Goal: Task Accomplishment & Management: Use online tool/utility

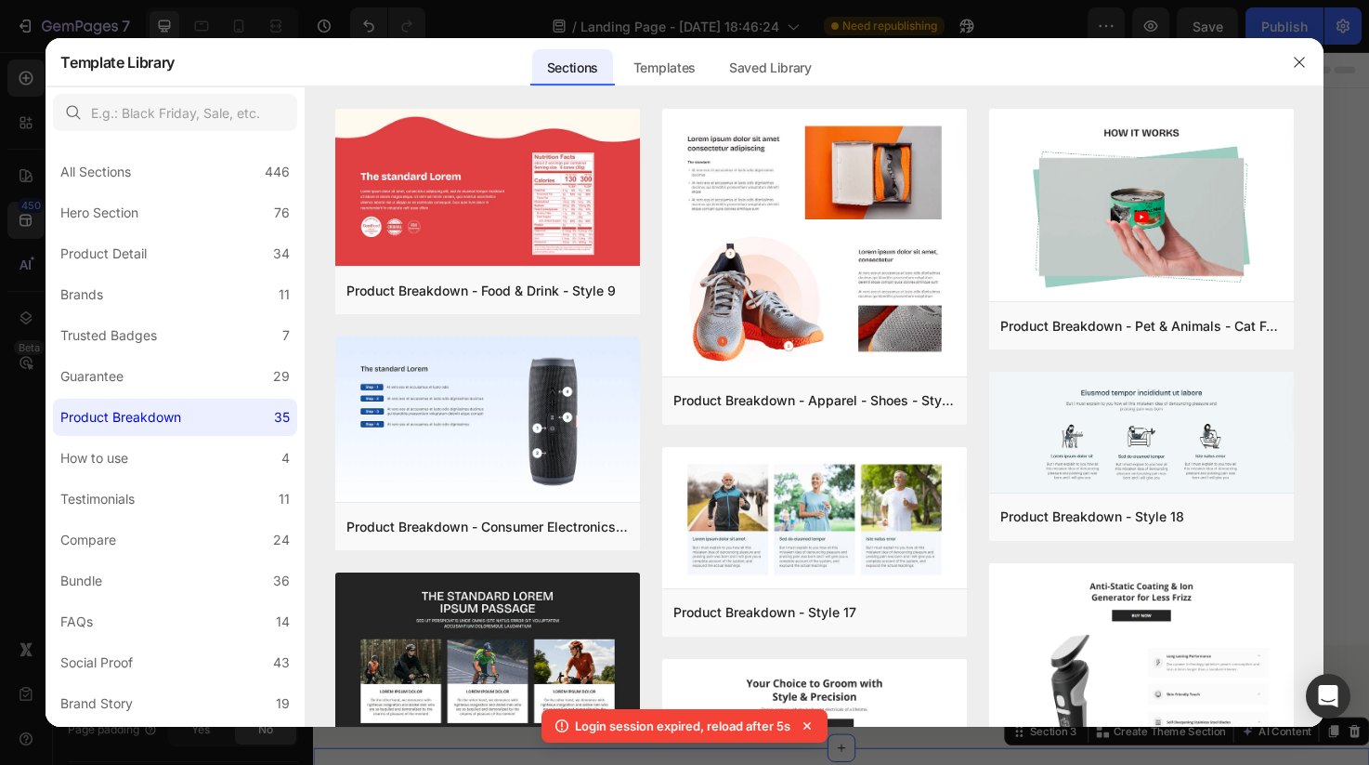
scroll to position [210, 0]
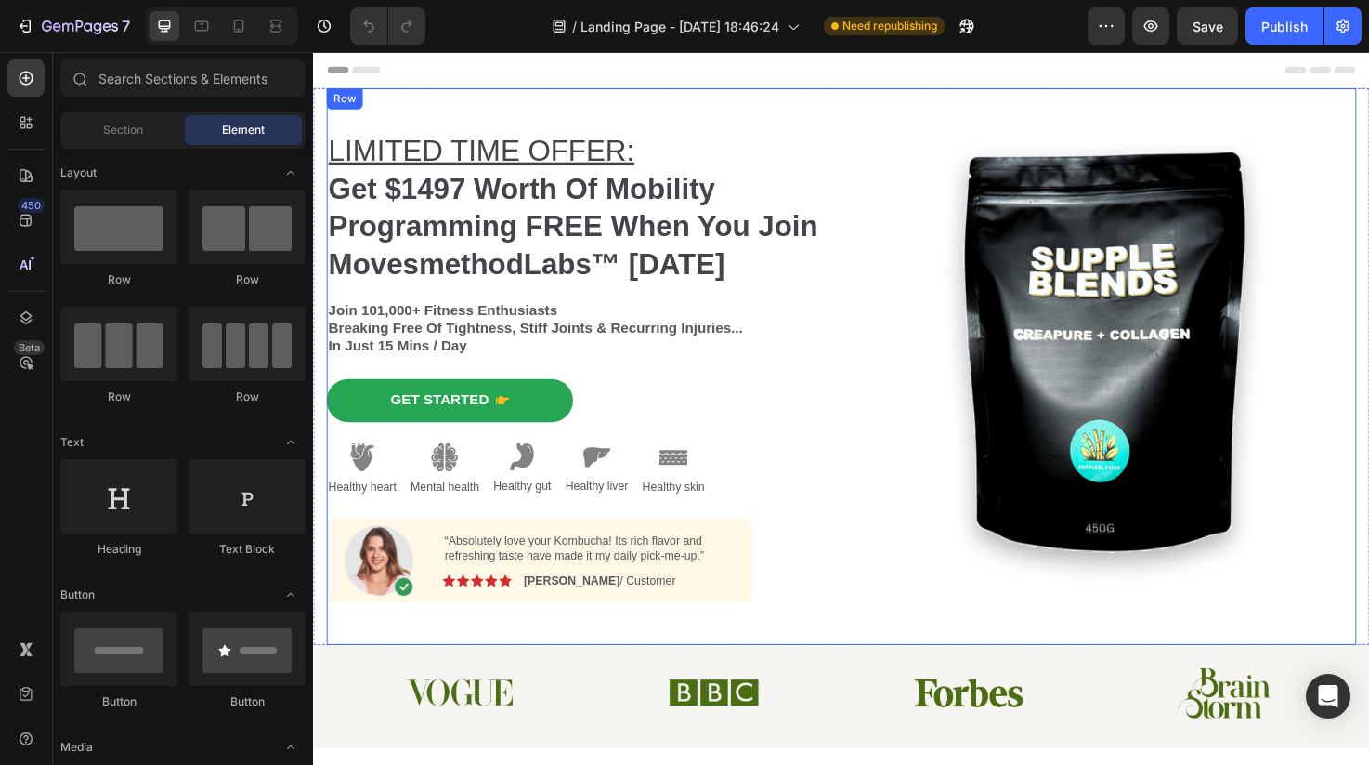
click at [1030, 130] on div "Image" at bounding box center [1149, 383] width 530 height 587
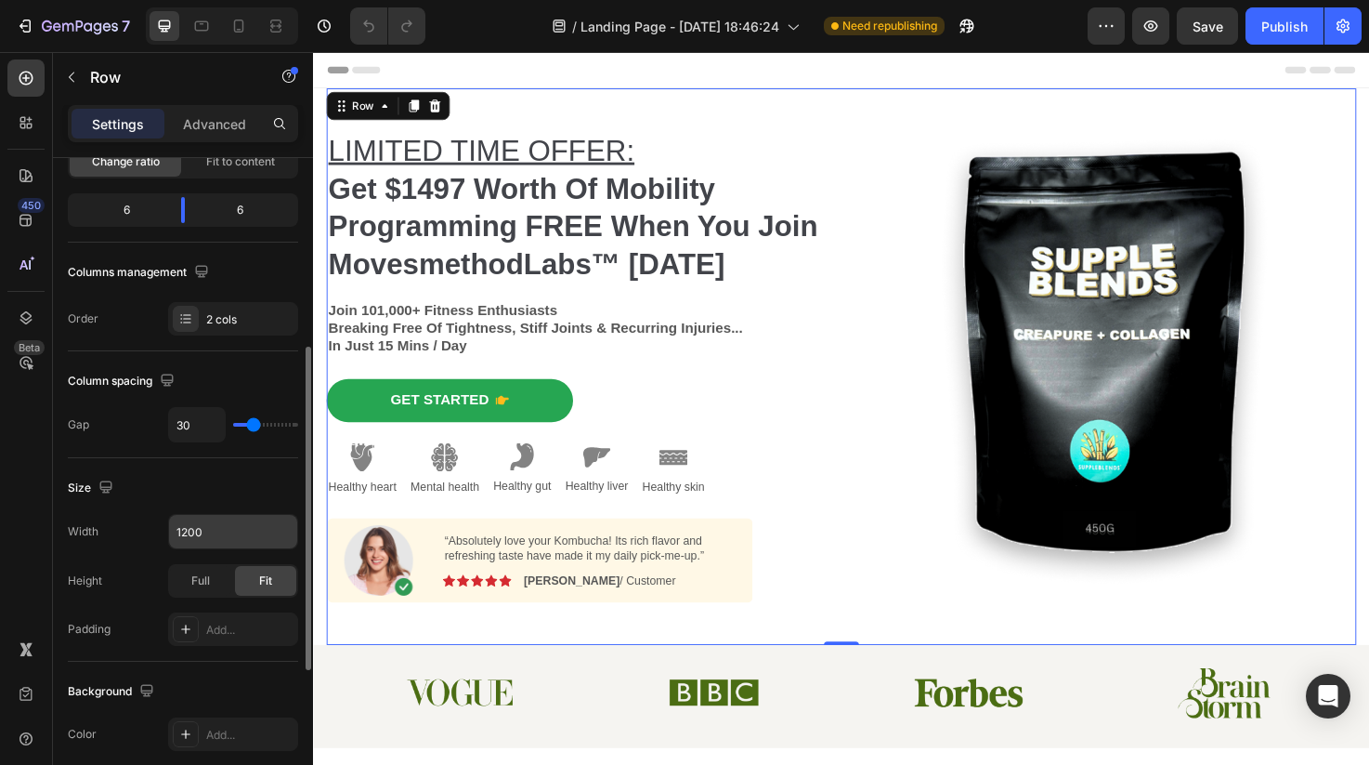
scroll to position [20, 0]
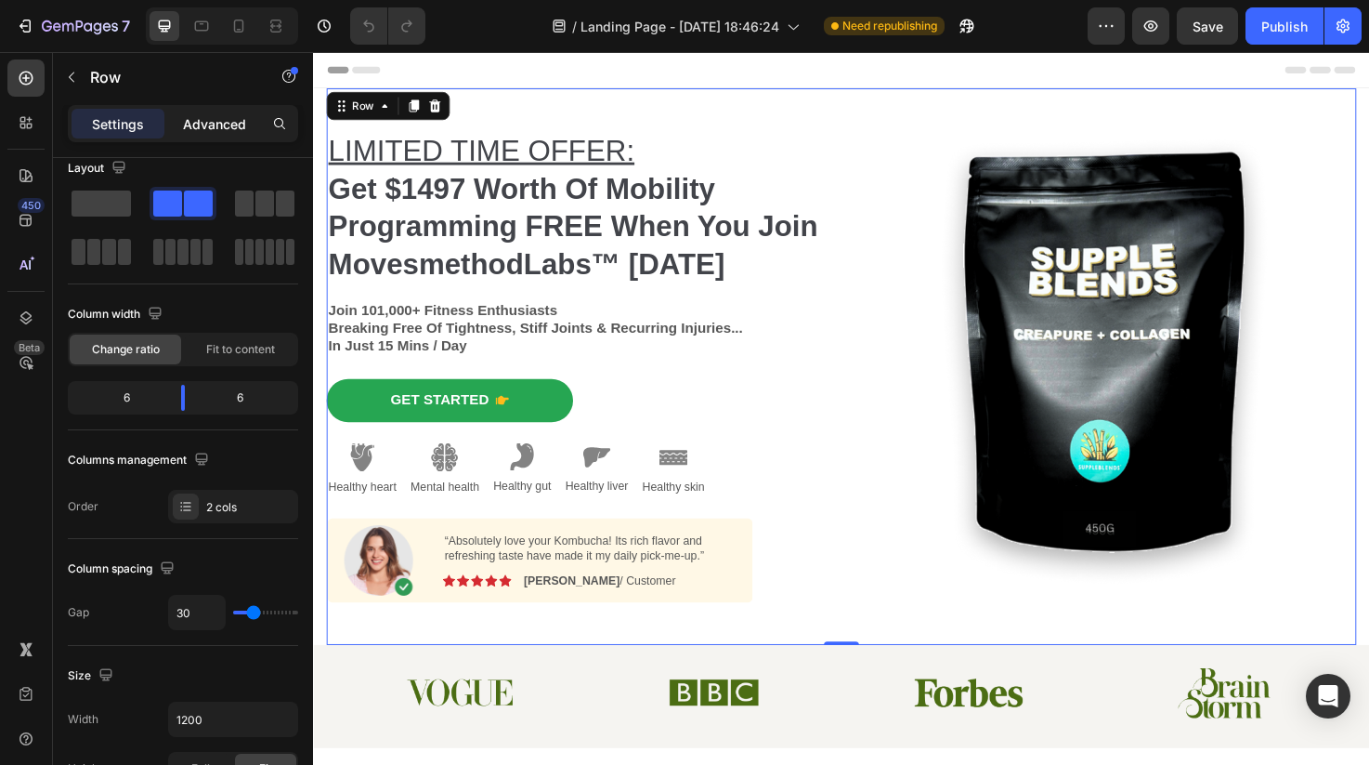
click at [213, 119] on p "Advanced" at bounding box center [214, 124] width 63 height 20
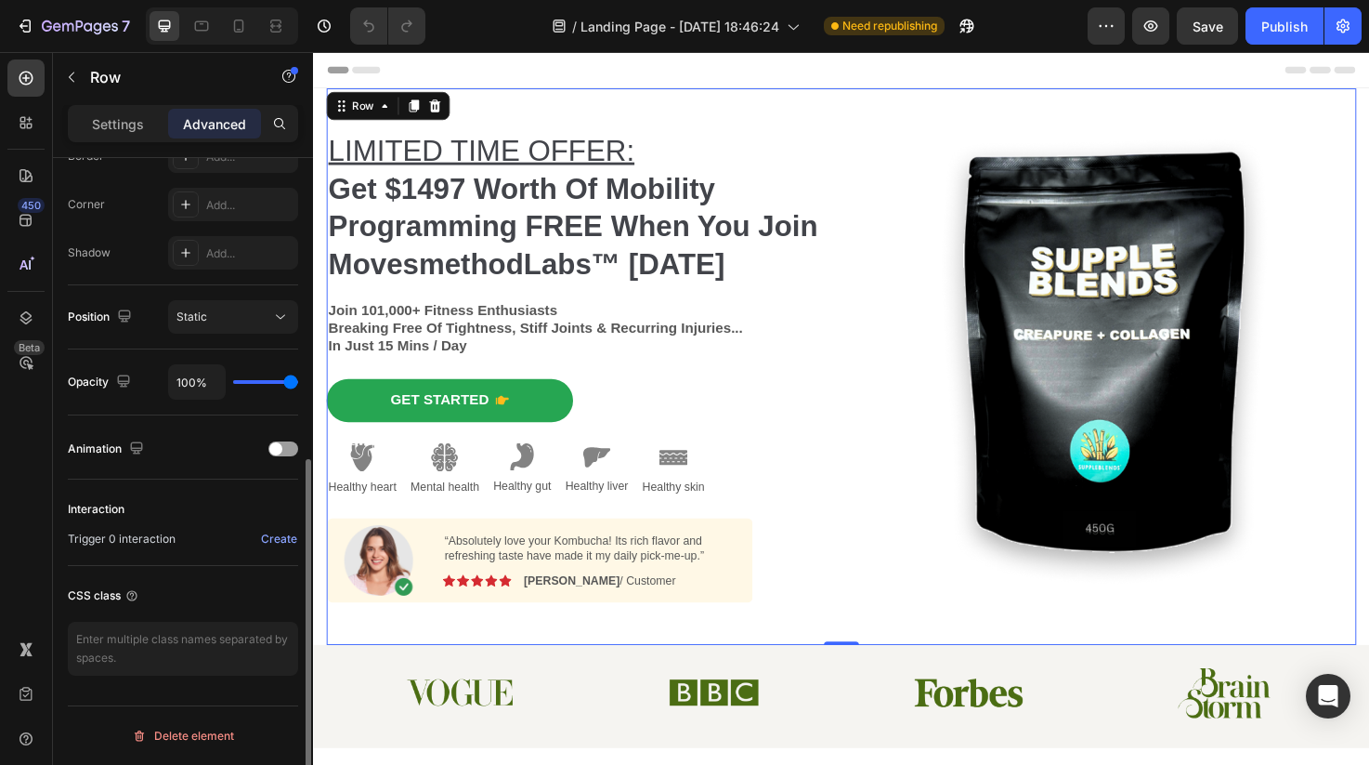
scroll to position [0, 0]
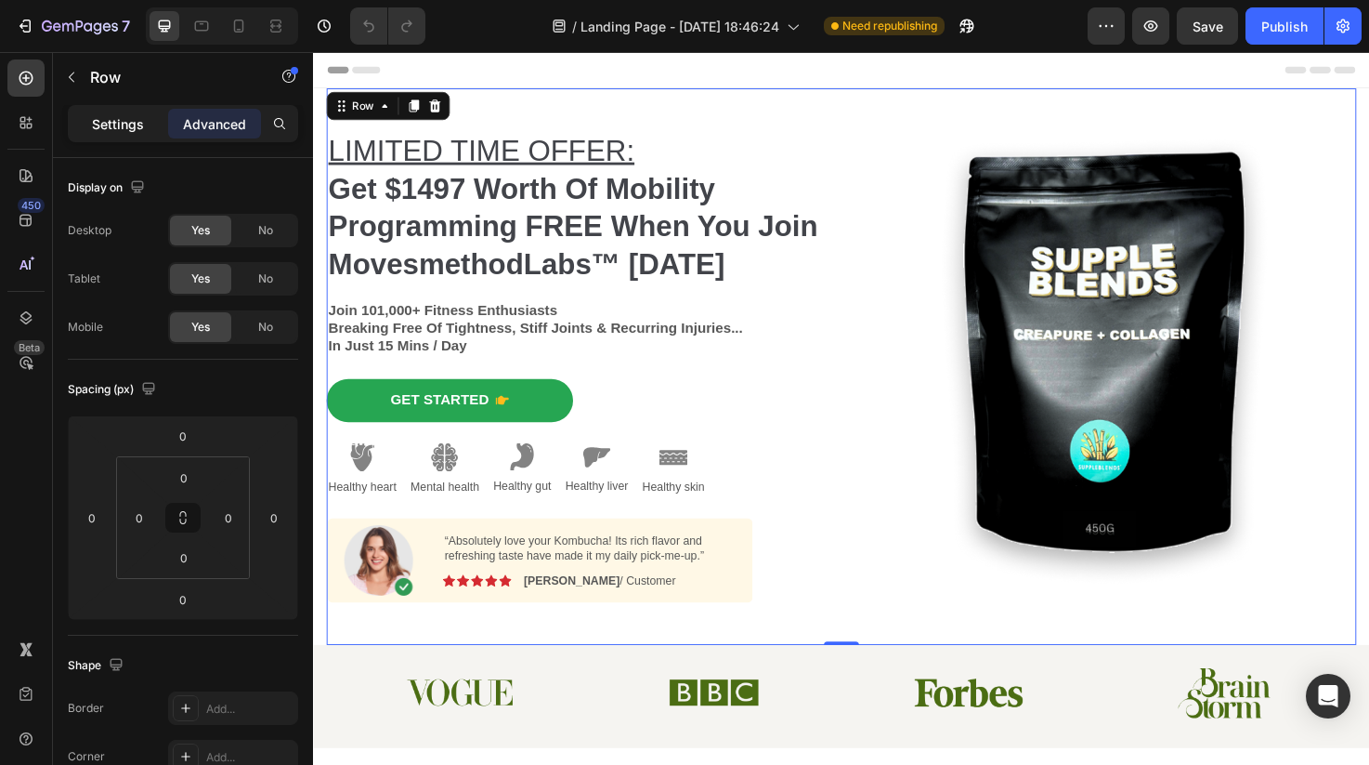
click at [149, 119] on div "Settings" at bounding box center [118, 124] width 93 height 30
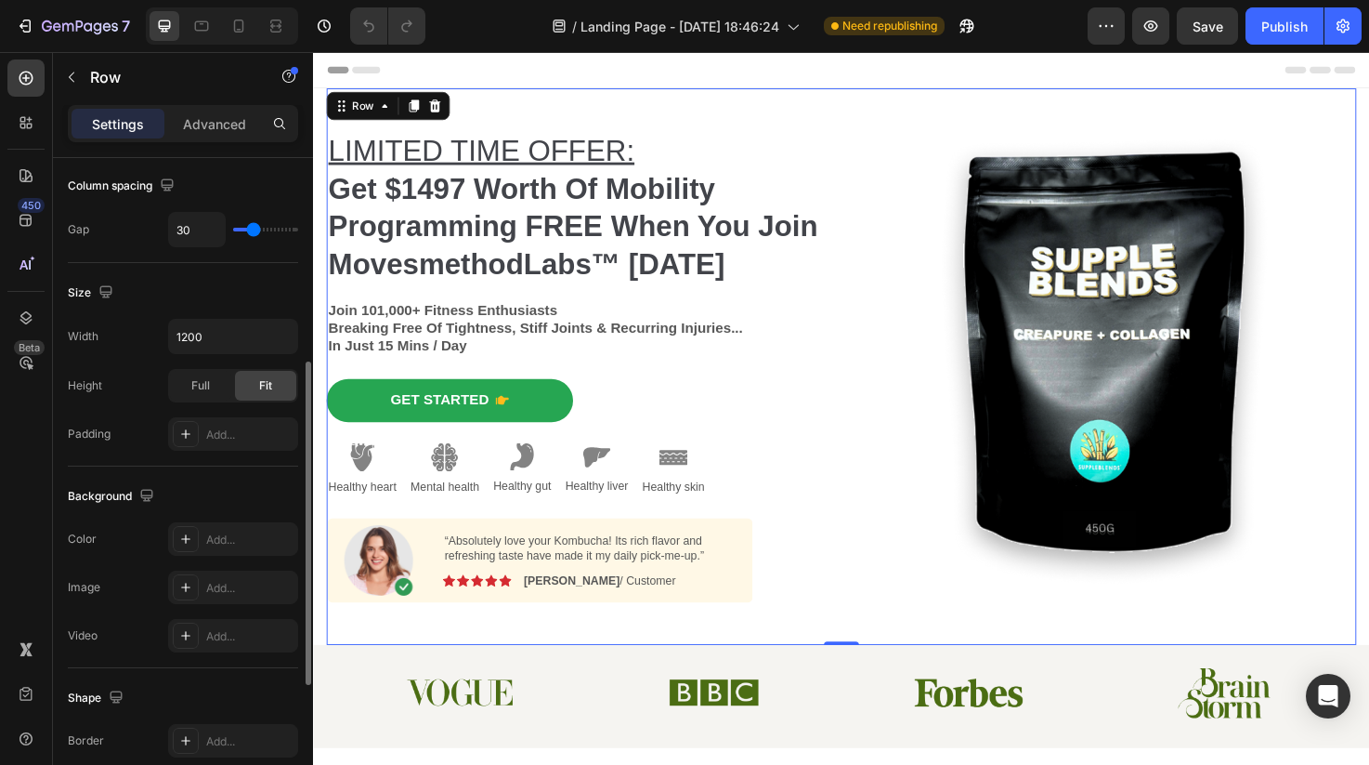
scroll to position [407, 0]
click at [200, 566] on div "Add..." at bounding box center [233, 582] width 130 height 33
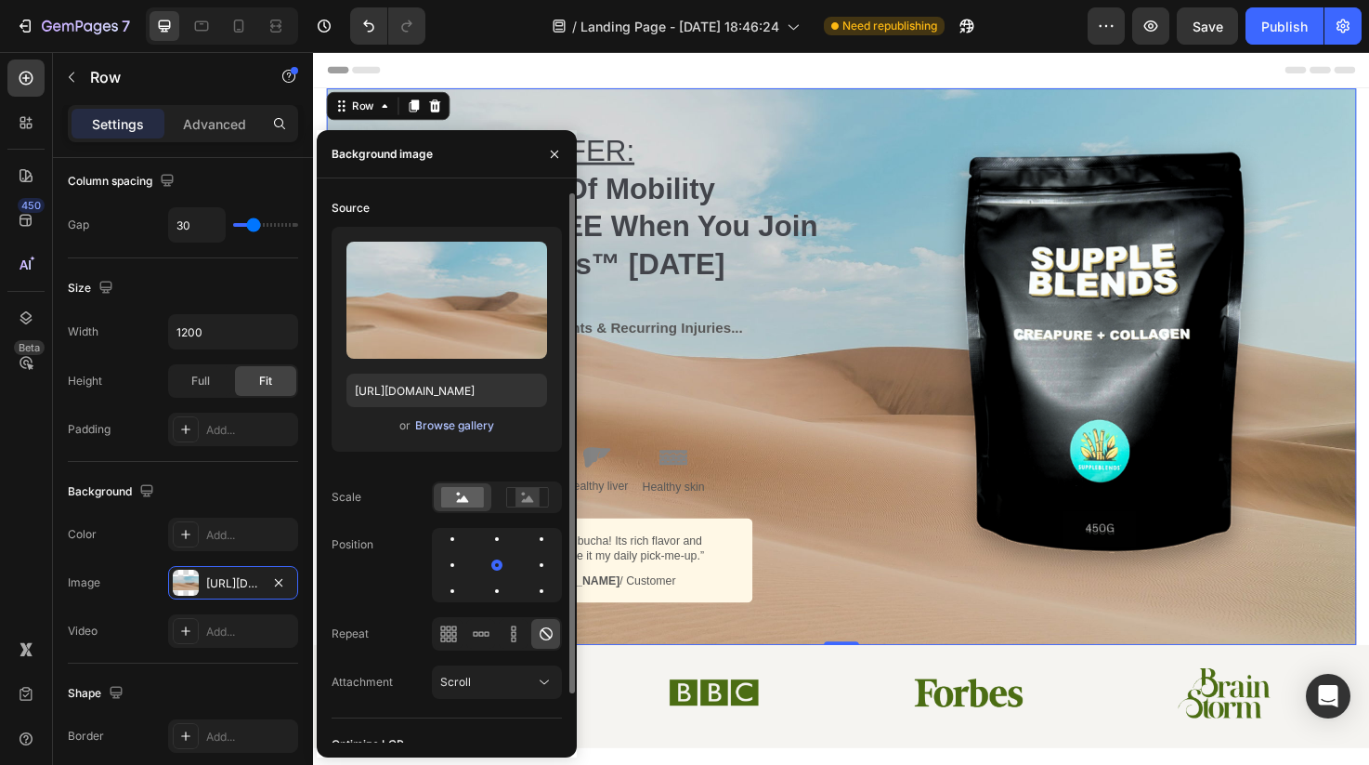
click at [467, 425] on div "Browse gallery" at bounding box center [454, 425] width 79 height 17
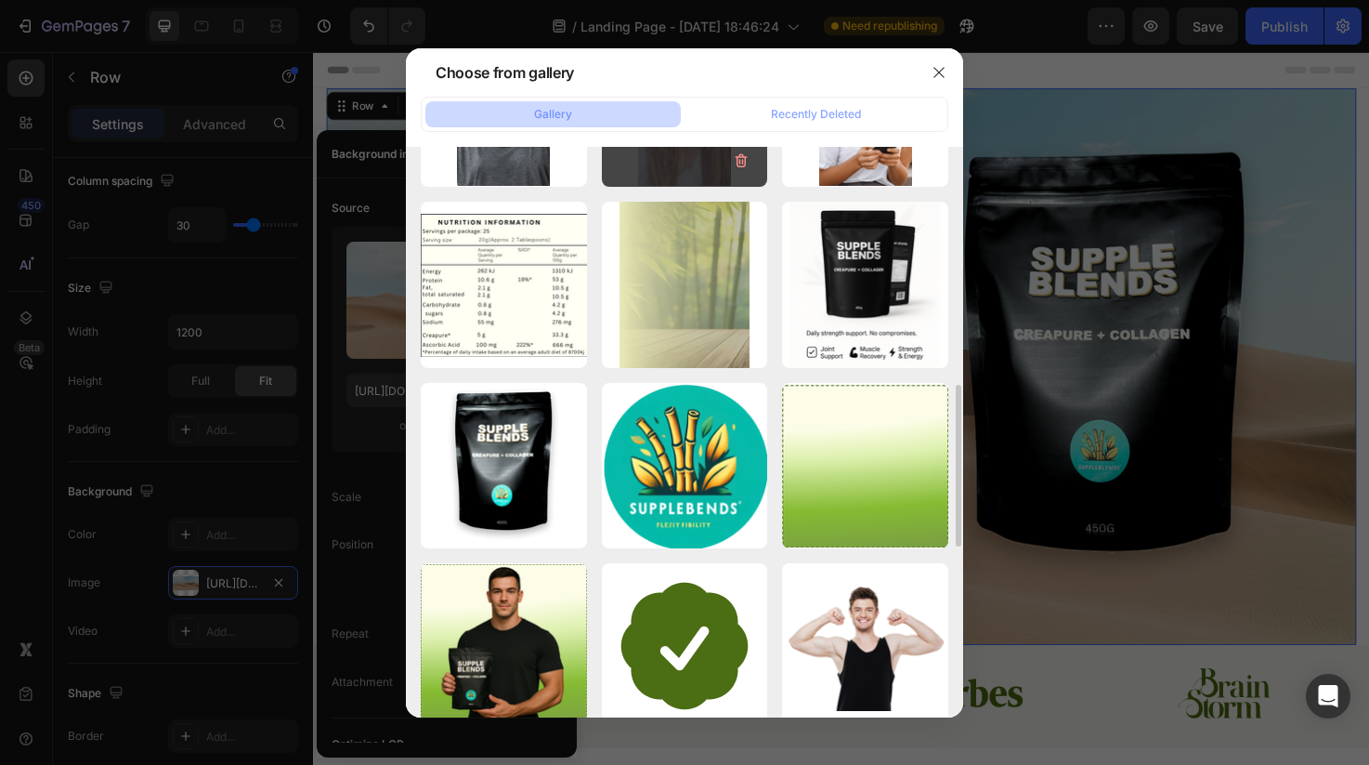
scroll to position [903, 0]
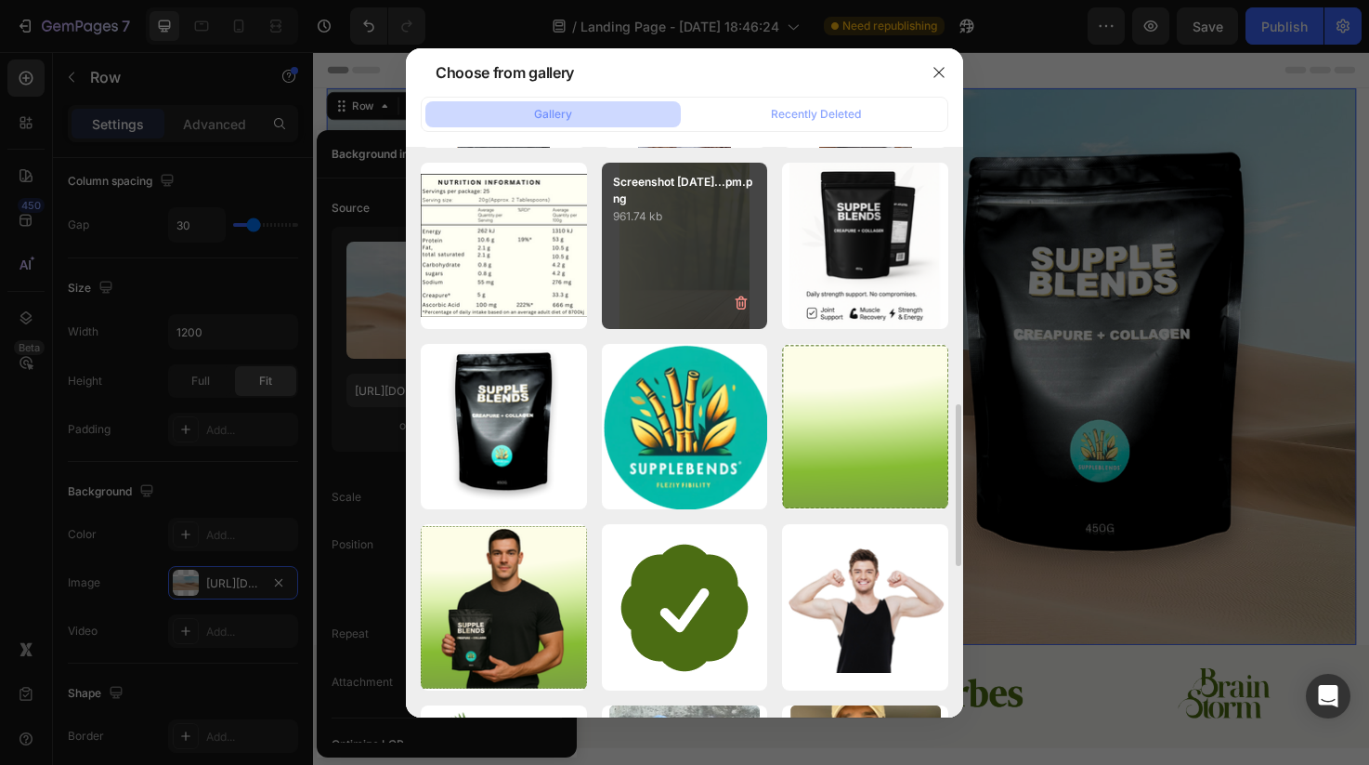
click at [666, 321] on div "Screenshot 2025-05-26...pm.png 961.74 kb" at bounding box center [685, 246] width 166 height 166
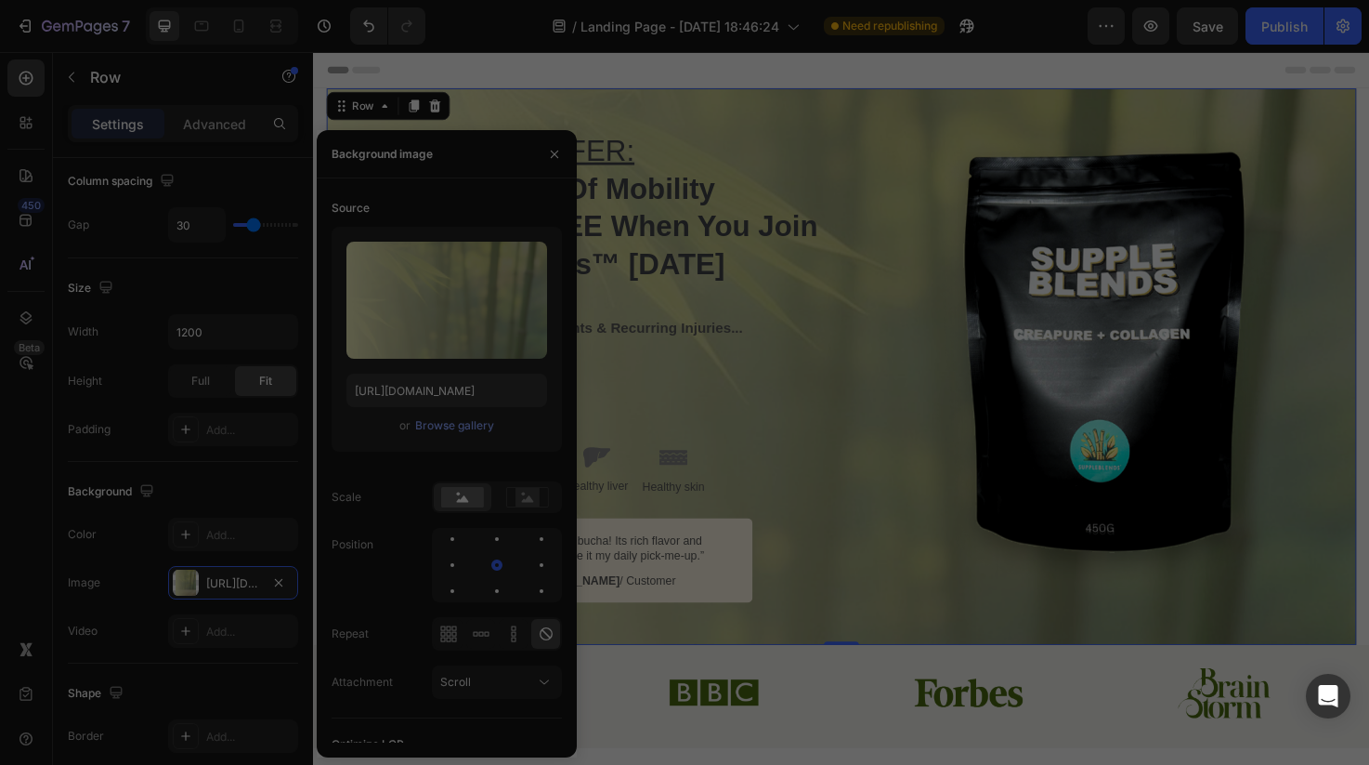
click at [666, 321] on div "Screenshot 2025-05-26...pm.png 961.74 kb" at bounding box center [685, 246] width 166 height 166
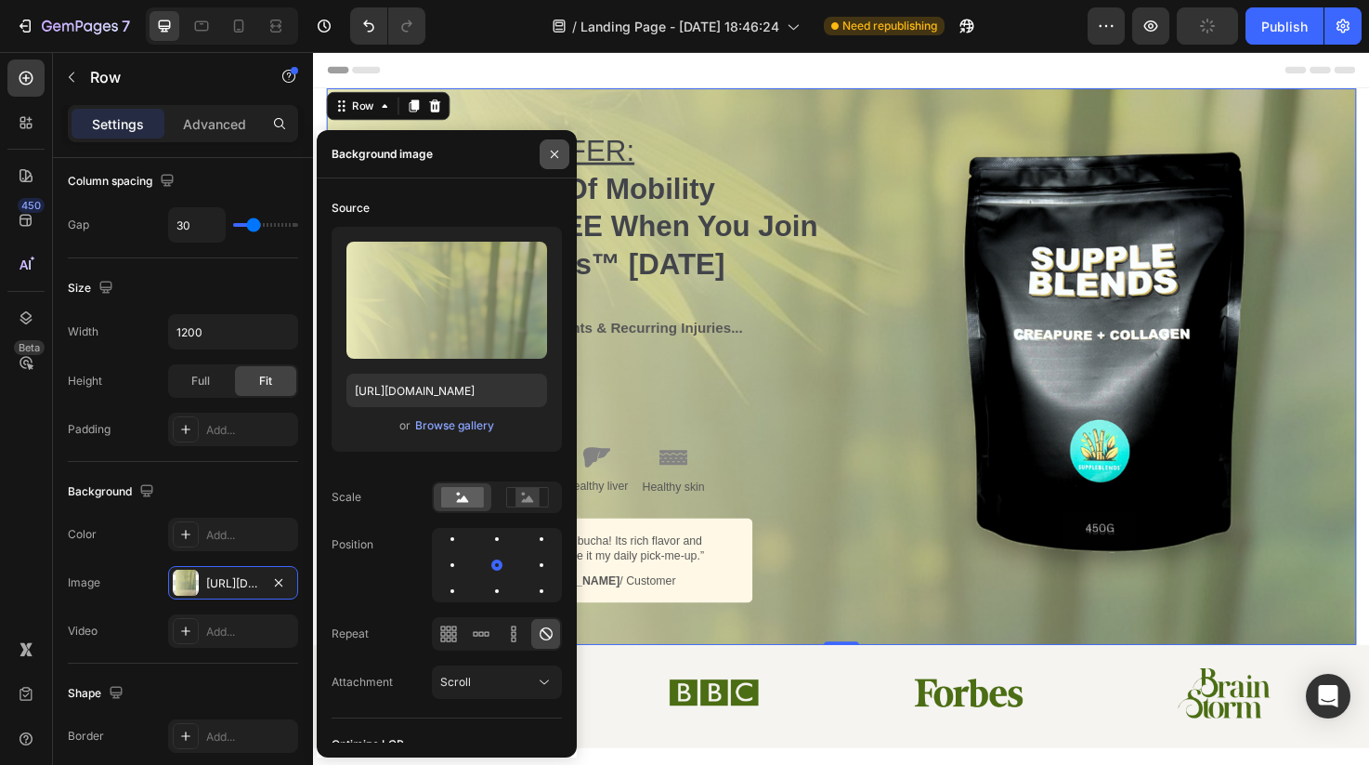
click at [554, 152] on icon "button" at bounding box center [554, 153] width 7 height 7
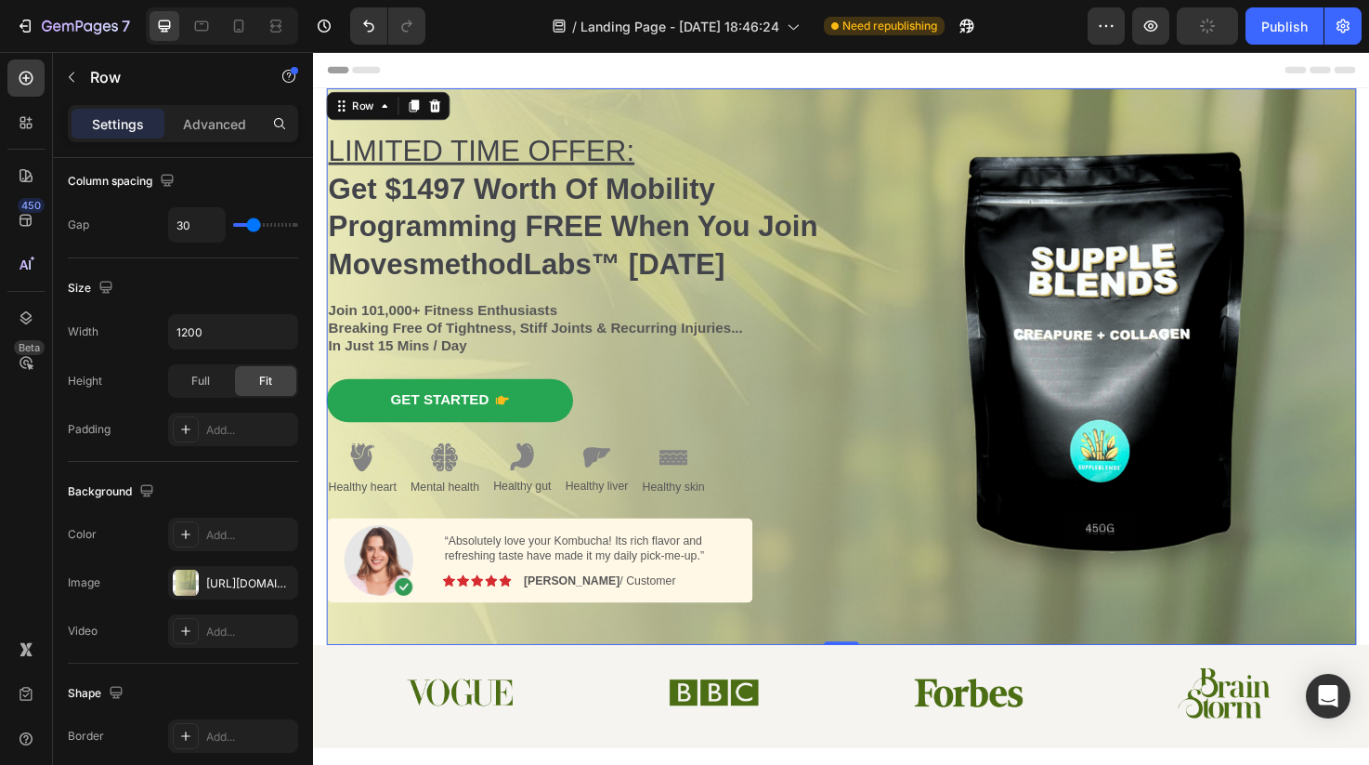
click at [888, 111] on div "Image" at bounding box center [1149, 383] width 530 height 587
click at [247, 579] on div "https://cdn.shopify.com/s/files/1/0606/5533/7551/files/gempages_558382170591200…" at bounding box center [233, 583] width 54 height 17
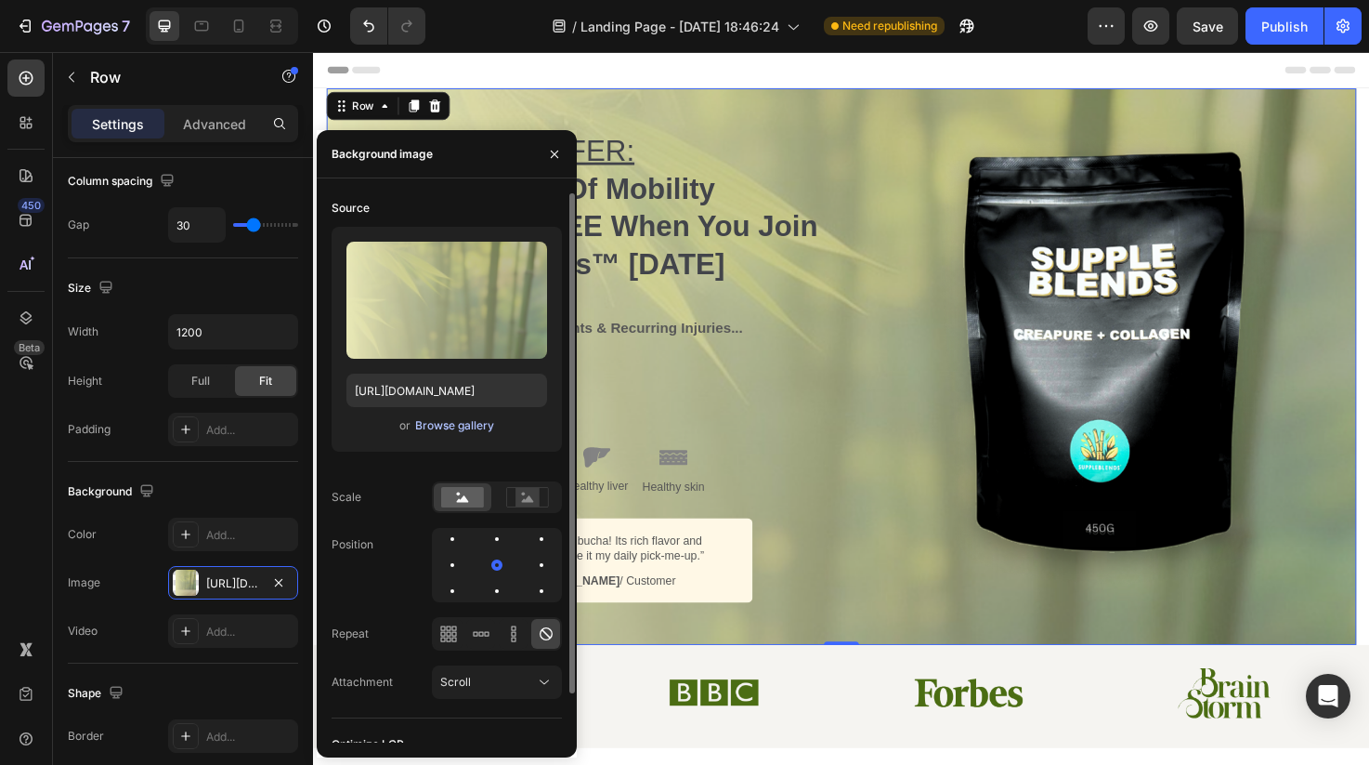
click at [479, 424] on div "Browse gallery" at bounding box center [454, 425] width 79 height 17
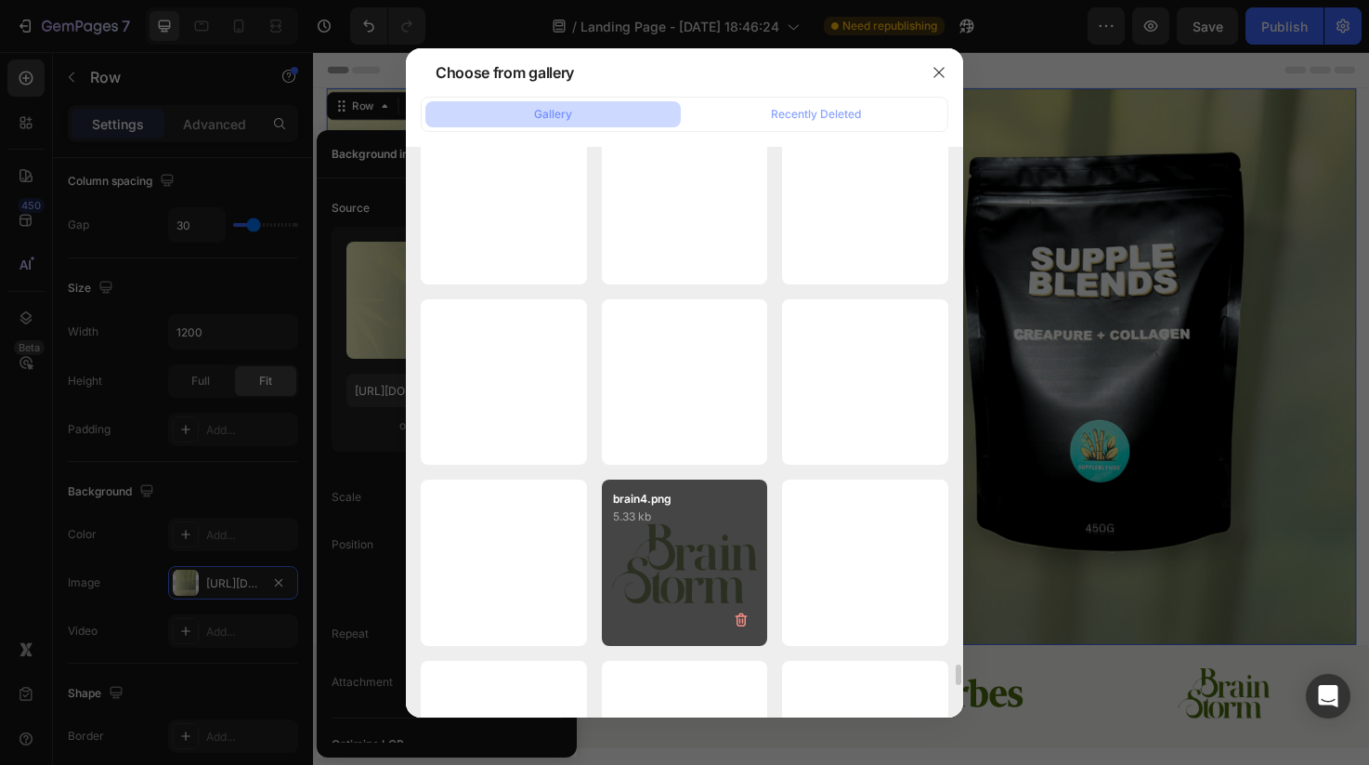
scroll to position [14165, 0]
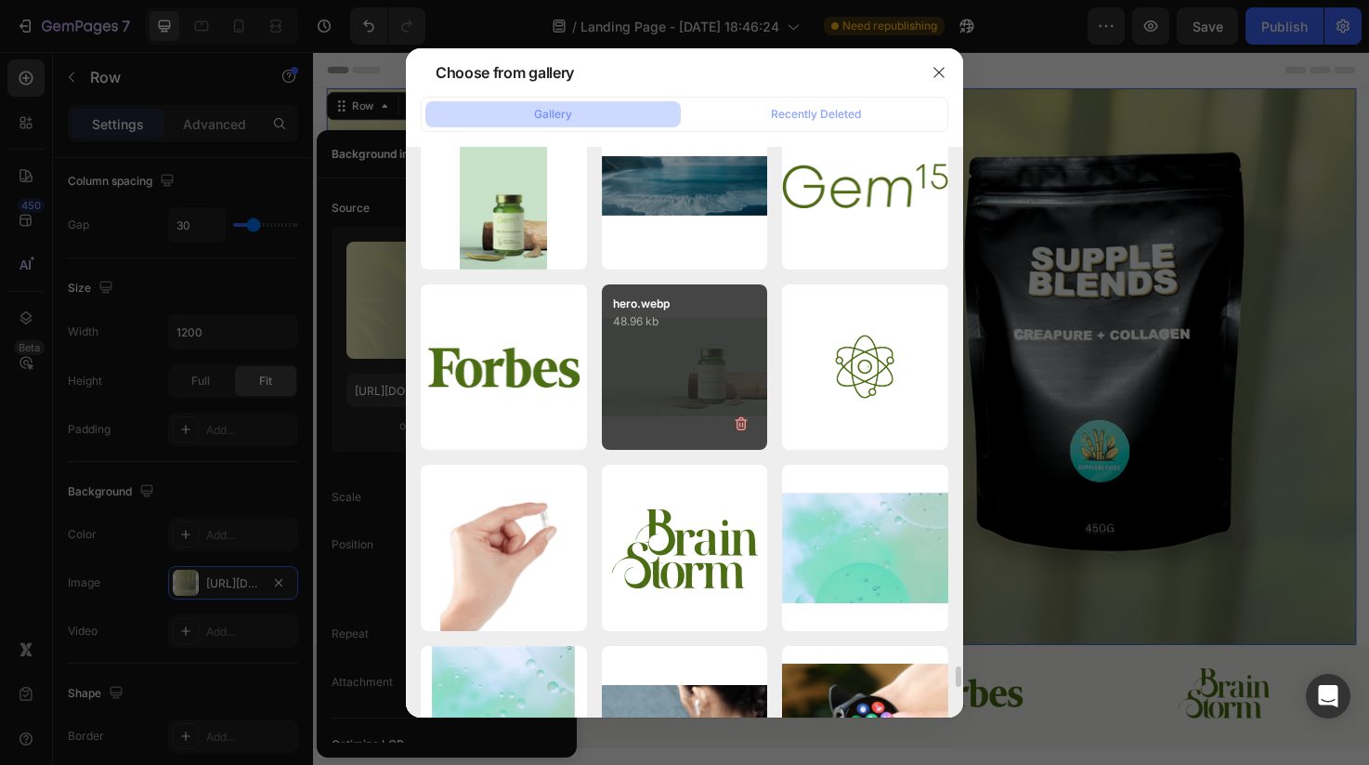
click at [632, 386] on div "hero.webp 48.96 kb" at bounding box center [685, 367] width 166 height 166
type input "https://cdn.shopify.com/s/files/1/0606/5533/7551/files/gempages_558382170591200…"
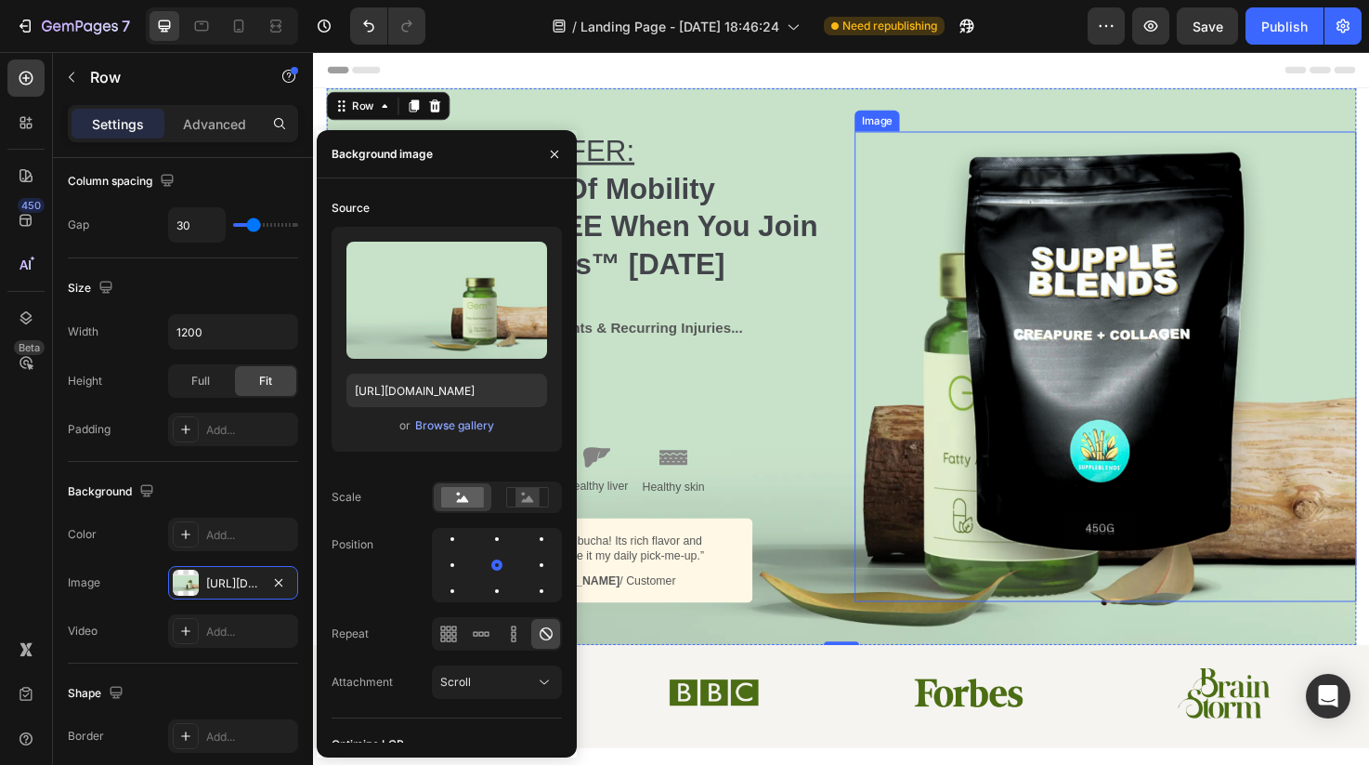
click at [1174, 382] on img at bounding box center [1149, 383] width 372 height 495
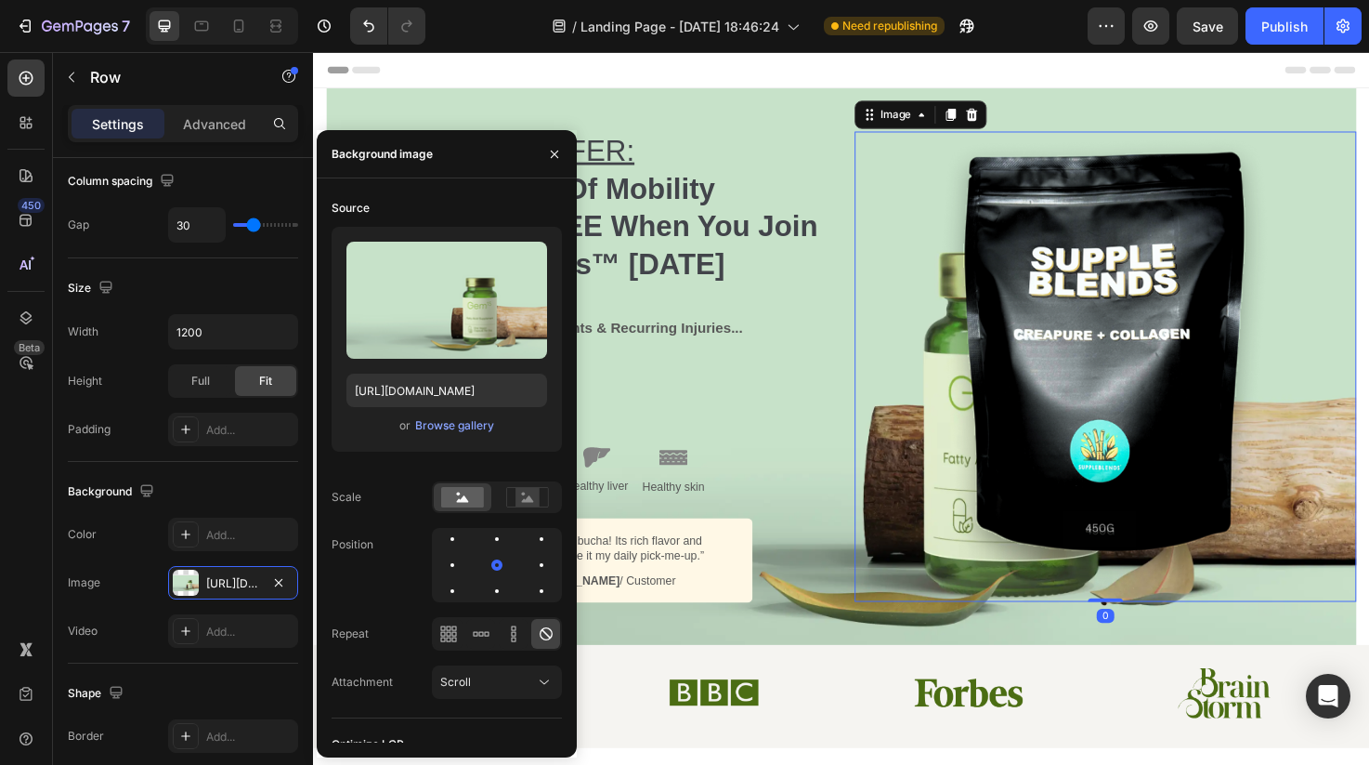
scroll to position [0, 0]
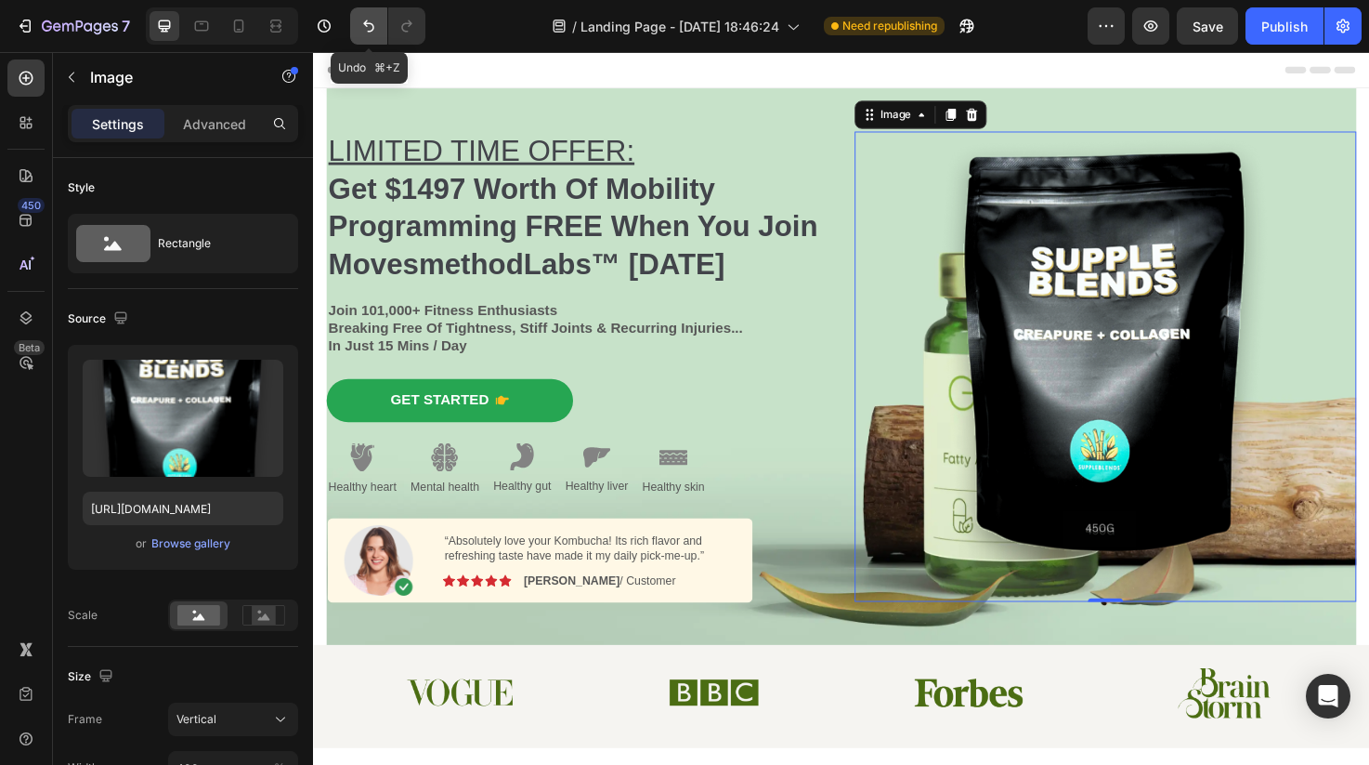
click at [364, 38] on button "Undo/Redo" at bounding box center [368, 25] width 37 height 37
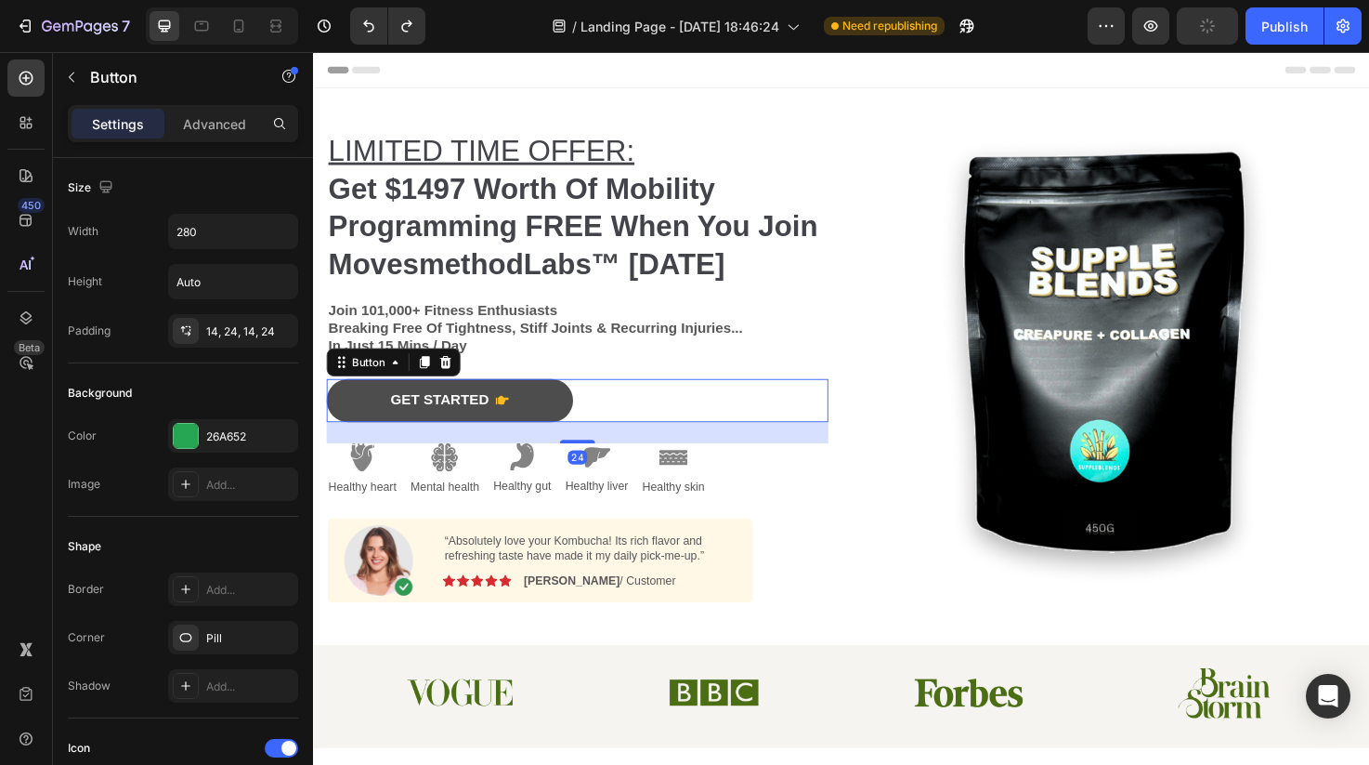
click at [517, 412] on icon "<p>GET STARTED</p>" at bounding box center [512, 419] width 14 height 15
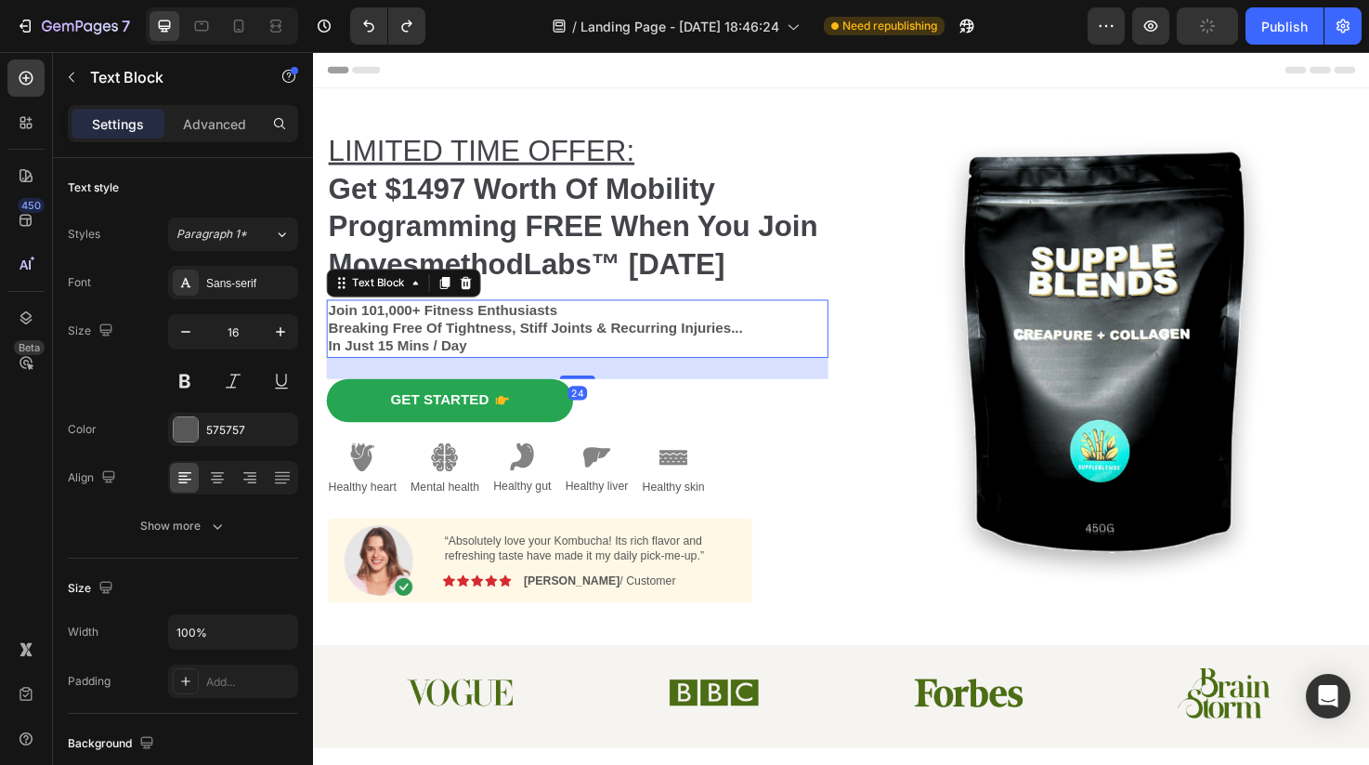
click at [628, 349] on strong "Breaking Free Of Tightness, Stiff Joints & Recurring Injuries..." at bounding box center [548, 342] width 438 height 16
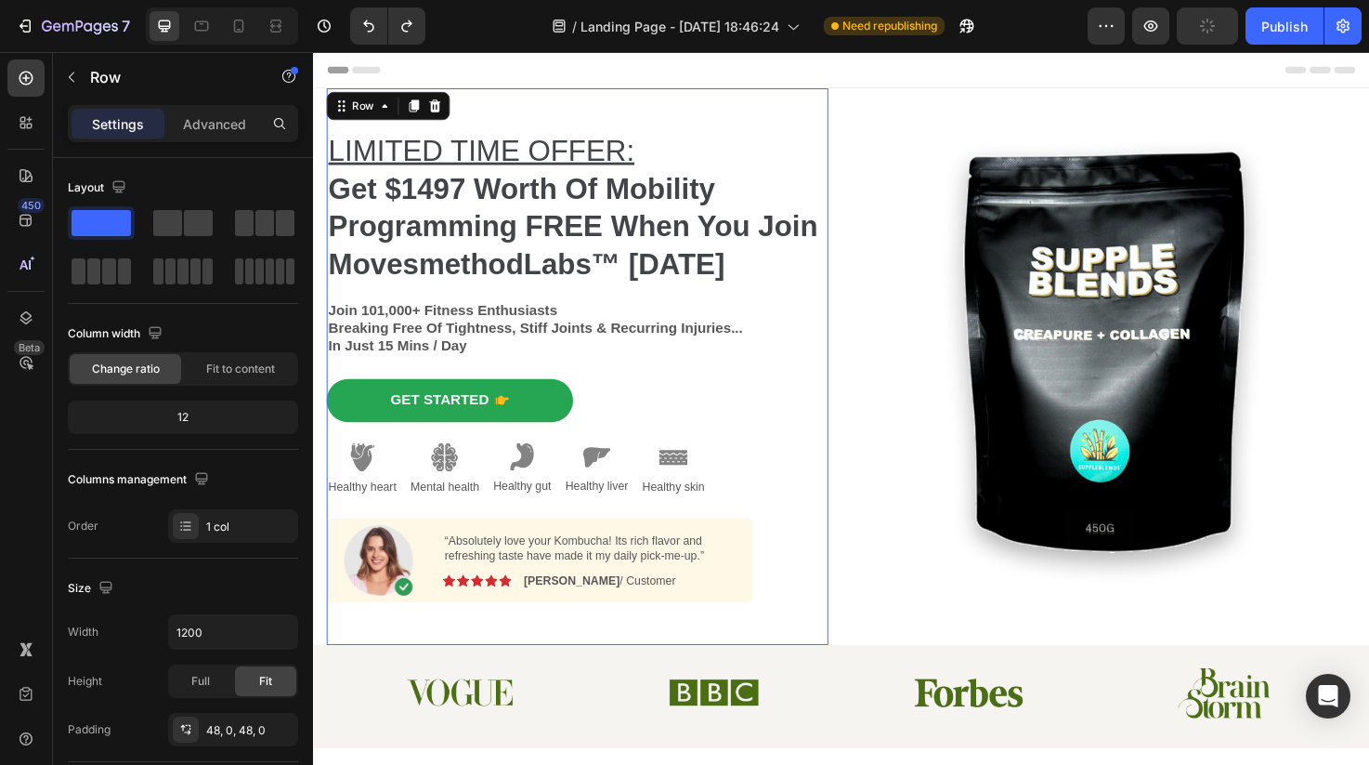
click at [583, 112] on div "LIMITED TIME OFFER: Get $1497 Worth Of Mobility Programming FREE When You Join …" at bounding box center [592, 383] width 530 height 587
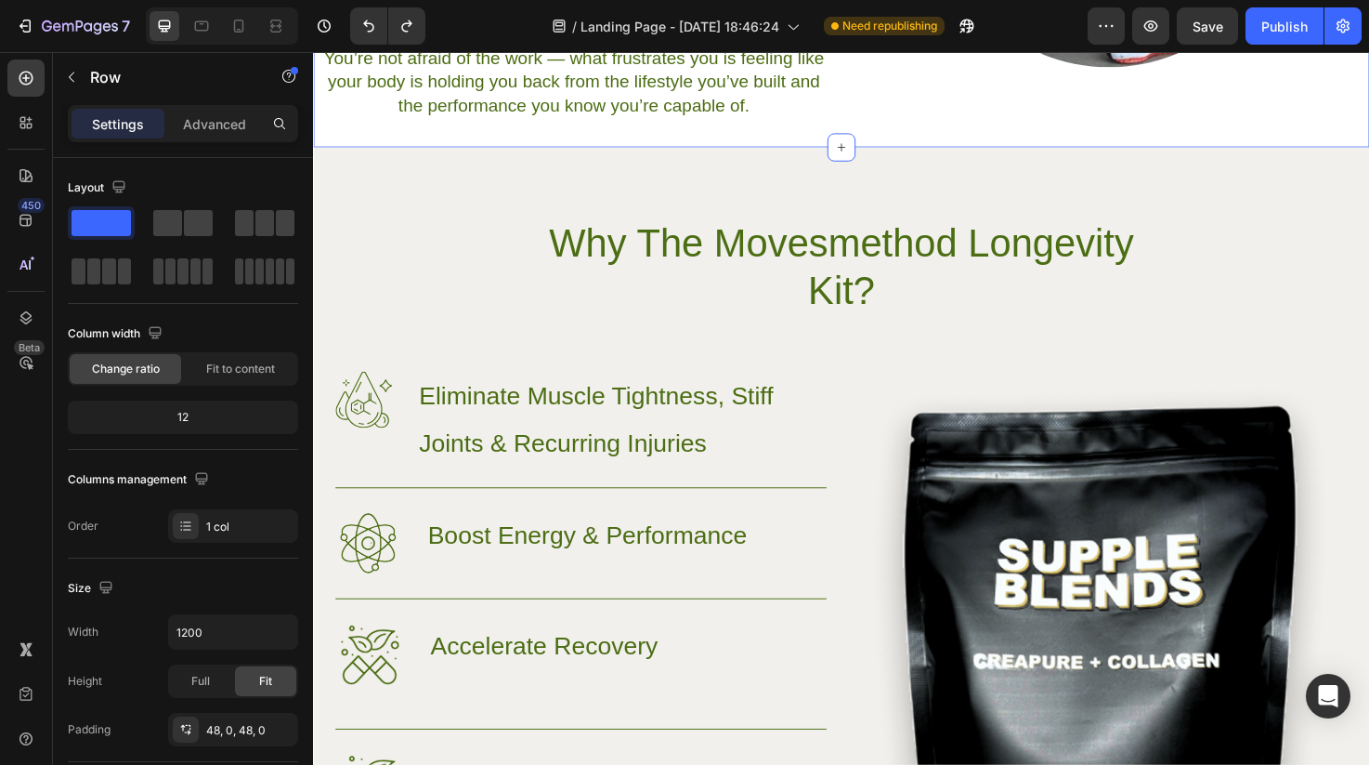
scroll to position [1121, 0]
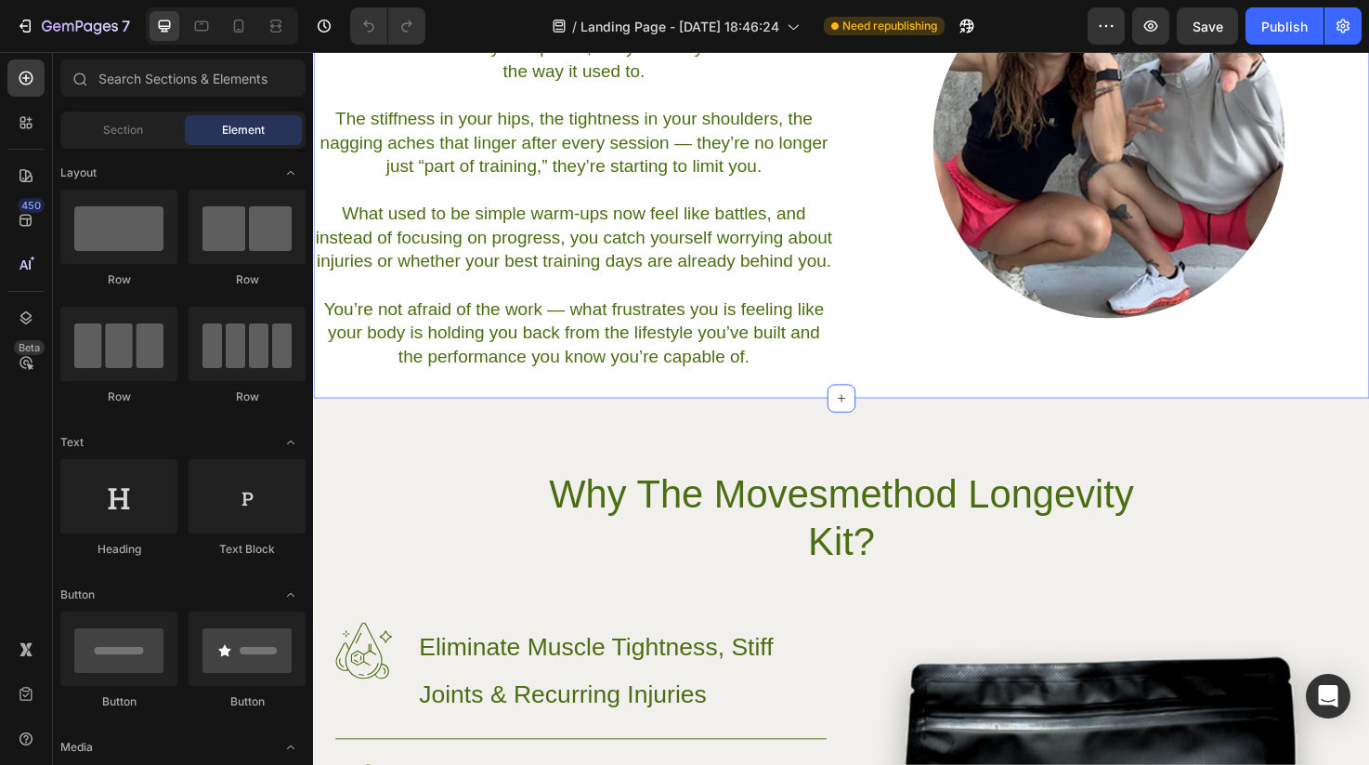
scroll to position [904, 0]
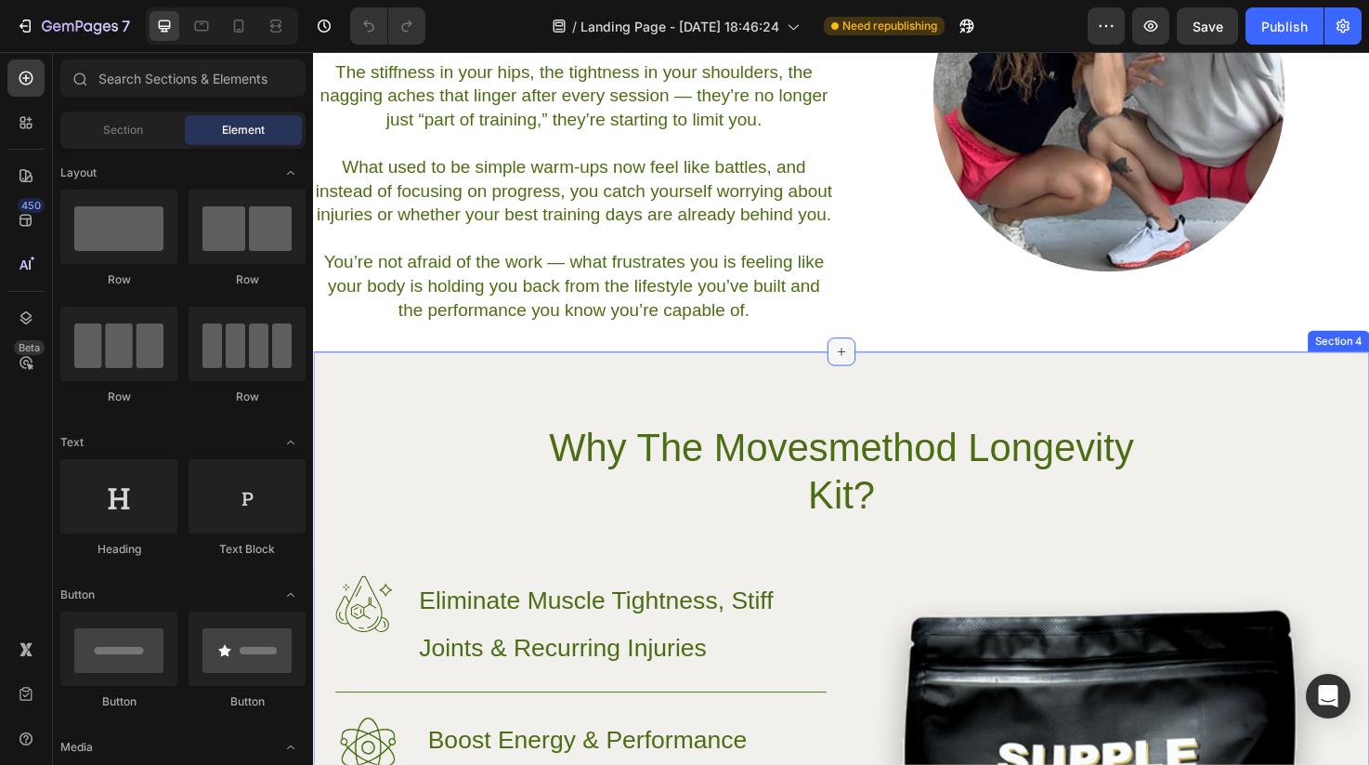
click at [881, 365] on div at bounding box center [871, 368] width 30 height 30
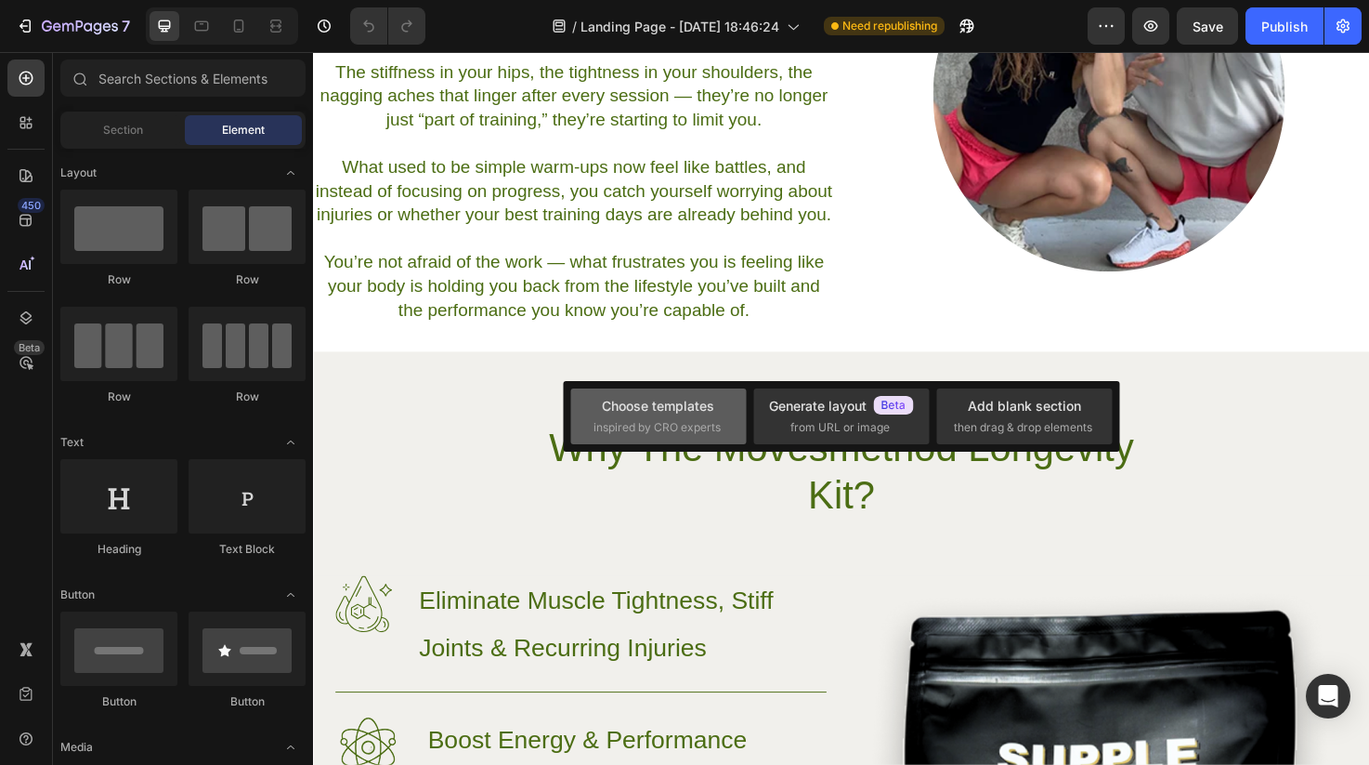
click at [700, 399] on div "Choose templates" at bounding box center [658, 406] width 112 height 20
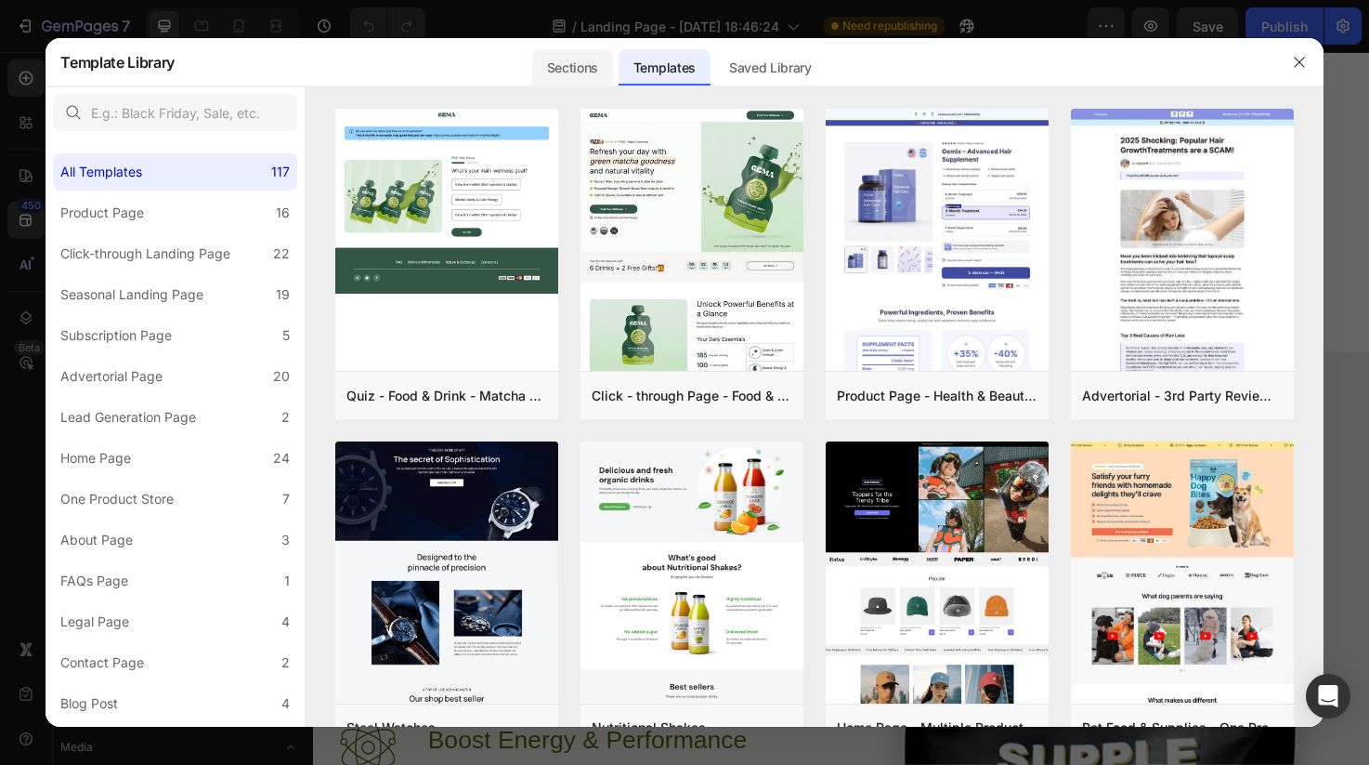
click at [574, 69] on div "Sections" at bounding box center [572, 67] width 81 height 37
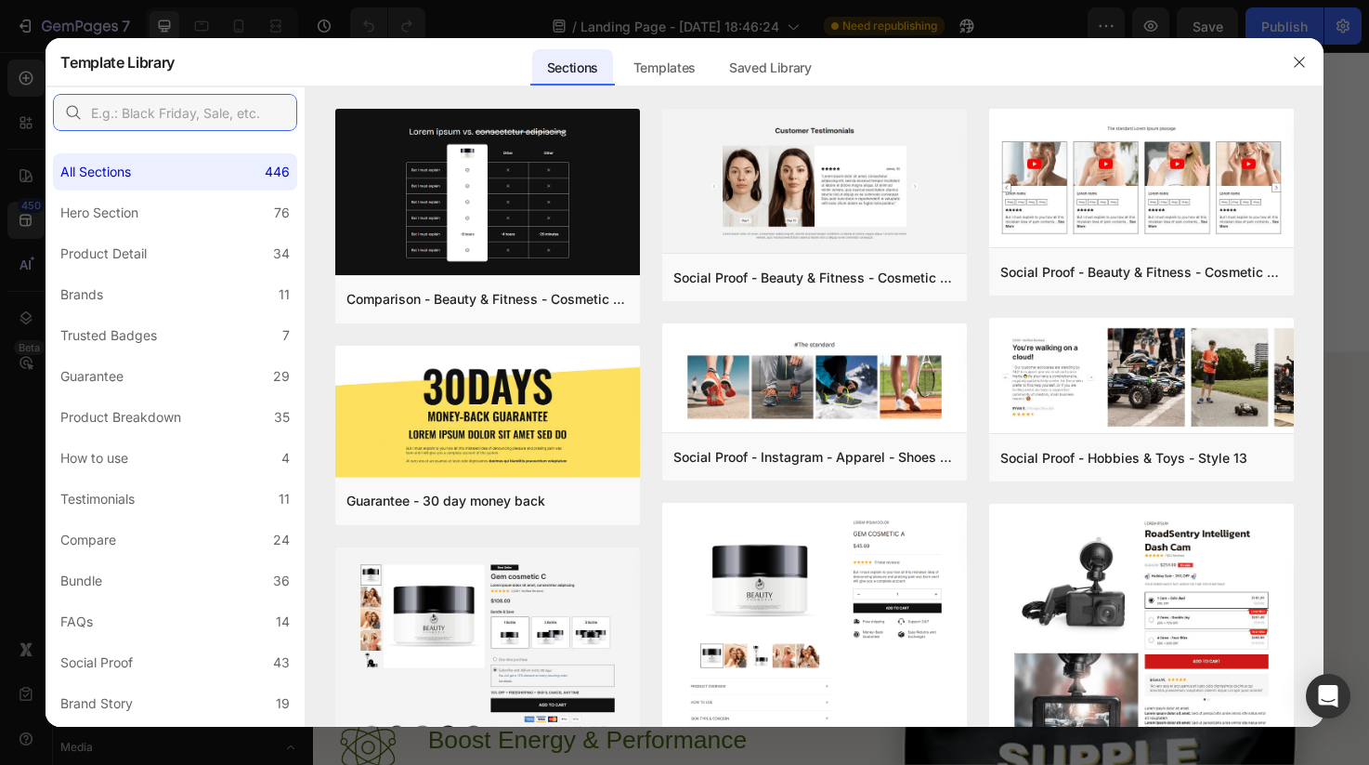
click at [224, 112] on input "text" at bounding box center [175, 112] width 244 height 37
type input "included"
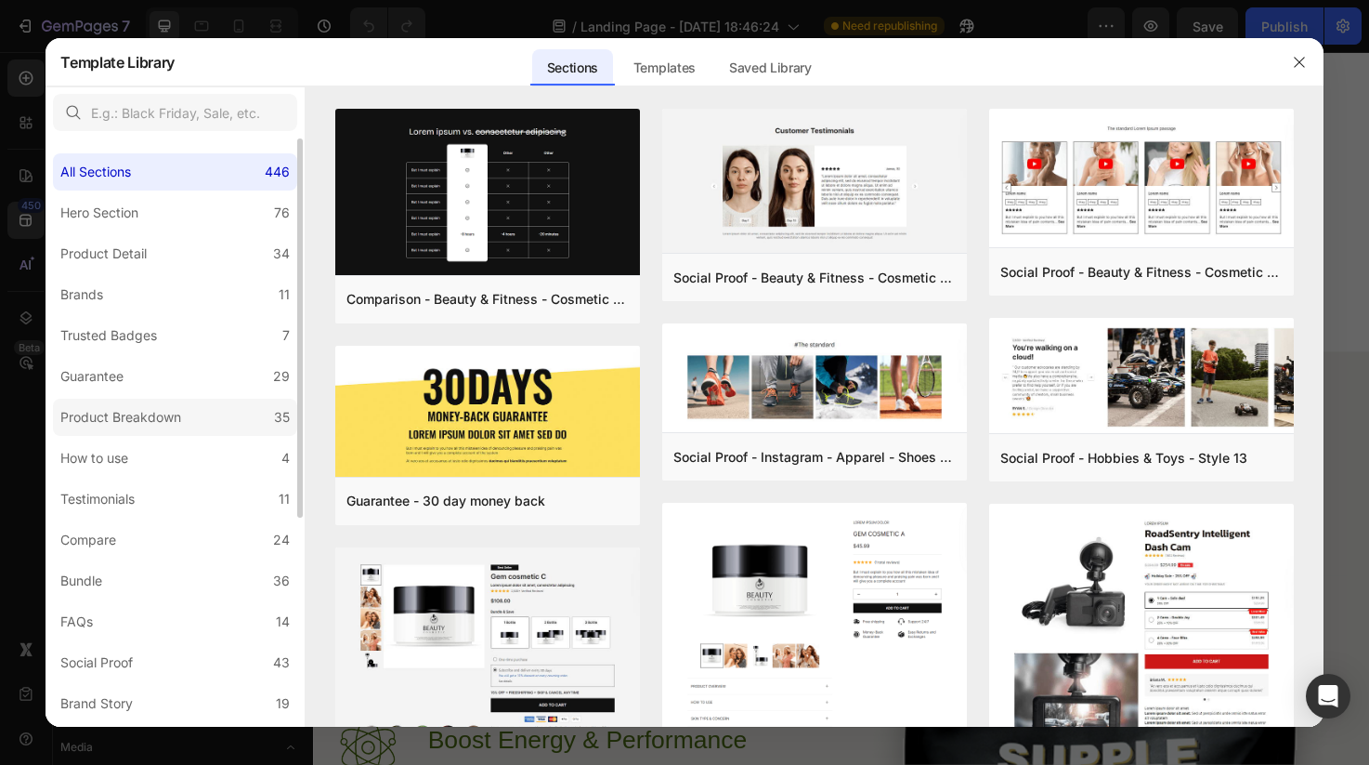
click at [164, 416] on div "Product Breakdown" at bounding box center [120, 417] width 121 height 22
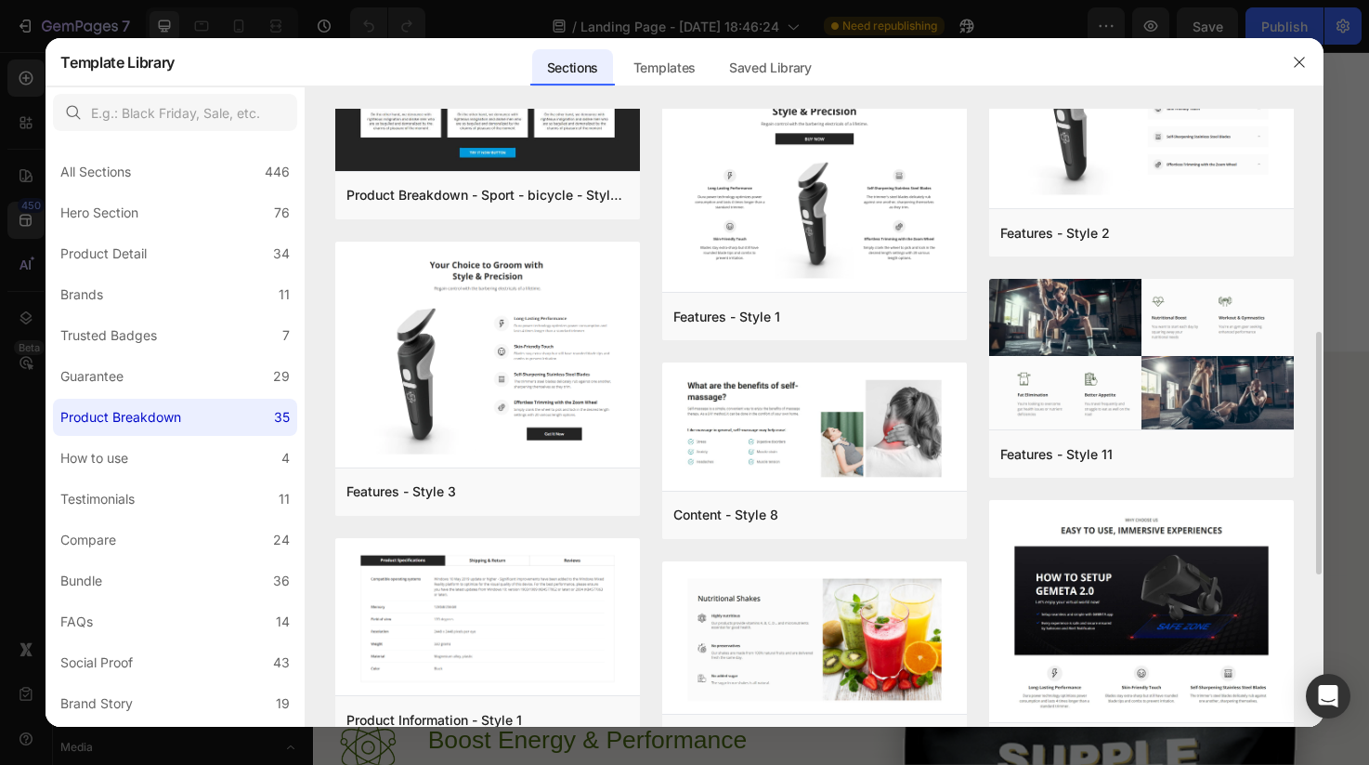
scroll to position [601, 0]
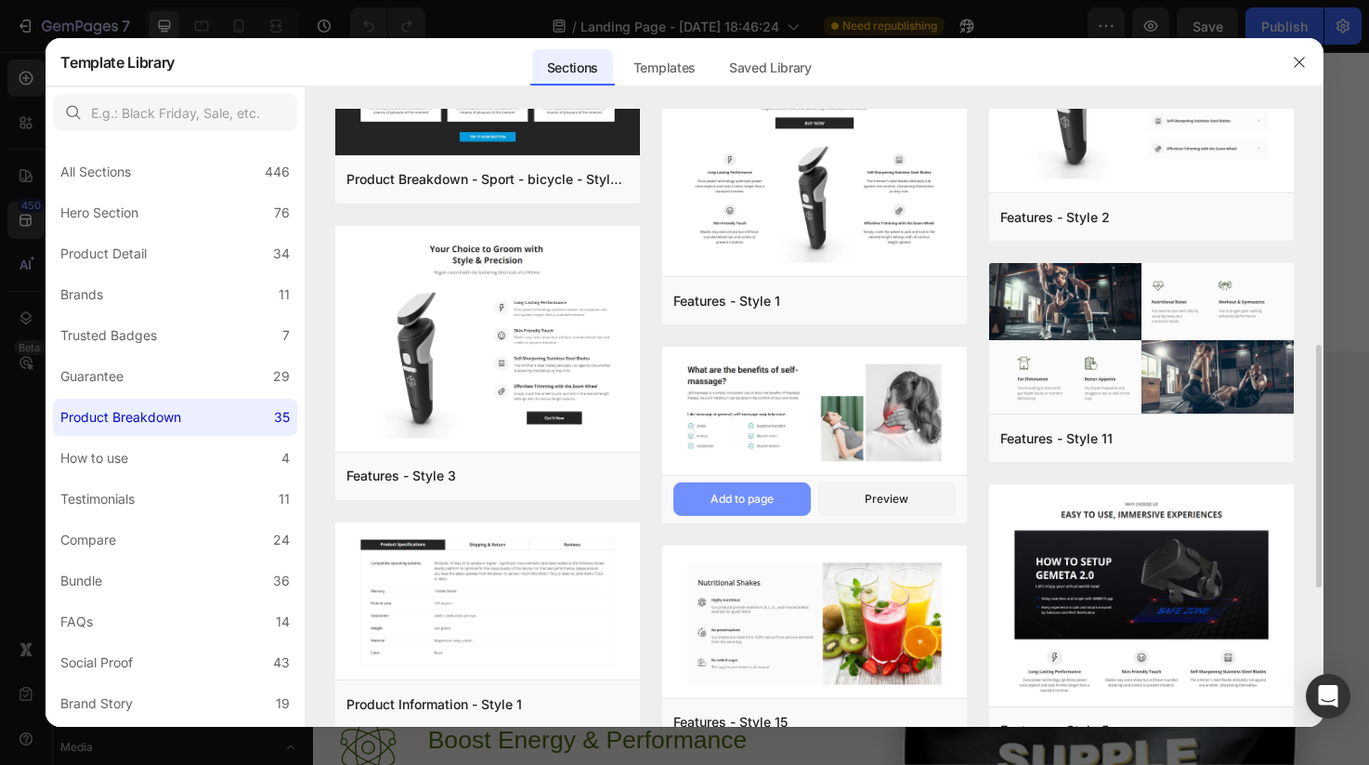
click at [737, 498] on div "Add to page" at bounding box center [742, 499] width 63 height 17
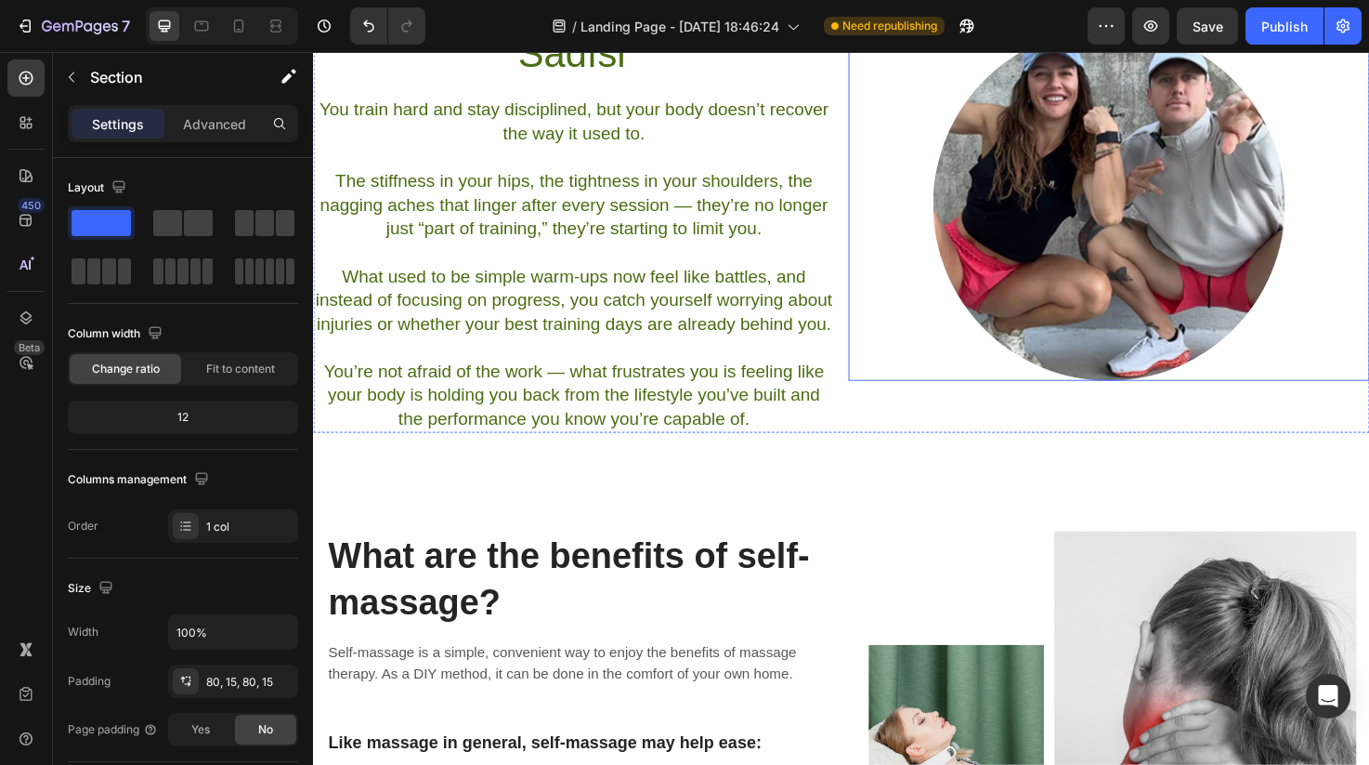
scroll to position [997, 0]
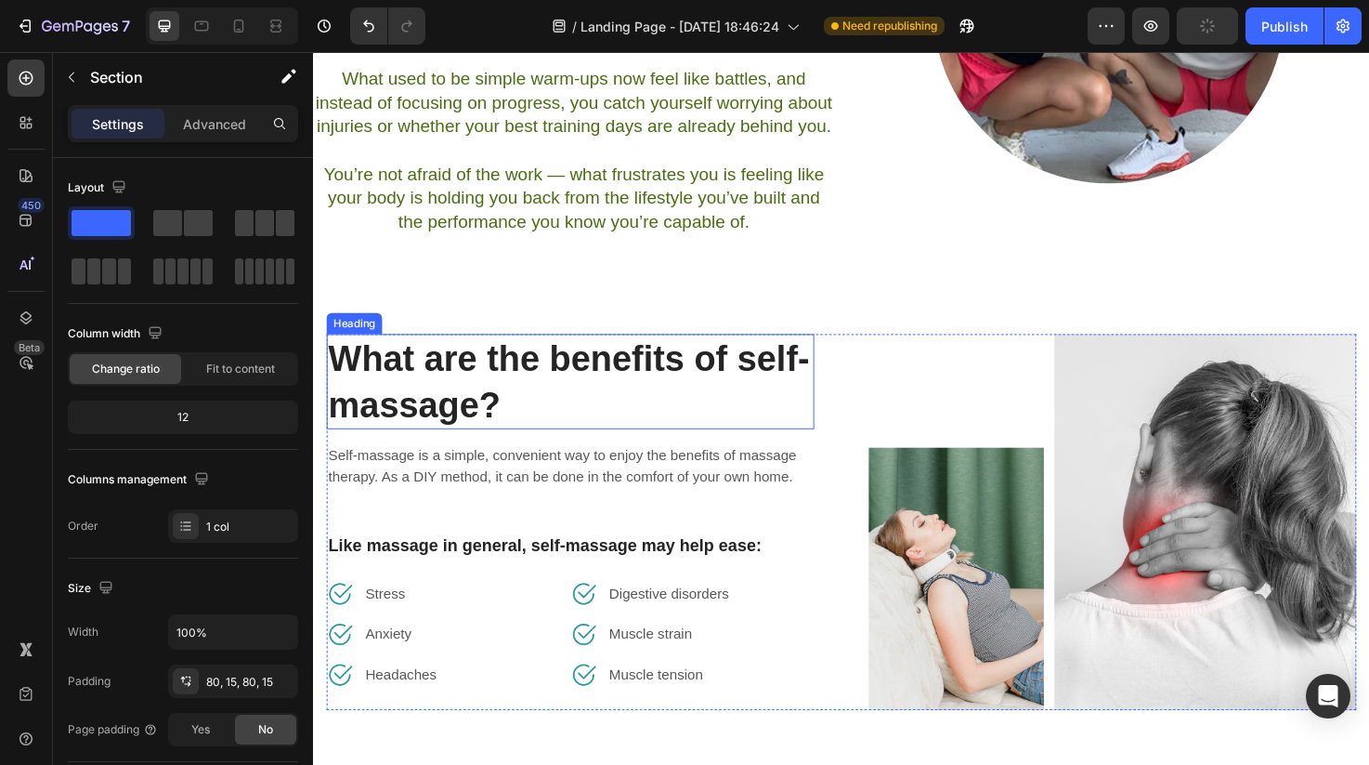
click at [551, 397] on p "What are the benefits of self-massage?" at bounding box center [584, 399] width 511 height 97
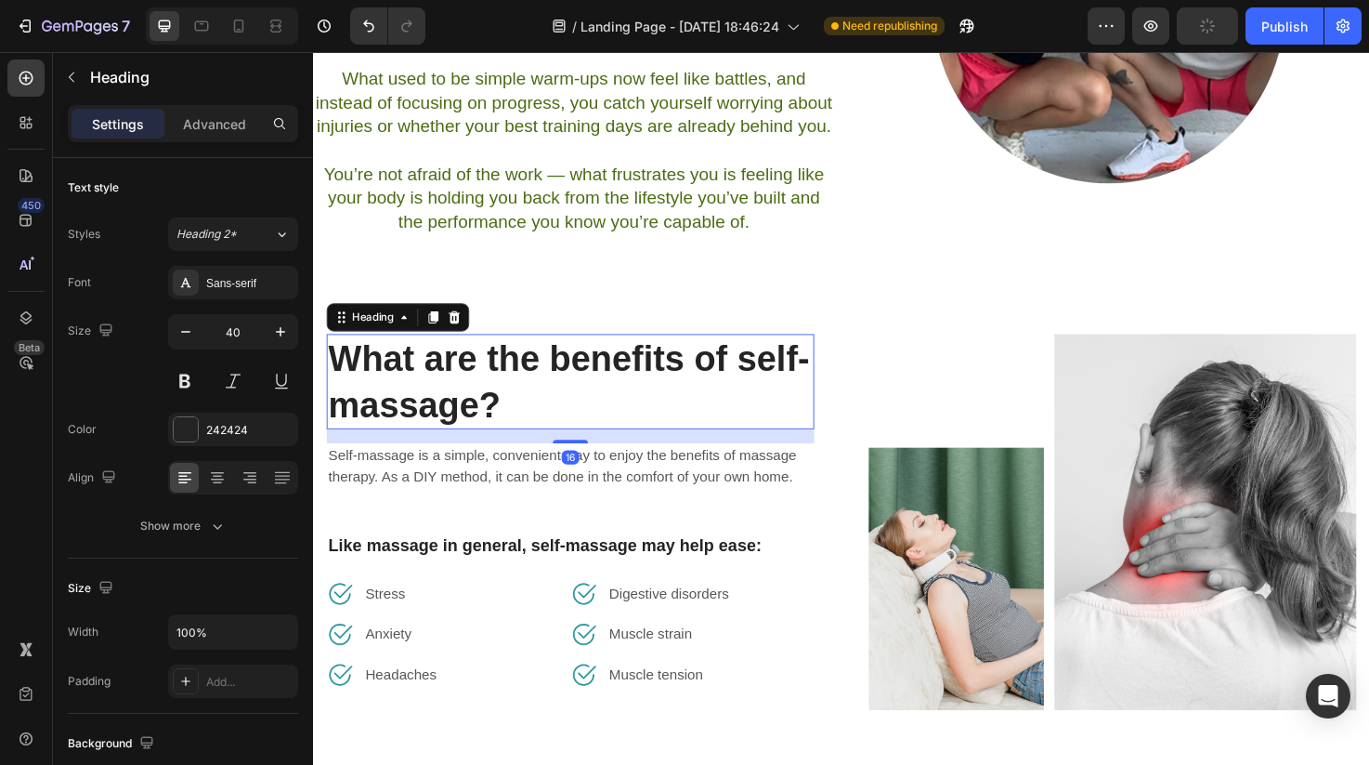
click at [551, 397] on p "What are the benefits of self-massage?" at bounding box center [584, 399] width 511 height 97
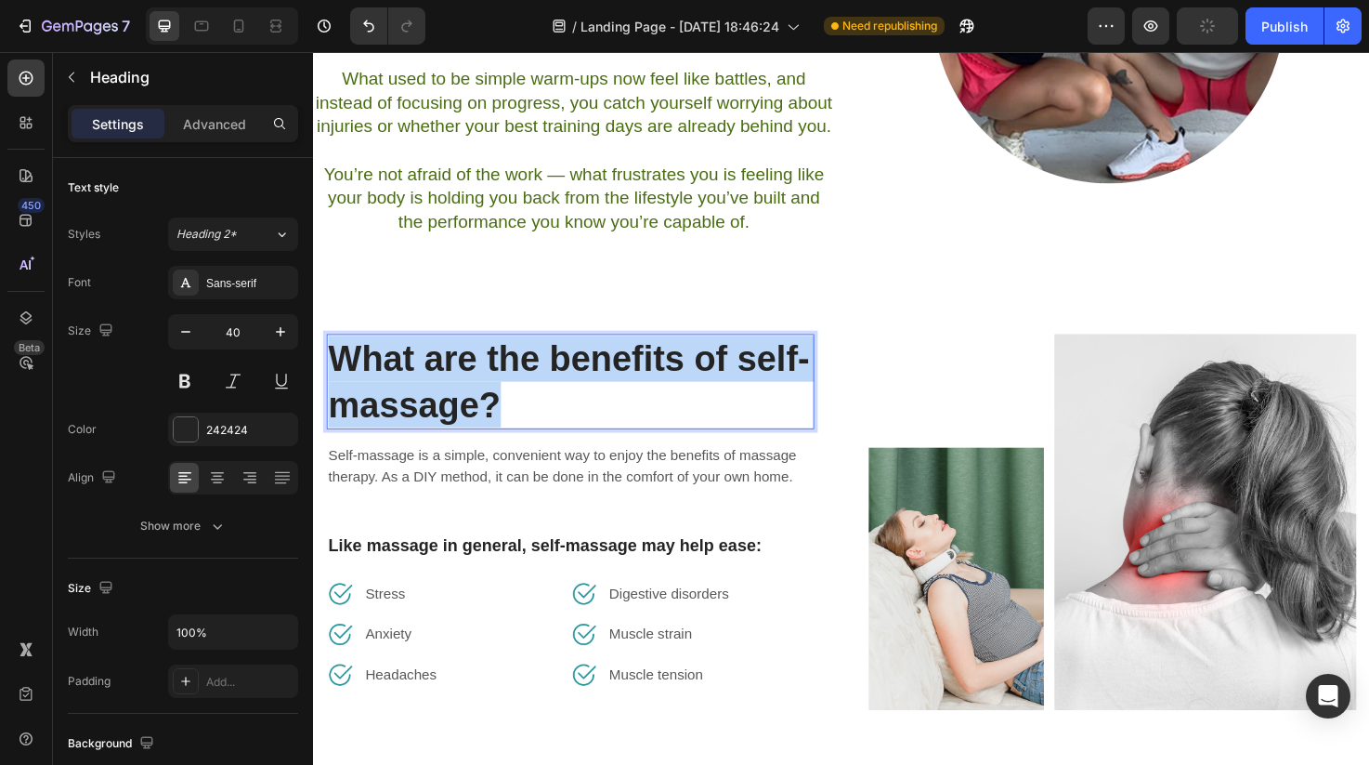
click at [551, 397] on p "What are the benefits of self-massage?" at bounding box center [584, 399] width 511 height 97
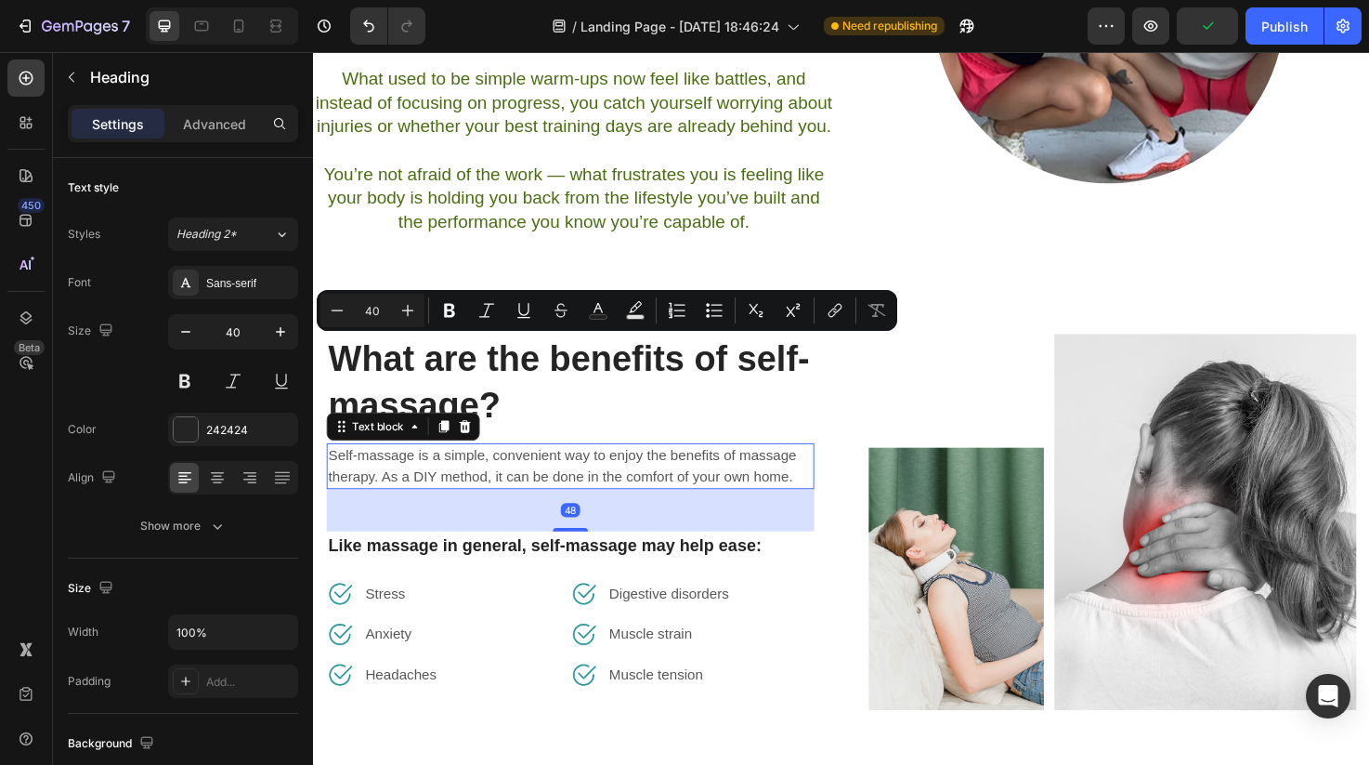
click at [541, 486] on p "Self-massage is a simple, convenient way to enjoy the benefits of massage thera…" at bounding box center [584, 488] width 511 height 45
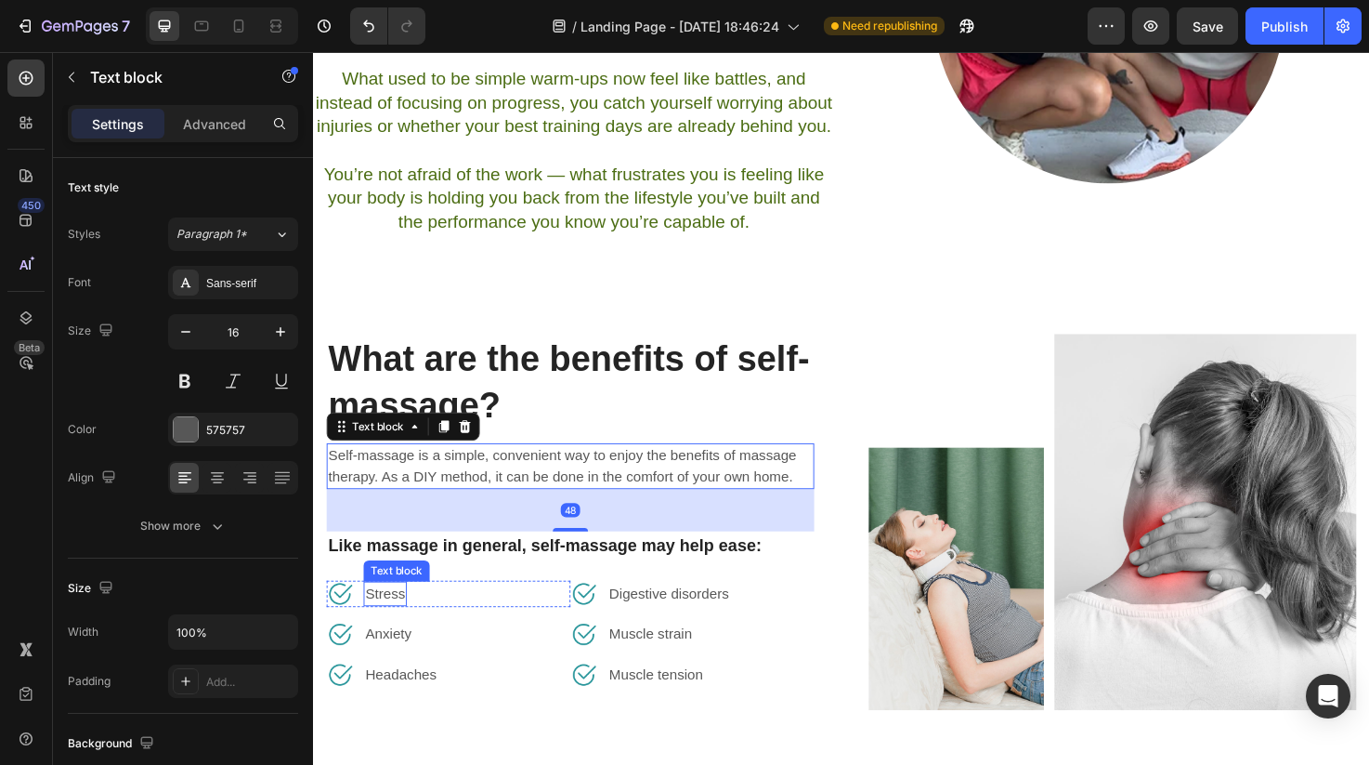
click at [391, 622] on p "Stress" at bounding box center [389, 623] width 42 height 22
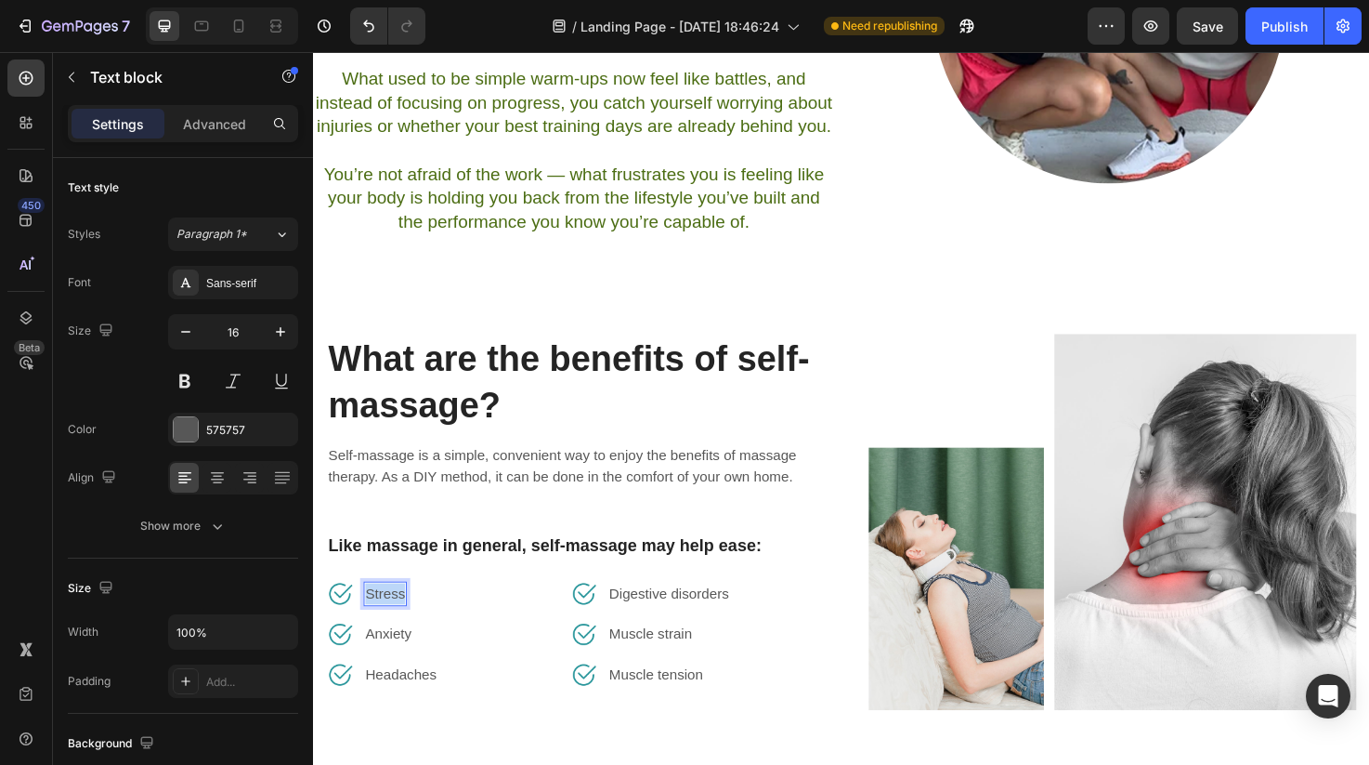
click at [391, 622] on p "Stress" at bounding box center [389, 623] width 42 height 22
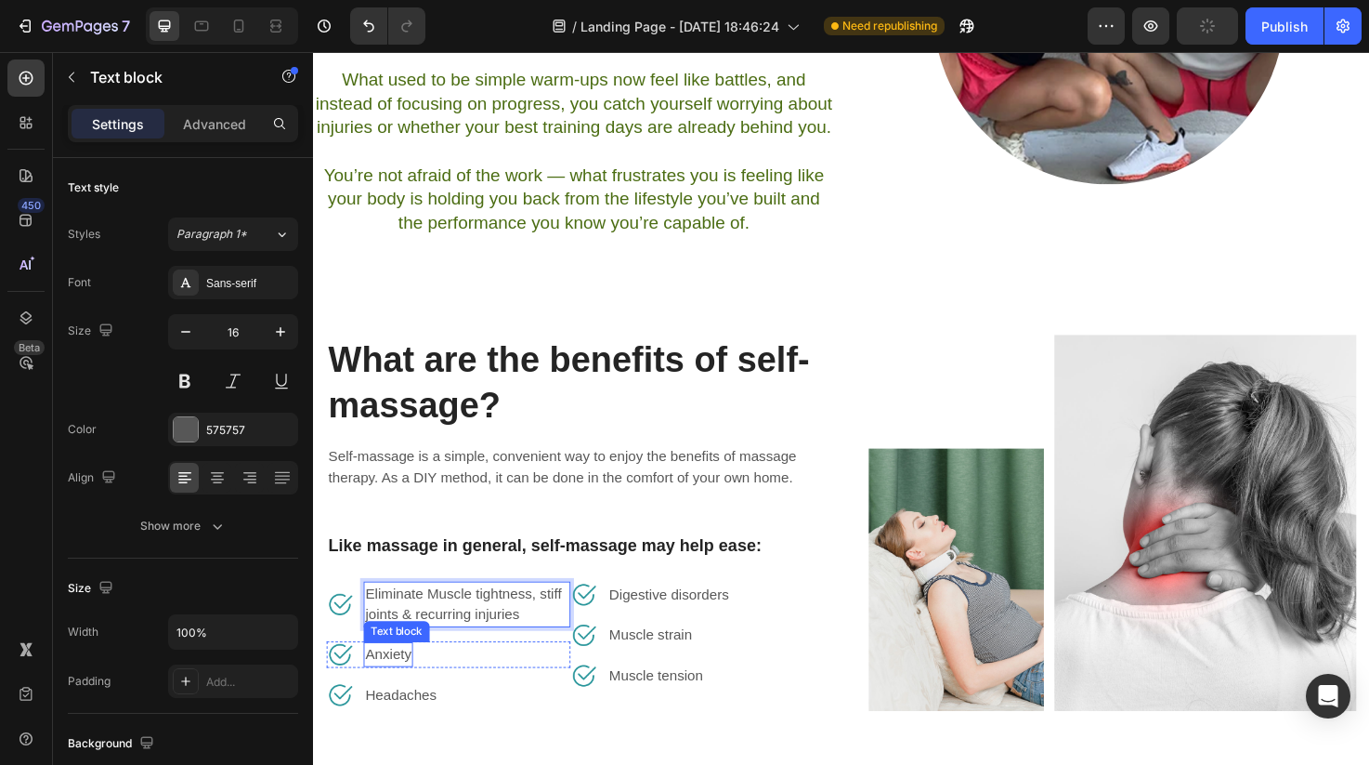
click at [389, 682] on p "Anxiety" at bounding box center [392, 687] width 48 height 22
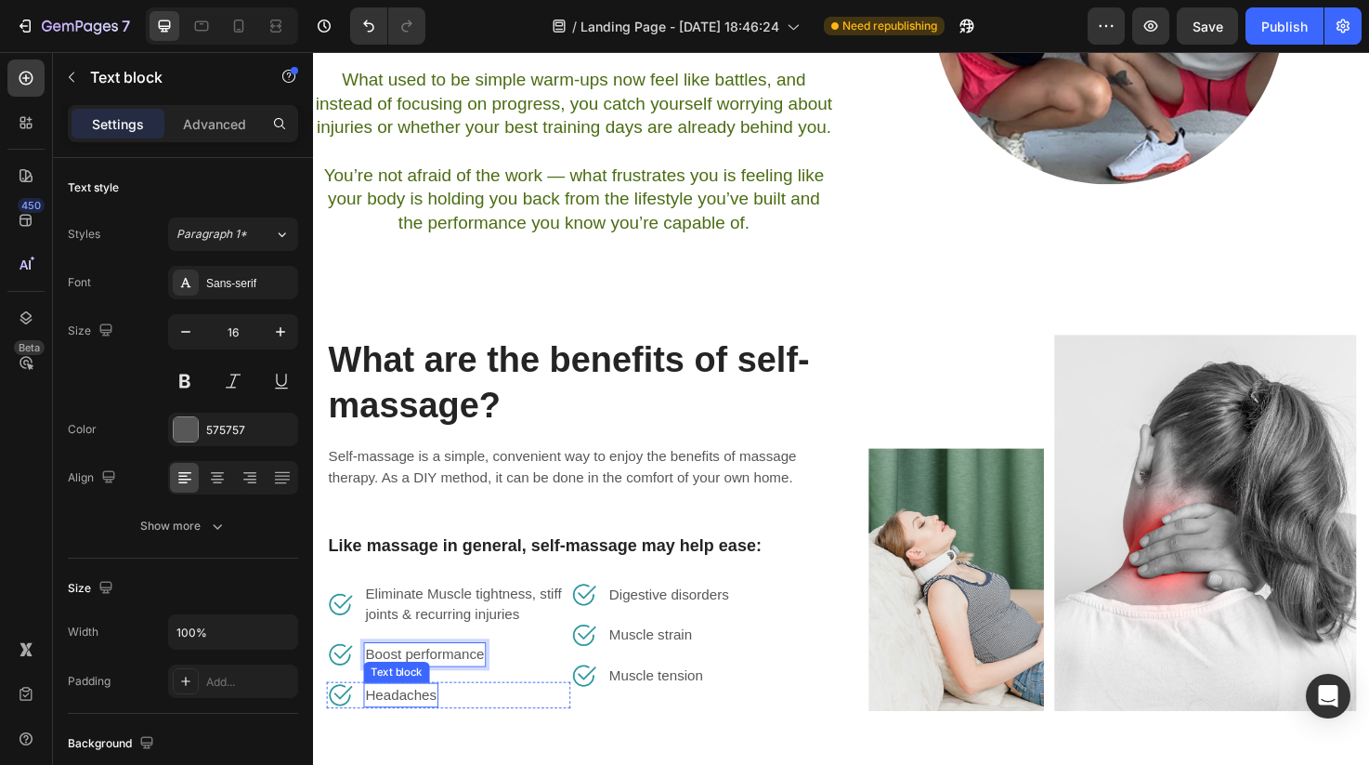
click at [394, 732] on p "Headaches" at bounding box center [405, 730] width 75 height 22
click at [647, 625] on p "Digestive disorders" at bounding box center [688, 624] width 126 height 22
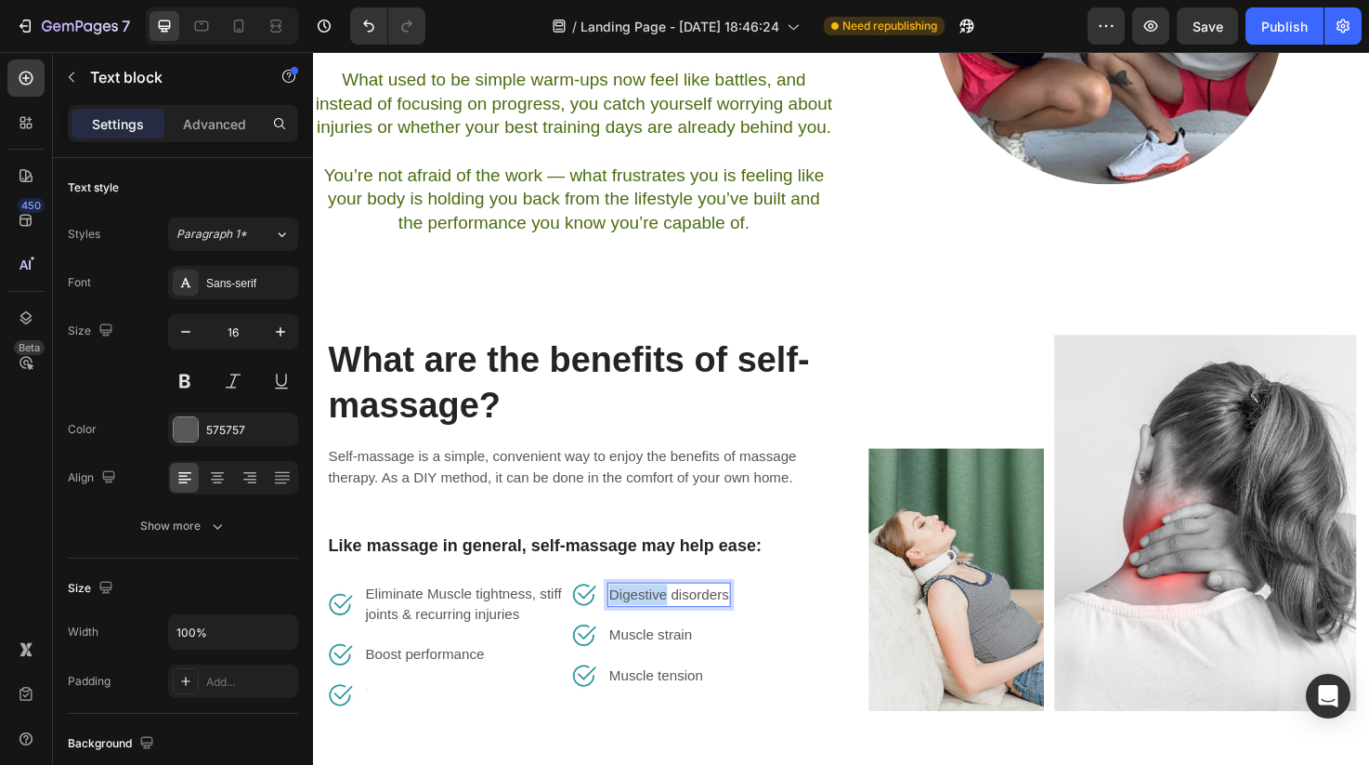
click at [647, 625] on p "Digestive disorders" at bounding box center [688, 624] width 126 height 22
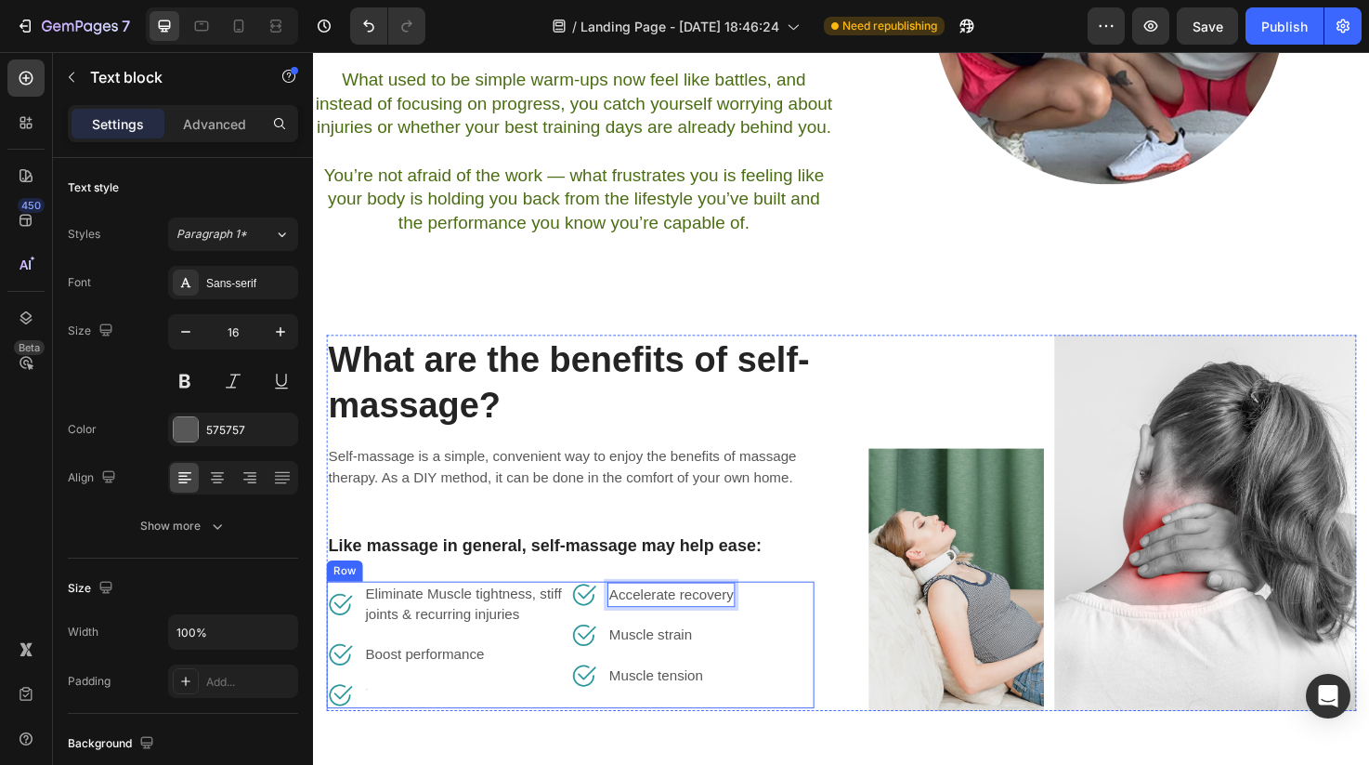
click at [657, 668] on p "Muscle strain" at bounding box center [668, 667] width 87 height 22
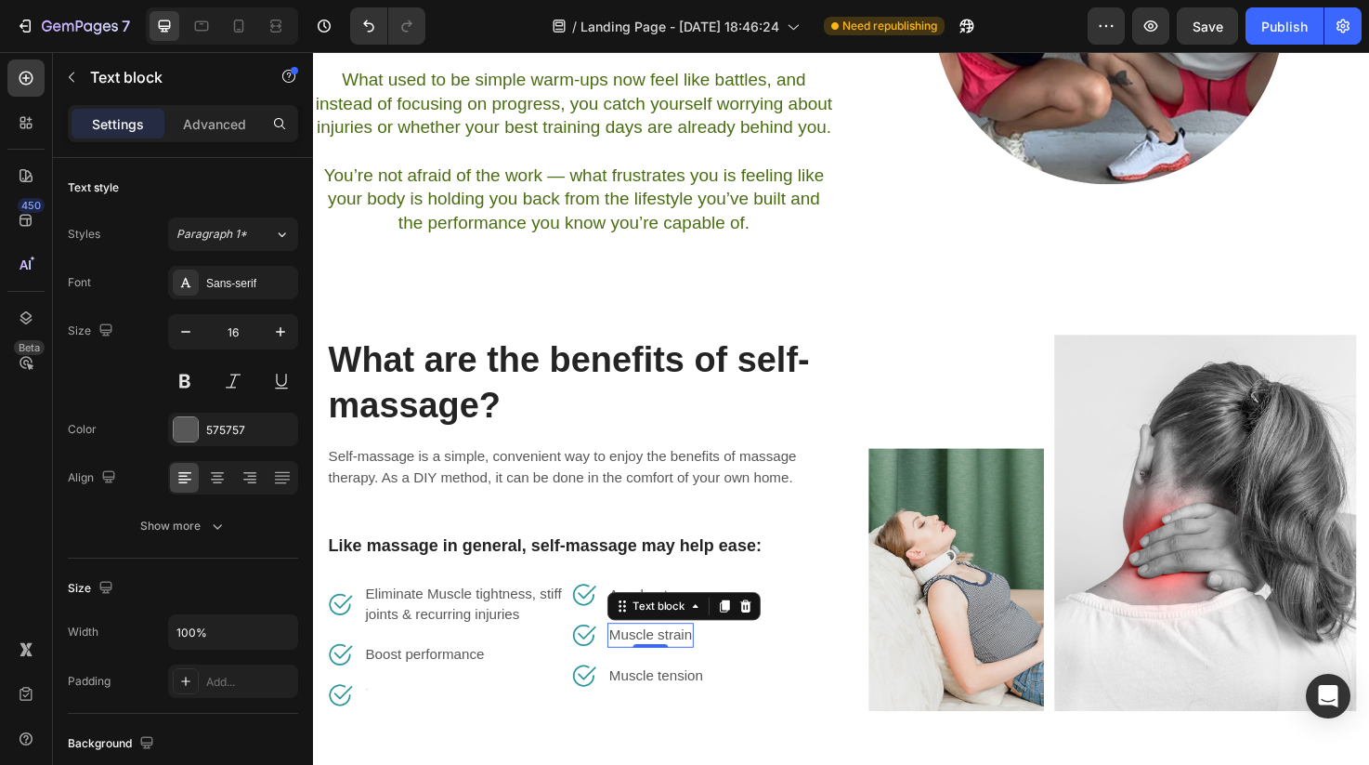
click at [657, 668] on p "Muscle strain" at bounding box center [668, 667] width 87 height 22
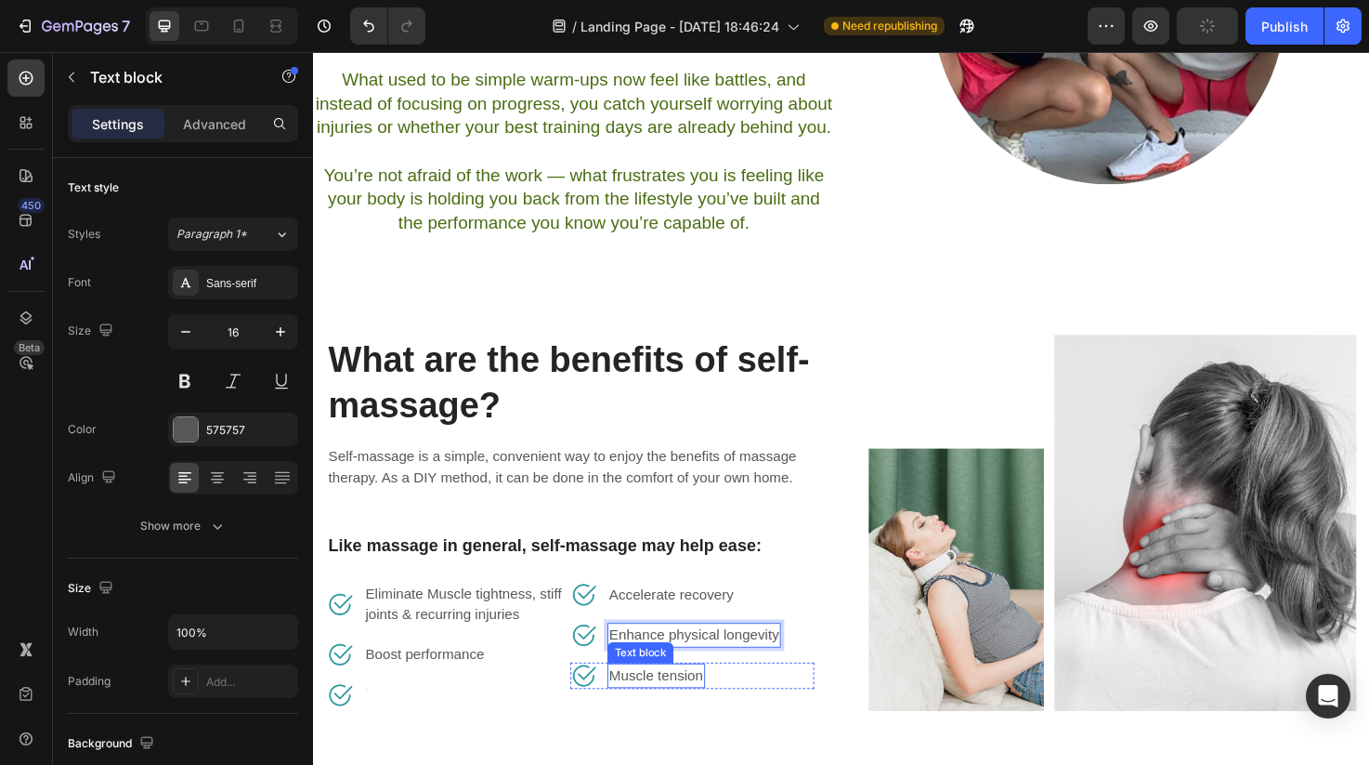
click at [645, 709] on p "Muscle tension" at bounding box center [674, 710] width 99 height 22
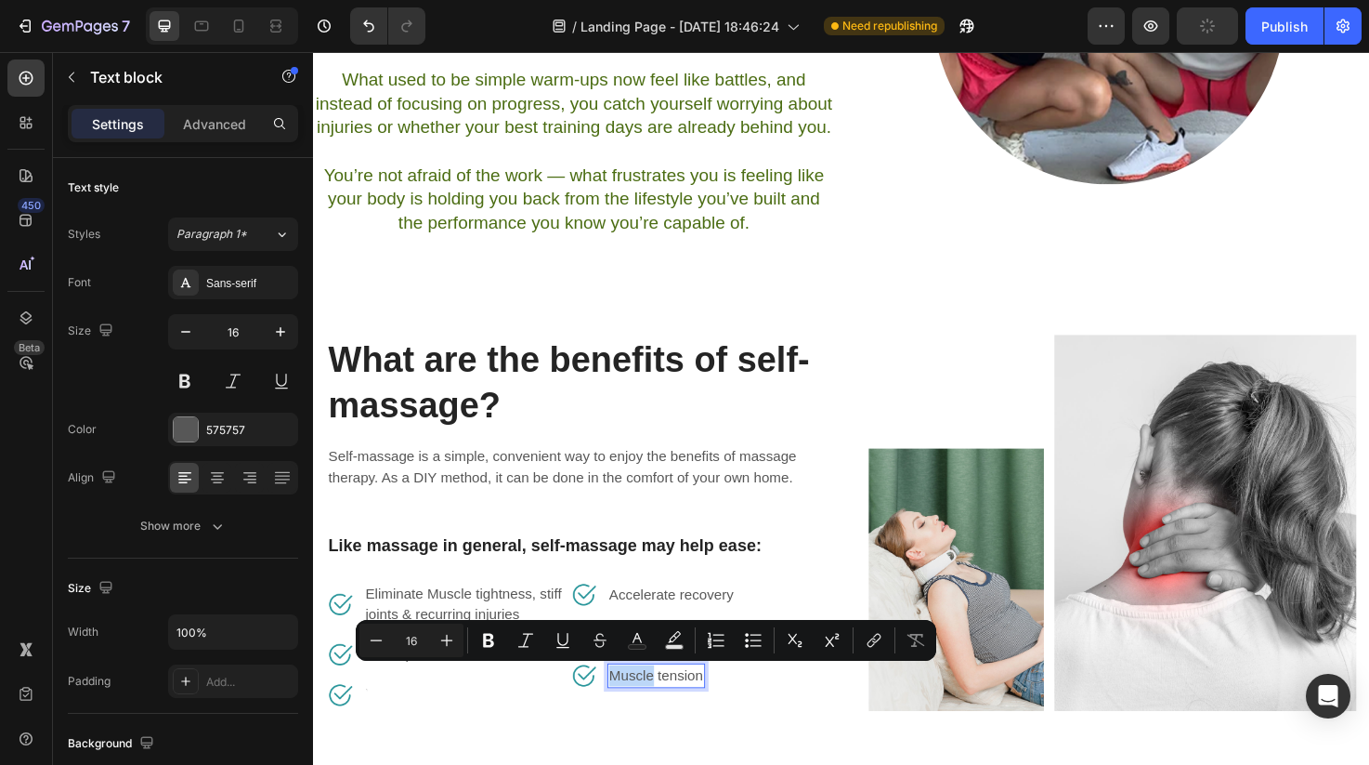
click at [653, 709] on p "Muscle tension" at bounding box center [674, 710] width 99 height 22
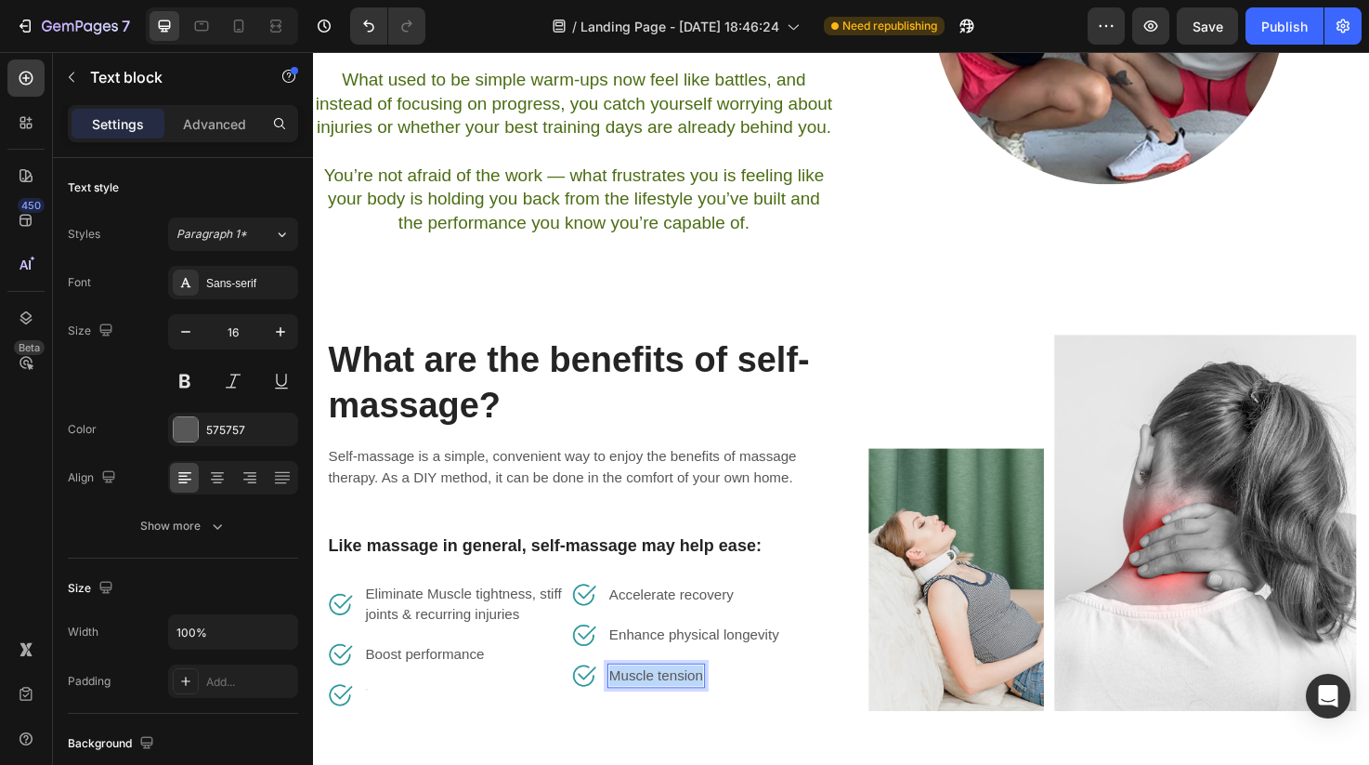
click at [653, 709] on p "Muscle tension" at bounding box center [674, 710] width 99 height 22
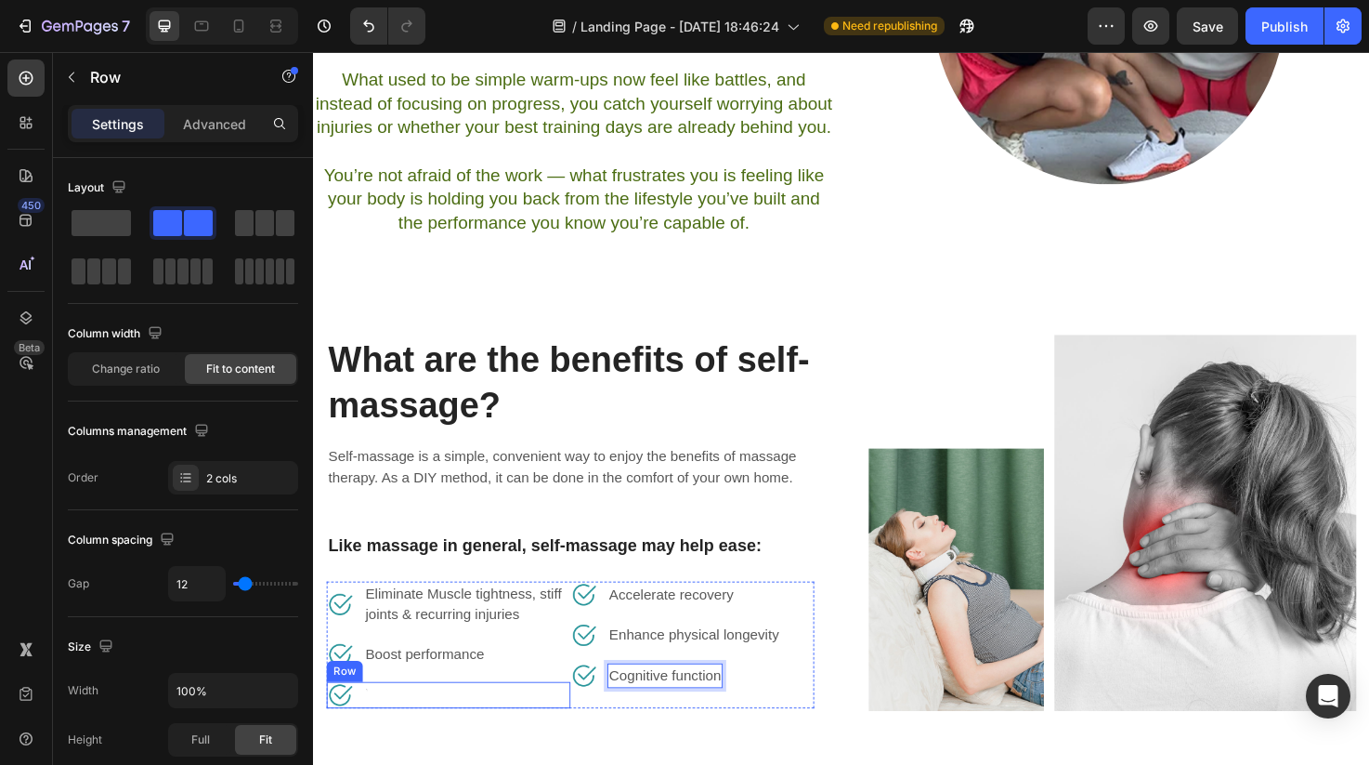
click at [400, 739] on div "Image Text block Row" at bounding box center [455, 730] width 257 height 28
click at [400, 739] on div "Image Text block Row 0" at bounding box center [455, 730] width 257 height 28
click at [400, 734] on div "Image Text block Row 0" at bounding box center [455, 730] width 257 height 28
click at [372, 722] on div "Image Text block Row 0" at bounding box center [455, 730] width 257 height 28
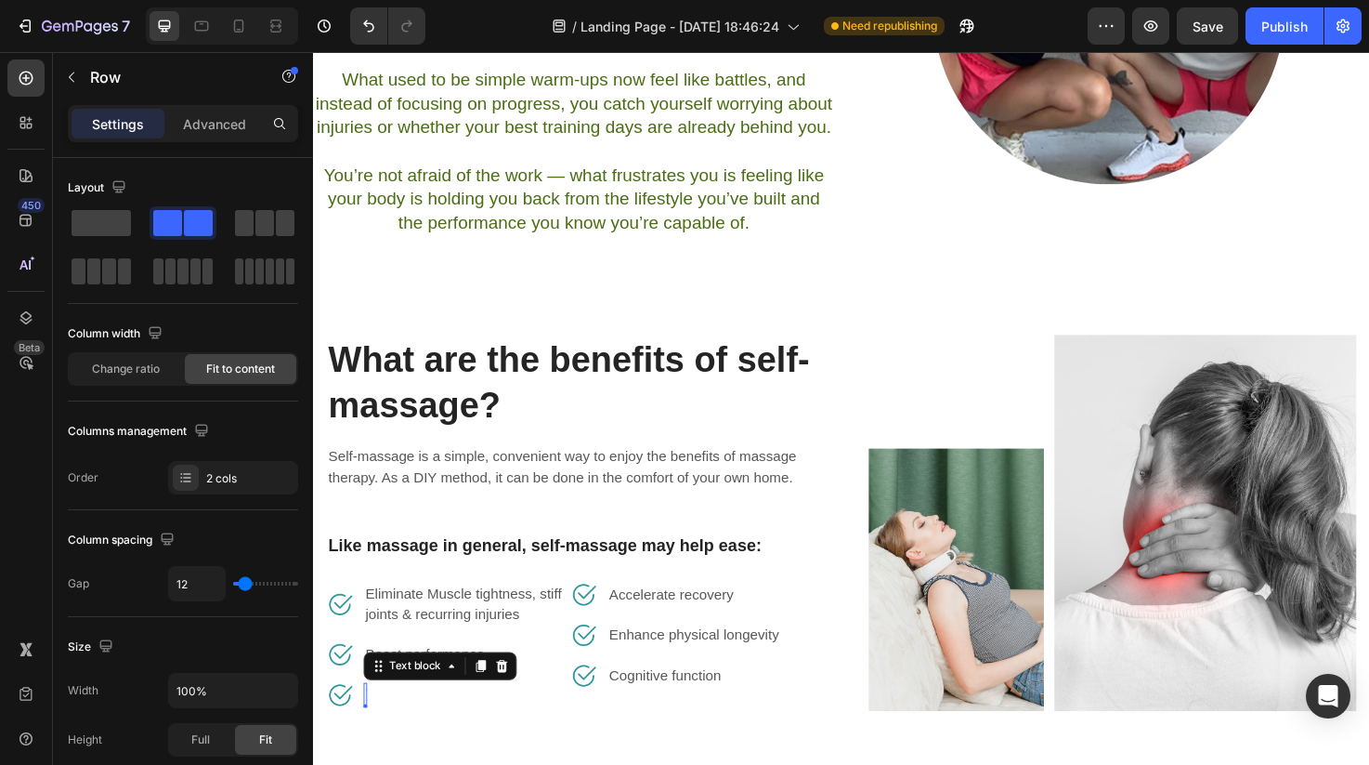
click at [366, 722] on div "Rich Text Editor. Editing area: main" at bounding box center [368, 730] width 4 height 26
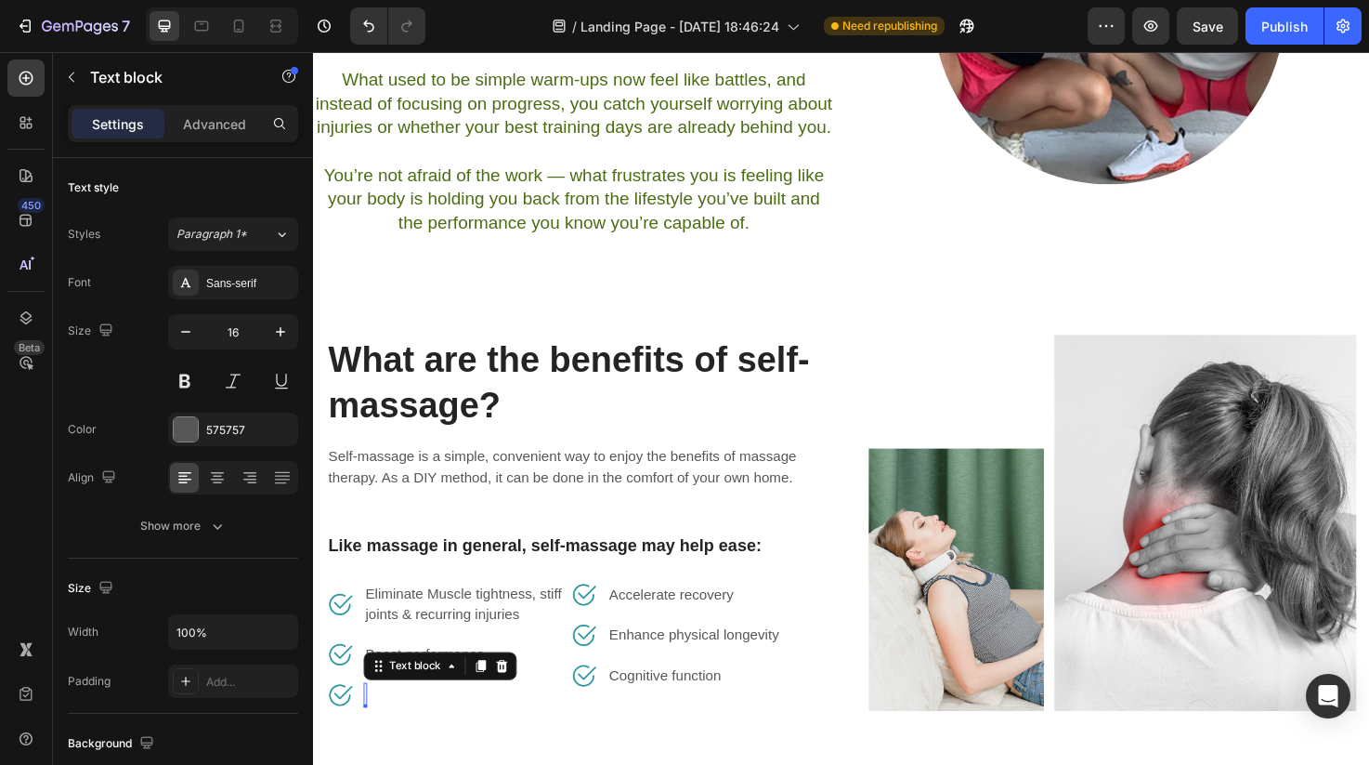
click at [372, 734] on div "Image Text block 0 Row" at bounding box center [455, 730] width 257 height 28
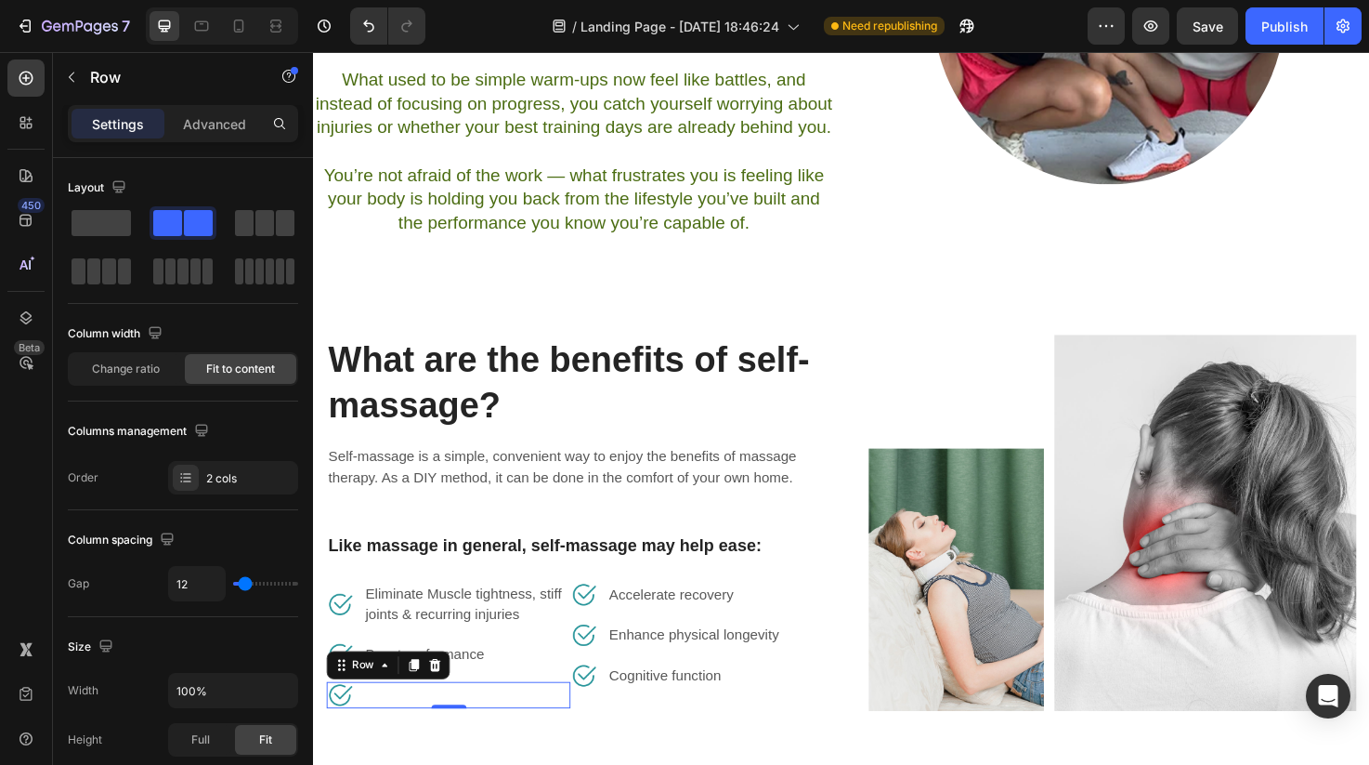
click at [370, 726] on div "Image Text block Row 0" at bounding box center [455, 730] width 257 height 28
click at [364, 727] on div "Image Text block Row 0" at bounding box center [455, 730] width 257 height 28
click at [369, 727] on div "Rich Text Editor. Editing area: main" at bounding box center [368, 730] width 4 height 26
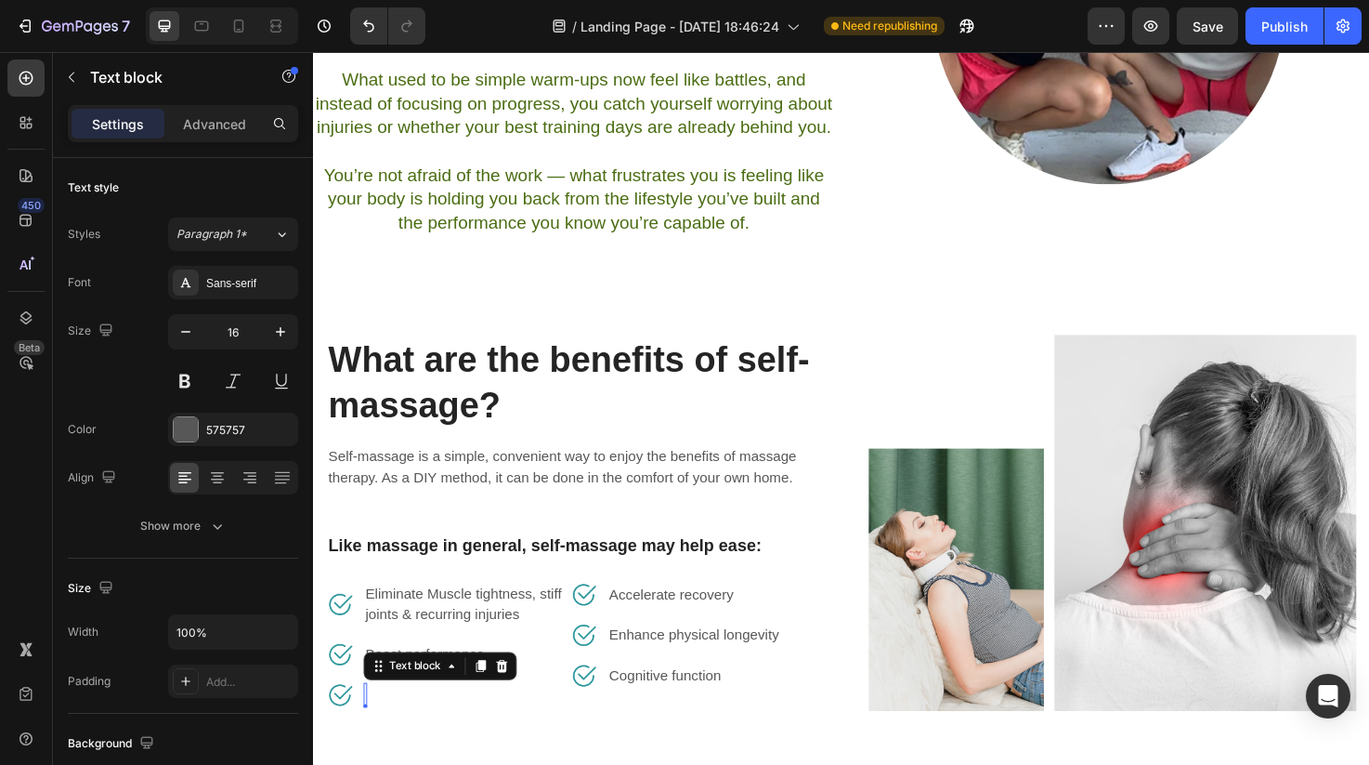
click at [354, 728] on img at bounding box center [341, 730] width 28 height 28
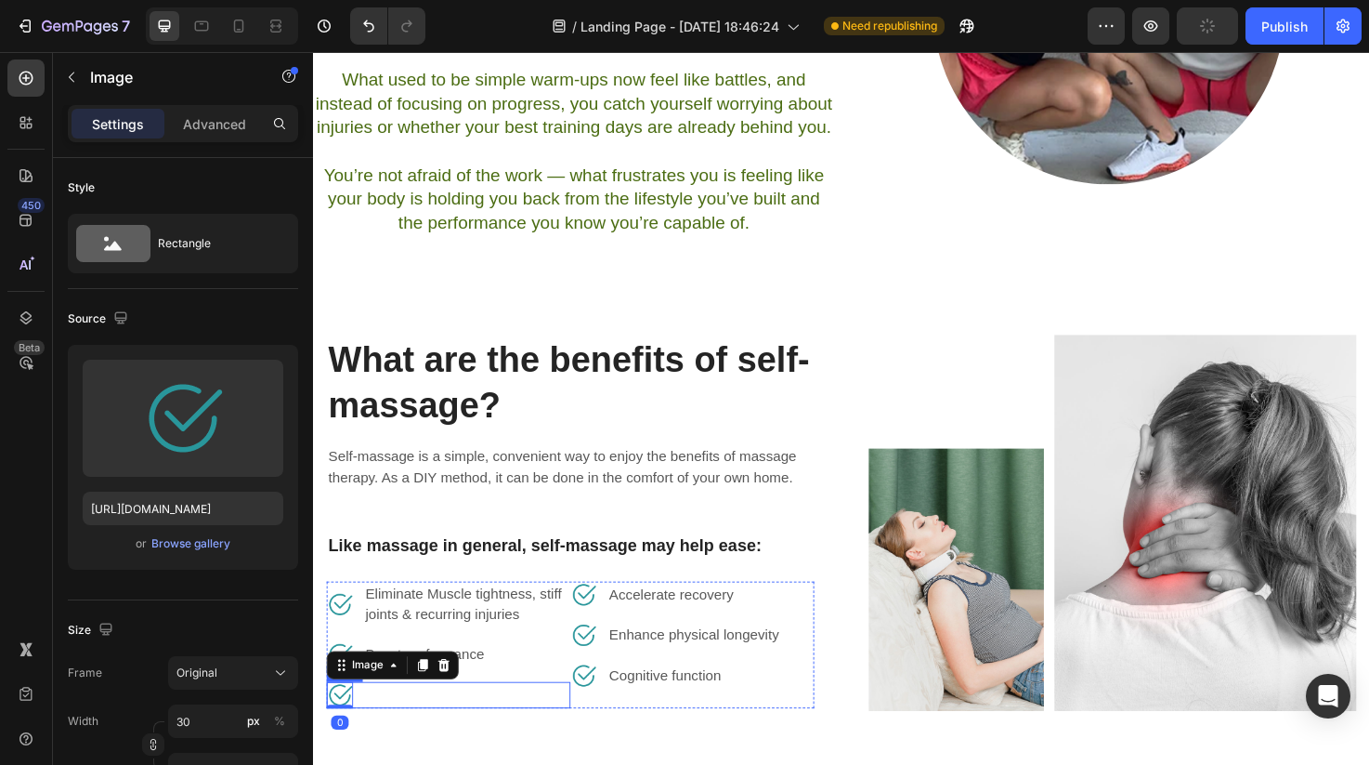
click at [364, 729] on div "Image 0 Text block Row" at bounding box center [455, 730] width 257 height 28
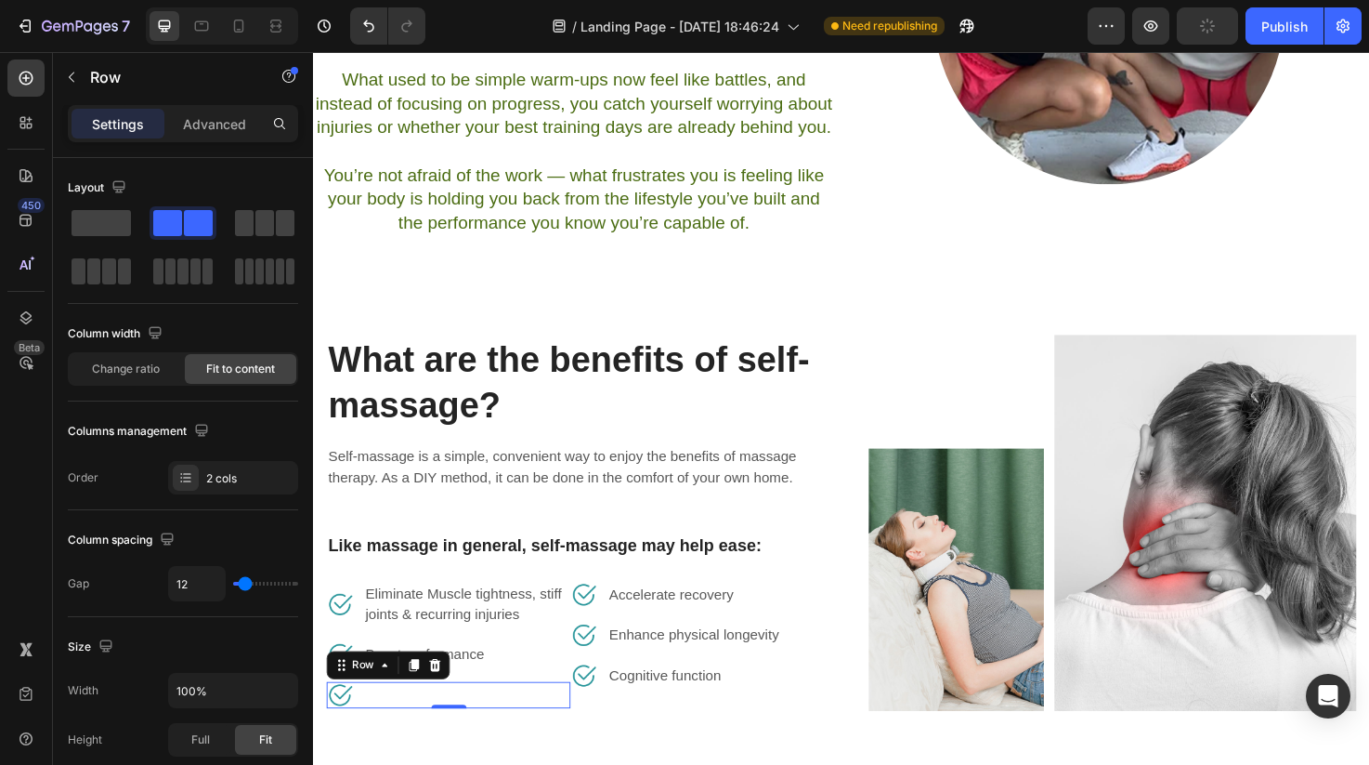
click at [364, 729] on div "Image Text block Row 0" at bounding box center [455, 730] width 257 height 28
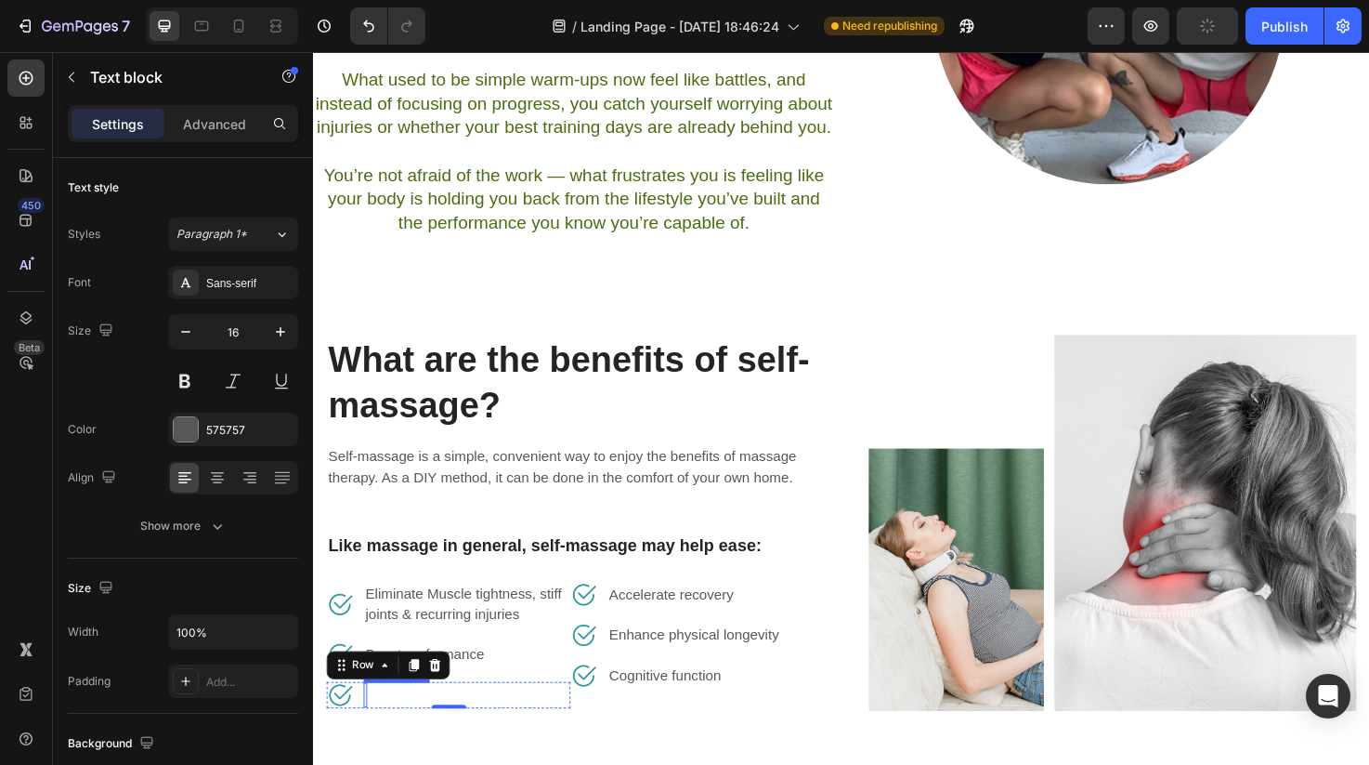
click at [368, 729] on div "Rich Text Editor. Editing area: main" at bounding box center [368, 730] width 4 height 26
click at [368, 727] on div "Rich Text Editor. Editing area: main" at bounding box center [368, 730] width 4 height 26
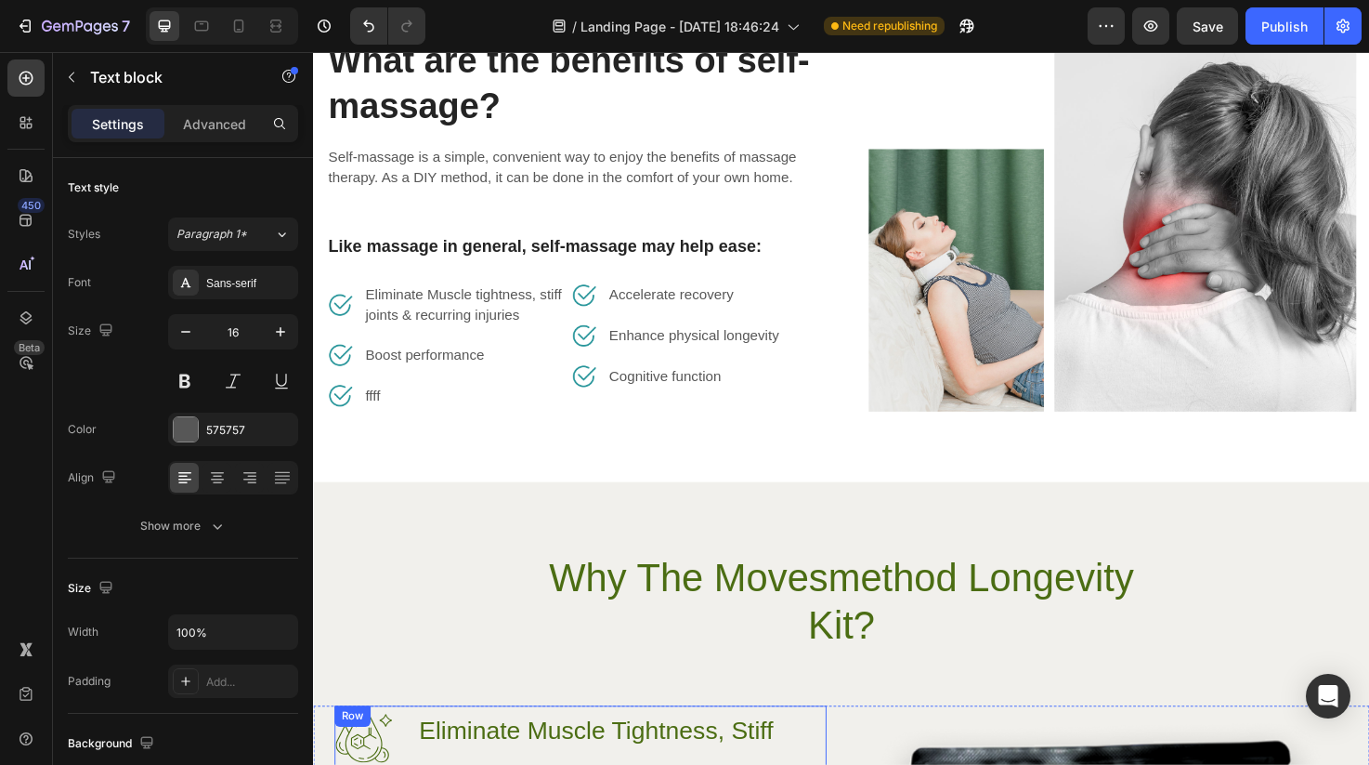
scroll to position [1302, 0]
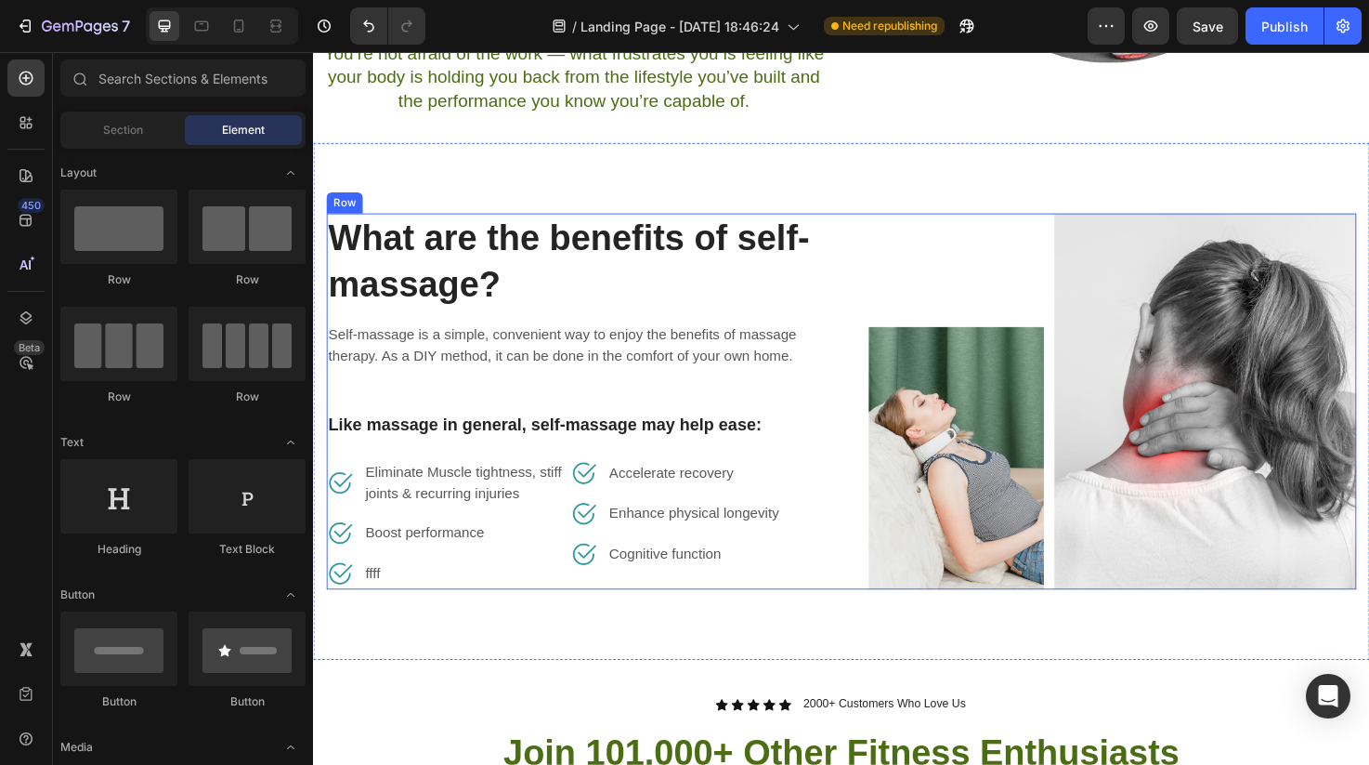
scroll to position [1031, 0]
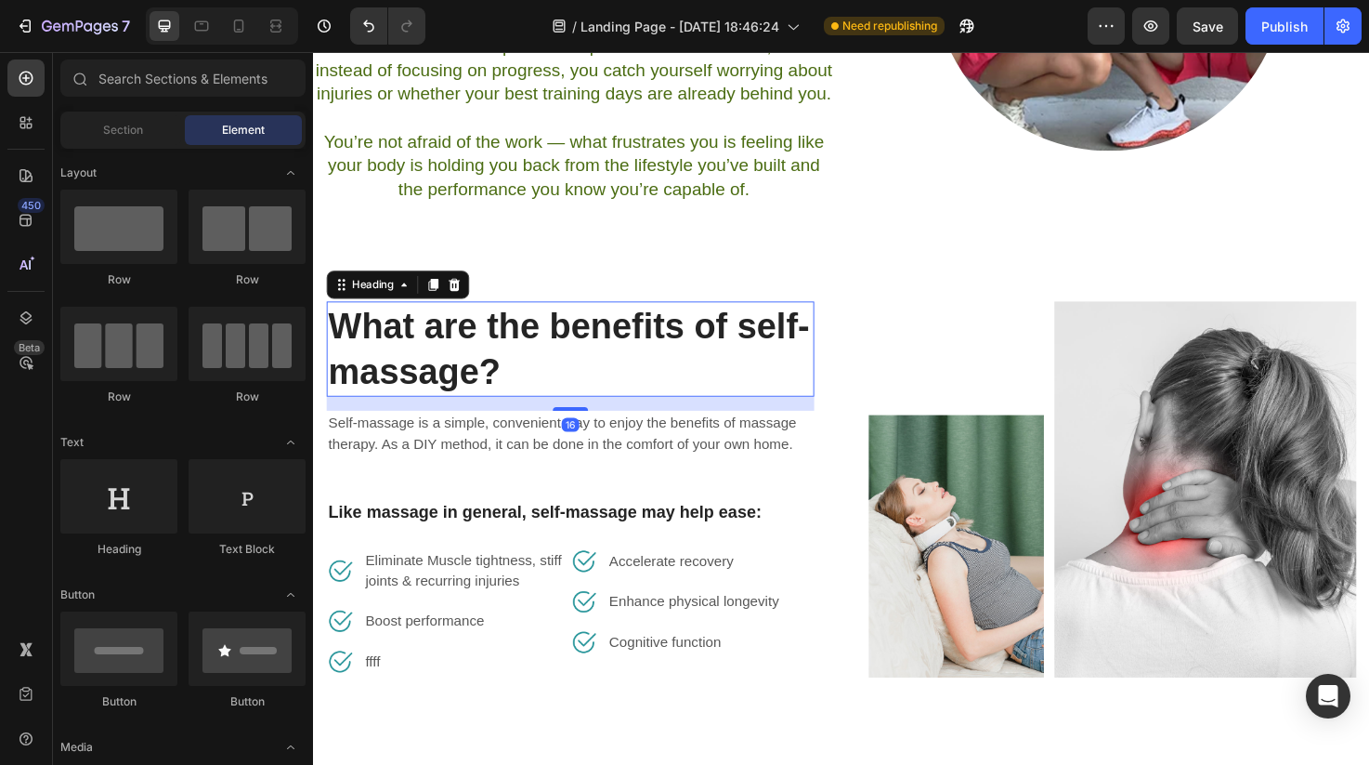
click at [536, 360] on p "What are the benefits of self-massage?" at bounding box center [584, 365] width 511 height 97
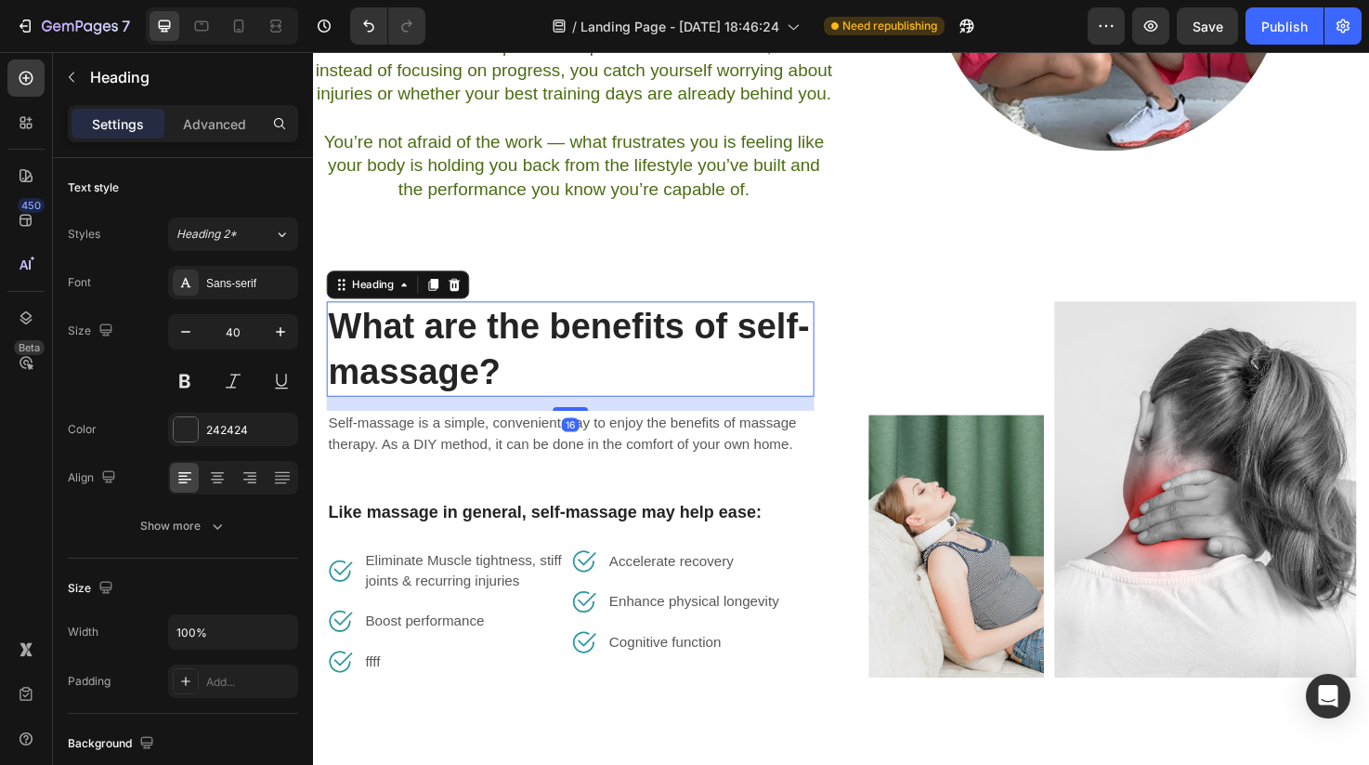
click at [536, 360] on p "What are the benefits of self-massage?" at bounding box center [584, 365] width 511 height 97
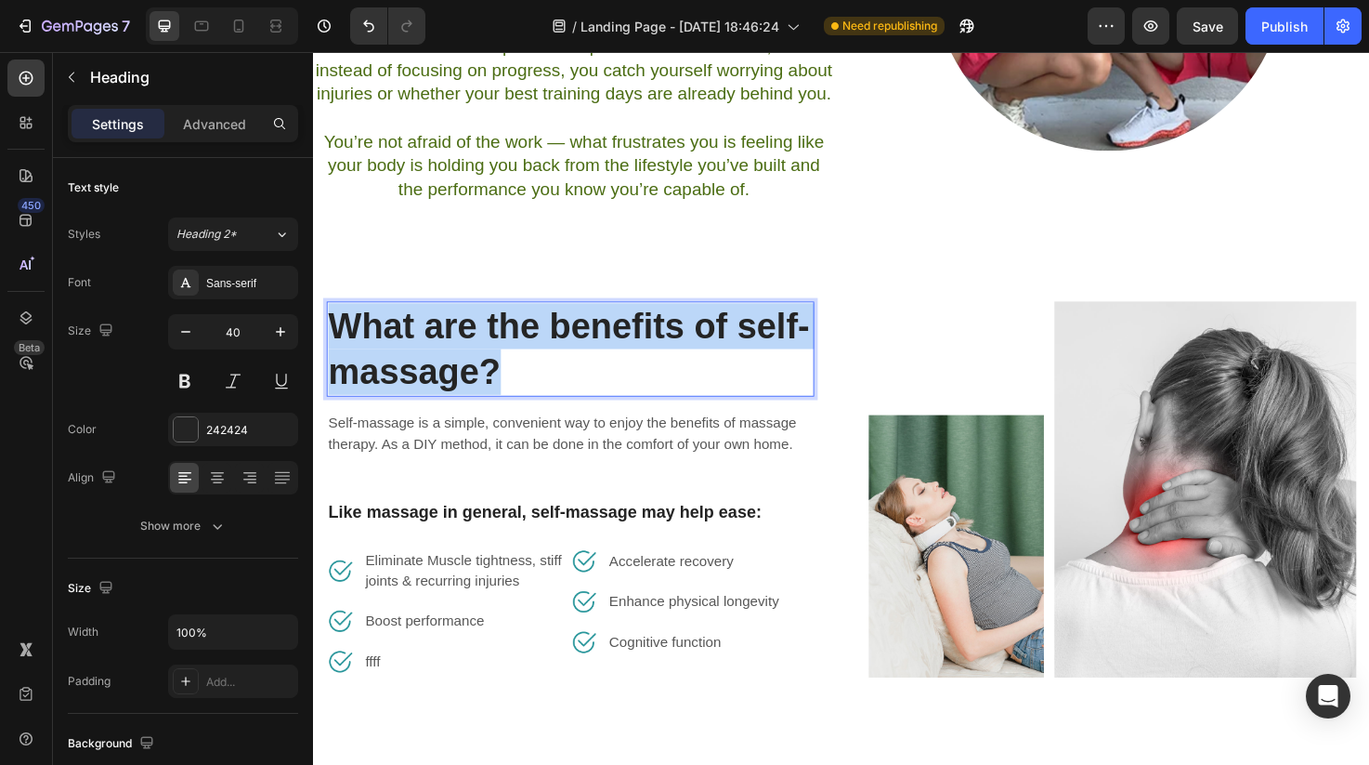
click at [536, 360] on p "What are the benefits of self-massage?" at bounding box center [584, 365] width 511 height 97
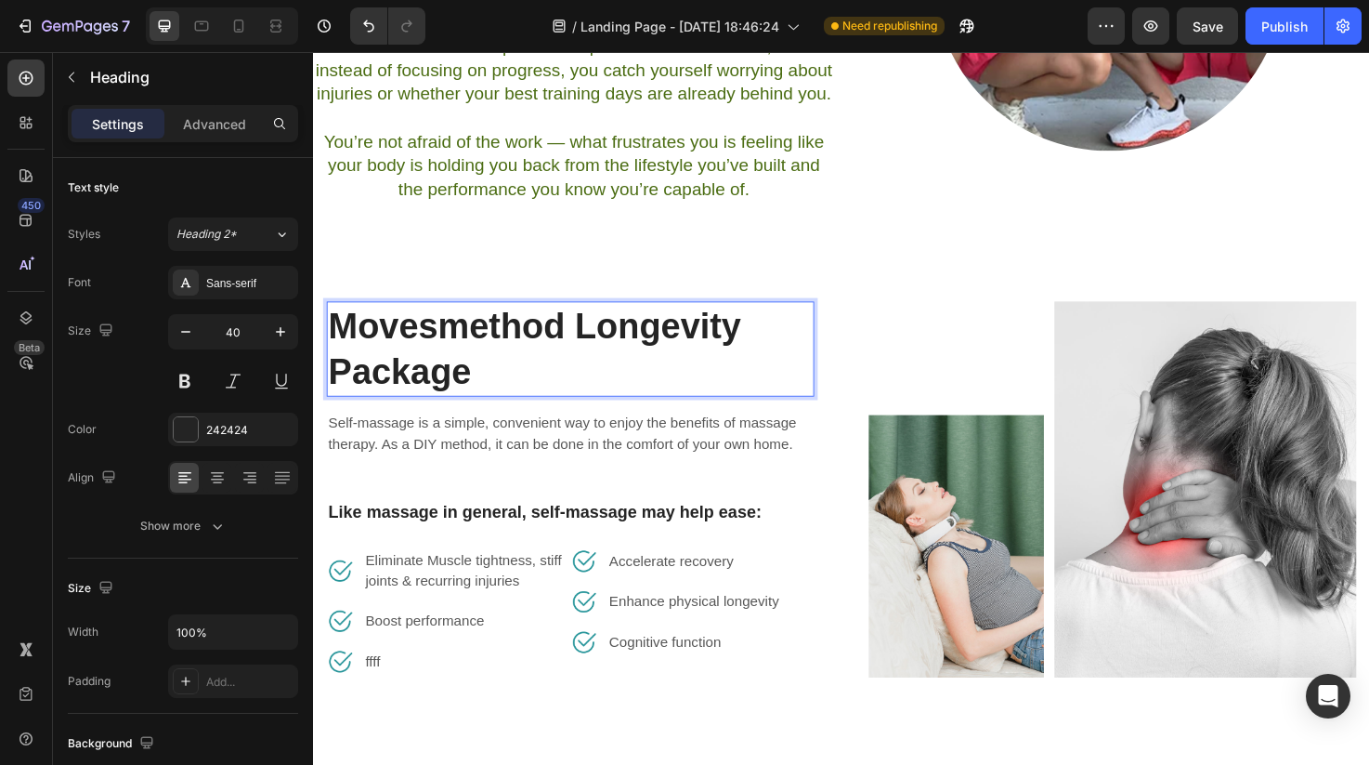
click at [577, 351] on p "Movesmethod Longevity Package" at bounding box center [584, 365] width 511 height 97
click at [585, 345] on p "Movesmethod™ Longevity Package" at bounding box center [584, 365] width 511 height 97
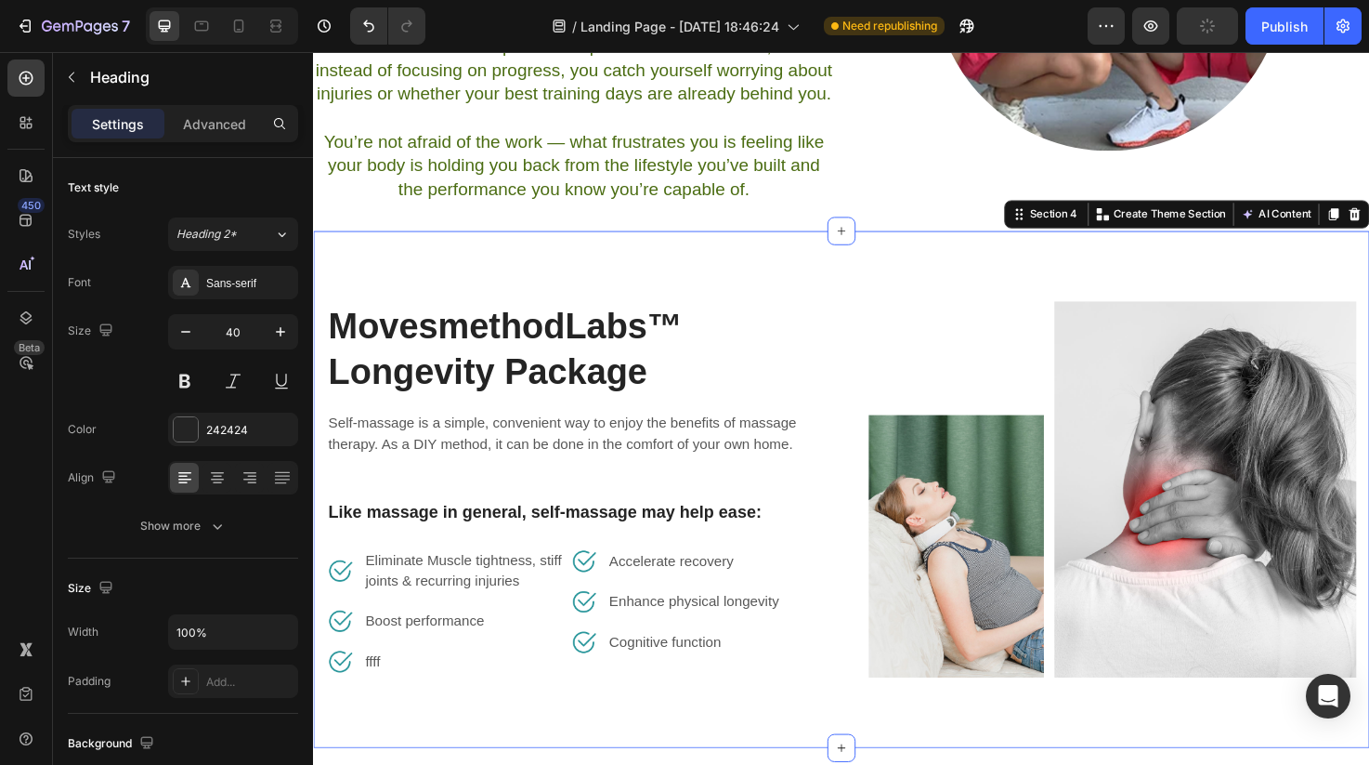
click at [847, 305] on div "MovesmethodLabs™ Longevity Package Heading Self-massage is a simple, convenient…" at bounding box center [870, 514] width 1115 height 546
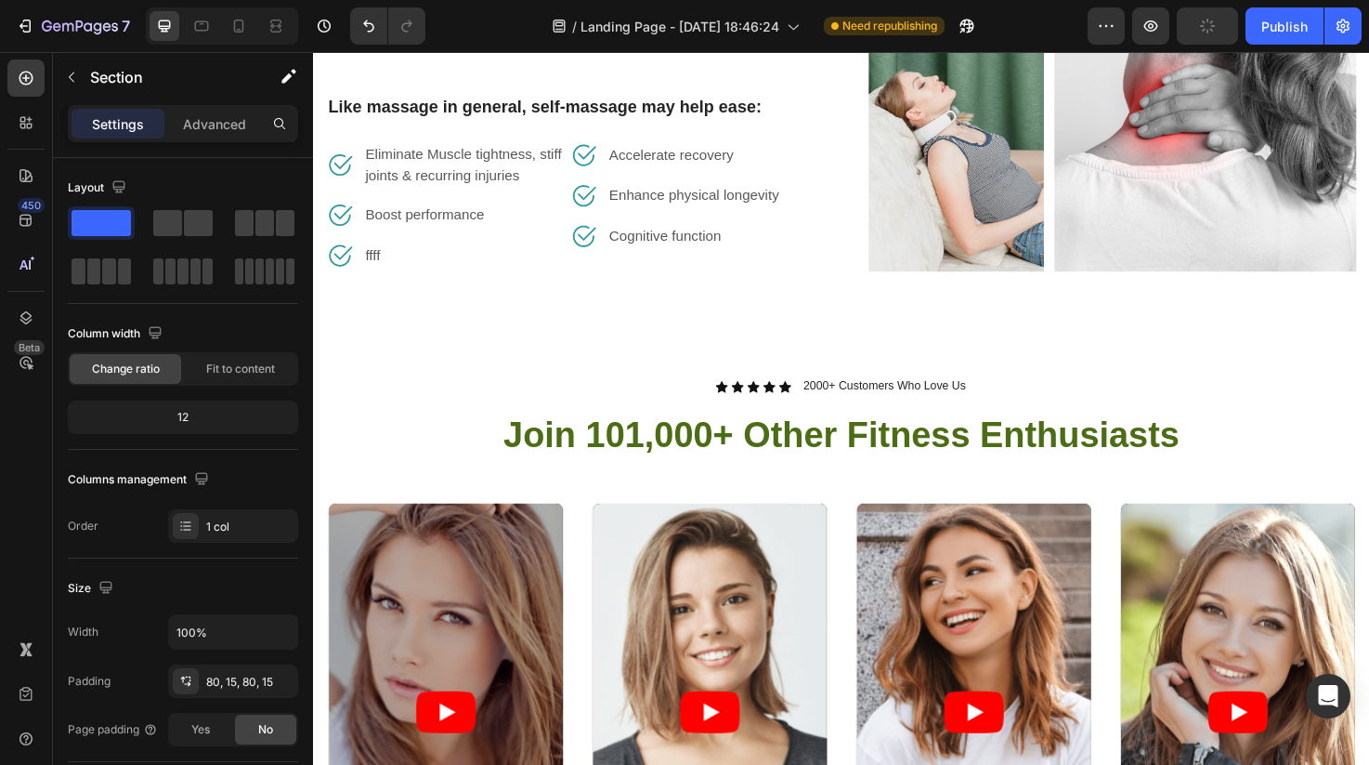
scroll to position [1454, 0]
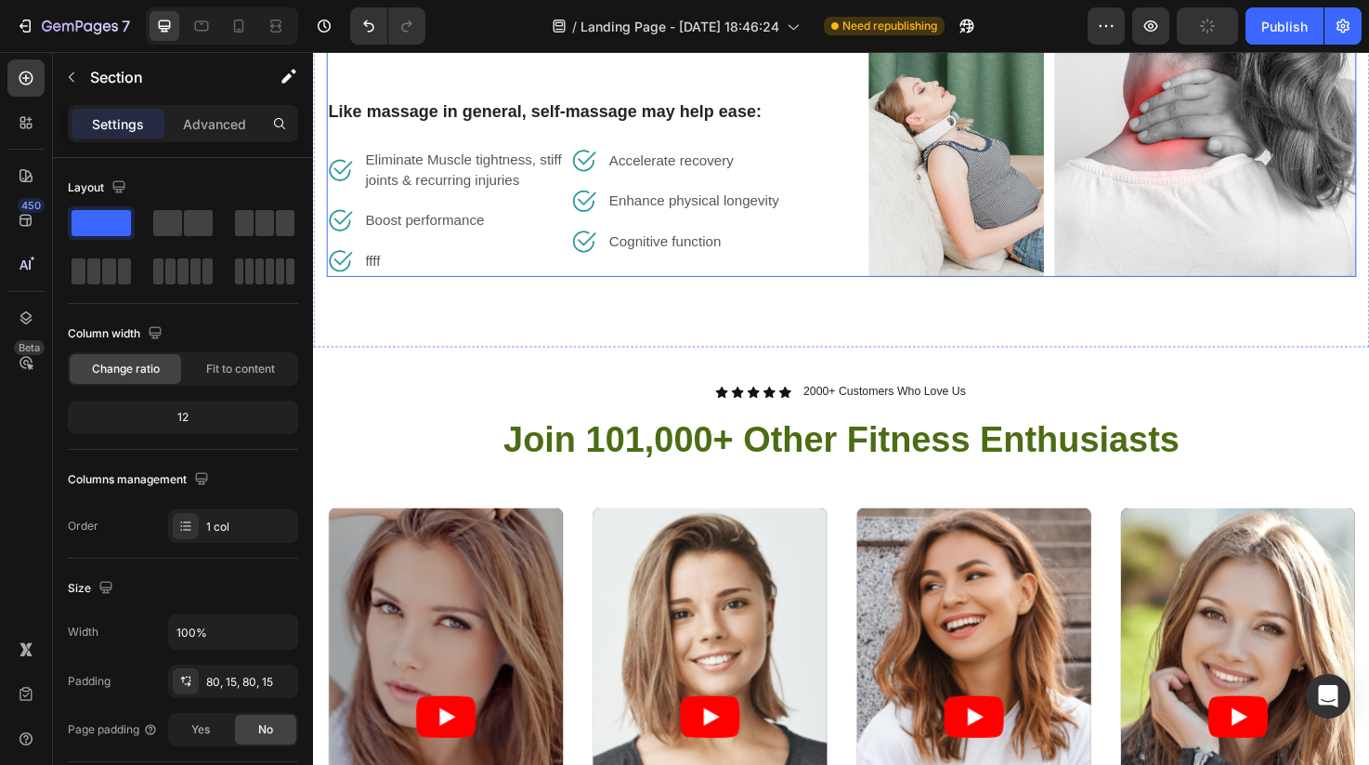
click at [869, 263] on div "MovesmethodLabs™ Longevity Package Heading Self-massage is a simple, convenient…" at bounding box center [870, 91] width 1087 height 398
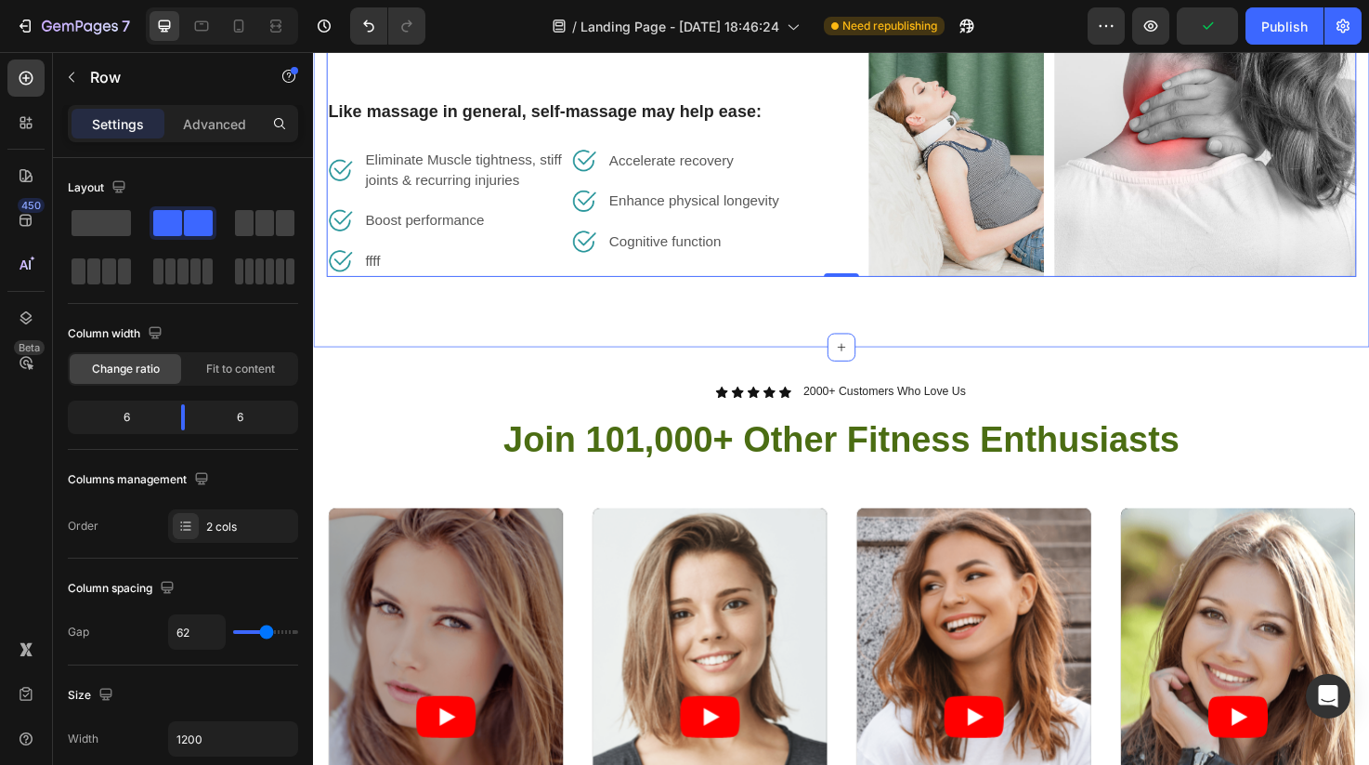
click at [863, 316] on div "MovesmethodLabs™ Longevity Package Heading Self-massage is a simple, convenient…" at bounding box center [870, 91] width 1115 height 546
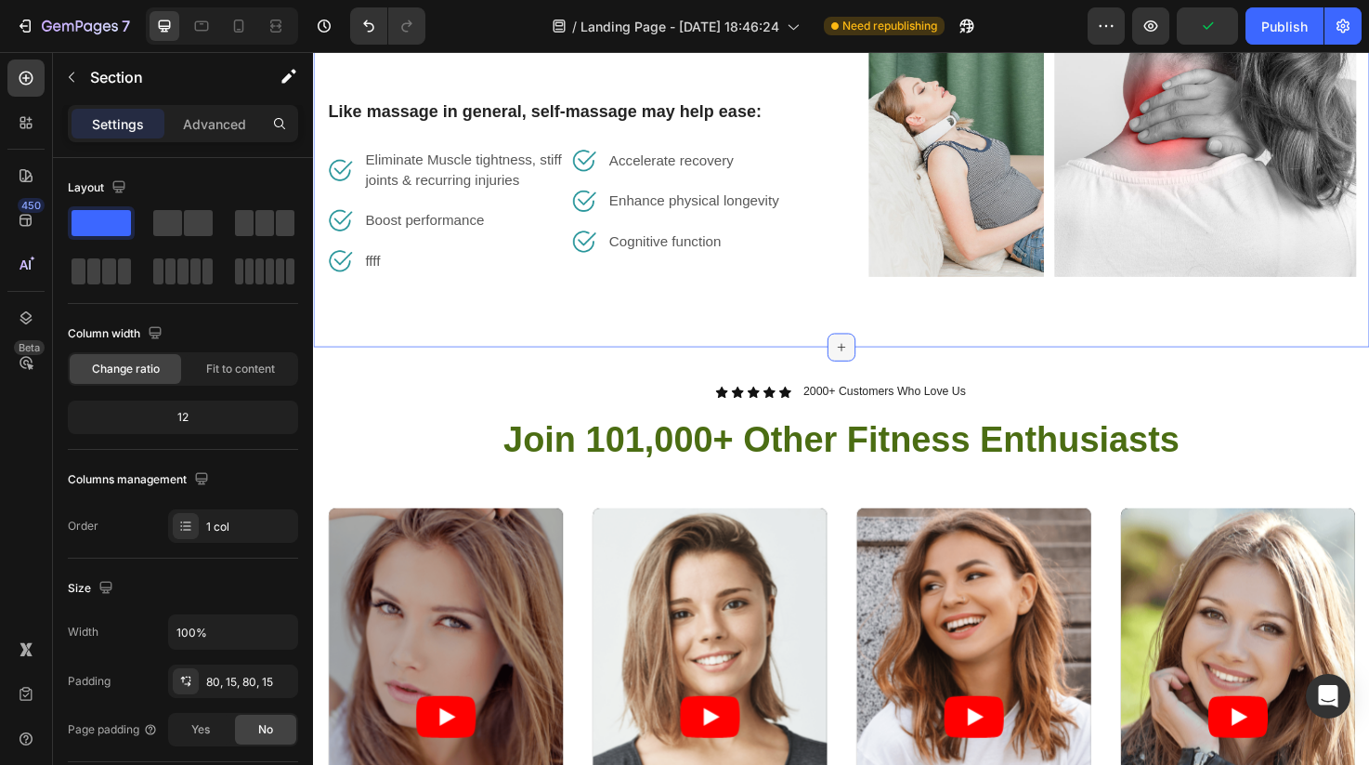
click at [875, 372] on div at bounding box center [871, 363] width 30 height 30
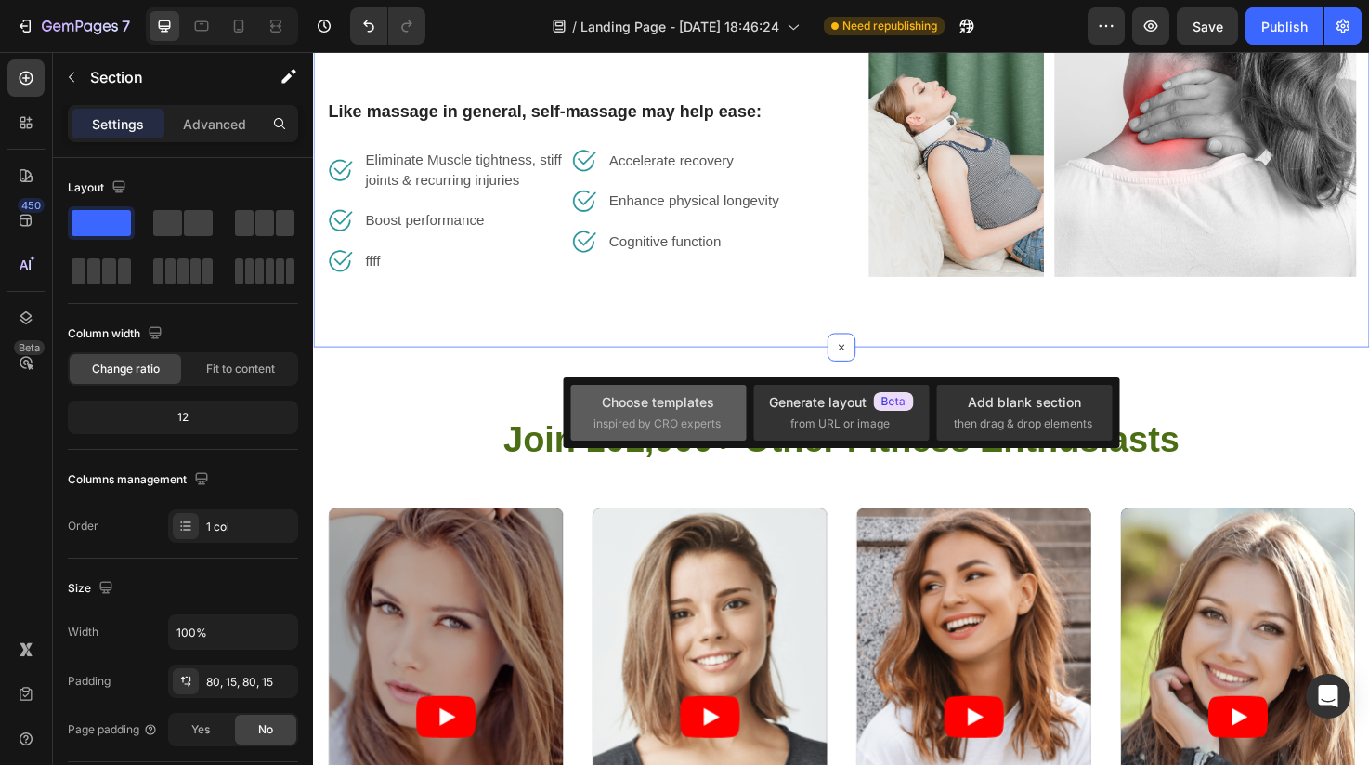
click at [717, 407] on div "Choose templates inspired by CRO experts" at bounding box center [659, 412] width 130 height 40
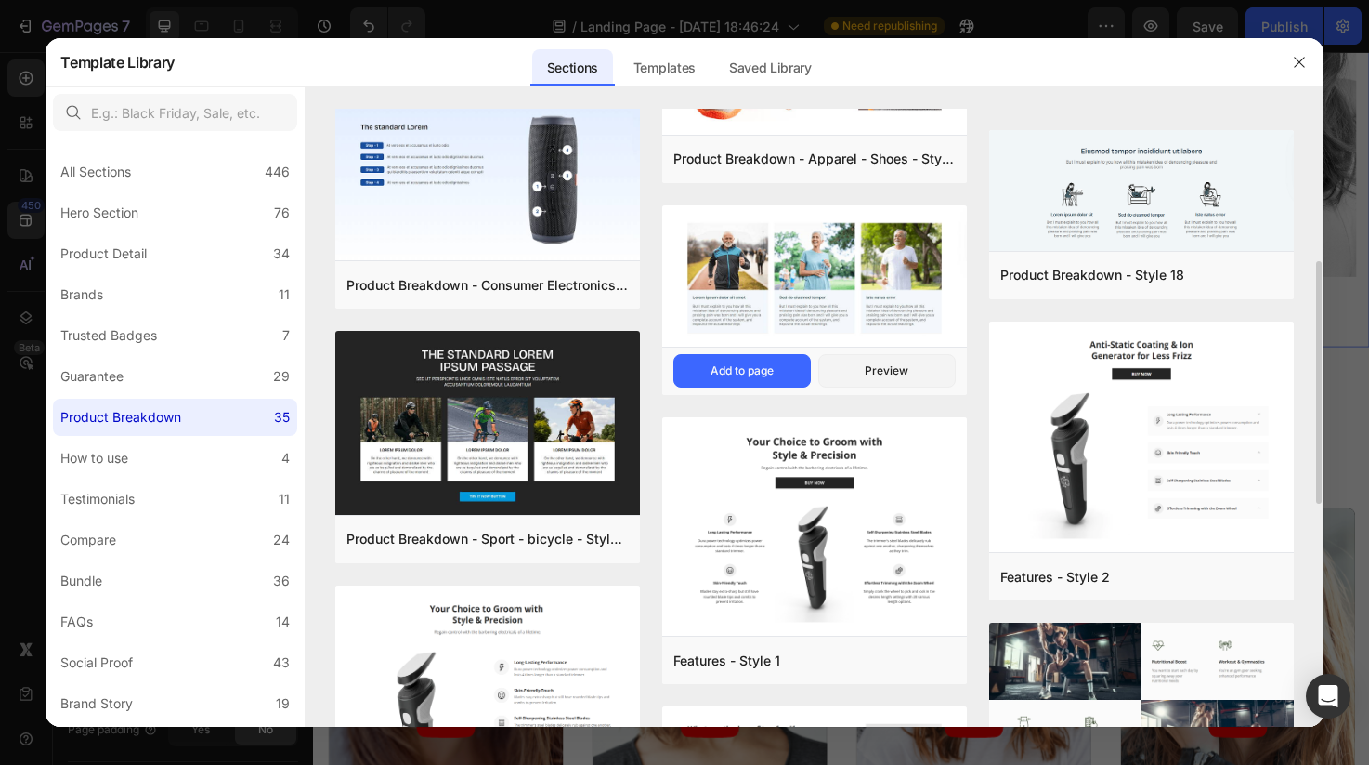
scroll to position [284, 0]
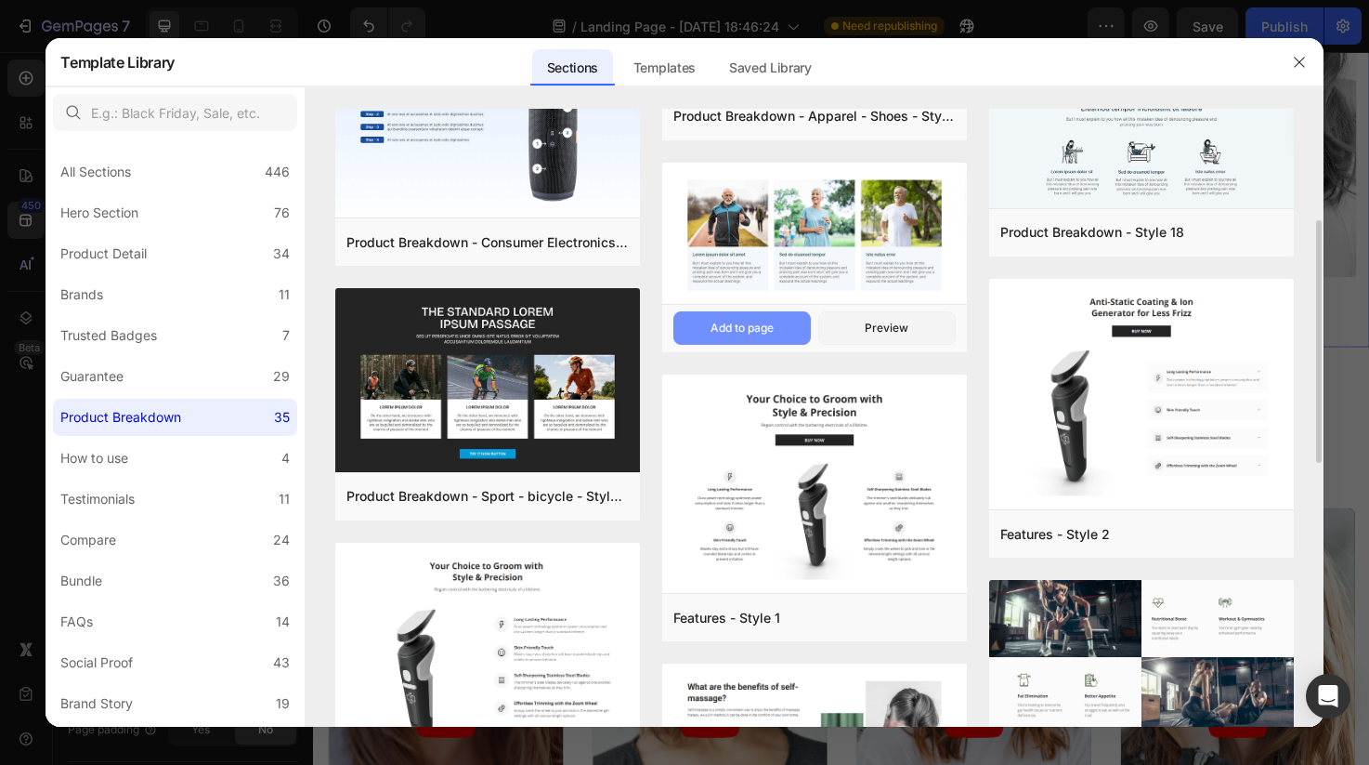
click at [755, 328] on div "Add to page" at bounding box center [742, 328] width 63 height 17
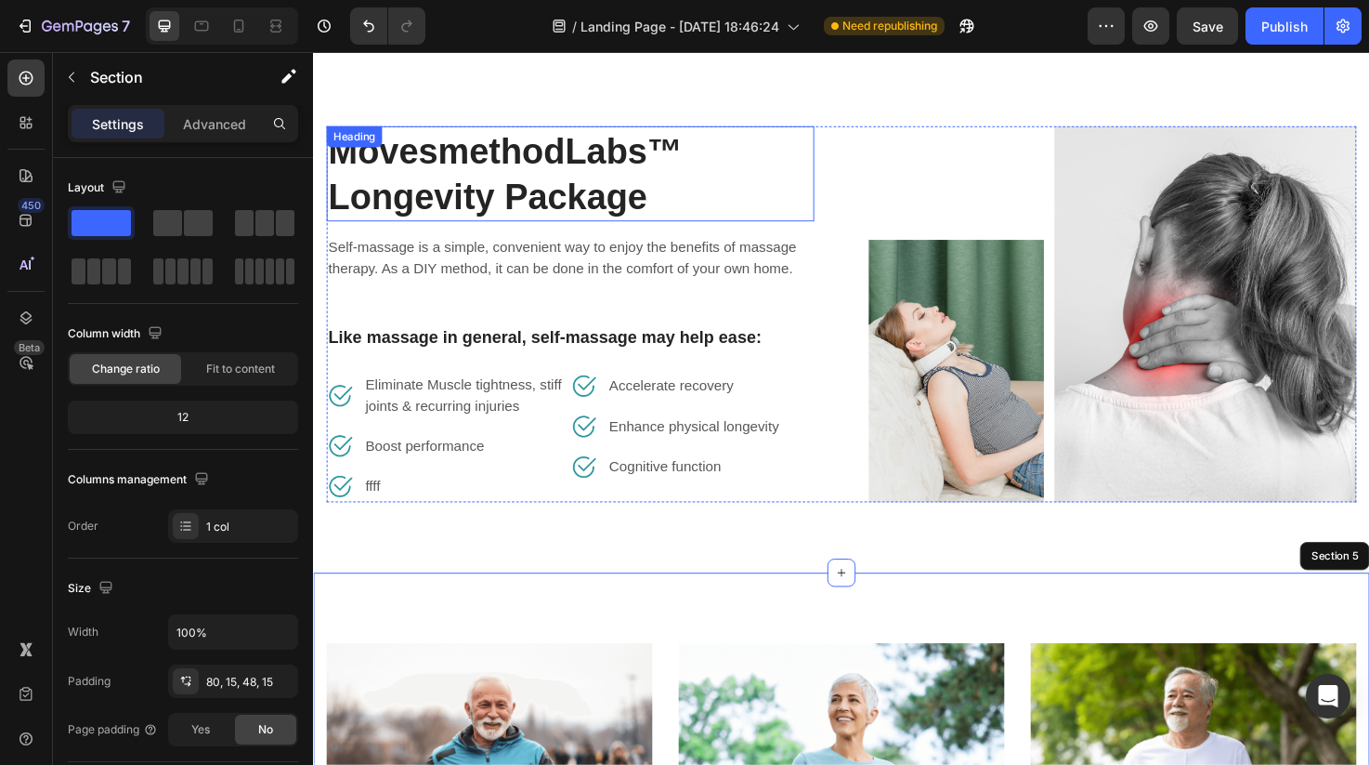
scroll to position [1215, 0]
click at [584, 122] on div "MovesmethodLabs™ Longevity Package Heading Self-massage is a simple, convenient…" at bounding box center [870, 330] width 1115 height 546
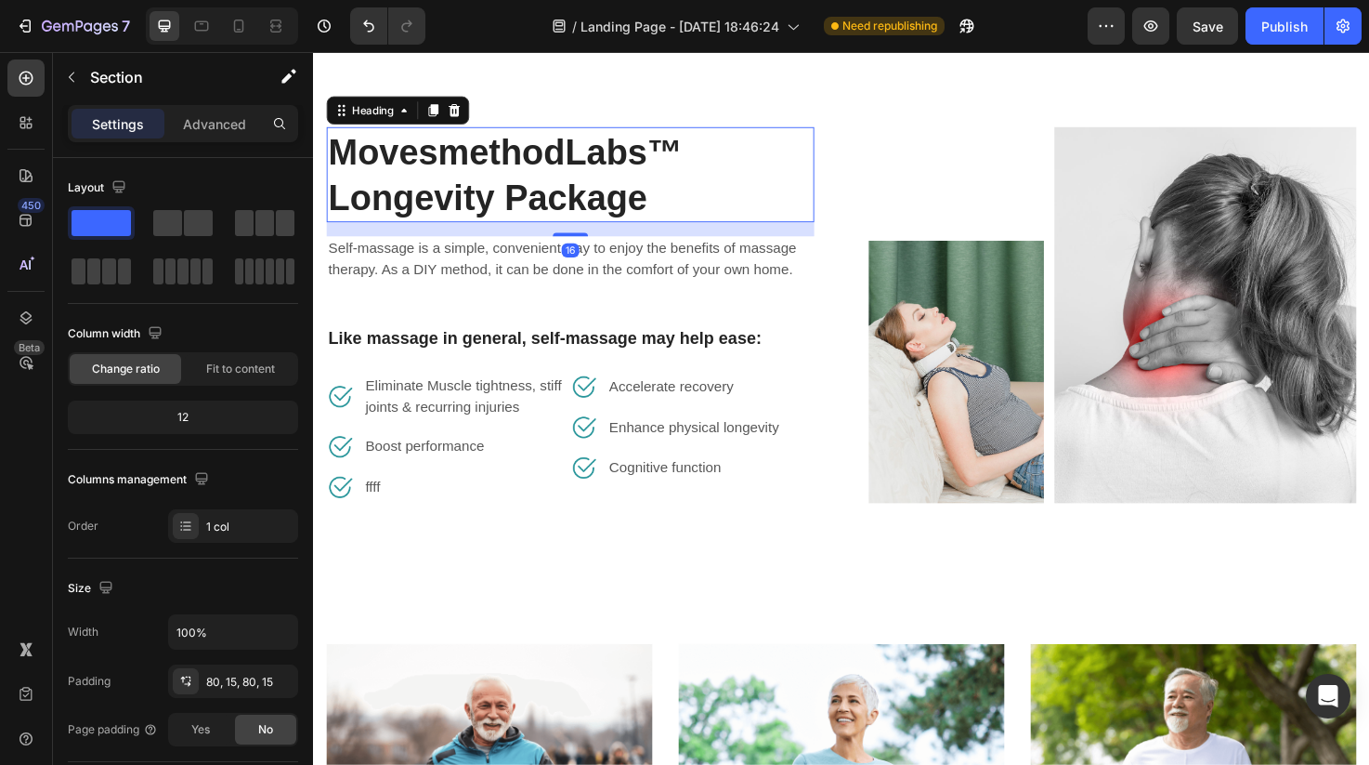
click at [583, 184] on h2 "MovesmethodLabs™ Longevity Package" at bounding box center [584, 181] width 515 height 100
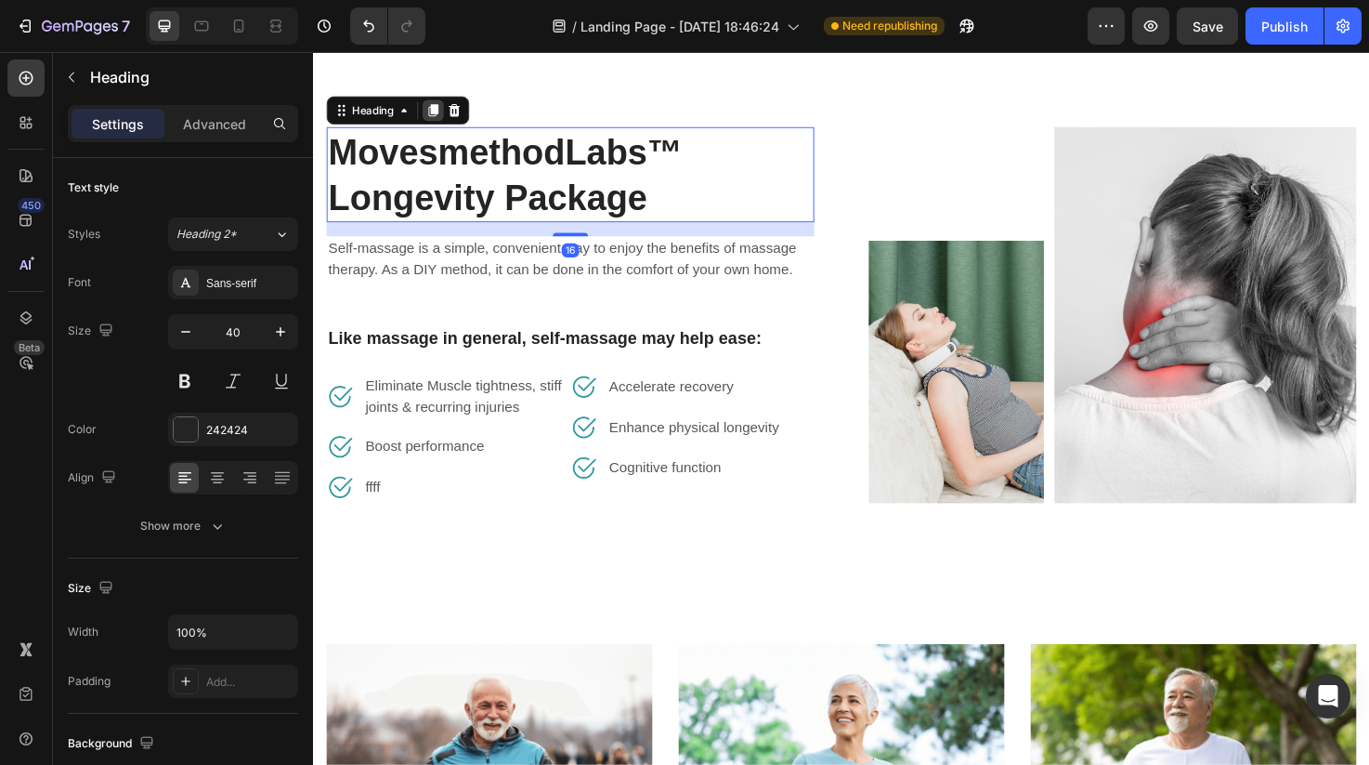
click at [433, 111] on icon at bounding box center [439, 113] width 15 height 15
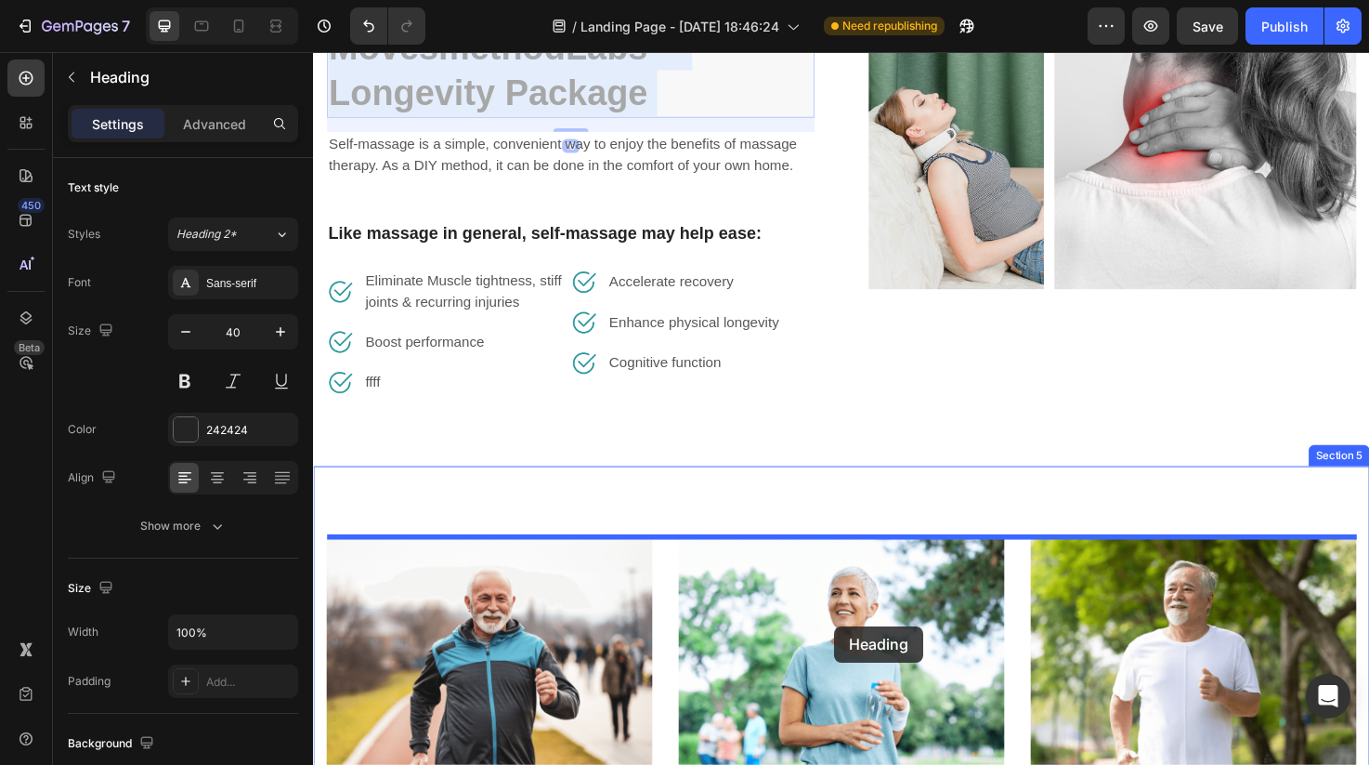
scroll to position [1493, 0]
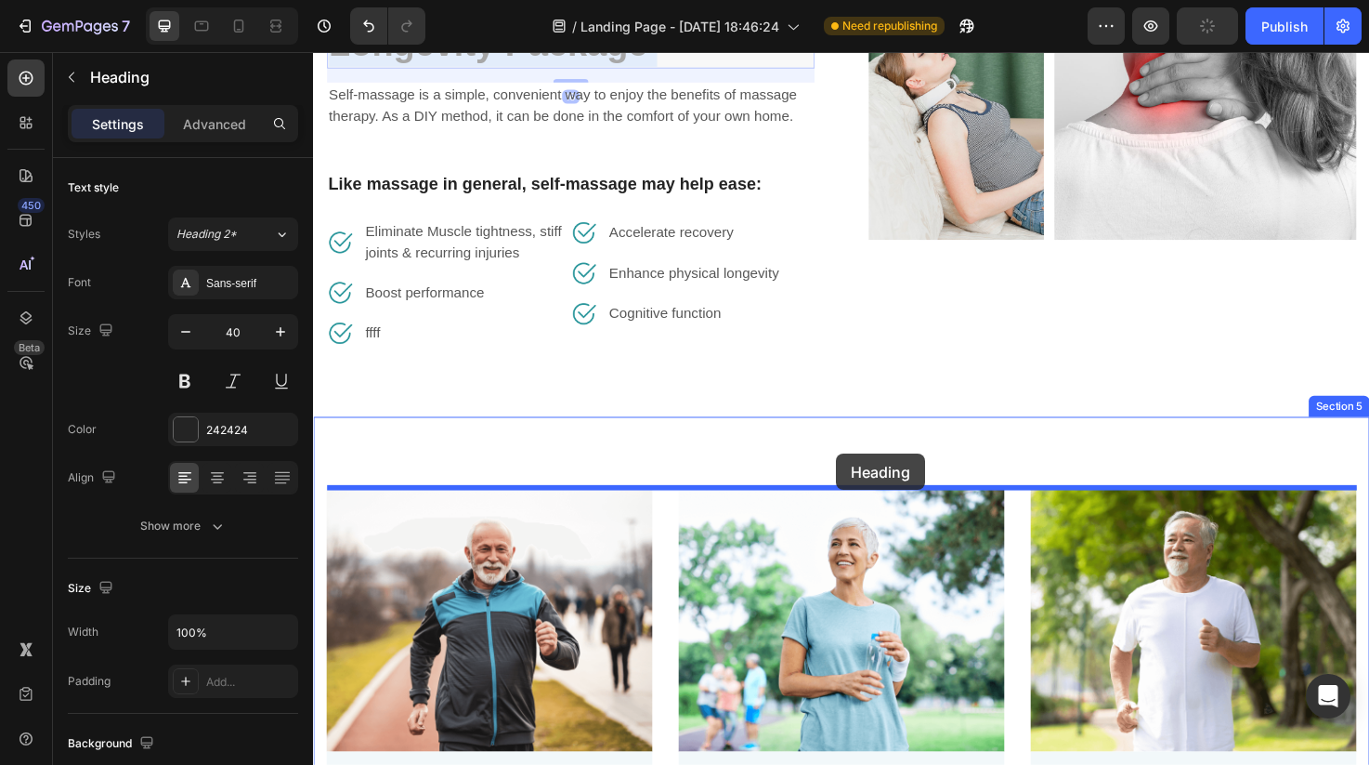
drag, startPoint x: 541, startPoint y: 270, endPoint x: 865, endPoint y: 476, distance: 383.8
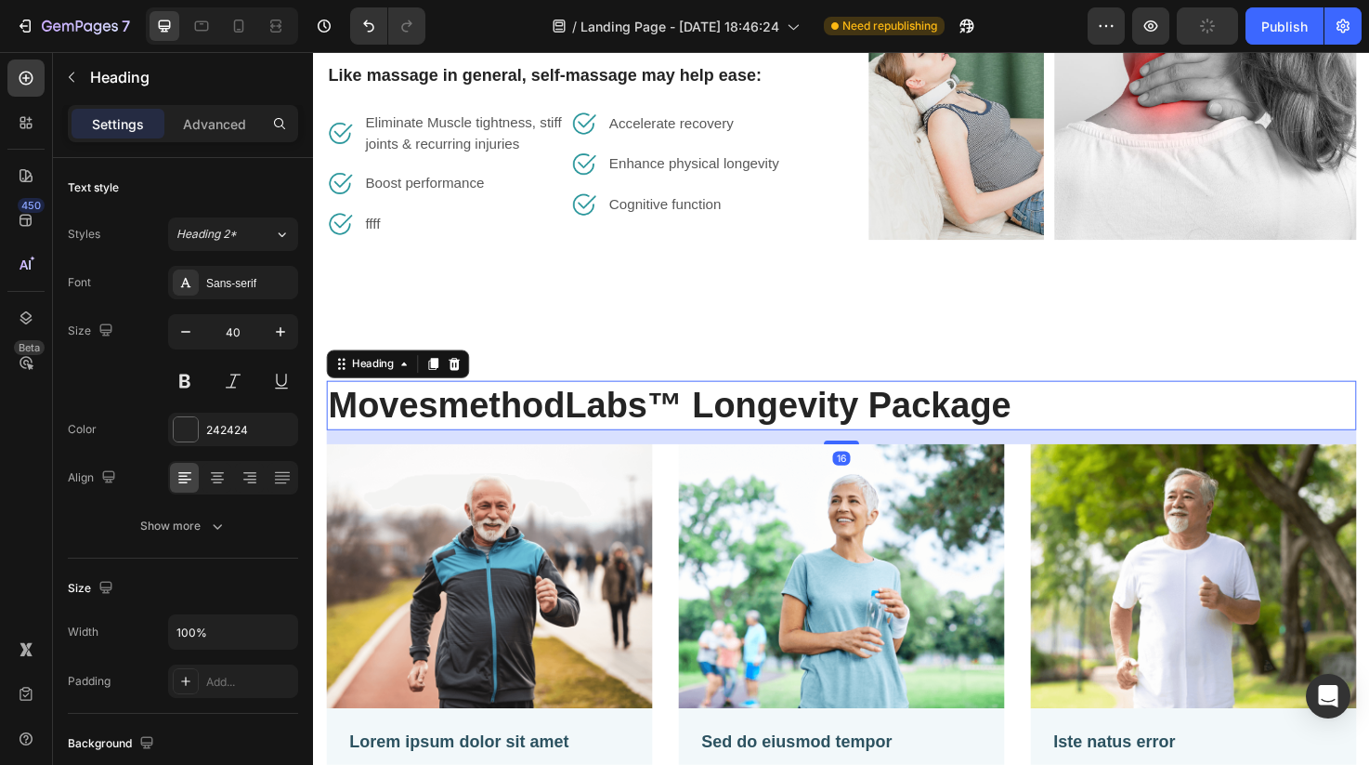
scroll to position [1378, 0]
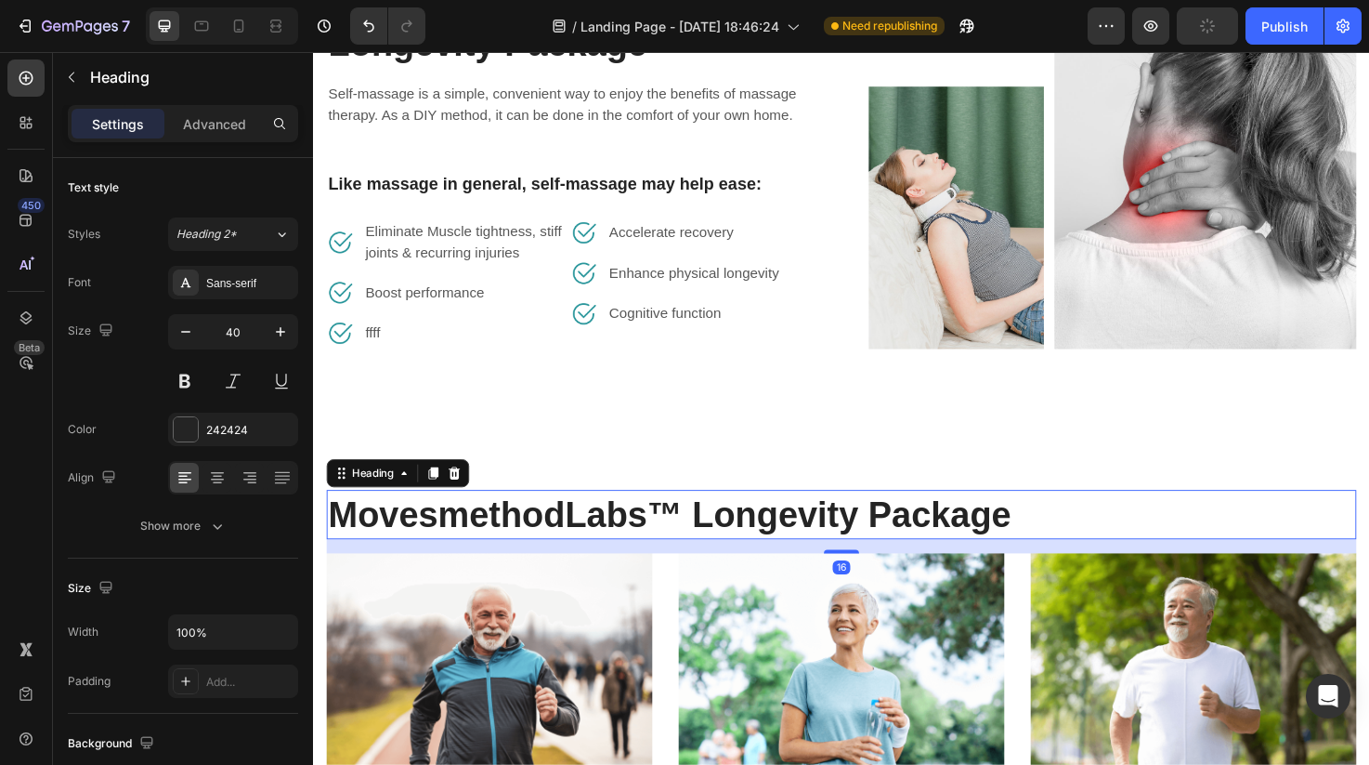
click at [848, 543] on h2 "MovesmethodLabs™ Longevity Package" at bounding box center [870, 540] width 1087 height 52
click at [848, 543] on p "MovesmethodLabs™ Longevity Package" at bounding box center [870, 540] width 1083 height 48
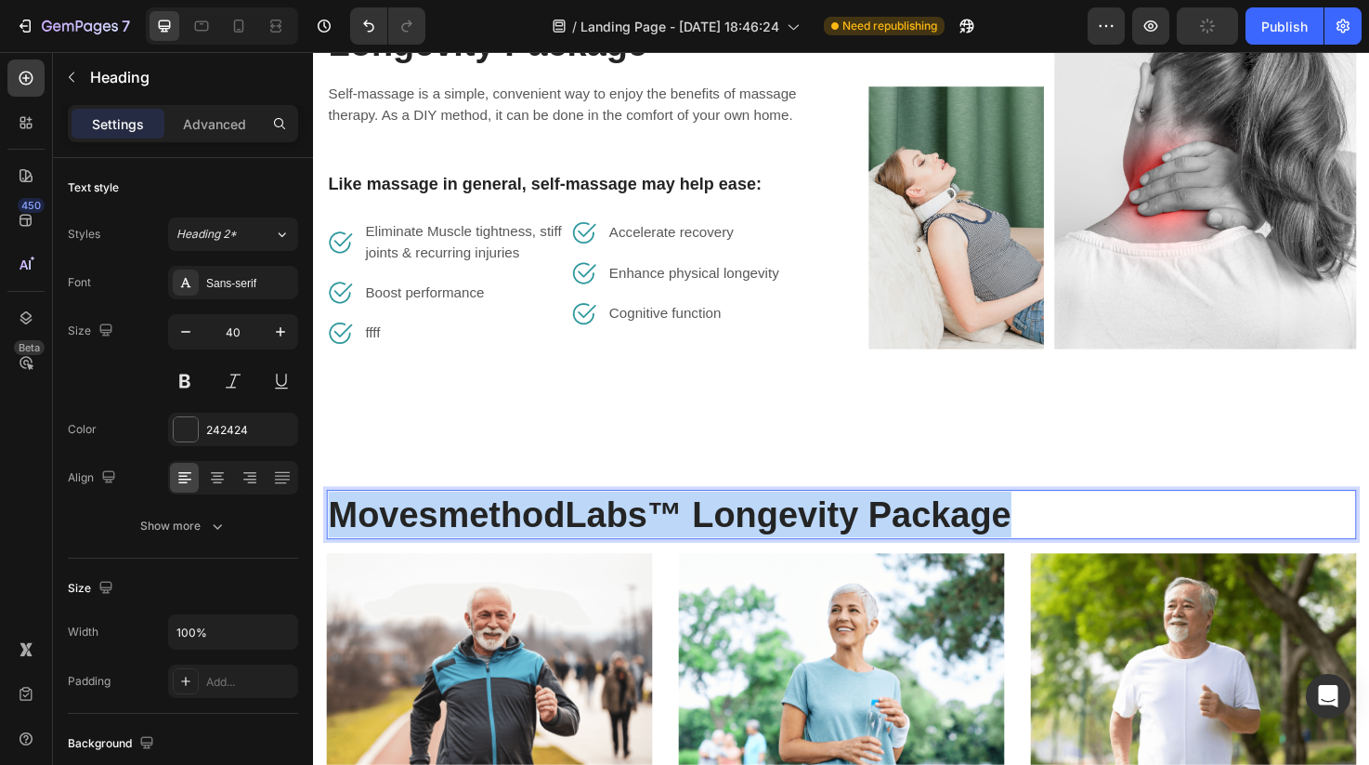
click at [848, 543] on p "MovesmethodLabs™ Longevity Package" at bounding box center [870, 540] width 1083 height 48
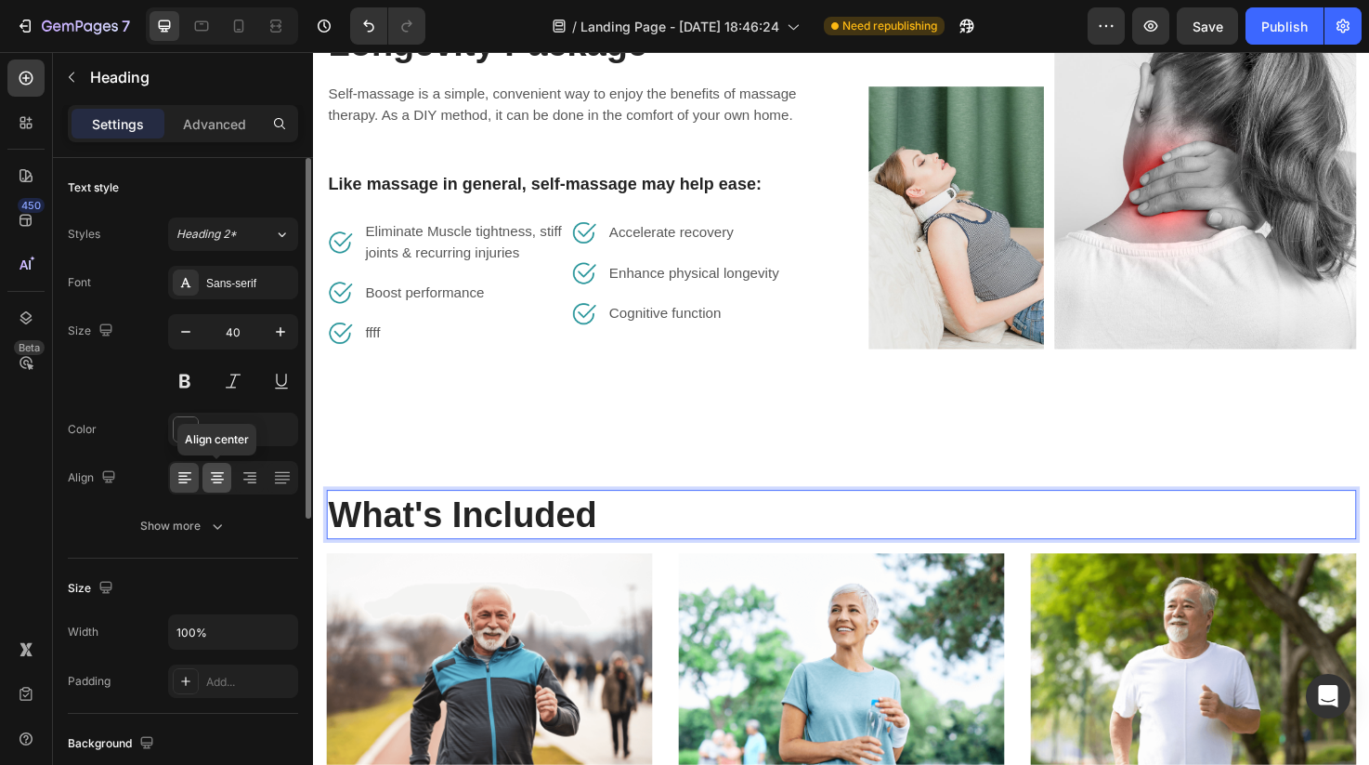
click at [216, 485] on icon at bounding box center [217, 477] width 19 height 19
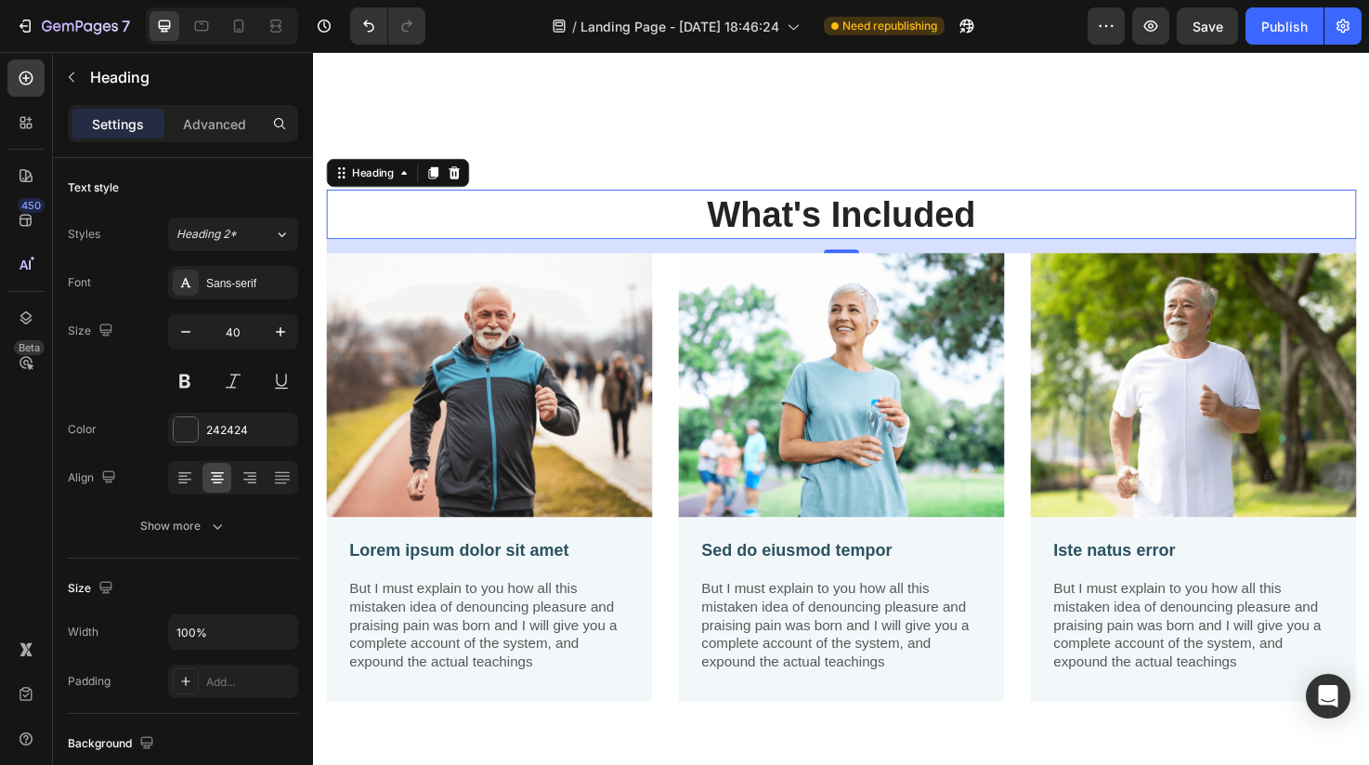
scroll to position [1728, 0]
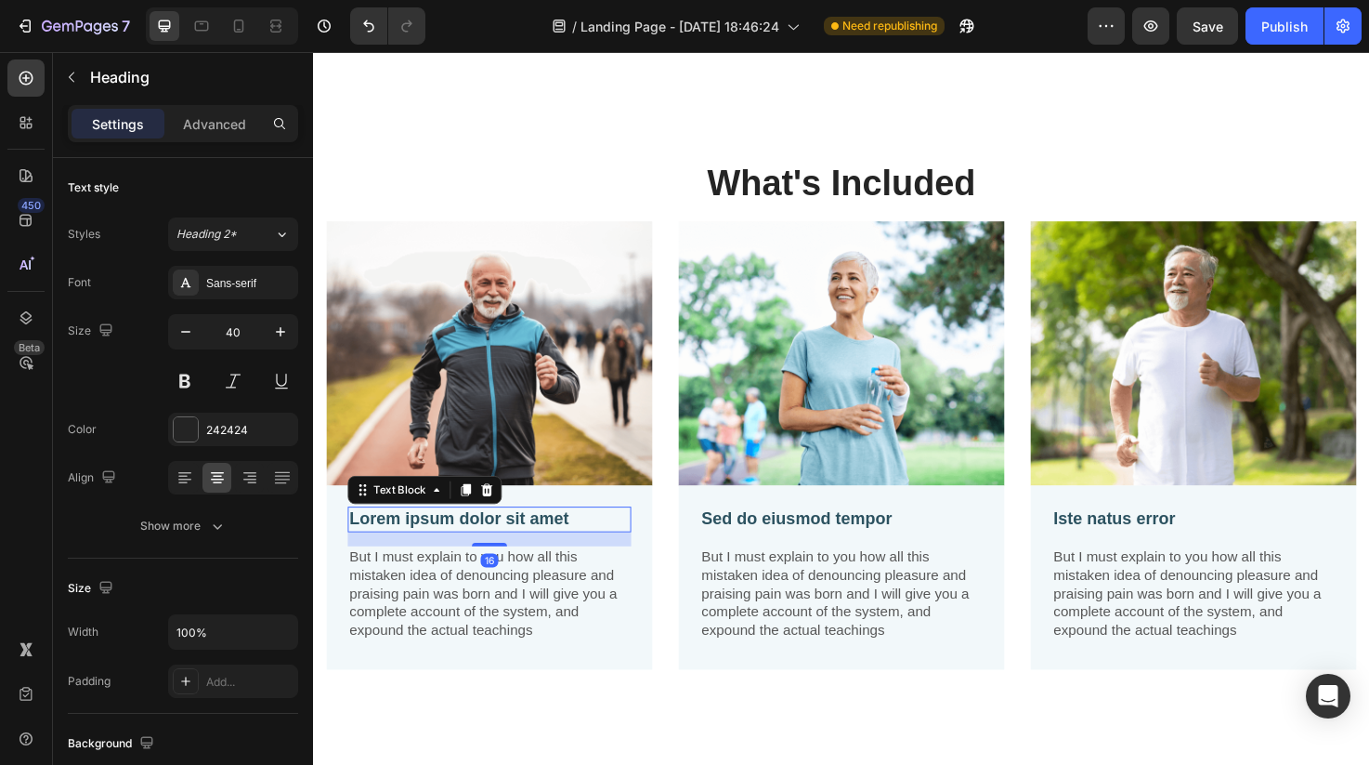
click at [516, 550] on p "Lorem ipsum dolor sit amet" at bounding box center [498, 544] width 295 height 23
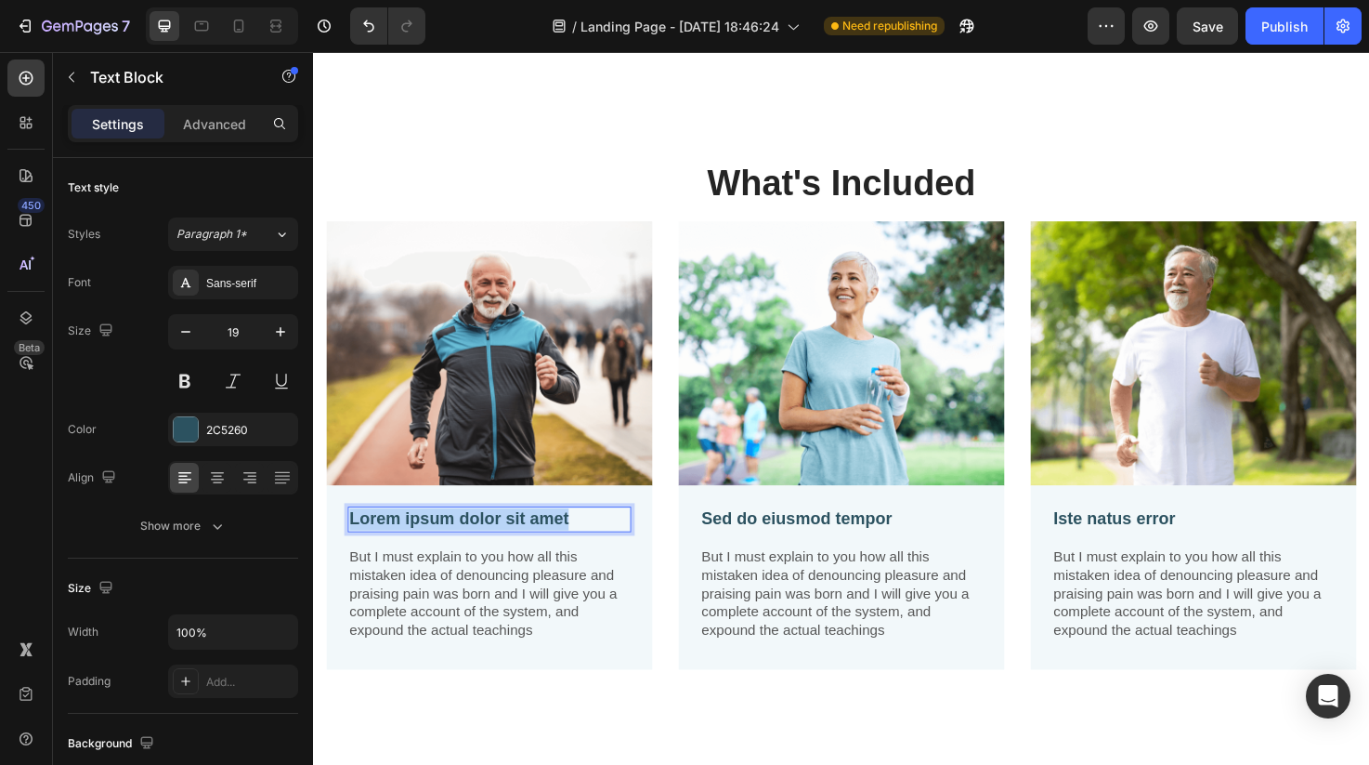
click at [516, 550] on p "Lorem ipsum dolor sit amet" at bounding box center [498, 544] width 295 height 23
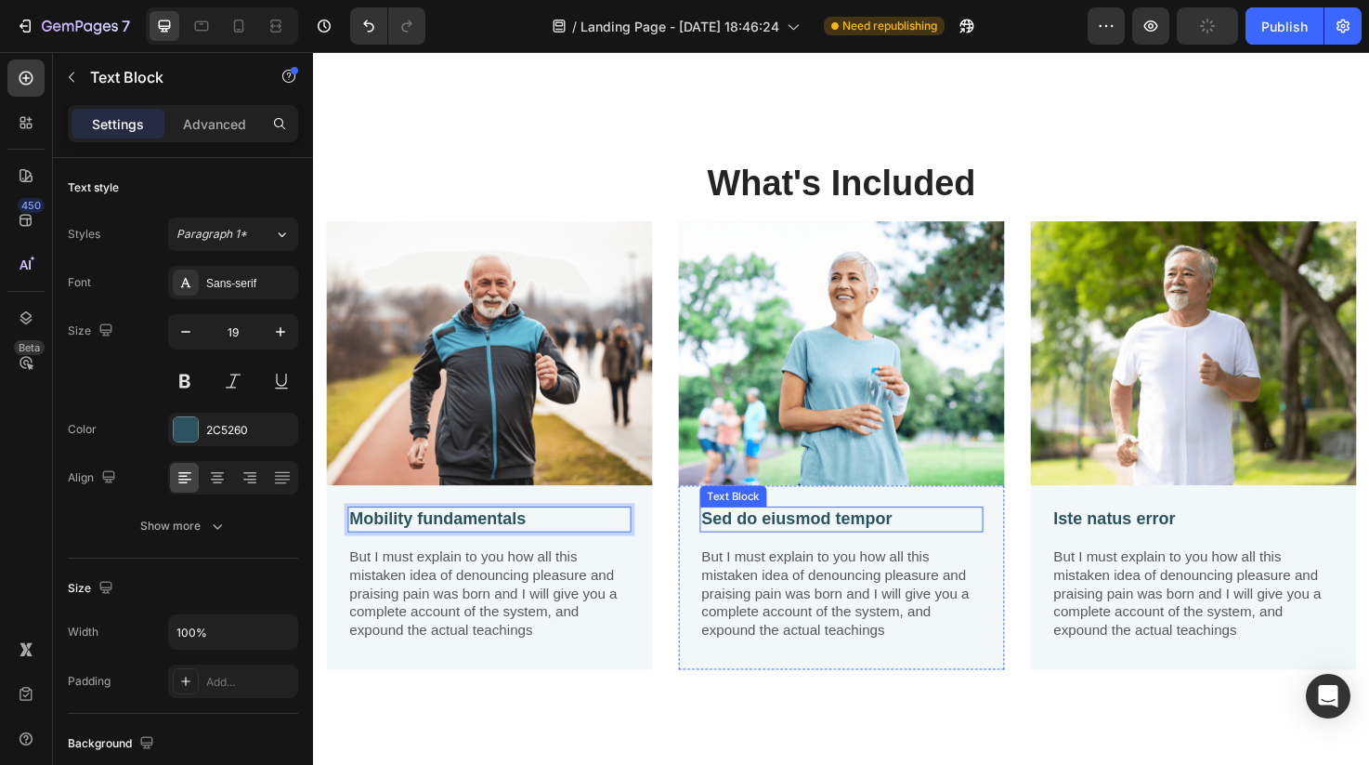
click at [755, 553] on p "Sed do eiusmod tempor" at bounding box center [870, 544] width 295 height 23
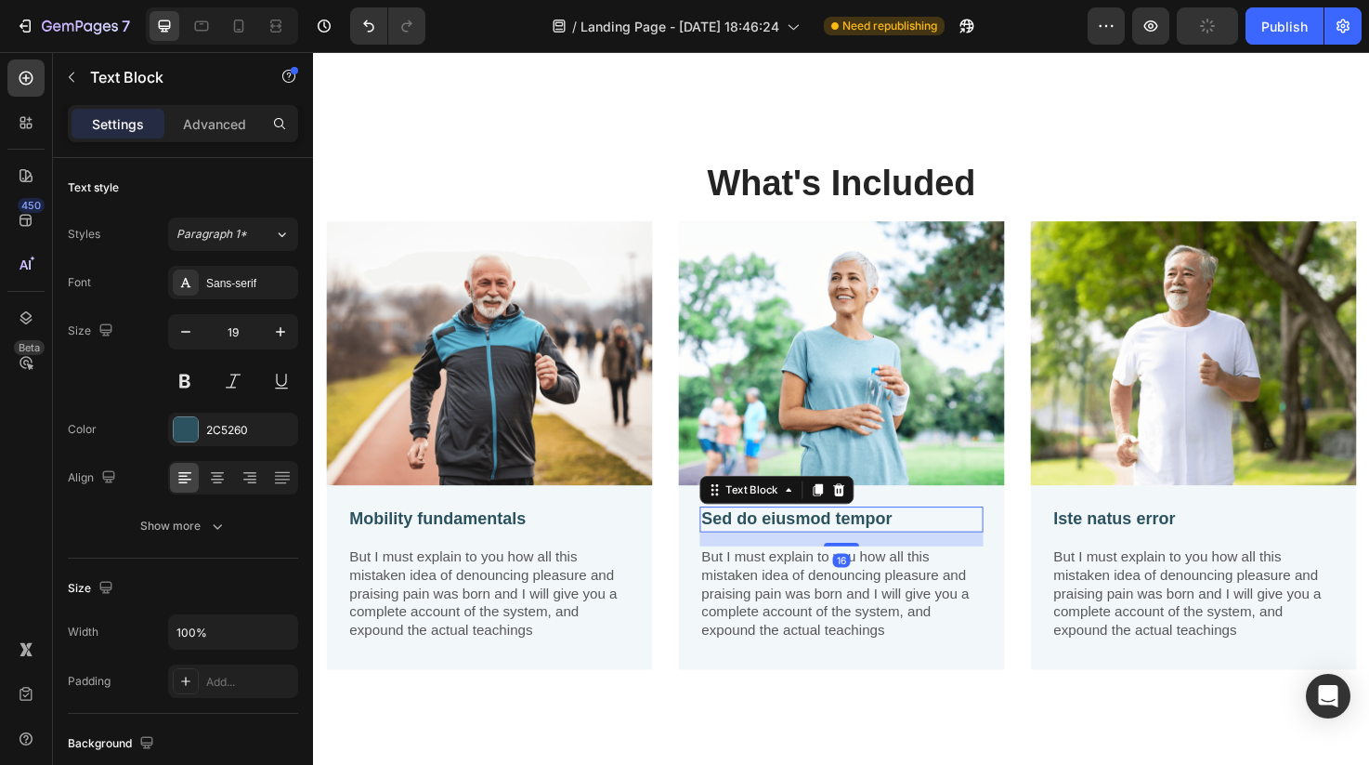
click at [755, 553] on p "Sed do eiusmod tempor" at bounding box center [870, 544] width 295 height 23
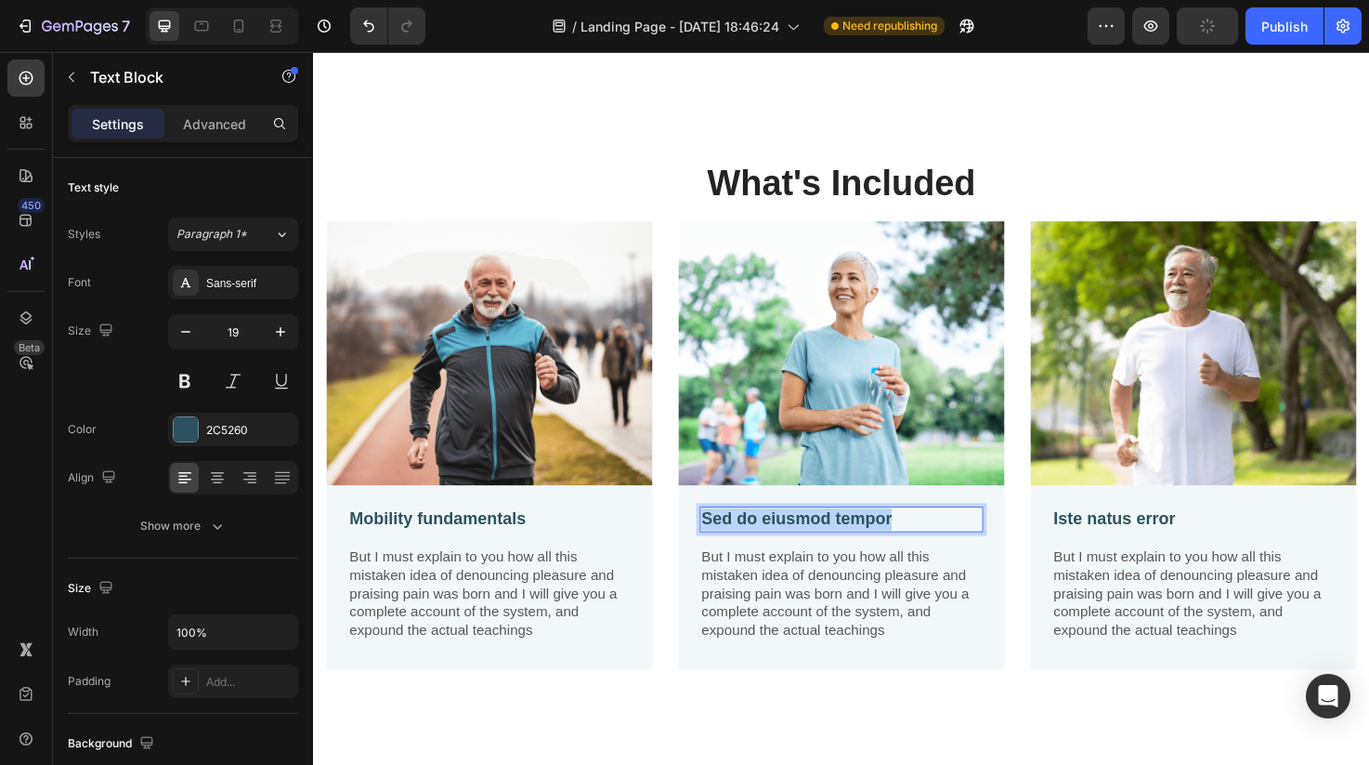
click at [755, 553] on p "Sed do eiusmod tempor" at bounding box center [870, 544] width 295 height 23
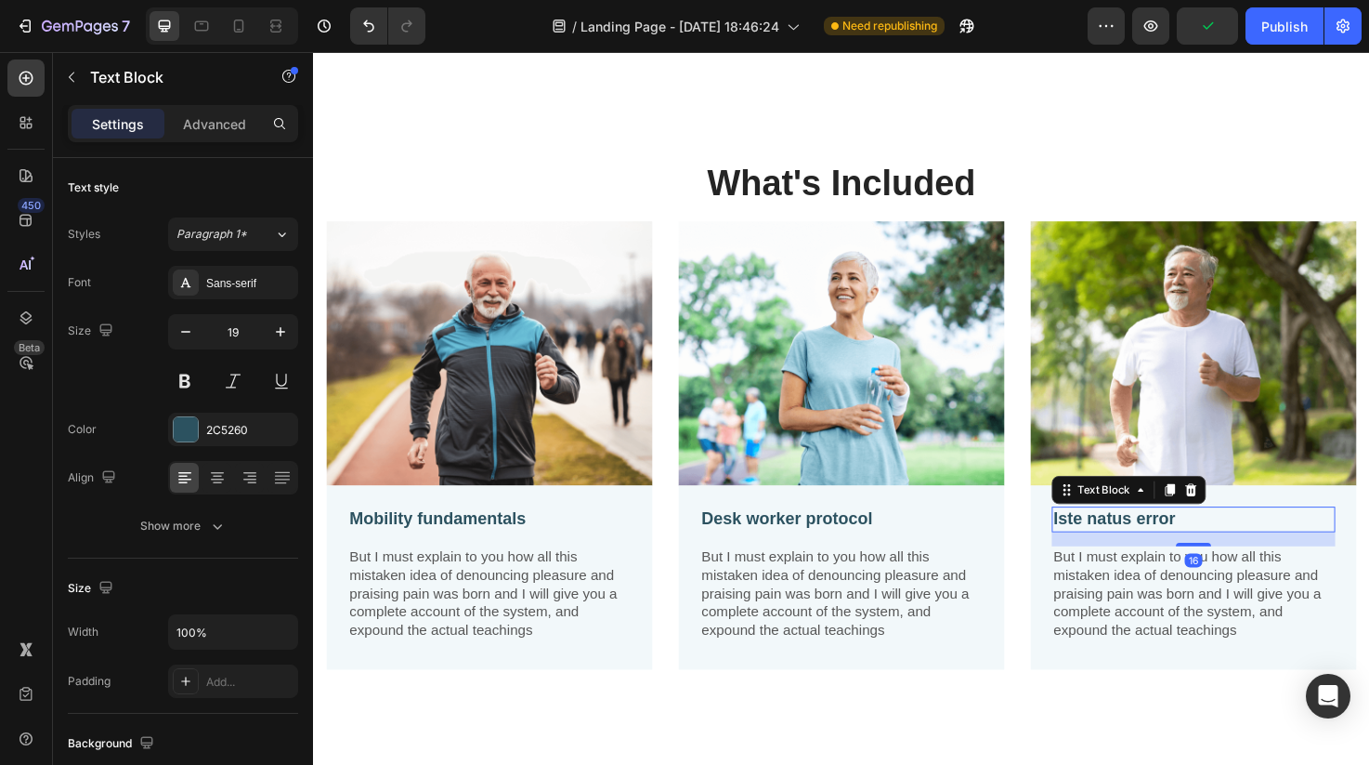
click at [1161, 541] on p "Iste natus error" at bounding box center [1241, 544] width 295 height 23
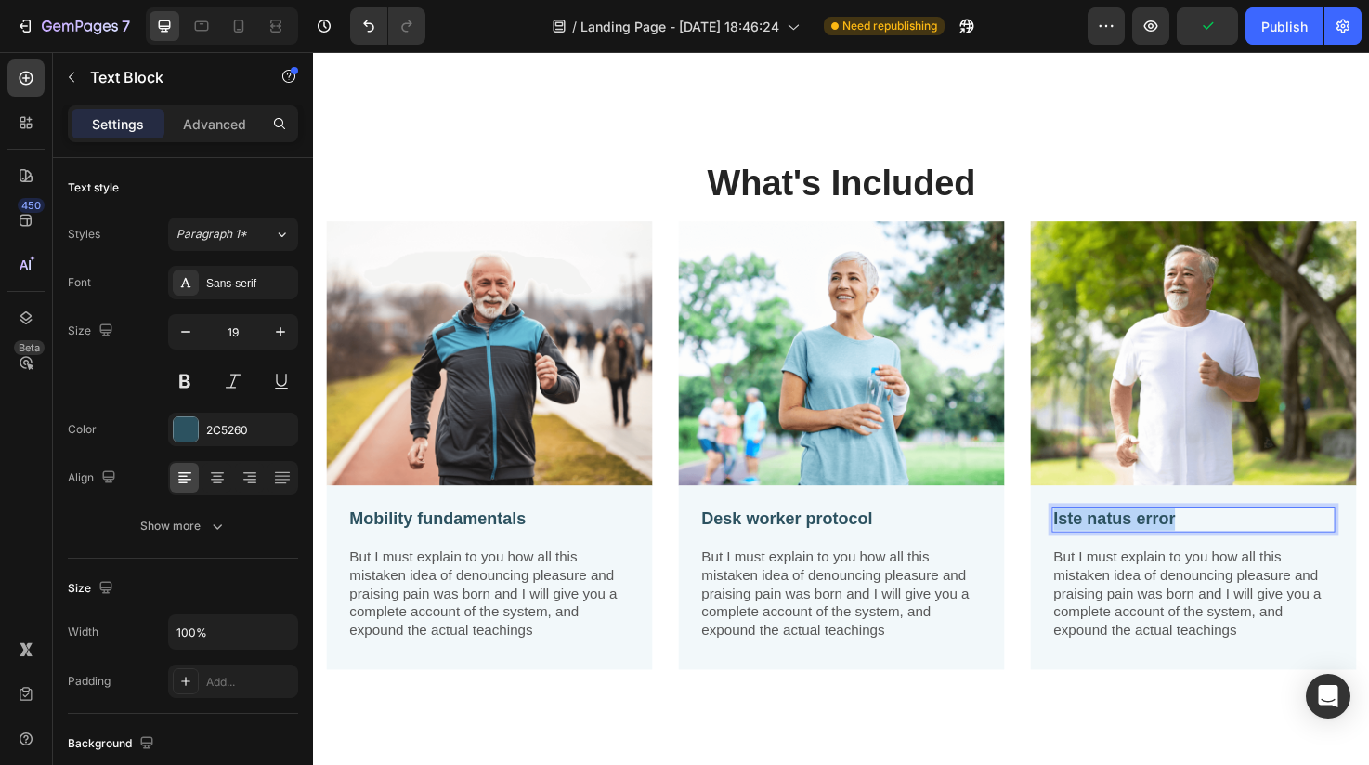
click at [1161, 541] on p "Iste natus error" at bounding box center [1241, 544] width 295 height 23
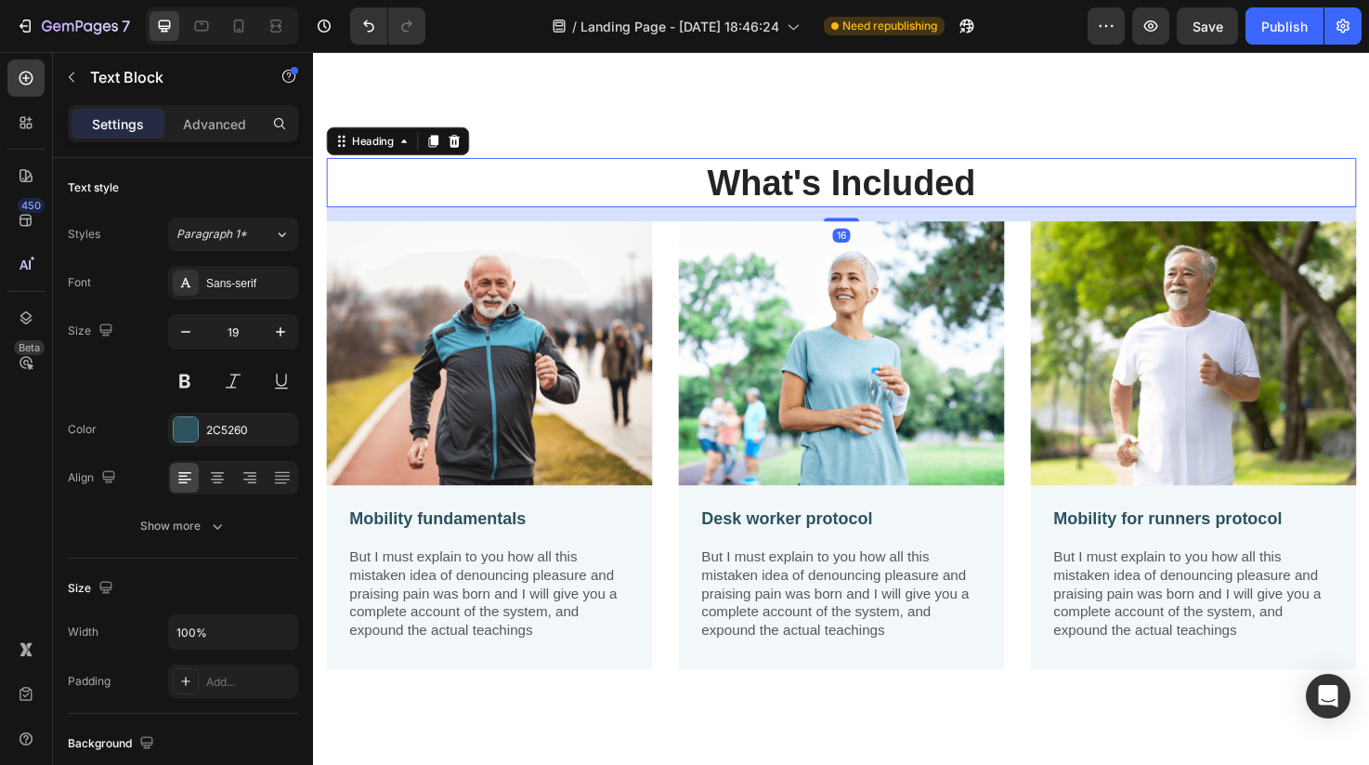
click at [1235, 168] on p "What's Included" at bounding box center [870, 189] width 1083 height 48
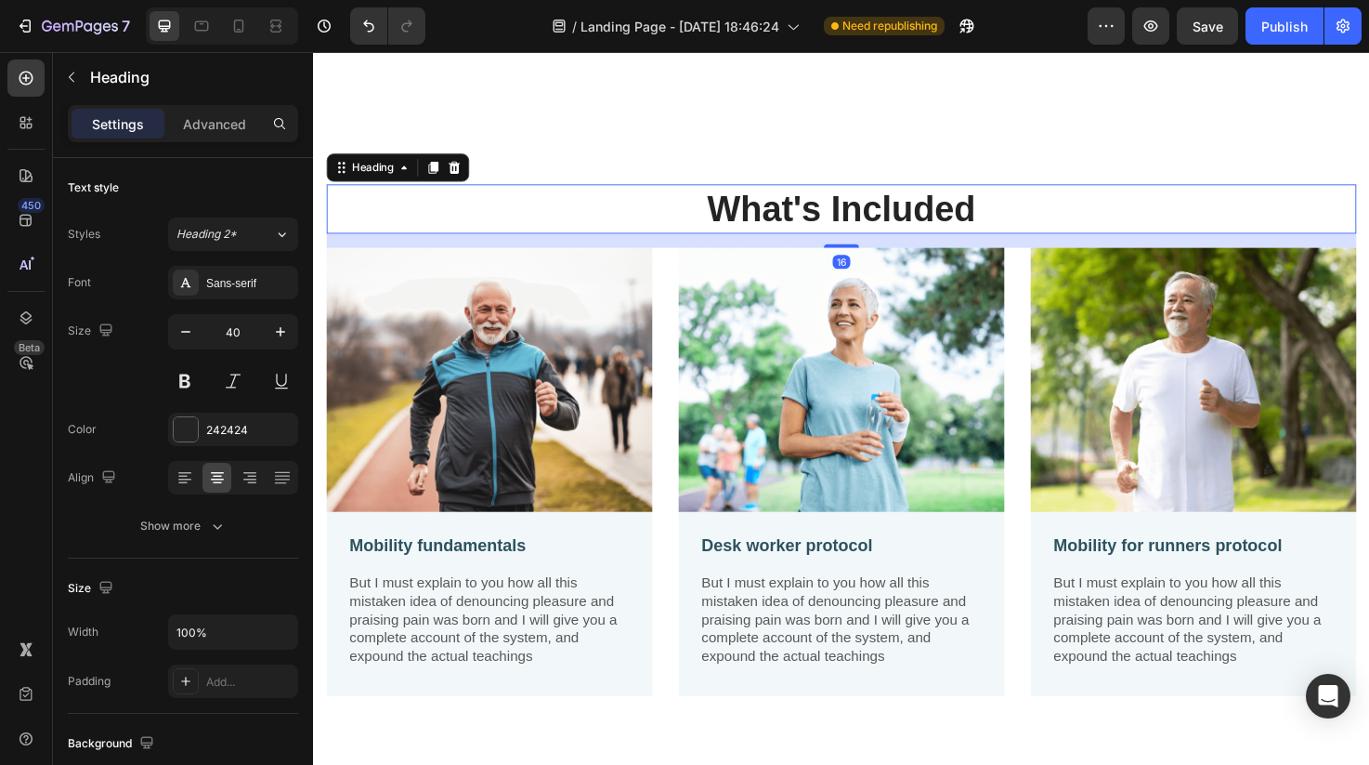
scroll to position [1695, 0]
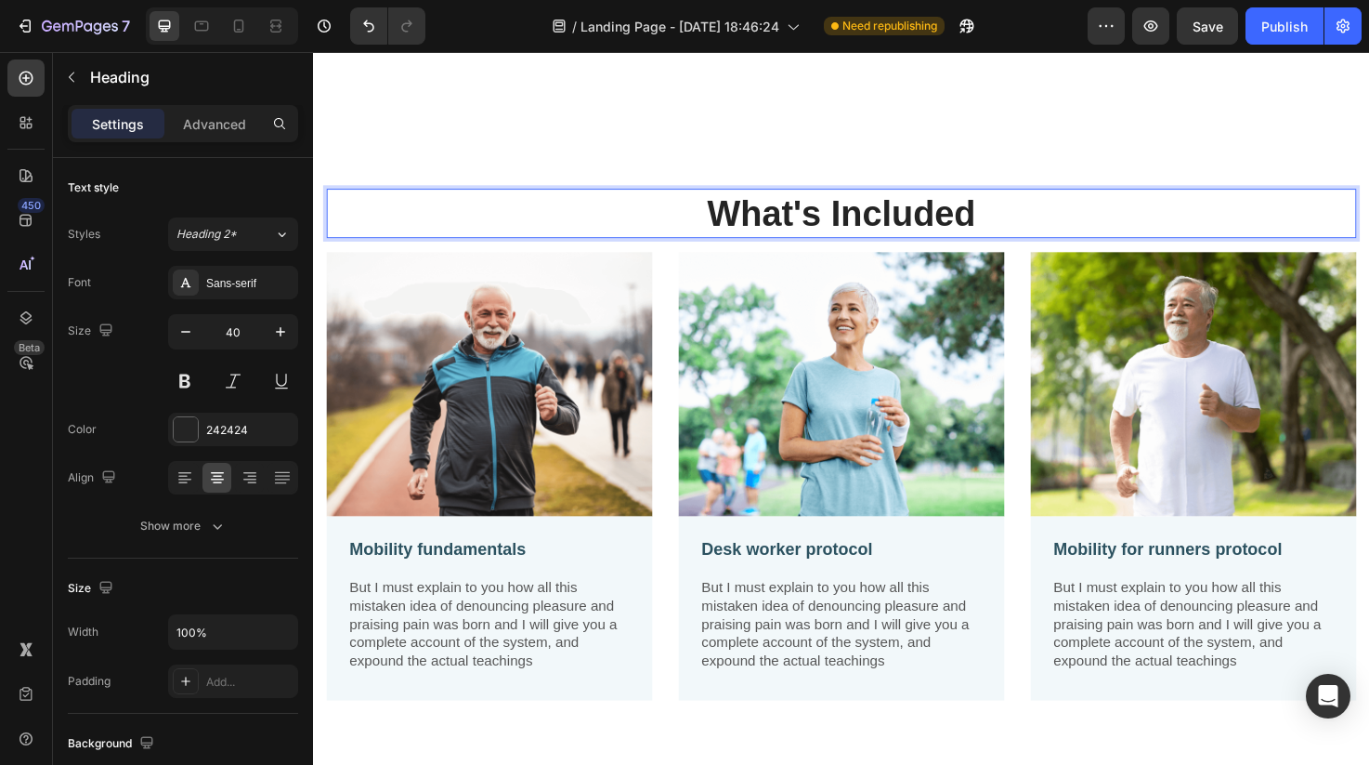
click at [1027, 216] on p "What's Included" at bounding box center [870, 222] width 1083 height 48
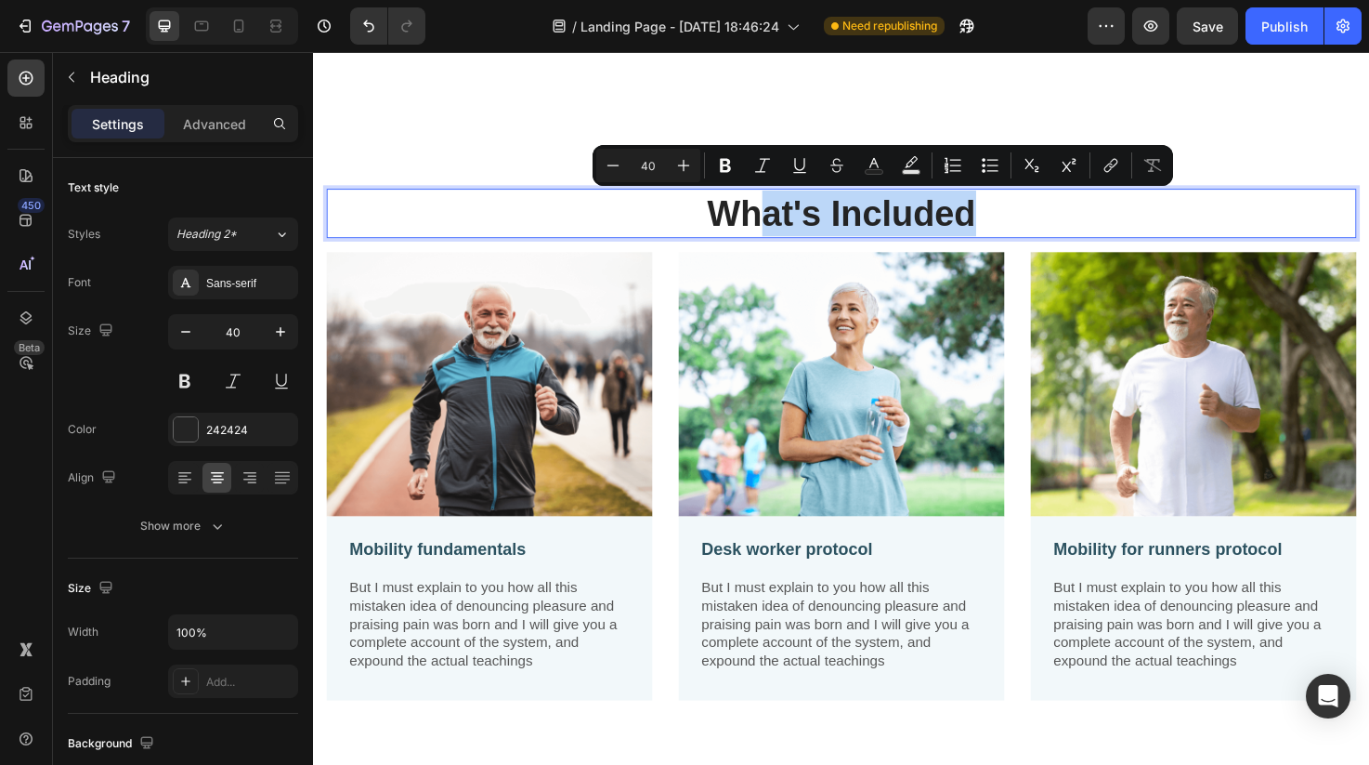
drag, startPoint x: 997, startPoint y: 225, endPoint x: 780, endPoint y: 222, distance: 216.5
click at [780, 222] on p "What's Included" at bounding box center [870, 222] width 1083 height 48
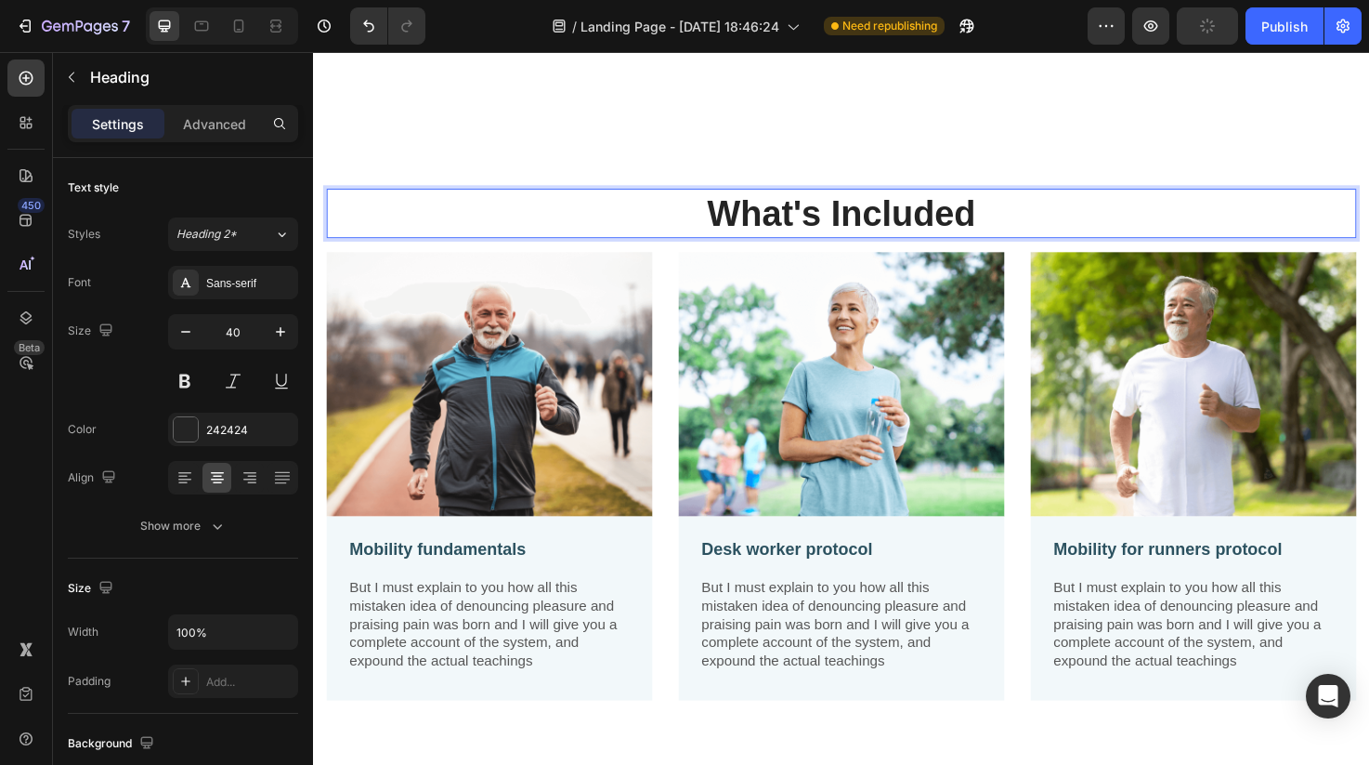
click at [754, 217] on p "What's Included" at bounding box center [870, 222] width 1083 height 48
drag, startPoint x: 740, startPoint y: 217, endPoint x: 1001, endPoint y: 219, distance: 262.0
click at [1001, 218] on p "What's Included" at bounding box center [870, 222] width 1083 height 48
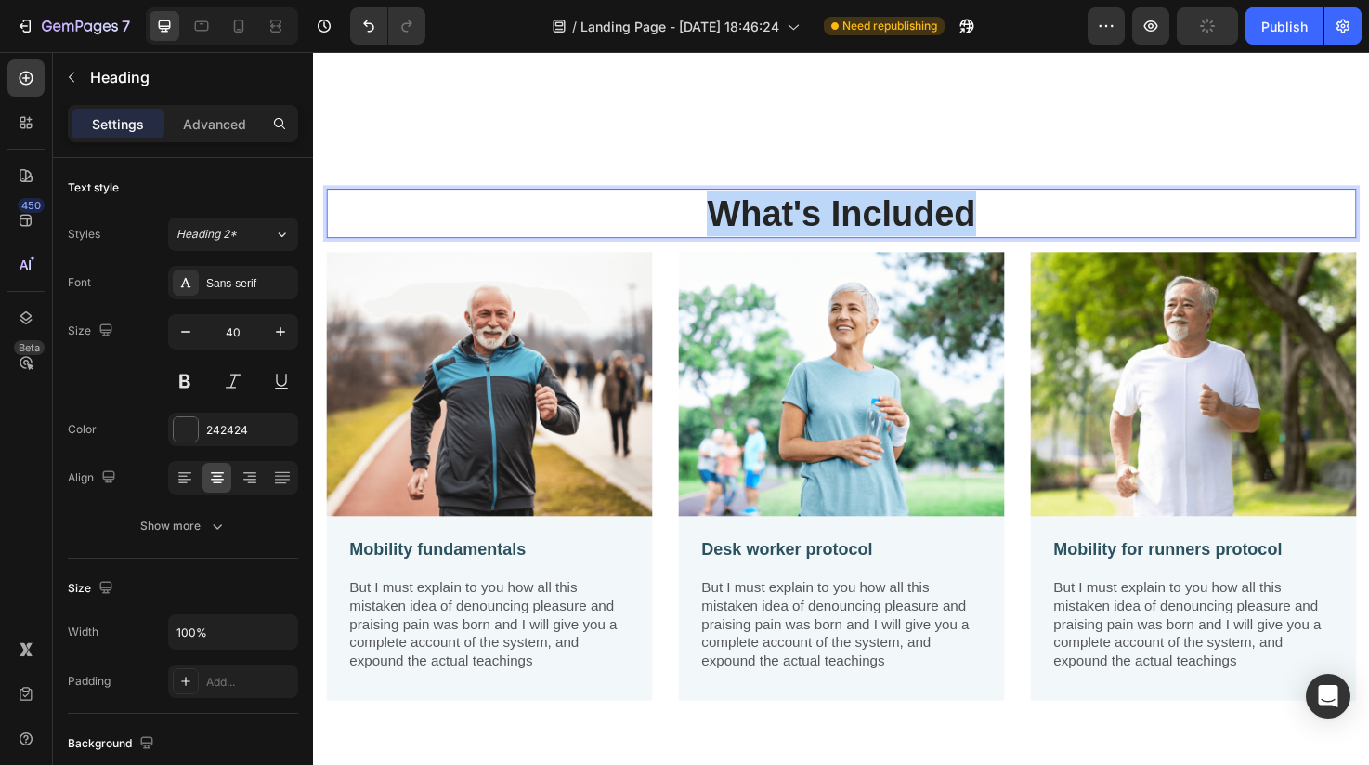
click at [1001, 219] on p "What's Included" at bounding box center [870, 222] width 1083 height 48
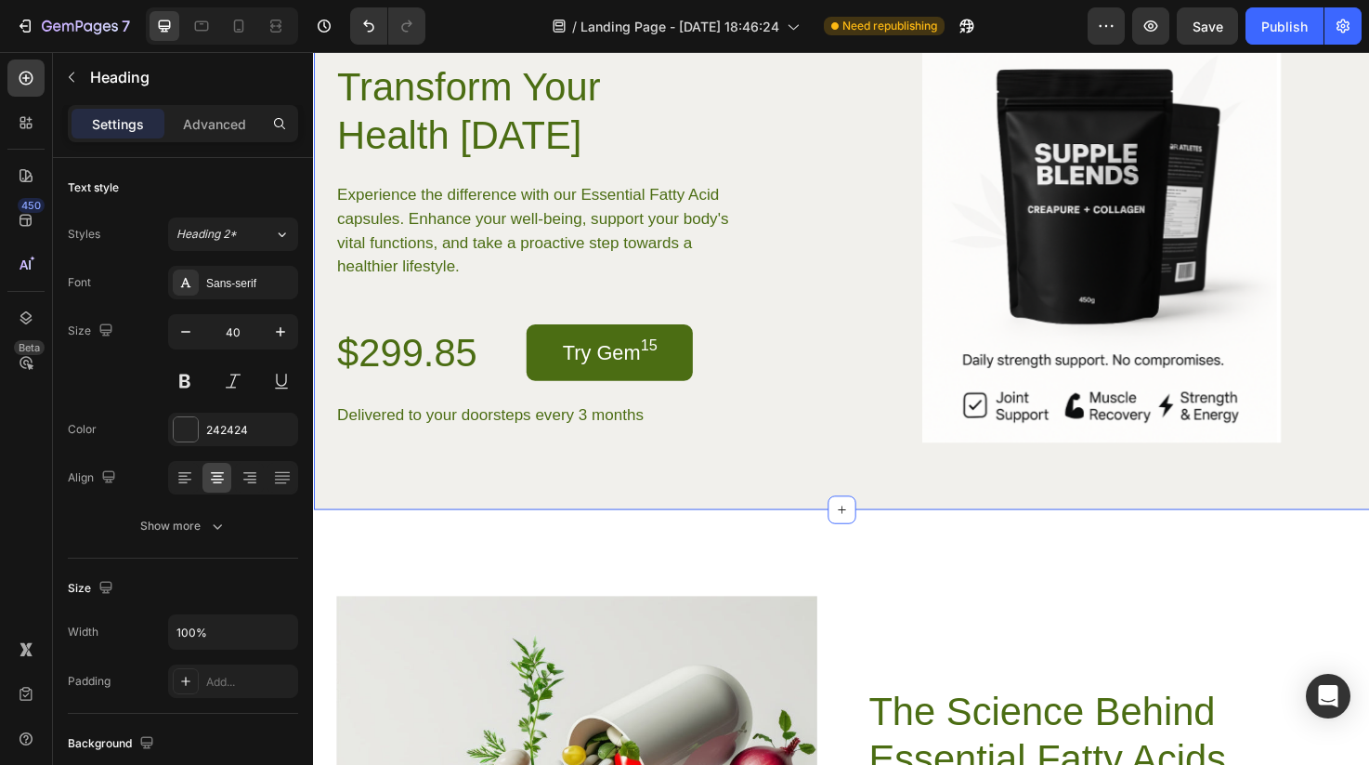
scroll to position [5857, 0]
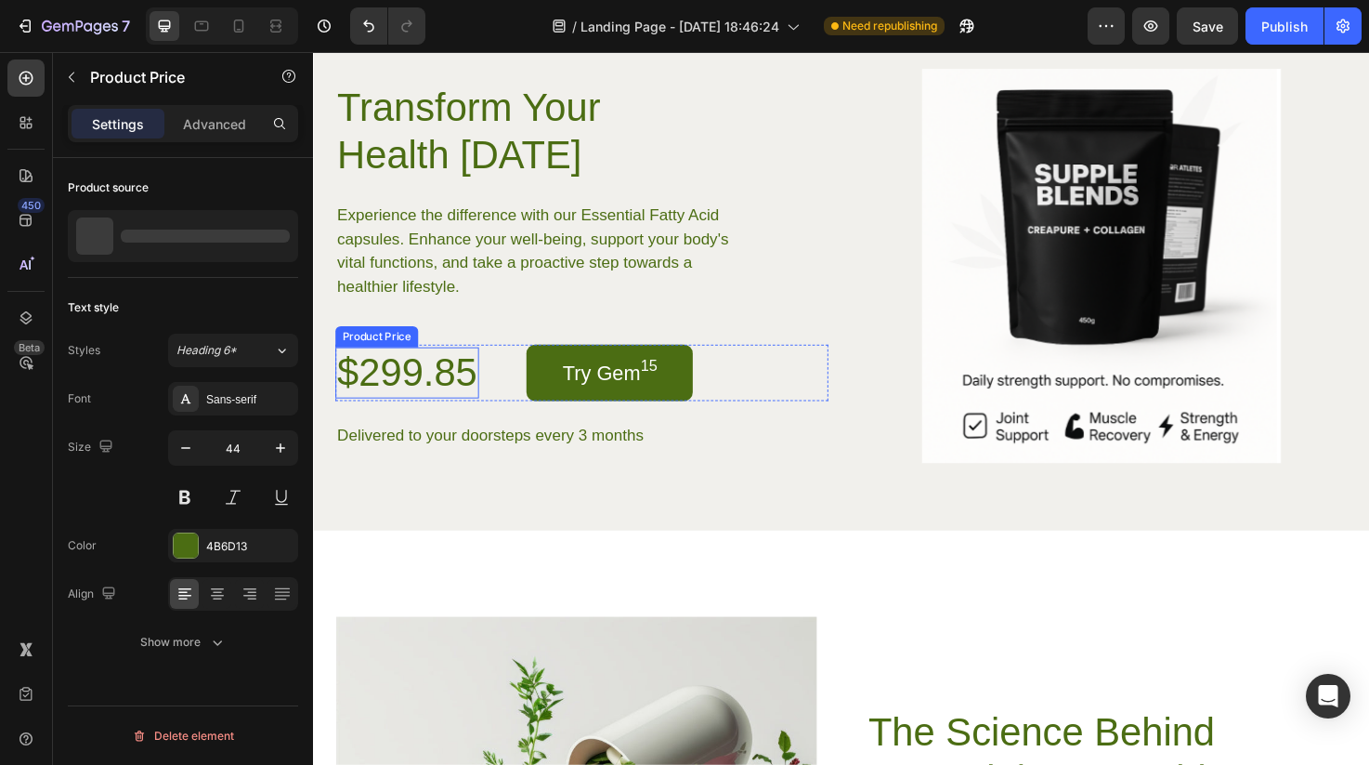
click at [445, 384] on div "$299.85" at bounding box center [411, 390] width 151 height 54
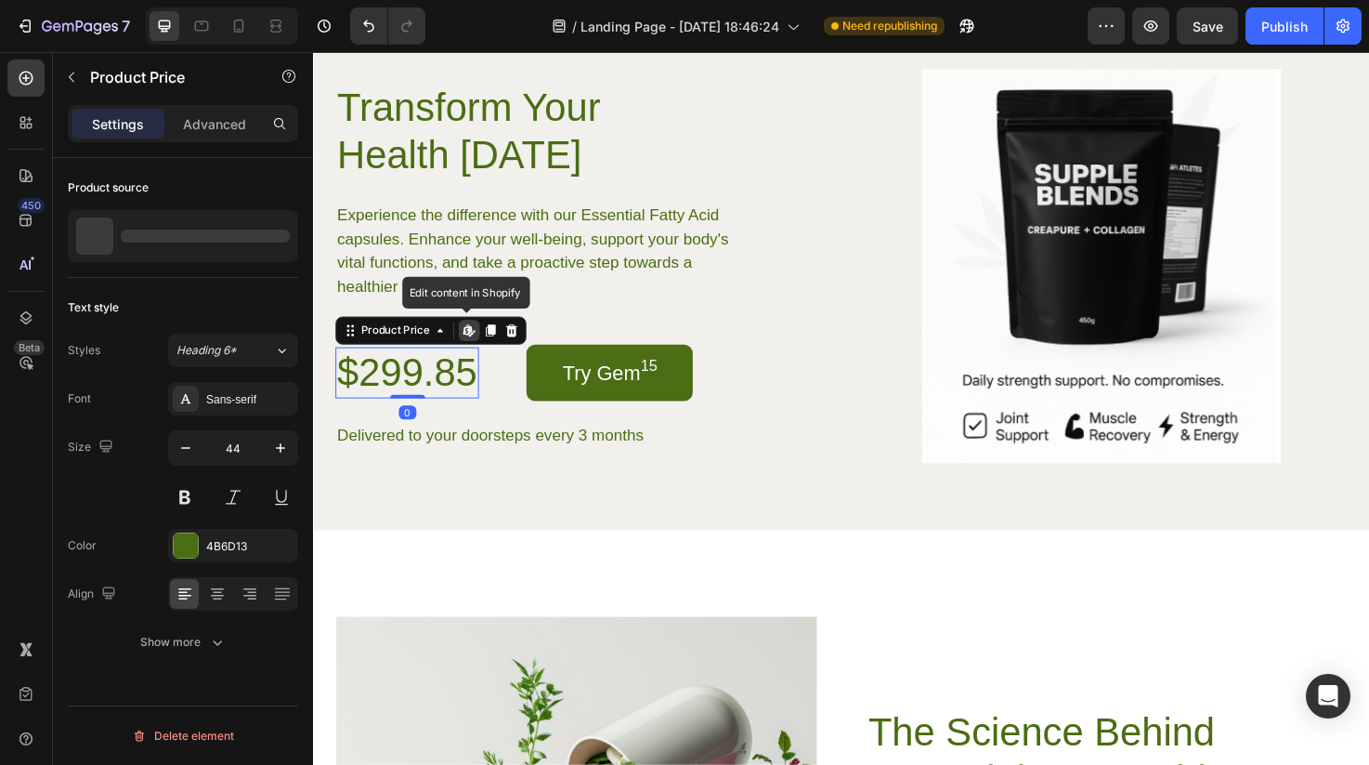
click at [445, 384] on div "$299.85" at bounding box center [411, 390] width 151 height 54
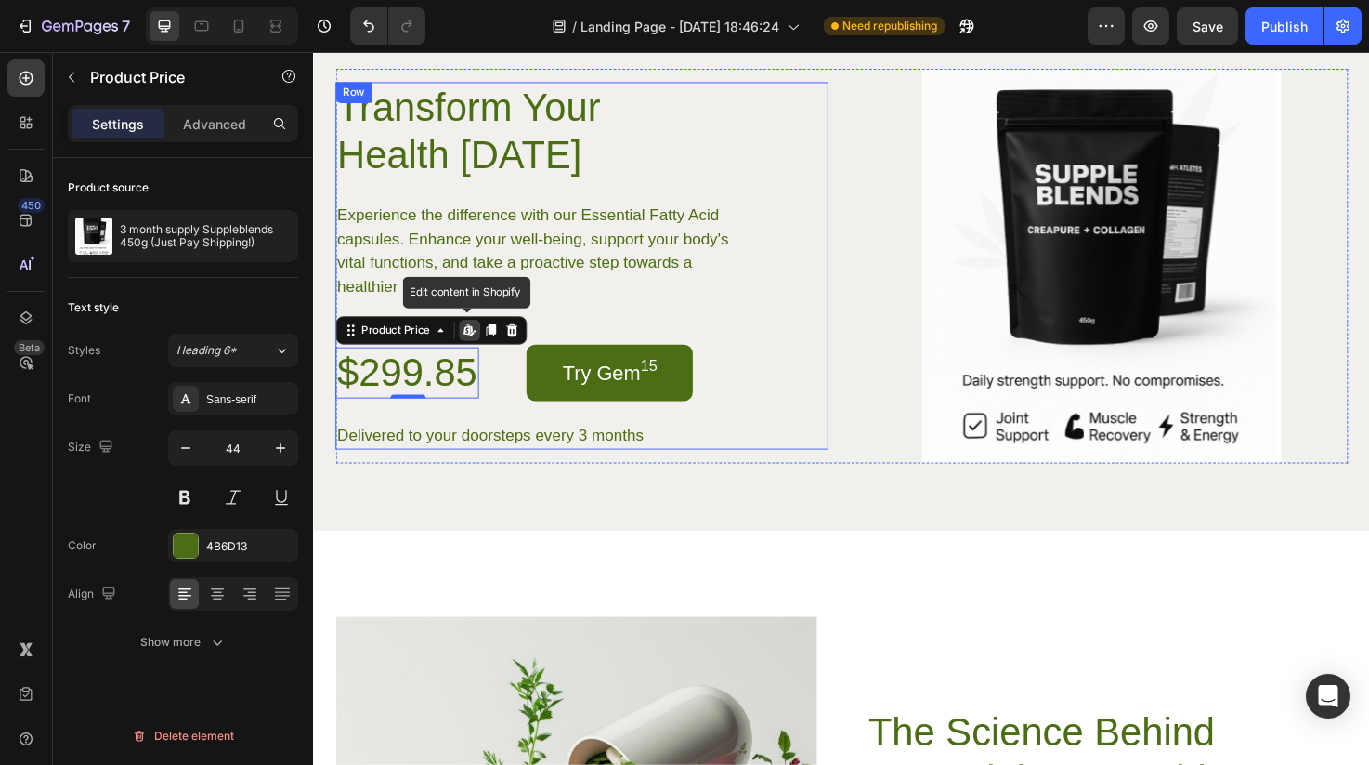
click at [706, 339] on div "Transform Your Health Today Heading Experience the difference with our Essentia…" at bounding box center [596, 277] width 520 height 387
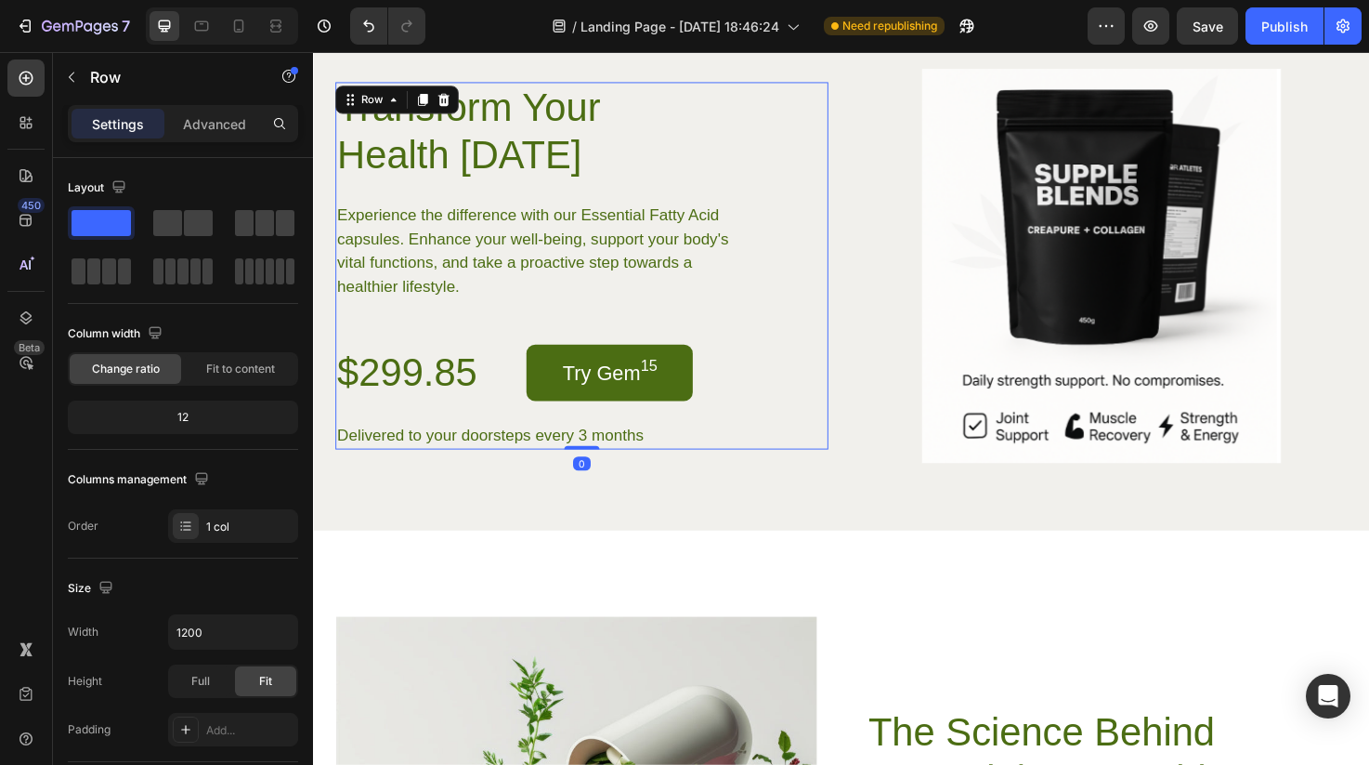
click at [806, 349] on div "Transform Your Health Today Heading Experience the difference with our Essentia…" at bounding box center [596, 277] width 520 height 387
click at [801, 535] on div "Transform Your Health Today Heading Experience the difference with our Essentia…" at bounding box center [870, 282] width 1115 height 548
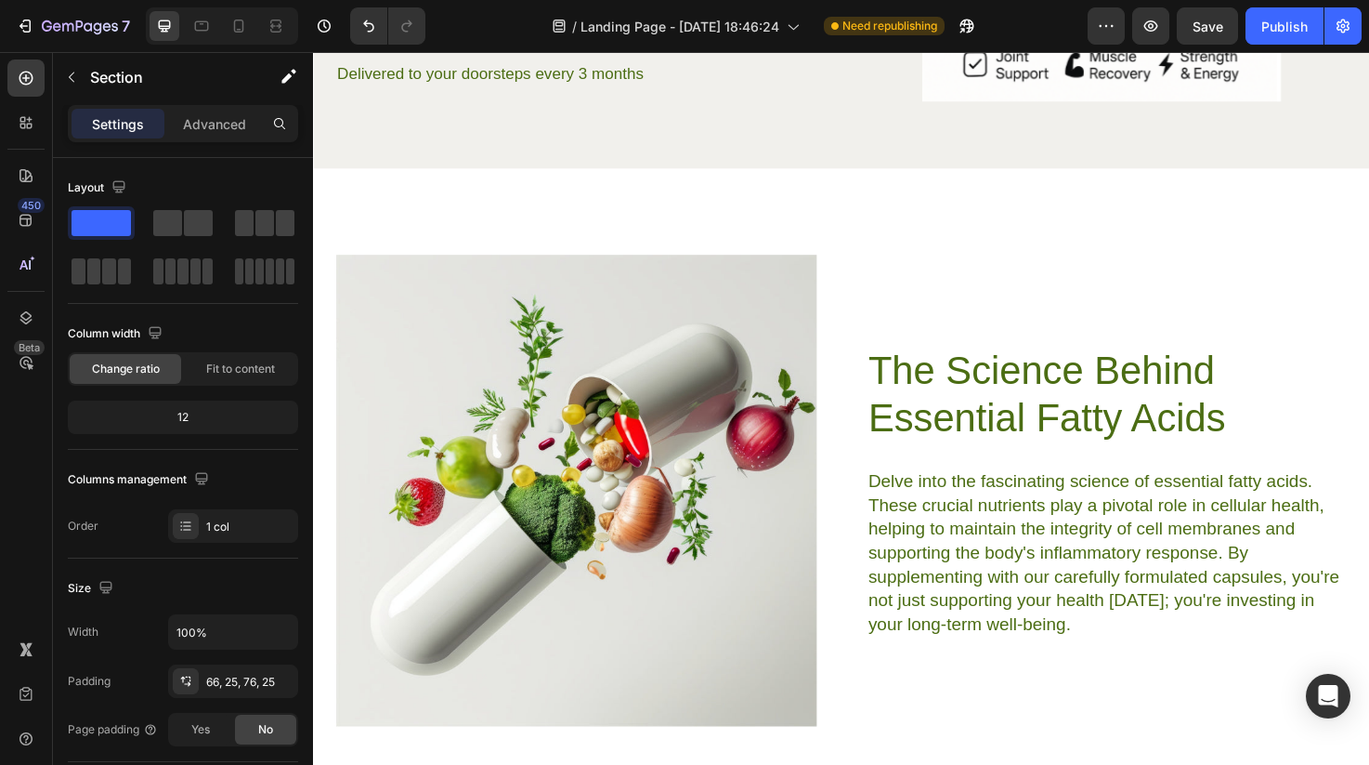
scroll to position [6234, 0]
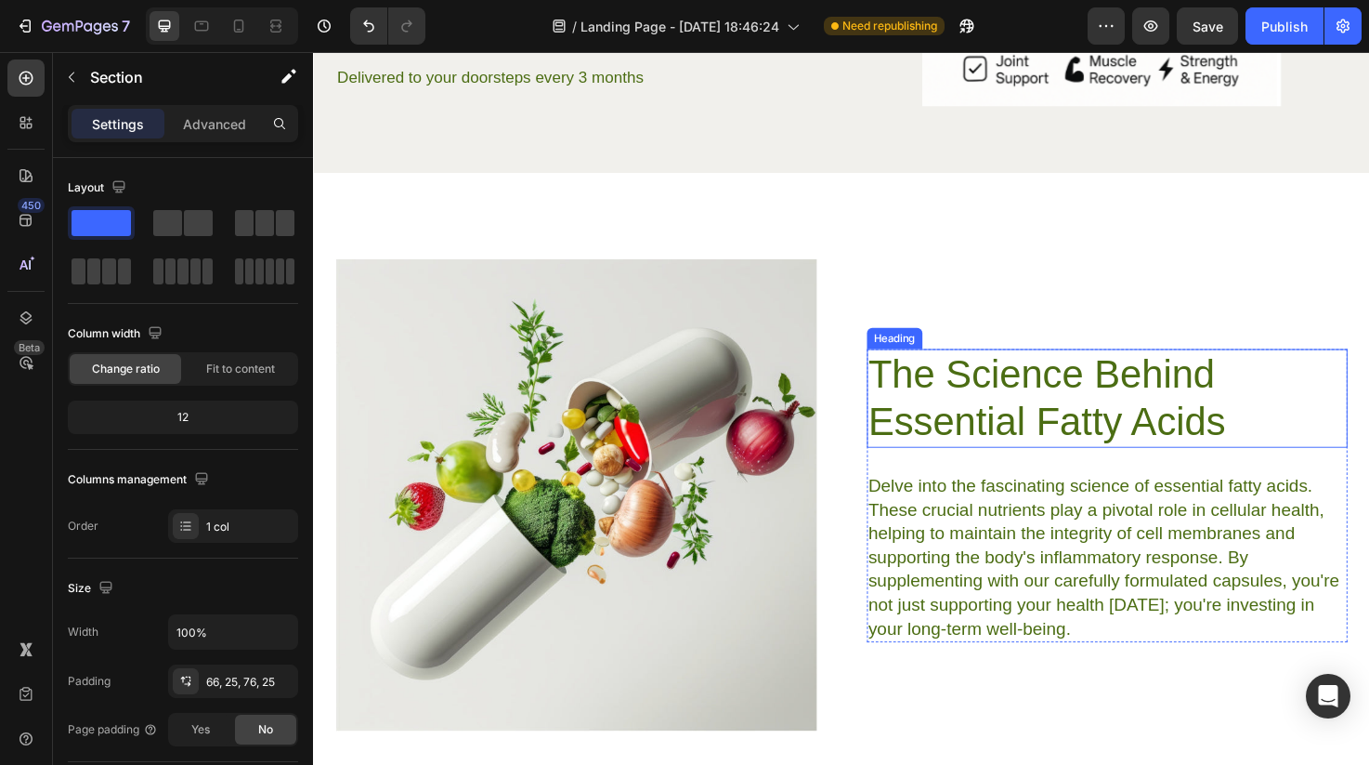
click at [960, 412] on h2 "The Science Behind Essential Fatty Acids" at bounding box center [1151, 417] width 508 height 104
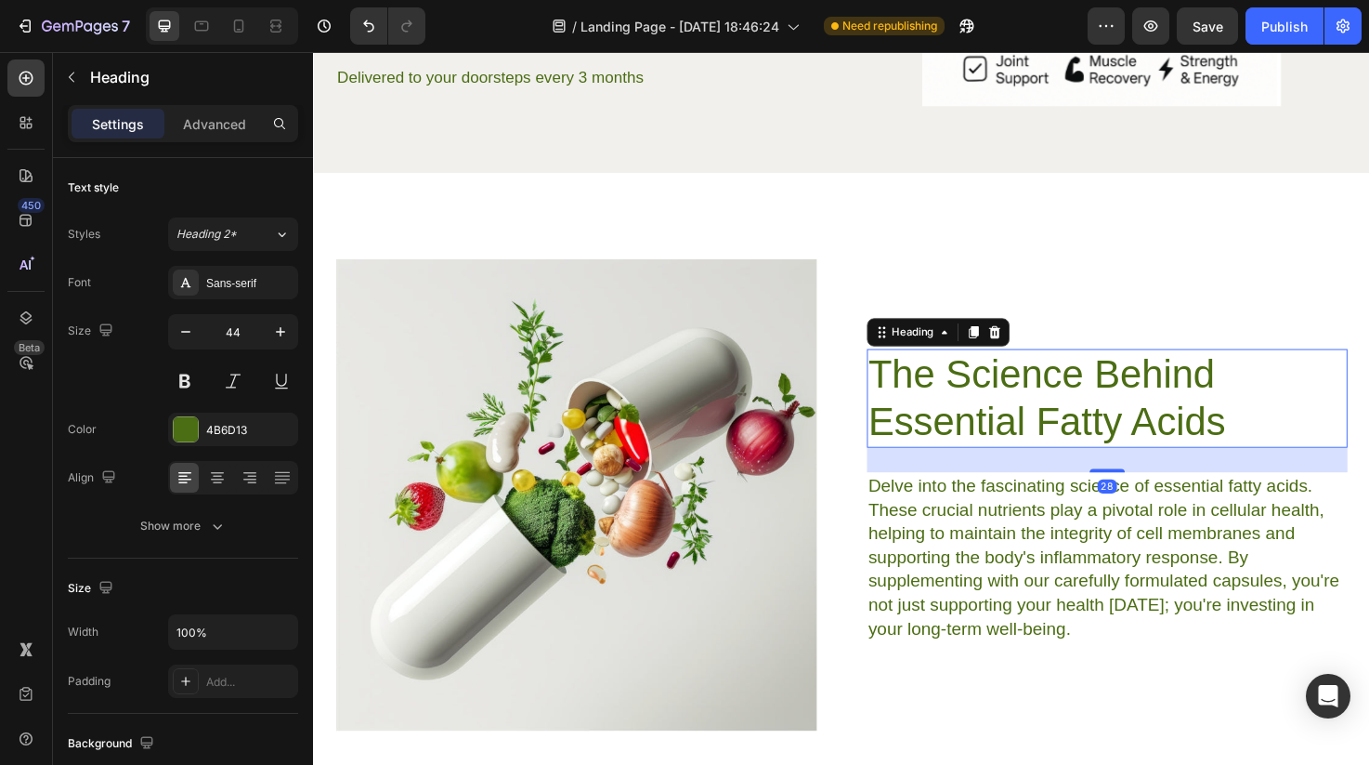
click at [960, 412] on h2 "The Science Behind Essential Fatty Acids" at bounding box center [1151, 417] width 508 height 104
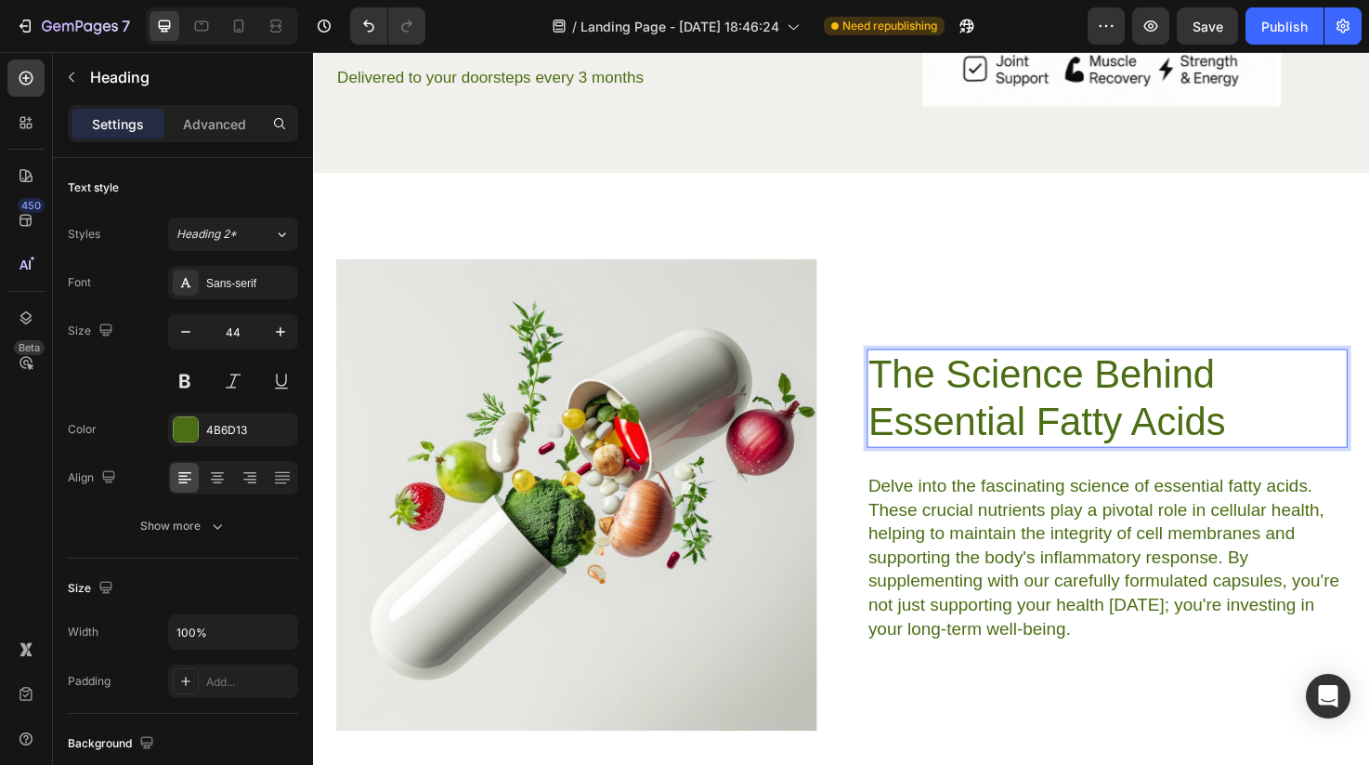
click at [960, 412] on p "The Science Behind Essential Fatty Acids" at bounding box center [1151, 417] width 504 height 100
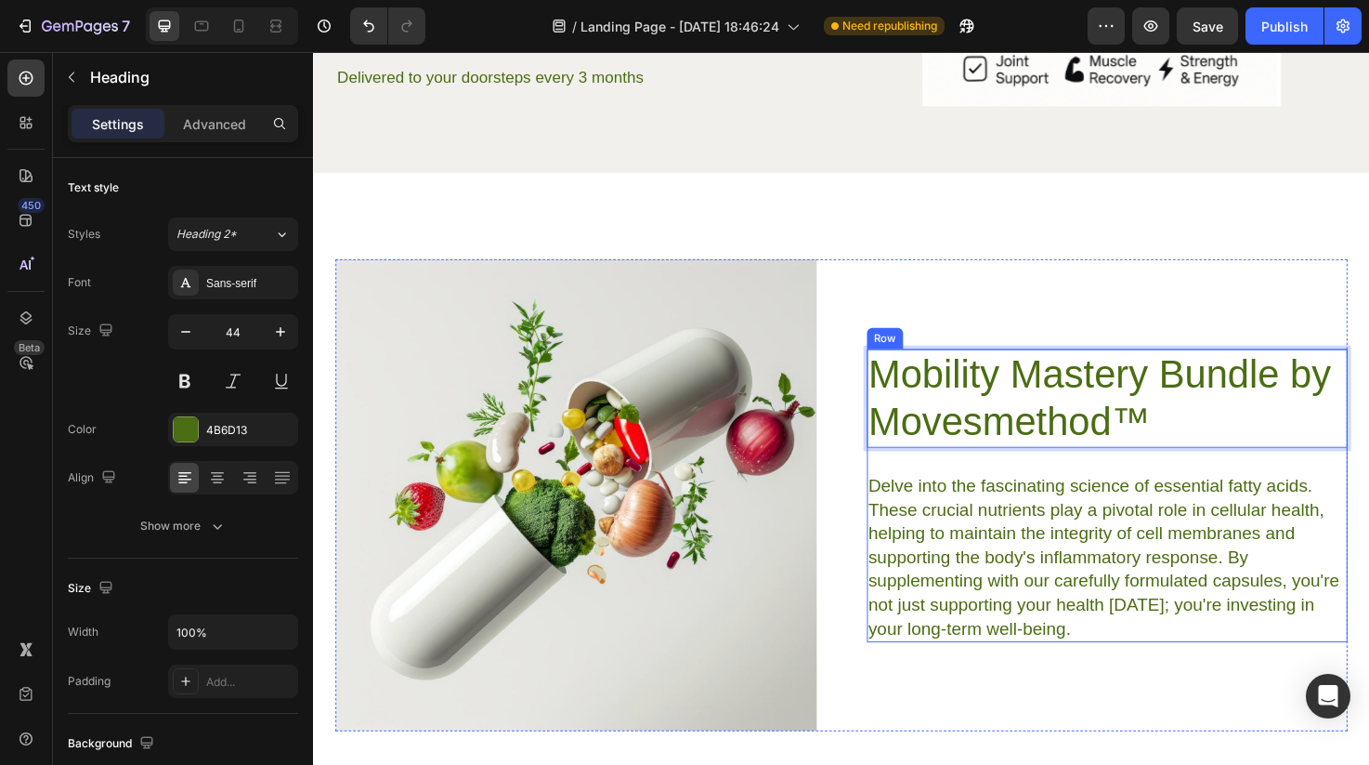
click at [1028, 514] on p "Delve into the fascinating science of essential fatty acids. These crucial nutr…" at bounding box center [1151, 585] width 504 height 176
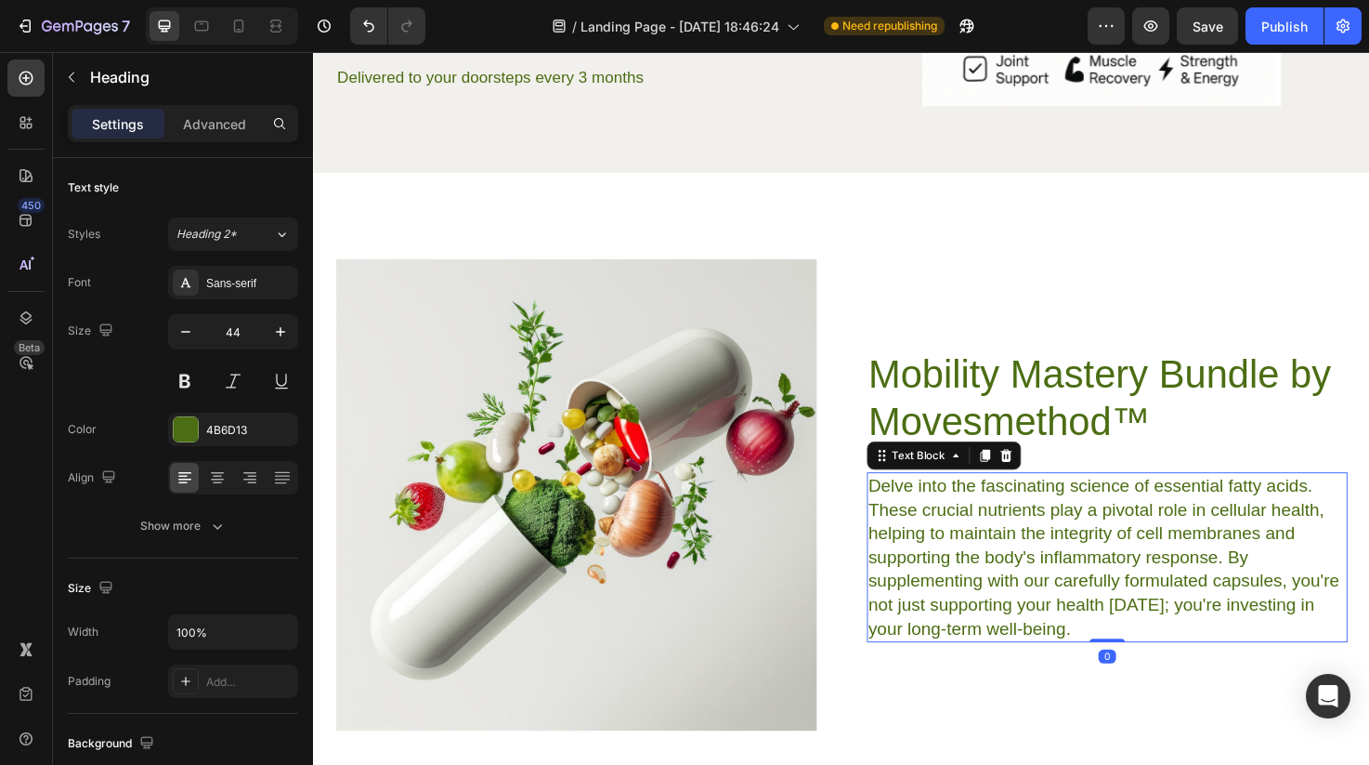
click at [1028, 514] on p "Delve into the fascinating science of essential fatty acids. These crucial nutr…" at bounding box center [1151, 585] width 504 height 176
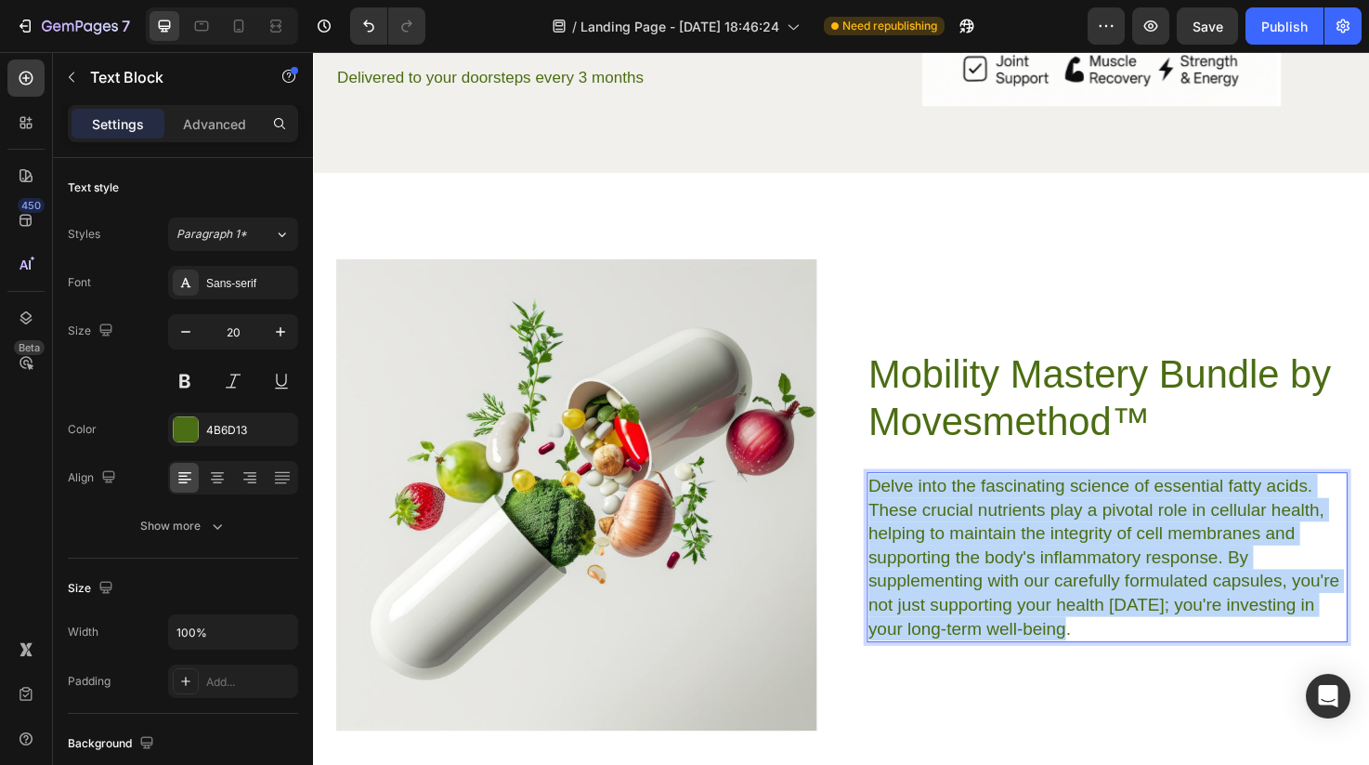
click at [1028, 514] on p "Delve into the fascinating science of essential fatty acids. These crucial nutr…" at bounding box center [1151, 585] width 504 height 176
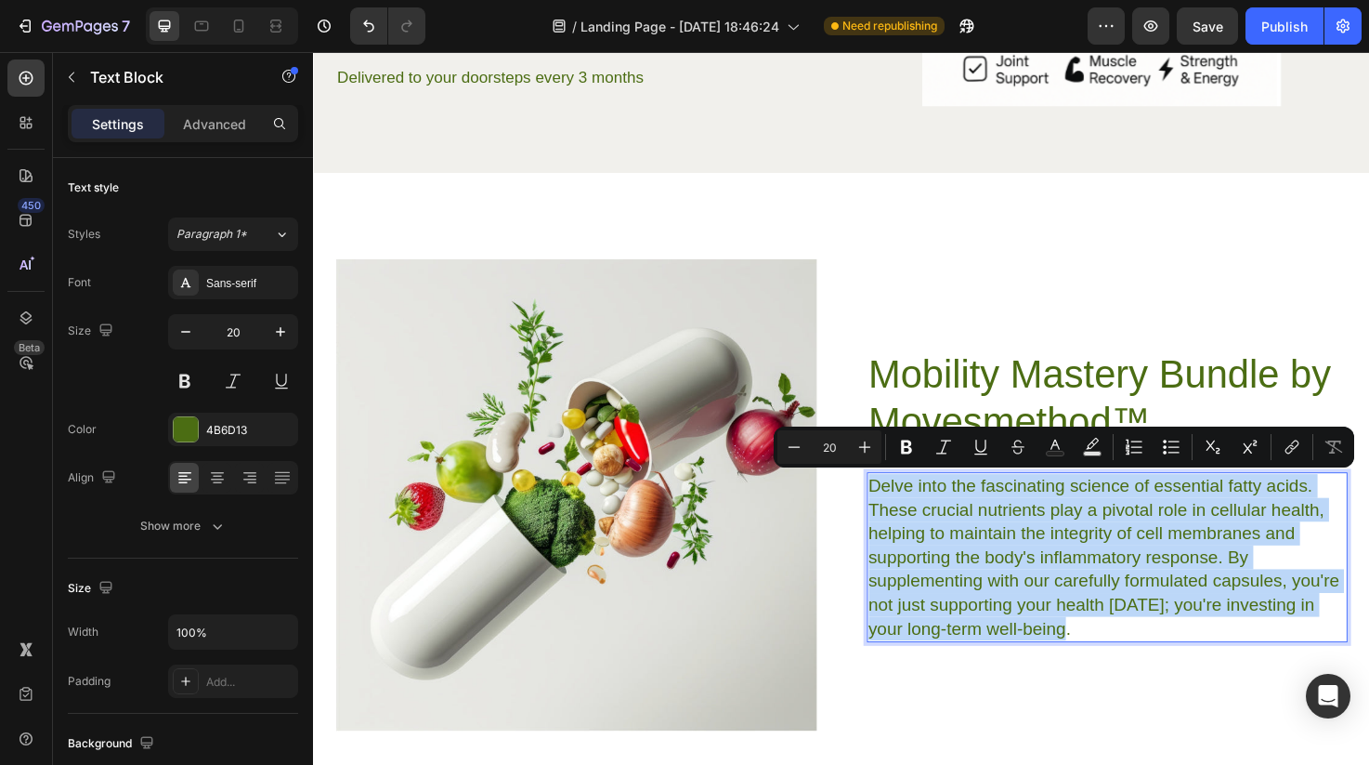
click at [979, 394] on p "Mobility Mastery Bundle by Movesmethod™" at bounding box center [1151, 417] width 504 height 100
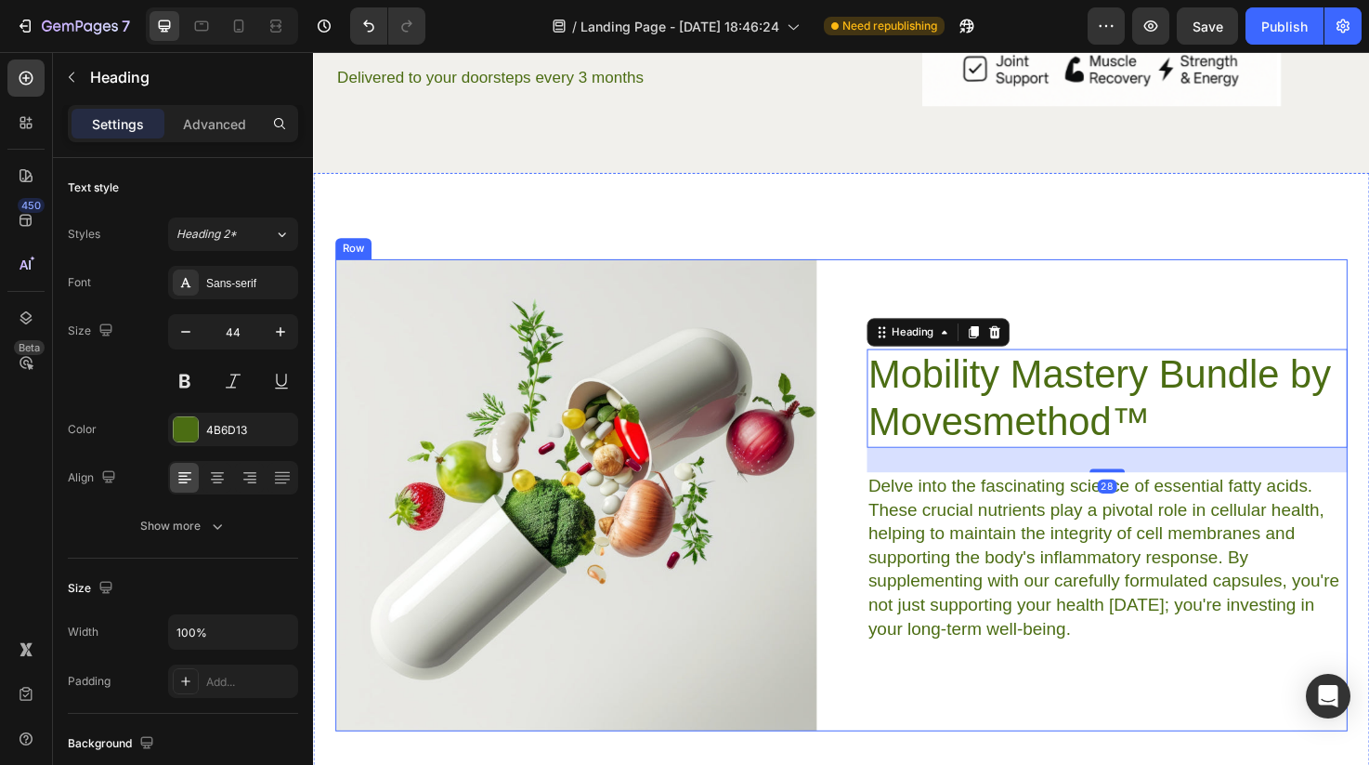
click at [877, 381] on div "Image Mobility Mastery Bundle by Movesmethod™ Heading 28 Delve into the fascina…" at bounding box center [870, 519] width 1068 height 499
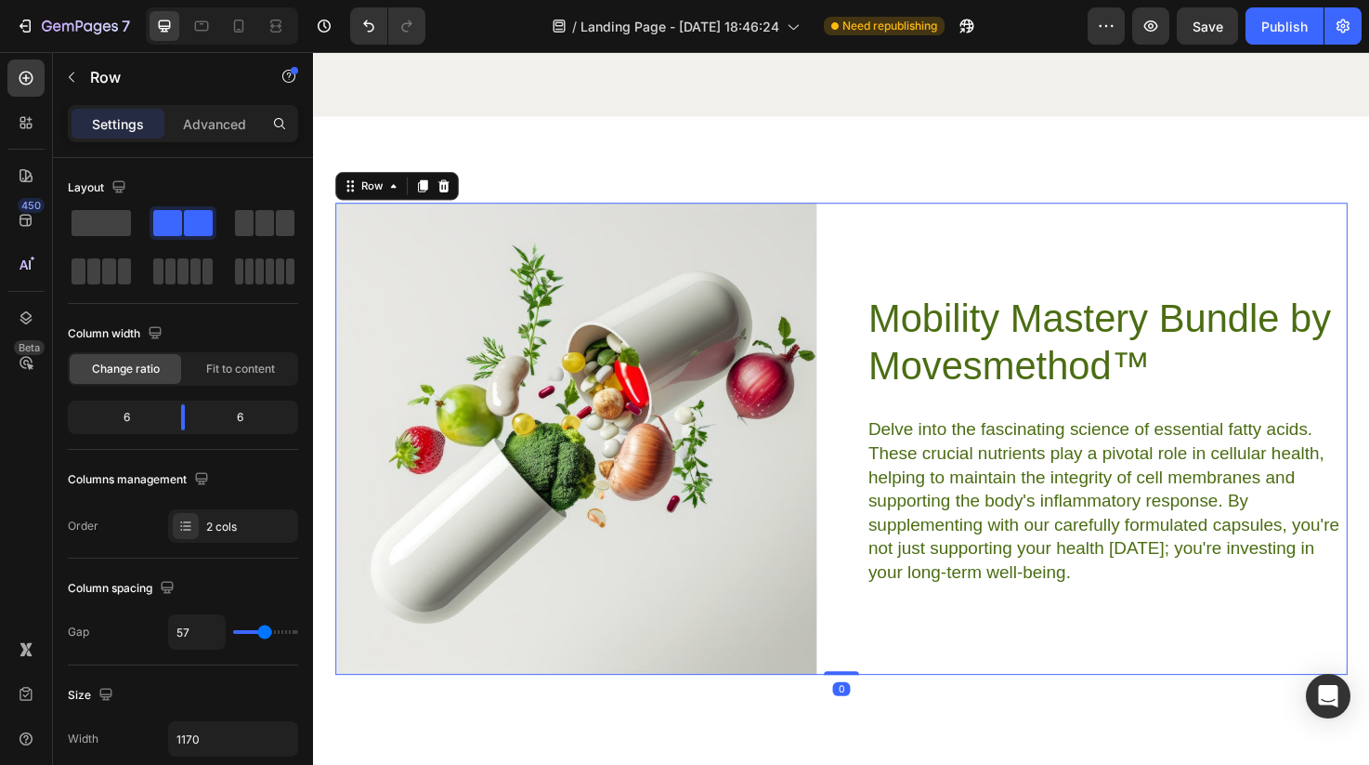
scroll to position [6311, 0]
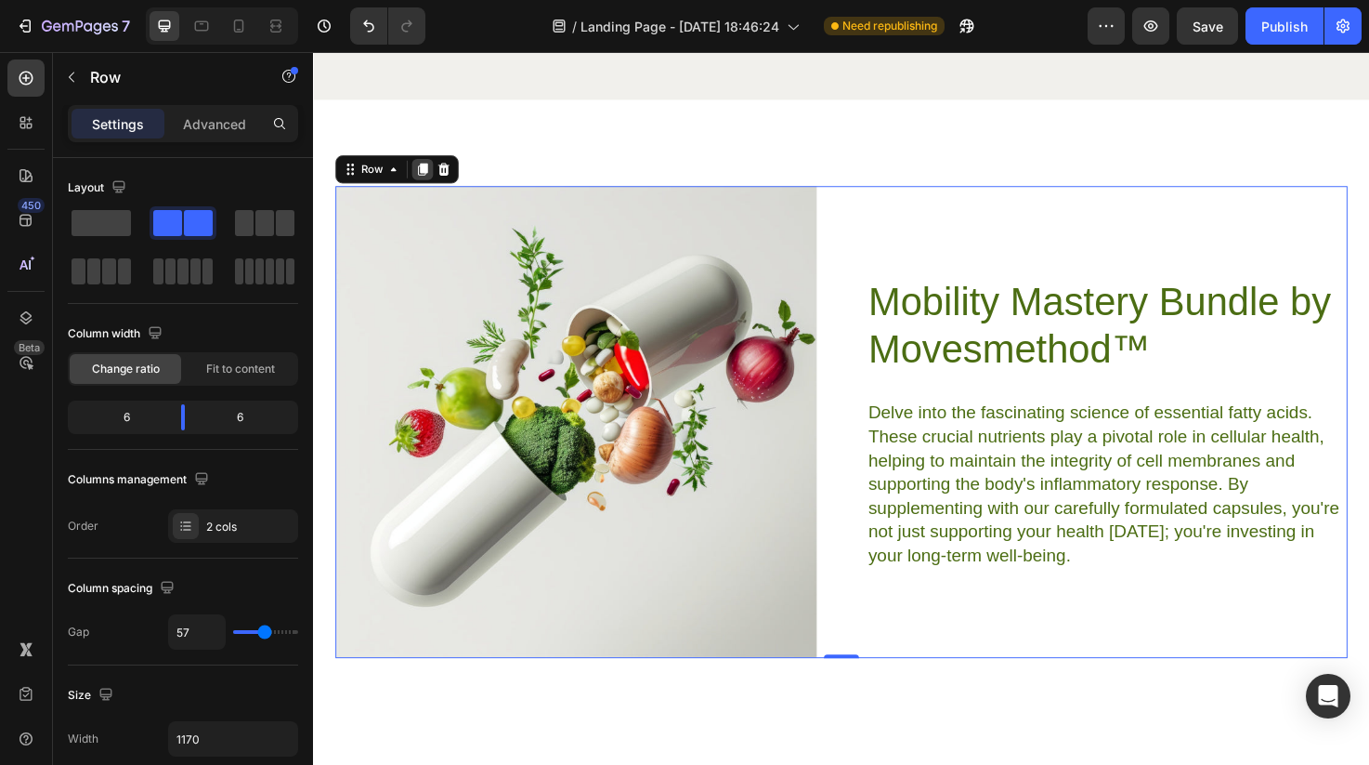
click at [428, 178] on icon at bounding box center [429, 175] width 10 height 13
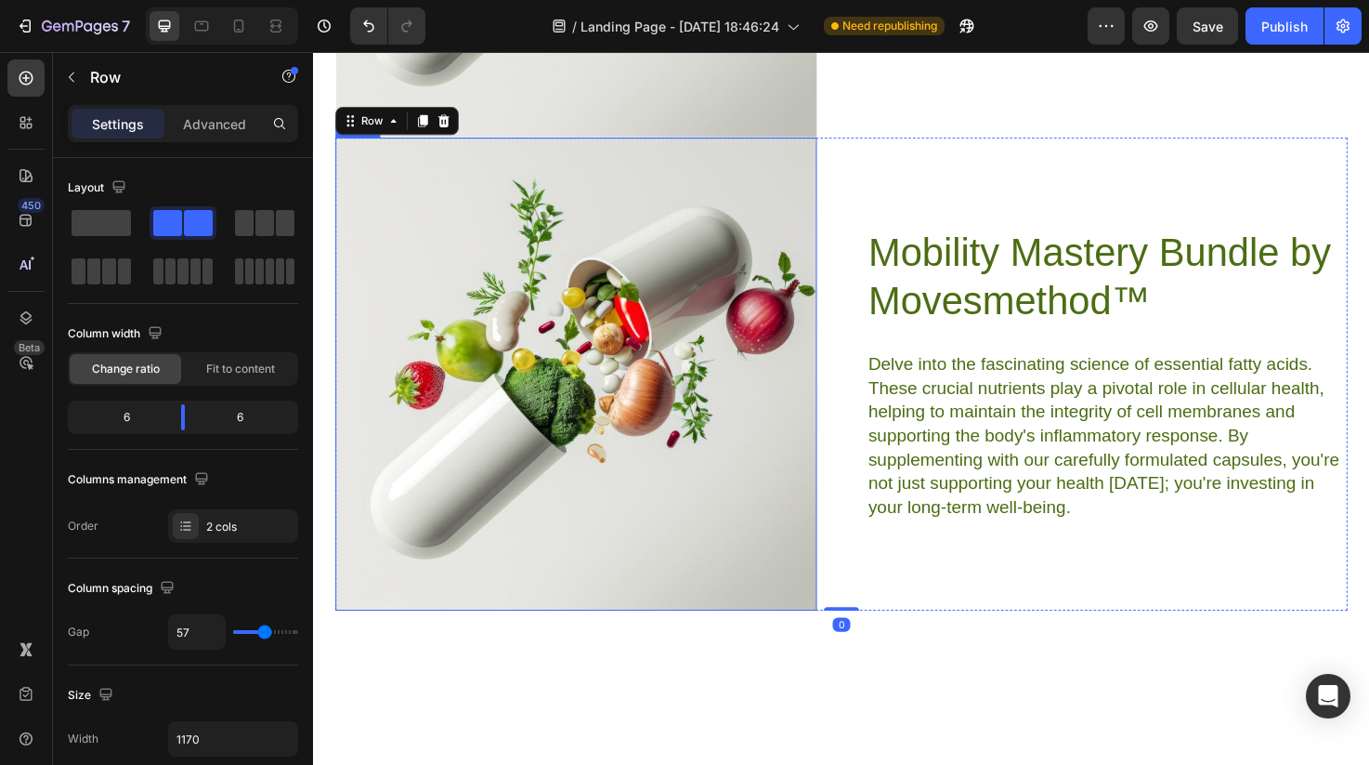
scroll to position [6885, 0]
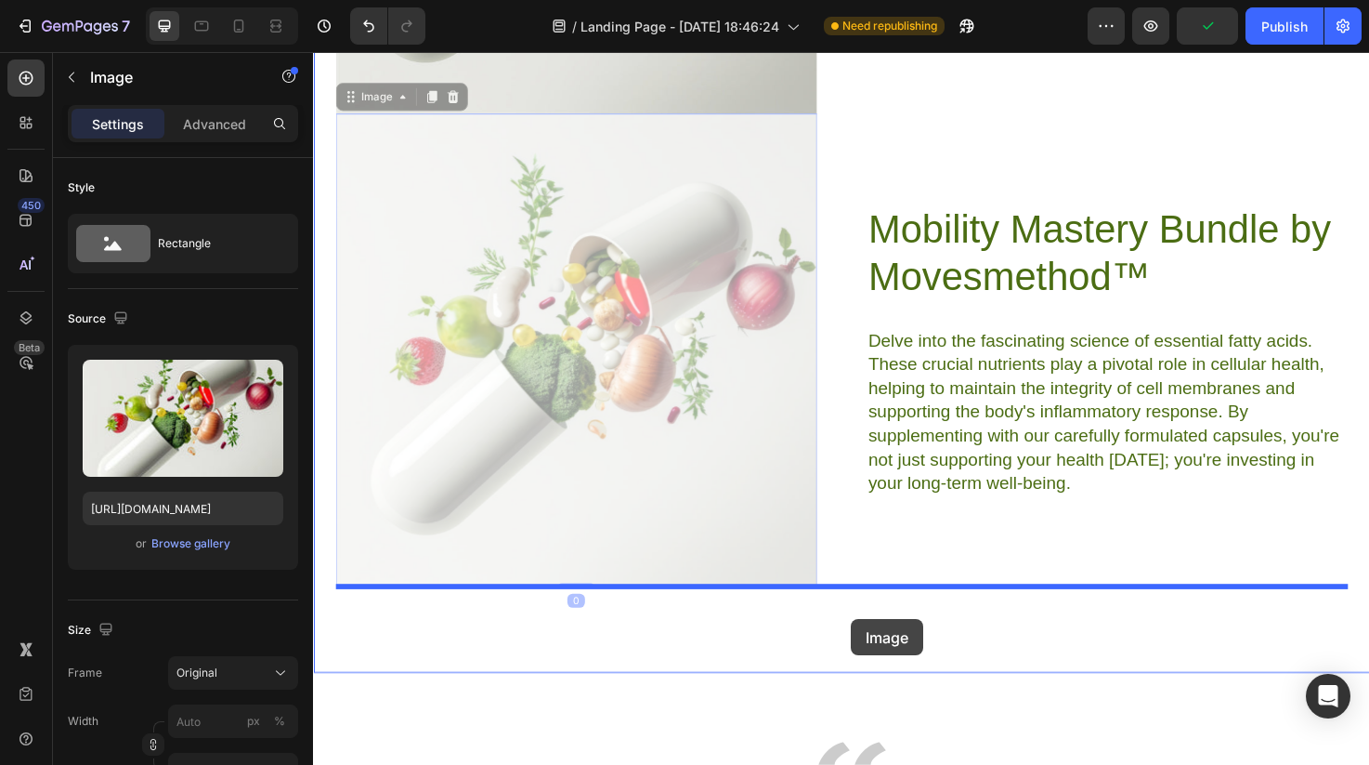
drag, startPoint x: 574, startPoint y: 267, endPoint x: 881, endPoint y: 648, distance: 489.7
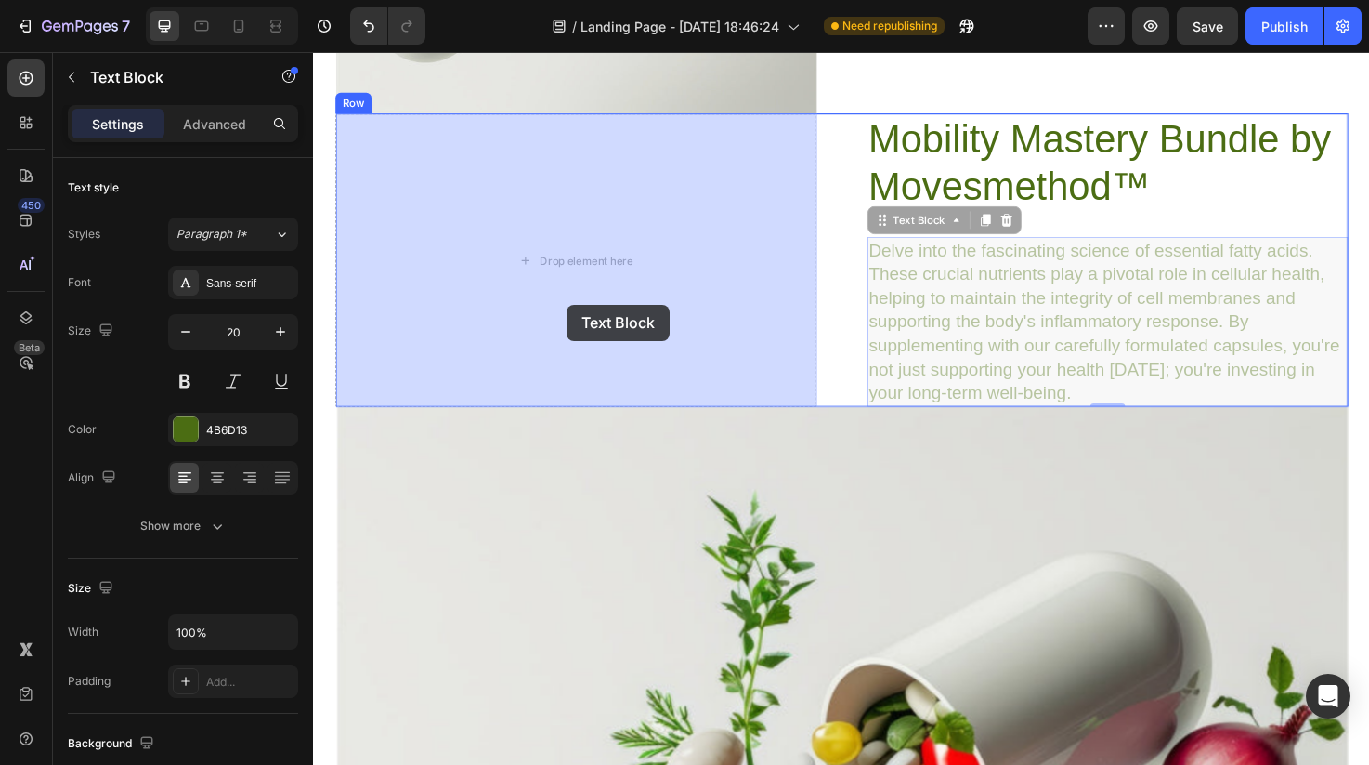
drag, startPoint x: 982, startPoint y: 336, endPoint x: 580, endPoint y: 316, distance: 402.8
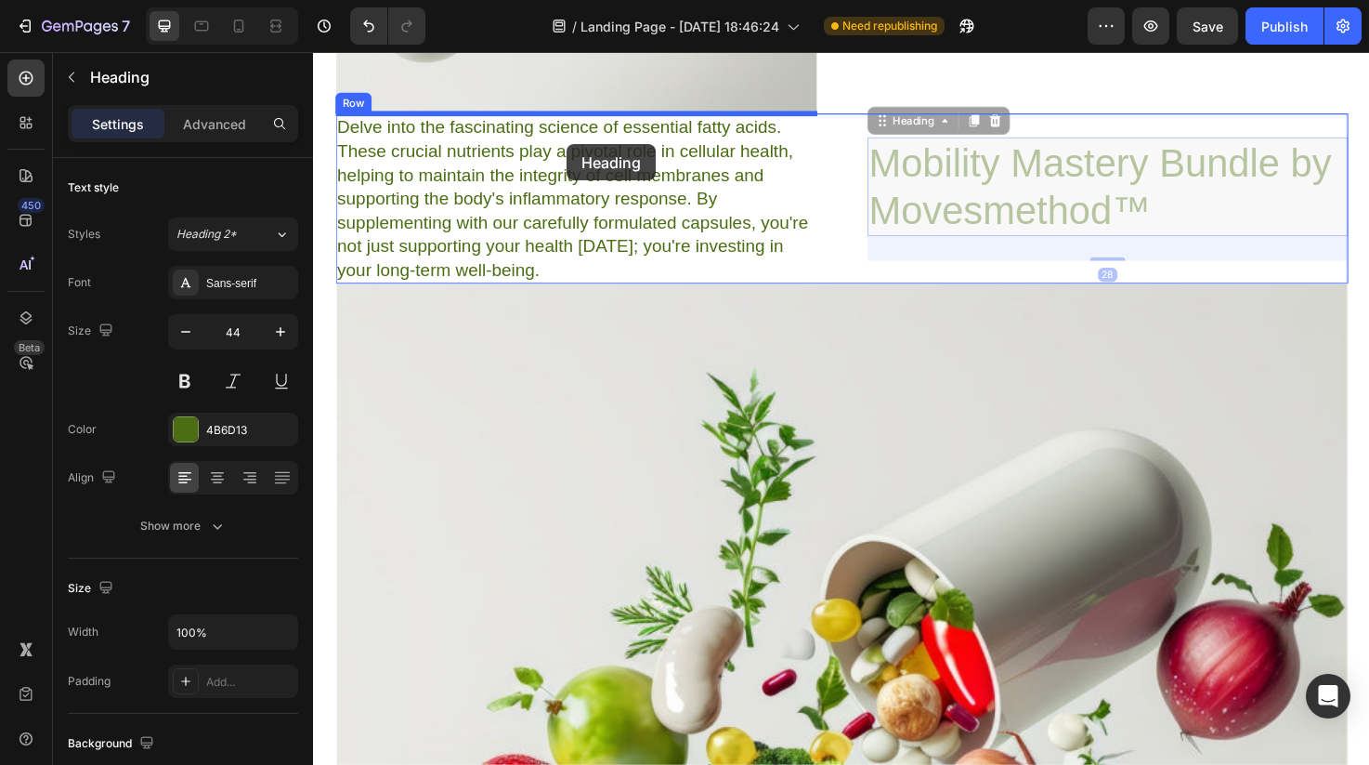
drag, startPoint x: 952, startPoint y: 234, endPoint x: 580, endPoint y: 150, distance: 382.0
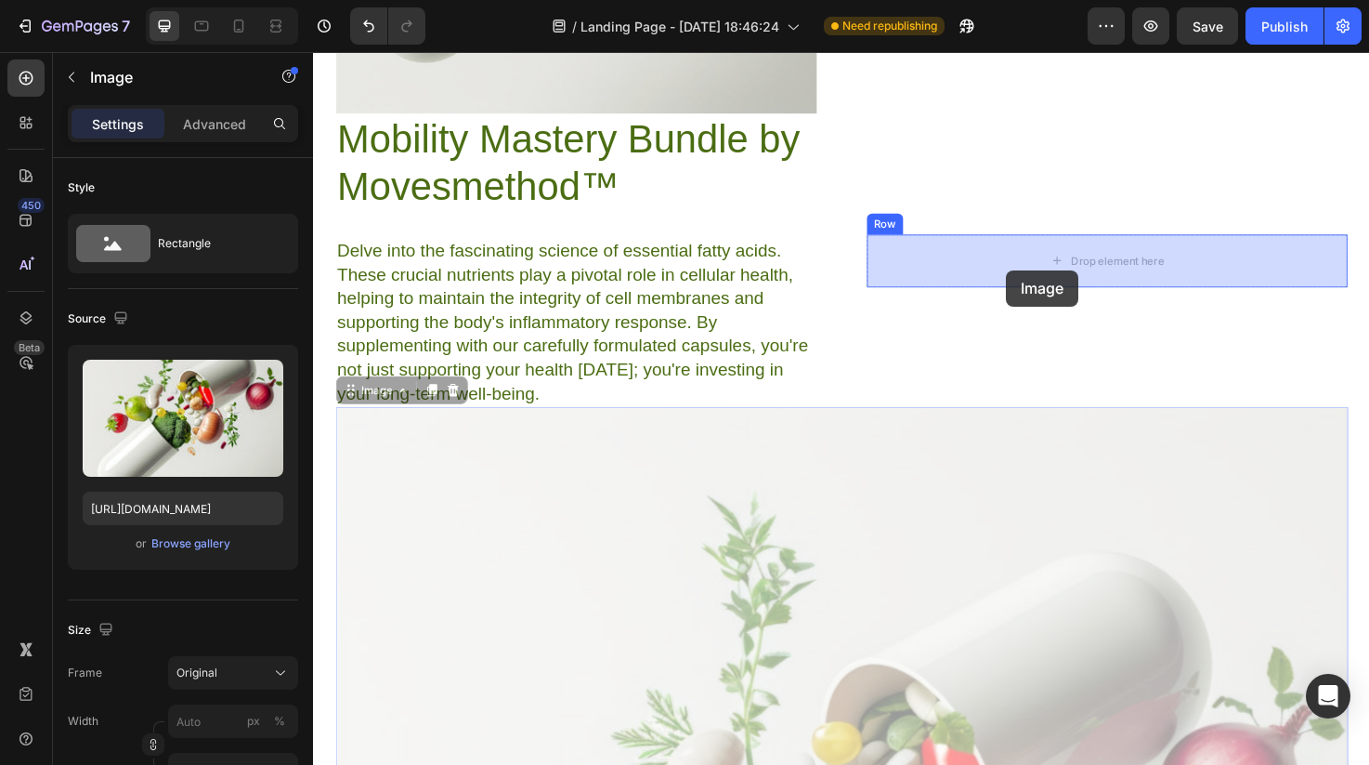
drag, startPoint x: 637, startPoint y: 458, endPoint x: 1051, endPoint y: 281, distance: 449.9
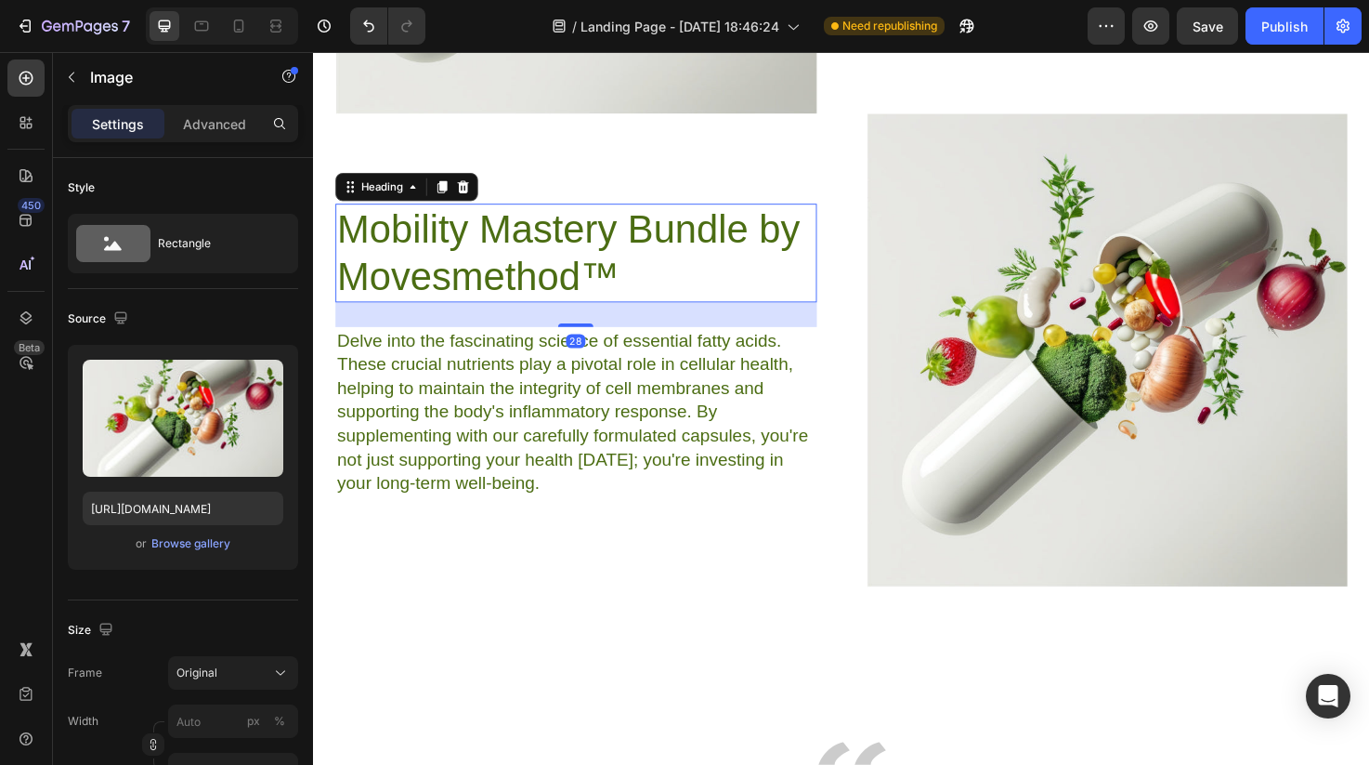
click at [676, 251] on h2 "Mobility Mastery Bundle by Movesmethod™" at bounding box center [590, 264] width 508 height 104
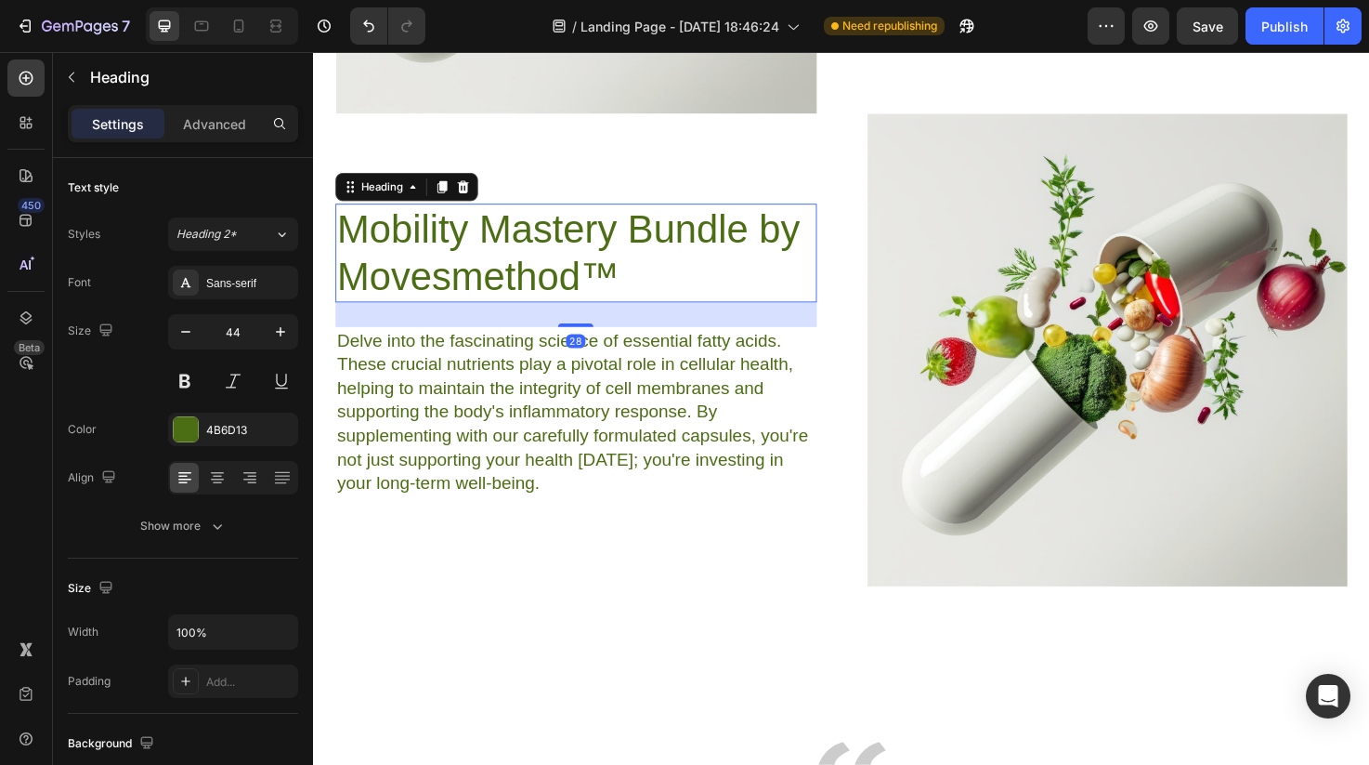
click at [676, 251] on h2 "Mobility Mastery Bundle by Movesmethod™" at bounding box center [590, 264] width 508 height 104
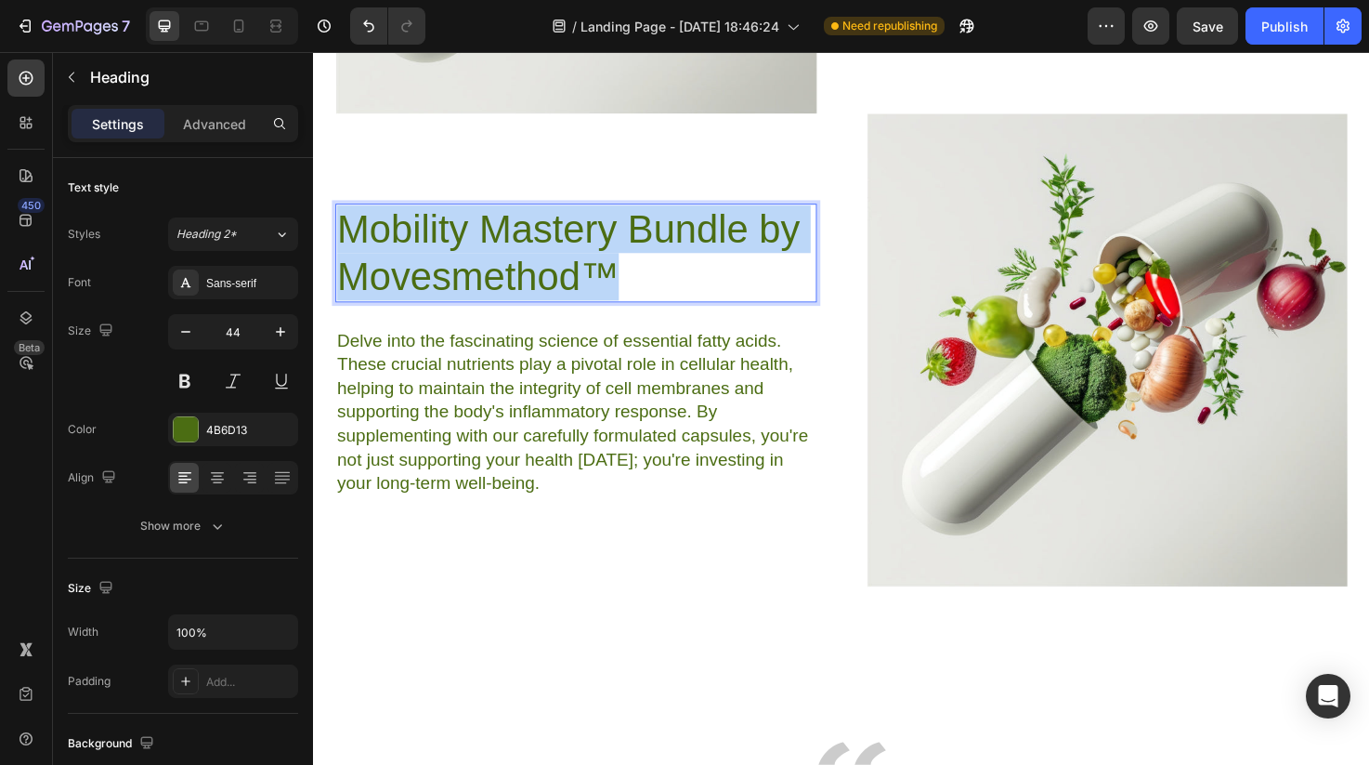
click at [676, 251] on p "Mobility Mastery Bundle by Movesmethod™" at bounding box center [590, 264] width 504 height 100
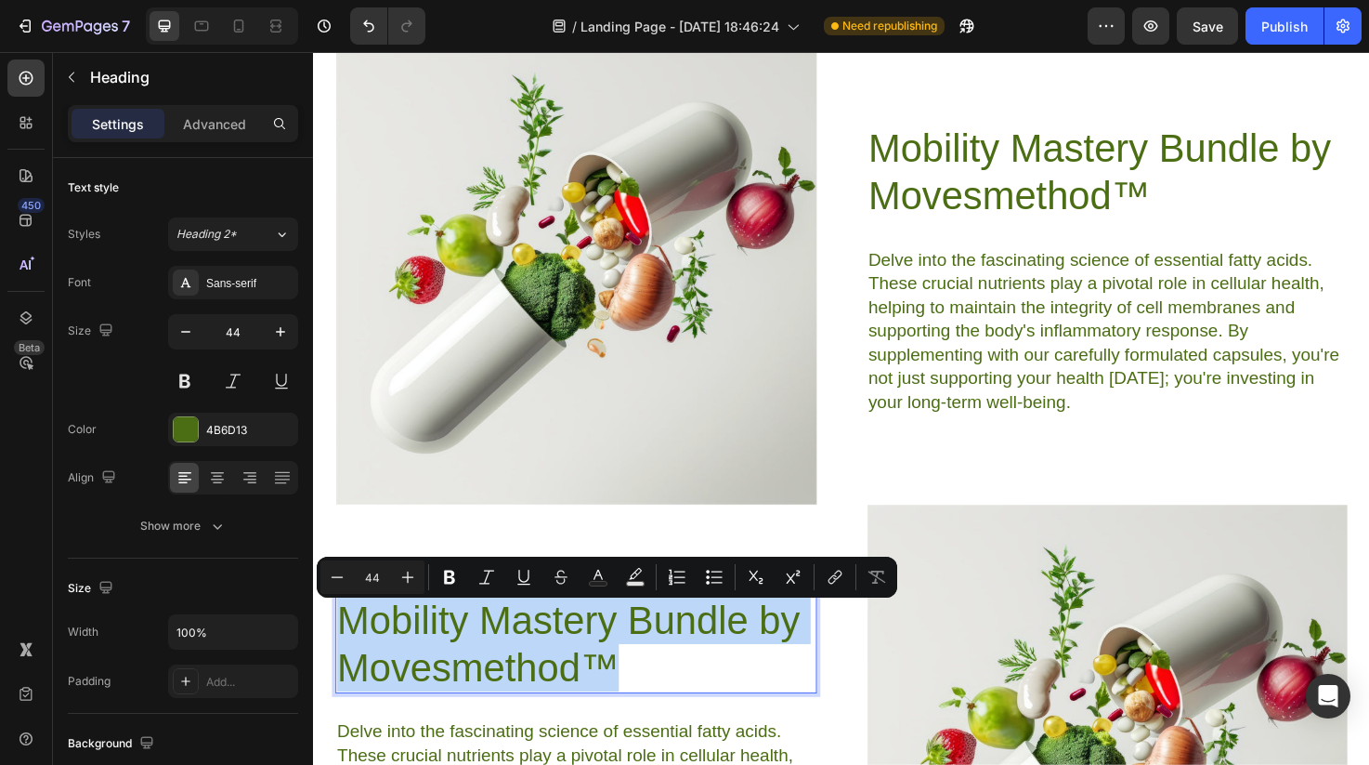
scroll to position [6480, 0]
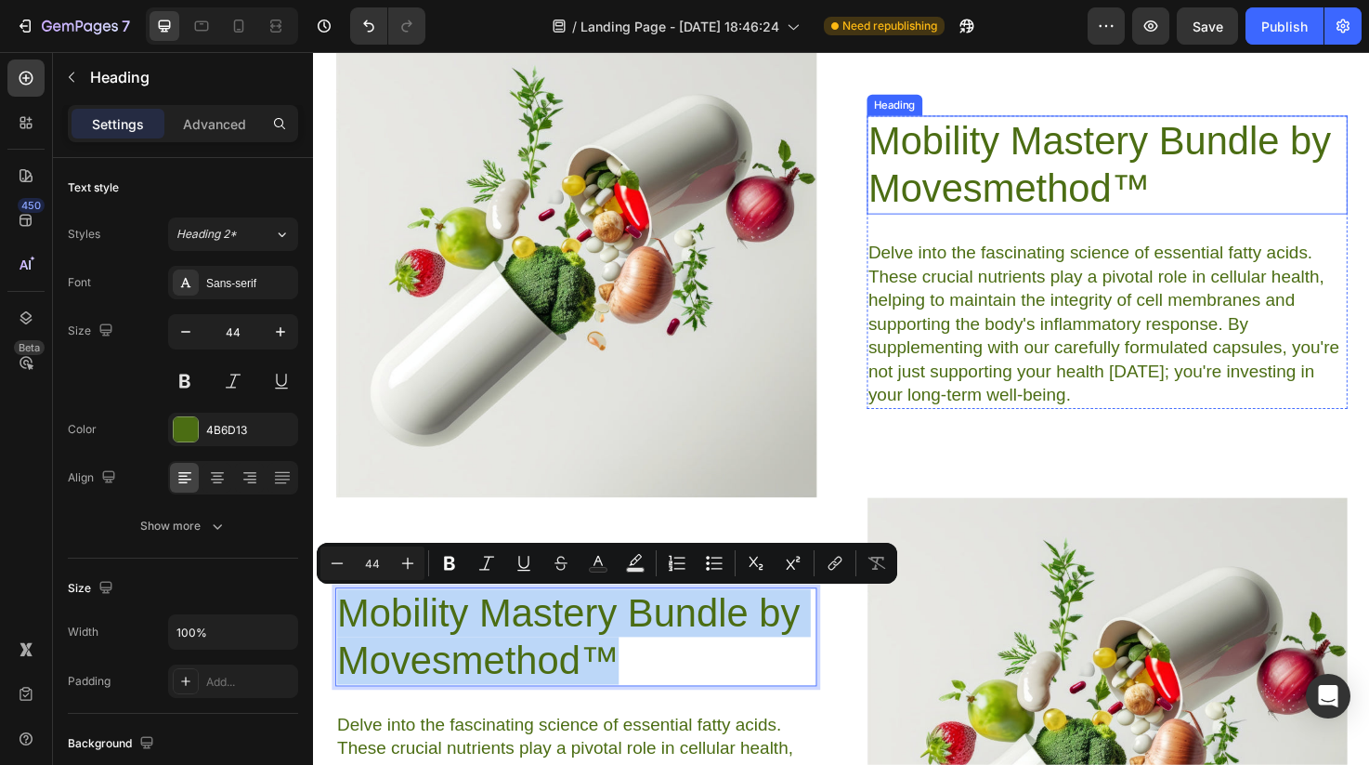
click at [1065, 215] on p "Mobility Mastery Bundle by Movesmethod™" at bounding box center [1151, 171] width 504 height 100
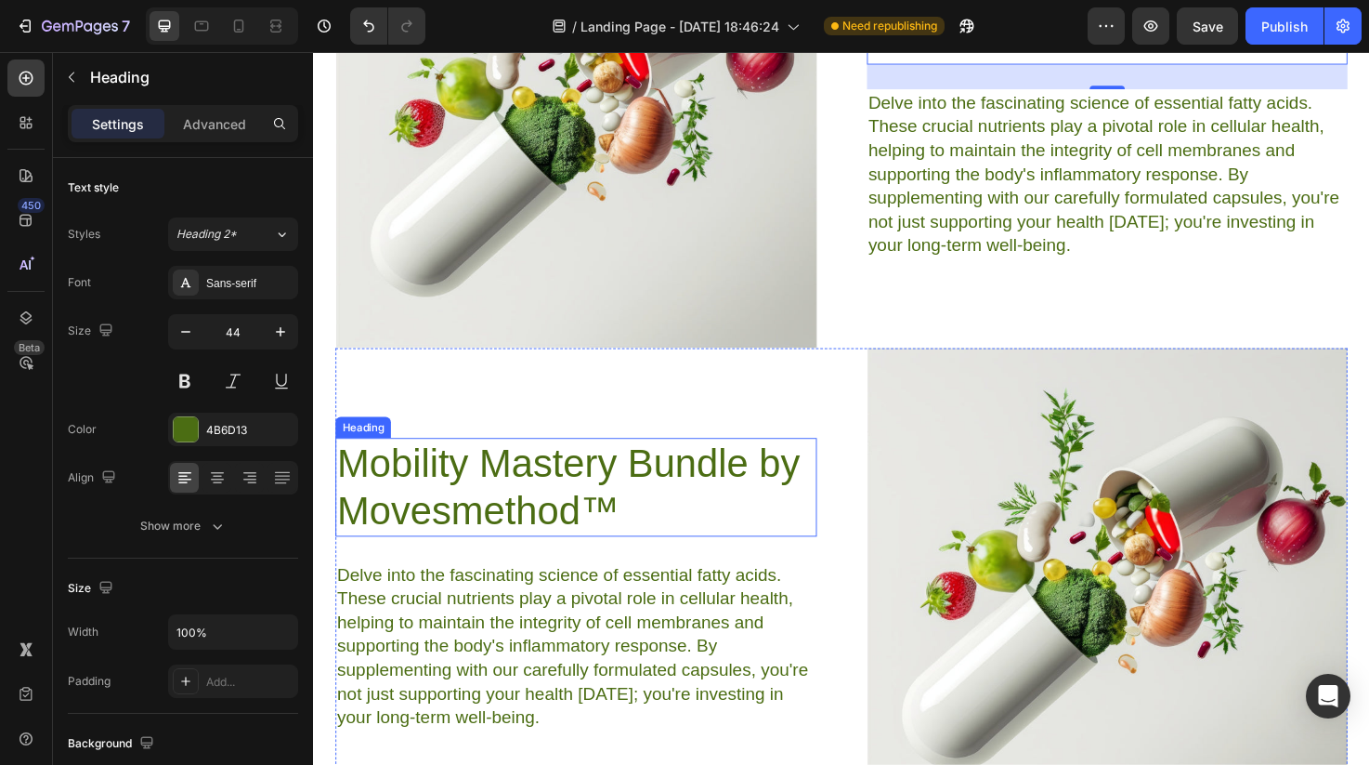
scroll to position [6674, 0]
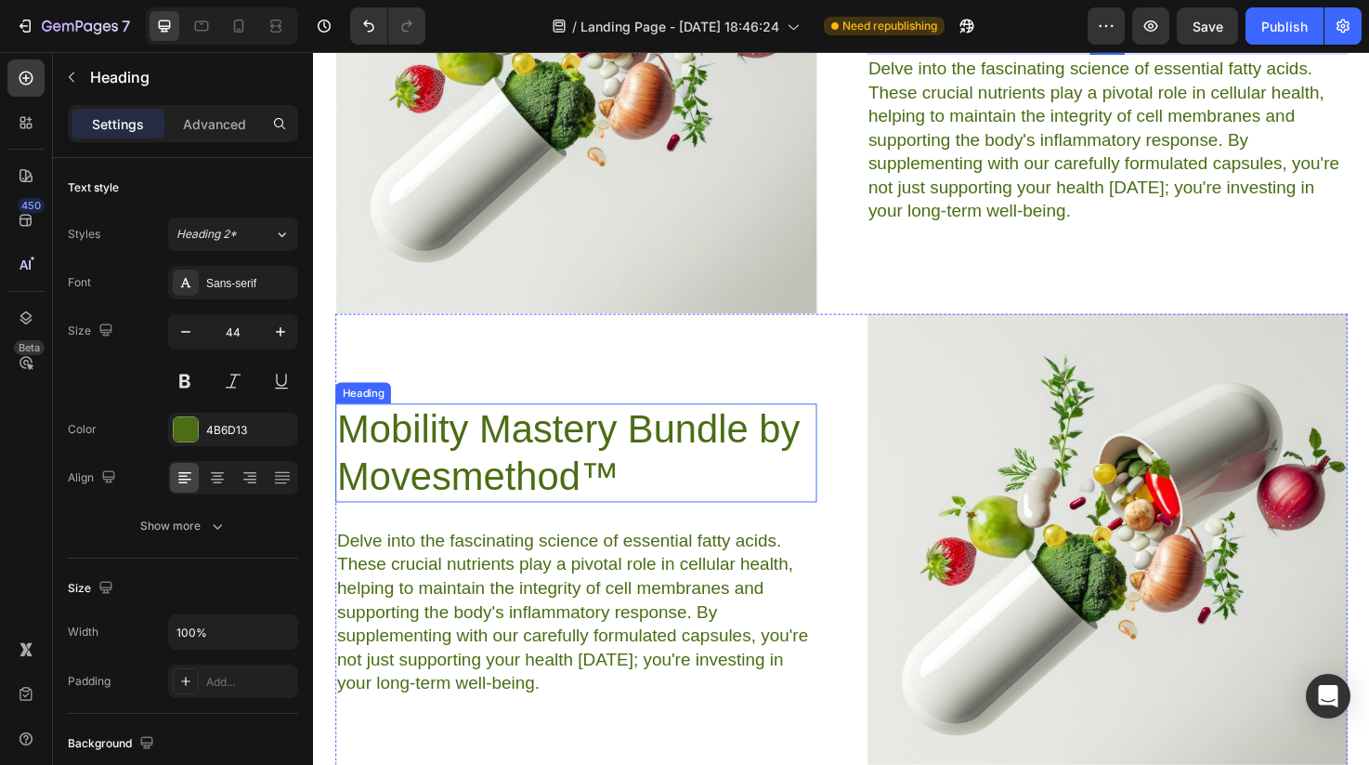
click at [580, 484] on p "Mobility Mastery Bundle by Movesmethod™" at bounding box center [590, 475] width 504 height 100
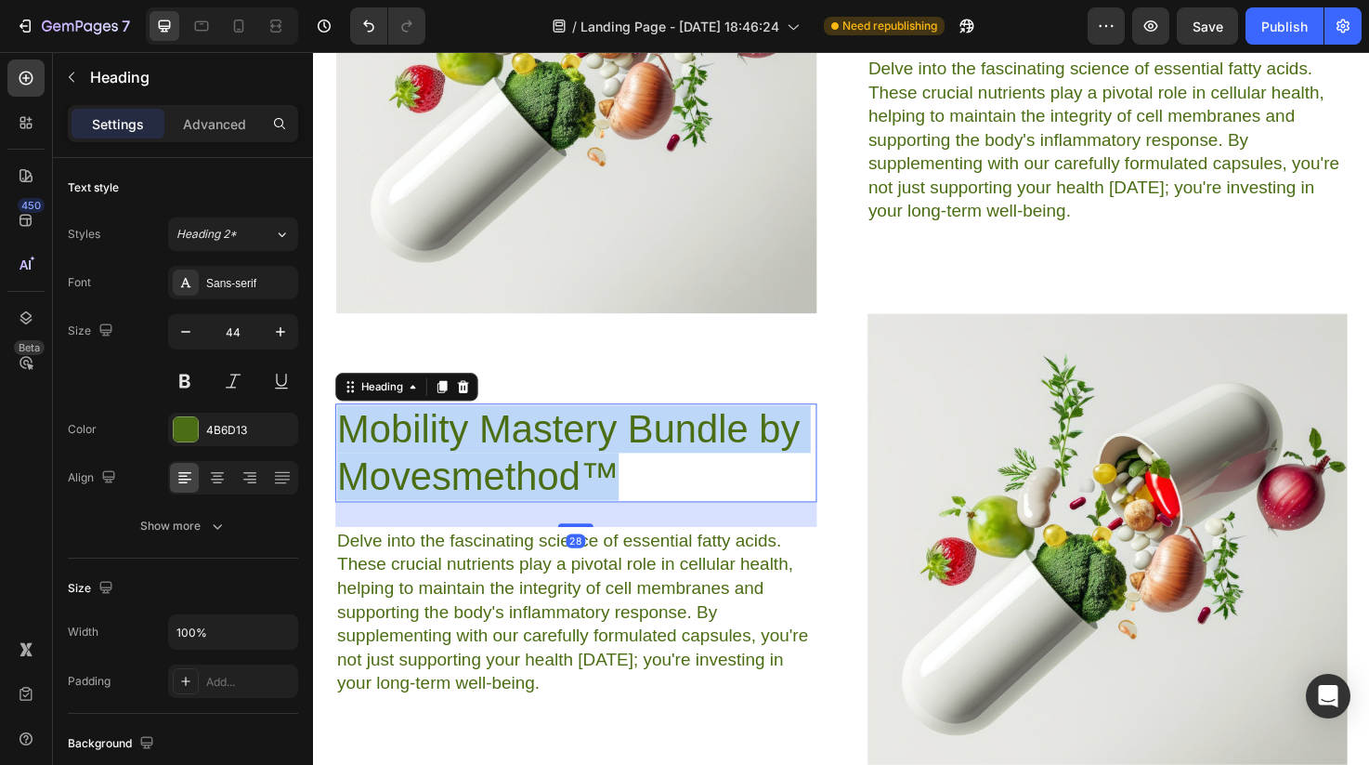
click at [580, 484] on p "Mobility Mastery Bundle by Movesmethod™" at bounding box center [590, 475] width 504 height 100
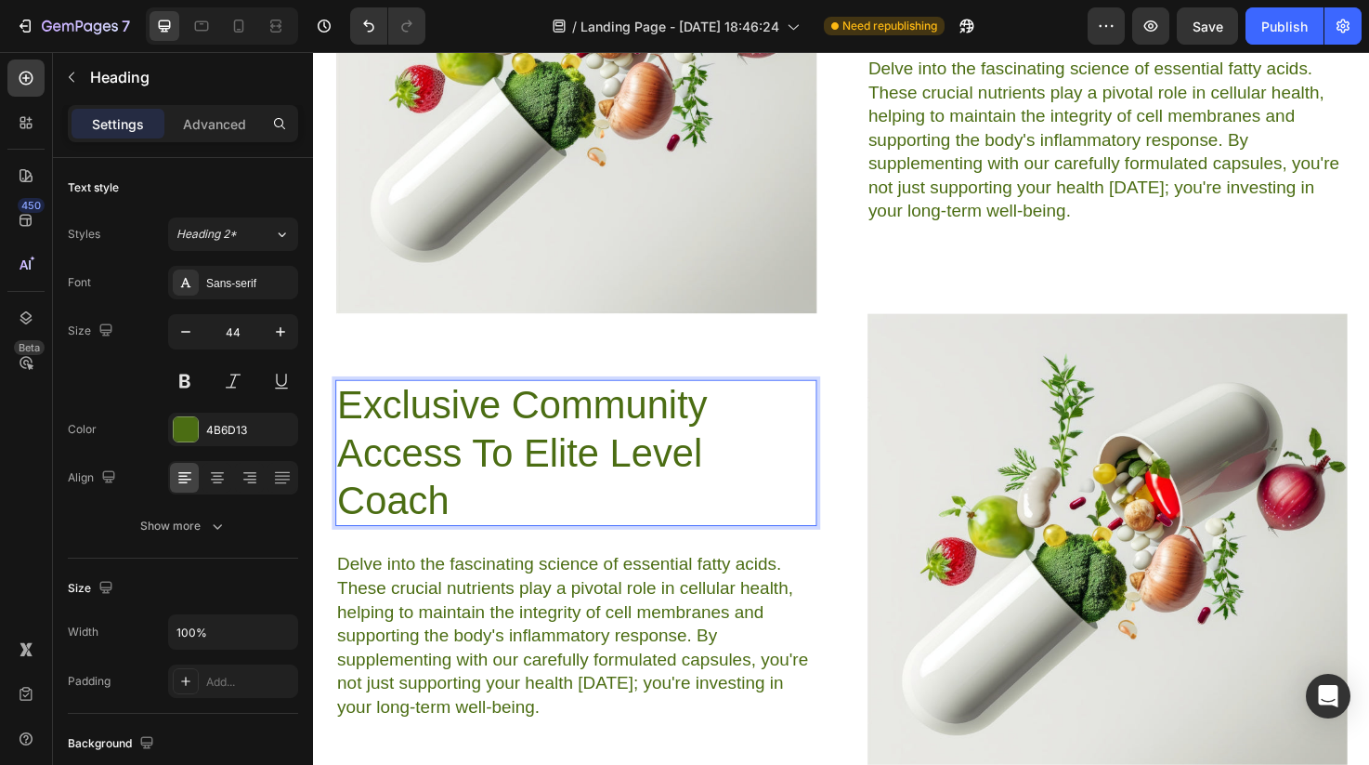
scroll to position [6649, 0]
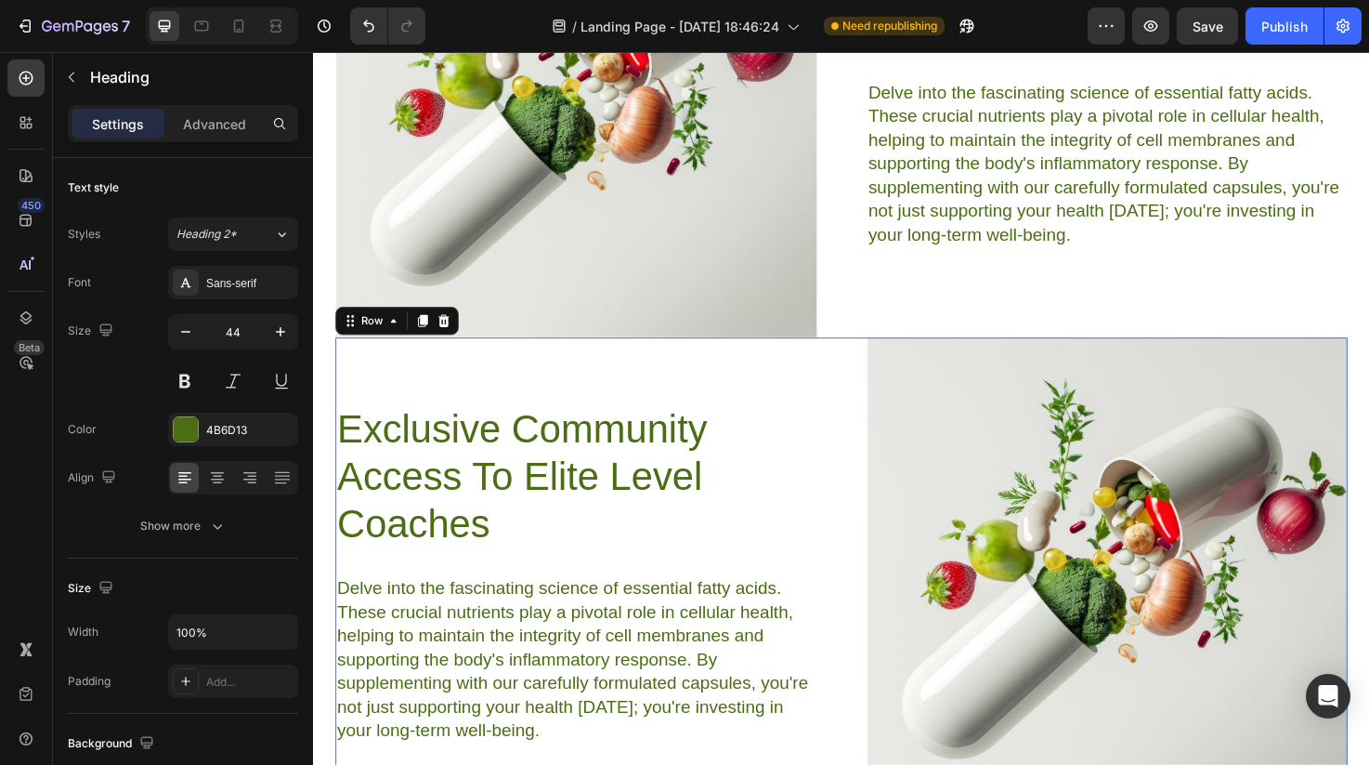
click at [594, 375] on div "Exclusive Community Access To Elite Level Coaches Heading Delve into the fascin…" at bounding box center [590, 602] width 508 height 499
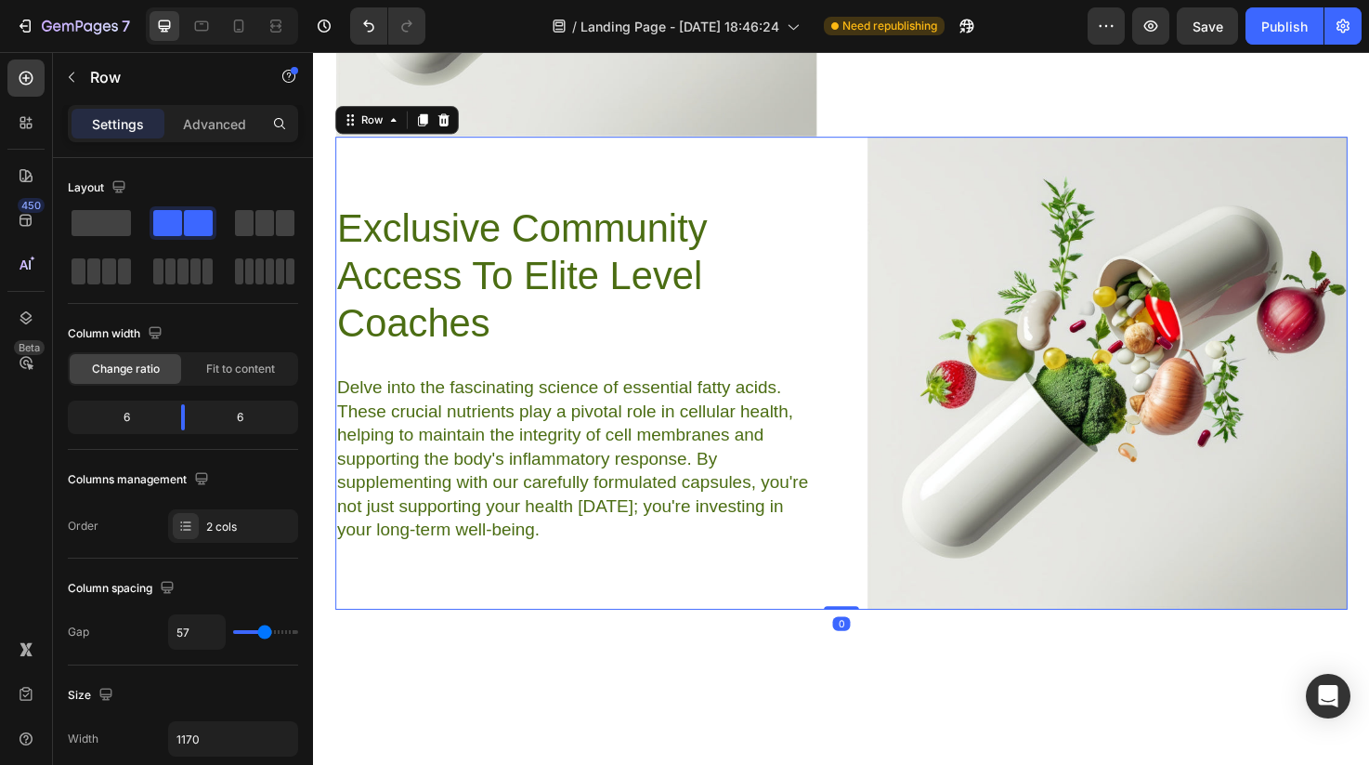
scroll to position [6863, 0]
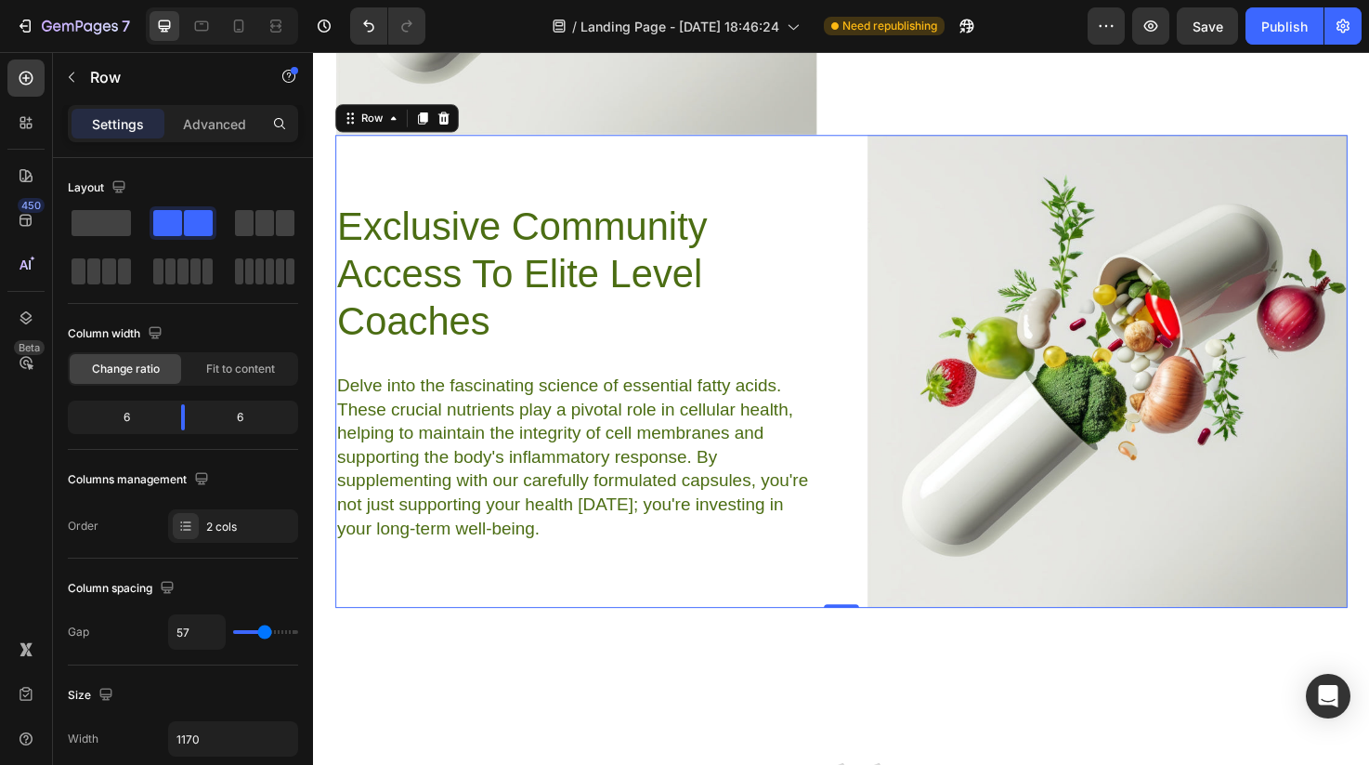
click at [878, 182] on div "Exclusive Community Access To Elite Level Coaches Heading Delve into the fascin…" at bounding box center [870, 388] width 1068 height 499
click at [431, 127] on icon at bounding box center [429, 122] width 10 height 13
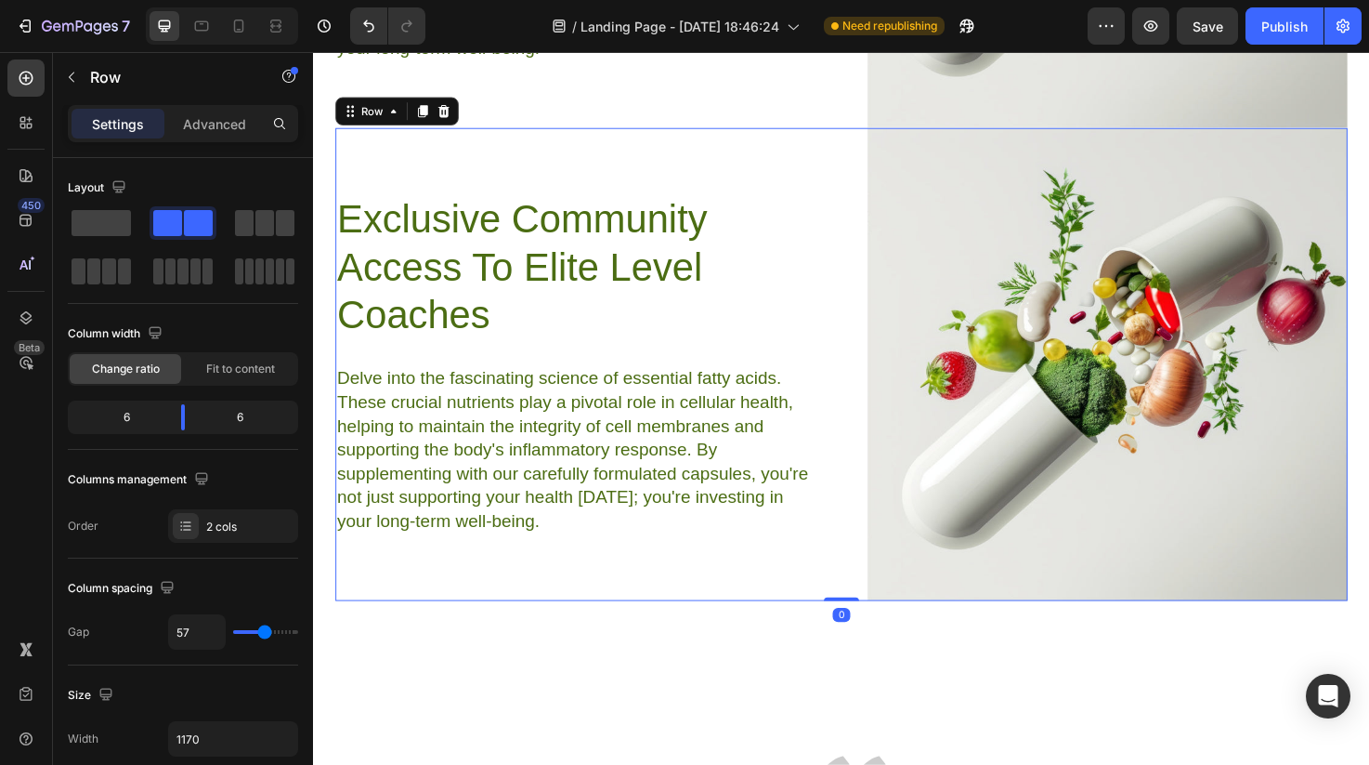
scroll to position [7384, 0]
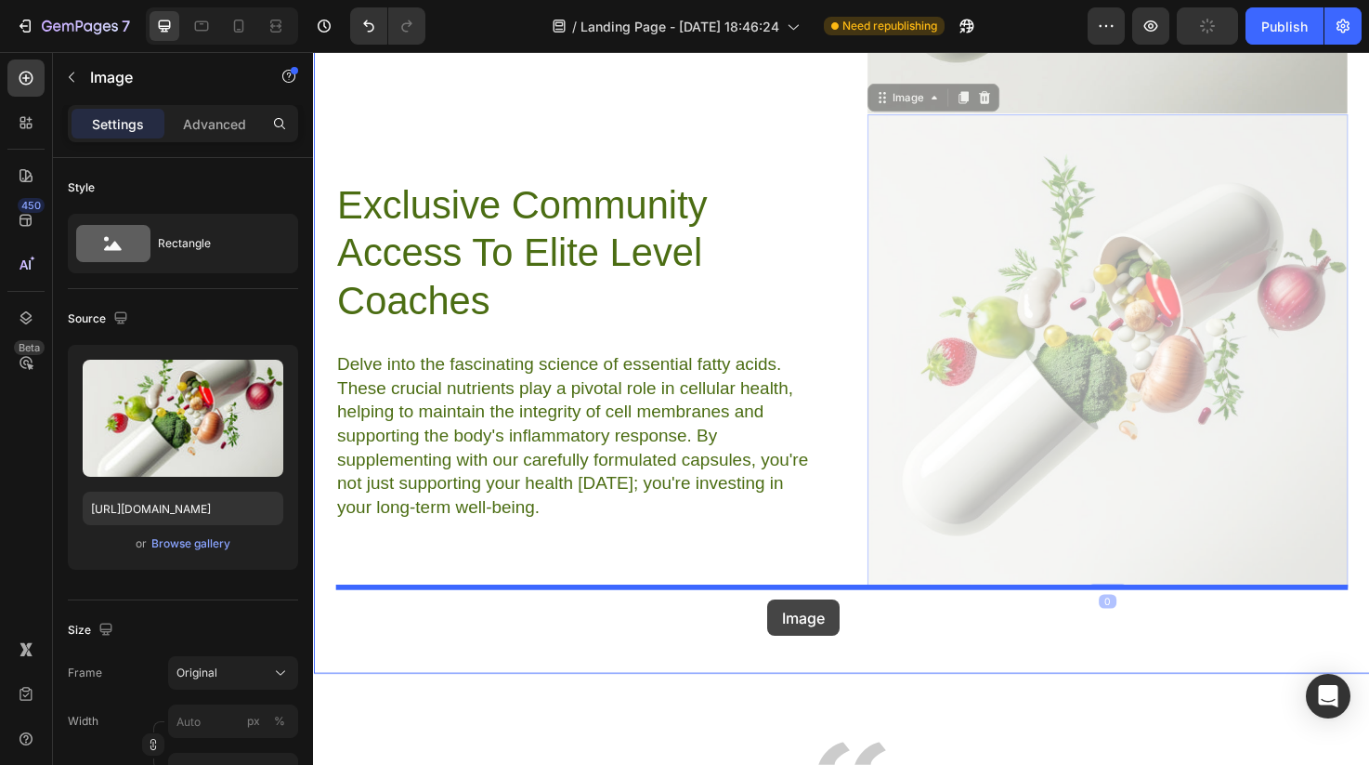
drag, startPoint x: 882, startPoint y: 425, endPoint x: 792, endPoint y: 630, distance: 223.8
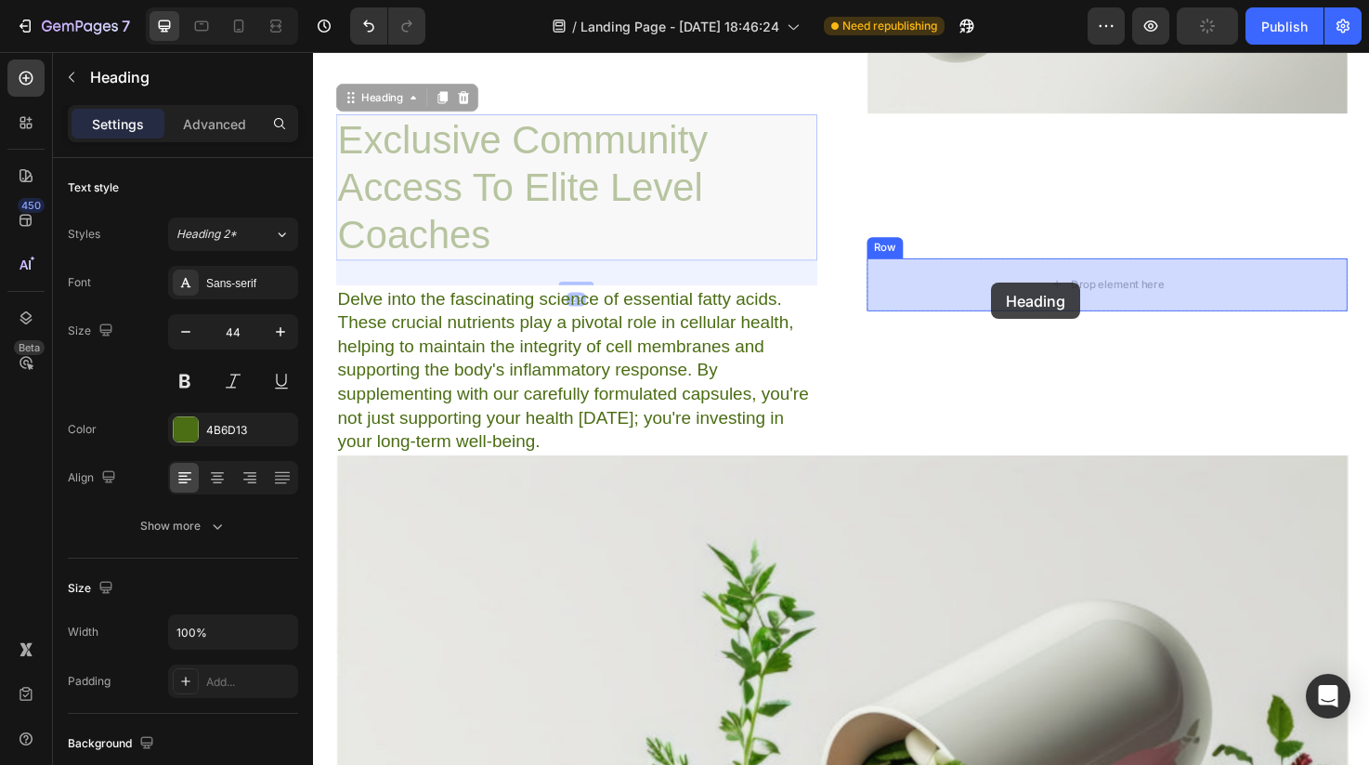
drag, startPoint x: 576, startPoint y: 233, endPoint x: 1028, endPoint y: 295, distance: 456.7
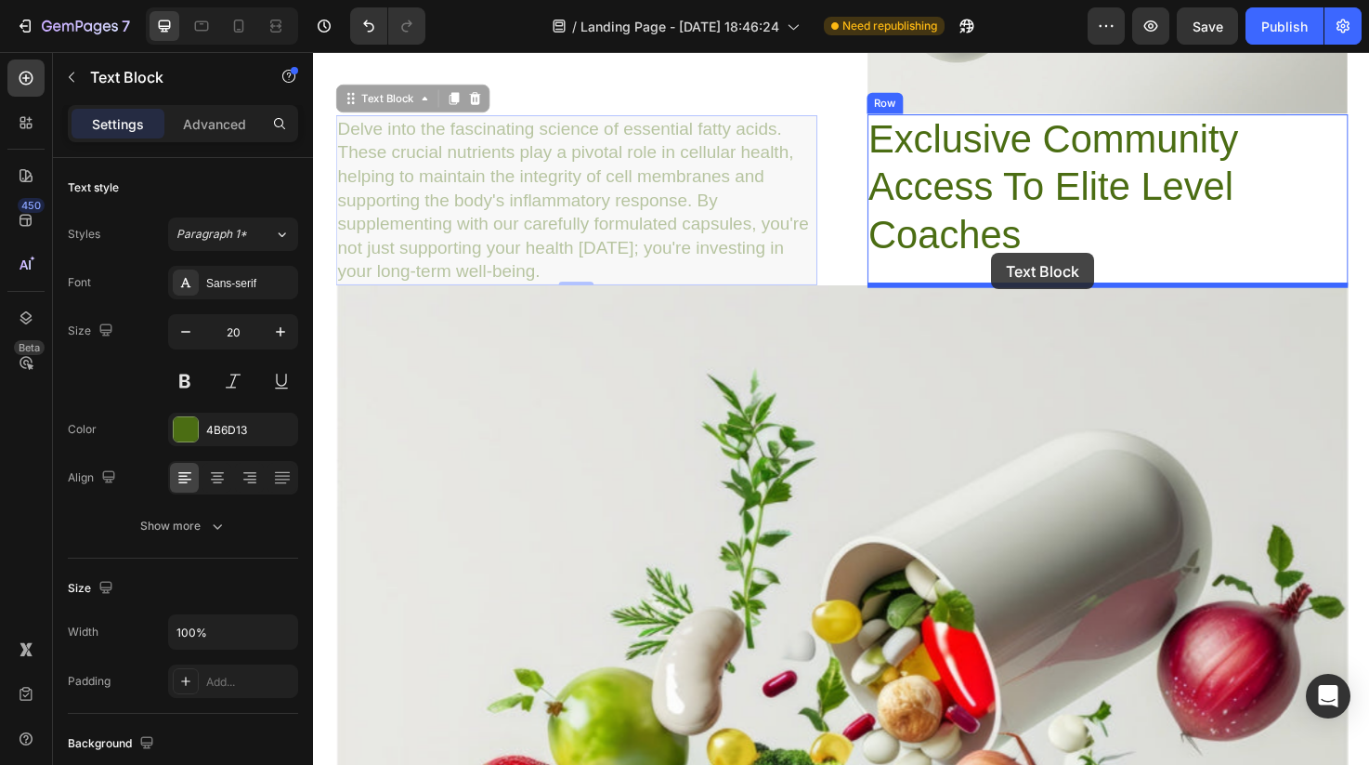
drag, startPoint x: 657, startPoint y: 255, endPoint x: 1029, endPoint y: 264, distance: 372.6
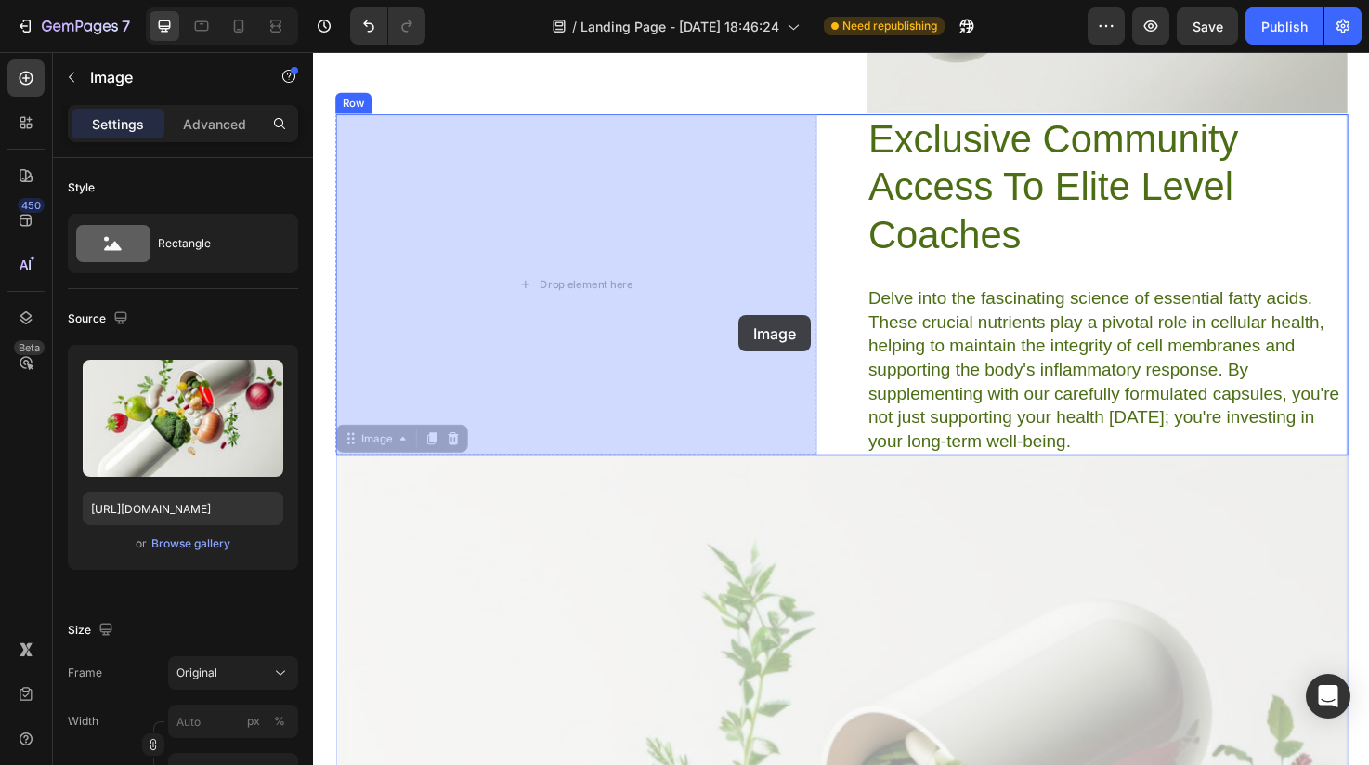
drag, startPoint x: 949, startPoint y: 524, endPoint x: 753, endPoint y: 325, distance: 279.9
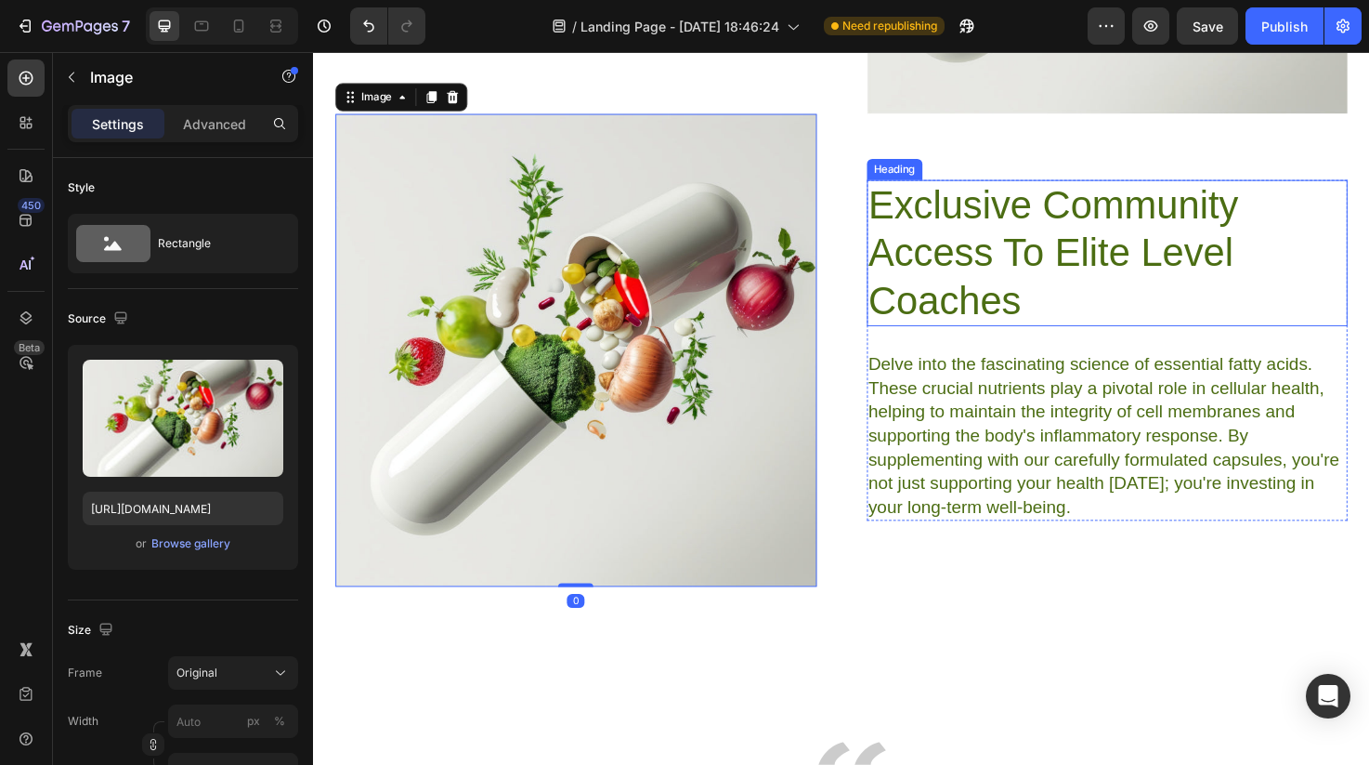
click at [1013, 278] on h2 "Exclusive Community Access To Elite Level Coaches" at bounding box center [1151, 264] width 508 height 154
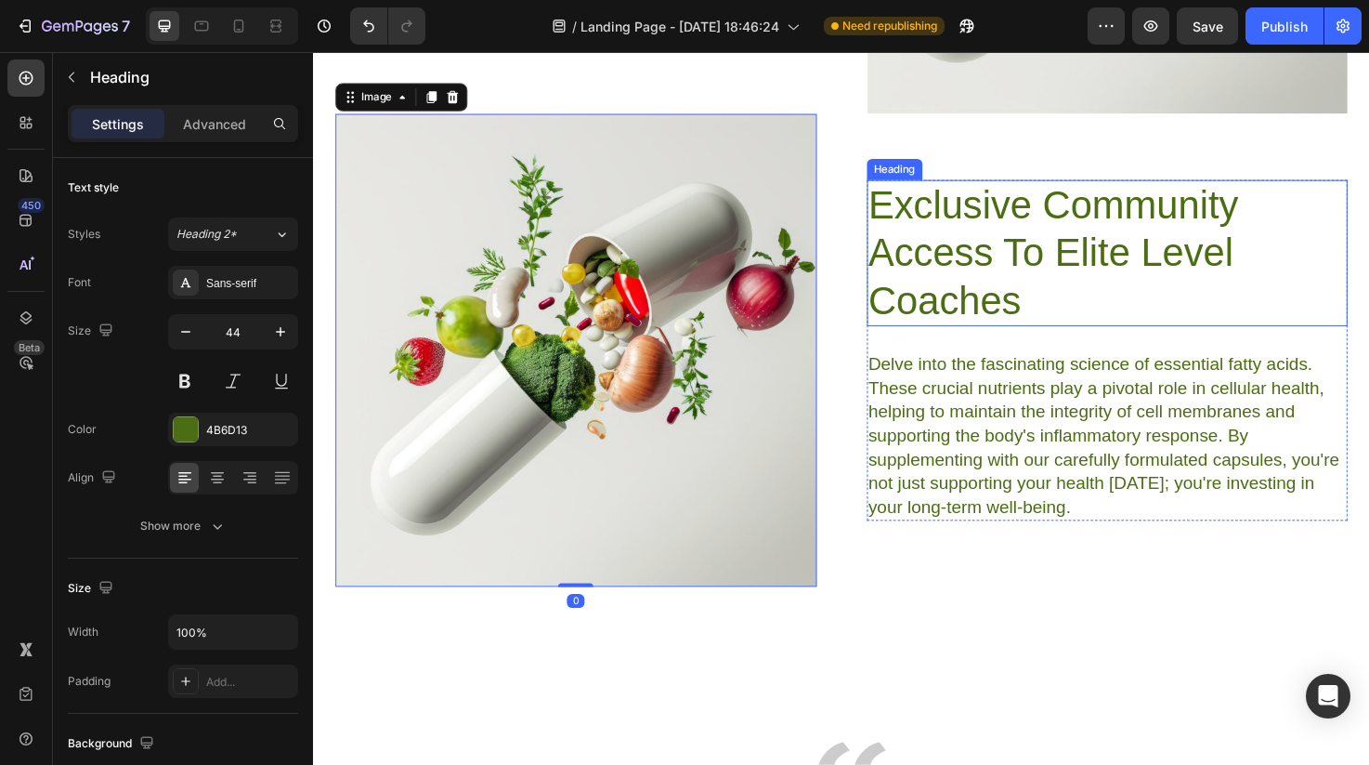
click at [1013, 278] on h2 "Exclusive Community Access To Elite Level Coaches" at bounding box center [1151, 264] width 508 height 154
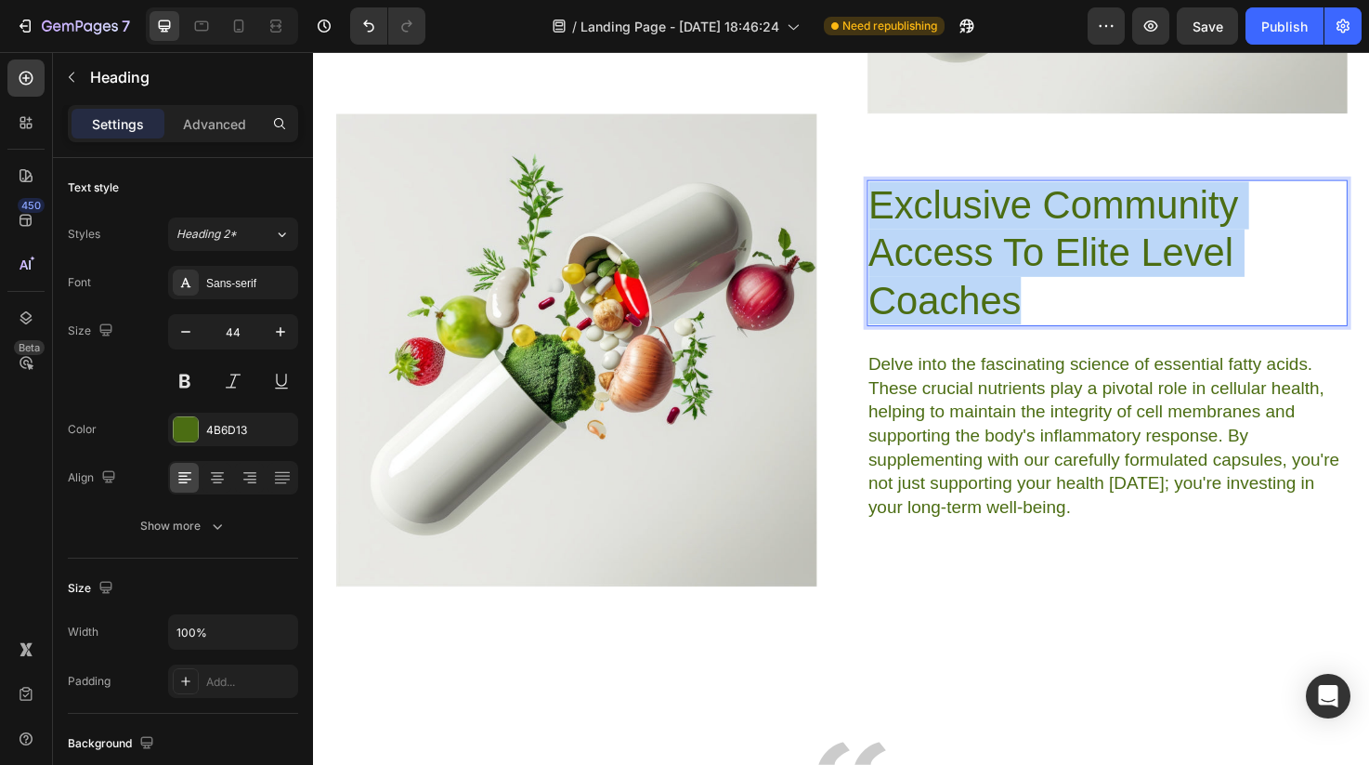
click at [1013, 278] on p "Exclusive Community Access To Elite Level Coaches" at bounding box center [1151, 264] width 504 height 151
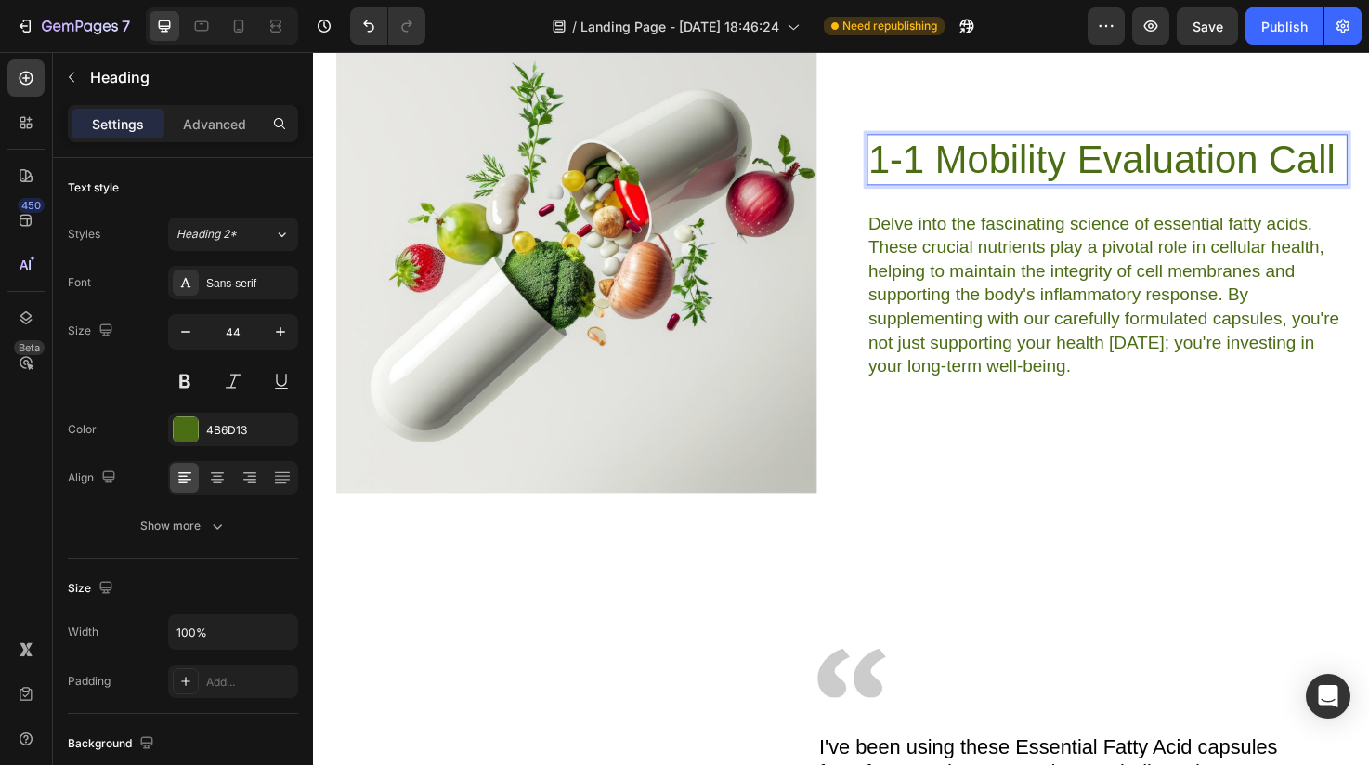
scroll to position [7520, 0]
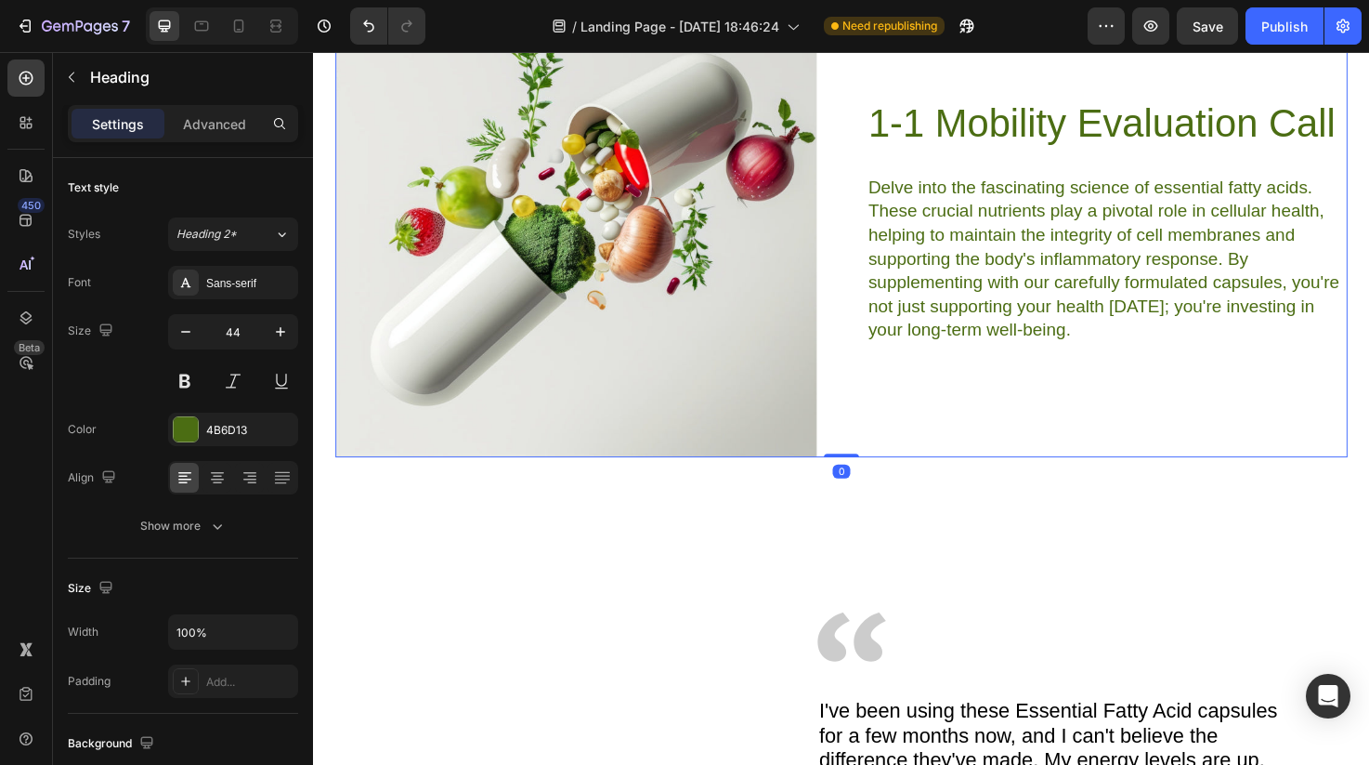
click at [1014, 386] on div "1-1 Mobility Evaluation Call Heading Delve into the fascinating science of esse…" at bounding box center [1151, 229] width 508 height 499
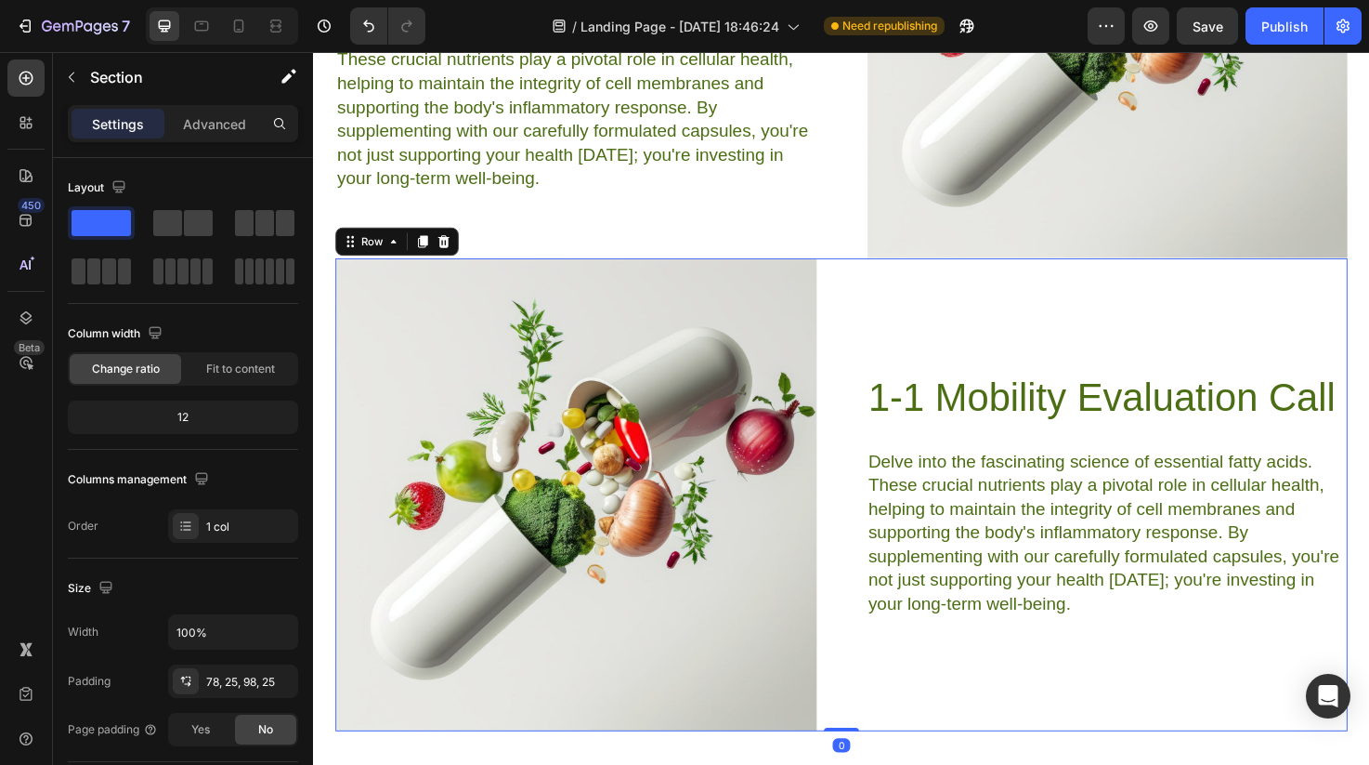
scroll to position [7230, 0]
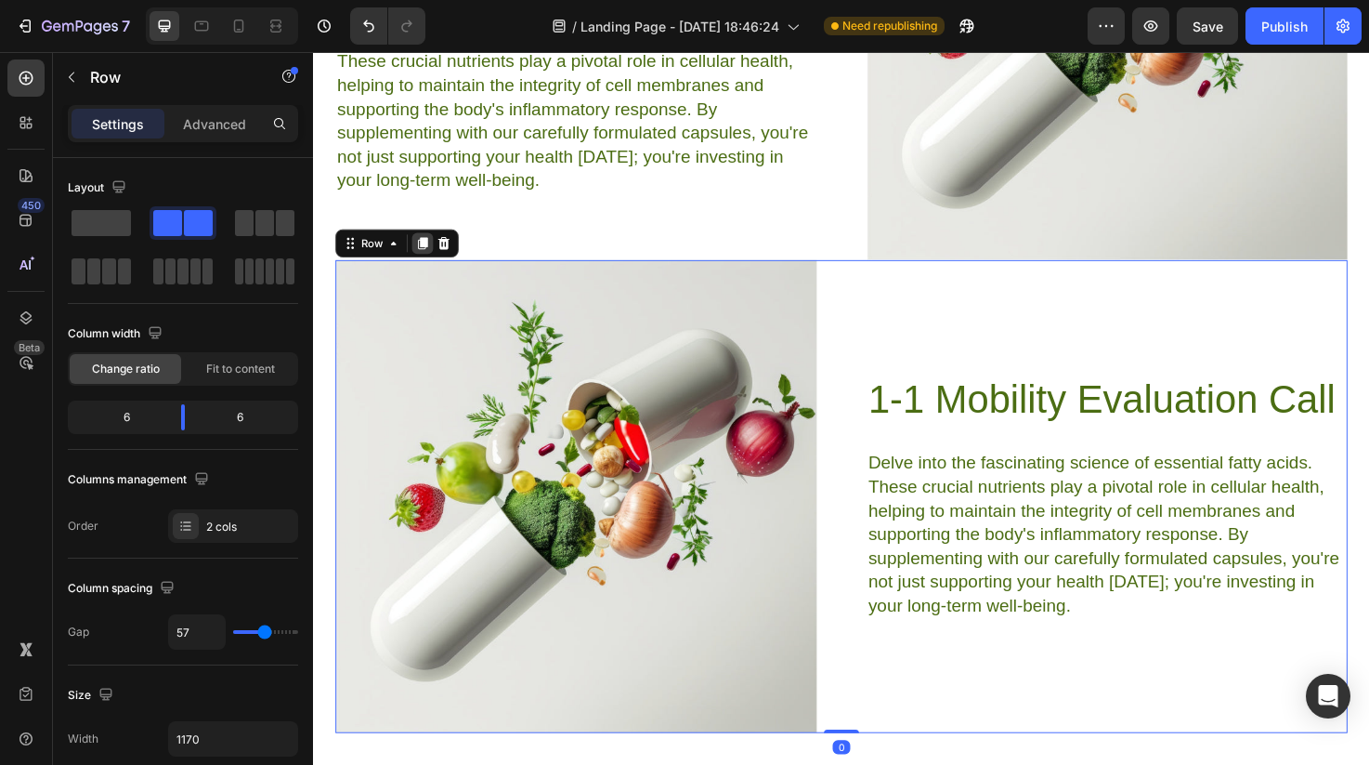
click at [433, 254] on icon at bounding box center [428, 253] width 15 height 15
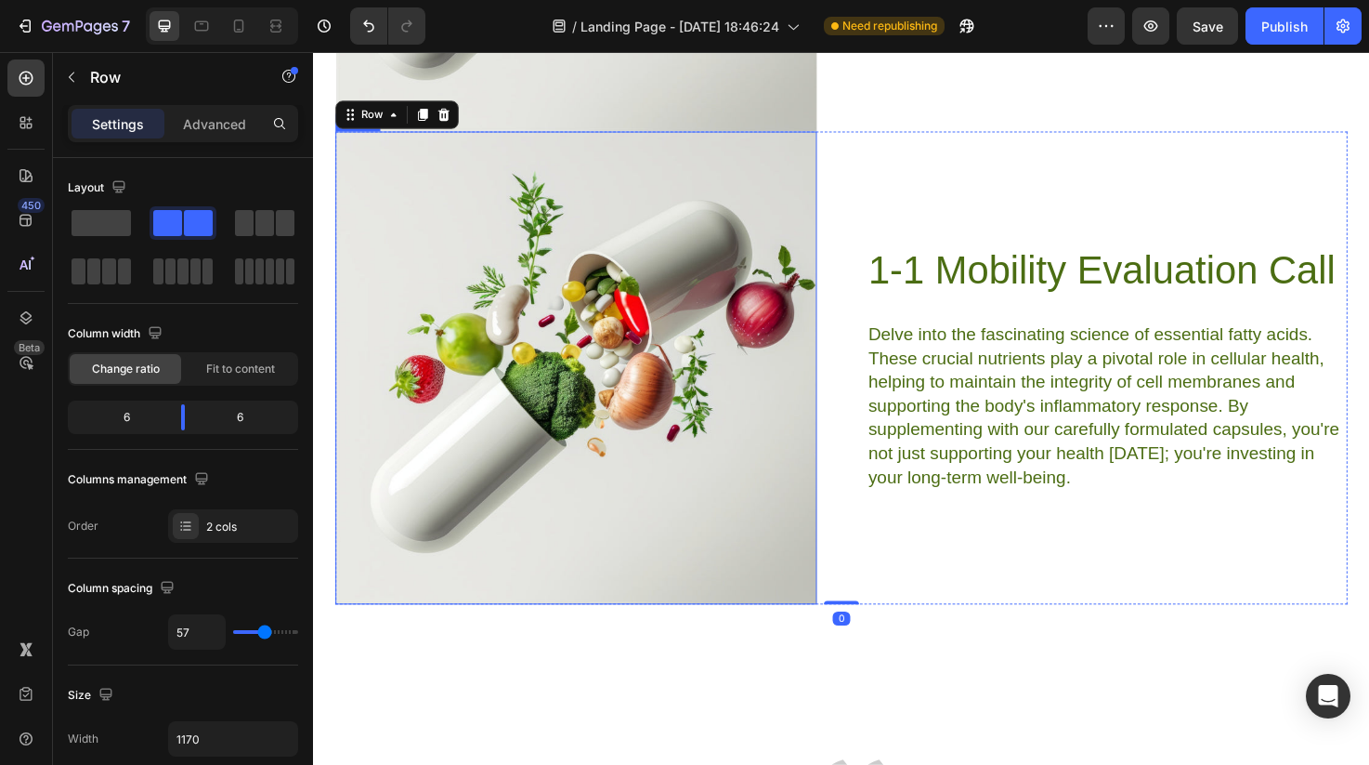
scroll to position [7883, 0]
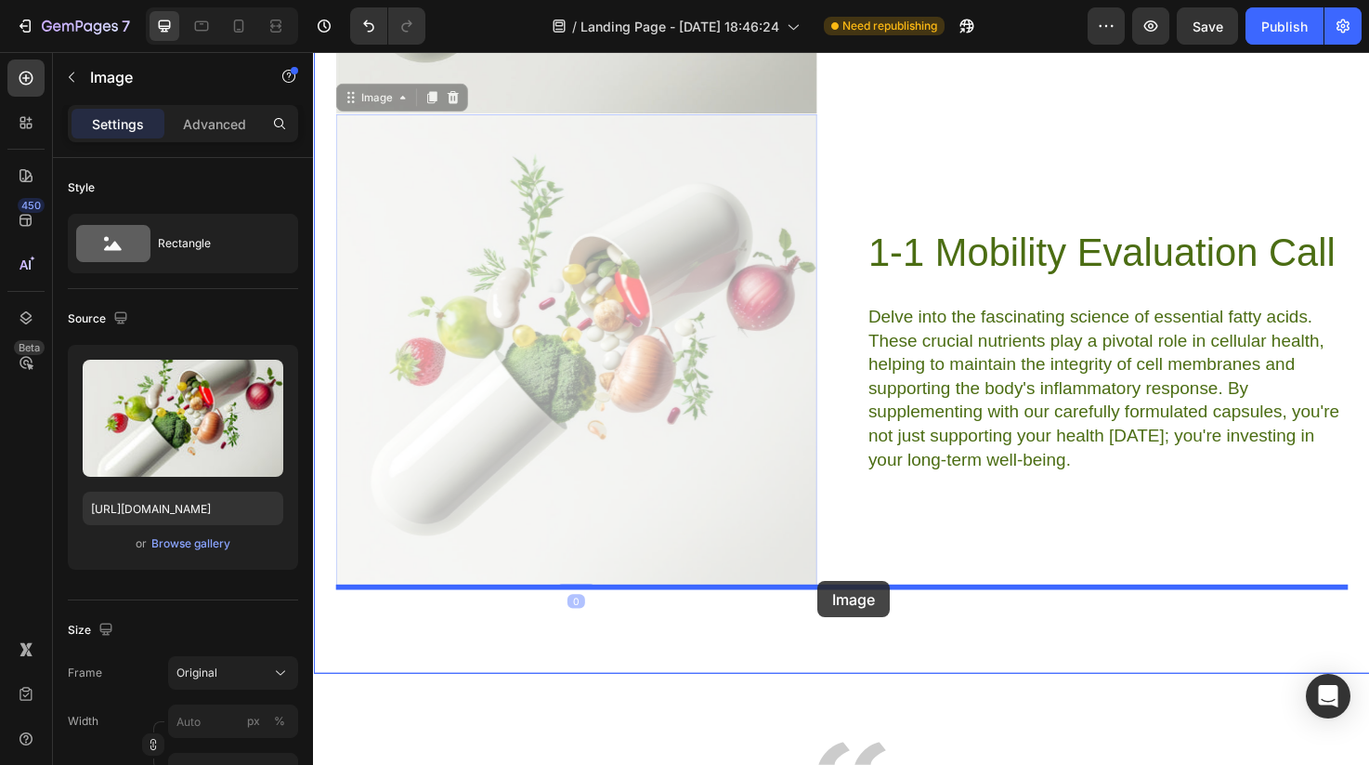
drag, startPoint x: 682, startPoint y: 554, endPoint x: 845, endPoint y: 615, distance: 174.6
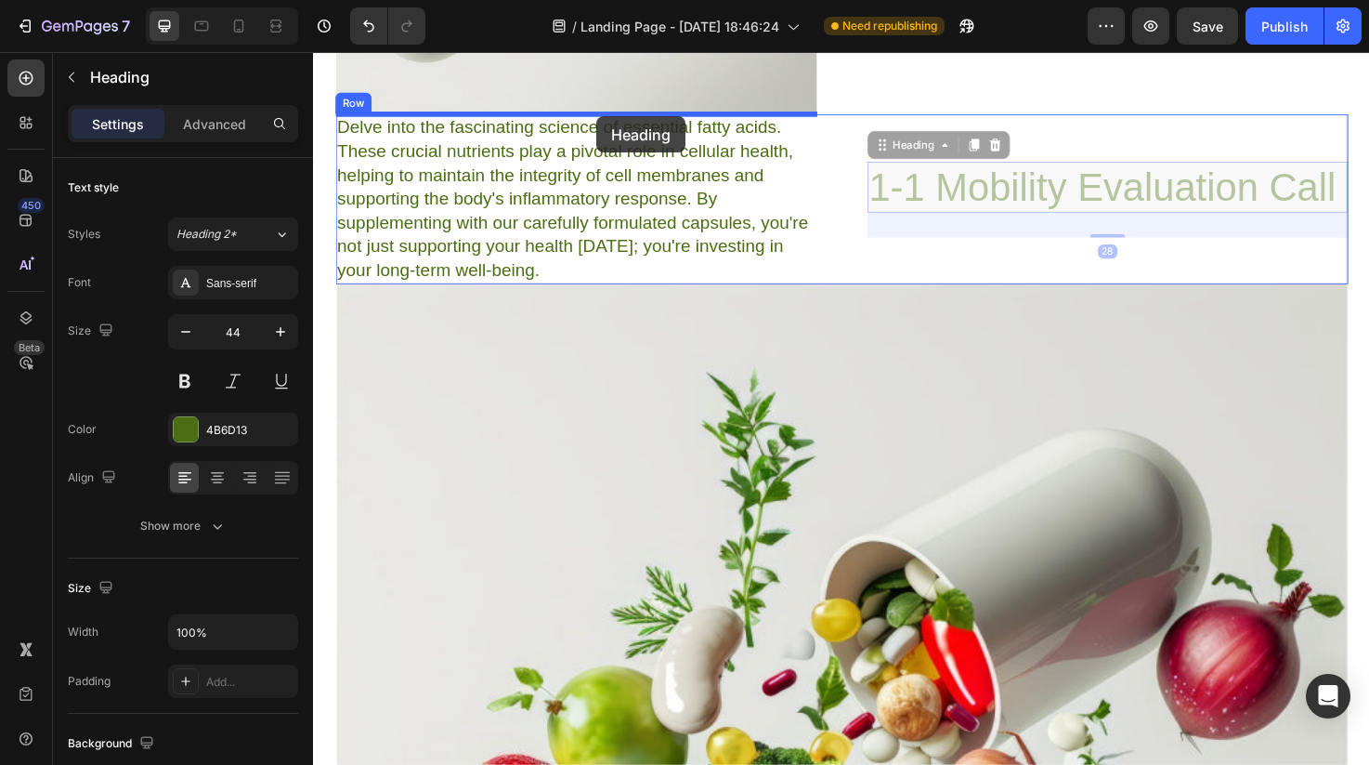
drag, startPoint x: 1048, startPoint y: 192, endPoint x: 645, endPoint y: 236, distance: 405.6
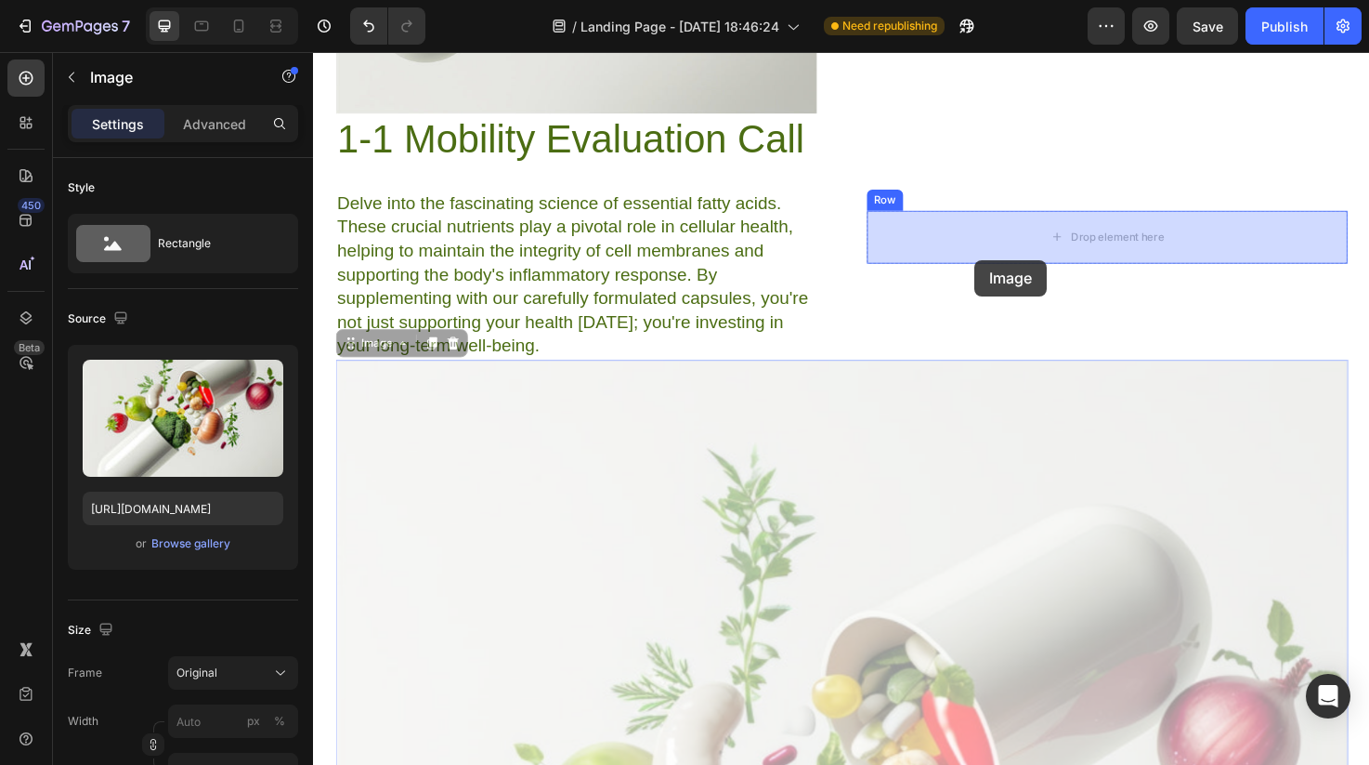
drag, startPoint x: 860, startPoint y: 534, endPoint x: 1013, endPoint y: 270, distance: 304.7
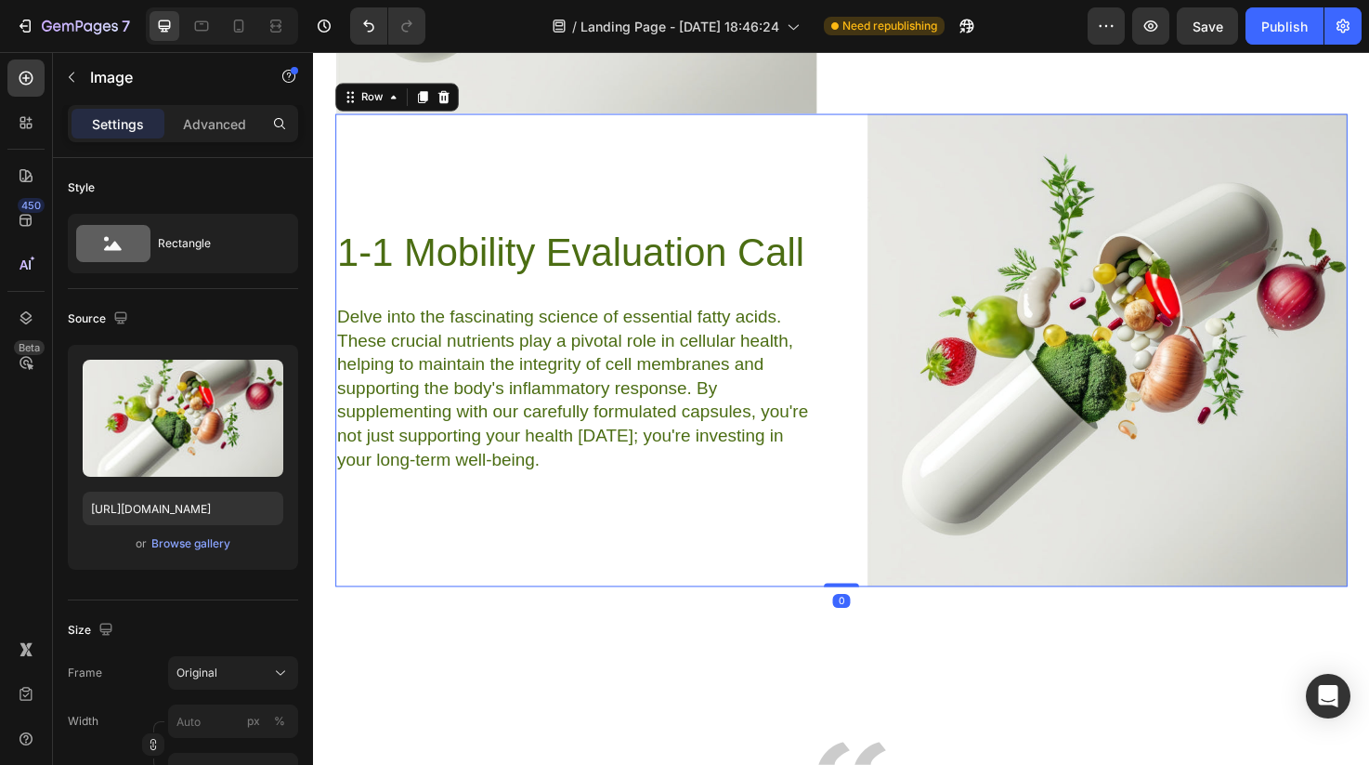
click at [670, 297] on div "1-1 Mobility Evaluation Call Heading Delve into the fascinating science of esse…" at bounding box center [590, 366] width 508 height 499
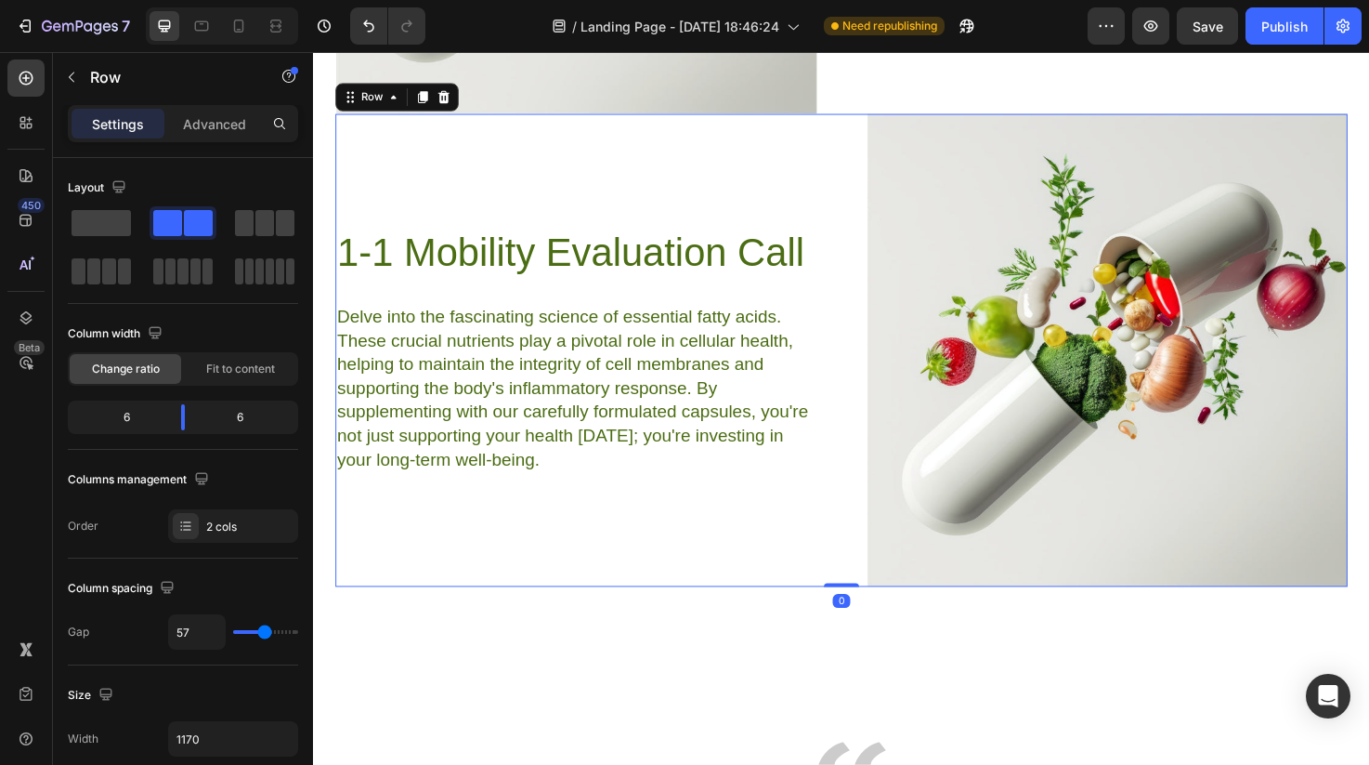
click at [664, 259] on h2 "1-1 Mobility Evaluation Call" at bounding box center [590, 264] width 508 height 54
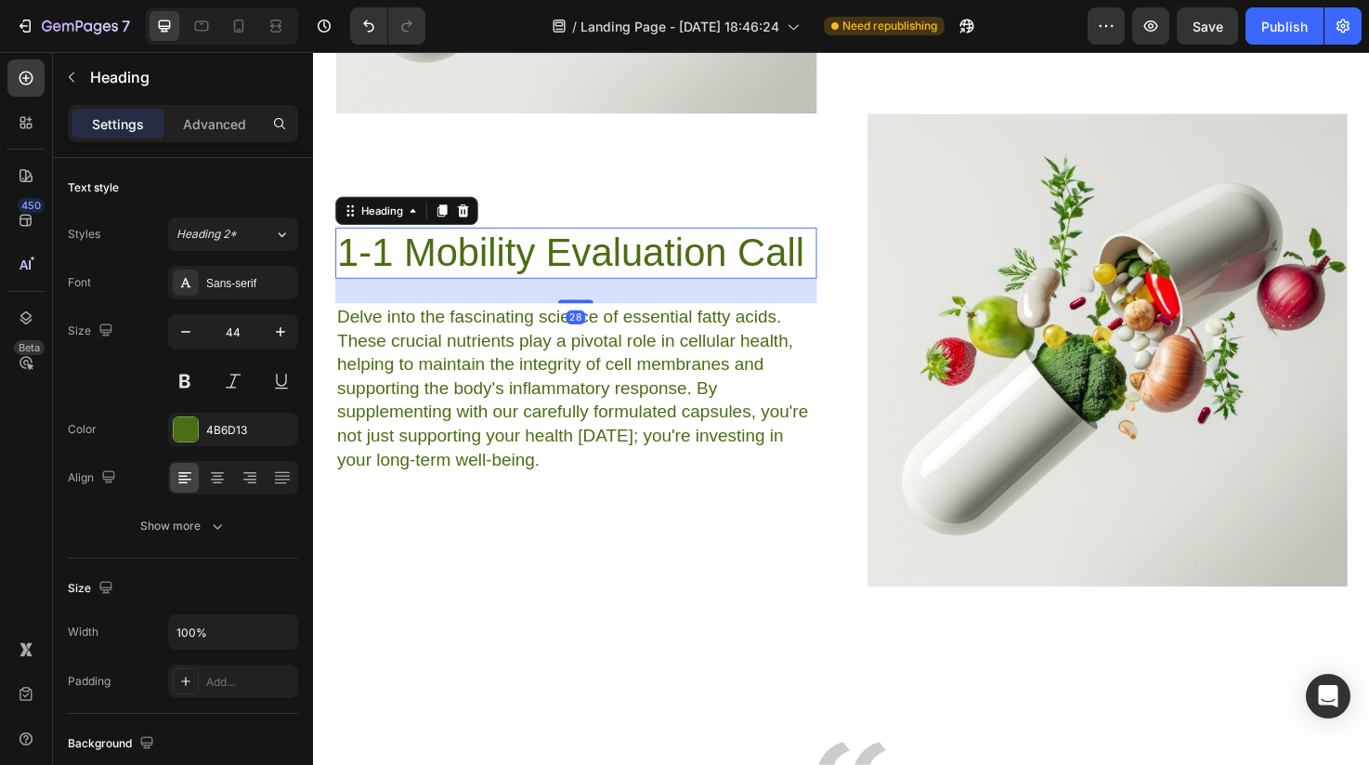
click at [664, 259] on h2 "1-1 Mobility Evaluation Call" at bounding box center [590, 264] width 508 height 54
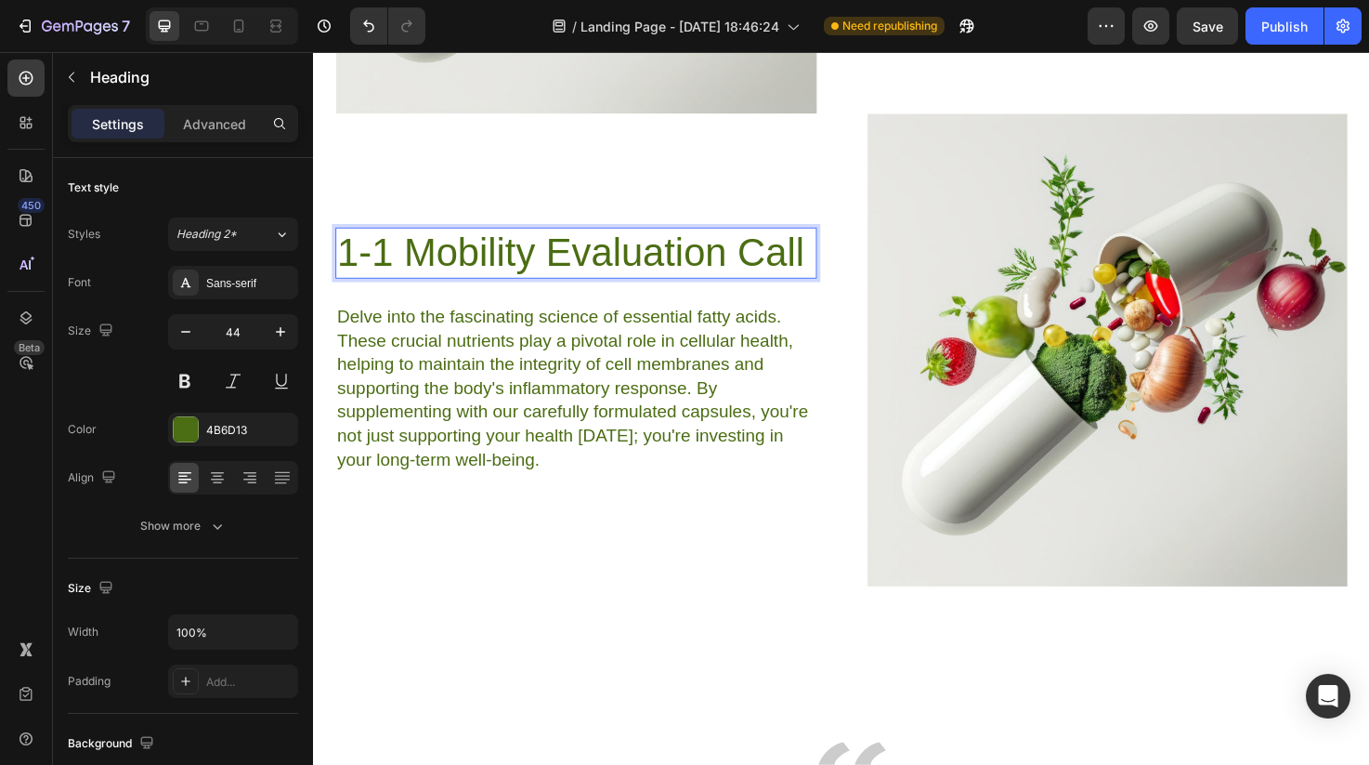
click at [664, 259] on p "1-1 Mobility Evaluation Call" at bounding box center [590, 264] width 504 height 50
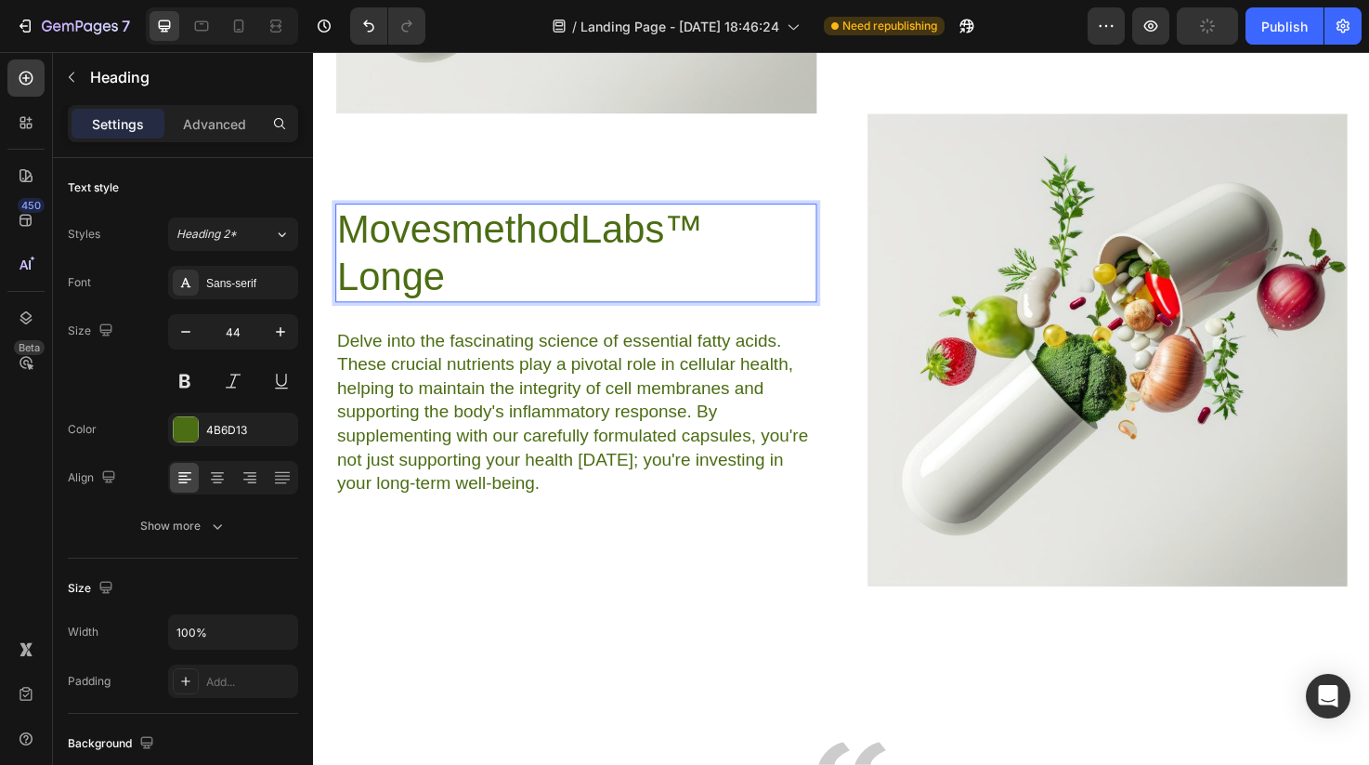
scroll to position [7858, 0]
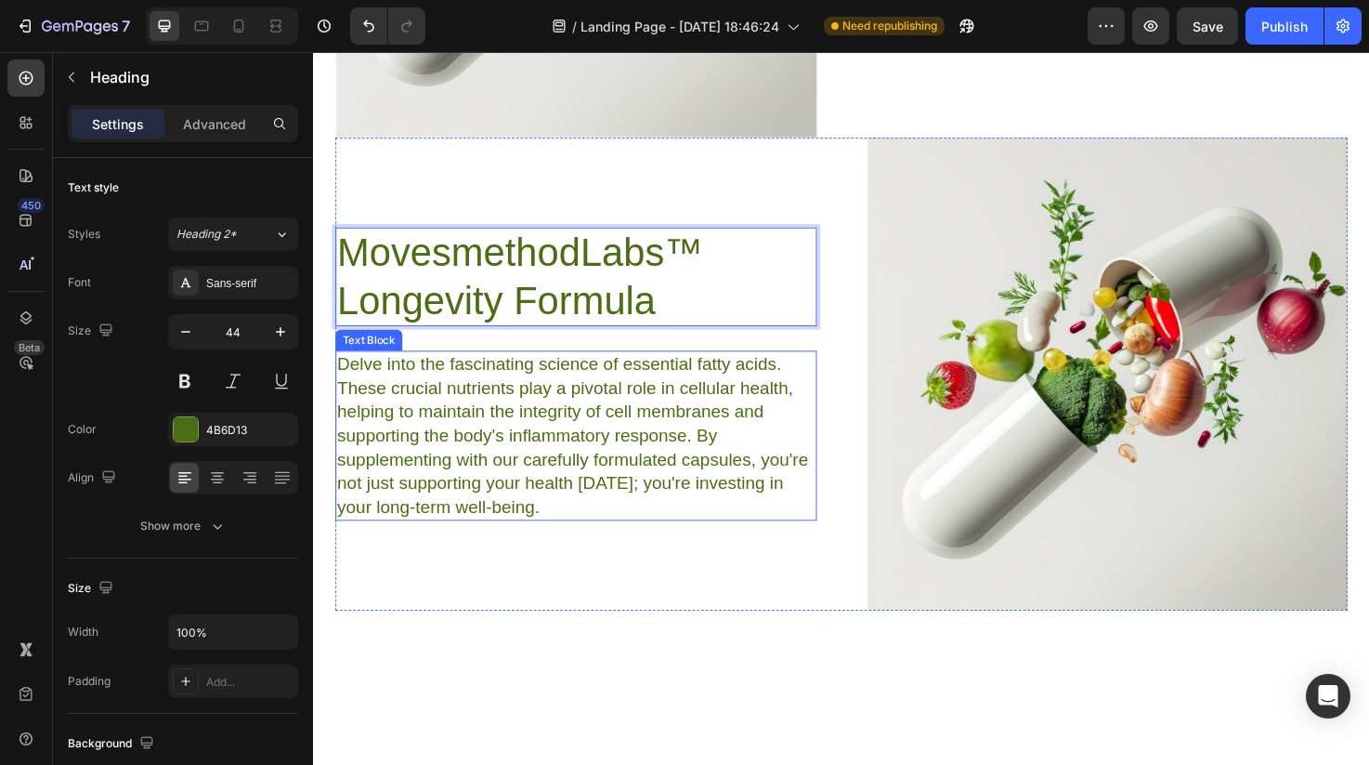
click at [710, 550] on div "MovesmethodLabs™ Longevity Formula Heading 28 Delve into the fascinating scienc…" at bounding box center [590, 391] width 508 height 499
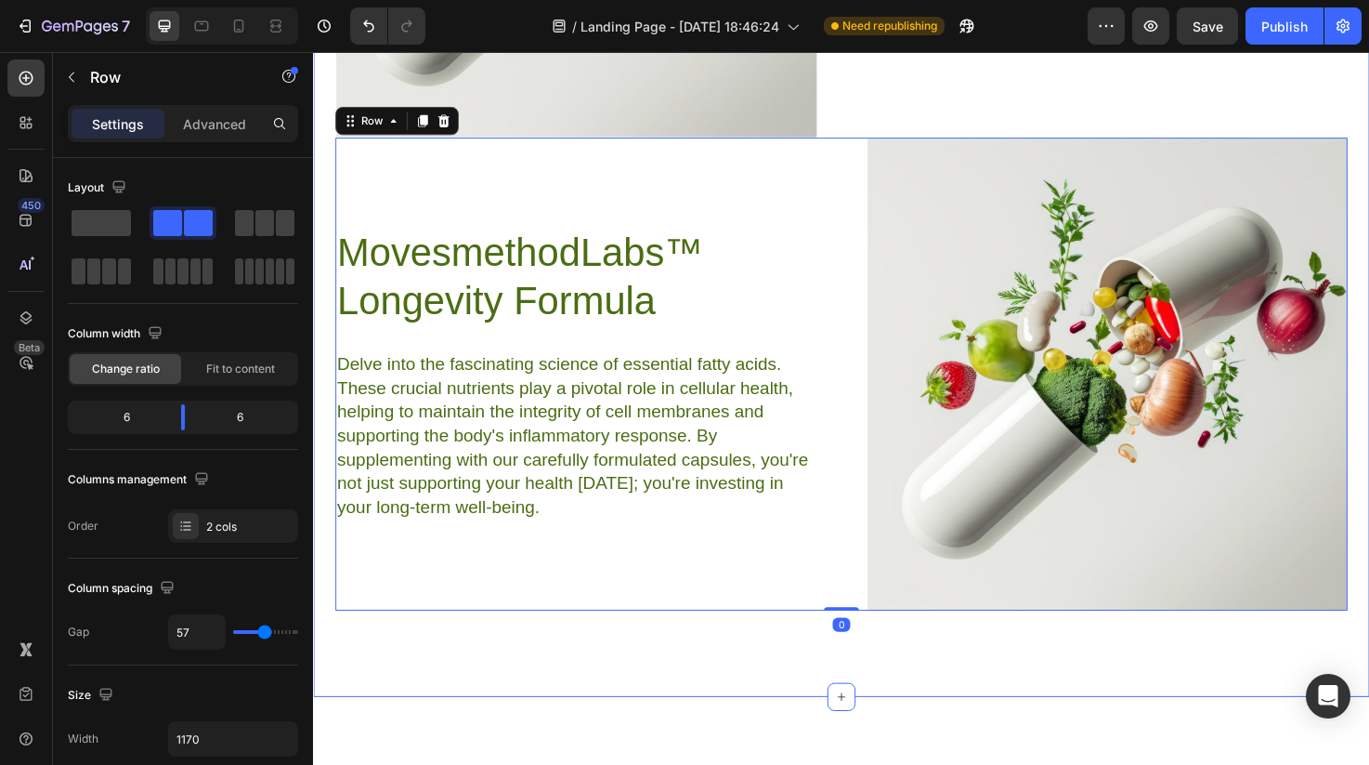
click at [702, 639] on div "MovesmethodLabs™ Longevity Formula Heading Delve into the fascinating science o…" at bounding box center [590, 391] width 508 height 499
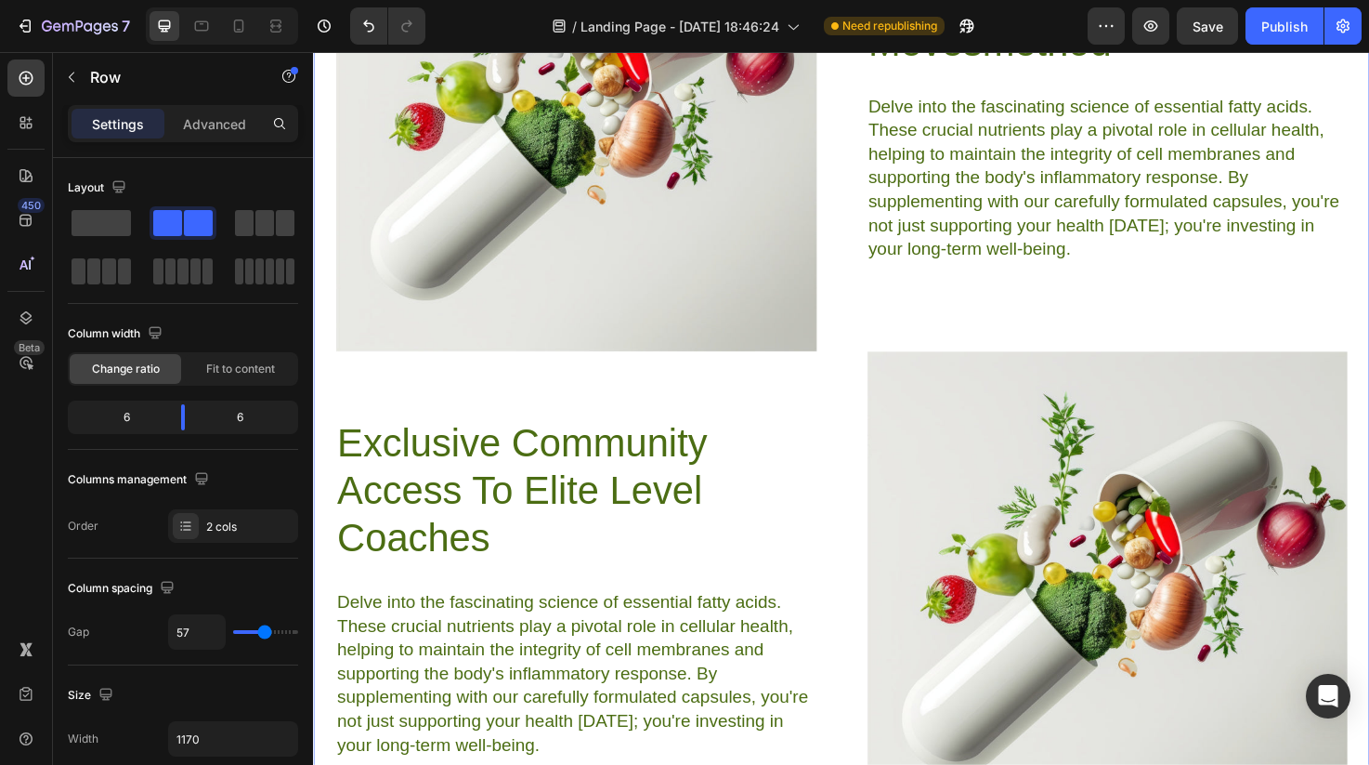
scroll to position [6470, 0]
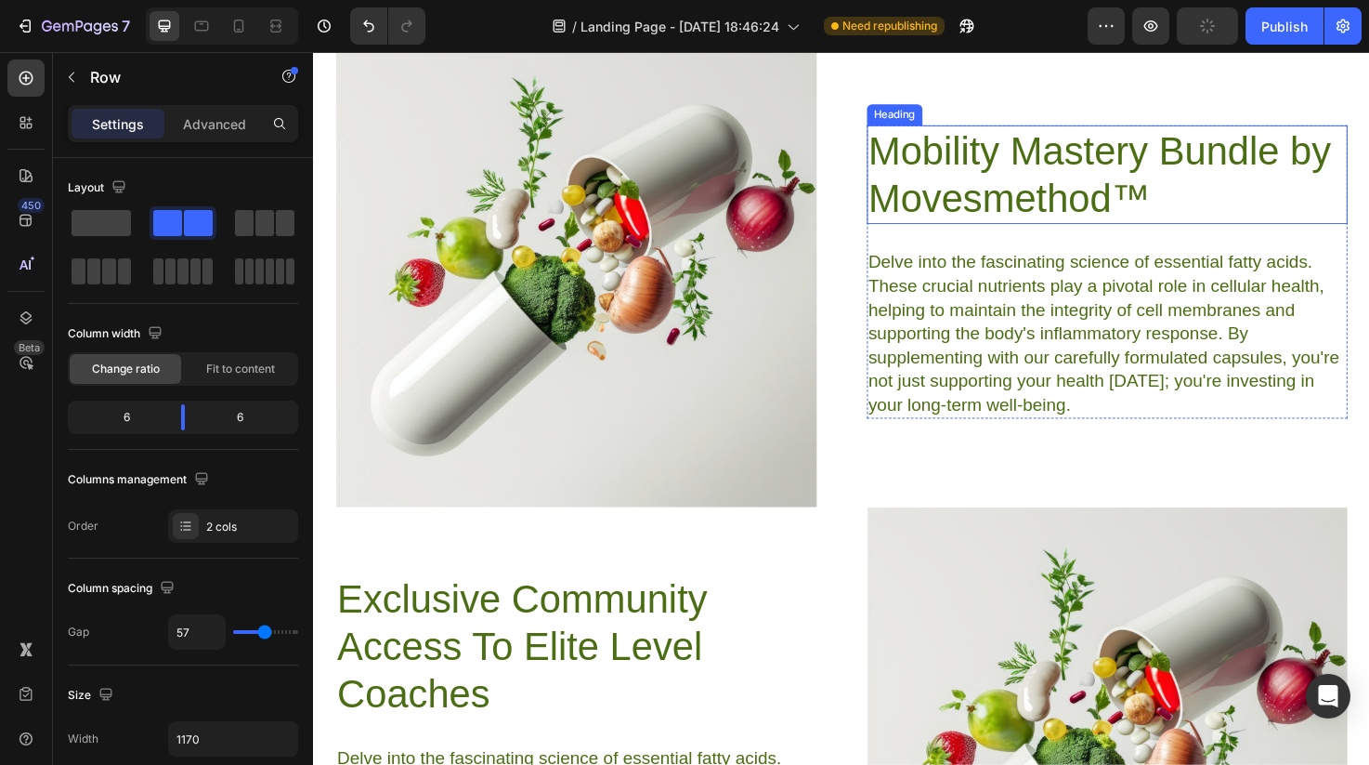
click at [1192, 199] on p "Mobility Mastery Bundle by Movesmethod™" at bounding box center [1151, 181] width 504 height 100
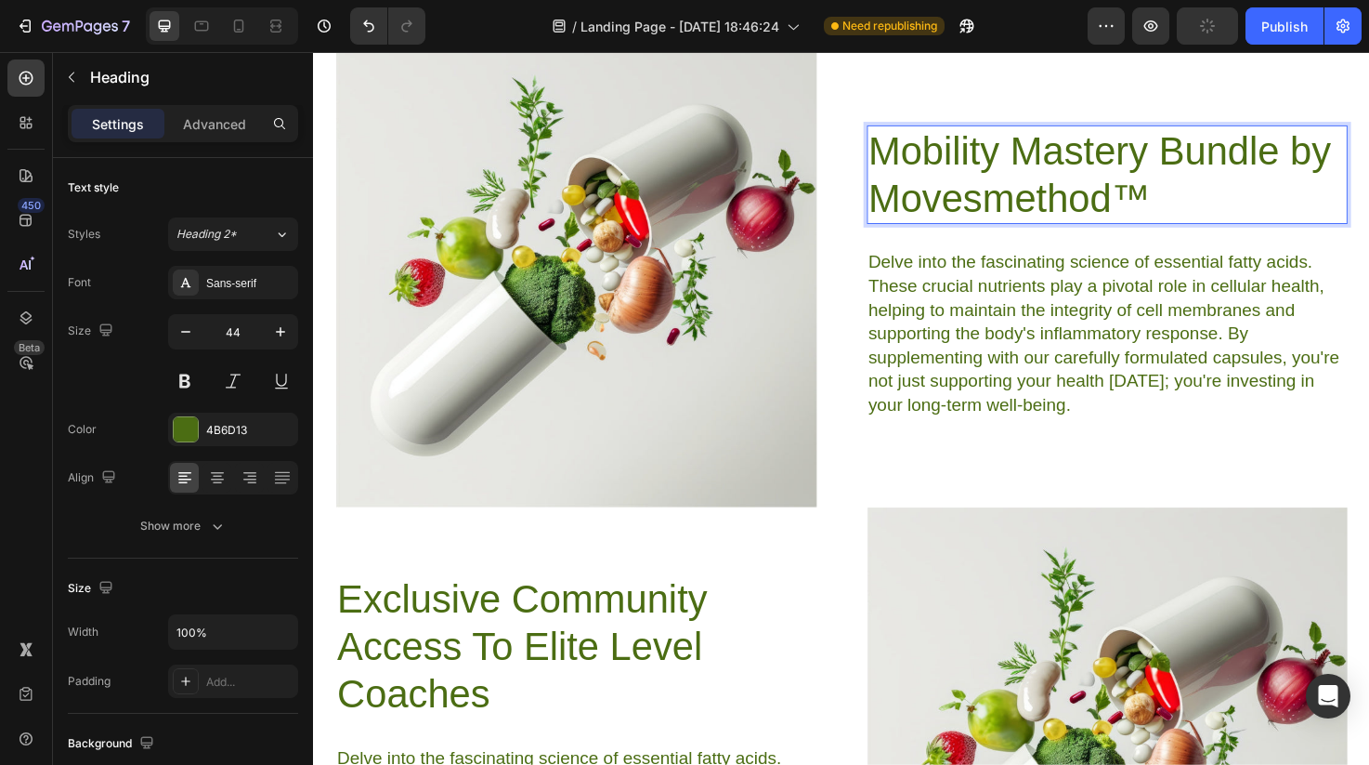
click at [1210, 202] on p "Mobility Mastery Bundle by Movesmethod™" at bounding box center [1151, 181] width 504 height 100
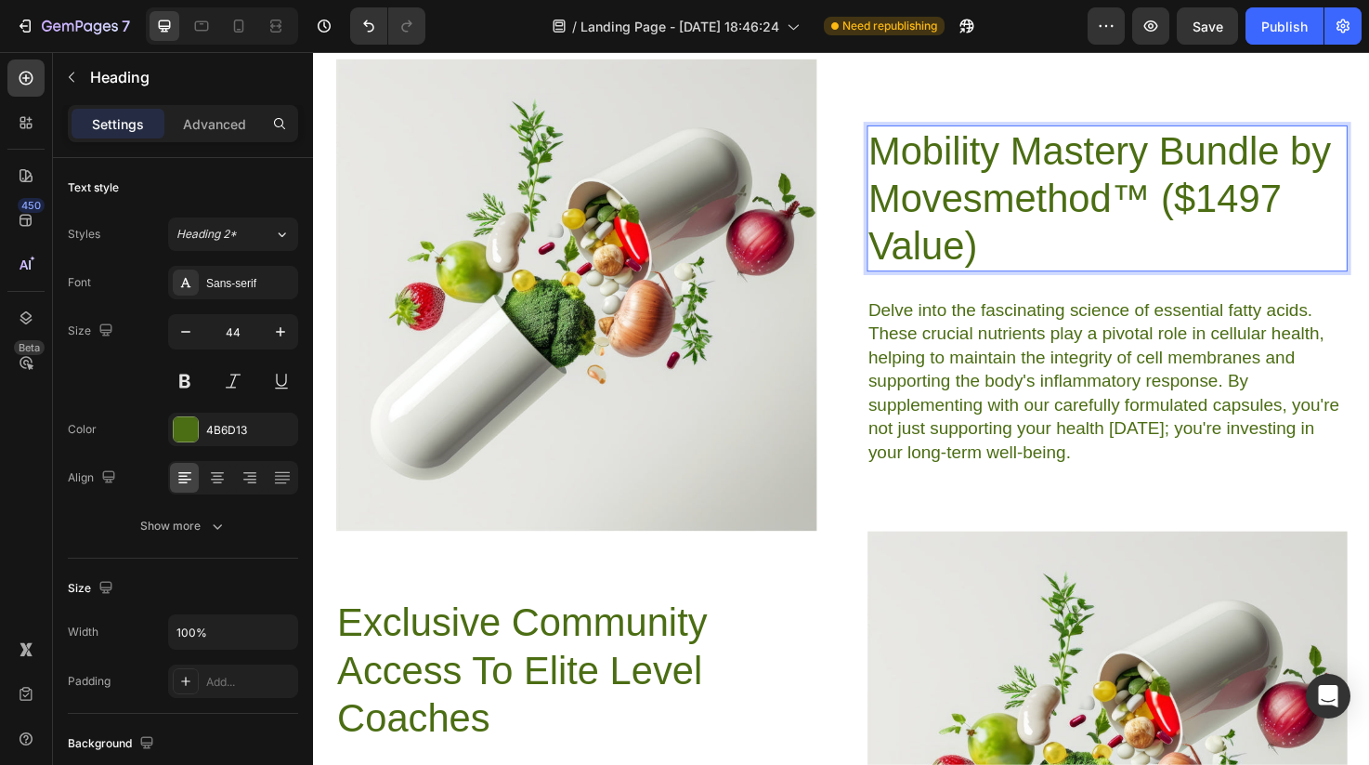
click at [1213, 192] on p "Mobility Mastery Bundle by Movesmethod™ ($1497 Value)" at bounding box center [1151, 206] width 504 height 151
click at [1170, 381] on p "Delve into the fascinating science of essential fatty acids. These crucial nutr…" at bounding box center [1151, 399] width 504 height 176
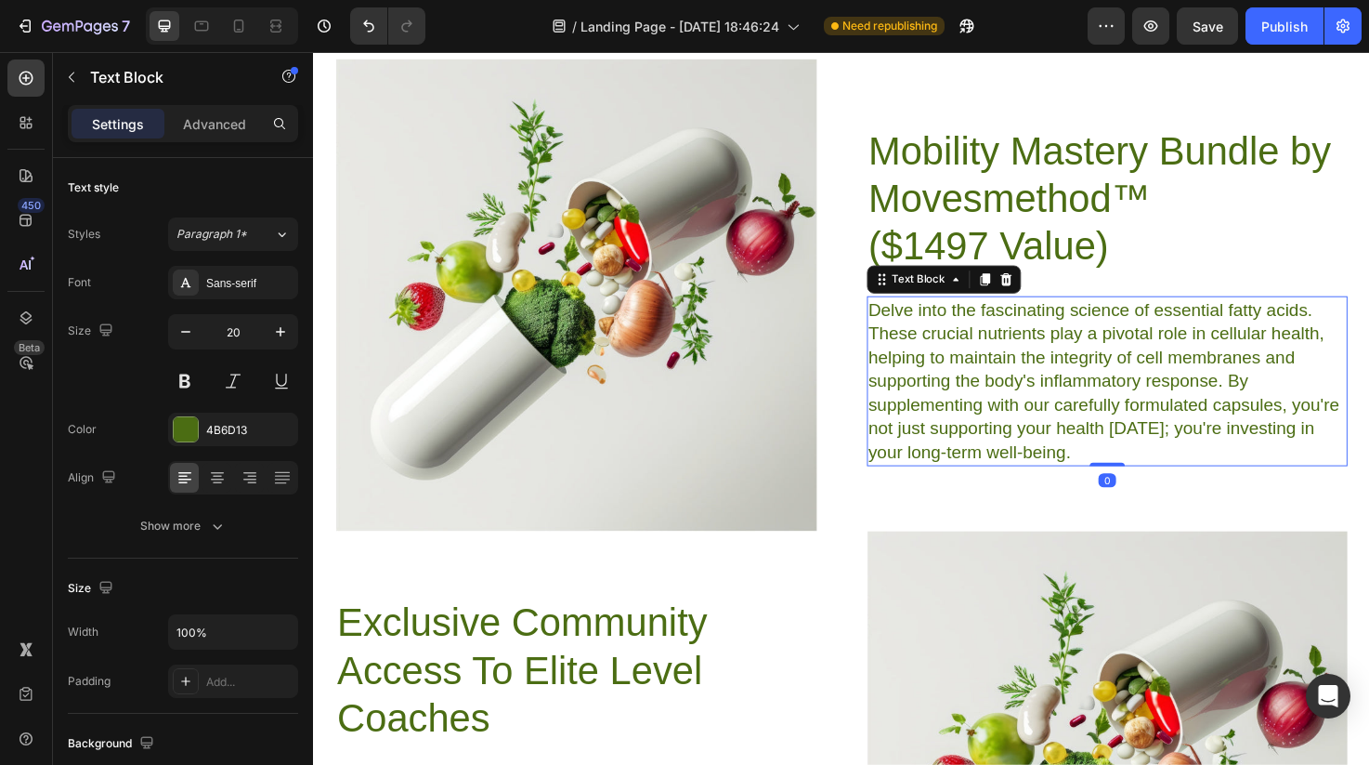
click at [872, 326] on div "Image Mobility Mastery Bundle by Movesmethod™ ($1497 Value) Heading Delve into …" at bounding box center [870, 308] width 1068 height 499
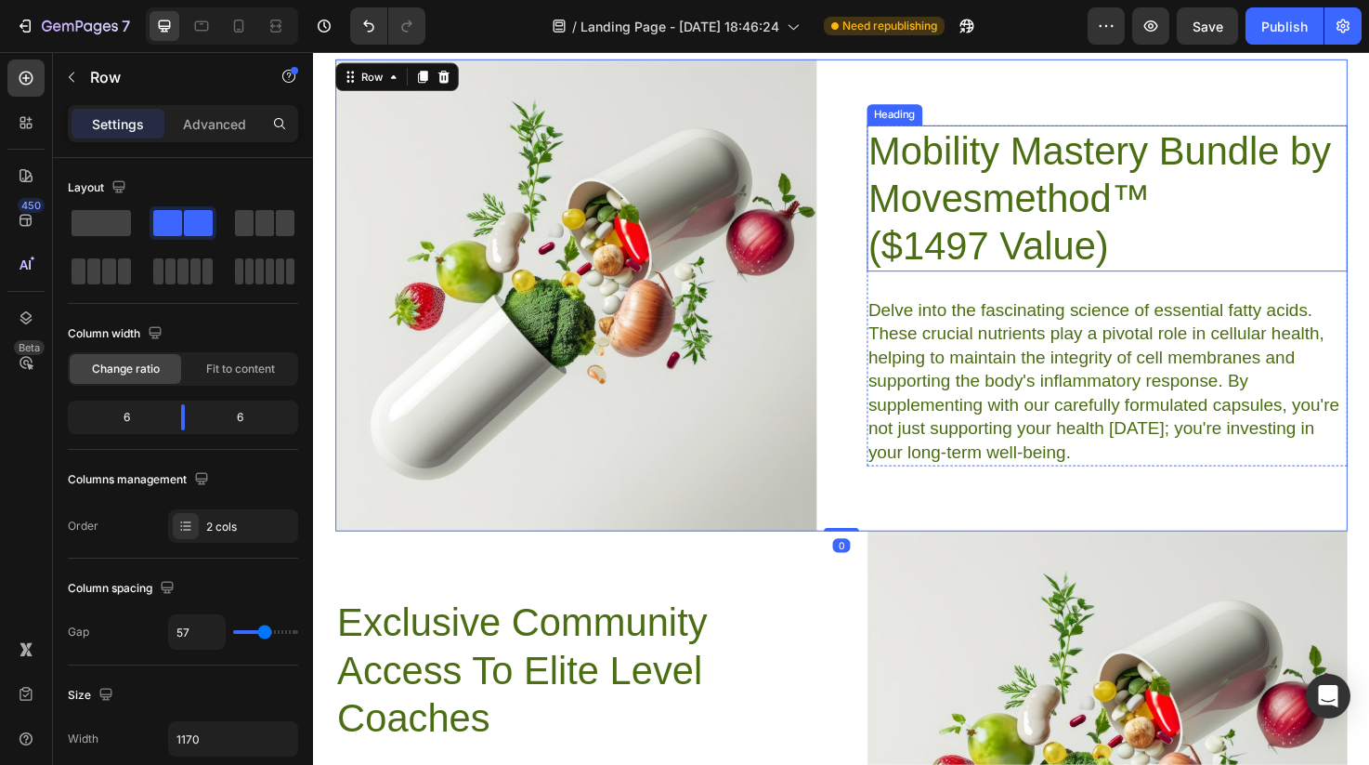
click at [1001, 264] on p "Mobility Mastery Bundle by Movesmethod™ ($1497 Value)" at bounding box center [1151, 206] width 504 height 151
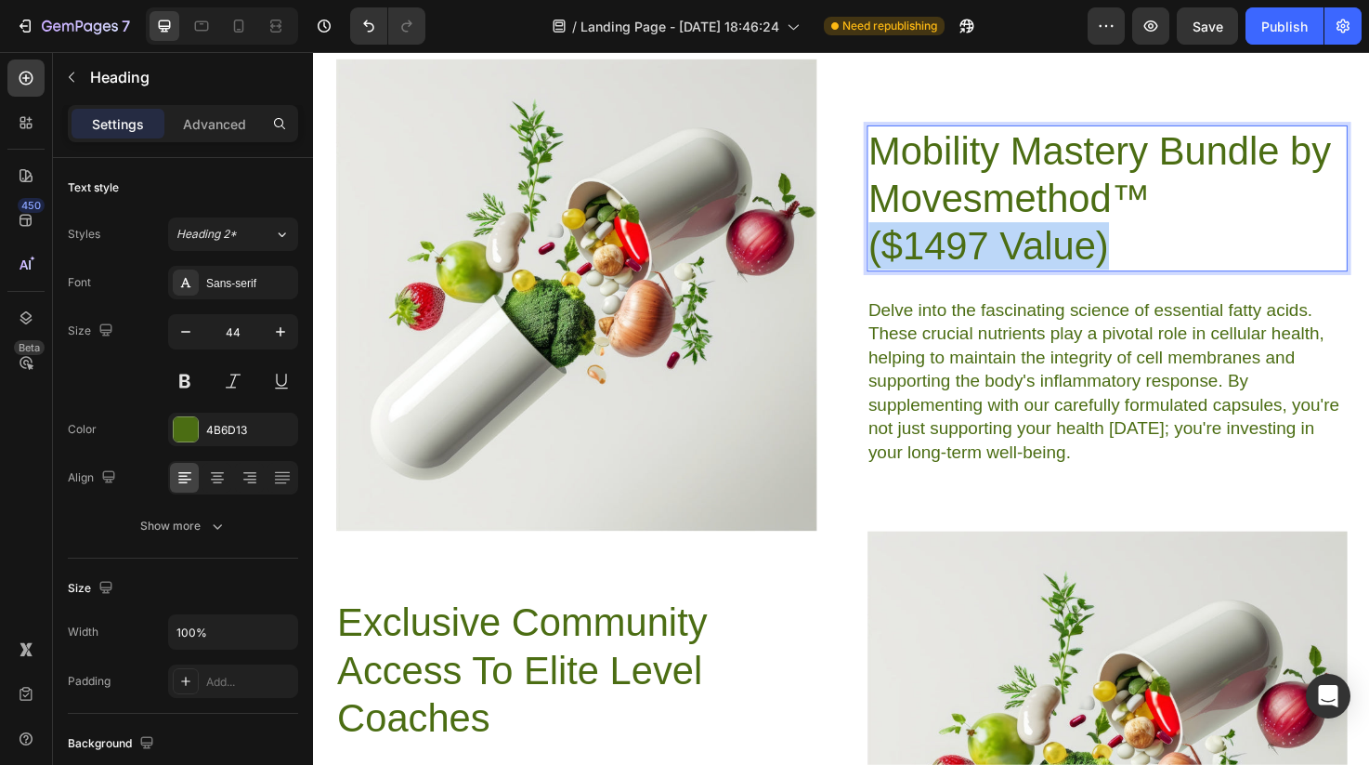
click at [1001, 264] on p "Mobility Mastery Bundle by Movesmethod™ ($1497 Value)" at bounding box center [1151, 206] width 504 height 151
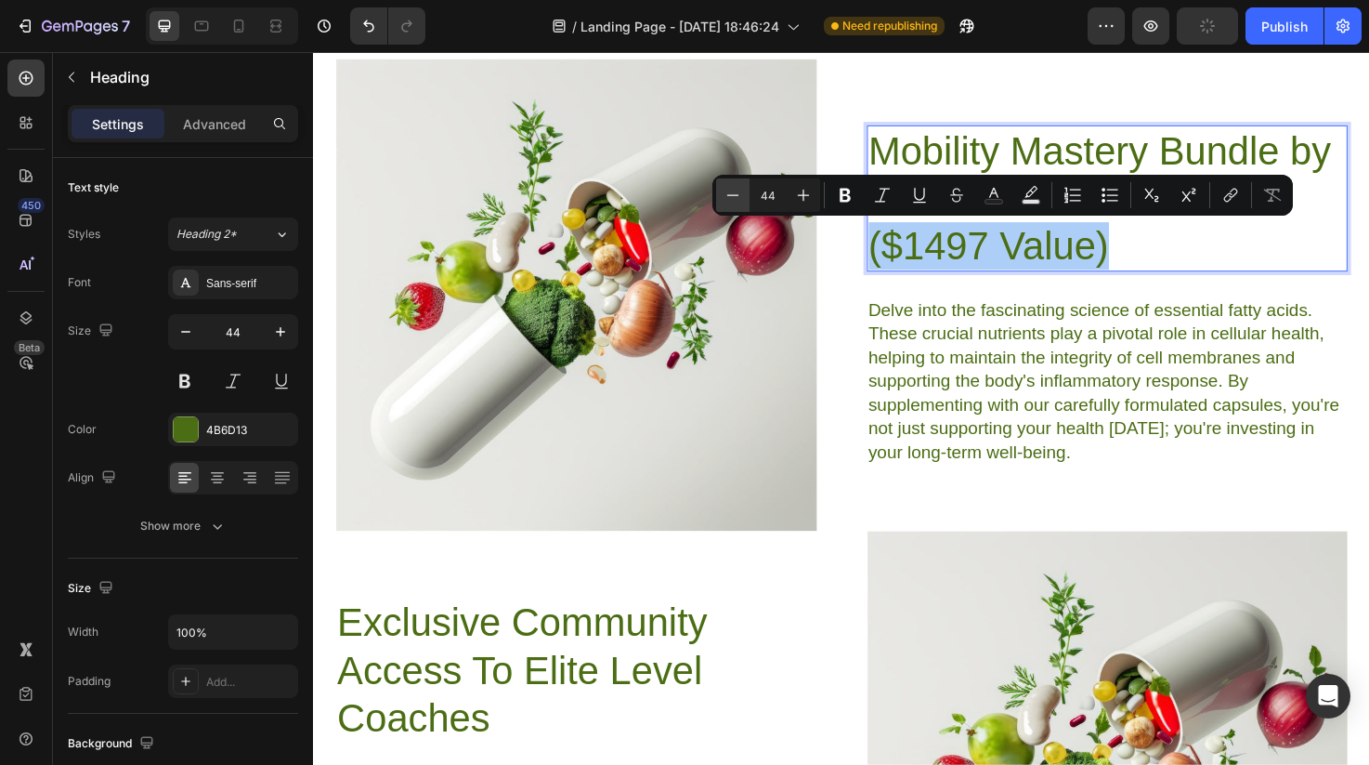
click at [740, 195] on icon "Editor contextual toolbar" at bounding box center [733, 195] width 19 height 19
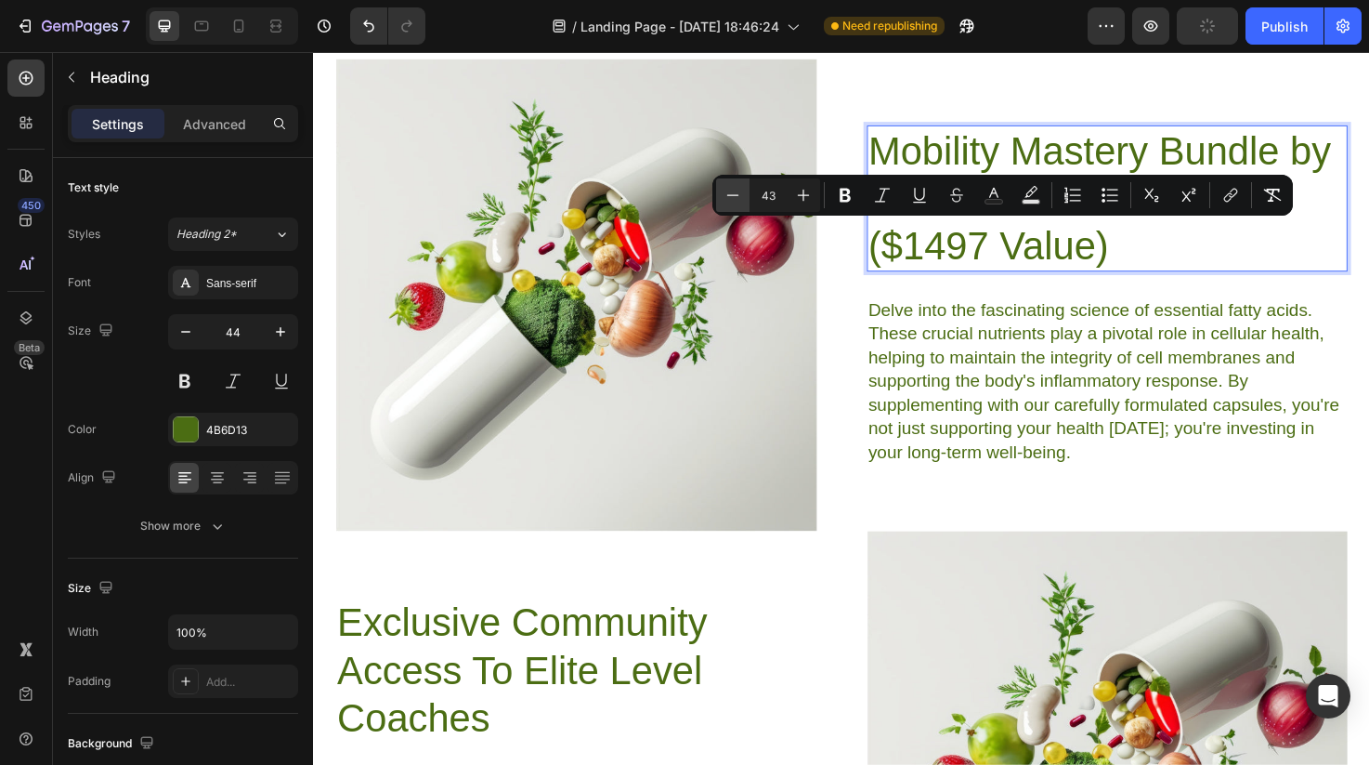
click at [740, 195] on icon "Editor contextual toolbar" at bounding box center [733, 195] width 19 height 19
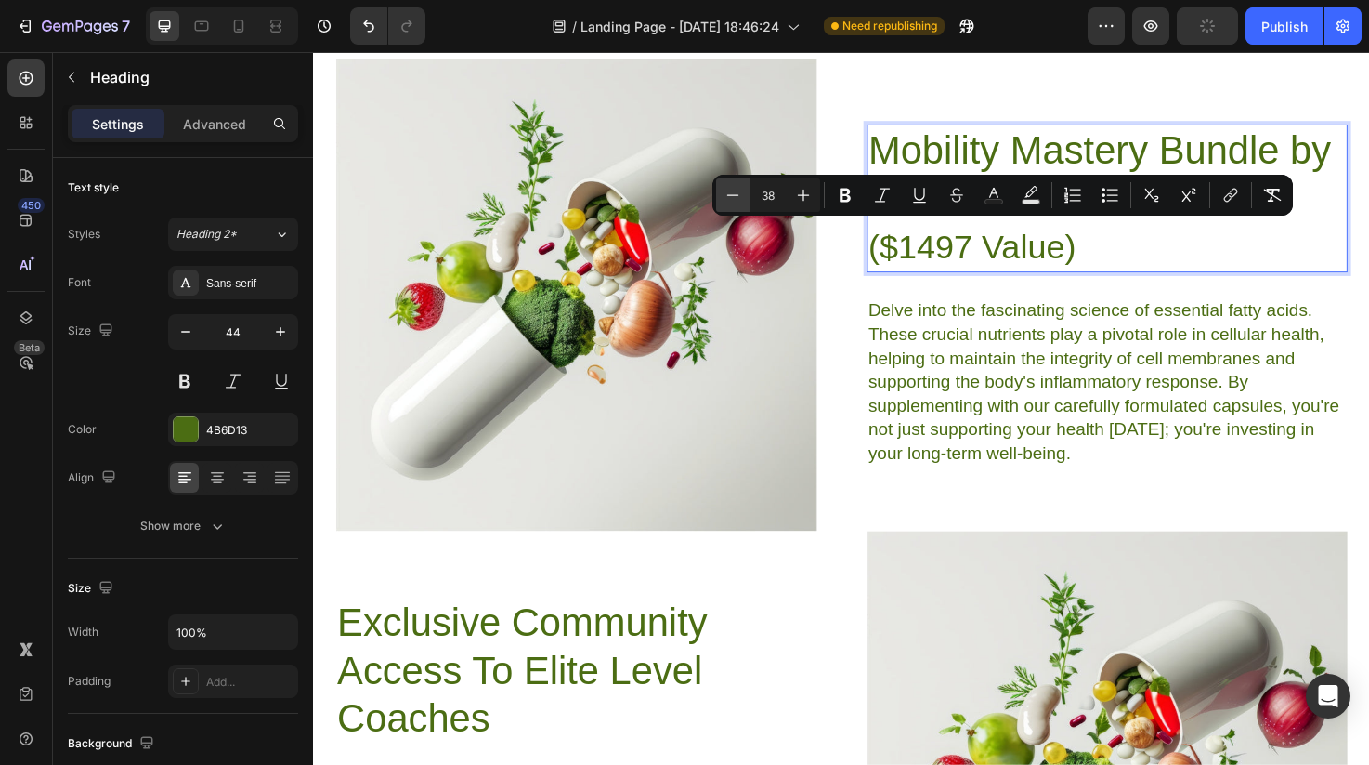
click at [740, 195] on icon "Editor contextual toolbar" at bounding box center [733, 195] width 19 height 19
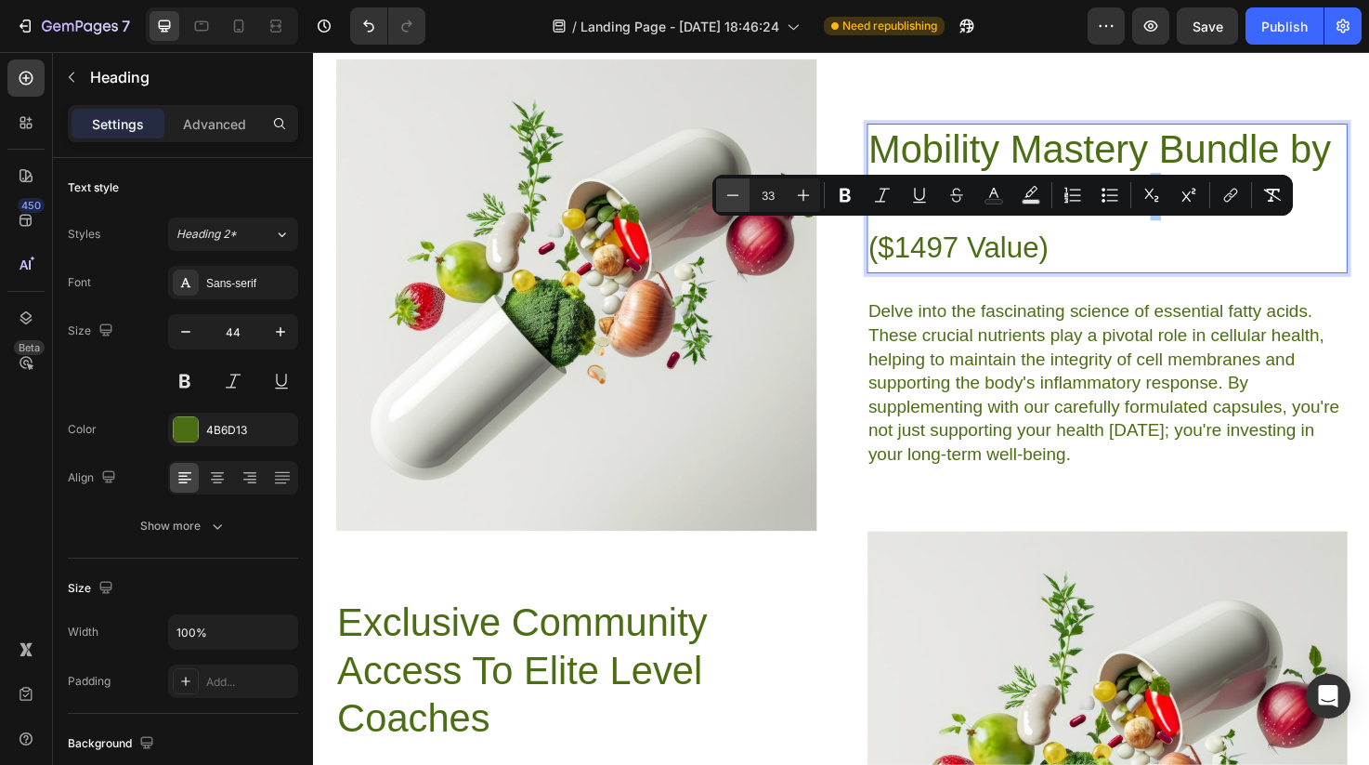
click at [740, 195] on icon "Editor contextual toolbar" at bounding box center [733, 195] width 19 height 19
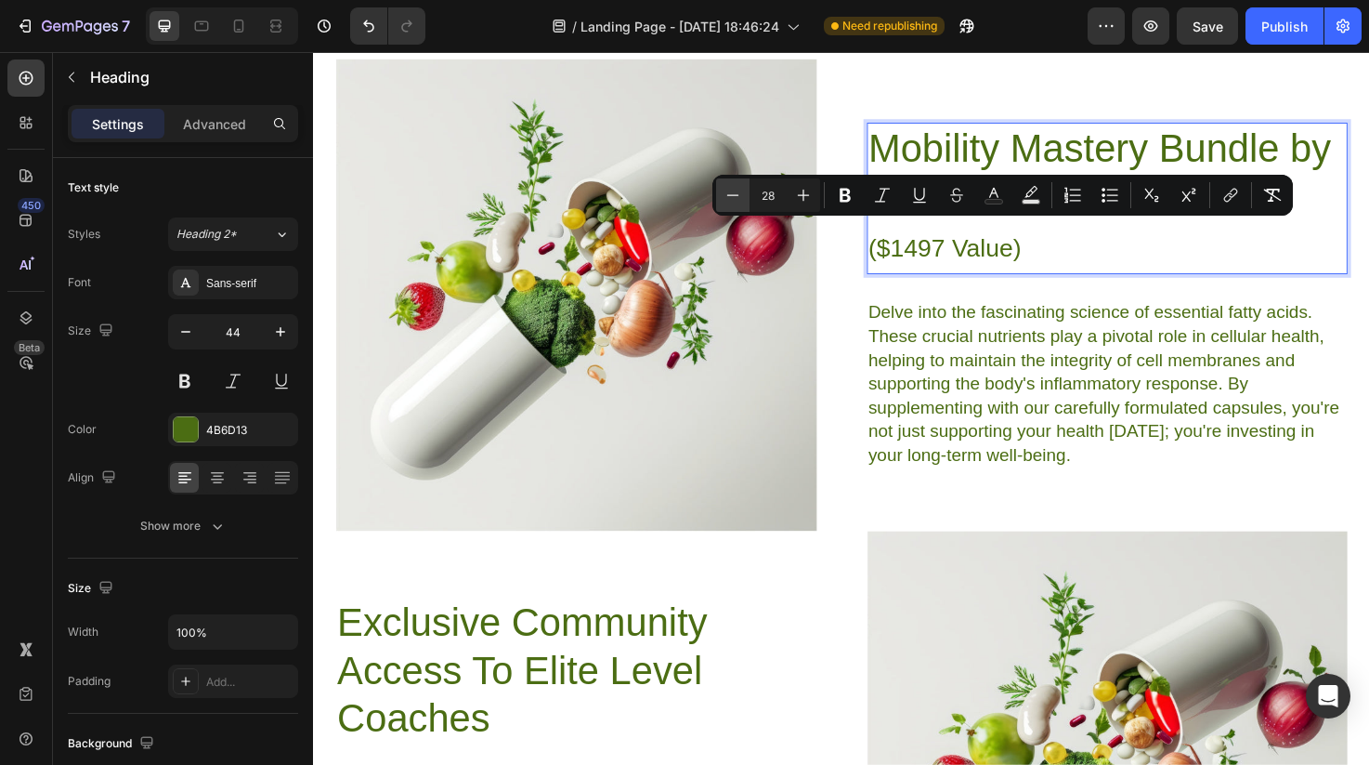
click at [740, 195] on icon "Editor contextual toolbar" at bounding box center [733, 195] width 19 height 19
type input "26"
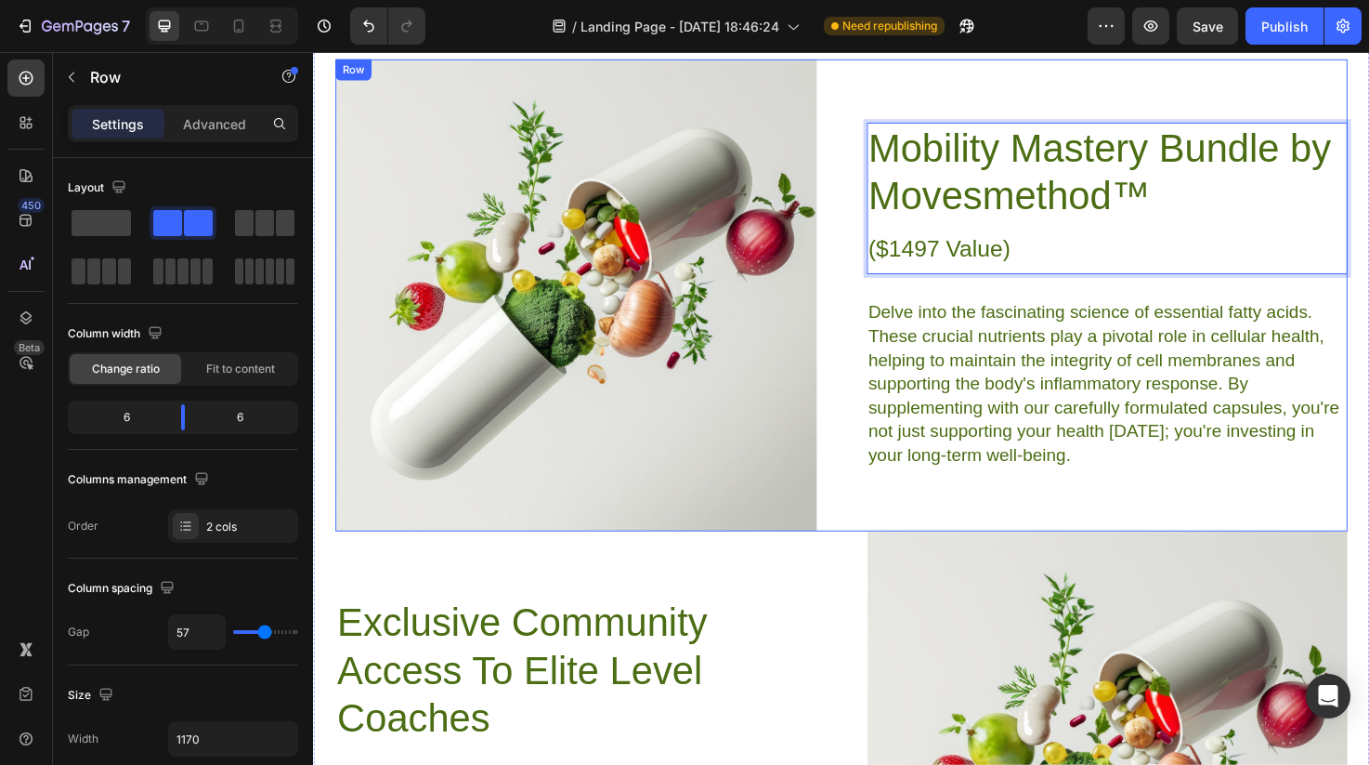
click at [891, 337] on div "Image Mobility Mastery Bundle by Movesmethod™ ($1497 Value) Heading 28 Delve in…" at bounding box center [870, 308] width 1068 height 499
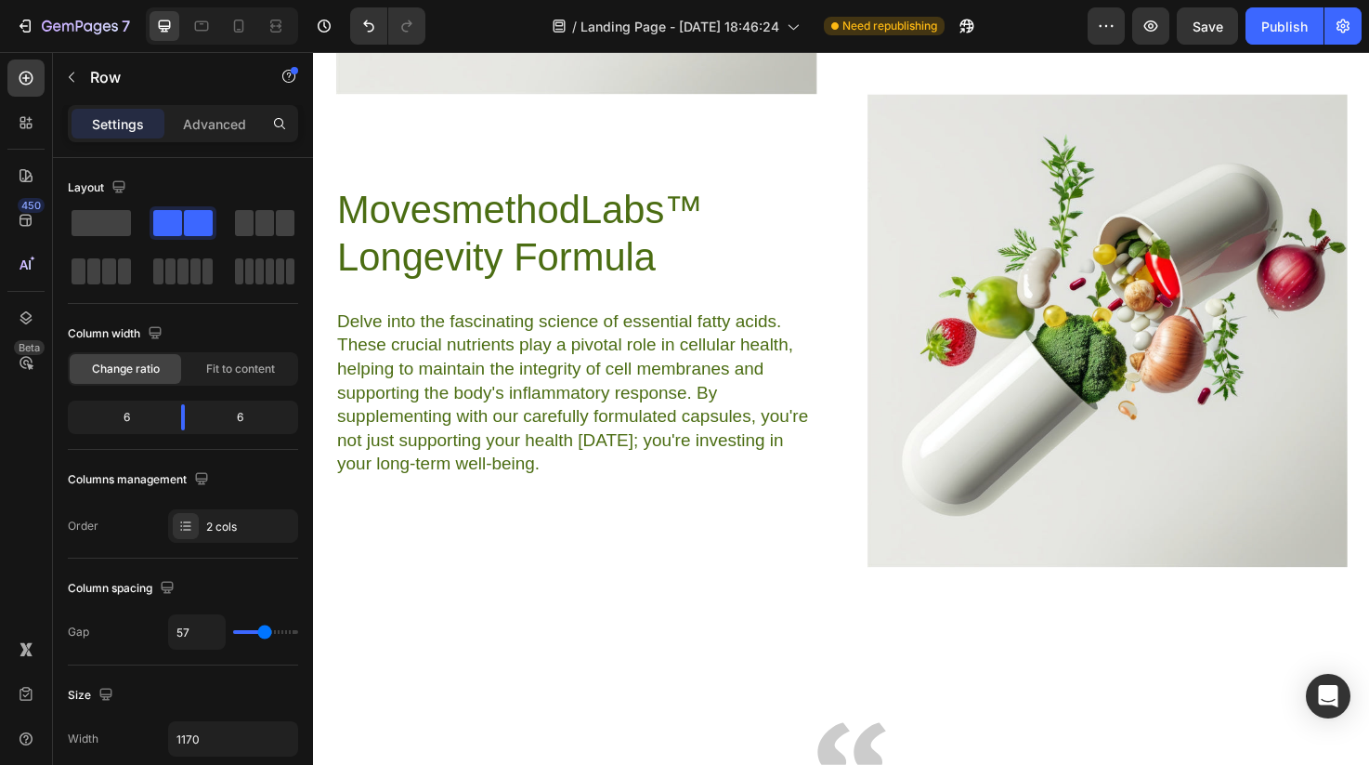
scroll to position [7905, 0]
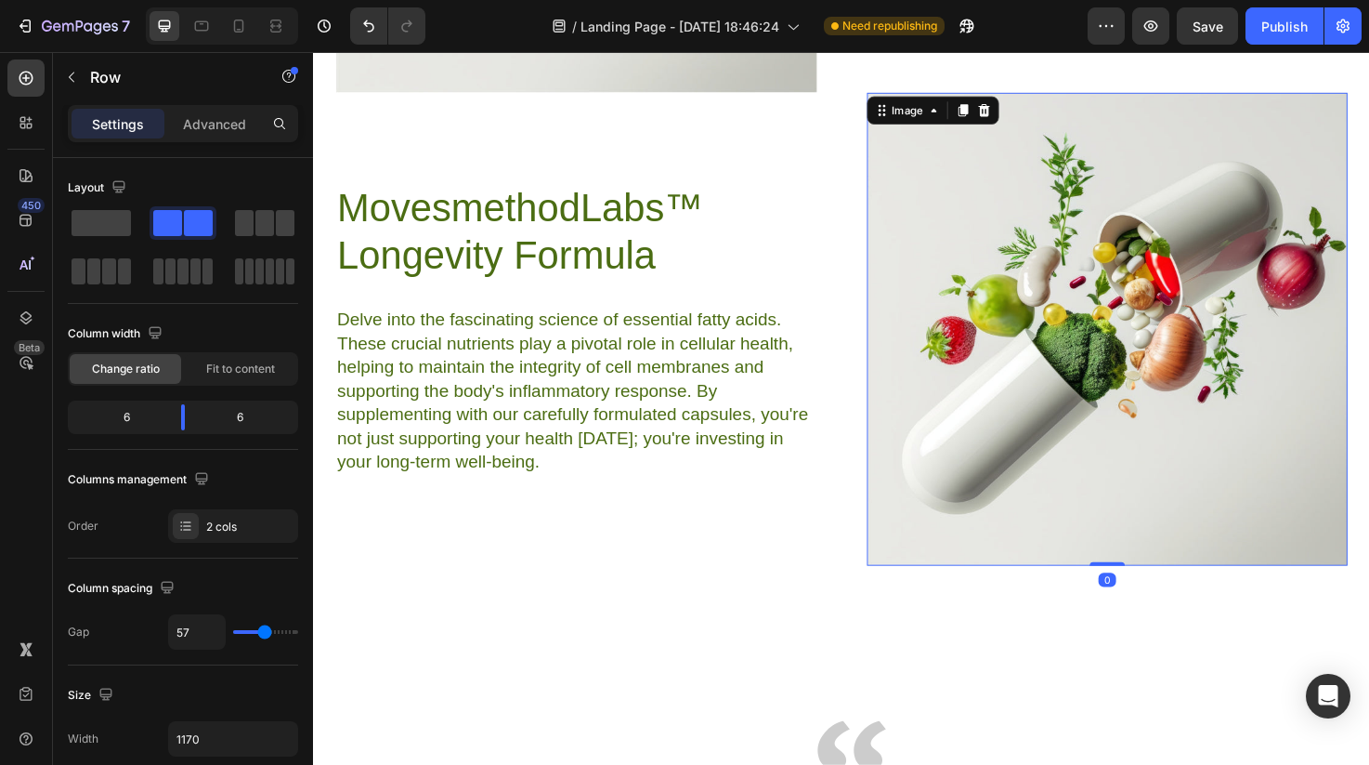
click at [1061, 421] on img at bounding box center [1151, 344] width 508 height 499
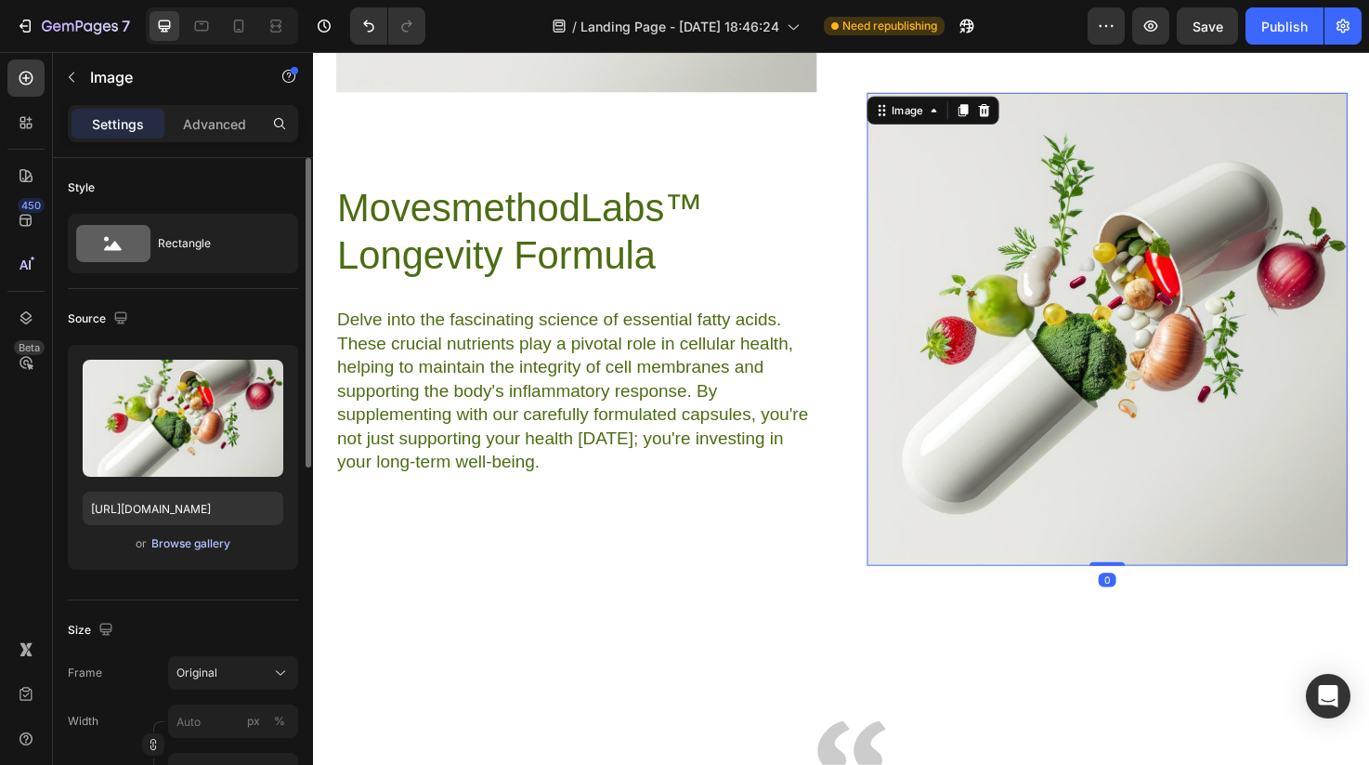
click at [201, 545] on div "Browse gallery" at bounding box center [190, 543] width 79 height 17
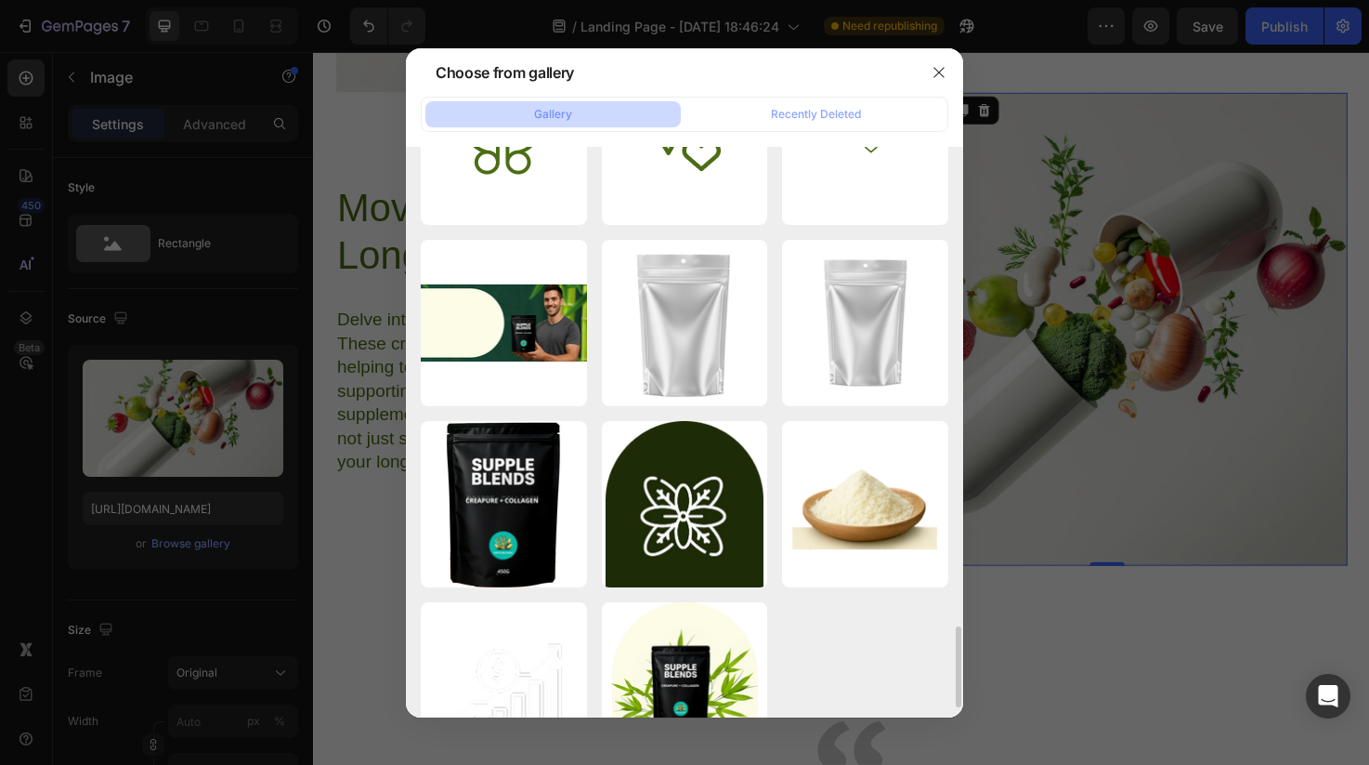
scroll to position [3423, 0]
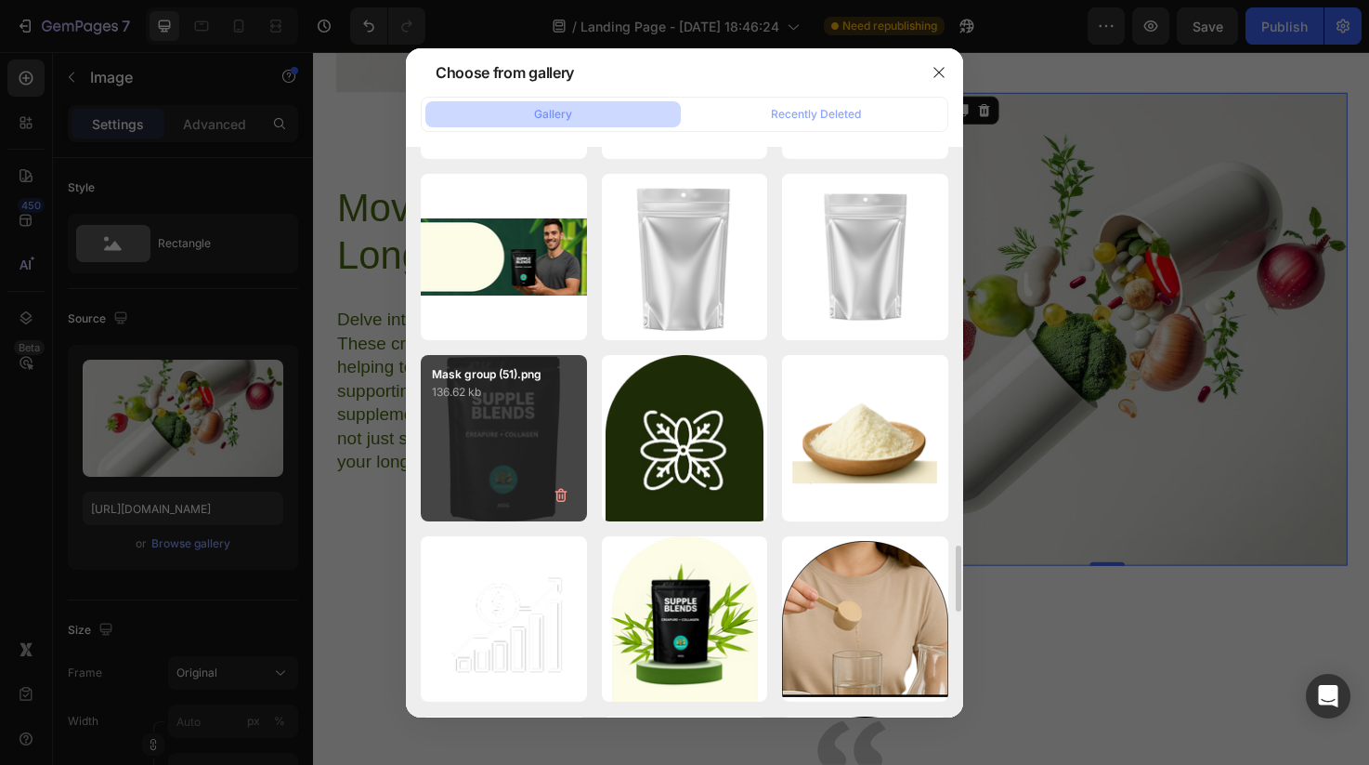
click at [540, 451] on div "Mask group (51).png 136.62 kb" at bounding box center [504, 438] width 166 height 166
type input "https://cdn.shopify.com/s/files/1/0606/5533/7551/files/gempages_558382170591200…"
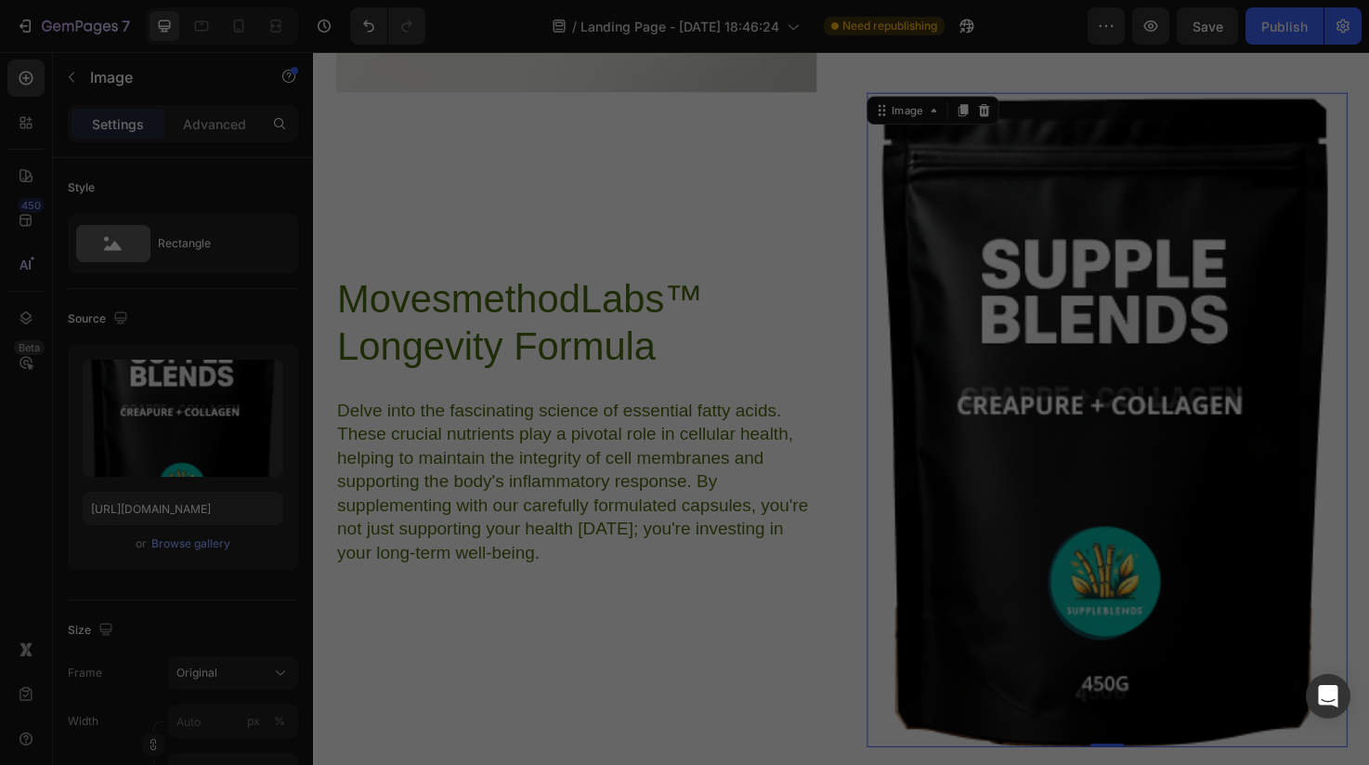
click at [540, 451] on div "Mask group (51).png 136.62 kb" at bounding box center [504, 438] width 166 height 166
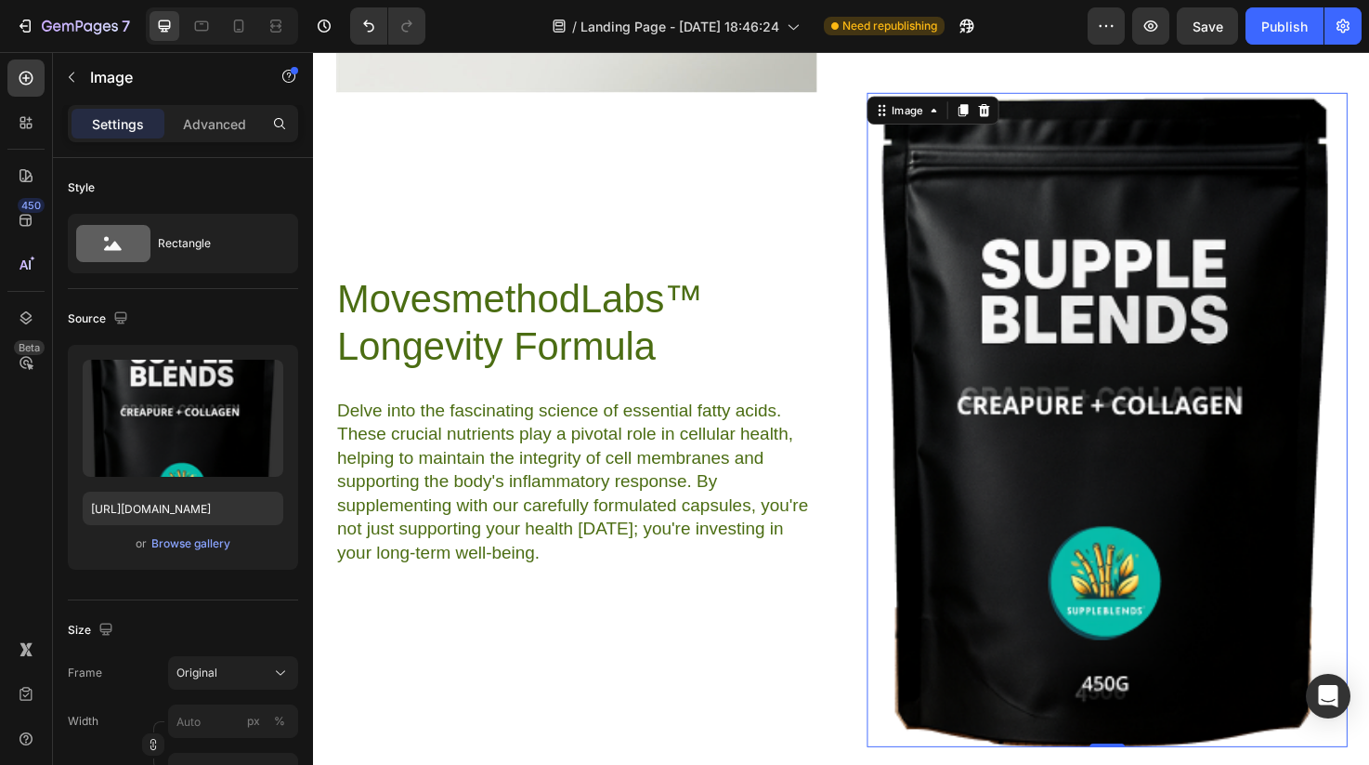
click at [1033, 399] on img at bounding box center [1151, 440] width 508 height 690
click at [218, 680] on div "Original" at bounding box center [222, 672] width 91 height 17
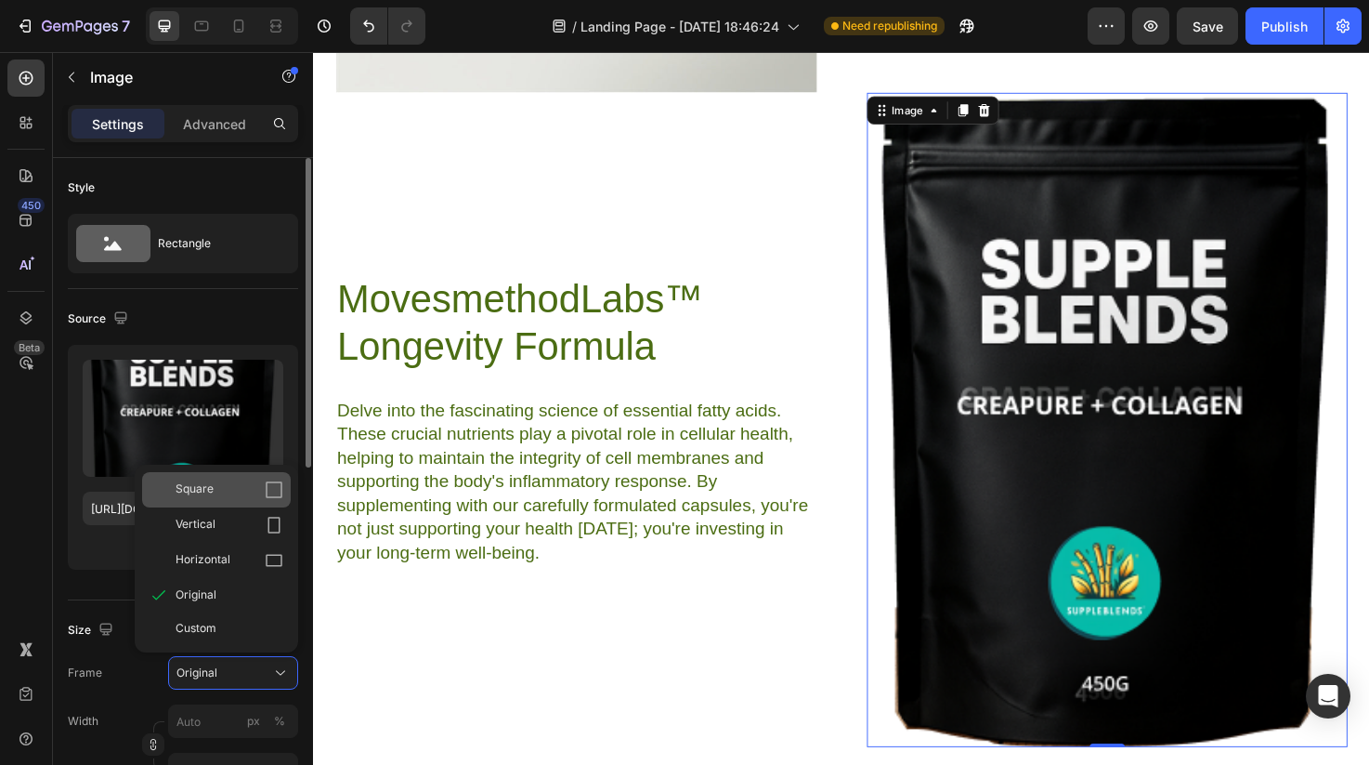
click at [211, 502] on div "Square" at bounding box center [216, 489] width 149 height 35
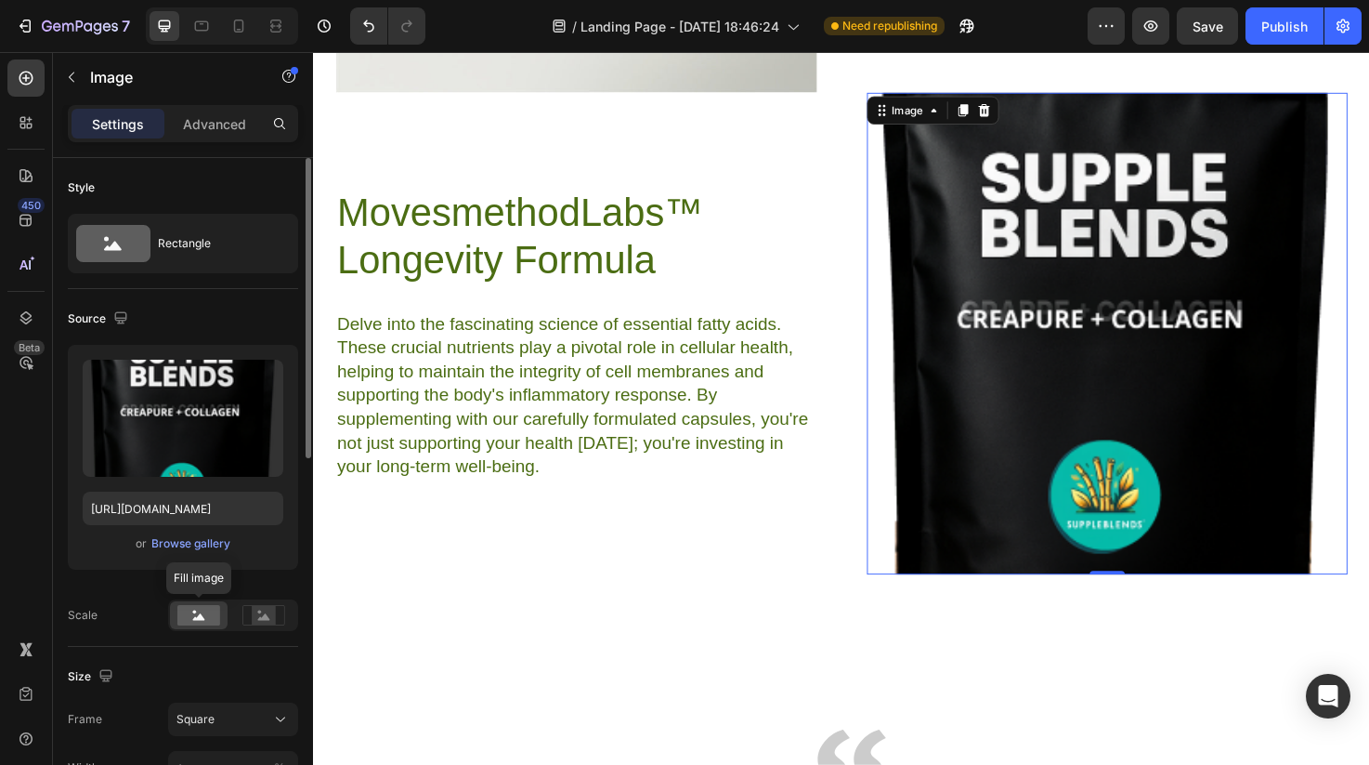
click at [205, 627] on div at bounding box center [199, 615] width 58 height 28
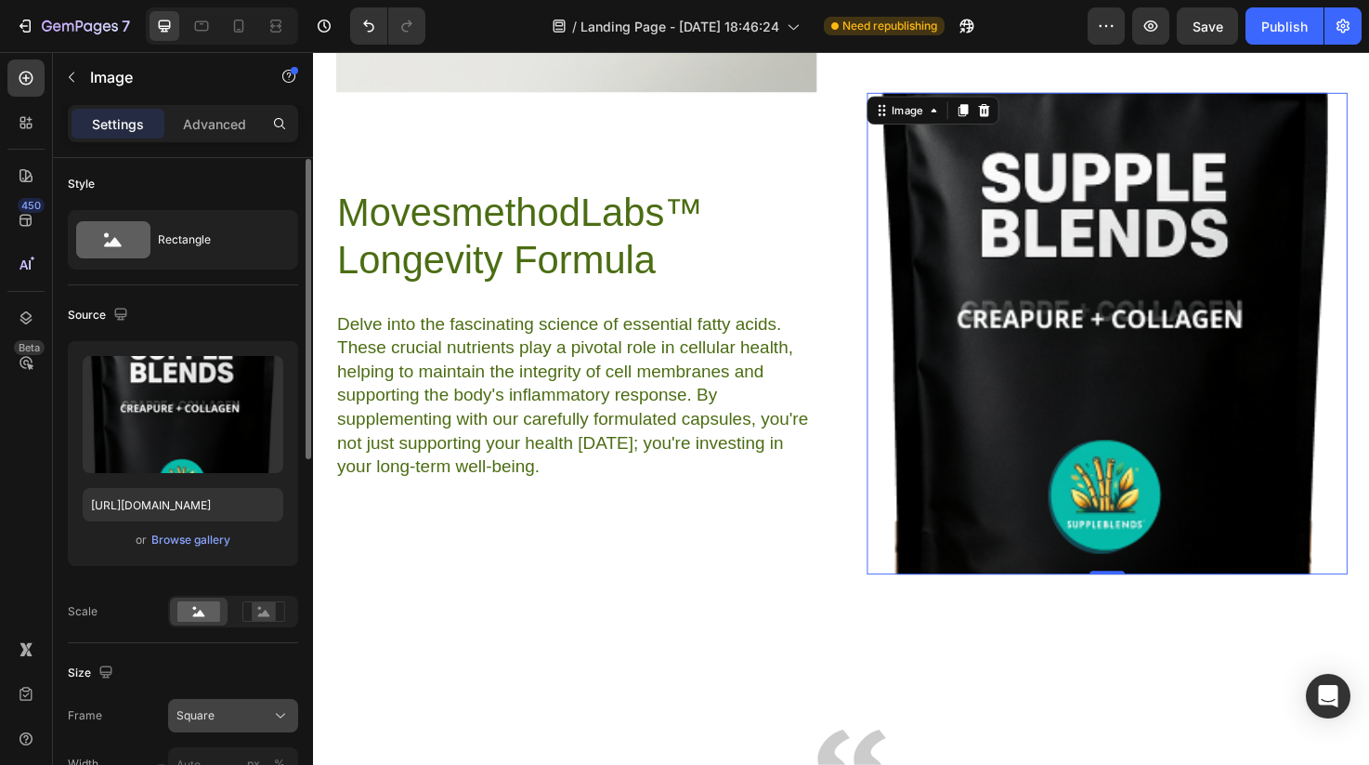
click at [226, 712] on div "Square" at bounding box center [222, 715] width 91 height 17
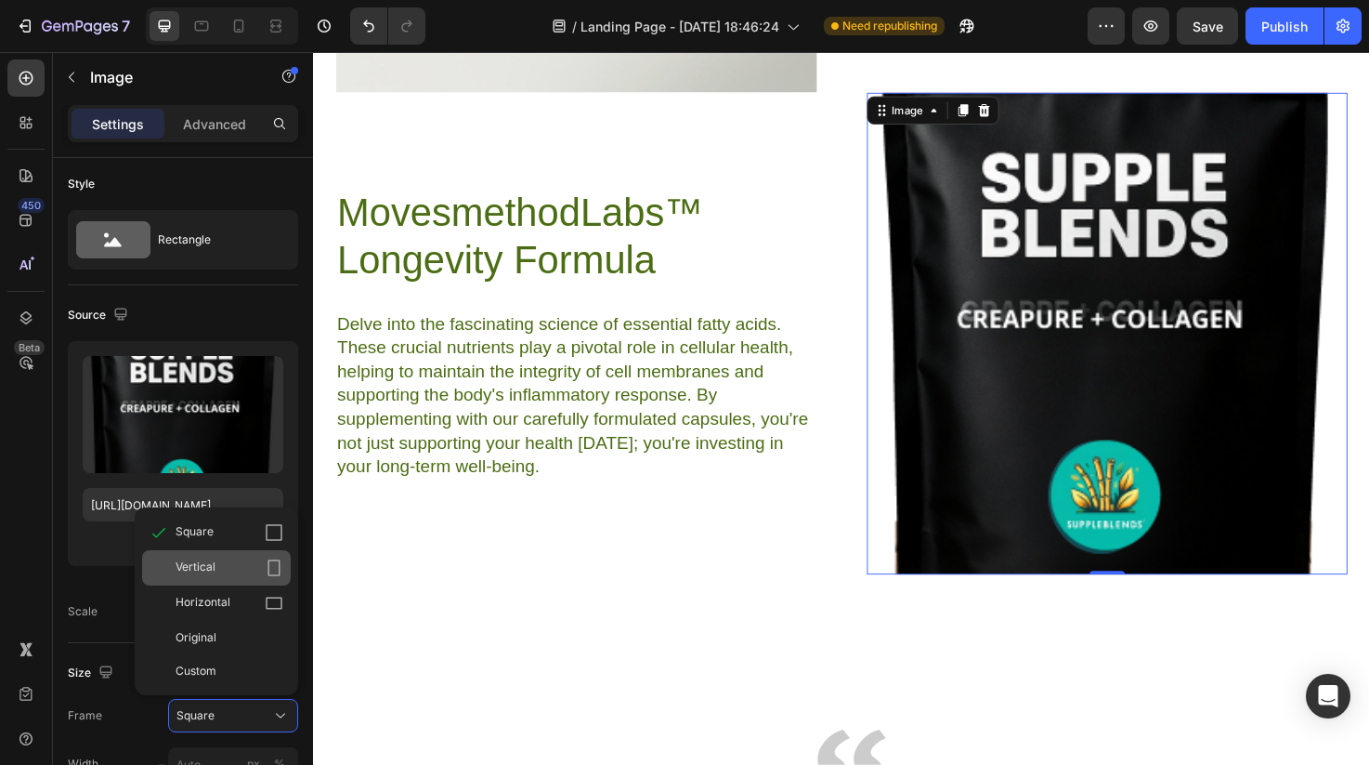
click at [221, 558] on div "Vertical" at bounding box center [230, 567] width 108 height 19
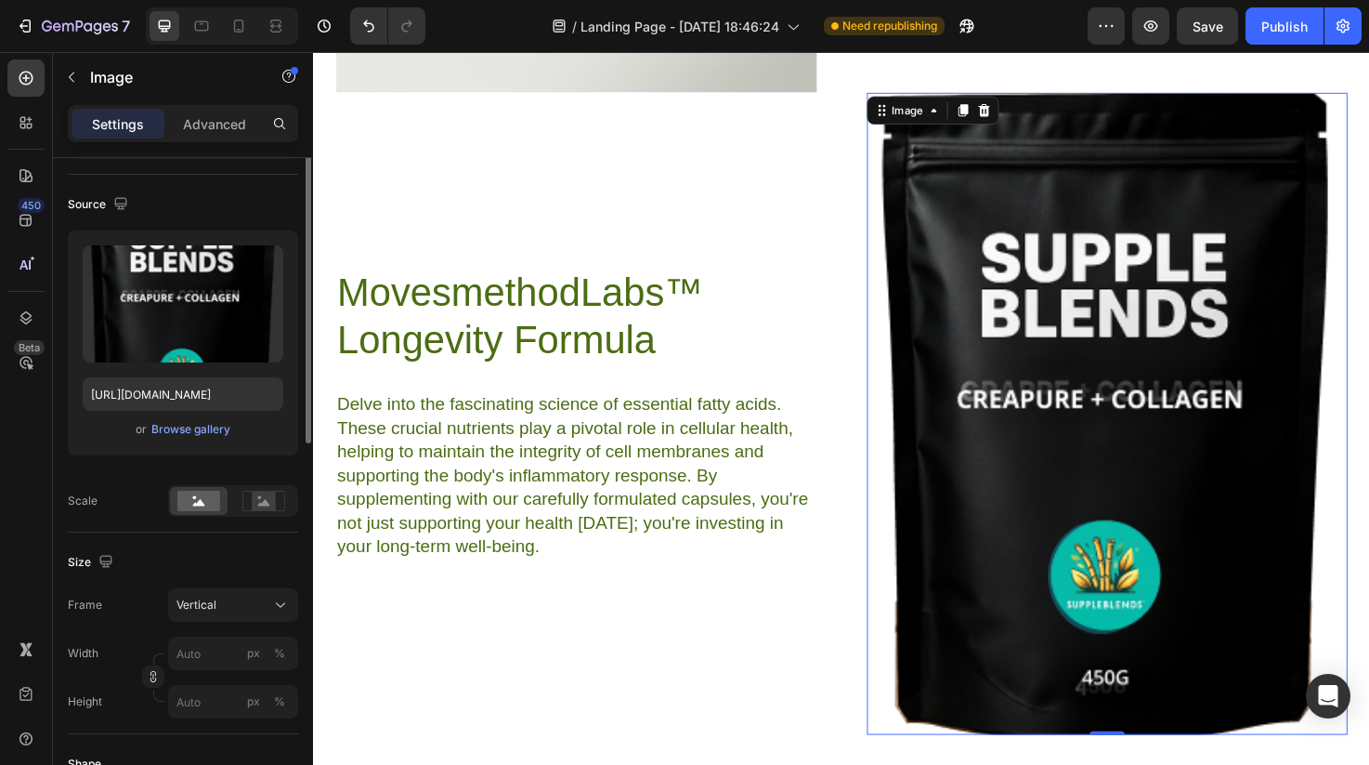
scroll to position [118, 0]
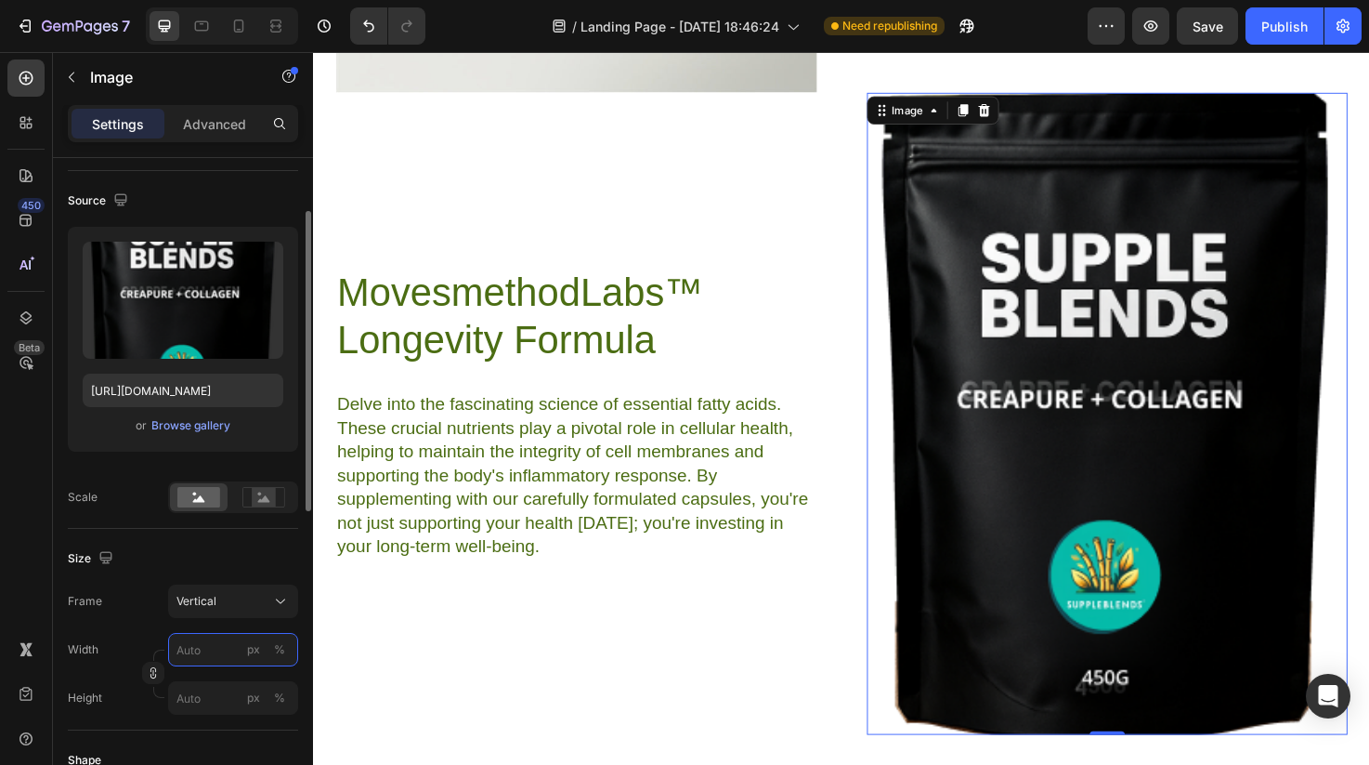
click at [216, 650] on input "px %" at bounding box center [233, 649] width 130 height 33
type input "5"
type input "7"
type input "50"
type input "67"
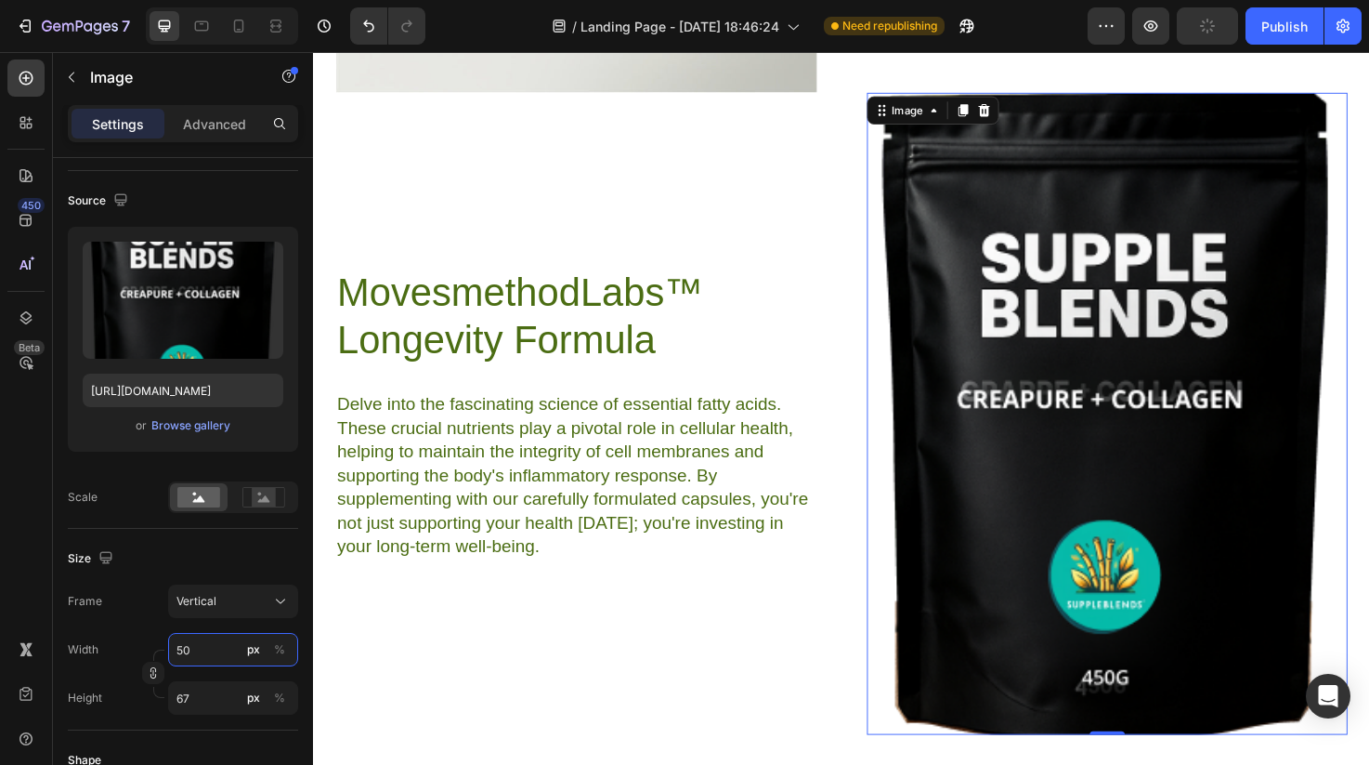
type input "500"
type input "667"
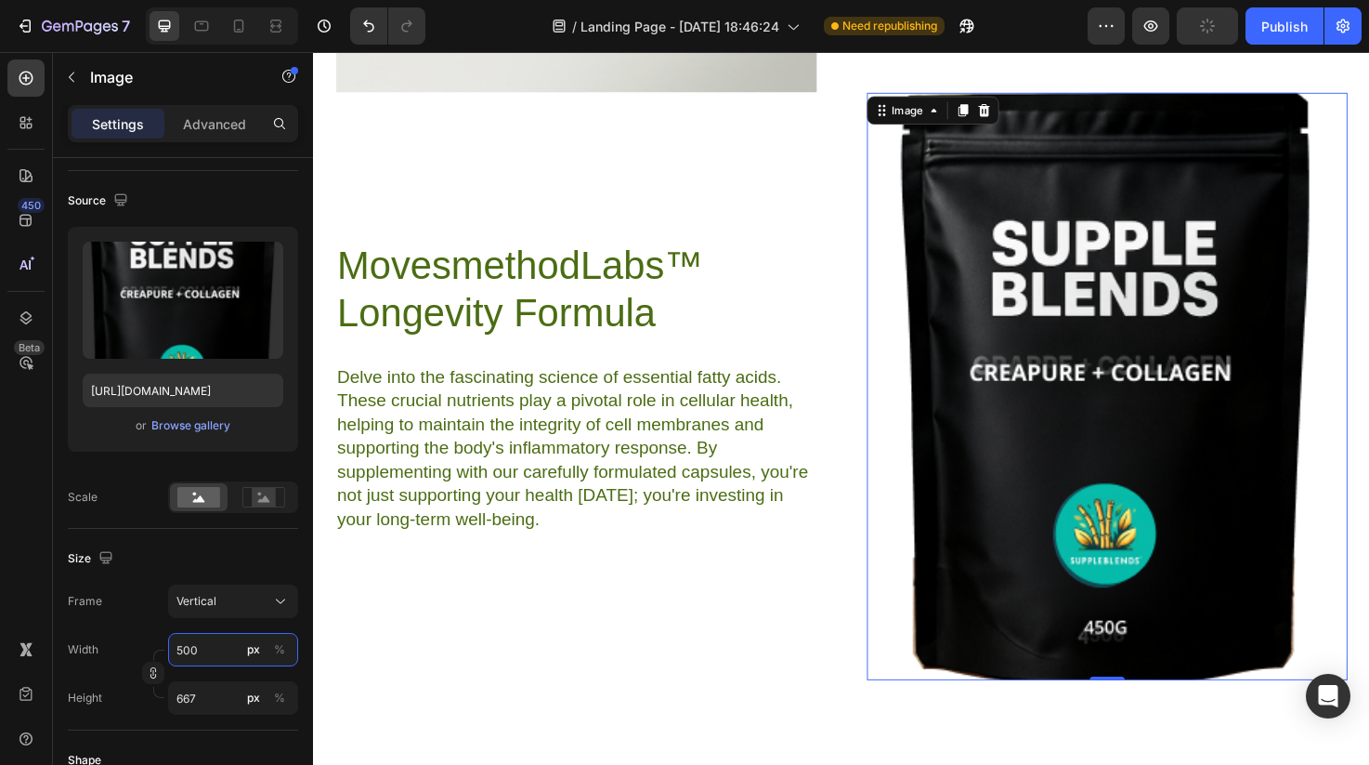
type input "50"
type input "67"
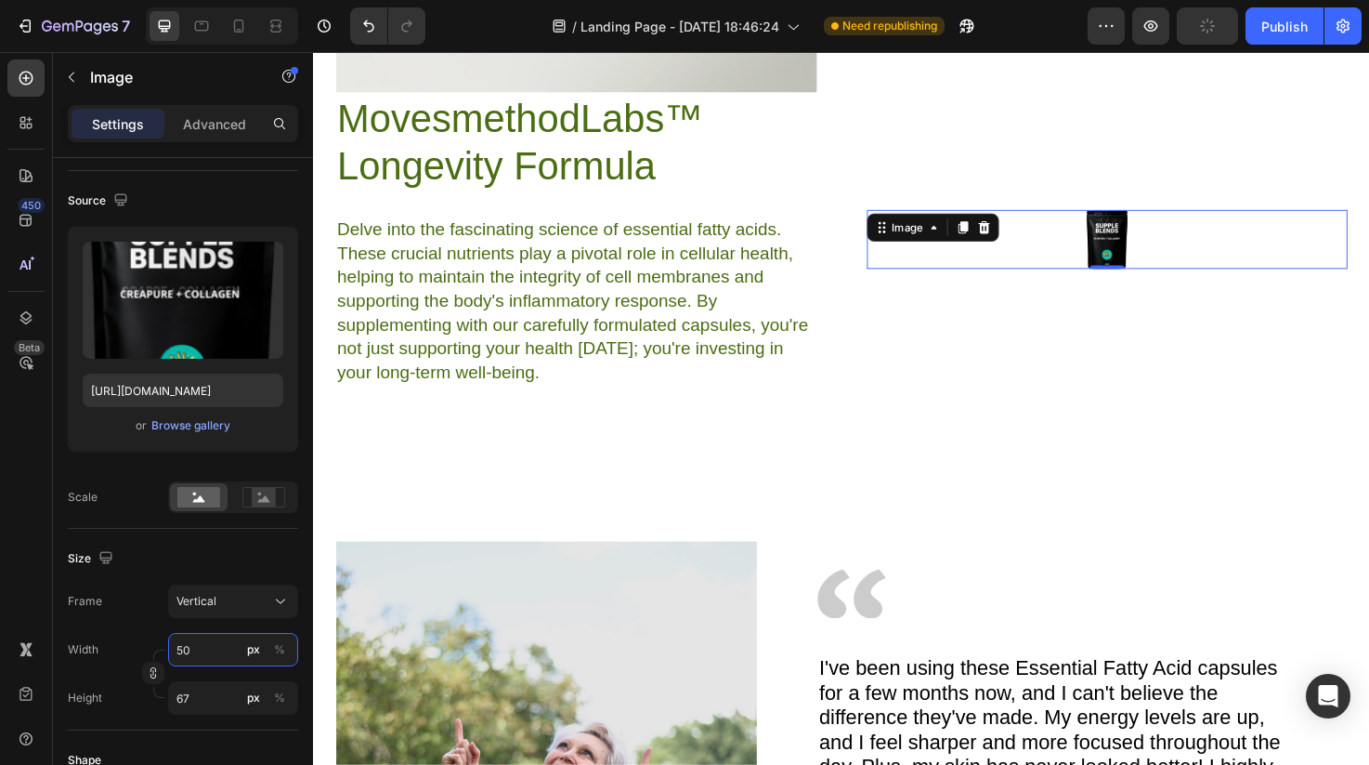
type input "5"
type input "7"
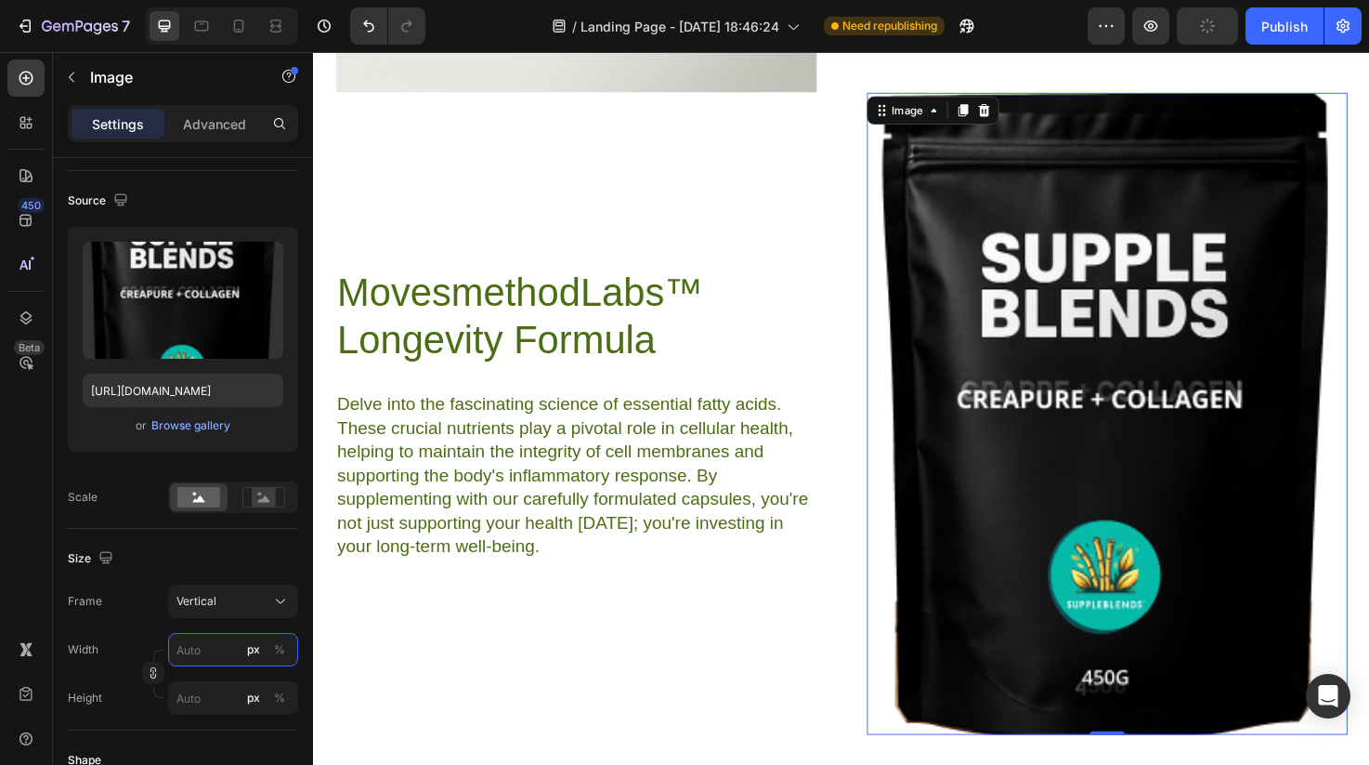
type input "3"
type input "4"
type input "30"
type input "40"
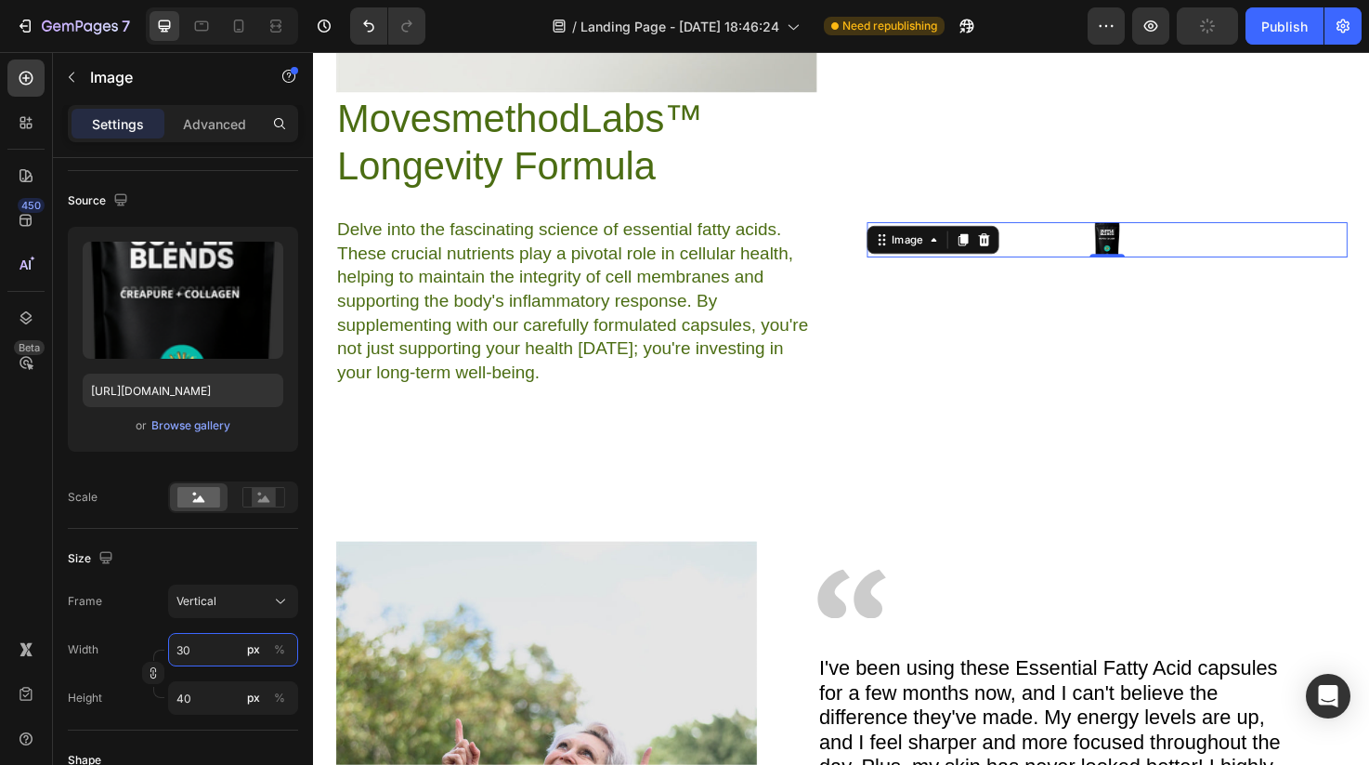
type input "300"
type input "400"
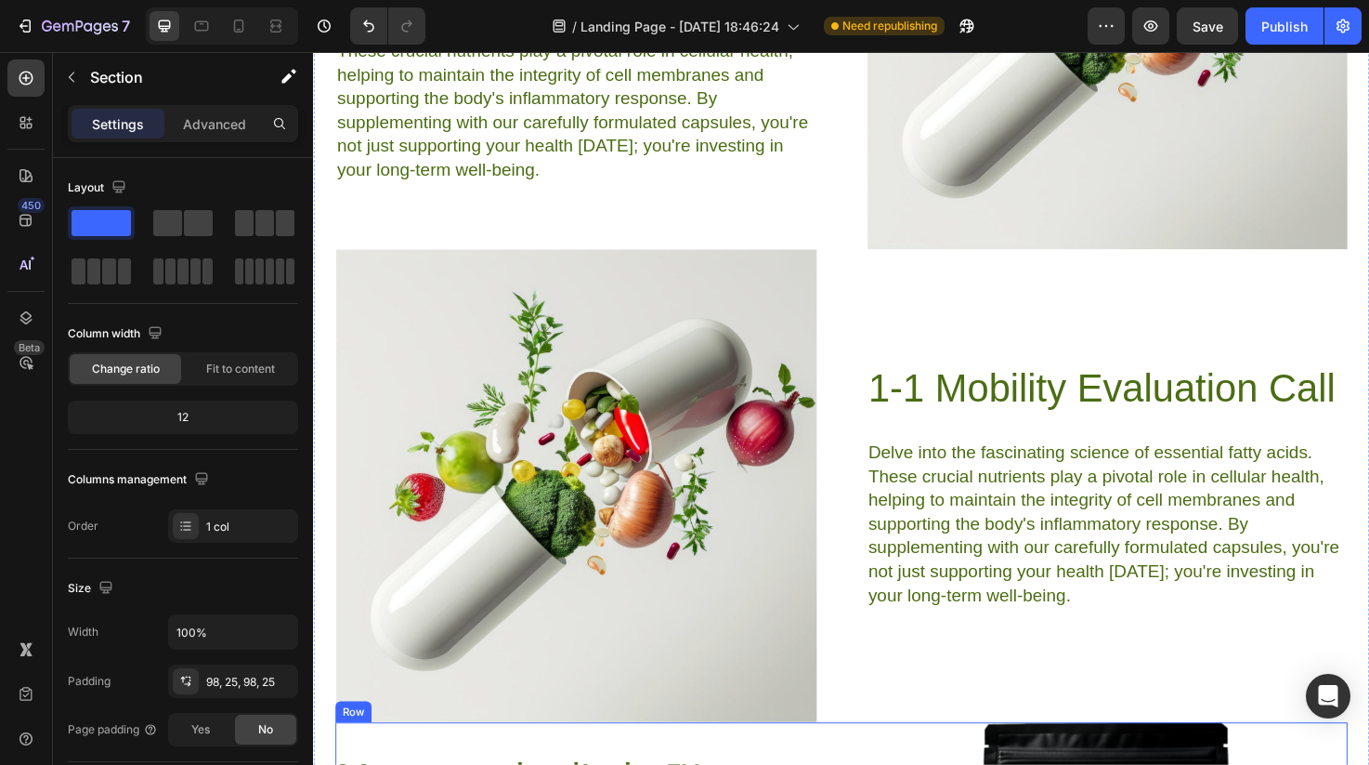
scroll to position [7252, 0]
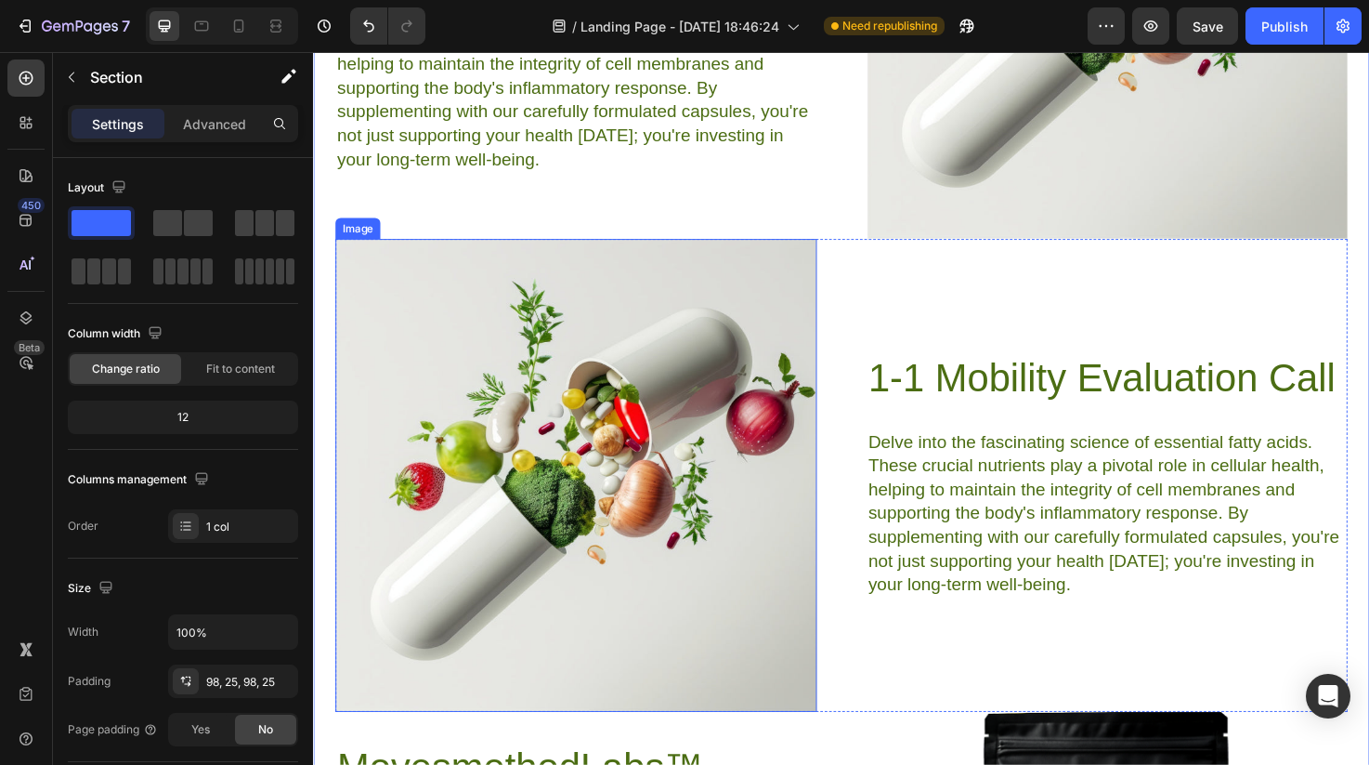
click at [626, 528] on img at bounding box center [590, 498] width 508 height 499
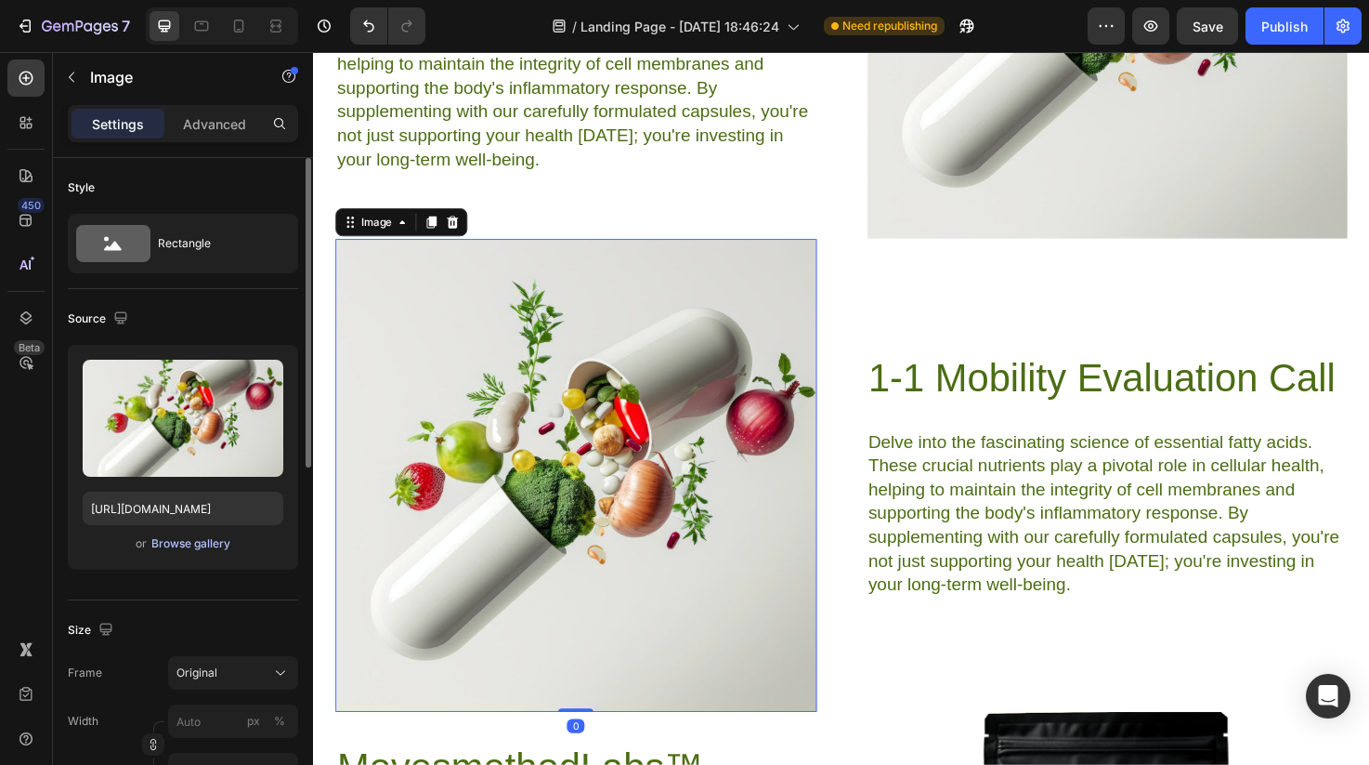
click at [197, 544] on div "Browse gallery" at bounding box center [190, 543] width 79 height 17
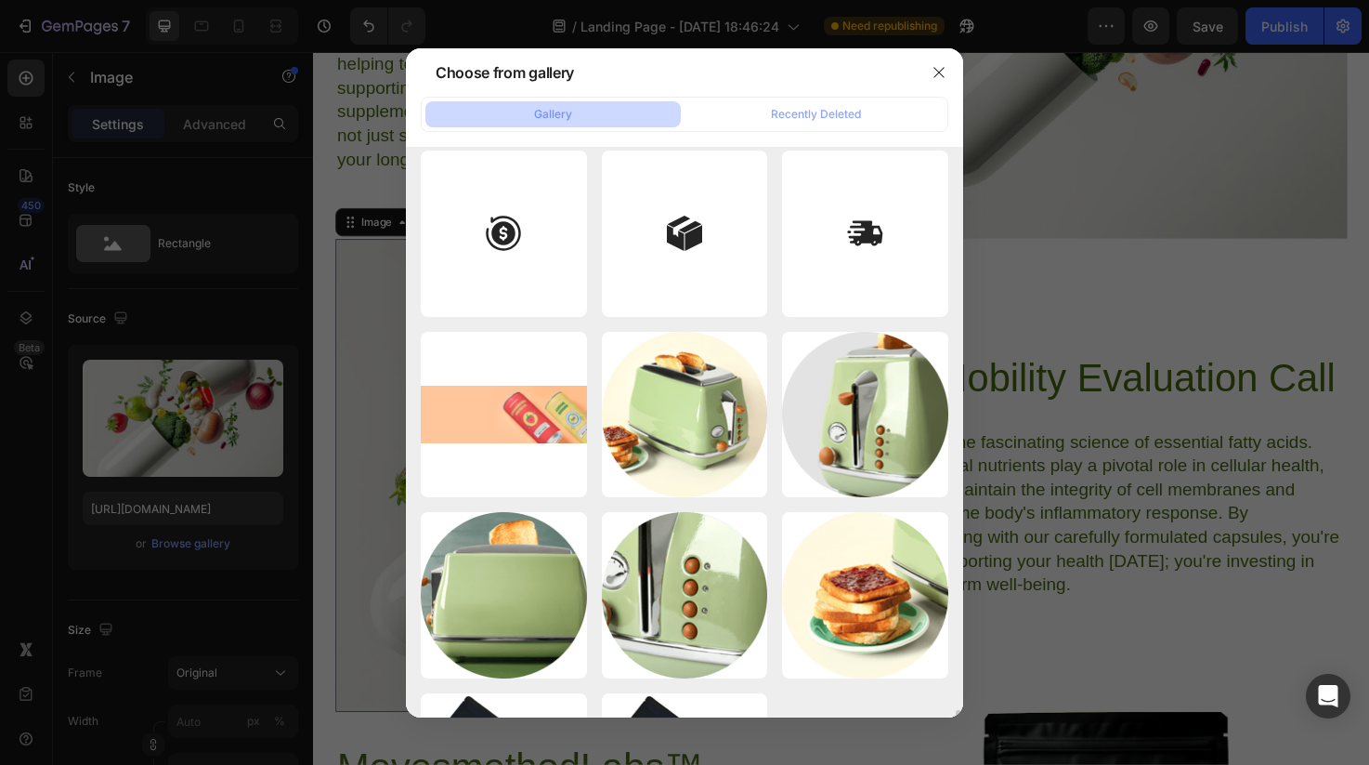
scroll to position [9210, 0]
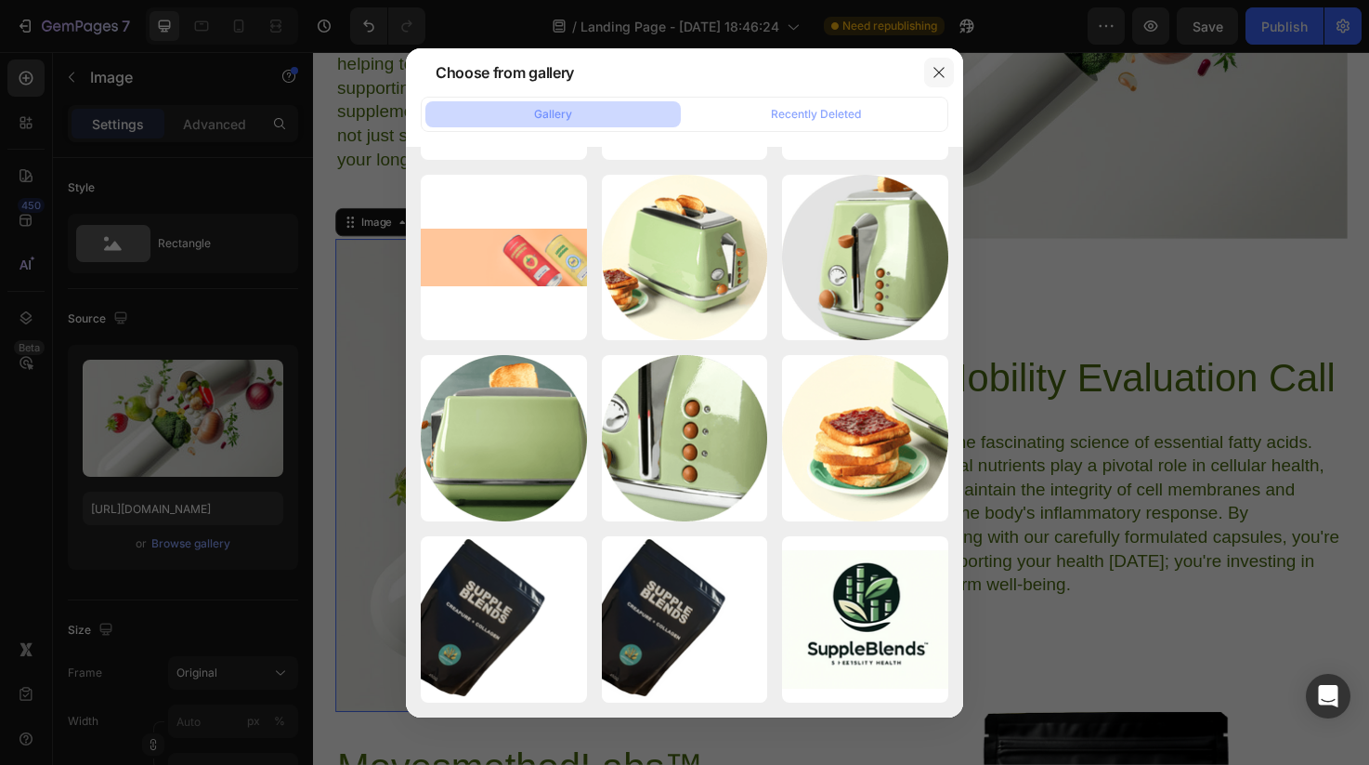
click at [939, 73] on icon "button" at bounding box center [939, 72] width 15 height 15
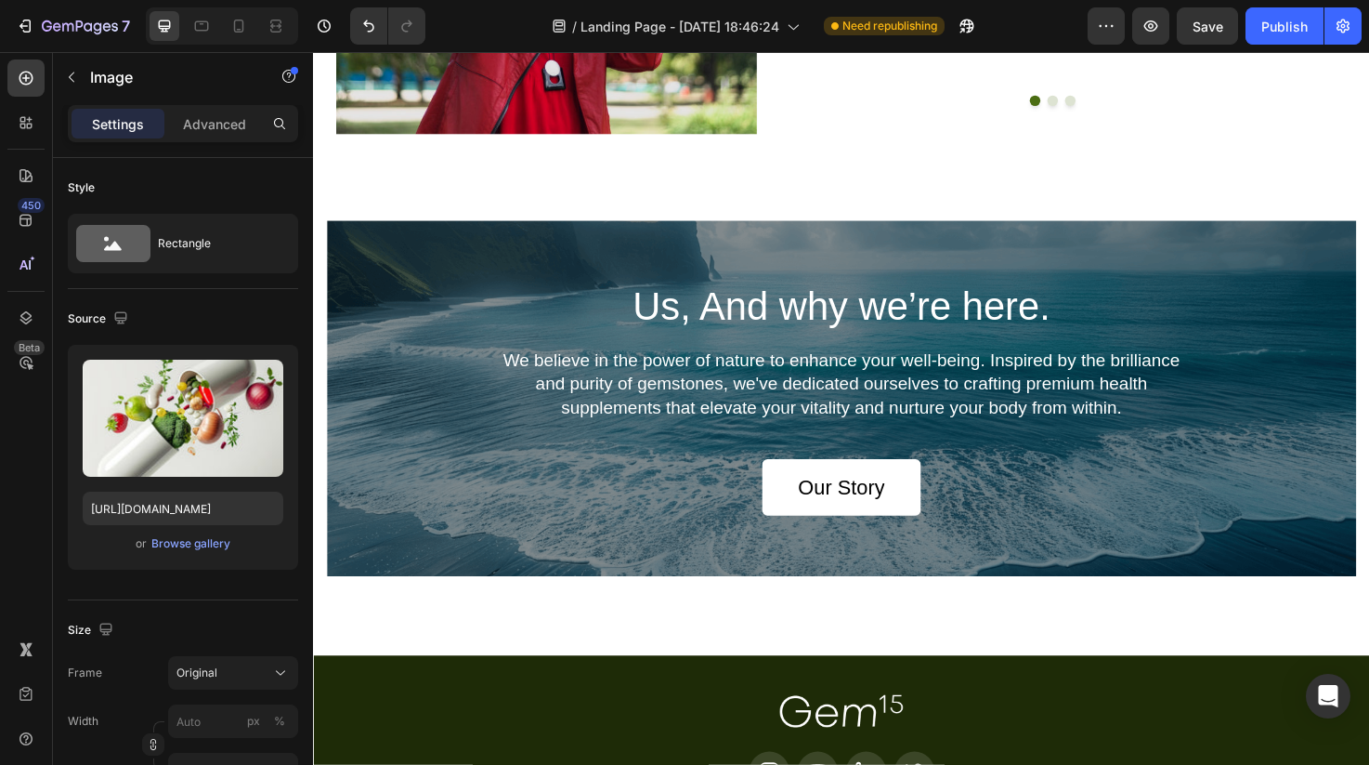
scroll to position [8895, 0]
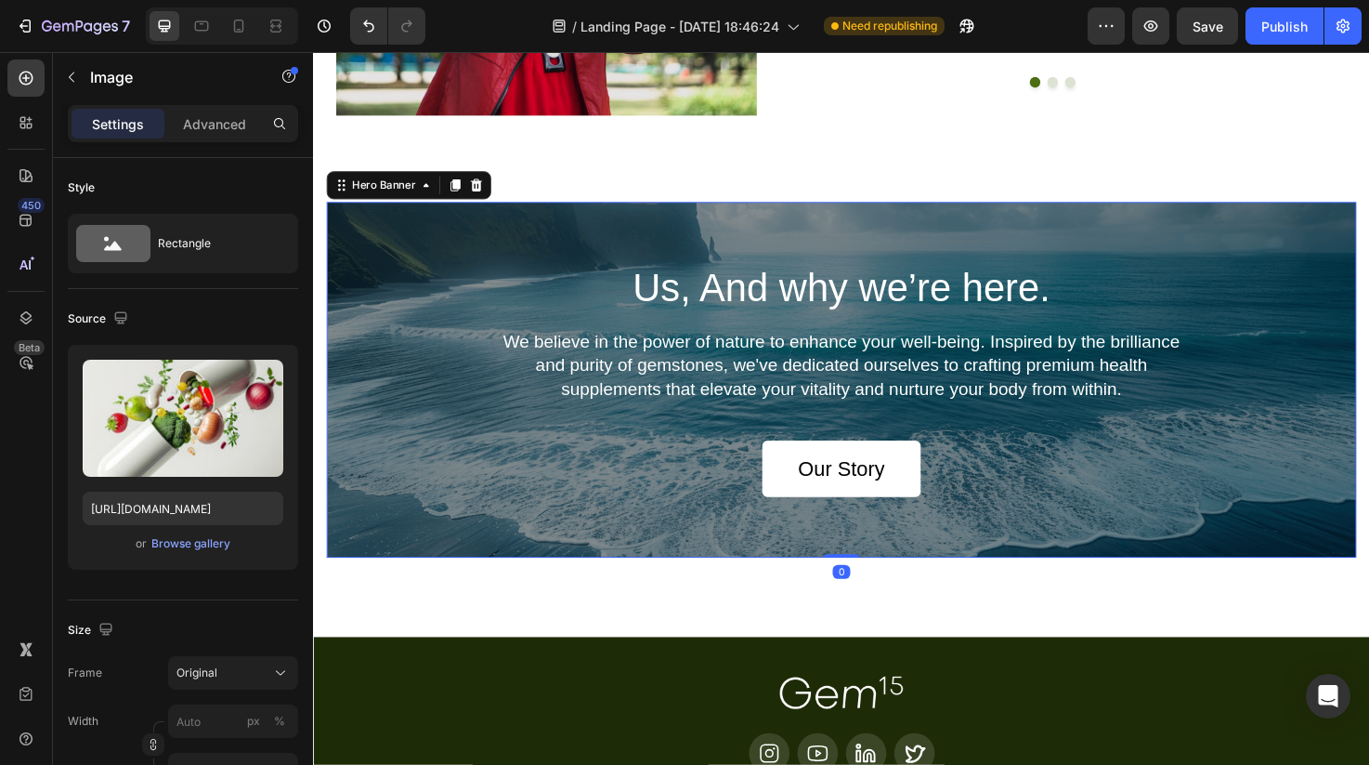
click at [1324, 219] on div "Us, And why we’re here. Heading We believe in the power of nature to enhance yo…" at bounding box center [870, 397] width 1087 height 375
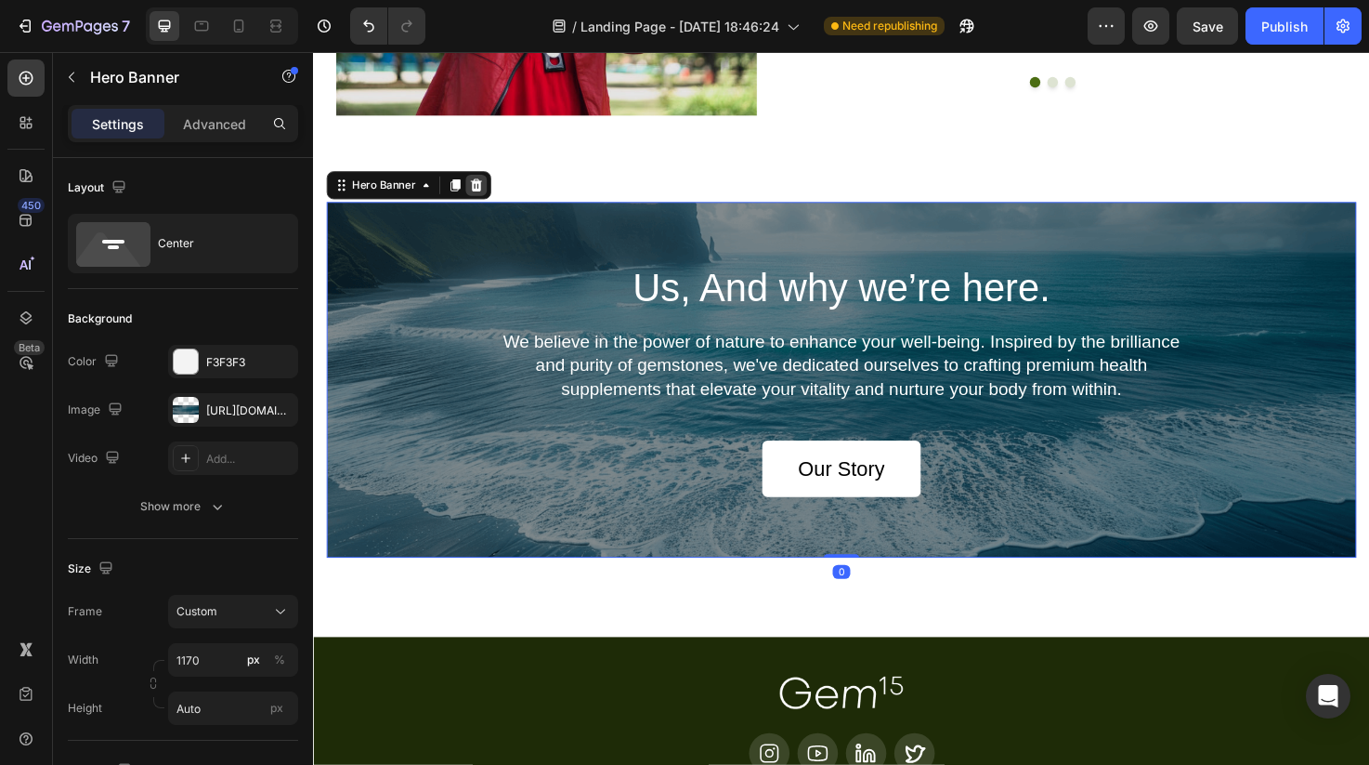
click at [488, 194] on icon at bounding box center [485, 192] width 12 height 13
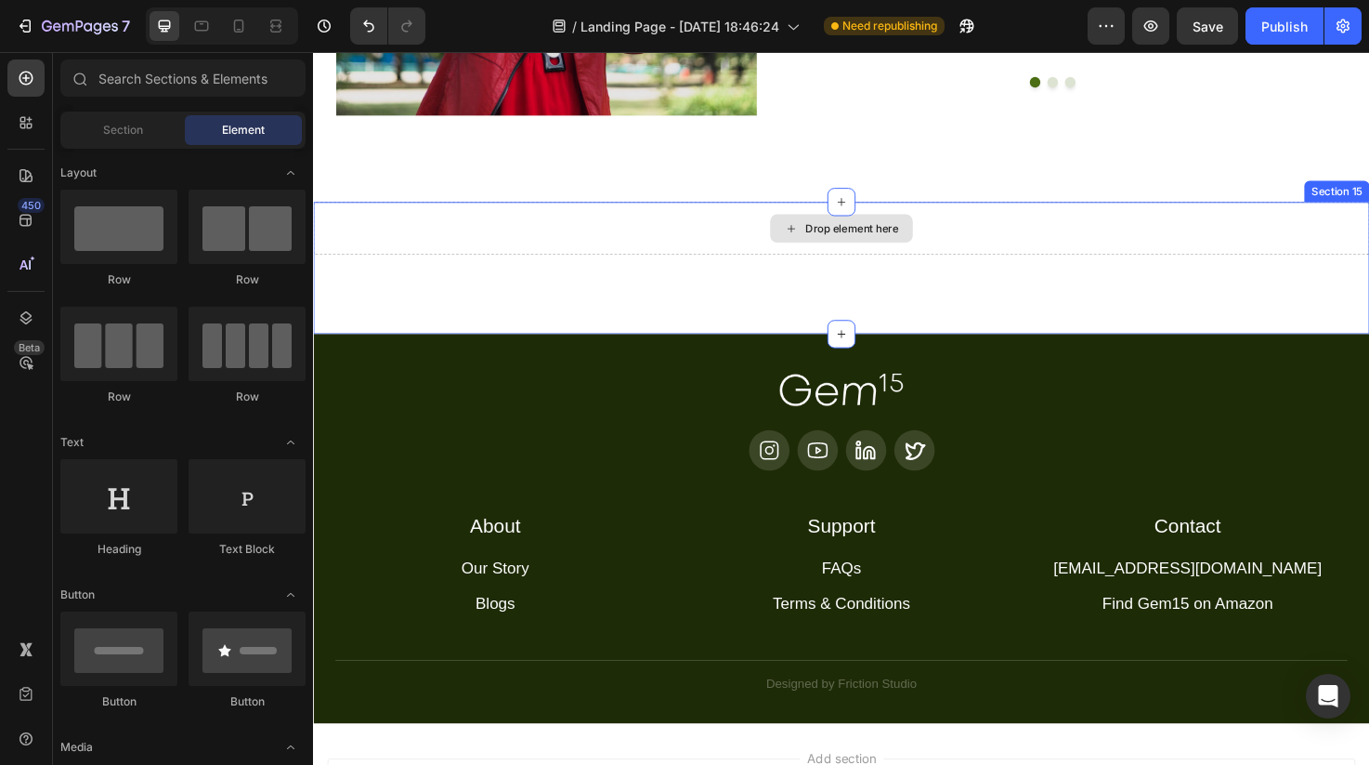
click at [1368, 229] on div "Drop element here" at bounding box center [870, 238] width 1115 height 56
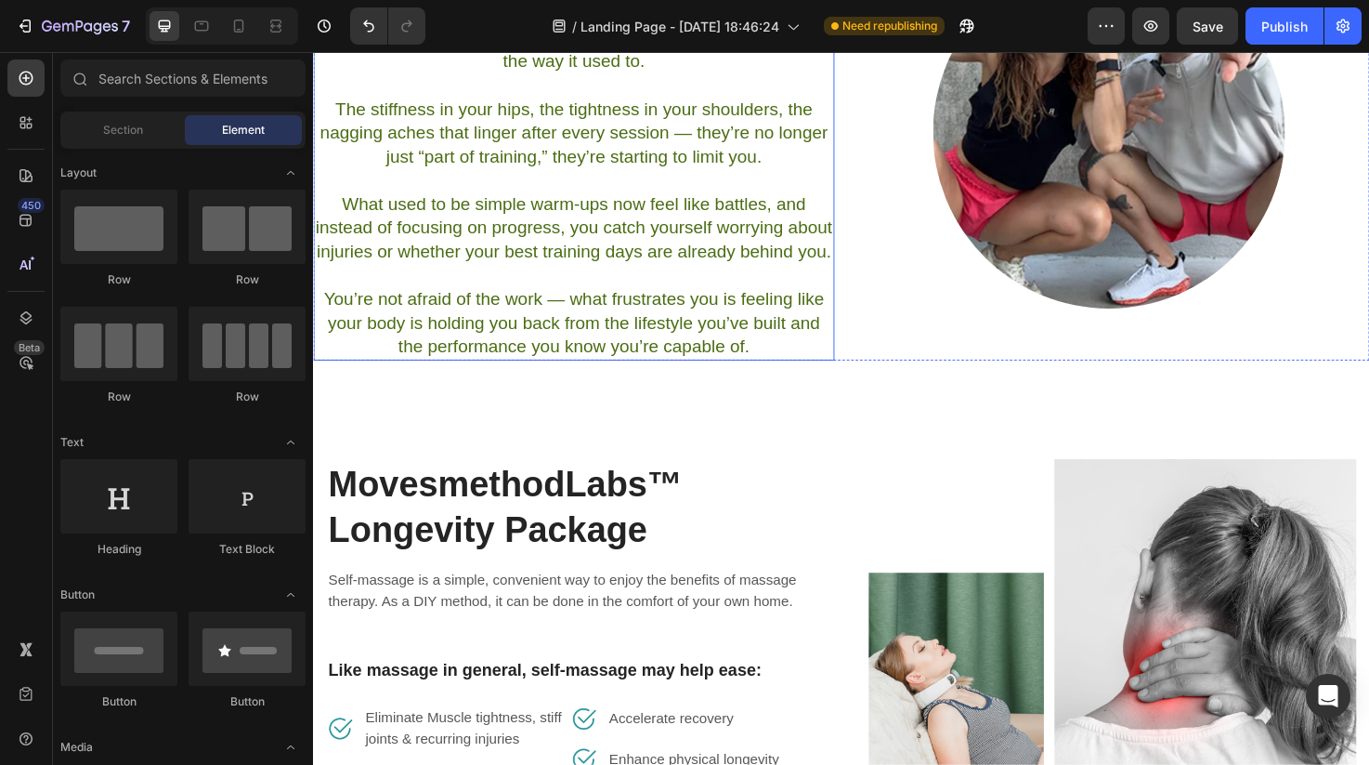
scroll to position [856, 0]
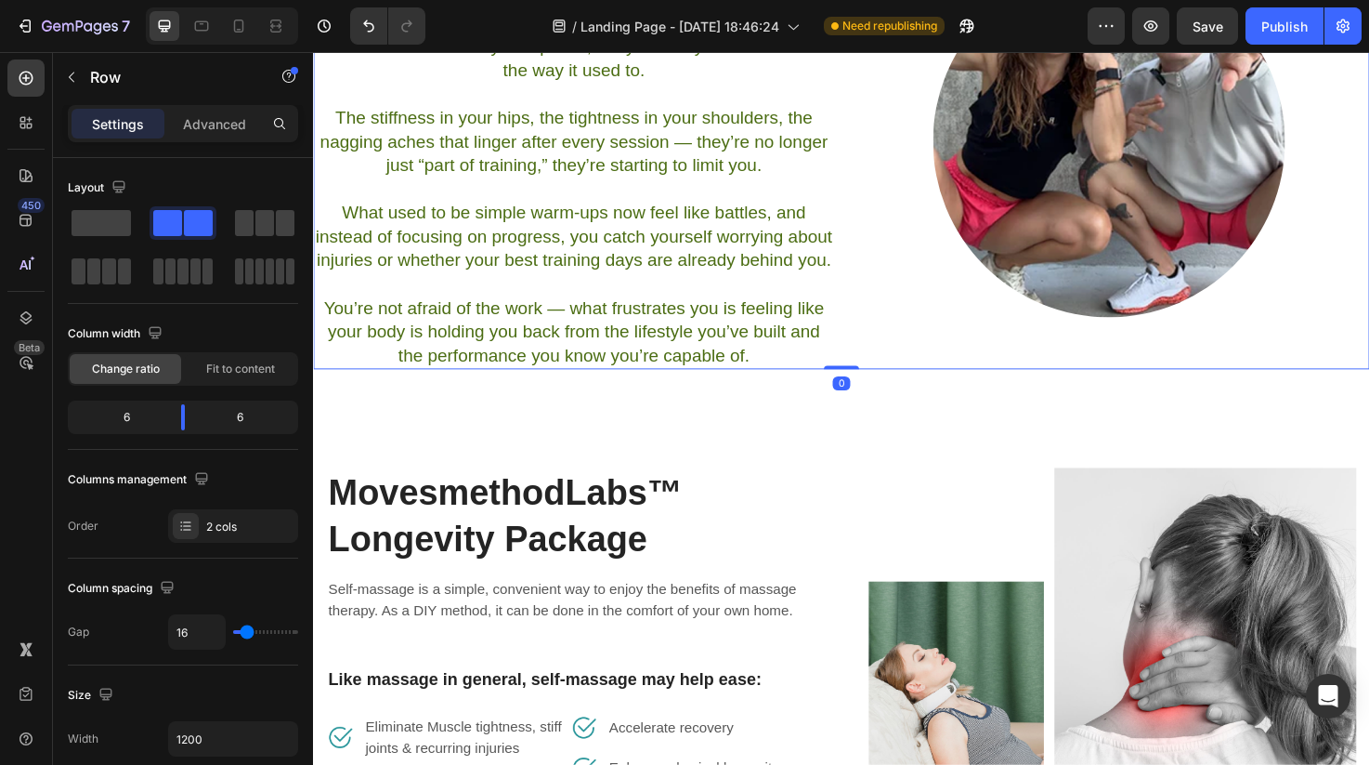
click at [869, 106] on div "Sadfsr Heading You train hard and stay disciplined, but your body doesn’t recov…" at bounding box center [870, 173] width 1115 height 426
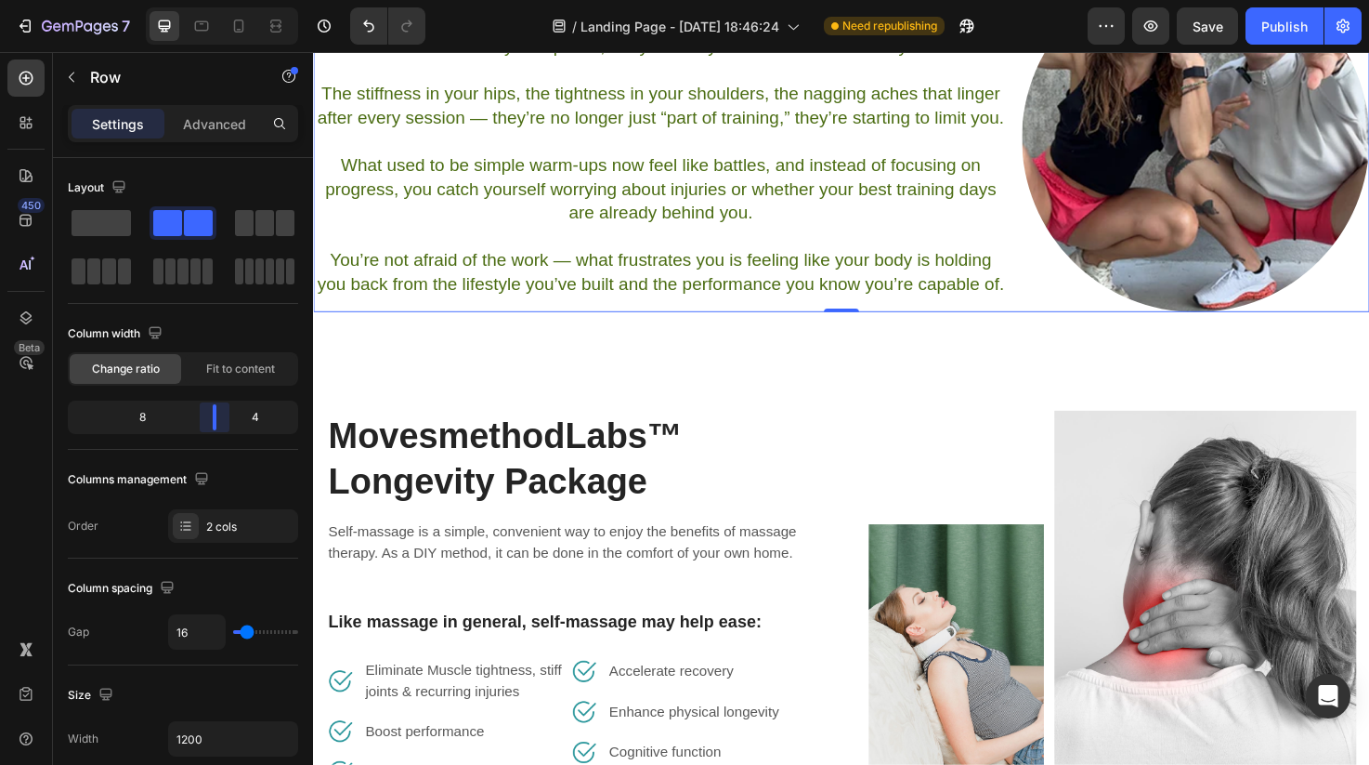
drag, startPoint x: 183, startPoint y: 411, endPoint x: 224, endPoint y: 292, distance: 125.7
click at [230, 0] on body "7 Version history / Landing Page - Aug 21, 18:46:24 Need republishing Preview S…" at bounding box center [684, 0] width 1369 height 0
click at [635, 309] on p "You’re not afraid of the work — what frustrates you is feeling like your body i…" at bounding box center [679, 284] width 729 height 50
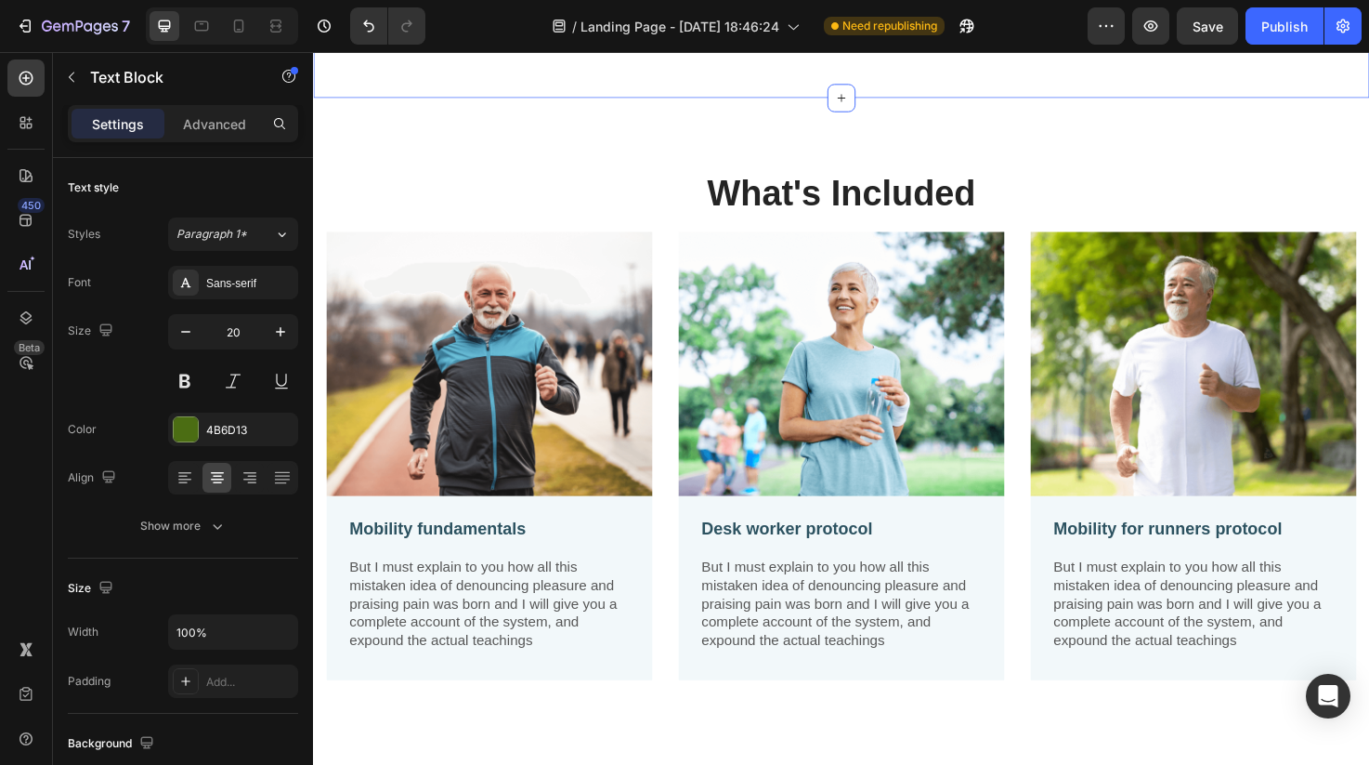
scroll to position [1692, 0]
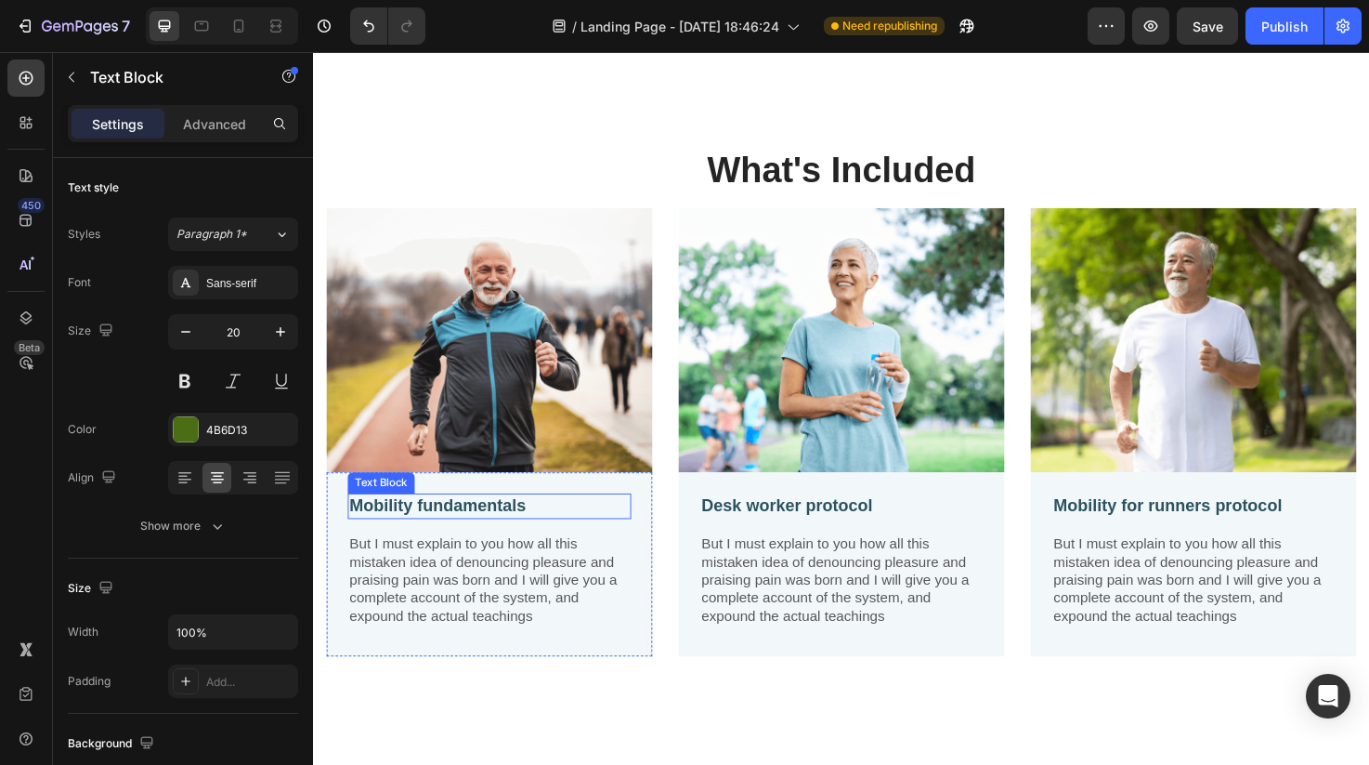
click at [468, 537] on p "Mobility fundamentals" at bounding box center [498, 530] width 295 height 23
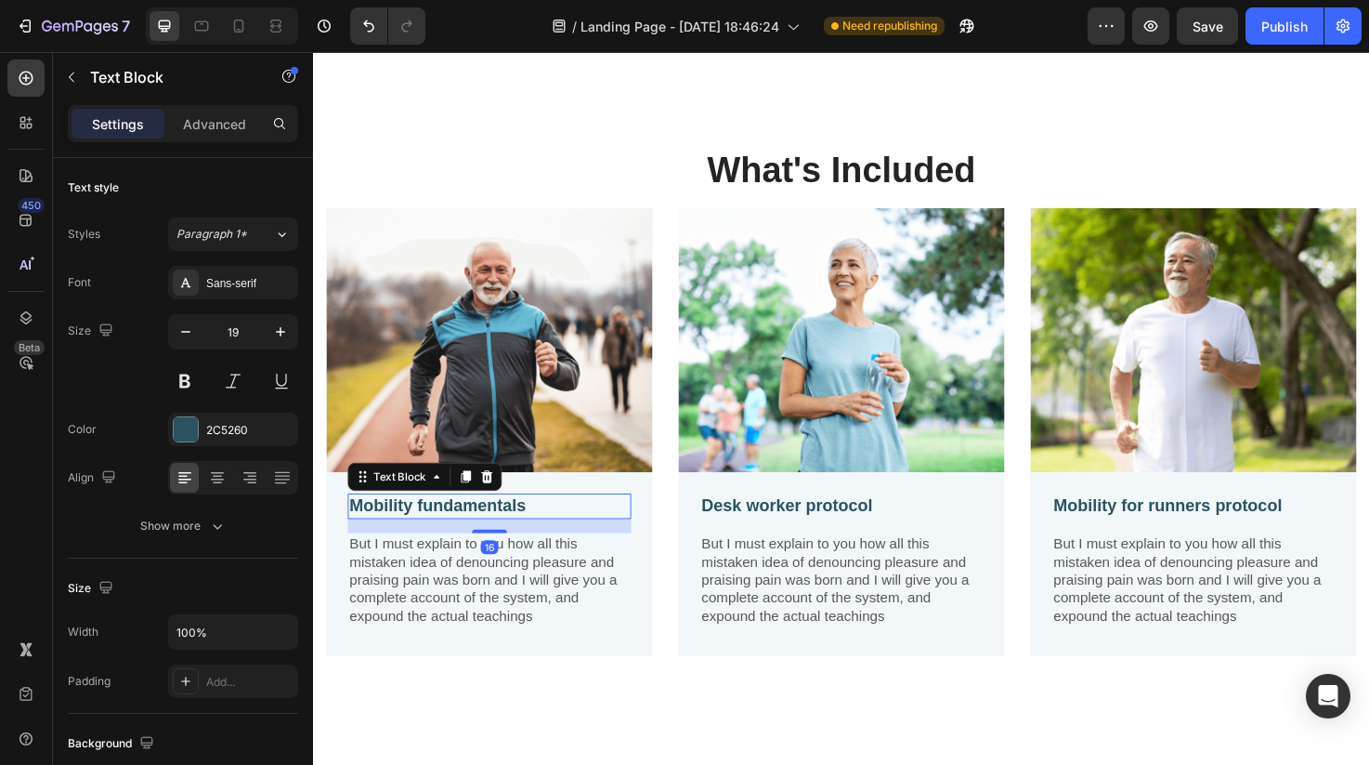
click at [468, 537] on p "Mobility fundamentals" at bounding box center [498, 530] width 295 height 23
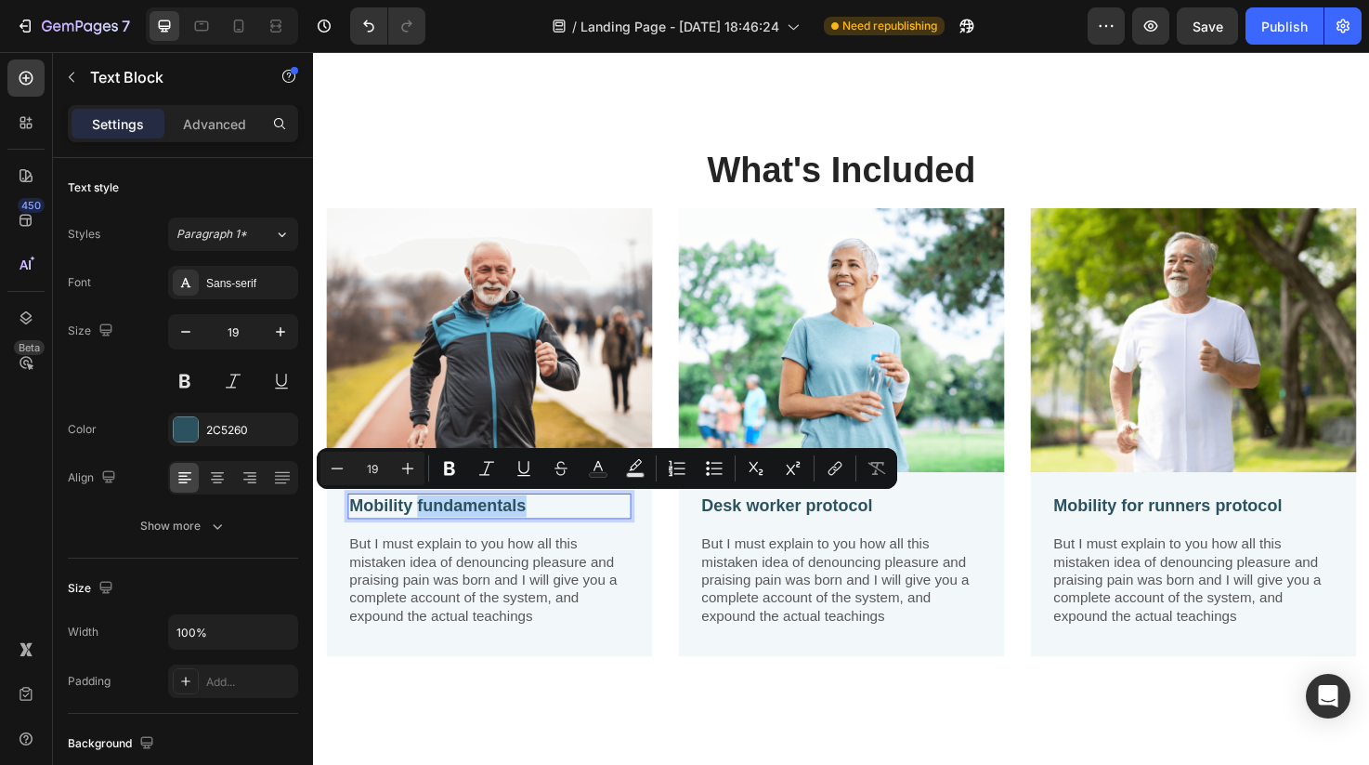
click at [468, 530] on p "Mobility fundamentals" at bounding box center [498, 530] width 295 height 23
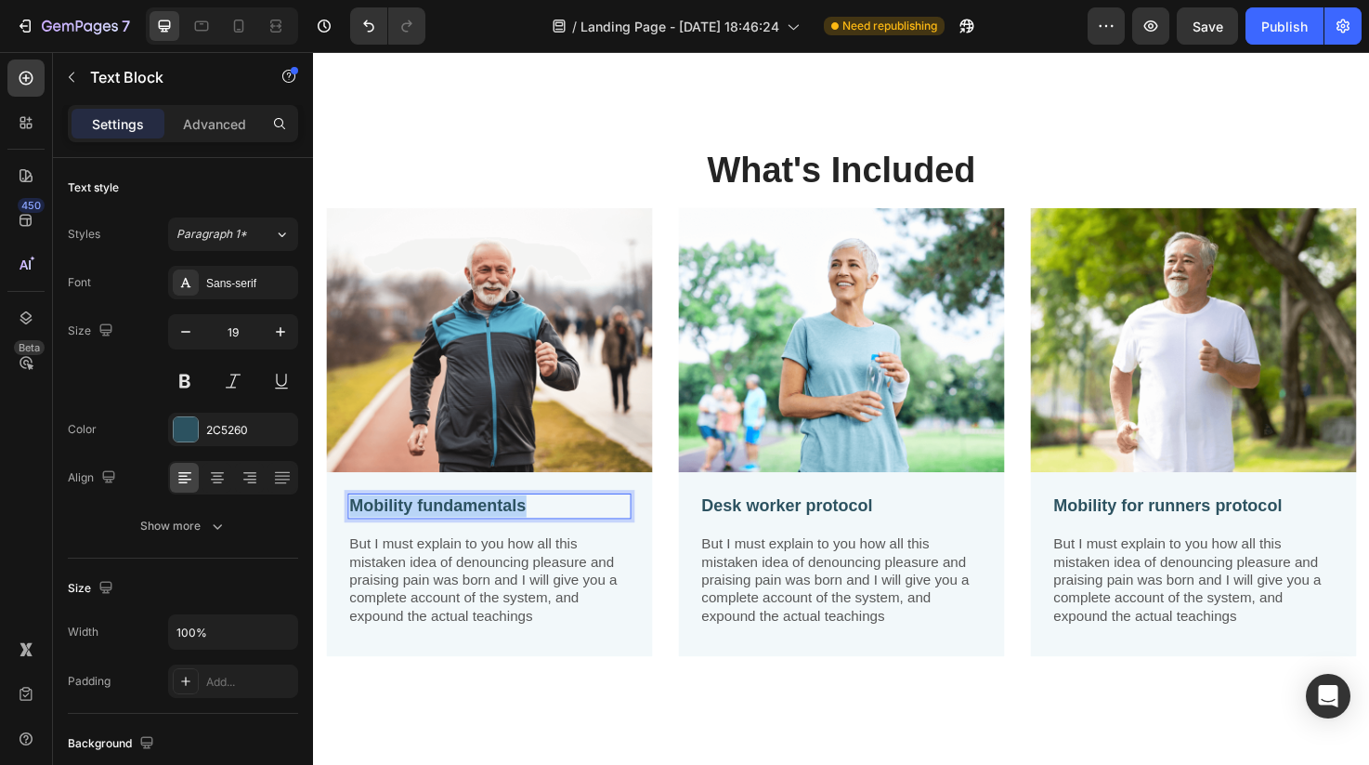
click at [468, 530] on p "Mobility fundamentals" at bounding box center [498, 530] width 295 height 23
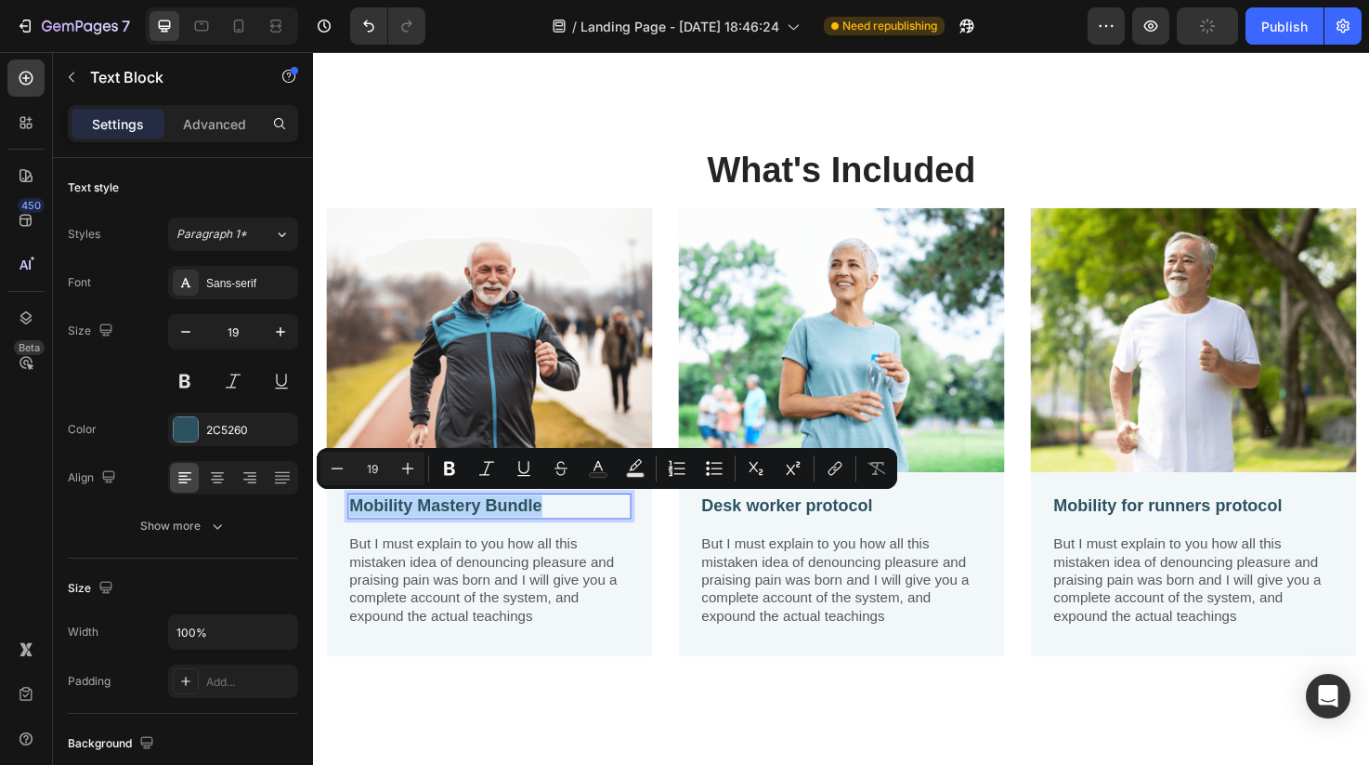
drag, startPoint x: 565, startPoint y: 530, endPoint x: 356, endPoint y: 537, distance: 209.1
click at [356, 537] on p "Mobility Mastery Bundle" at bounding box center [498, 530] width 295 height 23
click at [562, 530] on p "Mobility Mastery Bundle" at bounding box center [498, 530] width 295 height 23
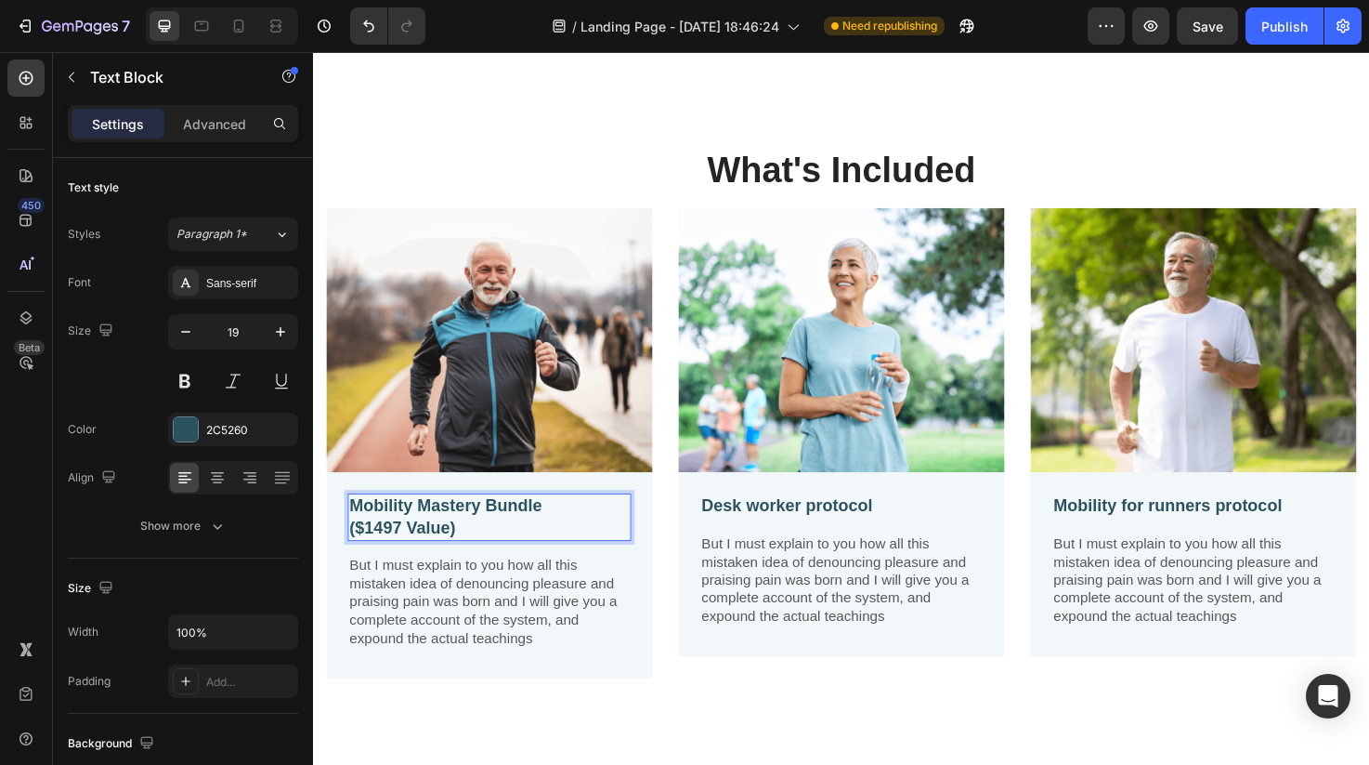
click at [561, 529] on p "Mobility Mastery Bundle" at bounding box center [498, 530] width 295 height 23
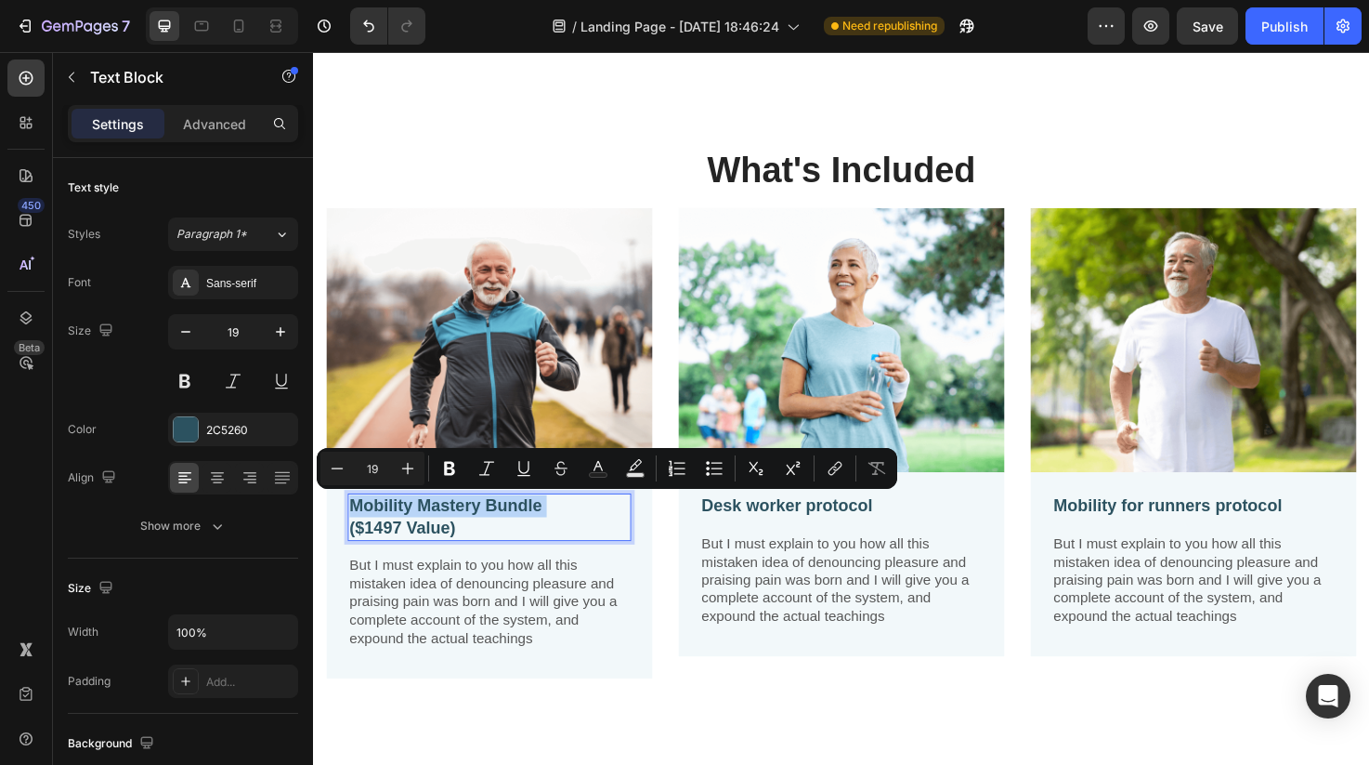
drag, startPoint x: 561, startPoint y: 529, endPoint x: 391, endPoint y: 527, distance: 170.0
click at [391, 527] on p "Mobility Mastery Bundle" at bounding box center [498, 530] width 295 height 23
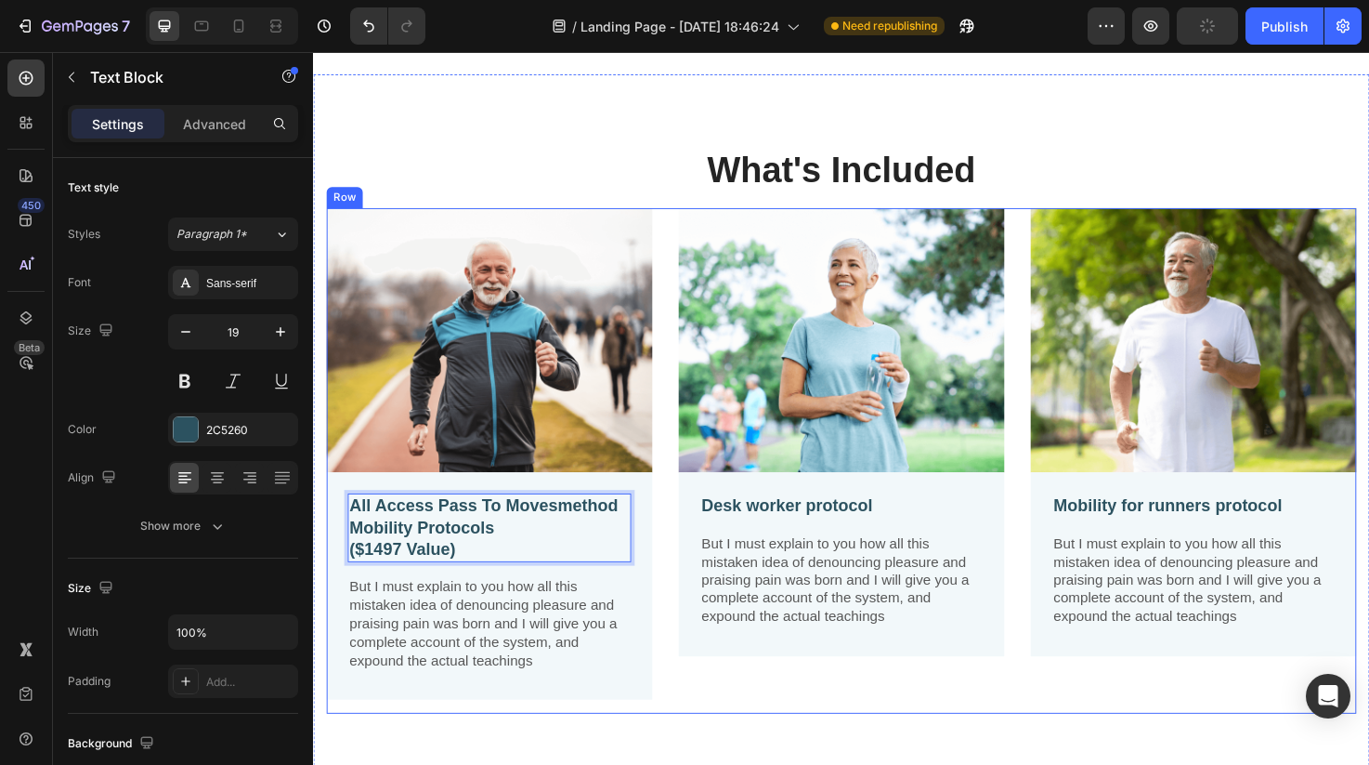
click at [742, 725] on div "Image Desk worker protocol Text Block But I must explain to you how all this mi…" at bounding box center [871, 482] width 344 height 533
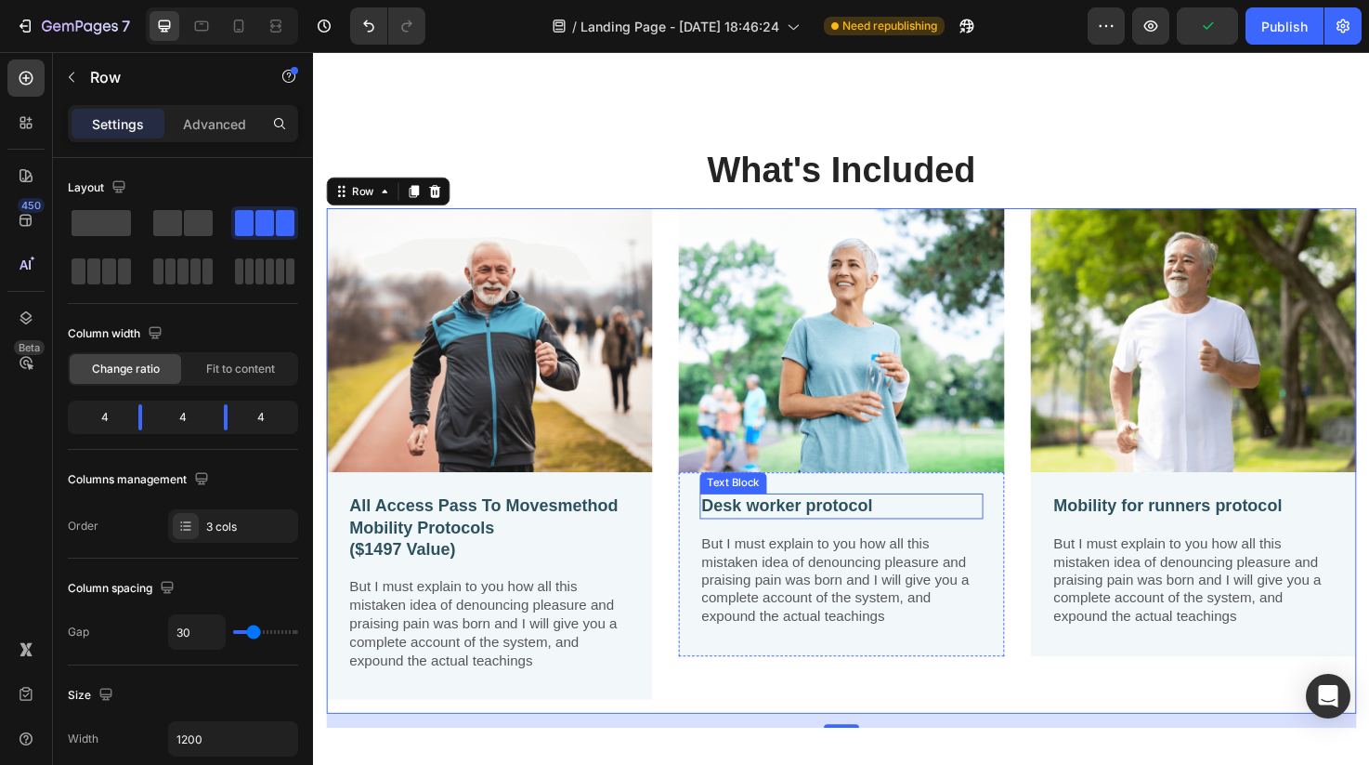
click at [794, 536] on p "Desk worker protocol" at bounding box center [870, 530] width 295 height 23
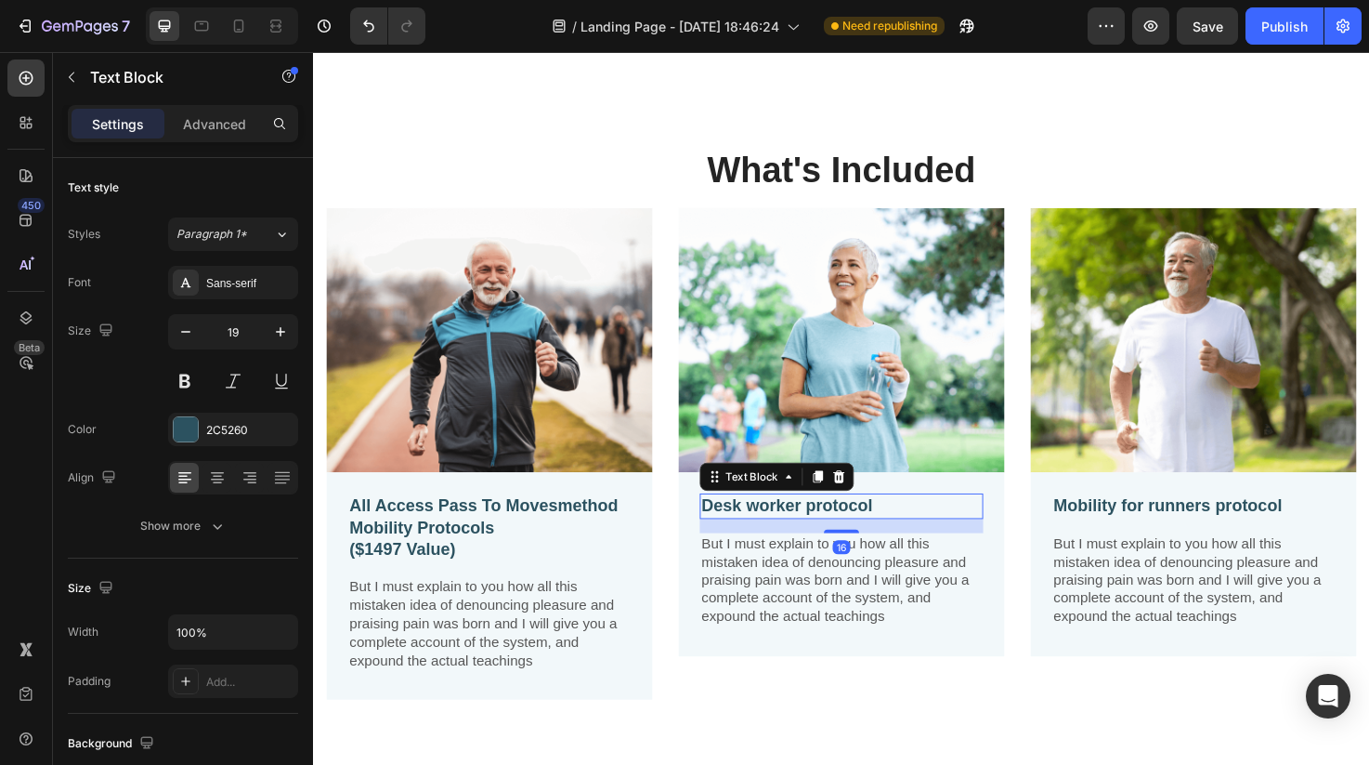
click at [794, 536] on p "Desk worker protocol" at bounding box center [870, 530] width 295 height 23
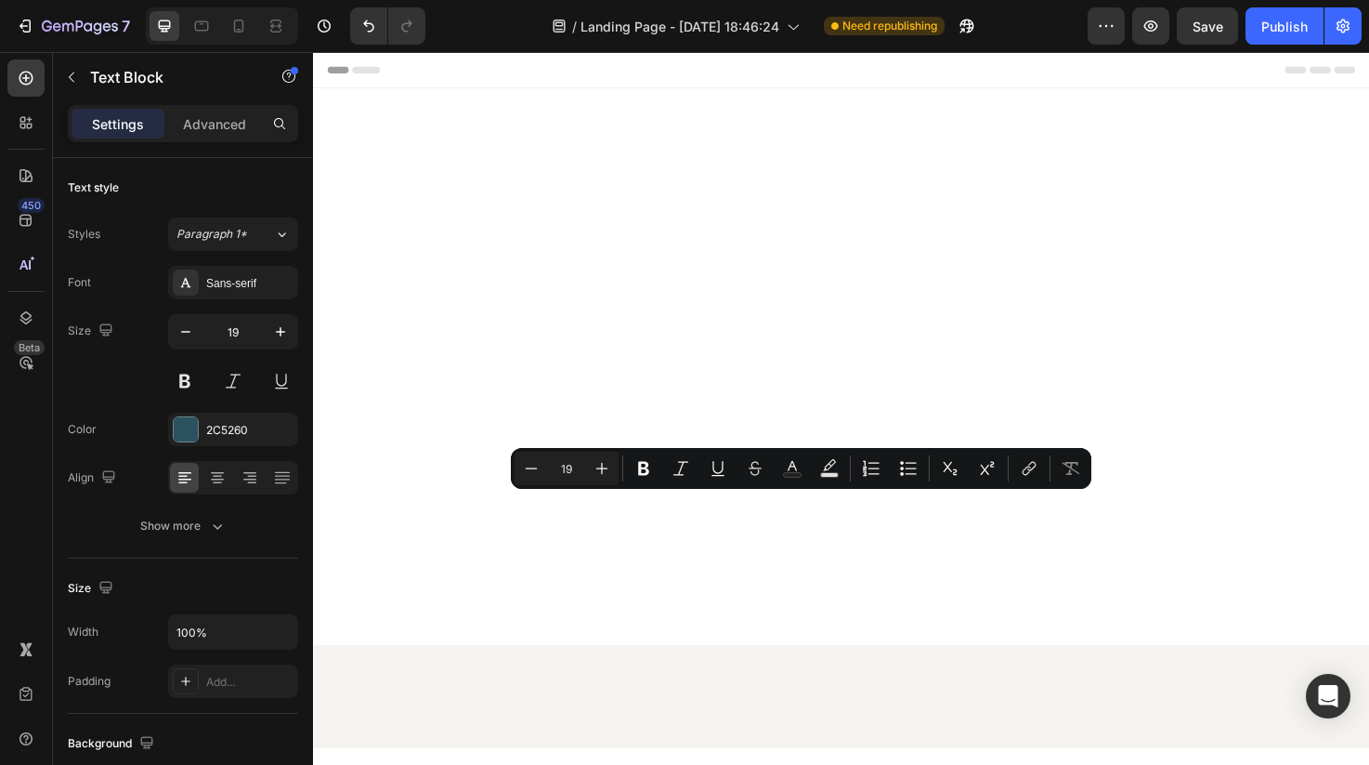
scroll to position [1692, 0]
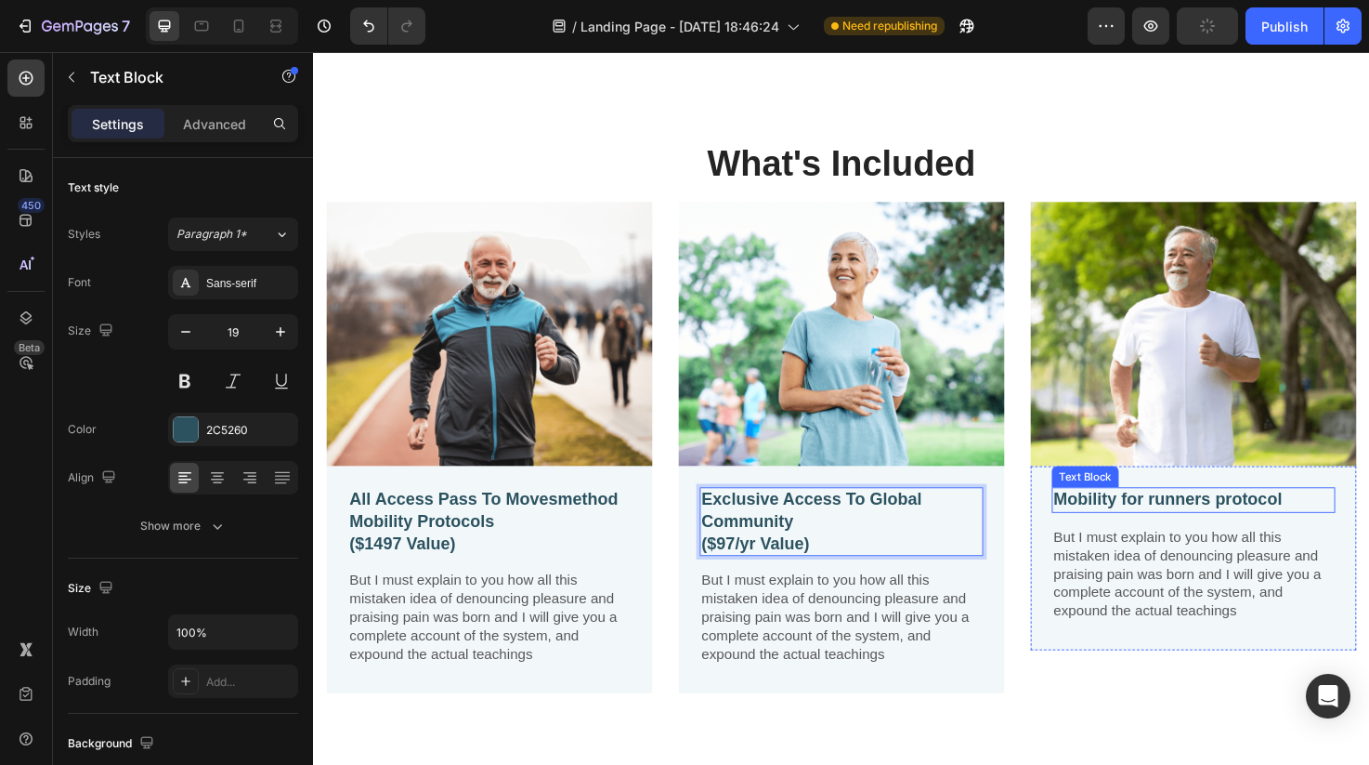
click at [1197, 526] on p "Mobility for runners protocol" at bounding box center [1241, 524] width 295 height 23
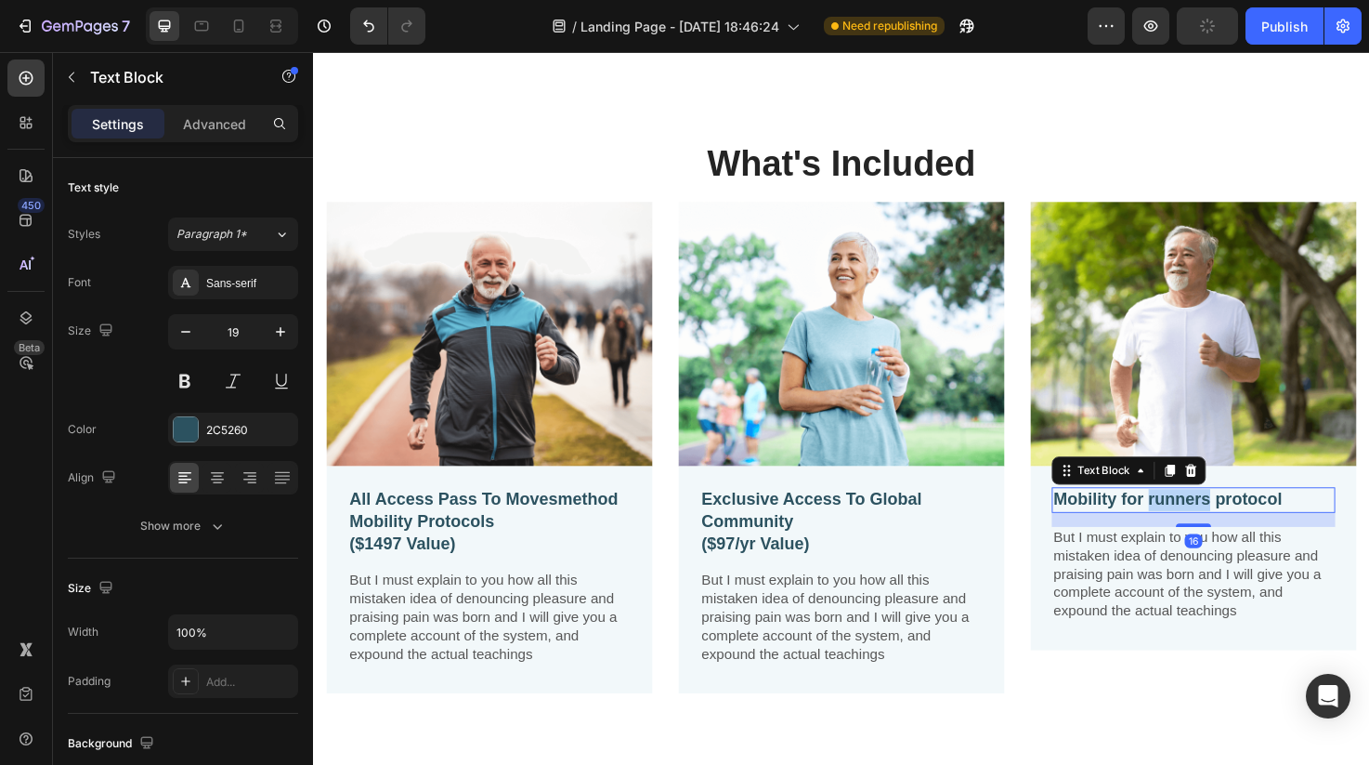
click at [1197, 526] on p "Mobility for runners protocol" at bounding box center [1241, 524] width 295 height 23
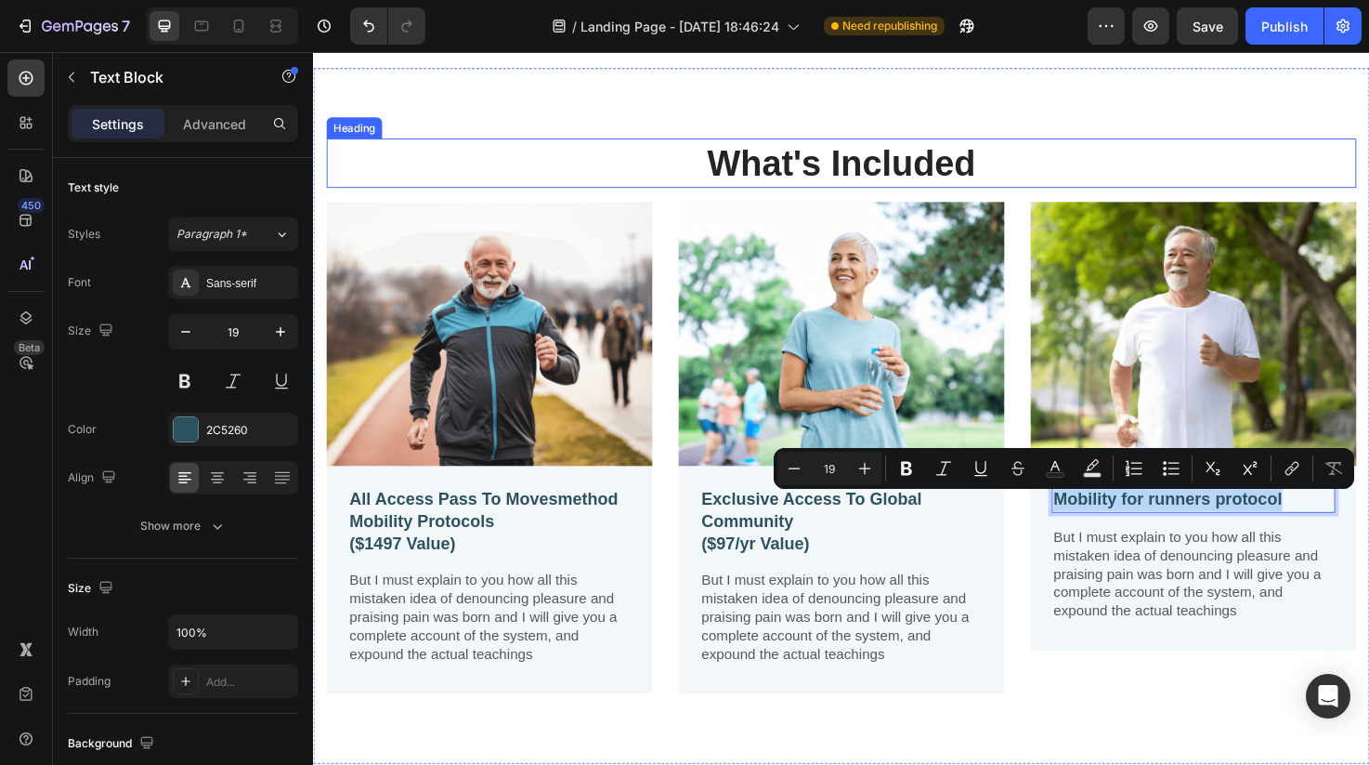
click at [946, 184] on h2 "What's Included" at bounding box center [870, 169] width 1087 height 52
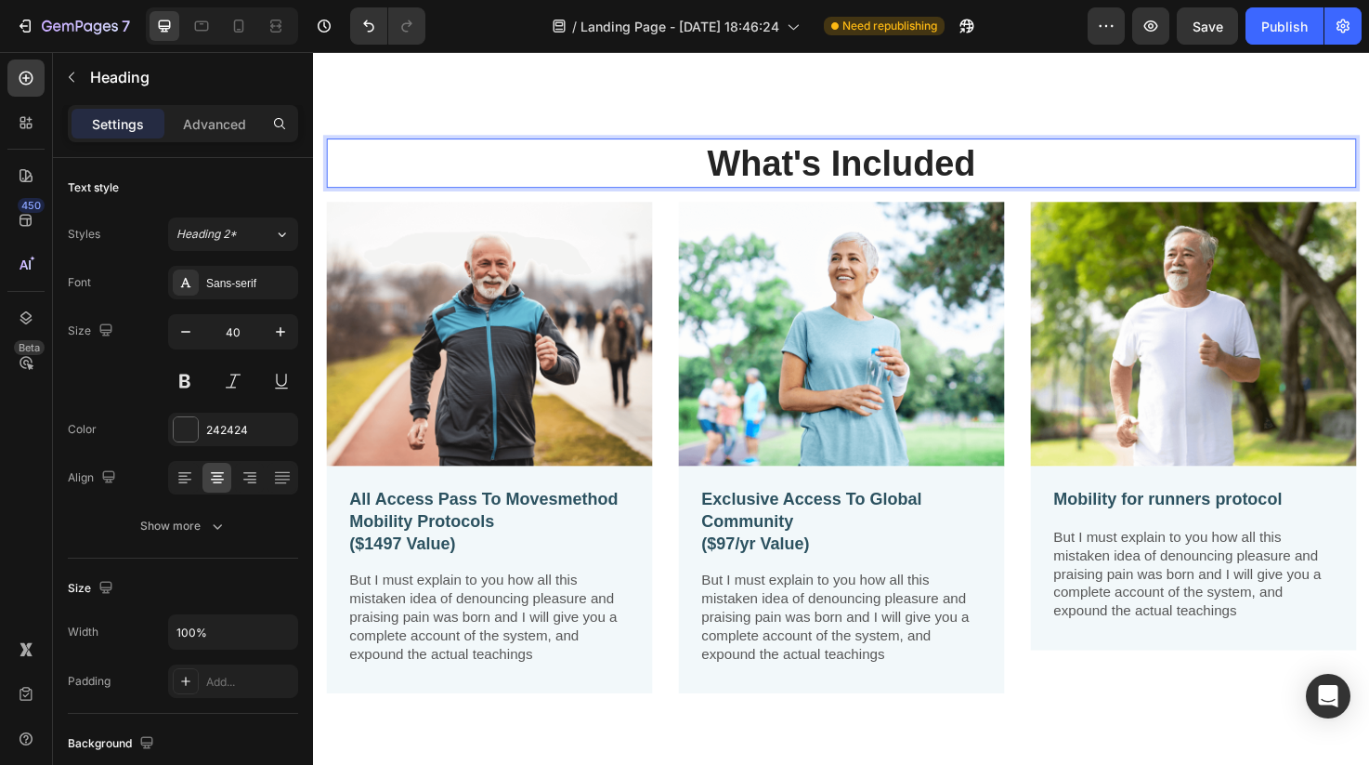
click at [946, 184] on h2 "What's Included" at bounding box center [870, 169] width 1087 height 52
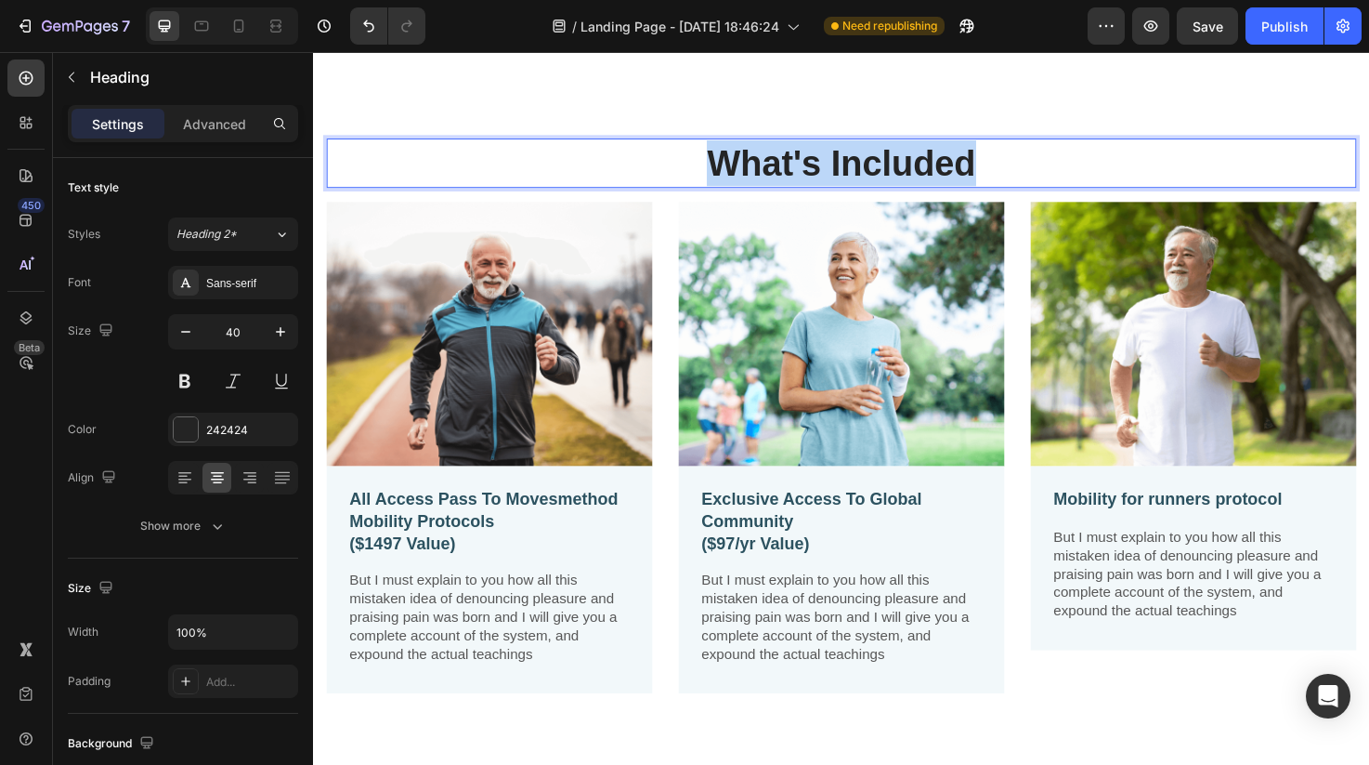
click at [946, 184] on p "What's Included" at bounding box center [870, 169] width 1083 height 48
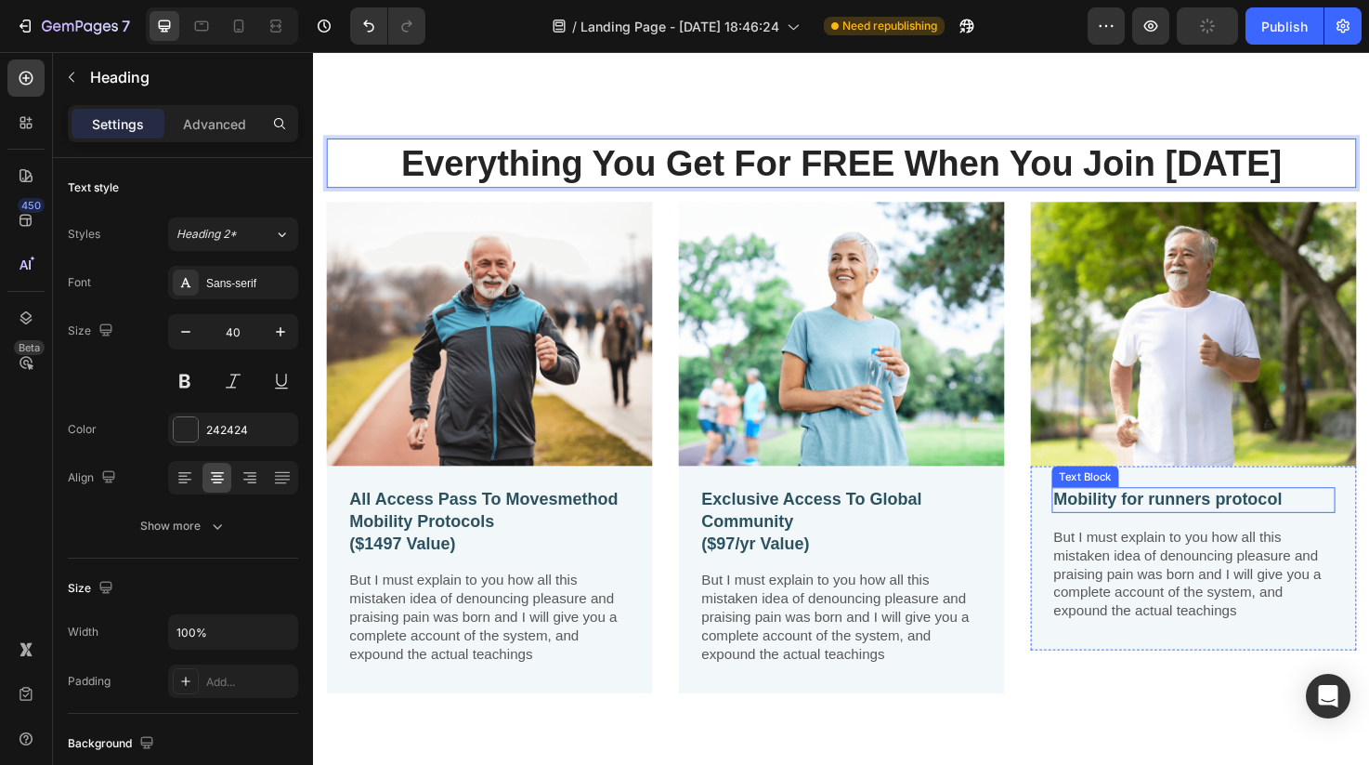
click at [1153, 524] on p "Mobility for runners protocol" at bounding box center [1241, 524] width 295 height 23
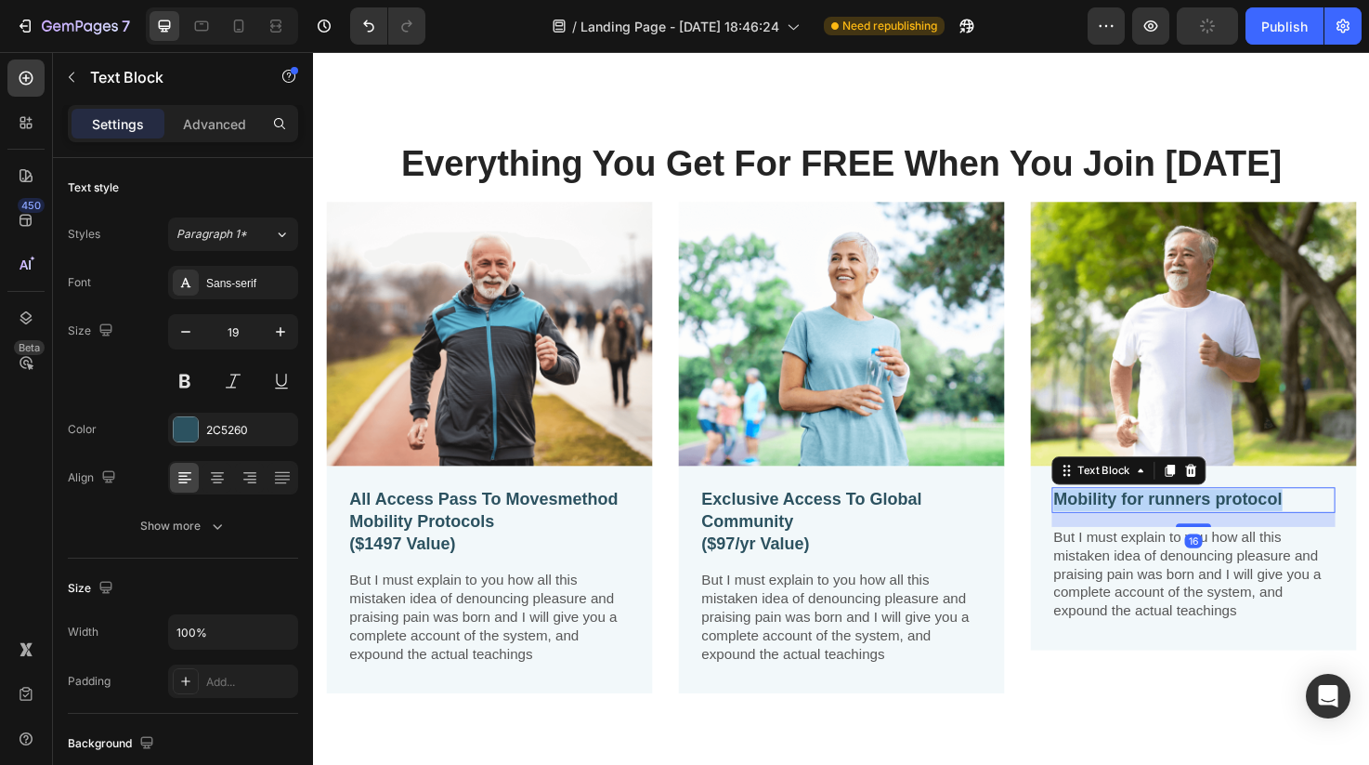
click at [1153, 524] on p "Mobility for runners protocol" at bounding box center [1241, 524] width 295 height 23
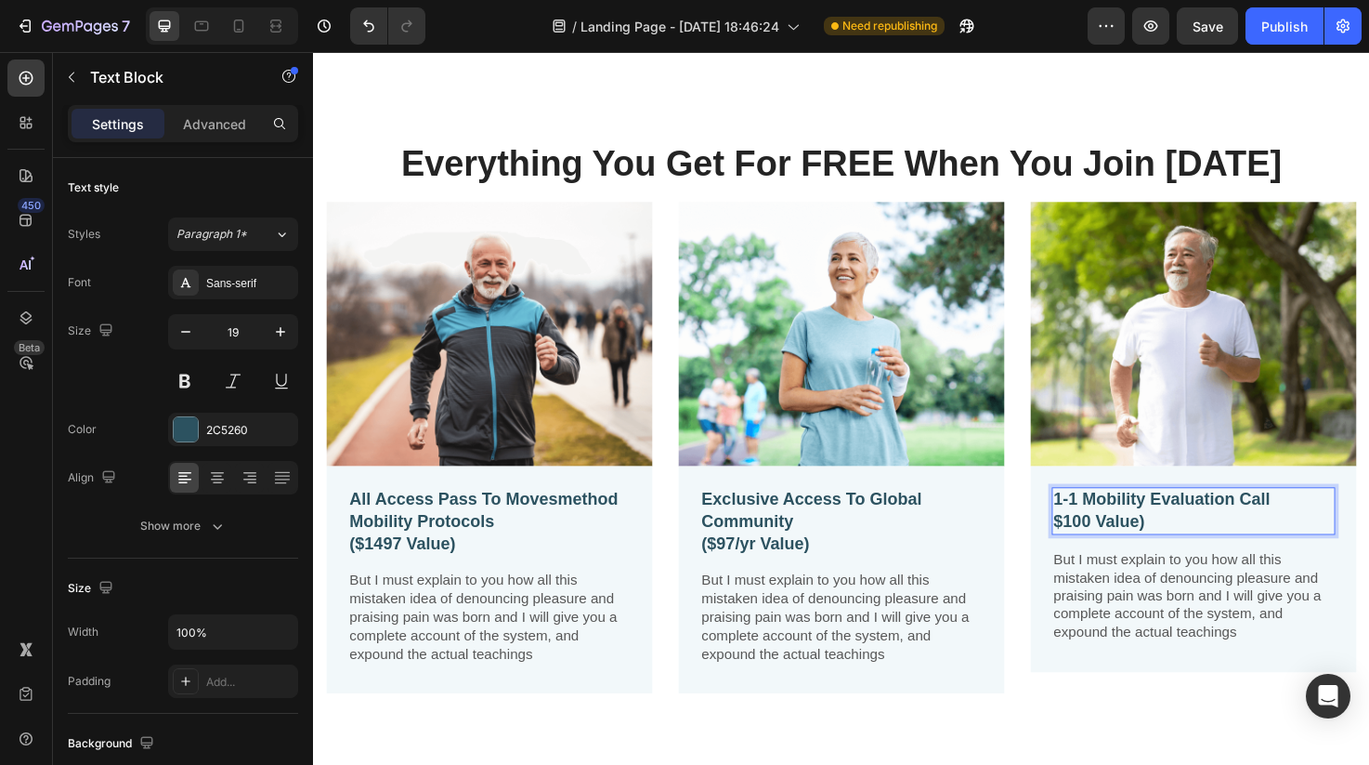
click at [1094, 550] on p "1-1 Mobility Evaluation Call $100 Value)" at bounding box center [1241, 536] width 295 height 46
click at [1106, 626] on p "But I must explain to you how all this mistaken idea of denouncing pleasure and…" at bounding box center [1241, 626] width 295 height 97
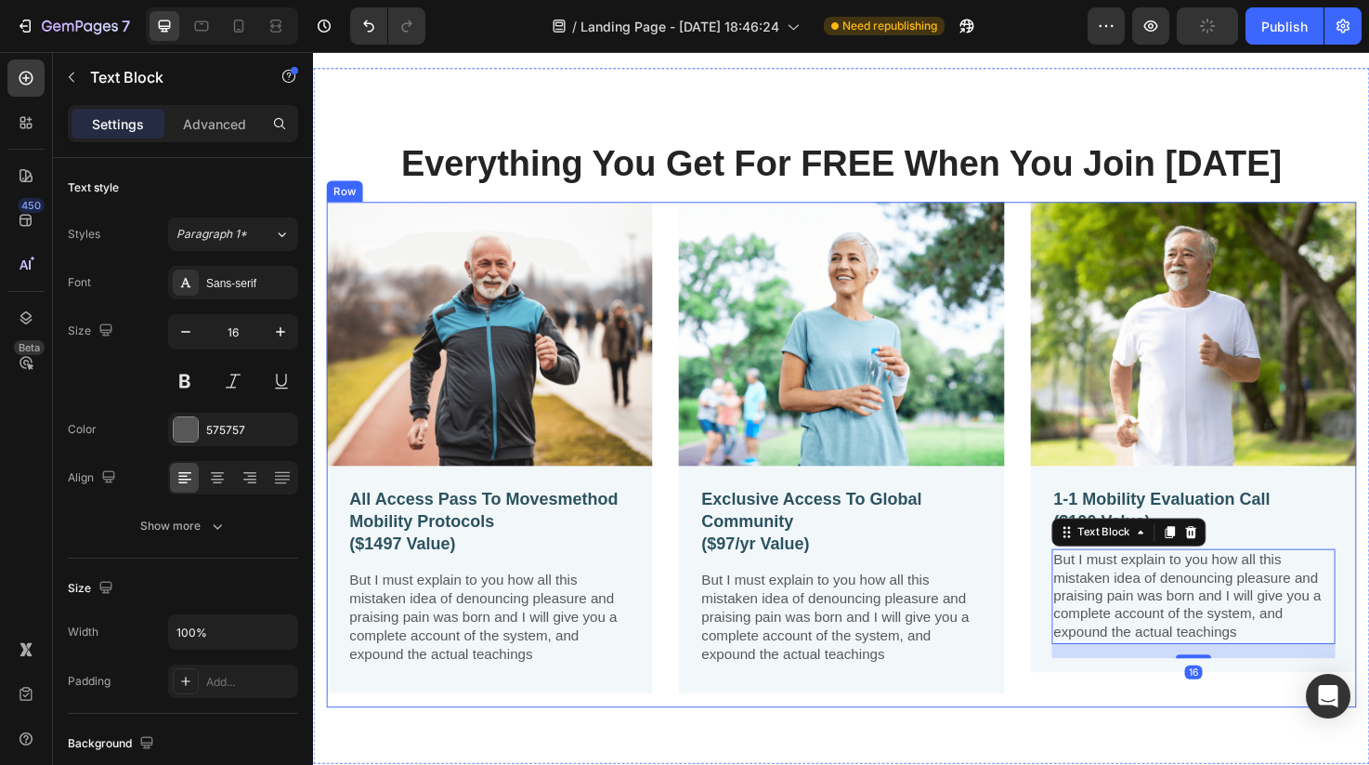
click at [1064, 627] on div "Image All Access Pass To Movesmethod Mobility Protocols ($1497 Value) Text Bloc…" at bounding box center [870, 476] width 1087 height 533
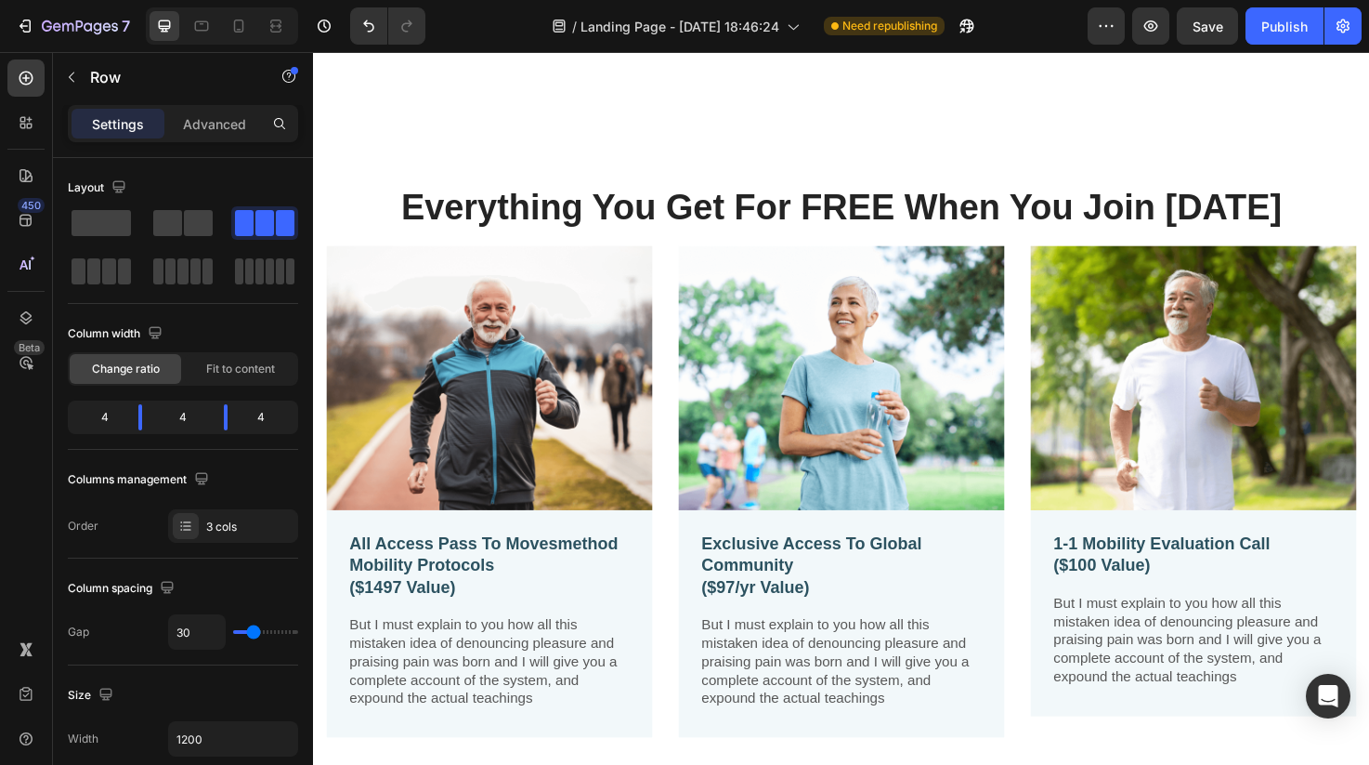
scroll to position [1750, 0]
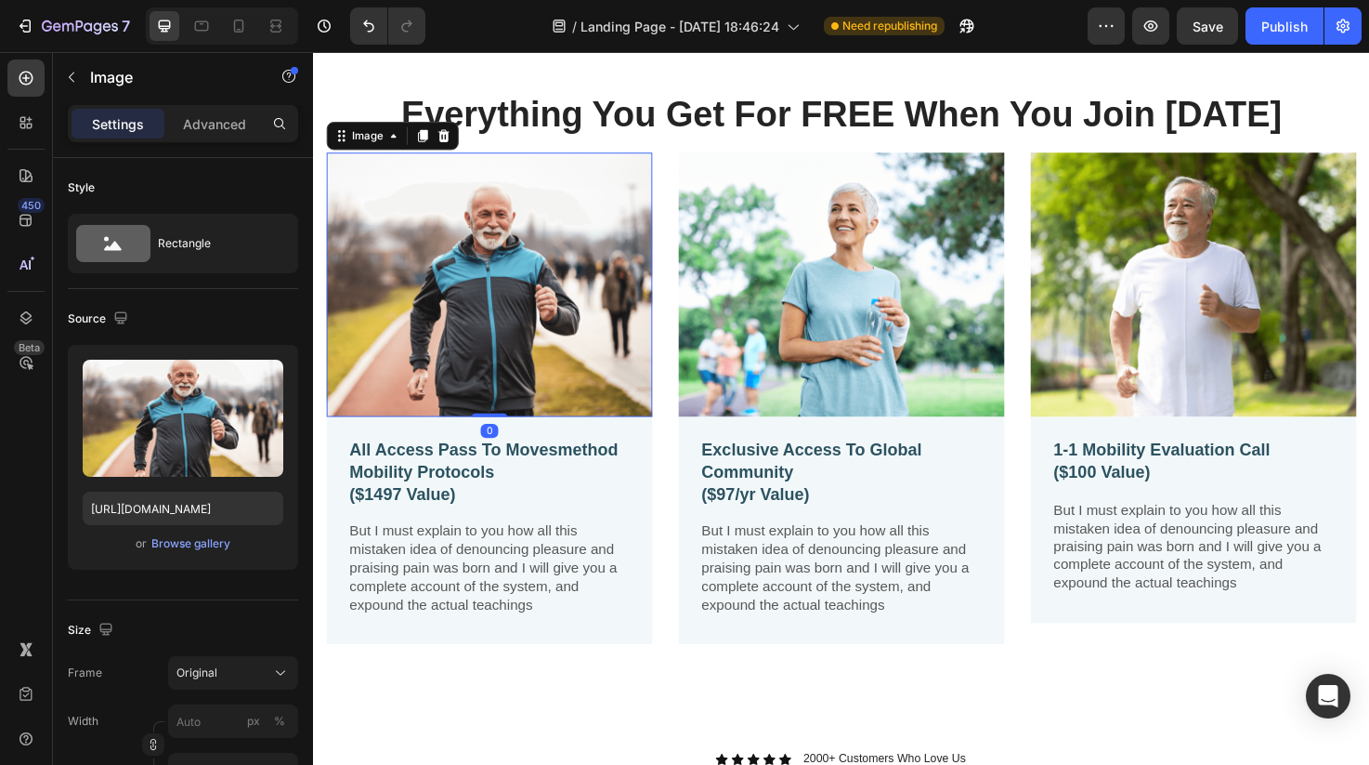
click at [597, 371] on img at bounding box center [499, 297] width 344 height 279
click at [205, 539] on div "Browse gallery" at bounding box center [190, 543] width 79 height 17
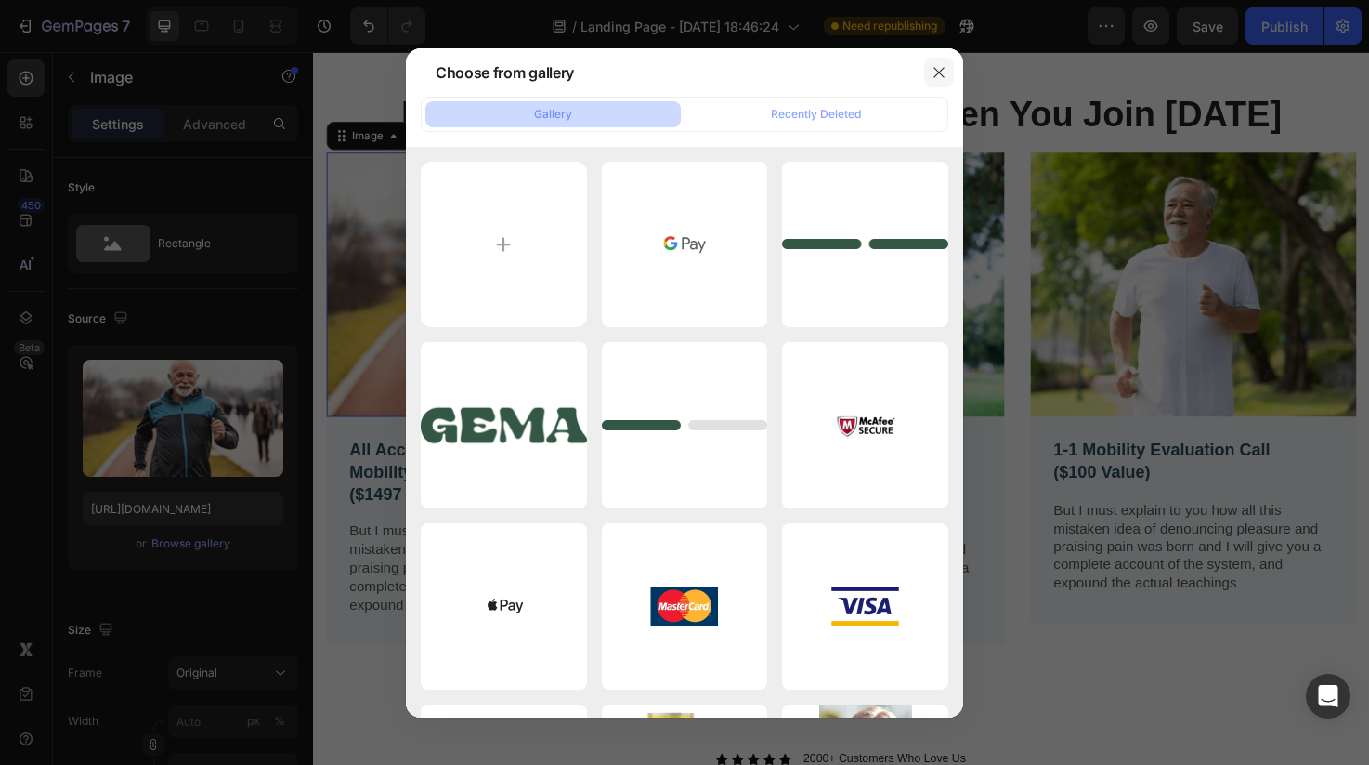
click at [939, 67] on icon "button" at bounding box center [939, 72] width 15 height 15
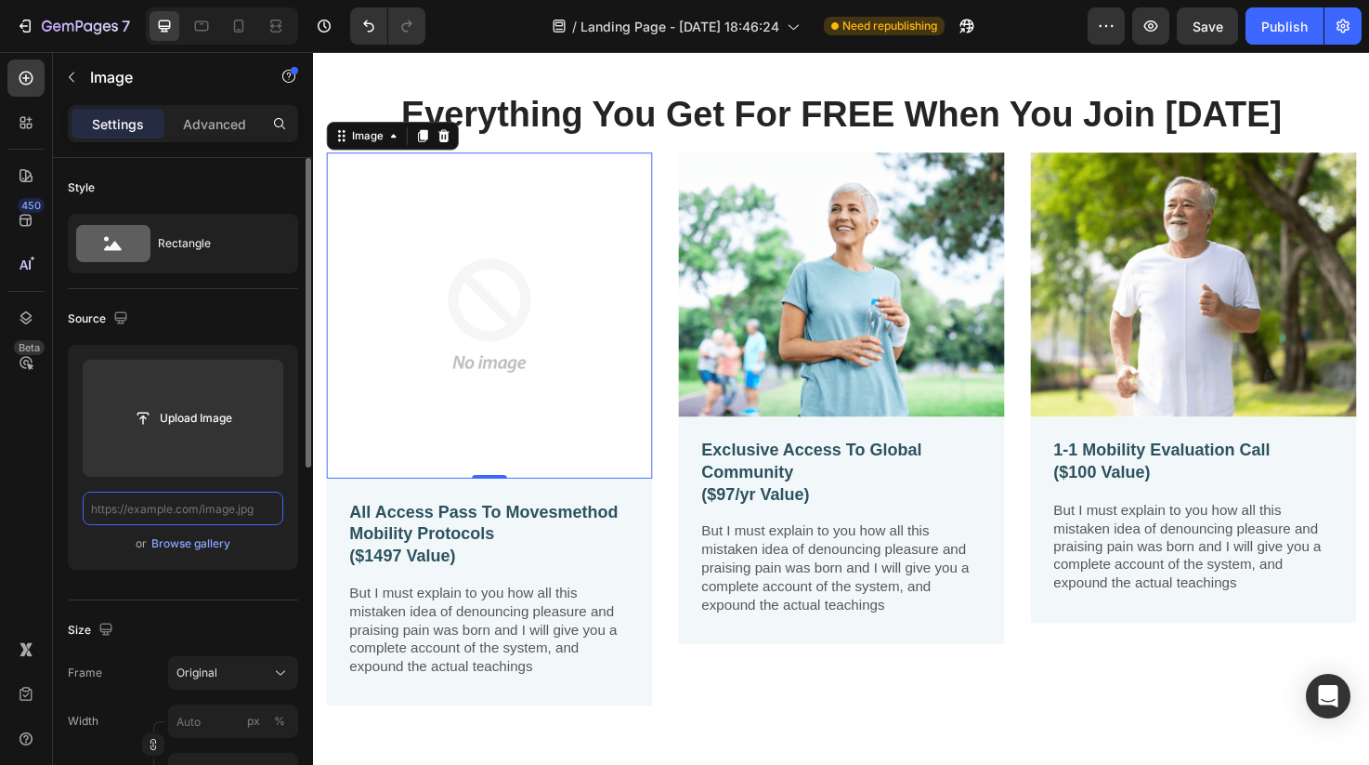
scroll to position [0, 0]
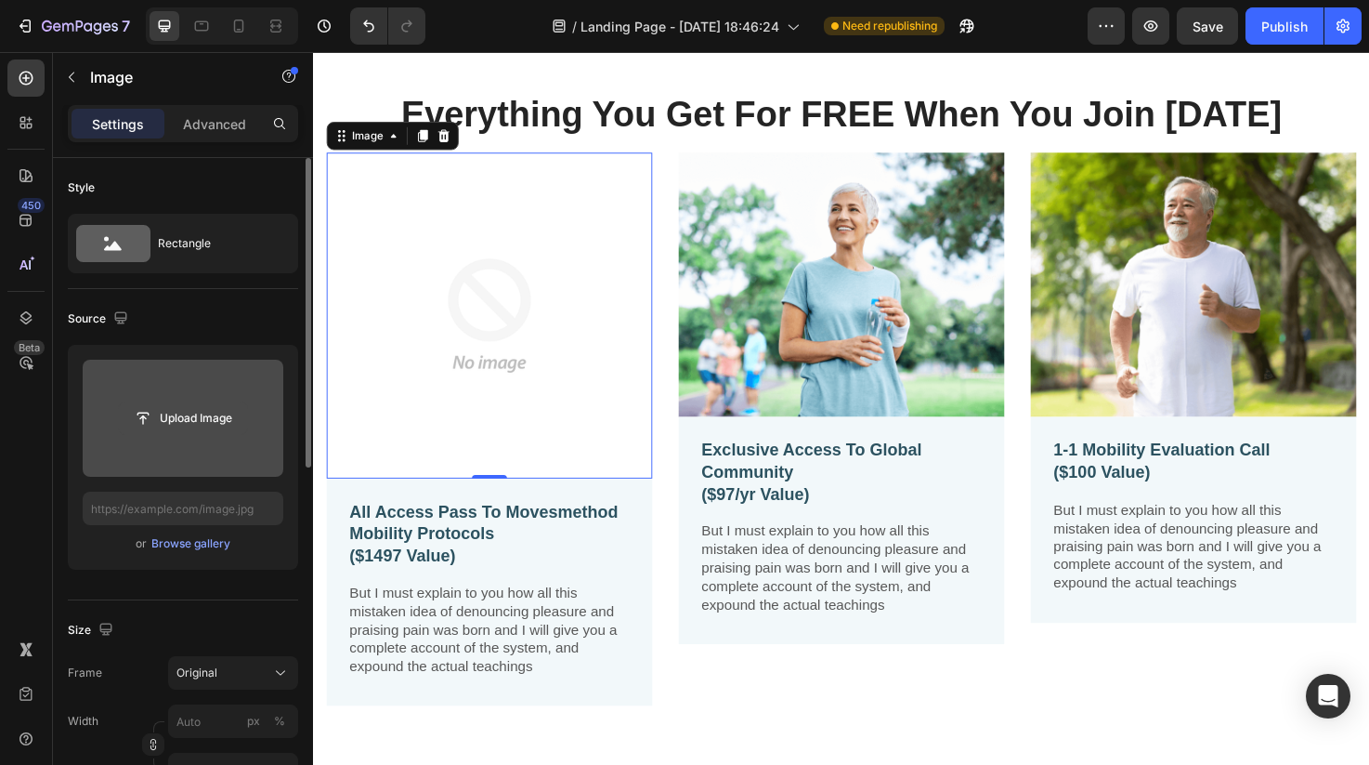
click at [203, 425] on input "file" at bounding box center [183, 418] width 128 height 32
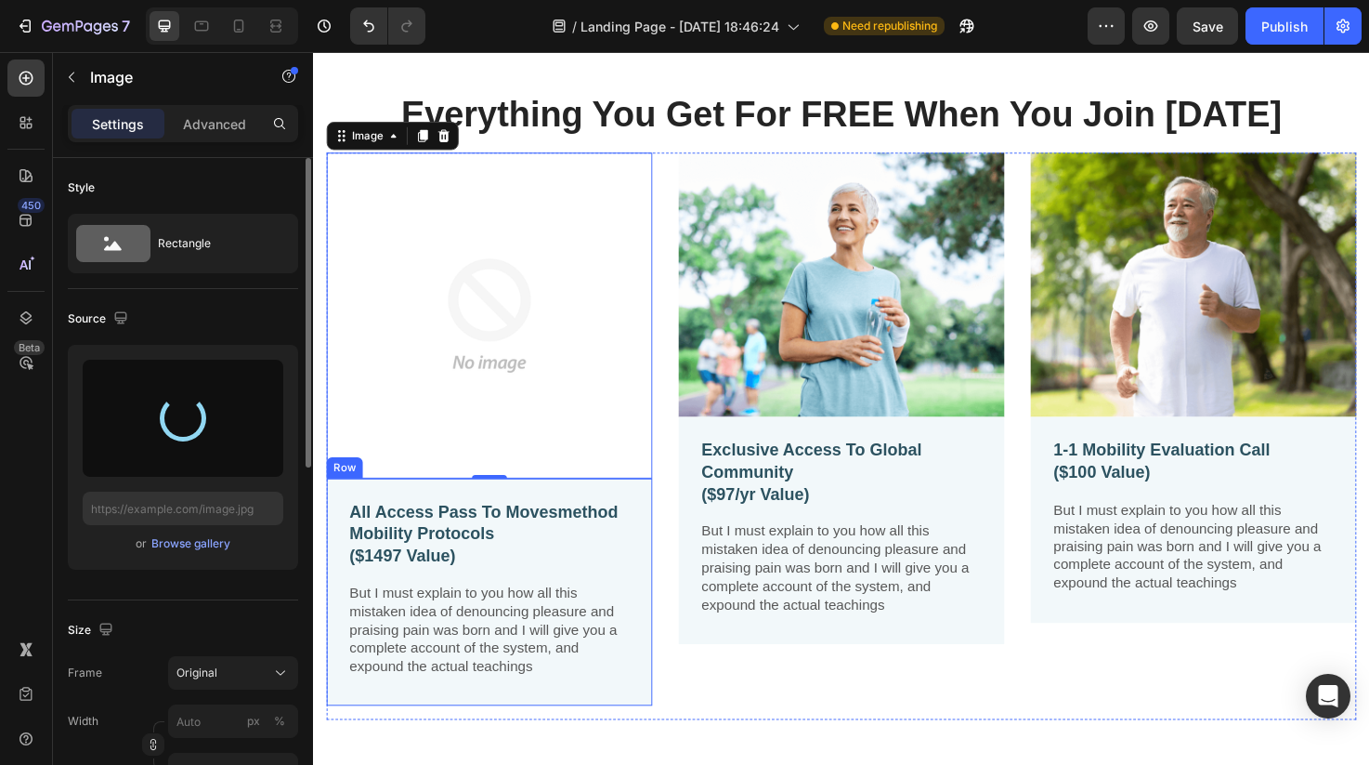
type input "https://cdn.shopify.com/s/files/1/0606/5533/7551/files/gempages_558382170591200…"
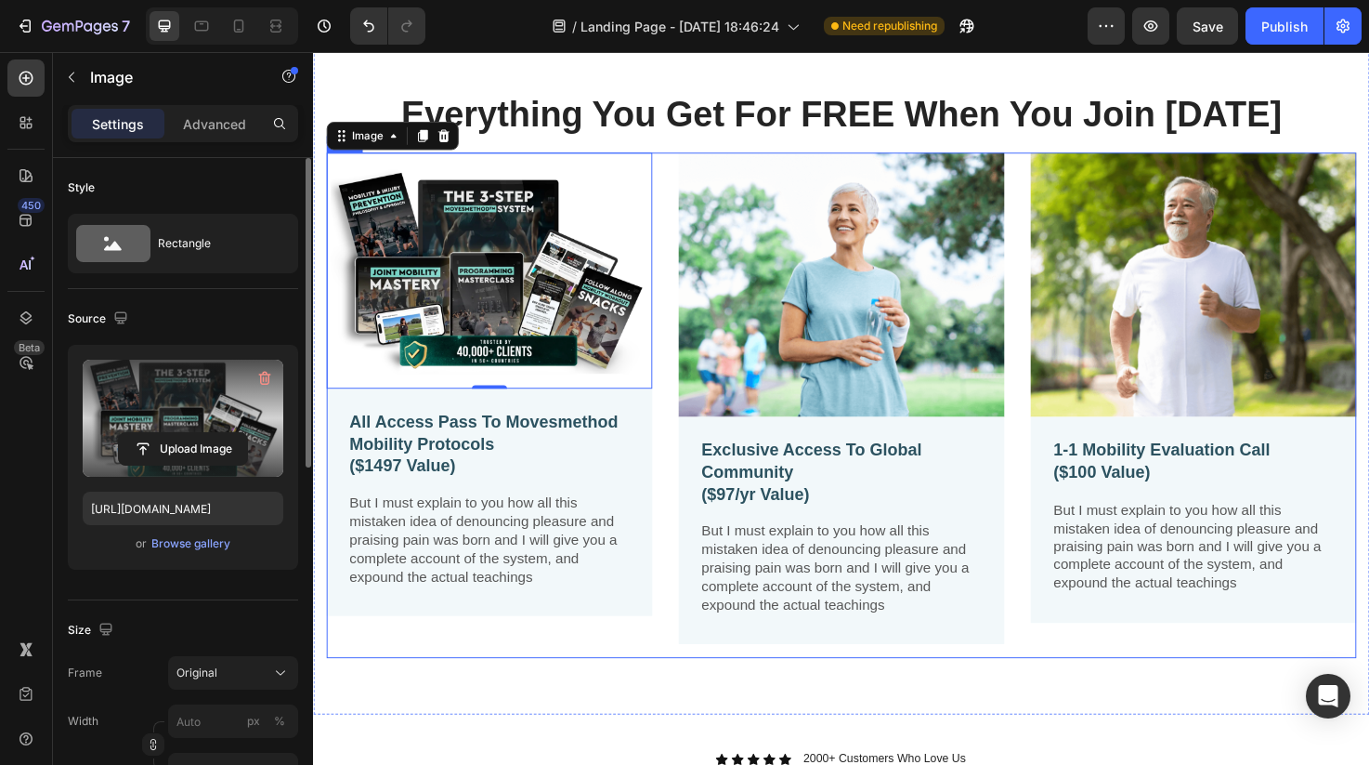
click at [691, 490] on div "Image 0 All Access Pass To Movesmethod Mobility Protocols ($1497 Value) Text Bl…" at bounding box center [870, 424] width 1087 height 533
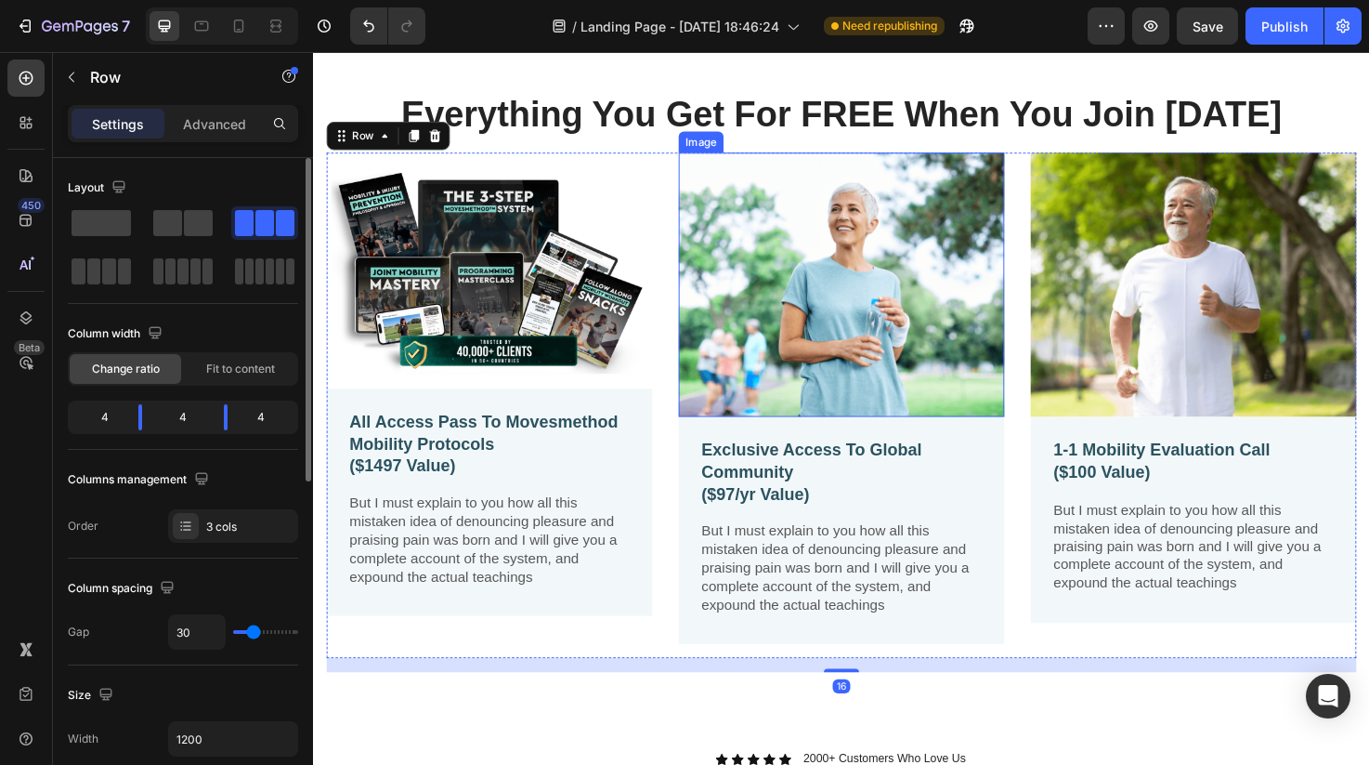
click at [744, 385] on img at bounding box center [871, 297] width 344 height 279
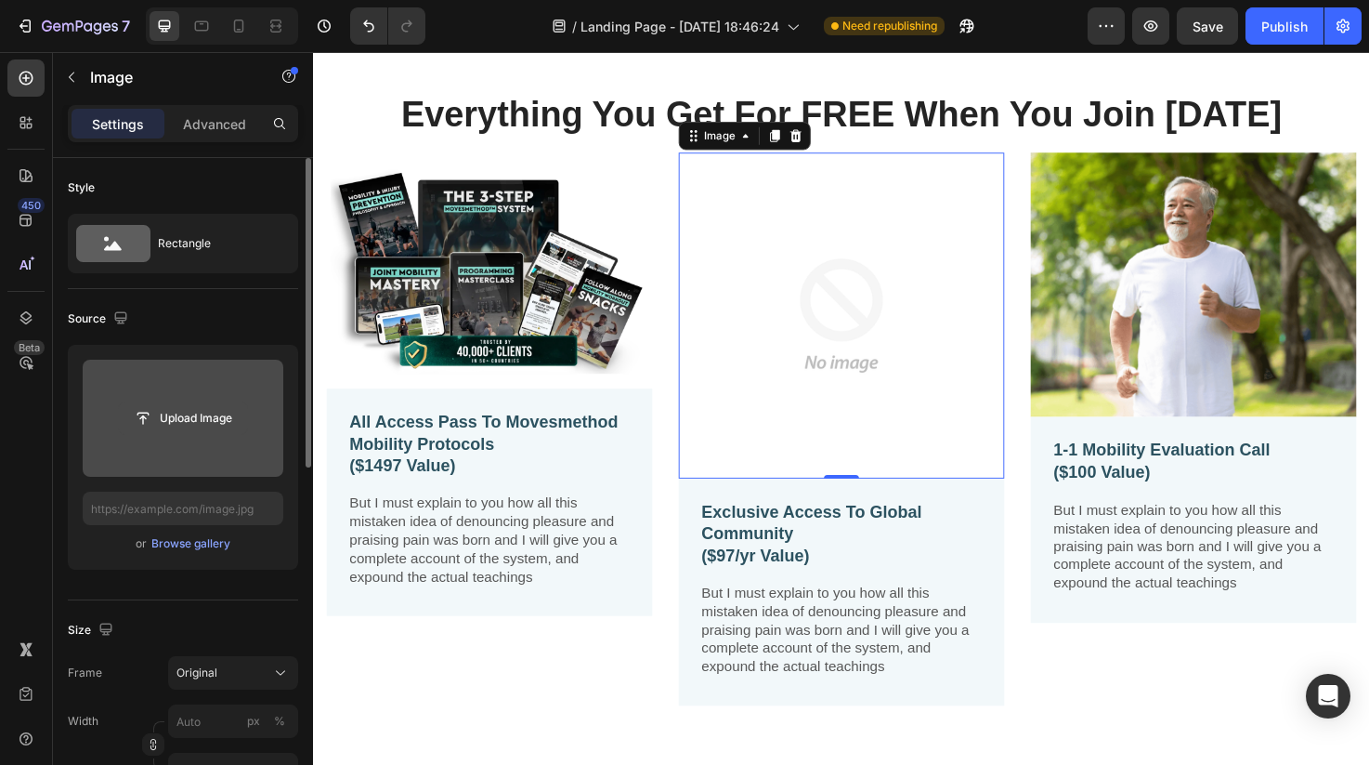
click at [190, 418] on input "file" at bounding box center [183, 418] width 128 height 32
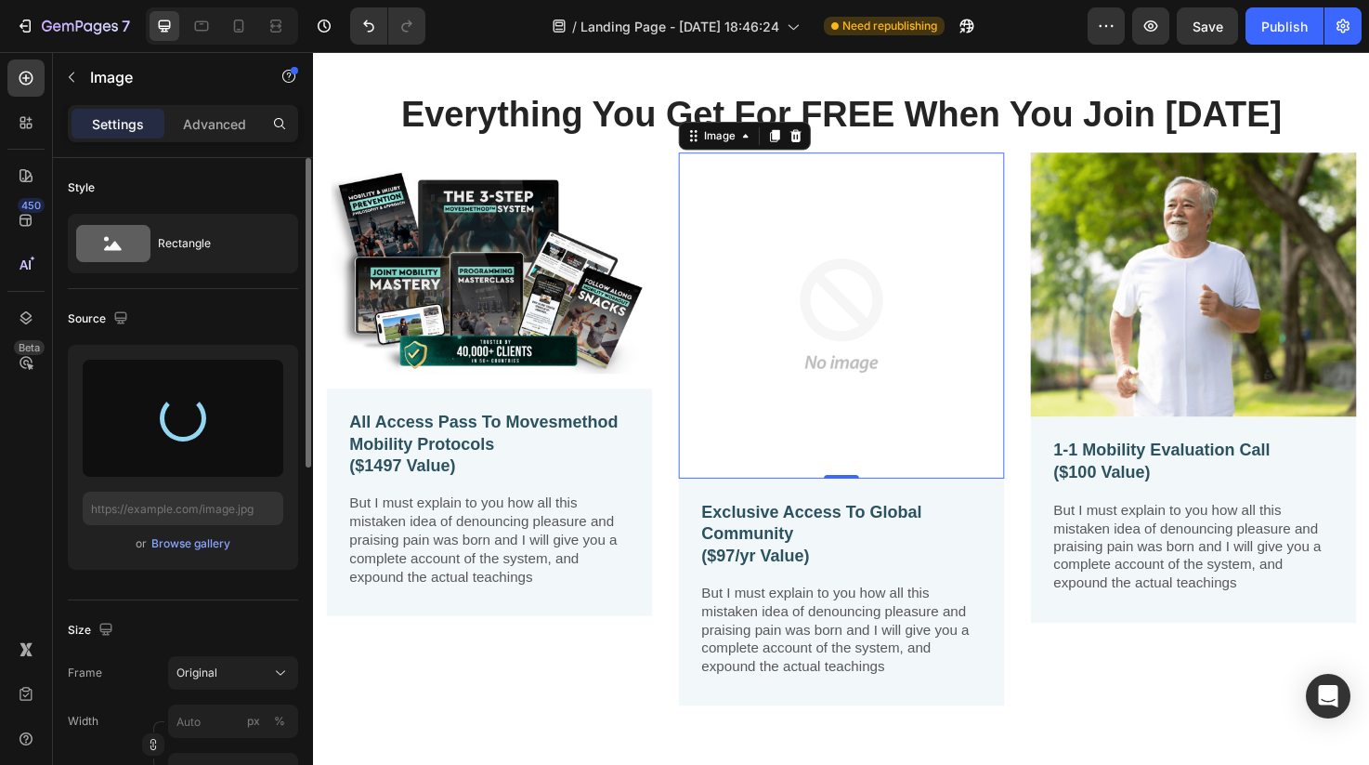
type input "https://cdn.shopify.com/s/files/1/0606/5533/7551/files/gempages_558382170591200…"
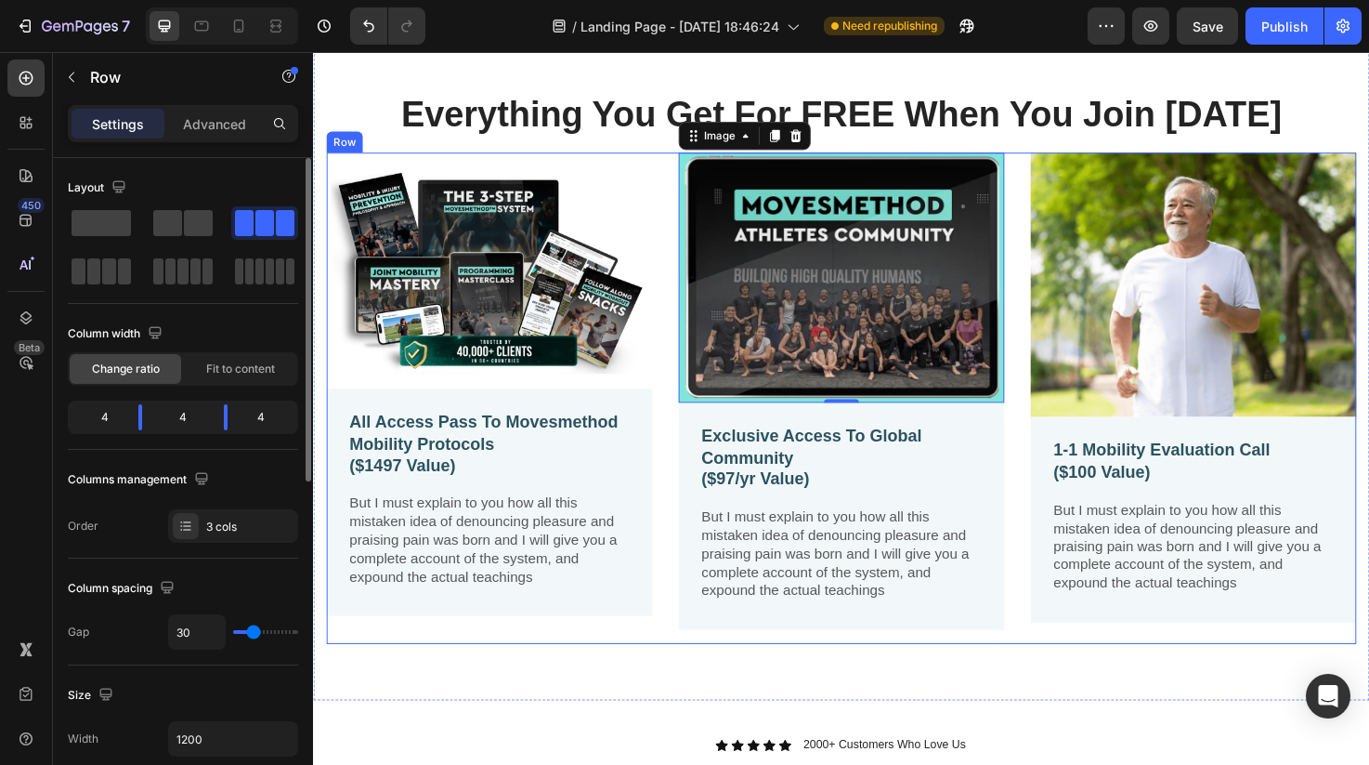
click at [685, 347] on div "Image All Access Pass To Movesmethod Mobility Protocols ($1497 Value) Text Bloc…" at bounding box center [870, 417] width 1087 height 518
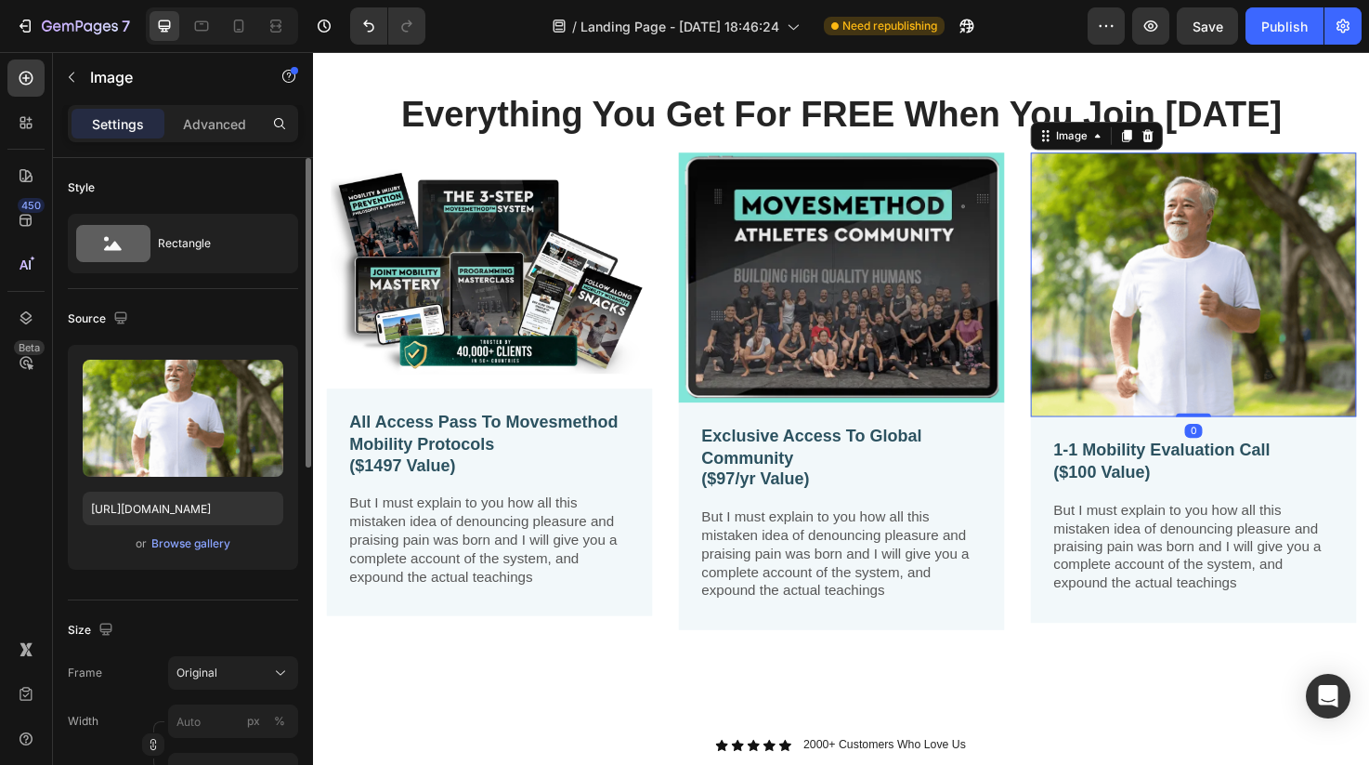
click at [1141, 309] on img at bounding box center [1242, 297] width 344 height 279
click at [198, 543] on div "Browse gallery" at bounding box center [190, 543] width 79 height 17
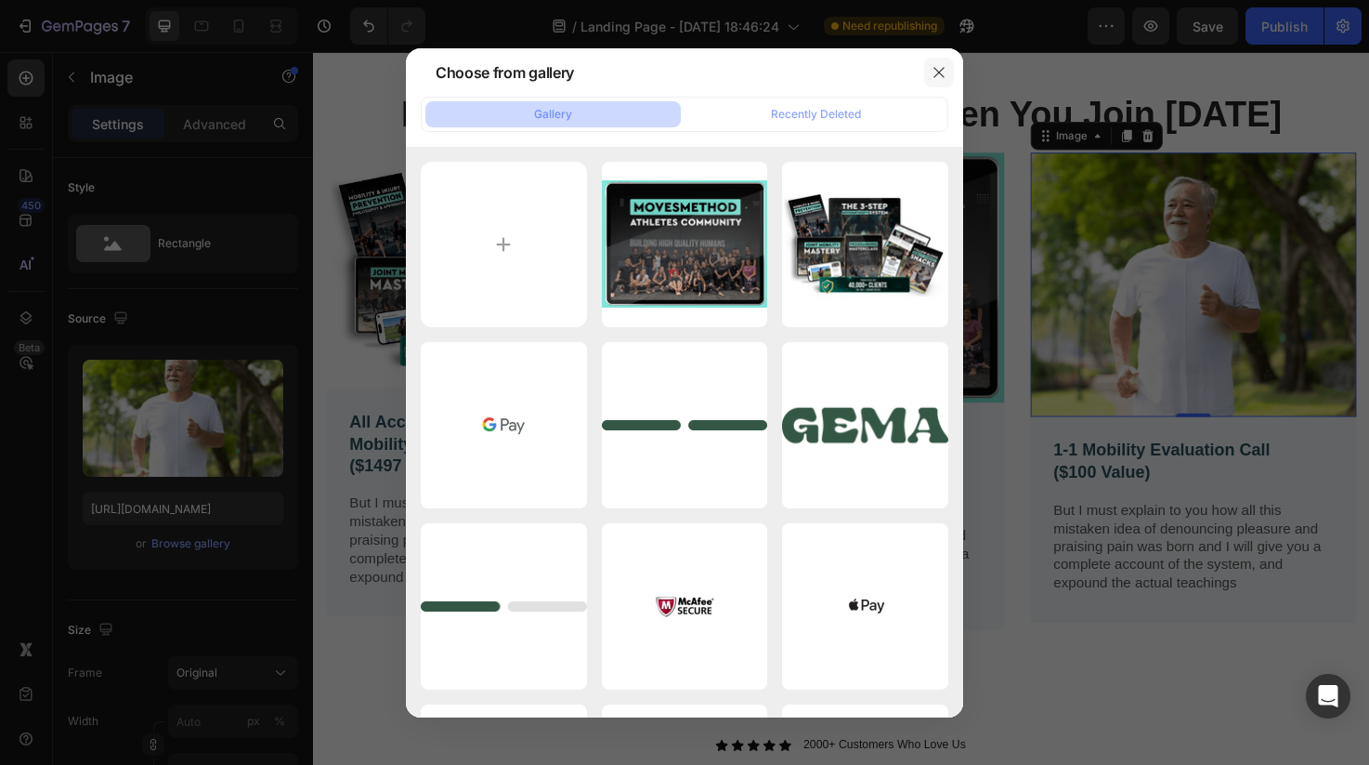
click at [940, 65] on icon "button" at bounding box center [939, 72] width 15 height 15
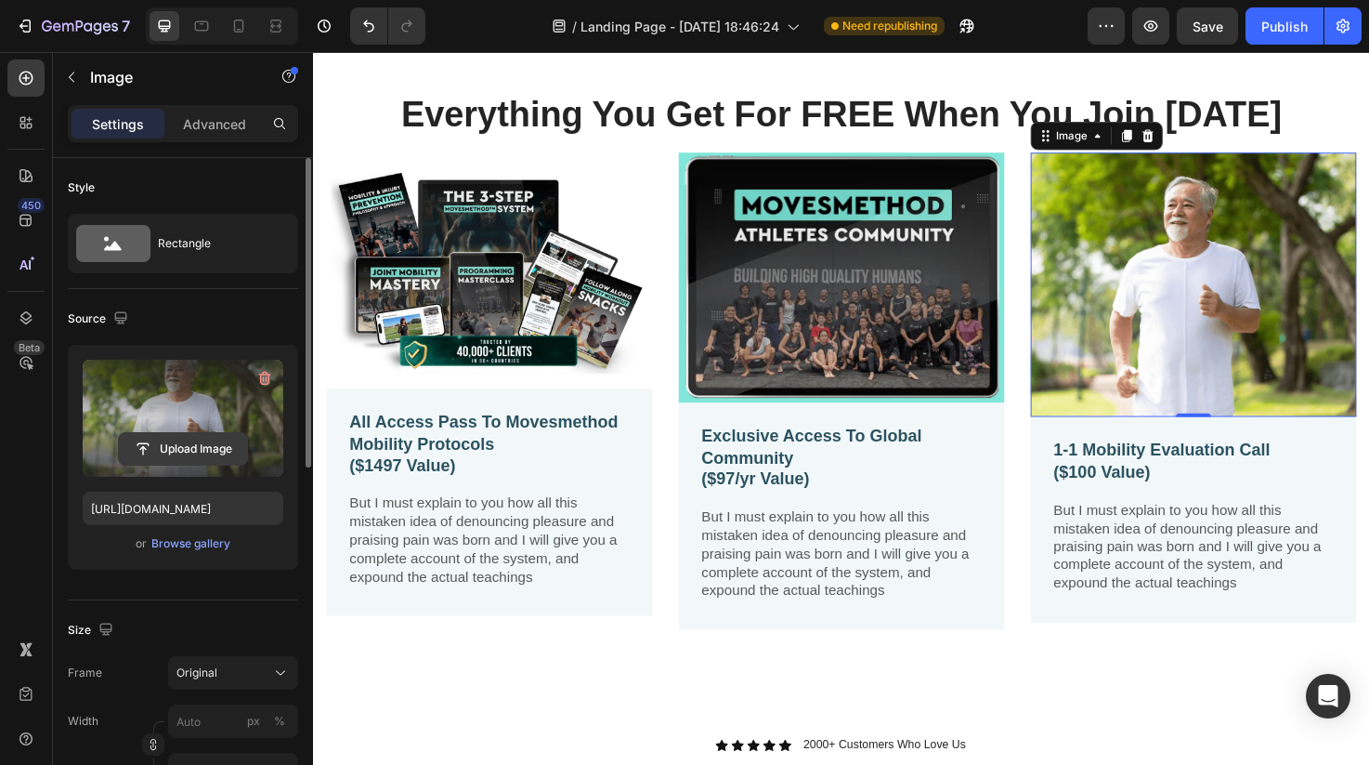
click at [192, 450] on input "file" at bounding box center [183, 449] width 128 height 32
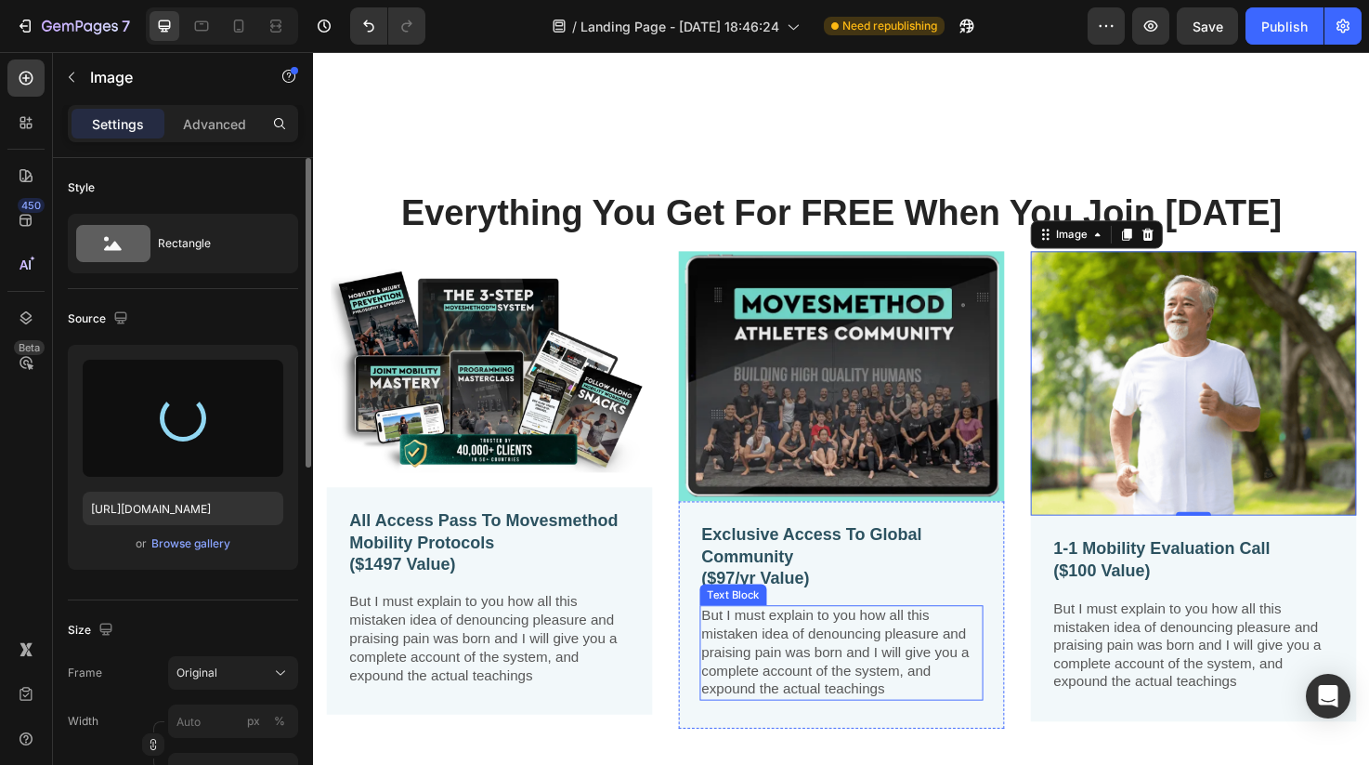
scroll to position [1642, 0]
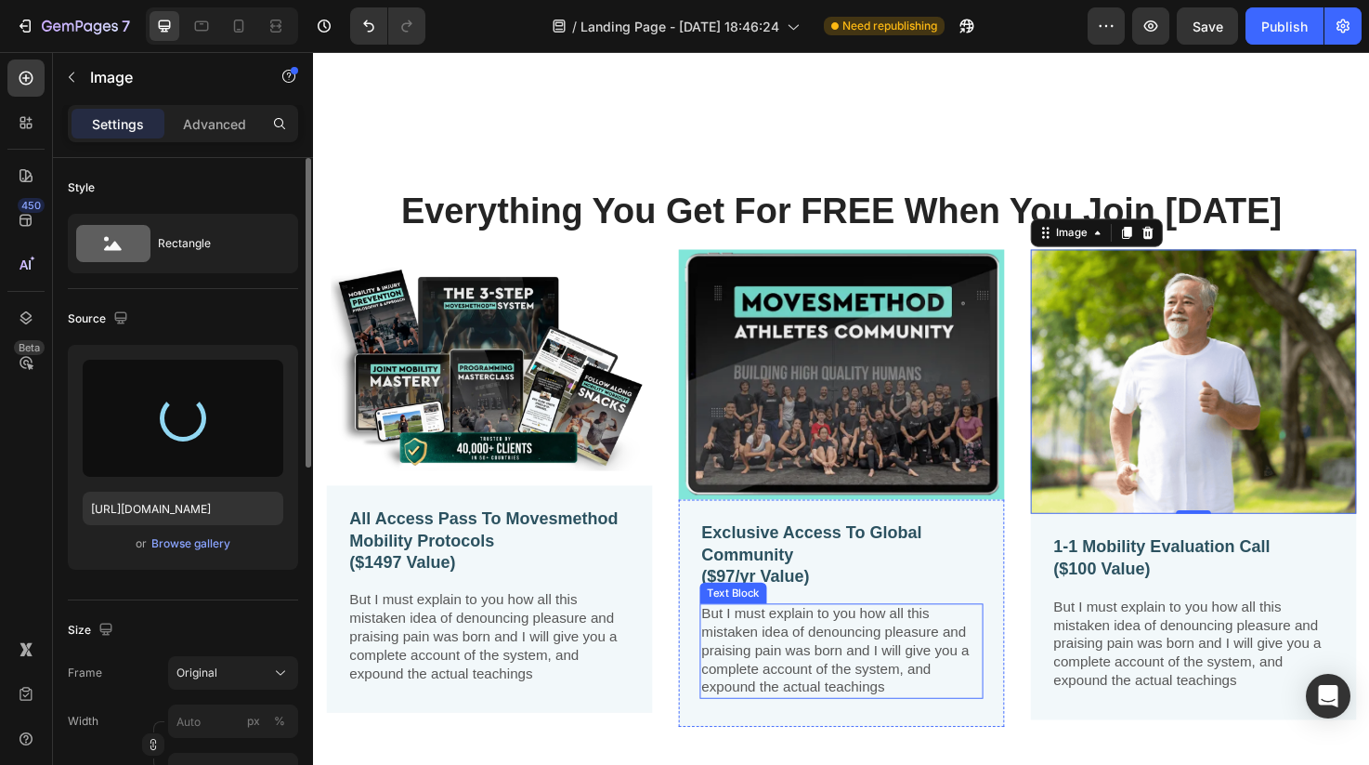
type input "https://cdn.shopify.com/s/files/1/0606/5533/7551/files/gempages_558382170591200…"
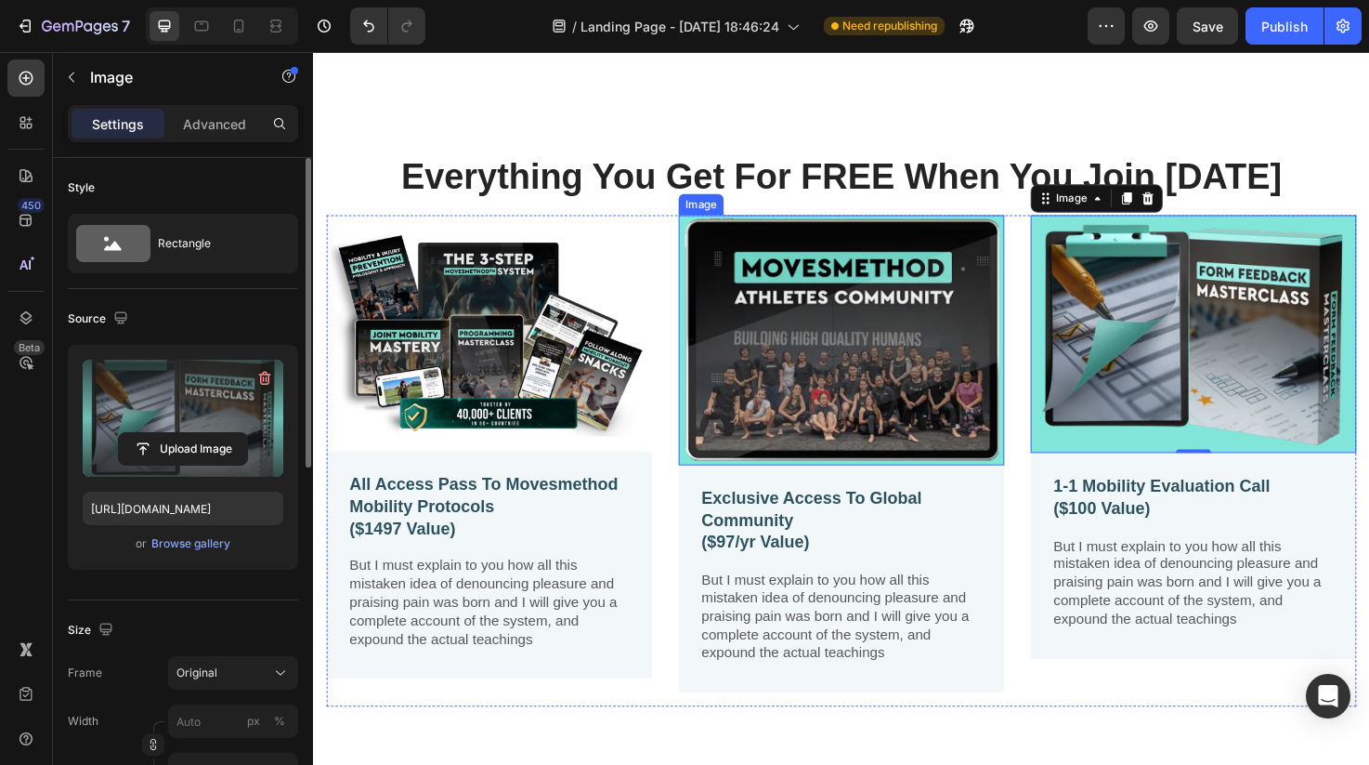
scroll to position [1690, 0]
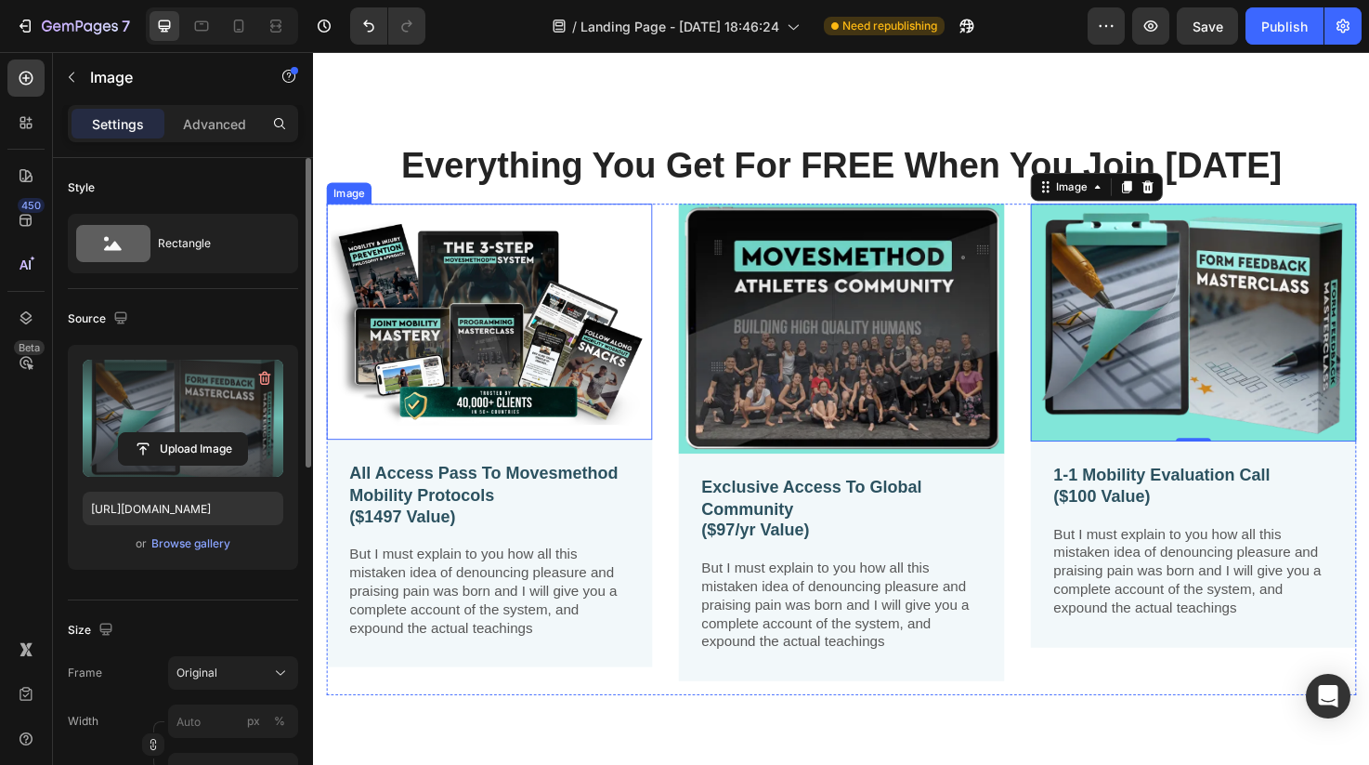
click at [446, 217] on img at bounding box center [499, 336] width 344 height 249
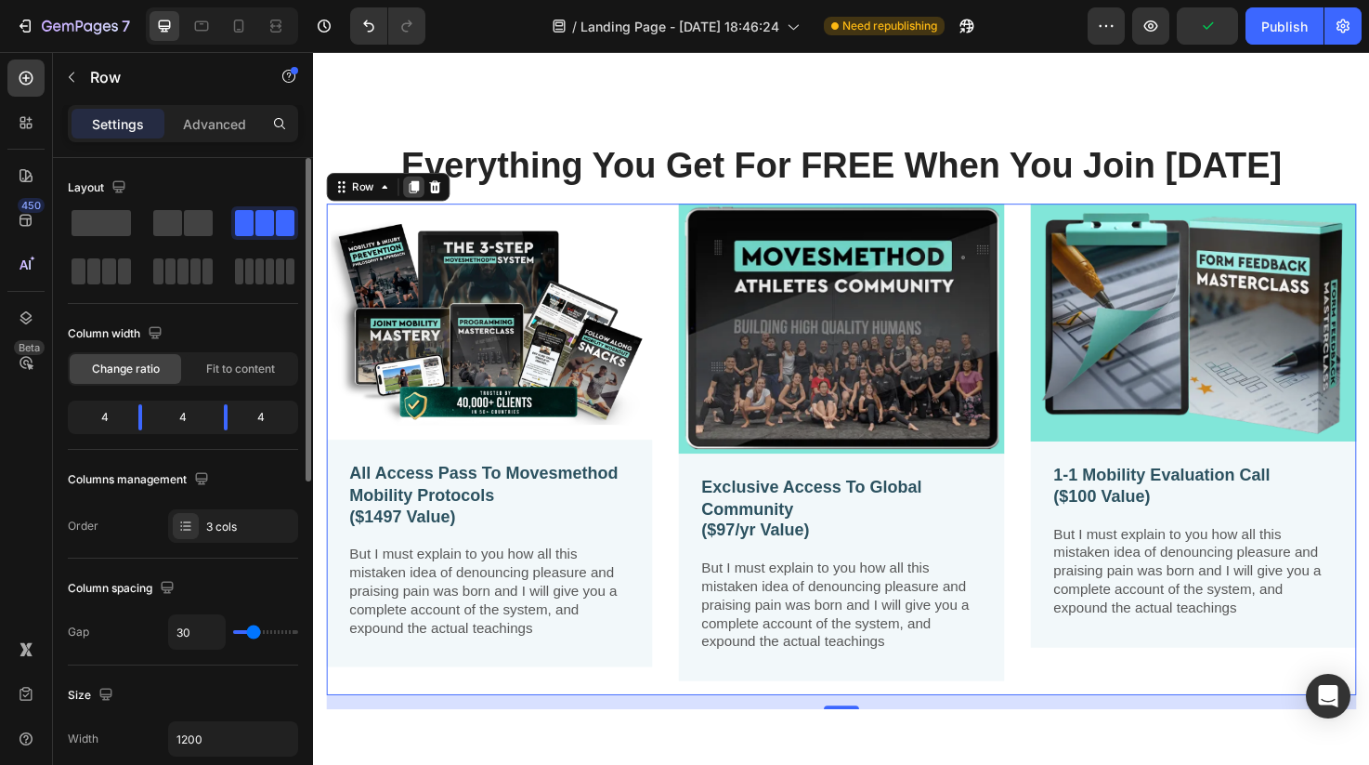
click at [412, 202] on icon at bounding box center [419, 194] width 15 height 15
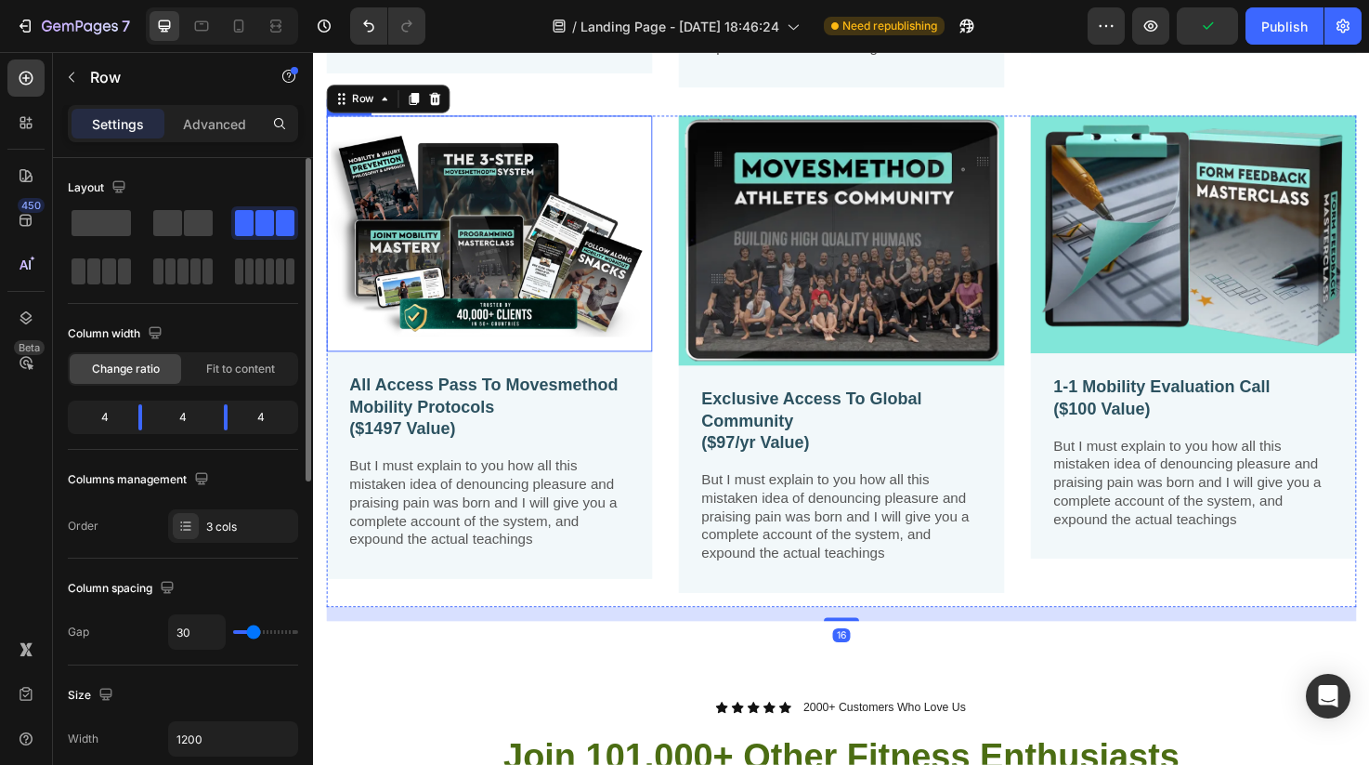
scroll to position [2324, 0]
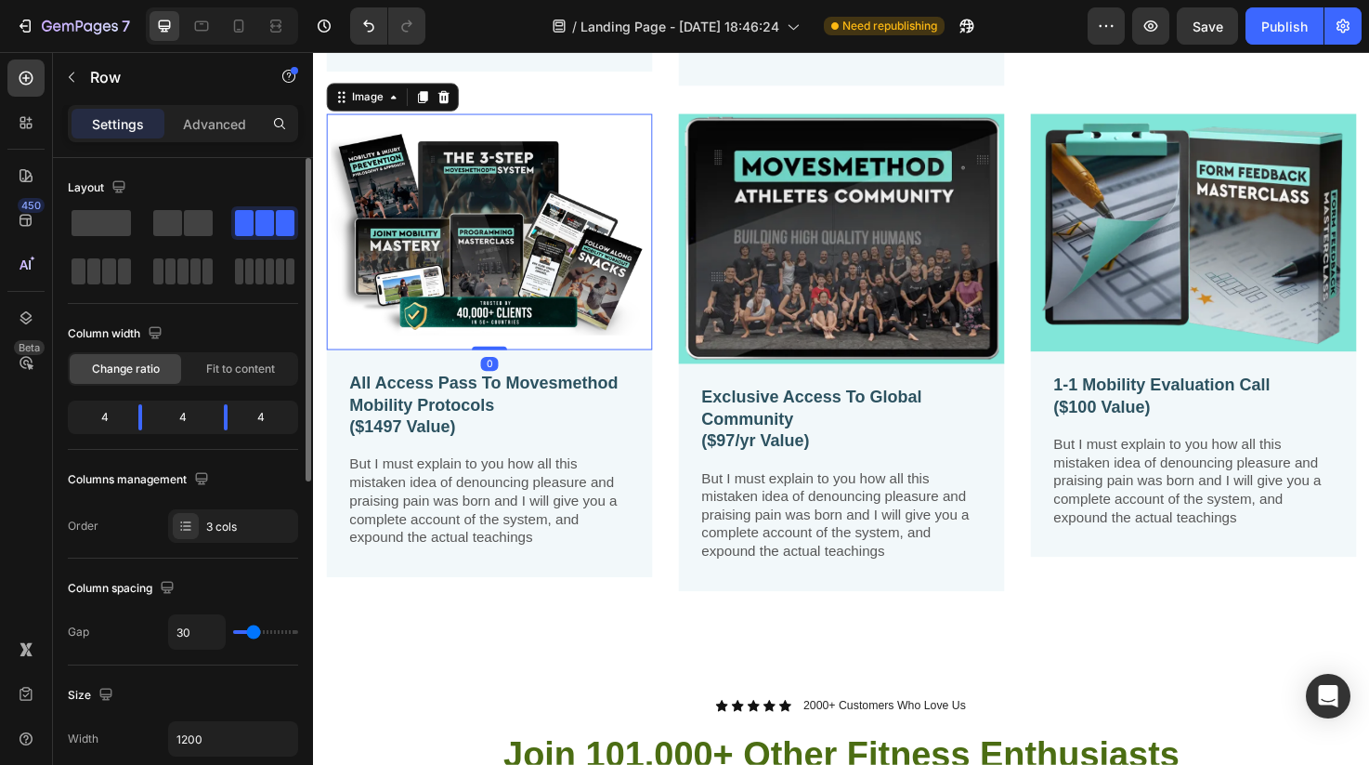
click at [468, 316] on img at bounding box center [499, 241] width 344 height 249
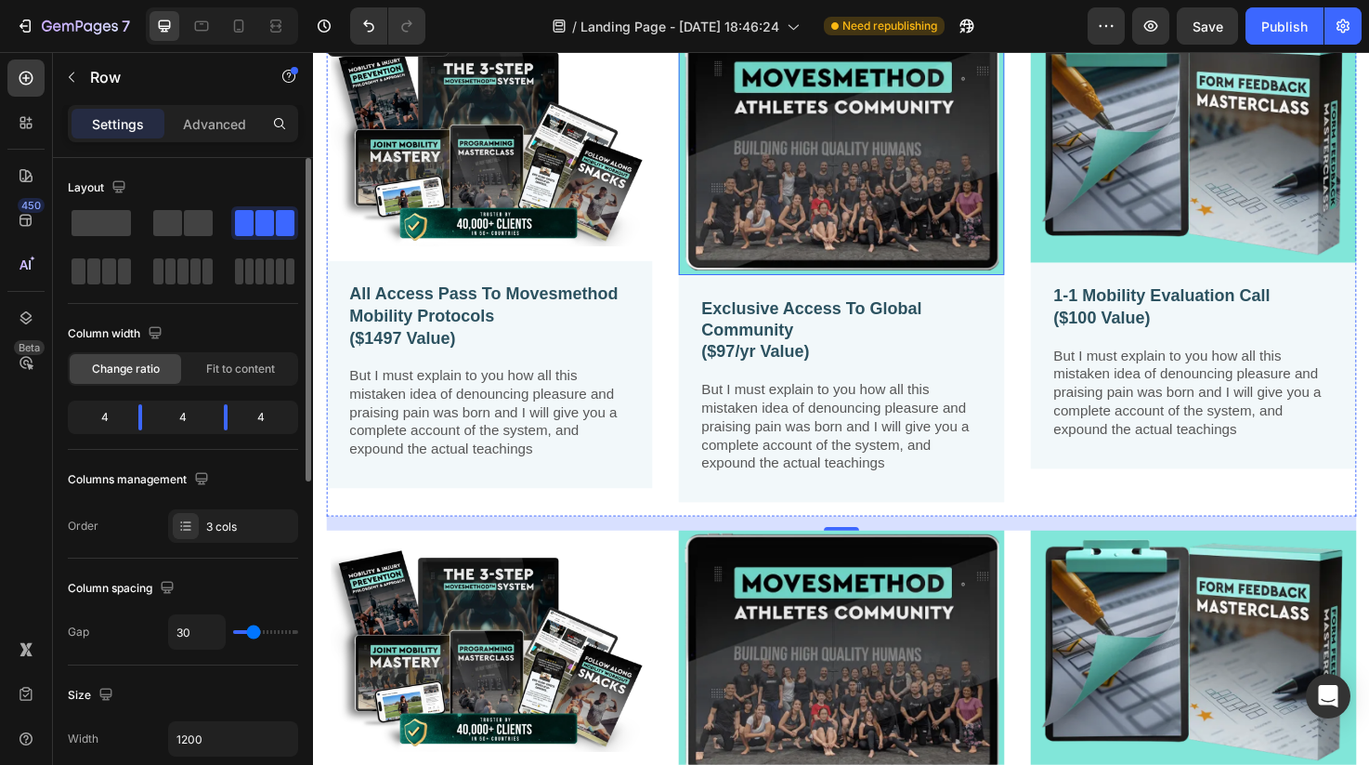
scroll to position [1874, 0]
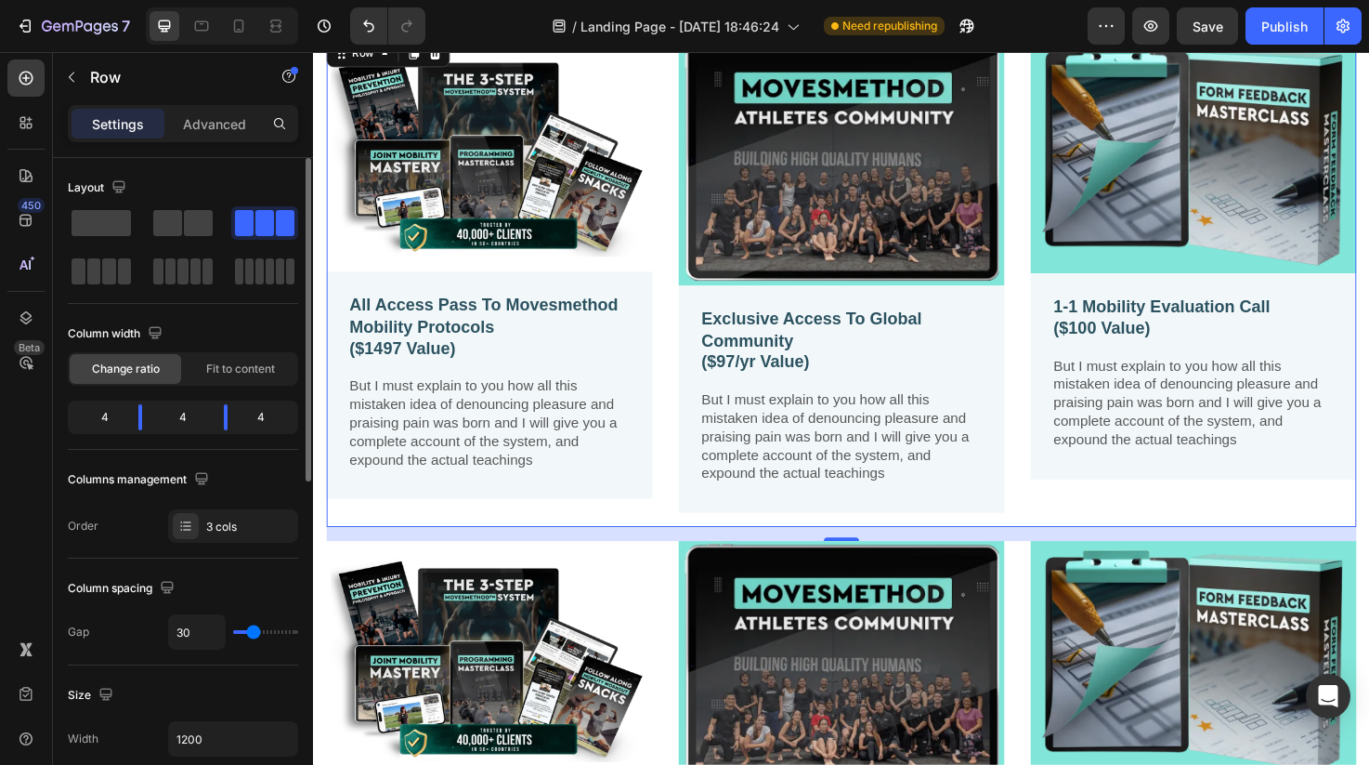
click at [1368, 556] on div "16" at bounding box center [870, 560] width 1087 height 15
click at [1368, 577] on img at bounding box center [1242, 693] width 344 height 251
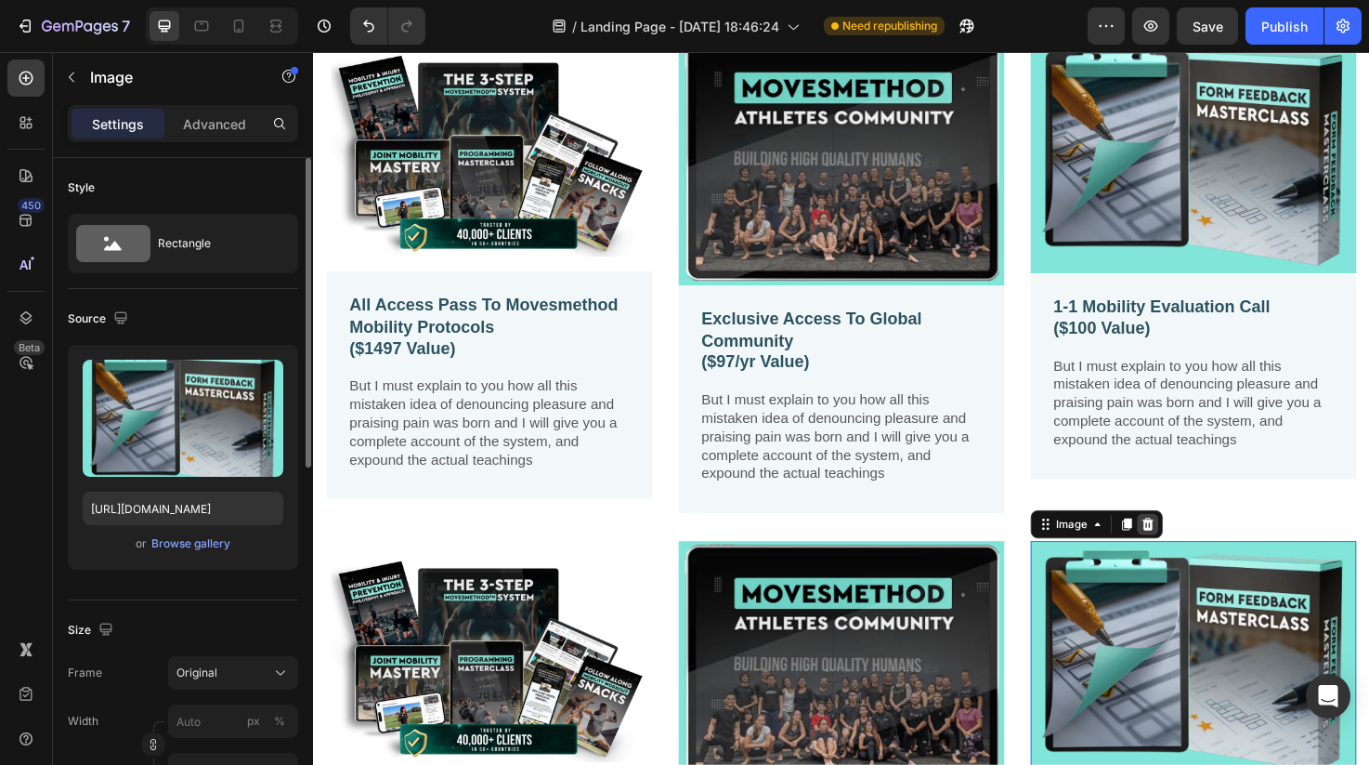
click at [1191, 543] on icon at bounding box center [1194, 549] width 12 height 13
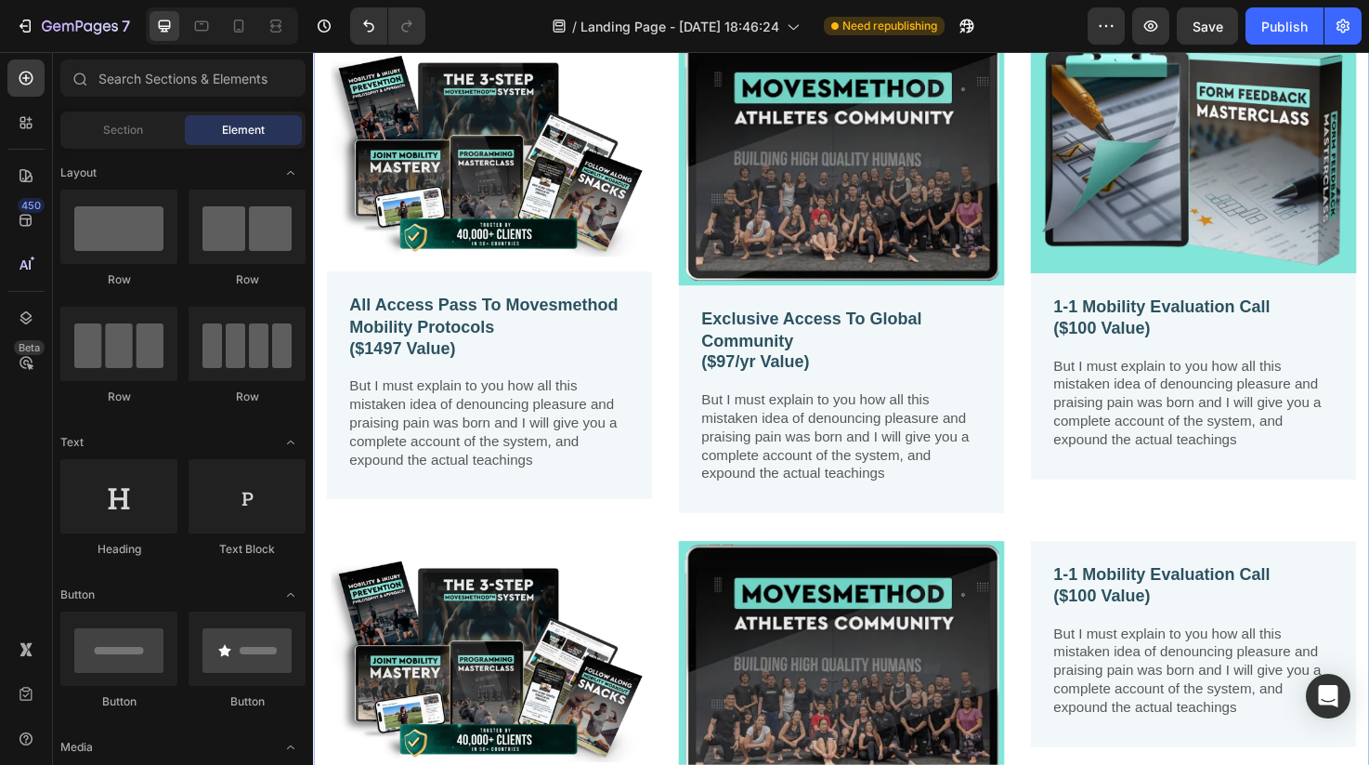
click at [1073, 563] on div "Everything You Get For FREE When You Join Today Heading Image All Access Pass T…" at bounding box center [870, 533] width 1087 height 1133
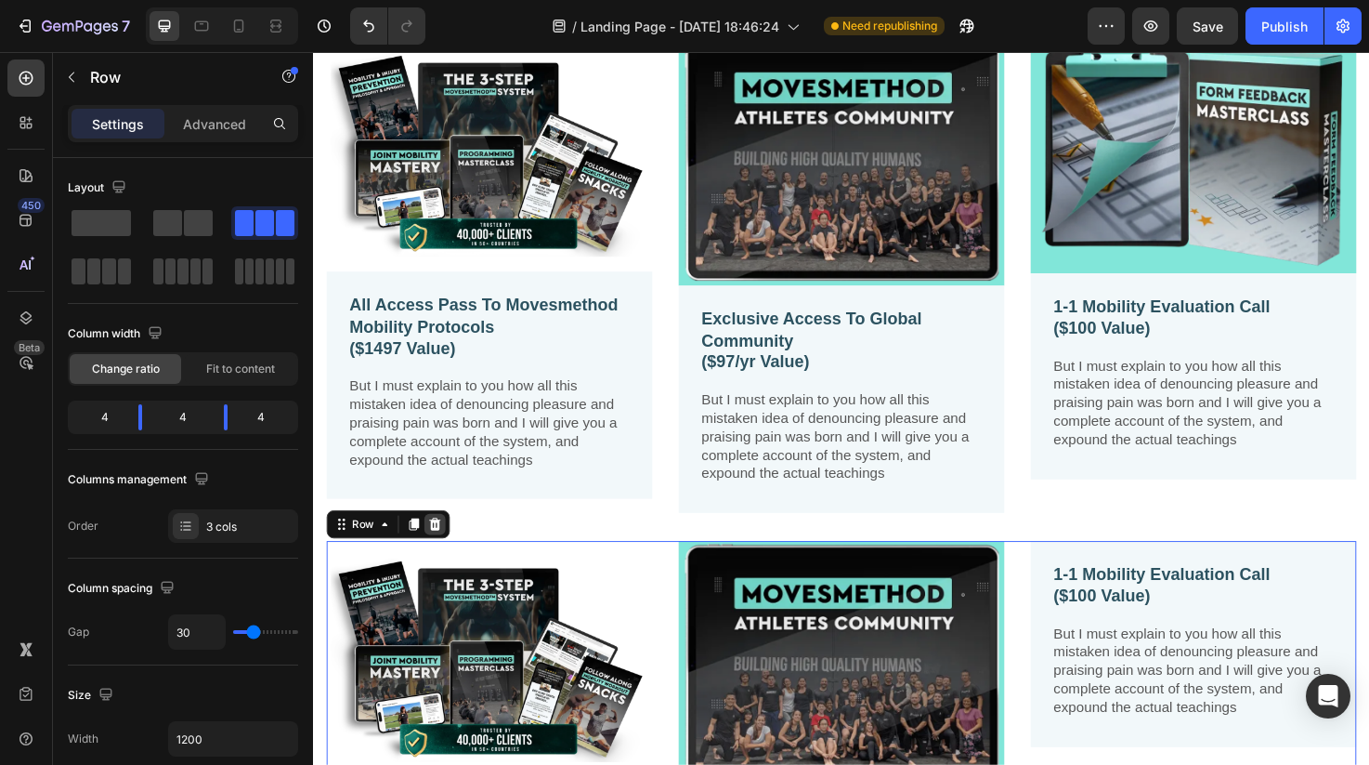
click at [438, 546] on icon at bounding box center [442, 549] width 12 height 13
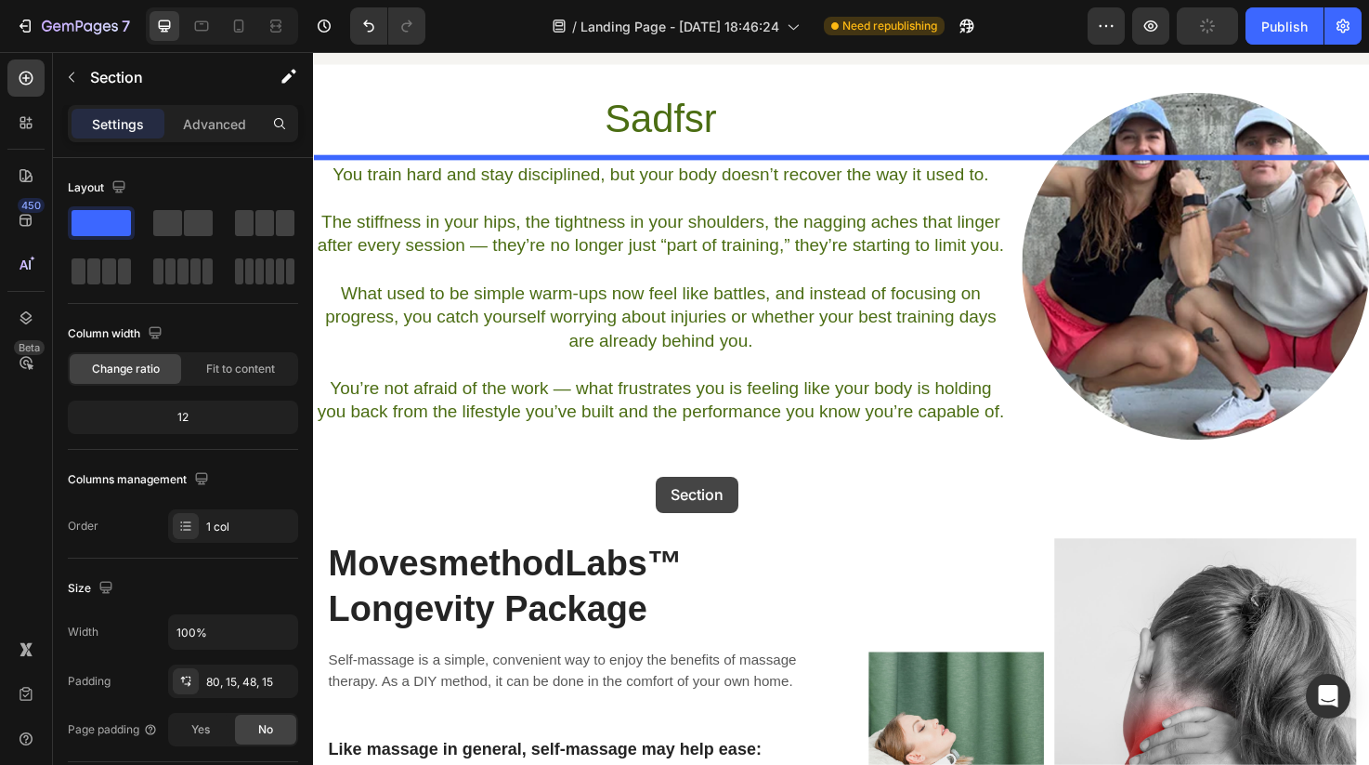
scroll to position [174, 0]
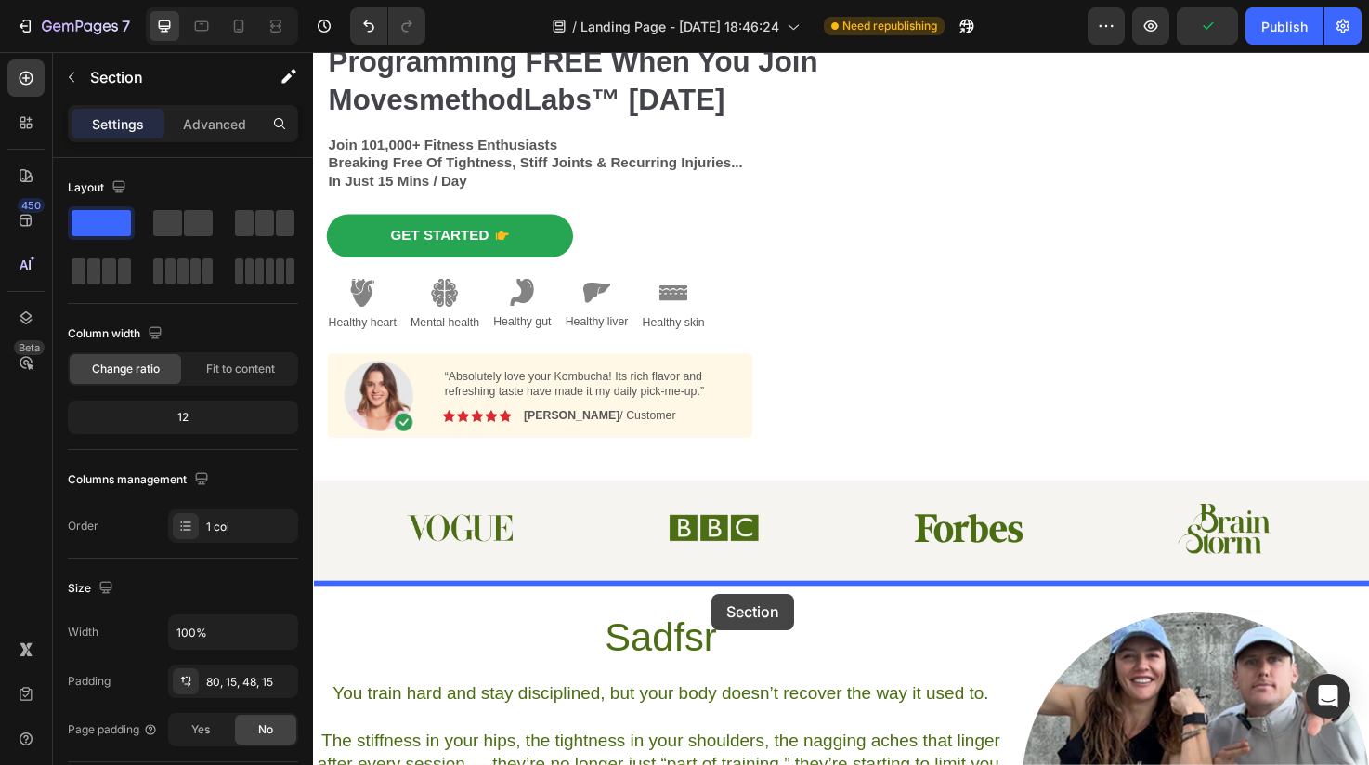
drag, startPoint x: 516, startPoint y: 594, endPoint x: 734, endPoint y: 620, distance: 219.9
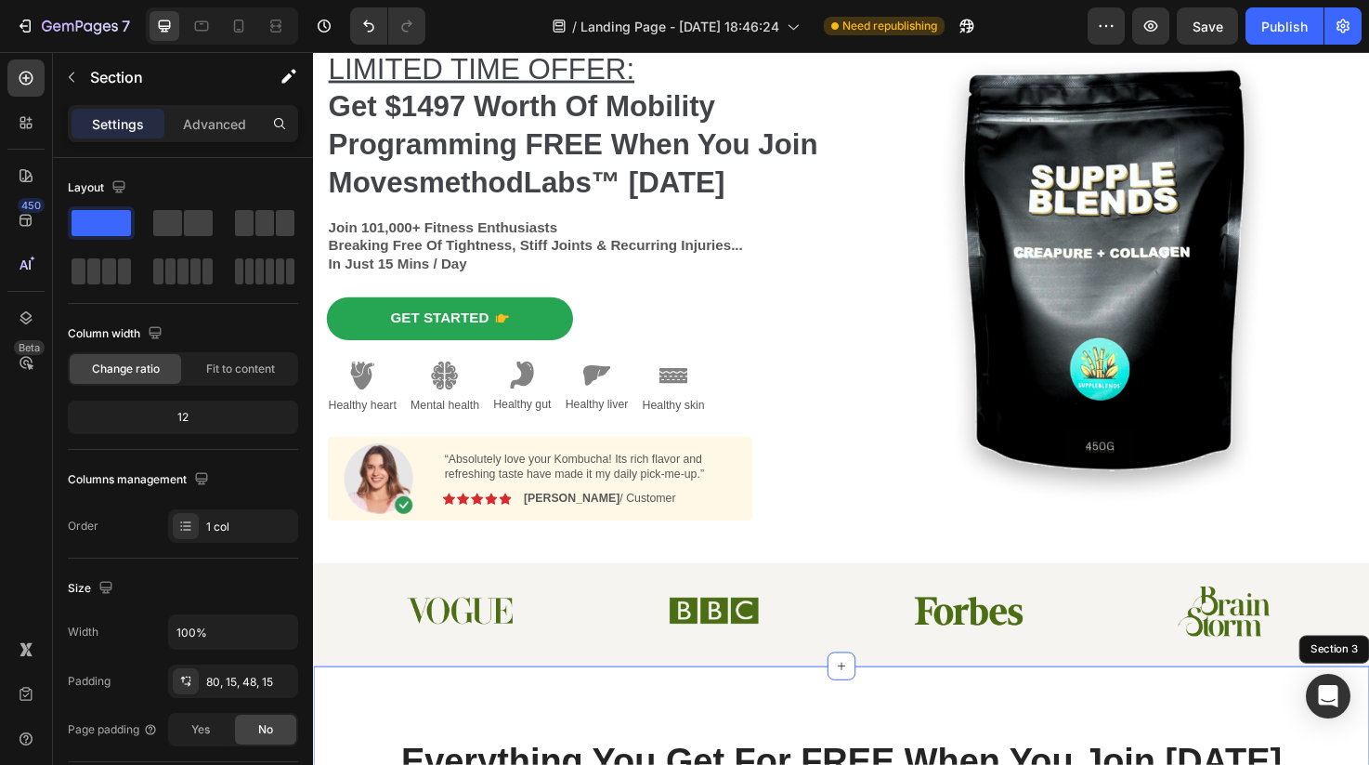
scroll to position [323, 0]
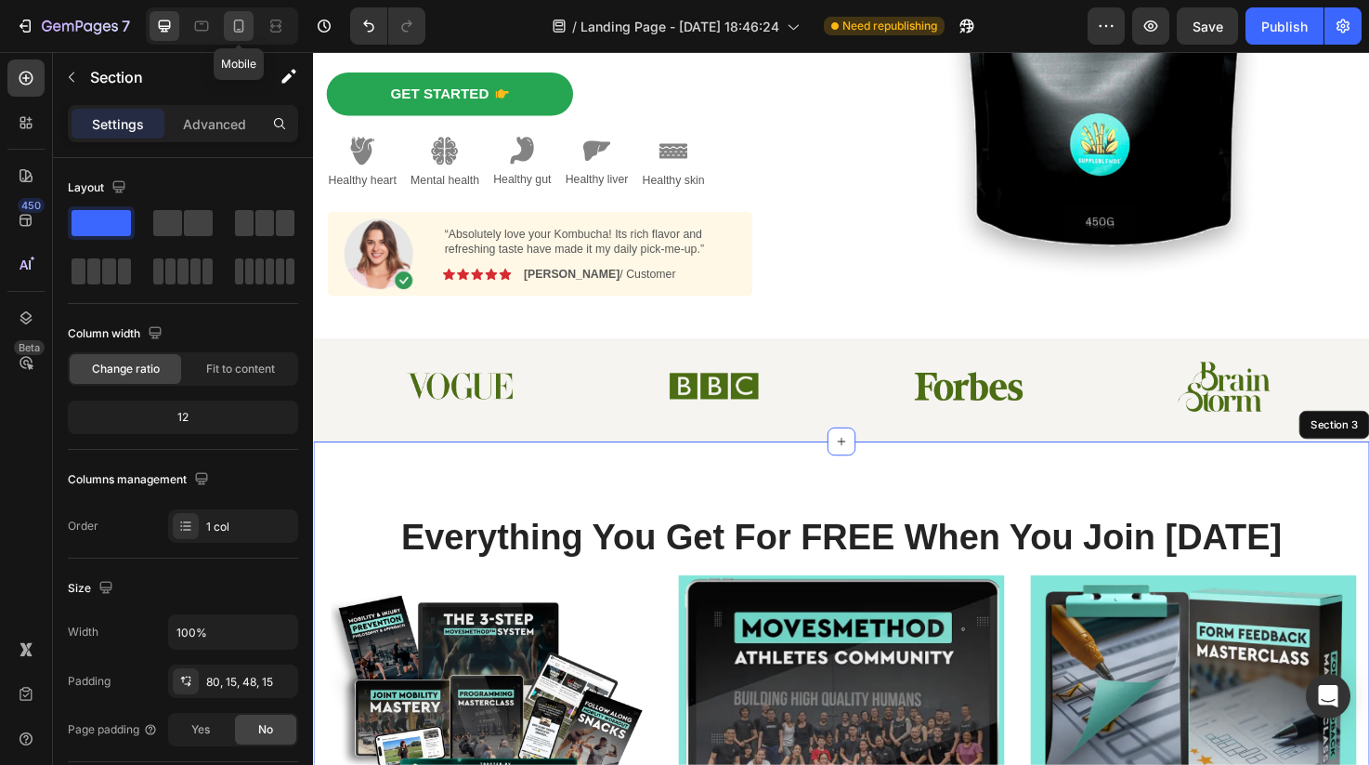
click at [236, 23] on icon at bounding box center [238, 26] width 19 height 19
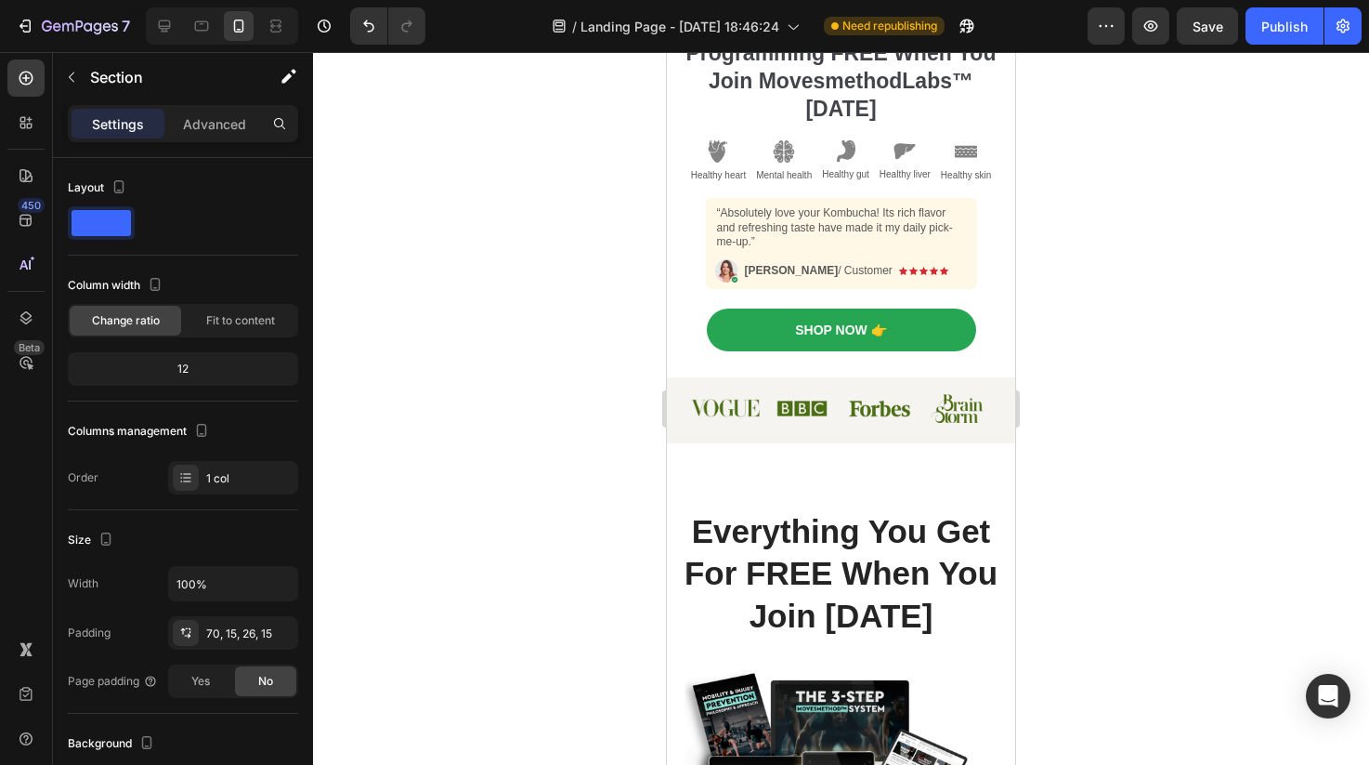
scroll to position [521, 0]
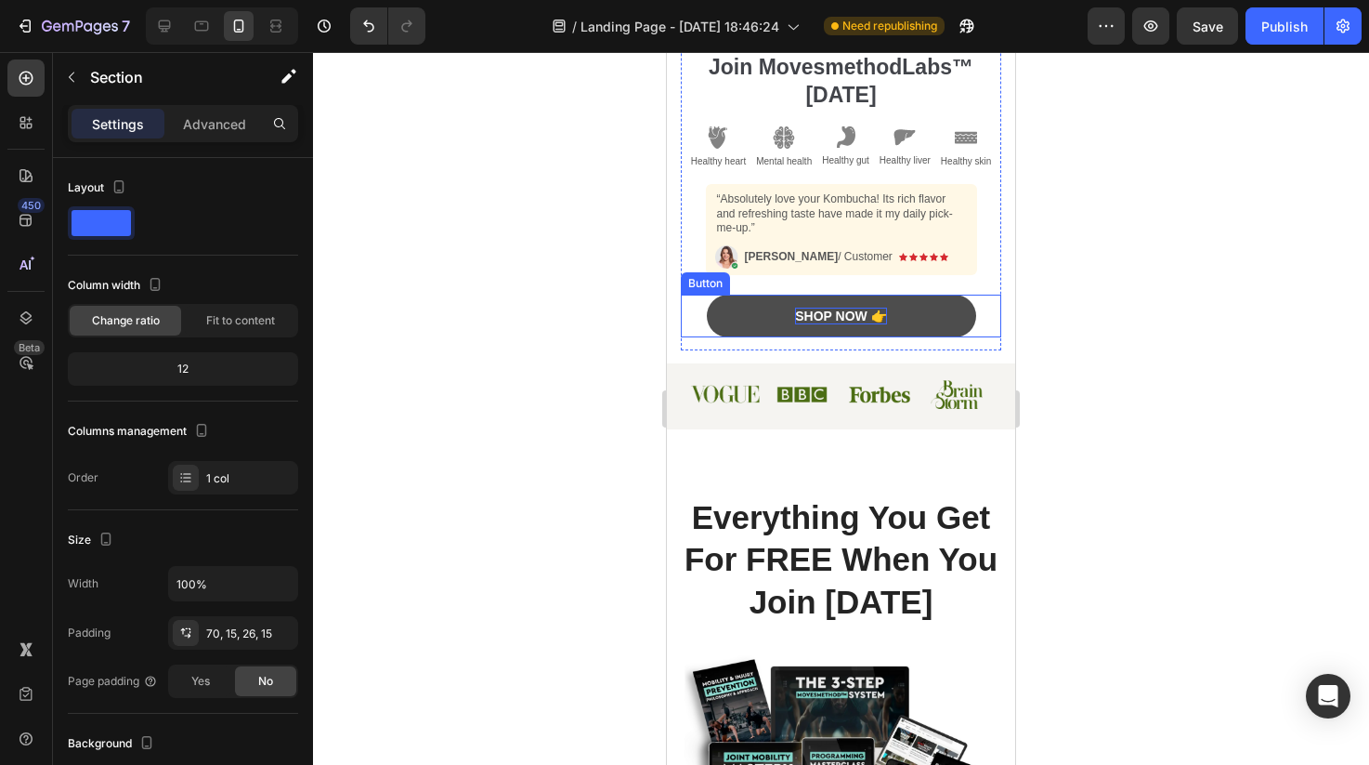
click at [804, 310] on div "Shop Now 👉" at bounding box center [840, 316] width 91 height 17
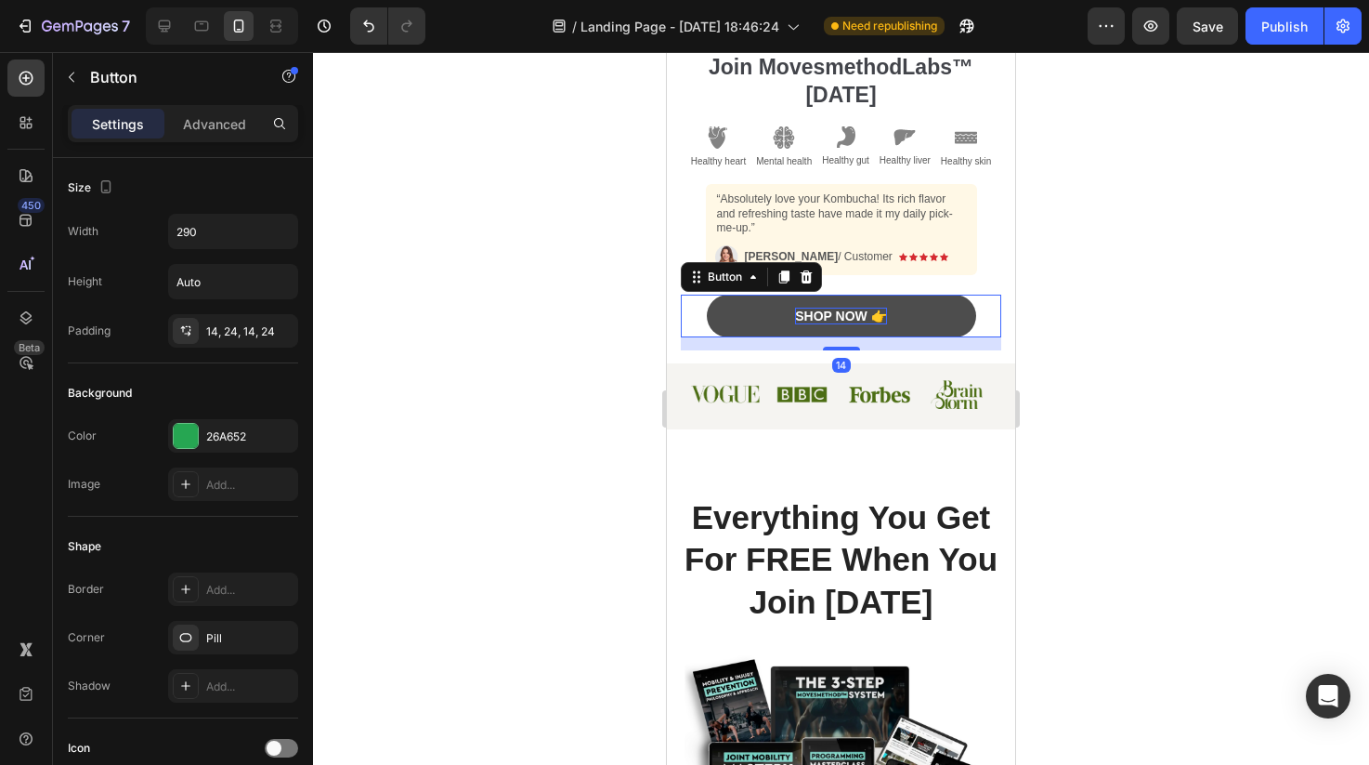
click at [813, 313] on div "Shop Now 👉" at bounding box center [840, 316] width 91 height 17
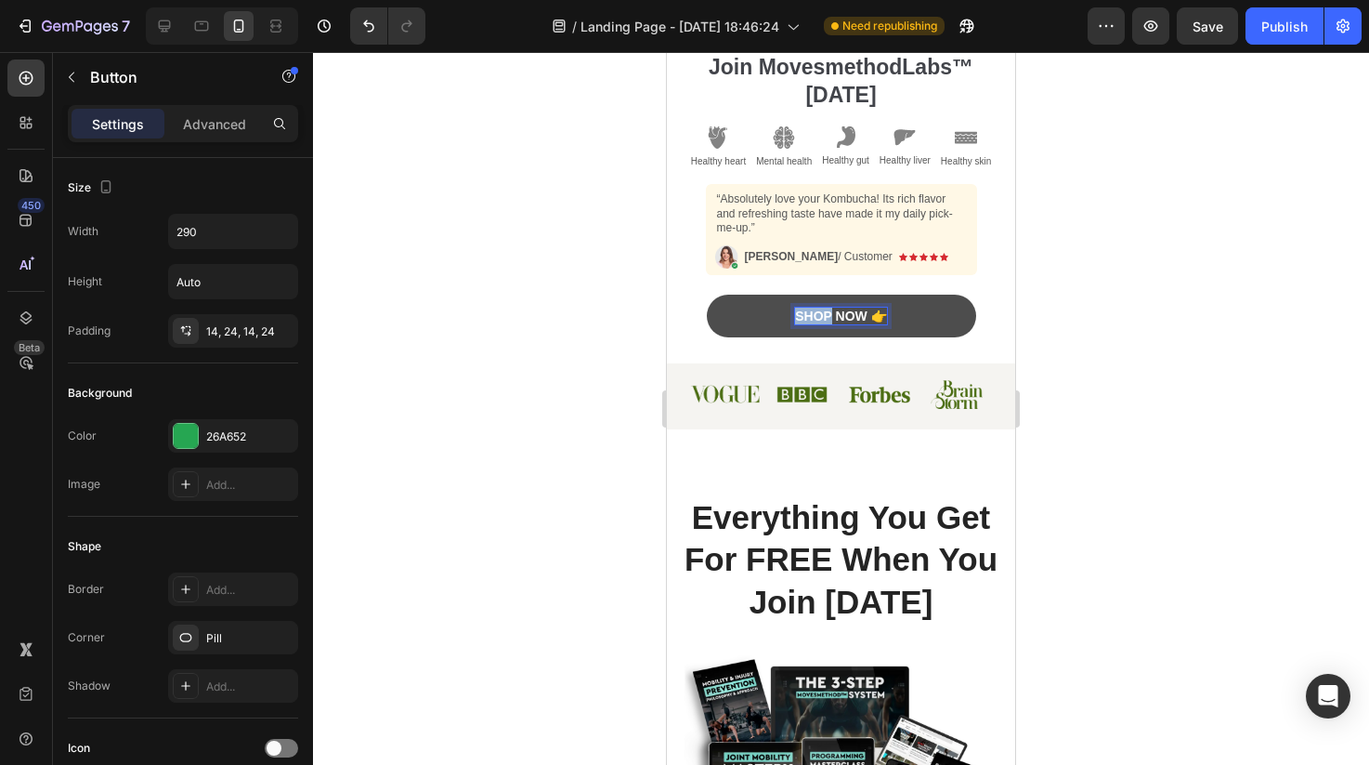
click at [813, 313] on p "Shop Now 👉" at bounding box center [840, 316] width 91 height 17
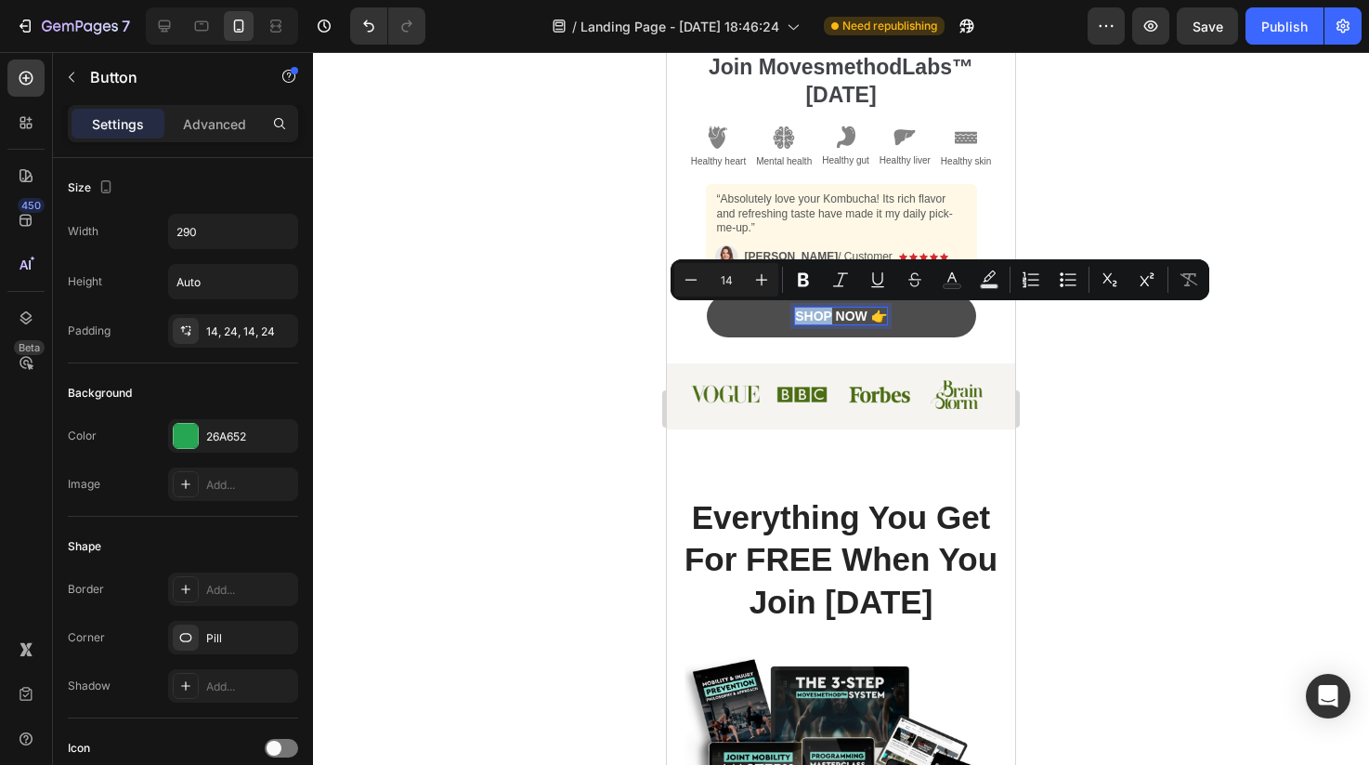
click at [813, 313] on p "Shop Now 👉" at bounding box center [840, 316] width 91 height 17
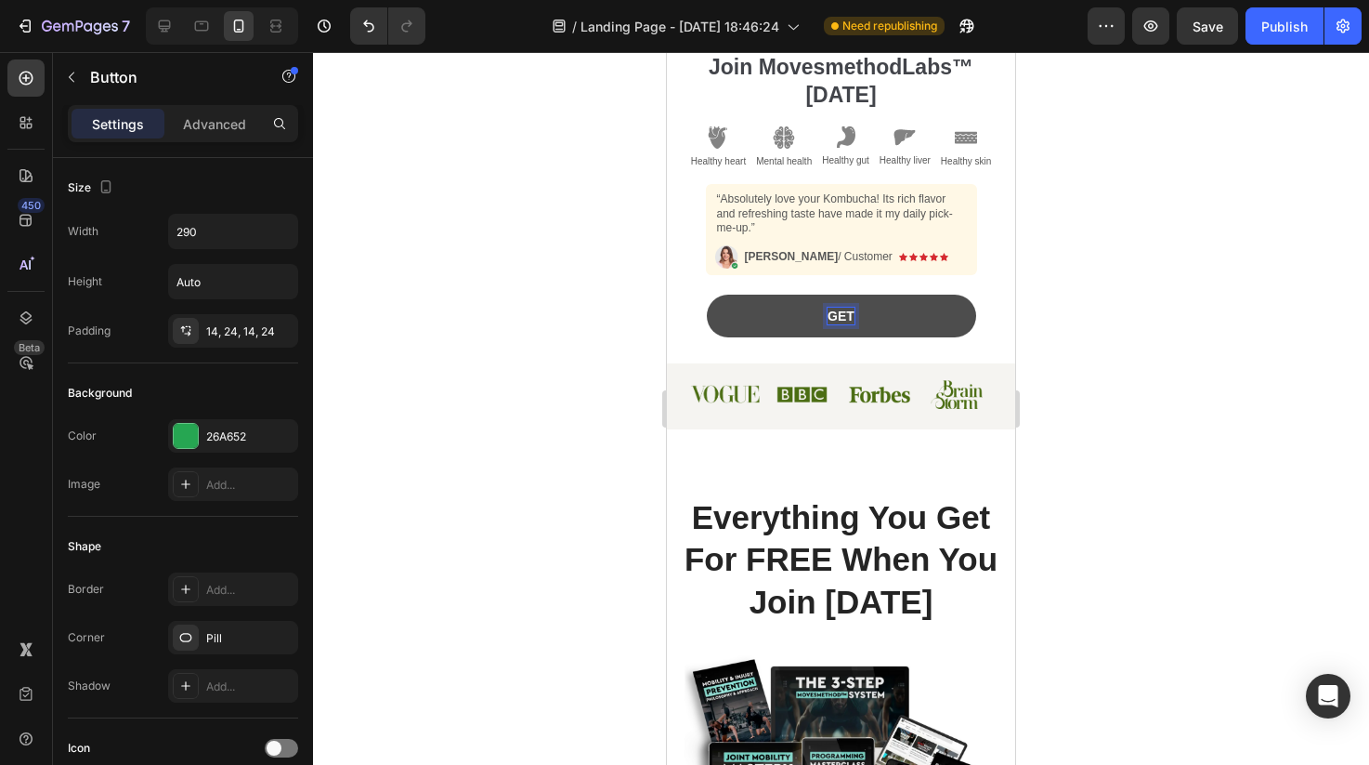
click at [707, 295] on button "GET" at bounding box center [841, 316] width 269 height 43
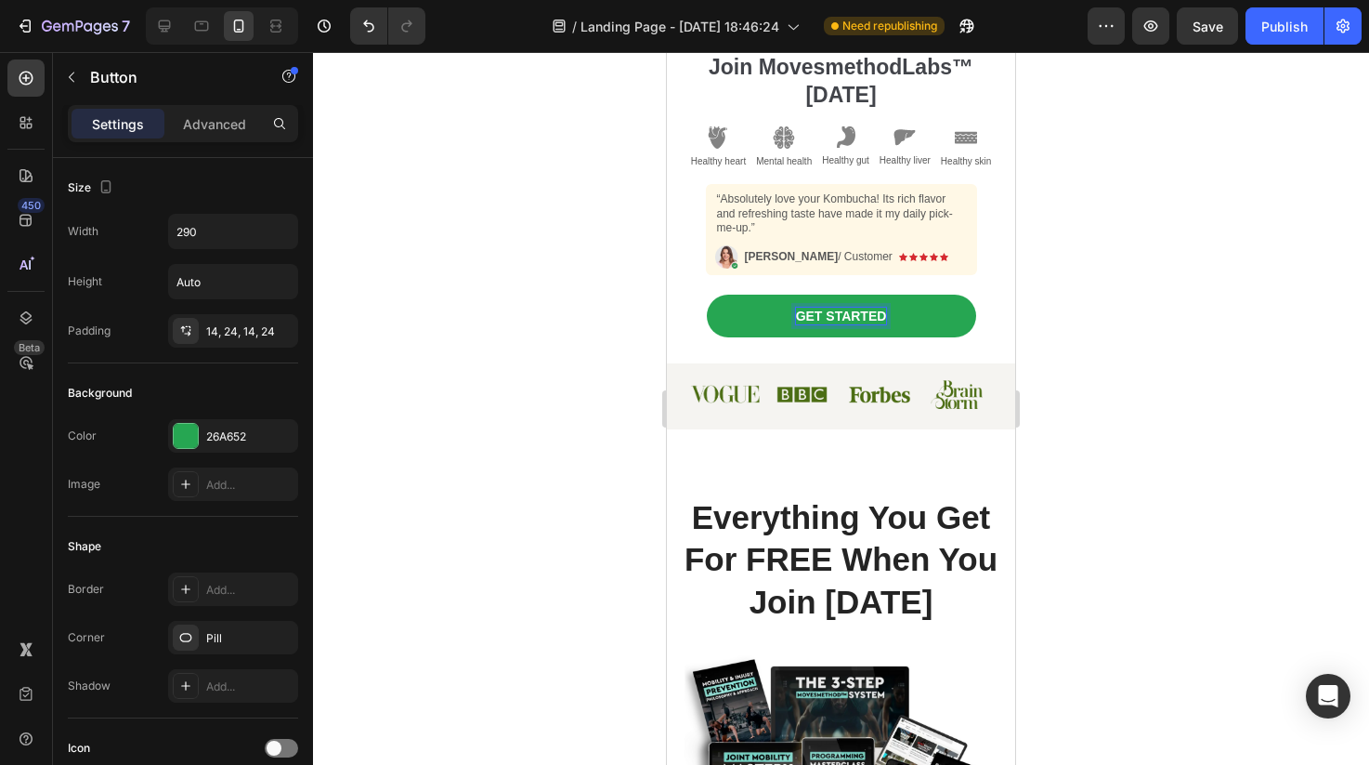
click at [1158, 339] on div at bounding box center [841, 408] width 1056 height 713
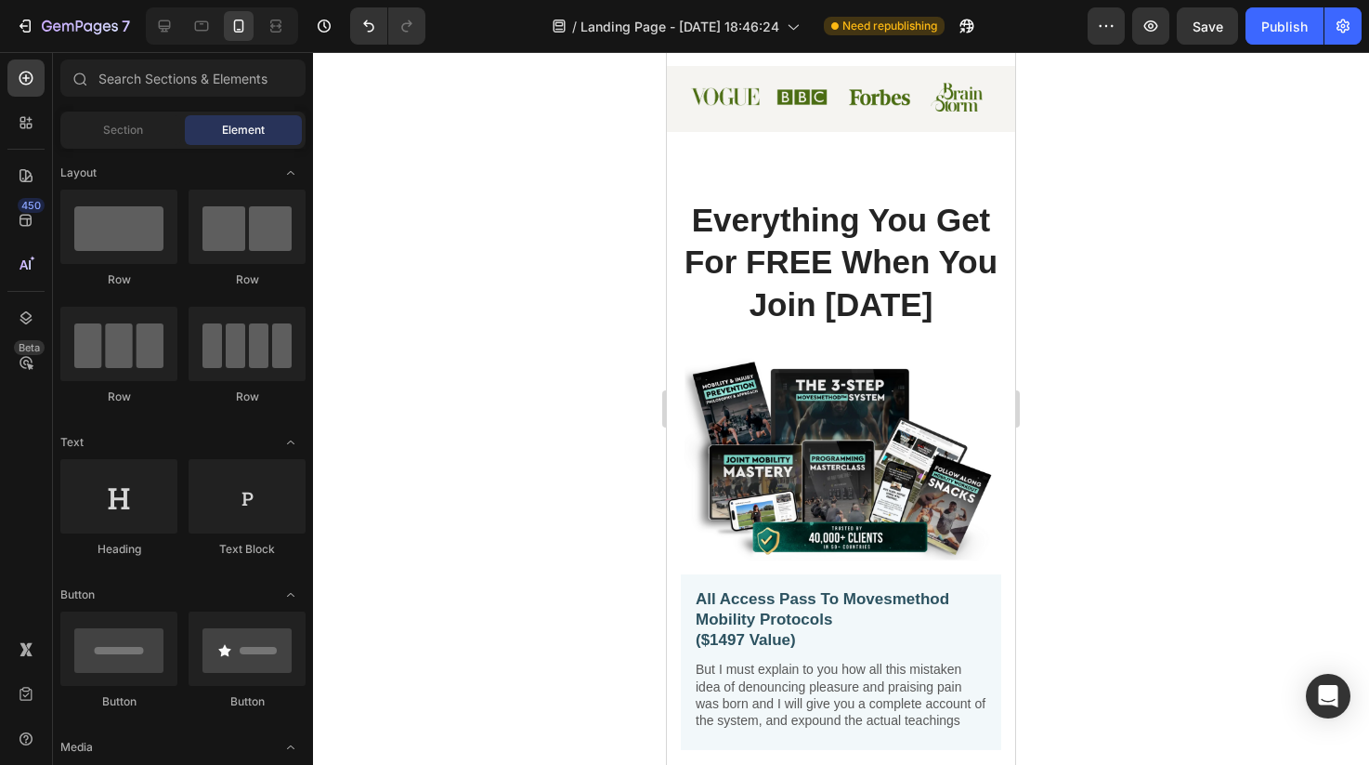
scroll to position [774, 0]
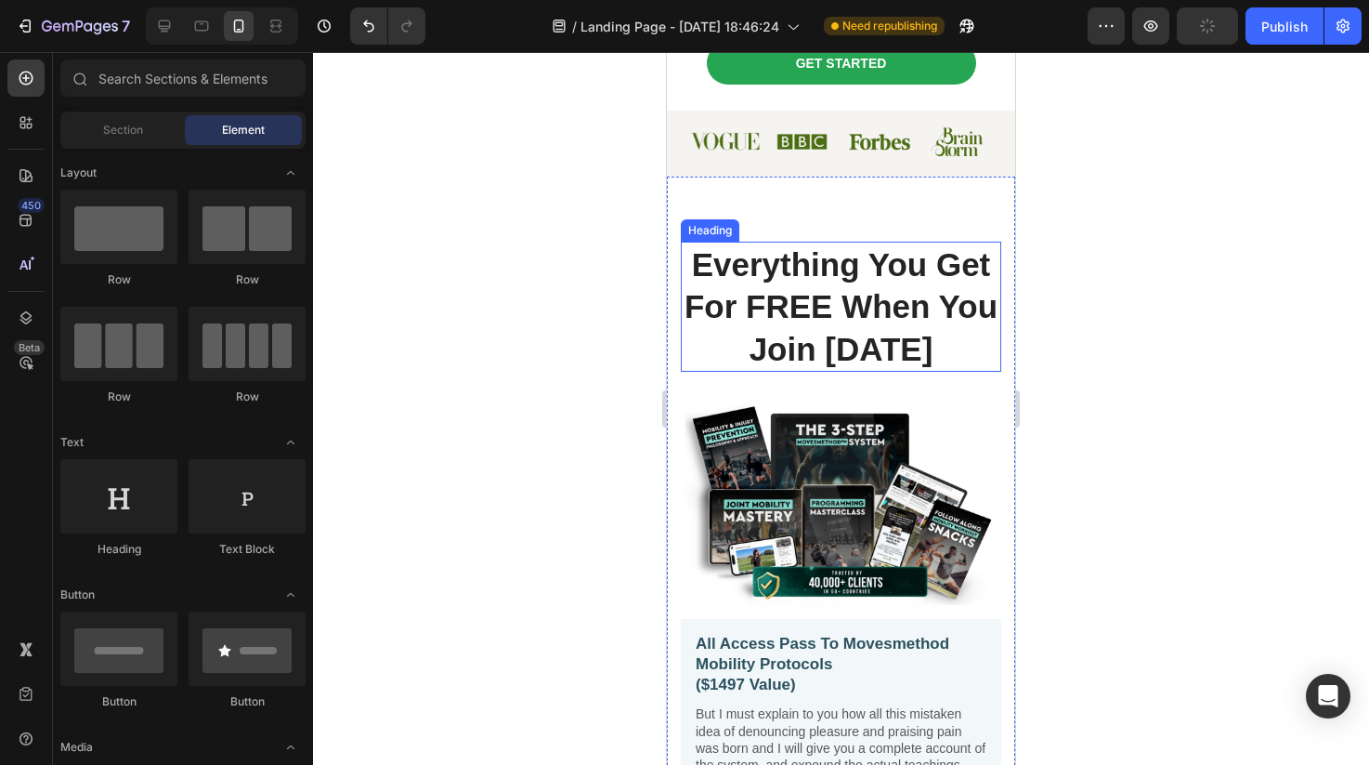
click at [847, 358] on h2 "Everything You Get For FREE When You Join Today" at bounding box center [841, 307] width 321 height 131
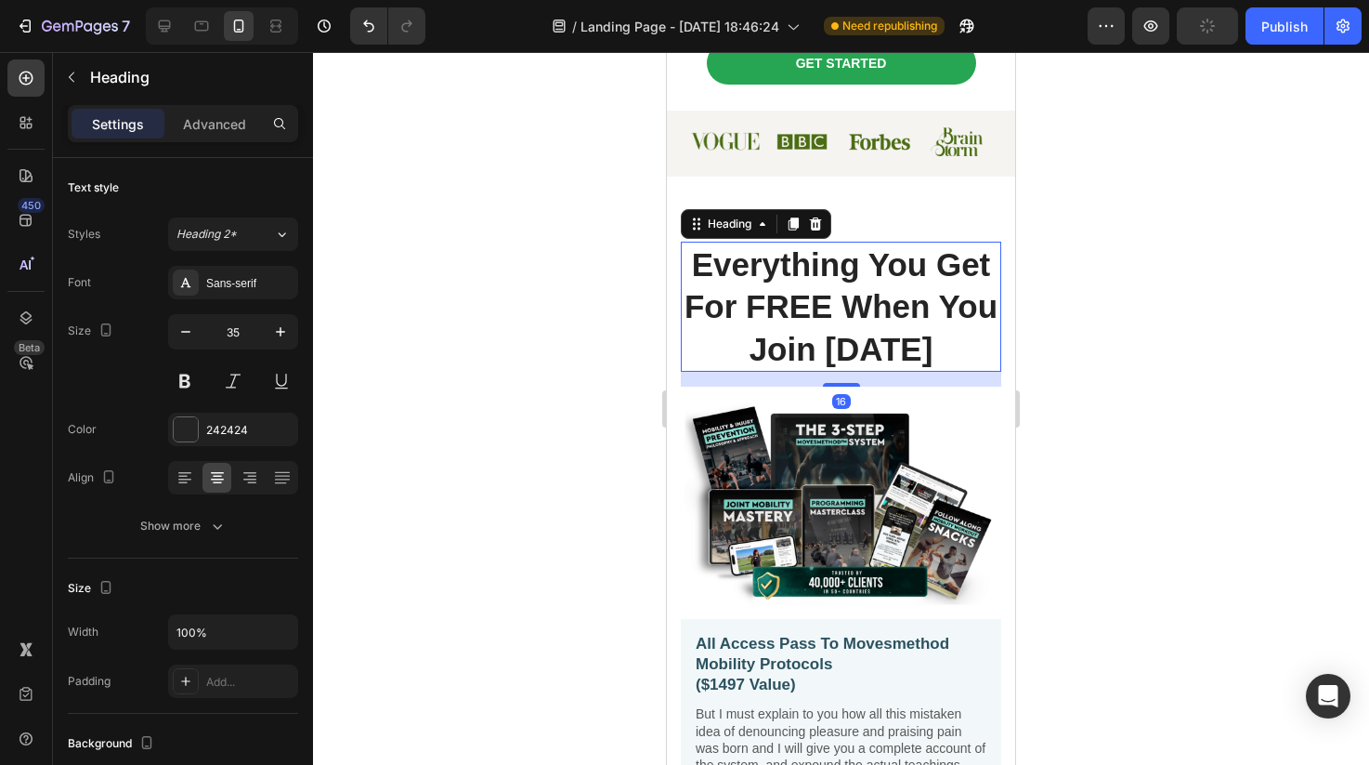
click at [837, 355] on h2 "Everything You Get For FREE When You Join Today" at bounding box center [841, 307] width 321 height 131
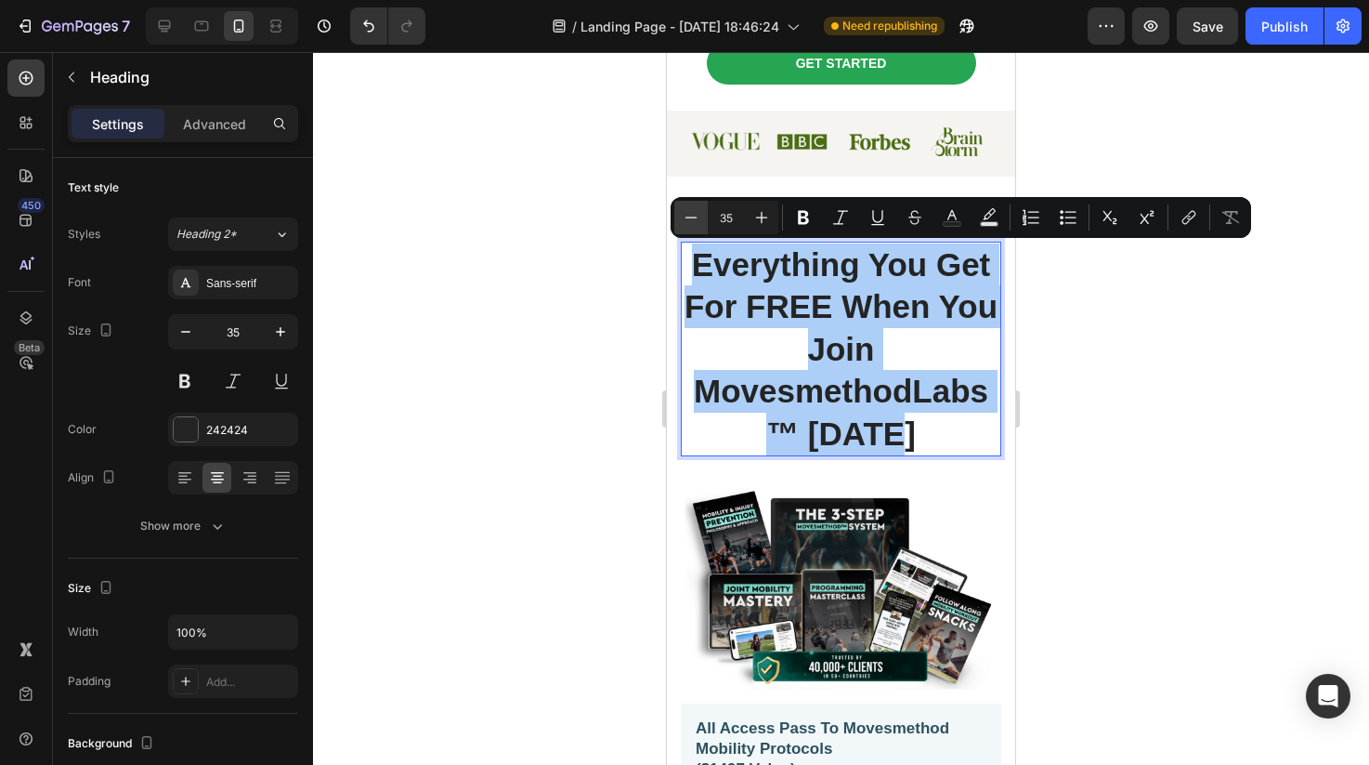
click at [690, 228] on button "Minus" at bounding box center [690, 217] width 33 height 33
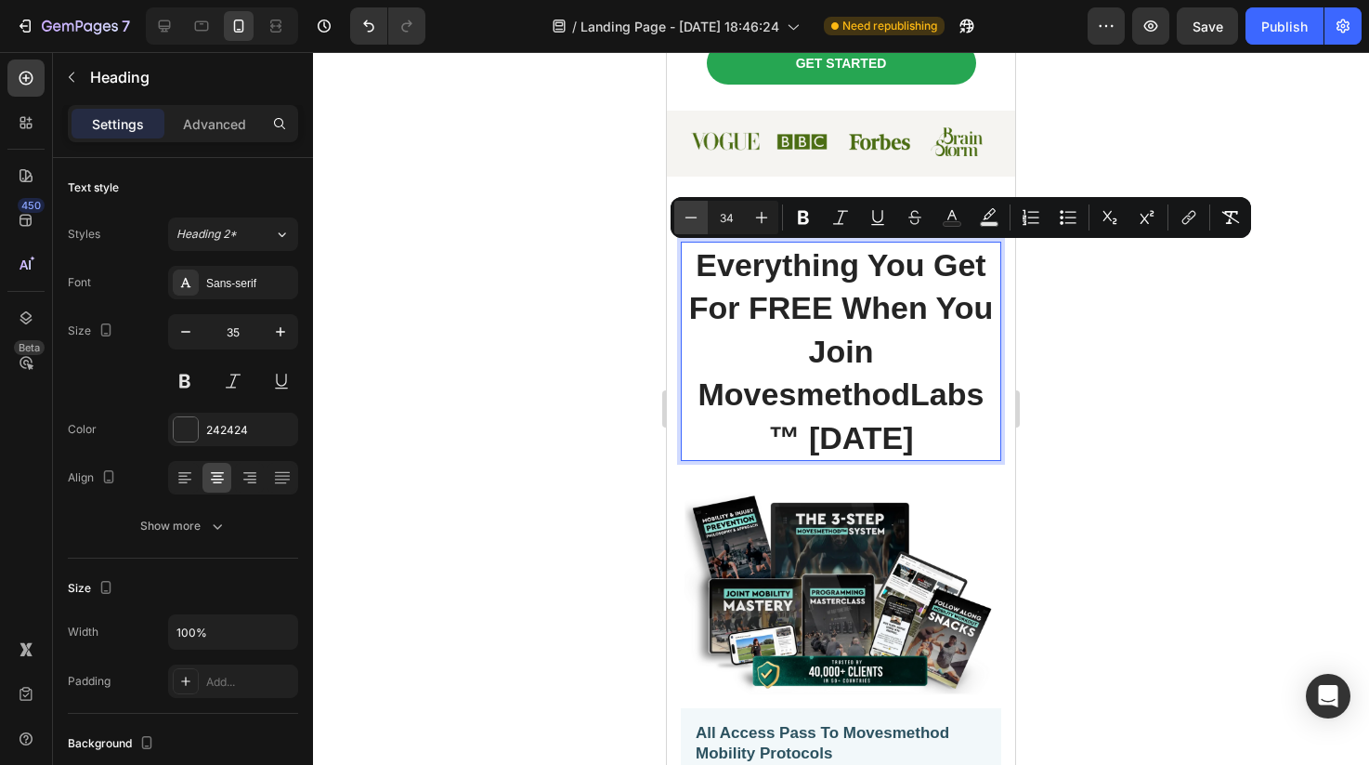
click at [690, 225] on icon "Editor contextual toolbar" at bounding box center [691, 217] width 19 height 19
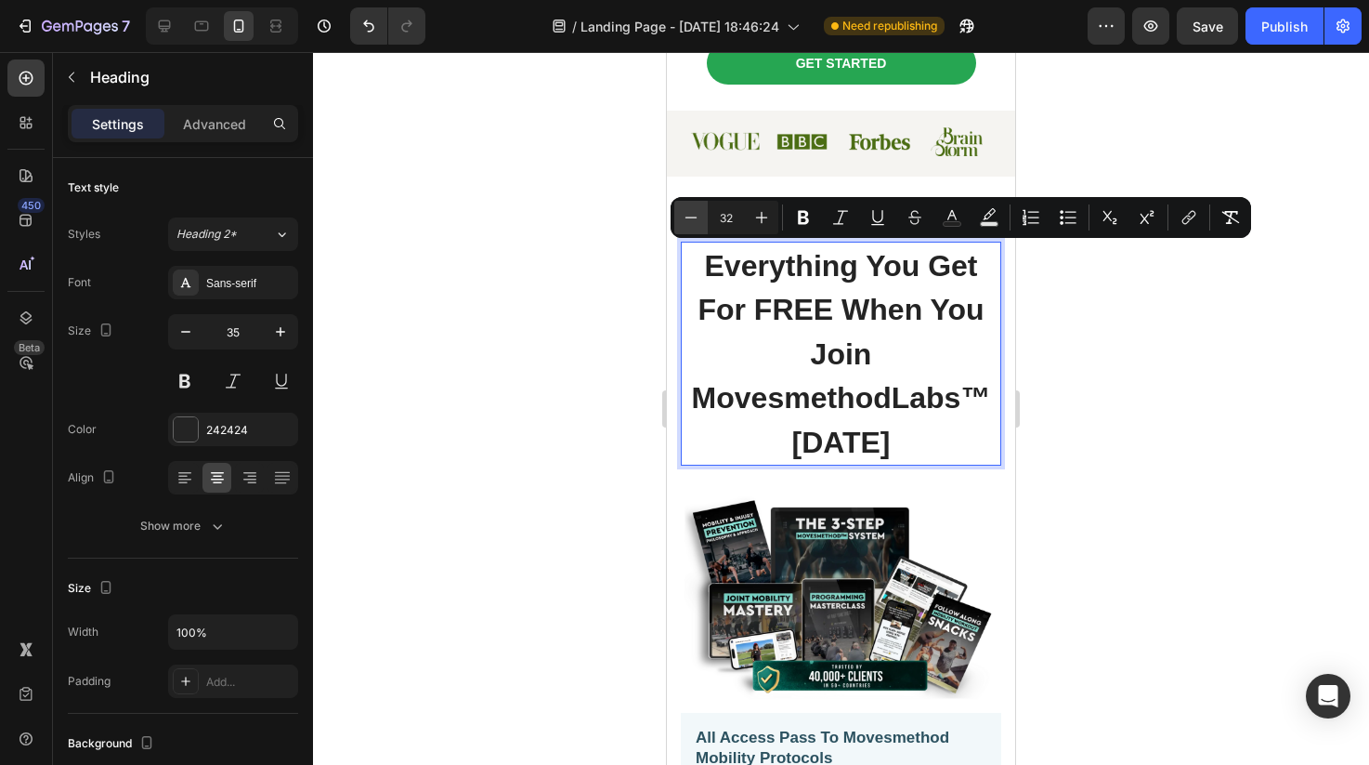
click at [690, 225] on icon "Editor contextual toolbar" at bounding box center [691, 217] width 19 height 19
click at [690, 224] on icon "Editor contextual toolbar" at bounding box center [691, 217] width 19 height 19
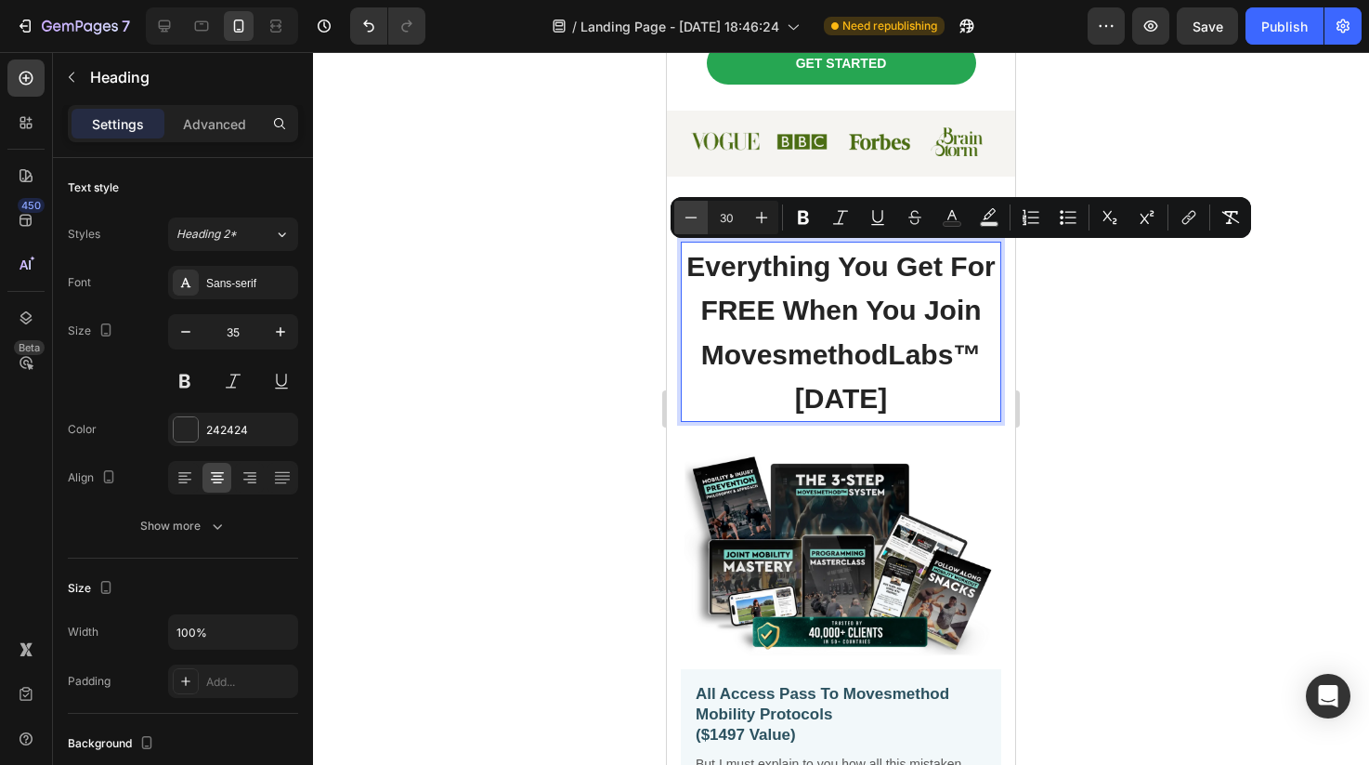
click at [690, 224] on icon "Editor contextual toolbar" at bounding box center [691, 217] width 19 height 19
type input "29"
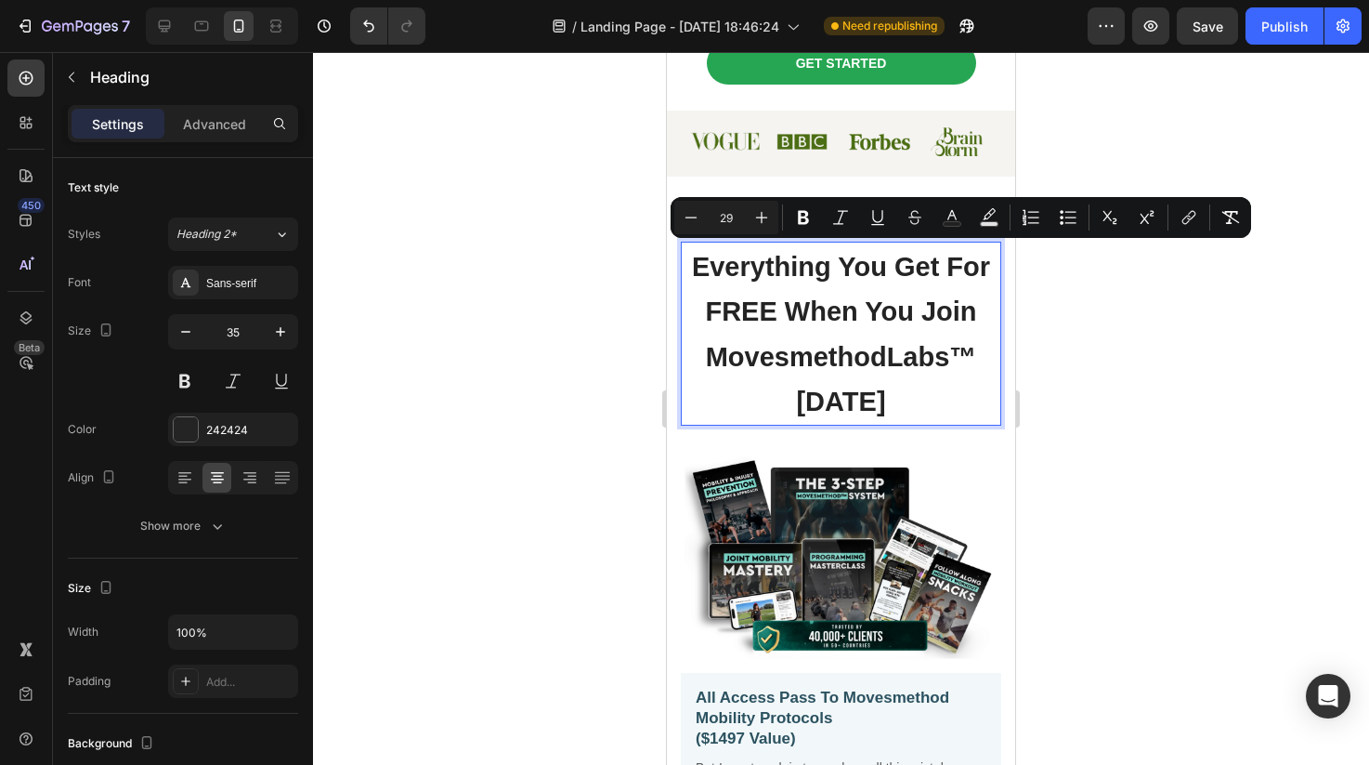
click at [1050, 333] on div at bounding box center [841, 408] width 1056 height 713
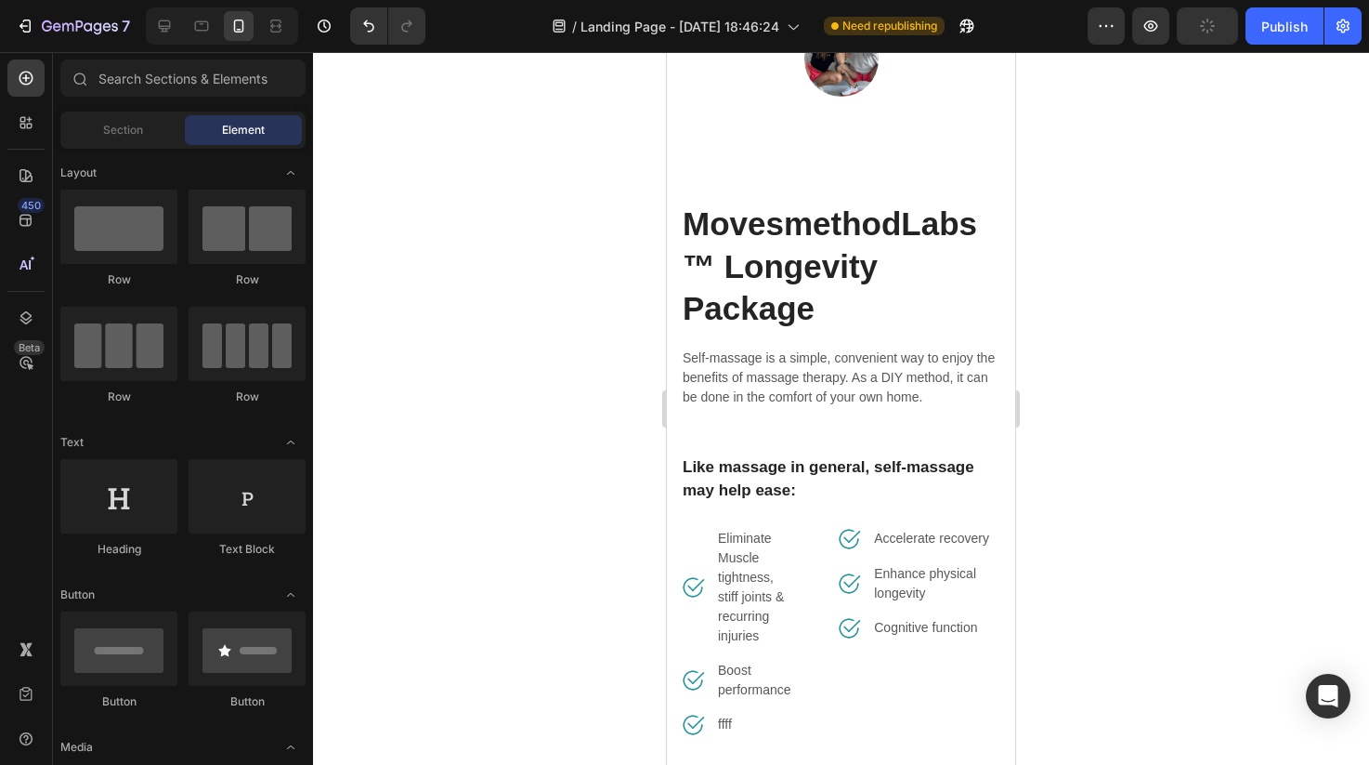
scroll to position [2899, 0]
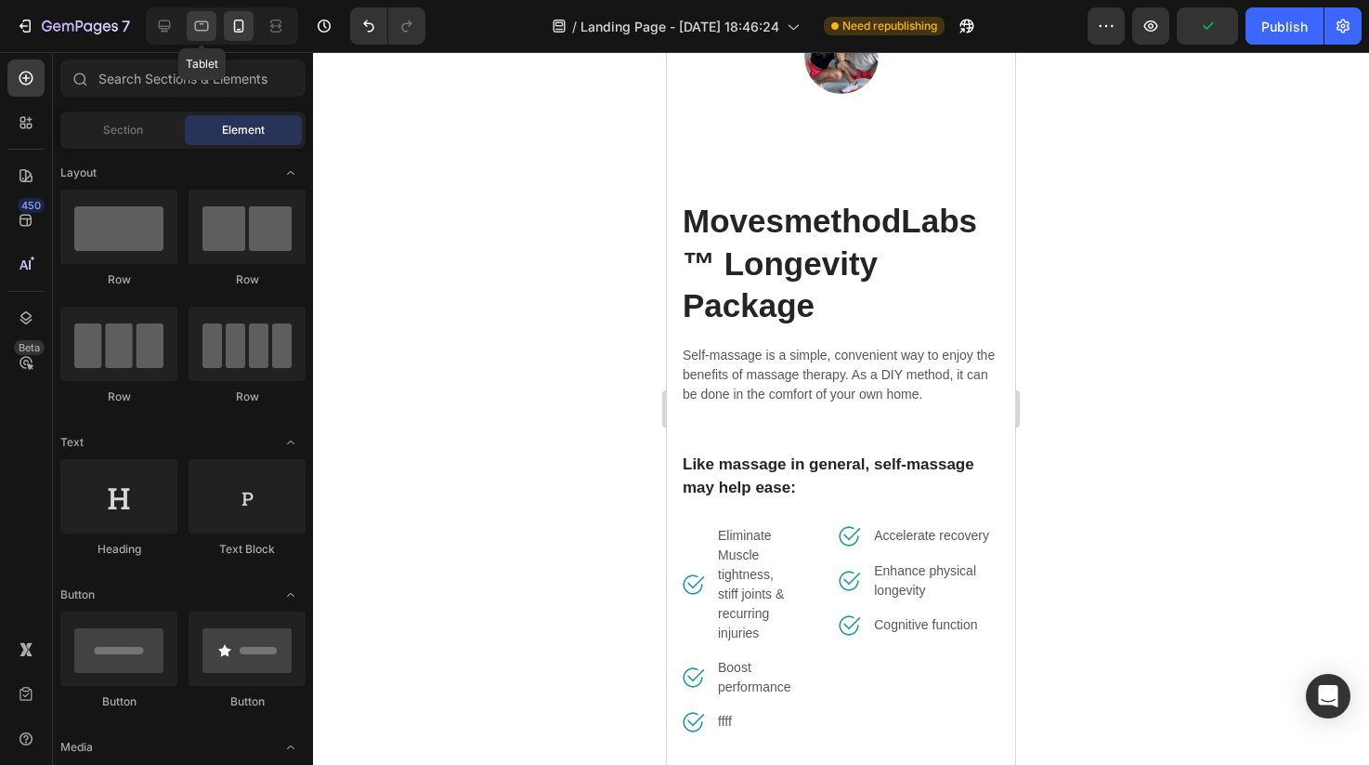
click at [194, 29] on icon at bounding box center [201, 26] width 19 height 19
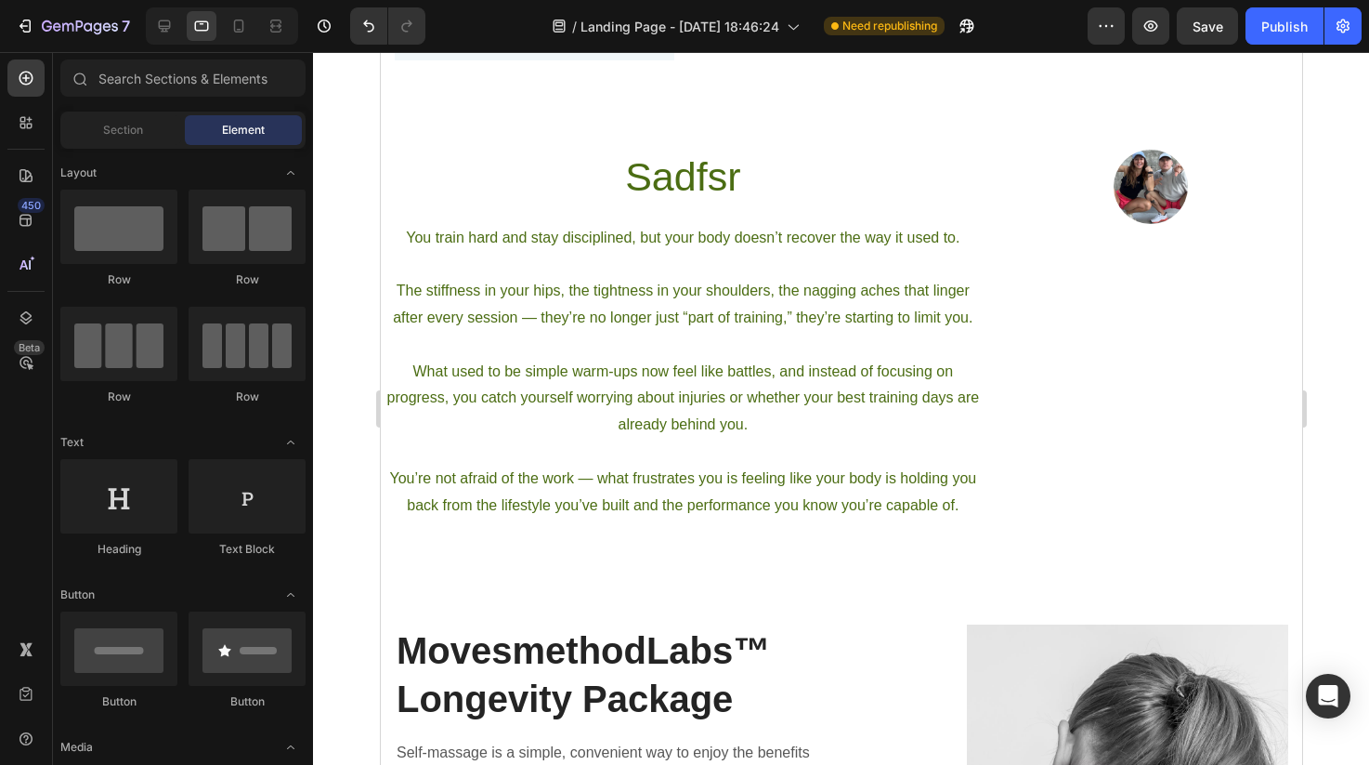
scroll to position [1603, 0]
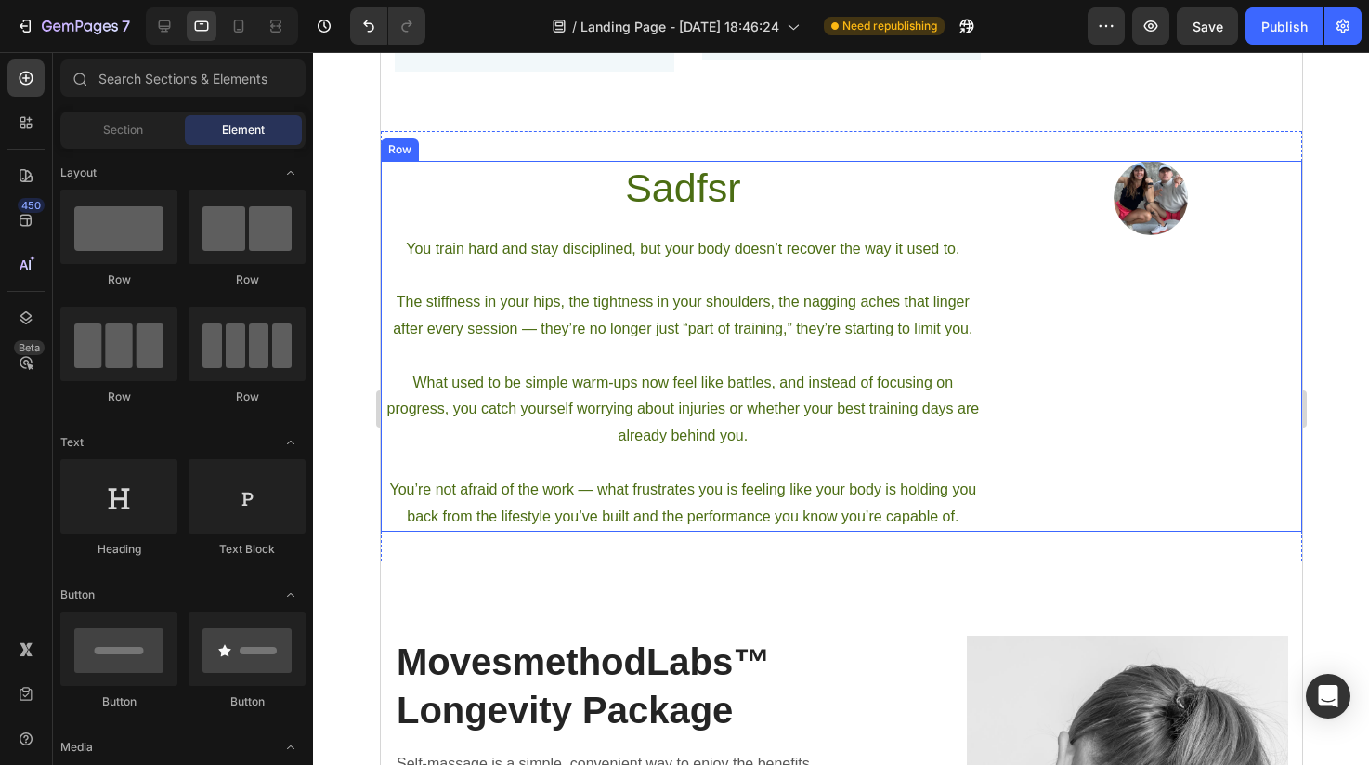
click at [1212, 279] on div "Image" at bounding box center [1151, 347] width 302 height 372
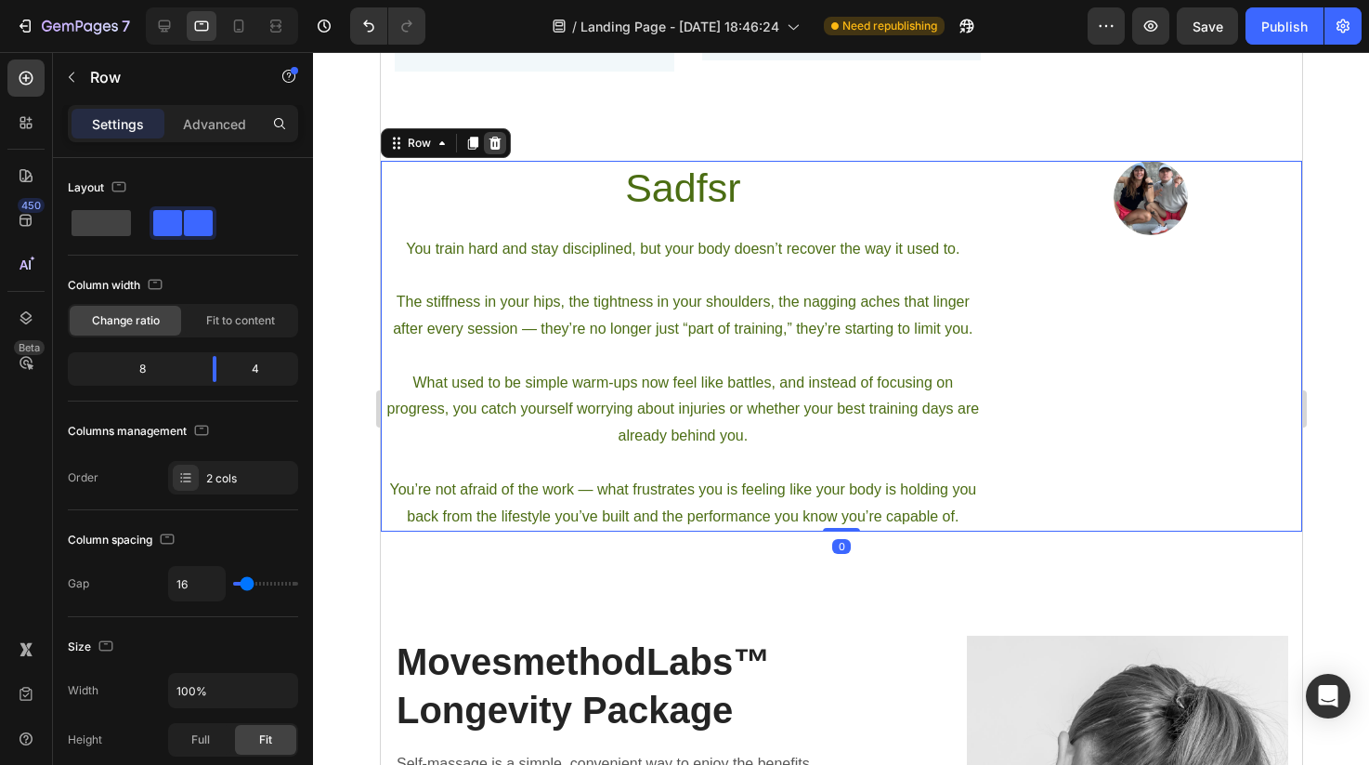
click at [497, 151] on div at bounding box center [494, 143] width 22 height 22
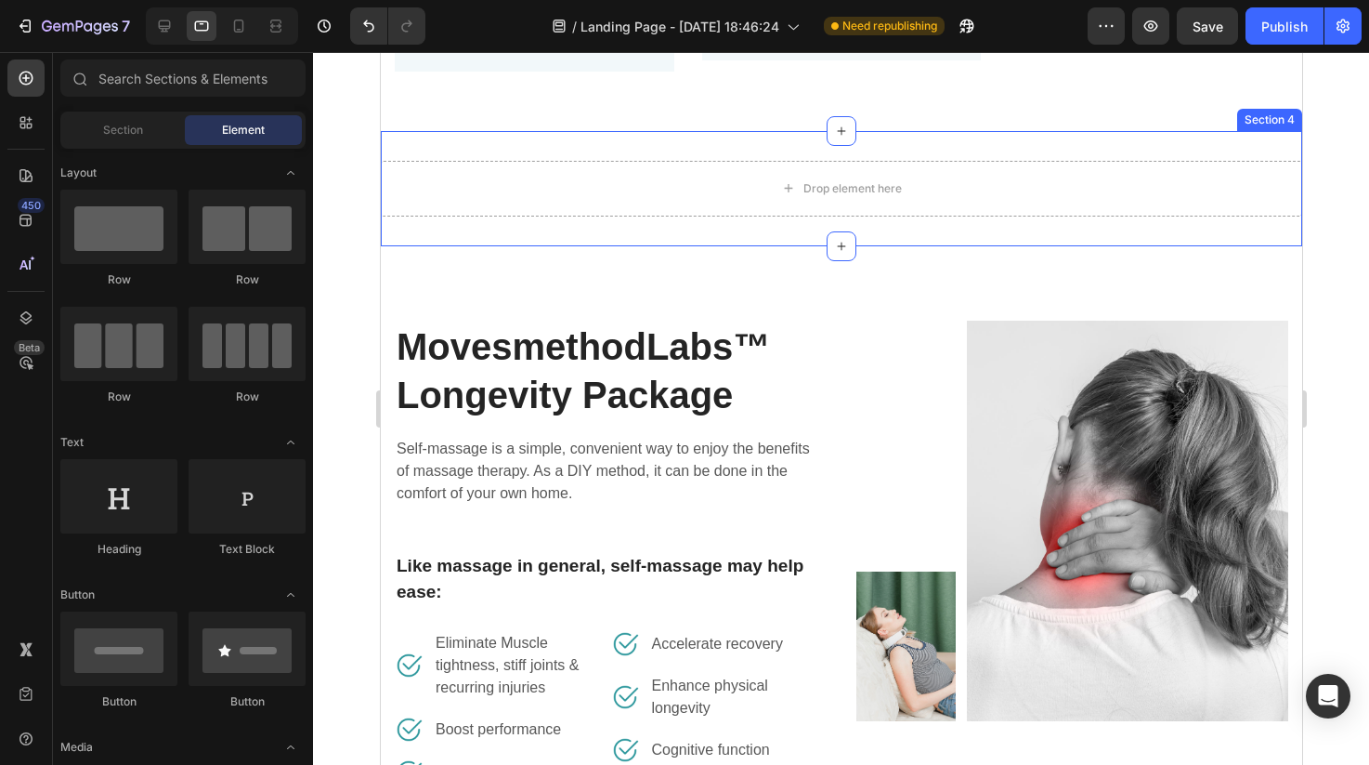
click at [1284, 148] on div "Drop element here Section 4" at bounding box center [841, 188] width 922 height 115
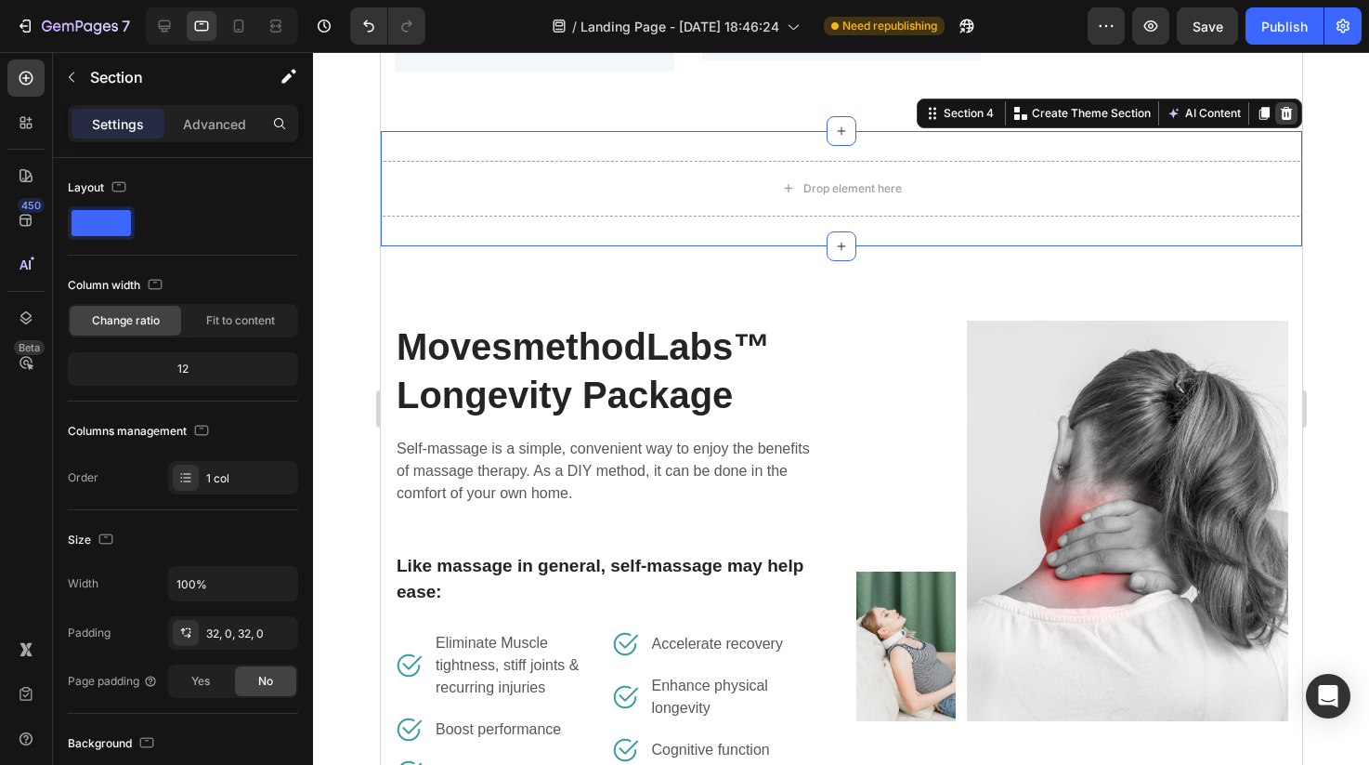
click at [1278, 106] on icon at bounding box center [1285, 113] width 15 height 15
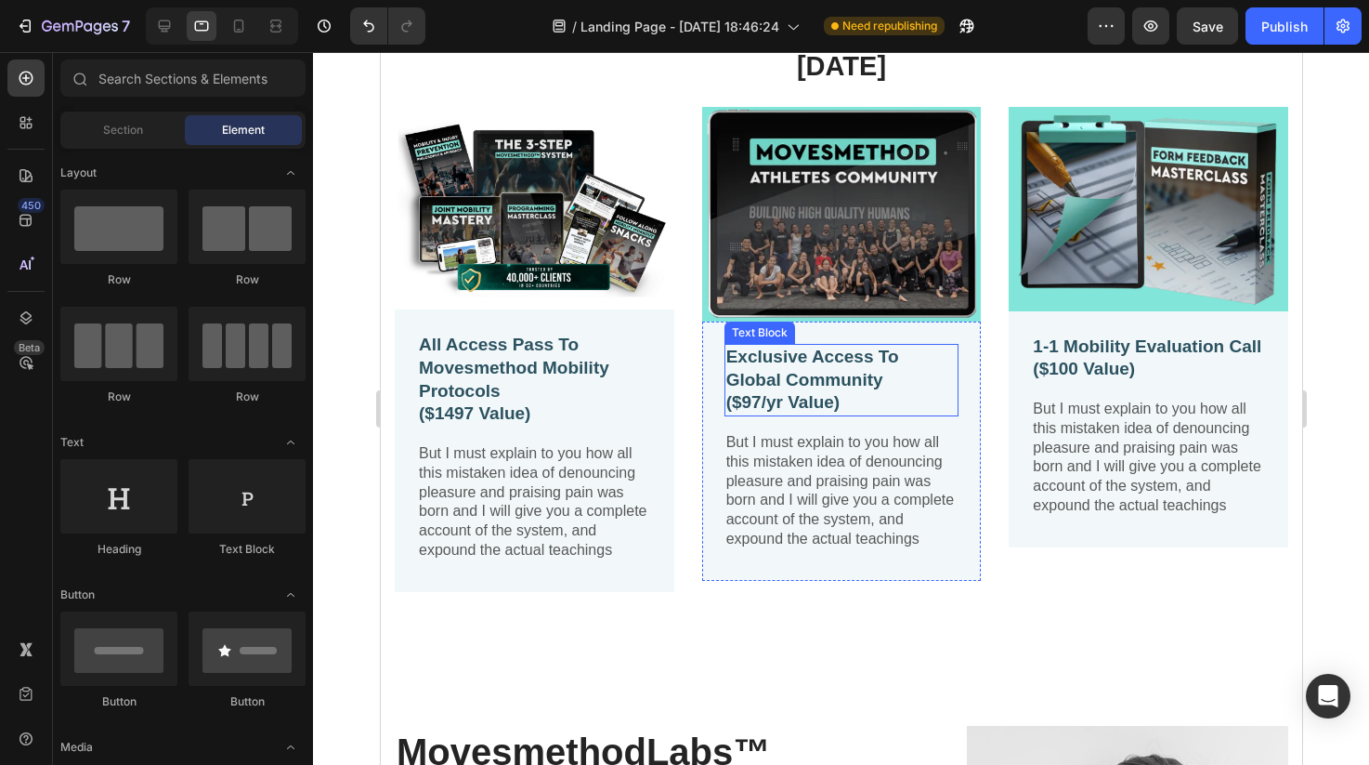
scroll to position [1087, 0]
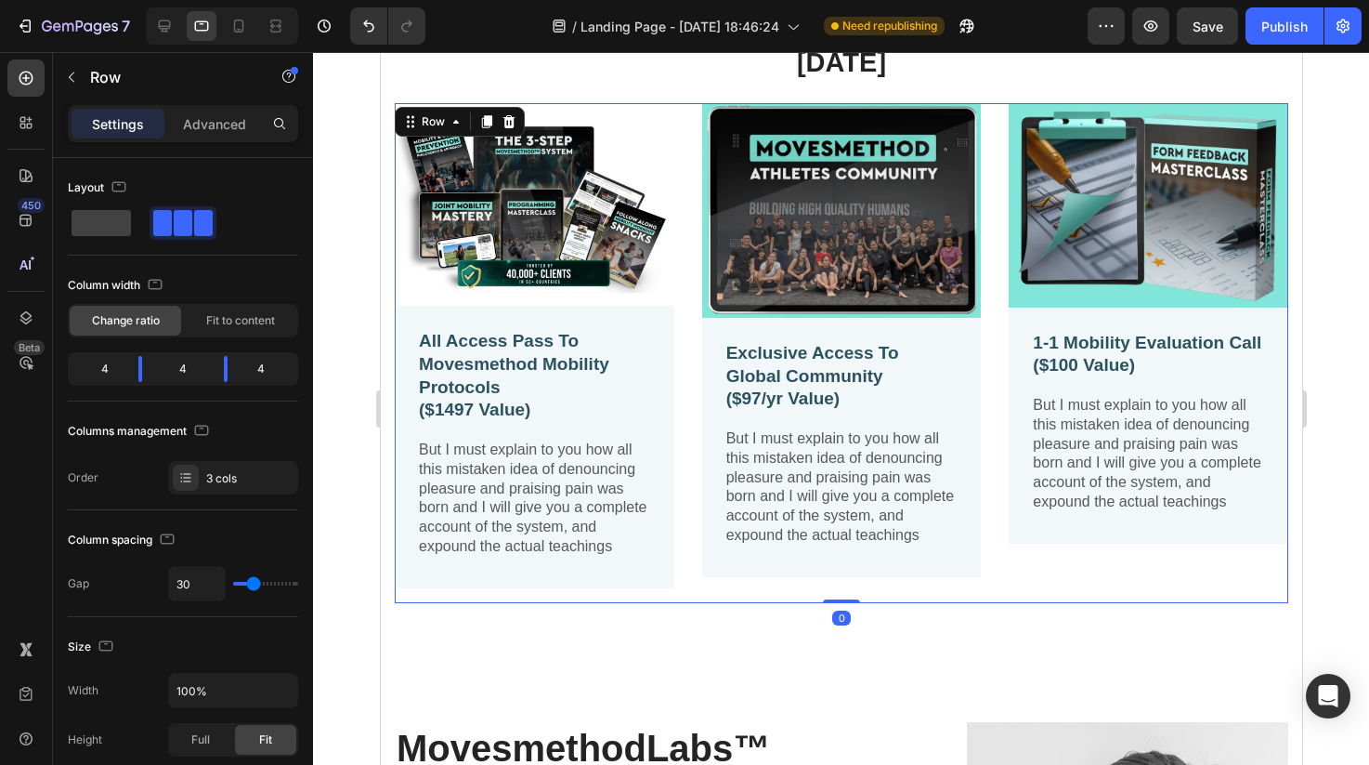
click at [821, 596] on div "Image Exclusive Access To Global Community ($97/yr Value) Text Block But I must…" at bounding box center [841, 352] width 280 height 499
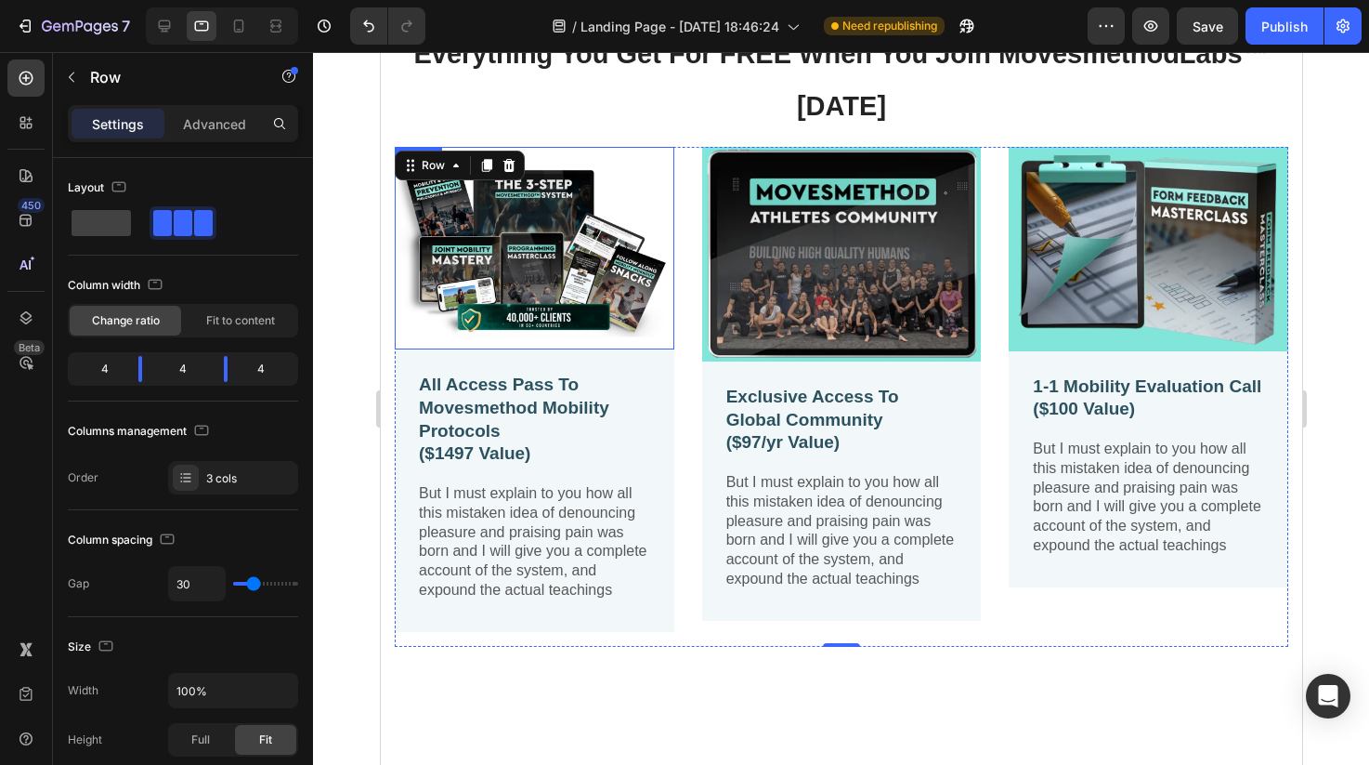
scroll to position [1004, 0]
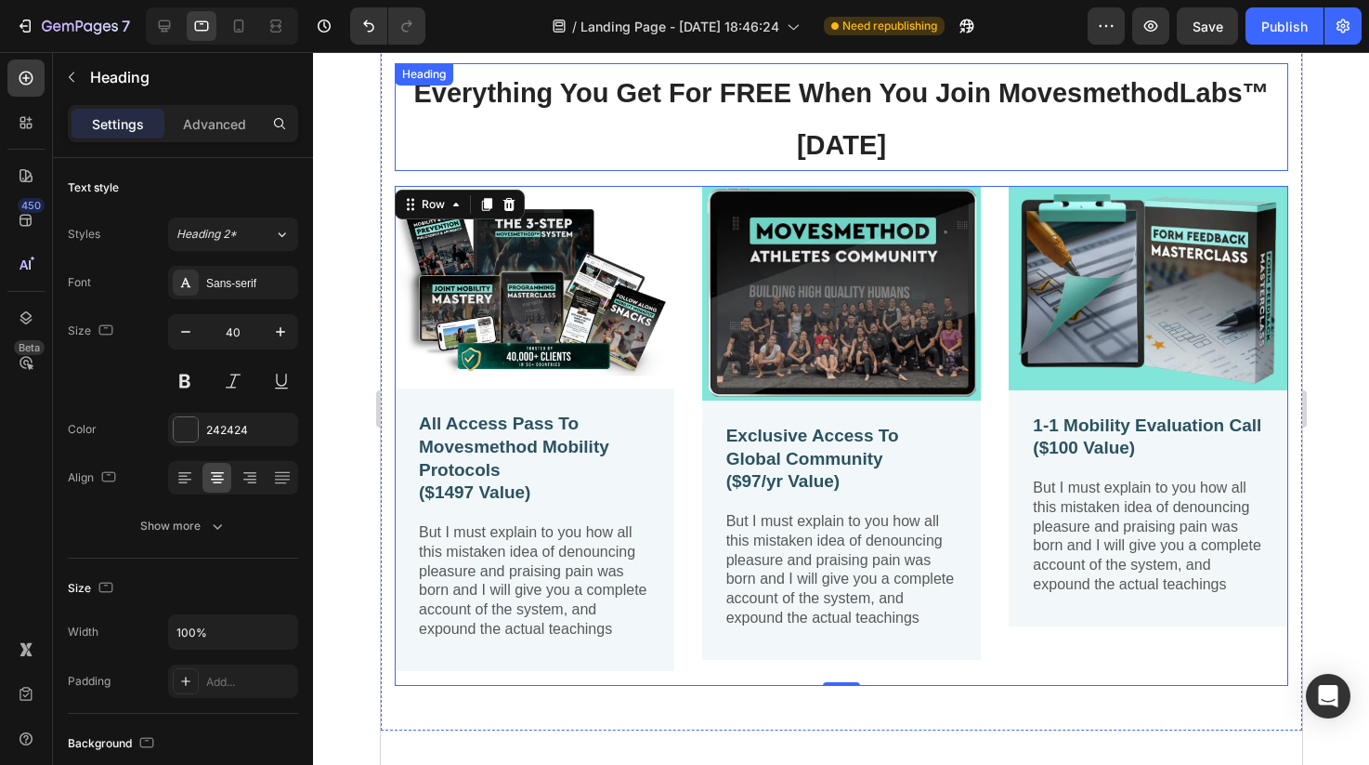
click at [805, 131] on span "Everything You Get For FREE When You Join MovesmethodLabs™ [DATE]" at bounding box center [840, 119] width 856 height 82
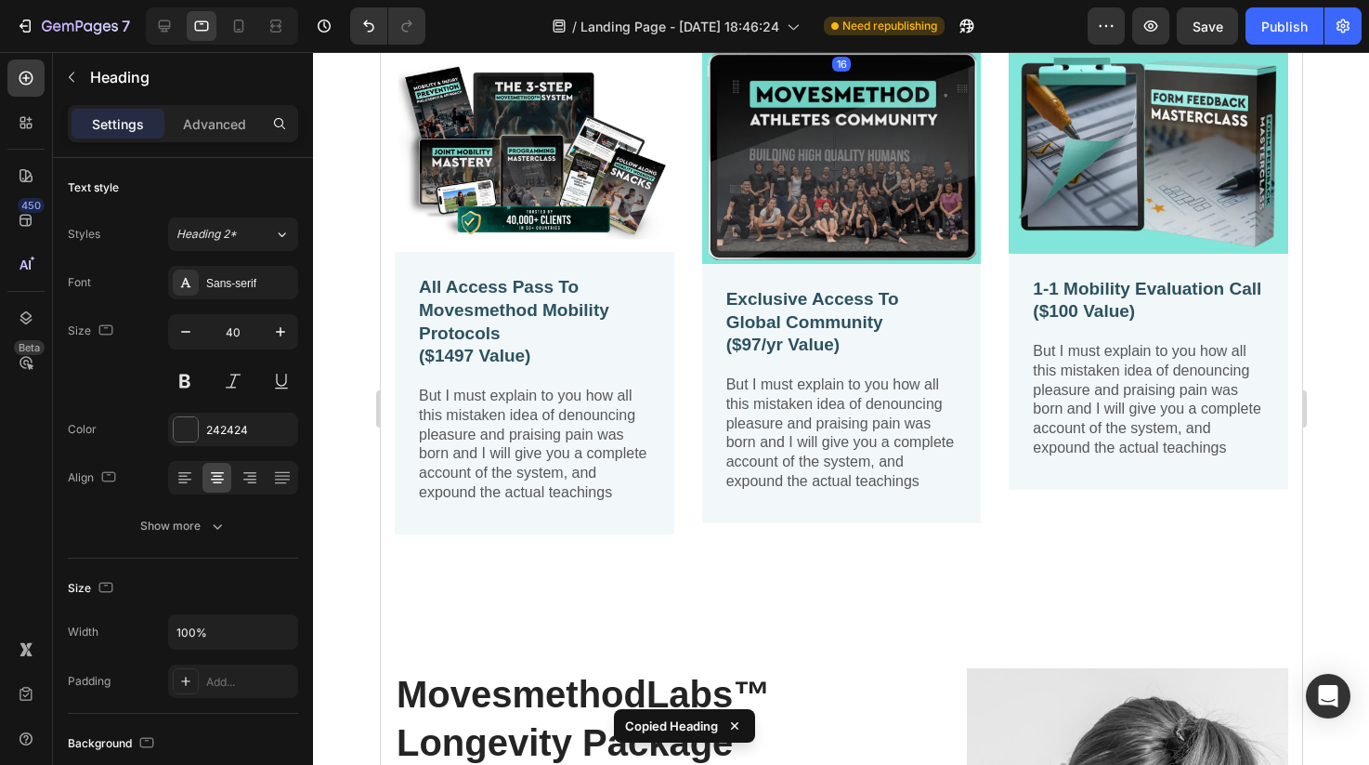
scroll to position [1211, 0]
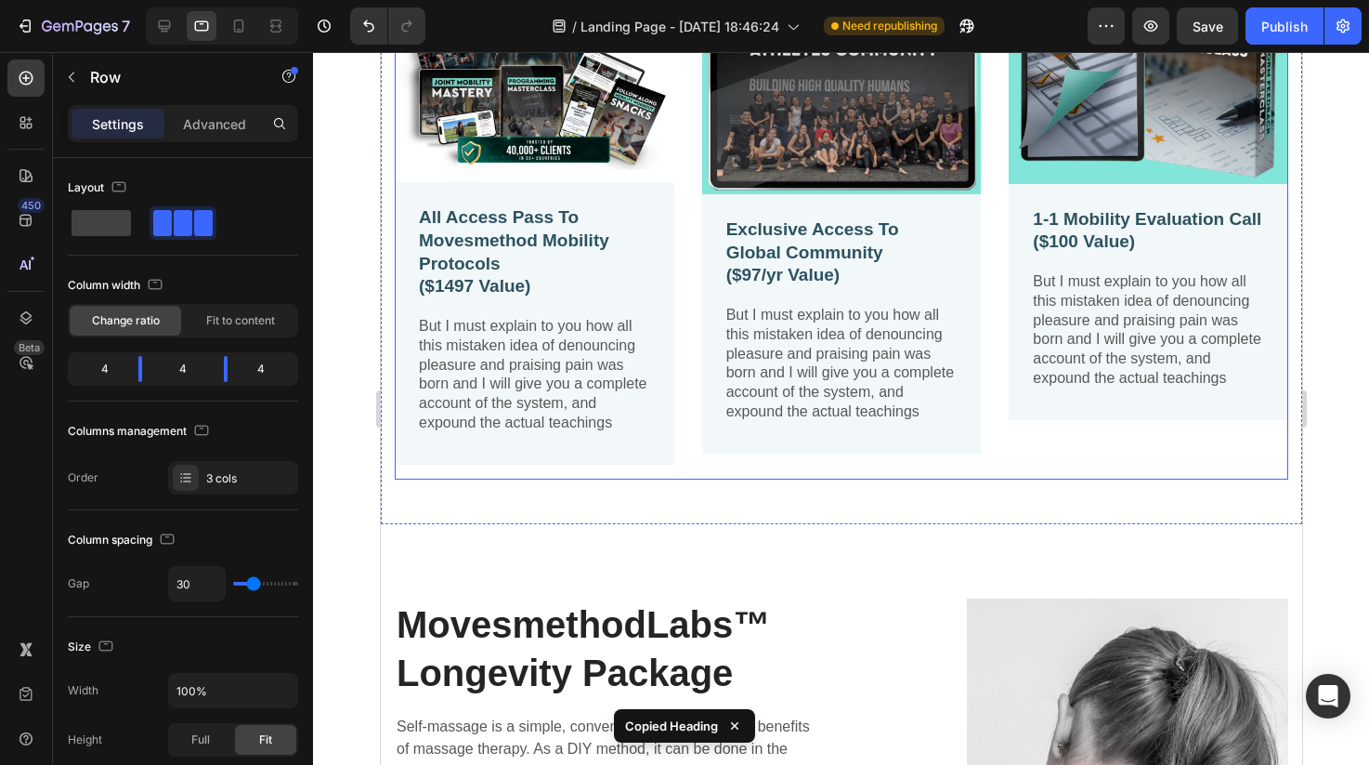
click at [848, 474] on div "Image Exclusive Access To Global Community ($97/yr Value) Text Block But I must…" at bounding box center [841, 229] width 280 height 499
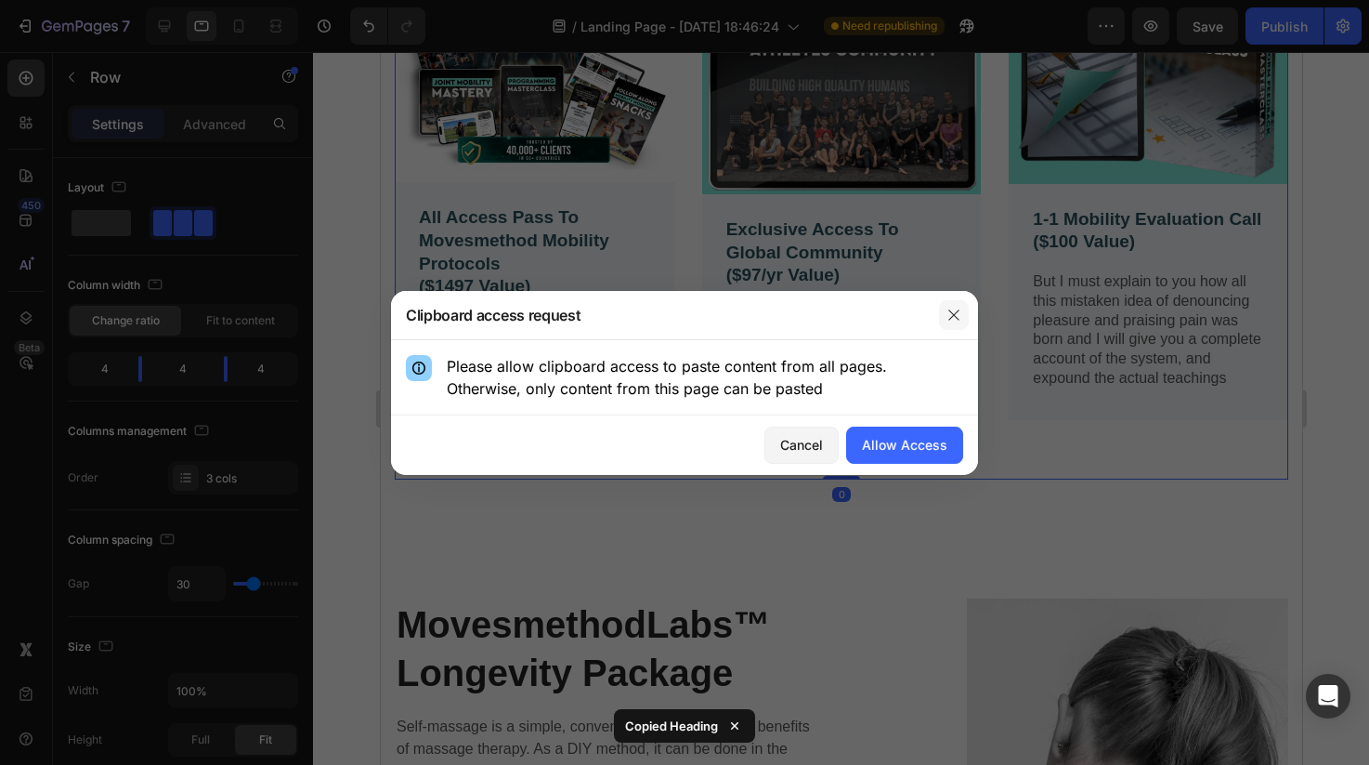
click at [946, 321] on button "button" at bounding box center [954, 315] width 30 height 30
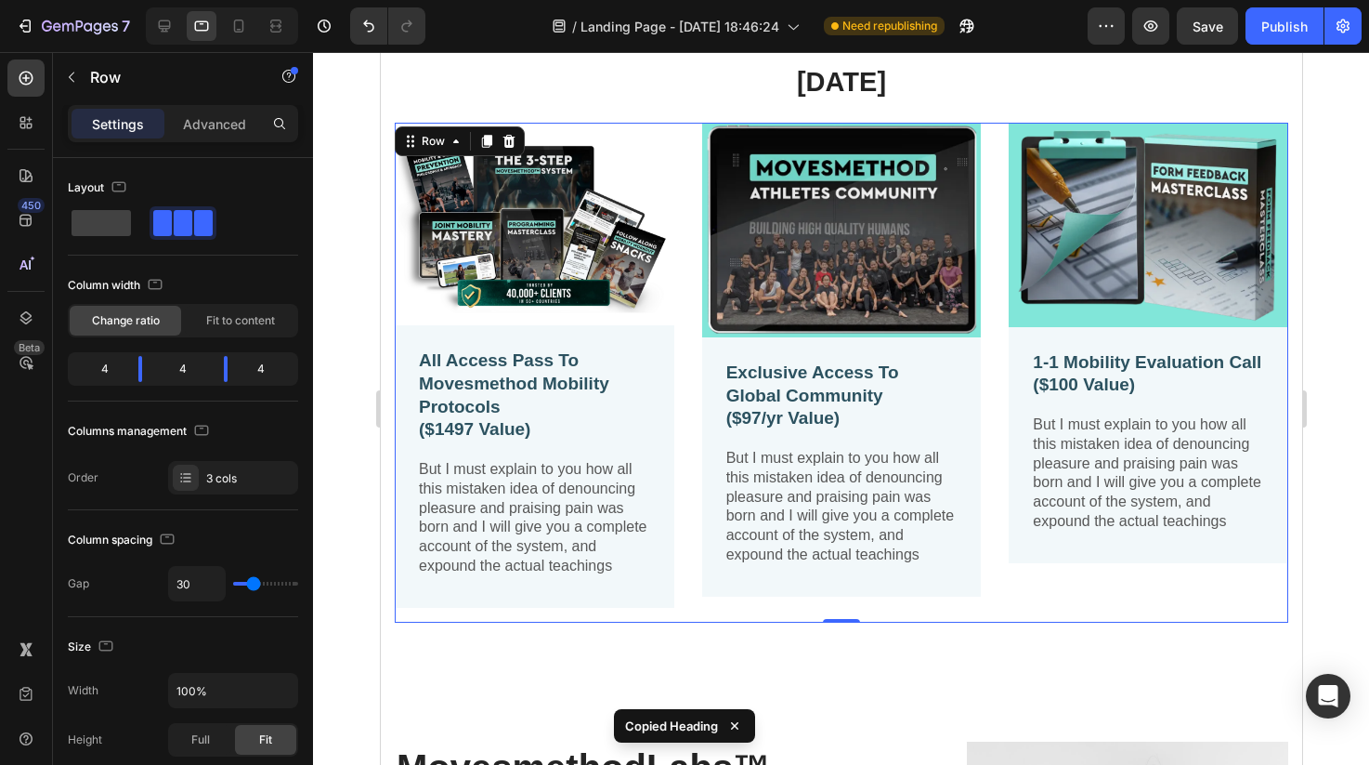
scroll to position [906, 0]
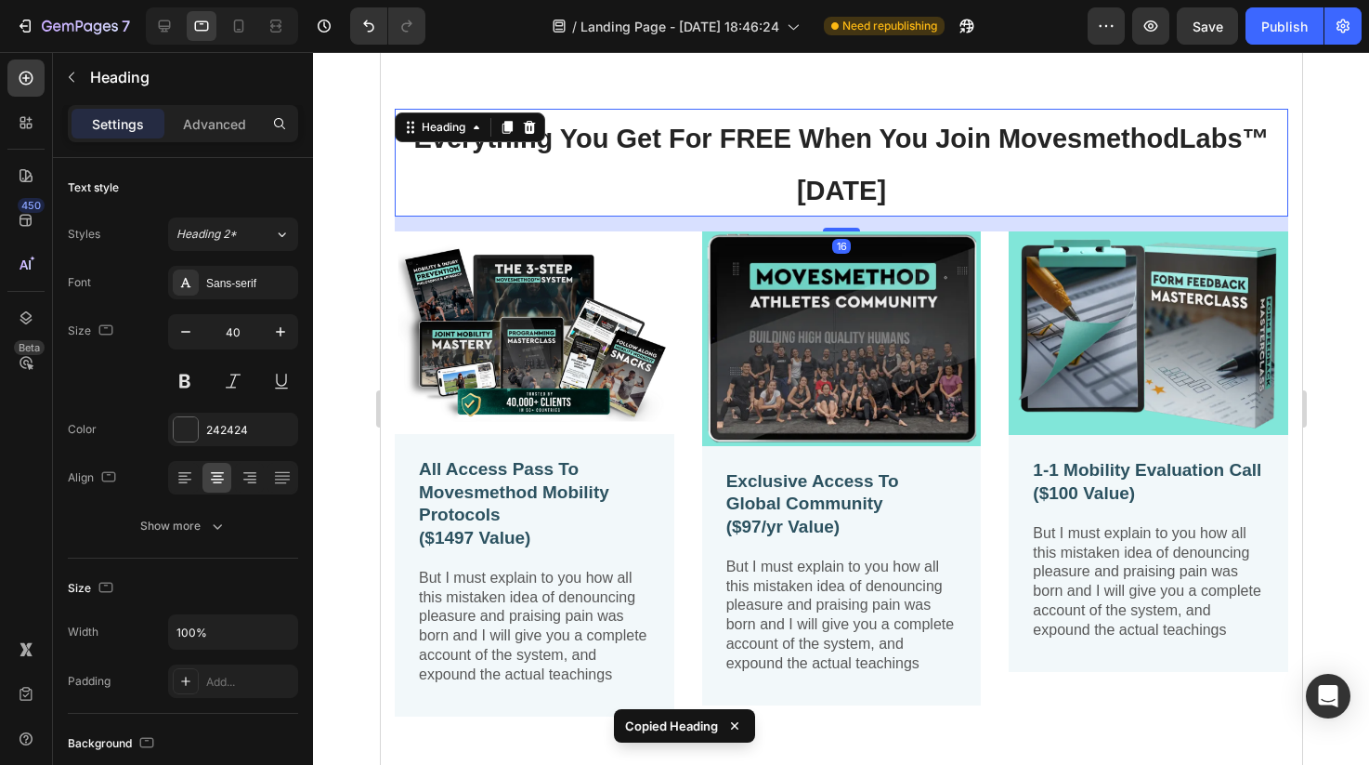
click at [802, 125] on span "Everything You Get For FREE When You Join MovesmethodLabs™ [DATE]" at bounding box center [840, 165] width 856 height 82
click at [508, 130] on icon at bounding box center [507, 127] width 10 height 13
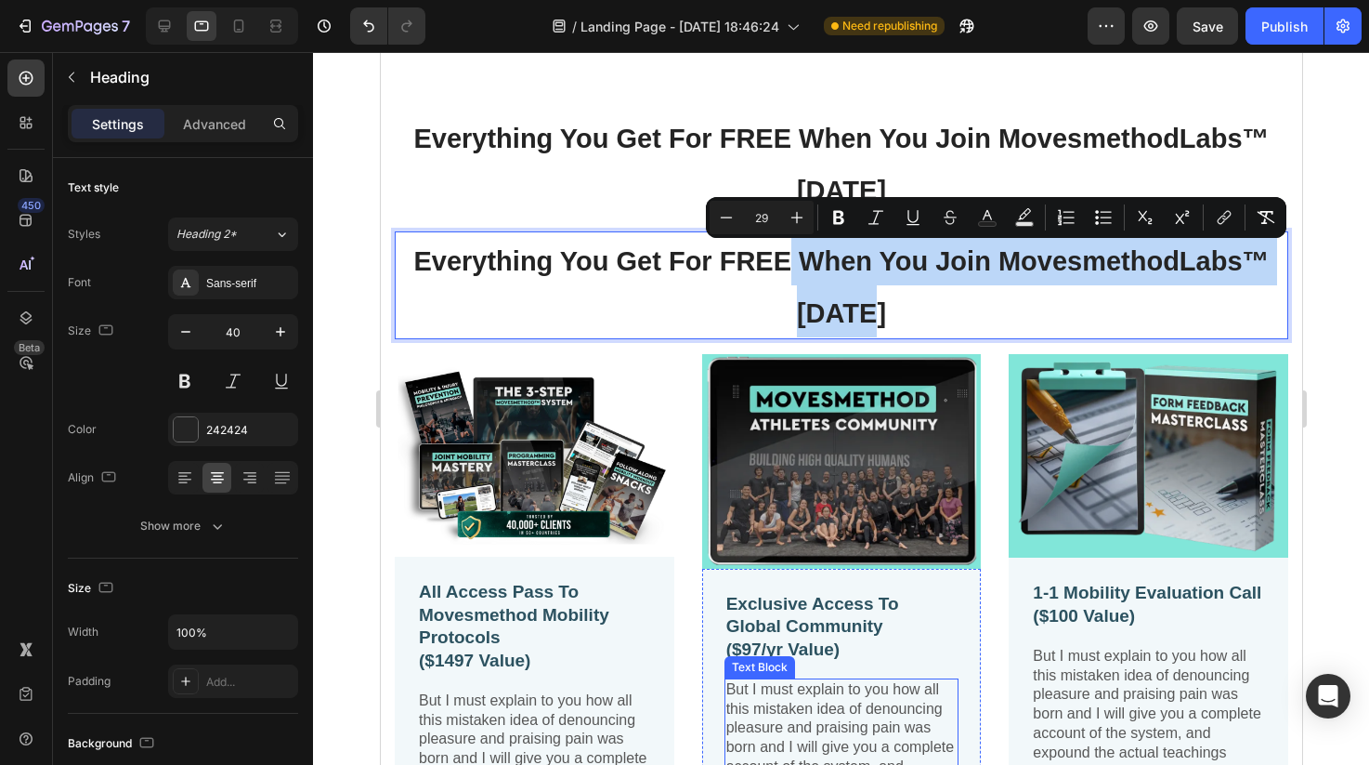
drag, startPoint x: 793, startPoint y: 262, endPoint x: 849, endPoint y: 734, distance: 475.2
click at [493, 271] on span "Everything You Get For FREE When You Join MovesmethodLabs™ [DATE]" at bounding box center [840, 287] width 856 height 82
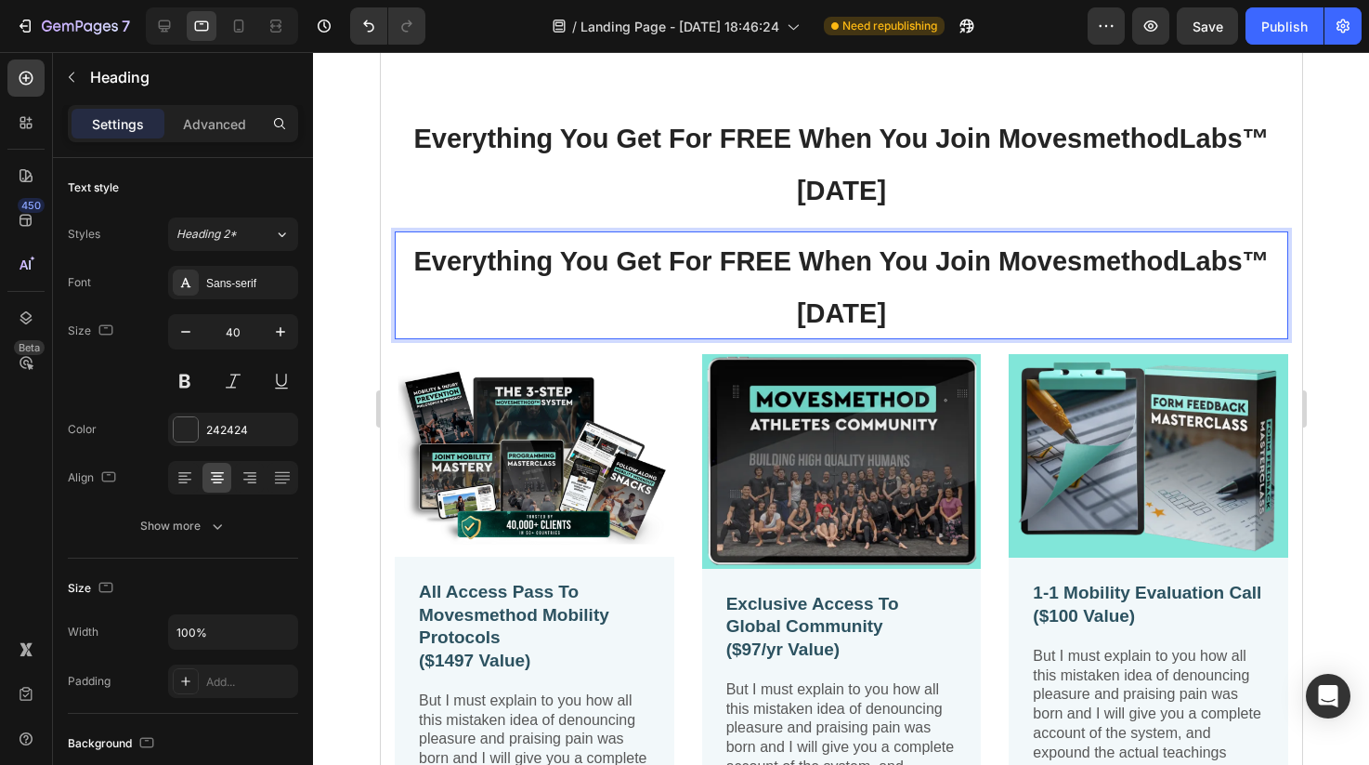
click at [360, 256] on div at bounding box center [841, 408] width 1056 height 713
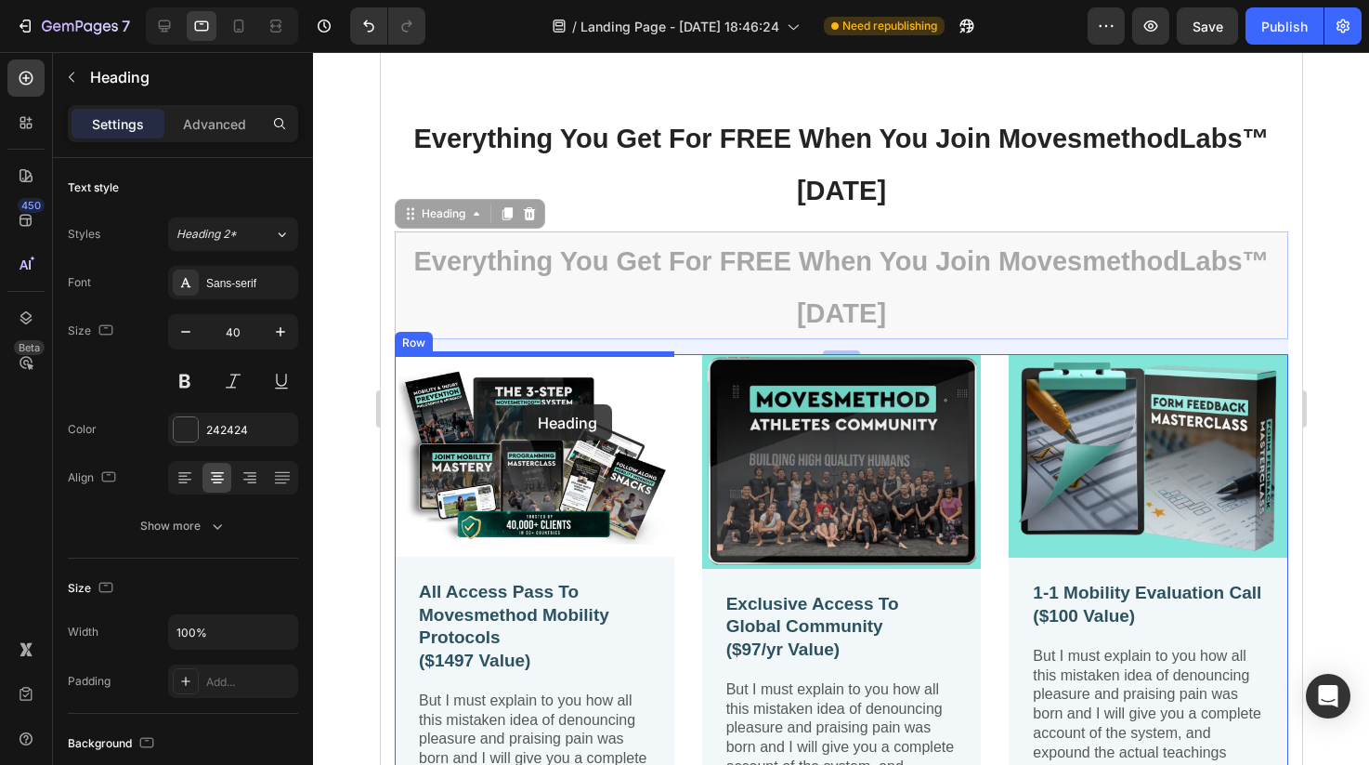
drag, startPoint x: 473, startPoint y: 261, endPoint x: 521, endPoint y: 401, distance: 148.4
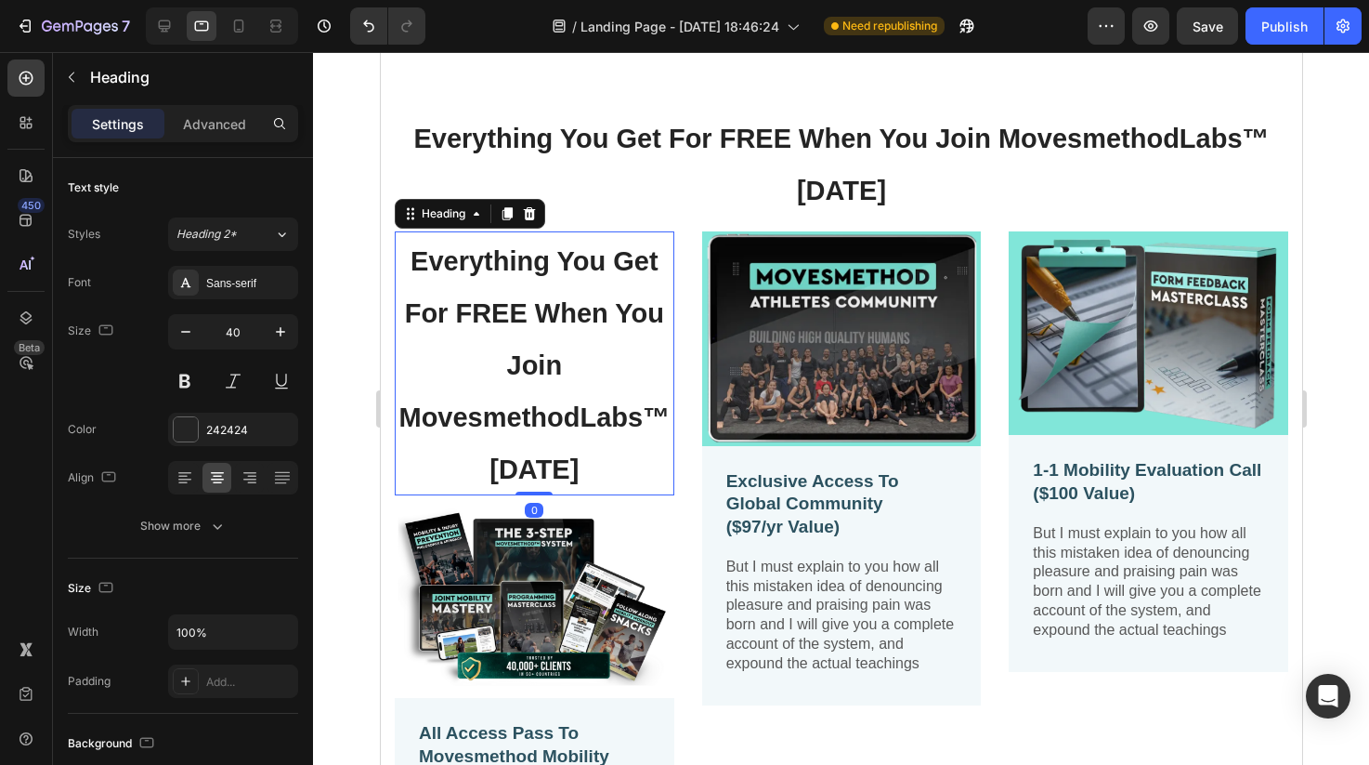
click at [352, 234] on div at bounding box center [841, 408] width 1056 height 713
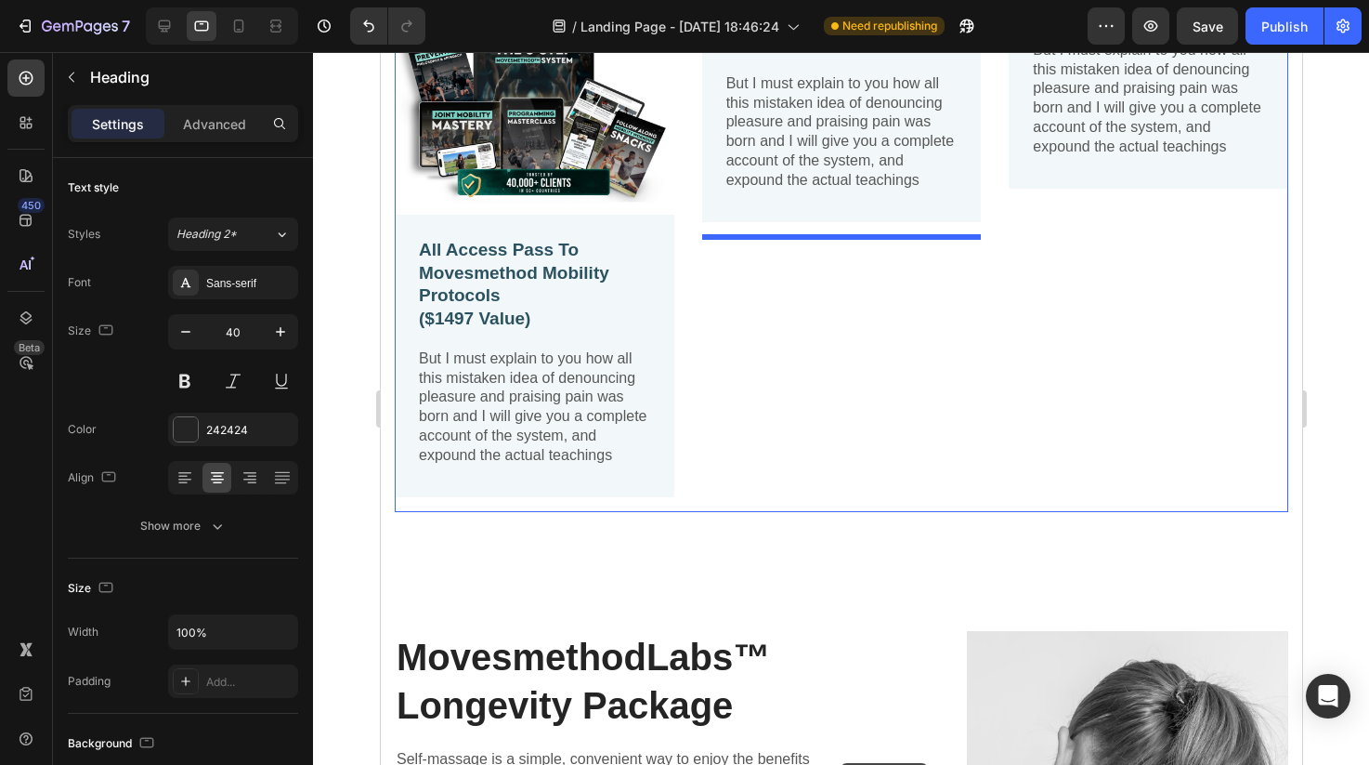
scroll to position [1649, 0]
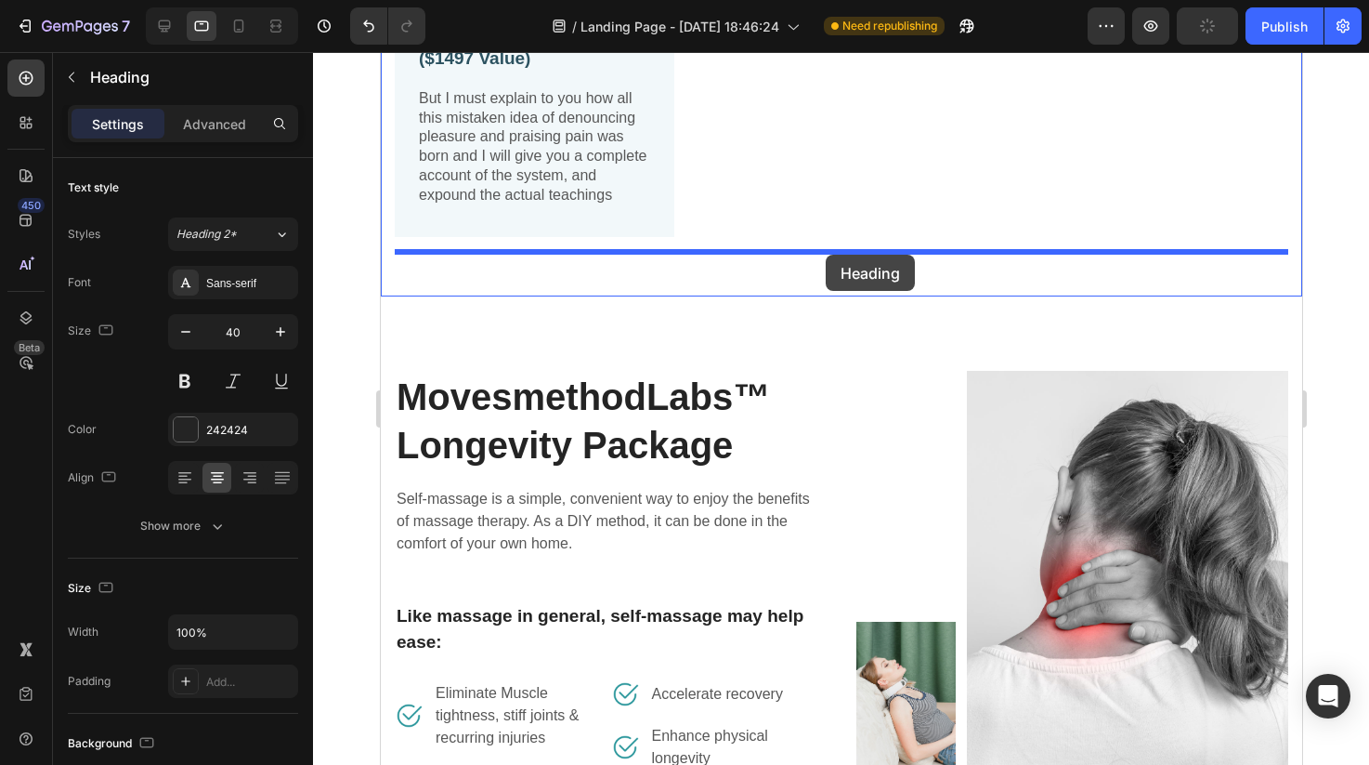
drag, startPoint x: 460, startPoint y: 253, endPoint x: 825, endPoint y: 255, distance: 365.1
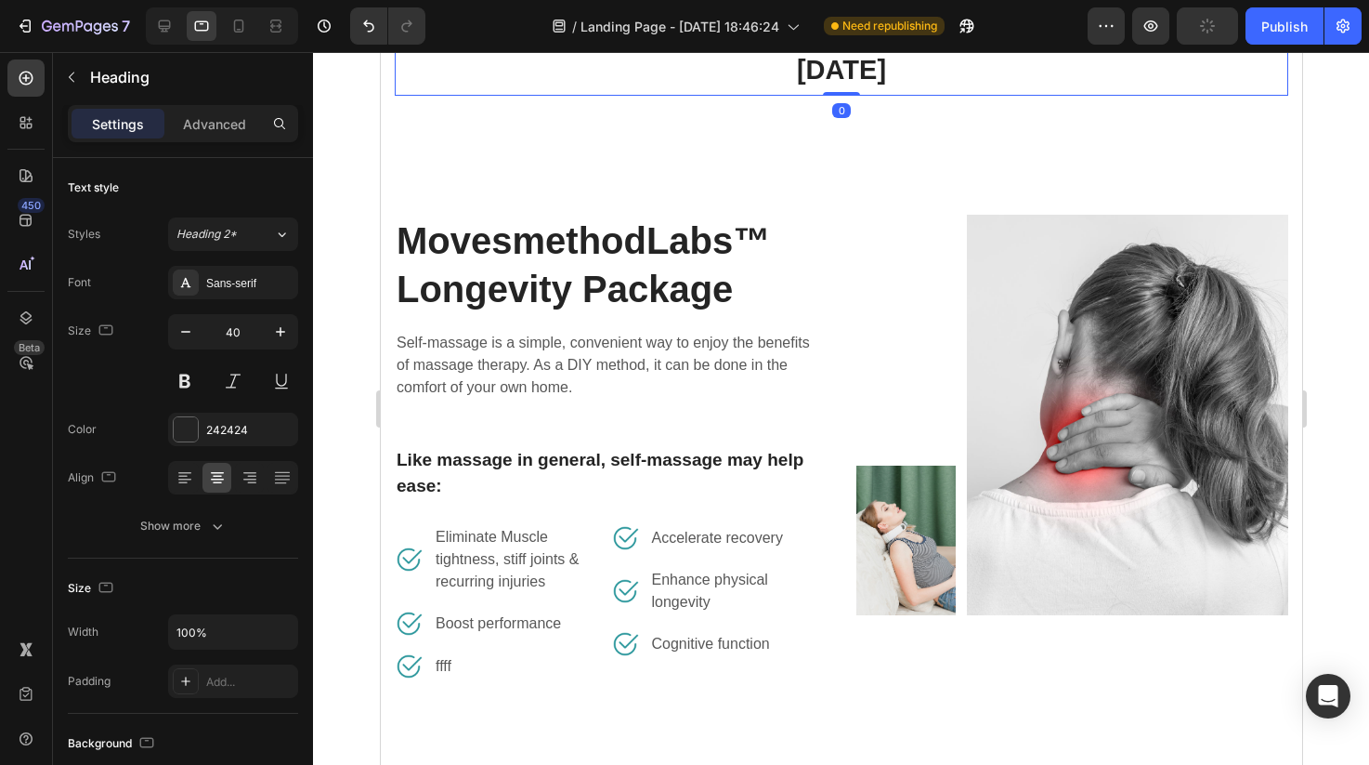
scroll to position [1385, 0]
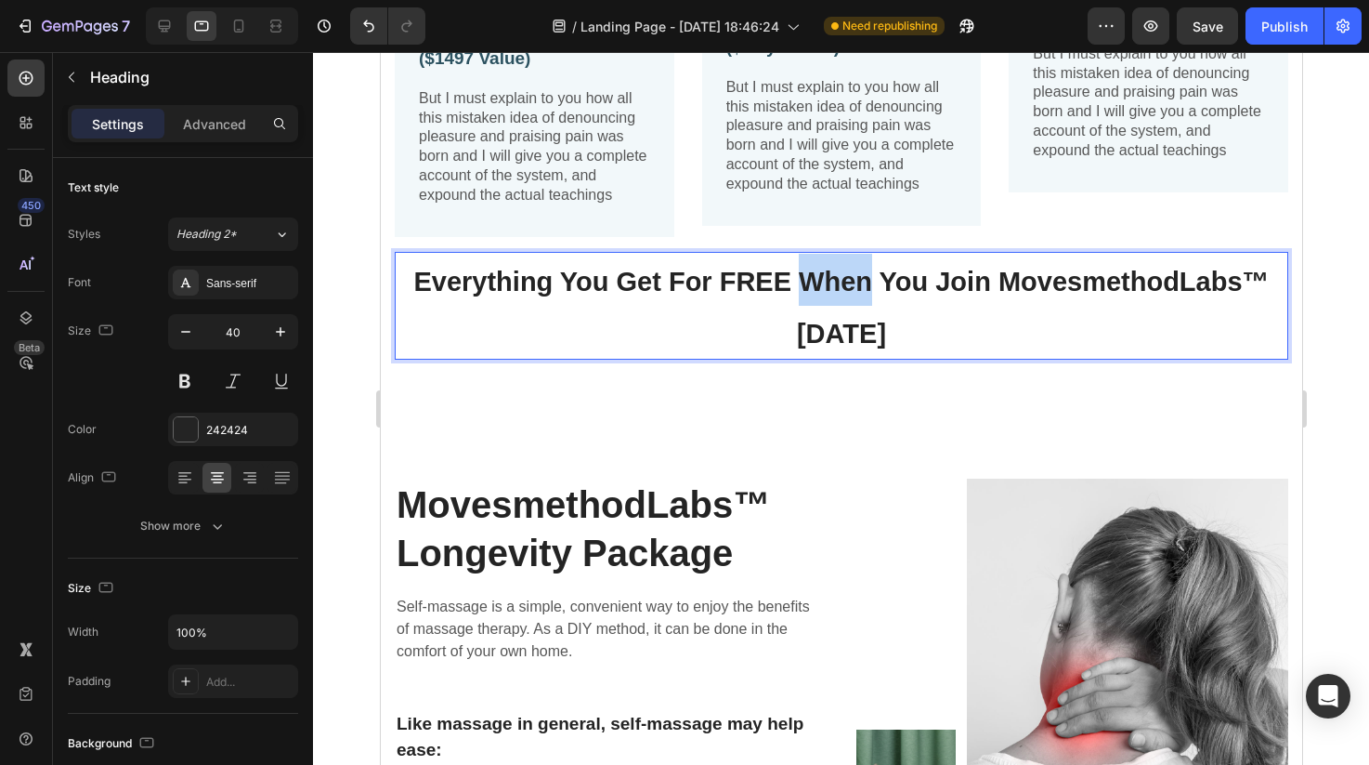
click at [816, 289] on span "Everything You Get For FREE When You Join MovesmethodLabs™ [DATE]" at bounding box center [840, 308] width 856 height 82
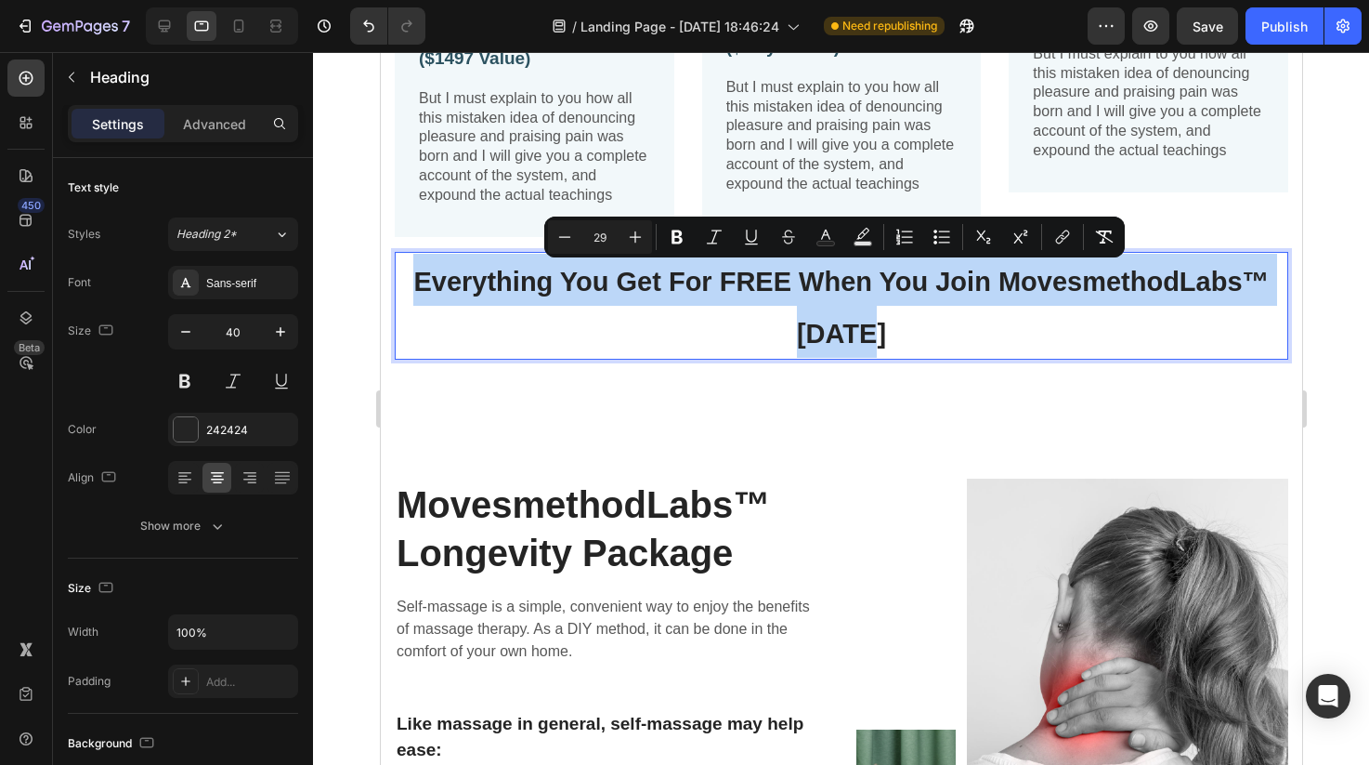
click at [816, 289] on span "Everything You Get For FREE When You Join MovesmethodLabs™ [DATE]" at bounding box center [840, 308] width 856 height 82
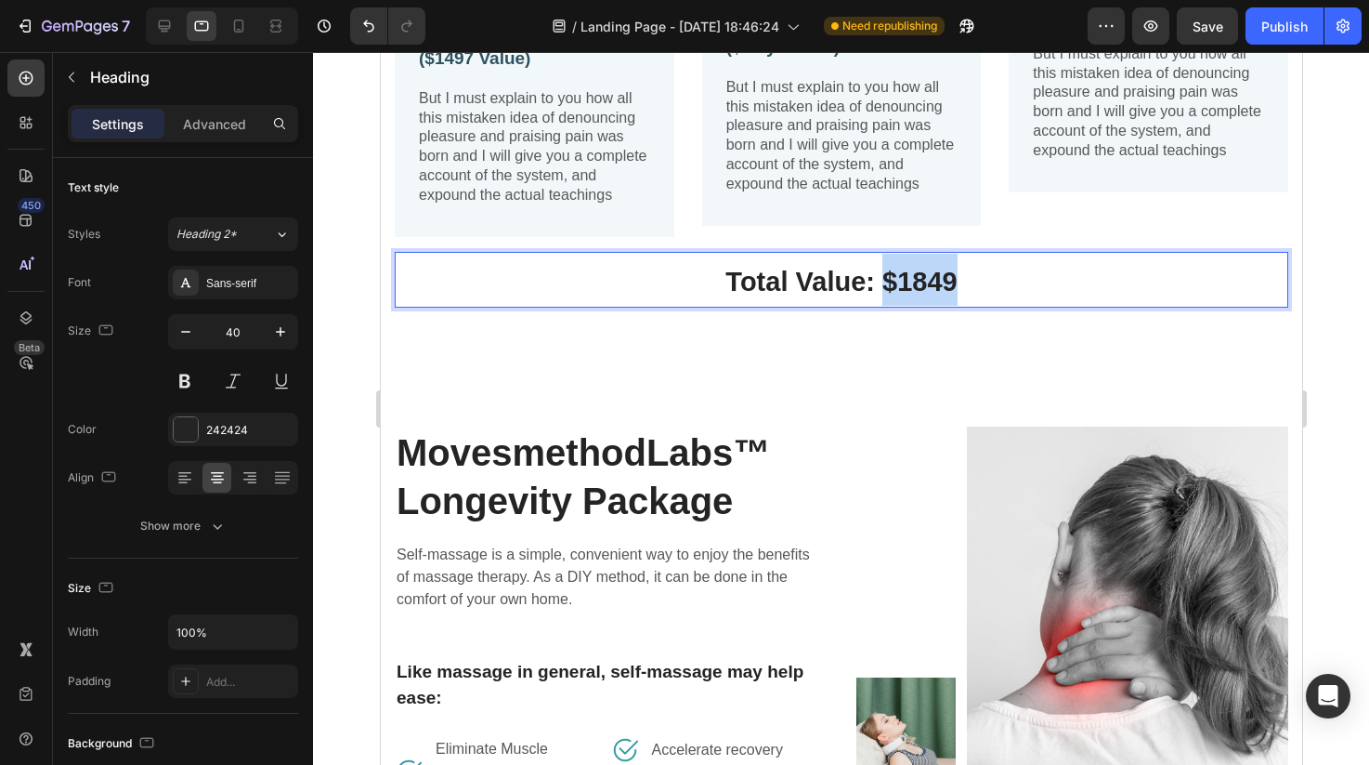
drag, startPoint x: 885, startPoint y: 270, endPoint x: 964, endPoint y: 272, distance: 79.0
click at [964, 272] on p "Total Value: $1849" at bounding box center [841, 280] width 890 height 52
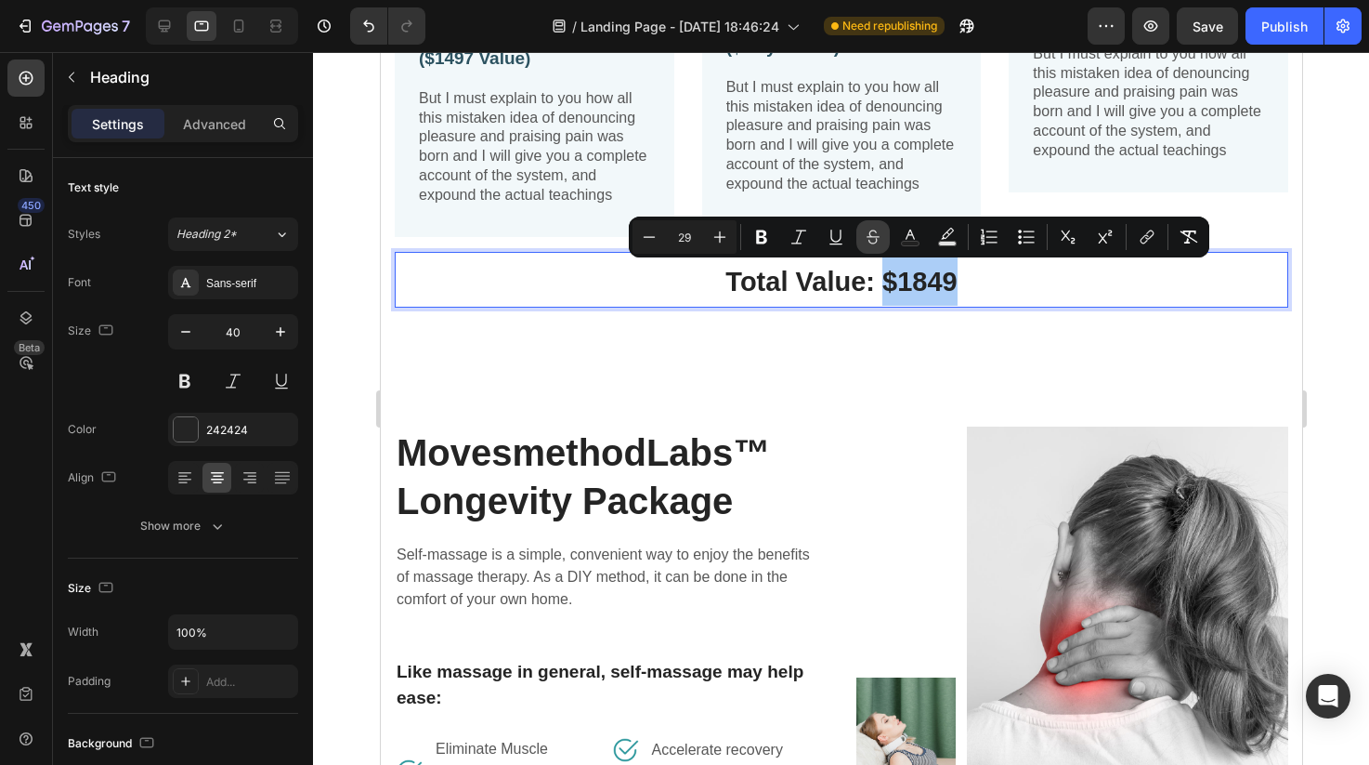
click at [880, 243] on icon "Editor contextual toolbar" at bounding box center [873, 237] width 19 height 19
click at [972, 294] on p "Total Value: $1849" at bounding box center [841, 280] width 890 height 52
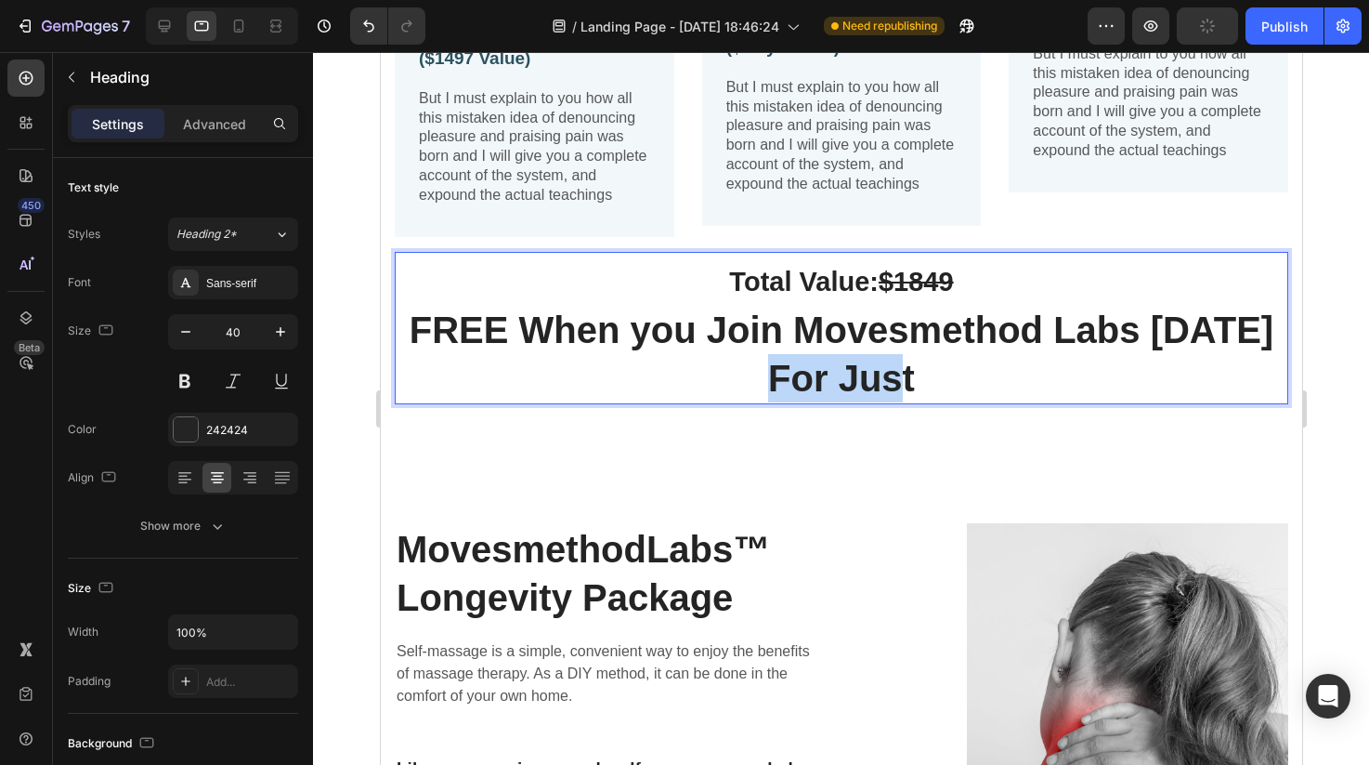
drag, startPoint x: 894, startPoint y: 375, endPoint x: 740, endPoint y: 372, distance: 154.3
click at [740, 372] on p "Total Value: $1849 FREE When you Join Movesmethod Labs Today For Just" at bounding box center [841, 328] width 890 height 149
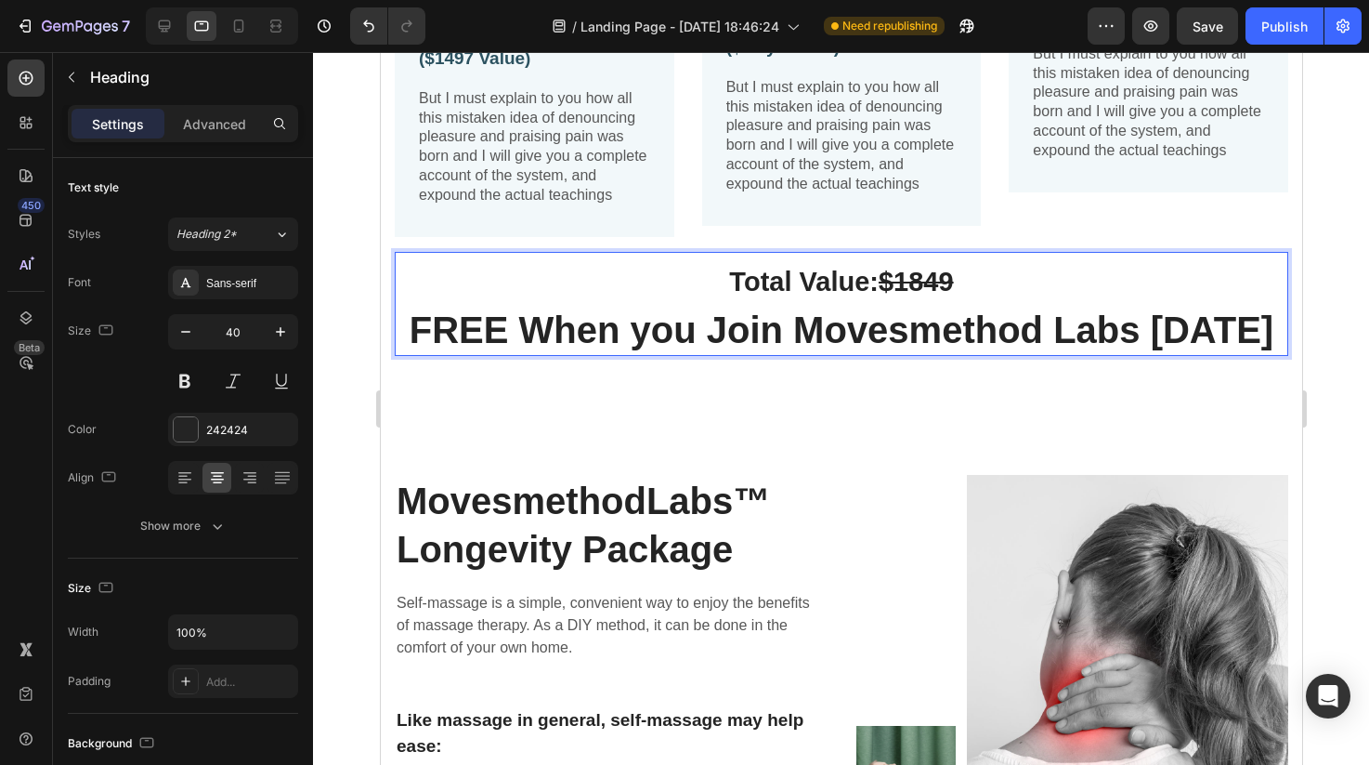
click at [1328, 373] on div at bounding box center [841, 408] width 1056 height 713
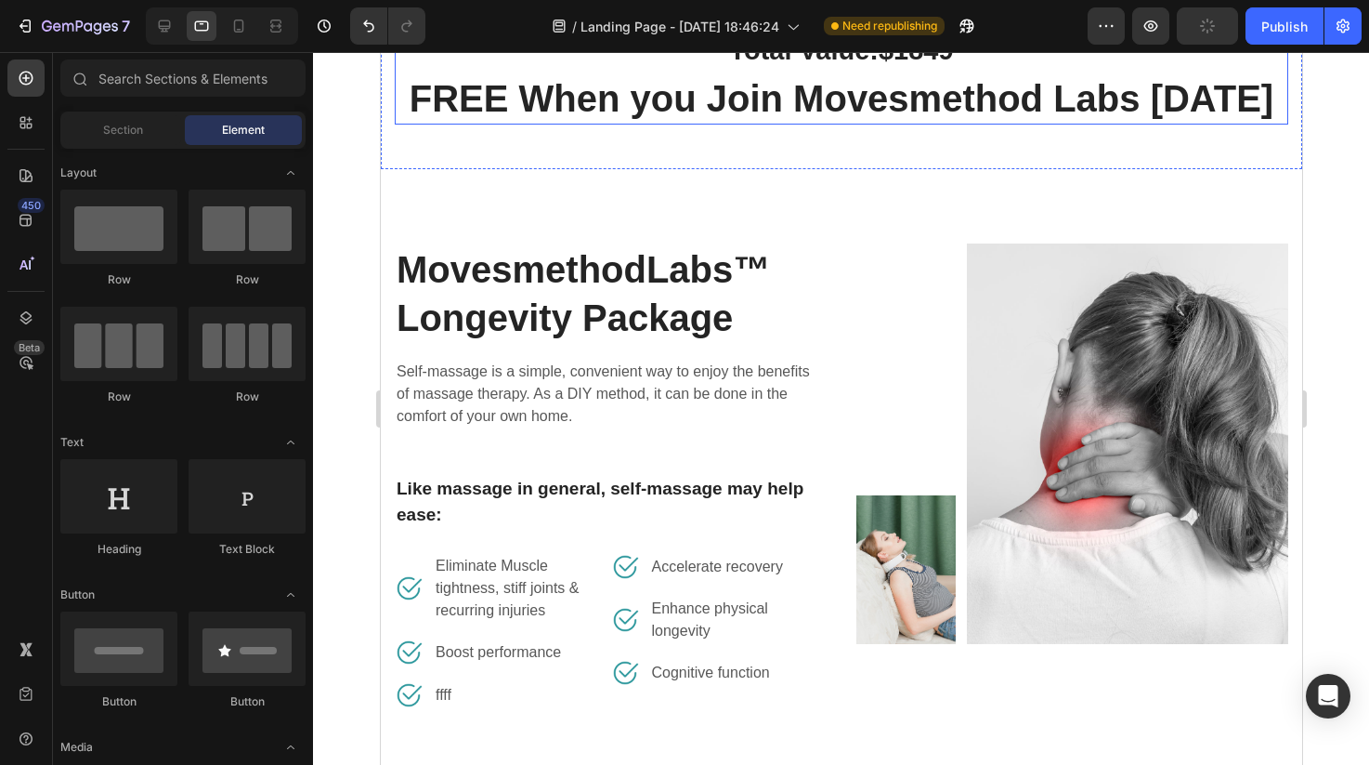
scroll to position [1485, 0]
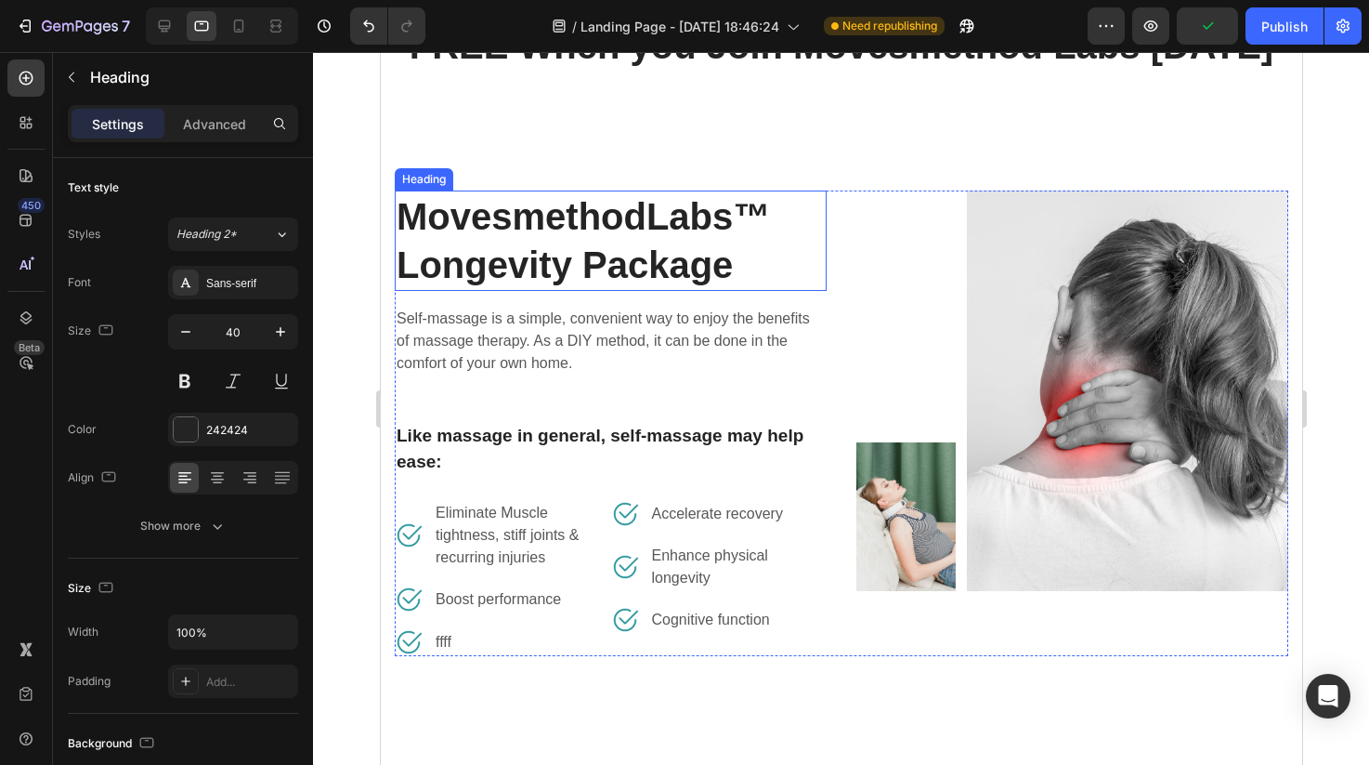
click at [749, 265] on h2 "MovesmethodLabs™ Longevity Package" at bounding box center [610, 240] width 432 height 100
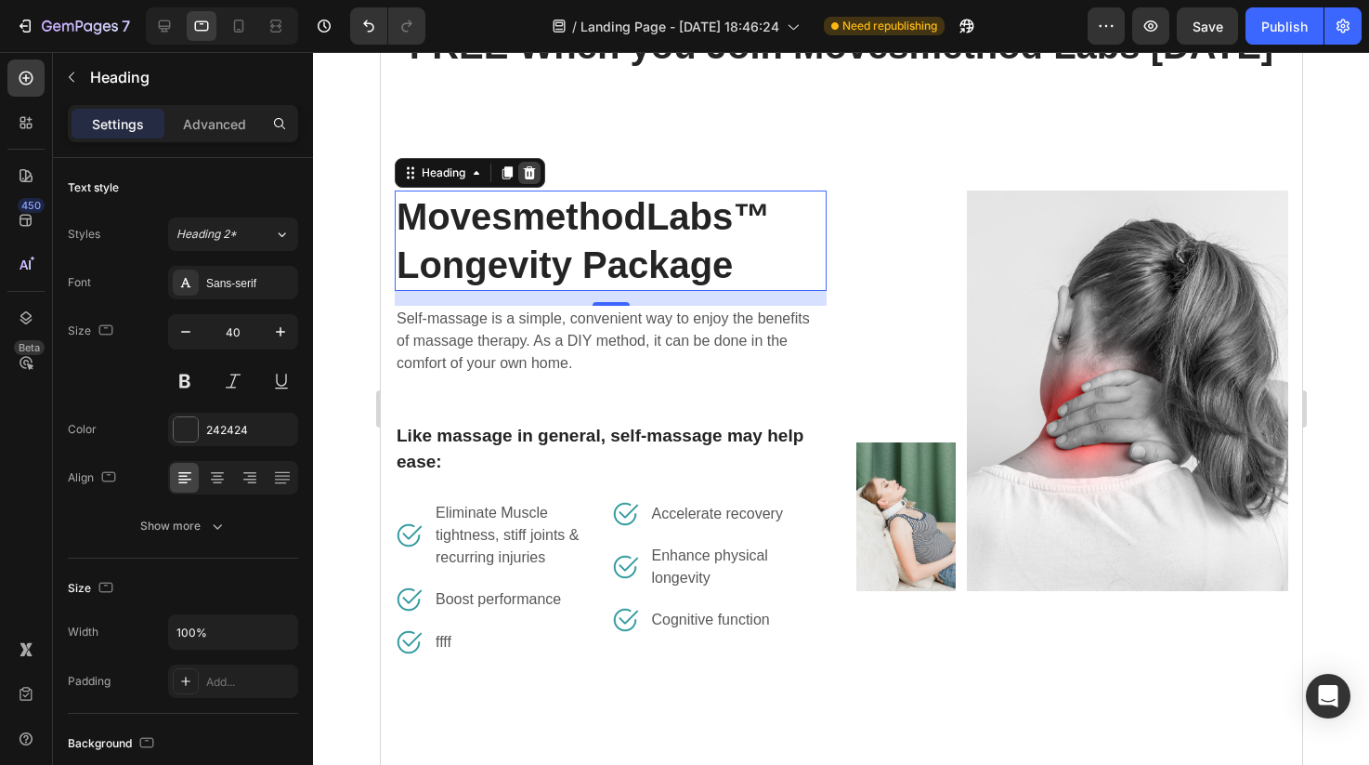
click at [534, 176] on icon at bounding box center [528, 172] width 15 height 15
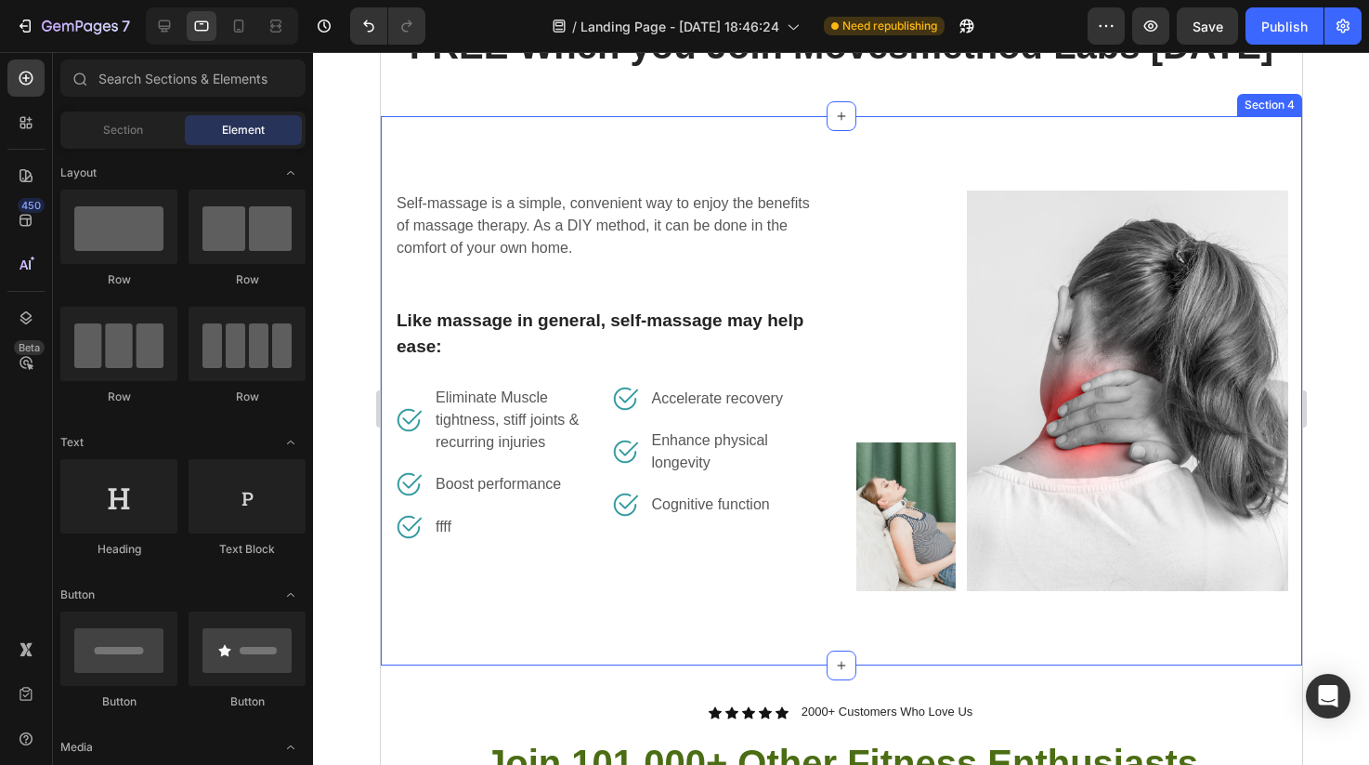
click at [1237, 151] on div "Self-massage is a simple, convenient way to enjoy the benefits of massage thera…" at bounding box center [841, 390] width 922 height 549
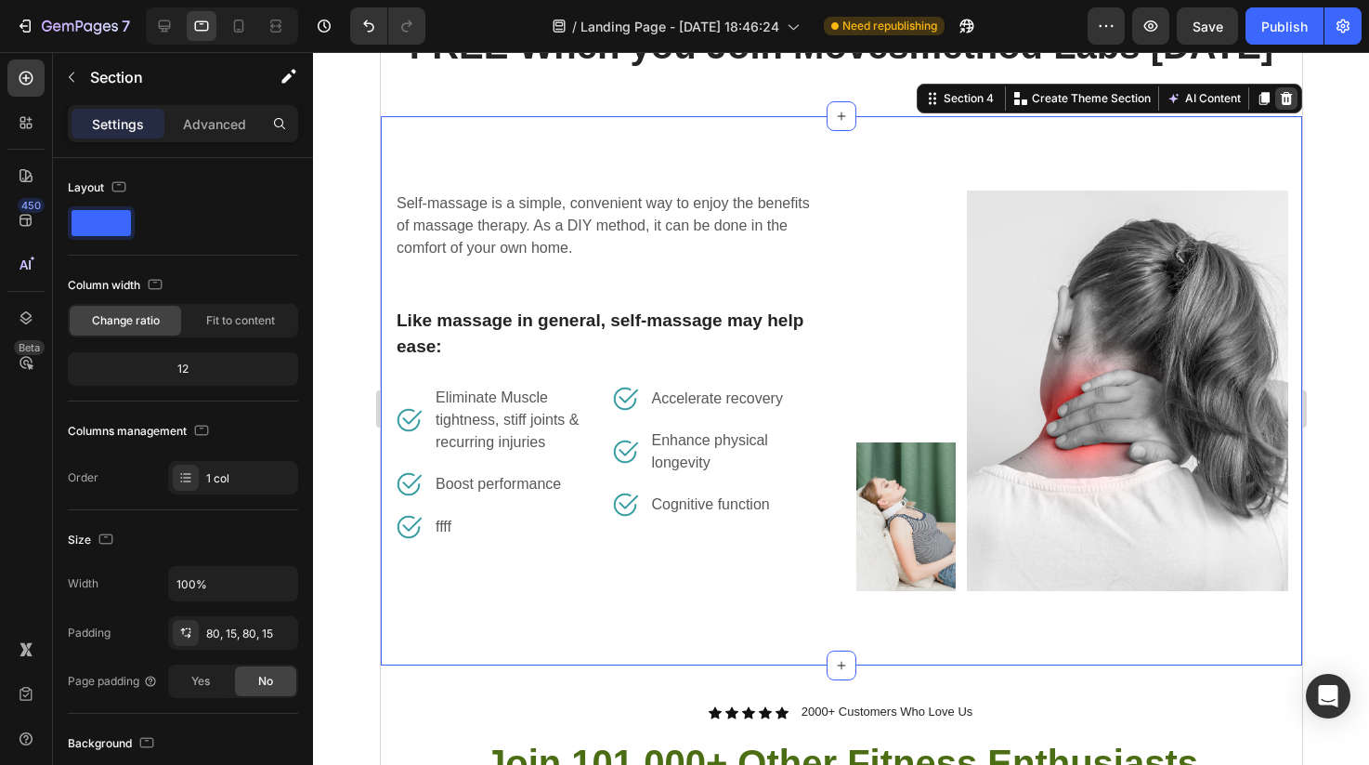
click at [1289, 97] on icon at bounding box center [1286, 98] width 12 height 13
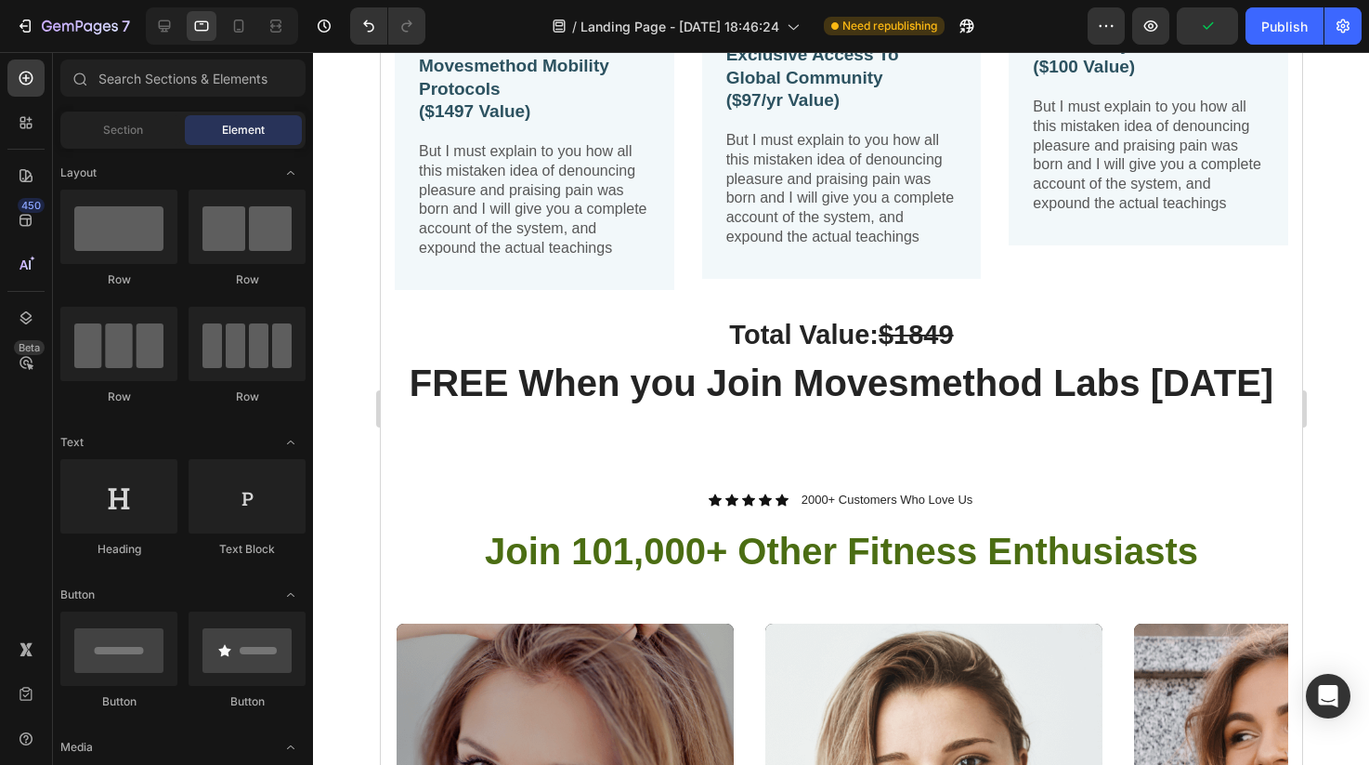
scroll to position [1106, 0]
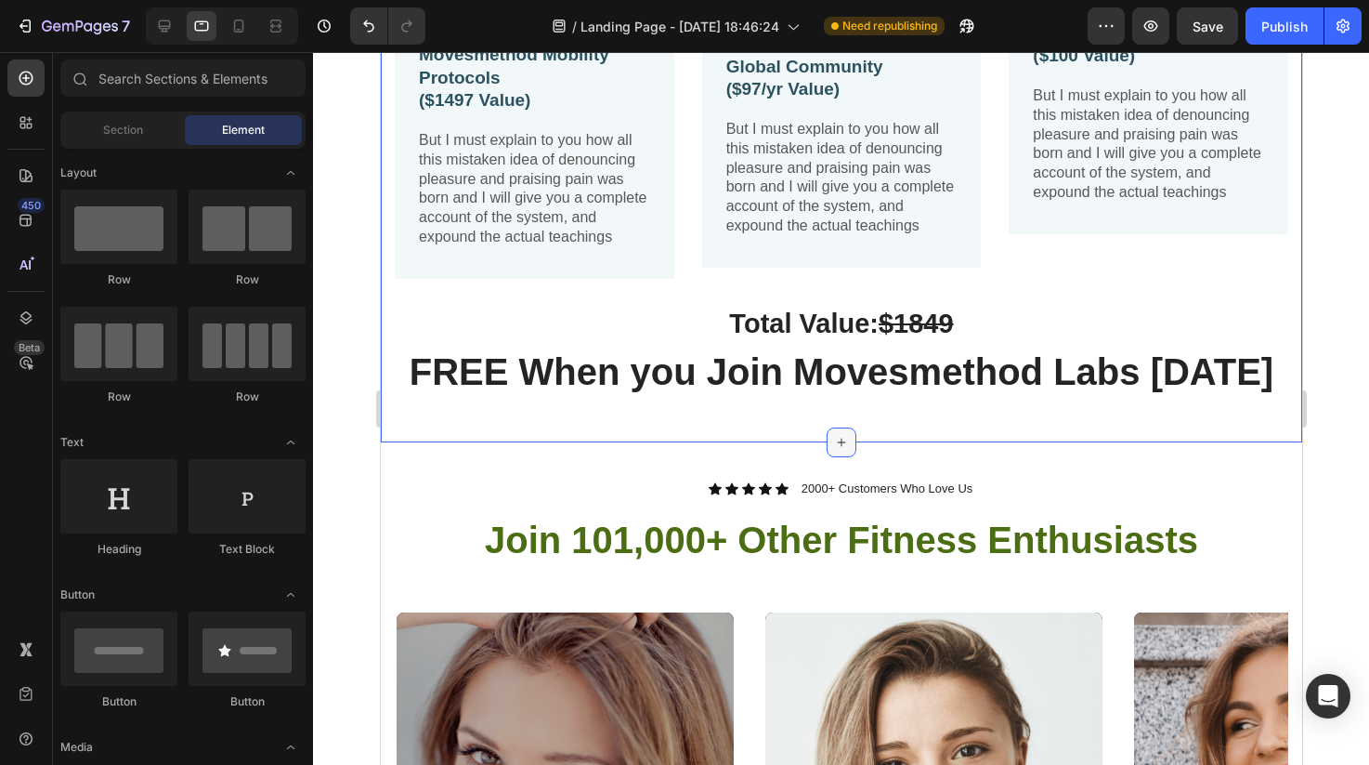
click at [844, 438] on icon at bounding box center [840, 442] width 15 height 15
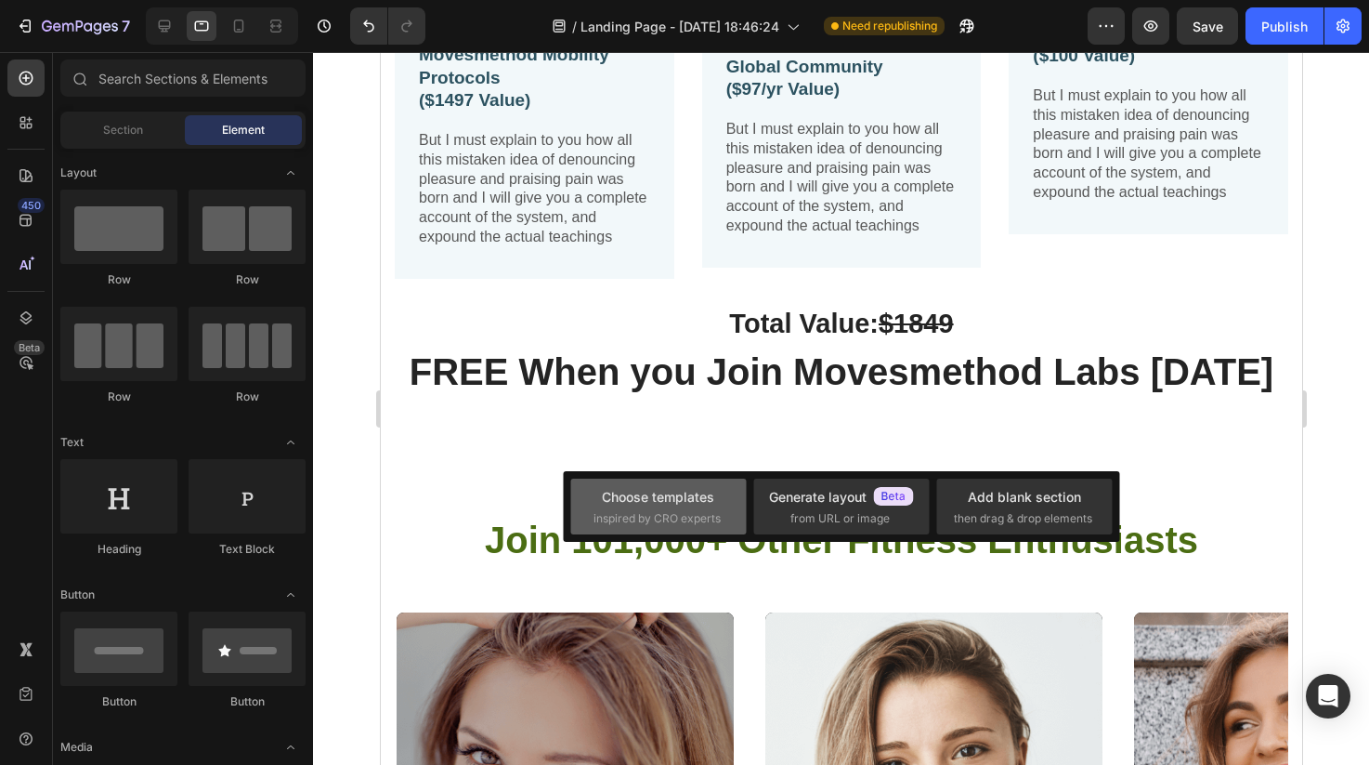
click at [713, 517] on span "inspired by CRO experts" at bounding box center [657, 518] width 127 height 17
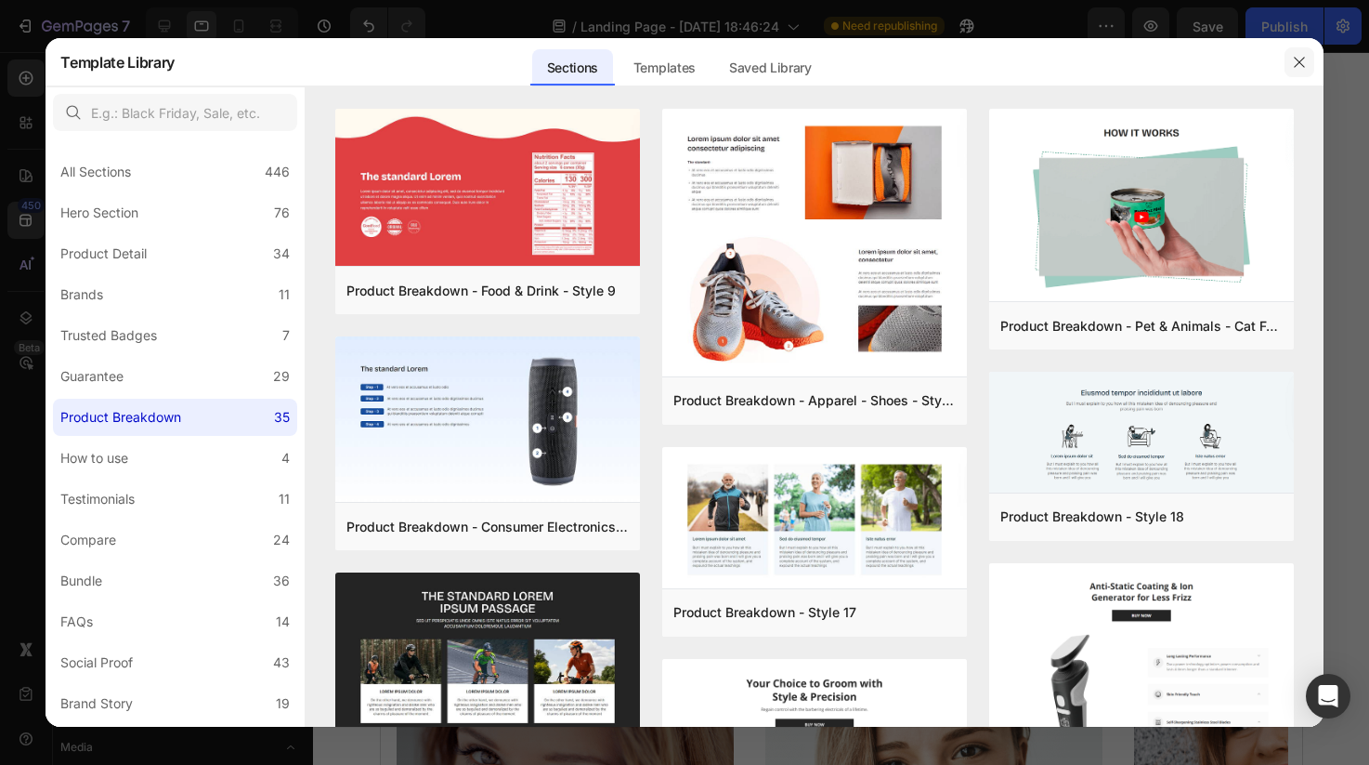
click at [1303, 60] on icon "button" at bounding box center [1299, 62] width 15 height 15
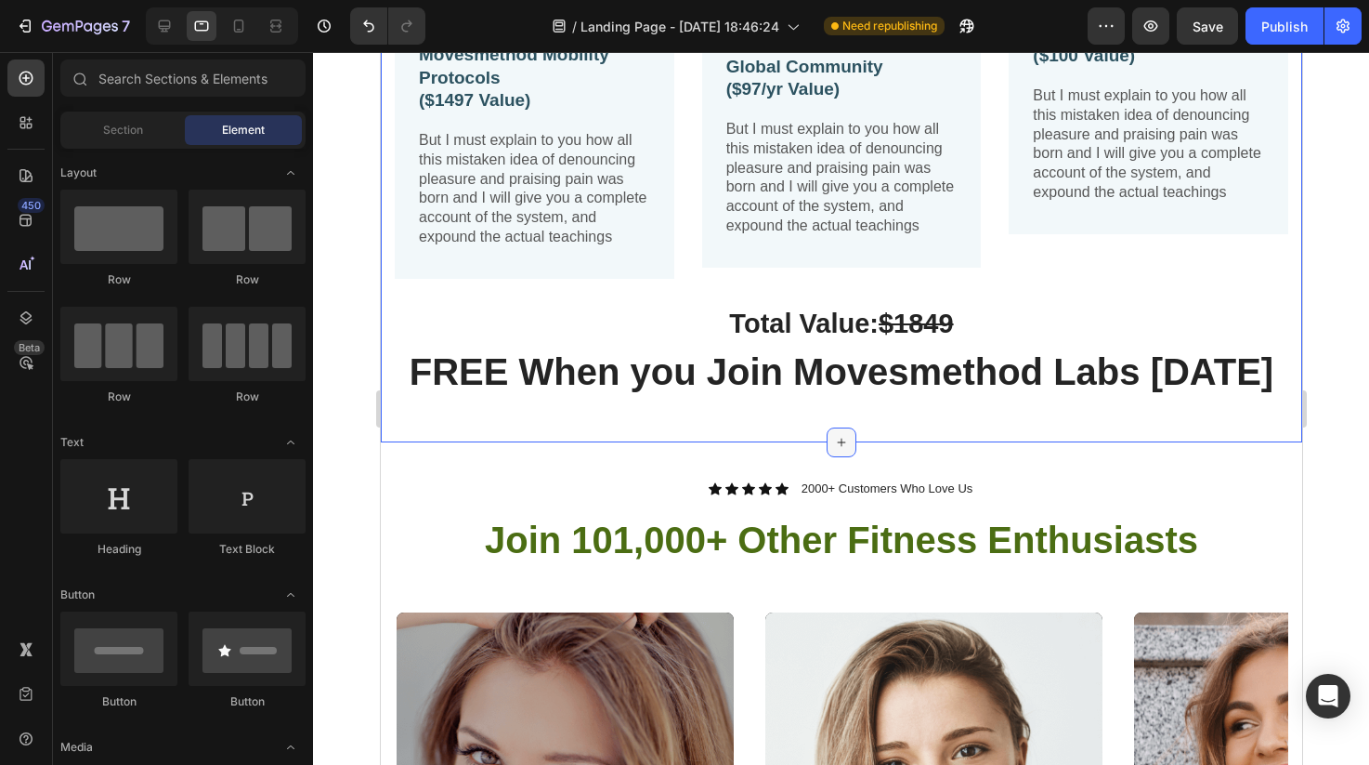
click at [836, 437] on icon at bounding box center [840, 442] width 15 height 15
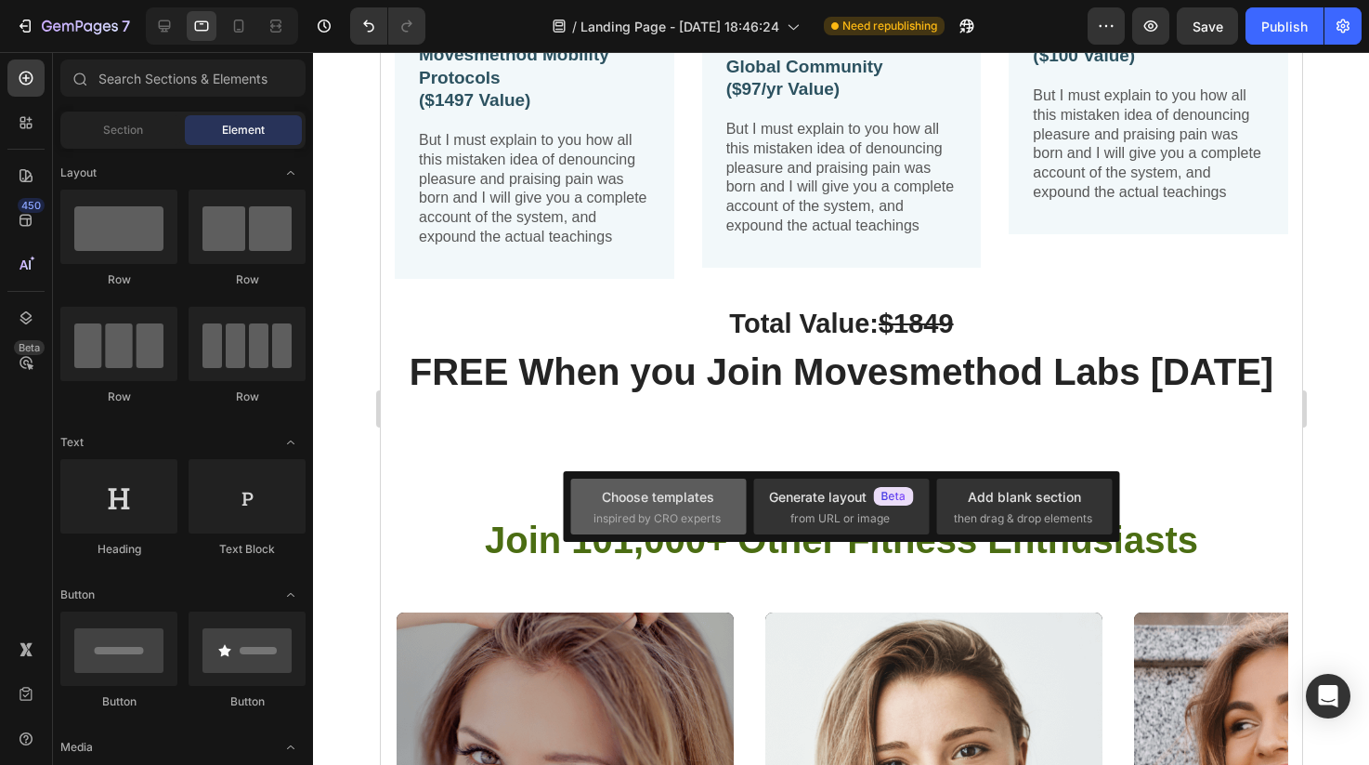
click at [645, 491] on div "Choose templates" at bounding box center [658, 497] width 112 height 20
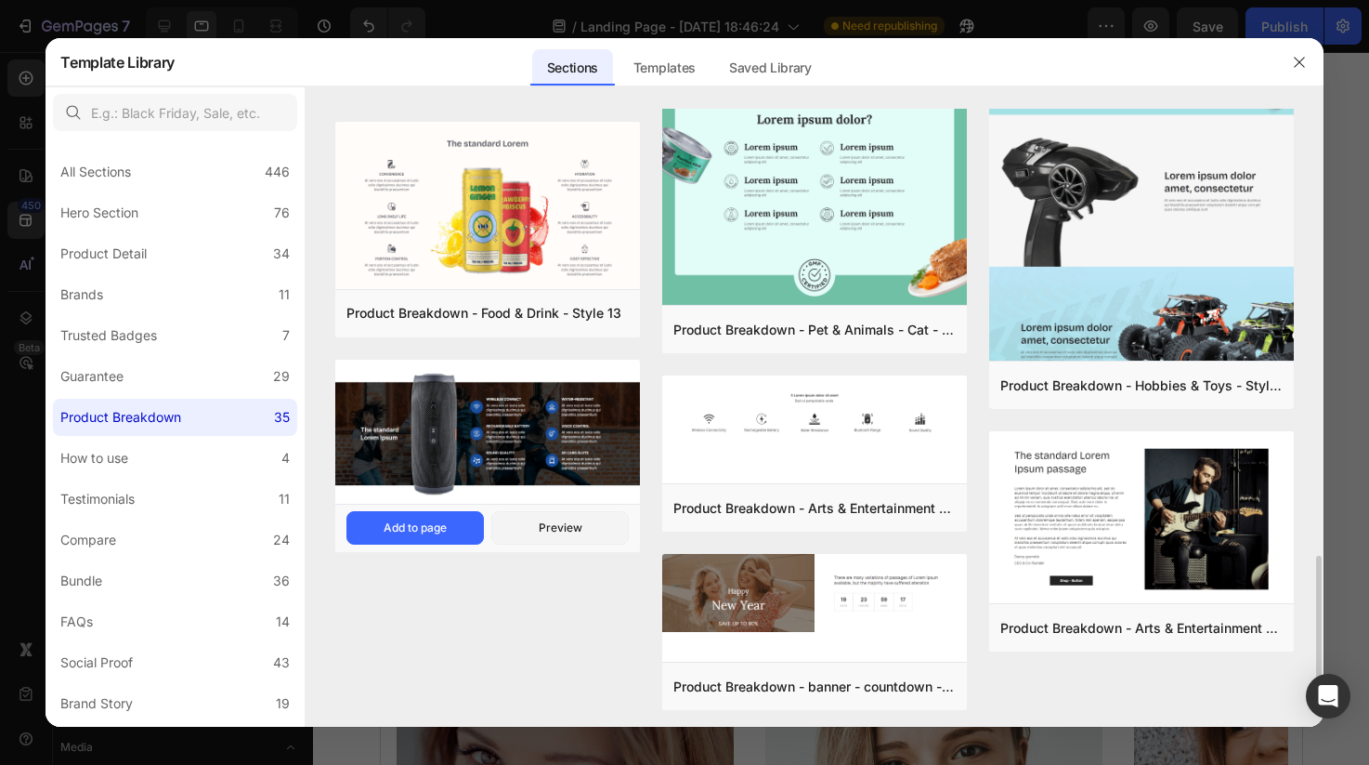
scroll to position [2230, 0]
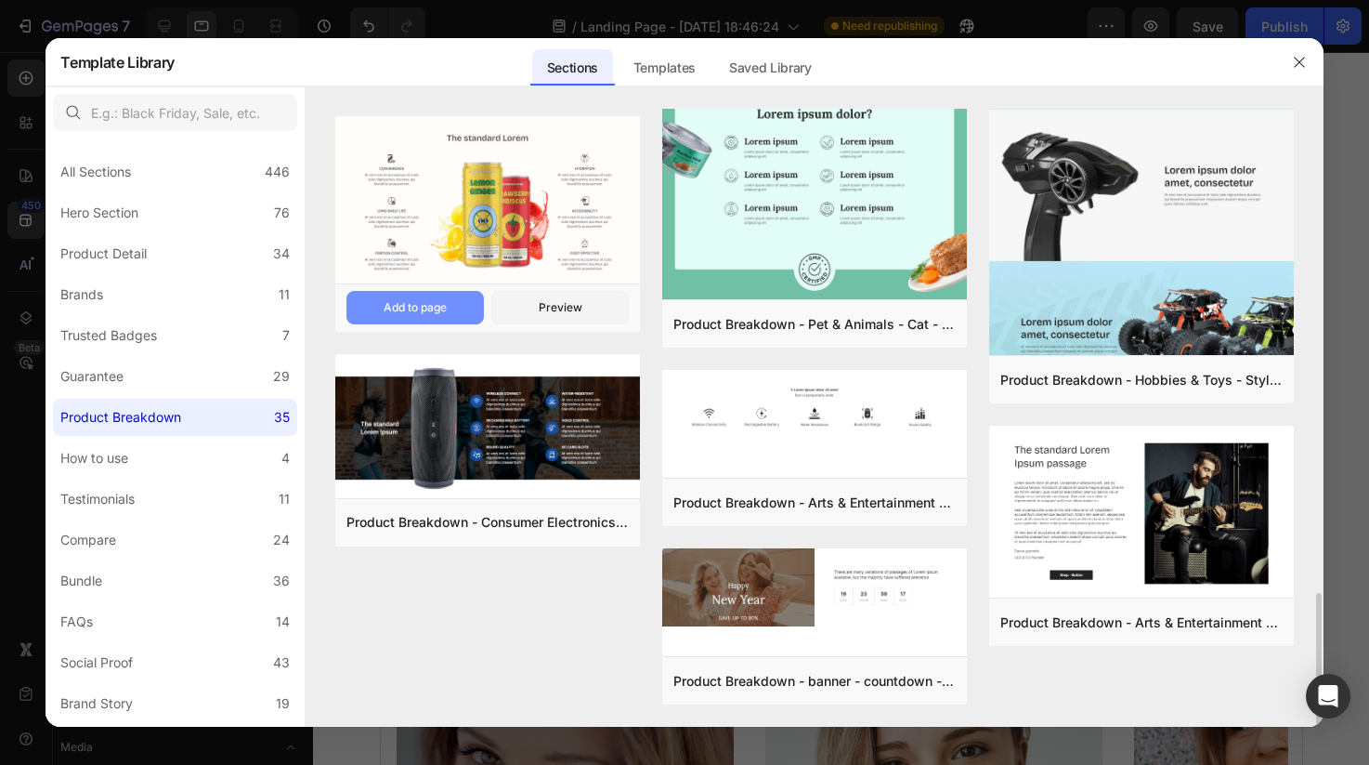
click at [412, 312] on div "Add to page" at bounding box center [415, 307] width 63 height 17
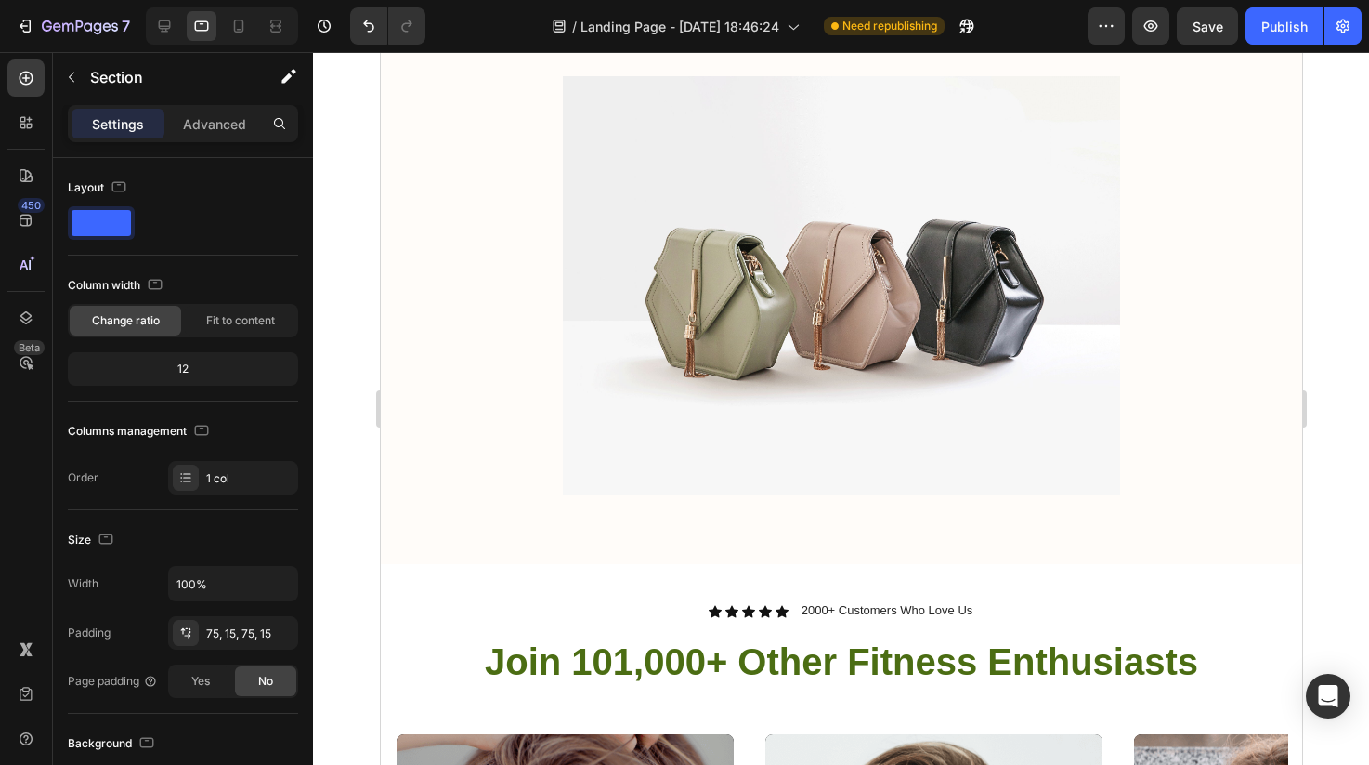
scroll to position [2071, 0]
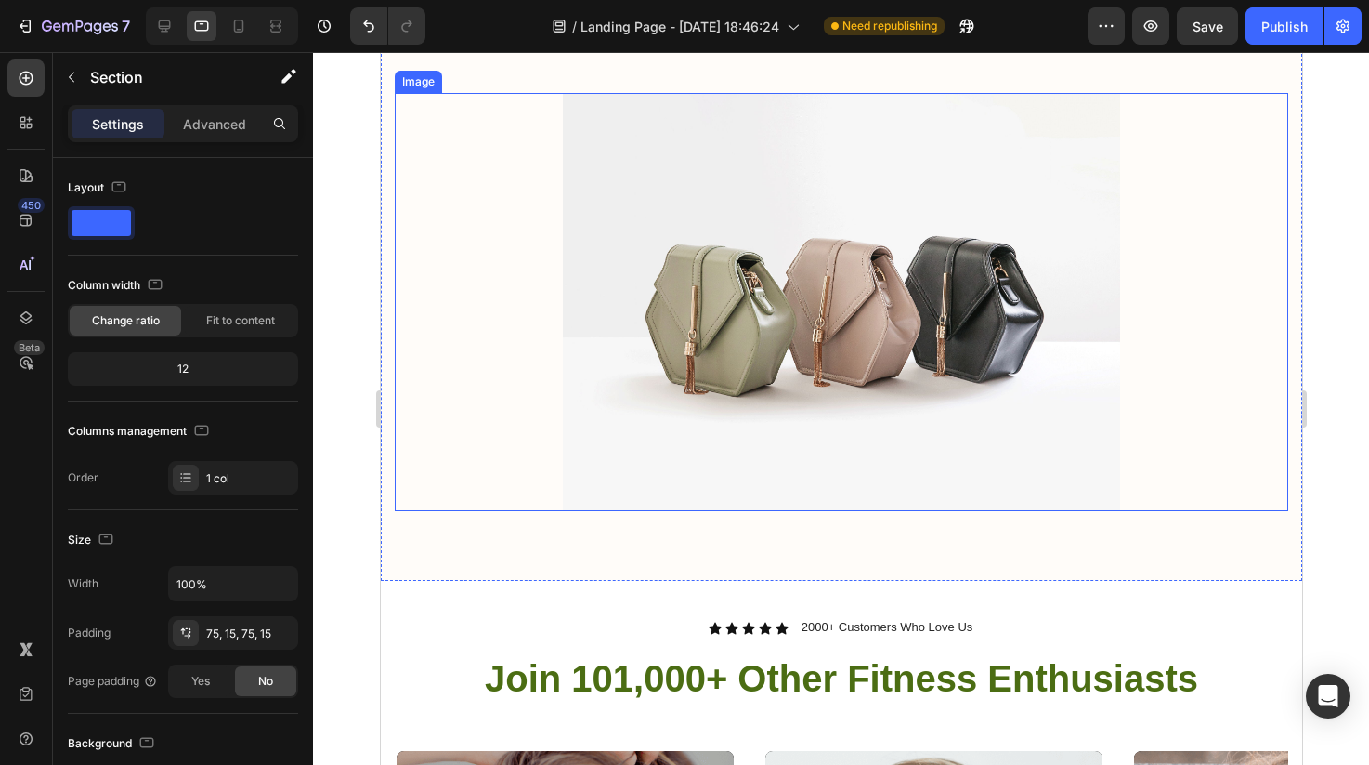
click at [773, 469] on img at bounding box center [840, 302] width 557 height 418
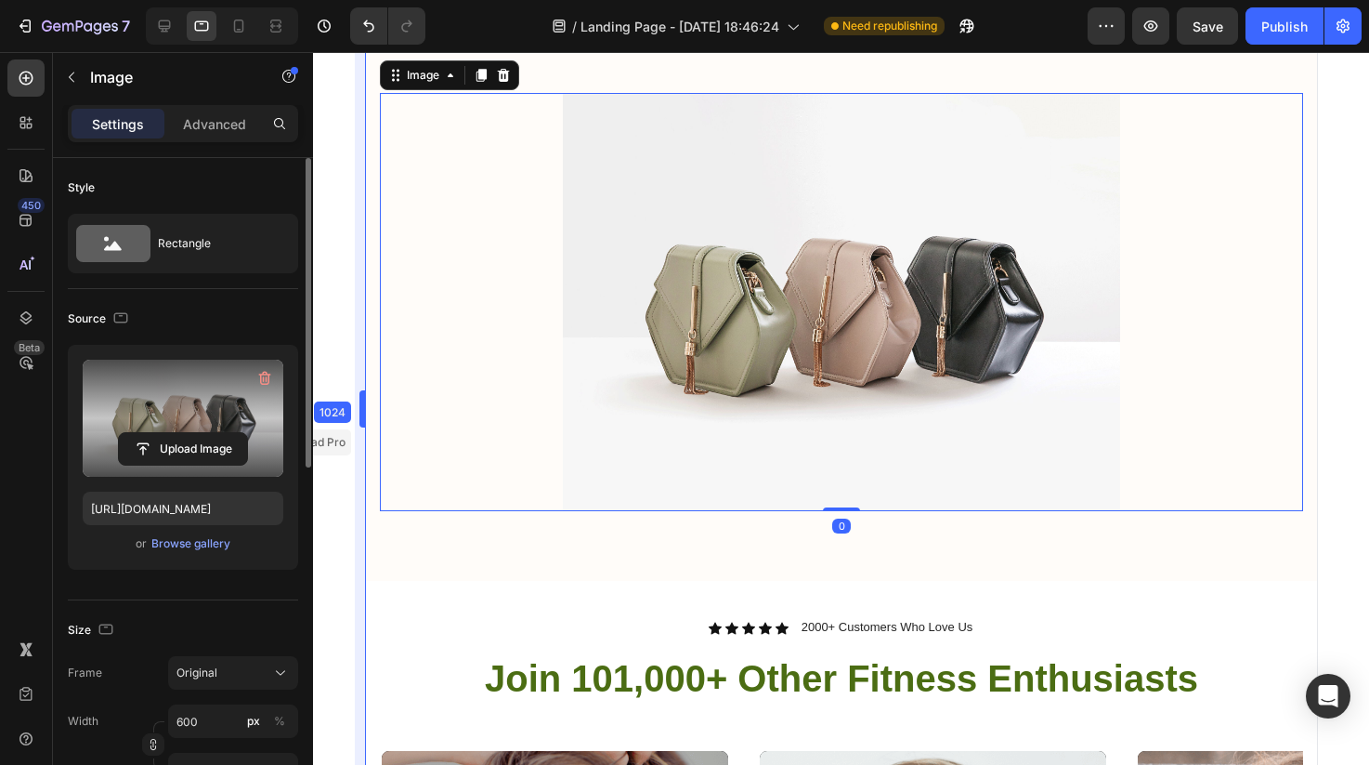
drag, startPoint x: 377, startPoint y: 400, endPoint x: 216, endPoint y: 387, distance: 161.2
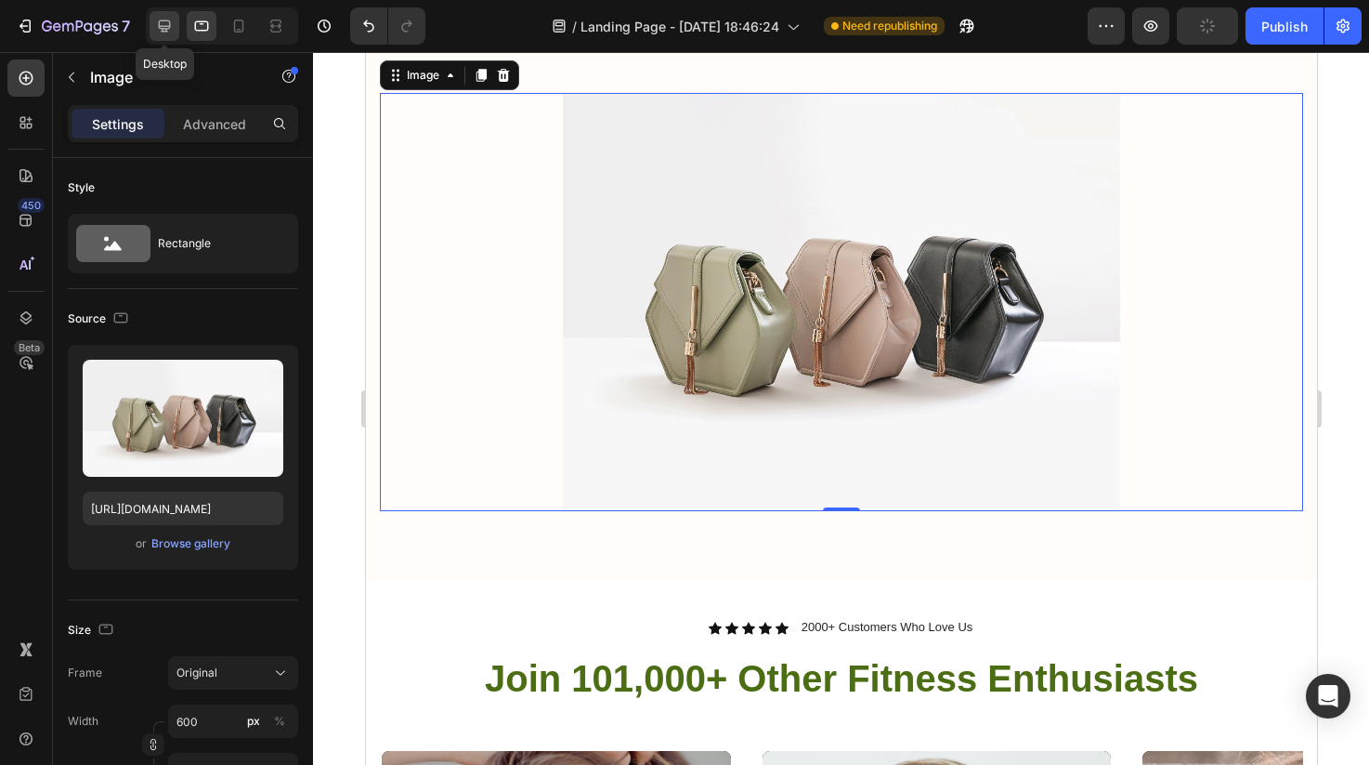
click at [171, 21] on icon at bounding box center [164, 26] width 19 height 19
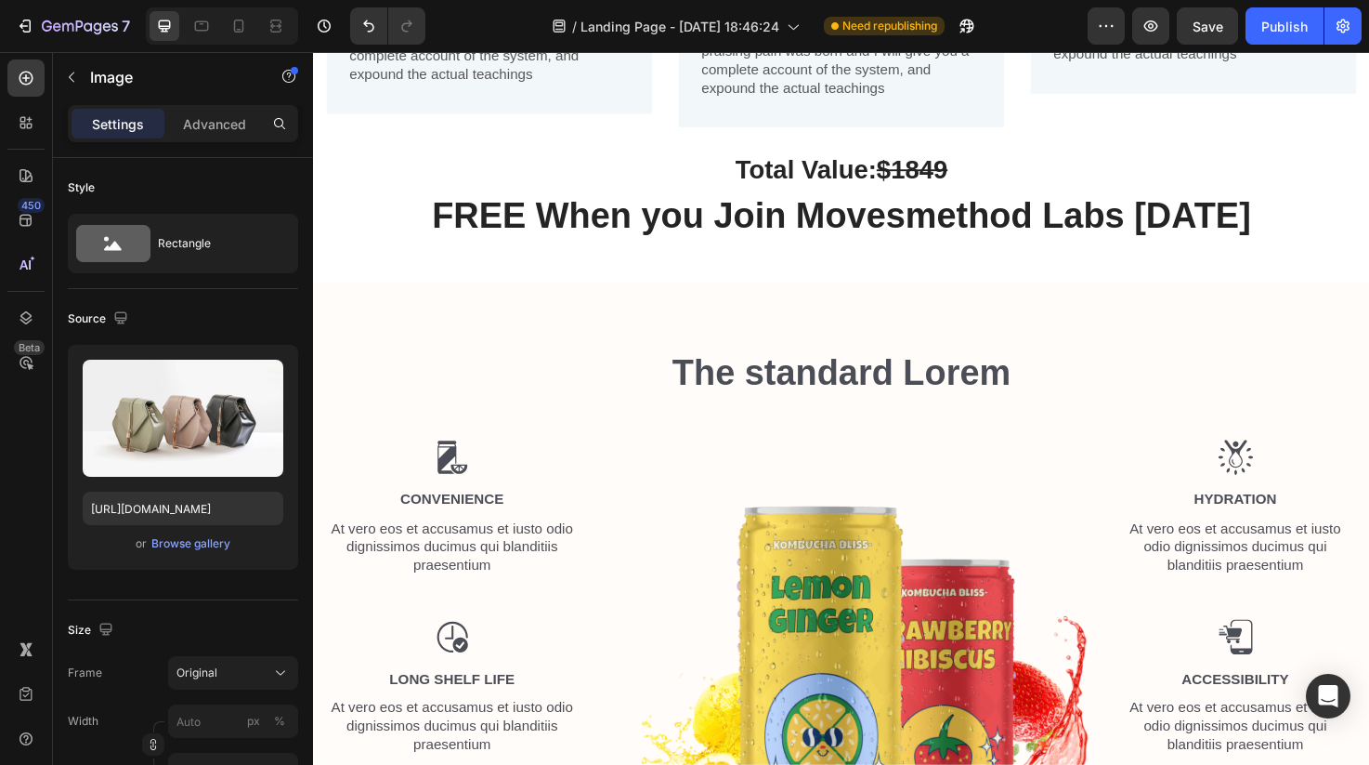
scroll to position [1278, 0]
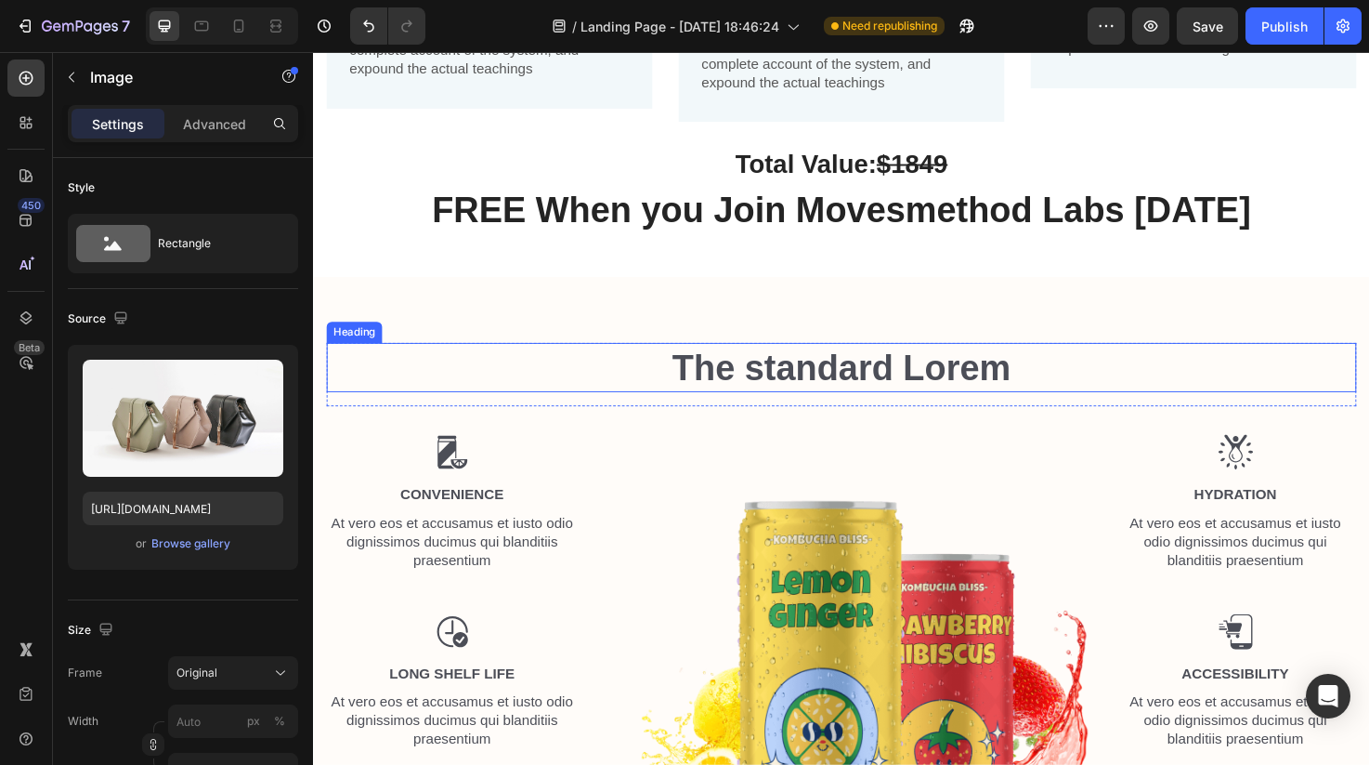
click at [759, 383] on h2 "The standard Lorem" at bounding box center [870, 385] width 1087 height 52
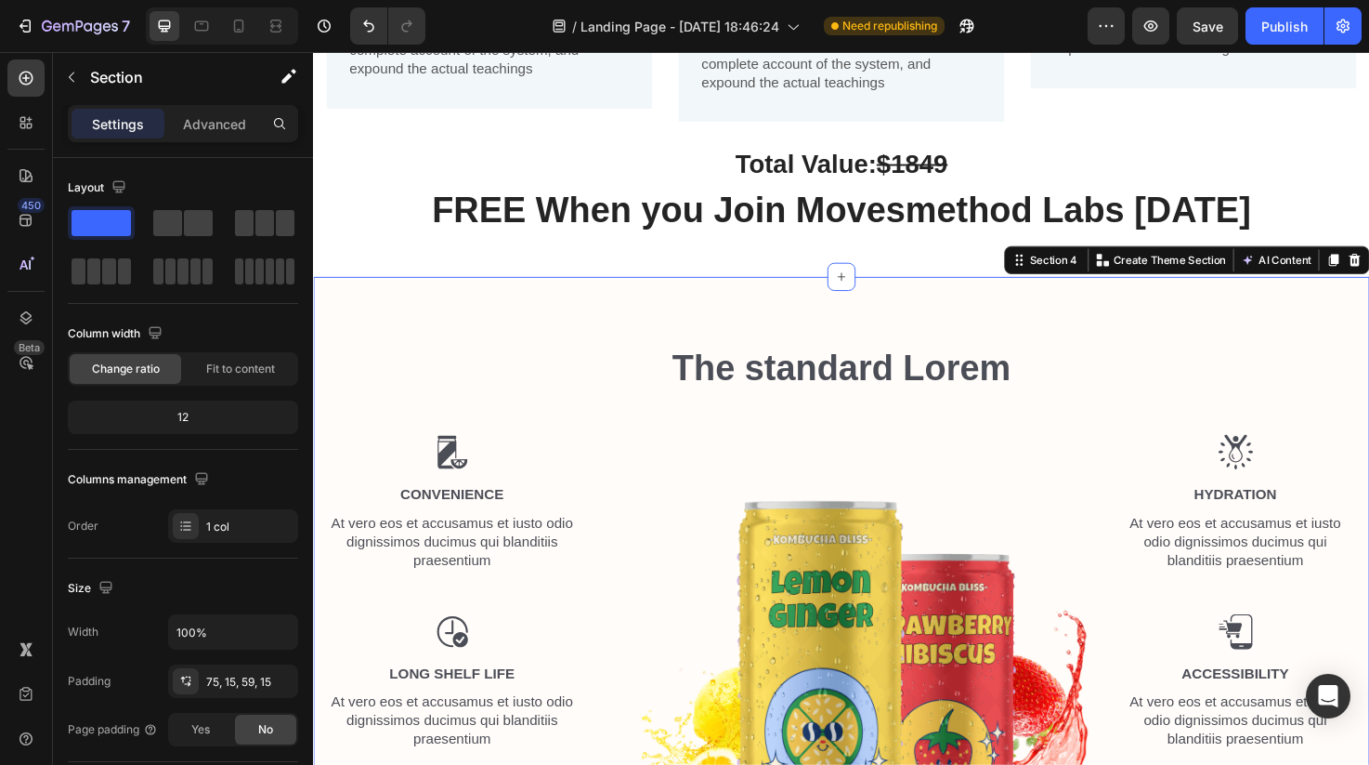
click at [747, 334] on div "The standard Lorem Heading Row Image Convenience Text Block At vero eos et accu…" at bounding box center [870, 668] width 1115 height 758
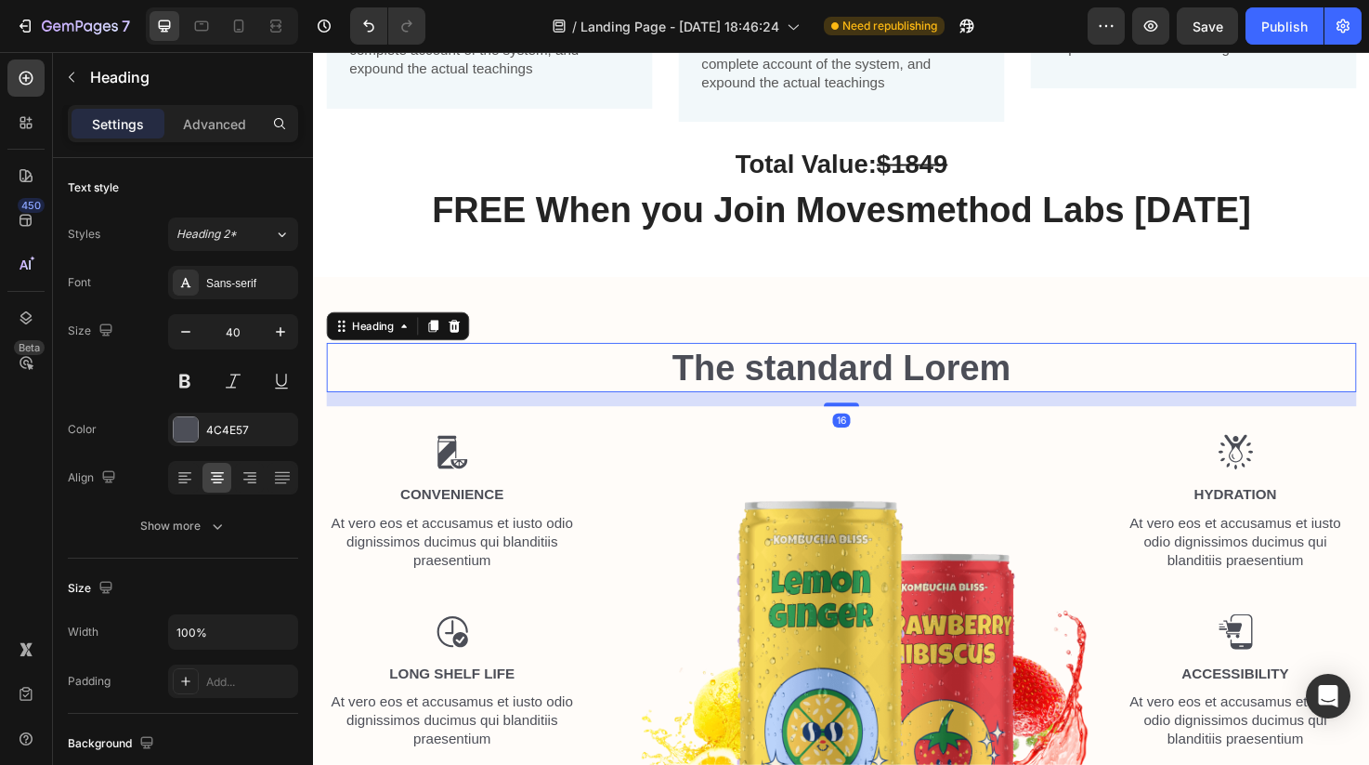
click at [537, 359] on h2 "The standard Lorem" at bounding box center [870, 385] width 1087 height 52
click at [460, 341] on icon at bounding box center [462, 340] width 12 height 13
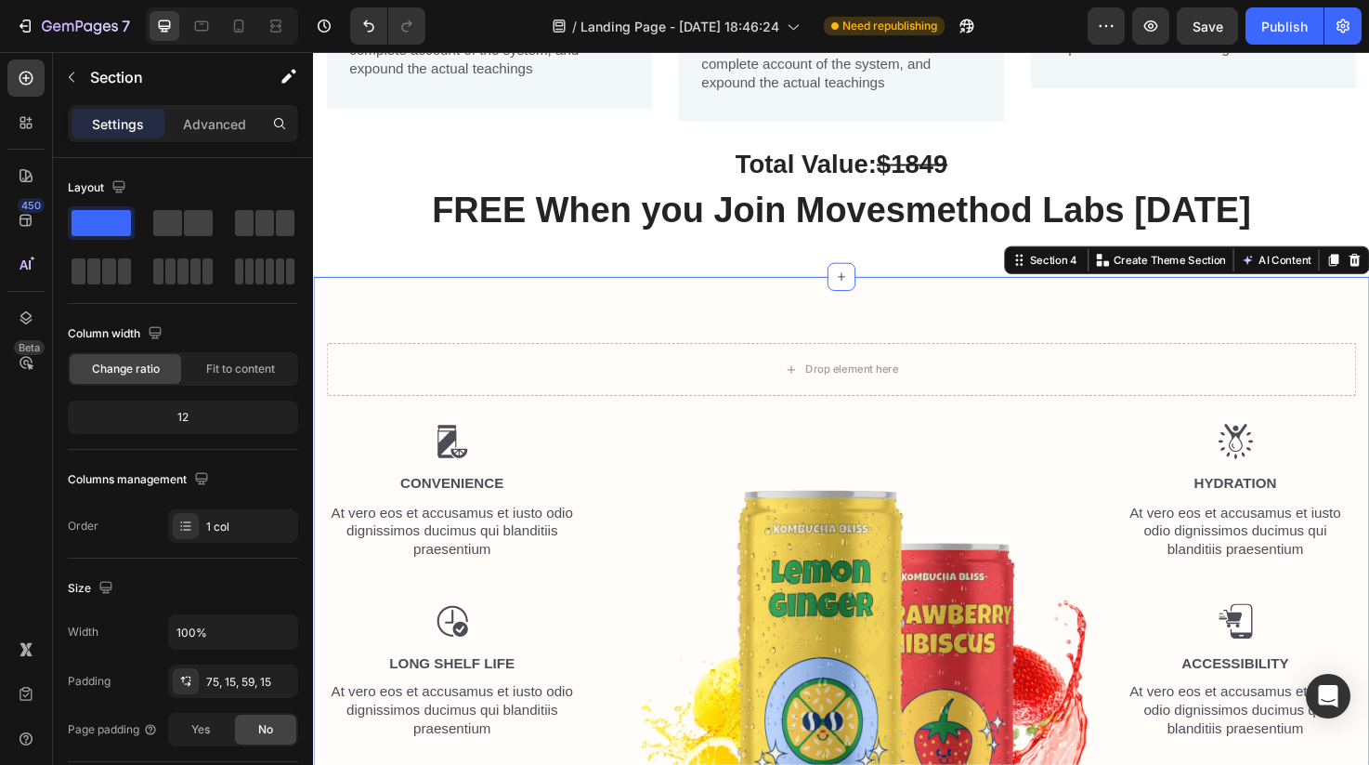
click at [573, 371] on div "Drop element here" at bounding box center [870, 387] width 1087 height 56
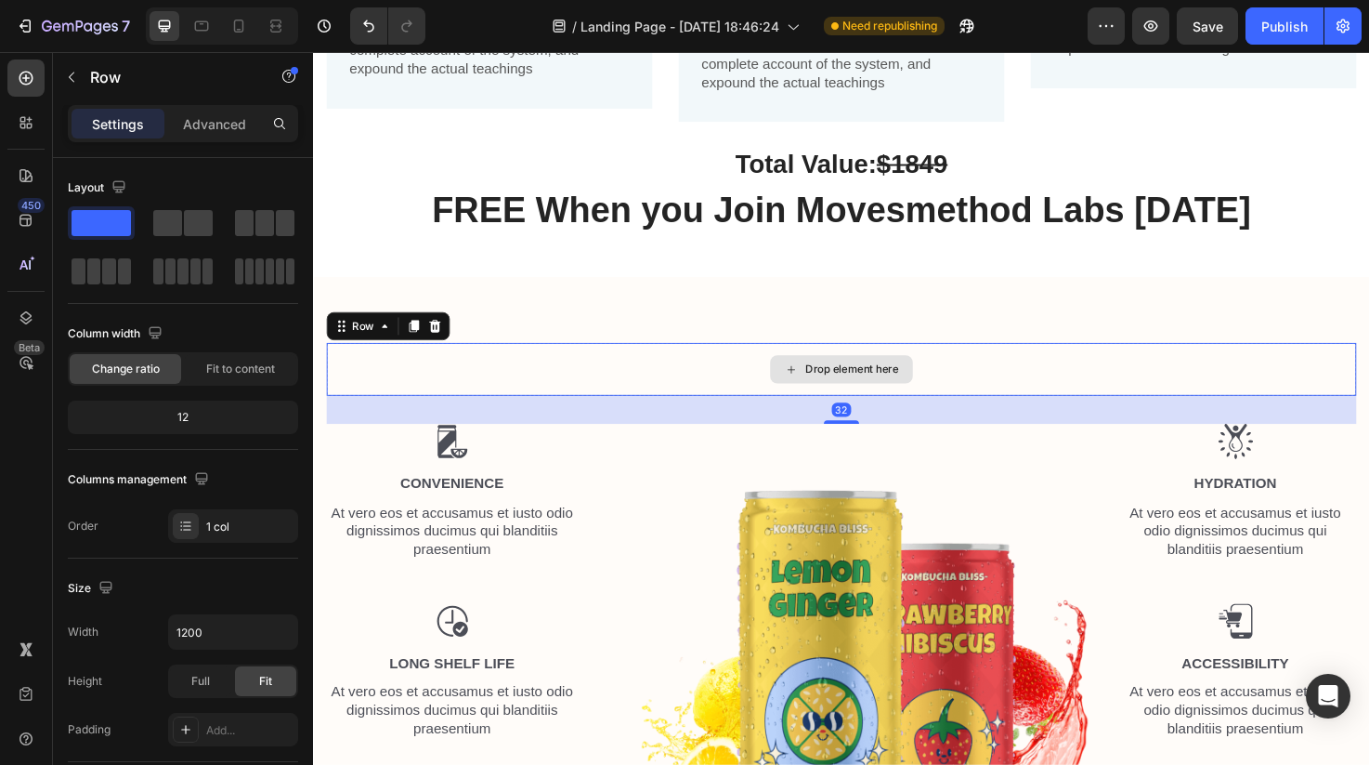
click at [877, 365] on div "Drop element here" at bounding box center [870, 387] width 1087 height 56
click at [452, 344] on div at bounding box center [441, 341] width 22 height 22
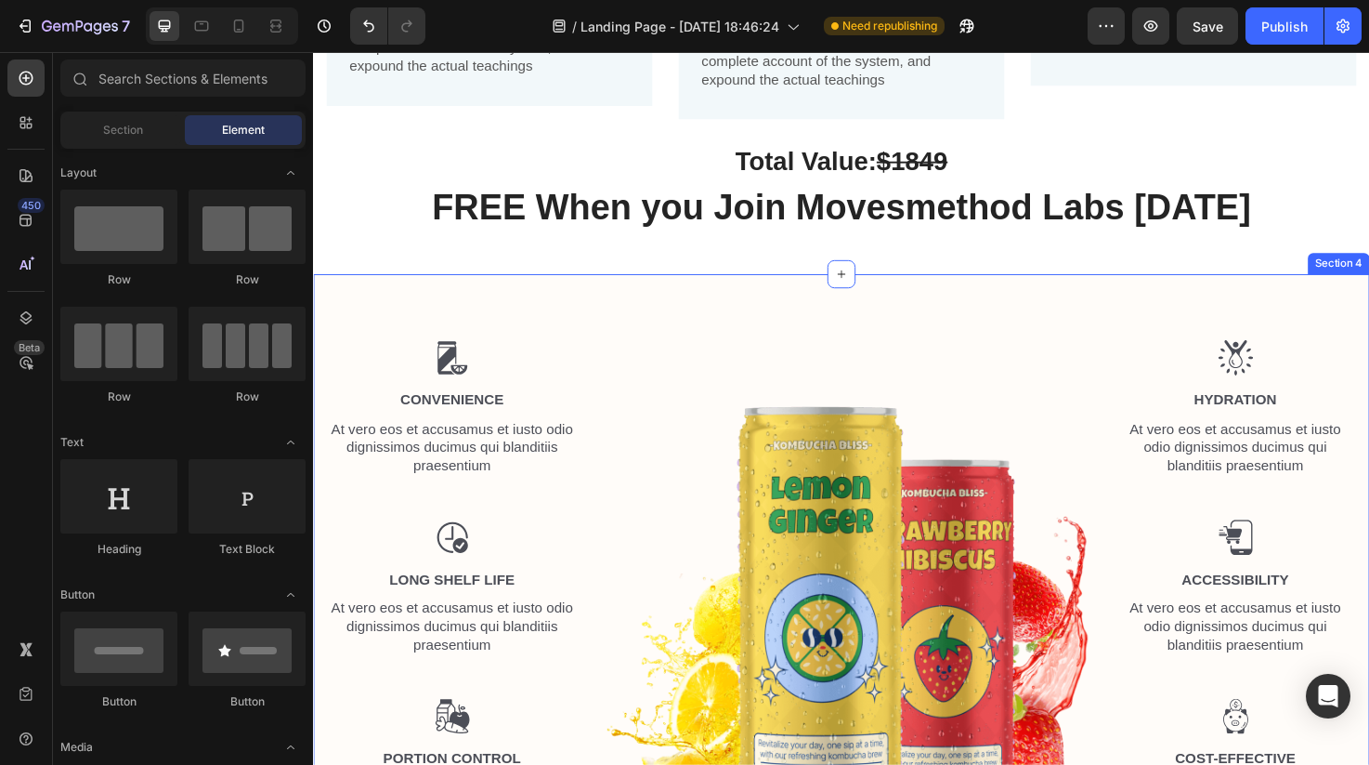
scroll to position [1282, 0]
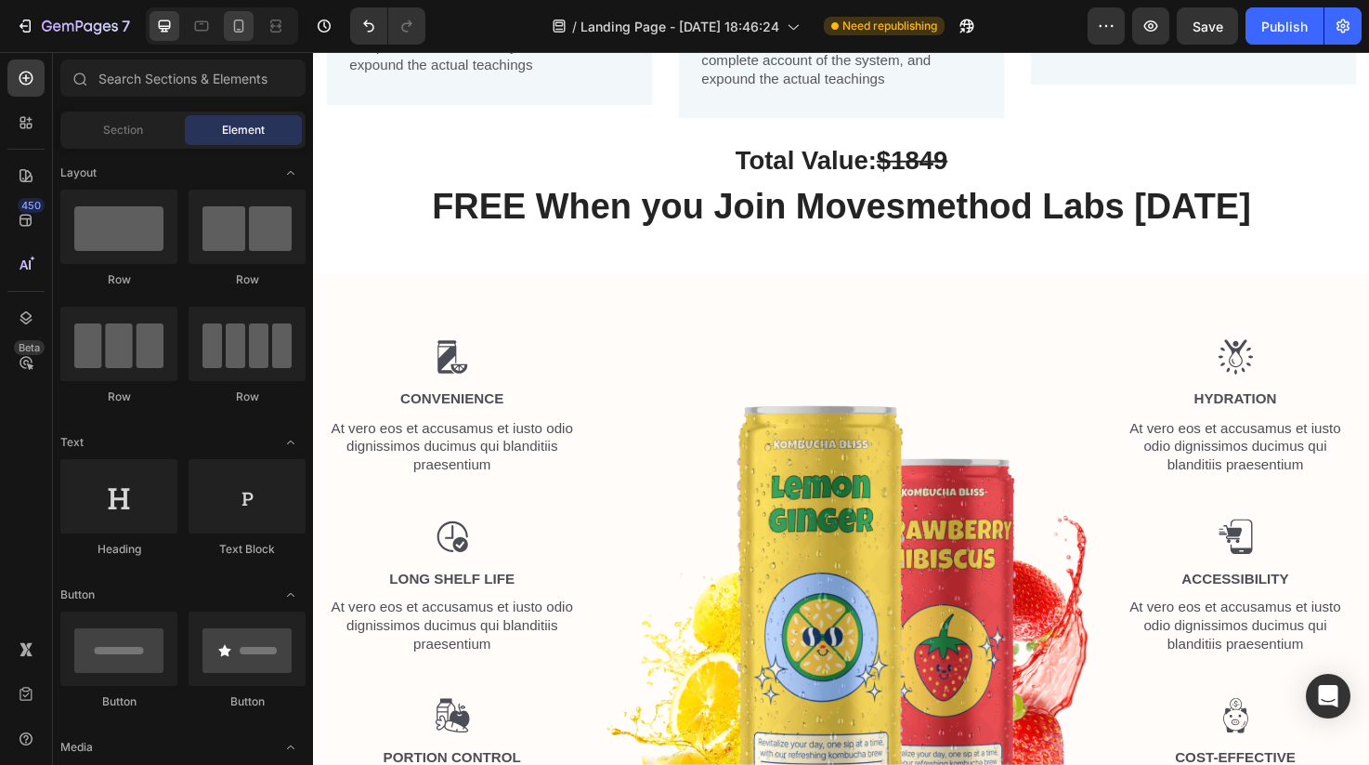
click at [233, 16] on div at bounding box center [239, 26] width 30 height 30
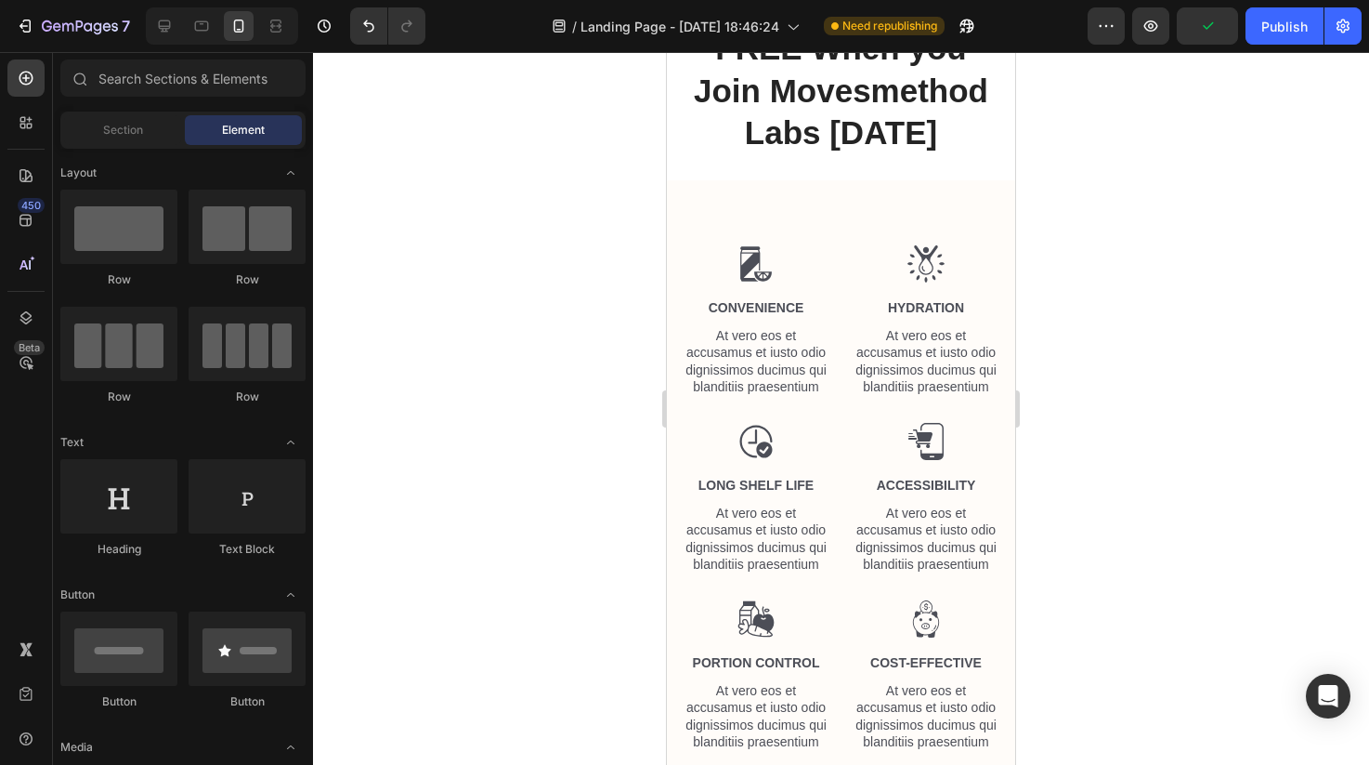
scroll to position [2313, 0]
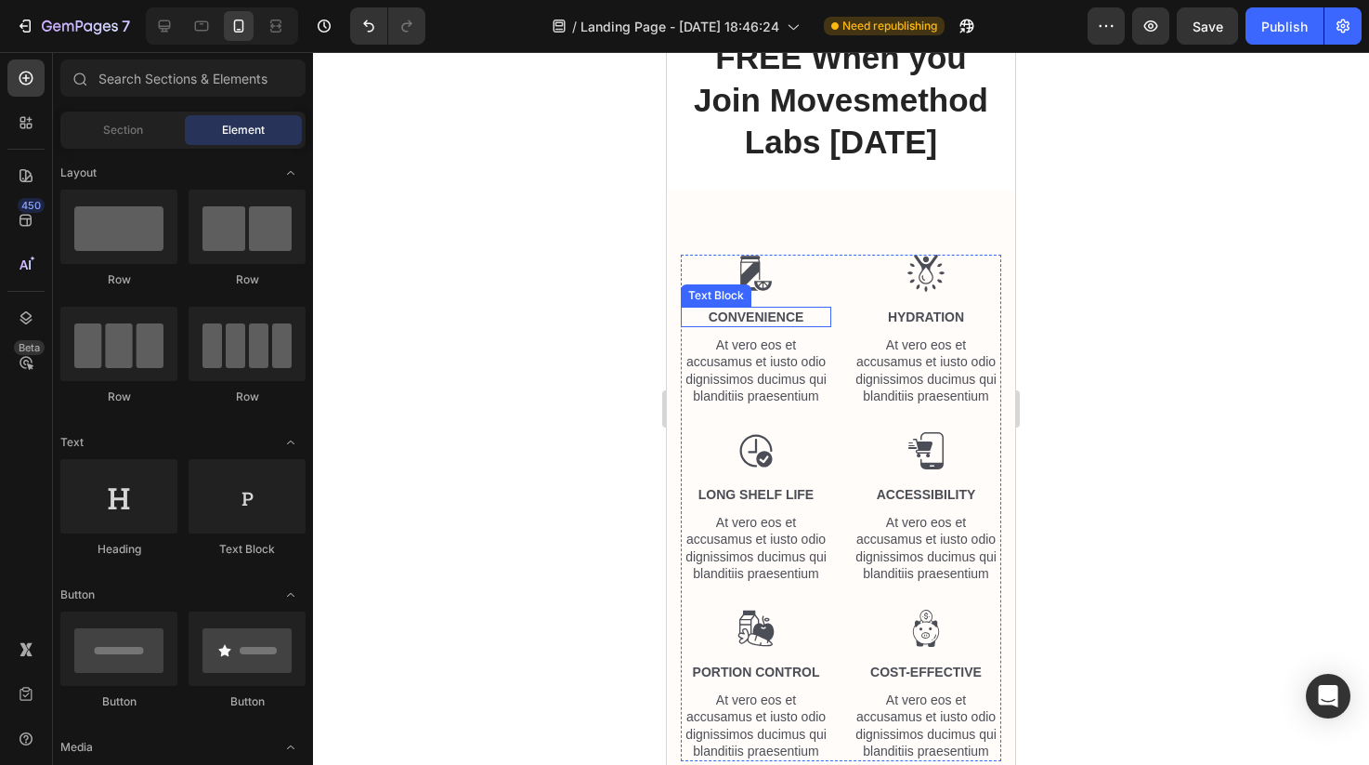
click at [764, 312] on p "Convenience" at bounding box center [756, 316] width 147 height 17
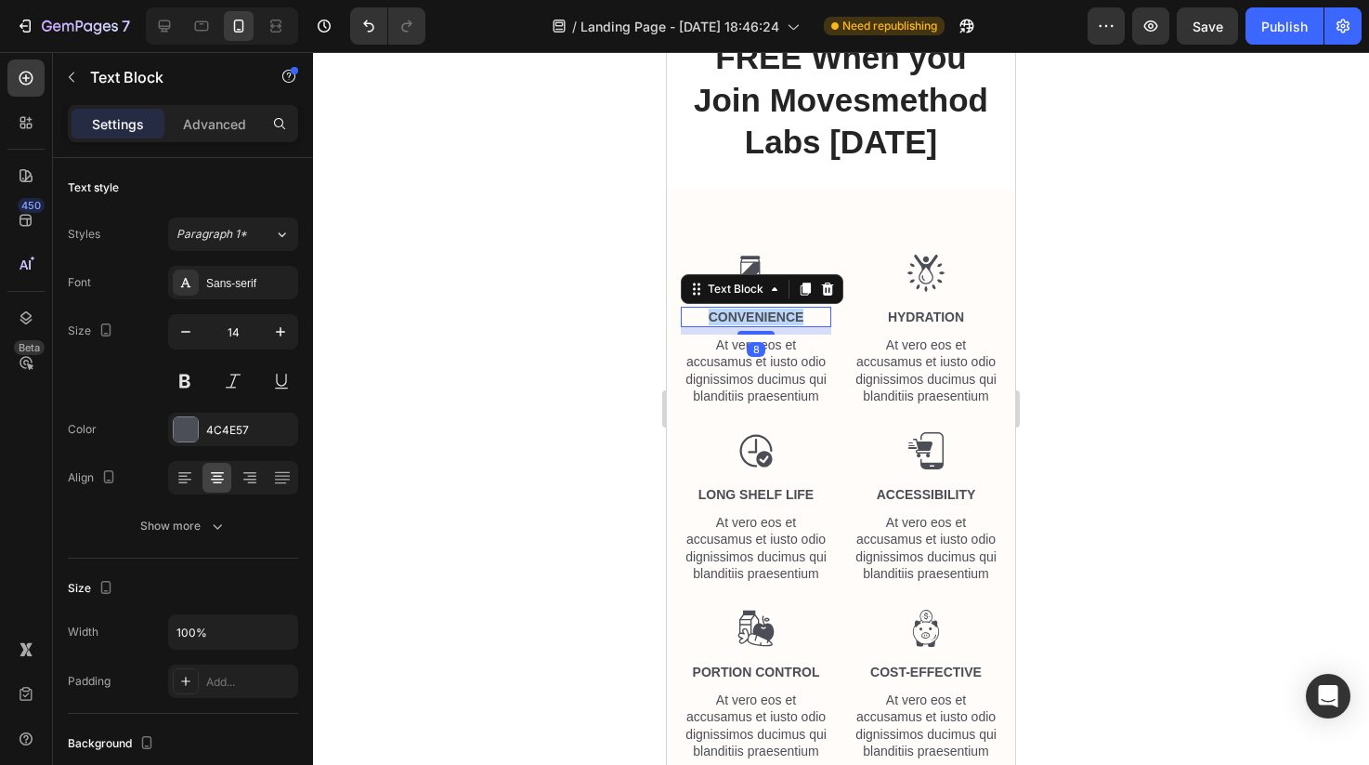
click at [764, 312] on p "Convenience" at bounding box center [756, 316] width 147 height 17
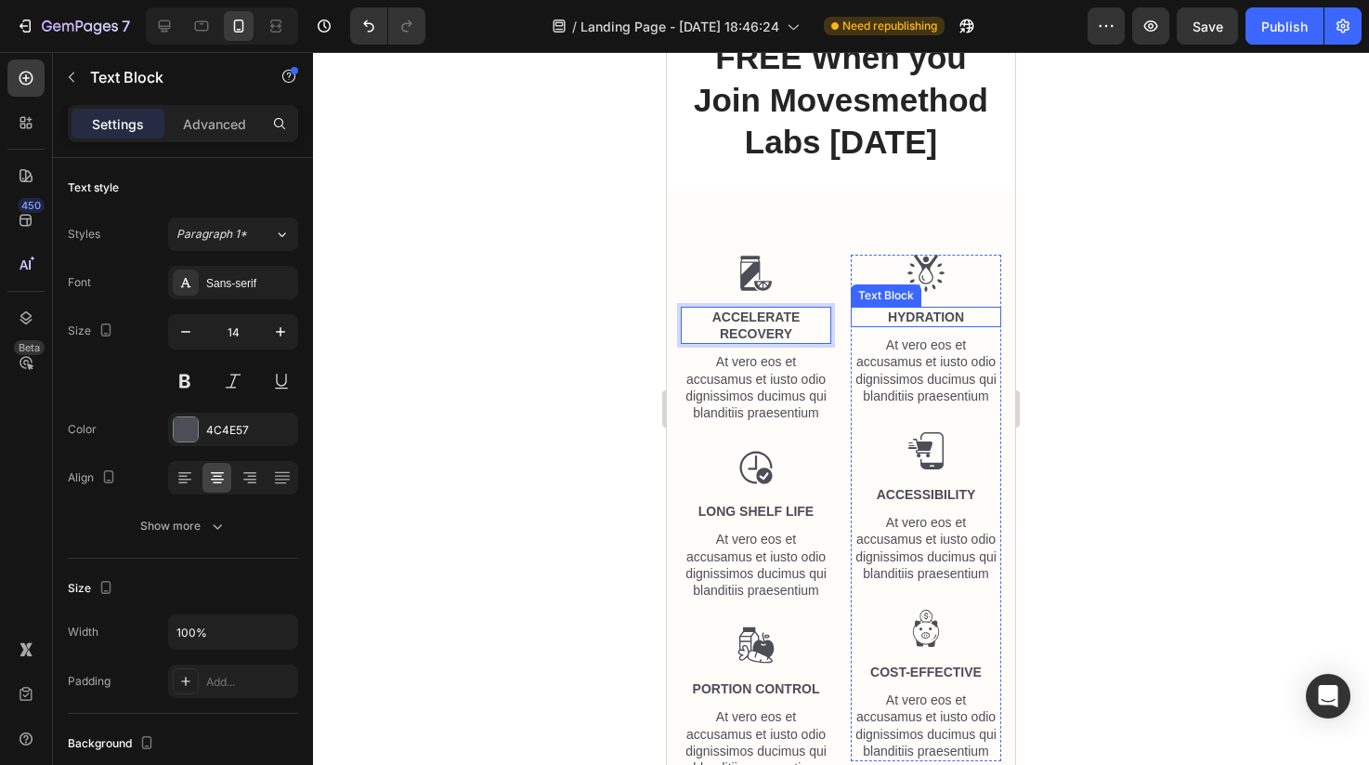
click at [894, 308] on p "Hydration" at bounding box center [926, 316] width 147 height 17
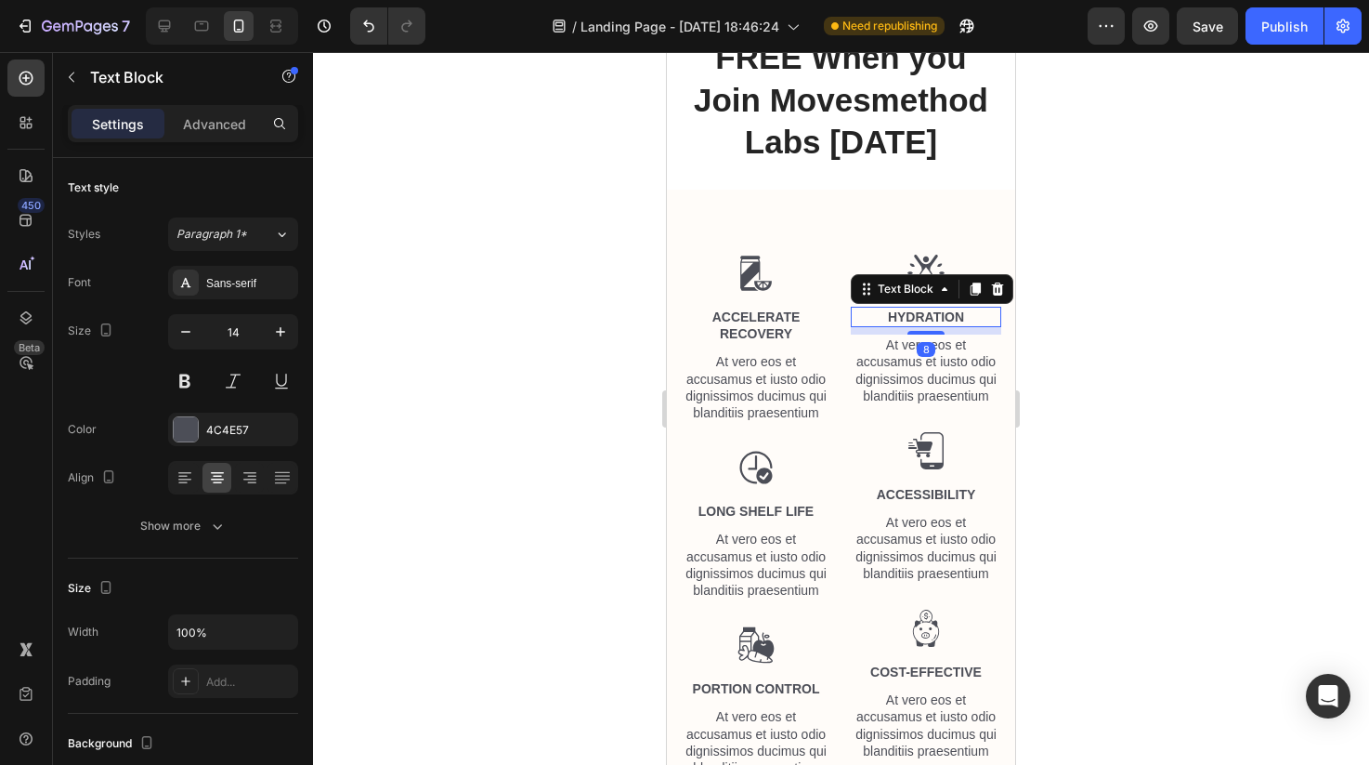
click at [894, 308] on p "Hydration" at bounding box center [926, 316] width 147 height 17
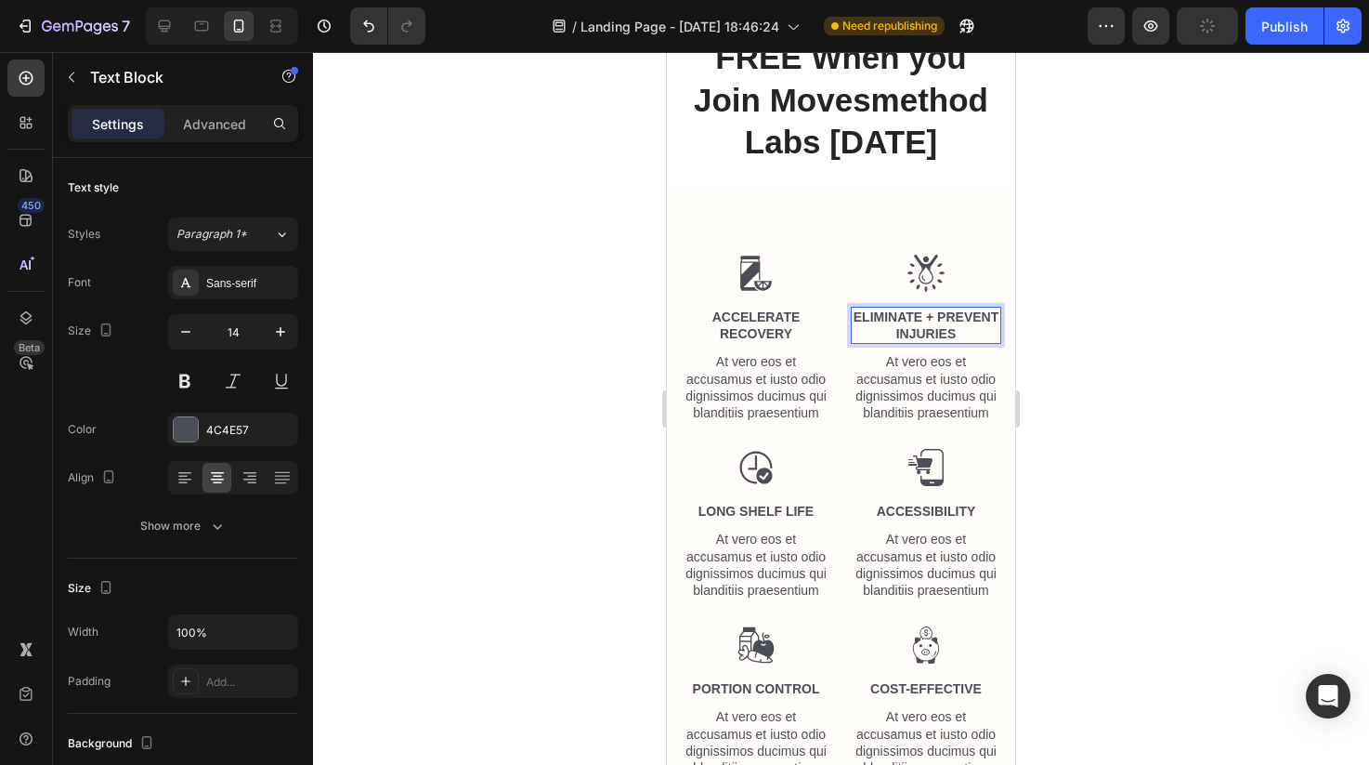
click at [938, 308] on p "eliminate + prevent injuries" at bounding box center [926, 324] width 147 height 33
click at [965, 311] on p "eliminate +" at bounding box center [926, 316] width 147 height 17
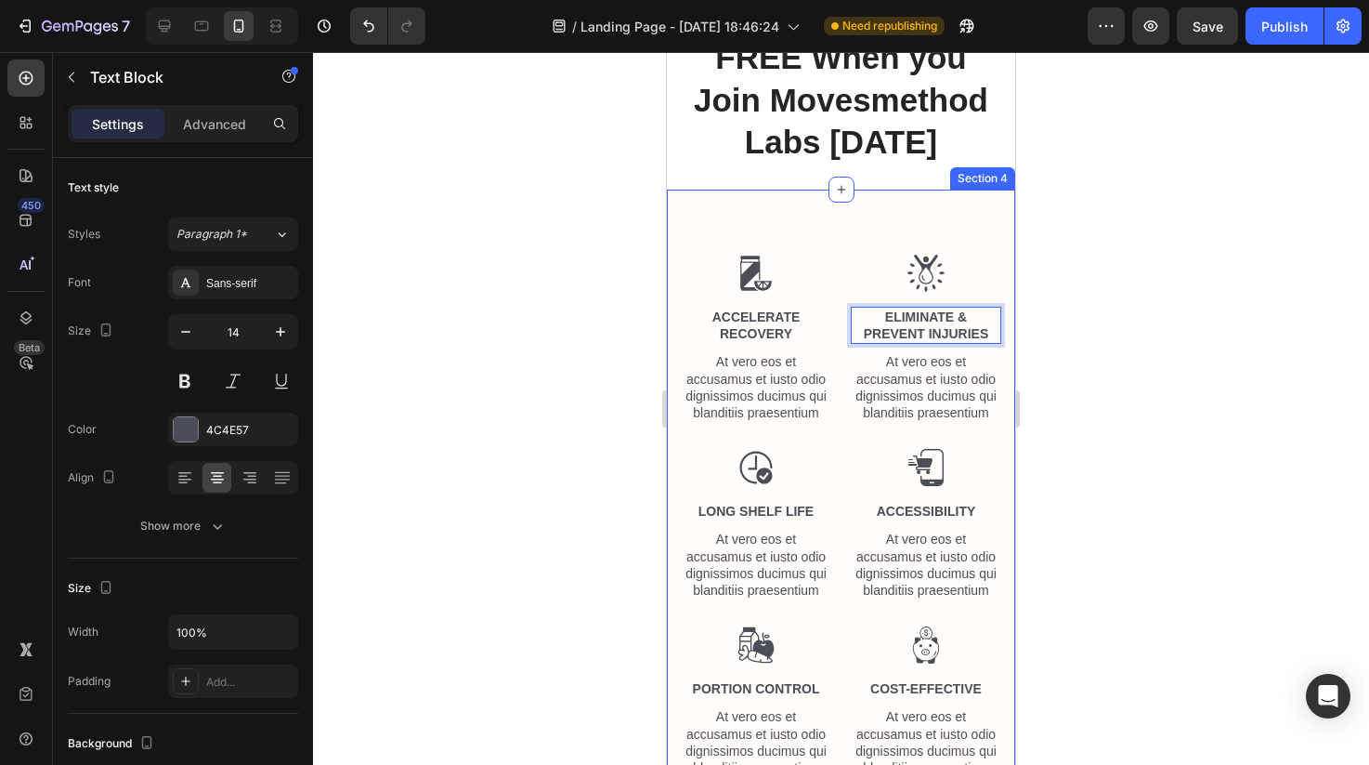
click at [458, 375] on div at bounding box center [841, 408] width 1056 height 713
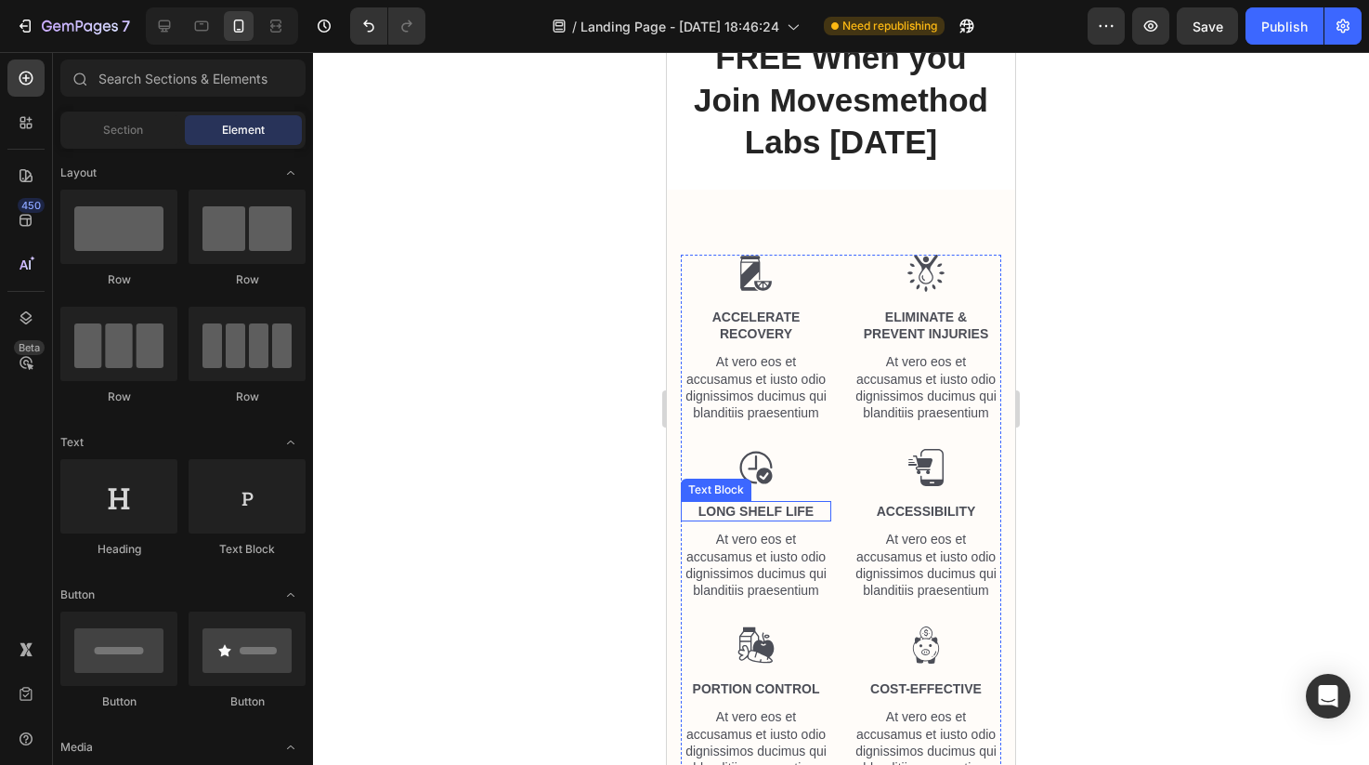
click at [762, 506] on p "Long Shelf Life" at bounding box center [756, 511] width 147 height 17
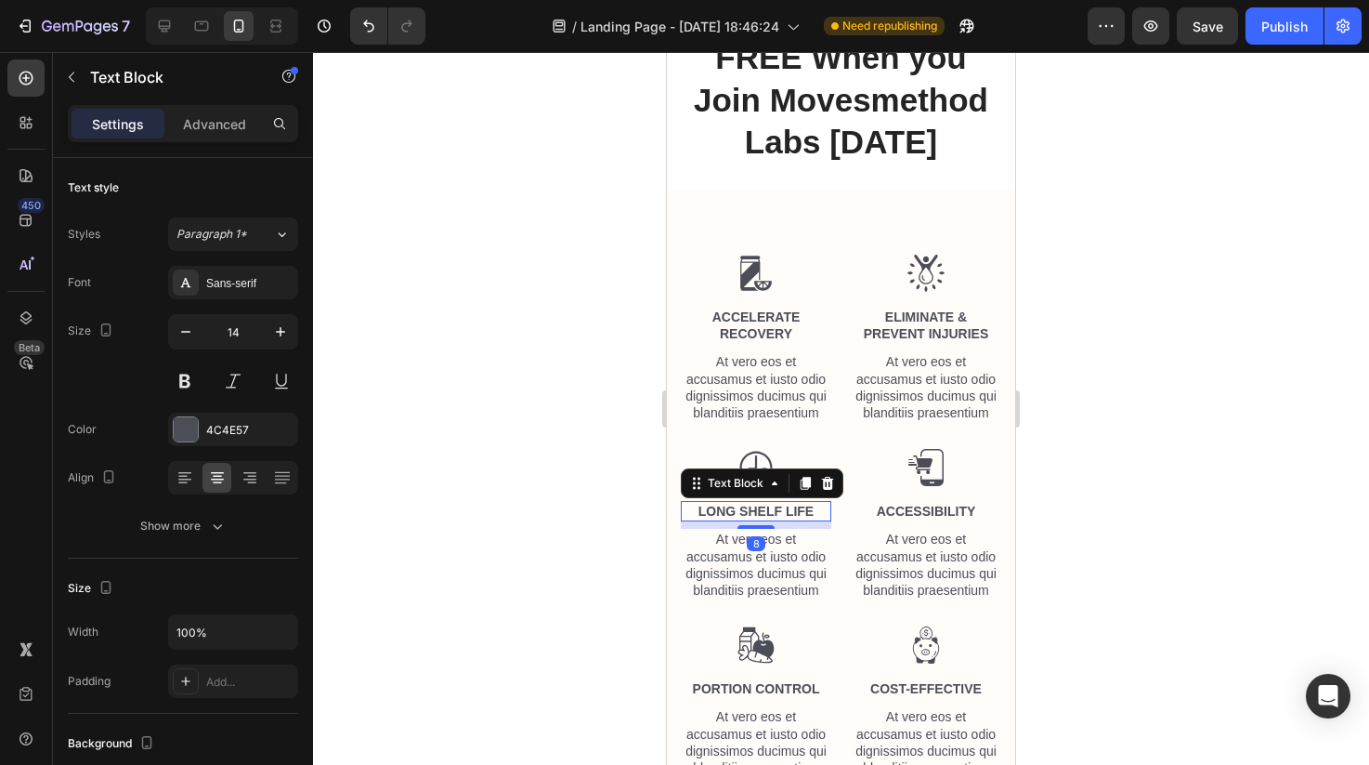
click at [762, 506] on p "Long Shelf Life" at bounding box center [756, 511] width 147 height 17
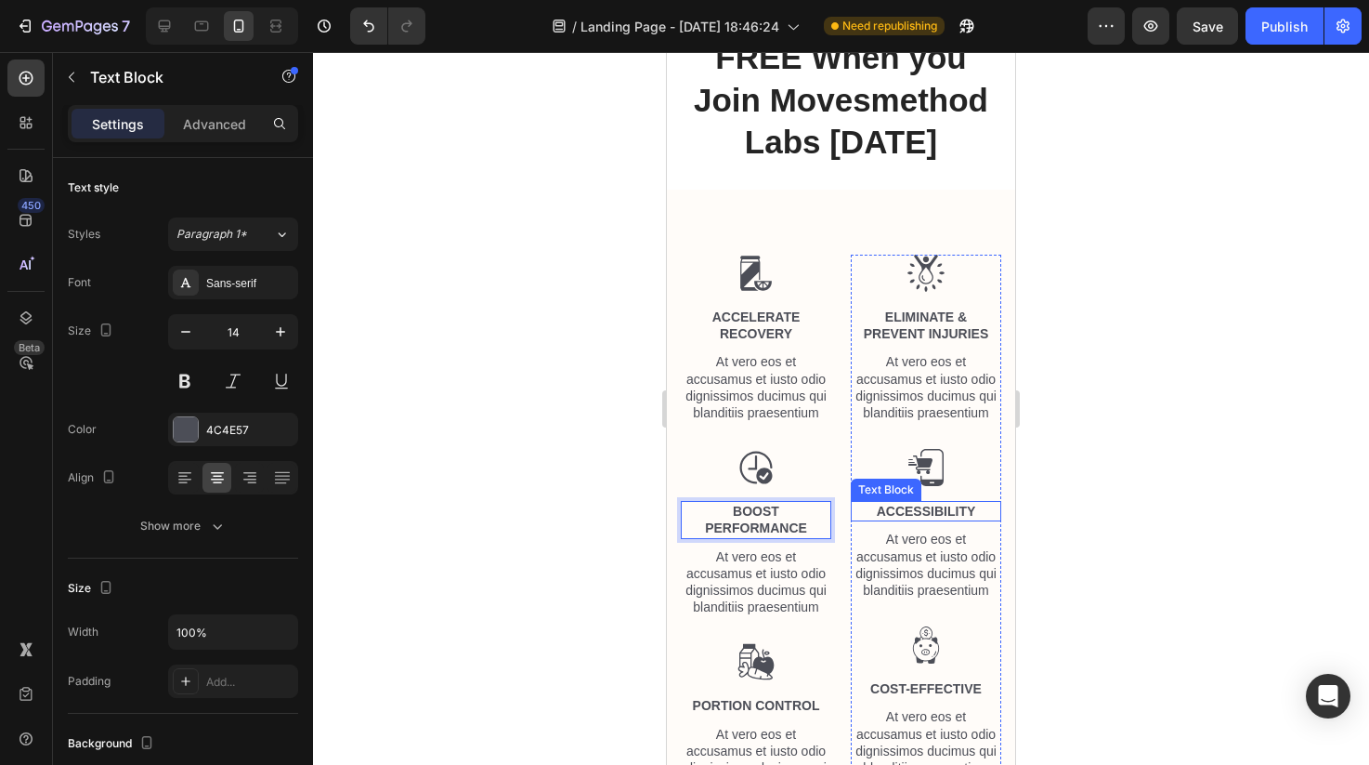
click at [889, 503] on p "Accessibility" at bounding box center [926, 511] width 147 height 17
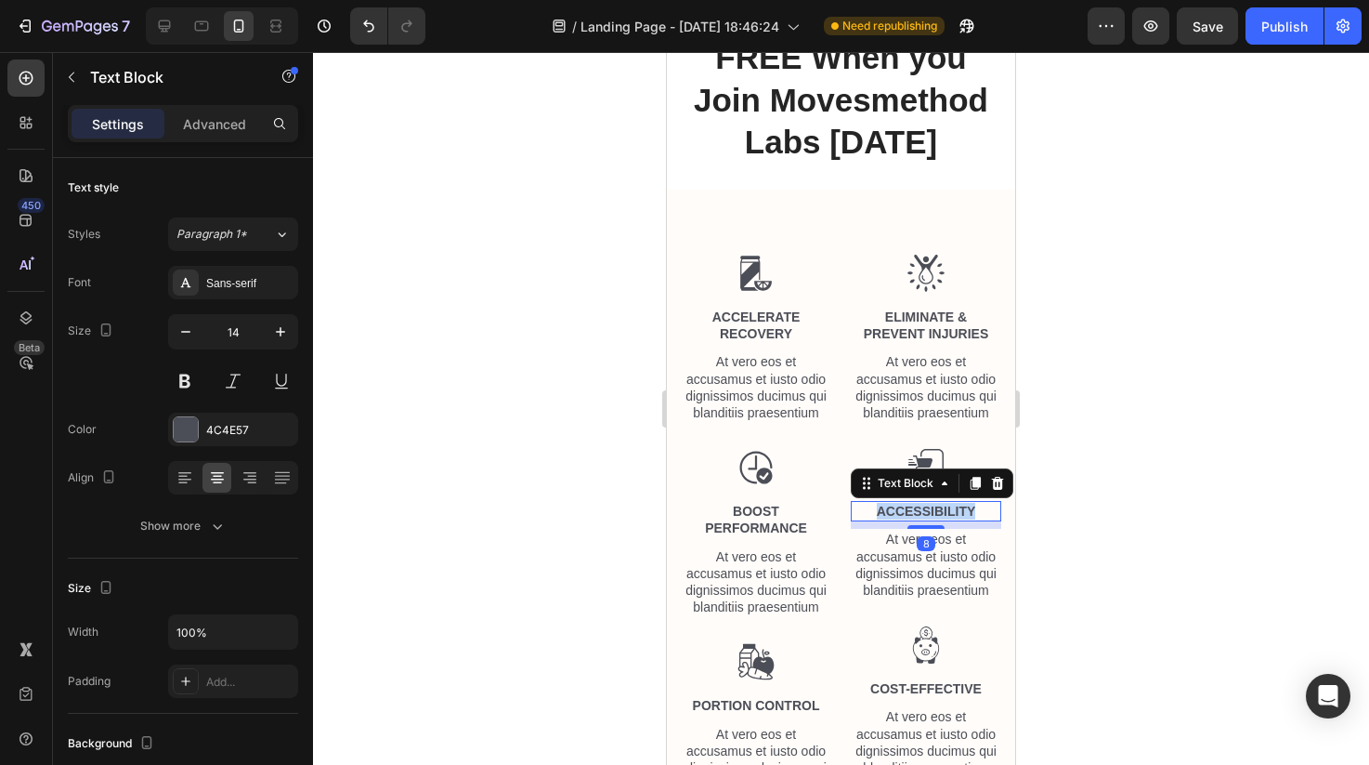
click at [889, 503] on p "Accessibility" at bounding box center [926, 511] width 147 height 17
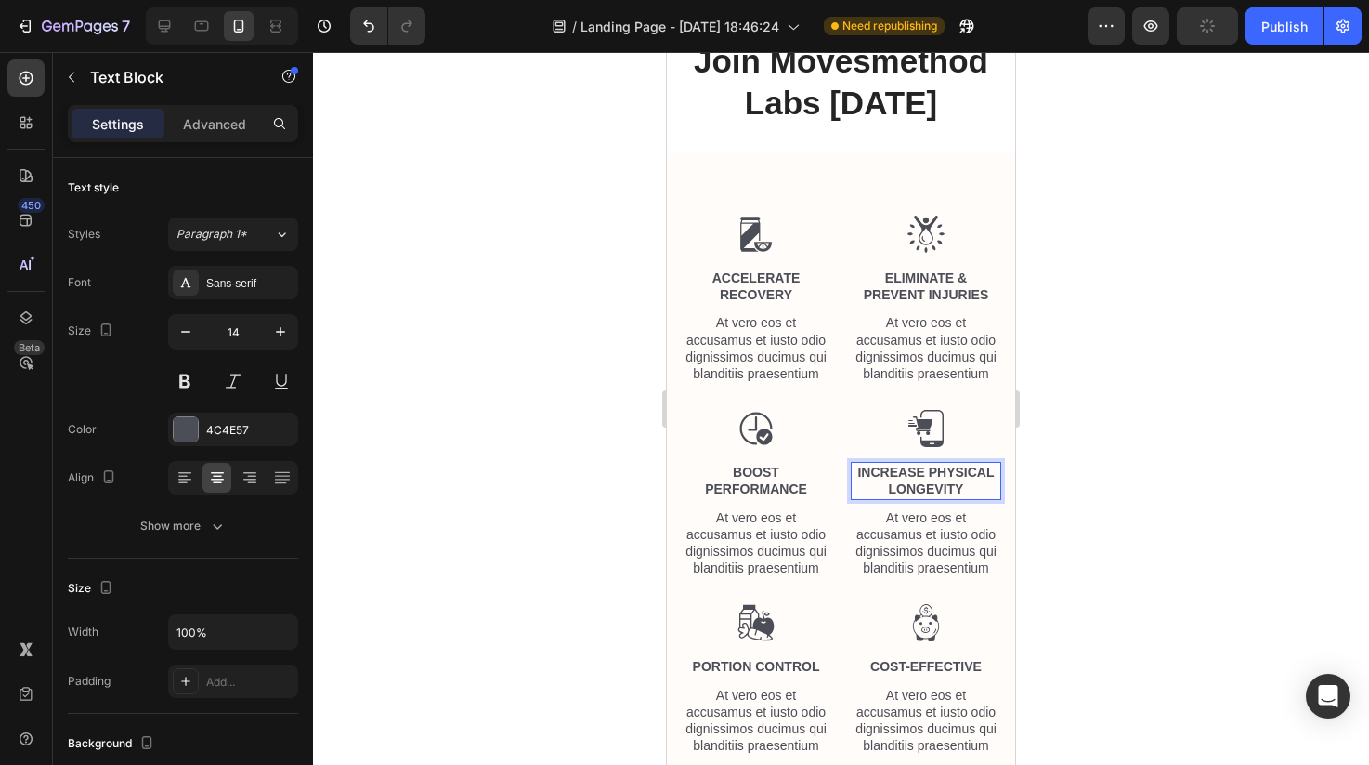
scroll to position [2398, 0]
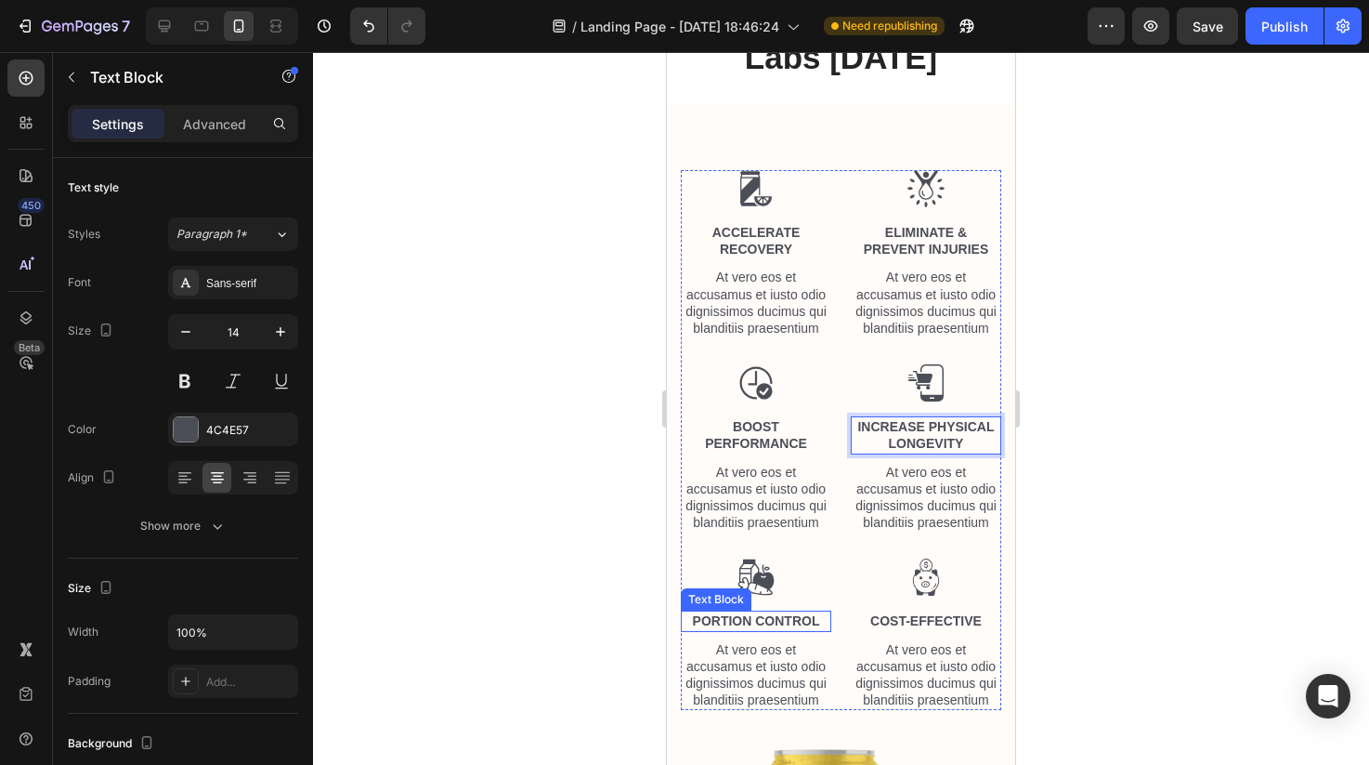
click at [780, 618] on p "Portion Control" at bounding box center [756, 620] width 147 height 17
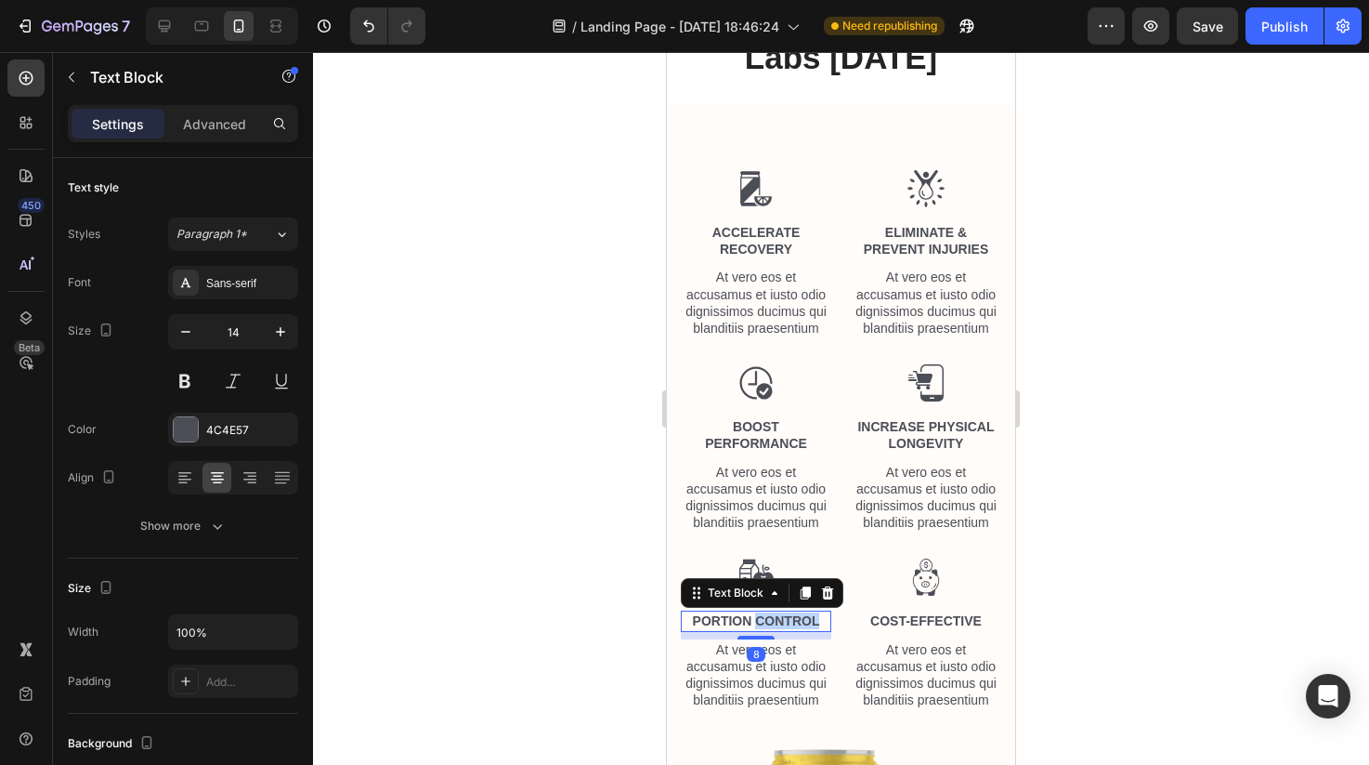
click at [780, 618] on p "Portion Control" at bounding box center [756, 620] width 147 height 17
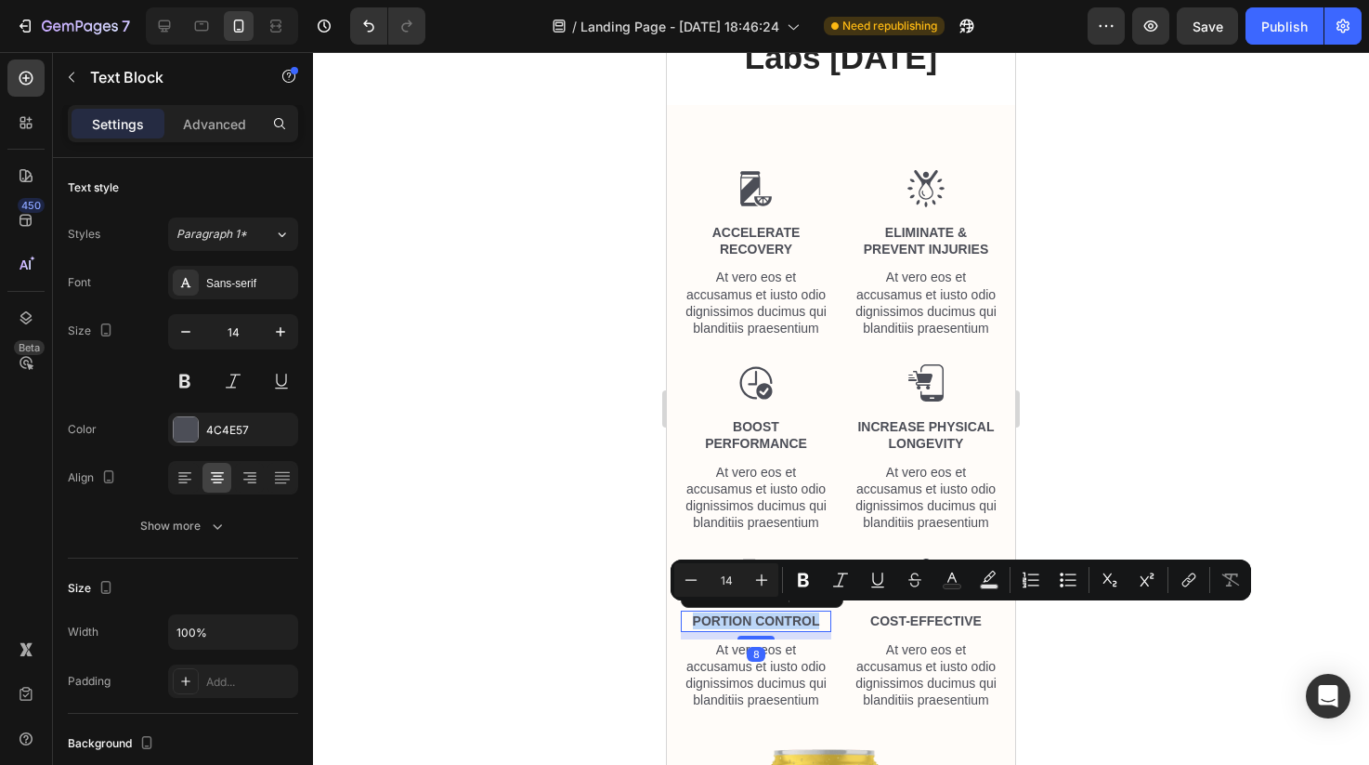
click at [780, 618] on p "Portion Control" at bounding box center [756, 620] width 147 height 17
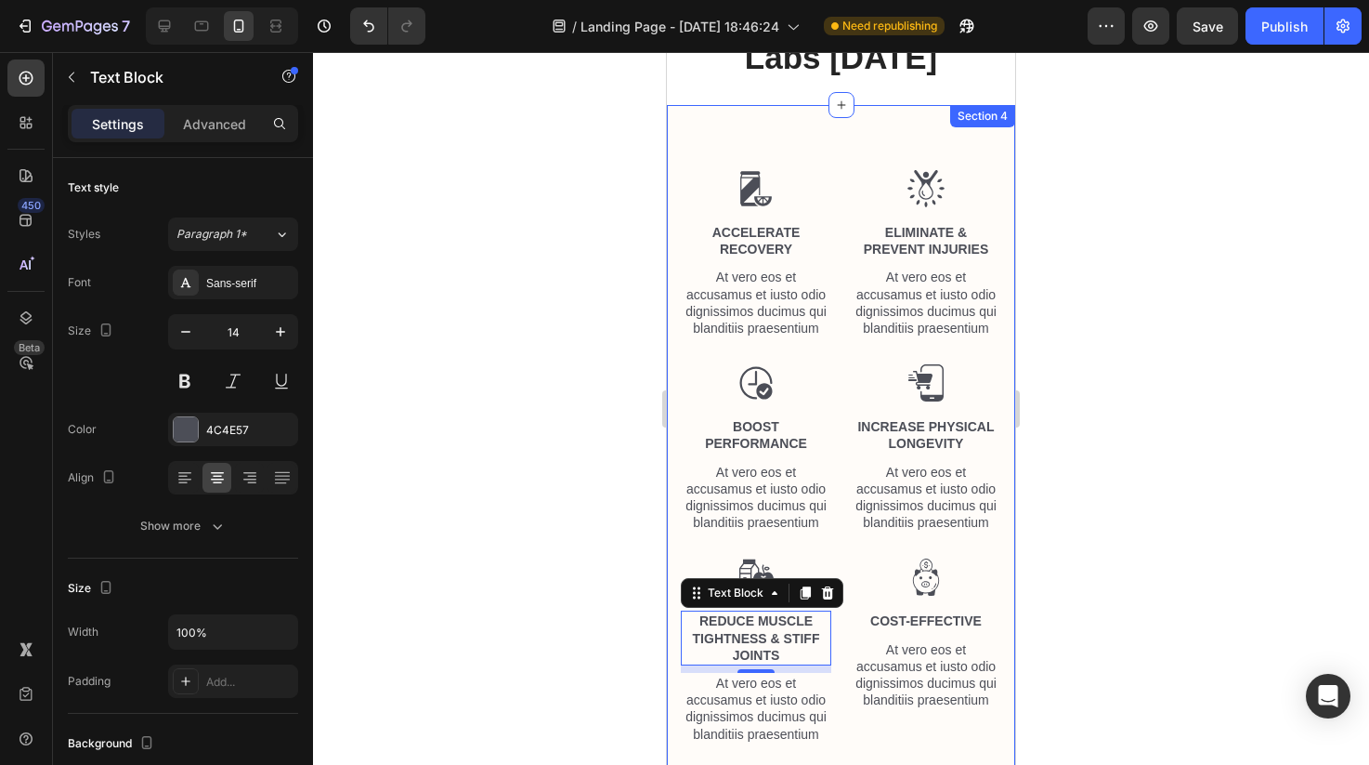
click at [588, 624] on div at bounding box center [841, 408] width 1056 height 713
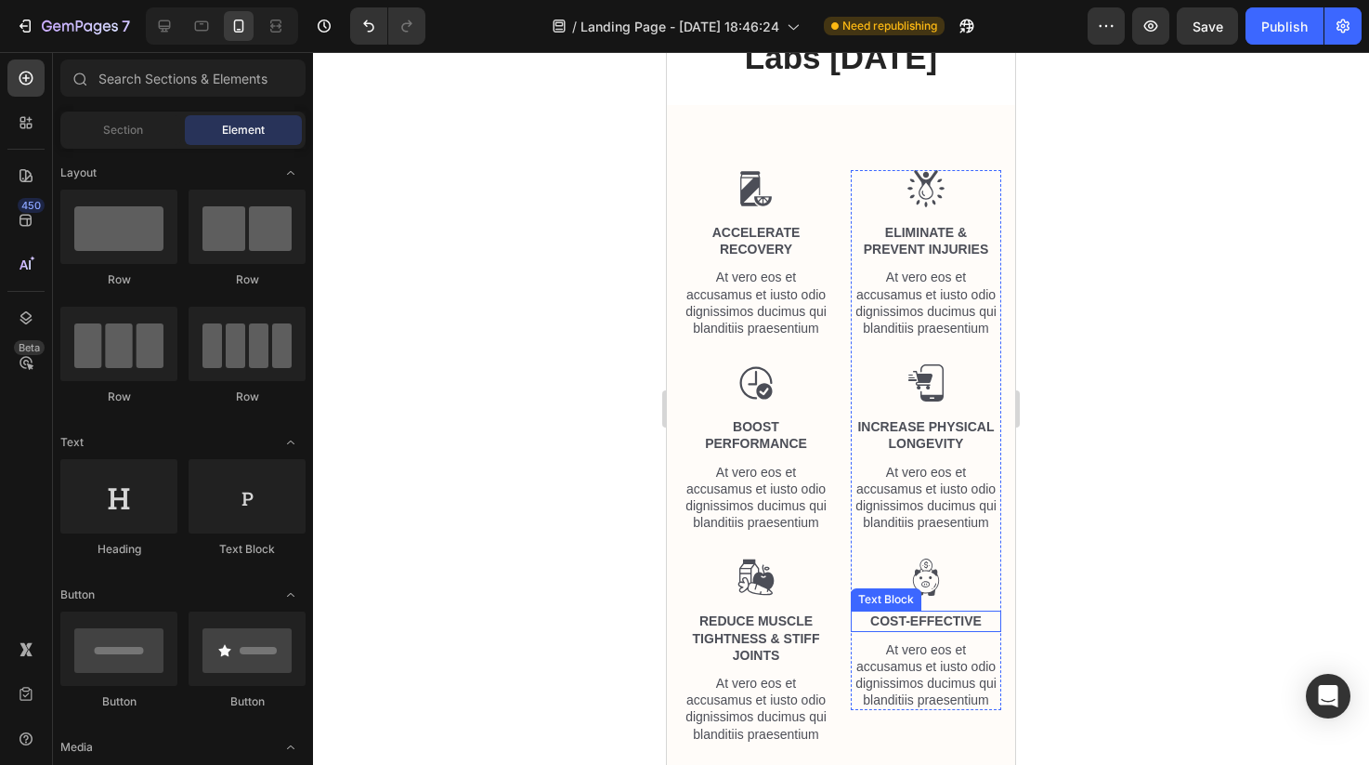
click at [913, 612] on p "Cost-Effective" at bounding box center [926, 620] width 147 height 17
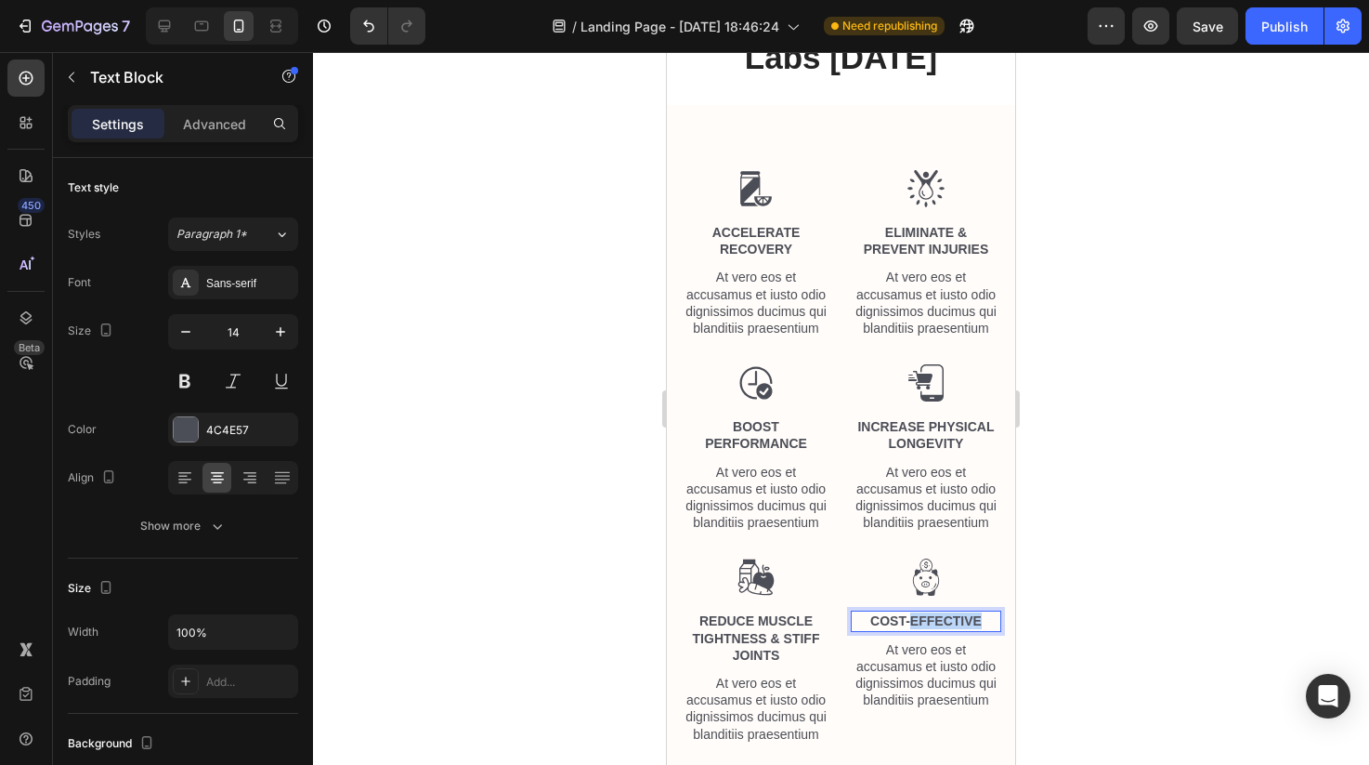
click at [913, 612] on p "Cost-Effective" at bounding box center [926, 620] width 147 height 17
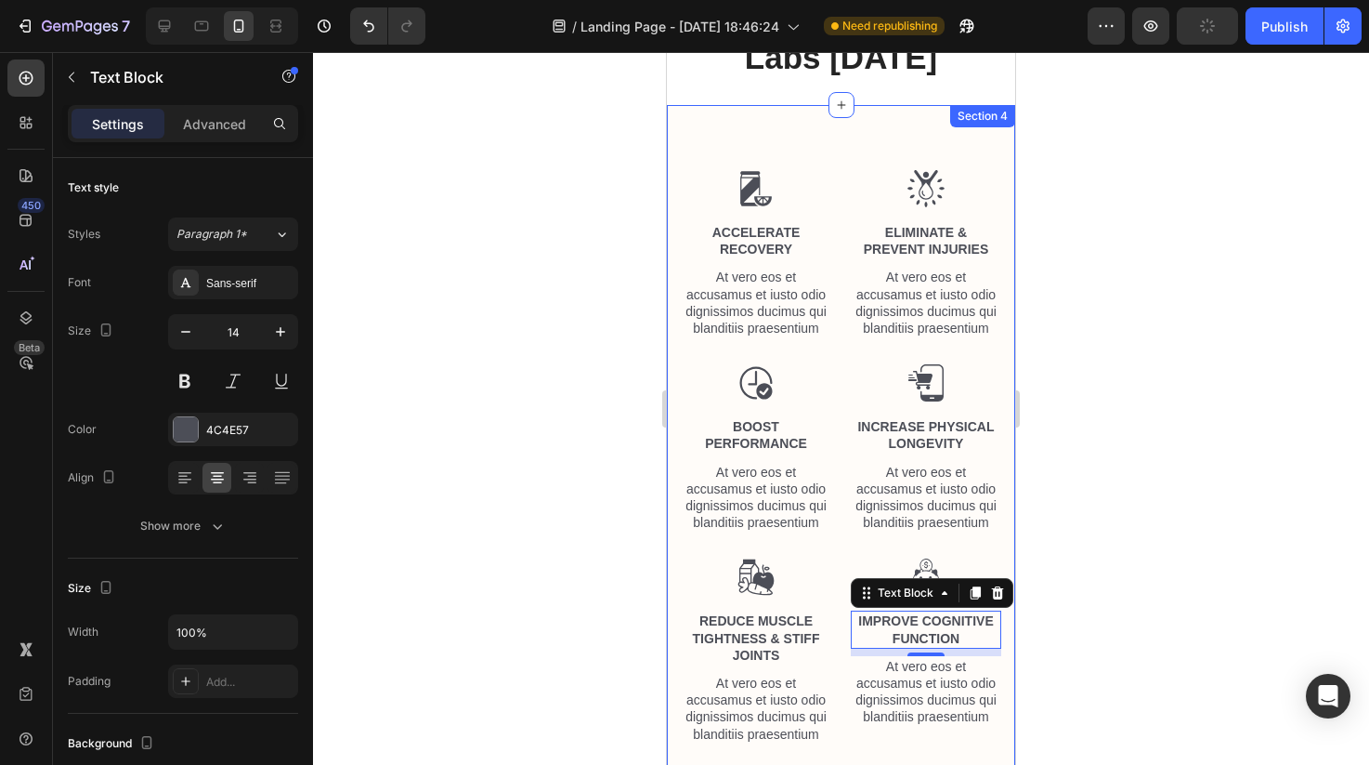
click at [1060, 635] on div at bounding box center [841, 408] width 1056 height 713
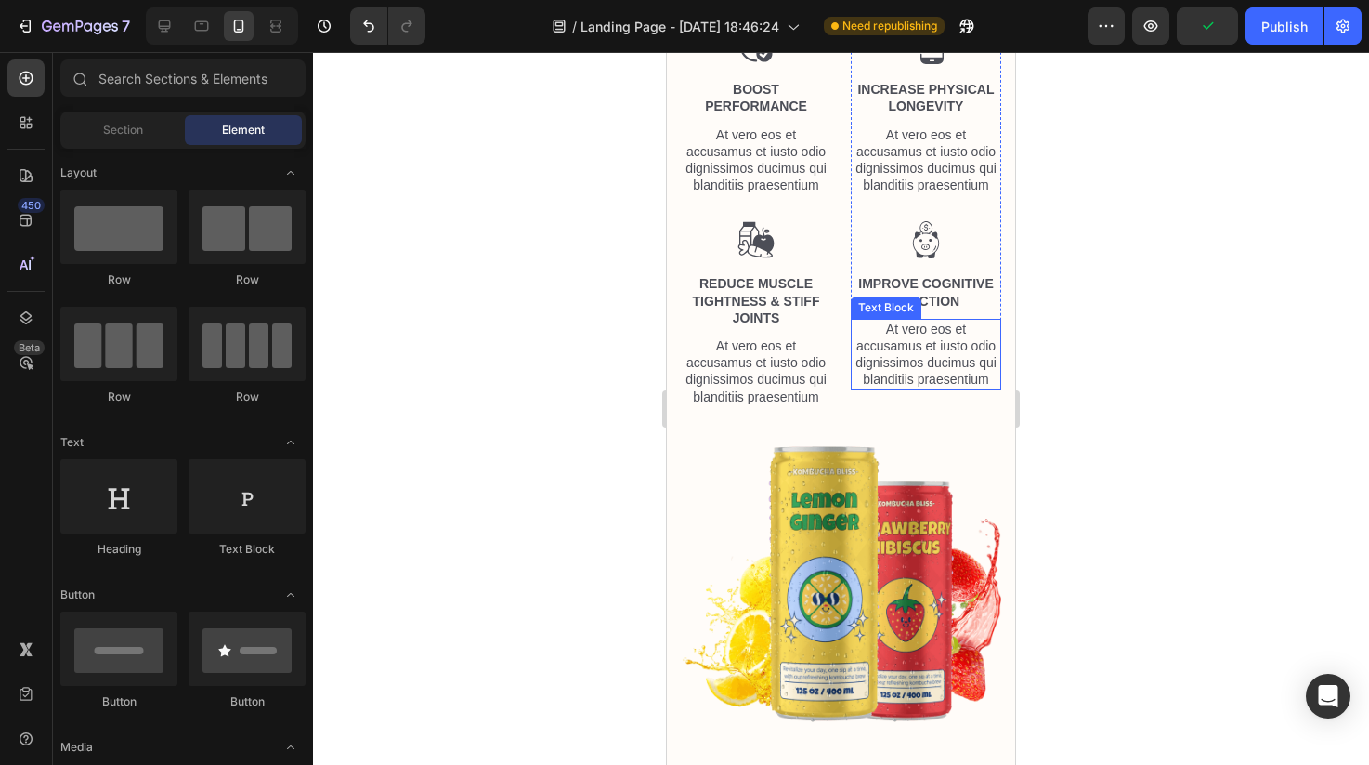
scroll to position [2789, 0]
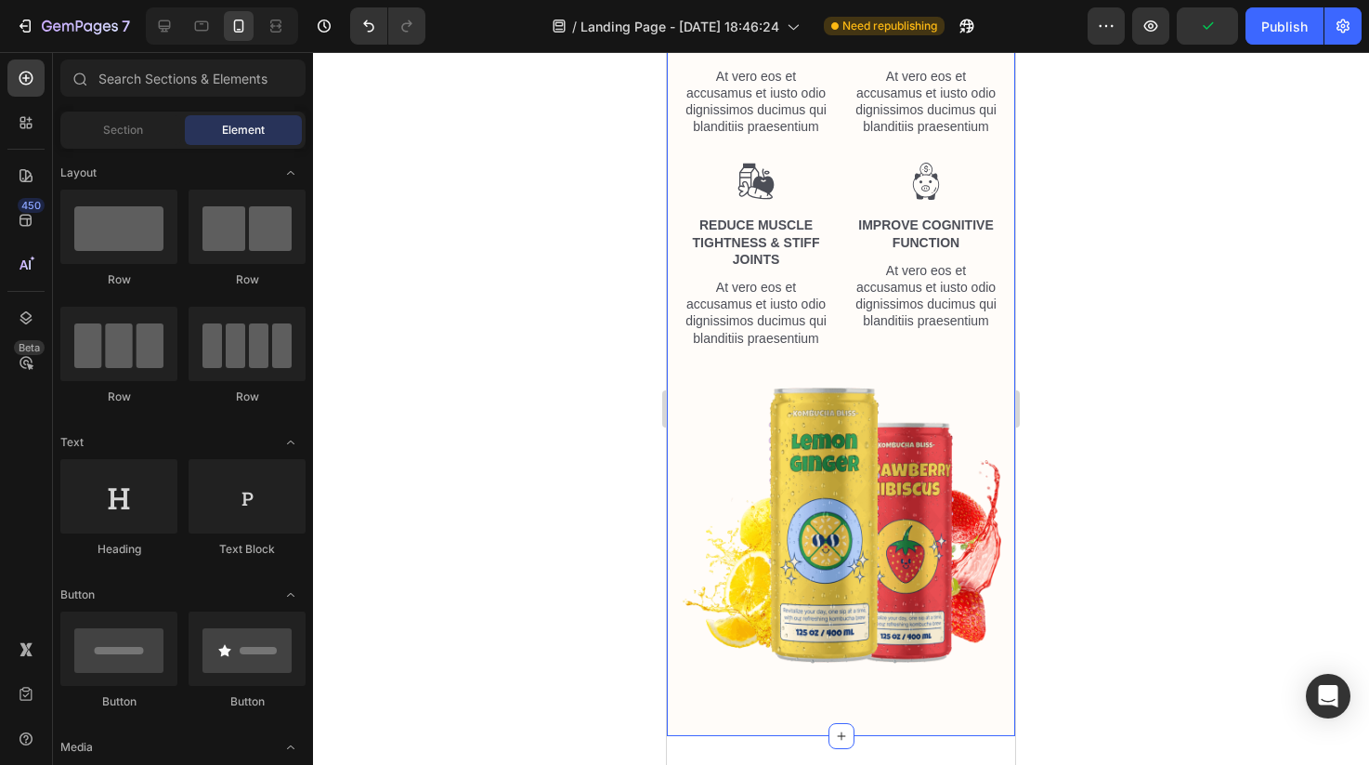
click at [871, 585] on img at bounding box center [841, 528] width 321 height 283
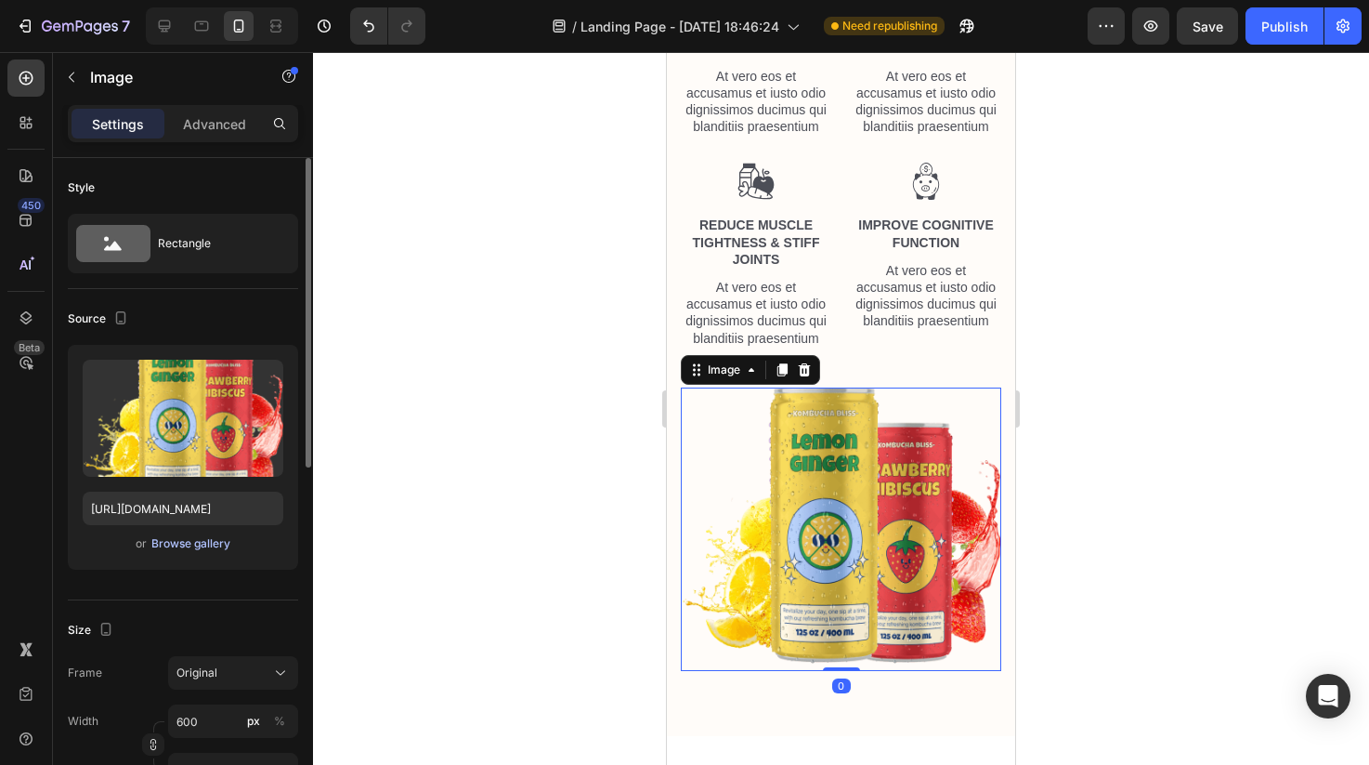
click at [209, 543] on div "Browse gallery" at bounding box center [190, 543] width 79 height 17
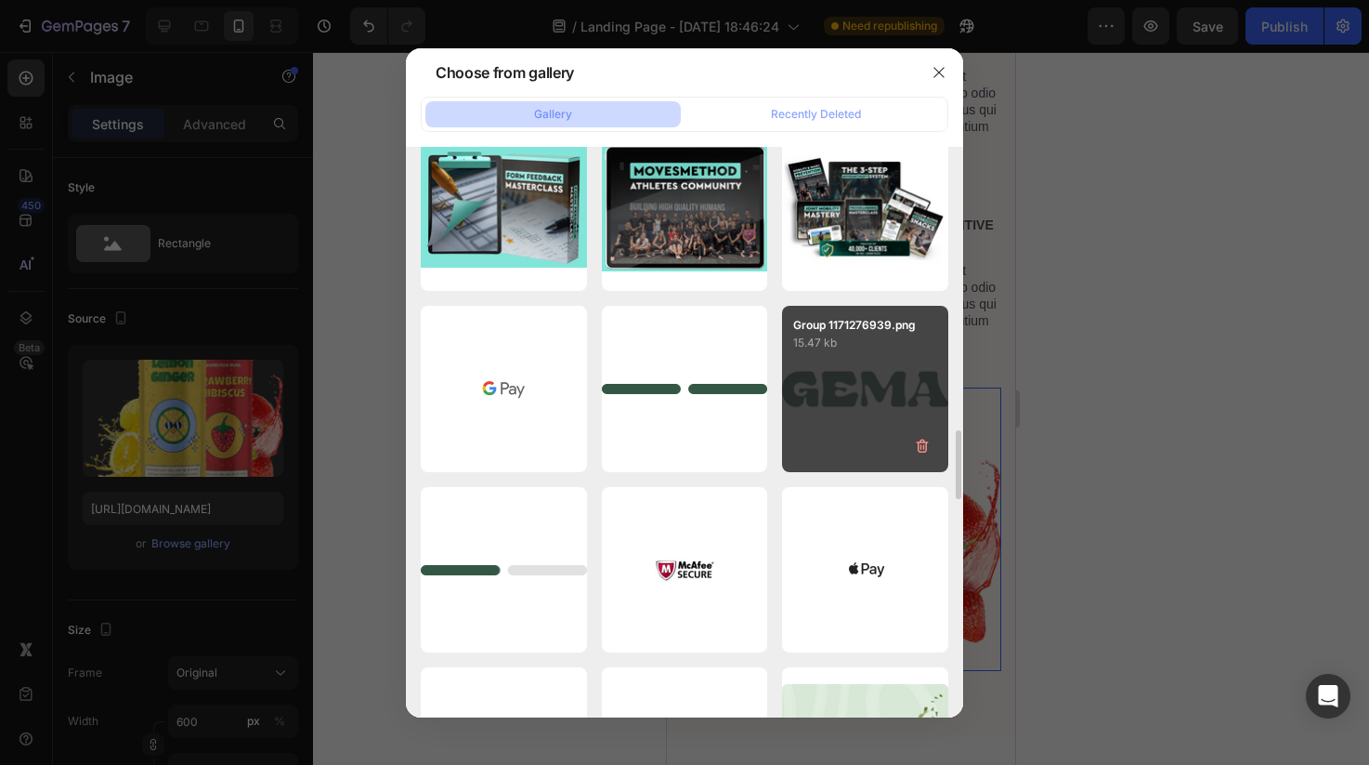
scroll to position [2383, 0]
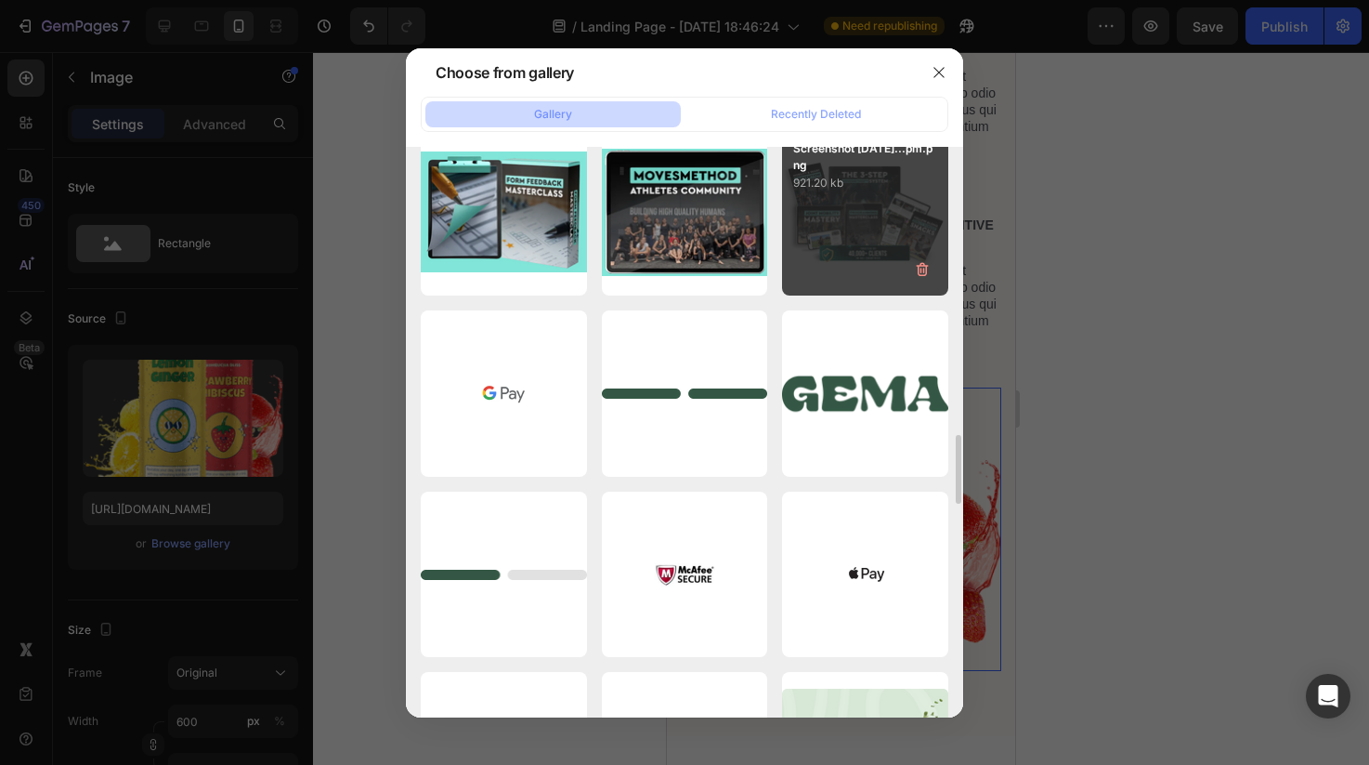
click at [854, 257] on div "Screenshot 2025-08-27...pm.png 921.20 kb" at bounding box center [865, 212] width 166 height 166
type input "https://cdn.shopify.com/s/files/1/0606/5533/7551/files/gempages_558382170591200…"
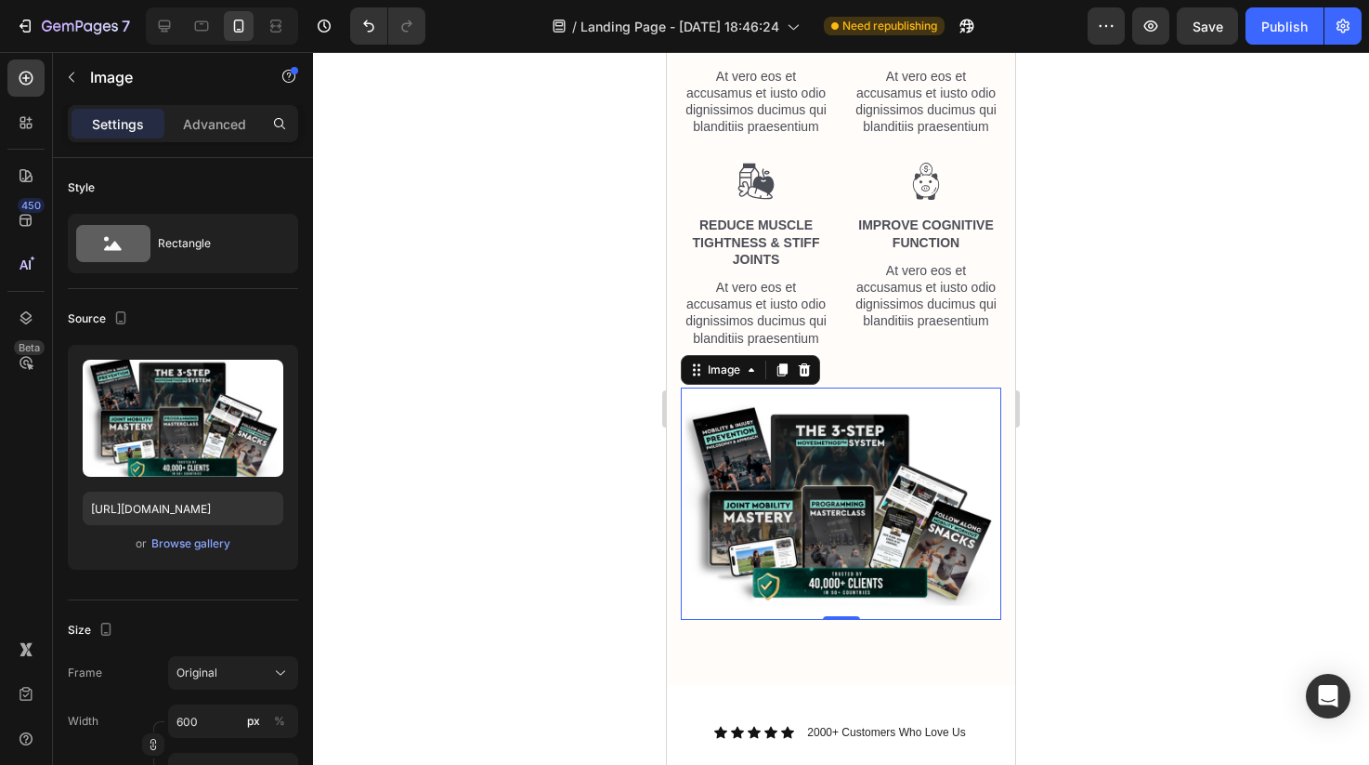
click at [1113, 394] on div at bounding box center [841, 408] width 1056 height 713
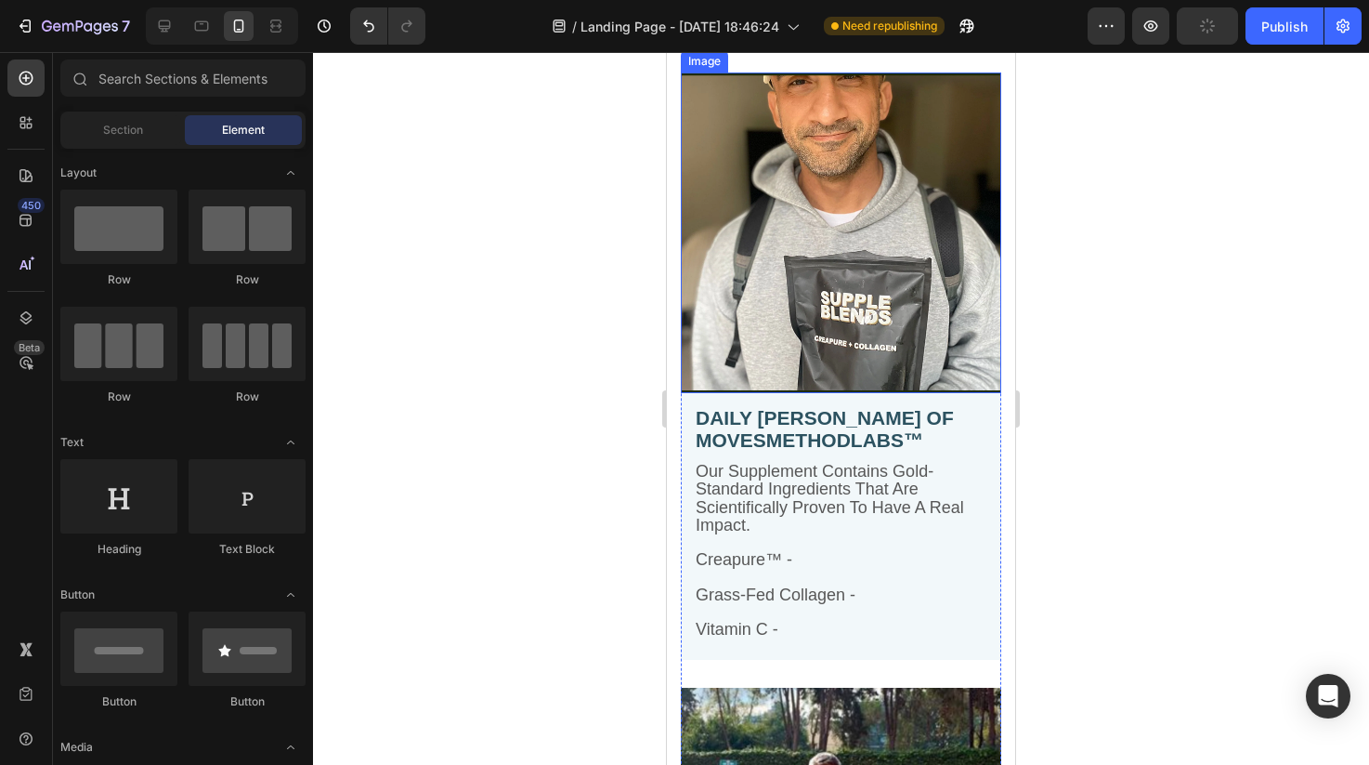
scroll to position [4416, 0]
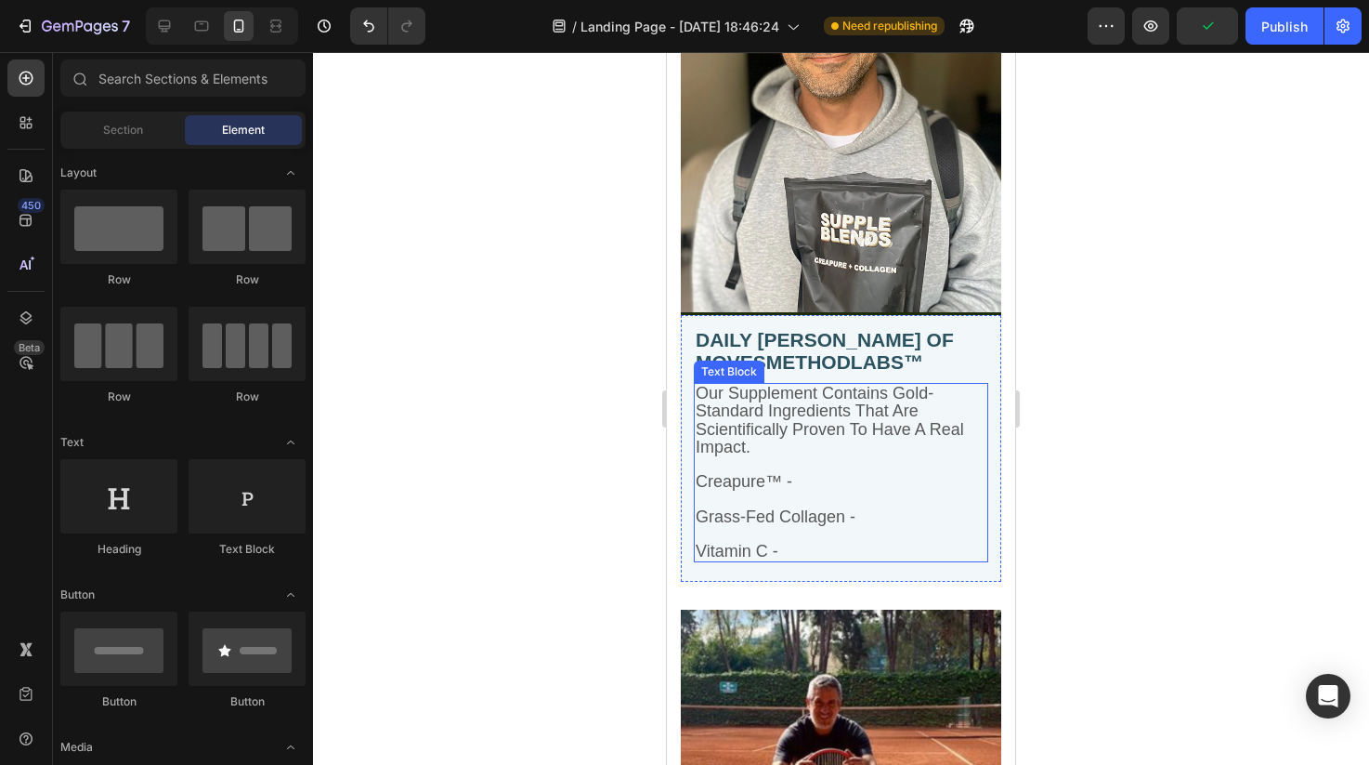
click at [840, 494] on p at bounding box center [841, 499] width 291 height 17
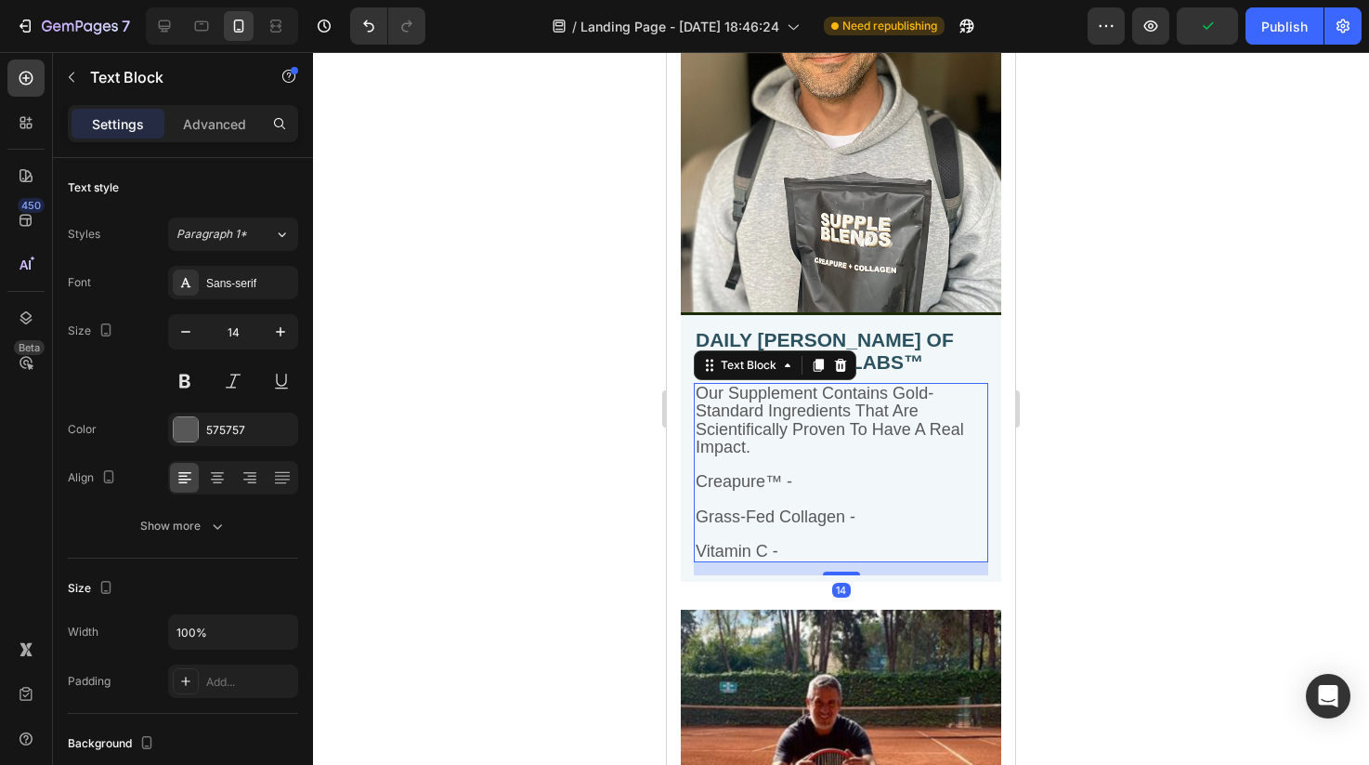
click at [840, 494] on p at bounding box center [841, 499] width 291 height 17
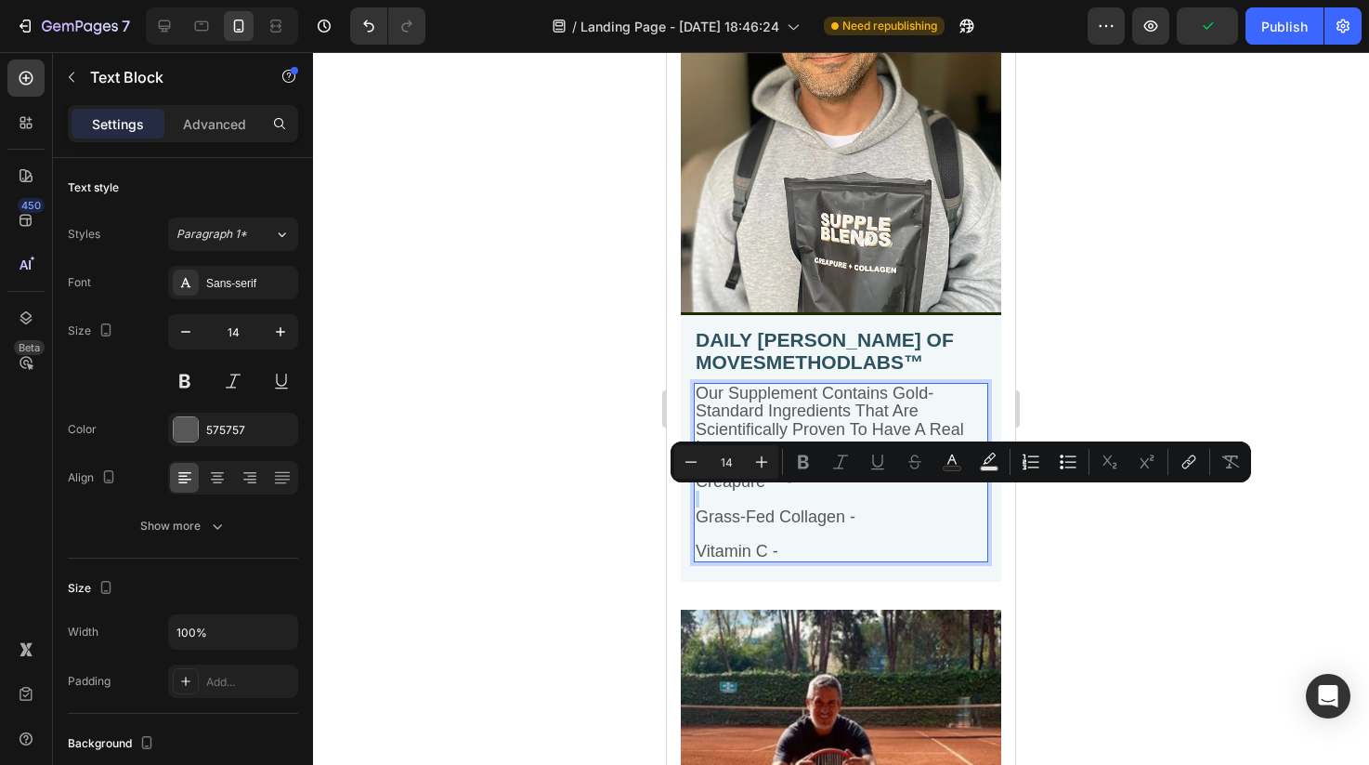
click at [839, 479] on div "Minus 14 Plus Bold Italic Underline Strikethrough Text Color Text Background Co…" at bounding box center [961, 461] width 581 height 41
click at [840, 491] on p "Rich Text Editor. Editing area: main" at bounding box center [841, 499] width 291 height 17
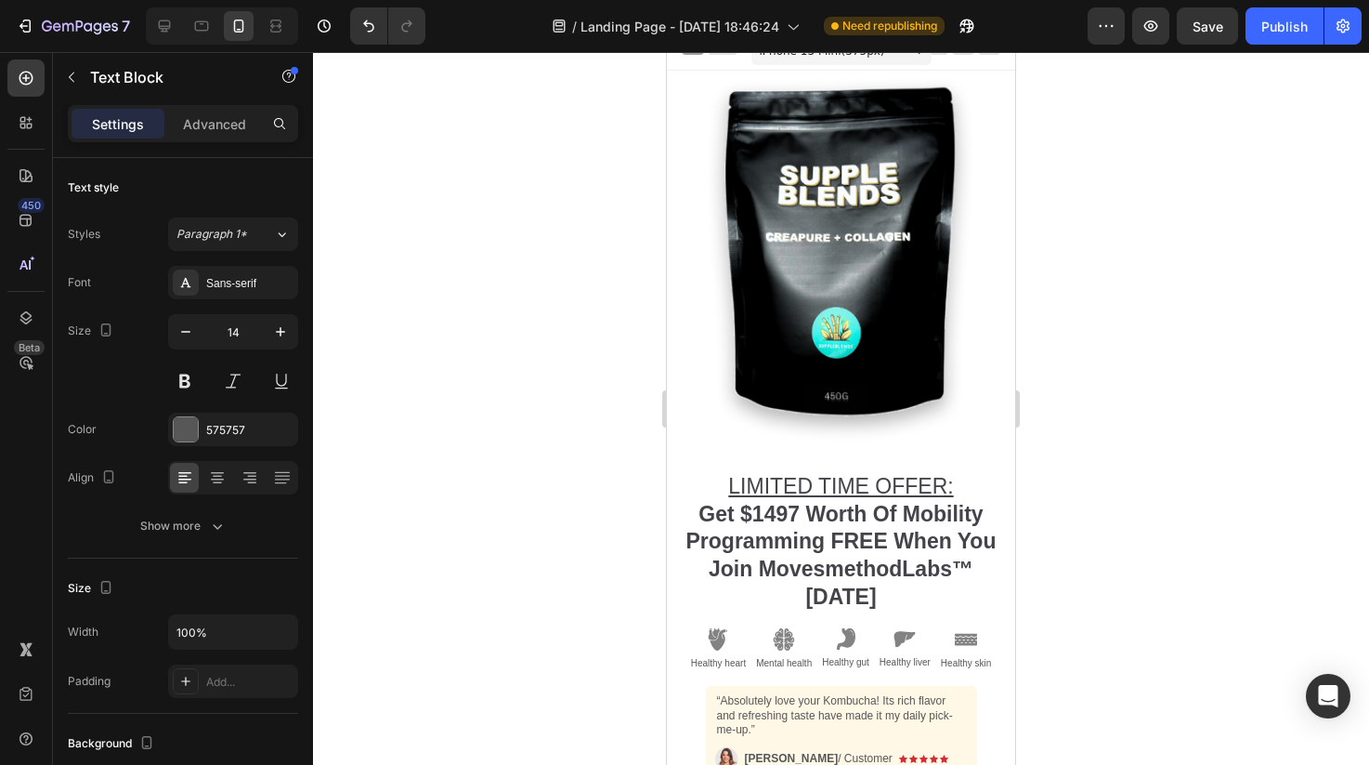
scroll to position [0, 0]
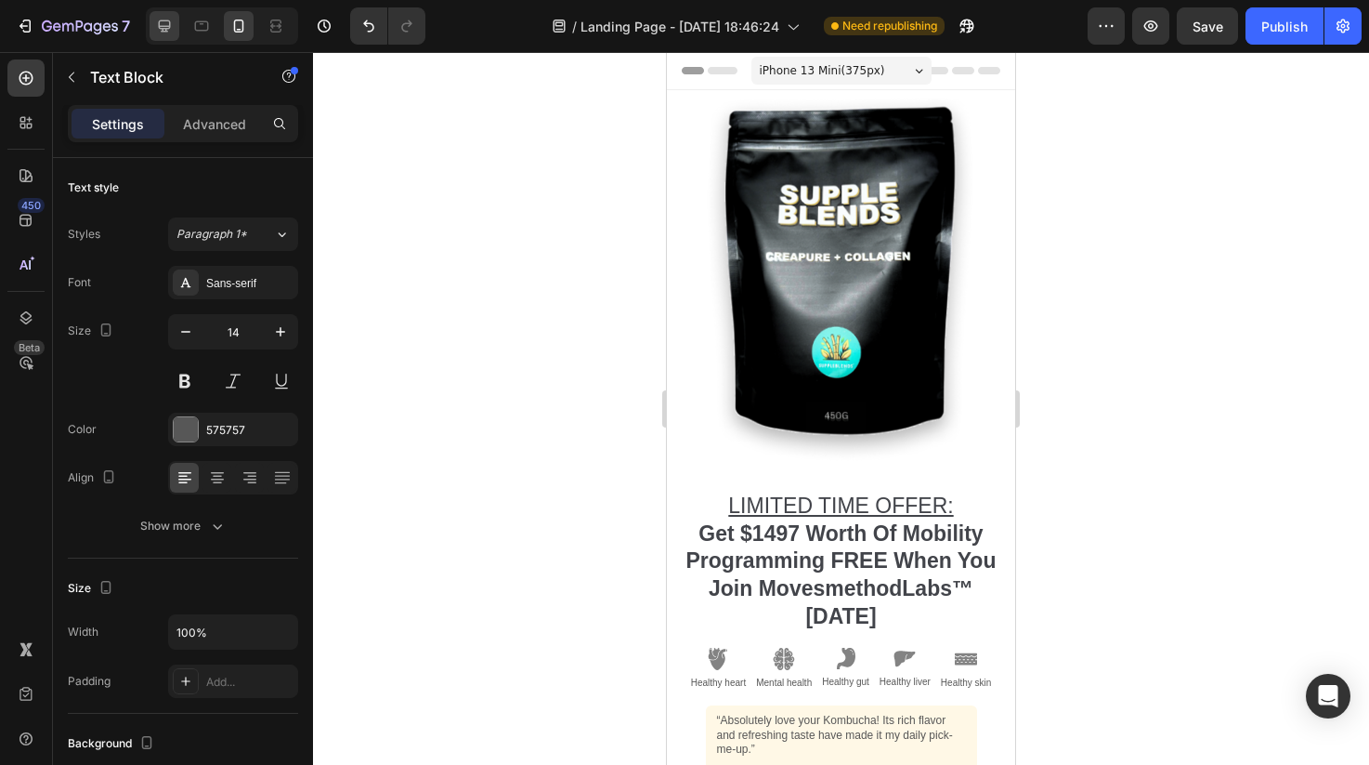
click at [170, 30] on icon at bounding box center [164, 26] width 19 height 19
type input "16"
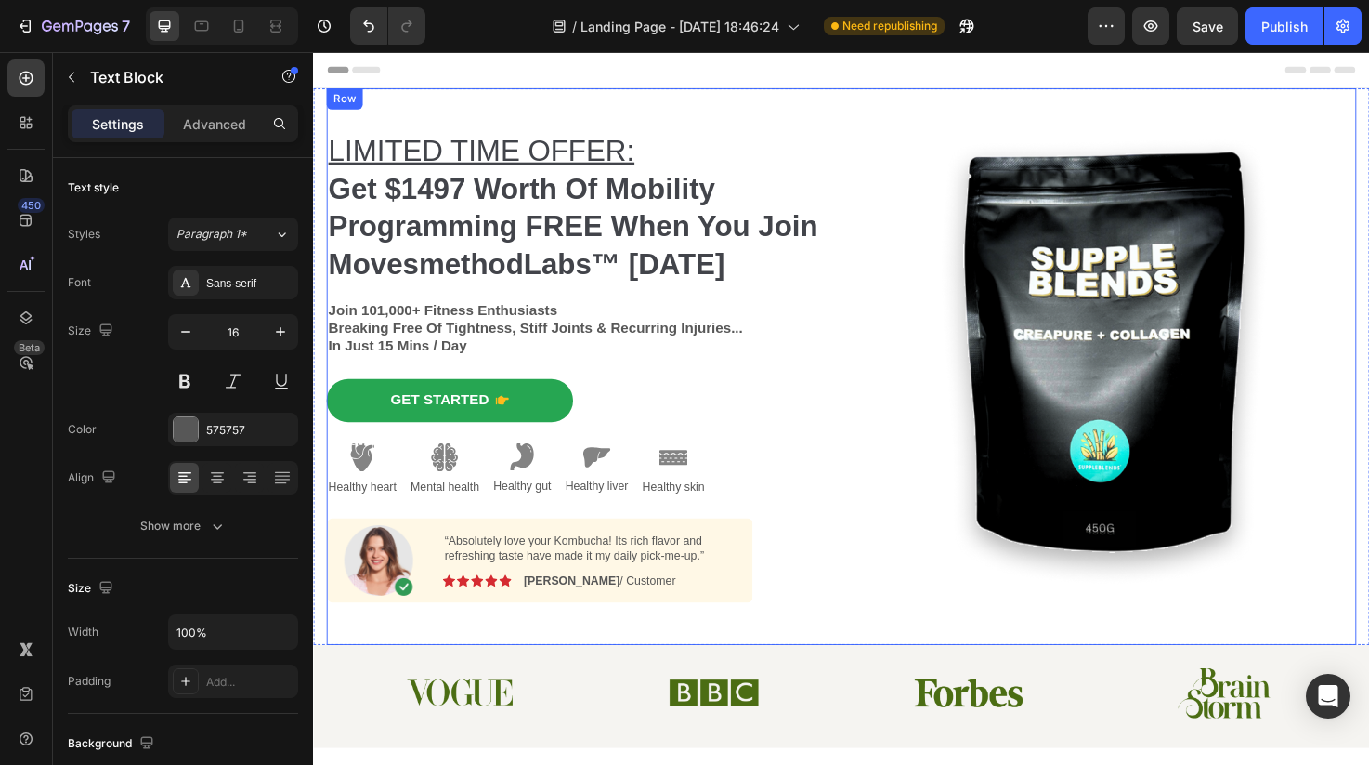
click at [926, 106] on div "Image" at bounding box center [1149, 383] width 530 height 587
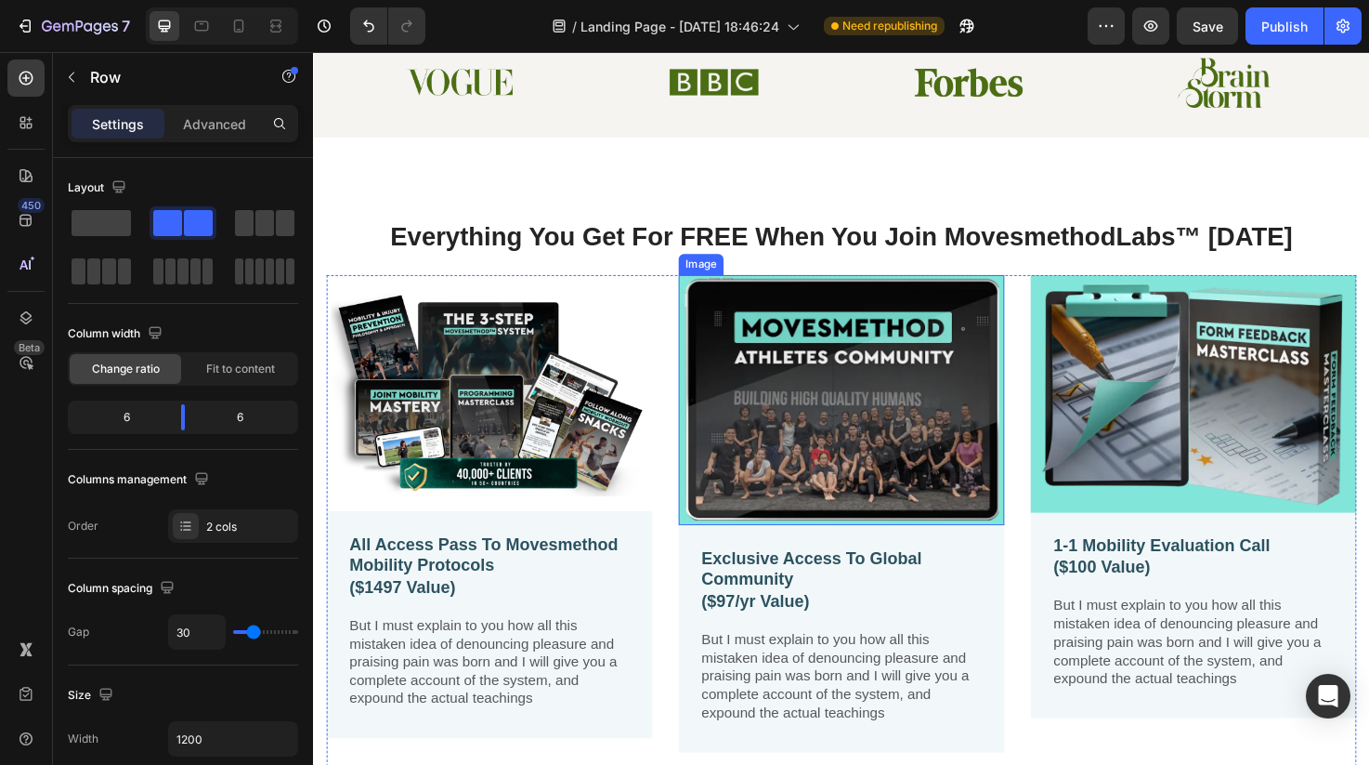
scroll to position [600, 0]
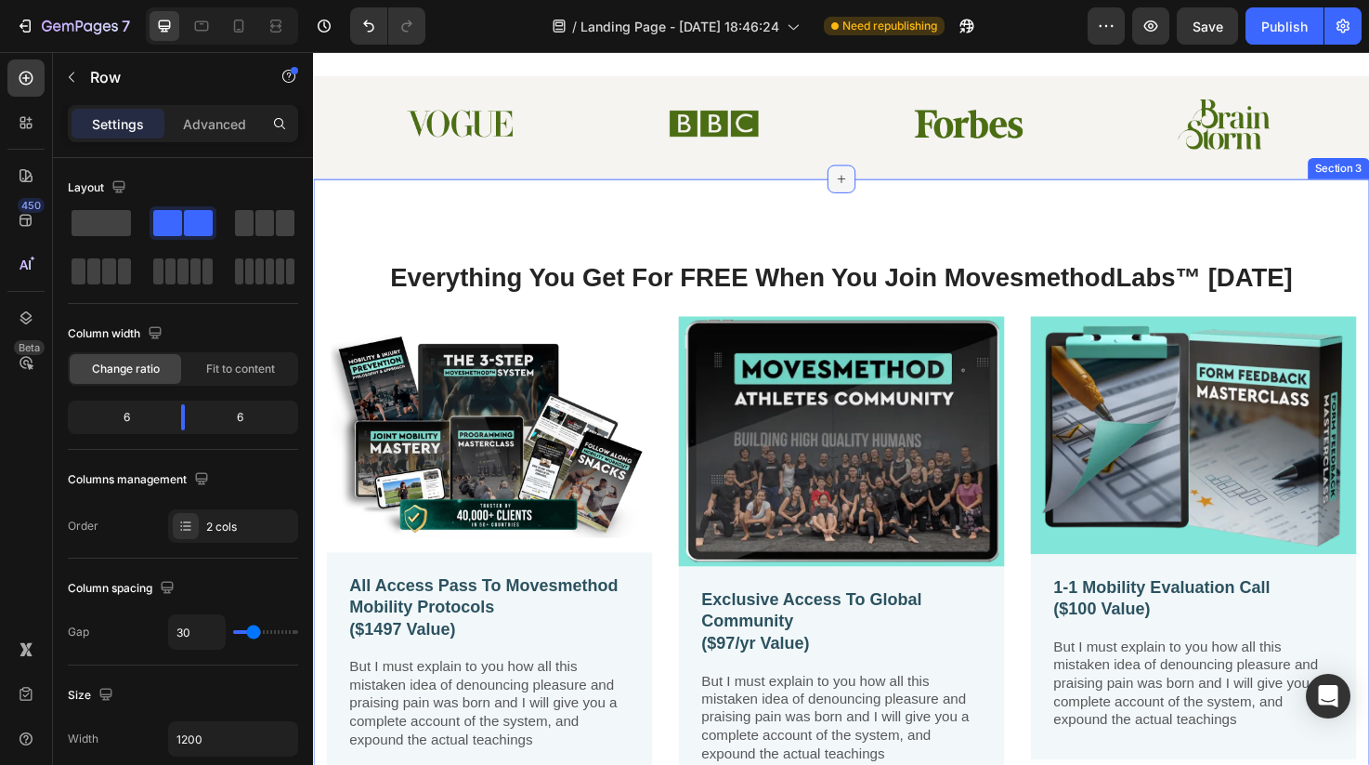
click at [868, 193] on div at bounding box center [871, 186] width 30 height 30
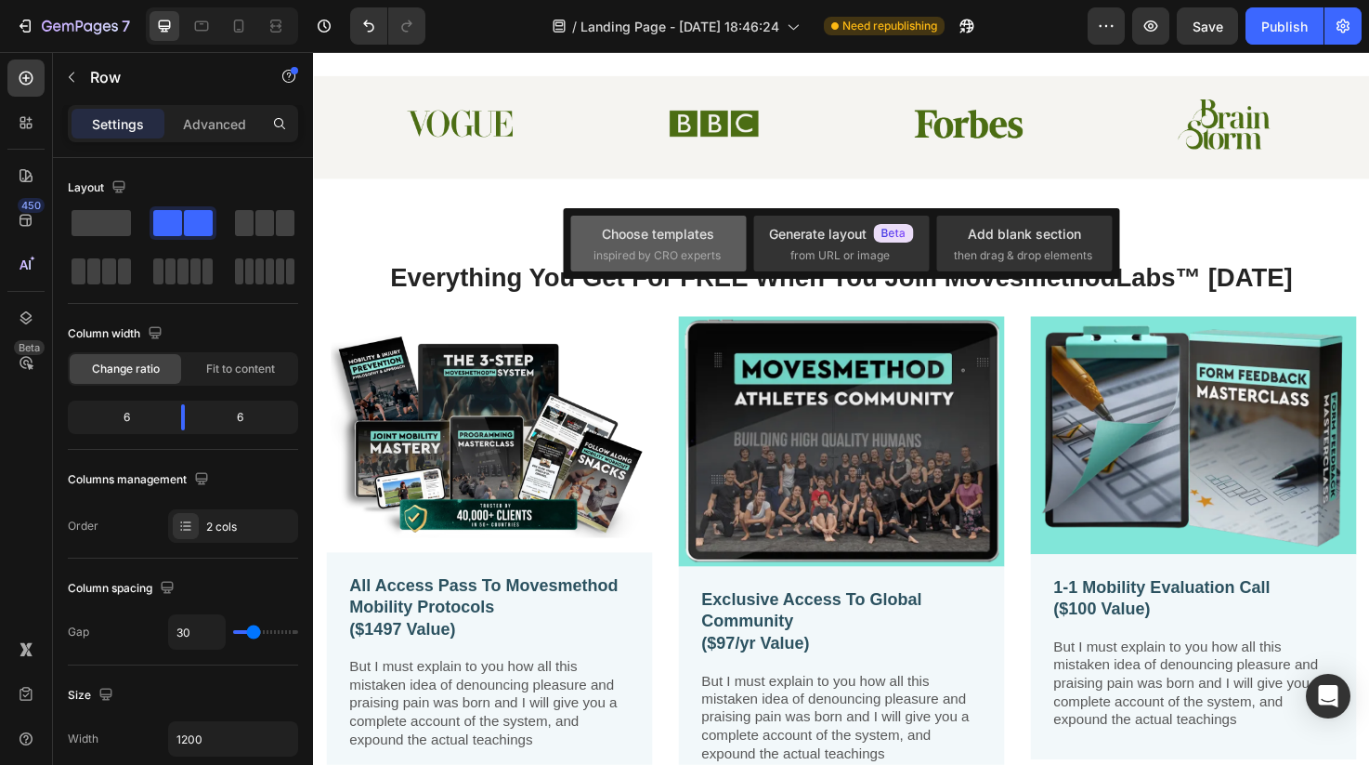
click at [707, 235] on div "Choose templates" at bounding box center [658, 234] width 112 height 20
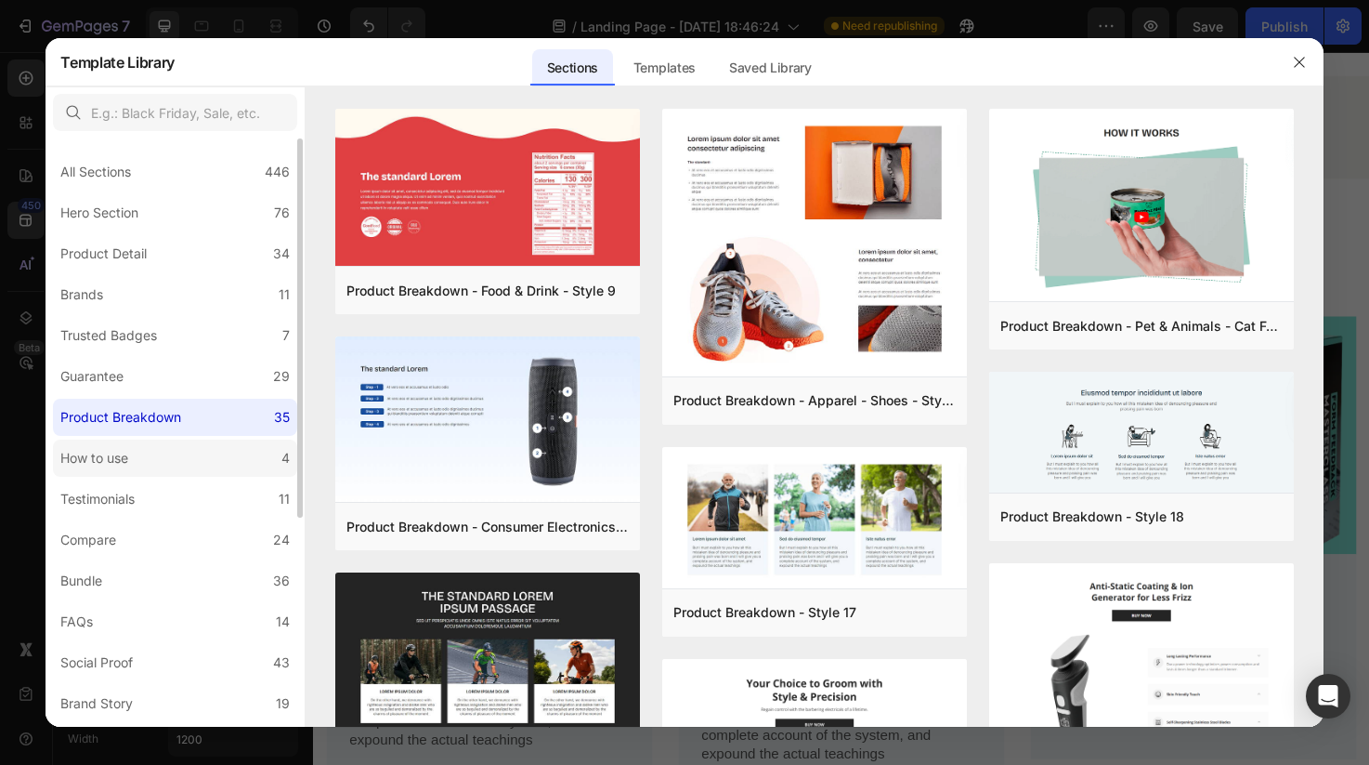
click at [154, 463] on label "How to use 4" at bounding box center [175, 457] width 244 height 37
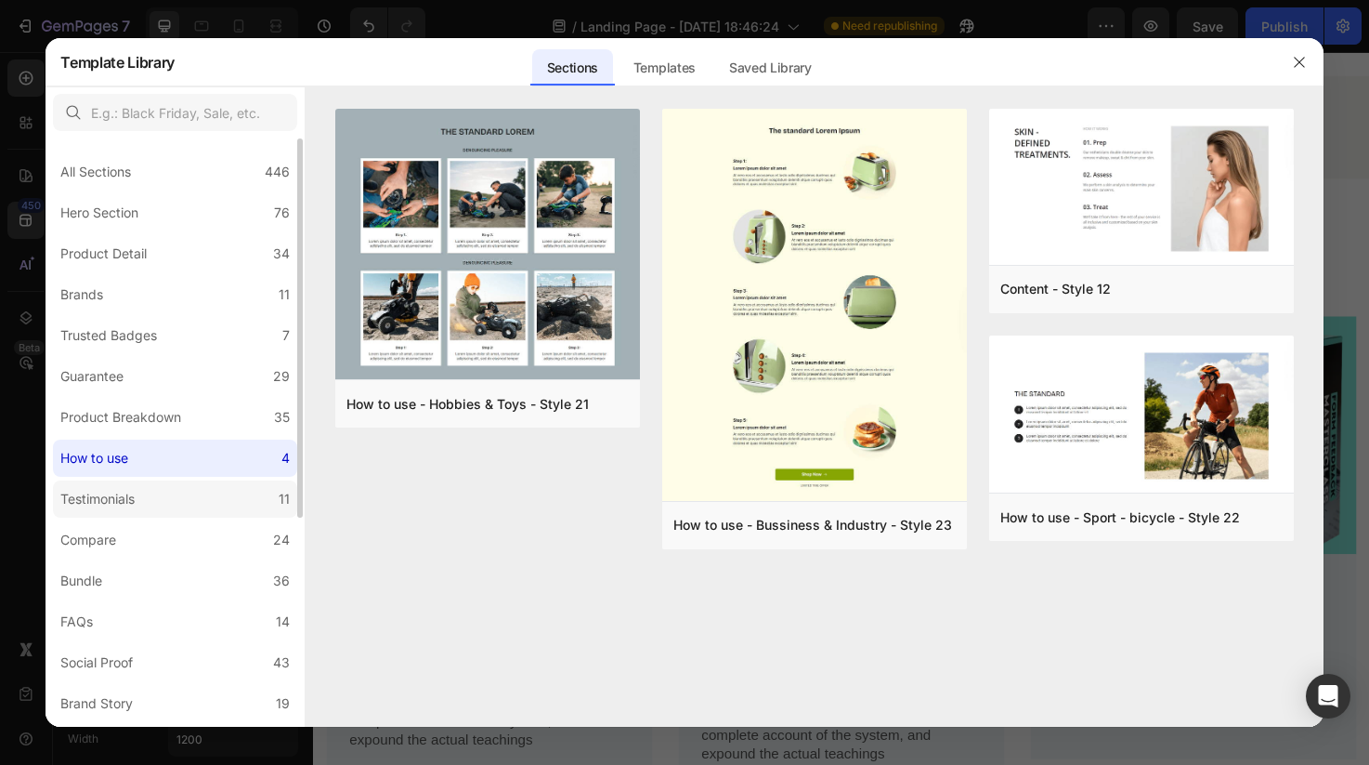
click at [147, 499] on label "Testimonials 11" at bounding box center [175, 498] width 244 height 37
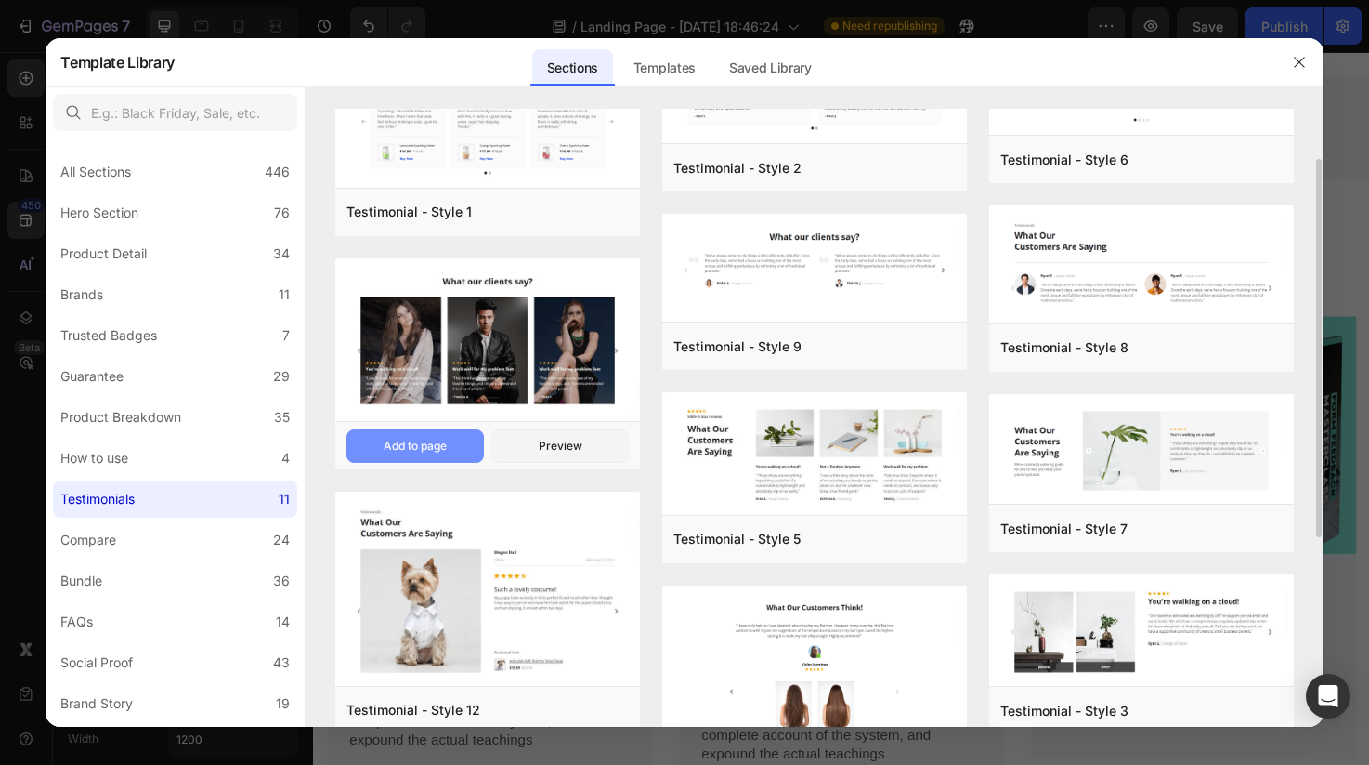
scroll to position [389, 0]
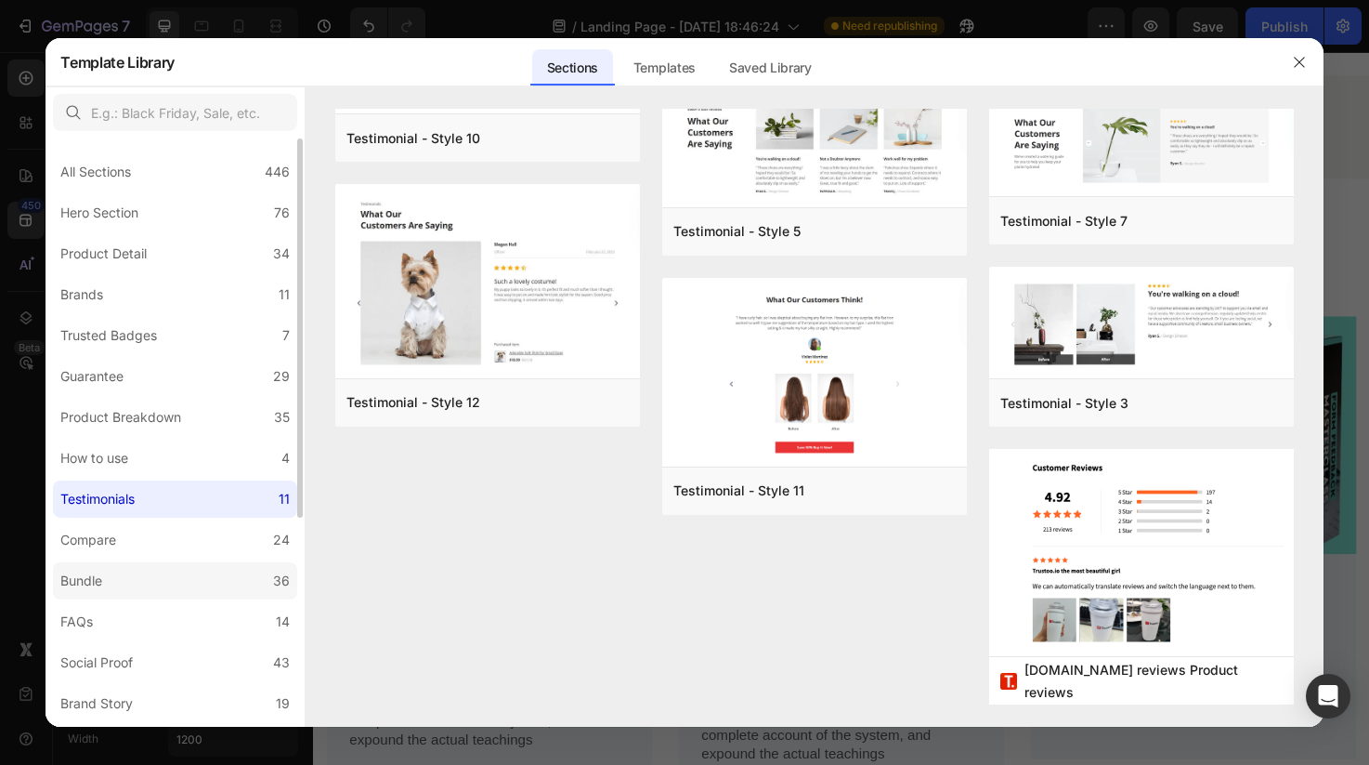
click at [126, 570] on label "Bundle 36" at bounding box center [175, 580] width 244 height 37
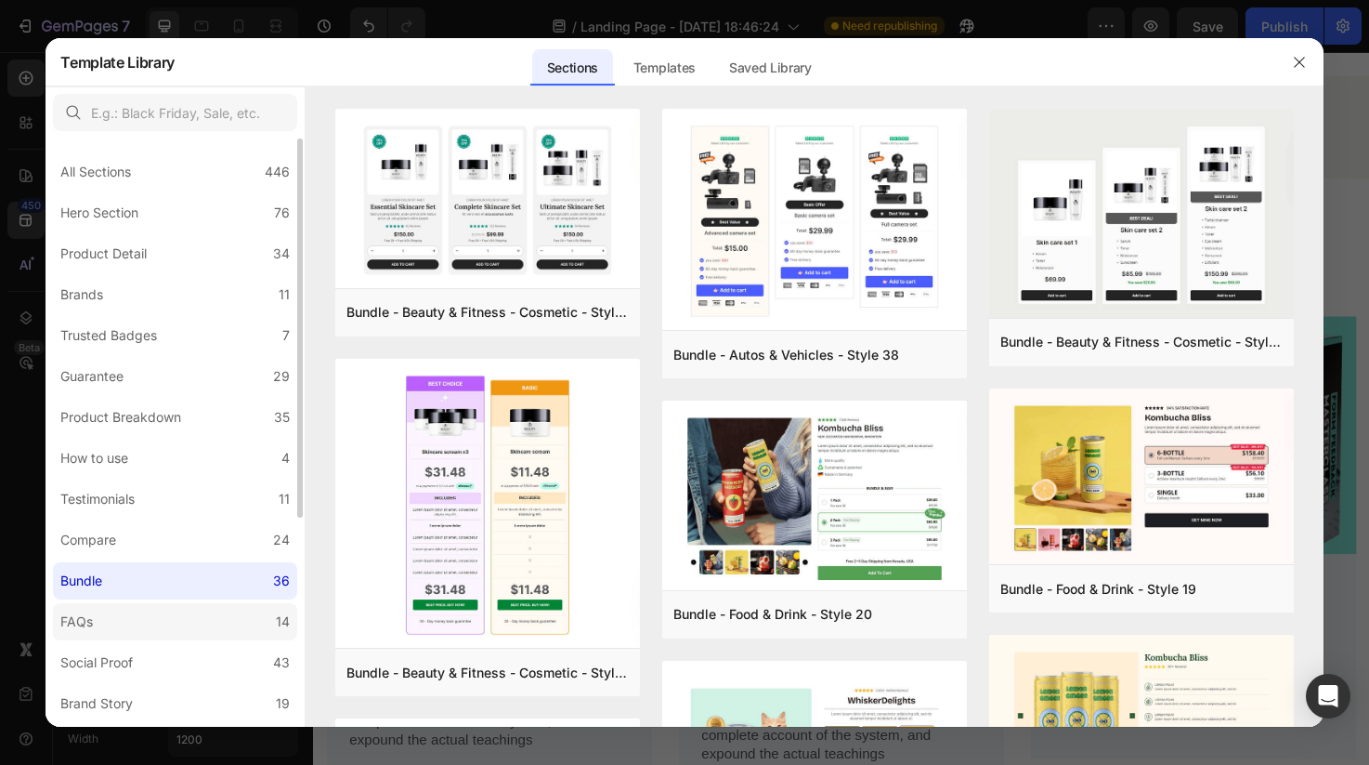
click at [182, 612] on label "FAQs 14" at bounding box center [175, 621] width 244 height 37
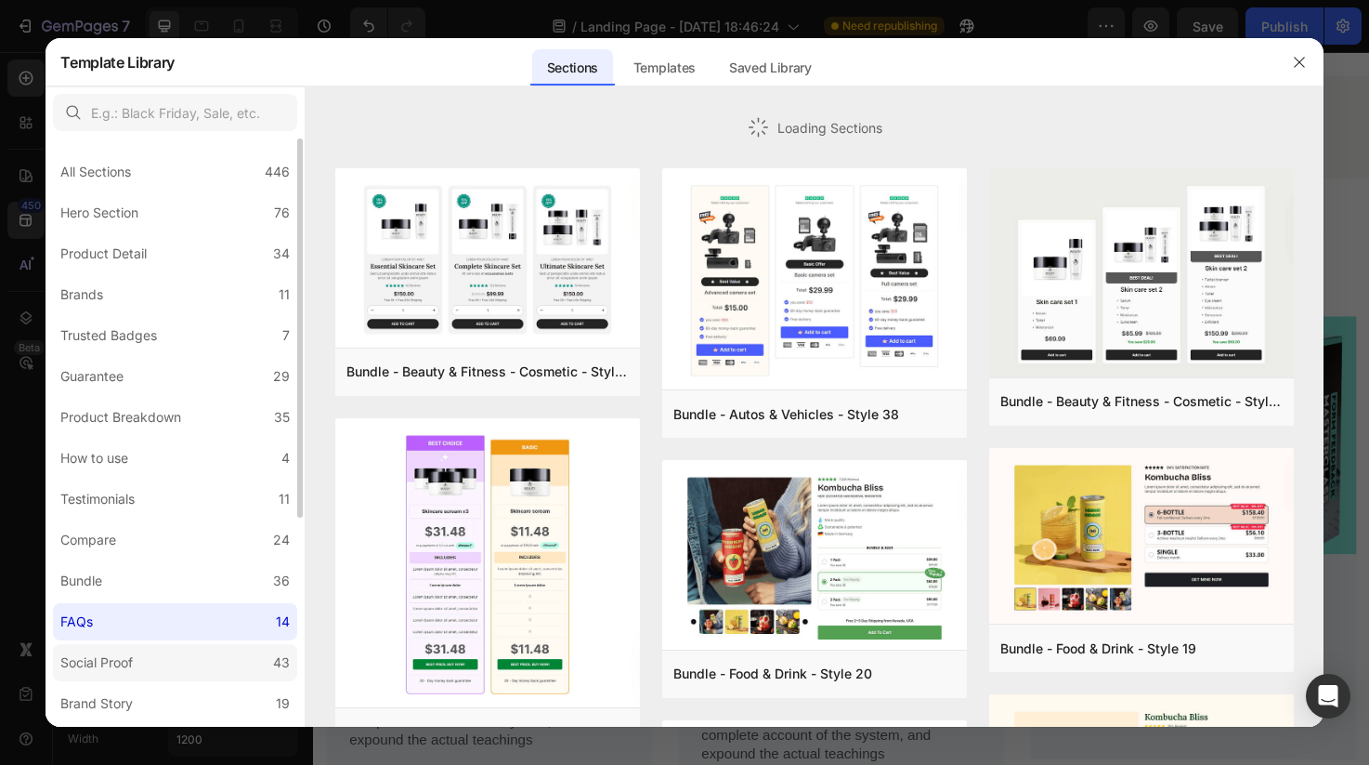
click at [175, 657] on label "Social Proof 43" at bounding box center [175, 662] width 244 height 37
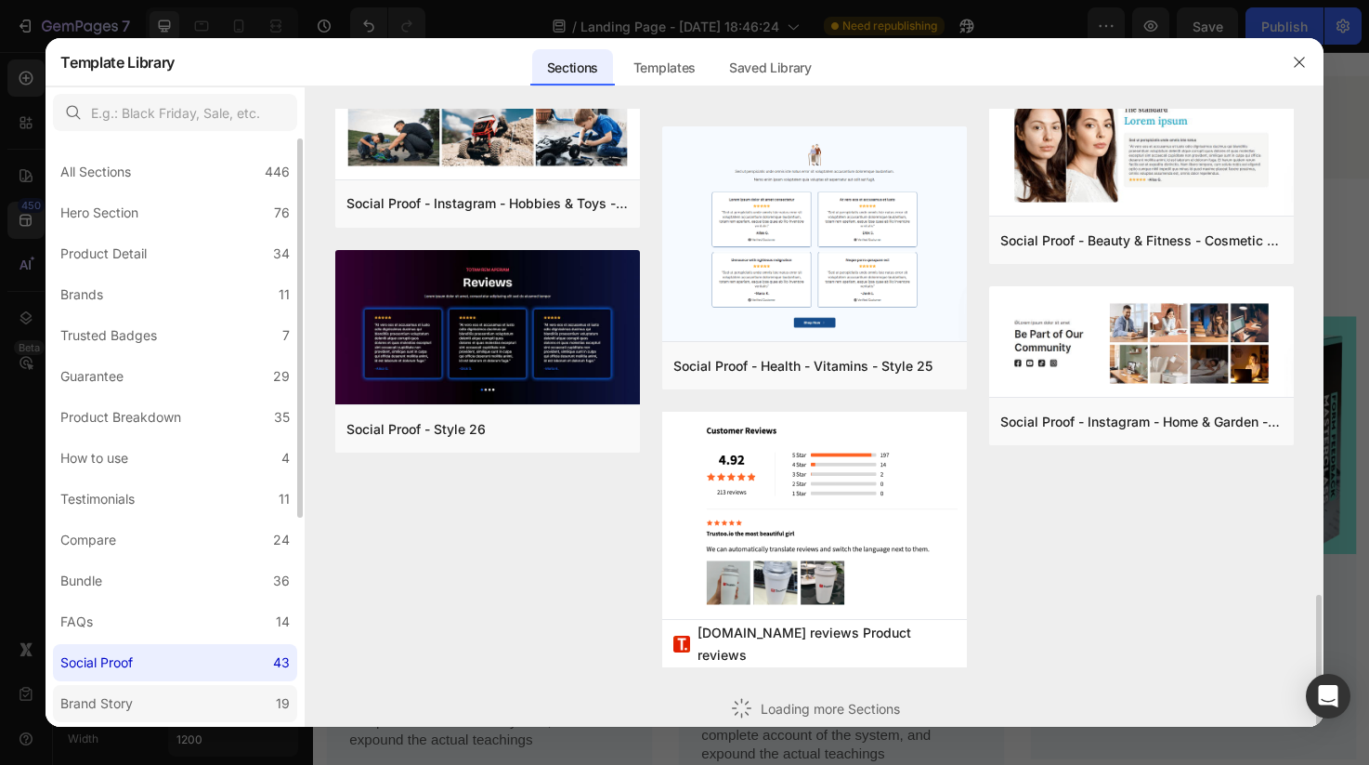
scroll to position [1899, 0]
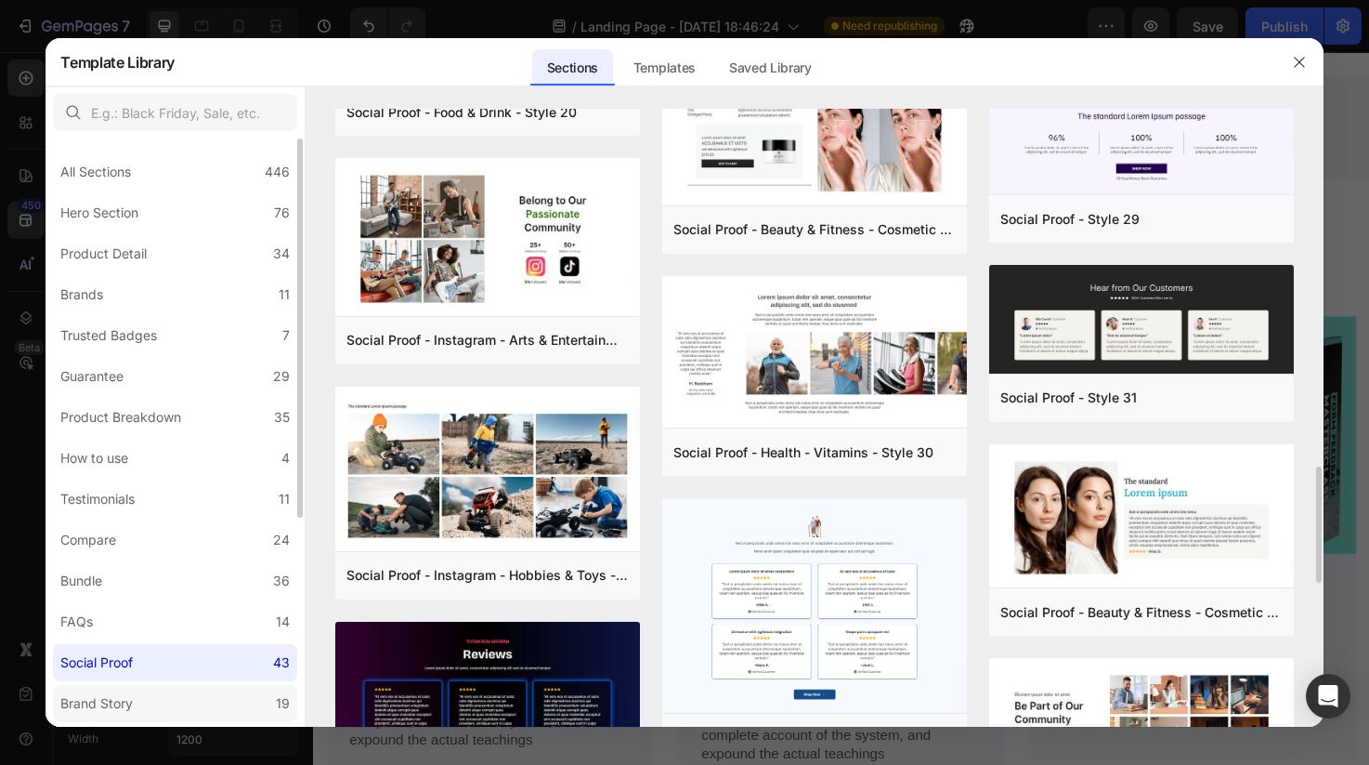
click at [204, 703] on label "Brand Story 19" at bounding box center [175, 703] width 244 height 37
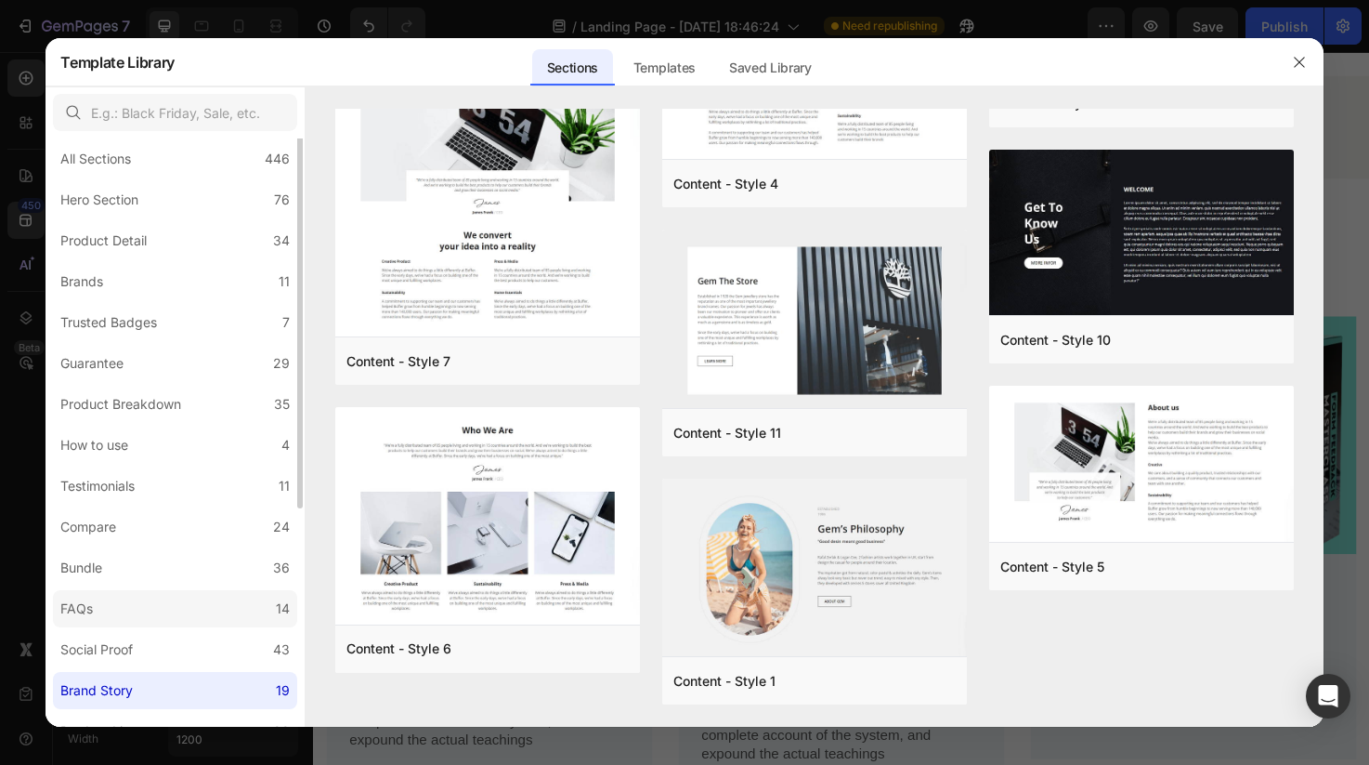
scroll to position [0, 0]
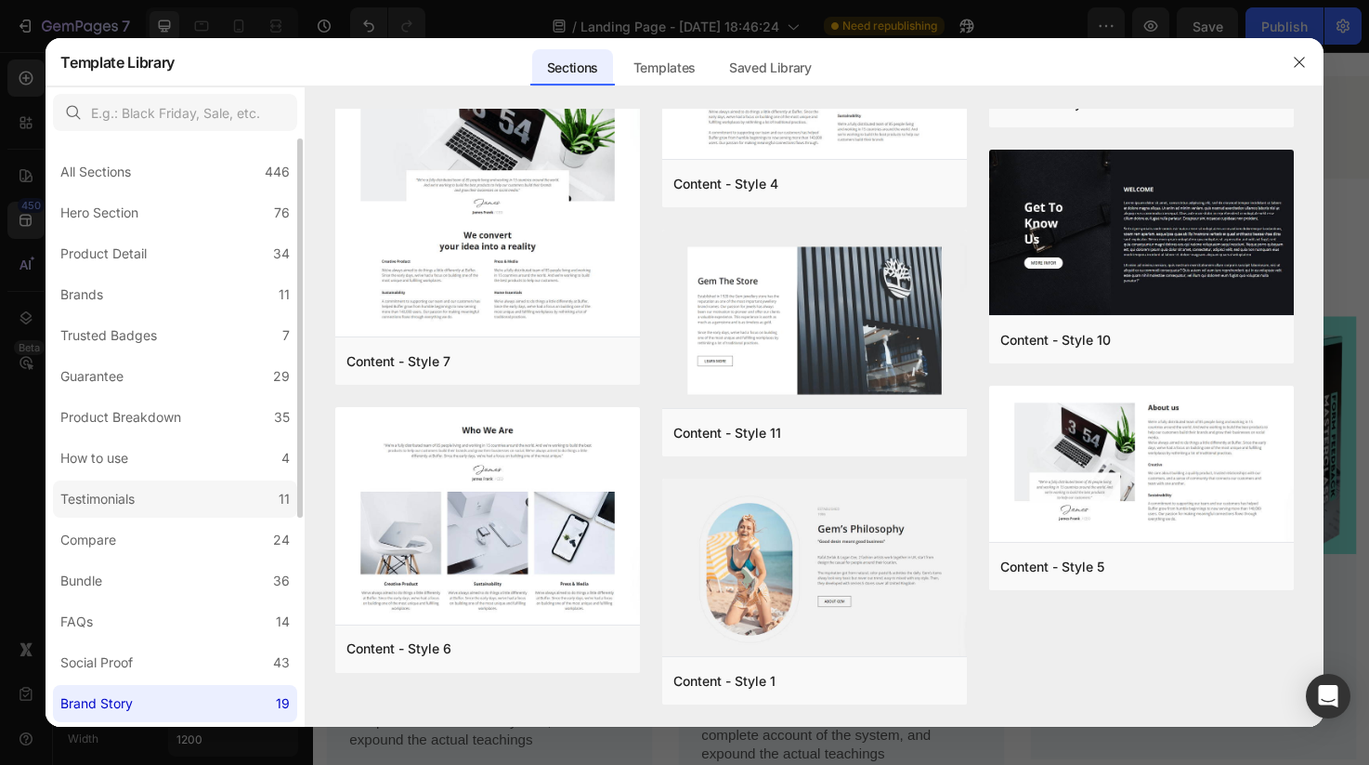
click at [217, 492] on label "Testimonials 11" at bounding box center [175, 498] width 244 height 37
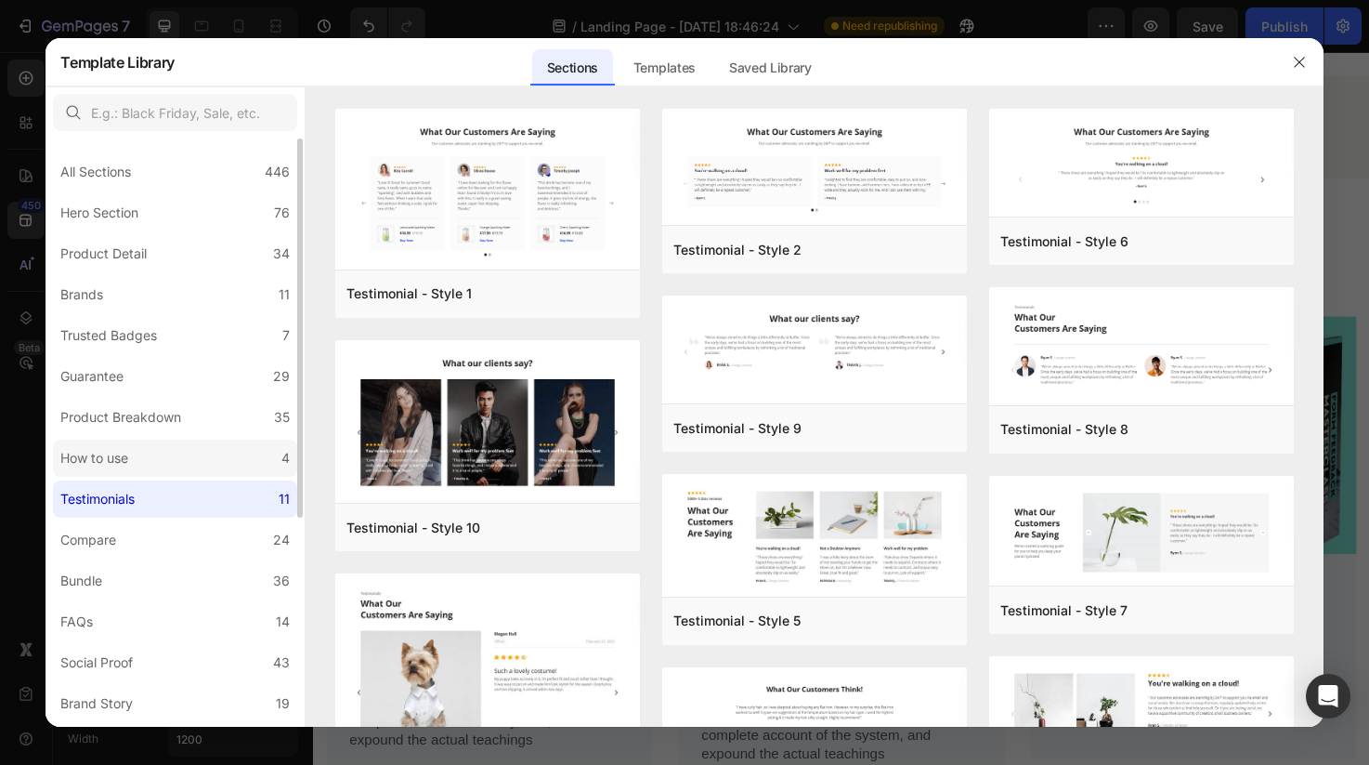
click at [216, 453] on label "How to use 4" at bounding box center [175, 457] width 244 height 37
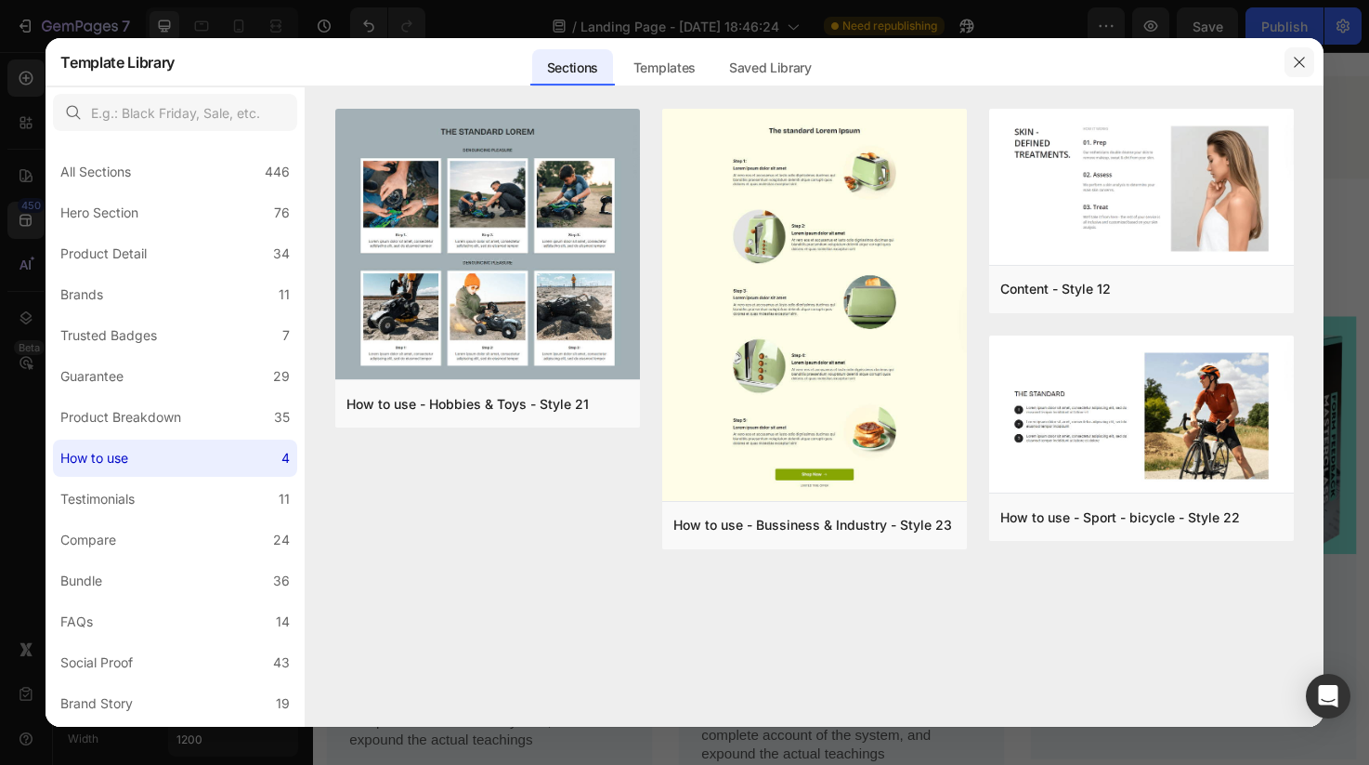
click at [1305, 63] on icon "button" at bounding box center [1299, 62] width 15 height 15
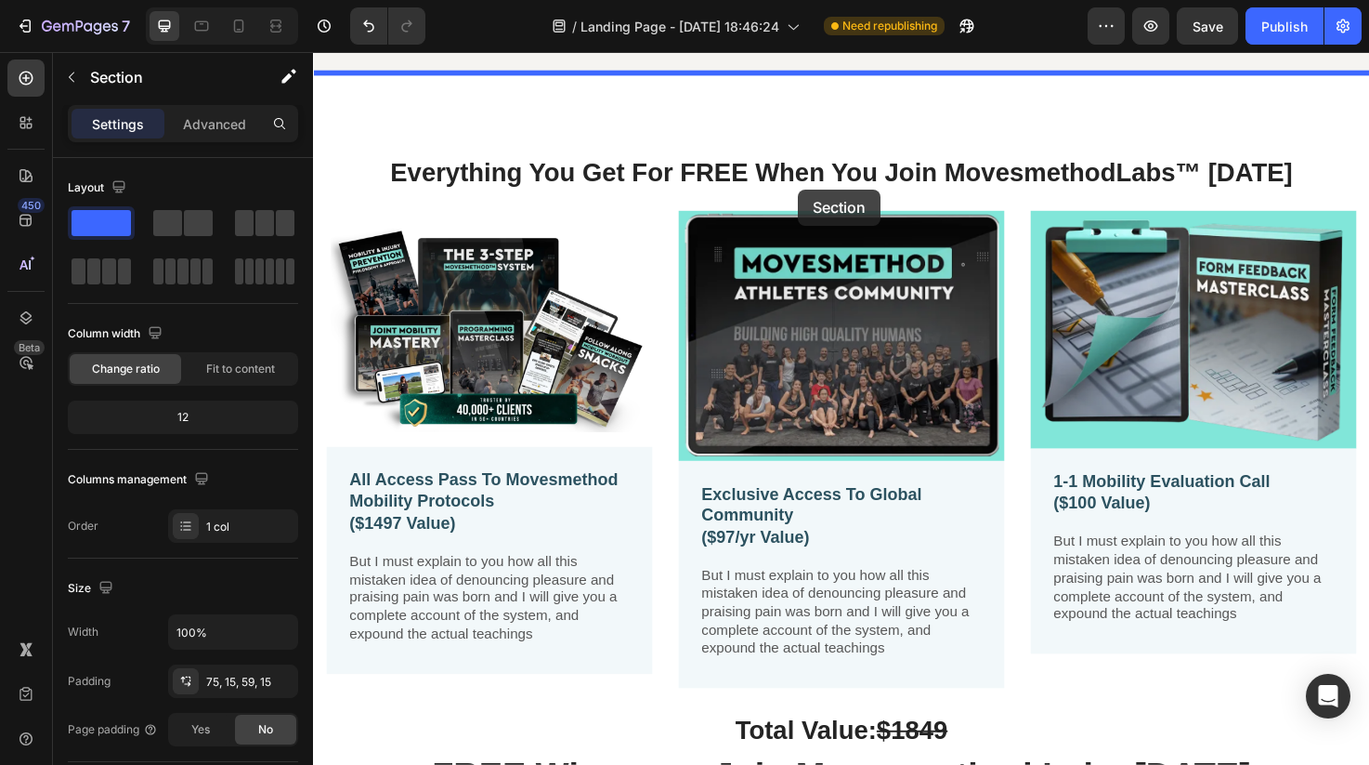
scroll to position [702, 0]
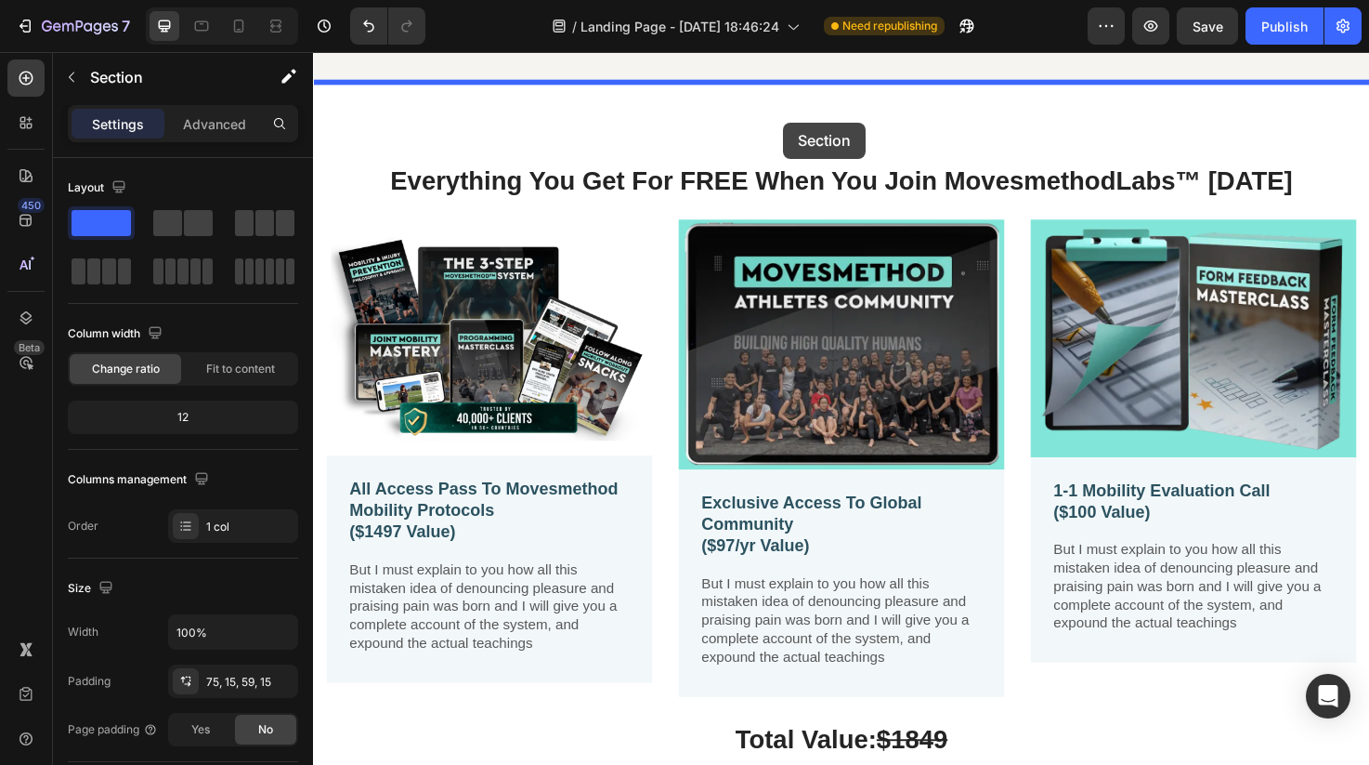
drag, startPoint x: 818, startPoint y: 417, endPoint x: 809, endPoint y: 125, distance: 291.9
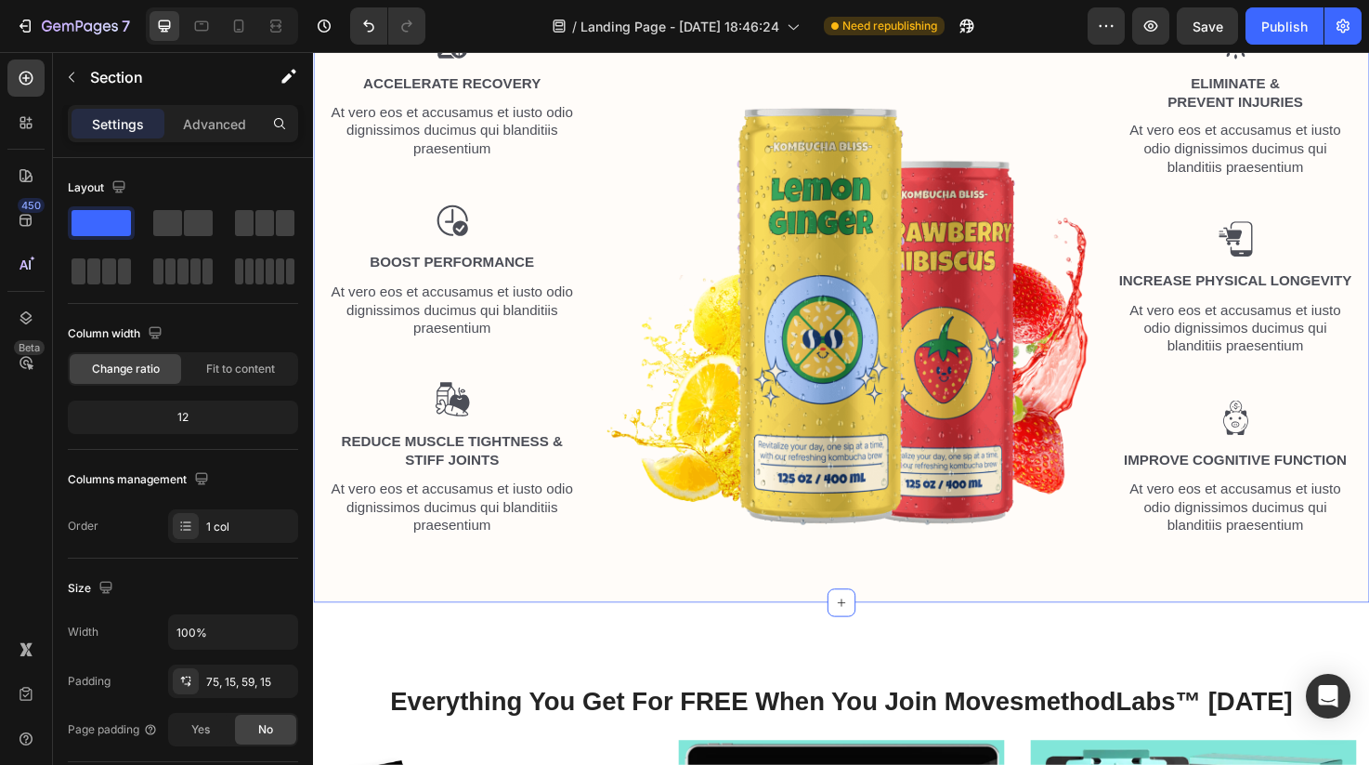
scroll to position [871, 0]
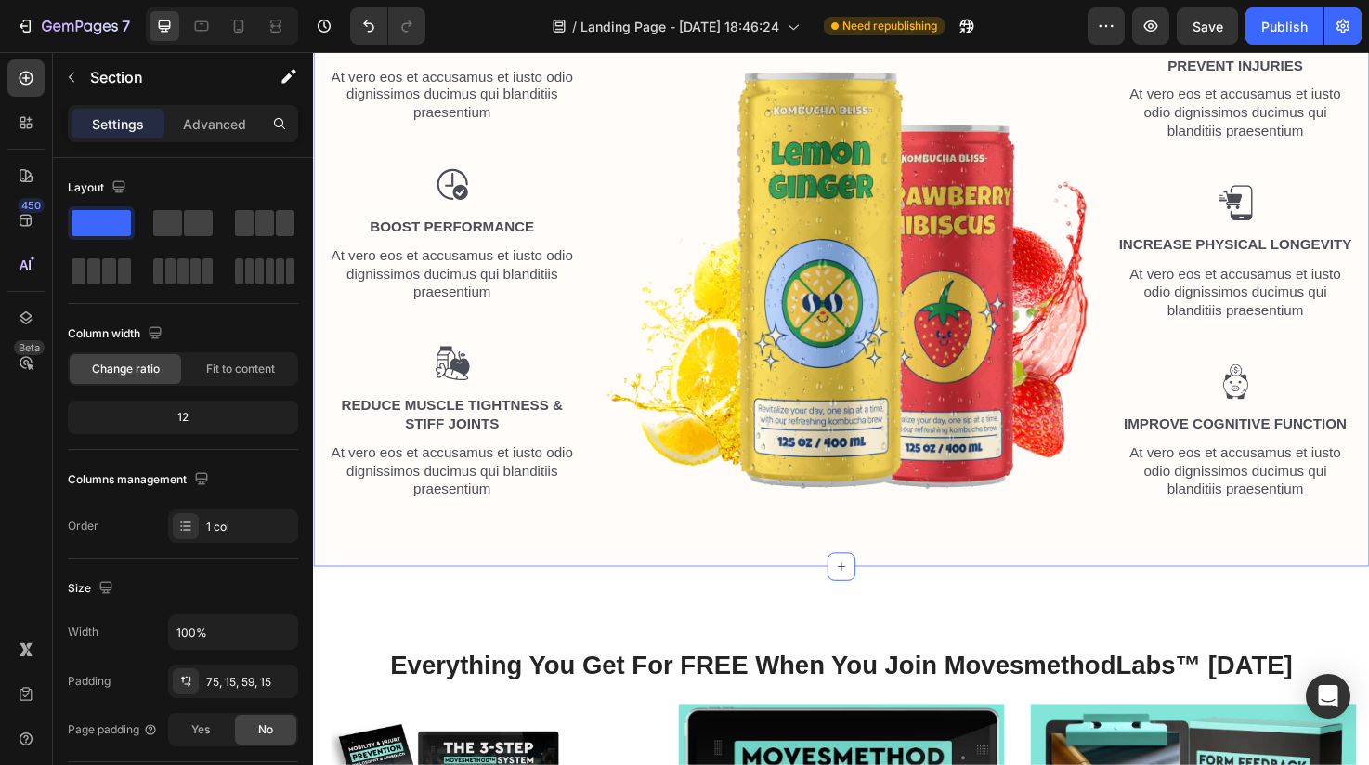
click at [223, 34] on div at bounding box center [222, 25] width 152 height 37
click at [226, 34] on div at bounding box center [239, 26] width 30 height 30
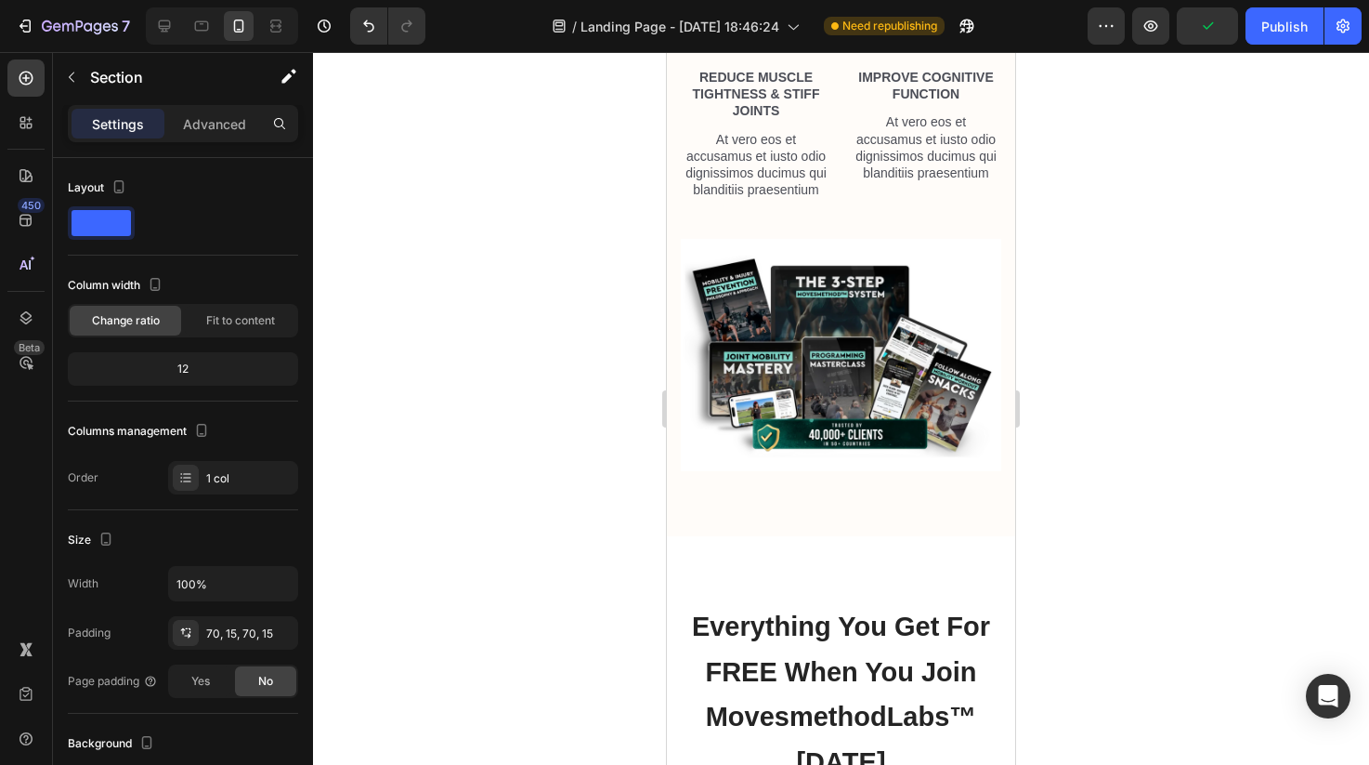
scroll to position [1398, 0]
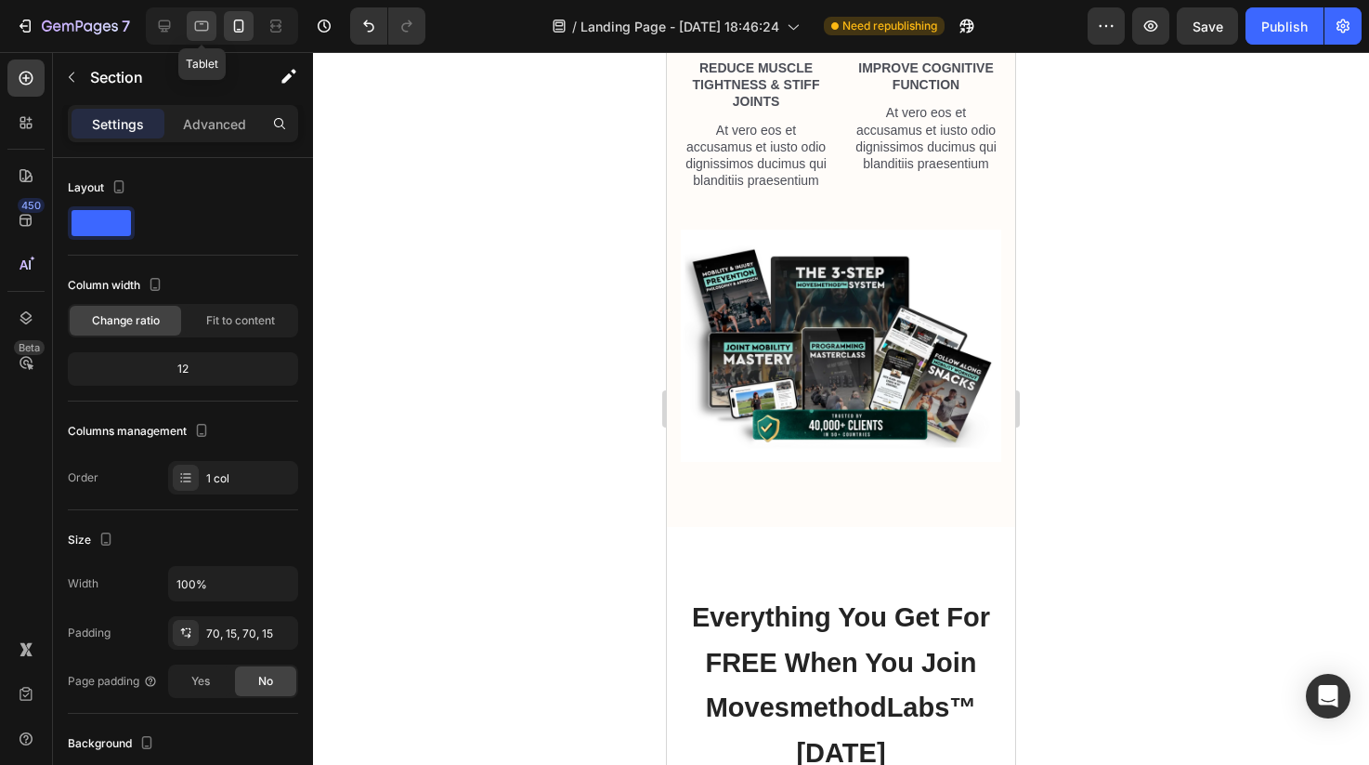
click at [192, 22] on icon at bounding box center [201, 26] width 19 height 19
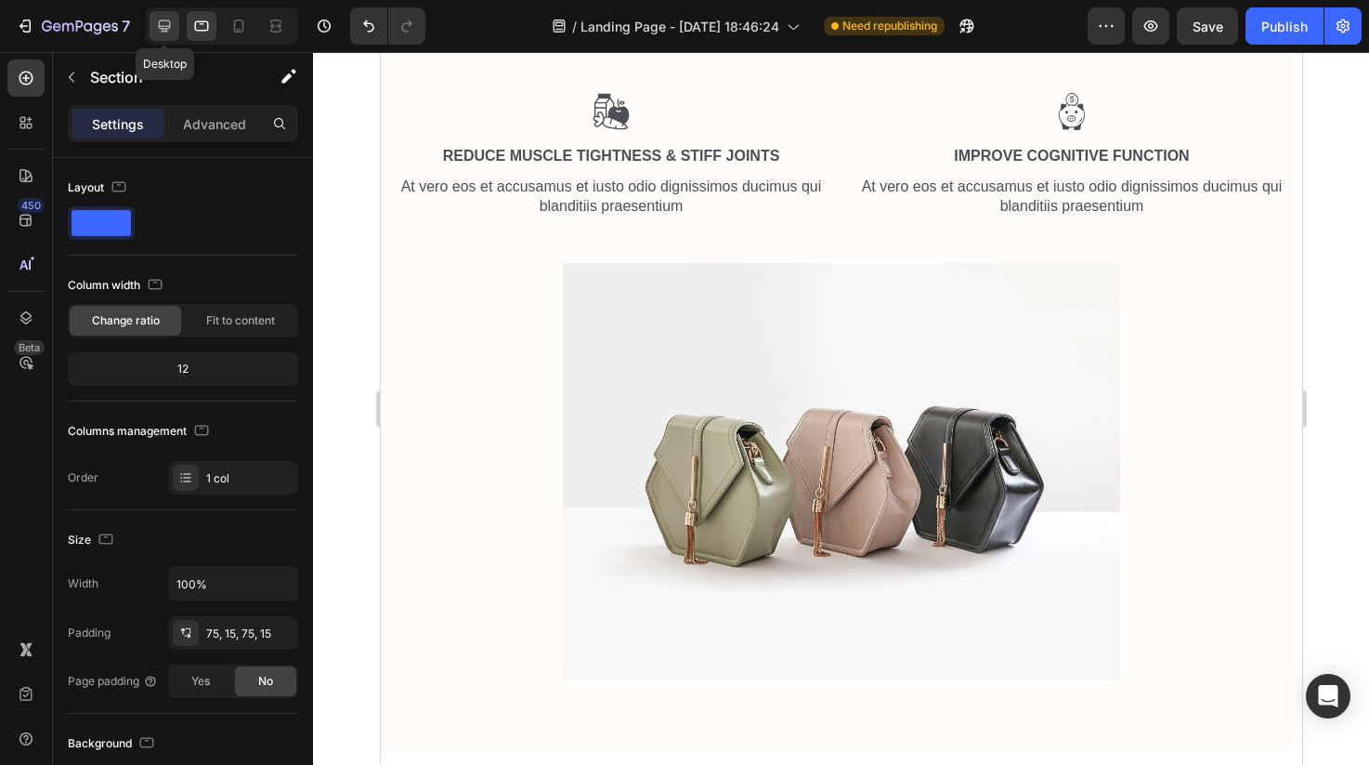
click at [167, 26] on icon at bounding box center [165, 26] width 12 height 12
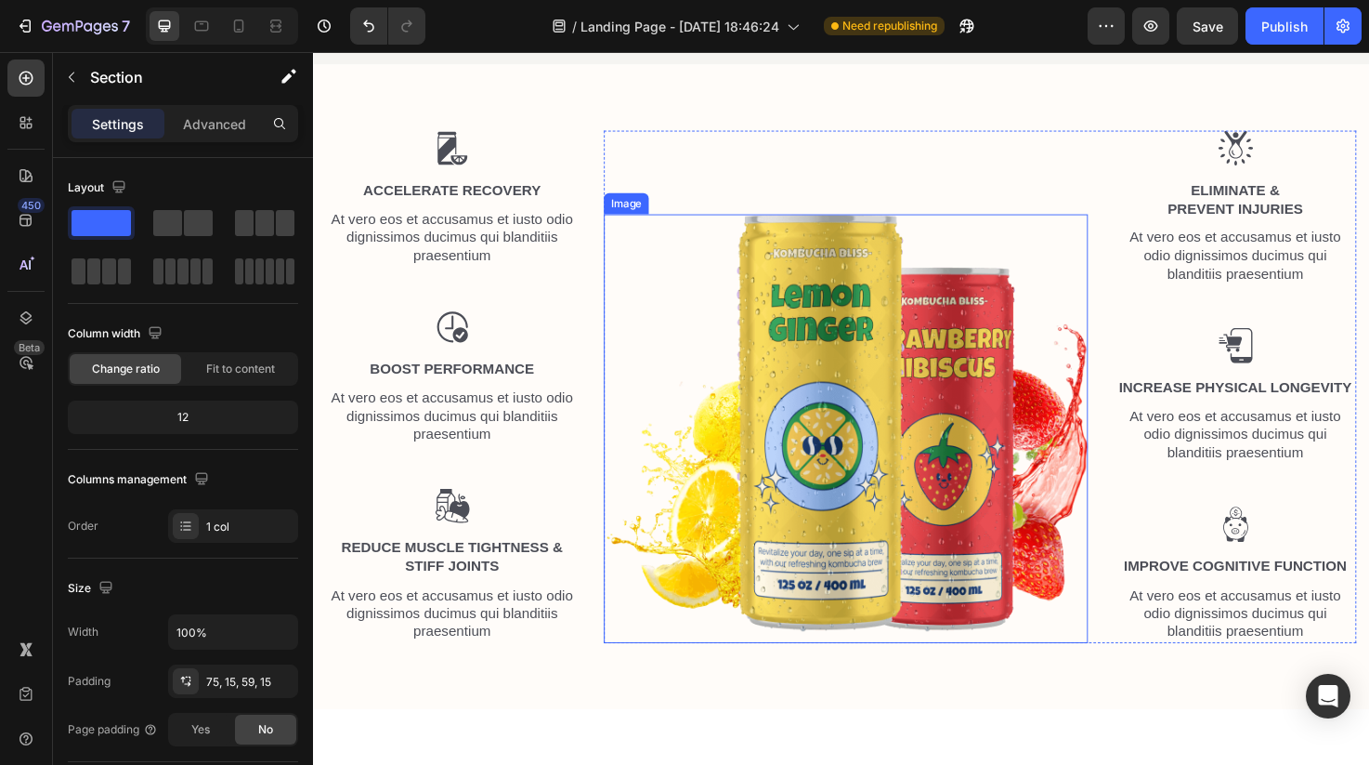
scroll to position [724, 0]
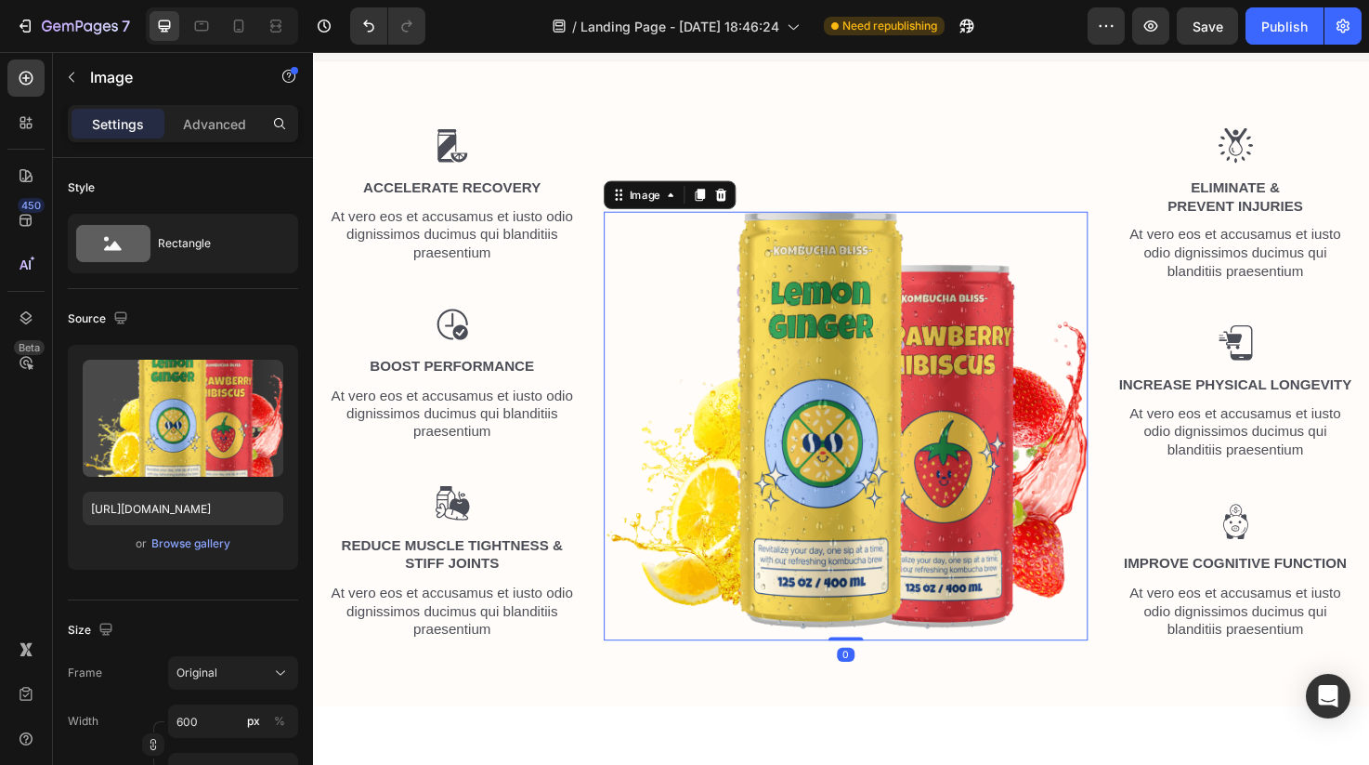
click at [840, 446] on img at bounding box center [875, 446] width 511 height 452
click at [197, 545] on div "Browse gallery" at bounding box center [190, 543] width 79 height 17
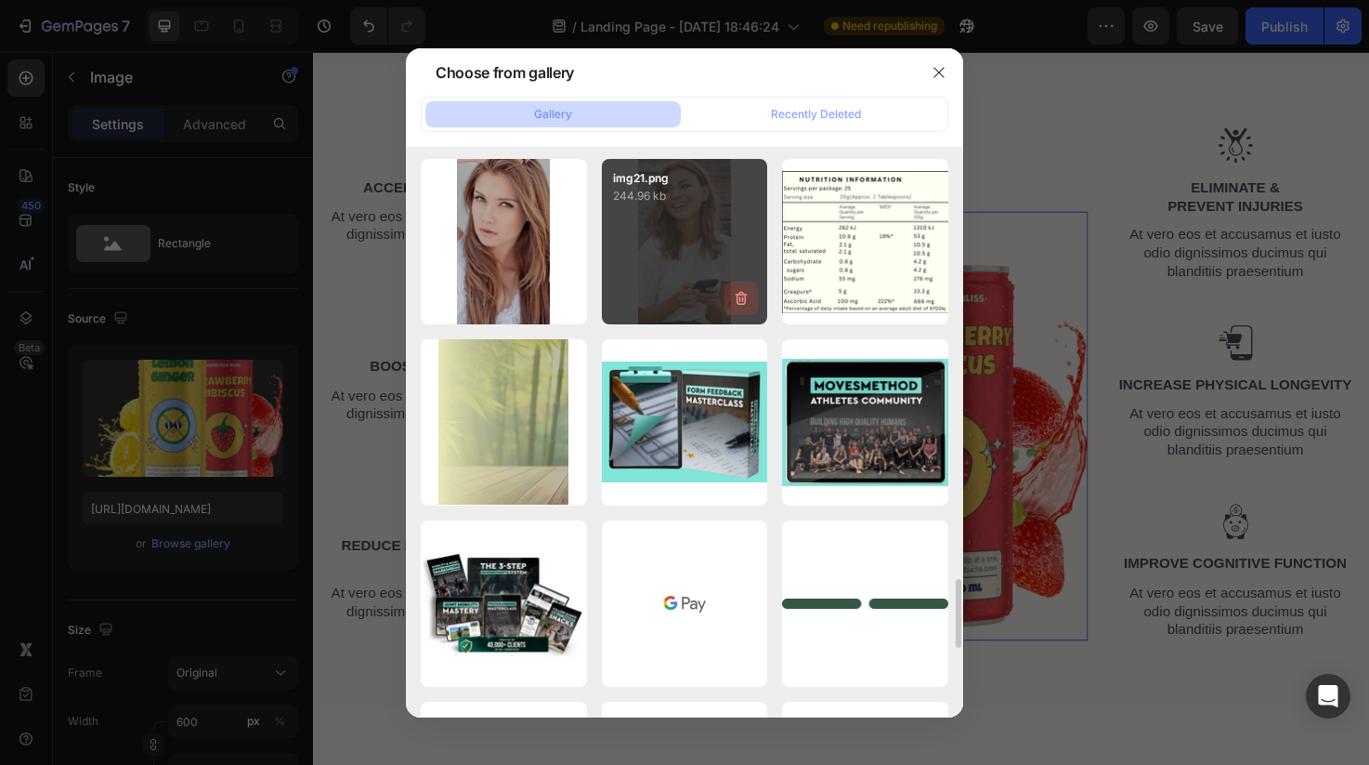
scroll to position [3304, 0]
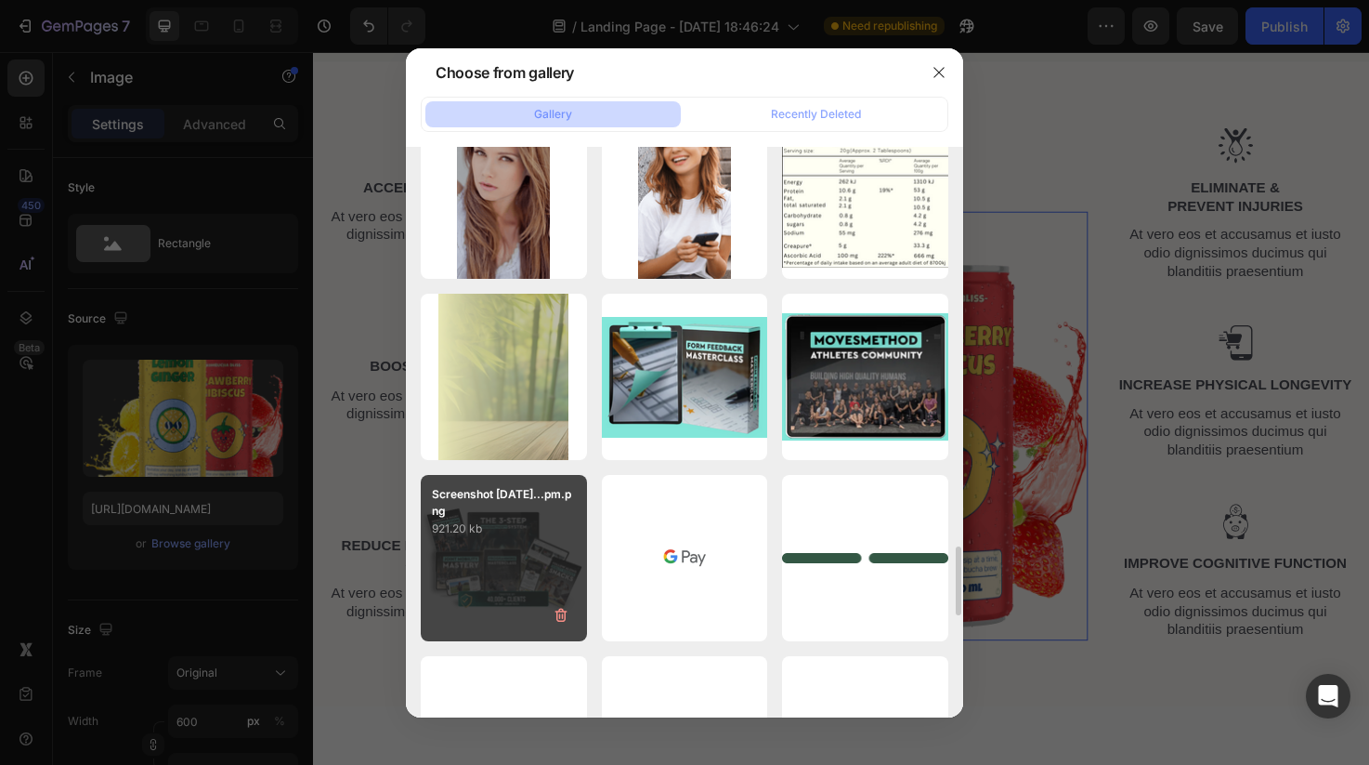
click at [498, 530] on p "921.20 kb" at bounding box center [504, 528] width 144 height 19
type input "https://cdn.shopify.com/s/files/1/0606/5533/7551/files/gempages_558382170591200…"
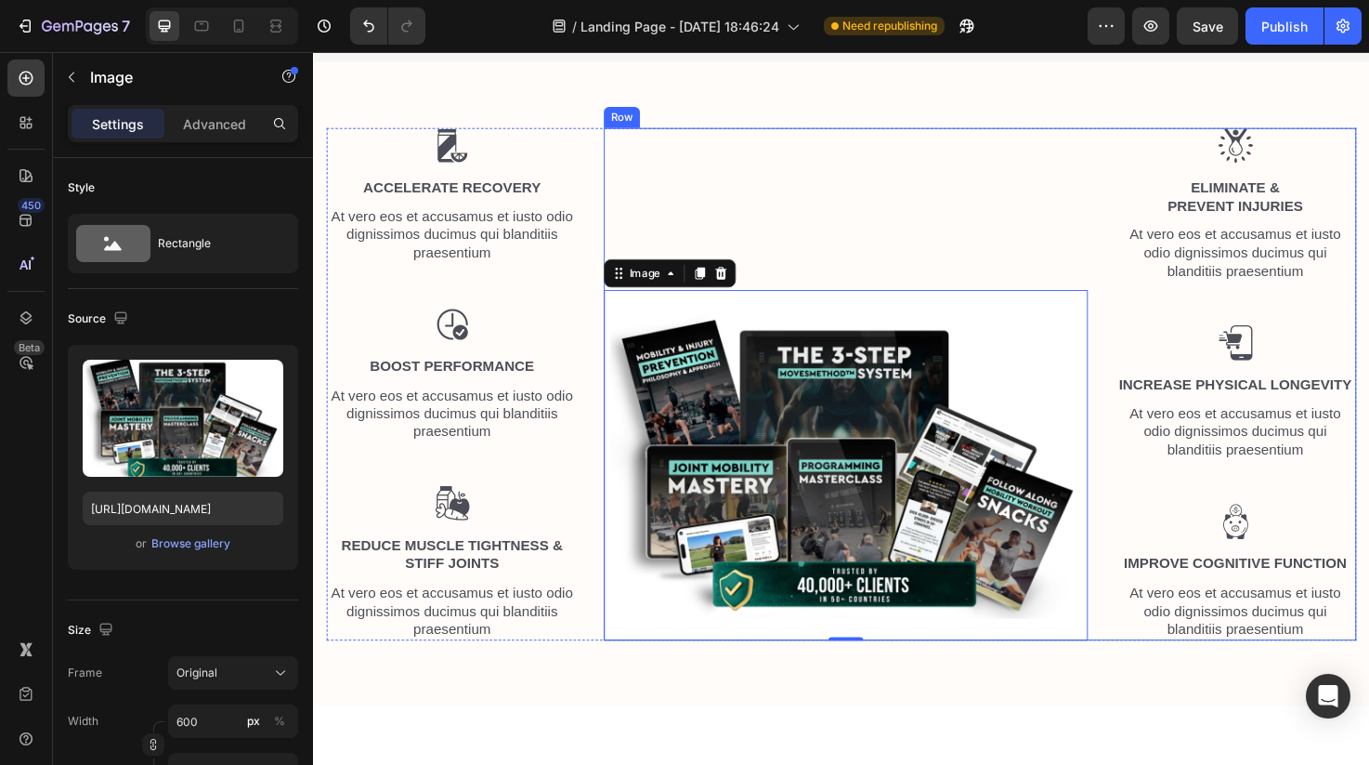
click at [787, 266] on div "Image 0" at bounding box center [875, 402] width 511 height 541
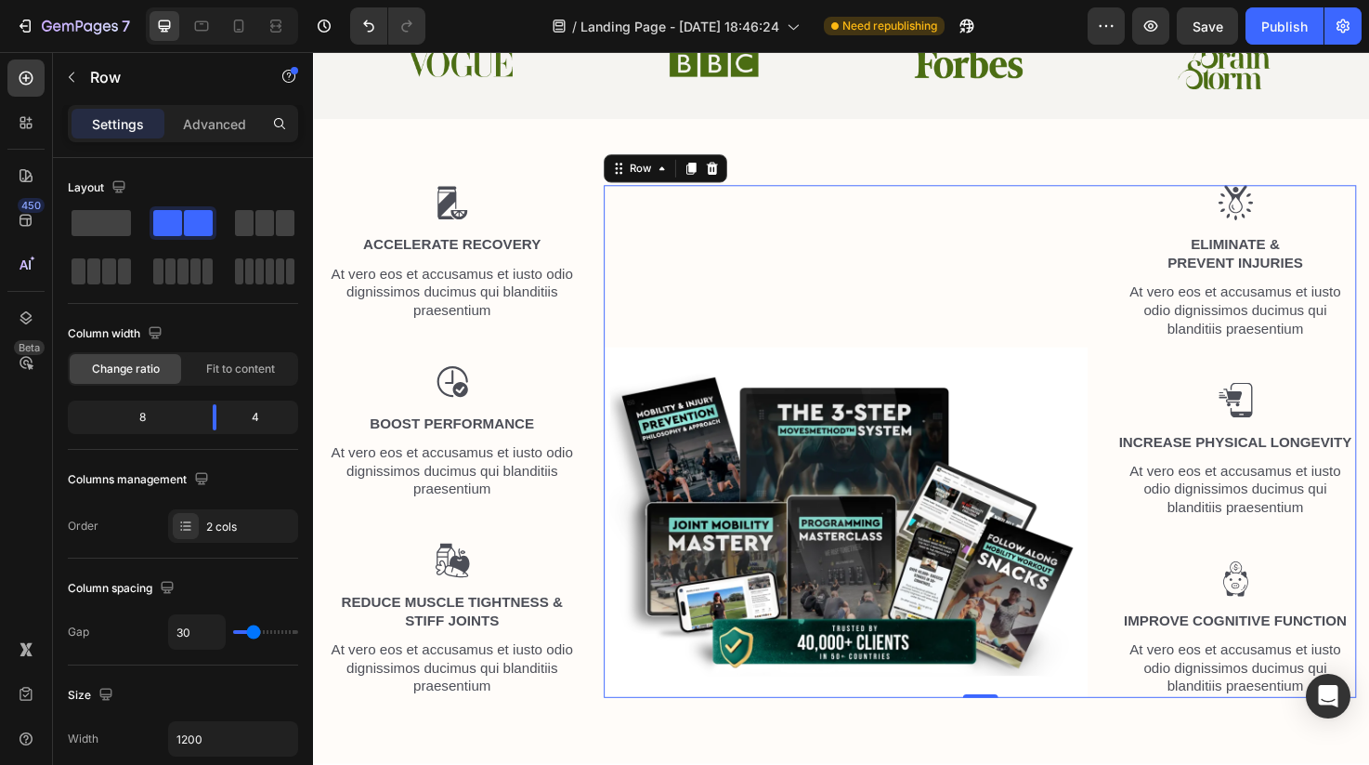
scroll to position [670, 0]
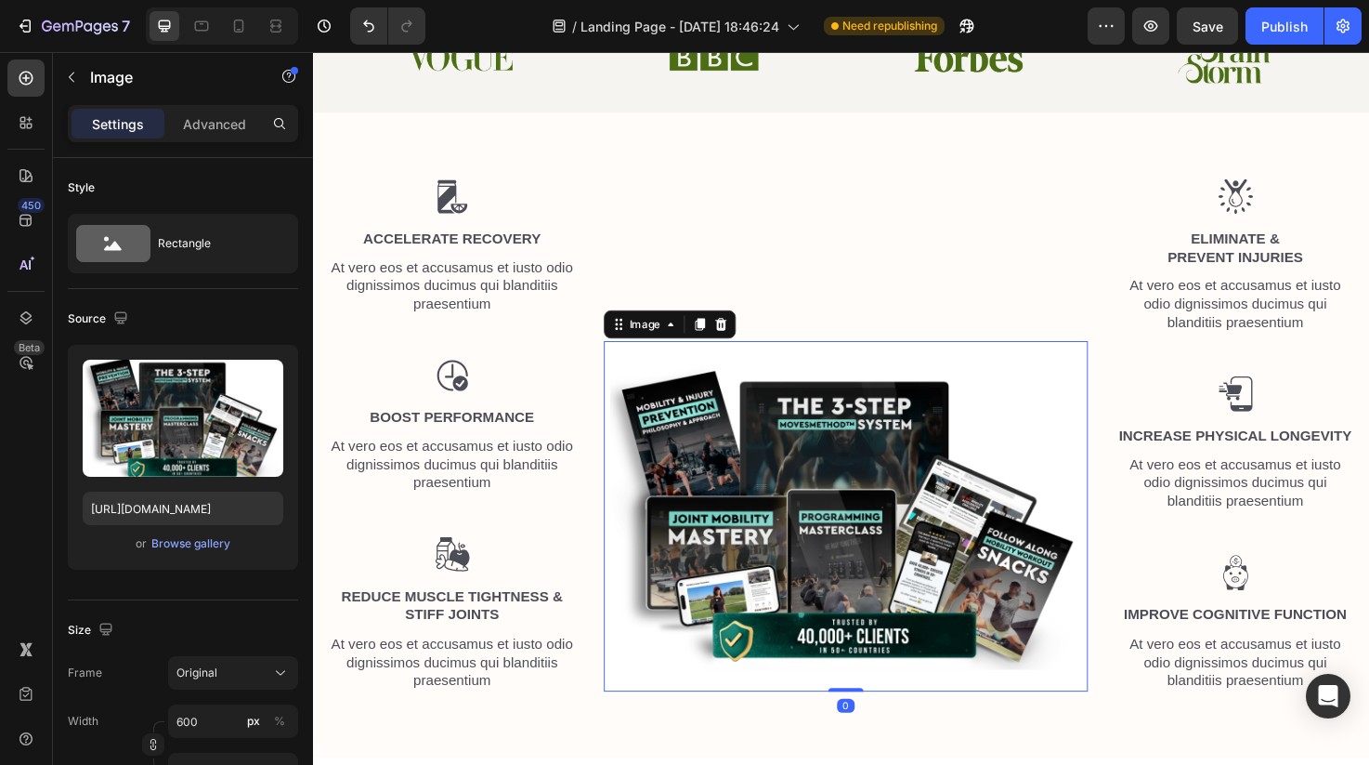
click at [831, 459] on img at bounding box center [875, 542] width 511 height 370
drag, startPoint x: 209, startPoint y: 721, endPoint x: 160, endPoint y: 720, distance: 49.2
click at [161, 721] on div "Width 600 px % Height px %" at bounding box center [183, 745] width 230 height 82
type input "350600"
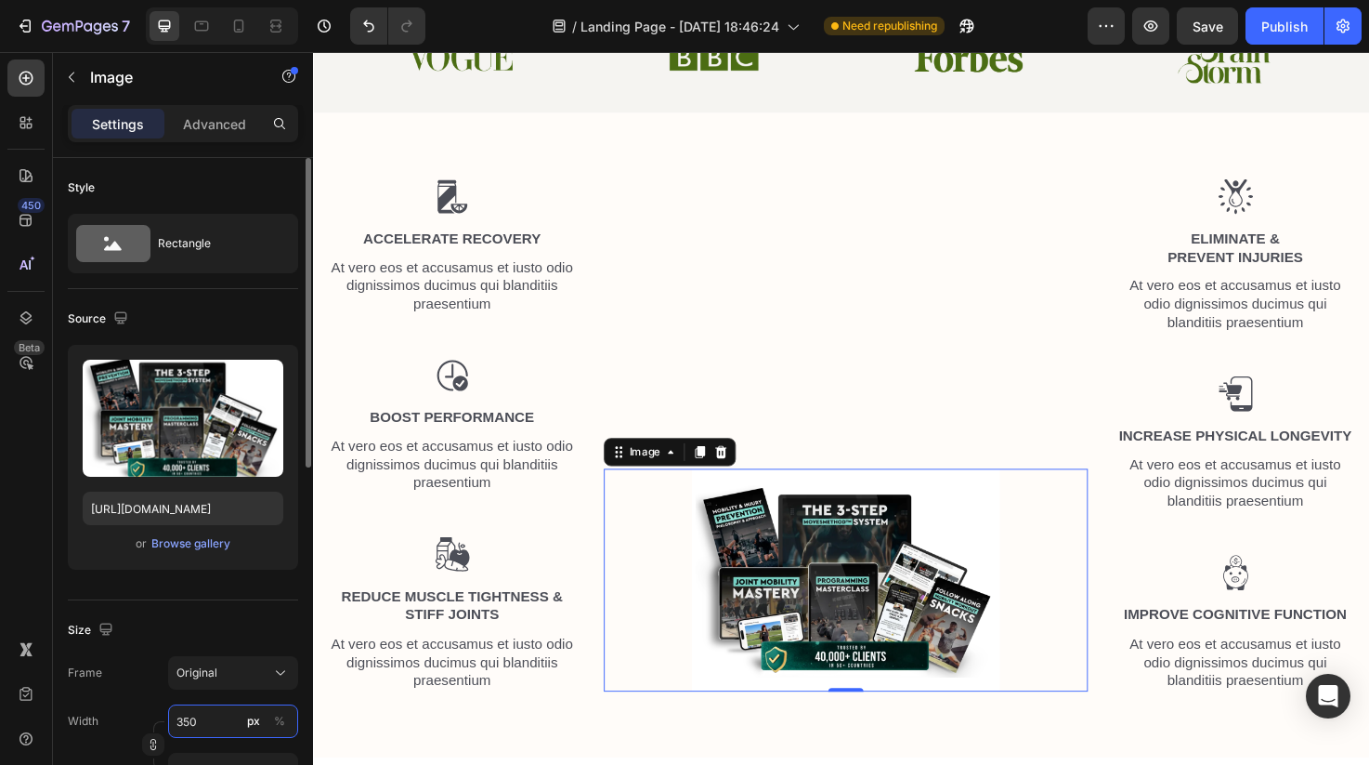
type input "350"
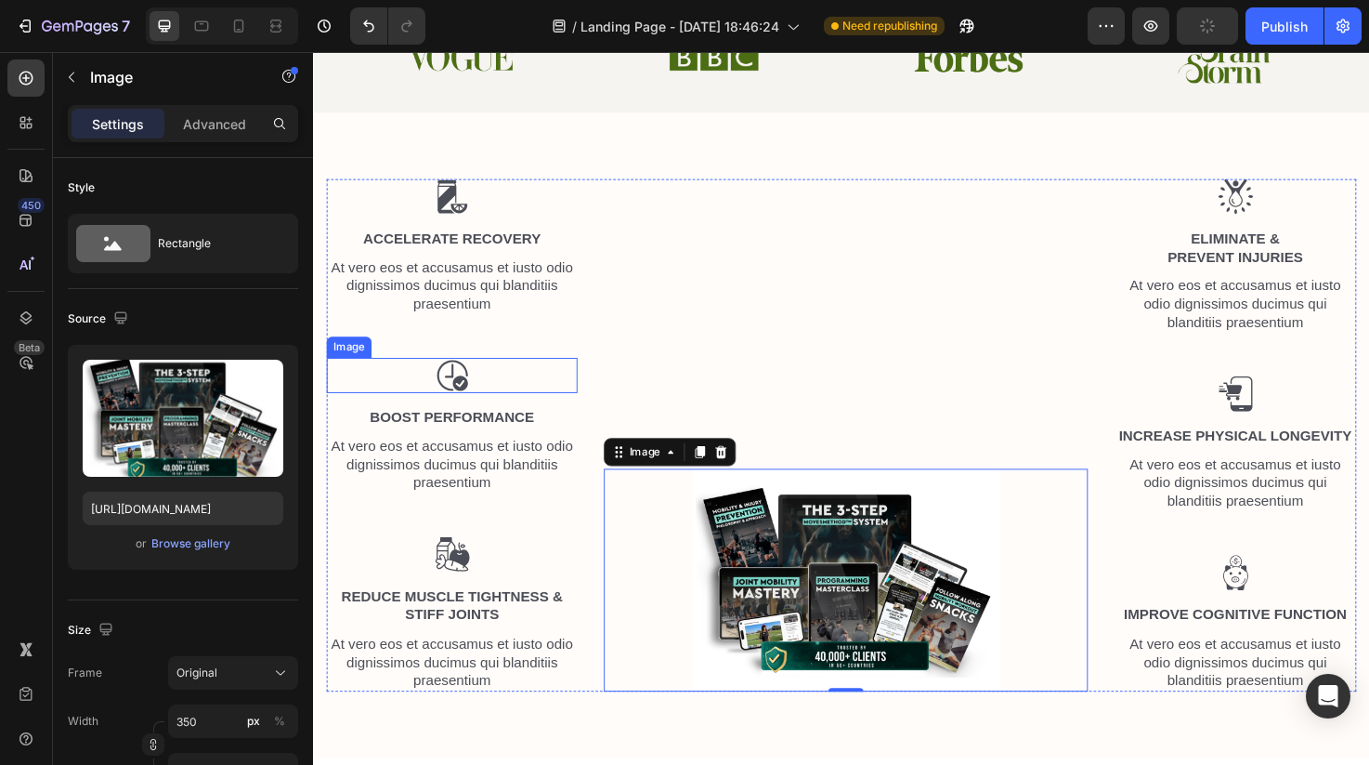
click at [568, 386] on div at bounding box center [459, 392] width 265 height 37
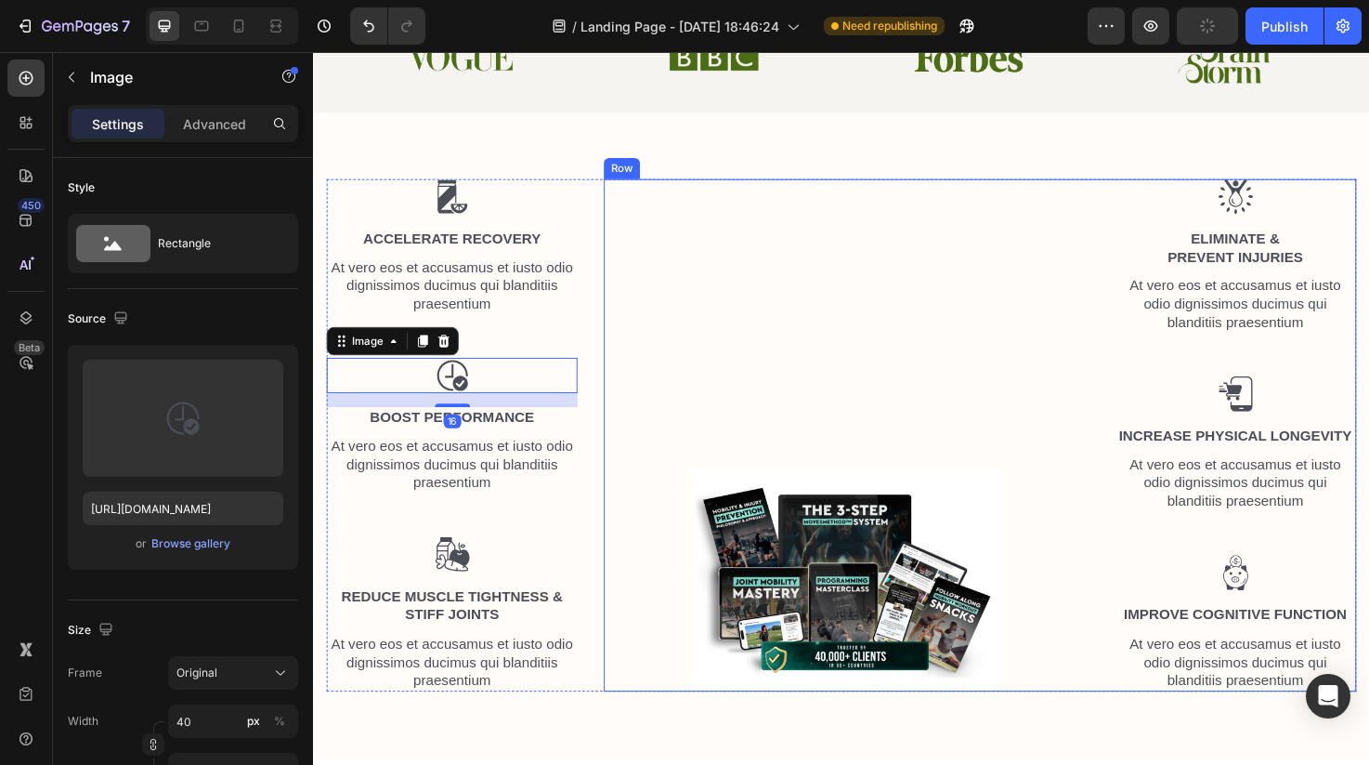
click at [760, 389] on div "Image" at bounding box center [875, 456] width 511 height 541
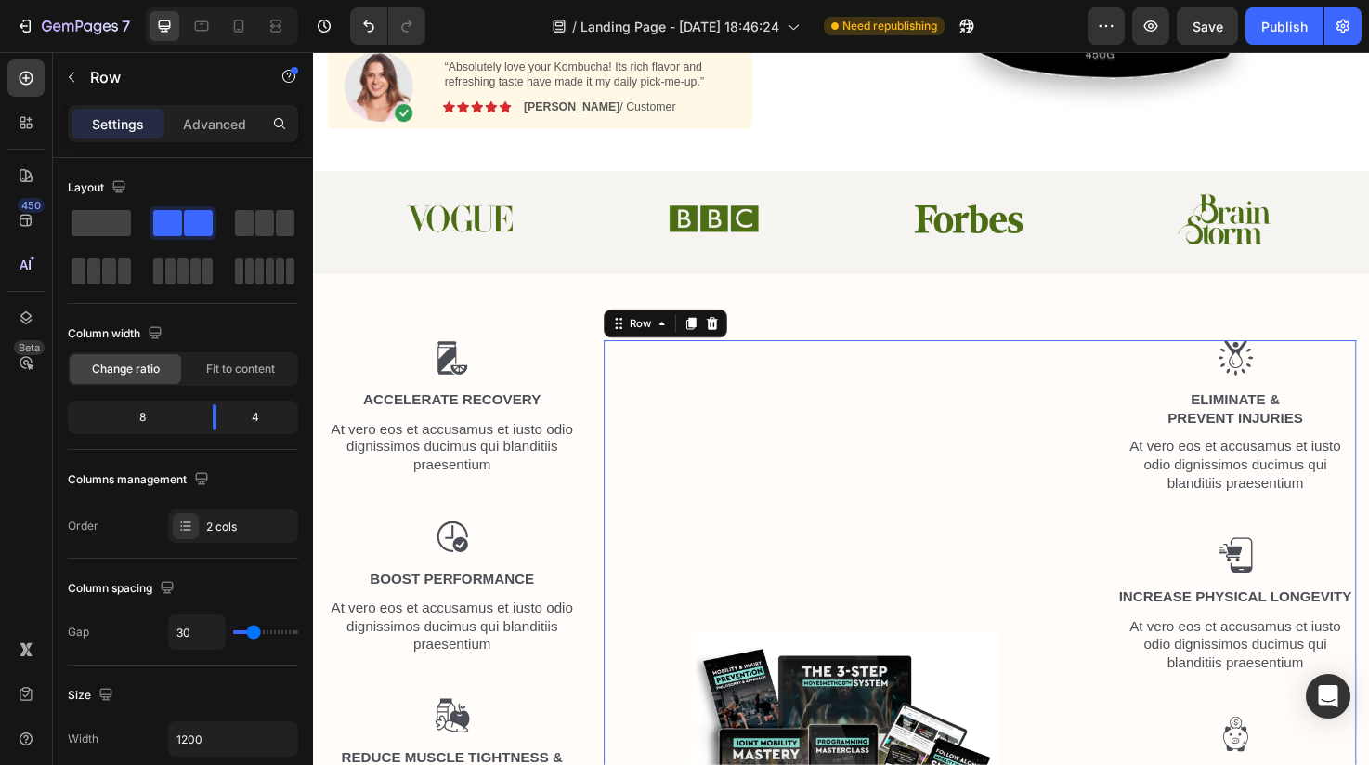
scroll to position [613, 0]
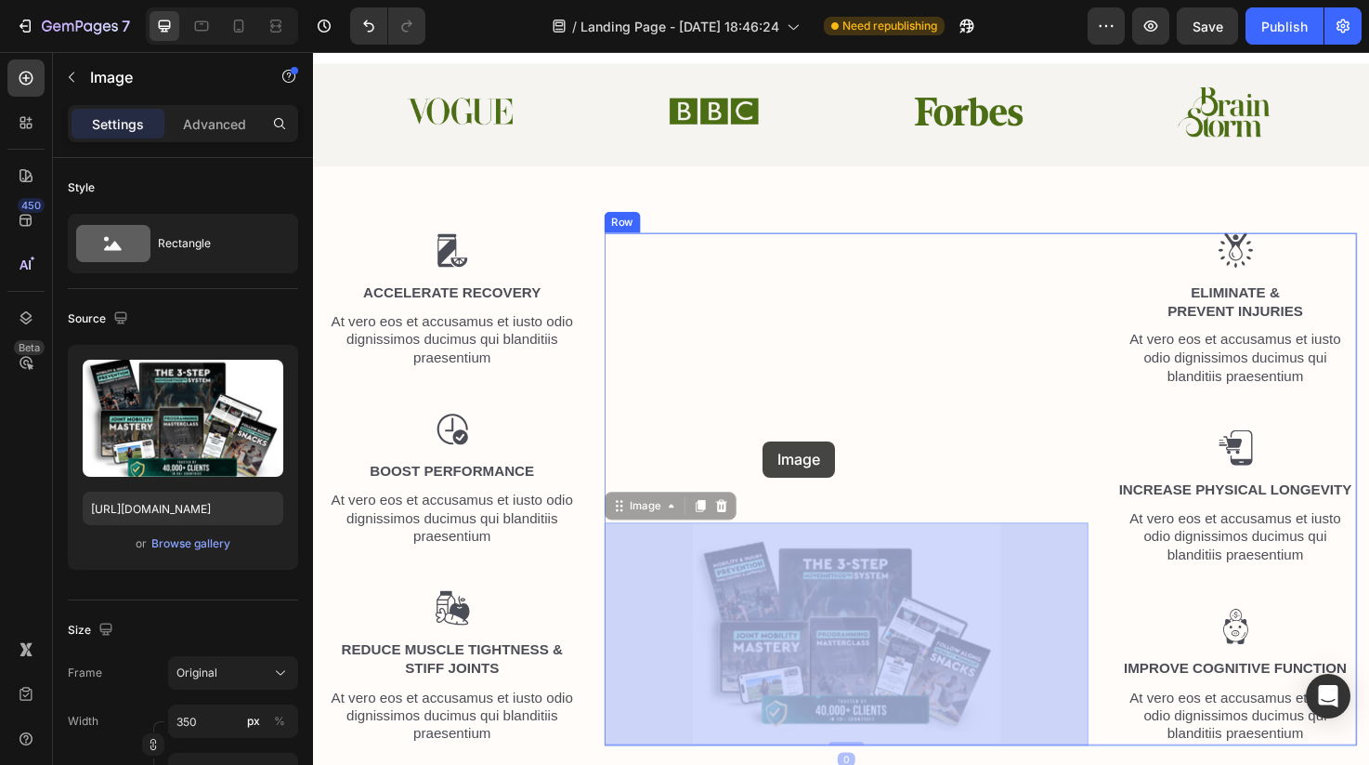
drag, startPoint x: 796, startPoint y: 574, endPoint x: 787, endPoint y: 450, distance: 124.8
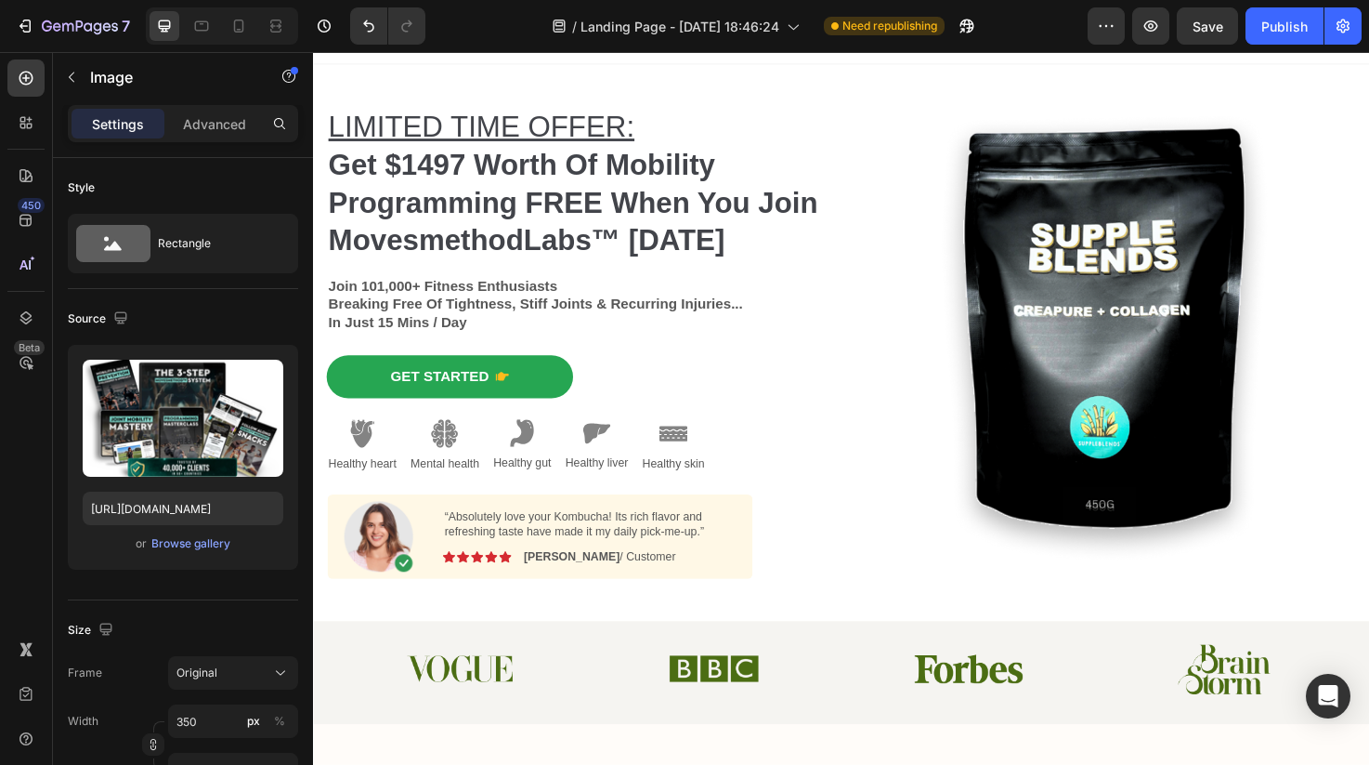
scroll to position [0, 0]
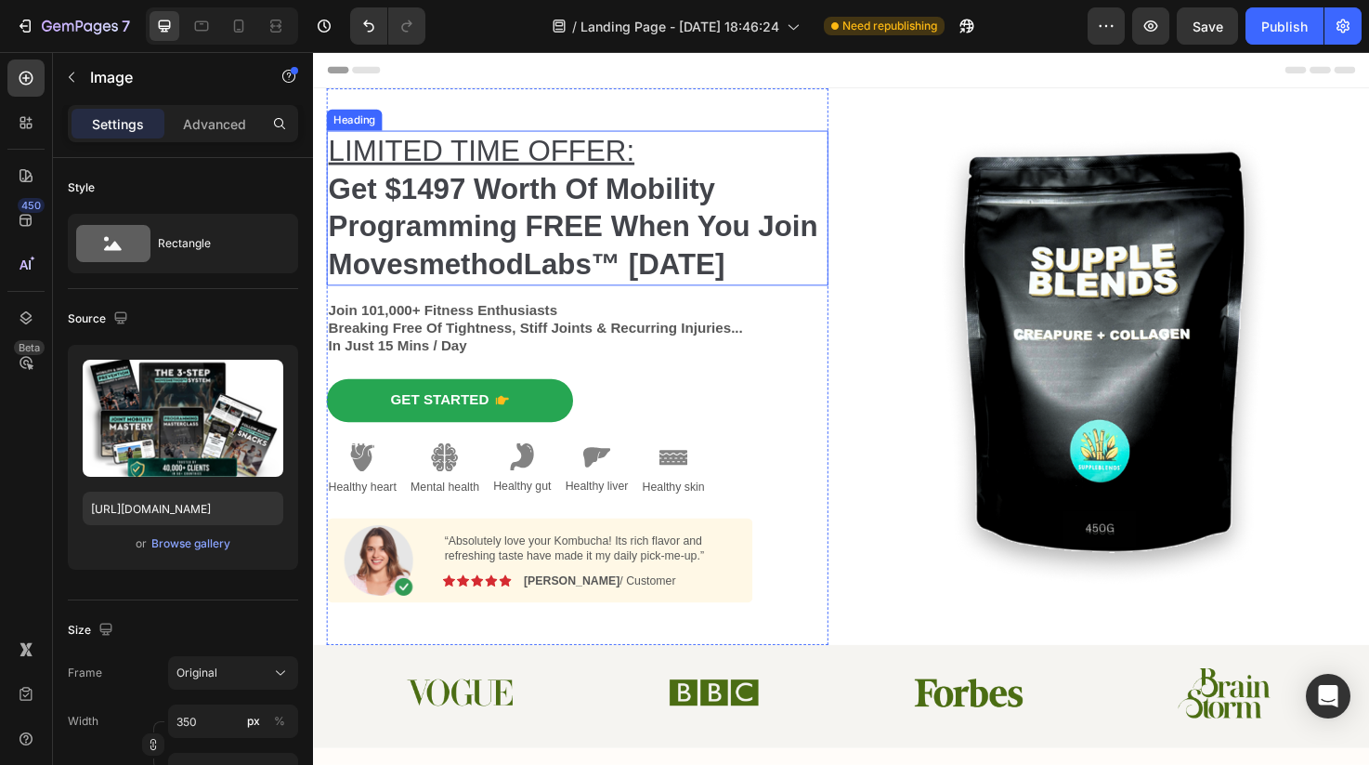
click at [504, 198] on strong "Get $1497 Worth Of Mobility Programming FREE When You Join MovesmethodLabs™ [DA…" at bounding box center [587, 235] width 517 height 114
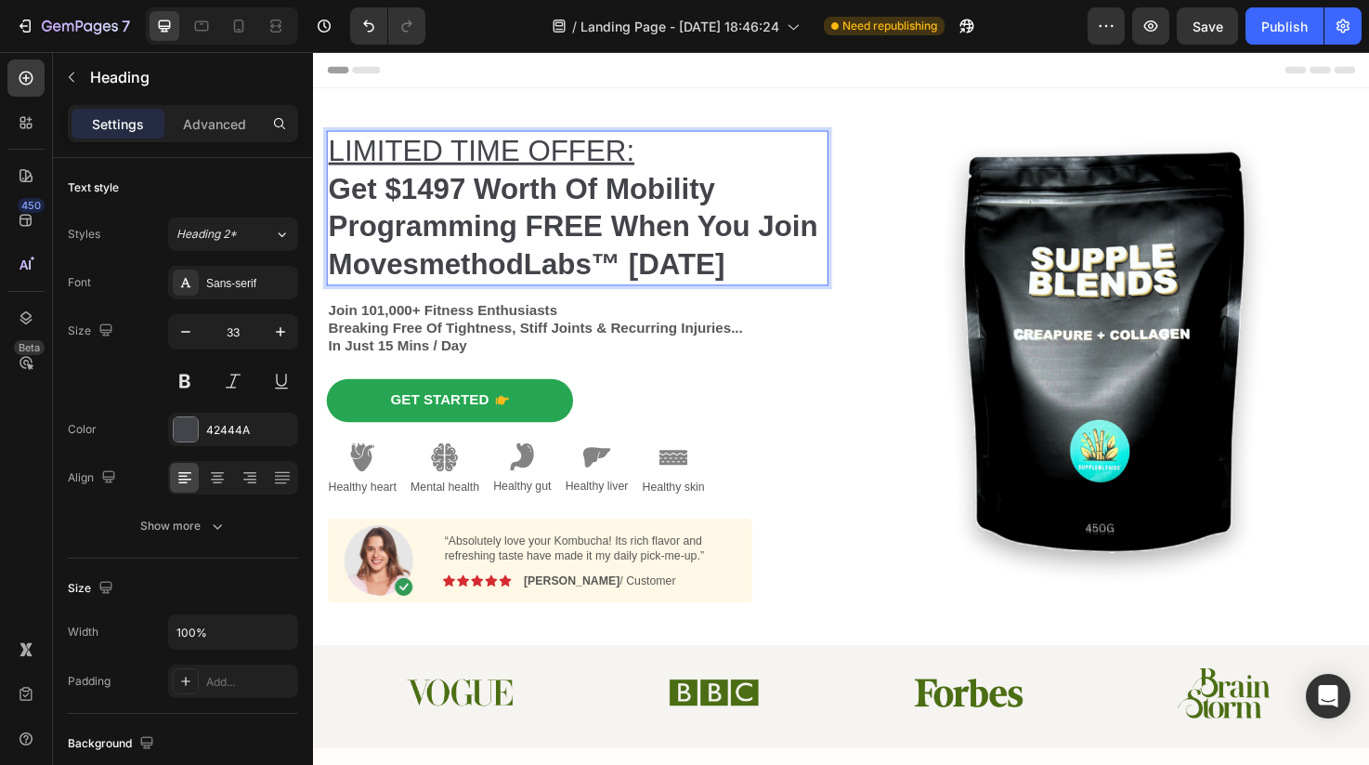
click at [491, 198] on strong "Get $1497 Worth Of Mobility Programming FREE When You Join MovesmethodLabs™ [DA…" at bounding box center [587, 235] width 517 height 114
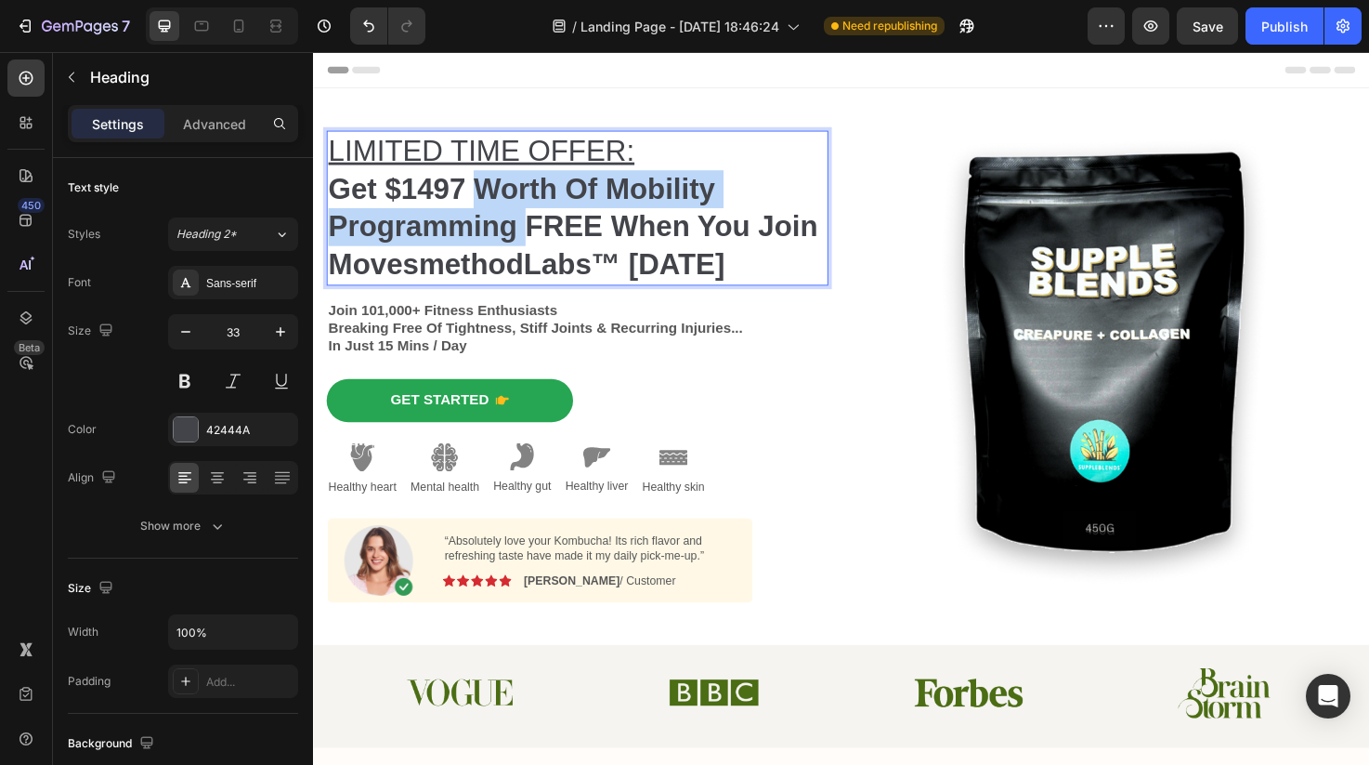
drag, startPoint x: 491, startPoint y: 198, endPoint x: 539, endPoint y: 241, distance: 64.5
click at [539, 241] on strong "Get $1497 Worth Of Mobility Programming FREE When You Join MovesmethodLabs™ [DA…" at bounding box center [587, 235] width 517 height 114
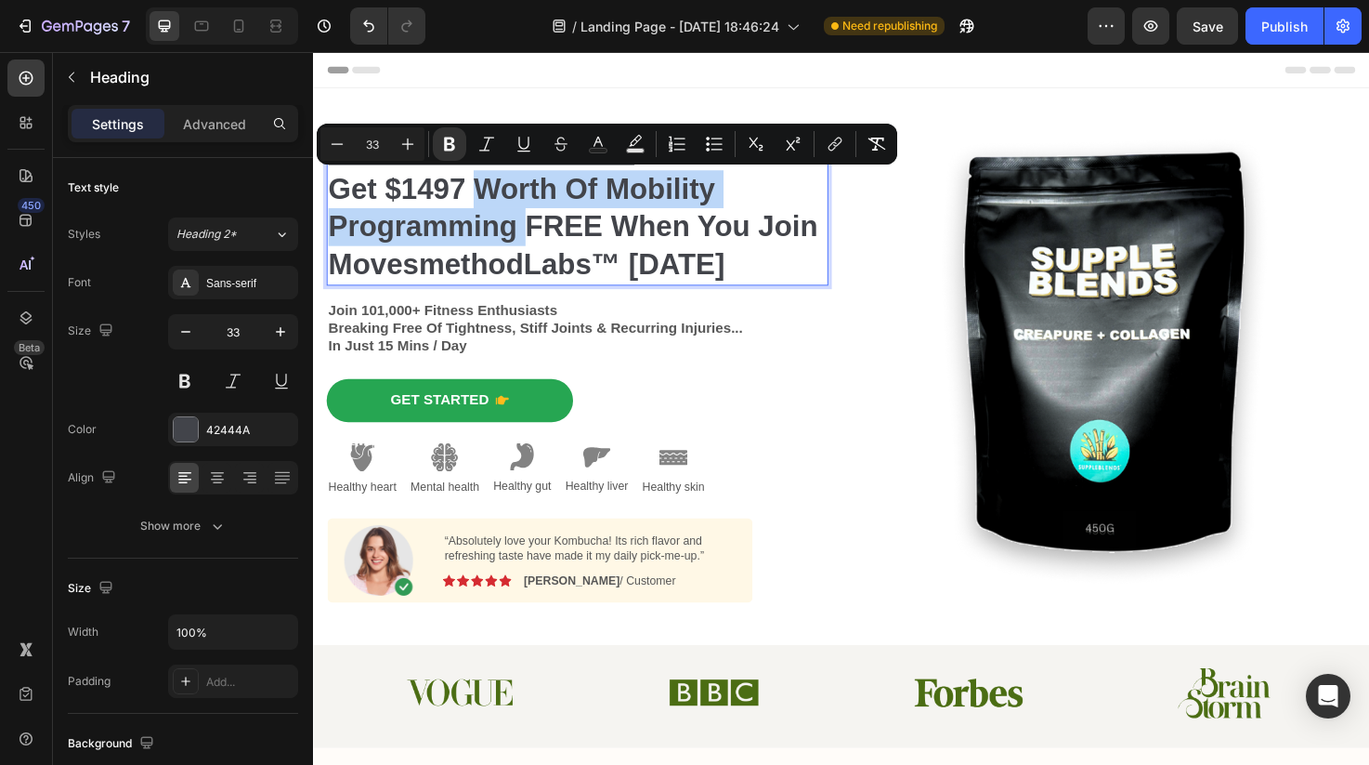
click at [533, 241] on strong "Get $1497 Worth Of Mobility Programming FREE When You Join MovesmethodLabs™ [DA…" at bounding box center [587, 235] width 517 height 114
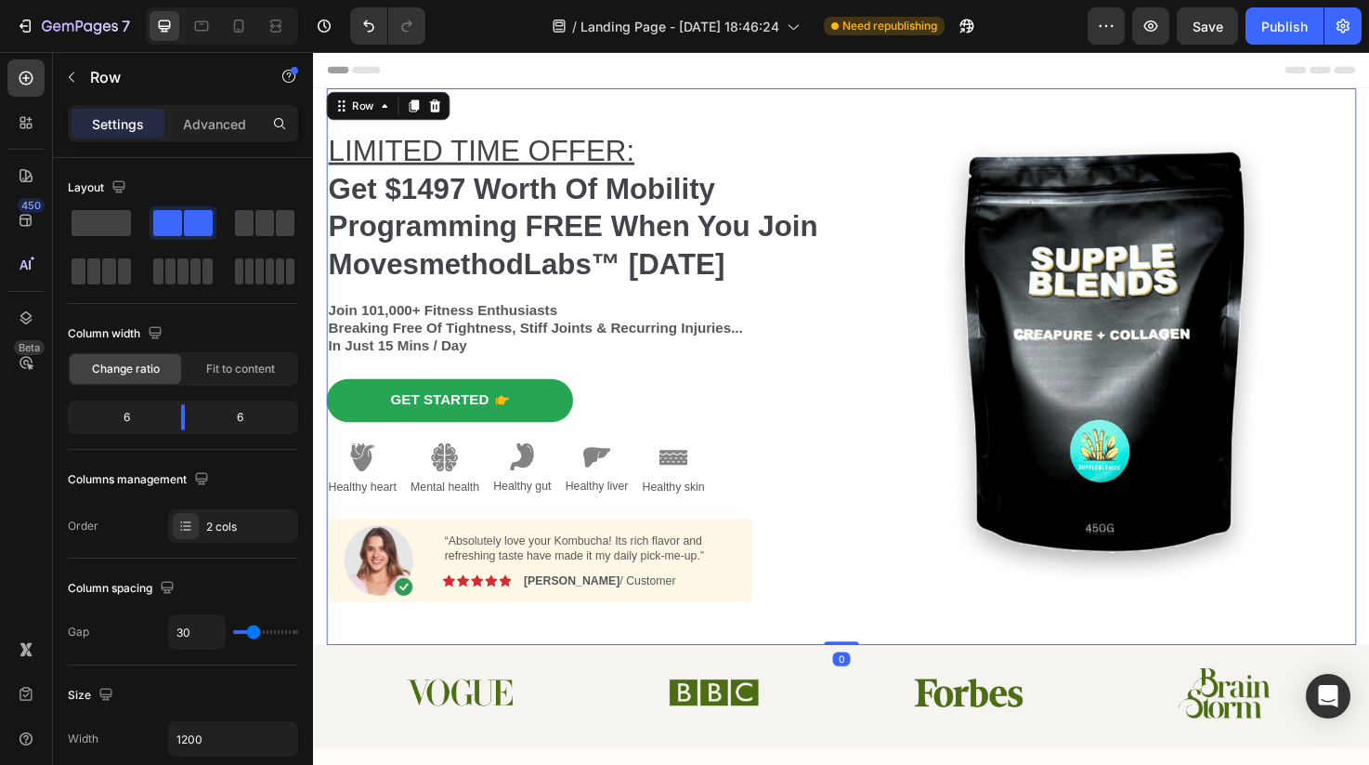
click at [881, 339] on div "⁠⁠⁠⁠⁠⁠⁠ LIMITED TIME OFFER: Get $1497 Worth Of Mobility Programming FREE When Y…" at bounding box center [870, 383] width 1087 height 587
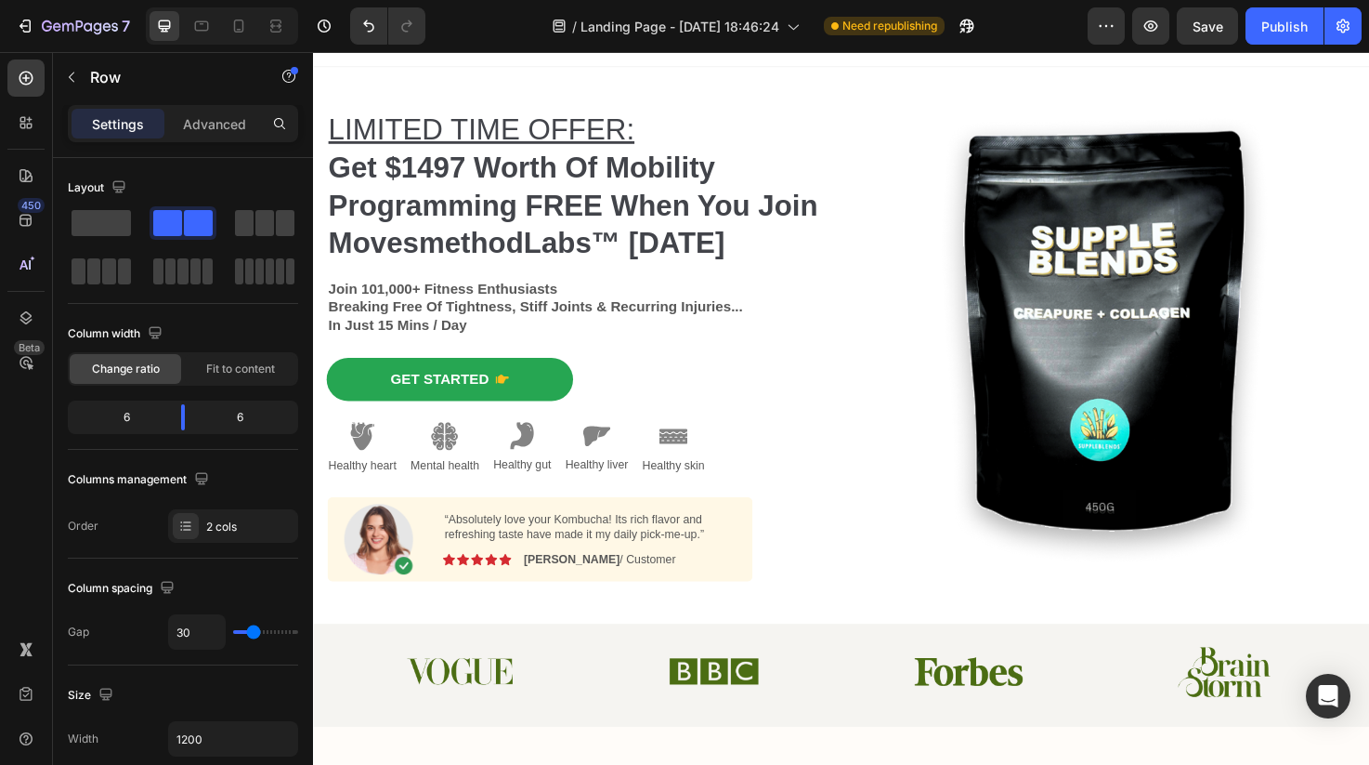
scroll to position [26, 0]
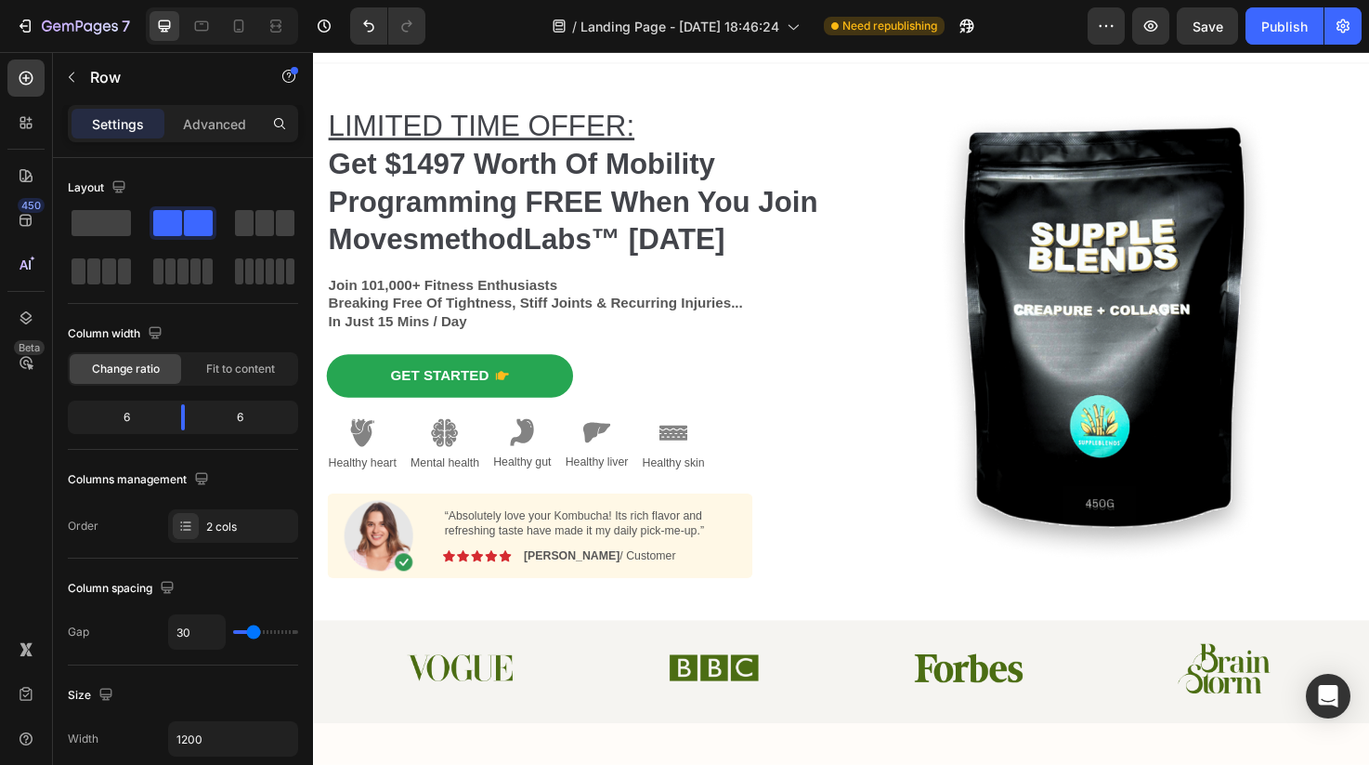
click at [979, 619] on div "Image" at bounding box center [1149, 357] width 530 height 587
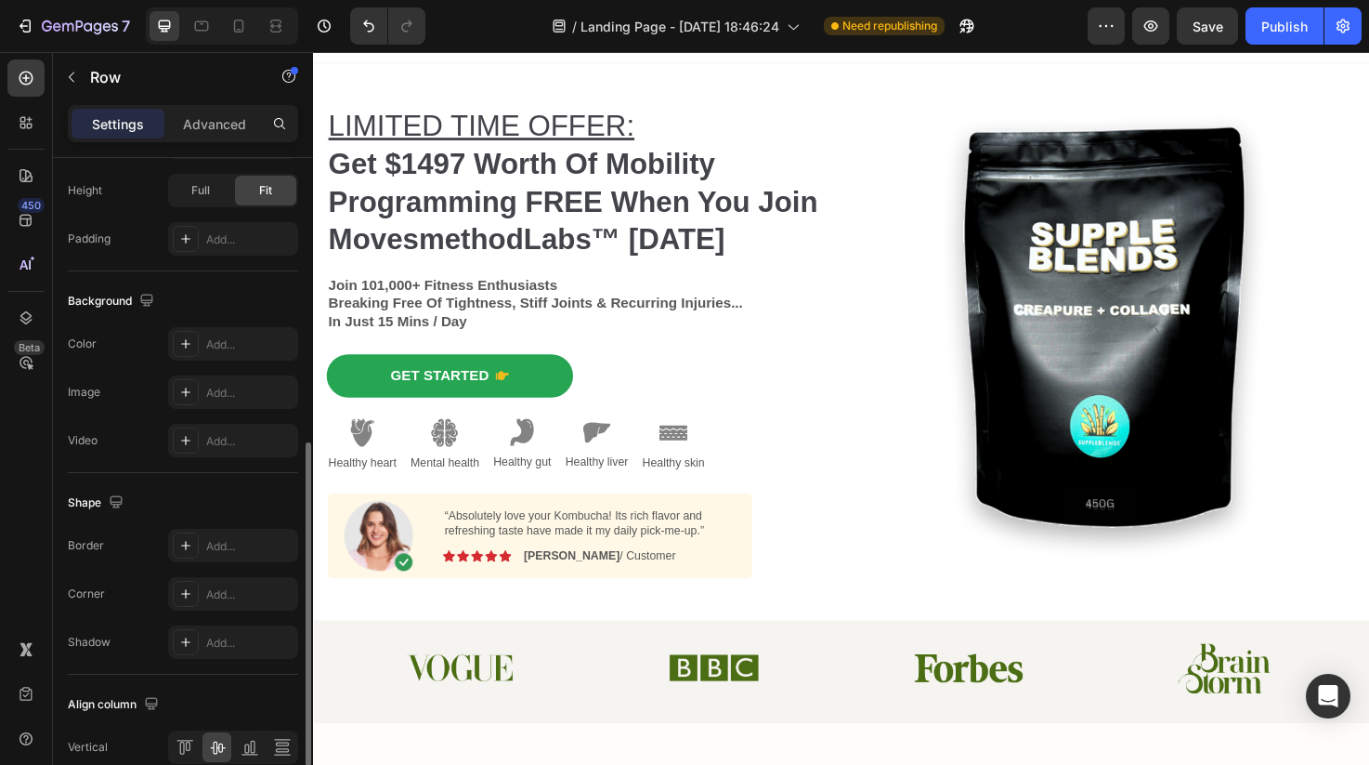
scroll to position [622, 0]
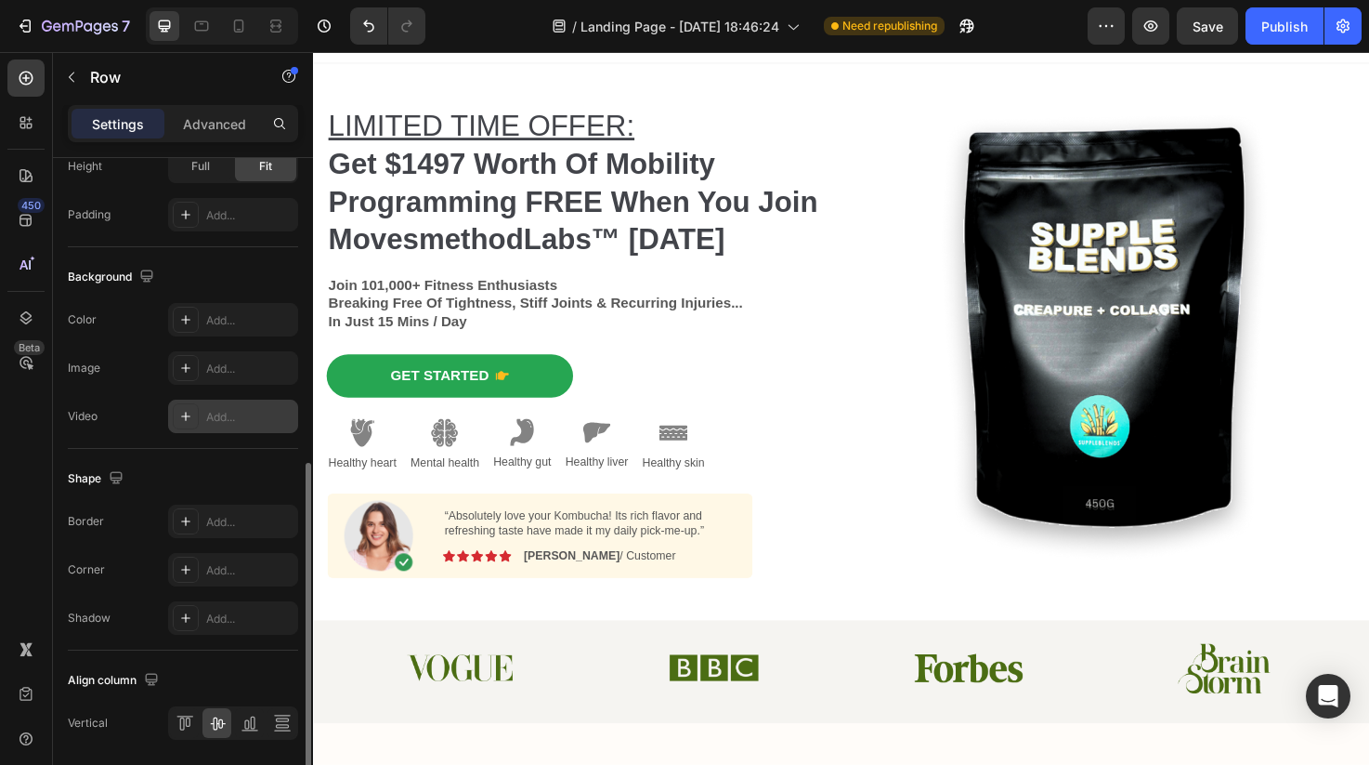
click at [200, 417] on div "Add..." at bounding box center [233, 415] width 130 height 33
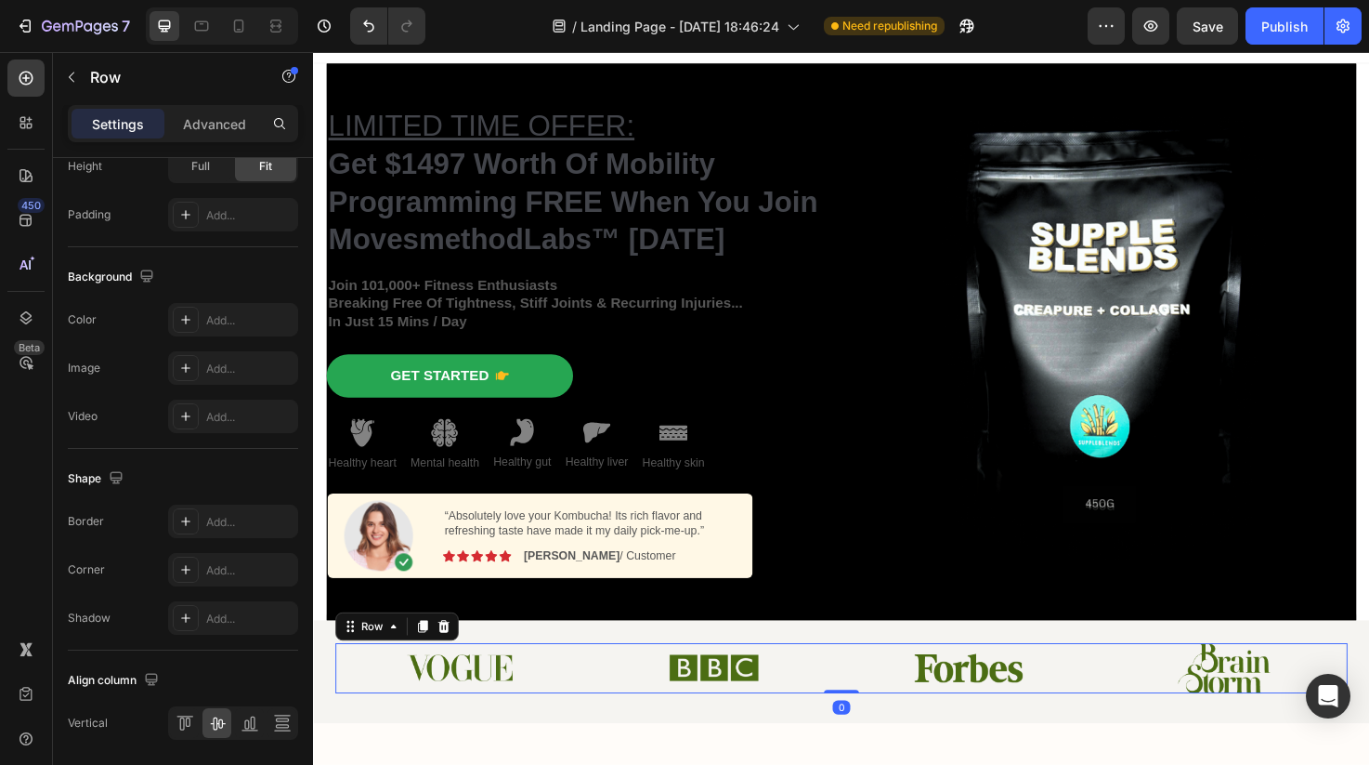
click at [819, 676] on div "Image" at bounding box center [737, 701] width 262 height 53
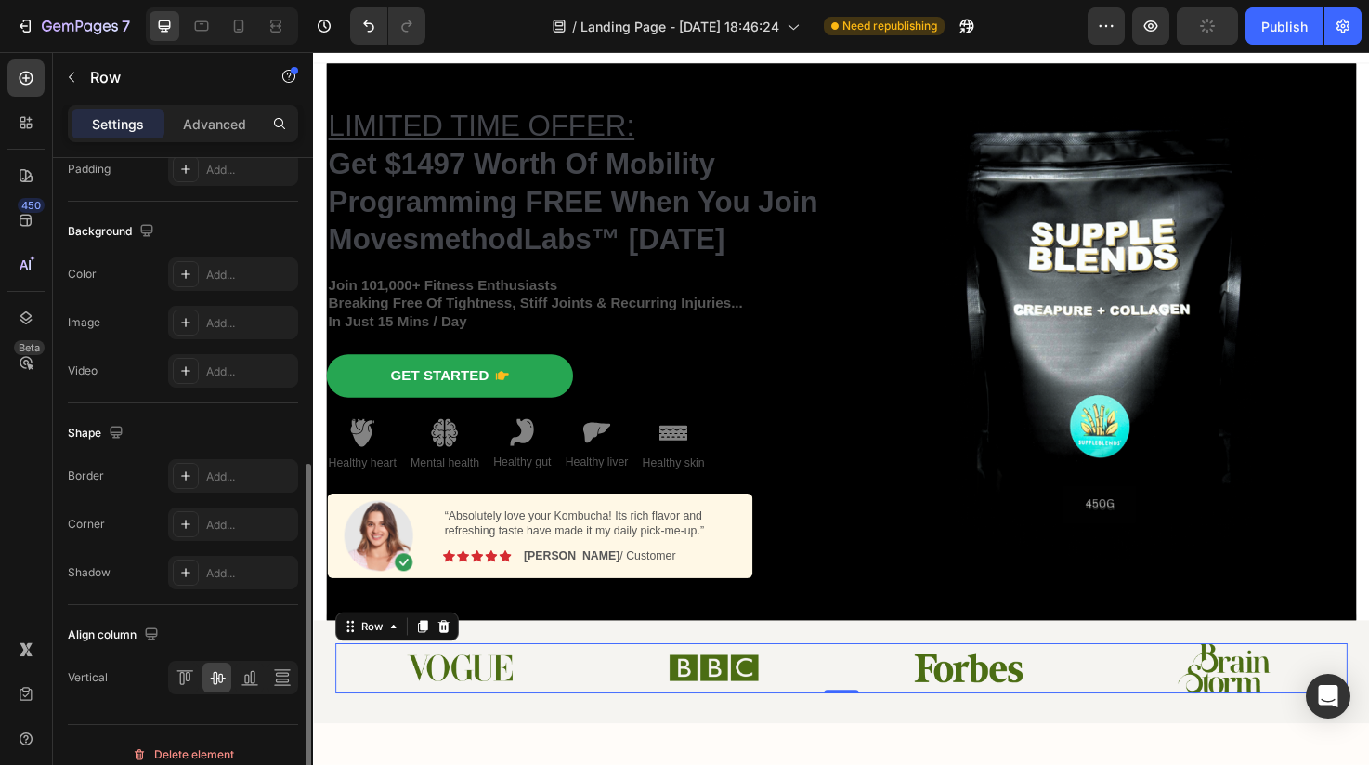
scroll to position [674, 0]
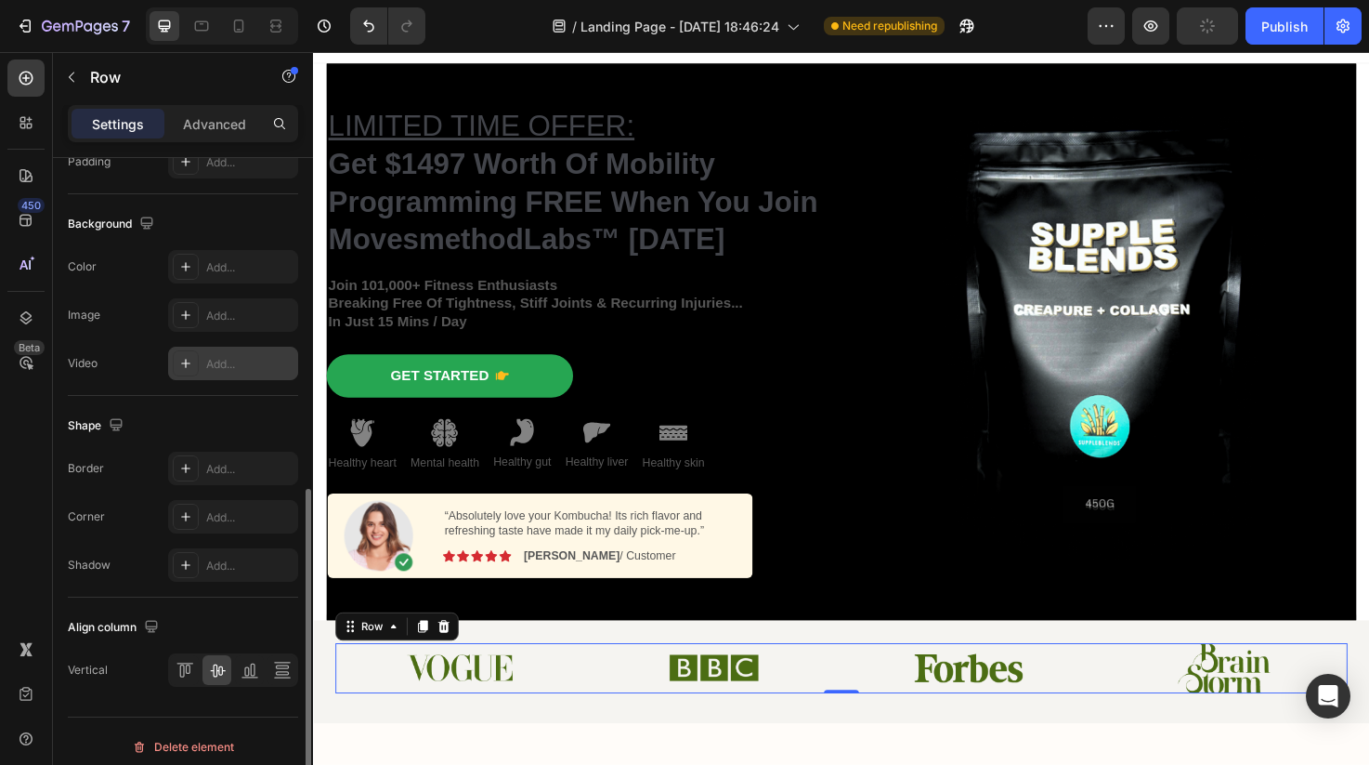
click at [209, 359] on div "Add..." at bounding box center [249, 364] width 87 height 17
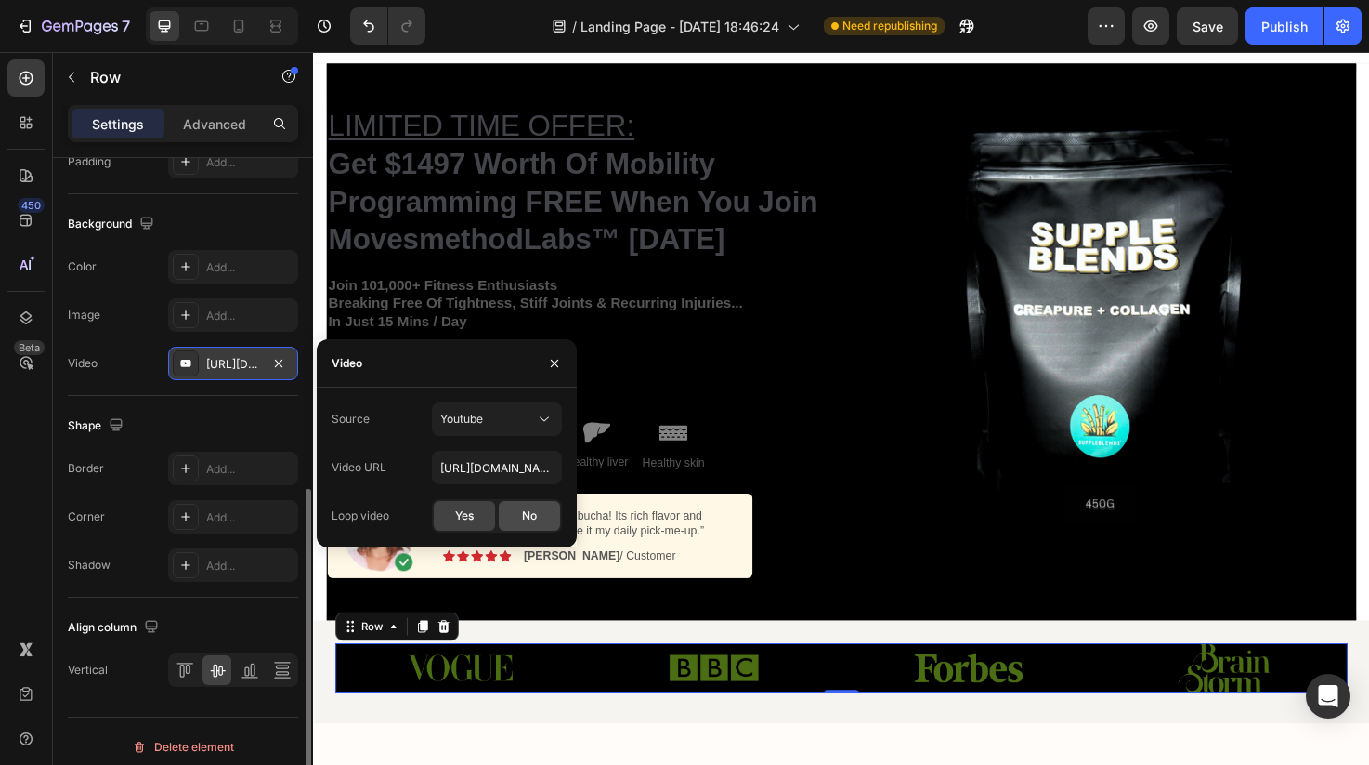
click at [508, 520] on div "No" at bounding box center [529, 516] width 61 height 30
click at [471, 521] on span "Yes" at bounding box center [464, 515] width 19 height 17
click at [283, 360] on icon "button" at bounding box center [278, 363] width 15 height 15
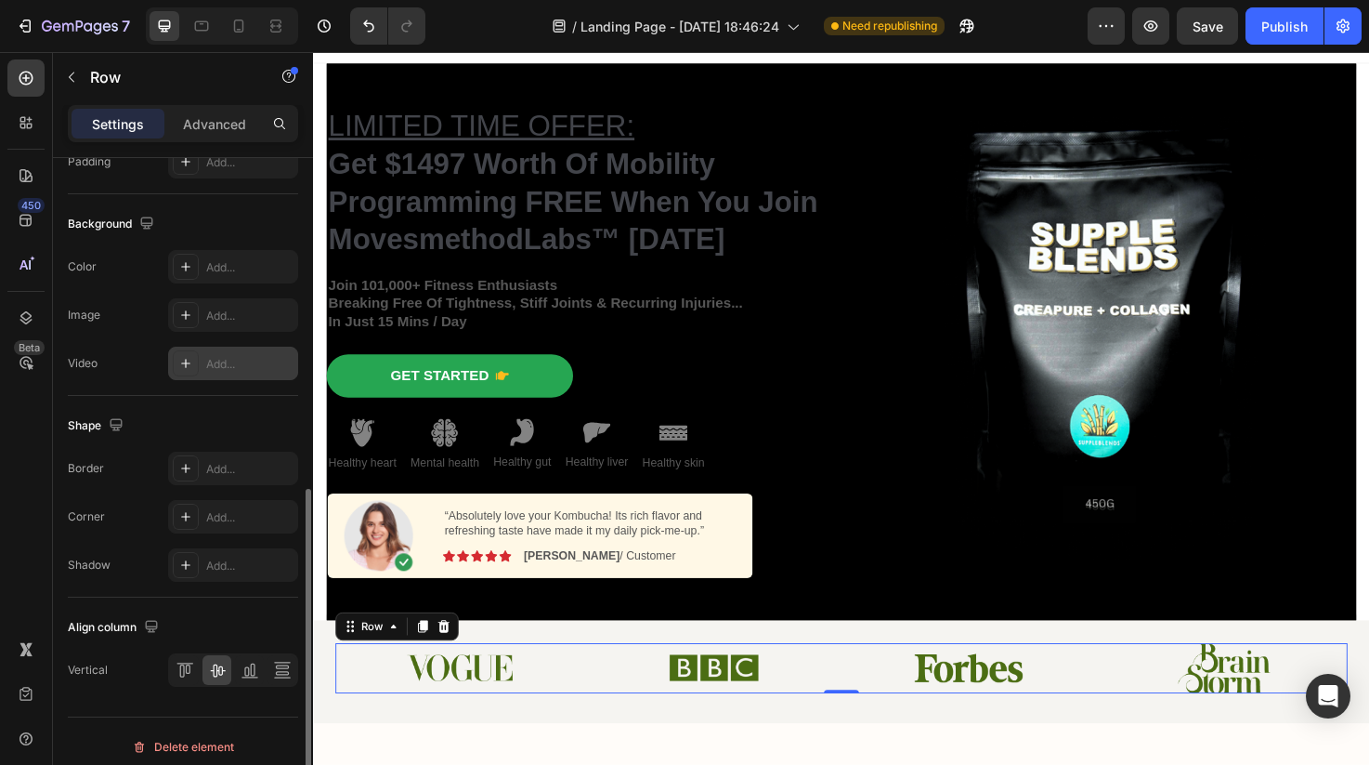
click at [233, 362] on div "Add..." at bounding box center [249, 364] width 87 height 17
type input "https://www.youtube.com/watch?v=drIt4RH_kyQ"
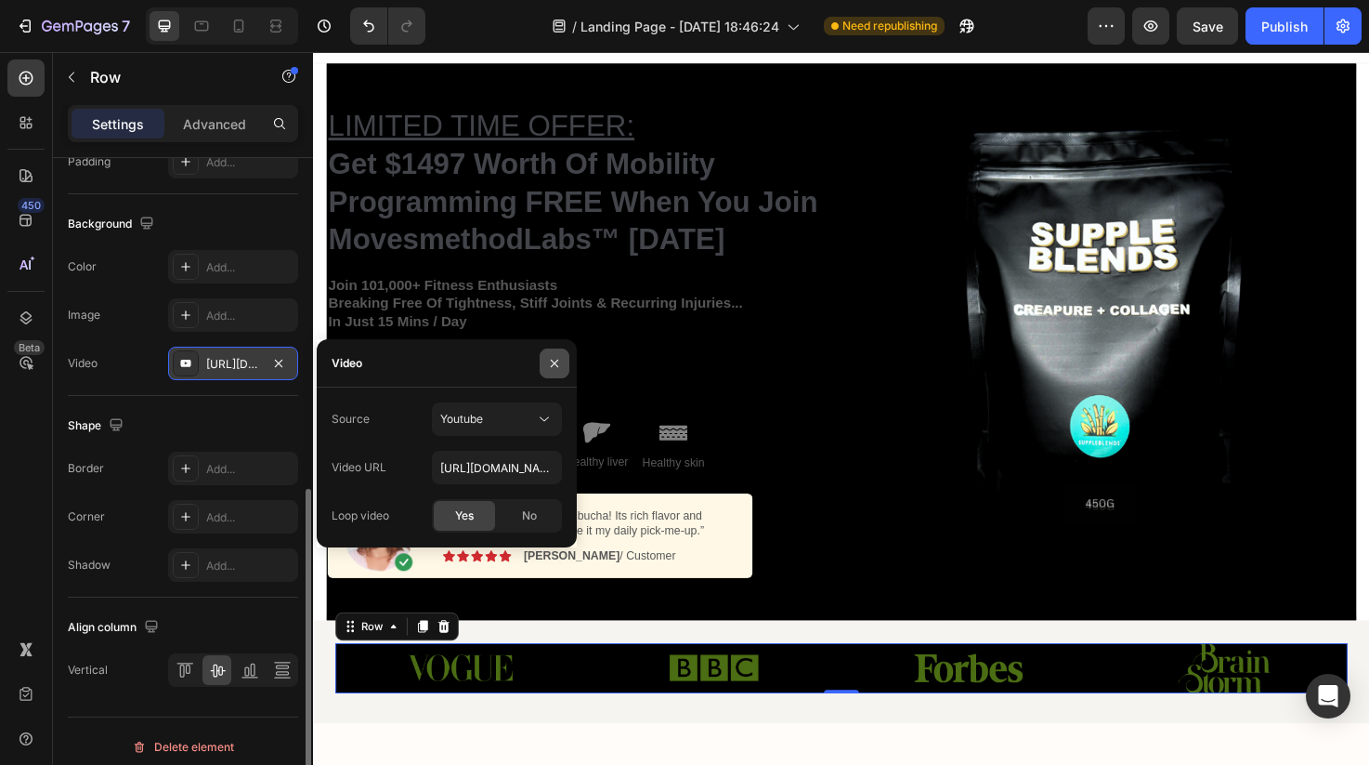
click at [555, 362] on icon "button" at bounding box center [554, 362] width 7 height 7
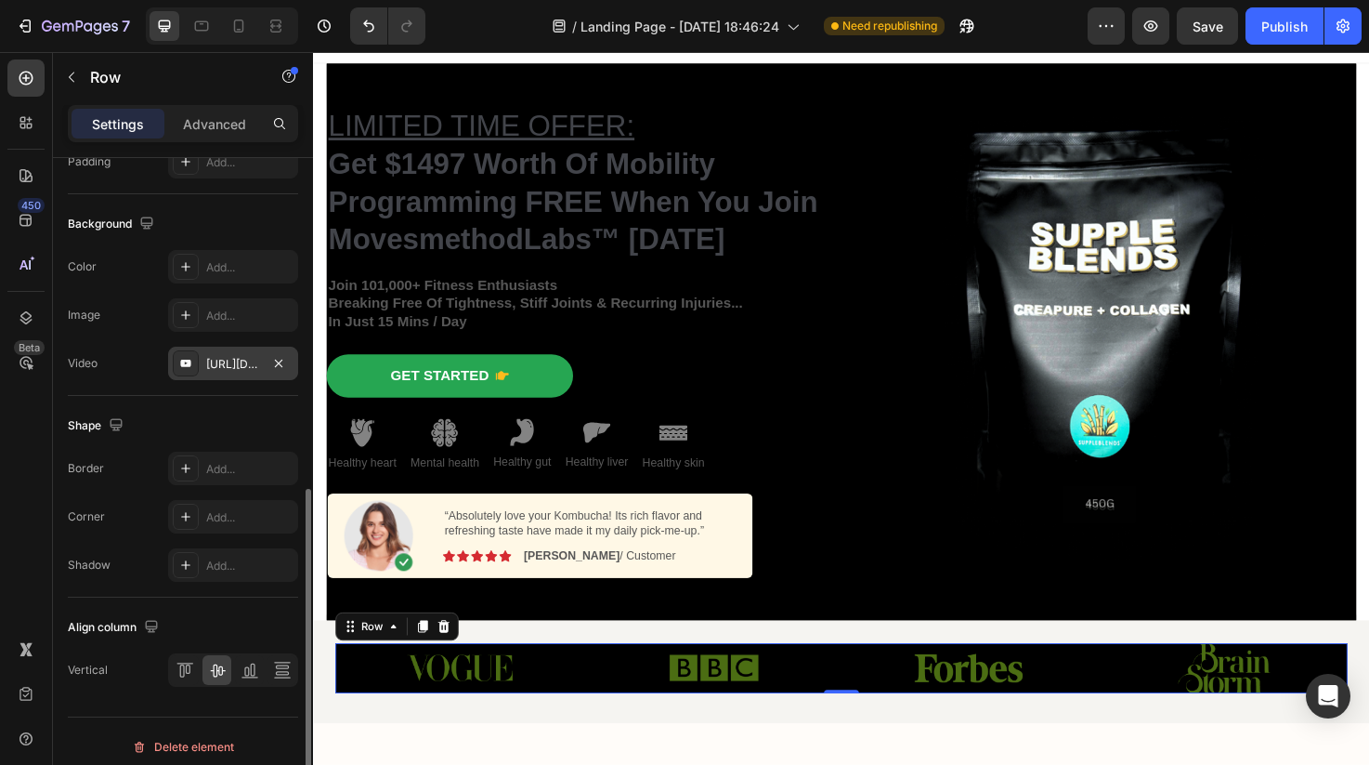
click at [196, 365] on div at bounding box center [186, 363] width 26 height 26
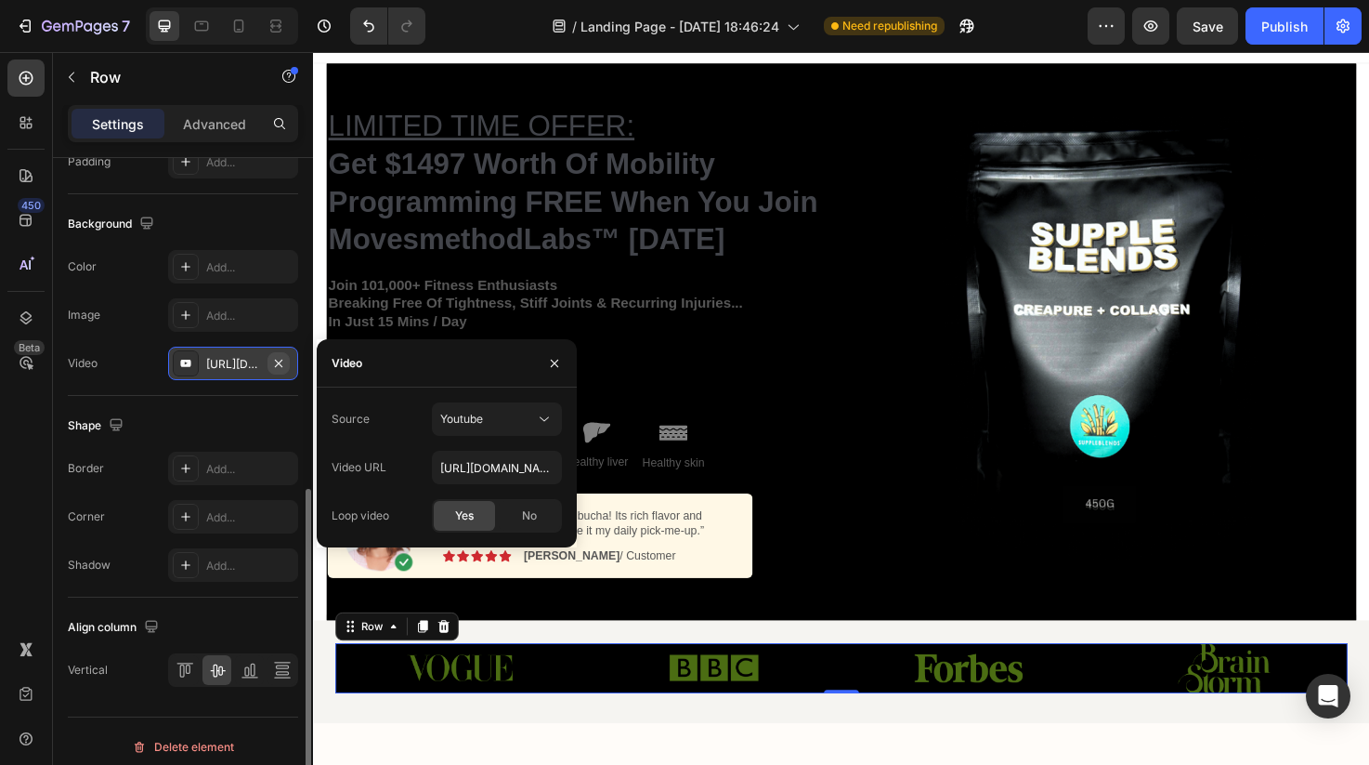
click at [274, 359] on icon "button" at bounding box center [278, 363] width 15 height 15
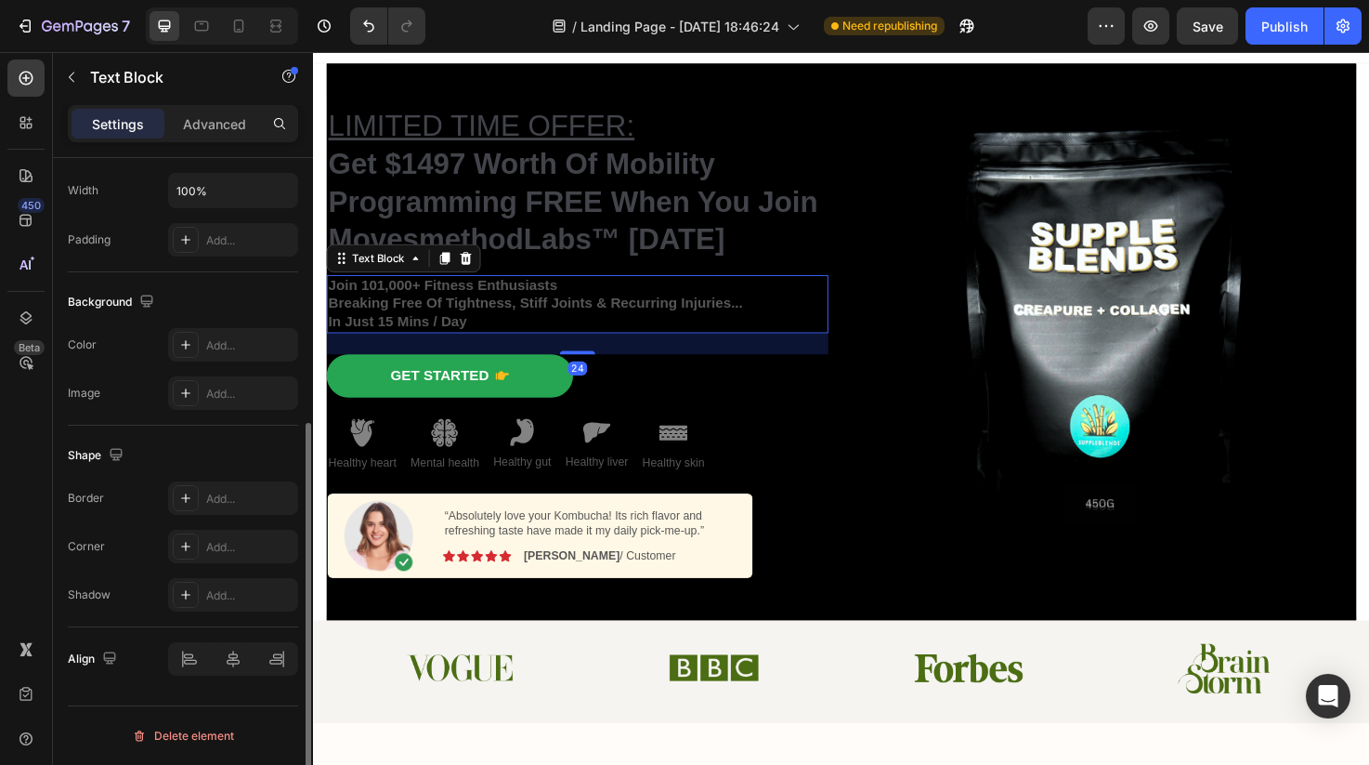
scroll to position [0, 0]
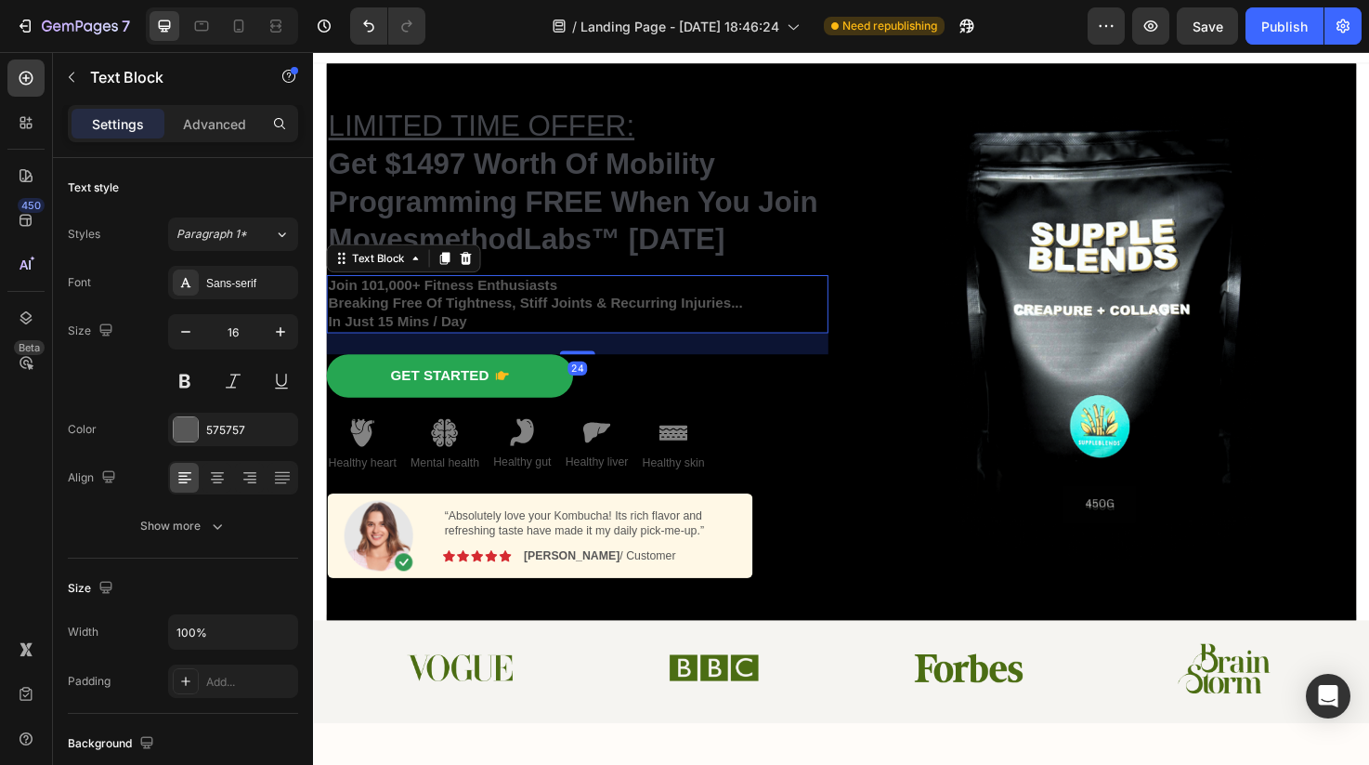
click at [439, 328] on strong "In Just 15 Mins / Day" at bounding box center [402, 336] width 146 height 16
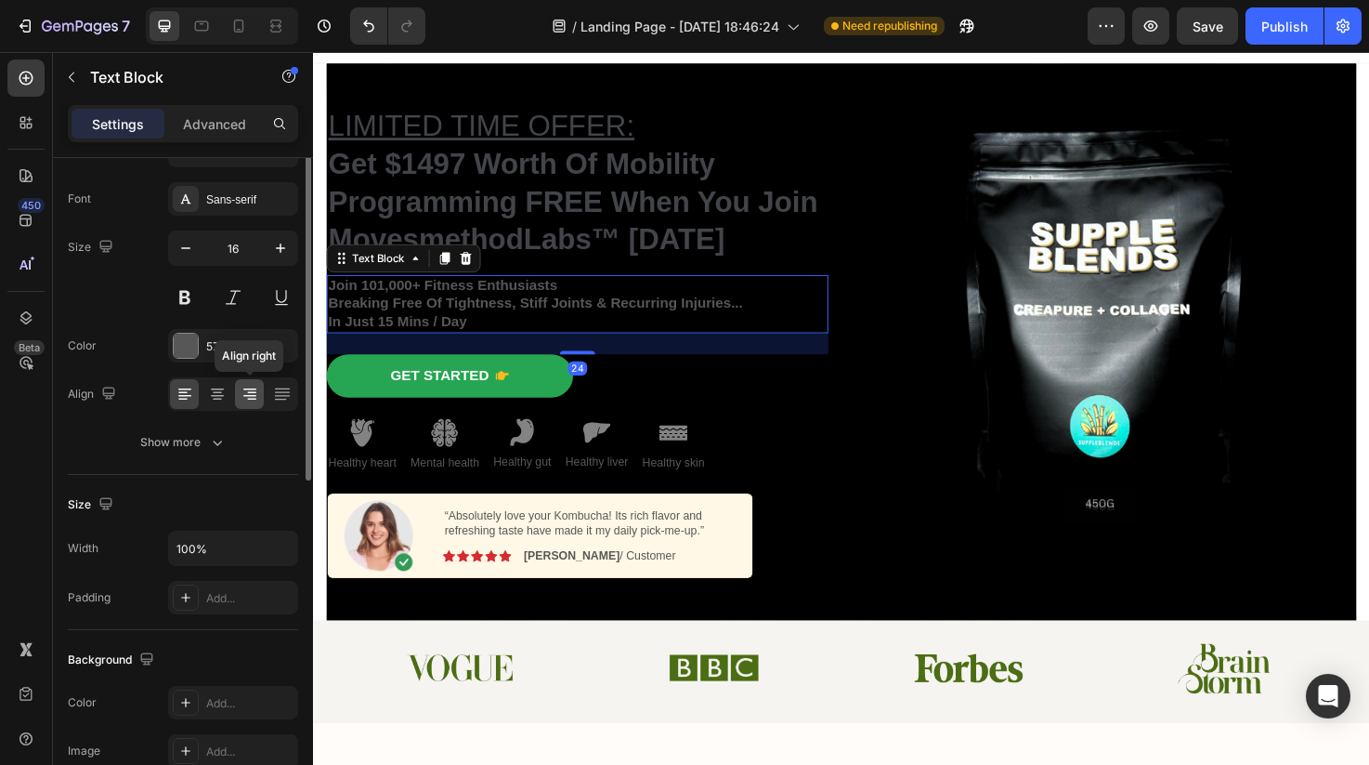
scroll to position [137, 0]
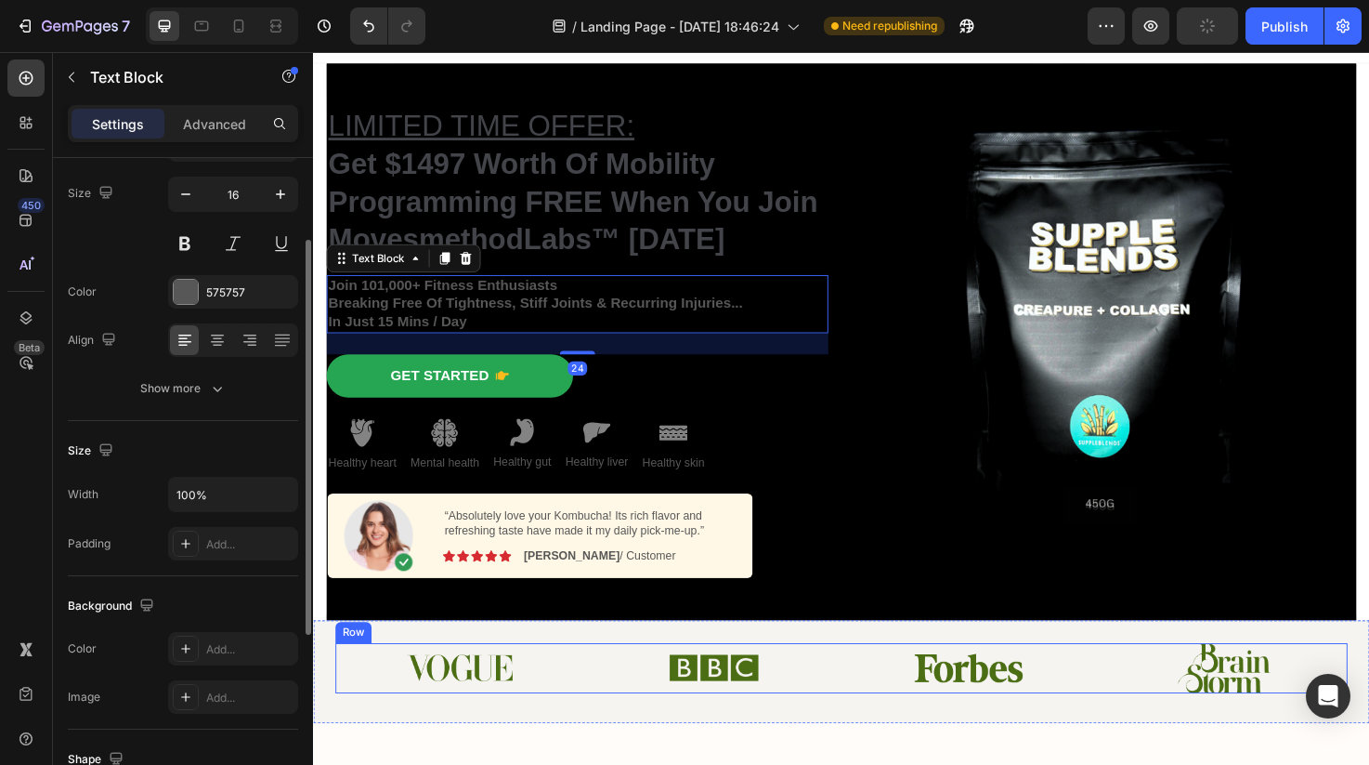
click at [377, 689] on div at bounding box center [467, 702] width 262 height 30
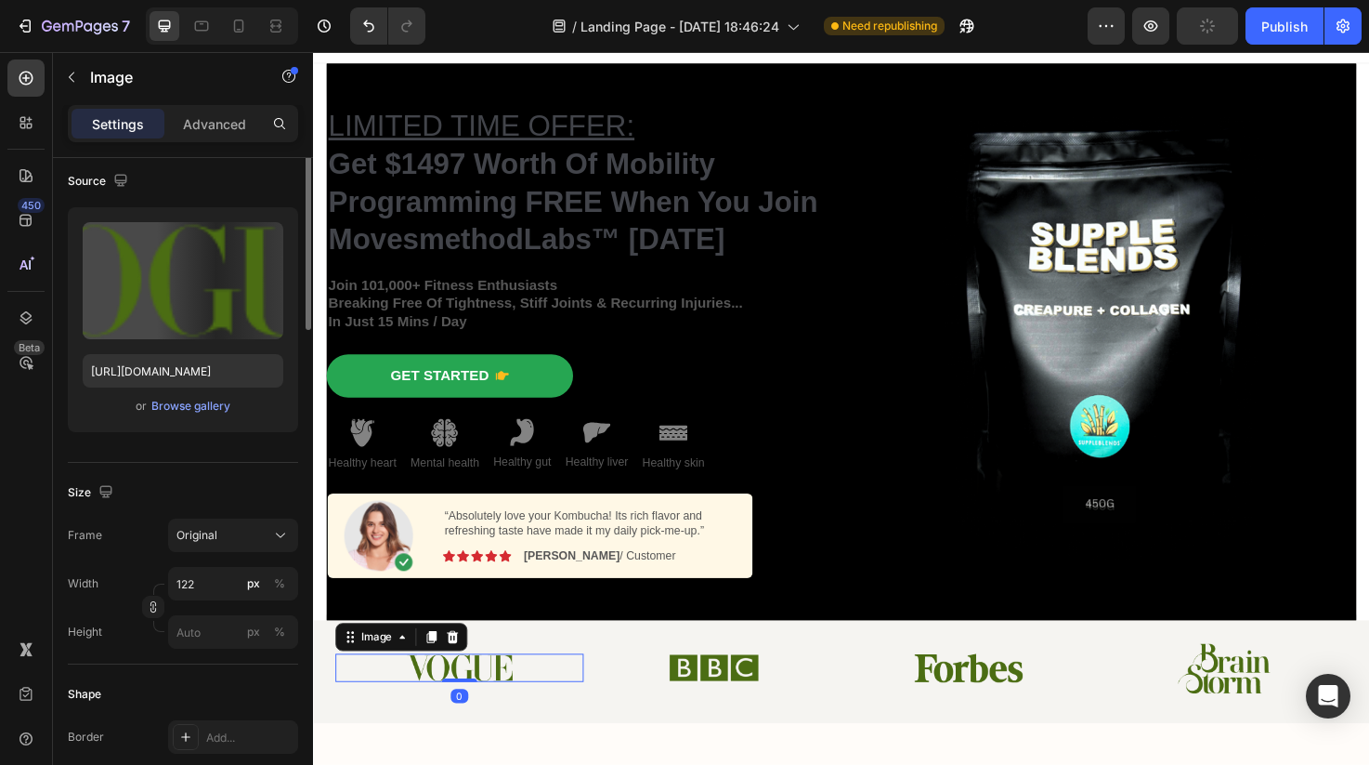
scroll to position [0, 0]
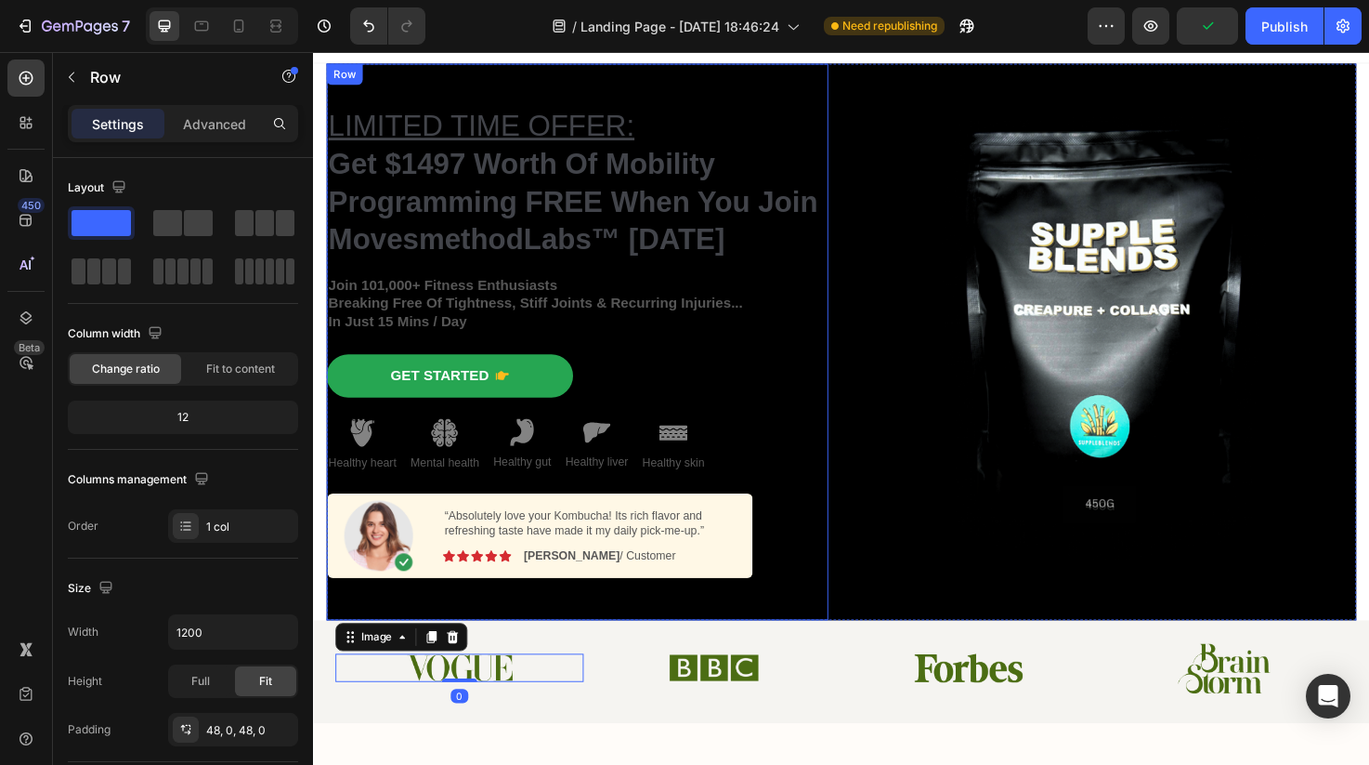
click at [631, 637] on div "LIMITED TIME OFFER: Get $1497 Worth Of Mobility Programming FREE When You Join …" at bounding box center [592, 357] width 530 height 587
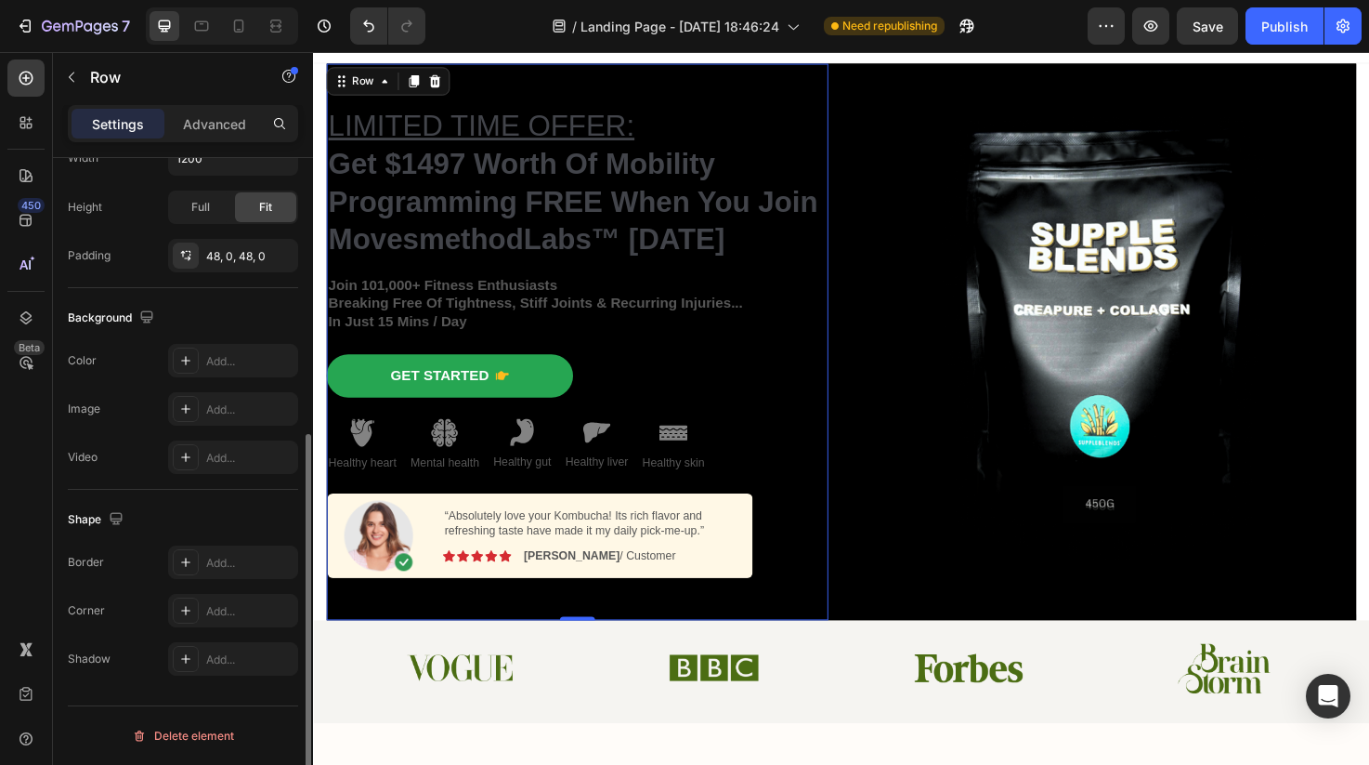
scroll to position [472, 0]
click at [190, 412] on icon at bounding box center [185, 410] width 15 height 15
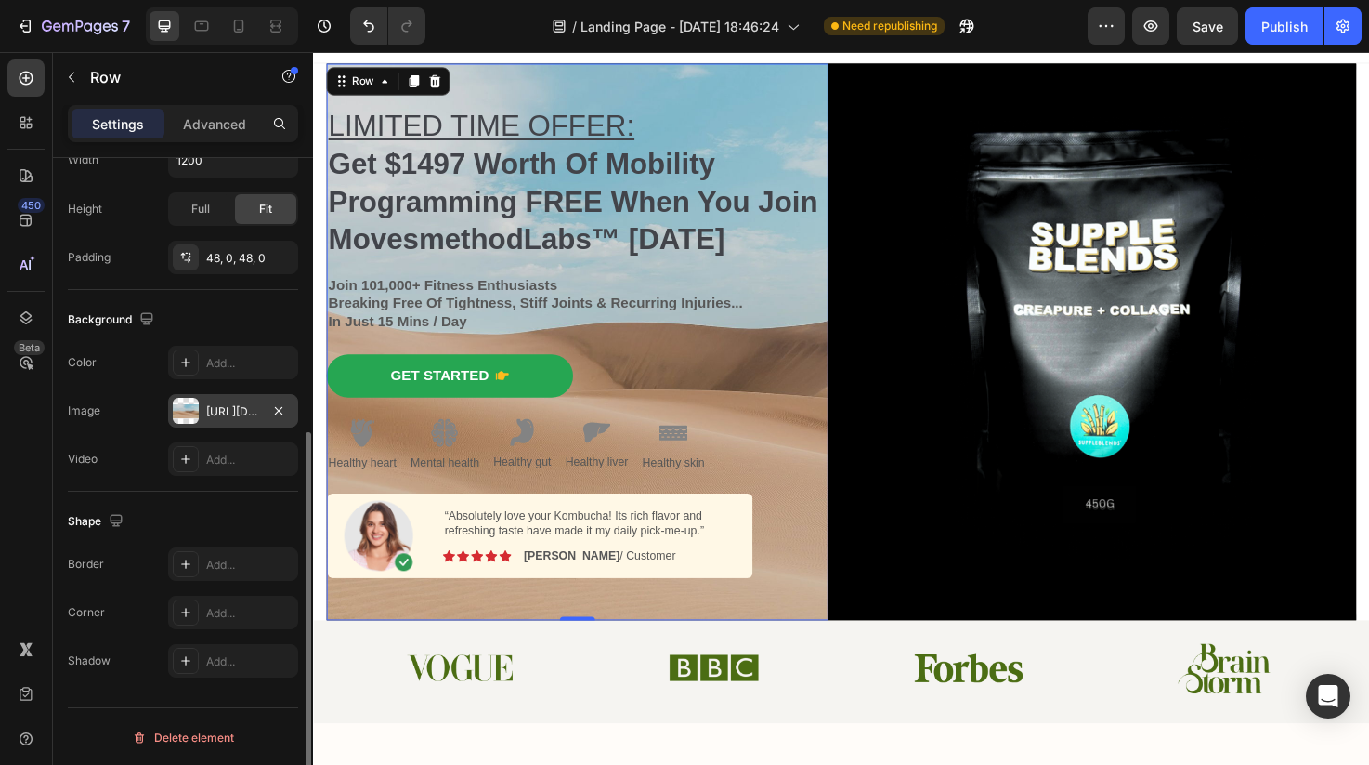
click at [764, 87] on div "LIMITED TIME OFFER: Get $1497 Worth Of Mobility Programming FREE When You Join …" at bounding box center [592, 357] width 530 height 587
click at [274, 407] on icon "button" at bounding box center [278, 410] width 15 height 15
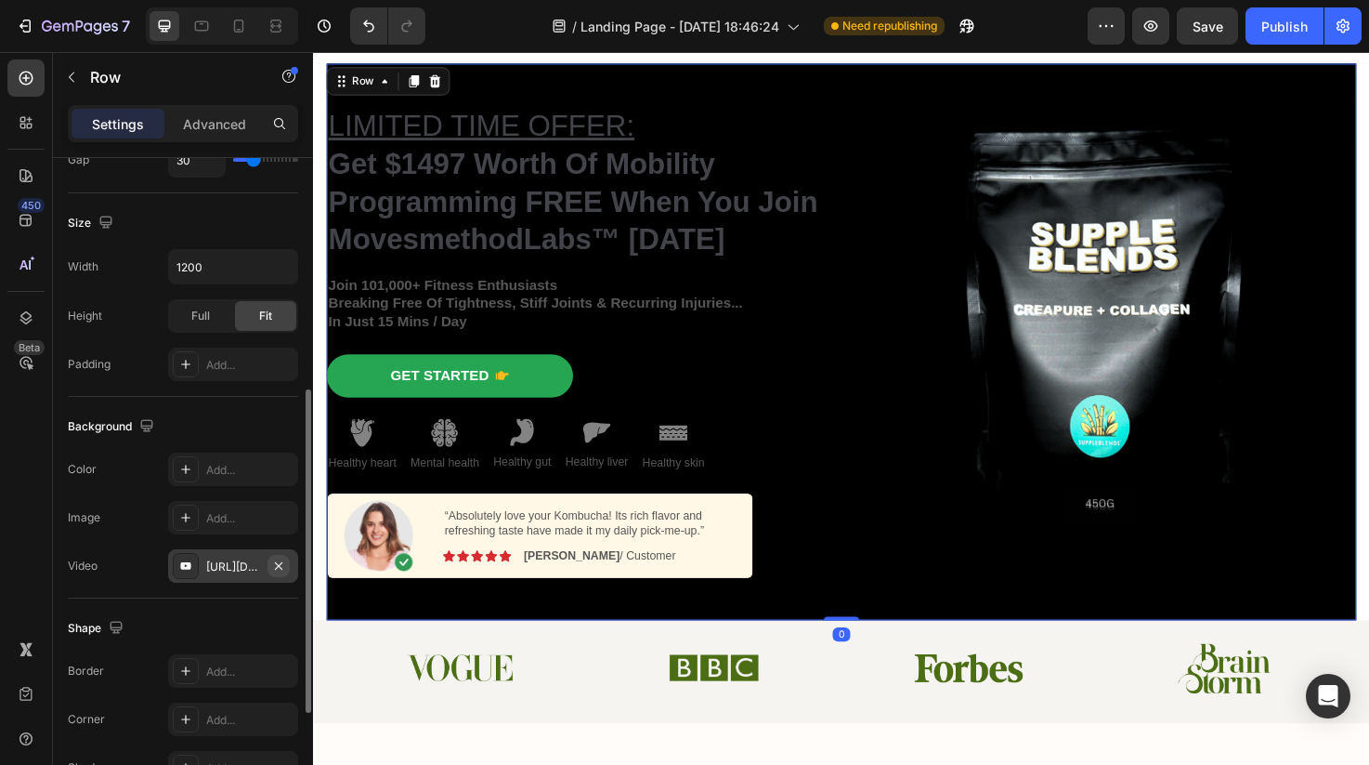
click at [281, 567] on icon "button" at bounding box center [278, 565] width 15 height 15
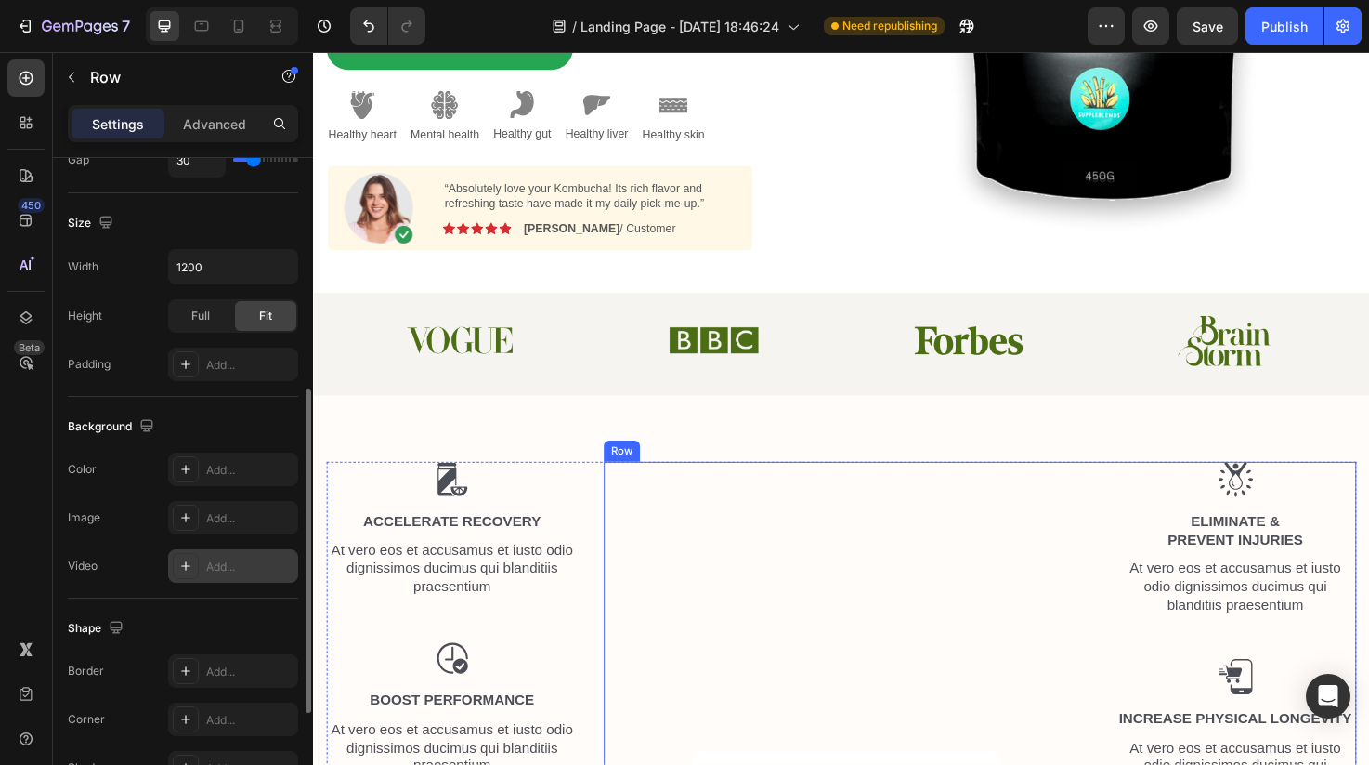
scroll to position [392, 0]
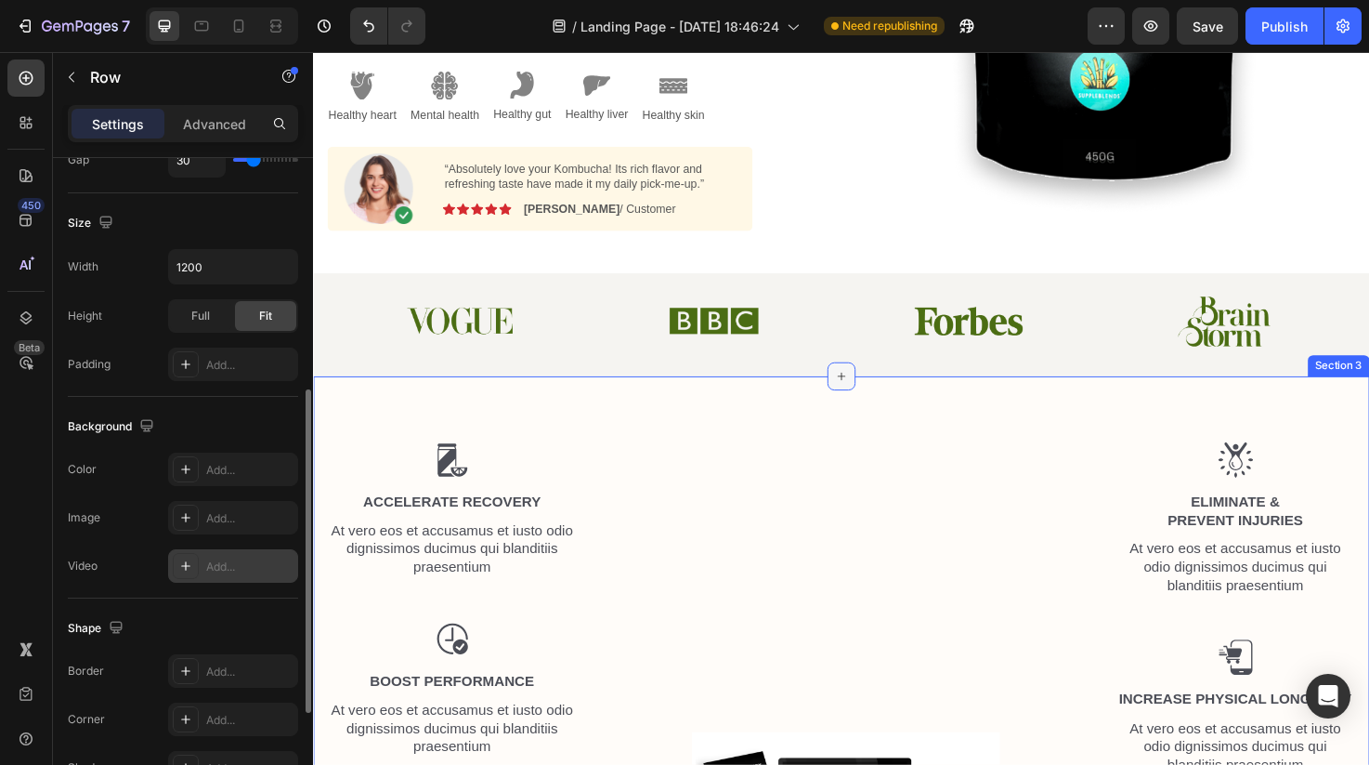
click at [873, 398] on icon at bounding box center [870, 393] width 15 height 15
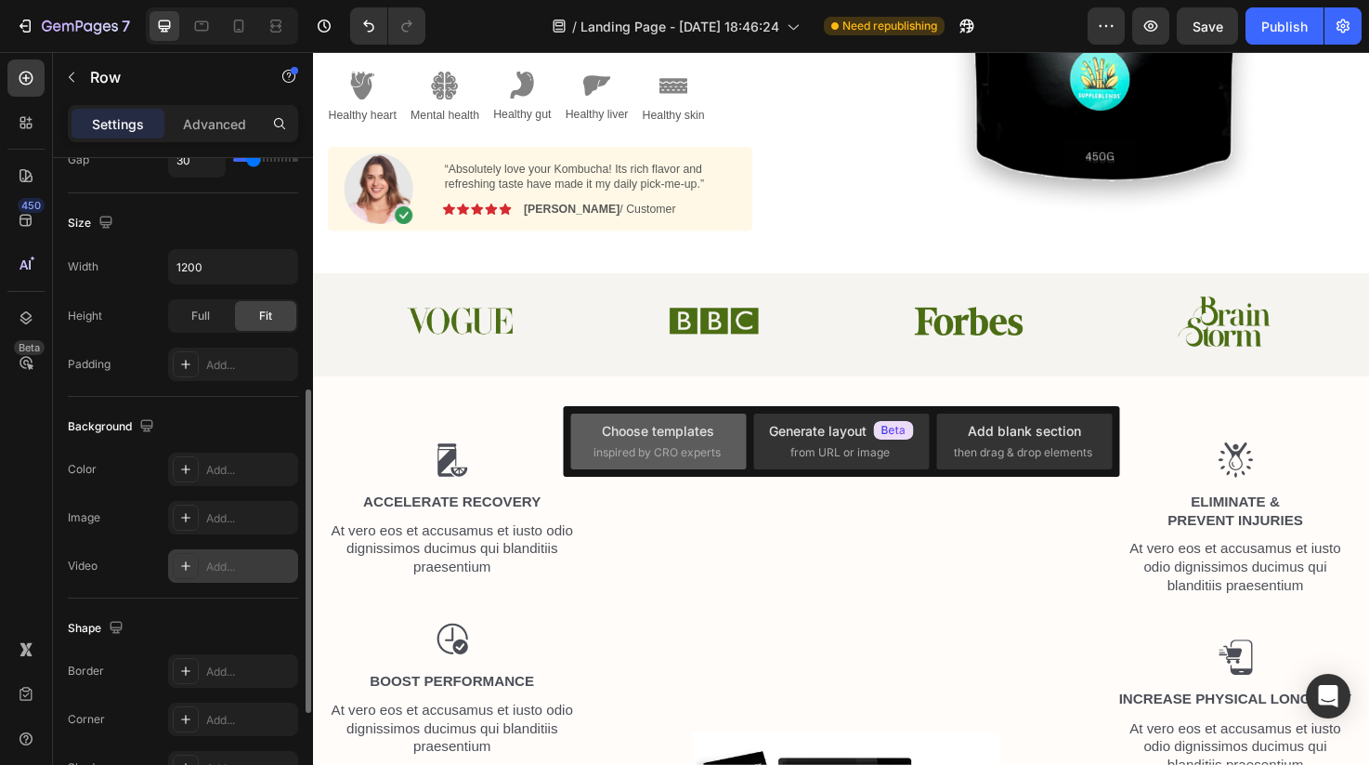
click at [700, 436] on div "Choose templates" at bounding box center [658, 431] width 112 height 20
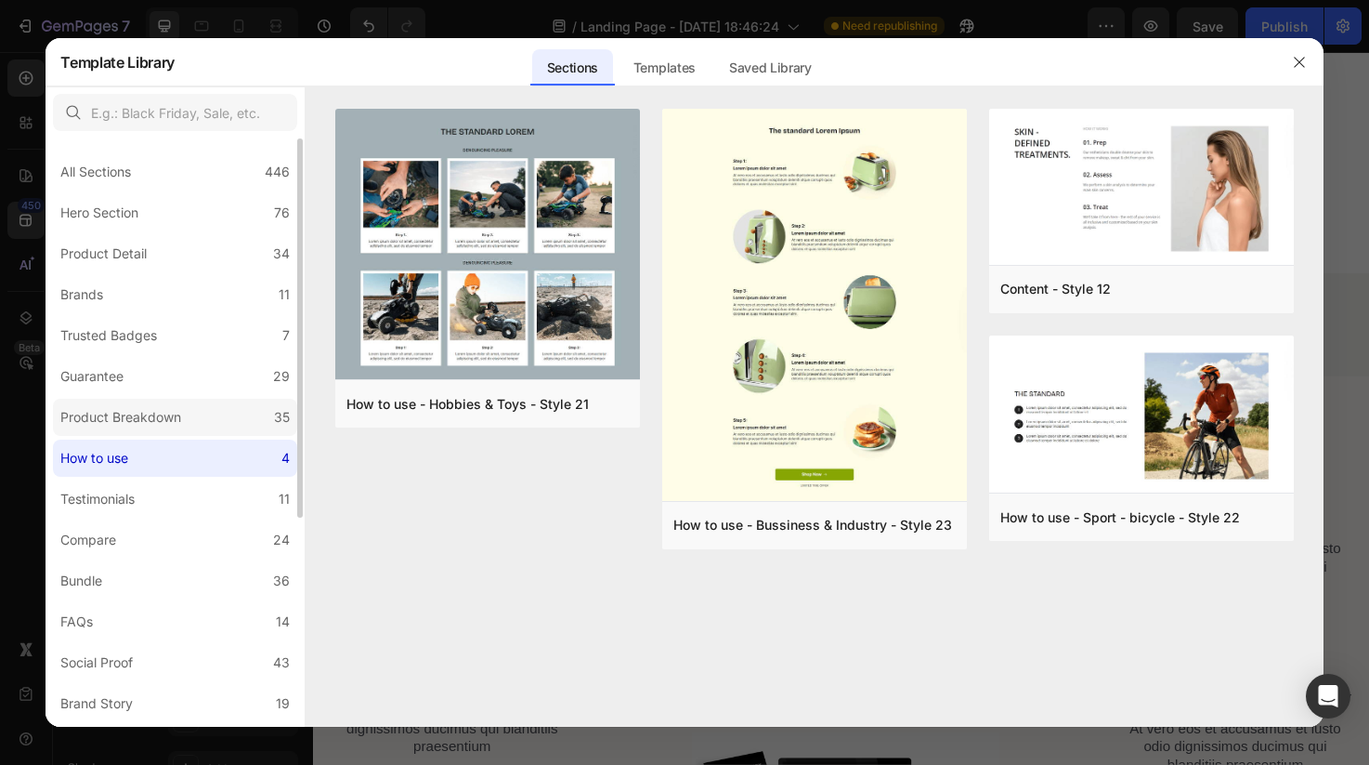
click at [245, 412] on label "Product Breakdown 35" at bounding box center [175, 417] width 244 height 37
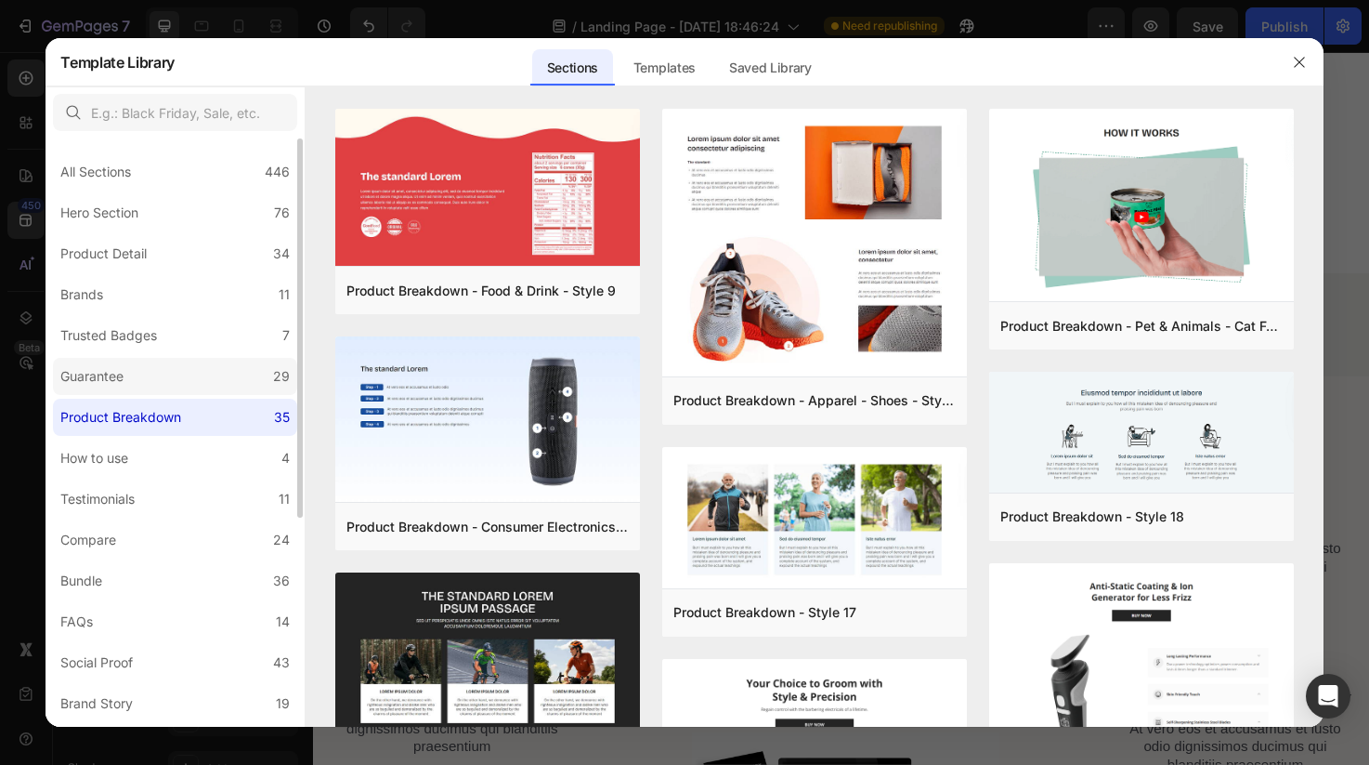
click at [174, 380] on label "Guarantee 29" at bounding box center [175, 376] width 244 height 37
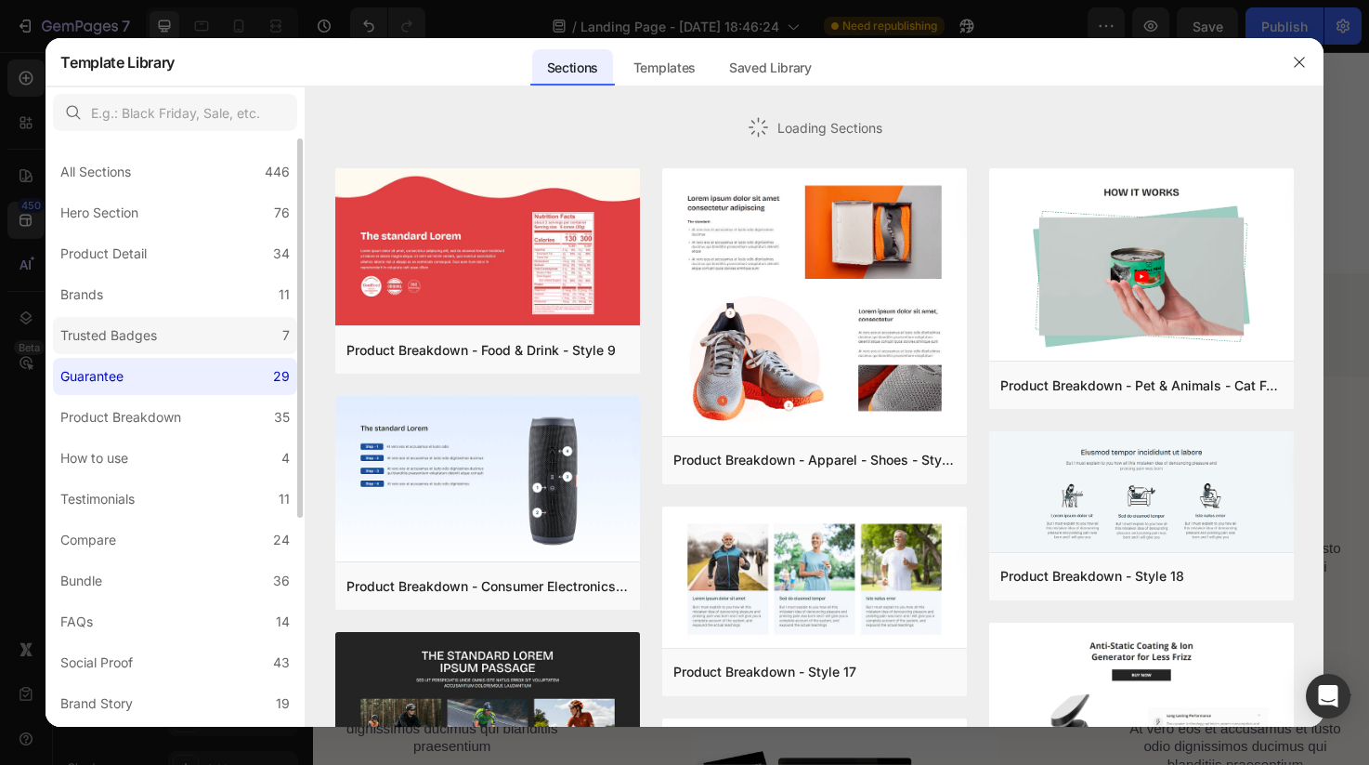
click at [164, 341] on label "Trusted Badges 7" at bounding box center [175, 335] width 244 height 37
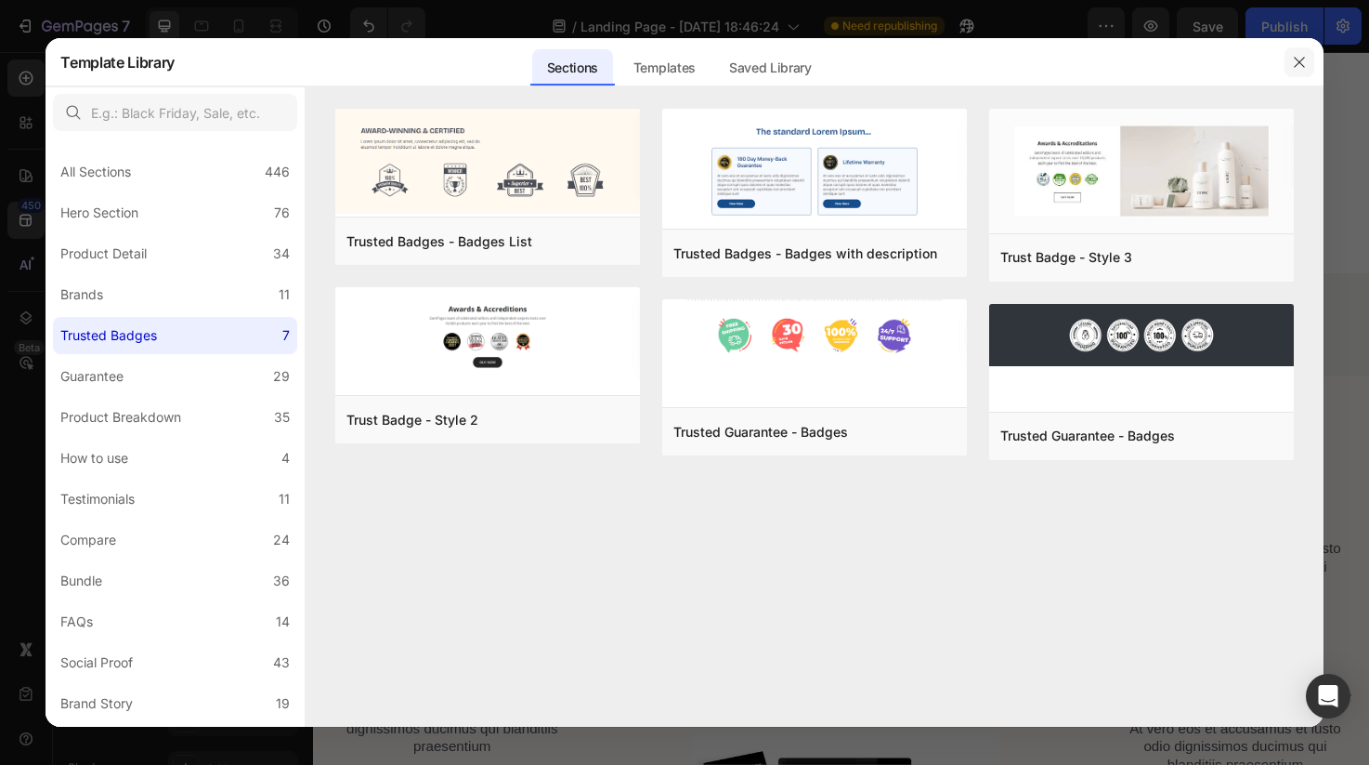
click at [1296, 64] on icon "button" at bounding box center [1299, 62] width 10 height 10
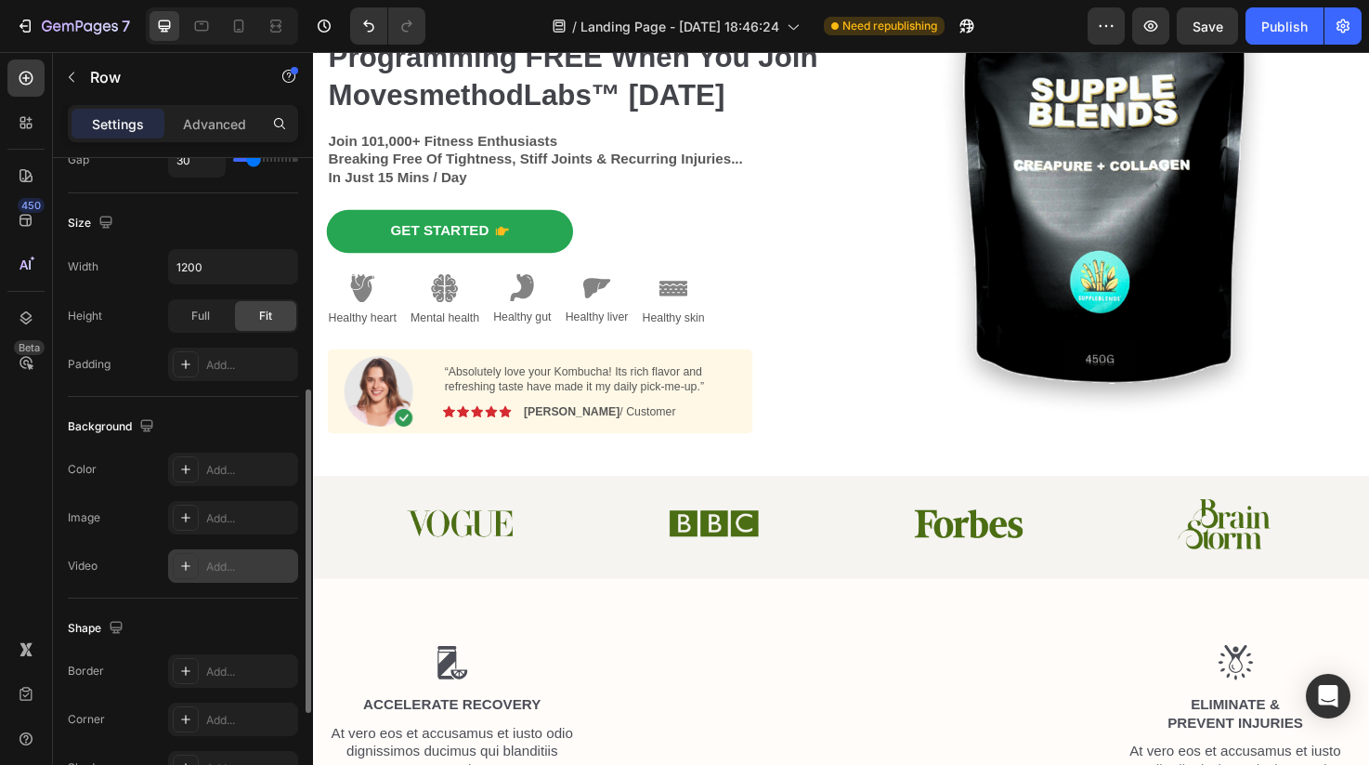
scroll to position [0, 0]
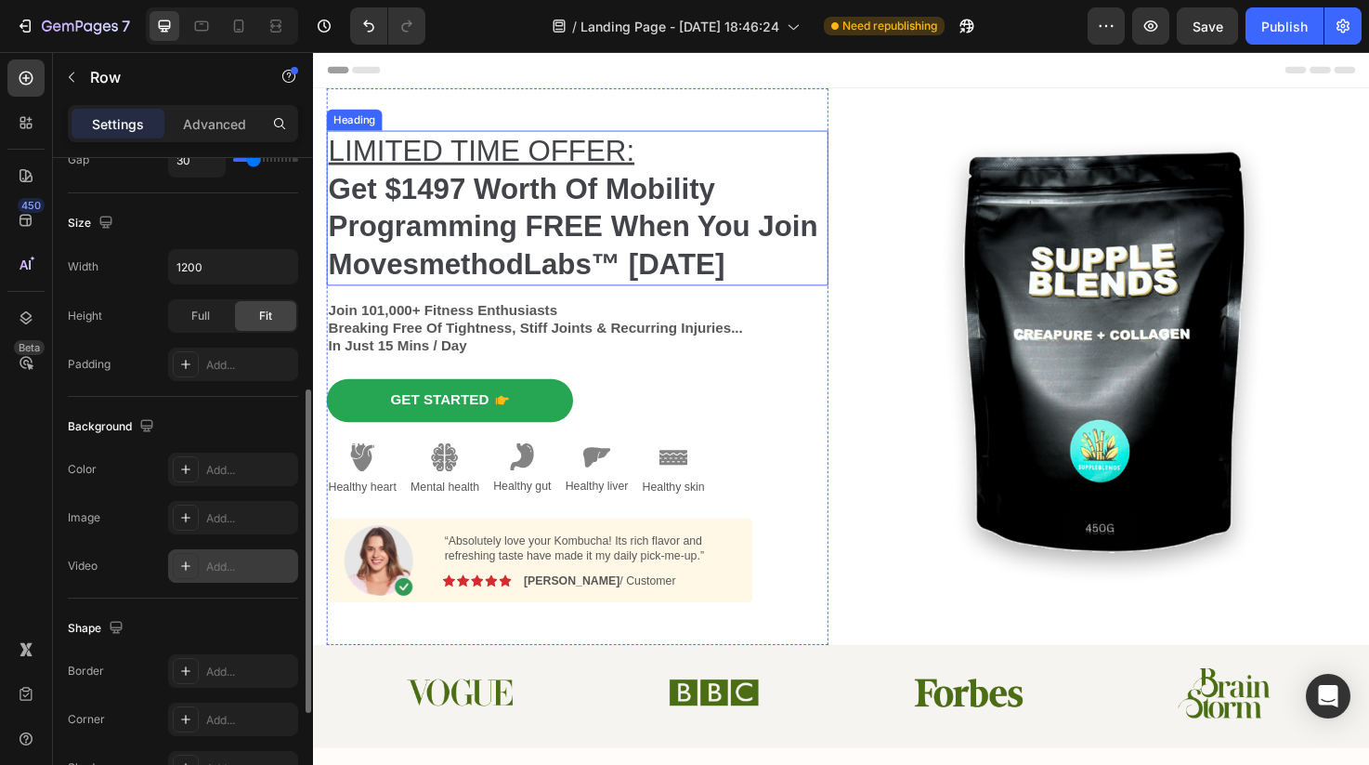
click at [570, 210] on strong "Get $1497 Worth Of Mobility Programming FREE When You Join MovesmethodLabs™ [DA…" at bounding box center [587, 235] width 517 height 114
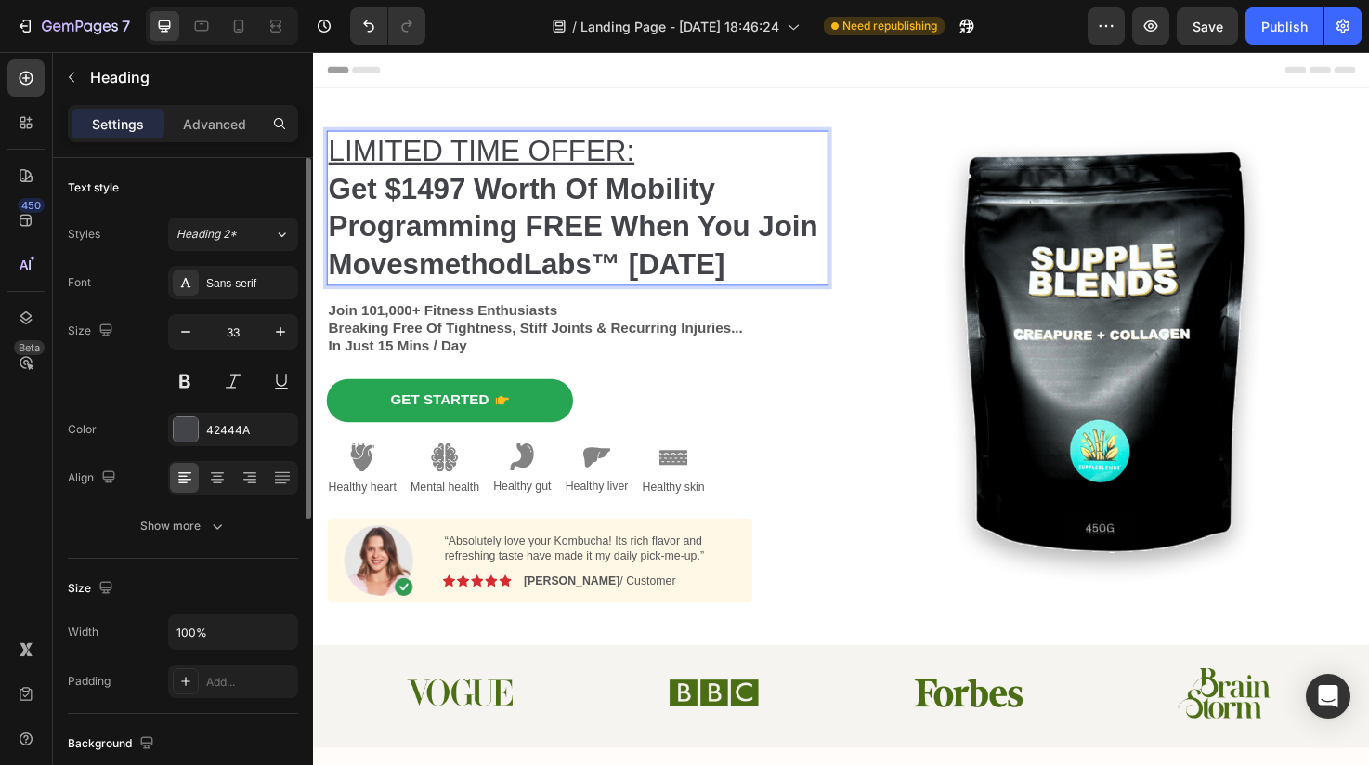
click at [570, 210] on strong "Get $1497 Worth Of Mobility Programming FREE When You Join MovesmethodLabs™ [DA…" at bounding box center [587, 235] width 517 height 114
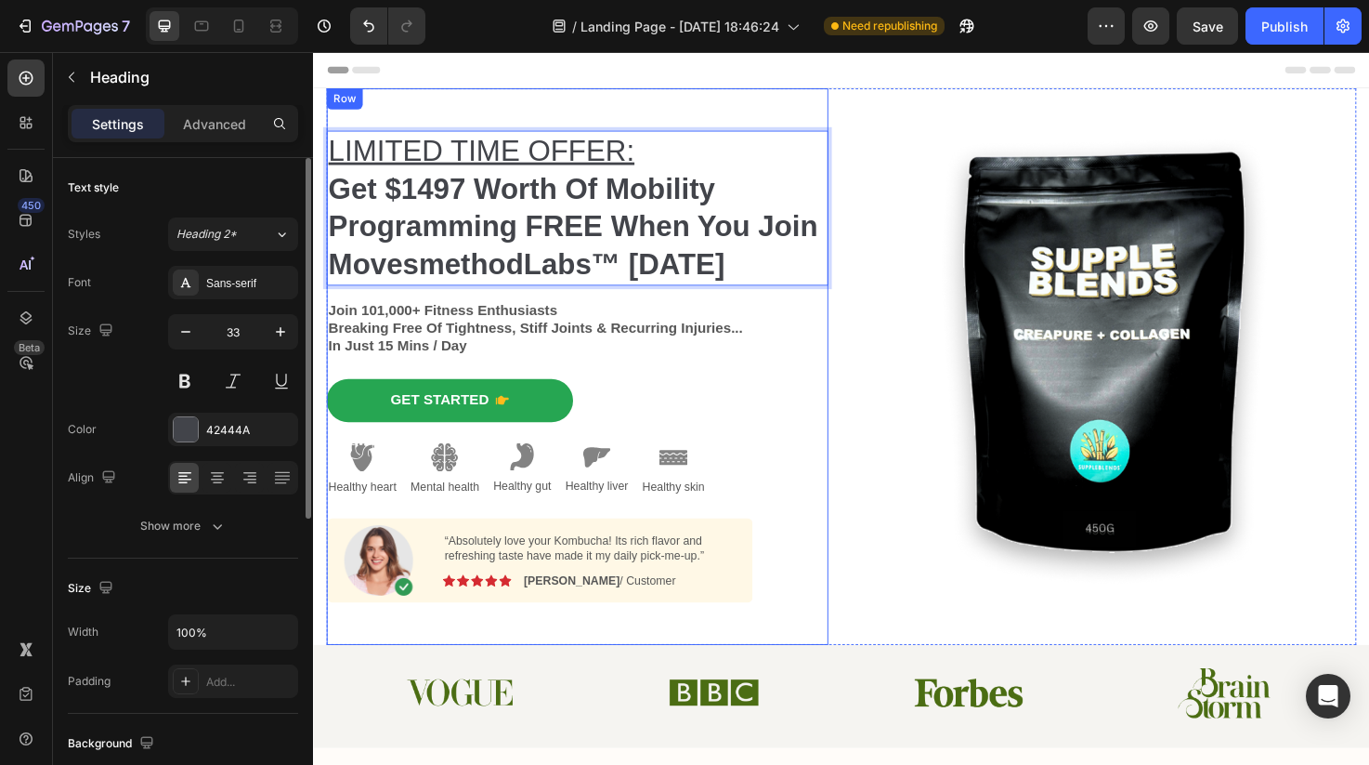
click at [832, 385] on div "LIMITED TIME OFFER: Get $1497 Worth Of Mobility Programming FREE When You Join …" at bounding box center [592, 384] width 530 height 498
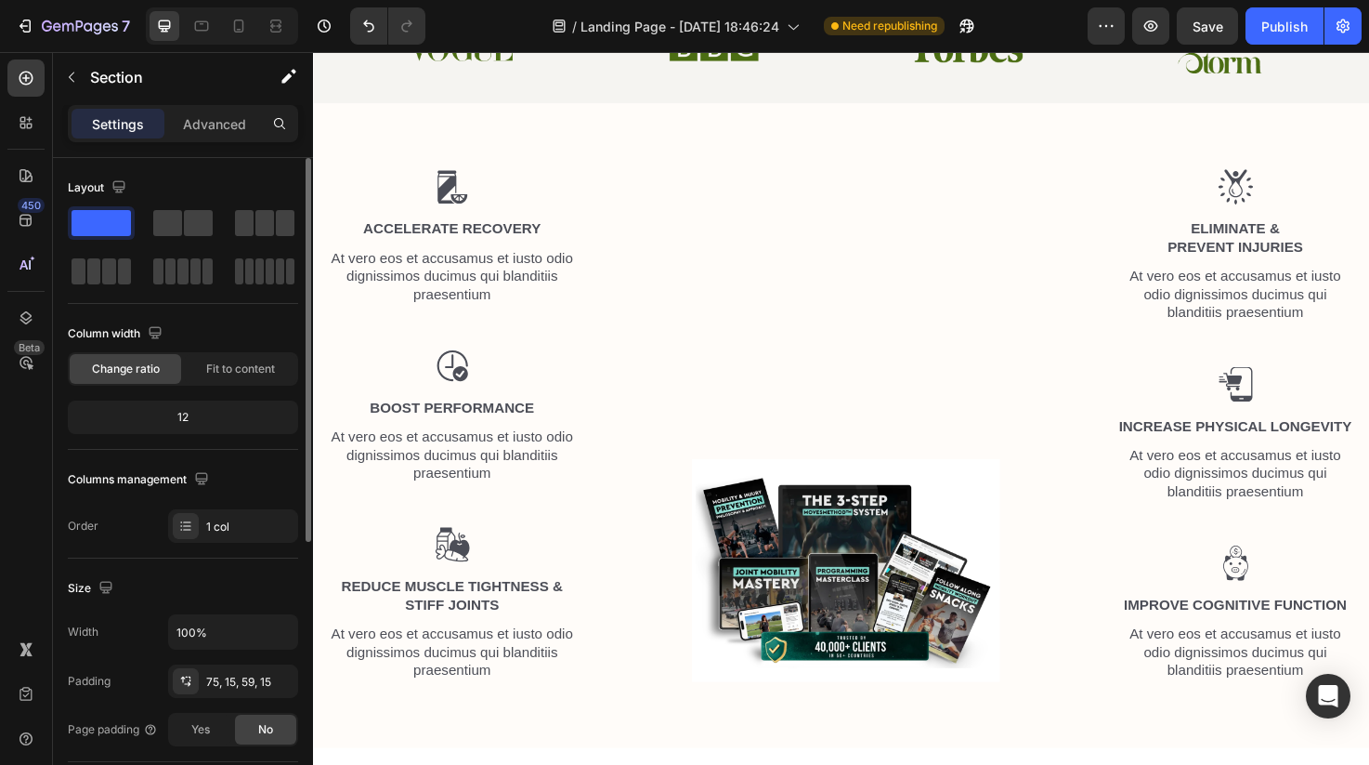
scroll to position [336, 0]
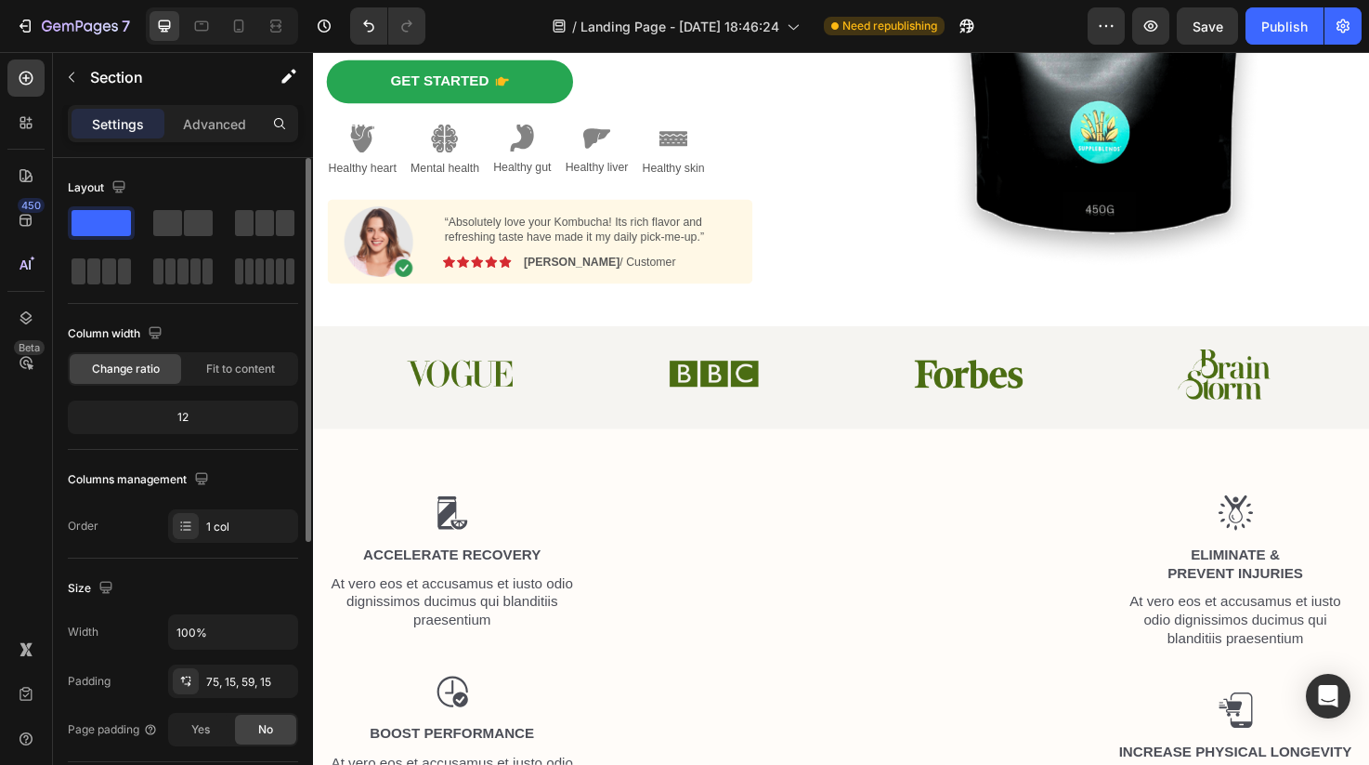
click at [844, 436] on div "Image Image Image Image Row Section 2" at bounding box center [870, 395] width 1115 height 109
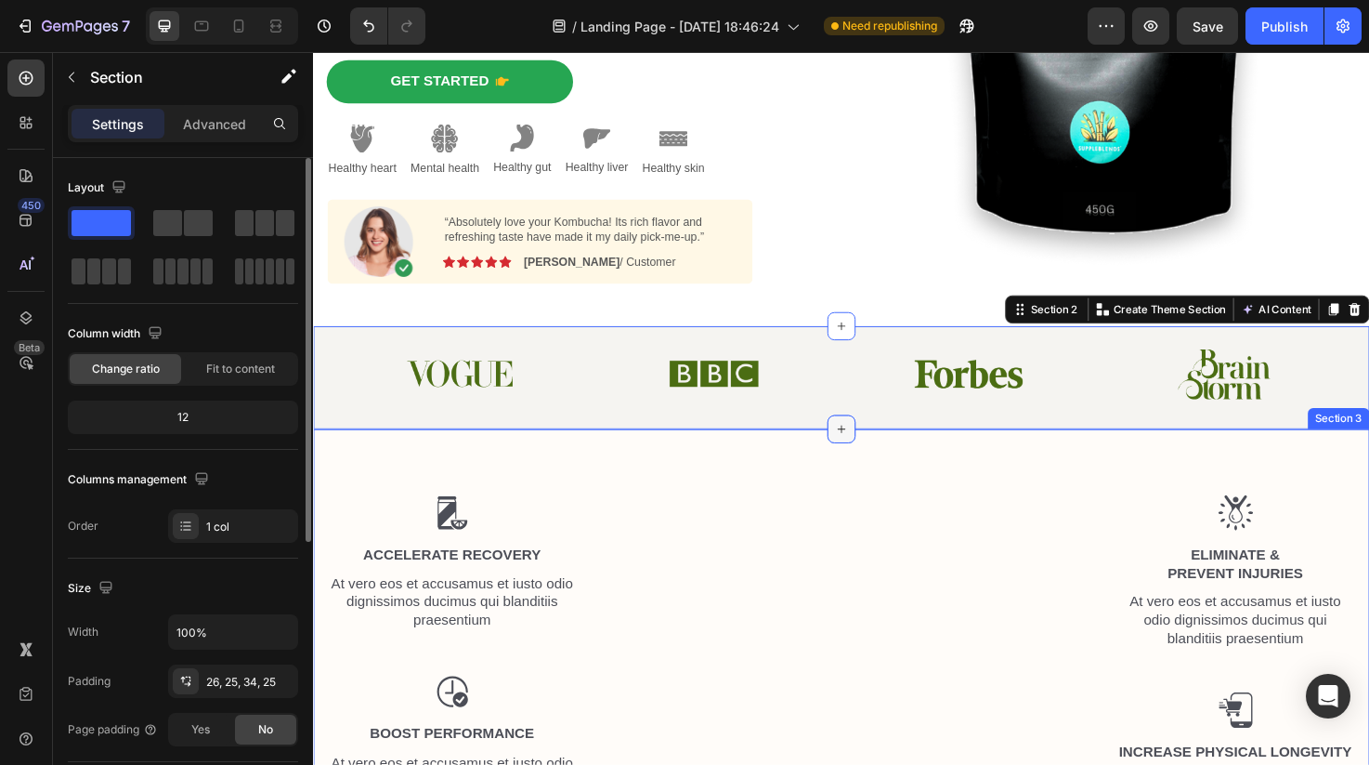
click at [862, 450] on div at bounding box center [871, 450] width 30 height 30
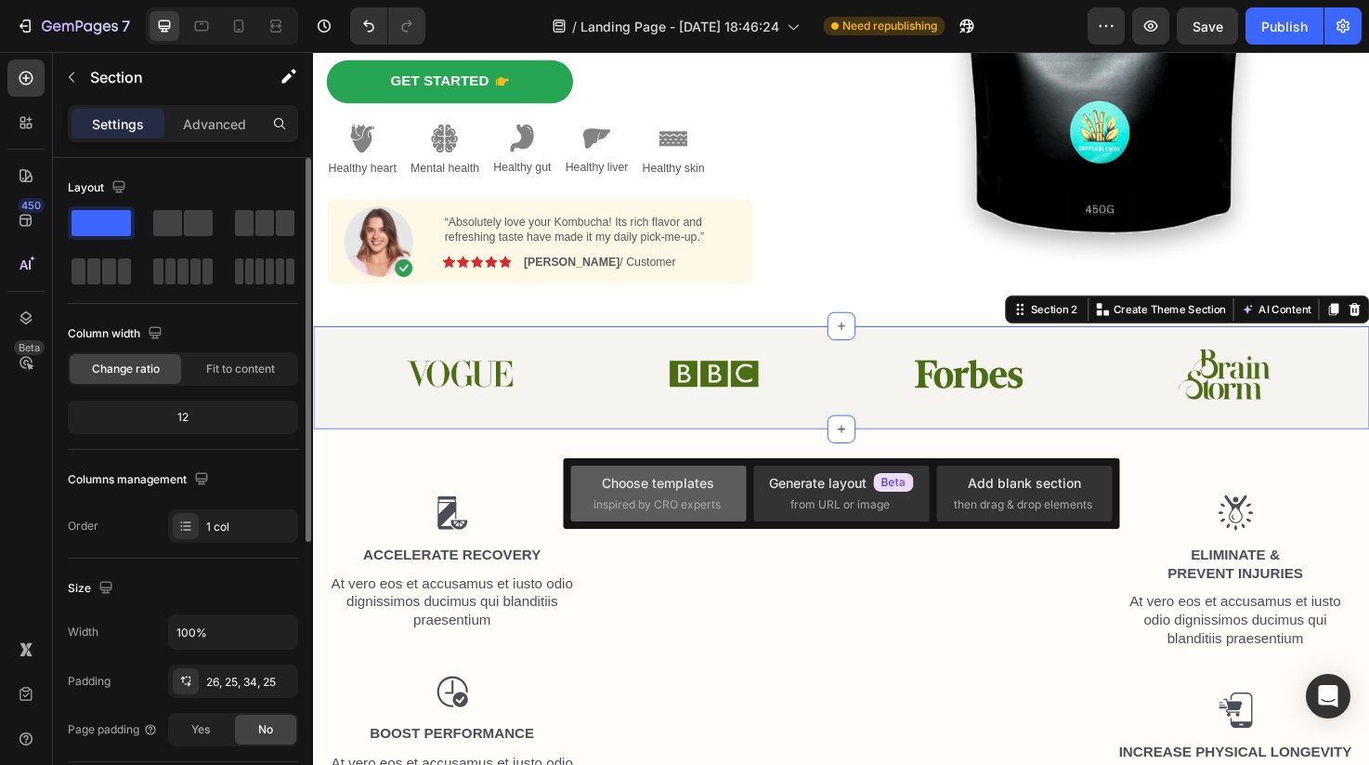
click at [692, 478] on div "Choose templates" at bounding box center [658, 483] width 112 height 20
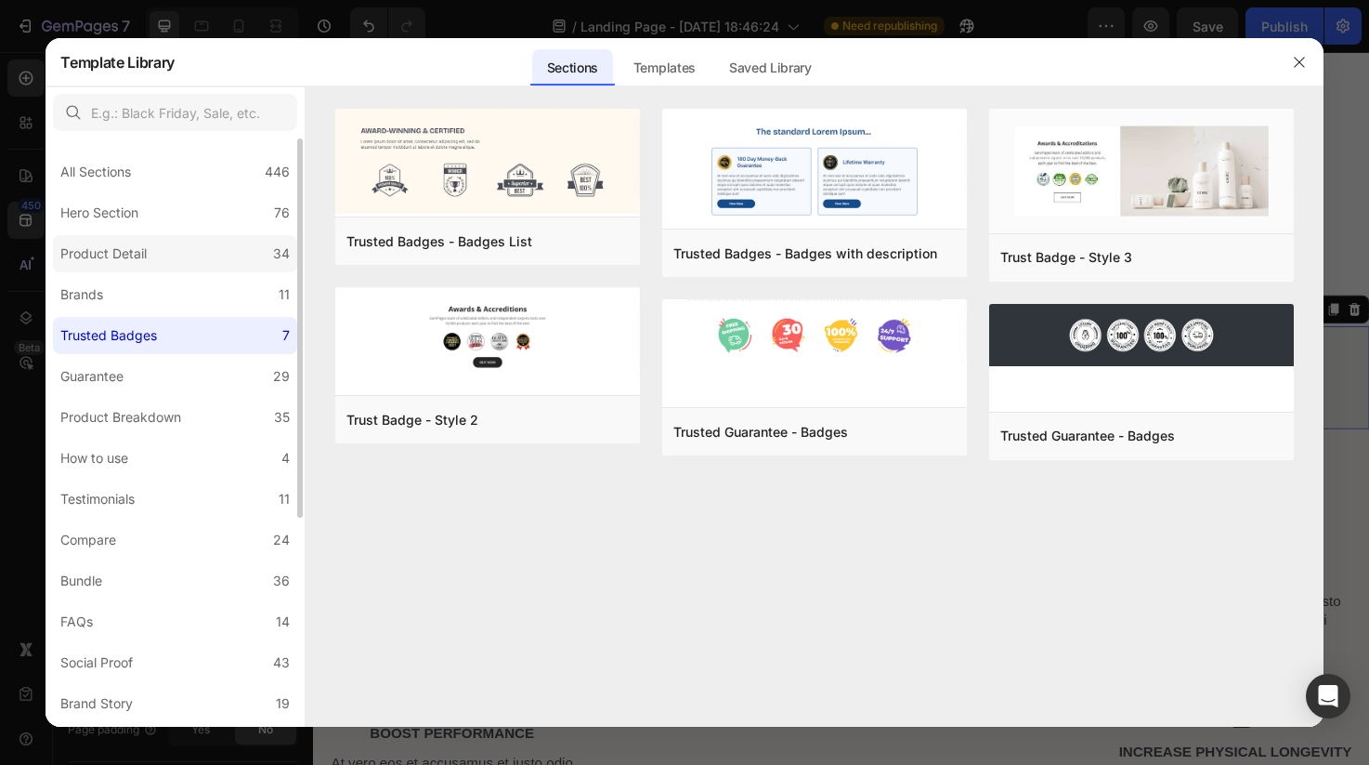
click at [192, 262] on label "Product Detail 34" at bounding box center [175, 253] width 244 height 37
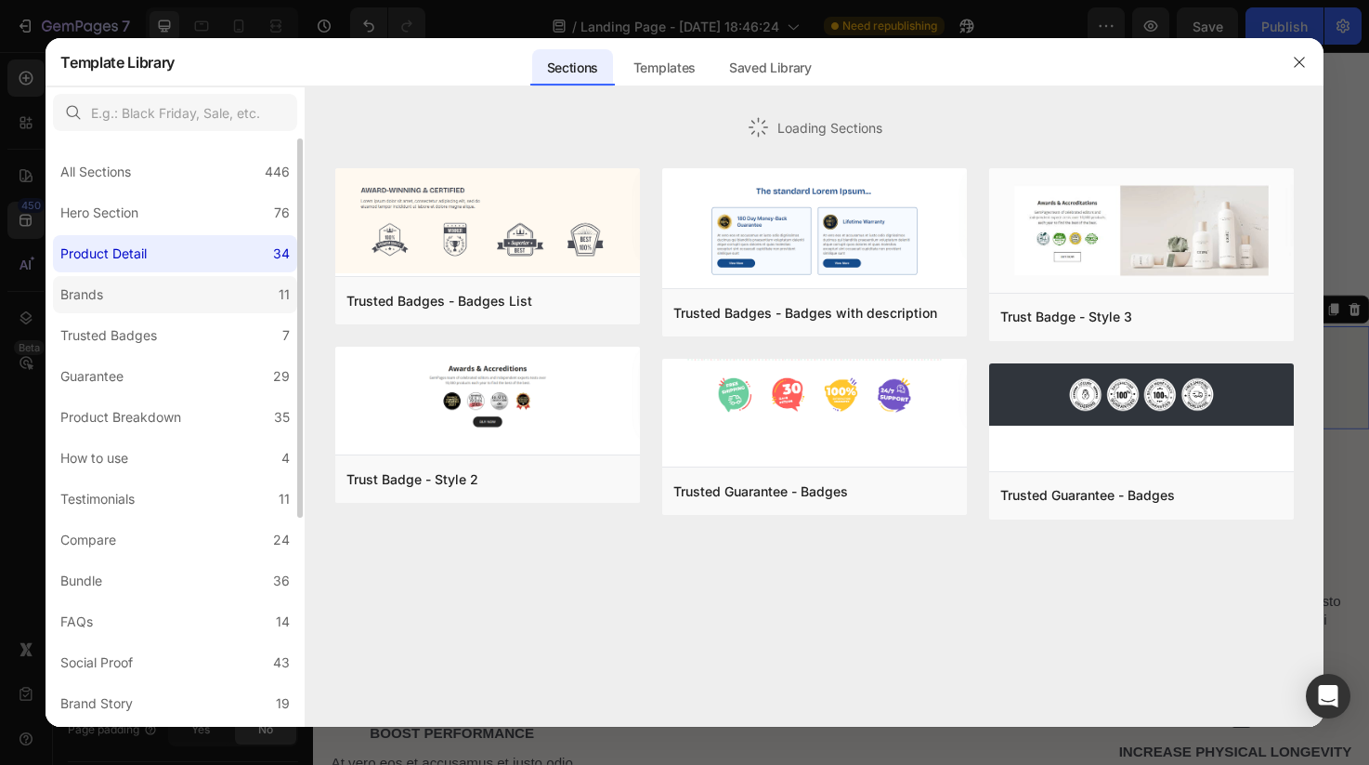
click at [199, 295] on label "Brands 11" at bounding box center [175, 294] width 244 height 37
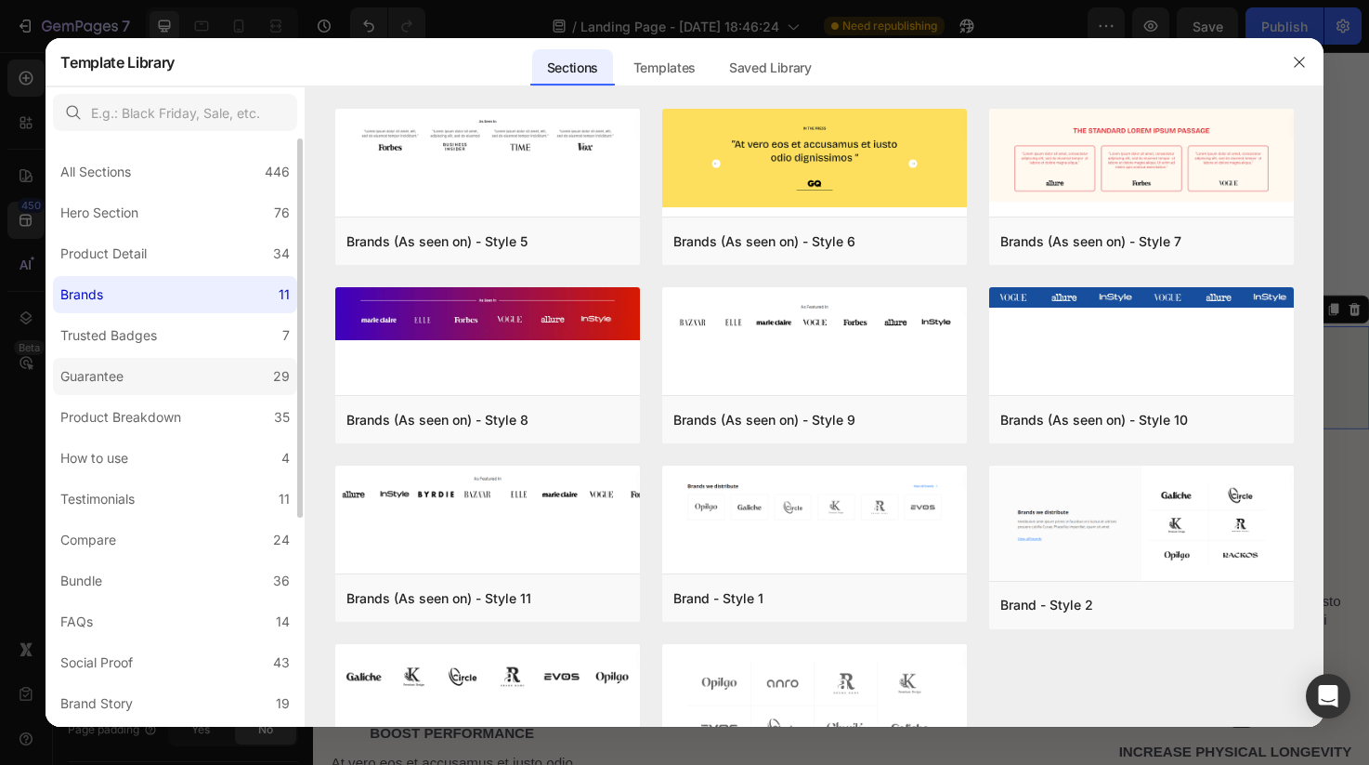
click at [224, 387] on label "Guarantee 29" at bounding box center [175, 376] width 244 height 37
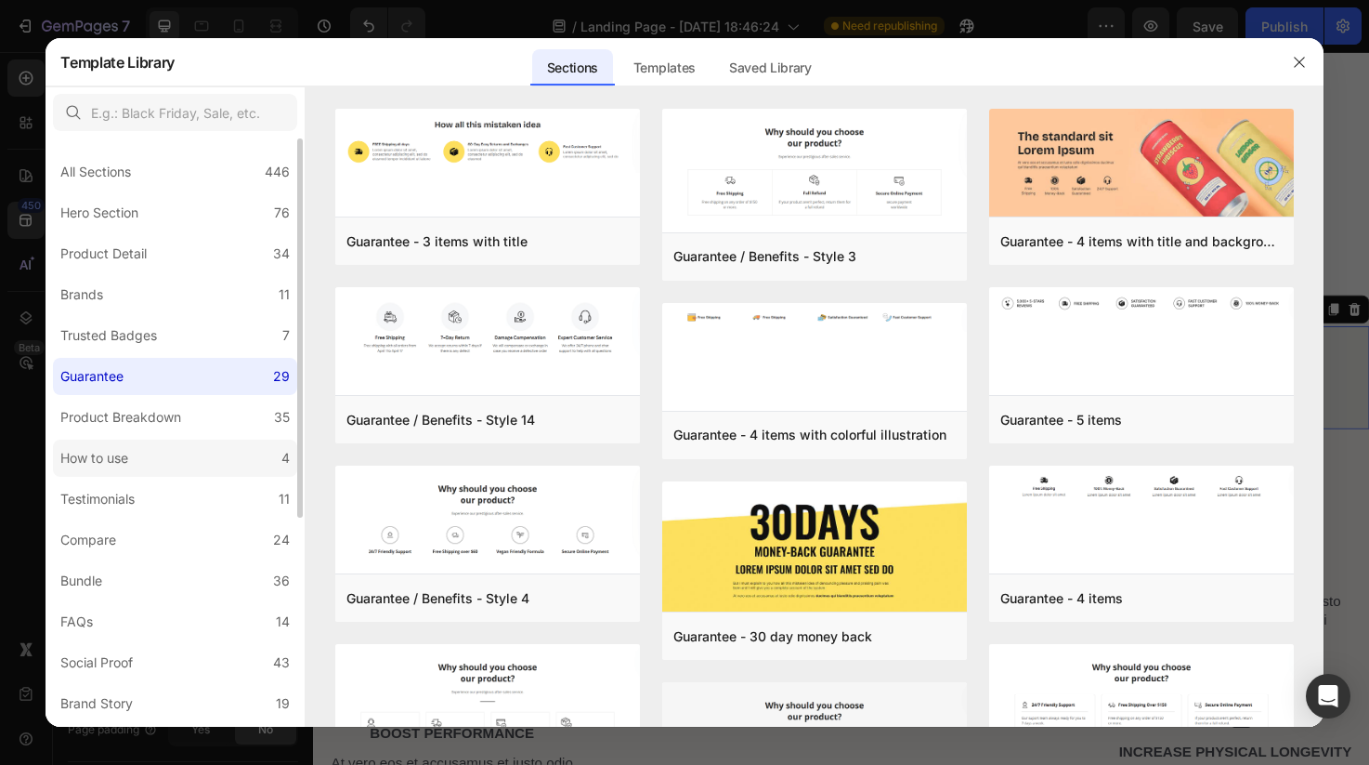
click at [218, 453] on label "How to use 4" at bounding box center [175, 457] width 244 height 37
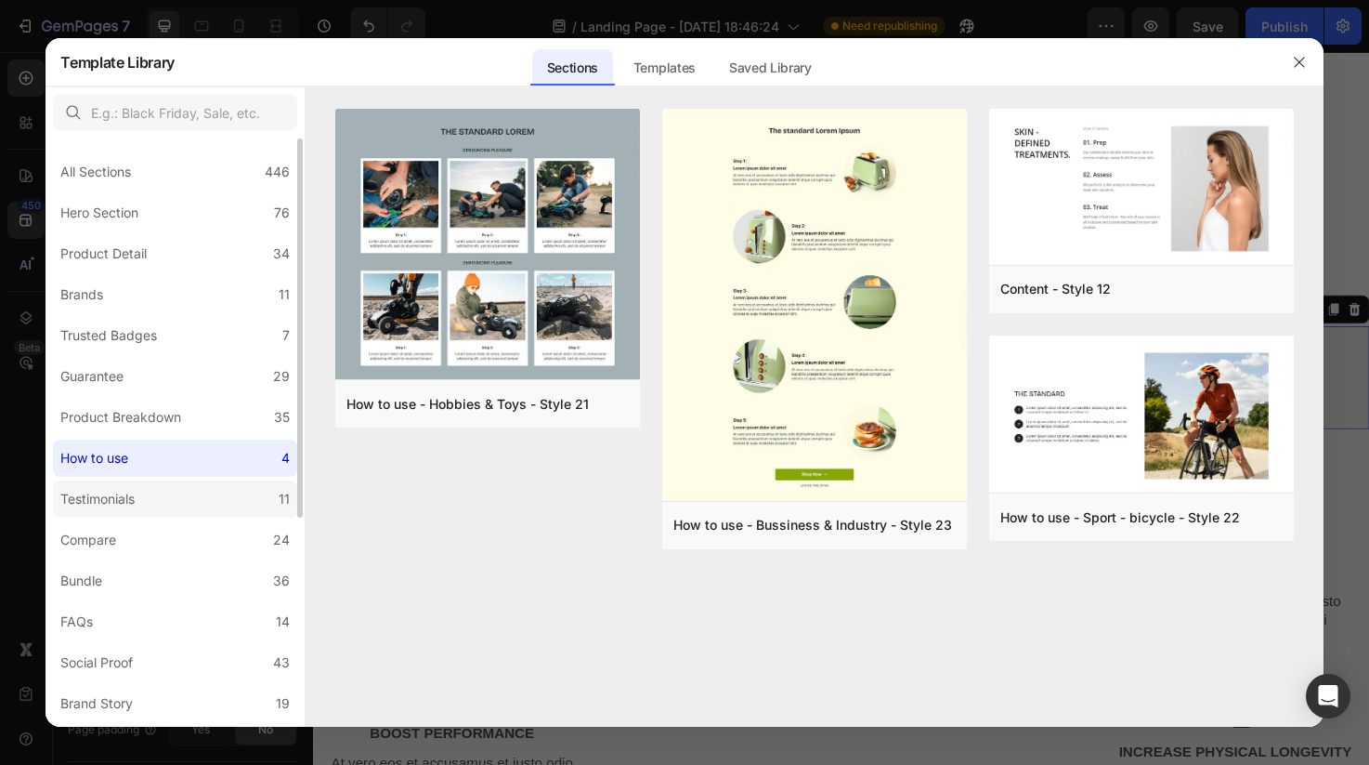
click at [214, 491] on label "Testimonials 11" at bounding box center [175, 498] width 244 height 37
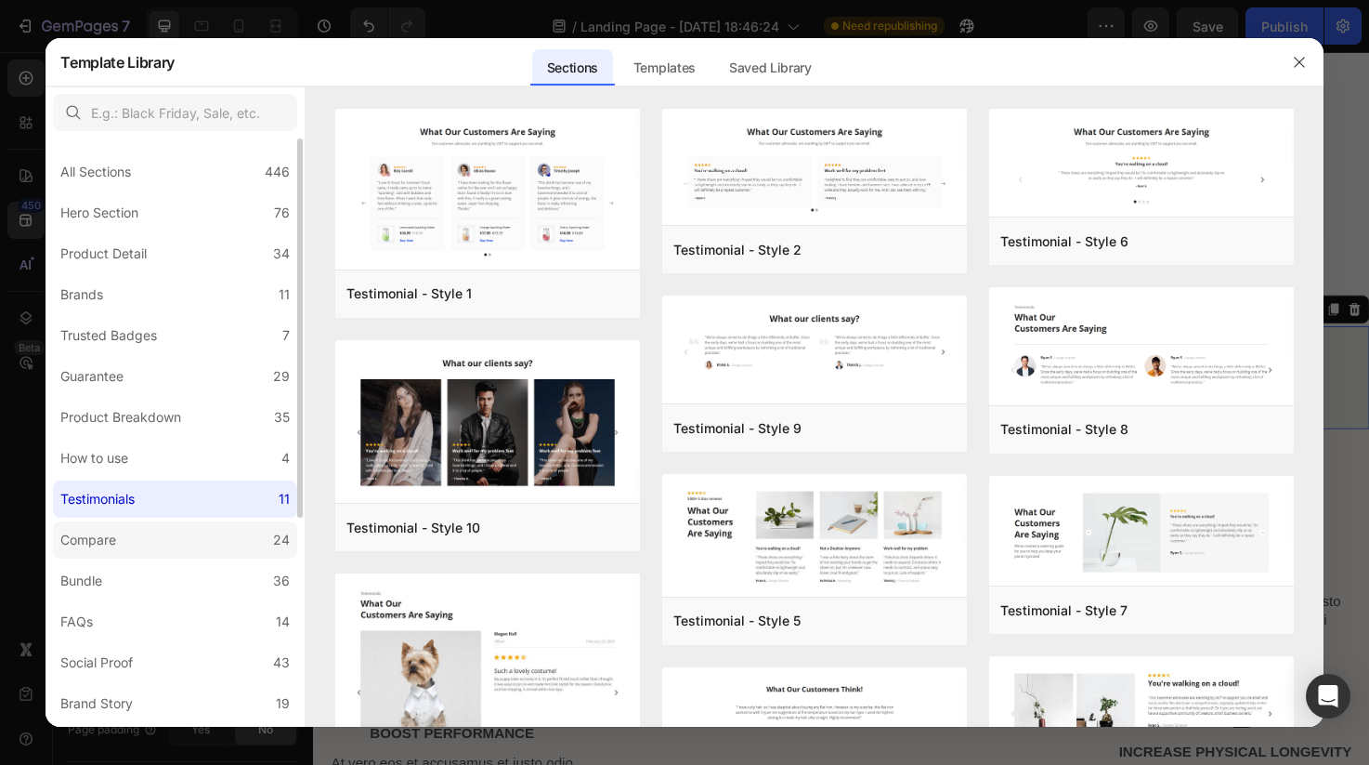
click at [206, 529] on label "Compare 24" at bounding box center [175, 539] width 244 height 37
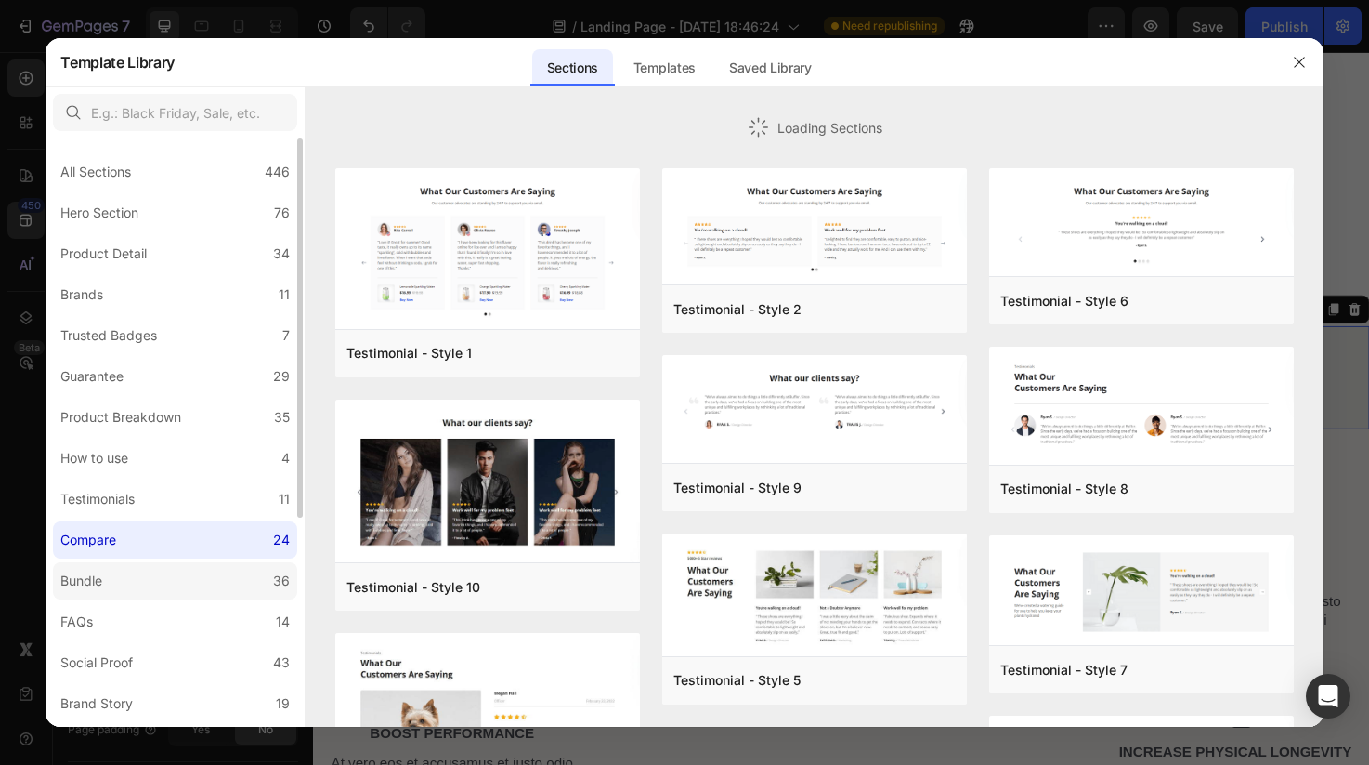
click at [205, 570] on label "Bundle 36" at bounding box center [175, 580] width 244 height 37
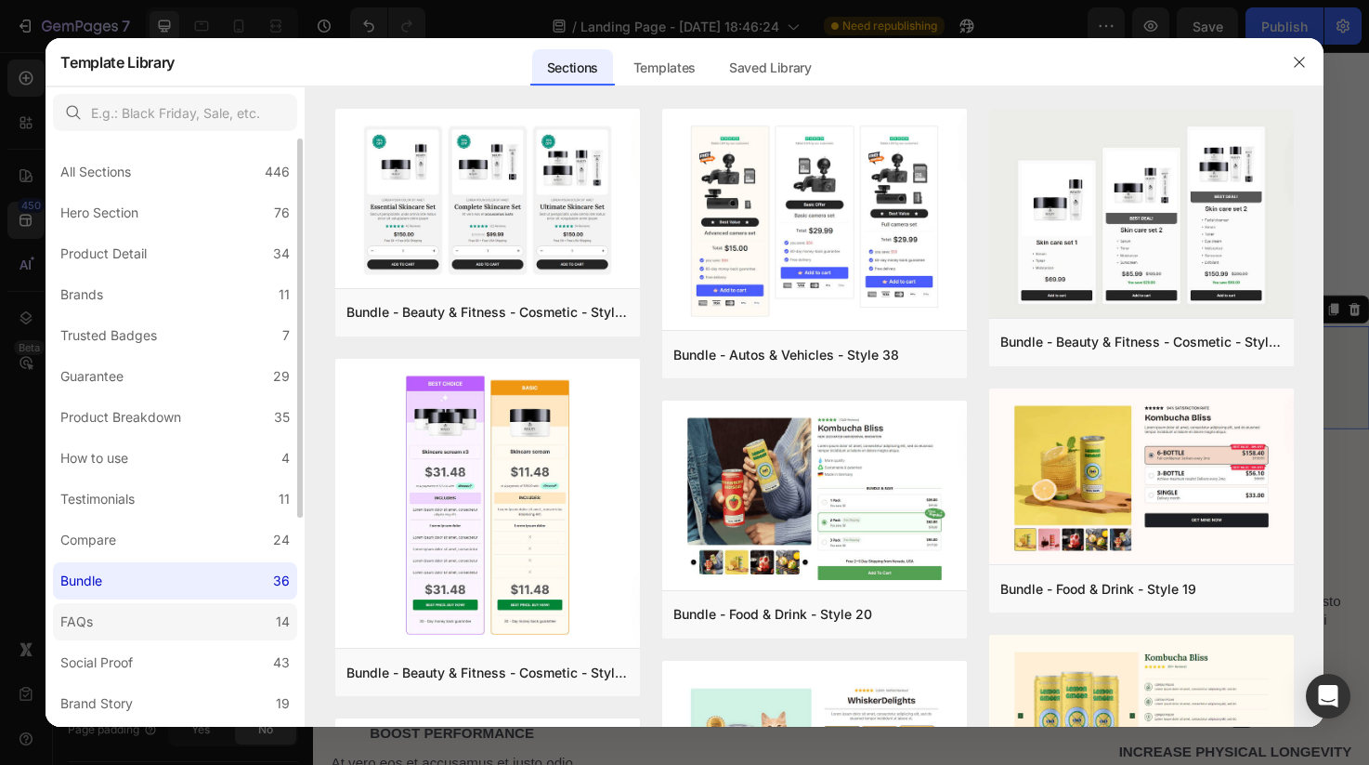
click at [209, 608] on label "FAQs 14" at bounding box center [175, 621] width 244 height 37
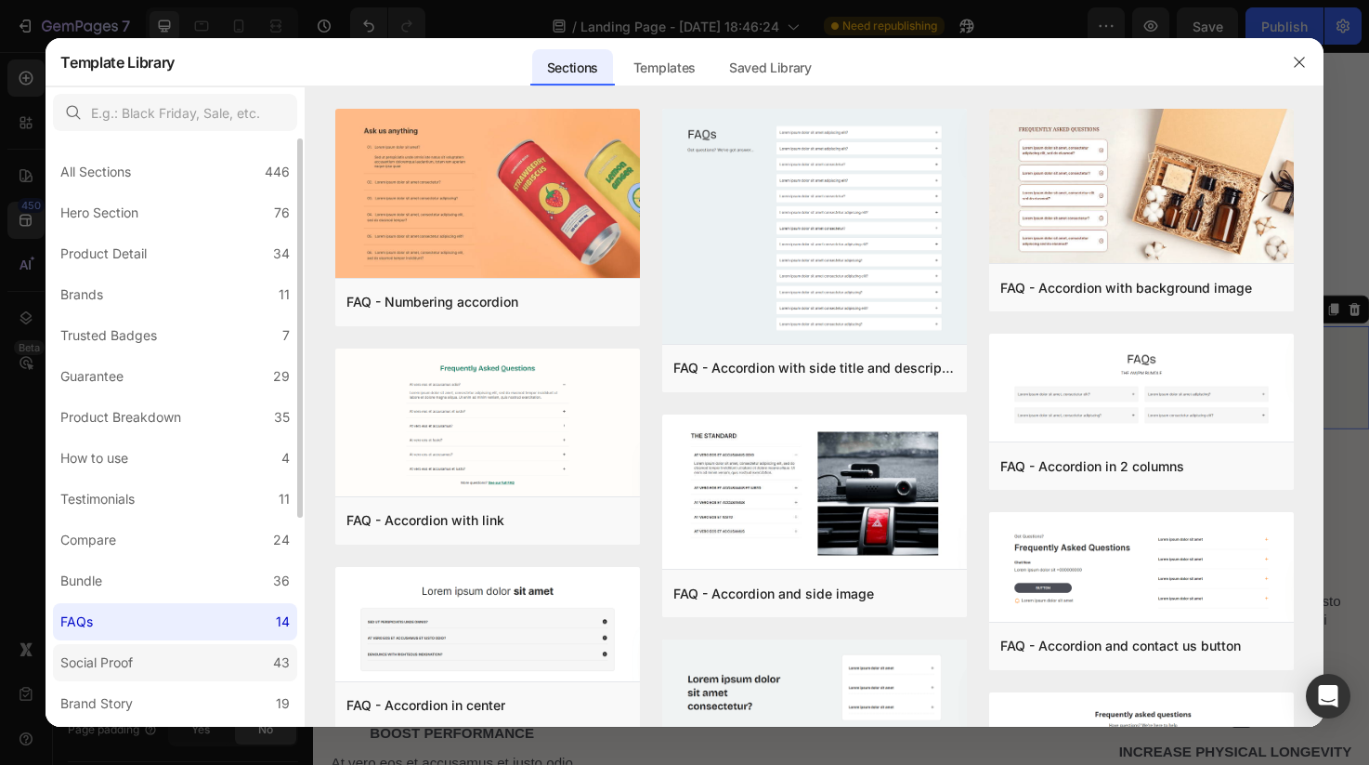
click at [217, 648] on label "Social Proof 43" at bounding box center [175, 662] width 244 height 37
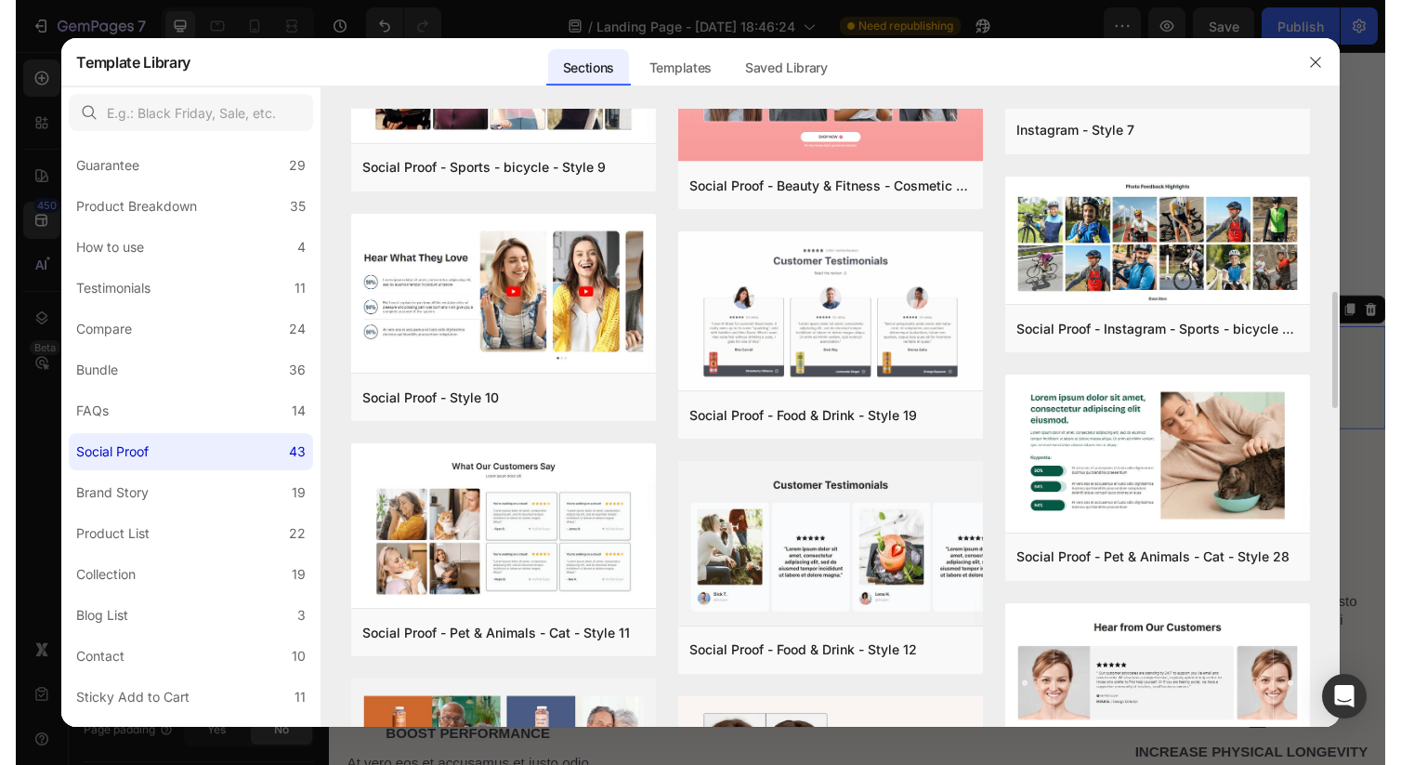
scroll to position [979, 0]
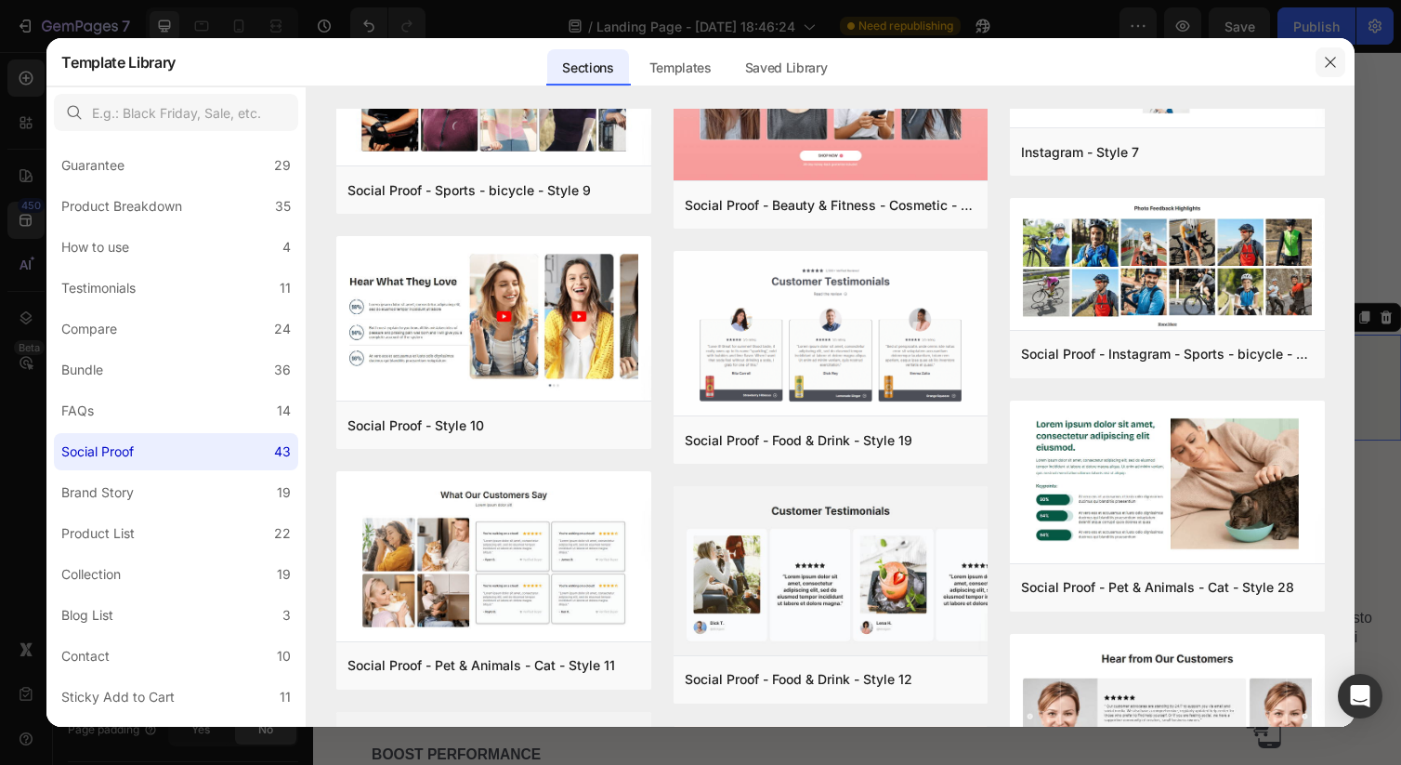
drag, startPoint x: 1329, startPoint y: 74, endPoint x: 801, endPoint y: 266, distance: 562.2
click at [1329, 74] on button "button" at bounding box center [1330, 62] width 30 height 30
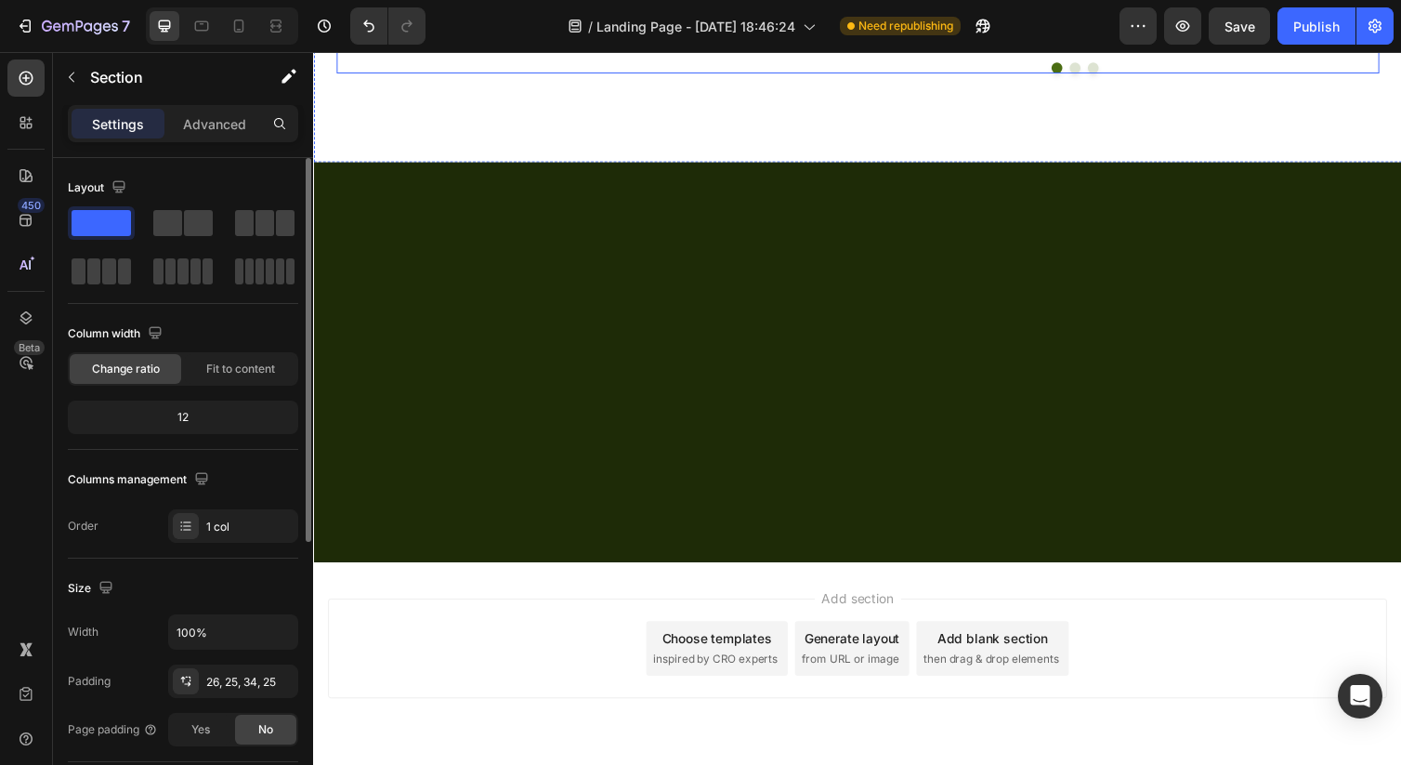
scroll to position [8116, 0]
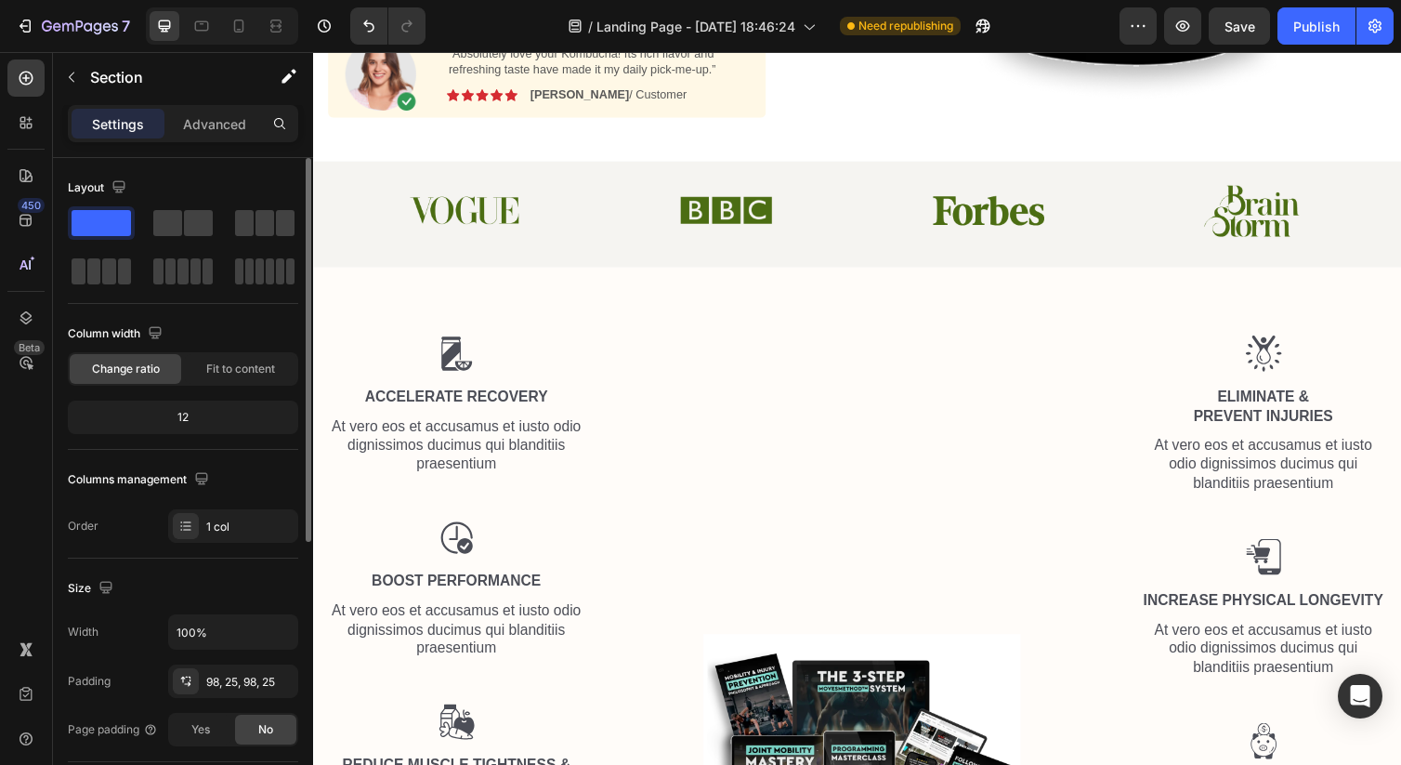
scroll to position [518, 0]
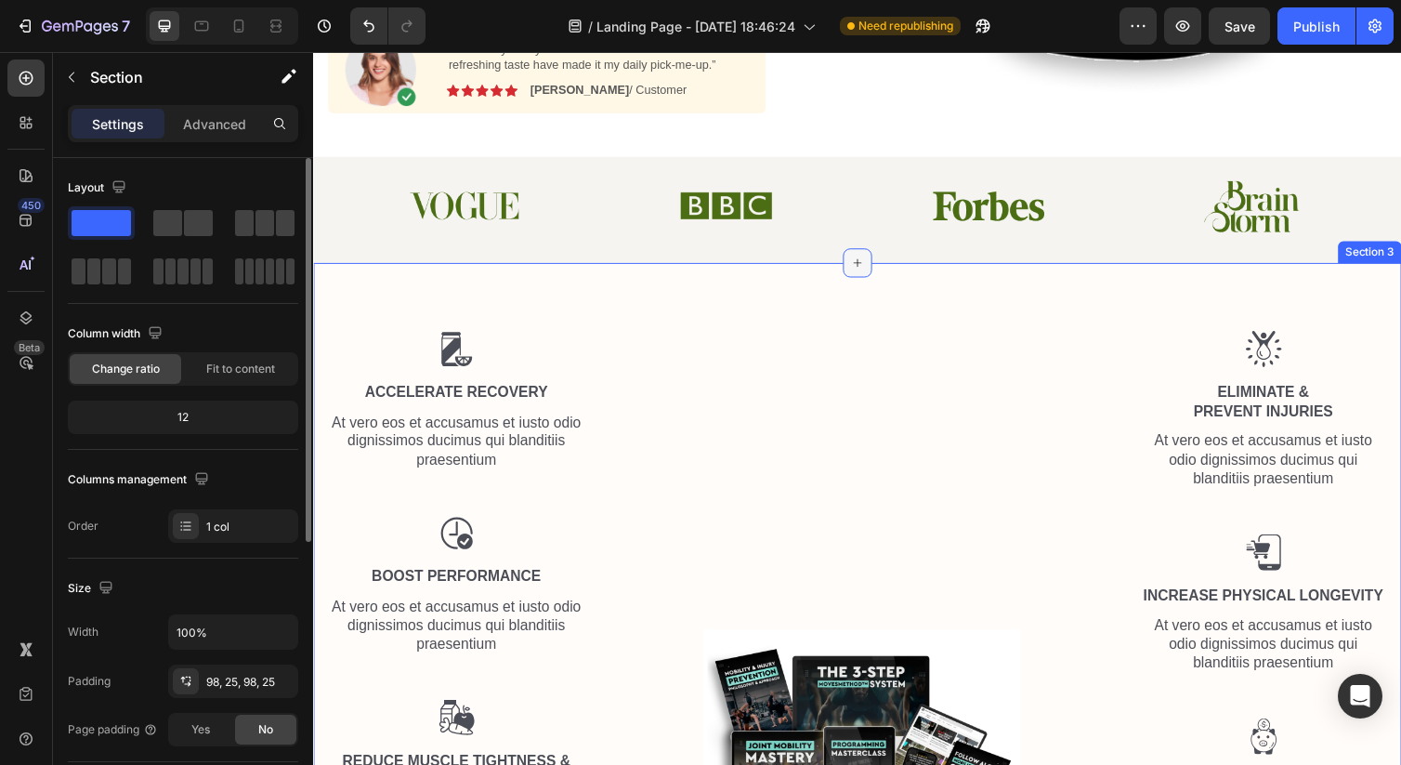
click at [870, 267] on icon at bounding box center [871, 267] width 8 height 8
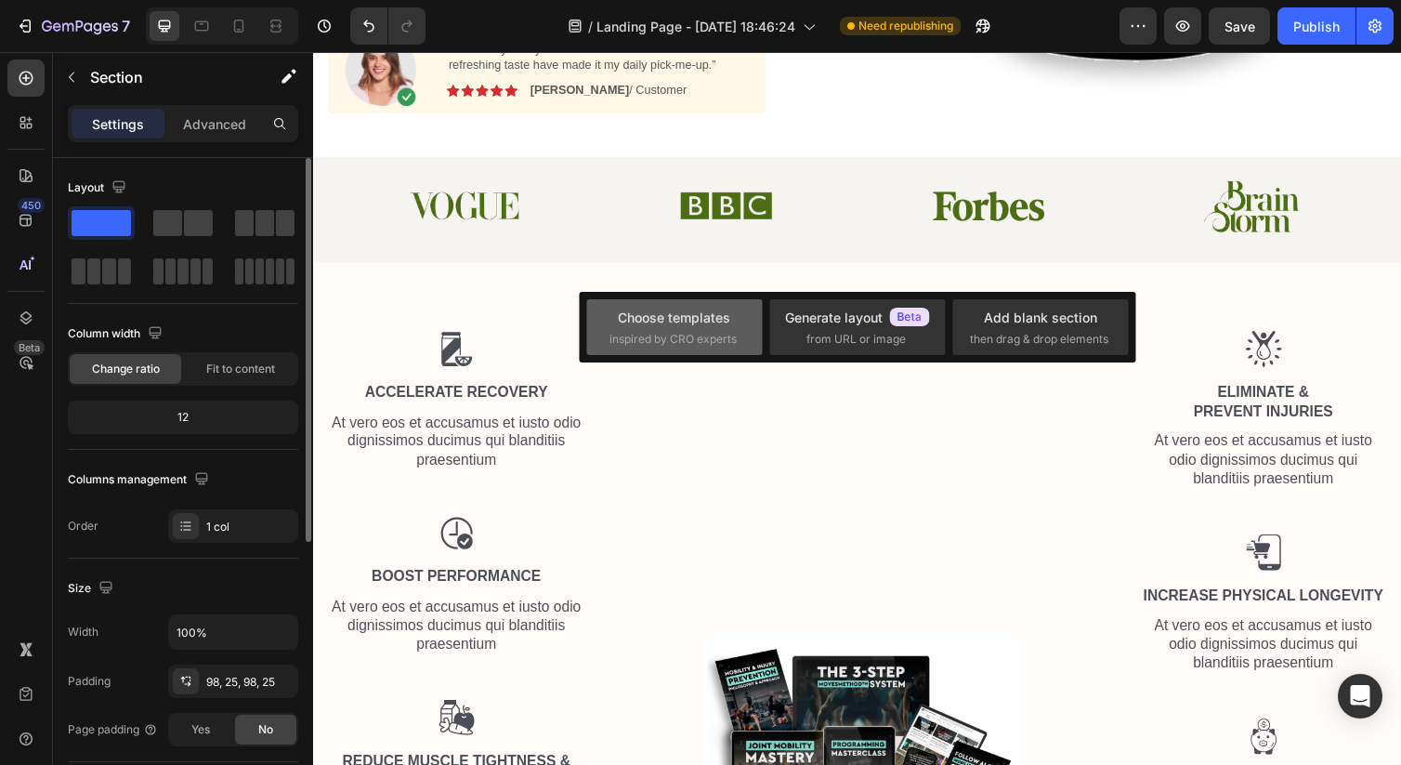
click at [769, 299] on div "Choose templates inspired by CRO experts" at bounding box center [857, 327] width 176 height 56
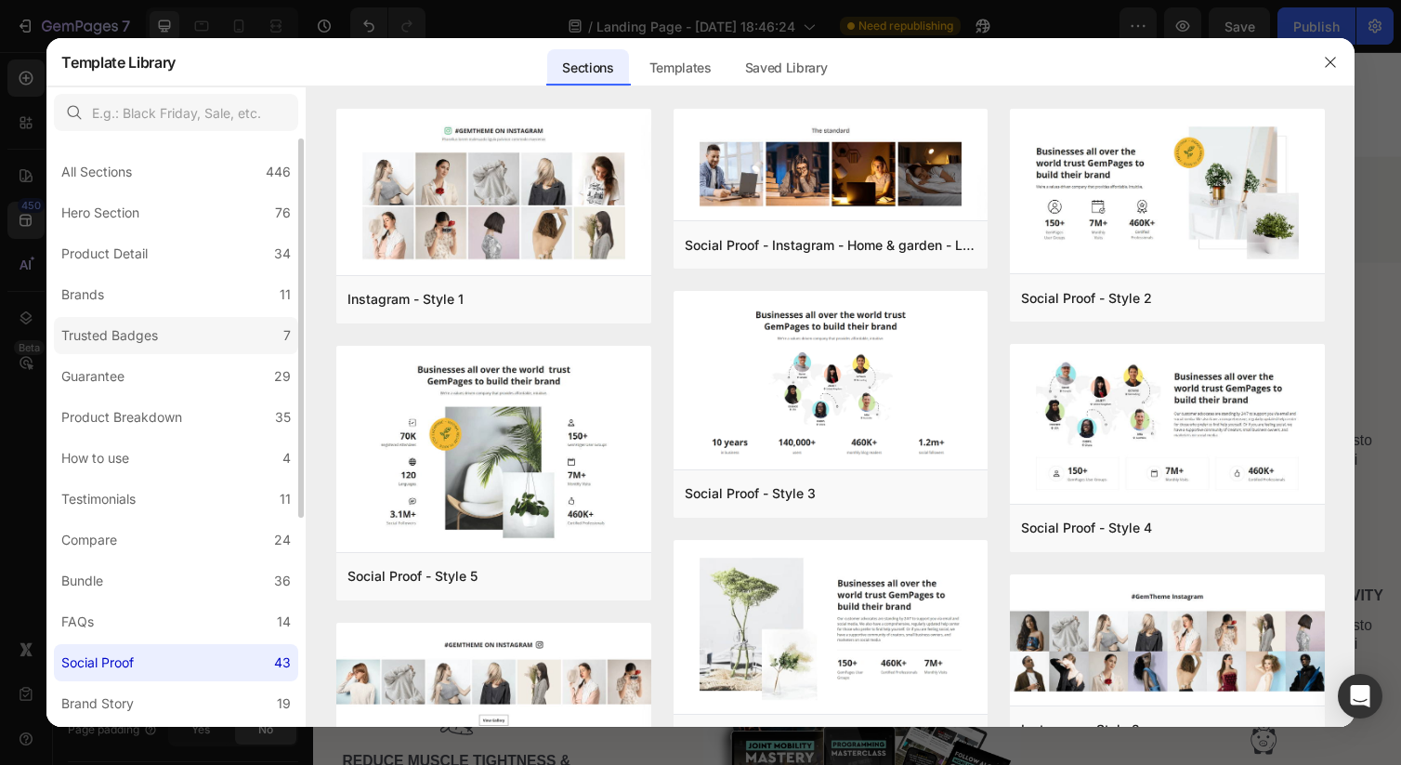
click at [136, 321] on label "Trusted Badges 7" at bounding box center [176, 335] width 244 height 37
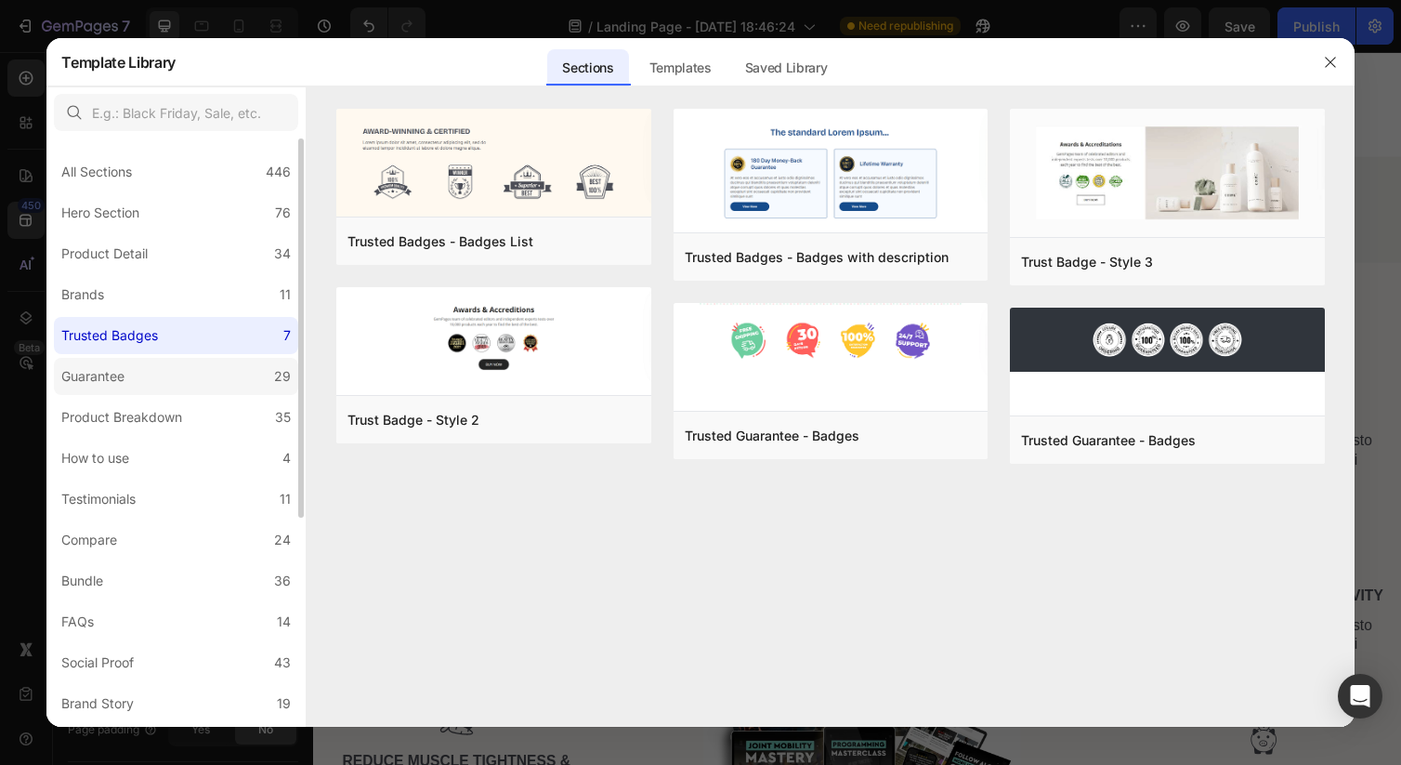
click at [137, 374] on label "Guarantee 29" at bounding box center [176, 376] width 244 height 37
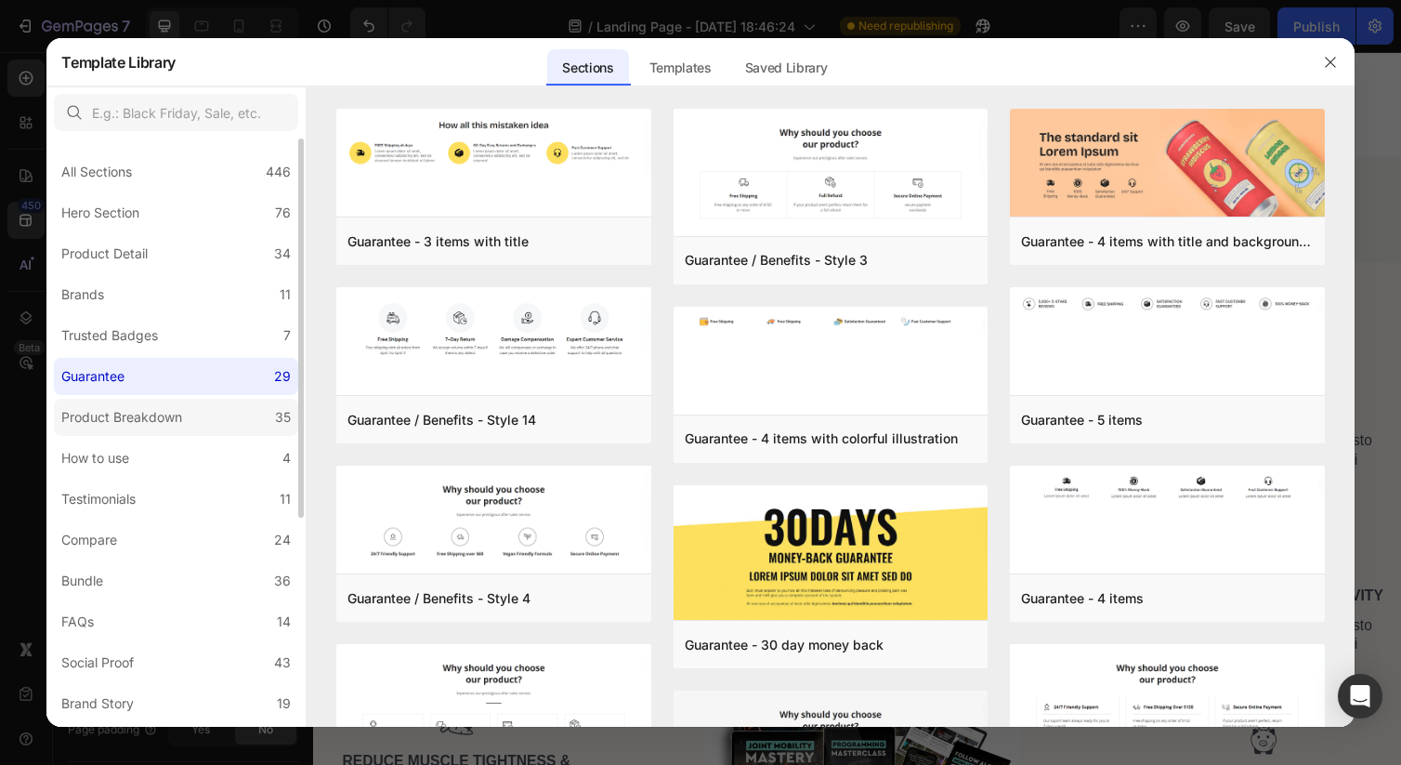
click at [129, 414] on div "Product Breakdown" at bounding box center [121, 417] width 121 height 22
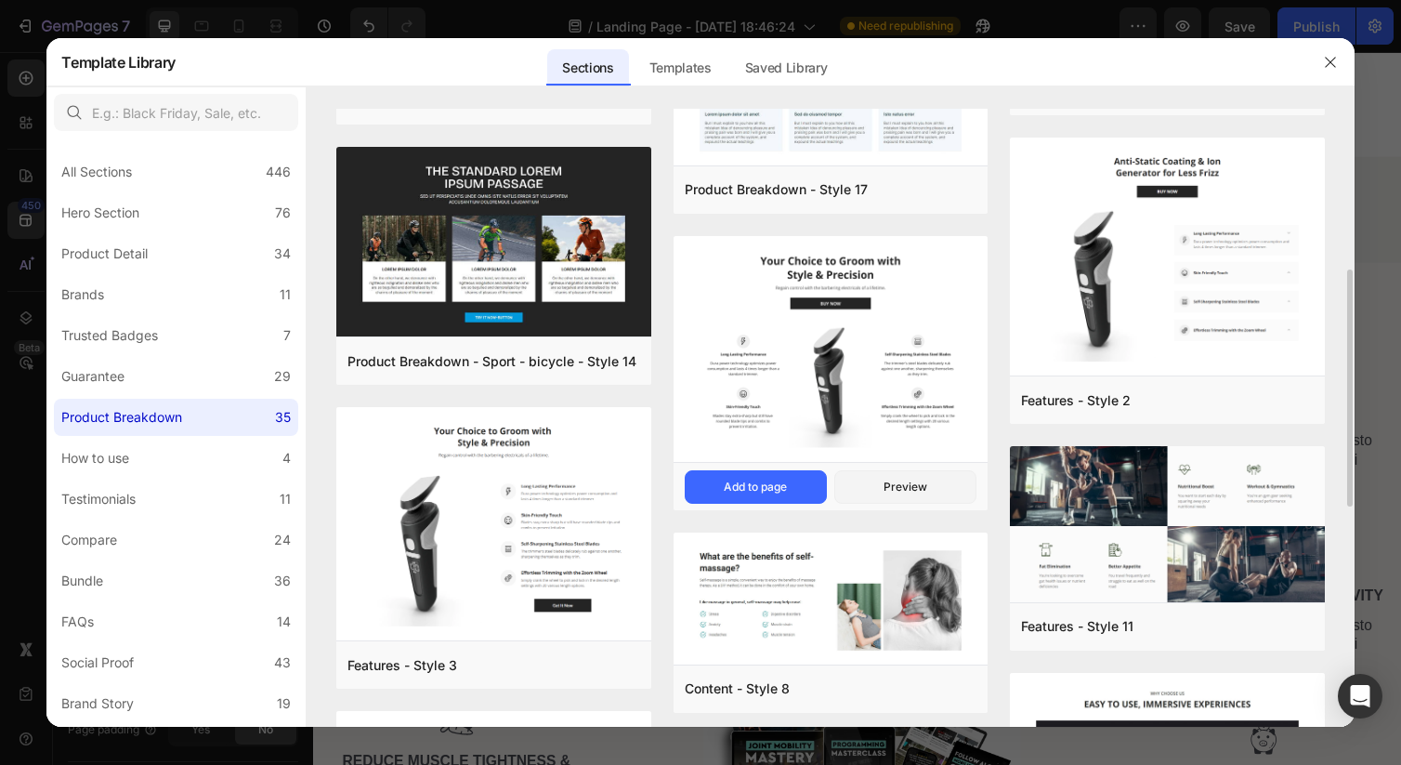
scroll to position [429, 0]
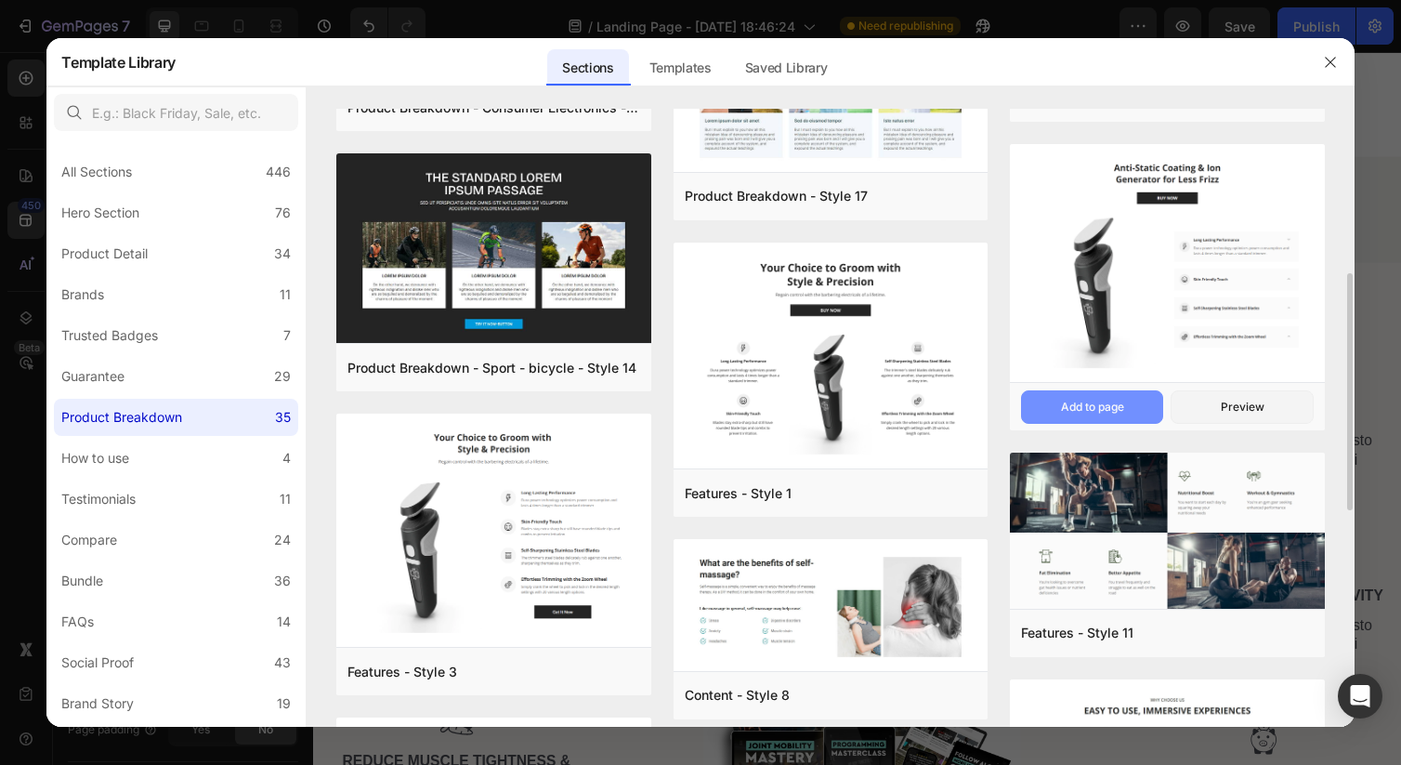
click at [1080, 413] on div "Add to page" at bounding box center [1092, 407] width 63 height 17
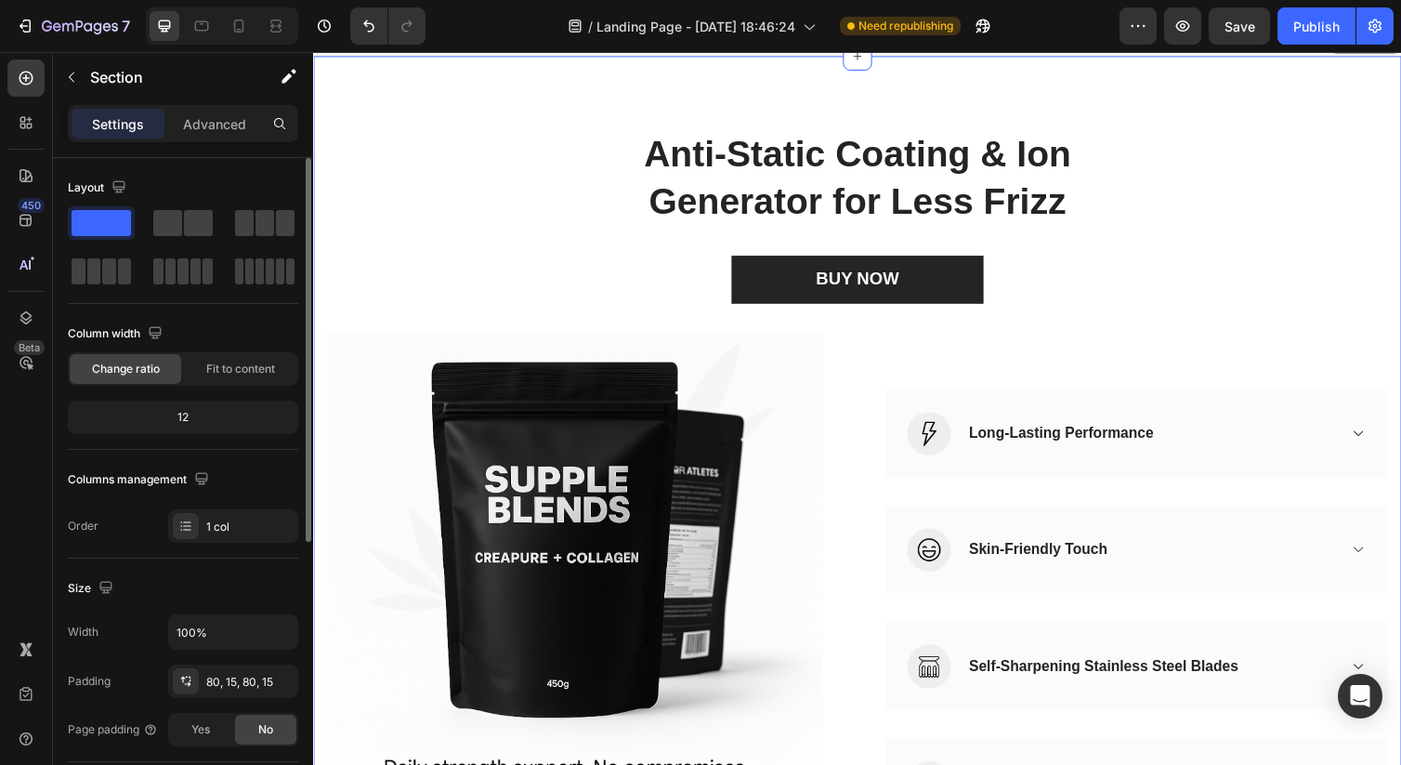
scroll to position [734, 0]
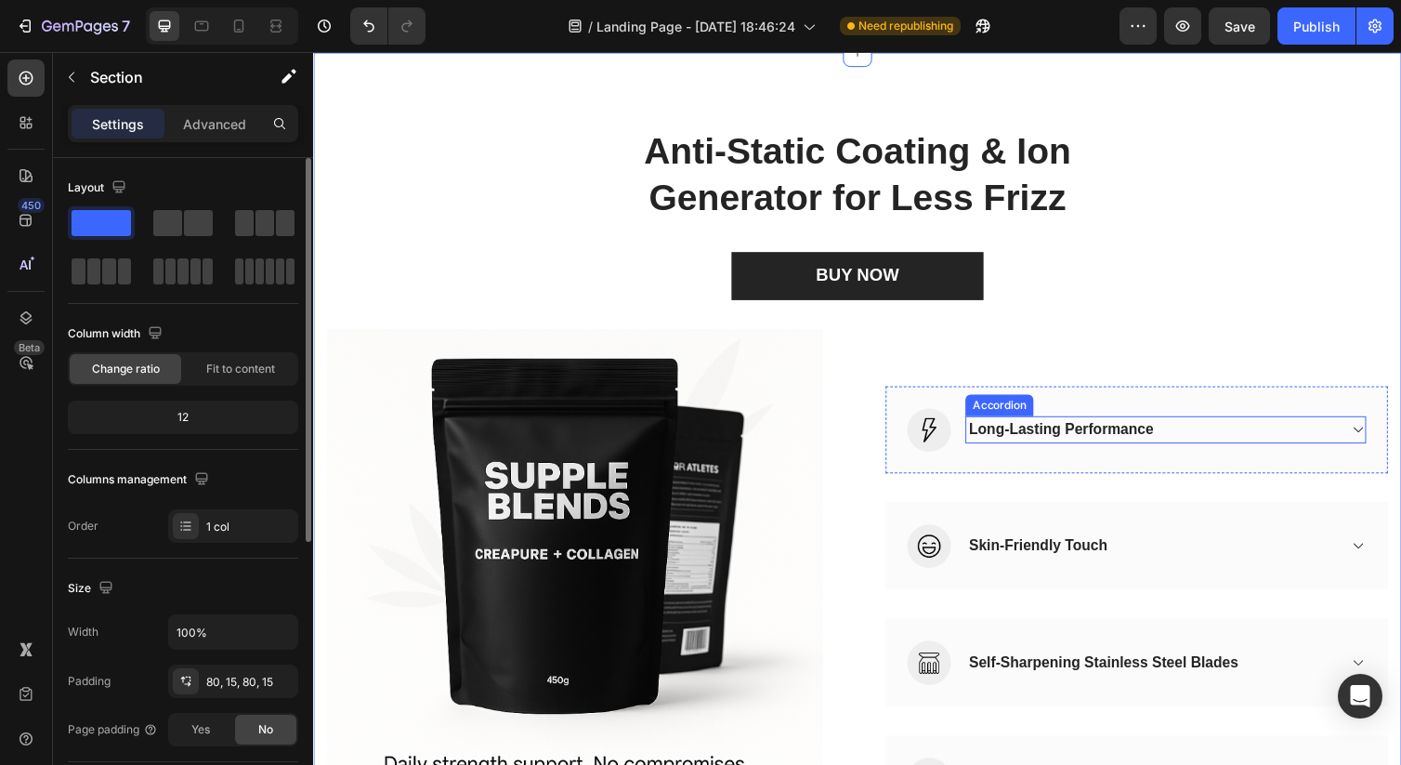
click at [1368, 438] on icon at bounding box center [1383, 438] width 14 height 15
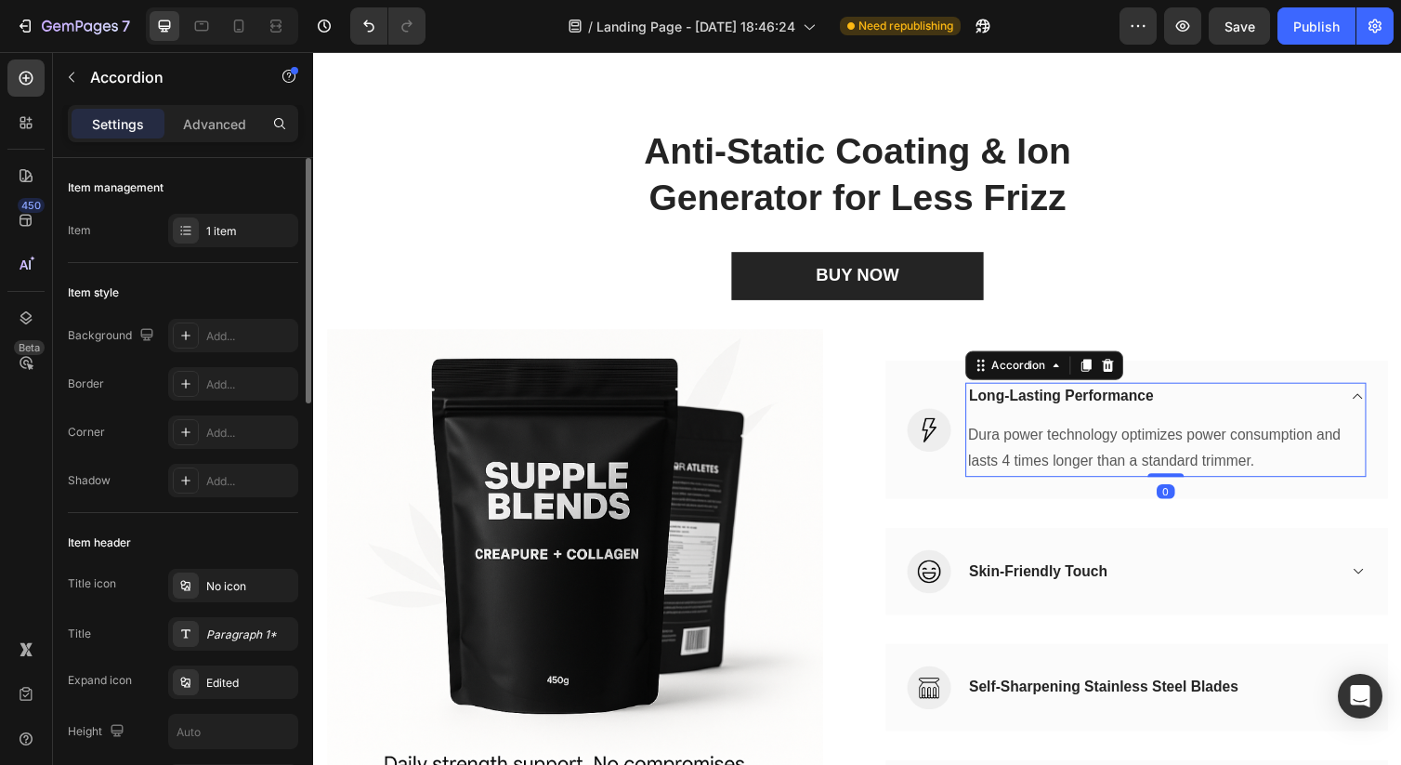
click at [1368, 409] on span at bounding box center [1383, 404] width 15 height 15
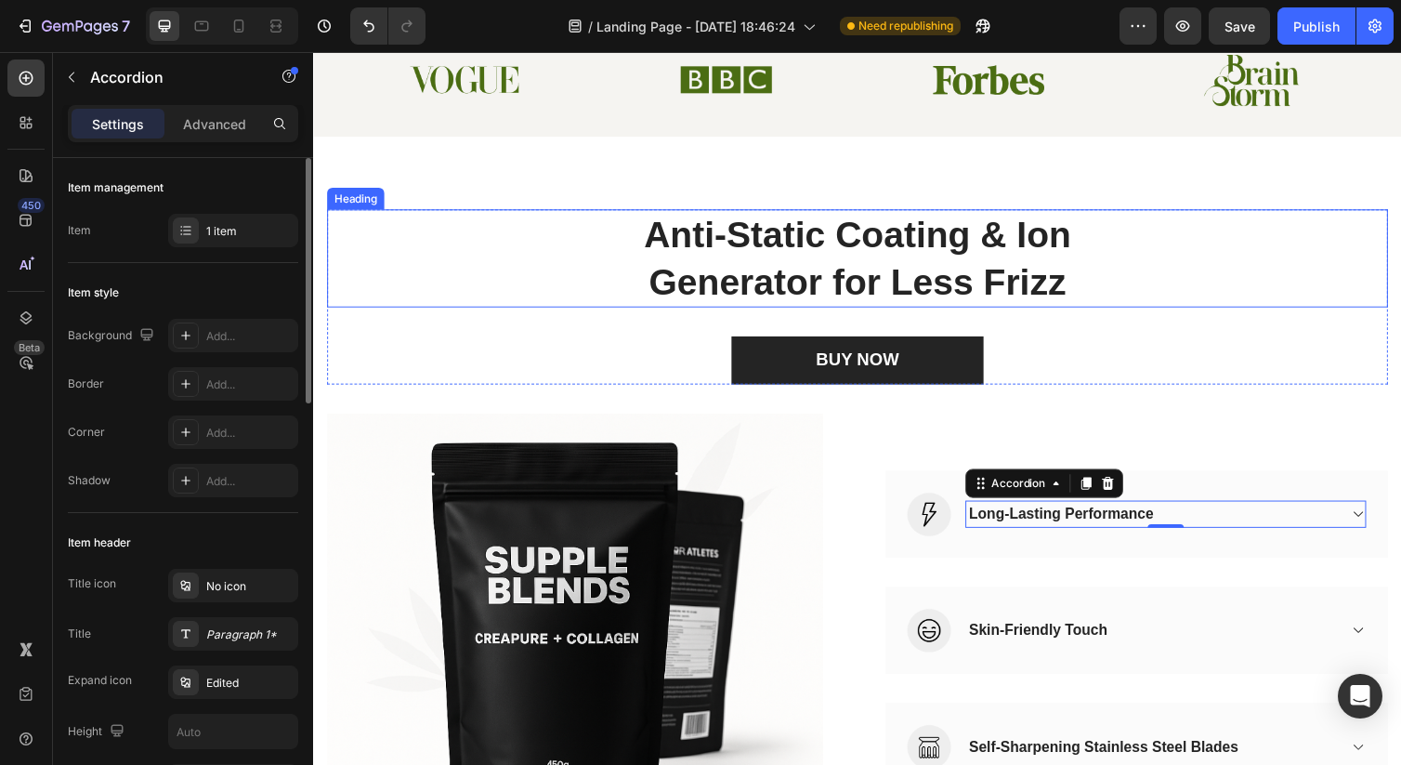
scroll to position [524, 0]
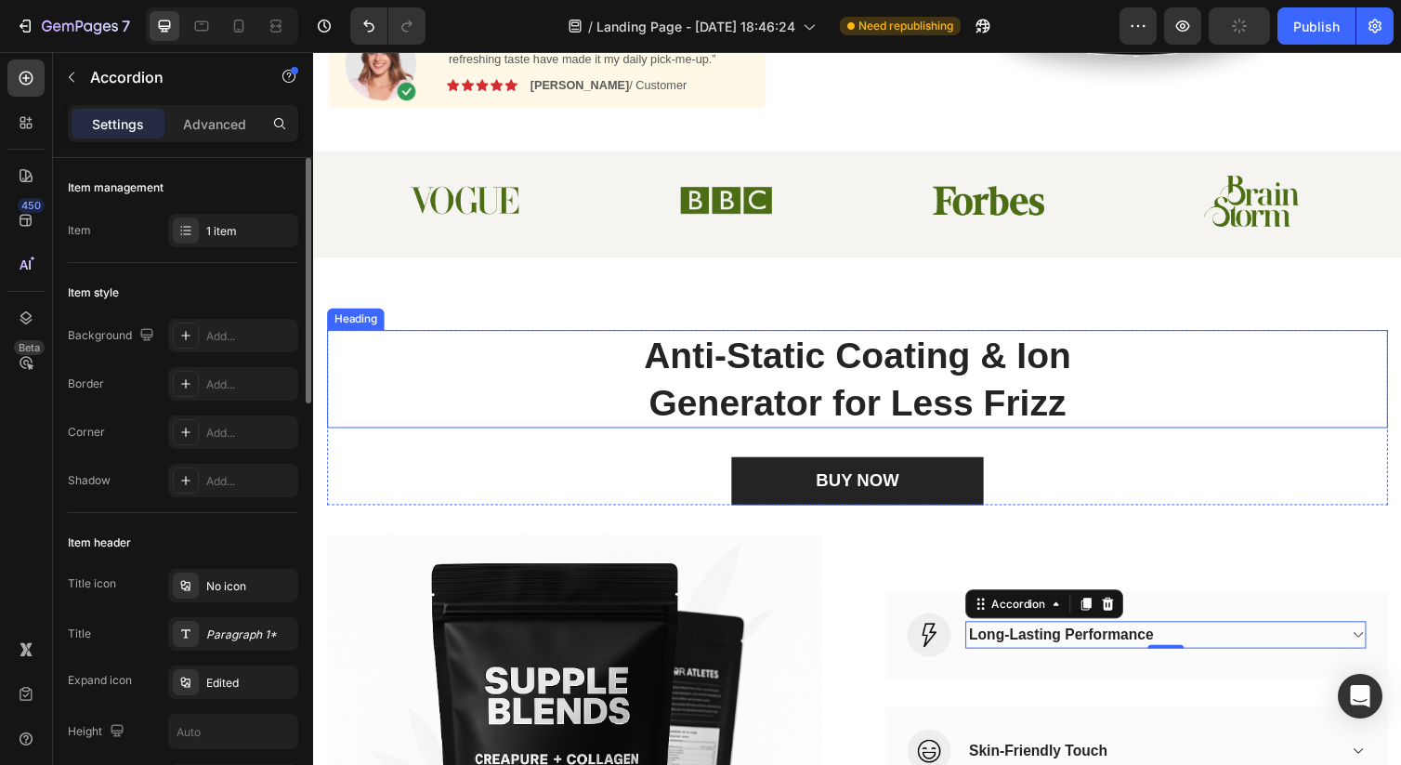
click at [1252, 384] on p "Anti-Static Coating & Ion Generator for Less Frizz" at bounding box center [870, 386] width 1083 height 97
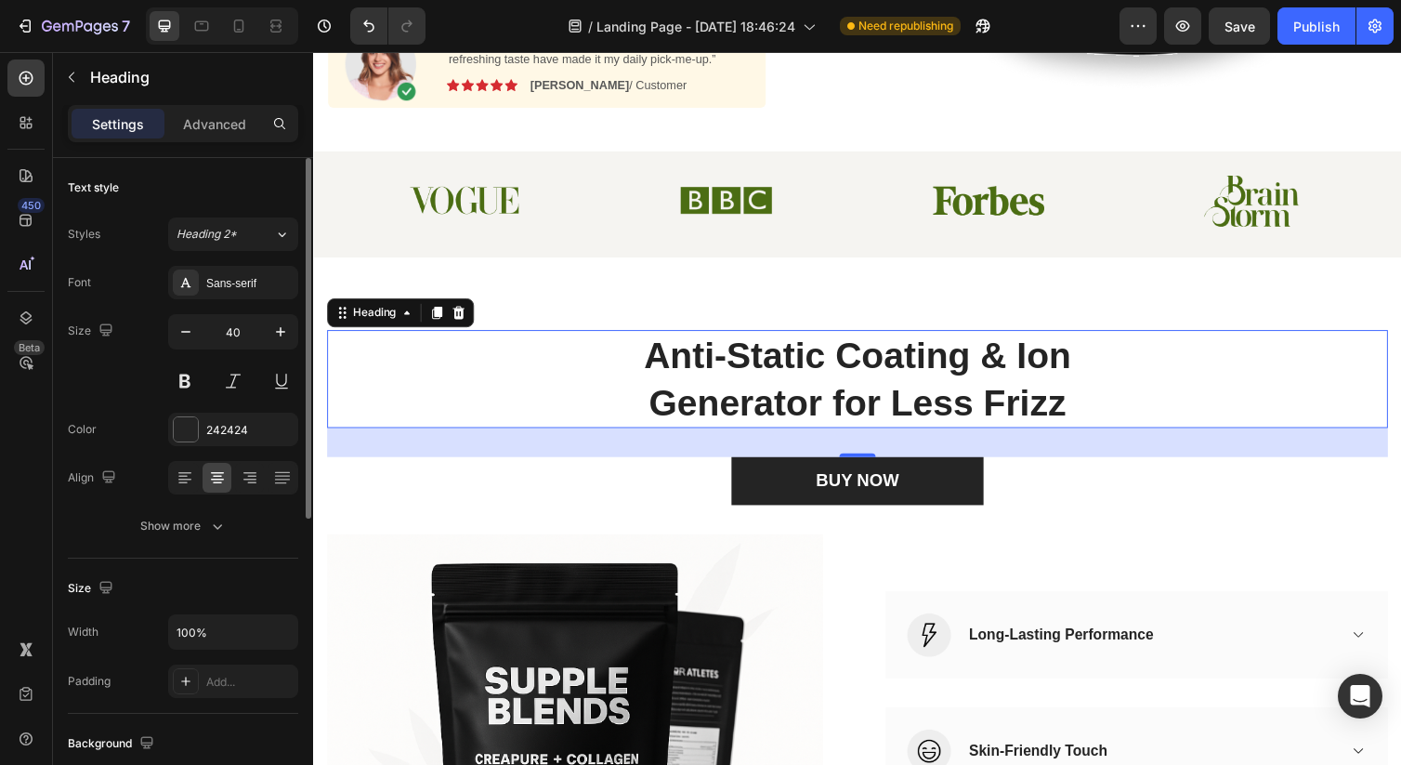
click at [810, 367] on p "Anti-Static Coating & Ion Generator for Less Frizz" at bounding box center [870, 386] width 1083 height 97
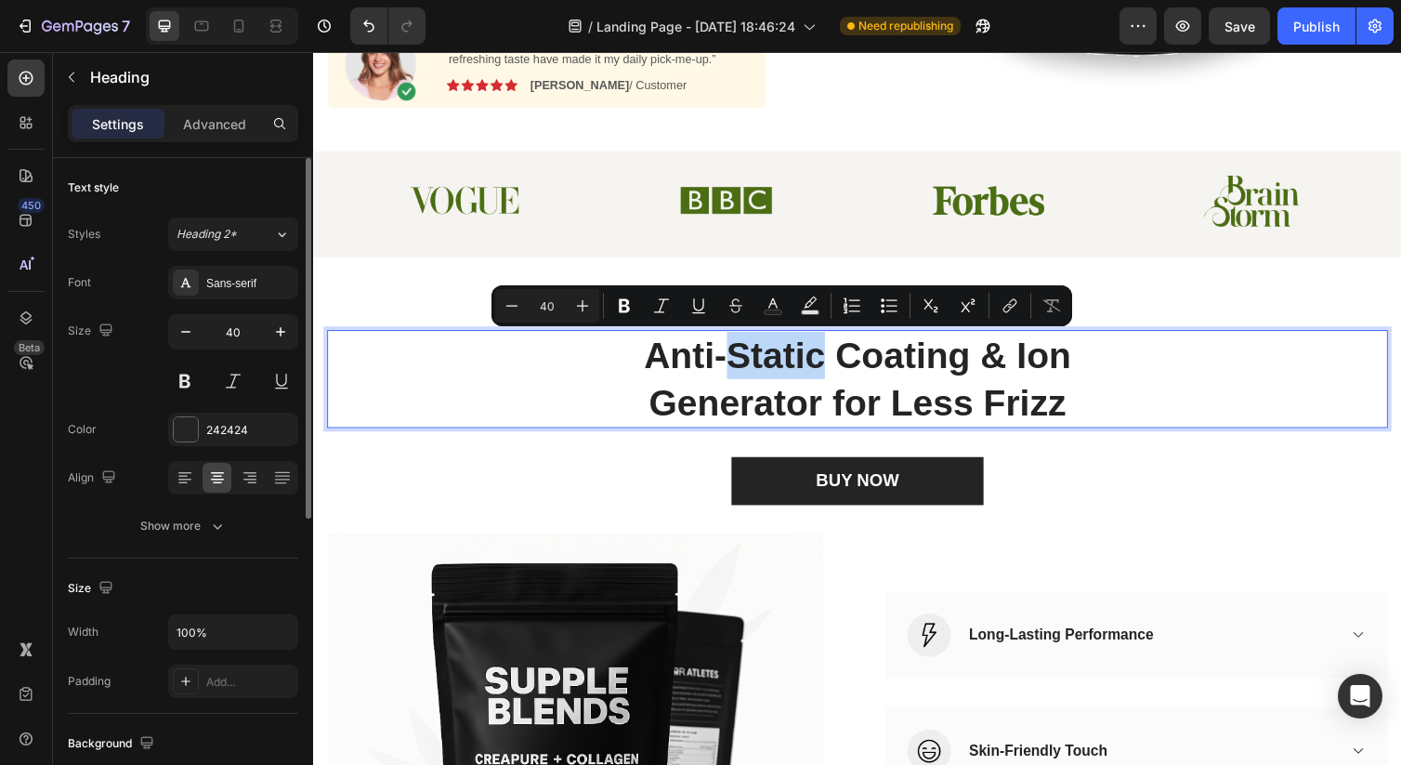
click at [810, 367] on p "Anti-Static Coating & Ion Generator for Less Frizz" at bounding box center [870, 386] width 1083 height 97
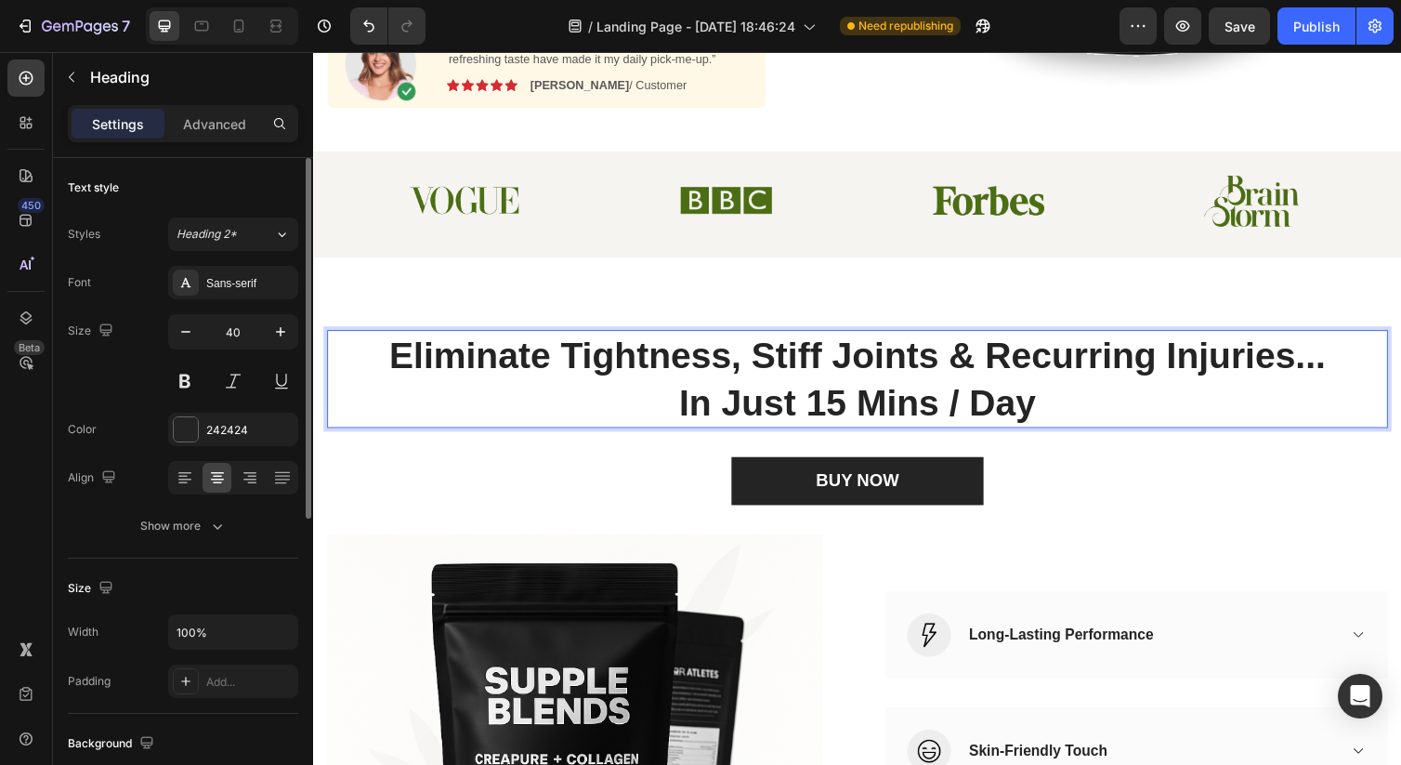
click at [762, 327] on div "Eliminate Tightness, Stiff Joints & Recurring Injuries... In Just 15 Mins / Day…" at bounding box center [870, 723] width 1115 height 922
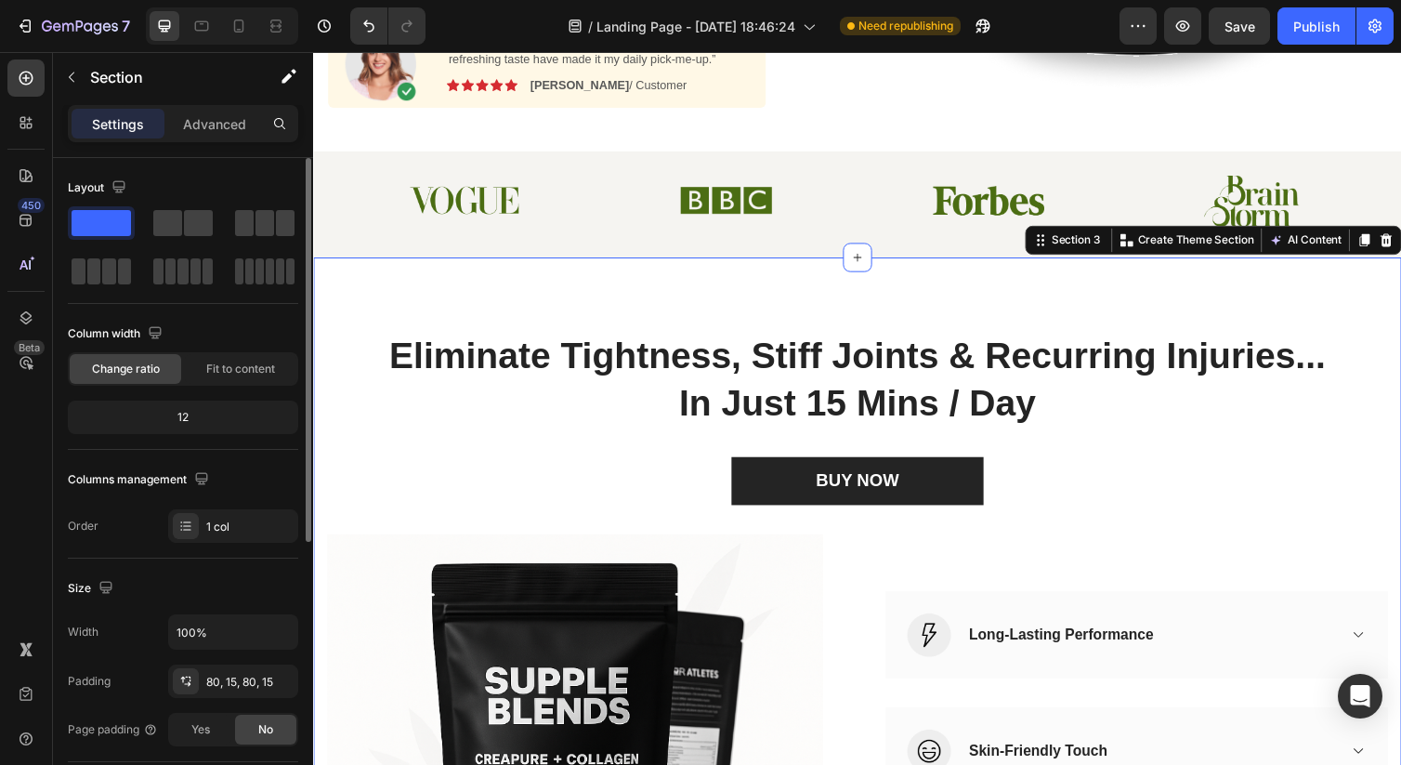
click at [754, 291] on div "Eliminate Tightness, Stiff Joints & Recurring Injuries... In Just 15 Mins / Day…" at bounding box center [870, 723] width 1115 height 922
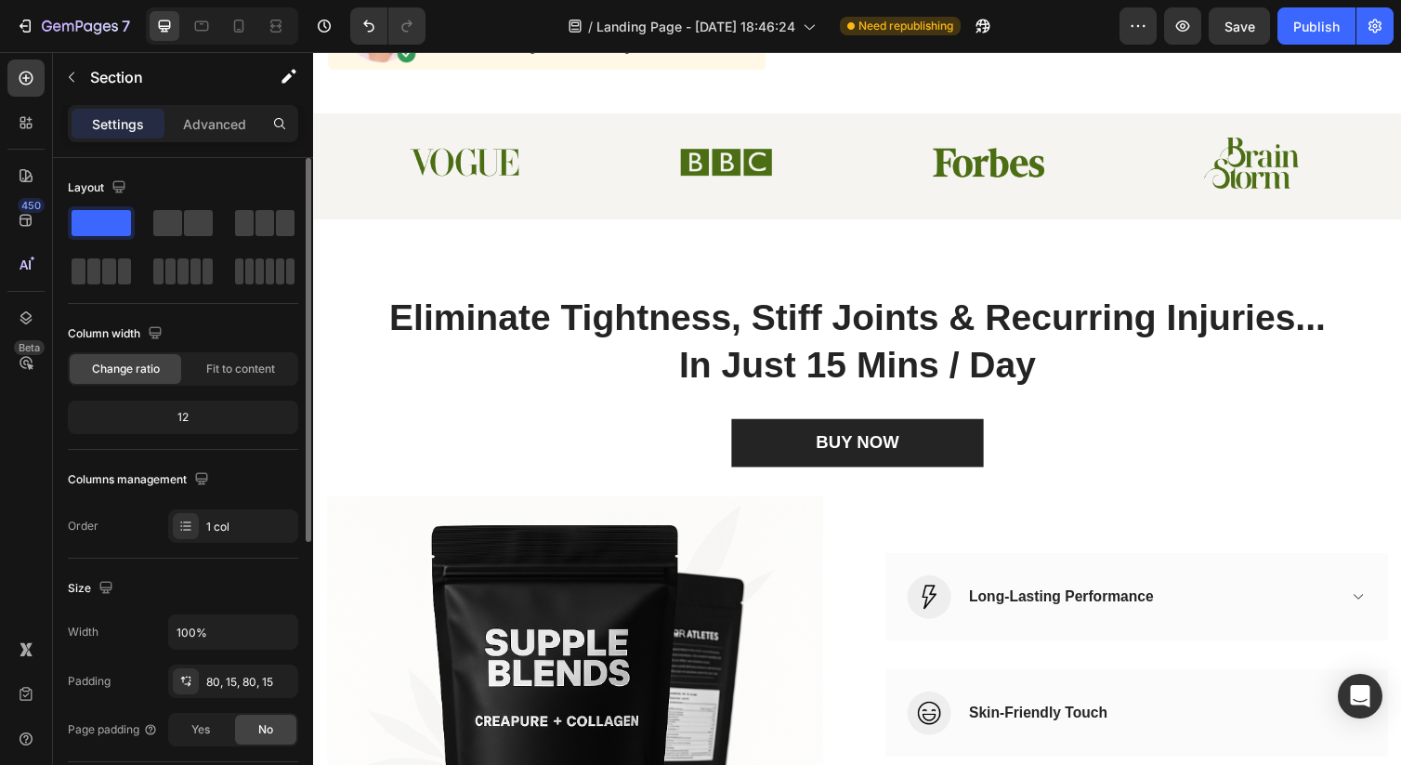
scroll to position [564, 0]
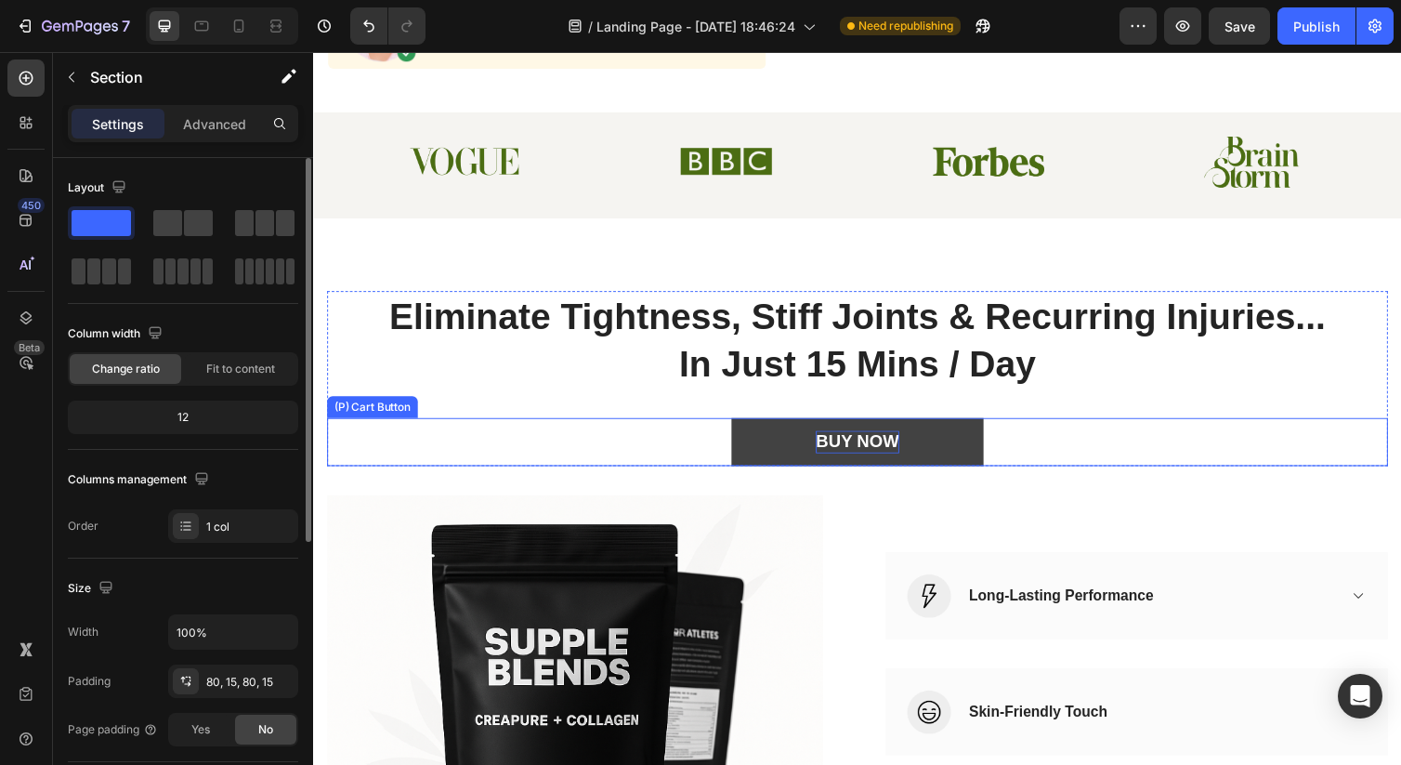
click at [891, 452] on div "BUY NOW" at bounding box center [870, 450] width 85 height 23
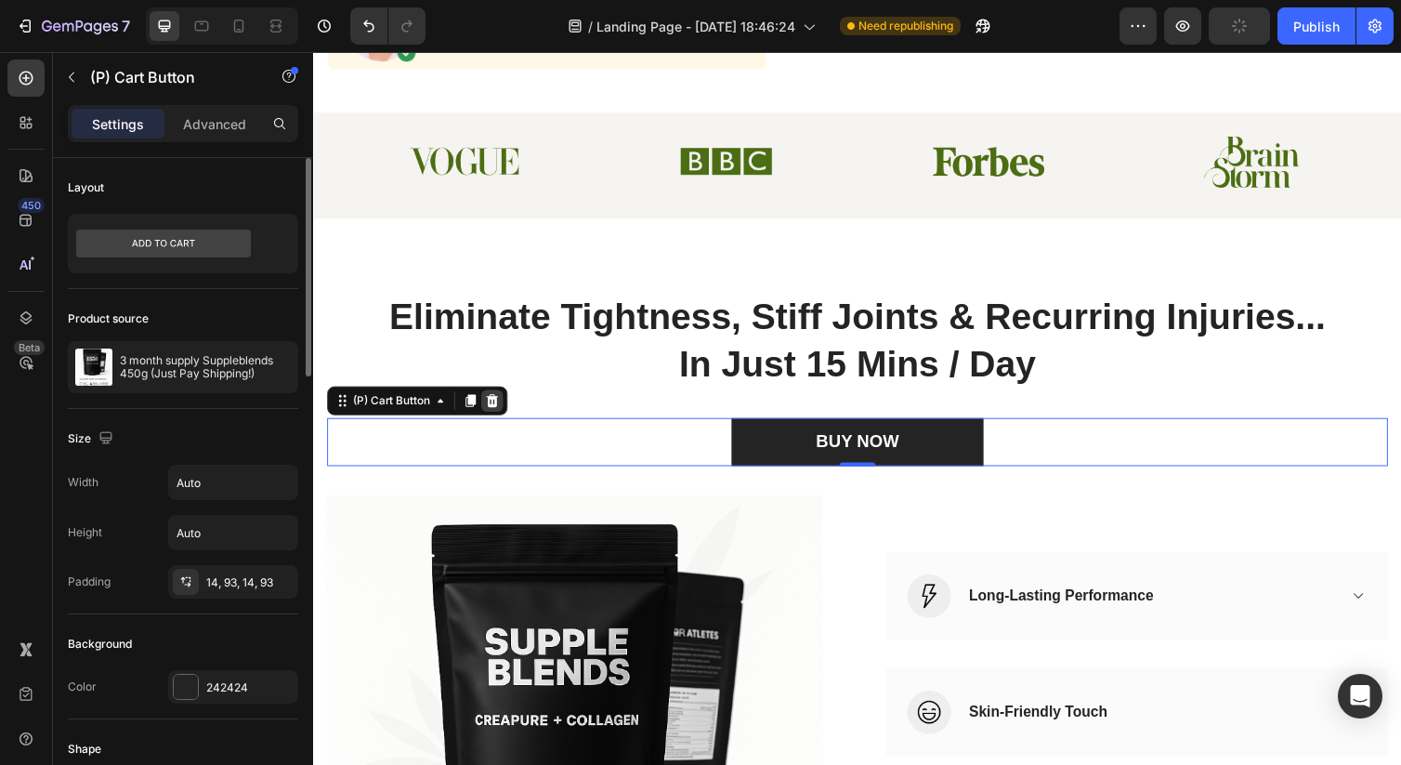
click at [505, 409] on div at bounding box center [496, 409] width 22 height 22
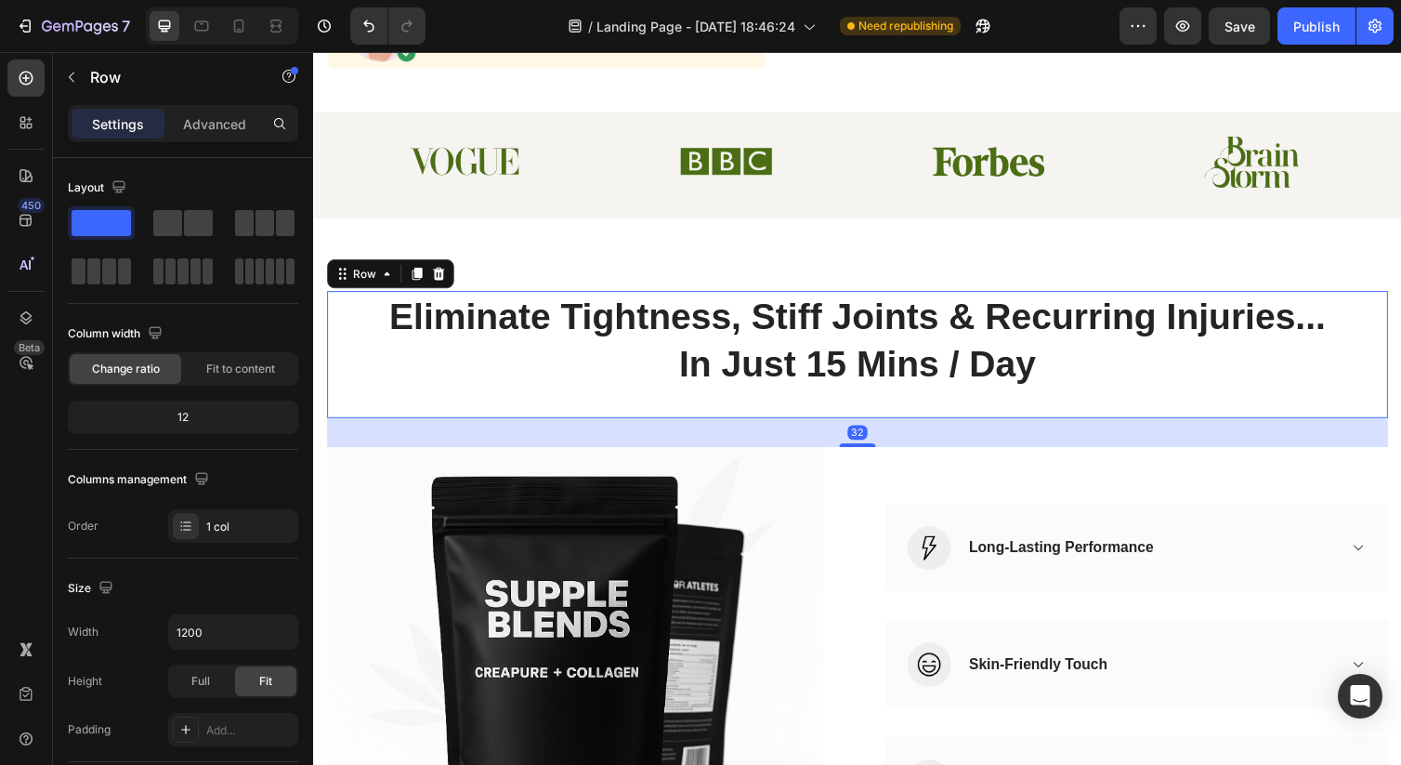
click at [884, 408] on div "Eliminate Tightness, Stiff Joints & Recurring Injuries... In Just 15 Mins / Day…" at bounding box center [870, 361] width 1087 height 130
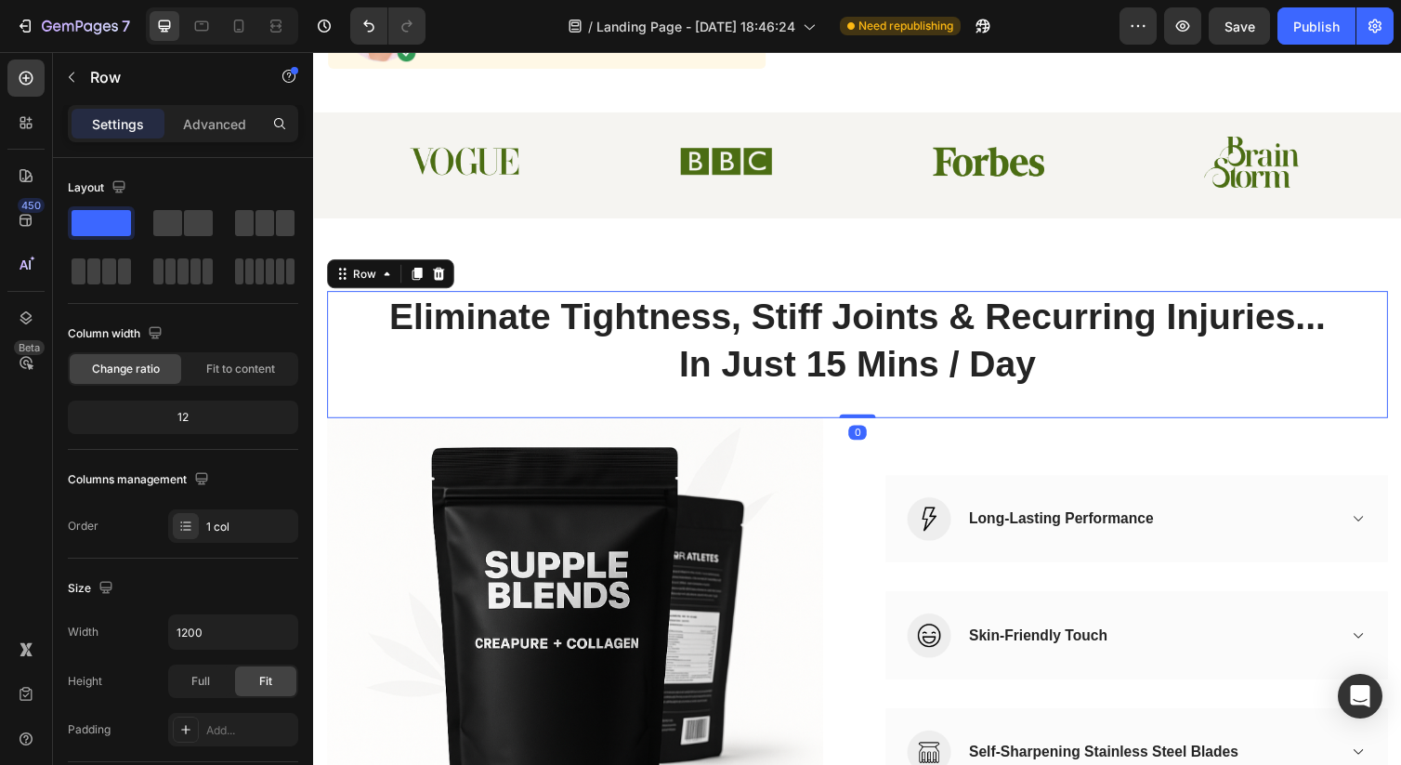
drag, startPoint x: 884, startPoint y: 454, endPoint x: 884, endPoint y: 418, distance: 36.2
click at [884, 418] on div "Eliminate Tightness, Stiff Joints & Recurring Injuries... In Just 15 Mins / Day…" at bounding box center [870, 361] width 1087 height 130
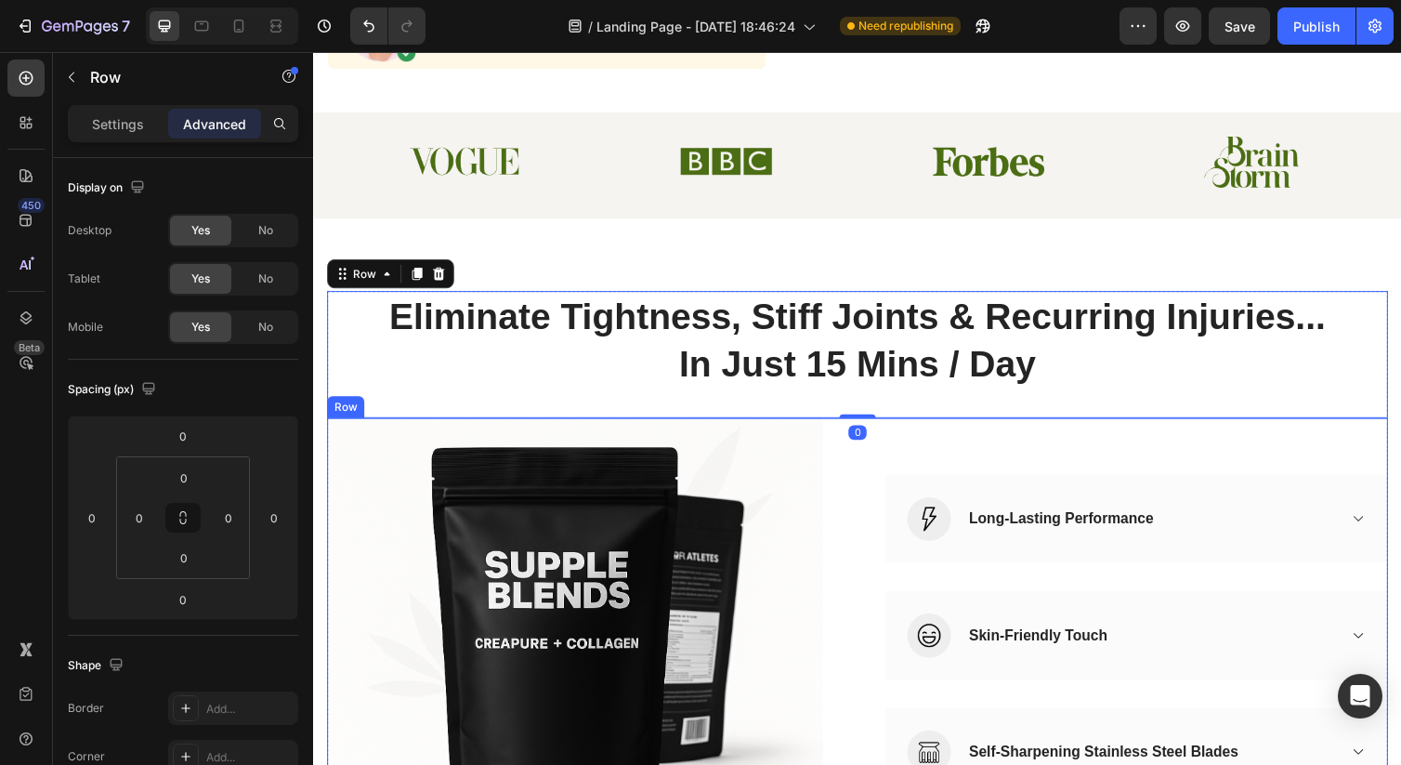
click at [1028, 503] on div "Image Long-Lasting Performance Accordion Row" at bounding box center [1156, 529] width 515 height 89
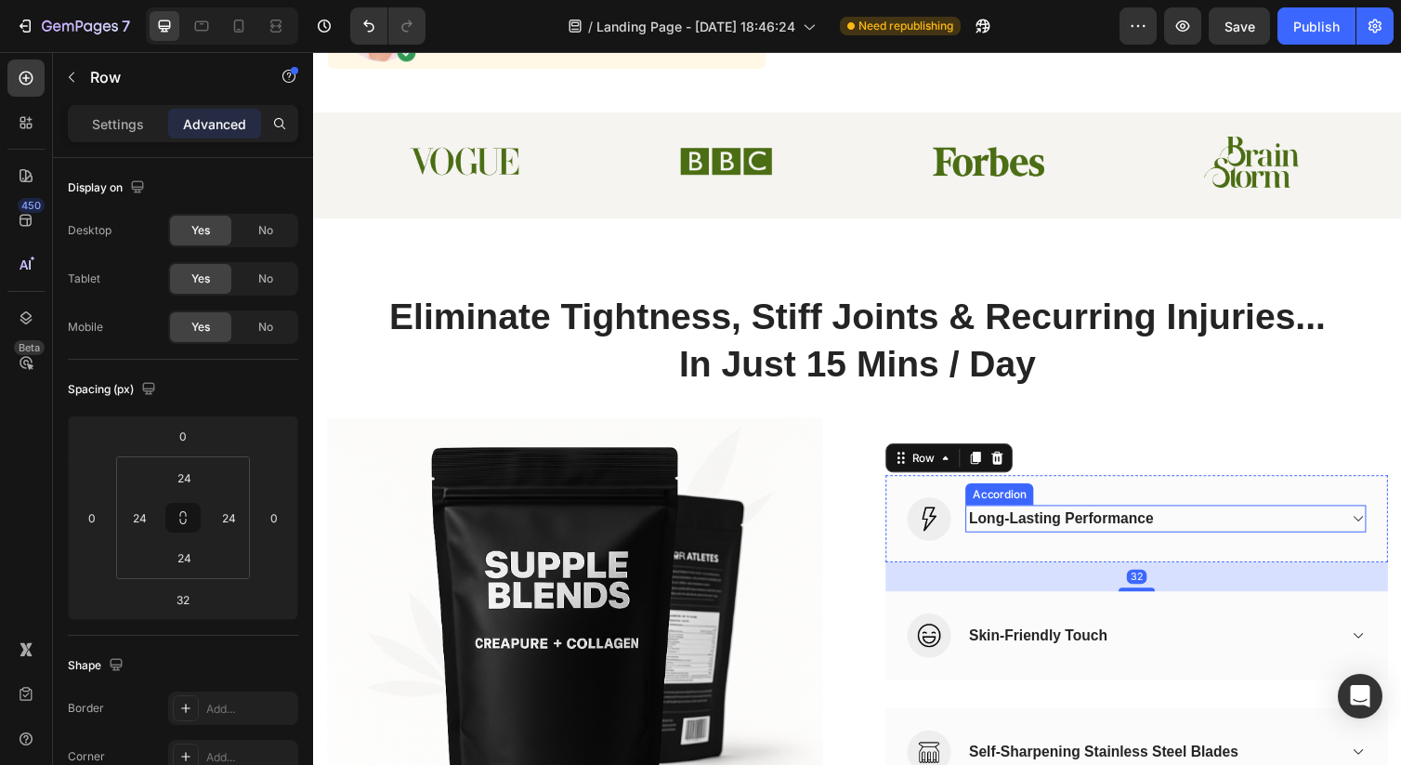
click at [1031, 536] on div "Long-Lasting Performance" at bounding box center [1079, 530] width 195 height 28
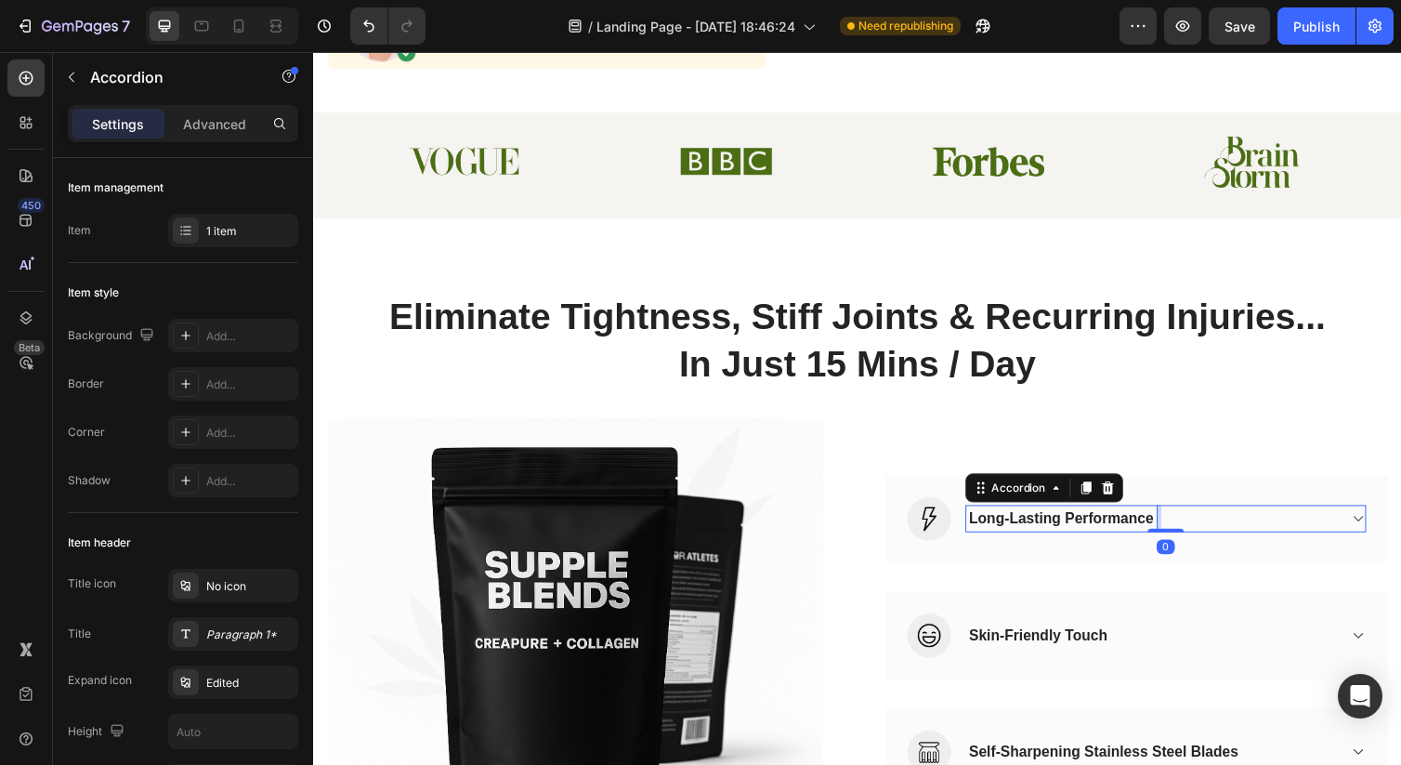
click at [1031, 536] on p "Long-Lasting Performance" at bounding box center [1080, 529] width 190 height 22
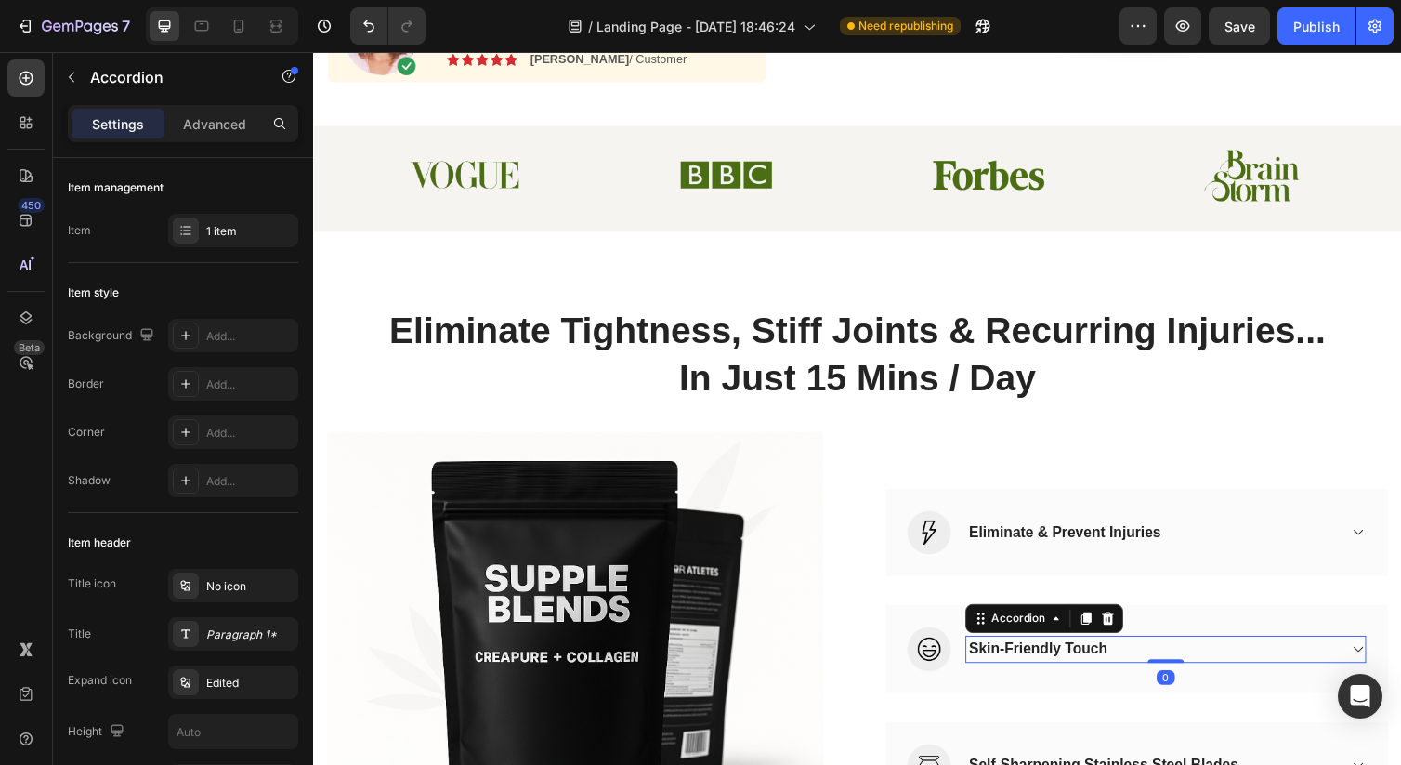
click at [1019, 659] on div "Skin-Friendly Touch" at bounding box center [1056, 663] width 148 height 28
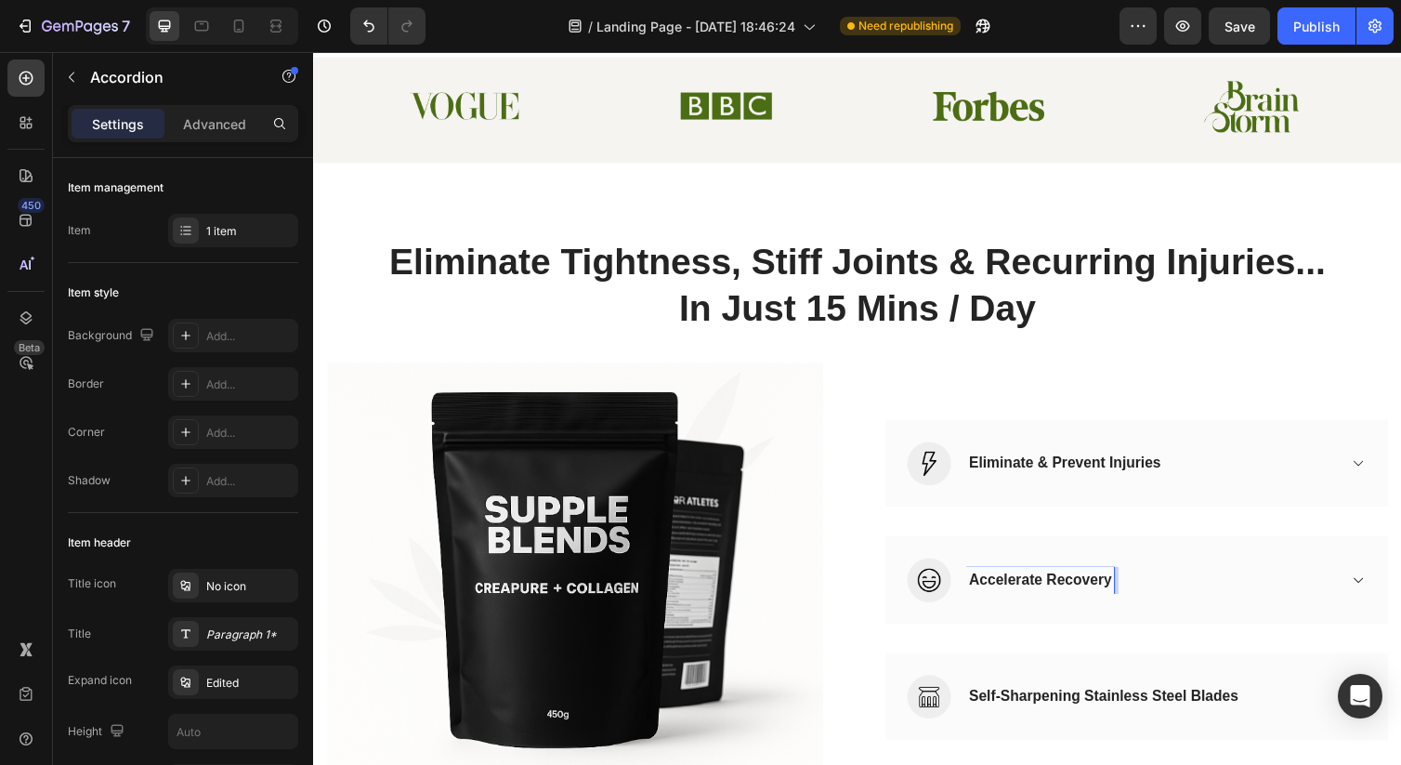
scroll to position [721, 0]
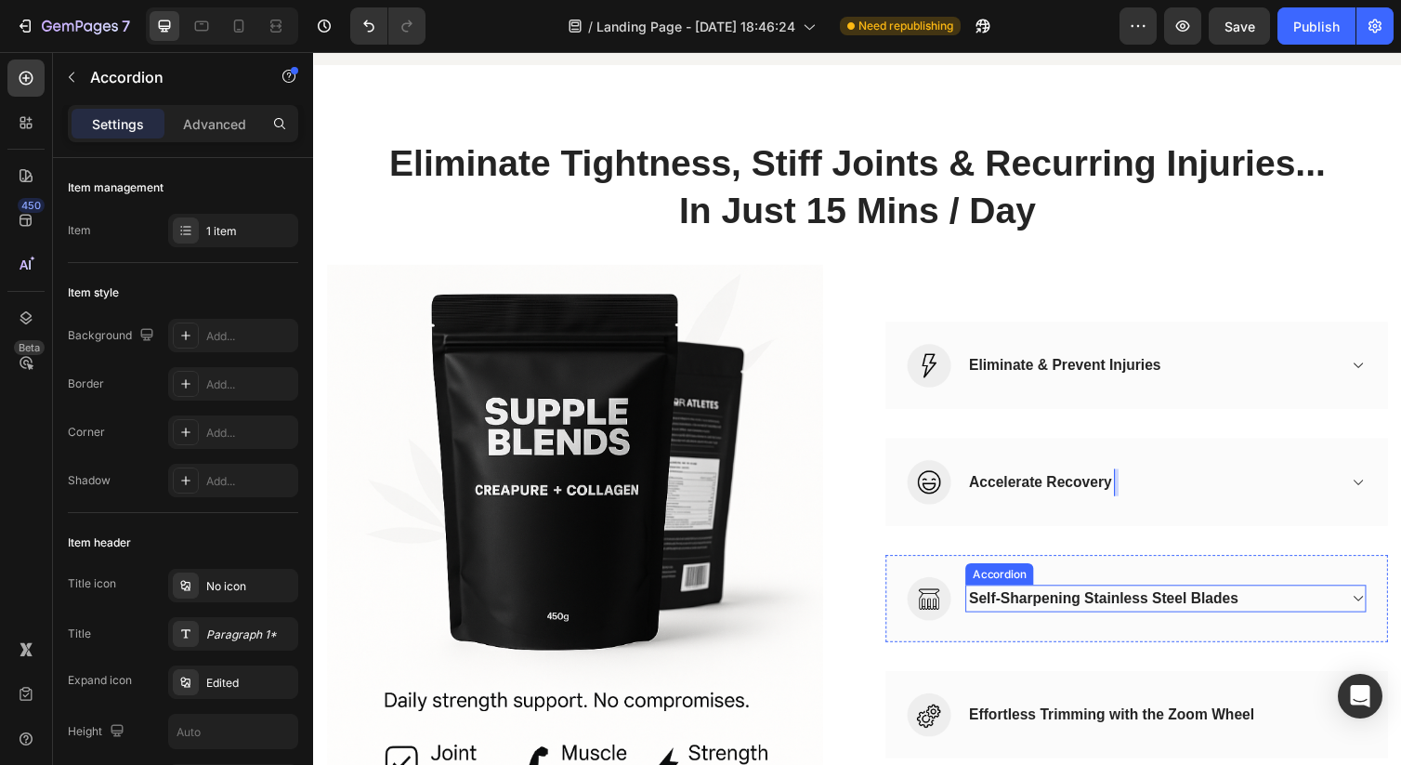
click at [1027, 615] on div "Self-Sharpening Stainless Steel Blades" at bounding box center [1122, 611] width 281 height 28
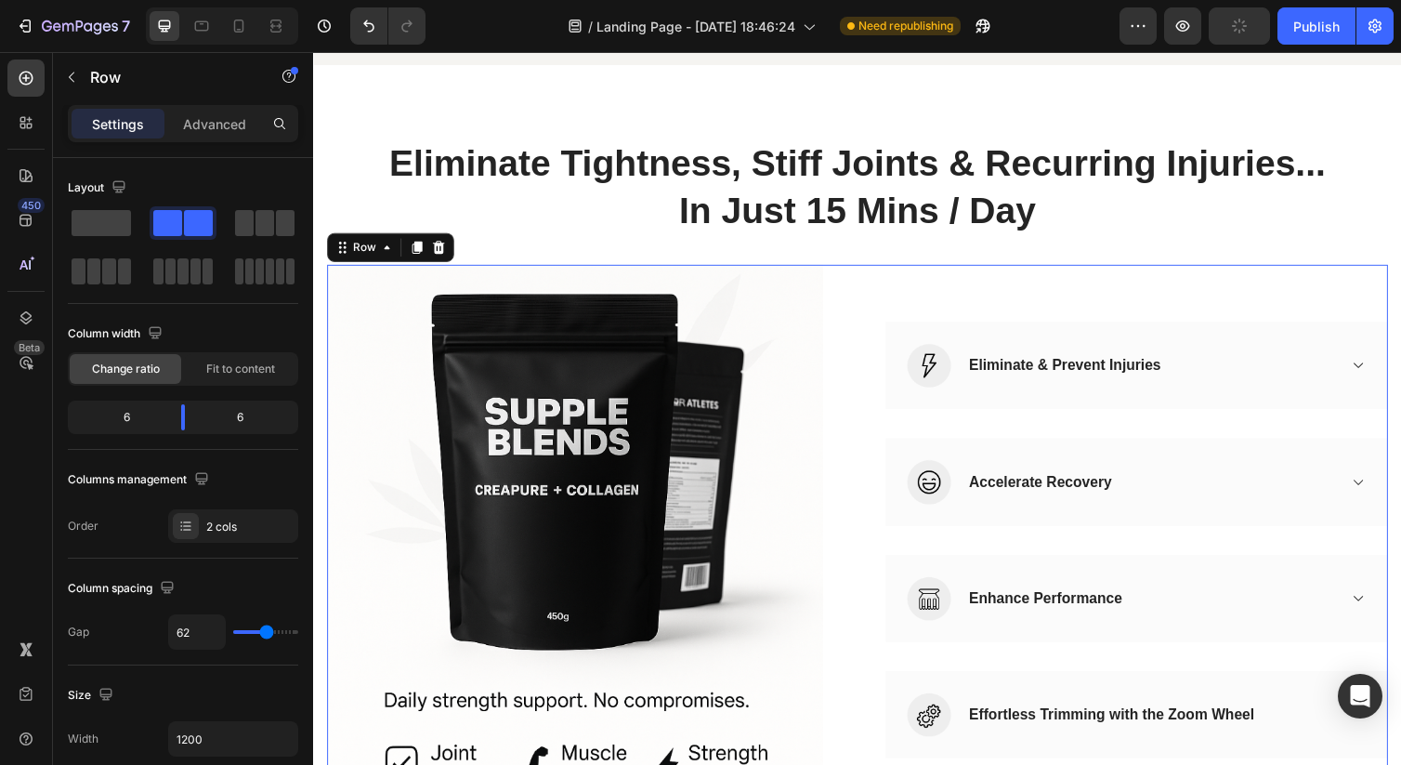
click at [884, 587] on div "(P) Images & Gallery Image Eliminate & Prevent Injuries Accordion Row Image Acc…" at bounding box center [870, 551] width 1087 height 565
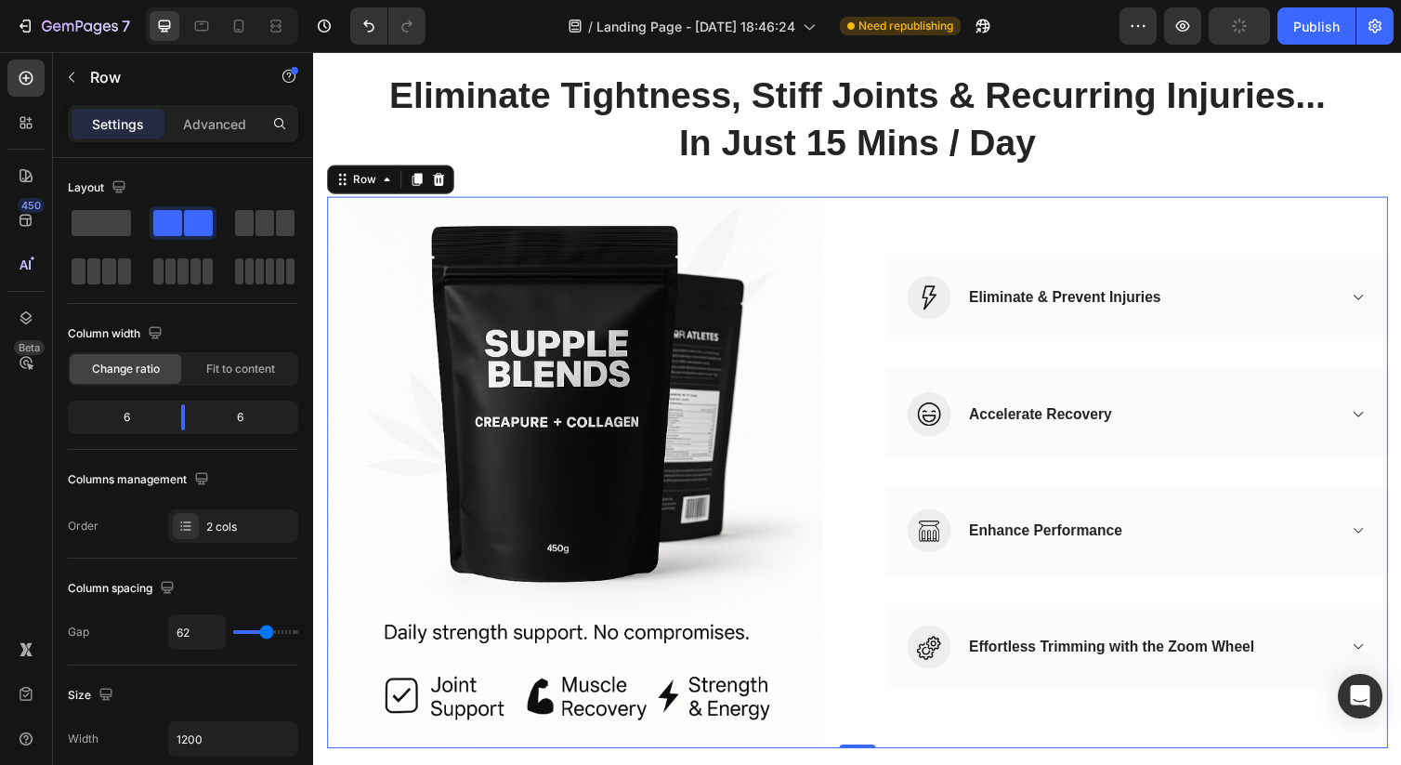
scroll to position [802, 0]
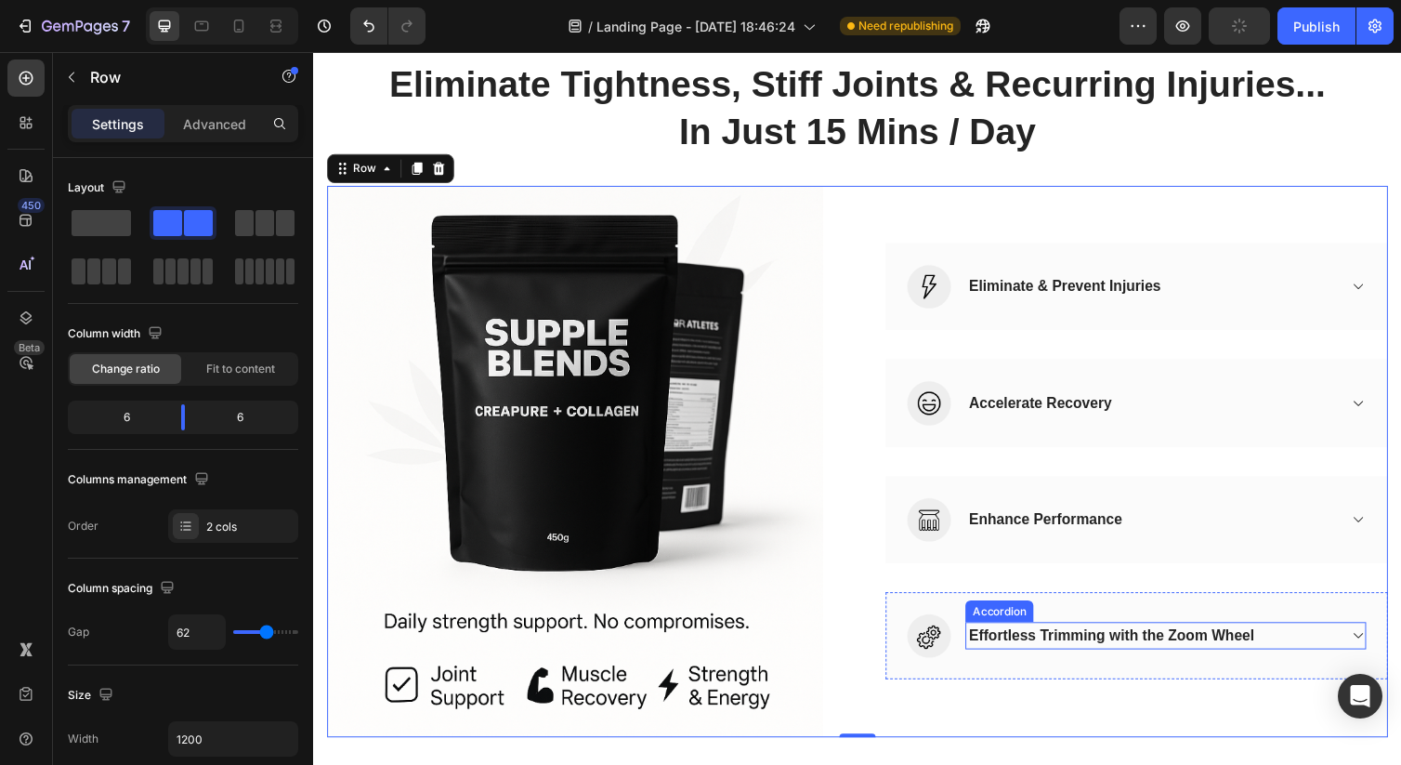
click at [1018, 652] on div "Effortless Trimming with the Zoom Wheel" at bounding box center [1131, 649] width 298 height 28
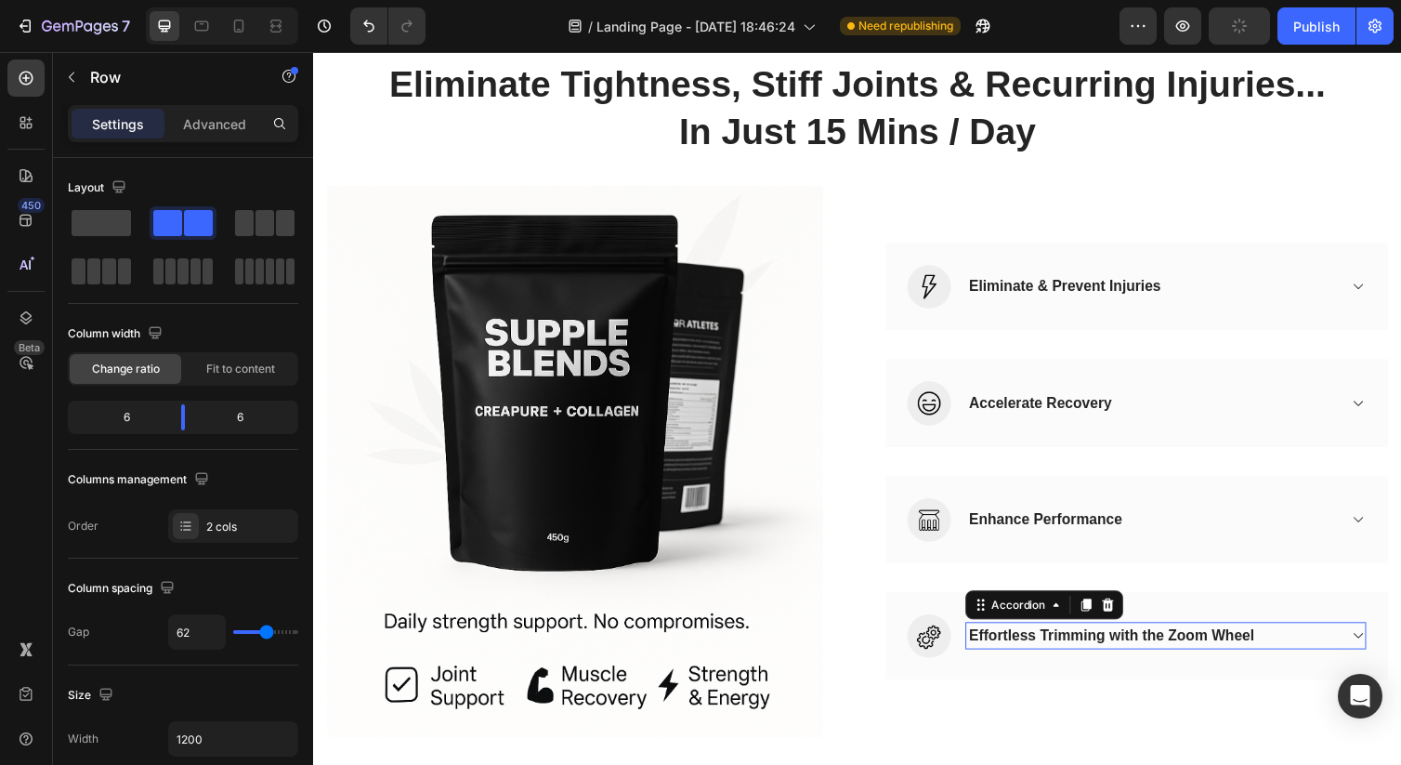
click at [1018, 652] on div "Effortless Trimming with the Zoom Wheel" at bounding box center [1131, 649] width 298 height 28
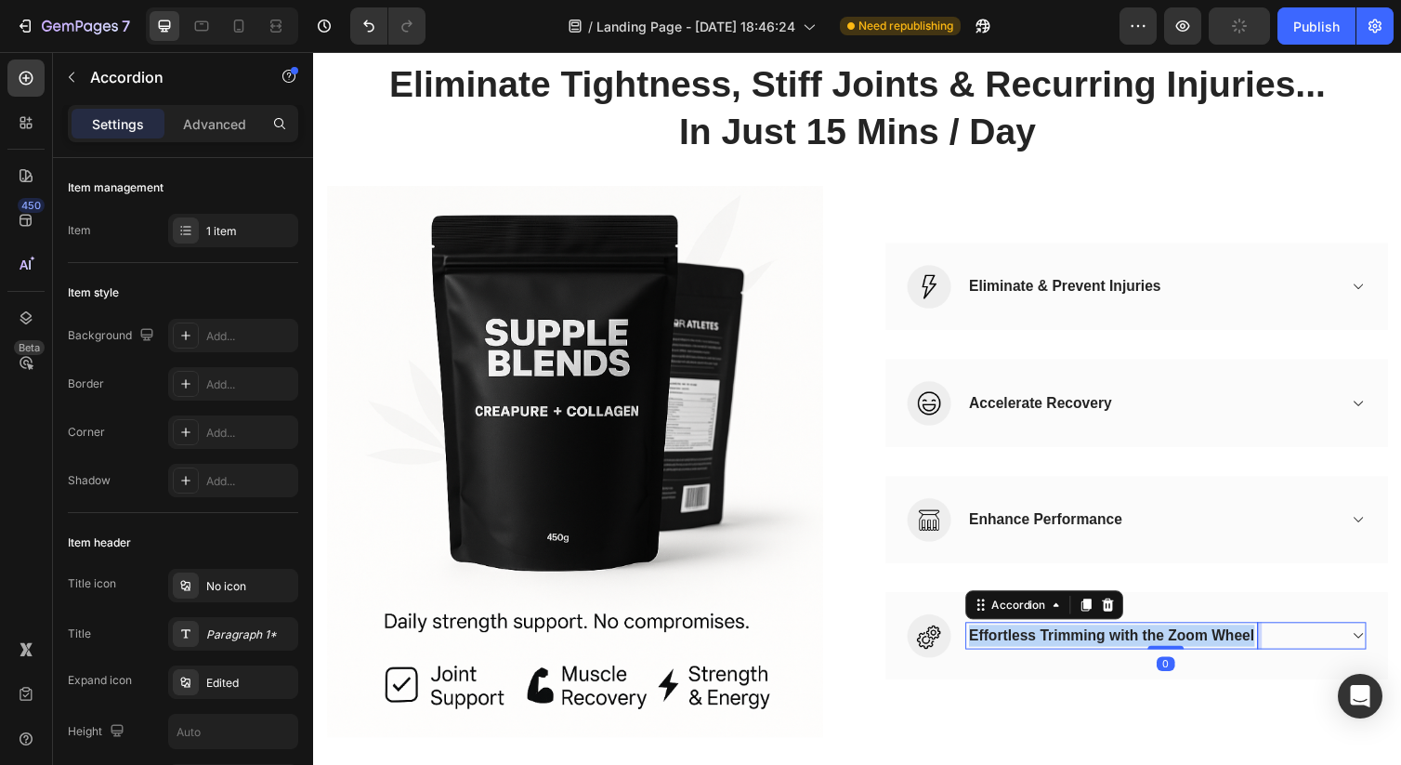
click at [1018, 652] on p "Effortless Trimming with the Zoom Wheel" at bounding box center [1131, 649] width 293 height 22
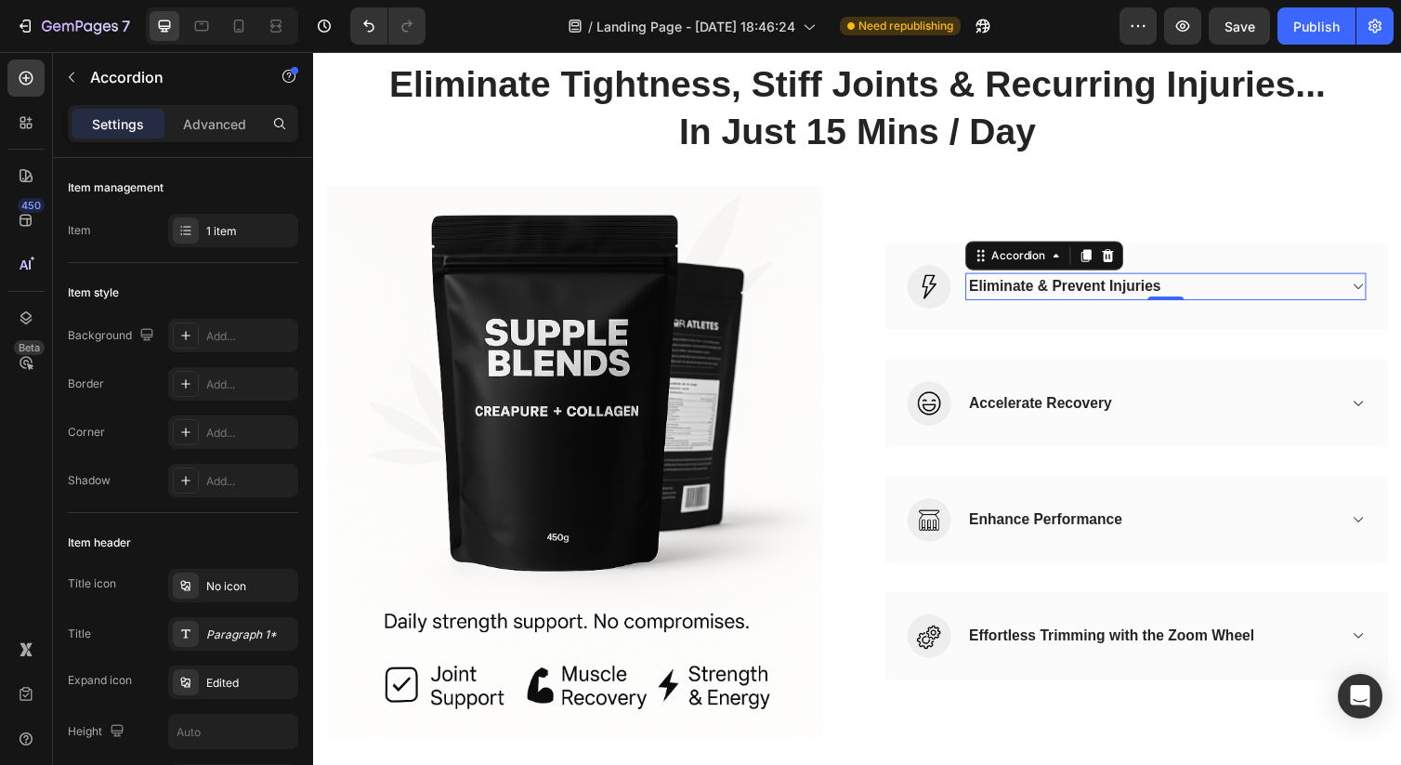
click at [1054, 293] on p "Eliminate & Prevent Injuries" at bounding box center [1083, 292] width 197 height 22
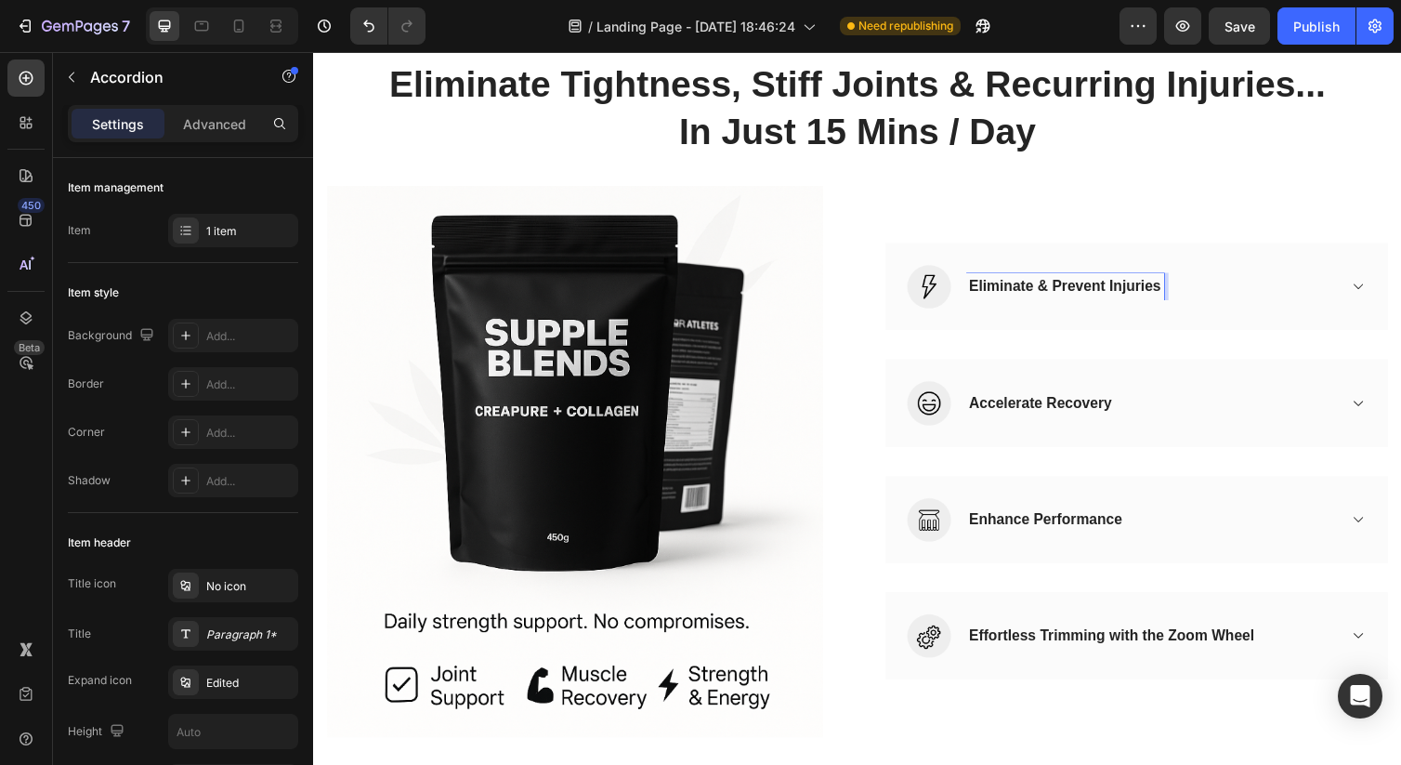
click at [1055, 291] on p "Eliminate & Prevent Injuries" at bounding box center [1083, 292] width 197 height 22
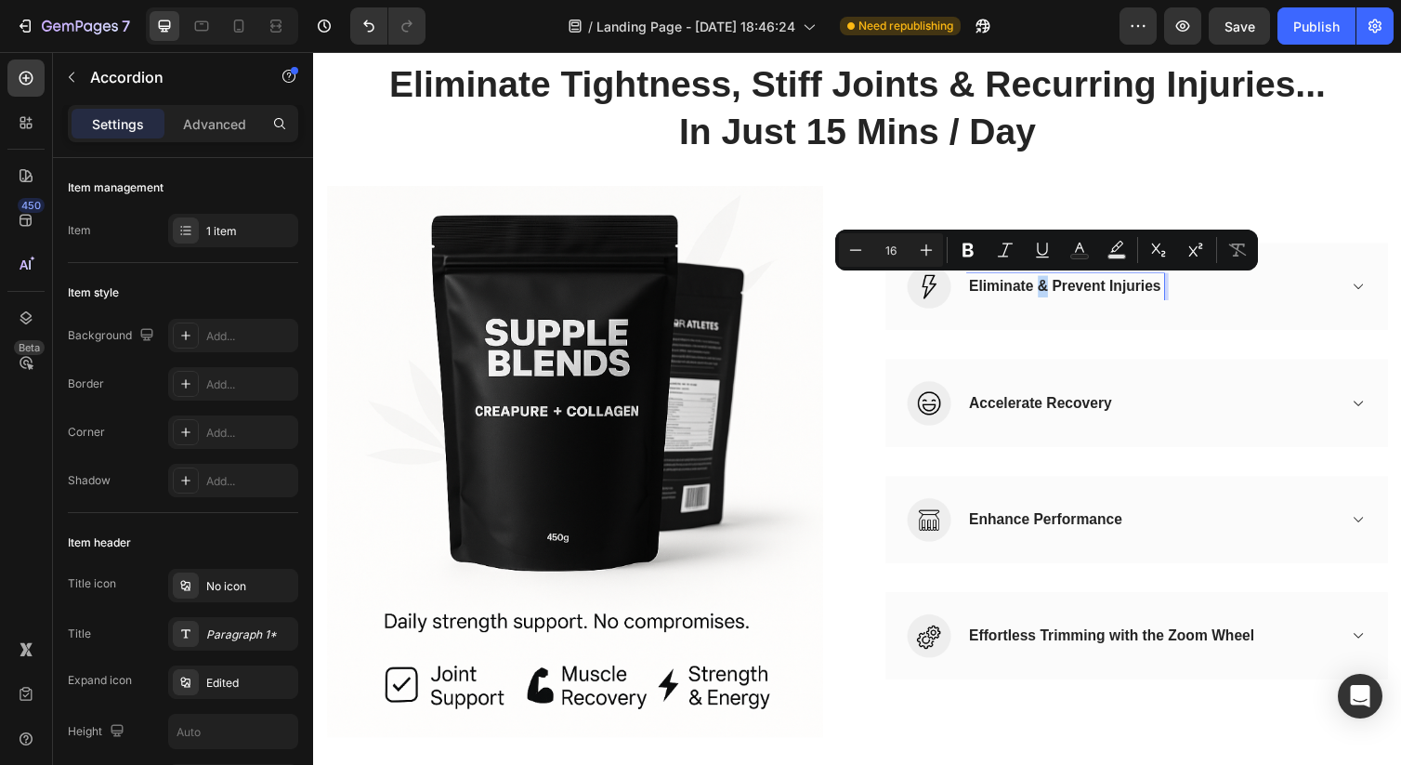
click at [1054, 293] on p "Eliminate & Prevent Injuries" at bounding box center [1083, 292] width 197 height 22
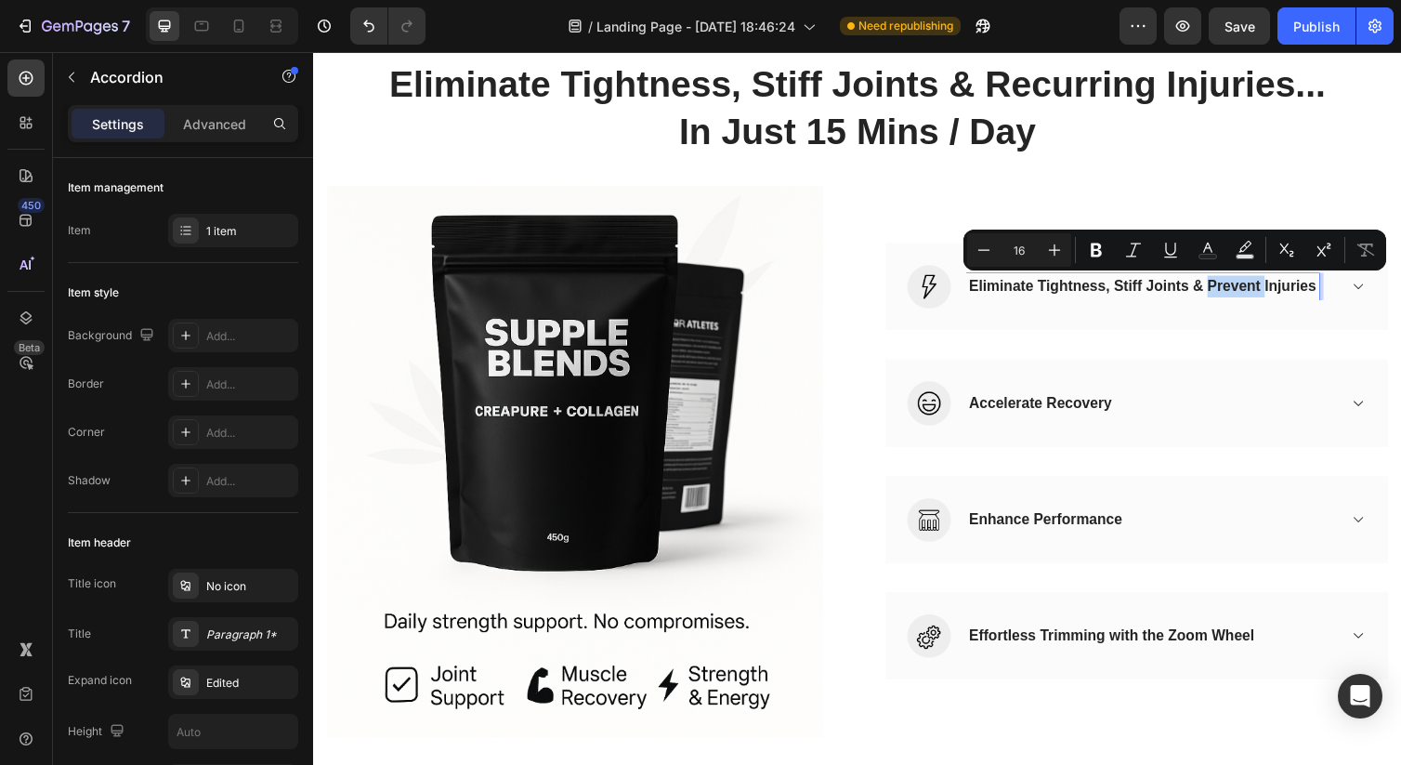
drag, startPoint x: 1228, startPoint y: 293, endPoint x: 1286, endPoint y: 295, distance: 57.7
click at [1286, 295] on p "Eliminate Tightness, Stiff Joints & Prevent Injuries" at bounding box center [1163, 292] width 356 height 22
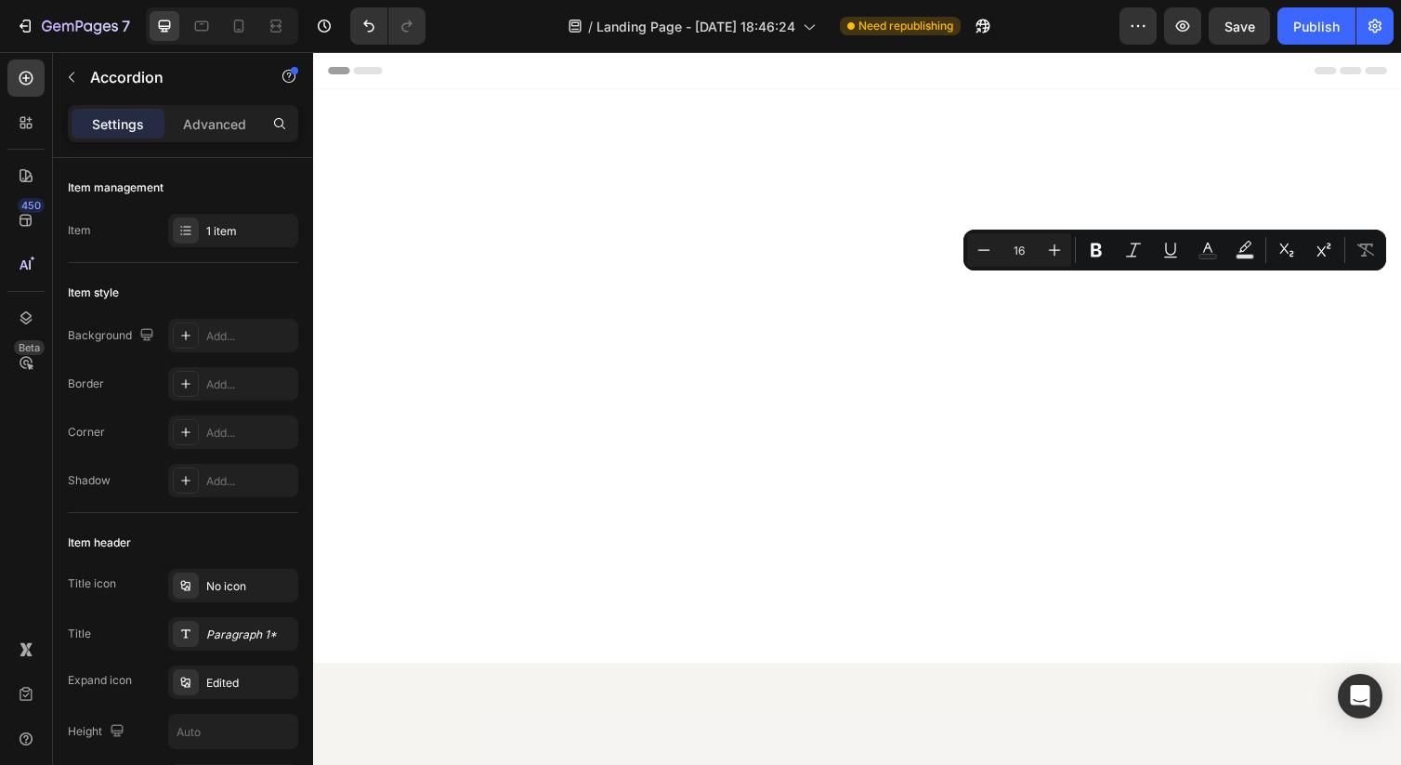
scroll to position [802, 0]
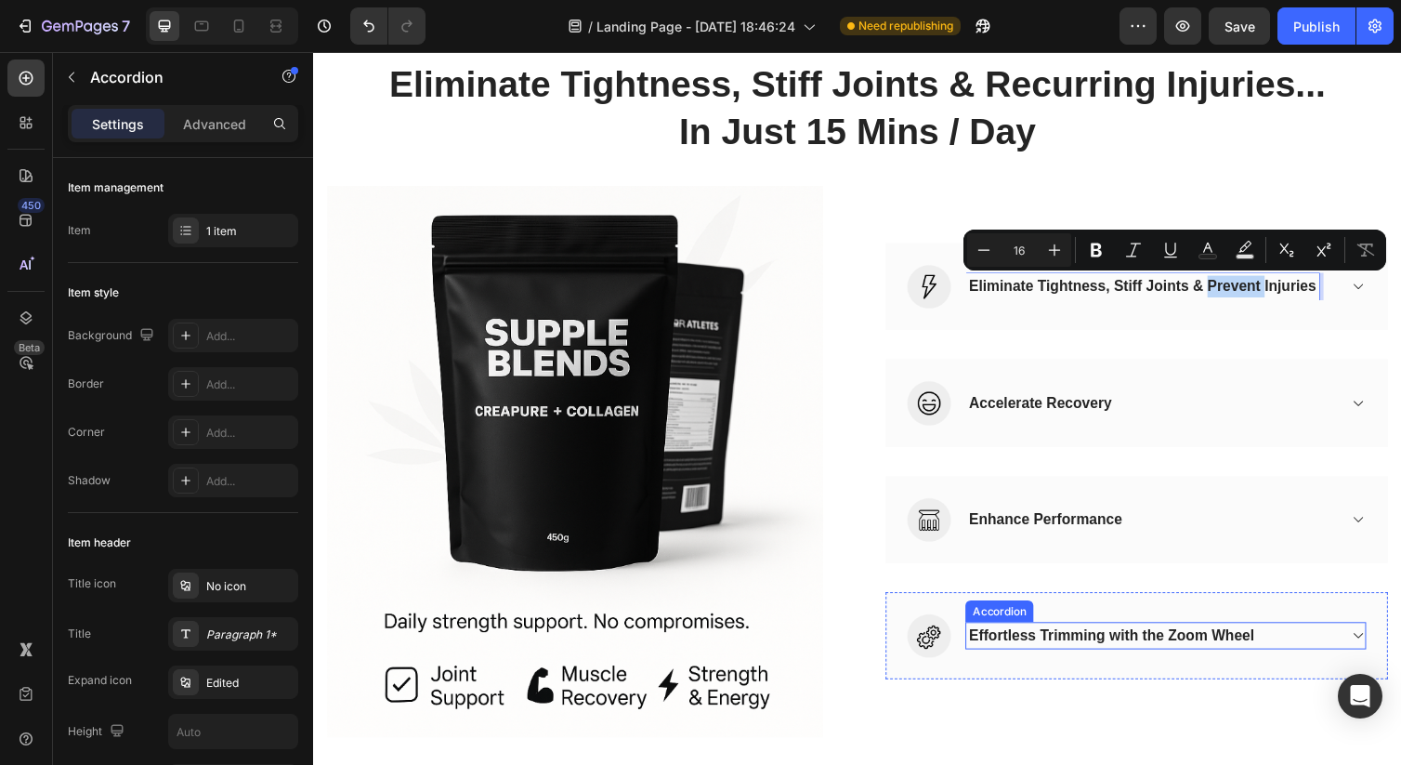
click at [1150, 647] on p "Effortless Trimming with the Zoom Wheel" at bounding box center [1131, 649] width 293 height 22
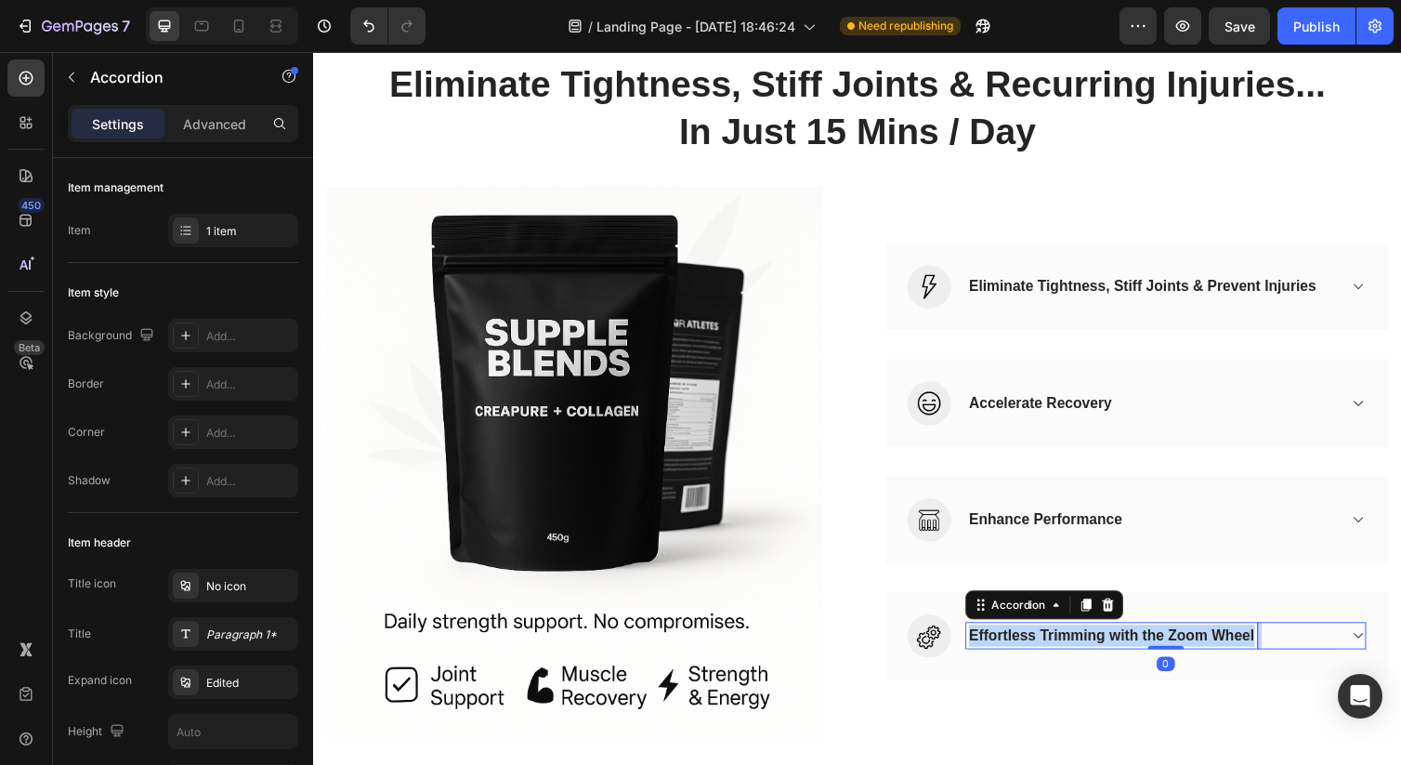
click at [1150, 647] on p "Effortless Trimming with the Zoom Wheel" at bounding box center [1131, 649] width 293 height 22
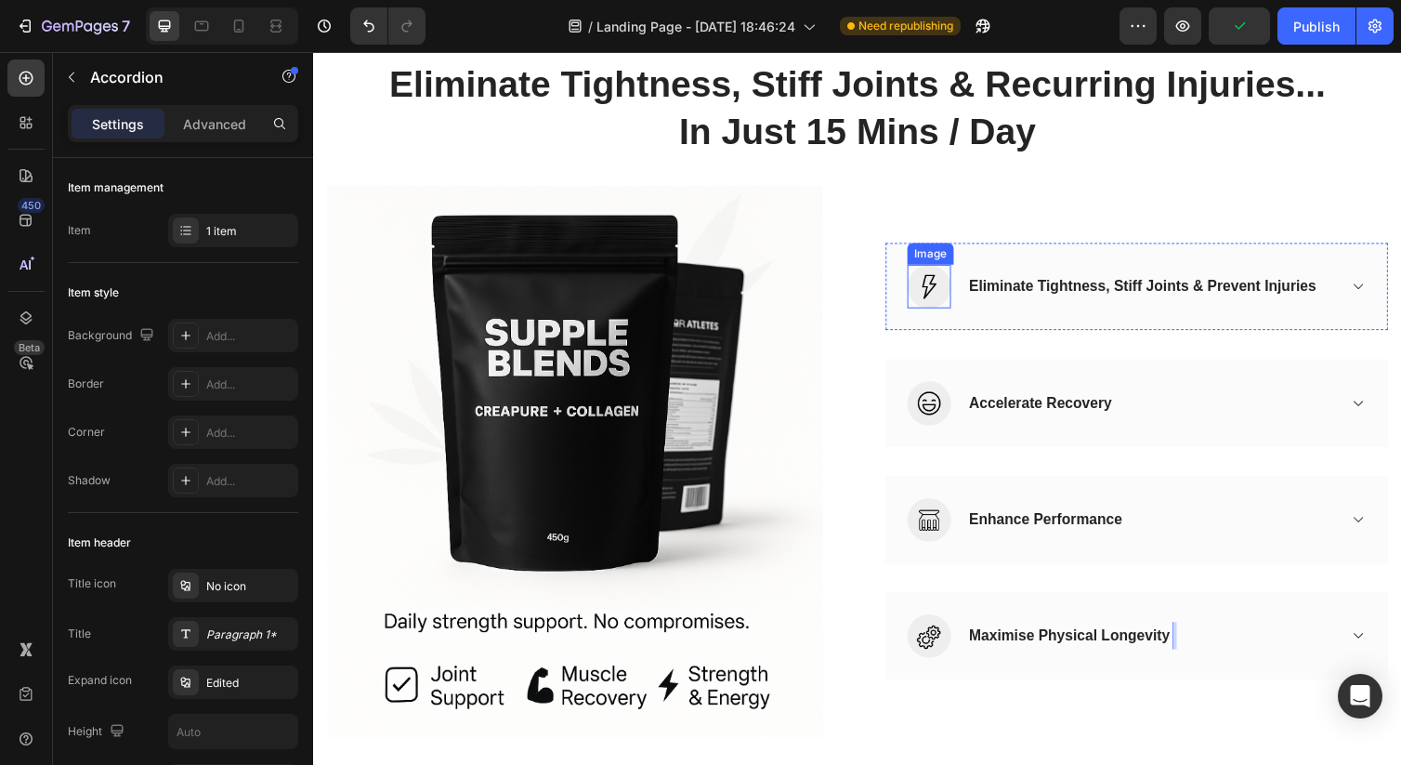
click at [943, 281] on img at bounding box center [944, 291] width 45 height 45
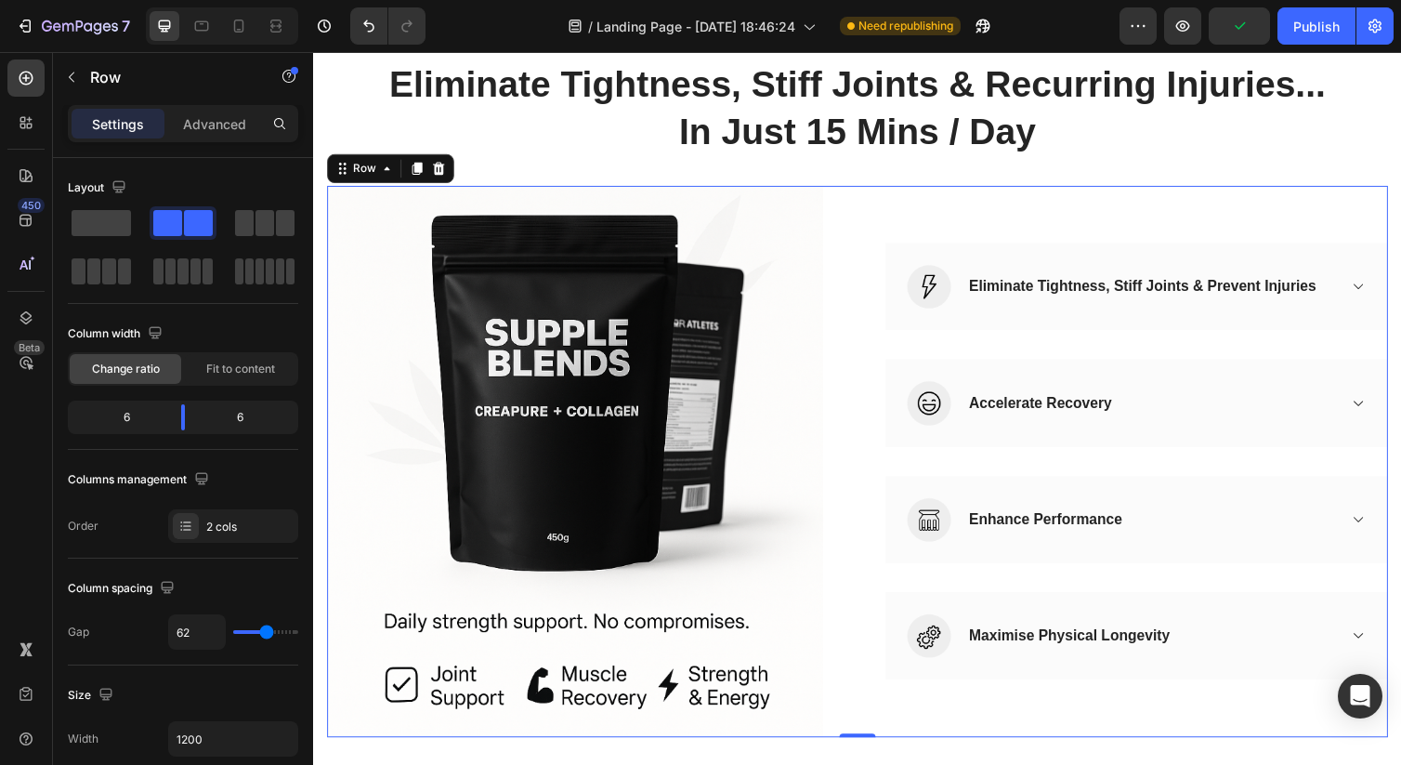
click at [884, 235] on div "(P) Images & Gallery Image Eliminate Tightness, Stiff Joints & Prevent Injuries…" at bounding box center [870, 471] width 1087 height 565
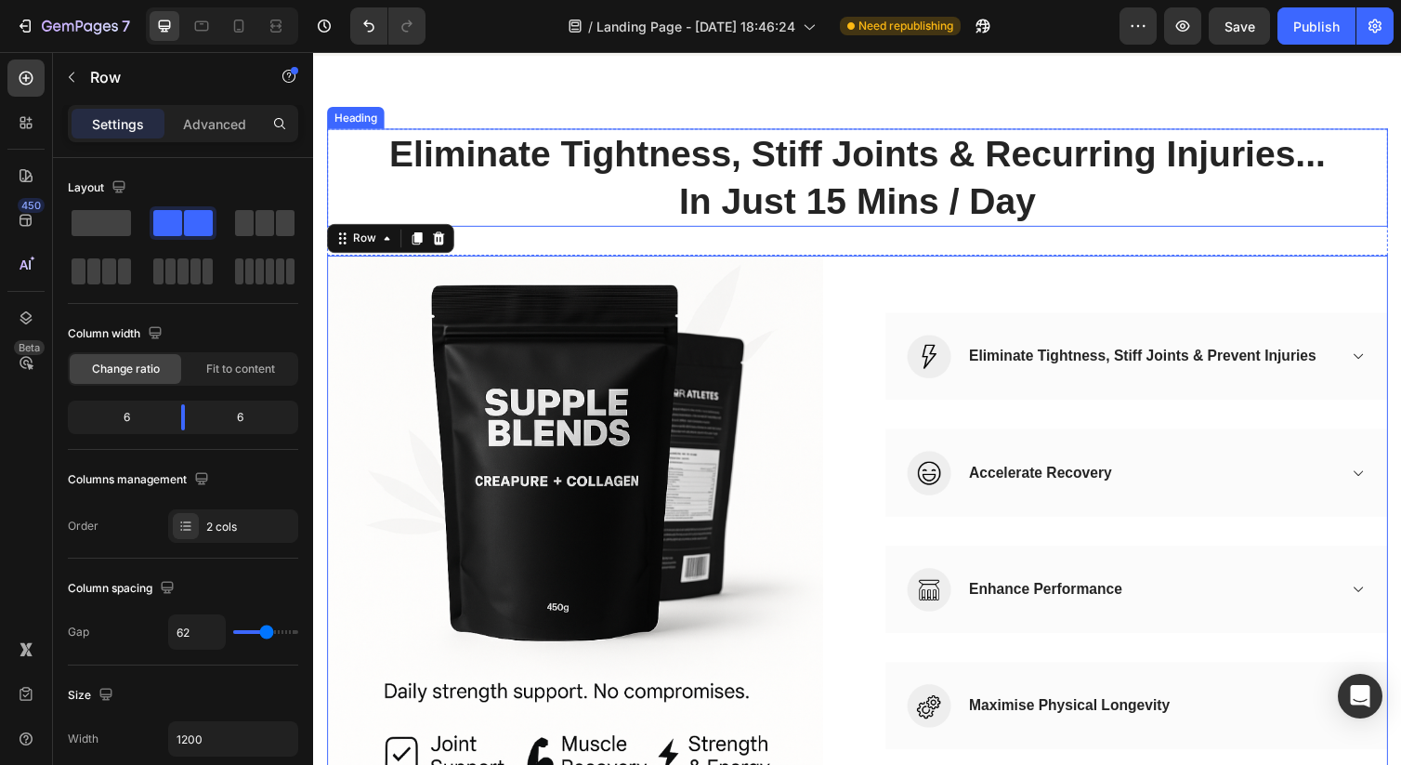
scroll to position [718, 0]
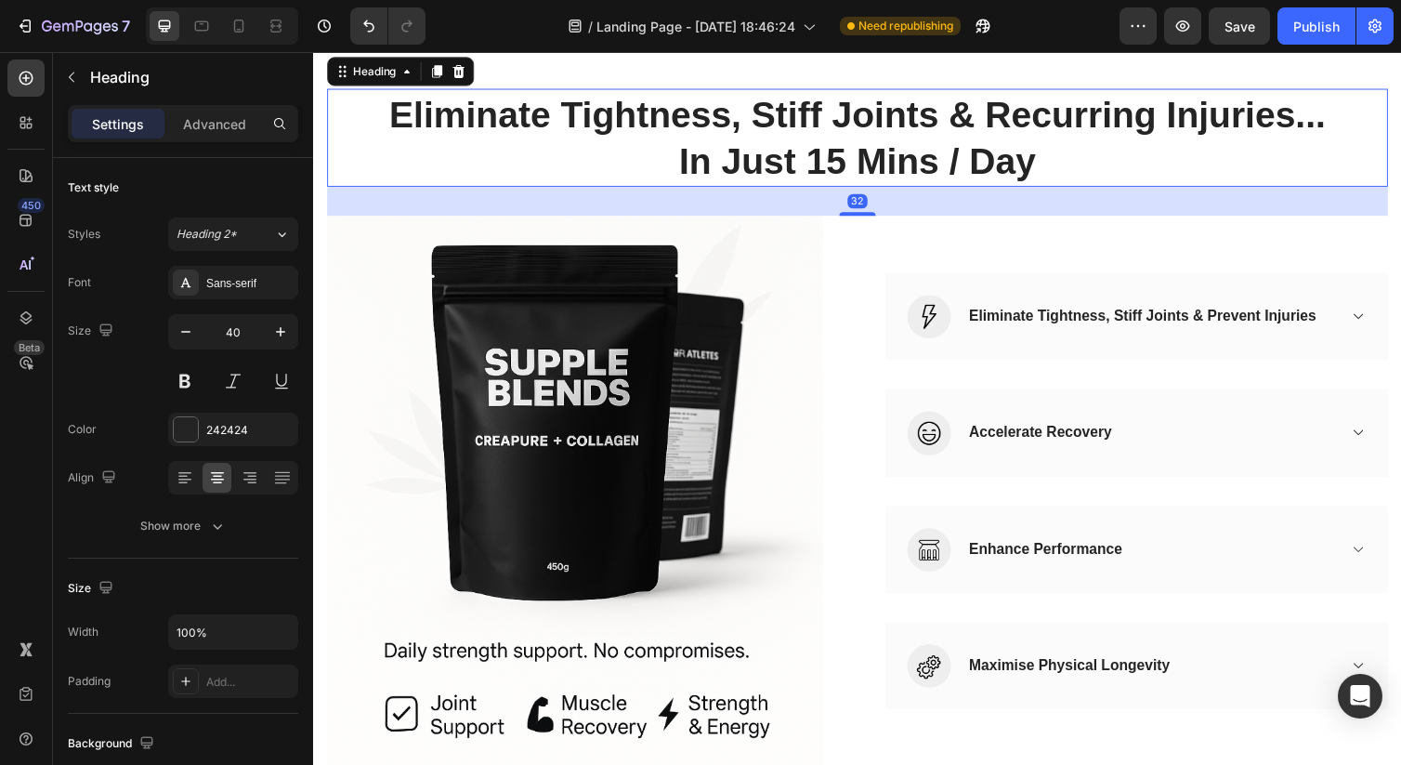
click at [844, 190] on h2 "Eliminate Tightness, Stiff Joints & Recurring Injuries... In Just 15 Mins / Day" at bounding box center [870, 139] width 1087 height 100
click at [187, 482] on icon at bounding box center [185, 477] width 19 height 19
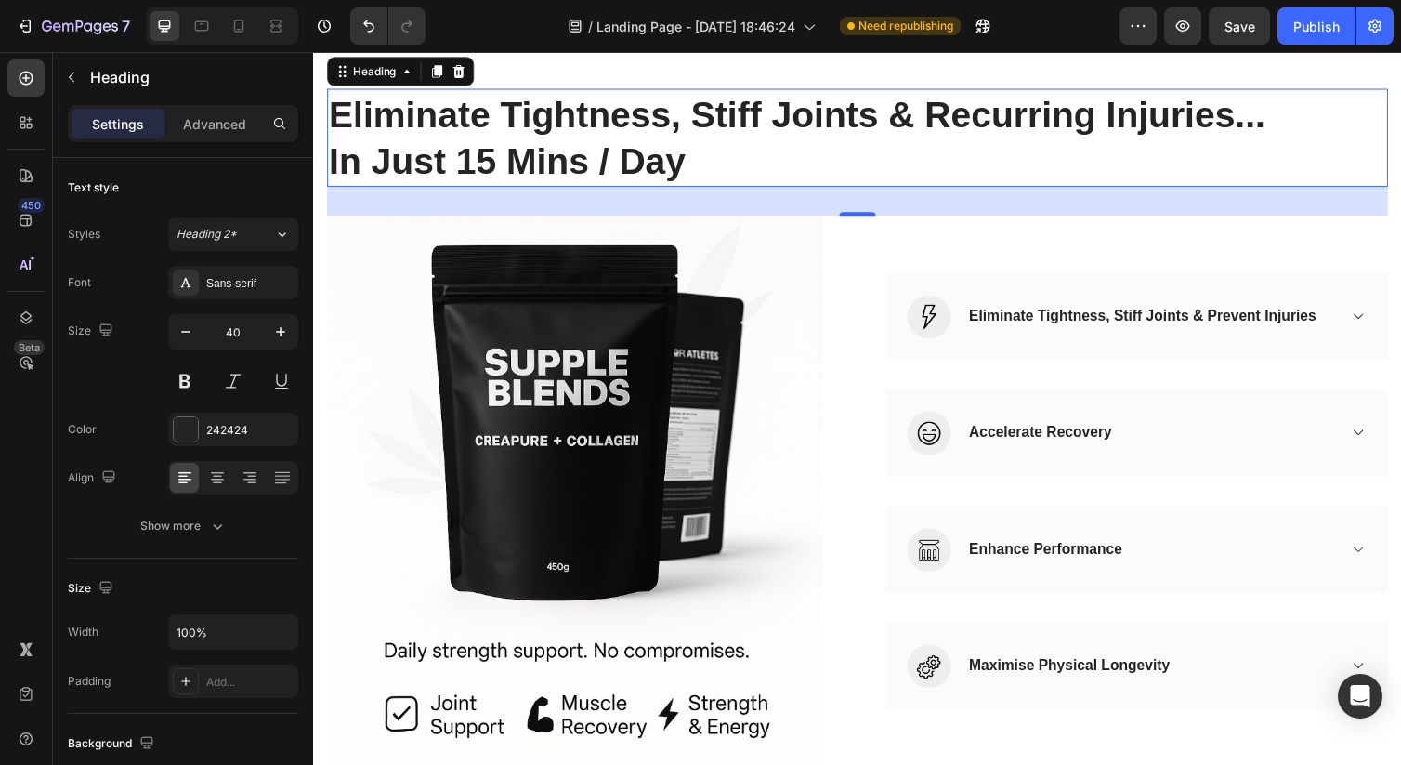
click at [887, 118] on div "Eliminate Tightness, Stiff Joints & Recurring Injuries... In Just 15 Mins / Day…" at bounding box center [870, 437] width 1115 height 844
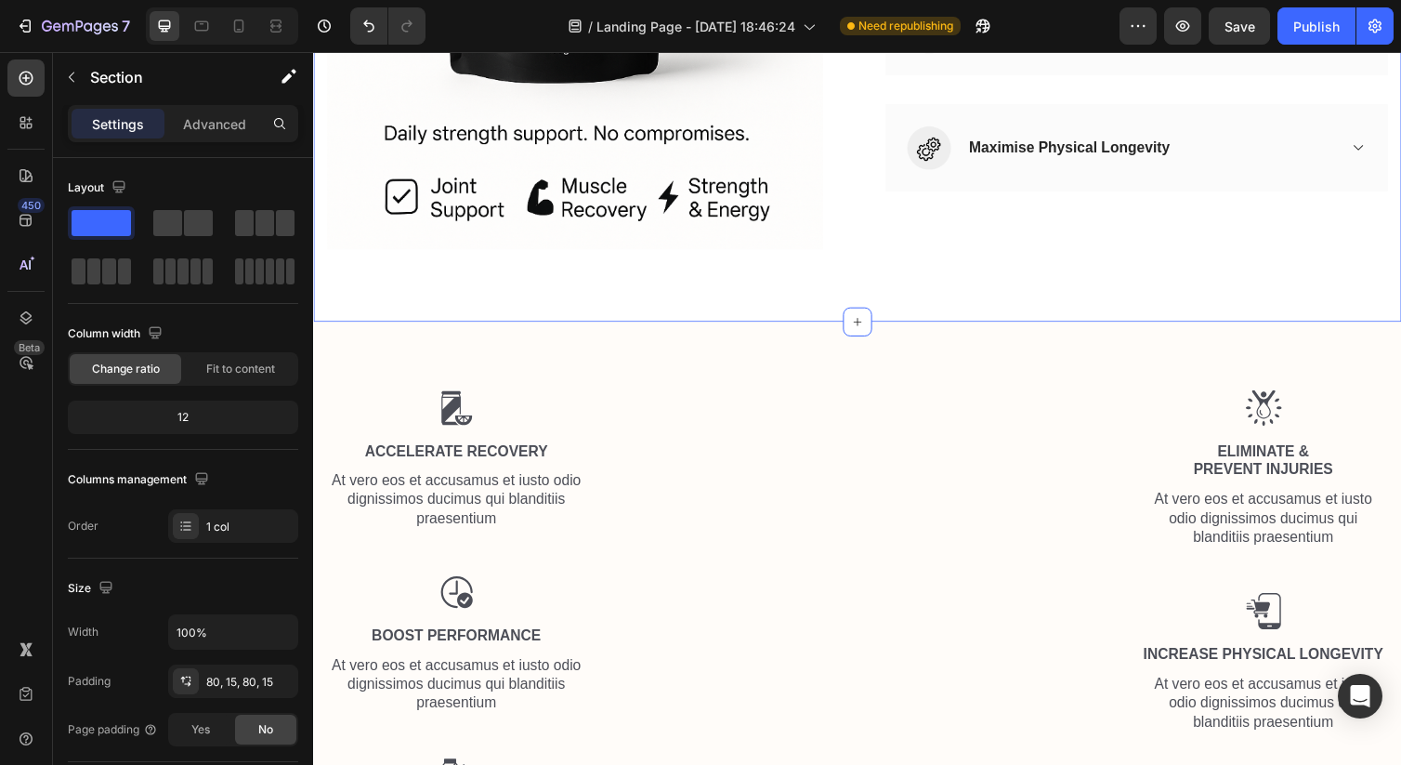
scroll to position [1306, 0]
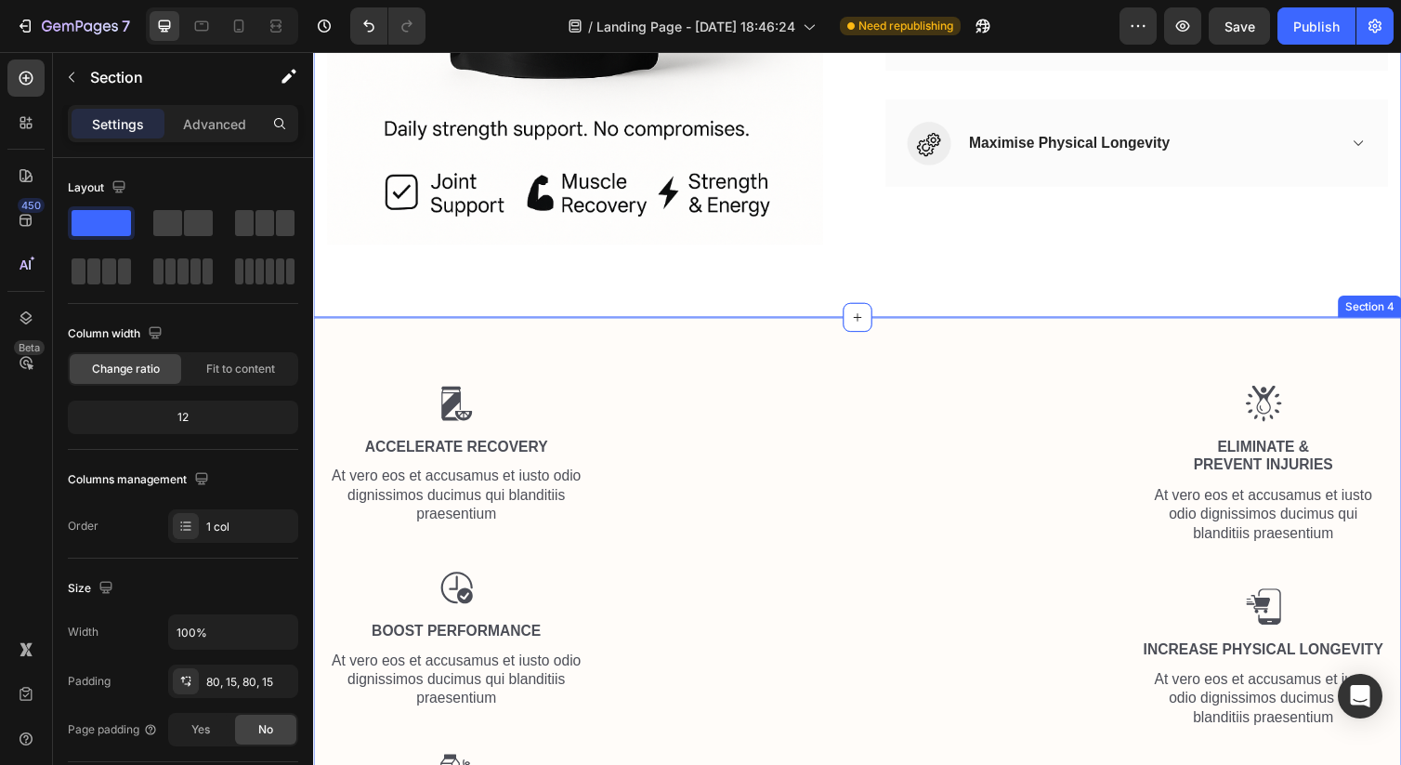
click at [1341, 334] on div "Image Accelerate recovery Text Block At vero eos et accusamus et iusto odio dig…" at bounding box center [870, 663] width 1115 height 680
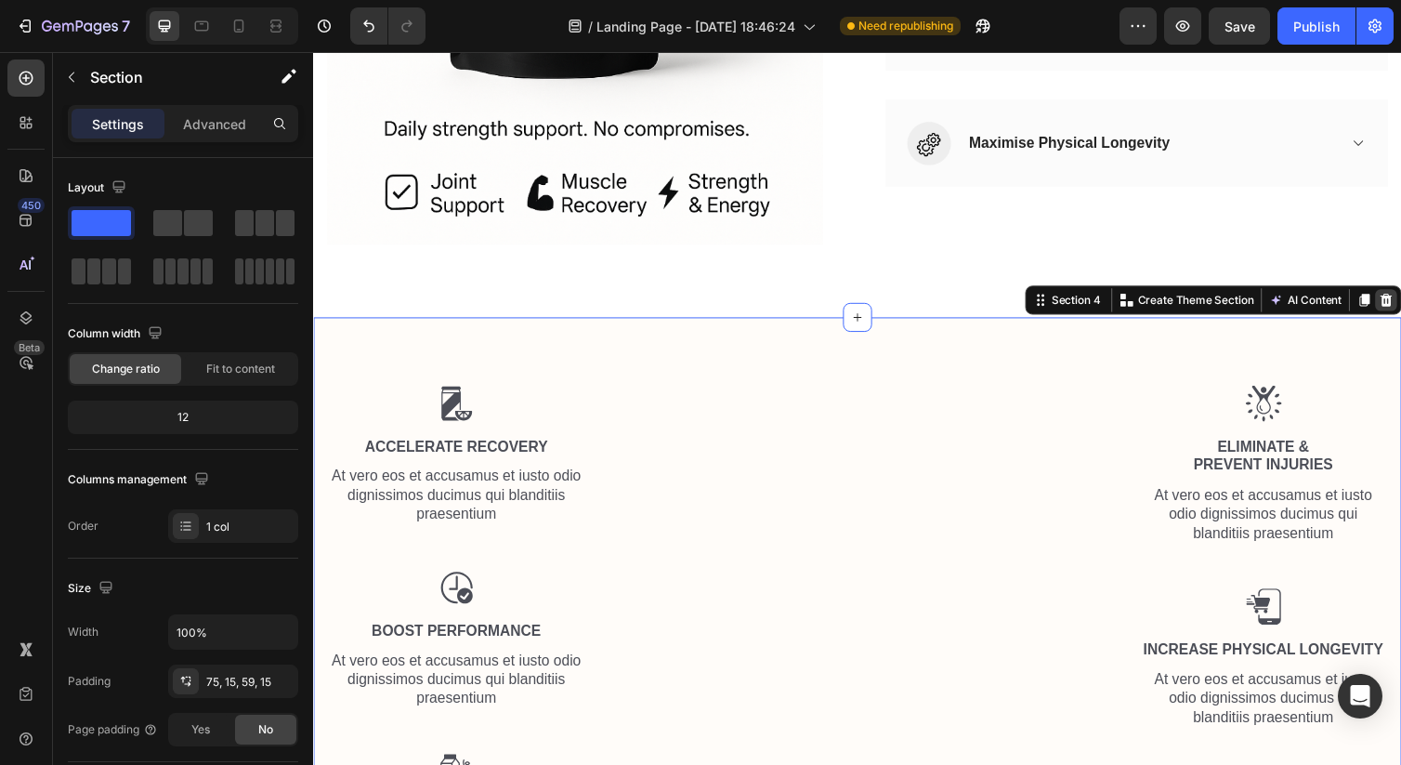
click at [1400, 311] on icon at bounding box center [1412, 305] width 15 height 15
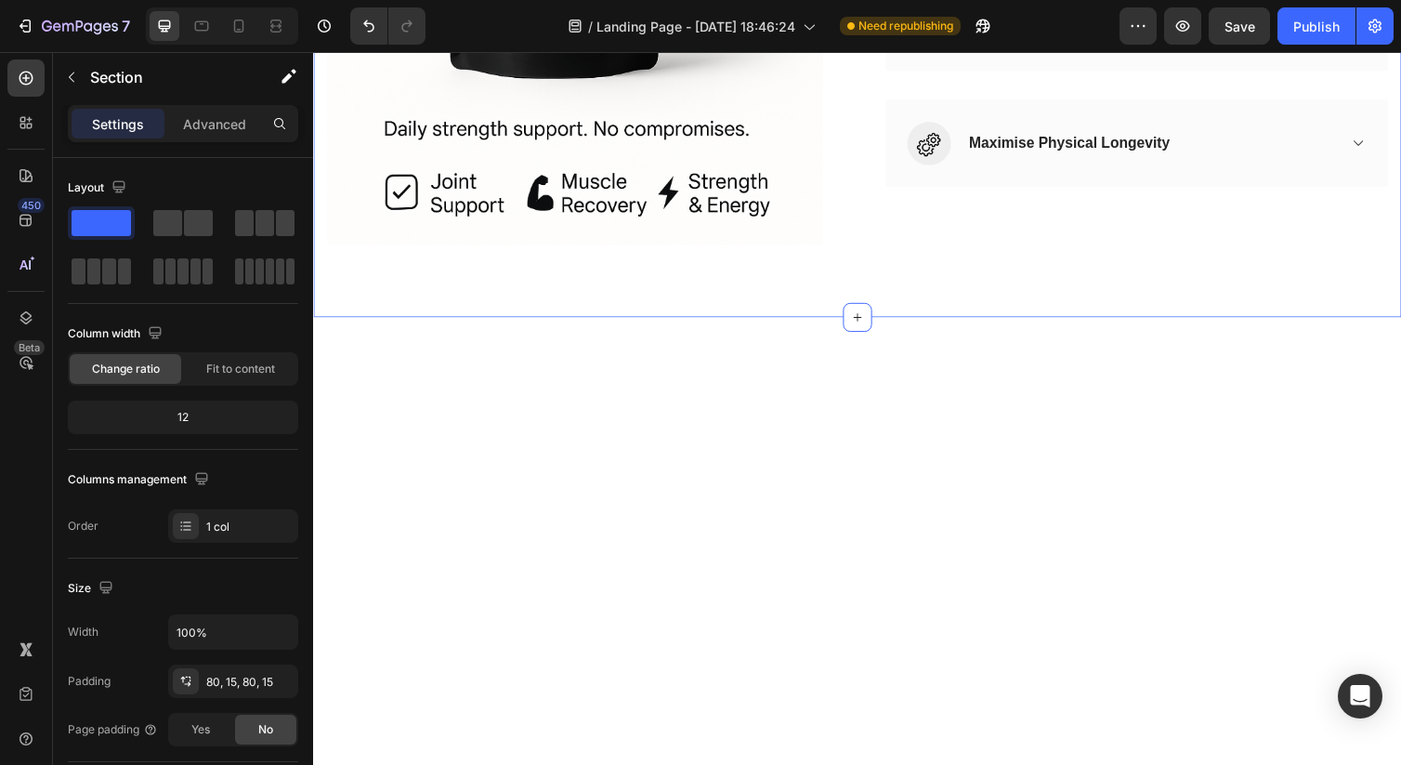
click at [1271, 402] on div at bounding box center [870, 744] width 1087 height 693
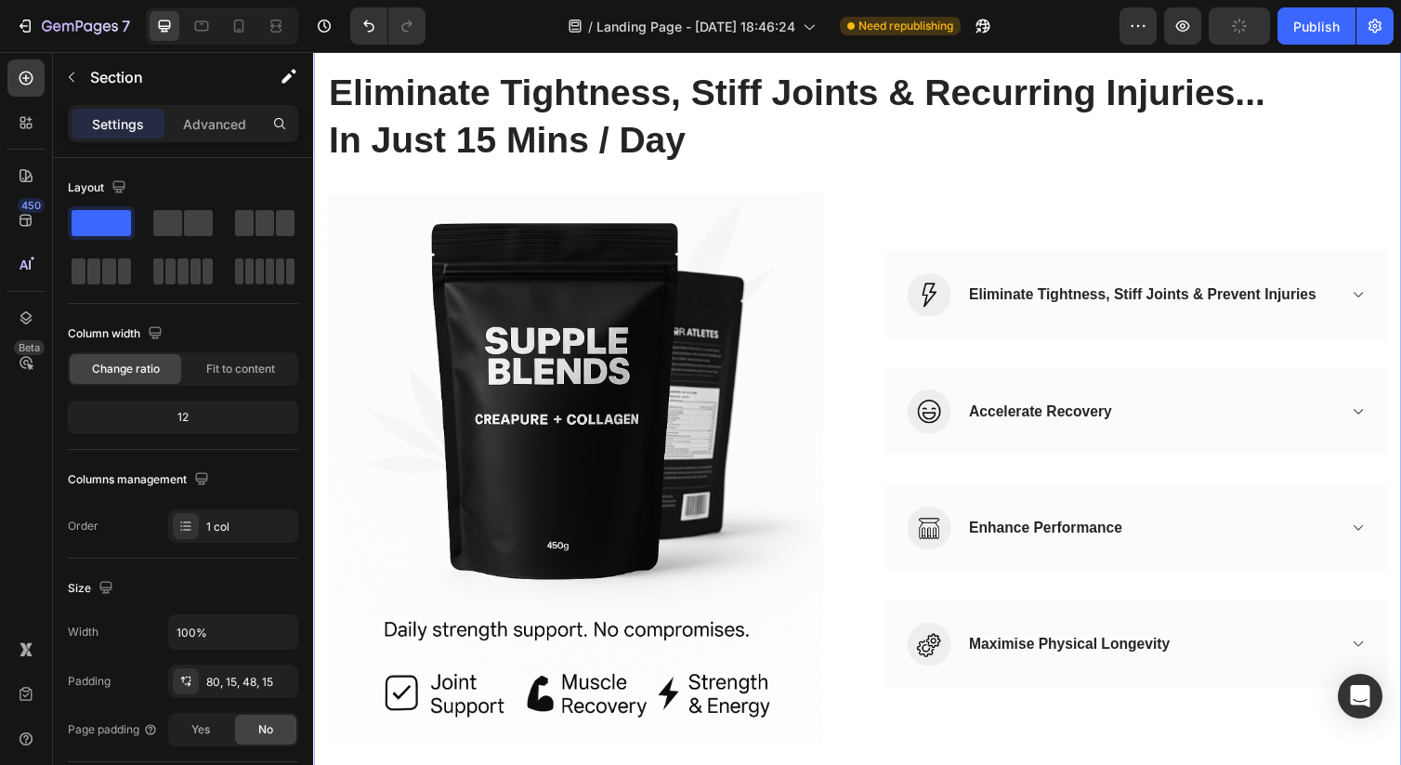
scroll to position [794, 0]
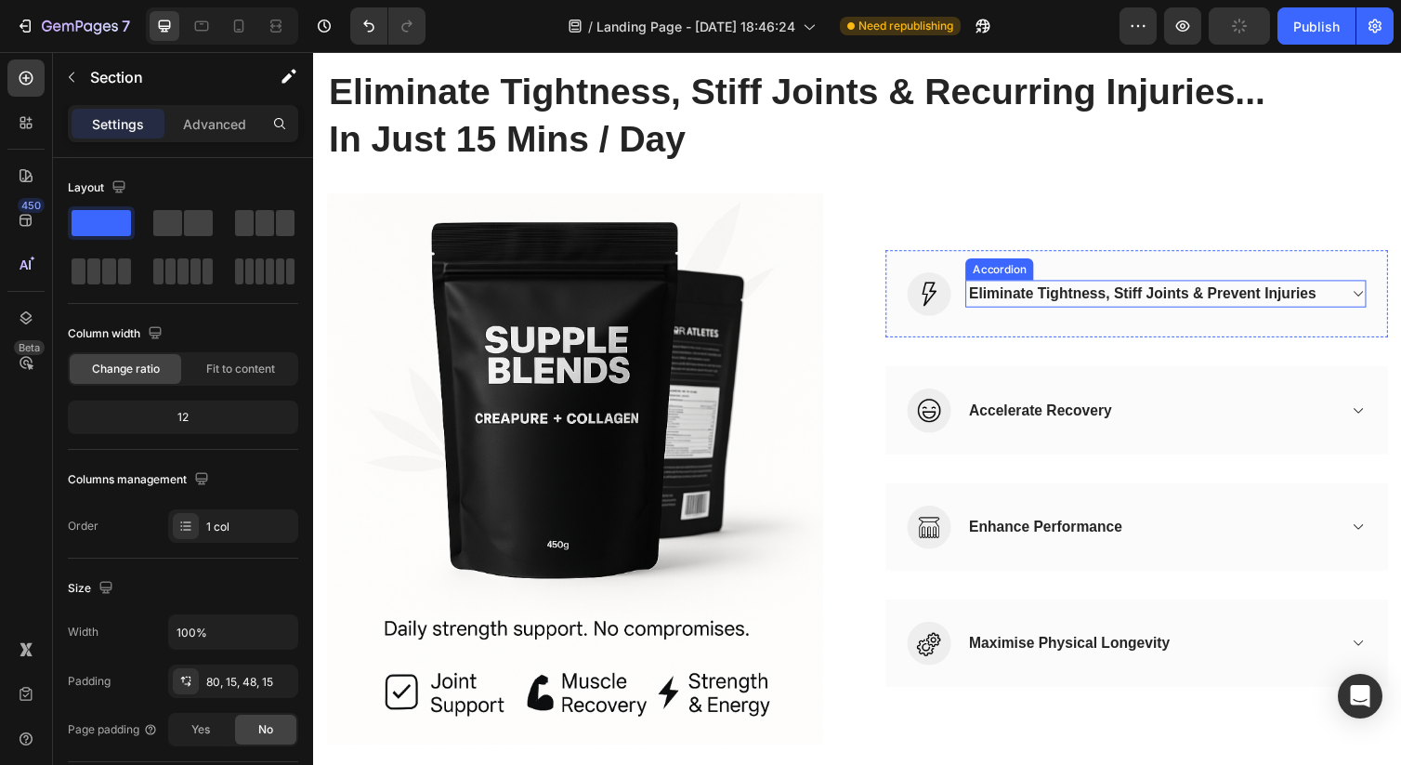
click at [1382, 297] on icon at bounding box center [1383, 299] width 14 height 15
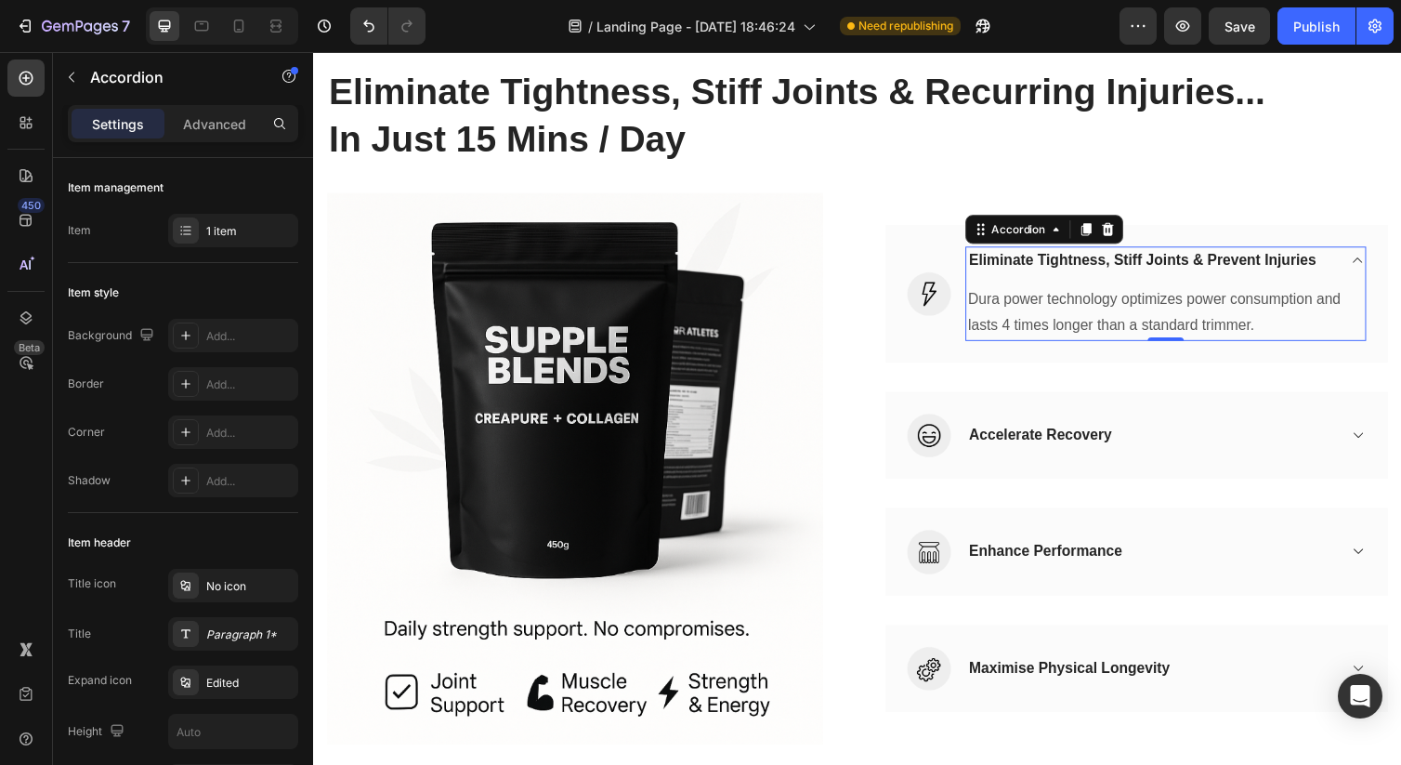
click at [1381, 268] on icon at bounding box center [1383, 264] width 14 height 15
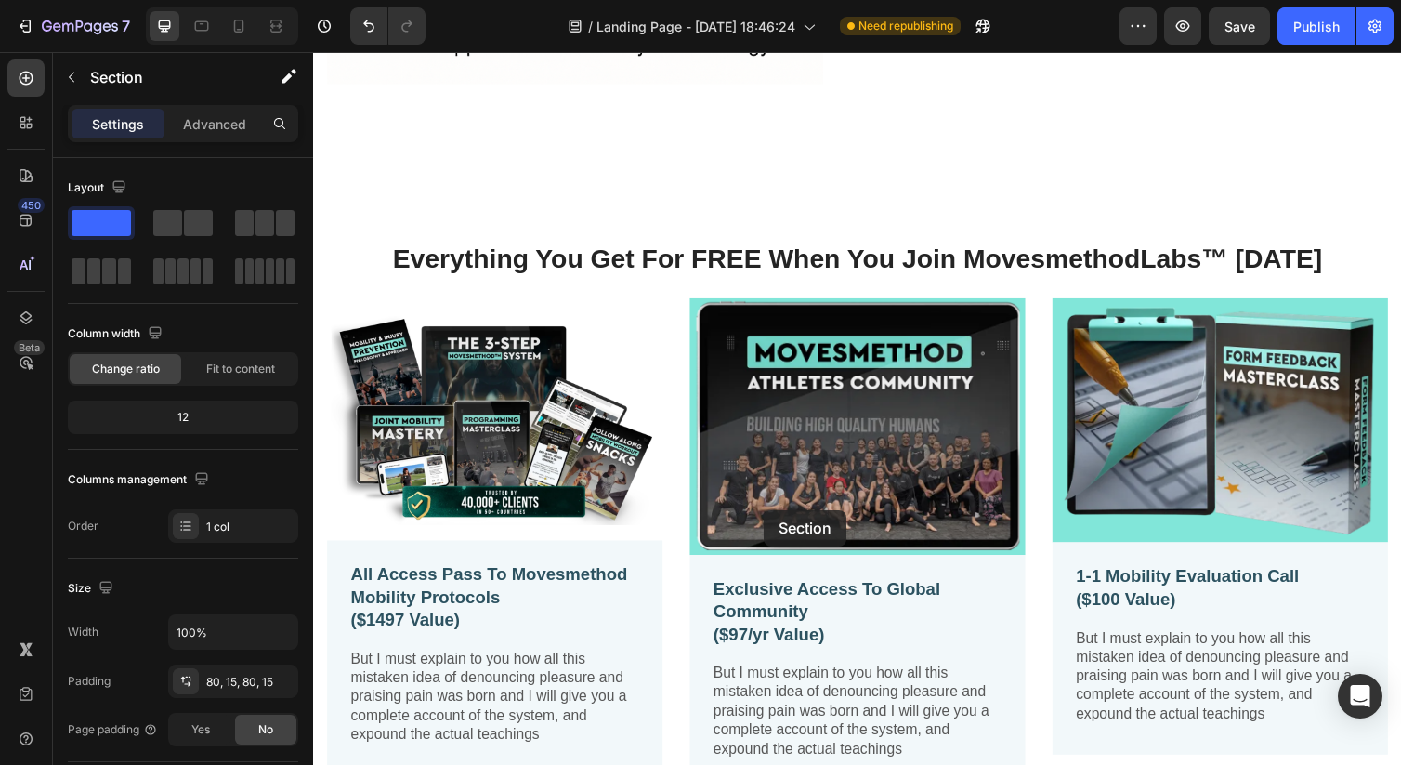
scroll to position [1404, 0]
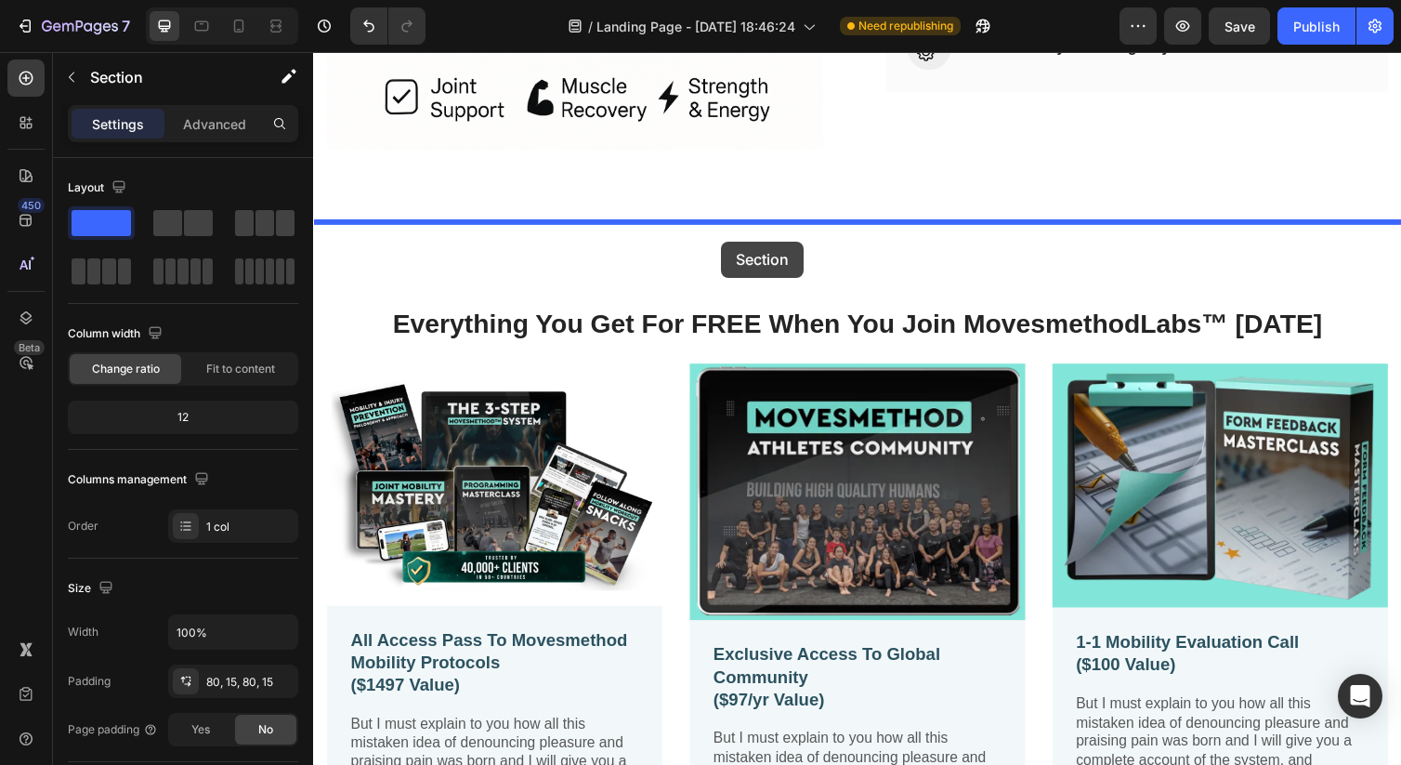
drag, startPoint x: 654, startPoint y: 389, endPoint x: 731, endPoint y: 246, distance: 162.5
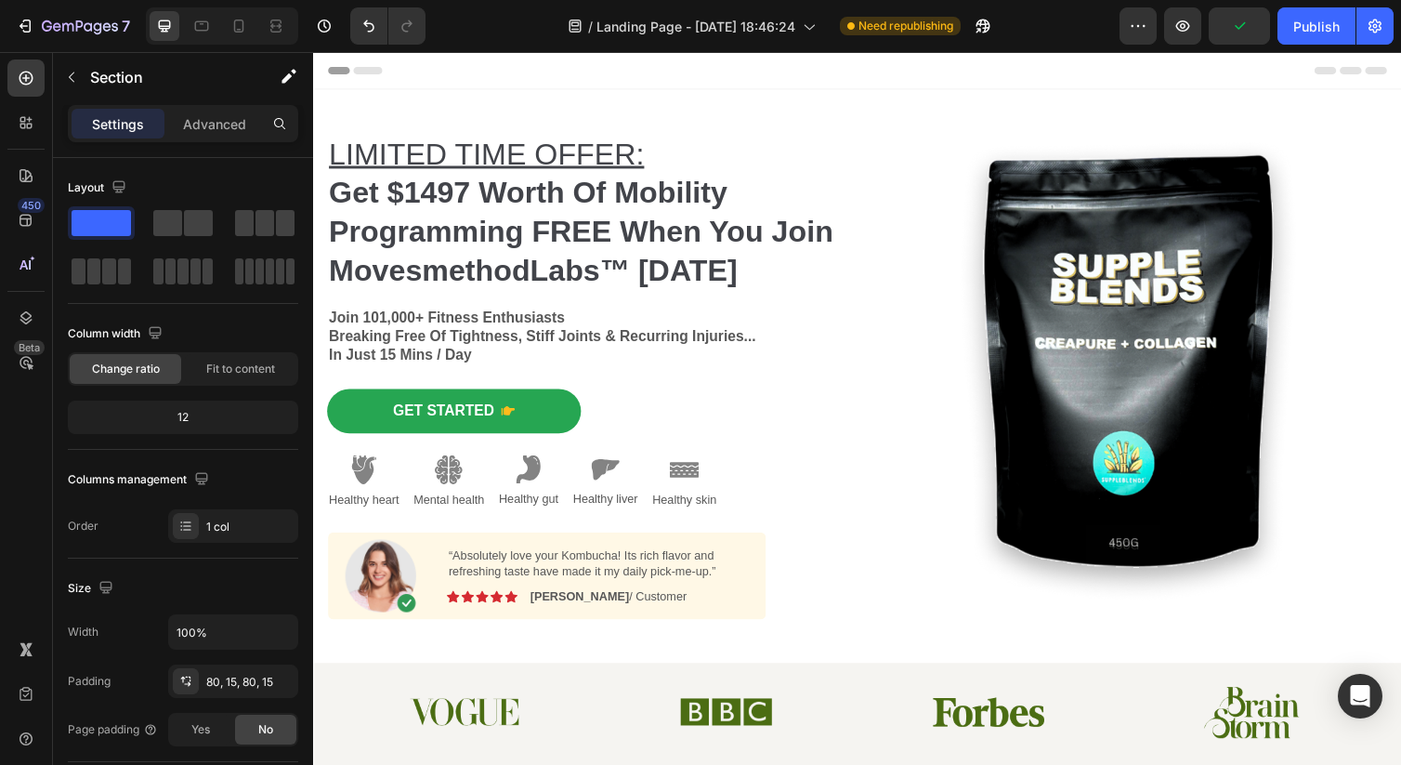
scroll to position [416, 0]
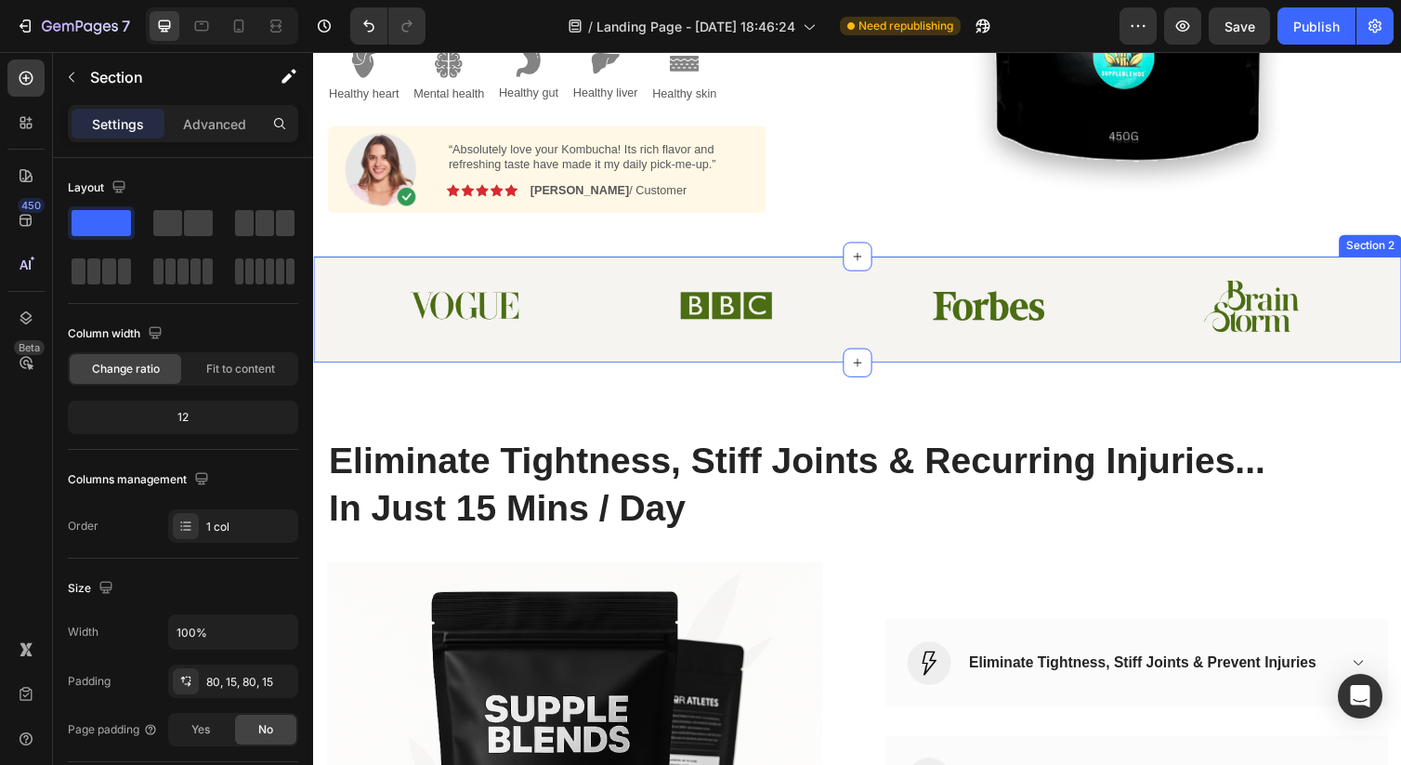
click at [828, 274] on div "Image Image Image Image Row Section 2" at bounding box center [870, 315] width 1115 height 109
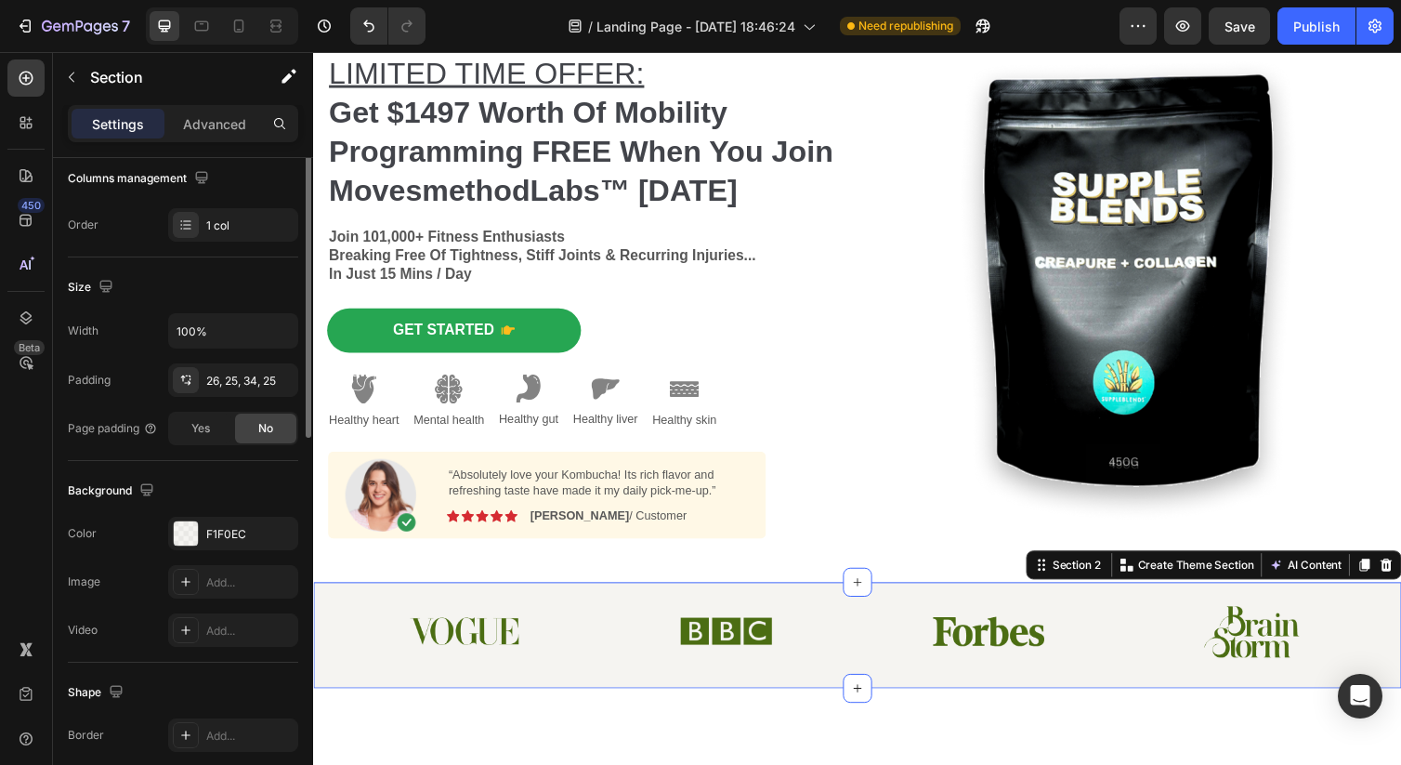
scroll to position [474, 0]
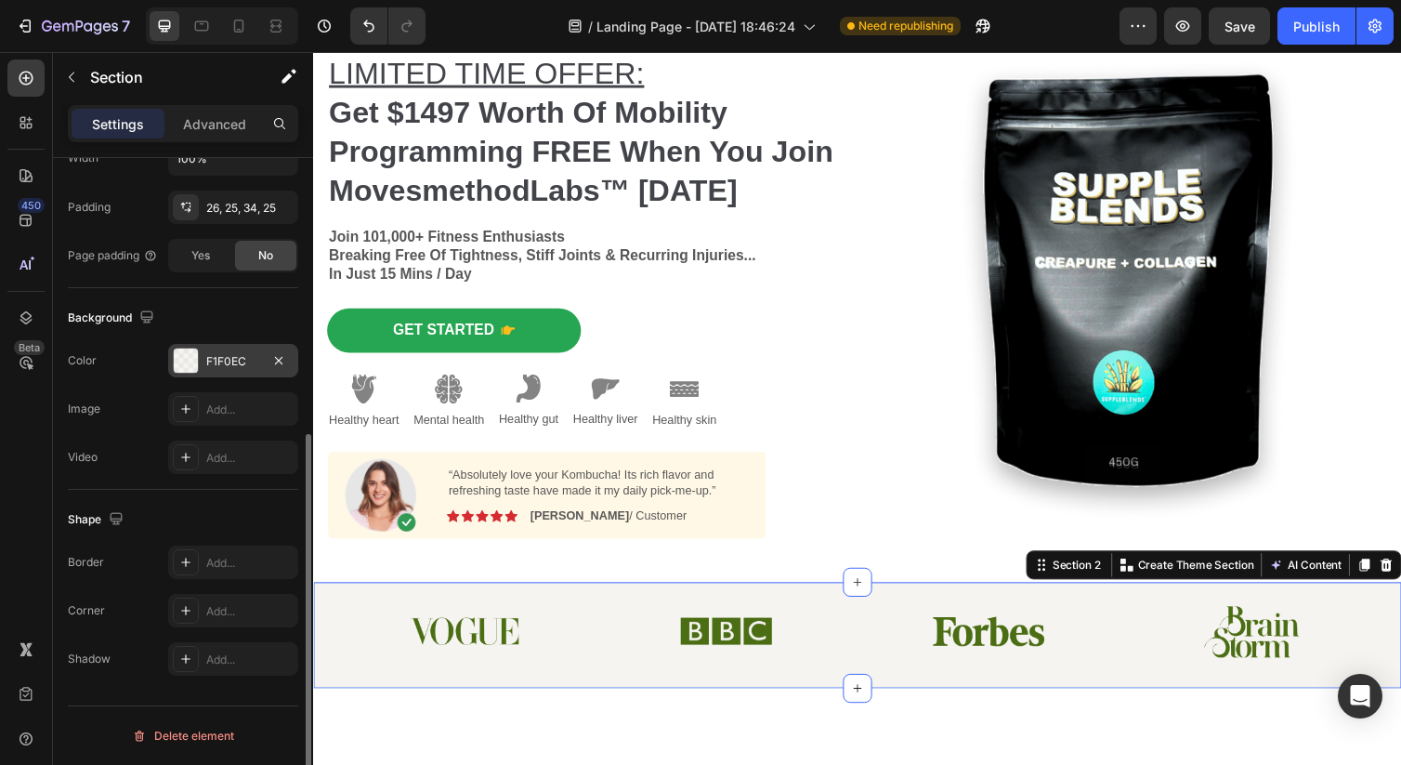
click at [229, 347] on div "F1F0EC" at bounding box center [233, 360] width 130 height 33
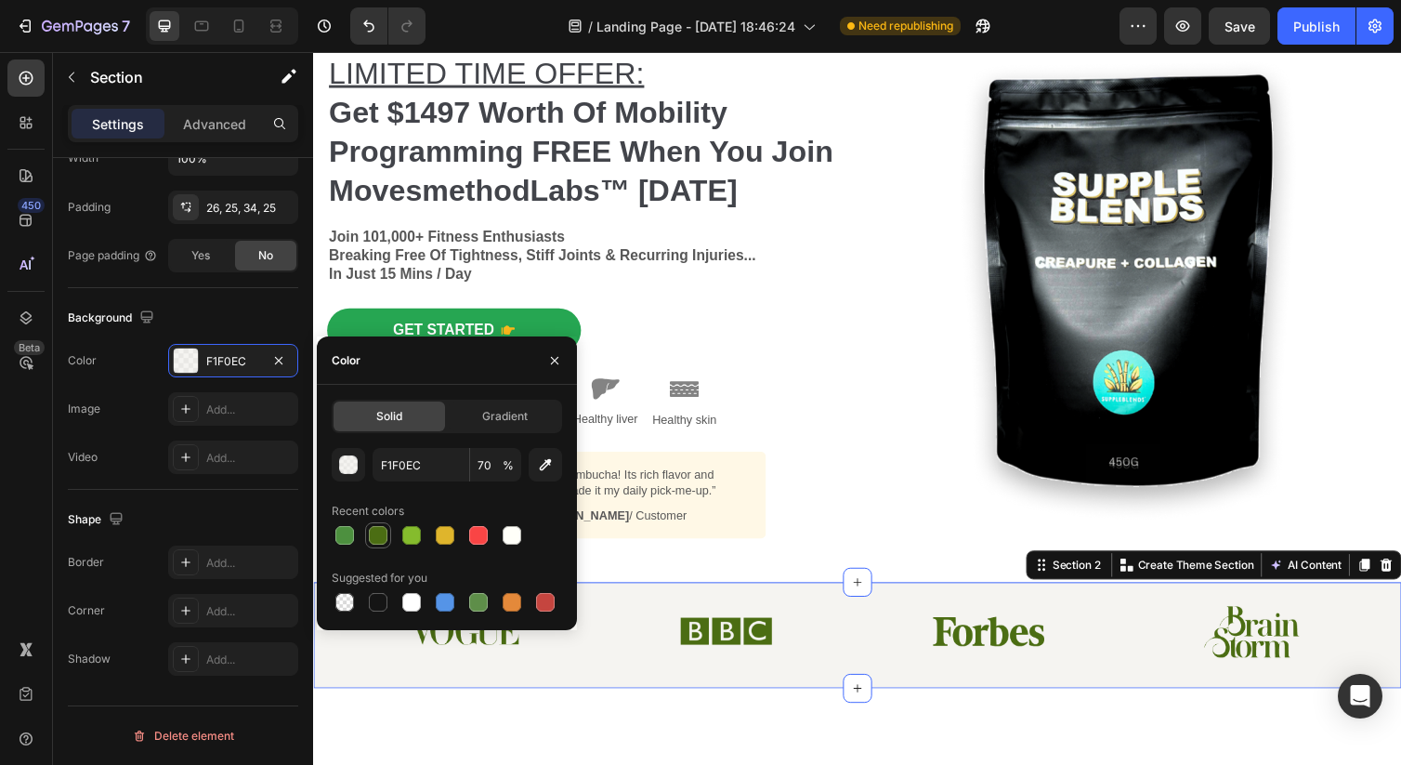
click at [373, 537] on div at bounding box center [378, 535] width 19 height 19
type input "4B6D13"
type input "100"
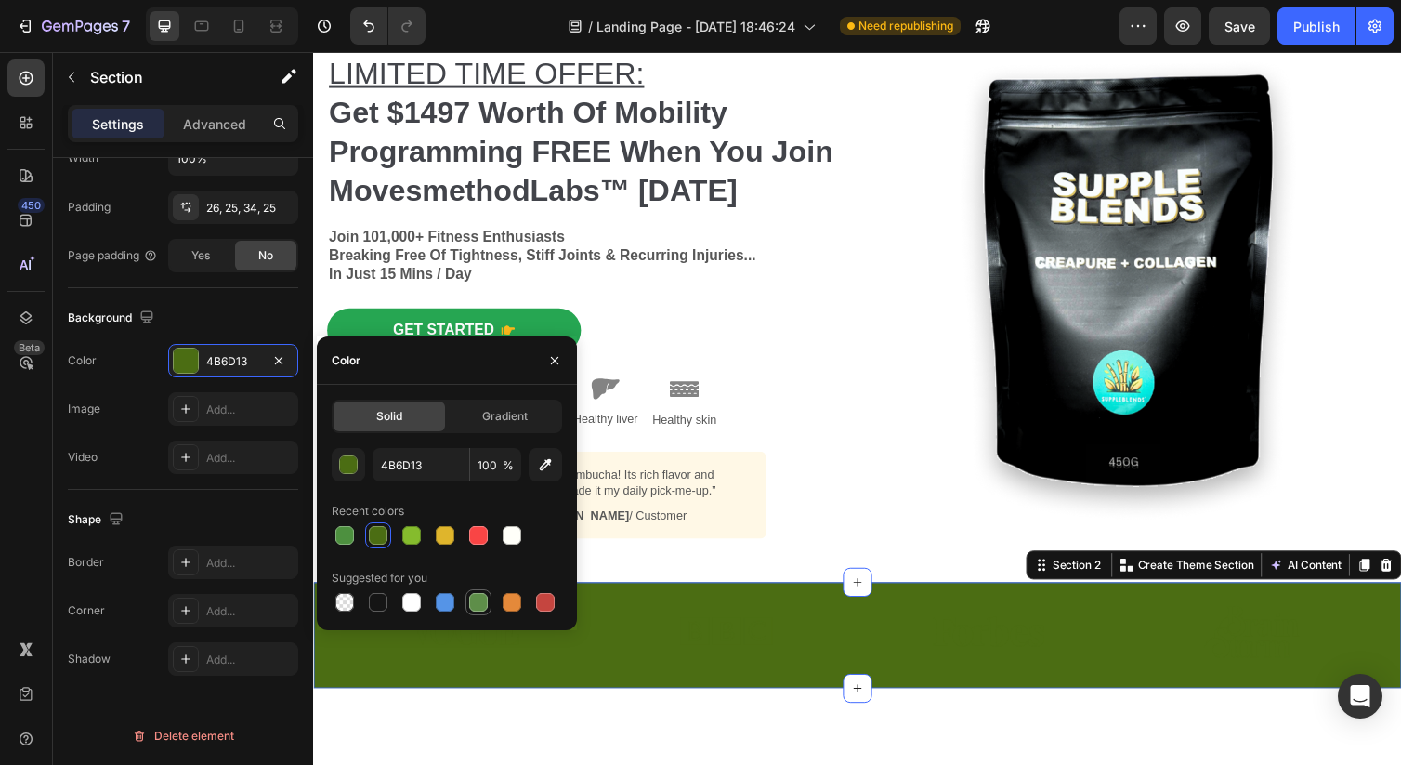
click at [479, 599] on div at bounding box center [478, 602] width 19 height 19
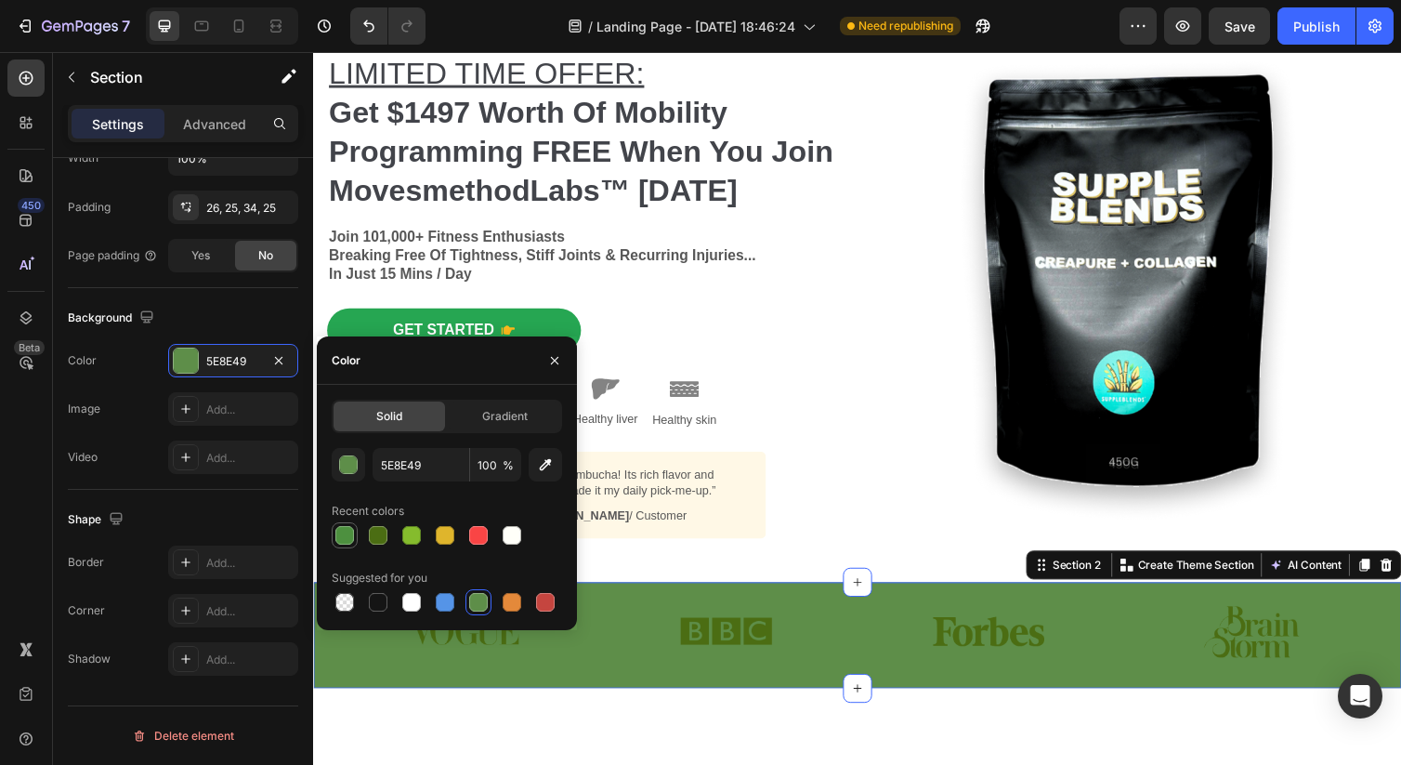
click at [344, 531] on div at bounding box center [344, 535] width 19 height 19
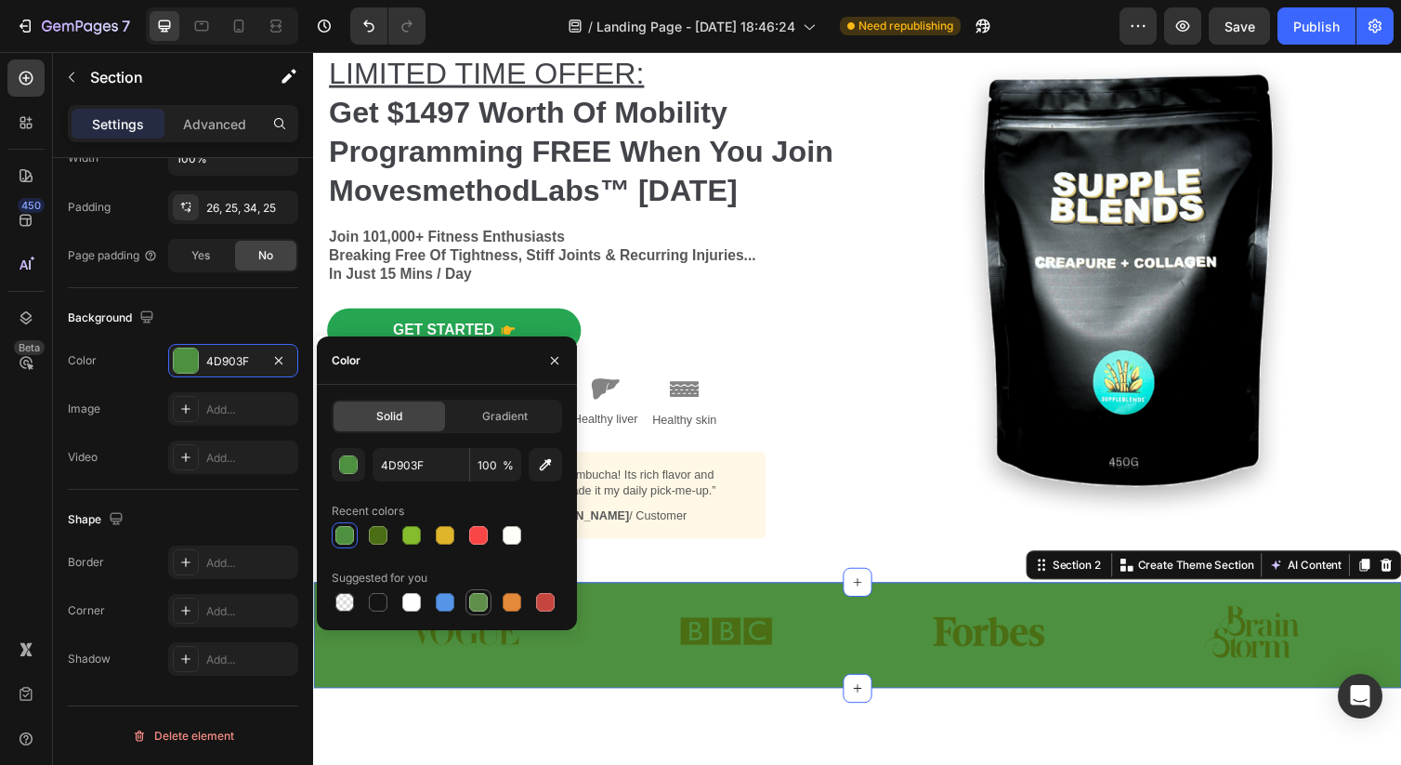
click at [484, 598] on div at bounding box center [478, 602] width 19 height 19
type input "5E8E49"
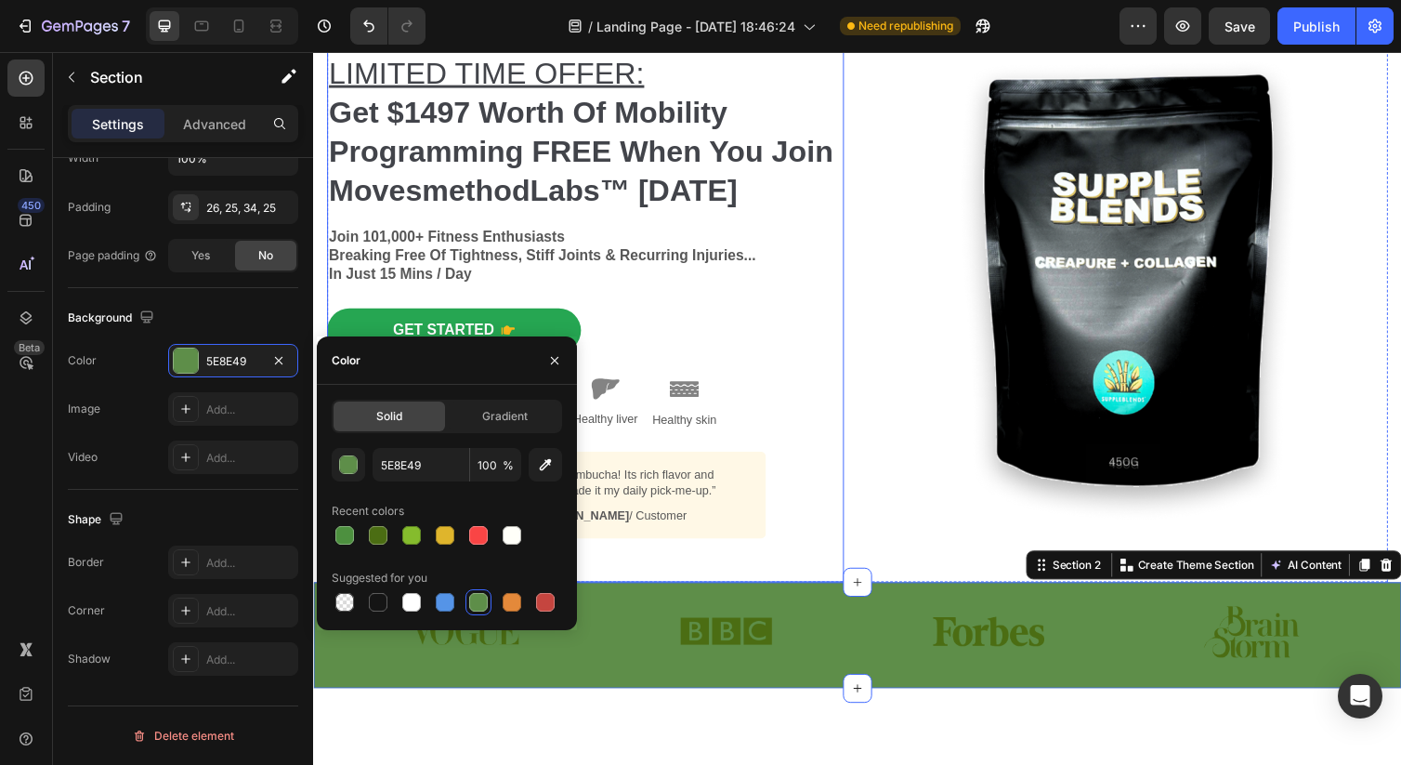
click at [715, 582] on div "LIMITED TIME OFFER: Get $1497 Worth Of Mobility Programming FREE When You Join …" at bounding box center [592, 300] width 530 height 587
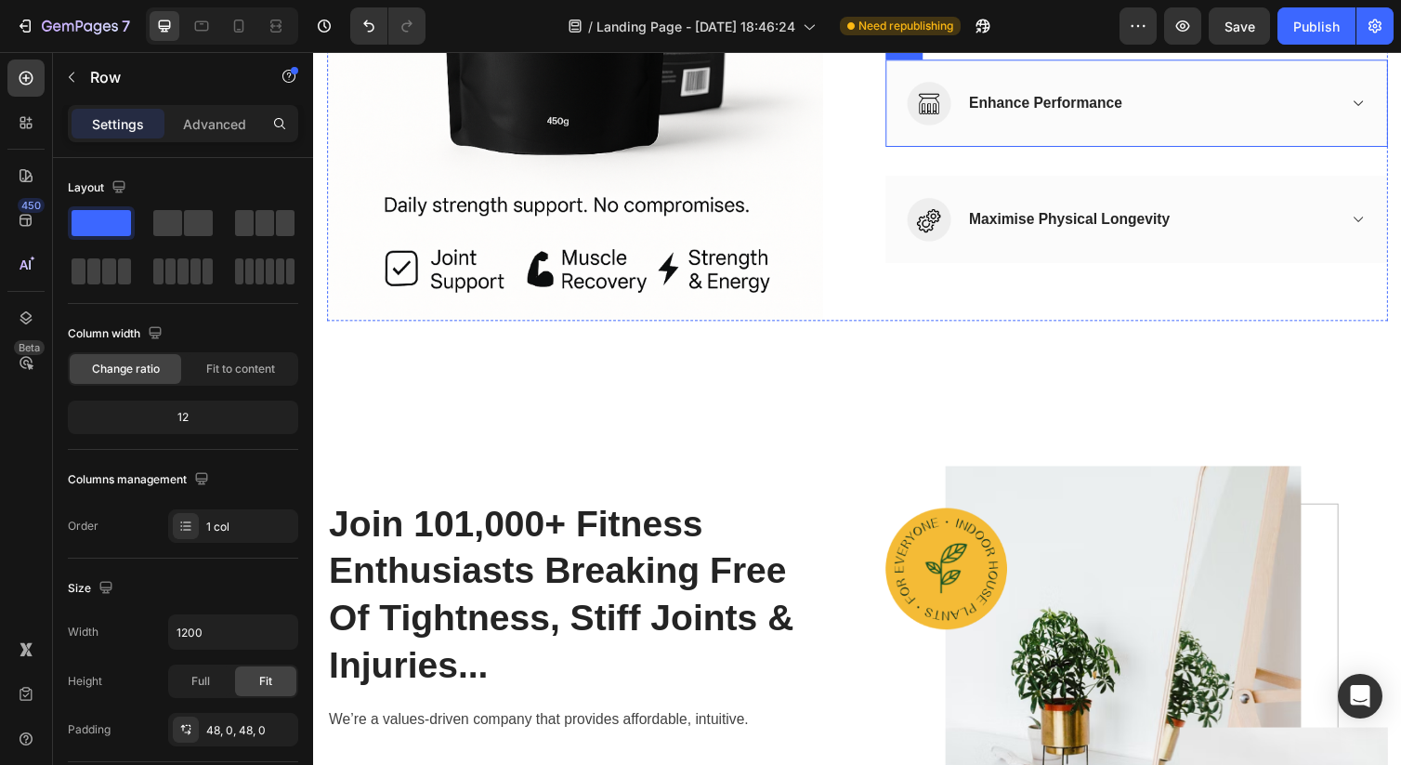
scroll to position [1229, 0]
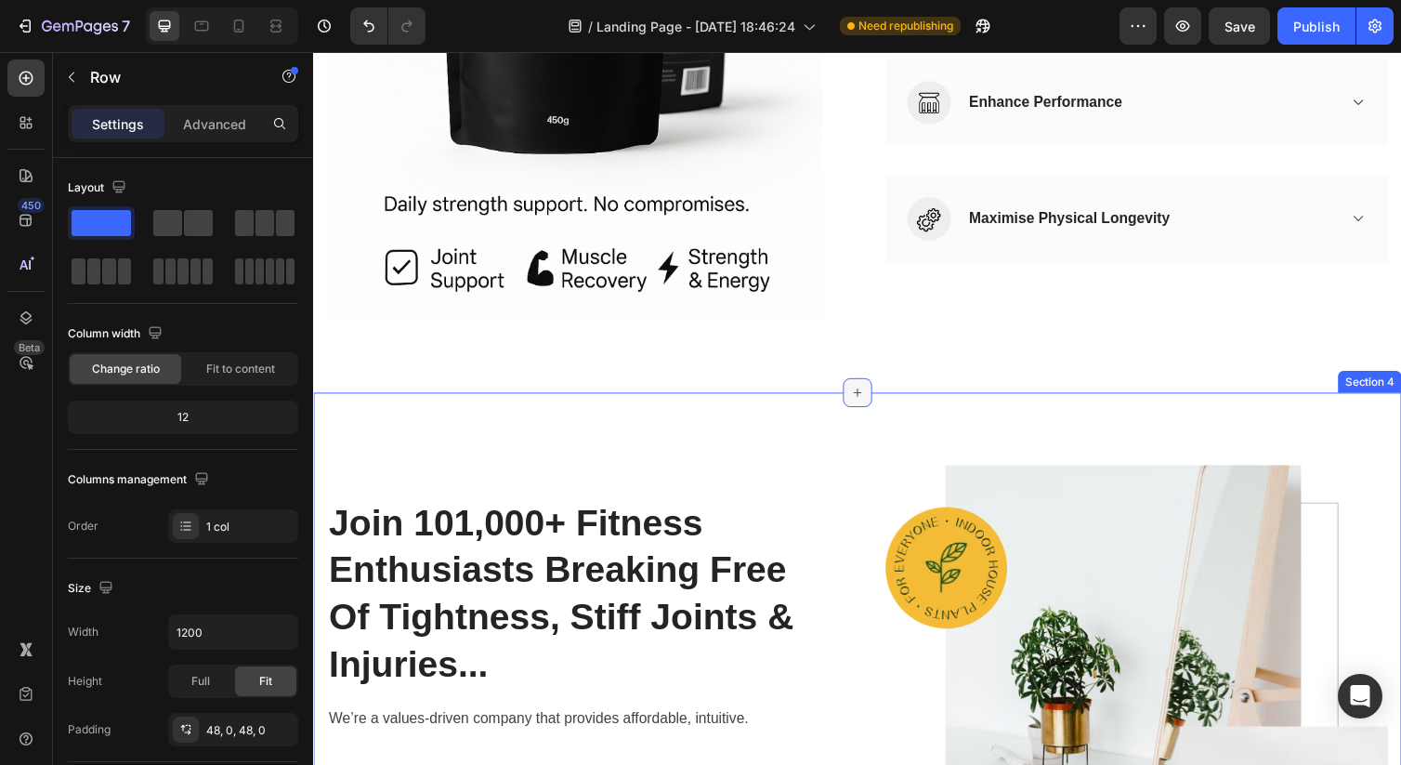
click at [878, 400] on div at bounding box center [871, 401] width 30 height 30
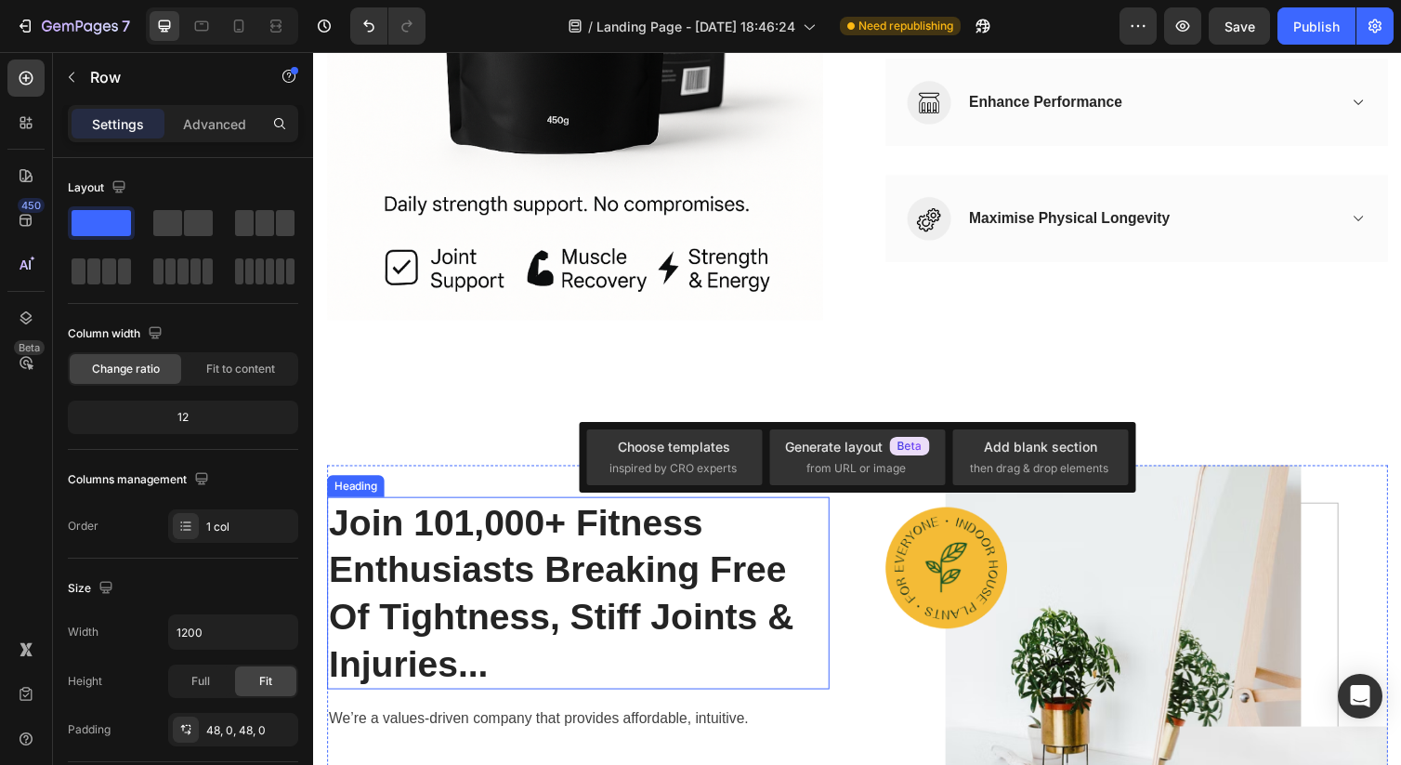
click at [747, 538] on h2 "Join 101,000+ Fitness Enthusiasts Breaking Free Of Tightness, Stiff Joints & In…" at bounding box center [584, 605] width 515 height 197
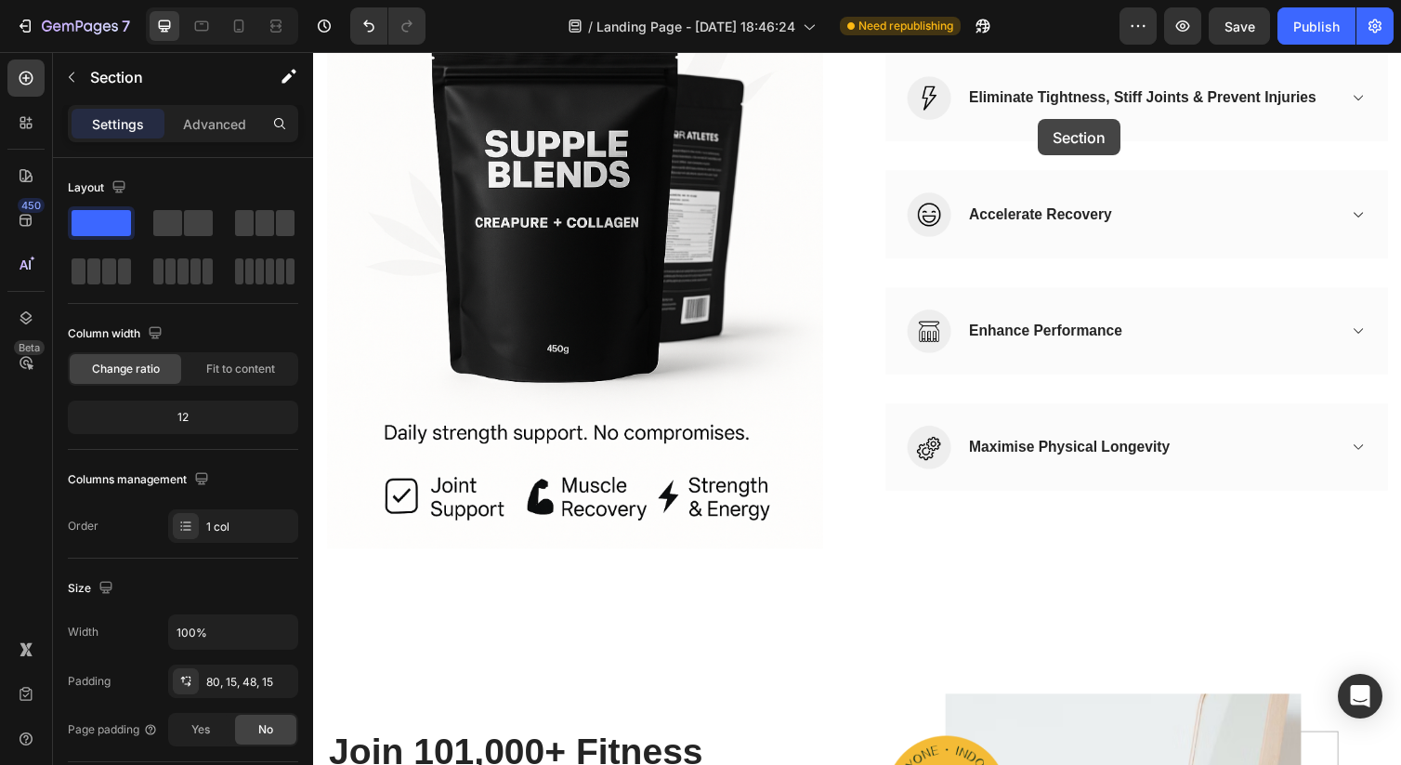
scroll to position [936, 0]
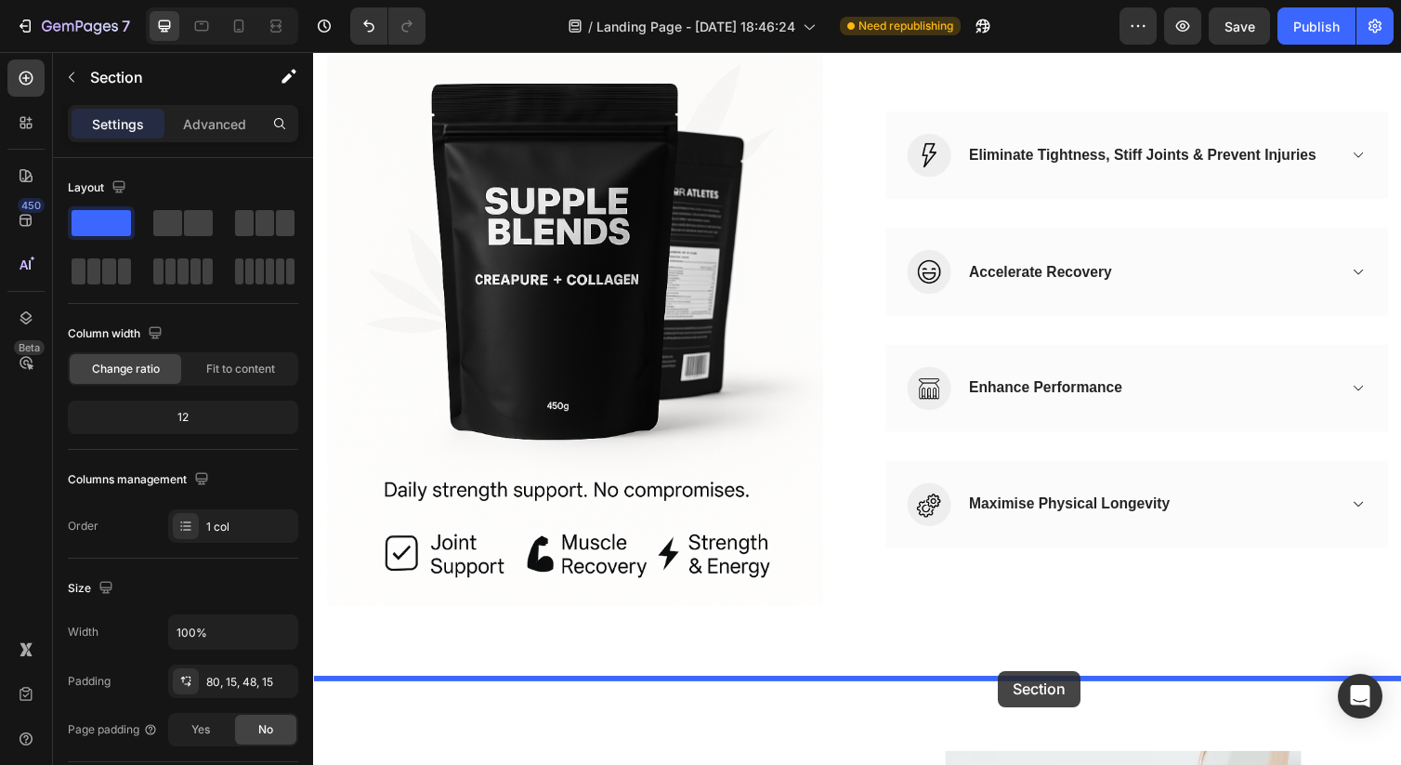
drag, startPoint x: 1033, startPoint y: 482, endPoint x: 1014, endPoint y: 686, distance: 204.3
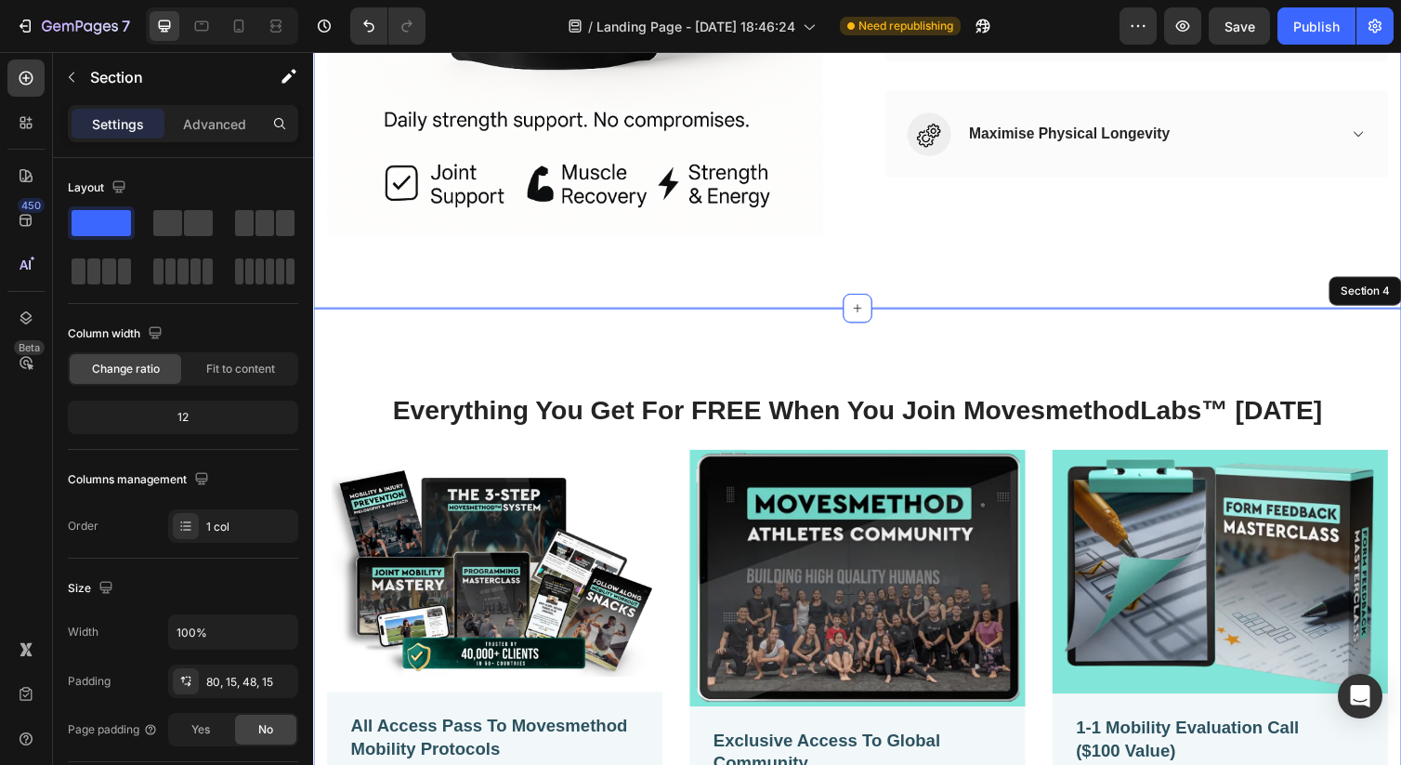
scroll to position [1319, 0]
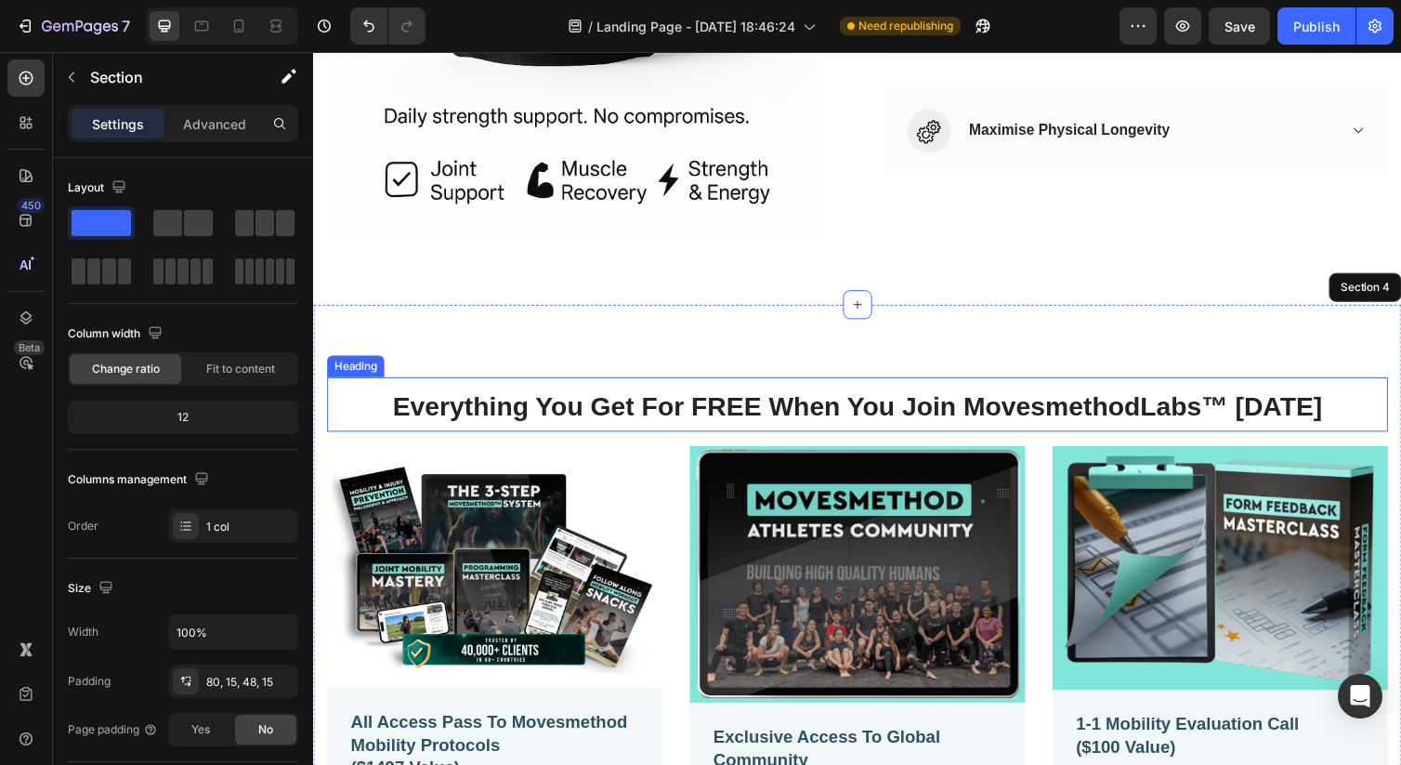
click at [921, 415] on span "Everything You Get For FREE When You Join MovesmethodLabs™ [DATE]" at bounding box center [870, 414] width 952 height 30
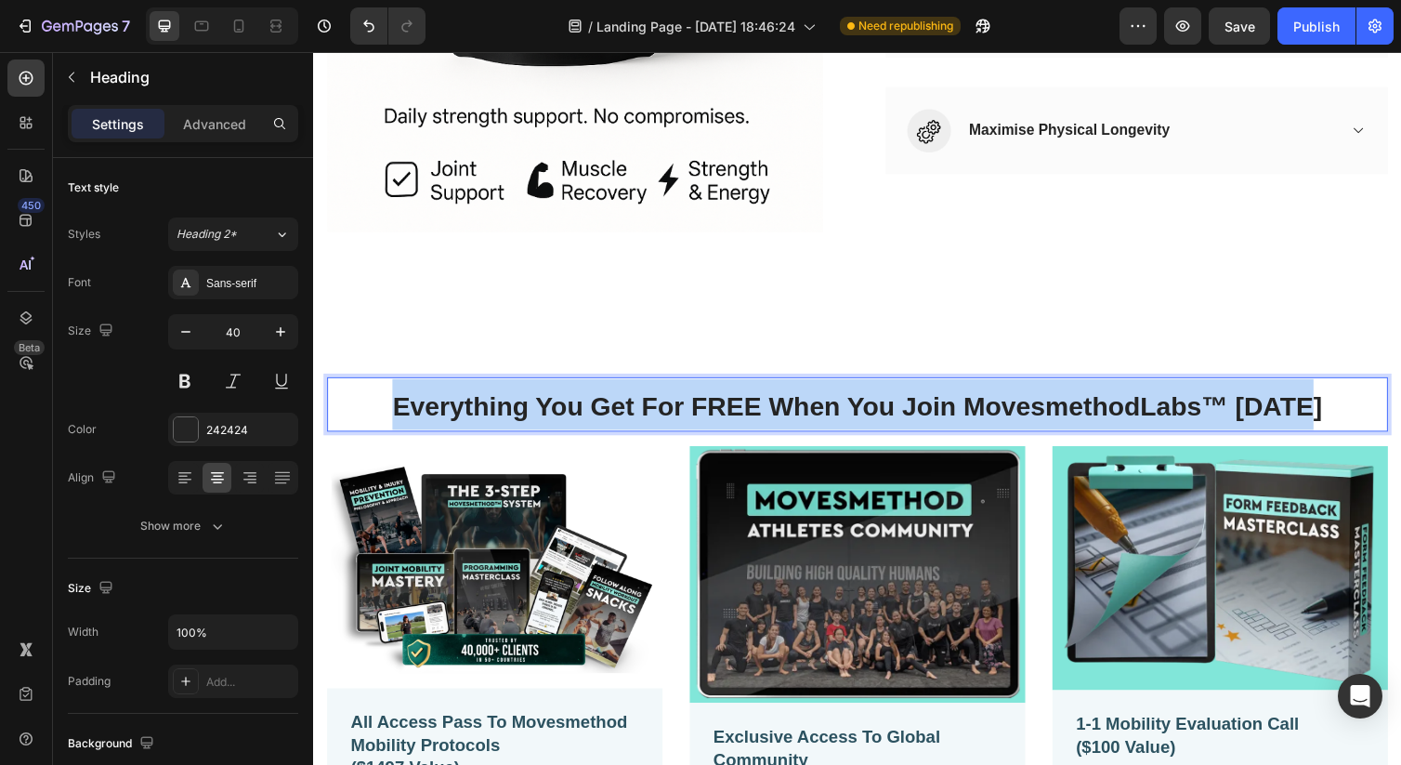
click at [921, 415] on span "Everything You Get For FREE When You Join MovesmethodLabs™ [DATE]" at bounding box center [870, 414] width 952 height 30
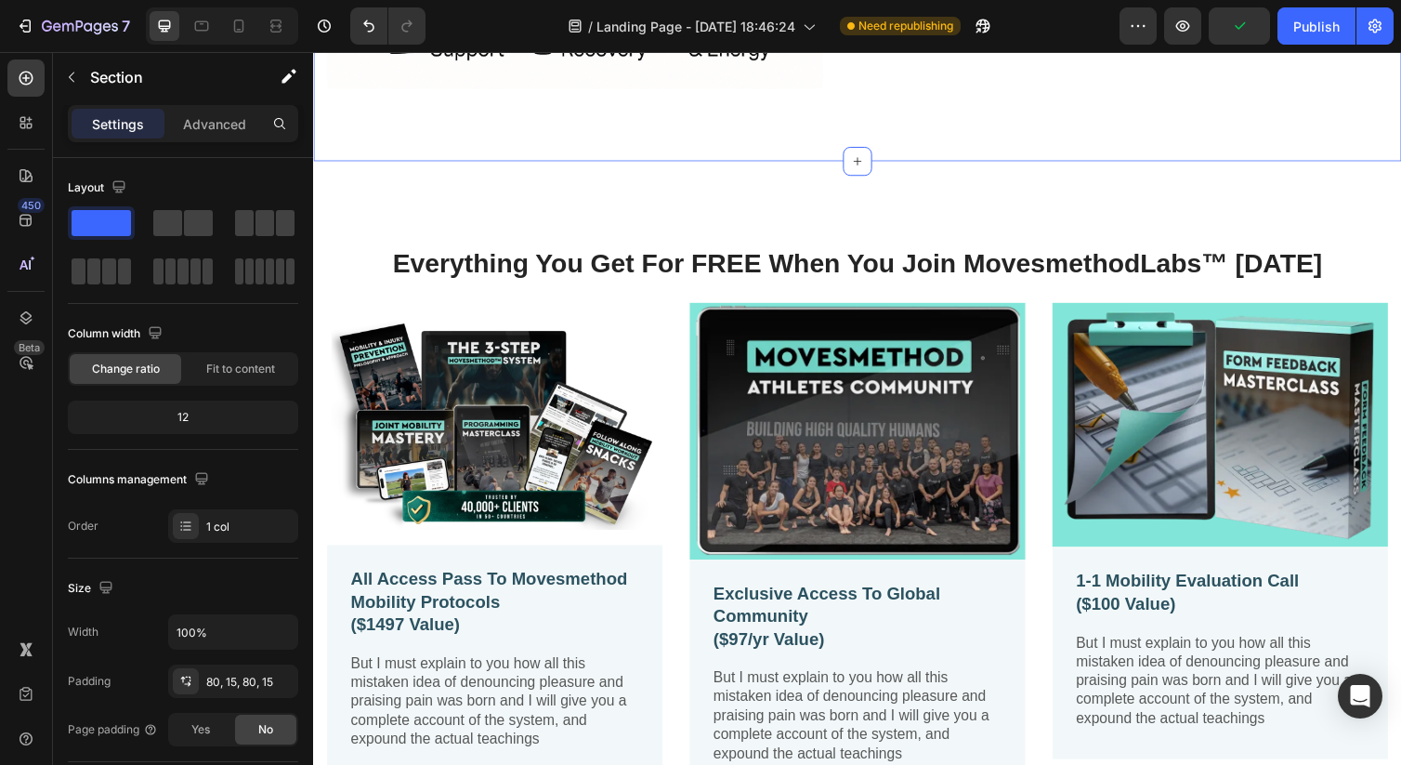
scroll to position [1472, 0]
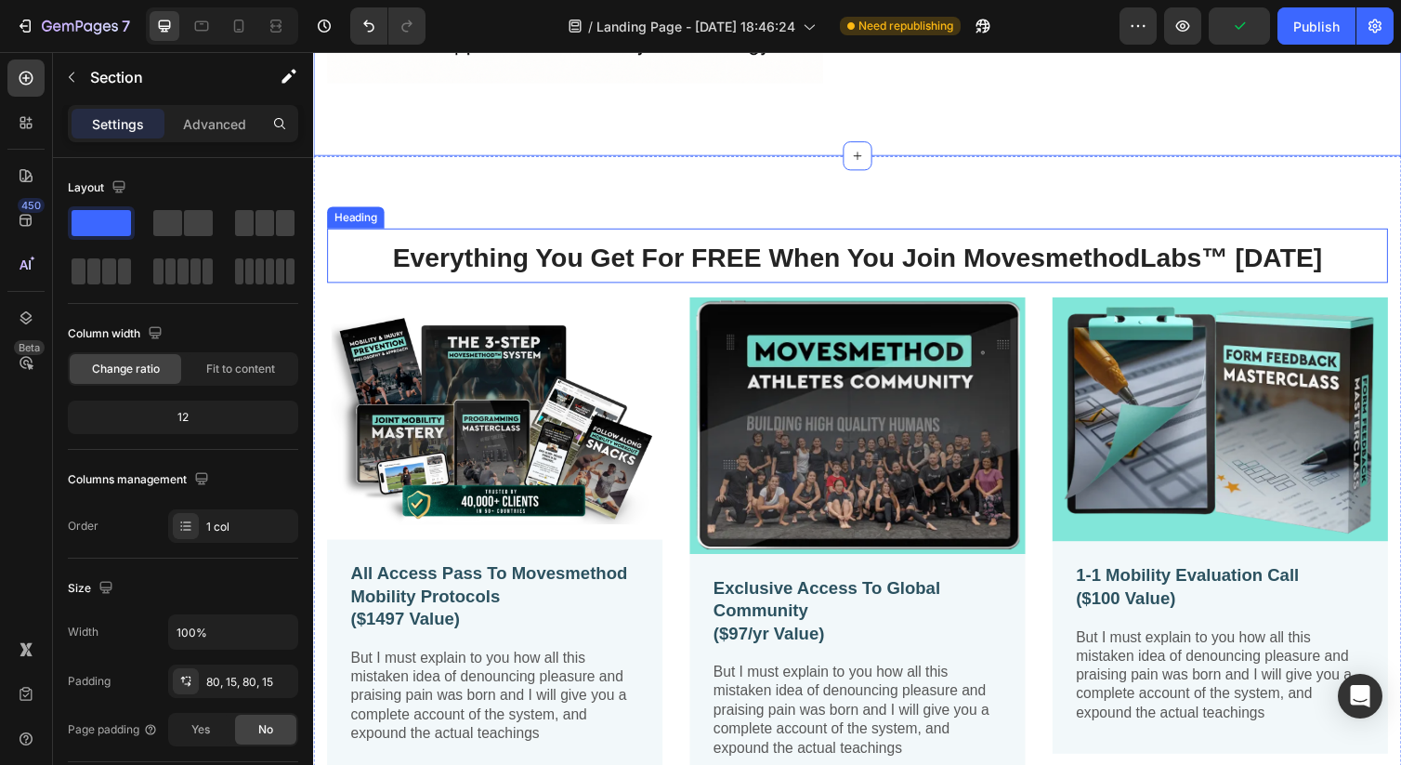
click at [845, 269] on span "Everything You Get For FREE When You Join MovesmethodLabs™ [DATE]" at bounding box center [870, 262] width 952 height 30
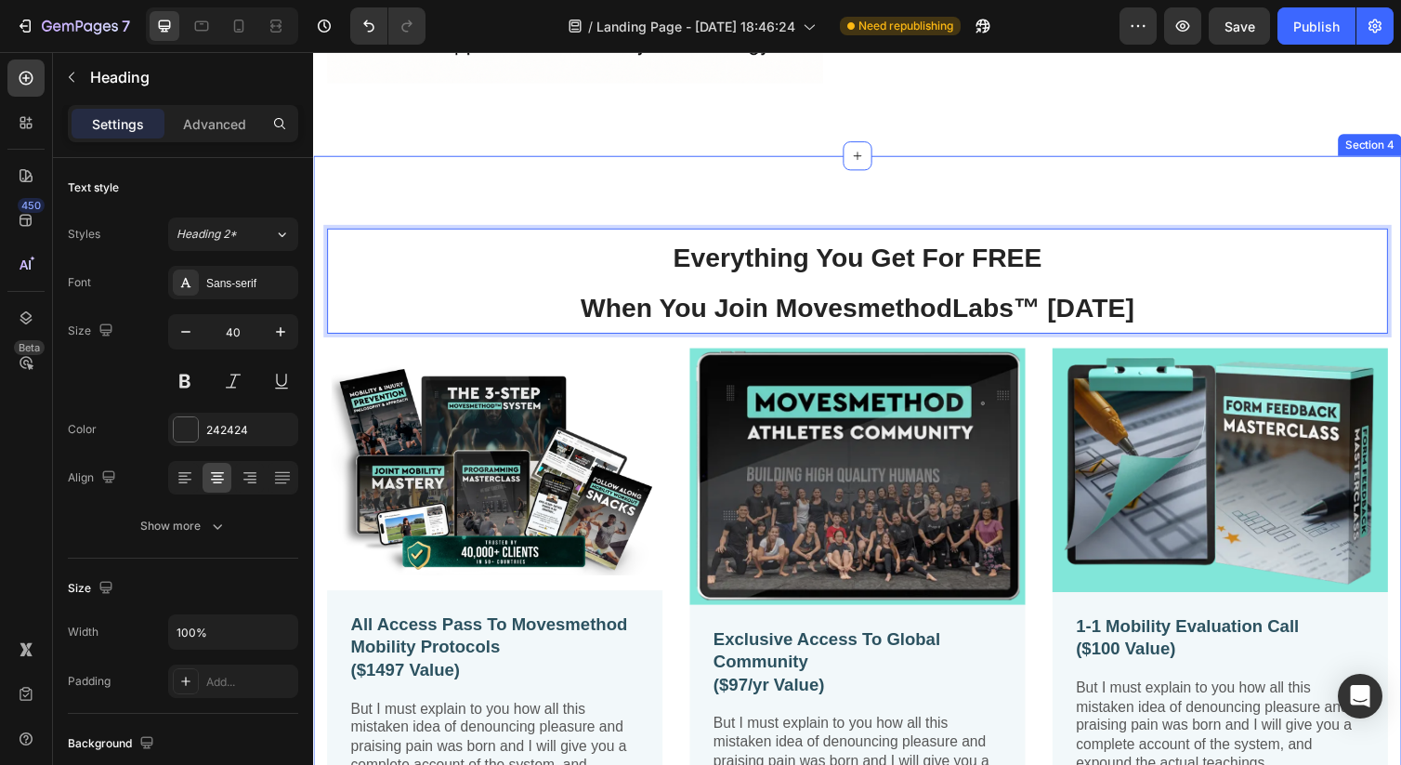
click at [803, 197] on div "Everything You Get For FREE When You Join MovesmethodLabs™ [DATE] Heading 16 Im…" at bounding box center [870, 590] width 1115 height 864
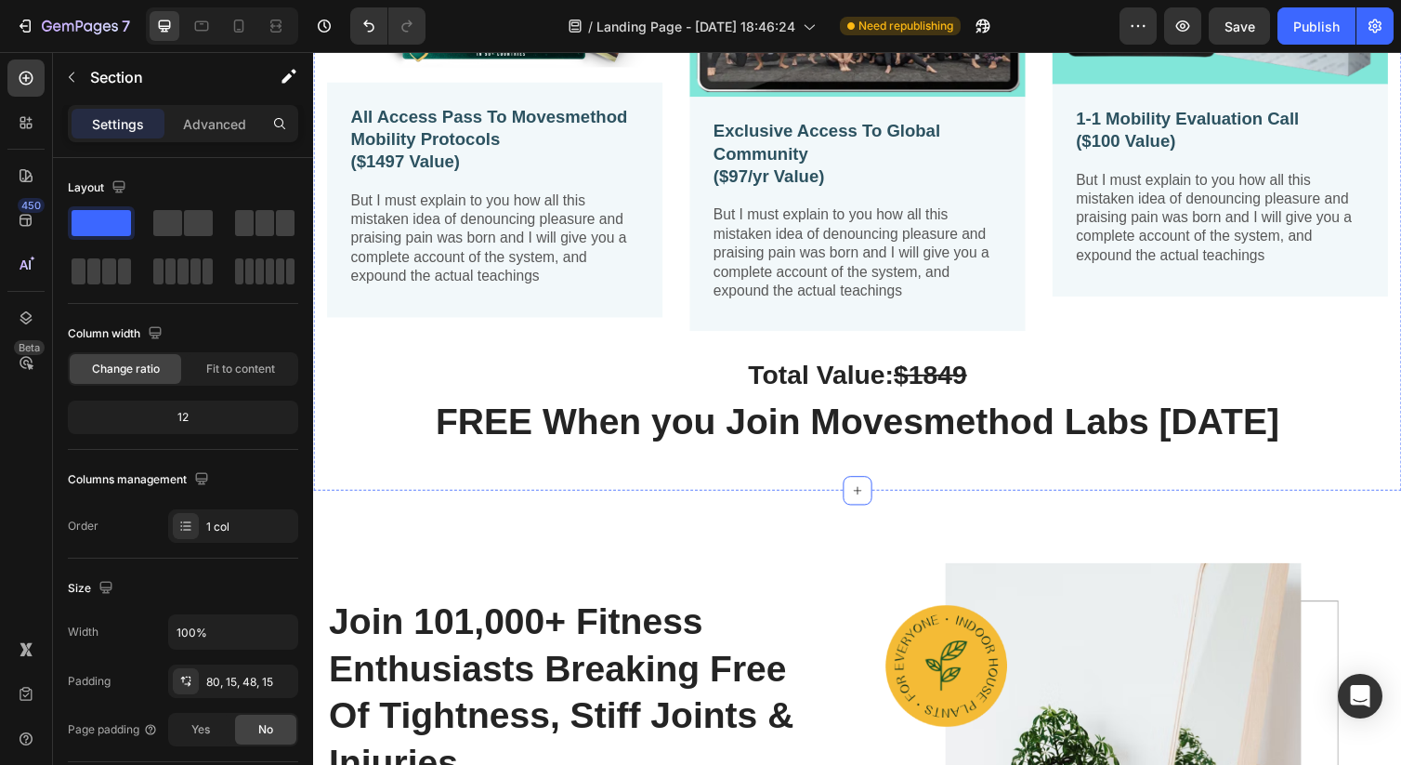
scroll to position [1994, 0]
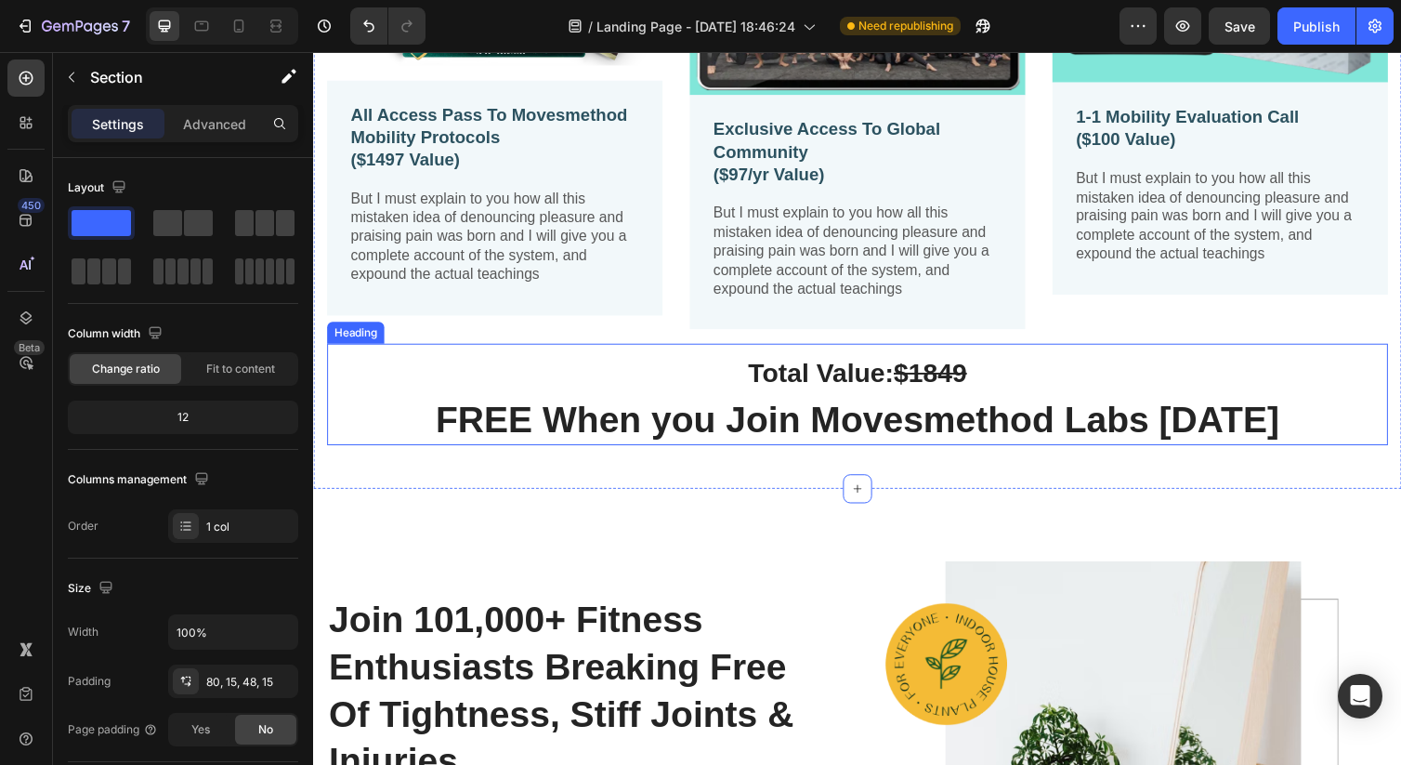
click at [924, 424] on h2 "Total Value: $1849 FREE When you Join Movesmethod Labs [DATE]" at bounding box center [870, 402] width 1087 height 104
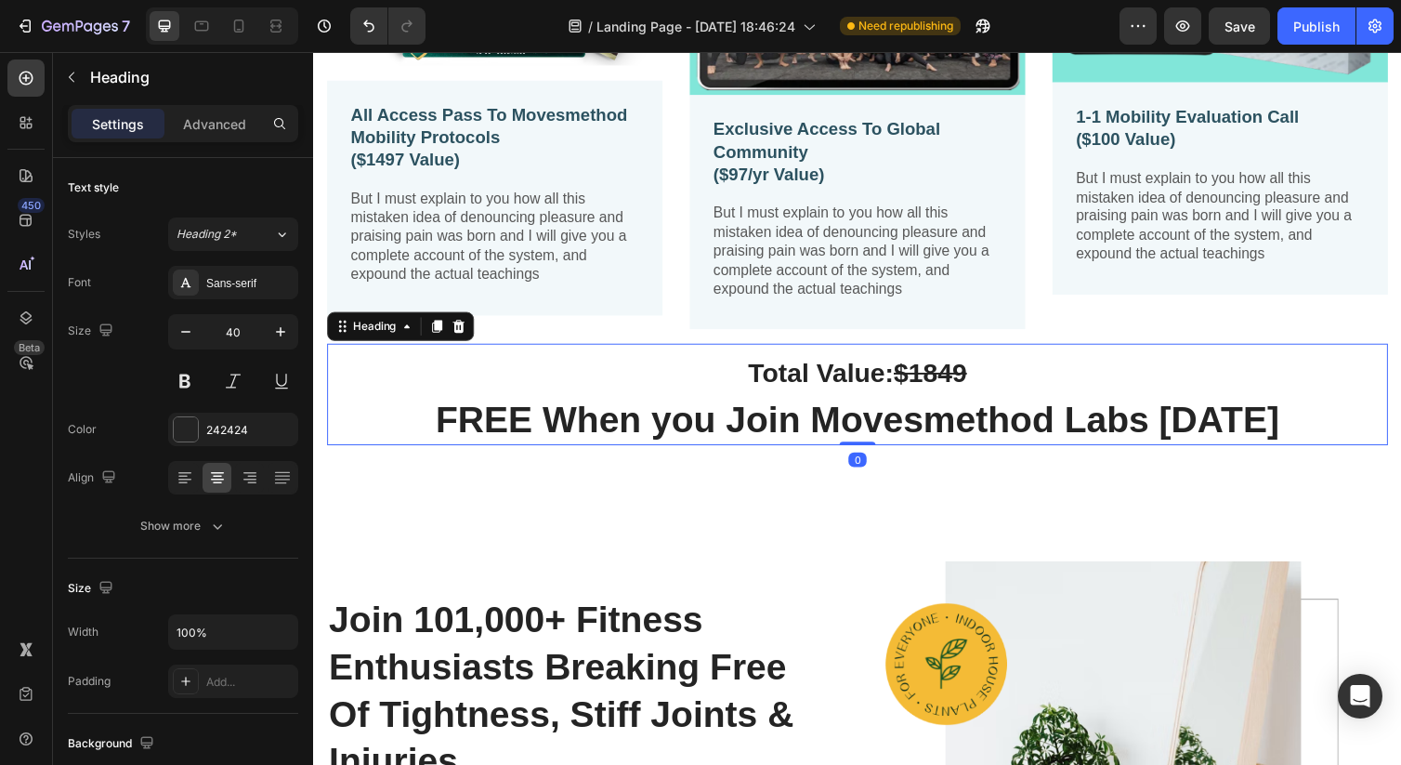
click at [924, 424] on h2 "Total Value: $1849 FREE When you Join Movesmethod Labs [DATE]" at bounding box center [870, 402] width 1087 height 104
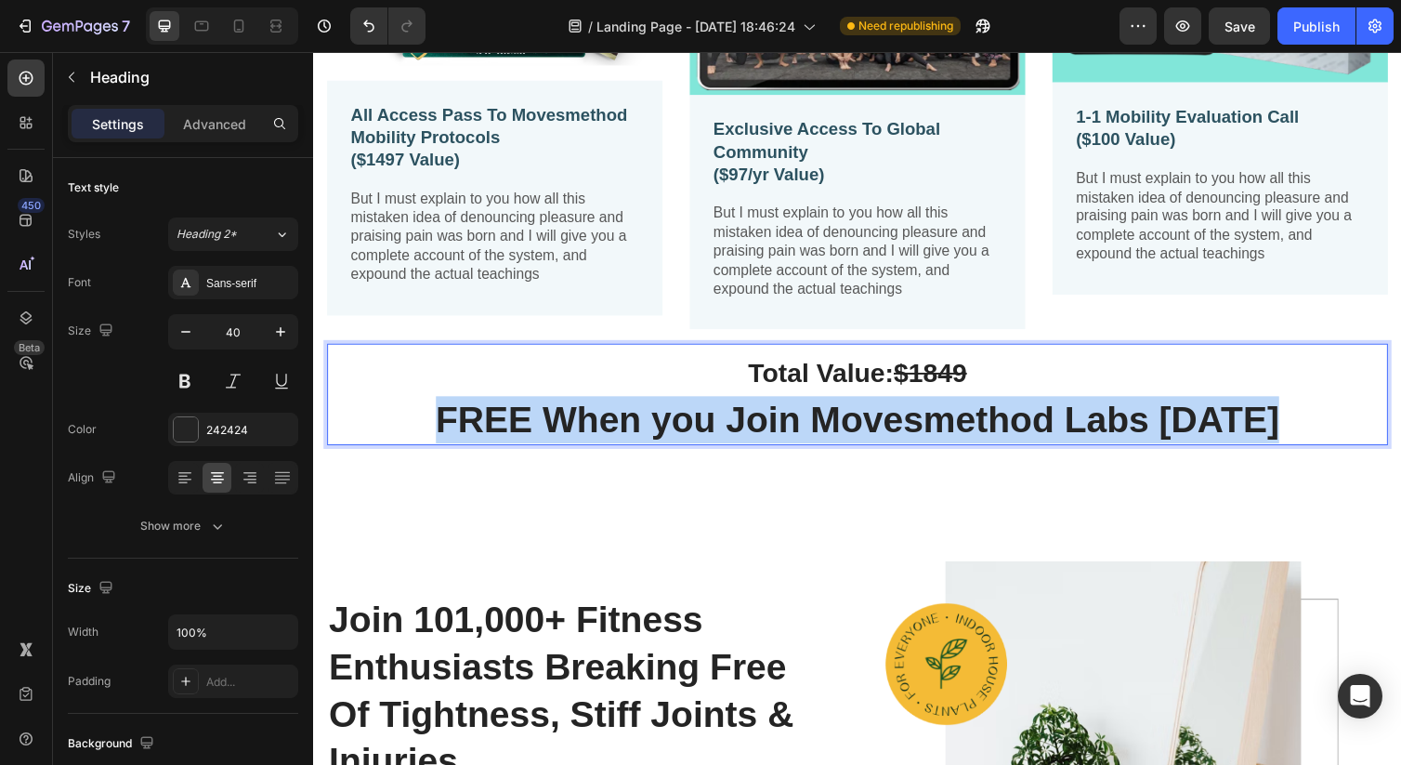
click at [924, 424] on p "Total Value: $1849 FREE When you Join Movesmethod Labs [DATE]" at bounding box center [870, 402] width 1083 height 100
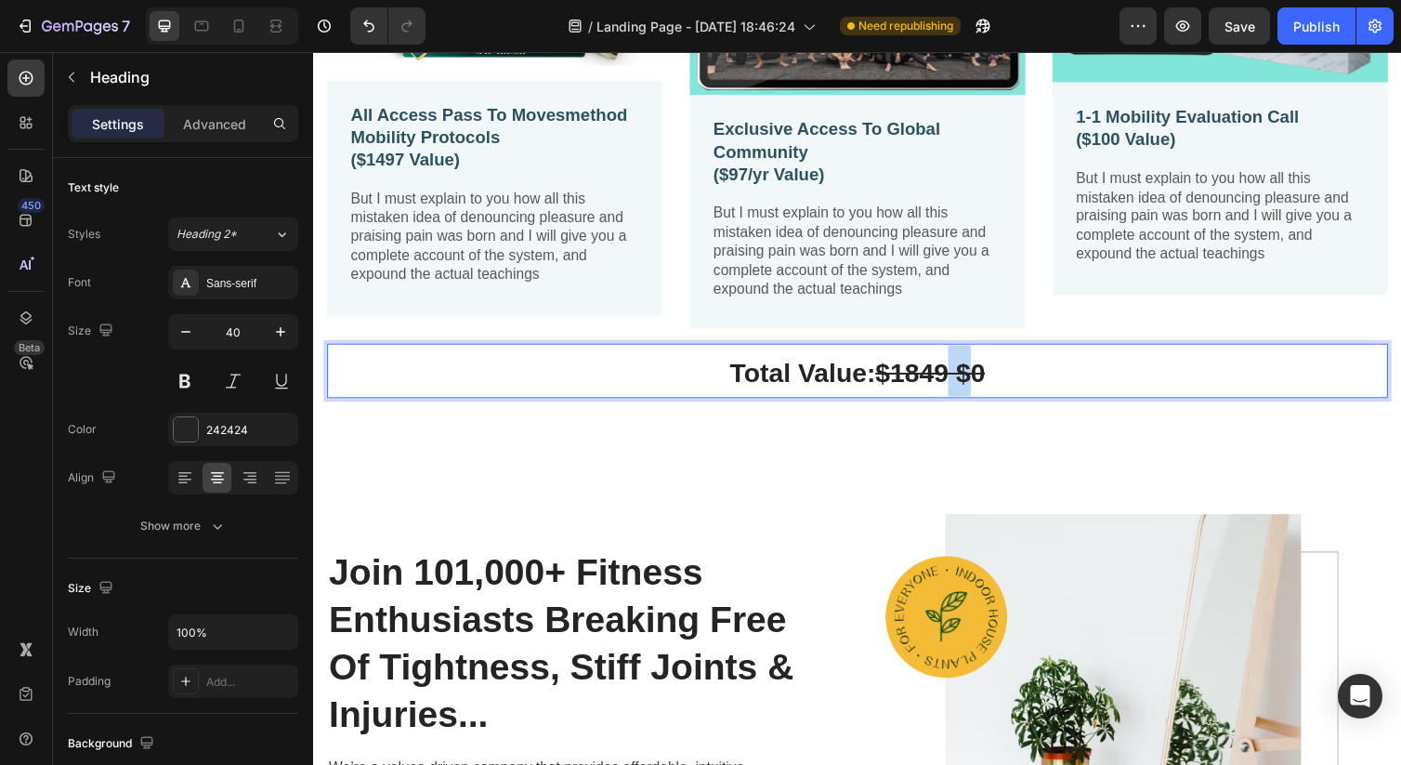
drag, startPoint x: 967, startPoint y: 380, endPoint x: 995, endPoint y: 380, distance: 27.9
click at [995, 380] on s "$1849 $0" at bounding box center [945, 380] width 112 height 30
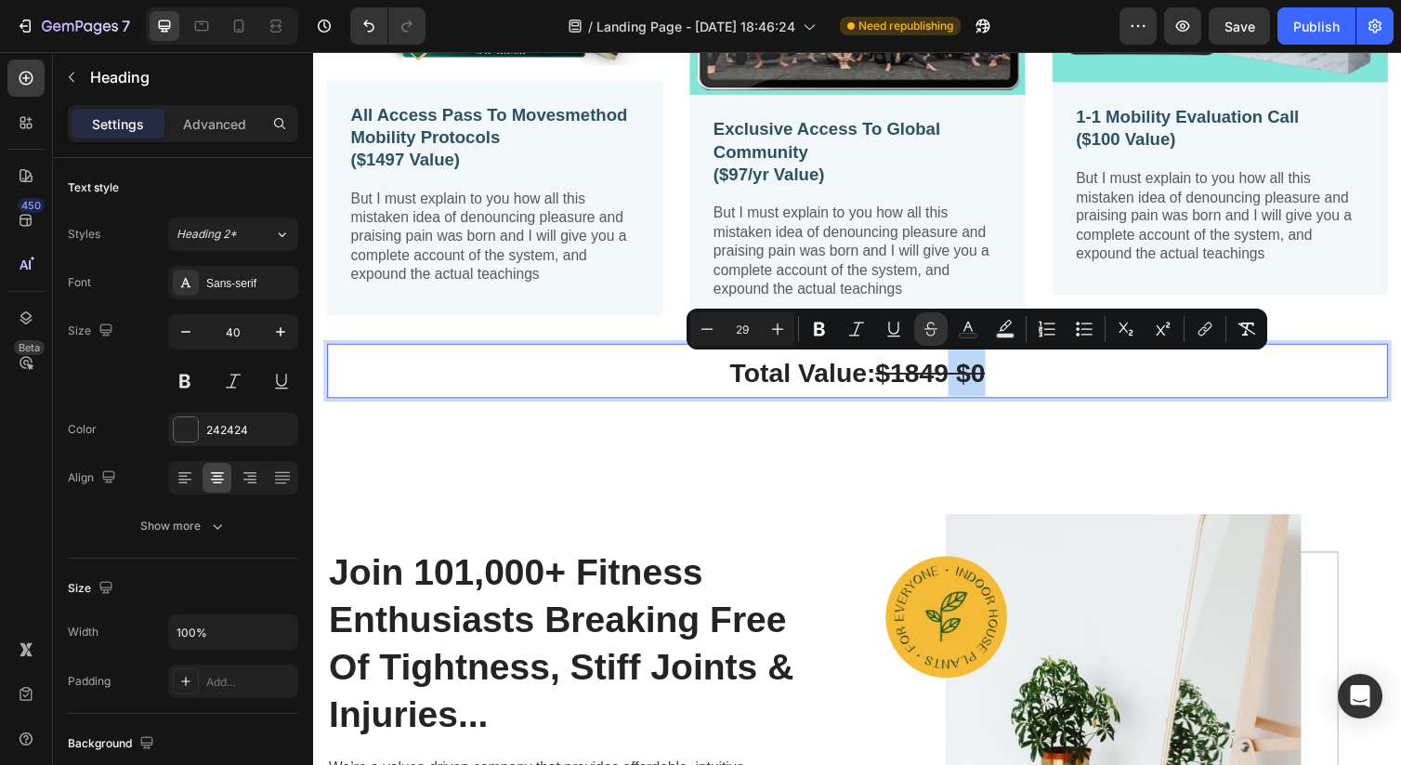
drag, startPoint x: 1009, startPoint y: 380, endPoint x: 966, endPoint y: 382, distance: 42.8
click at [966, 382] on p "Total Value: $1849 $0" at bounding box center [870, 378] width 1083 height 52
click at [923, 326] on icon "Editor contextual toolbar" at bounding box center [931, 329] width 19 height 19
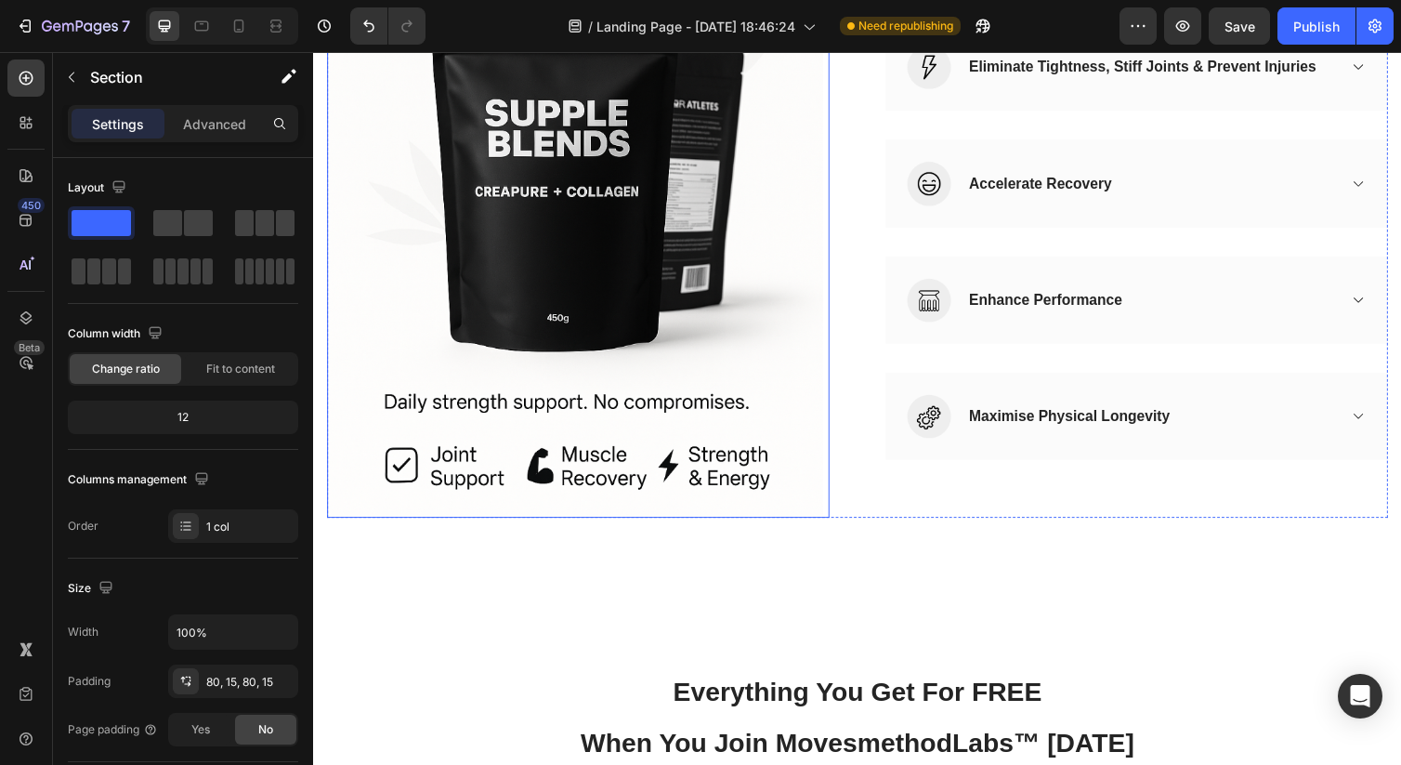
scroll to position [1040, 0]
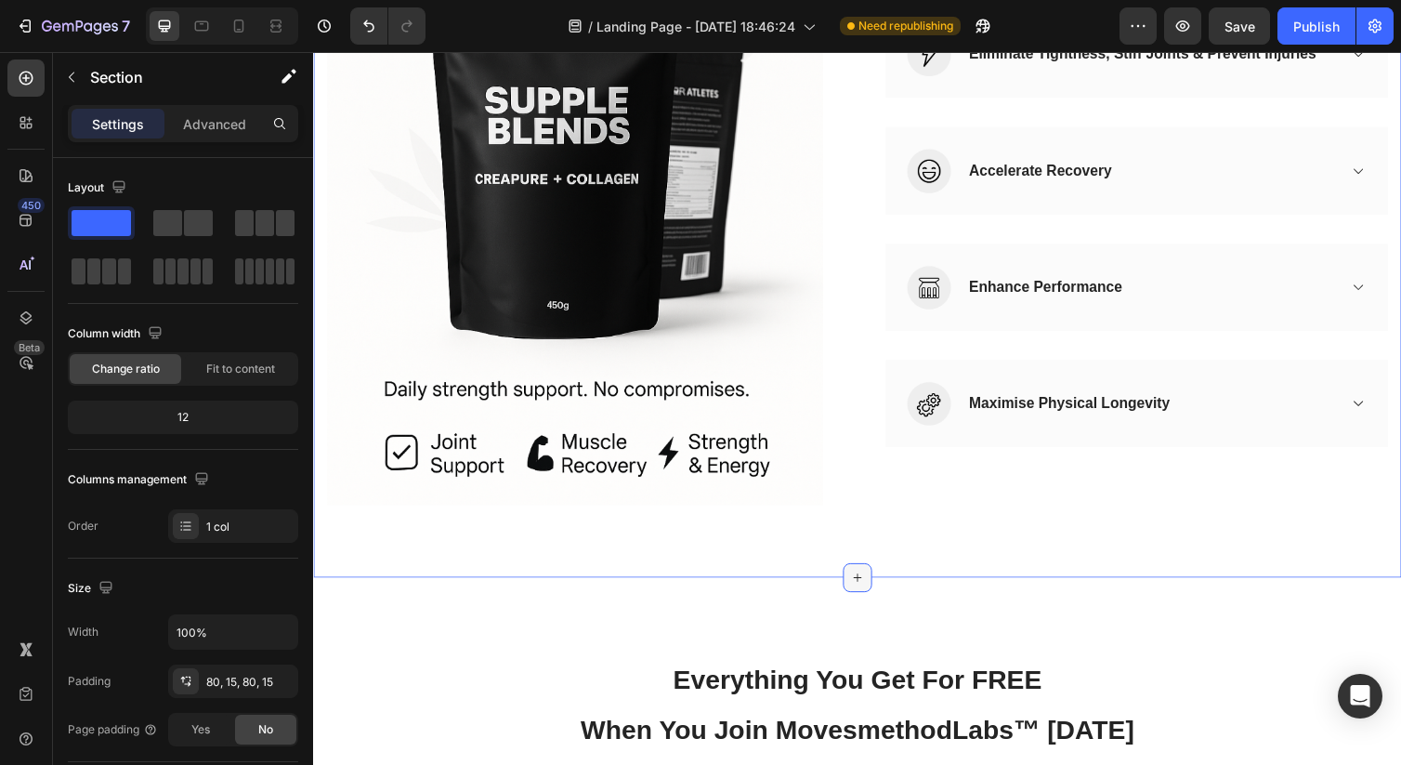
click at [869, 591] on icon at bounding box center [870, 589] width 15 height 15
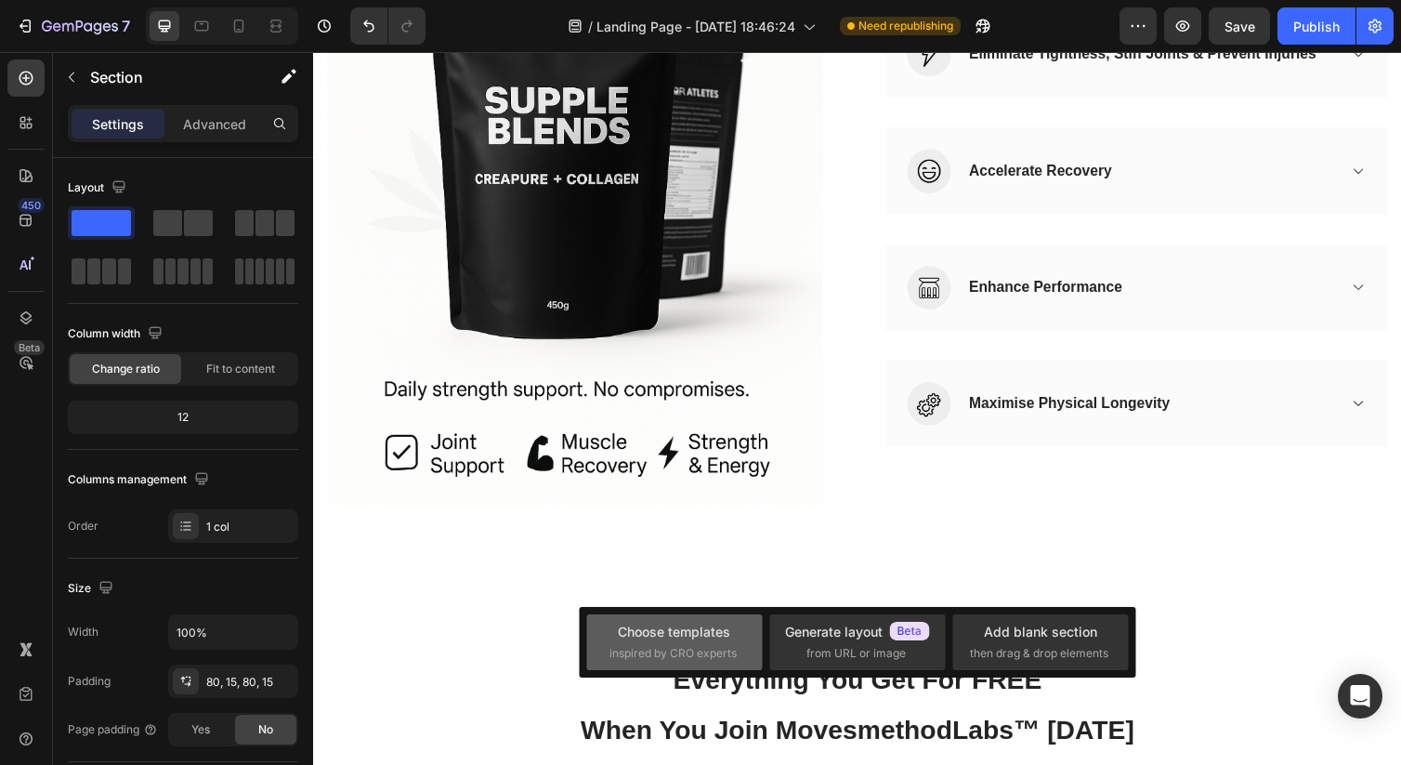
click at [720, 627] on div "Choose templates" at bounding box center [674, 632] width 112 height 20
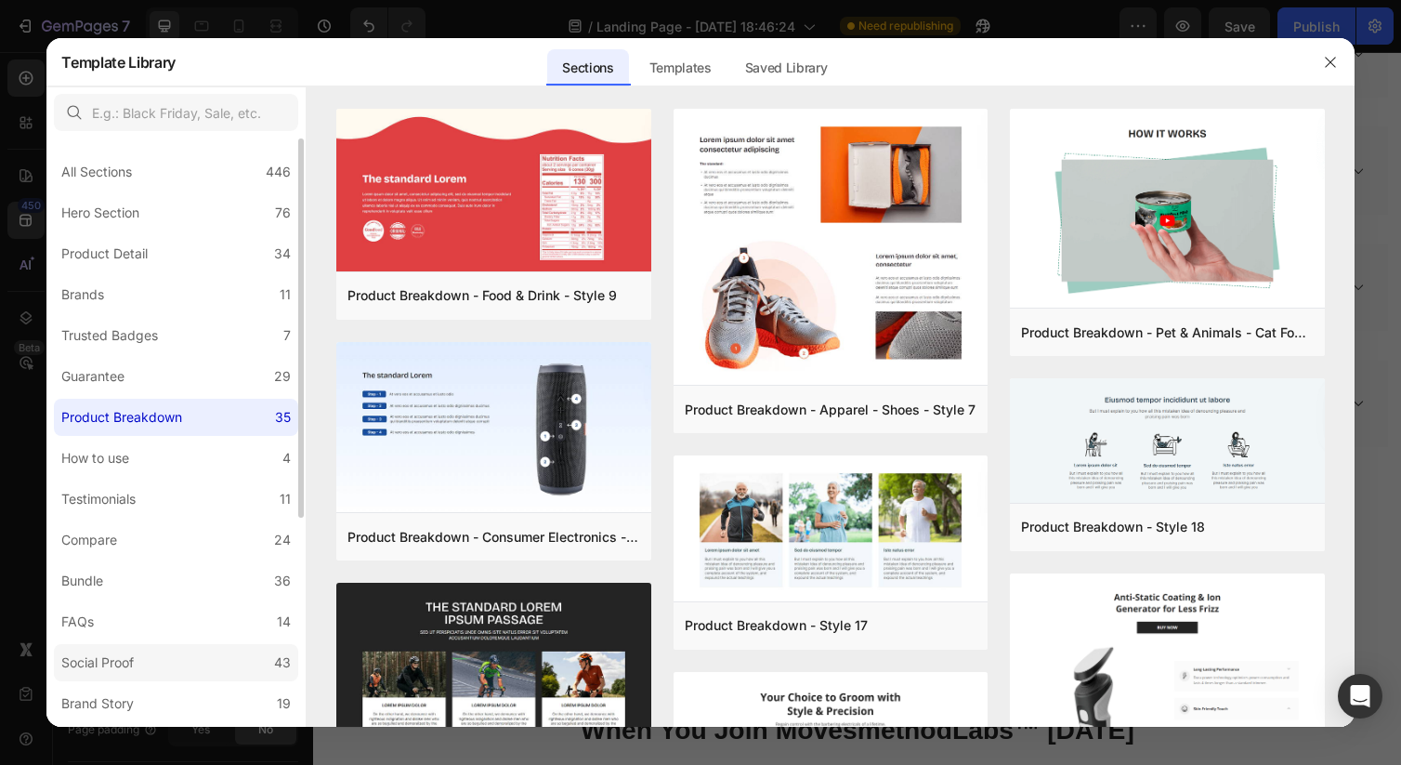
click at [190, 653] on label "Social Proof 43" at bounding box center [176, 662] width 244 height 37
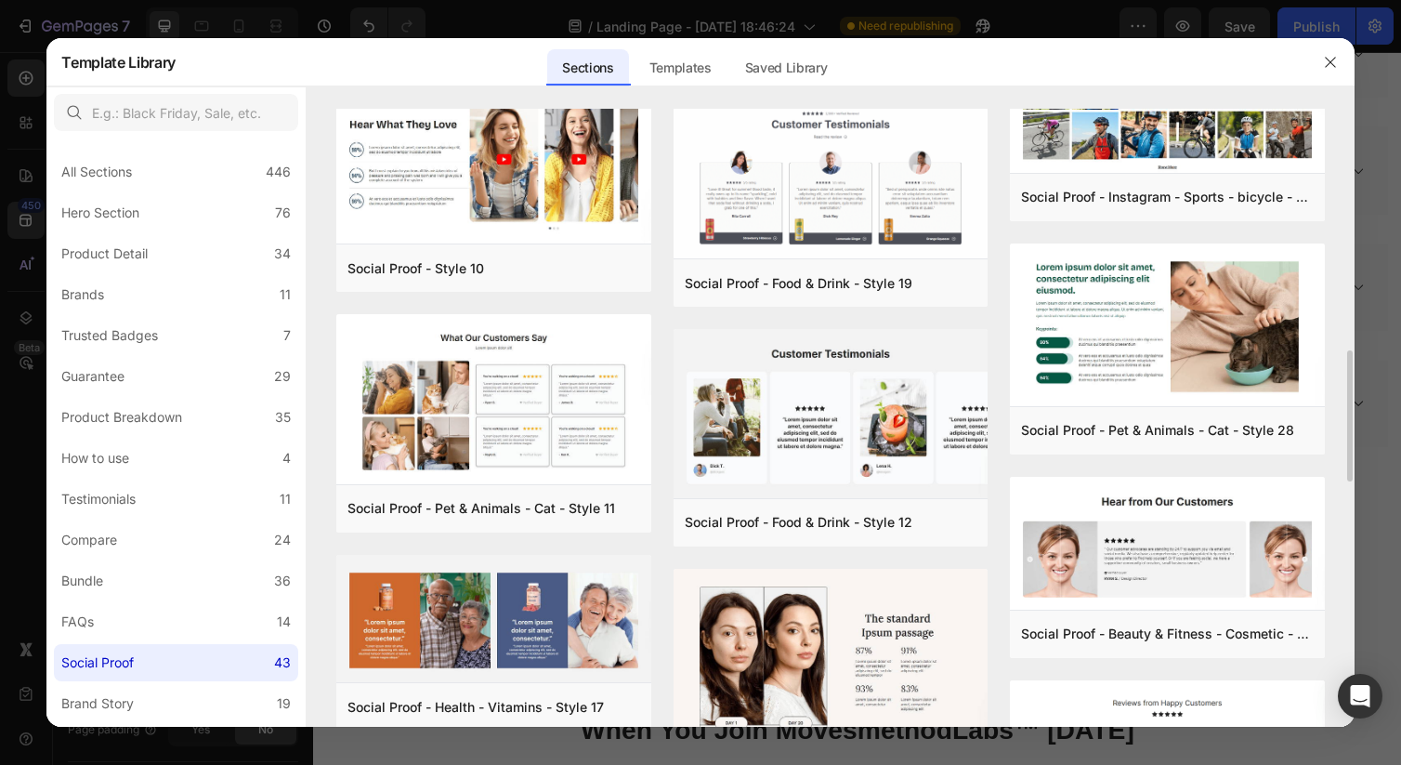
scroll to position [1233, 0]
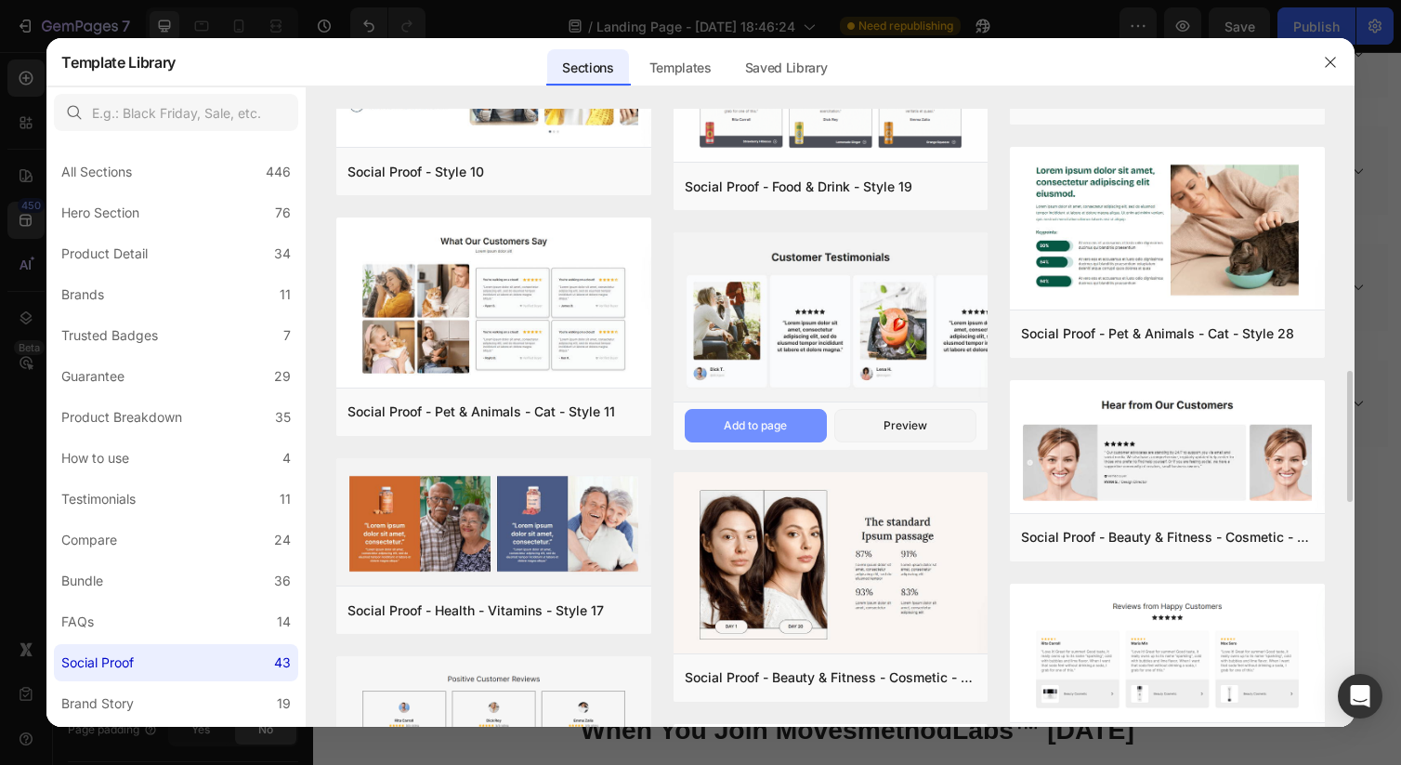
click at [798, 428] on button "Add to page" at bounding box center [756, 425] width 142 height 33
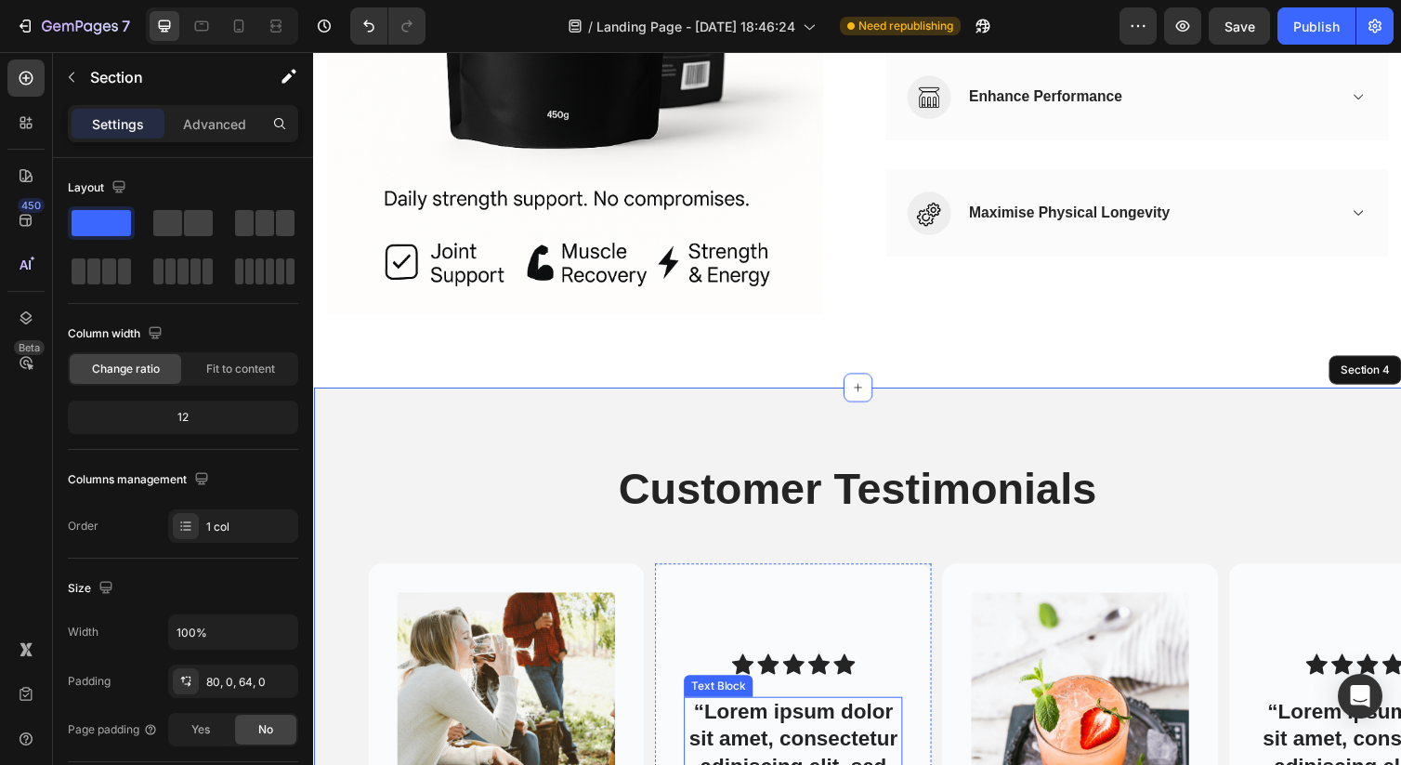
scroll to position [1234, 0]
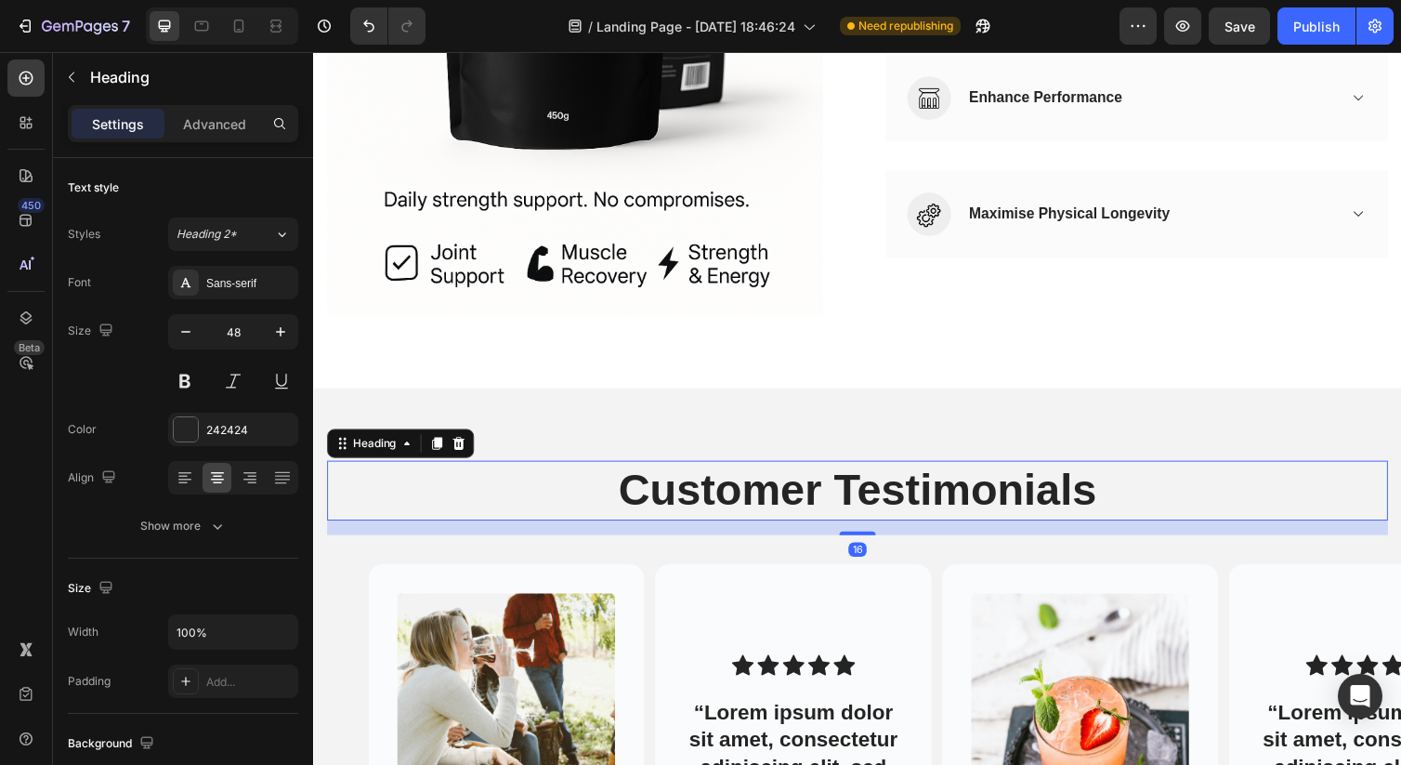
click at [838, 500] on h2 "Customer Testimonials" at bounding box center [870, 500] width 1087 height 61
click at [469, 452] on icon at bounding box center [461, 452] width 15 height 15
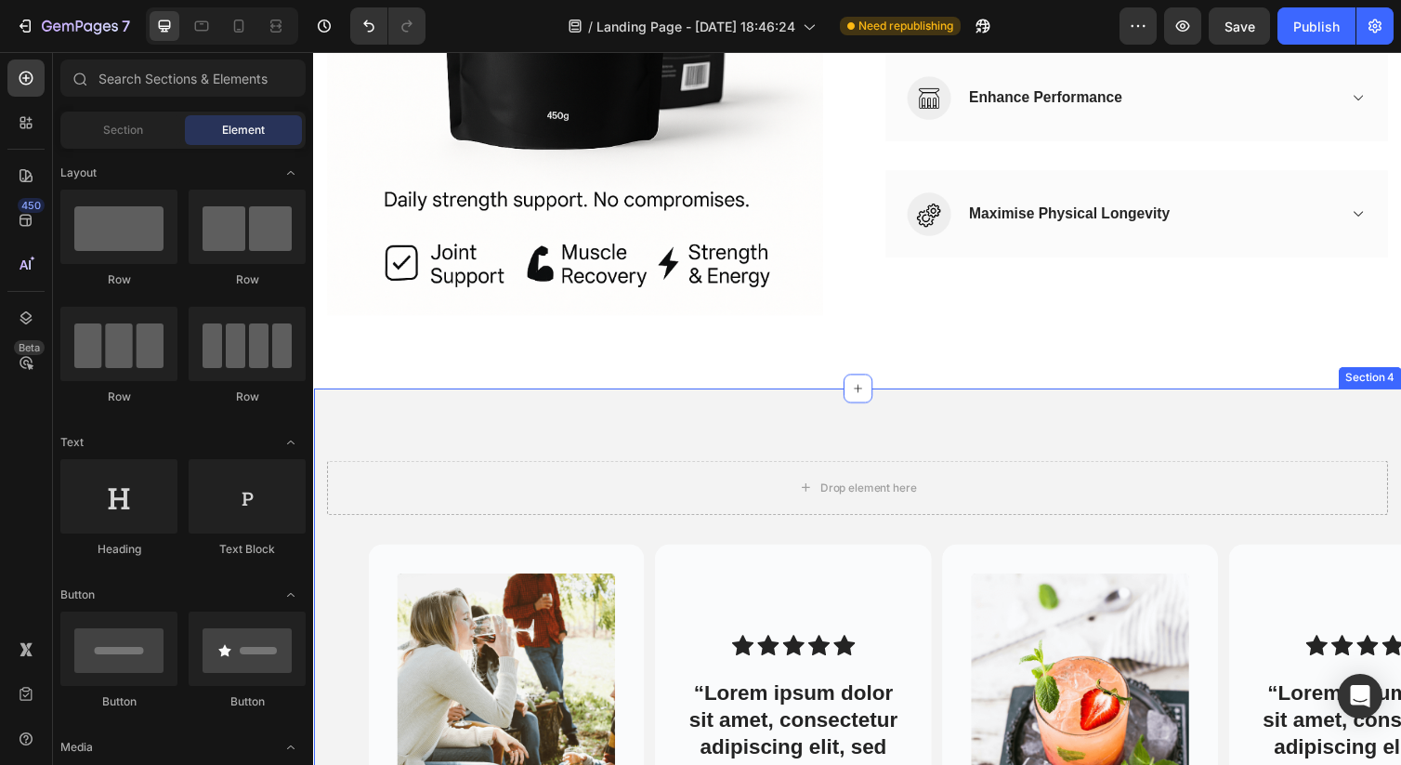
click at [521, 440] on div "Drop element here Row Image Image [PERSON_NAME] Text Block @dickgem Text Block …" at bounding box center [870, 705] width 1115 height 619
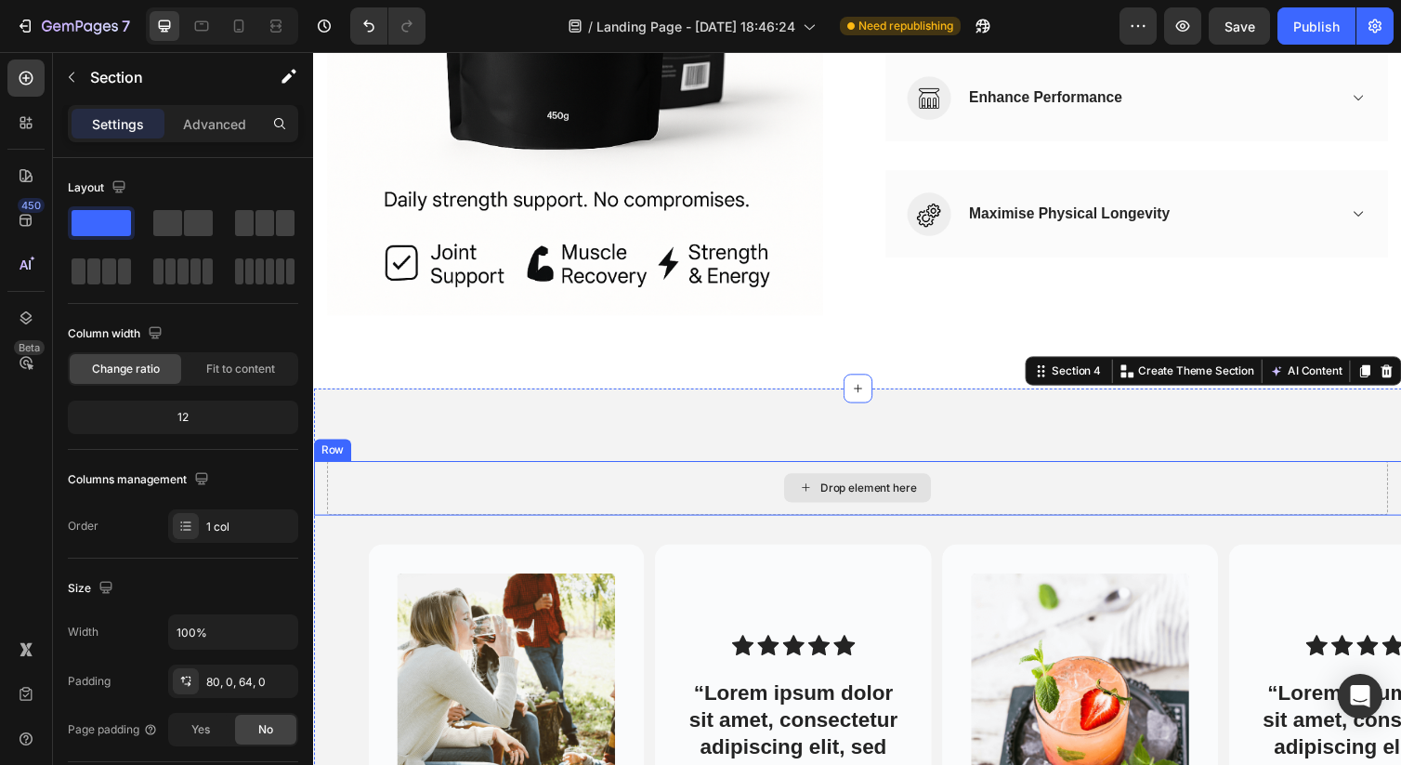
click at [562, 492] on div "Drop element here" at bounding box center [870, 498] width 1087 height 56
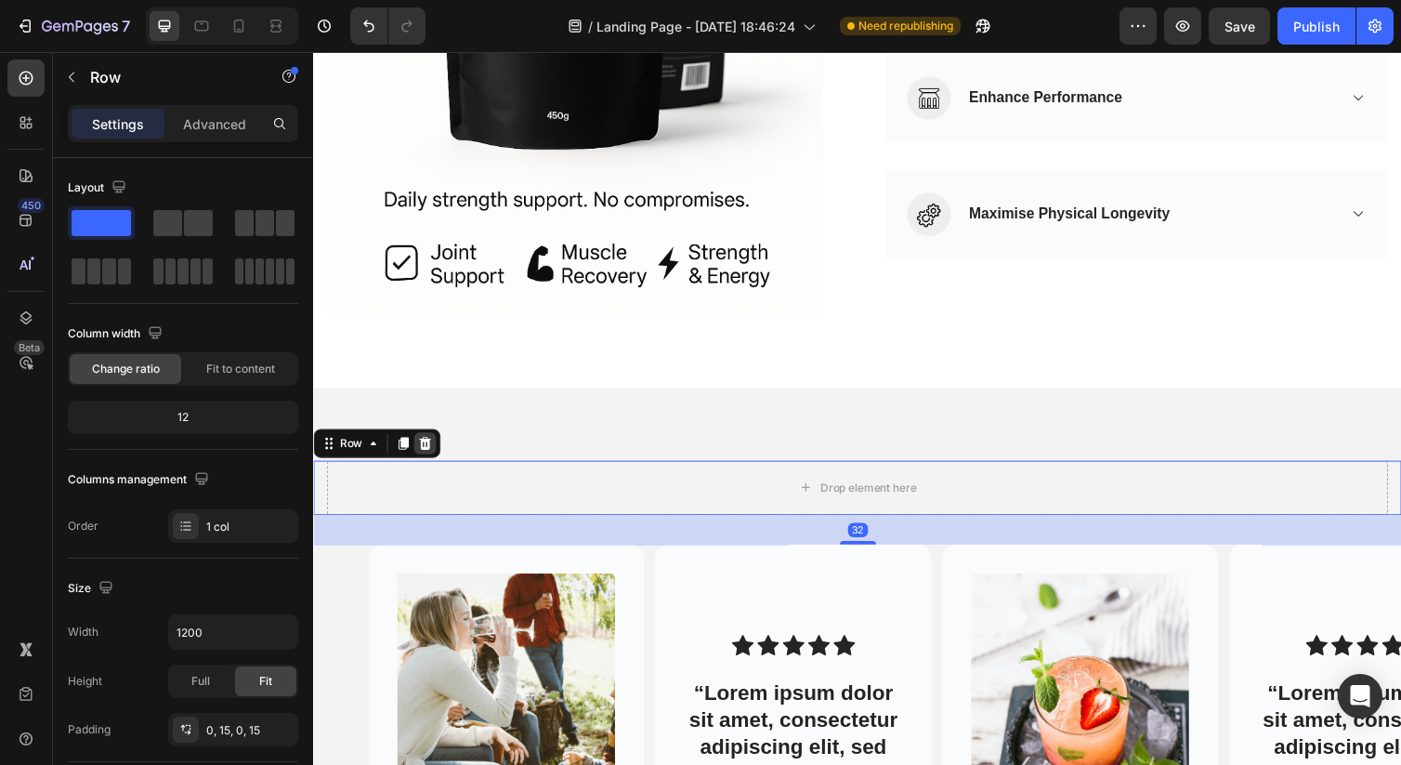
click at [424, 448] on icon at bounding box center [428, 451] width 12 height 13
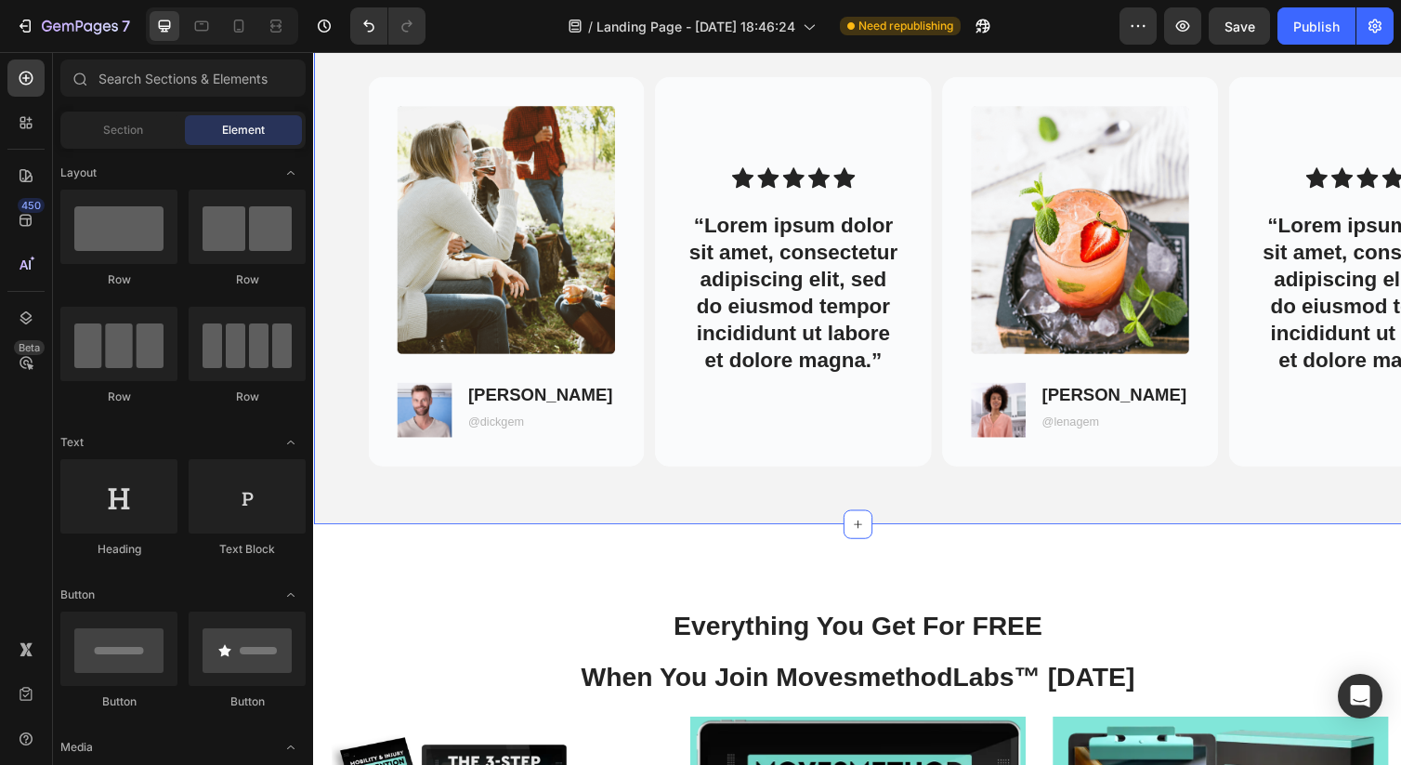
scroll to position [1621, 0]
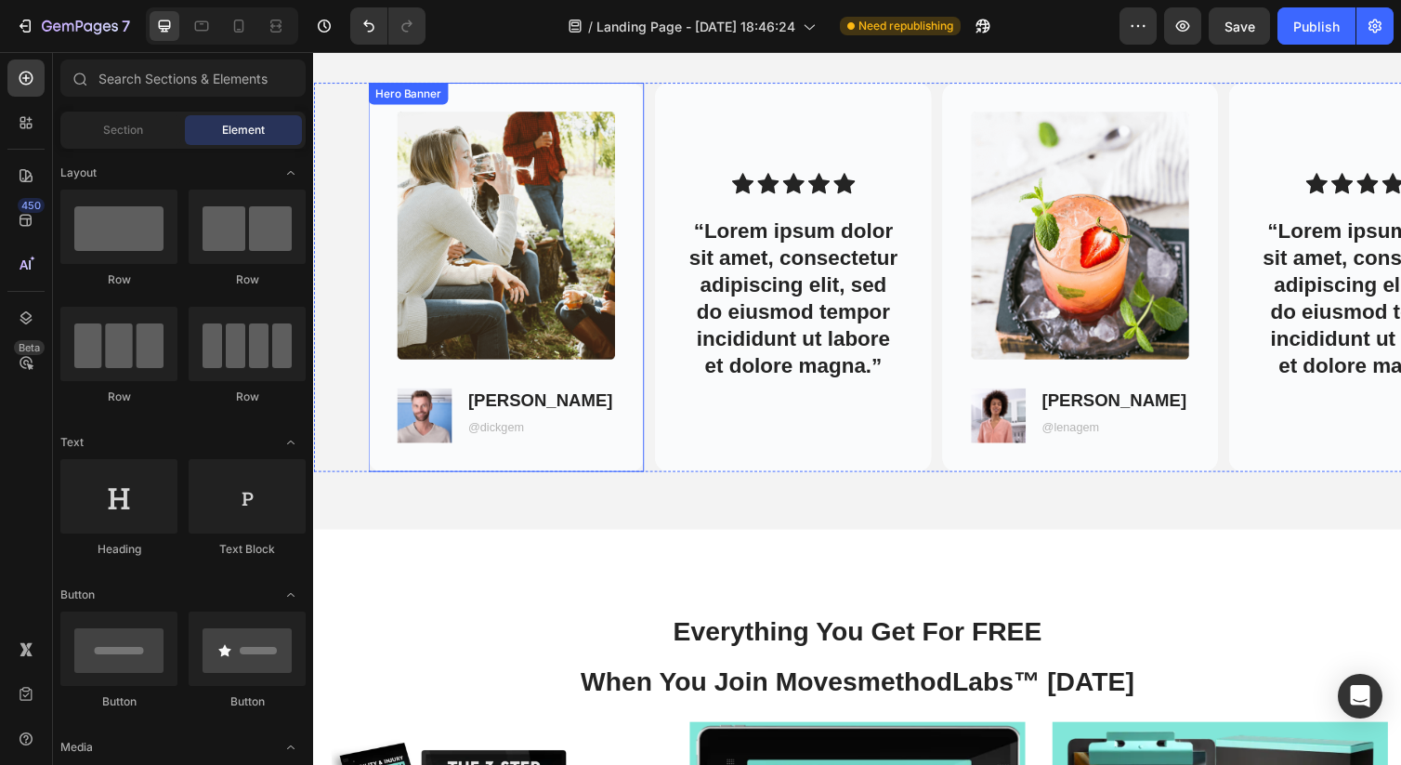
click at [545, 281] on img at bounding box center [510, 239] width 223 height 255
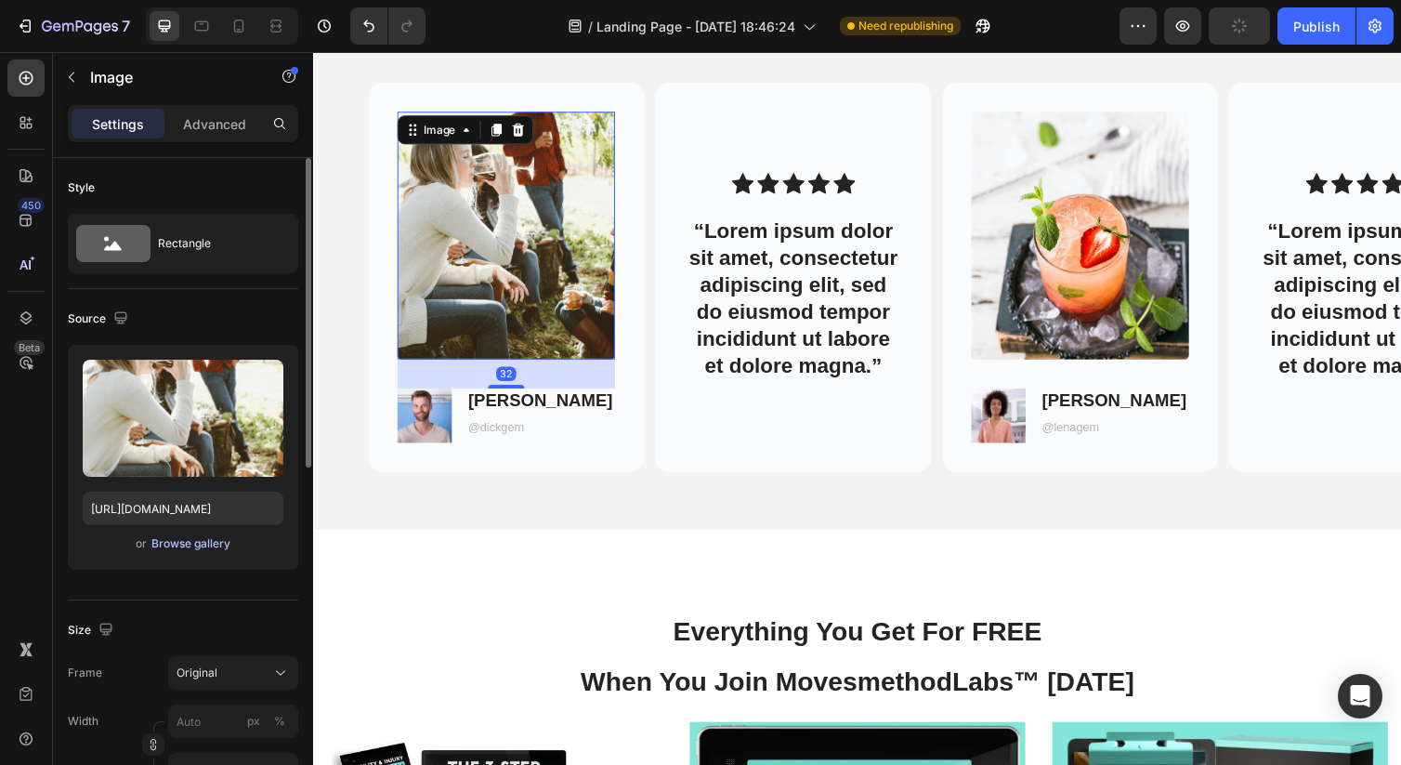
click at [184, 545] on div "Browse gallery" at bounding box center [190, 543] width 79 height 17
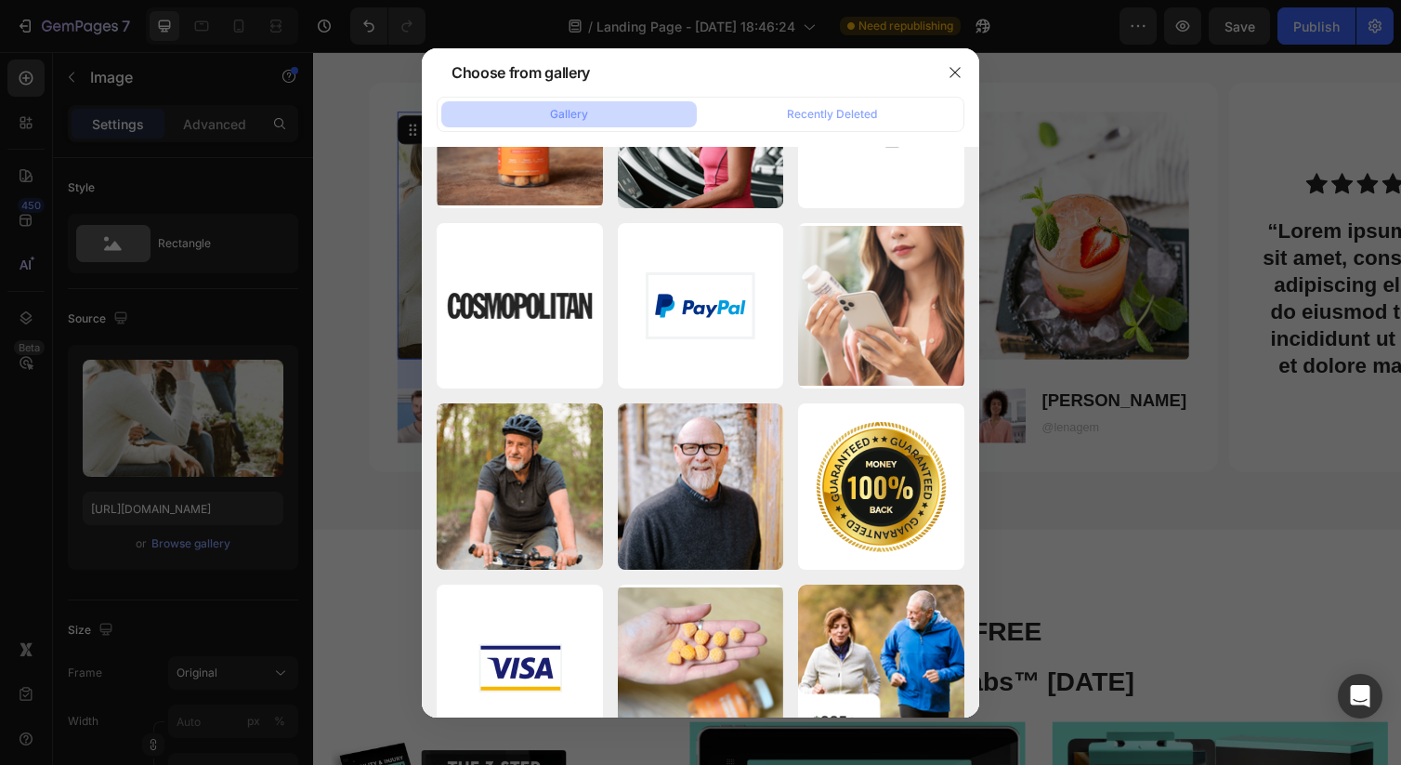
scroll to position [13280, 0]
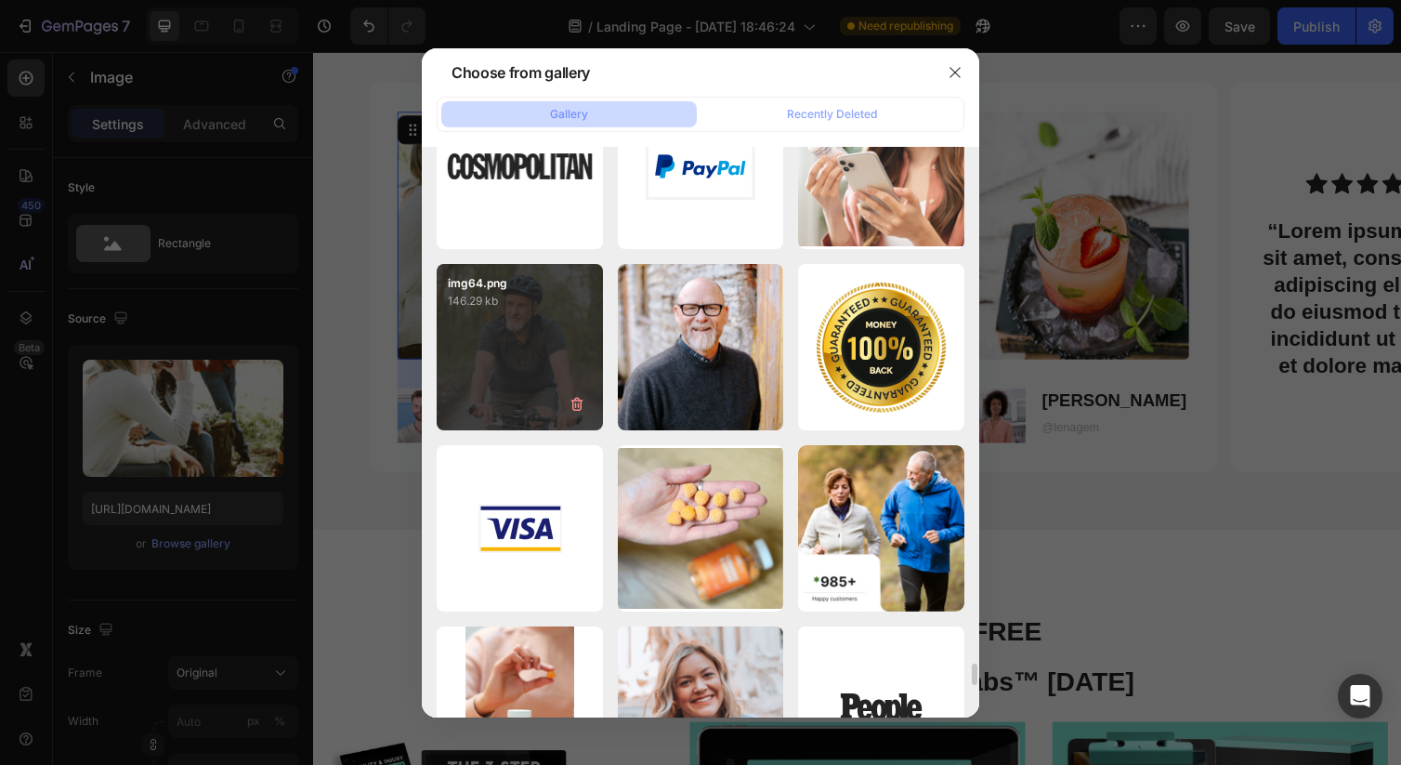
click at [543, 416] on div "img64.png 146.29 kb" at bounding box center [520, 347] width 166 height 166
type input "[URL][DOMAIN_NAME]"
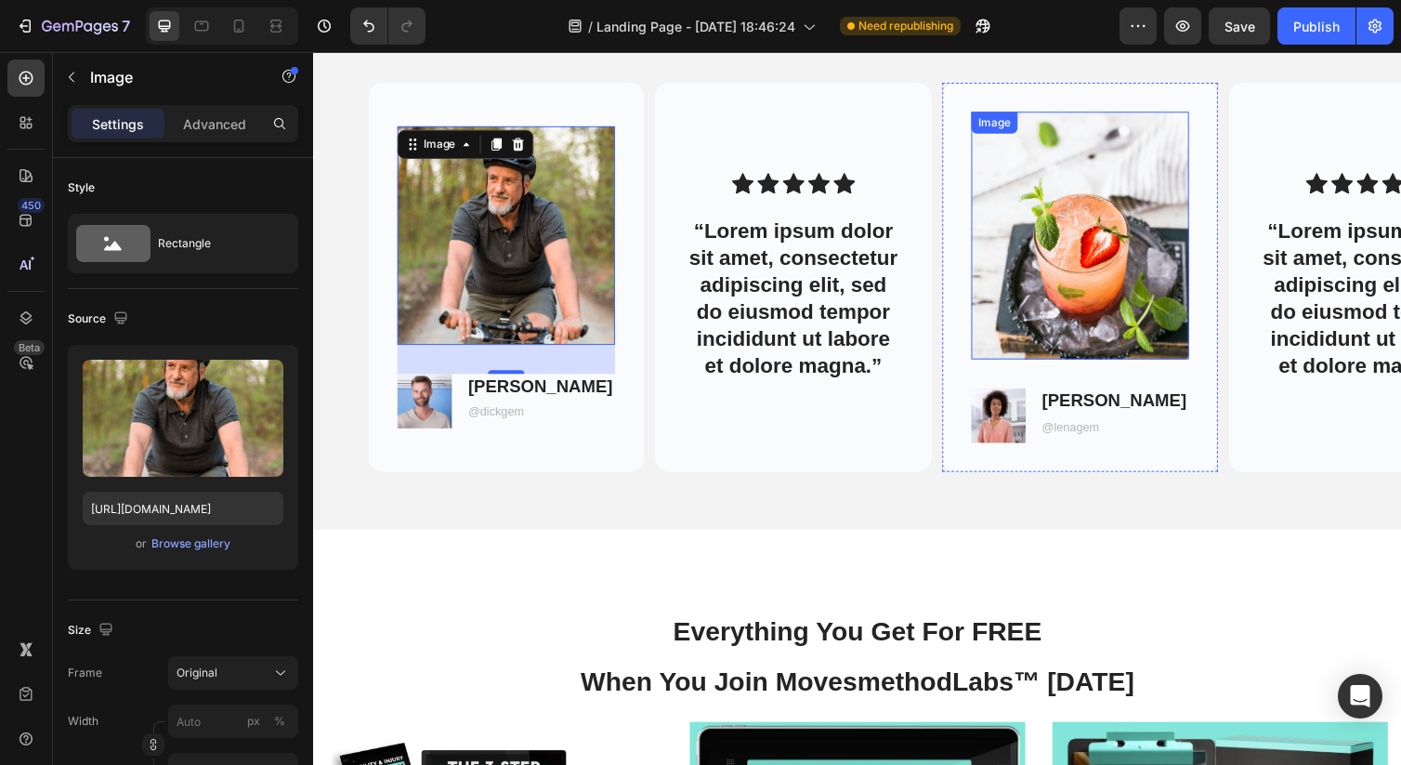
click at [1070, 264] on img at bounding box center [1098, 239] width 223 height 255
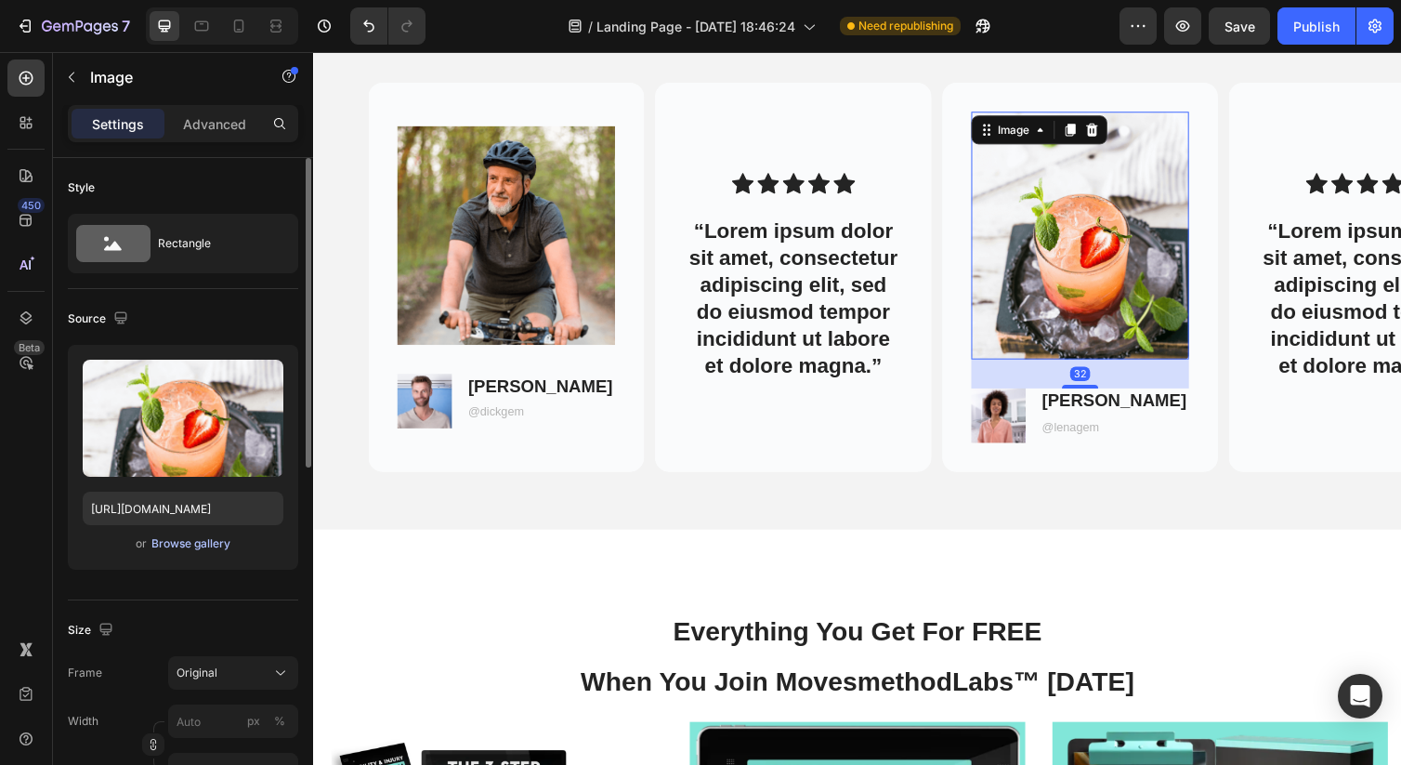
click at [191, 542] on div "Browse gallery" at bounding box center [190, 543] width 79 height 17
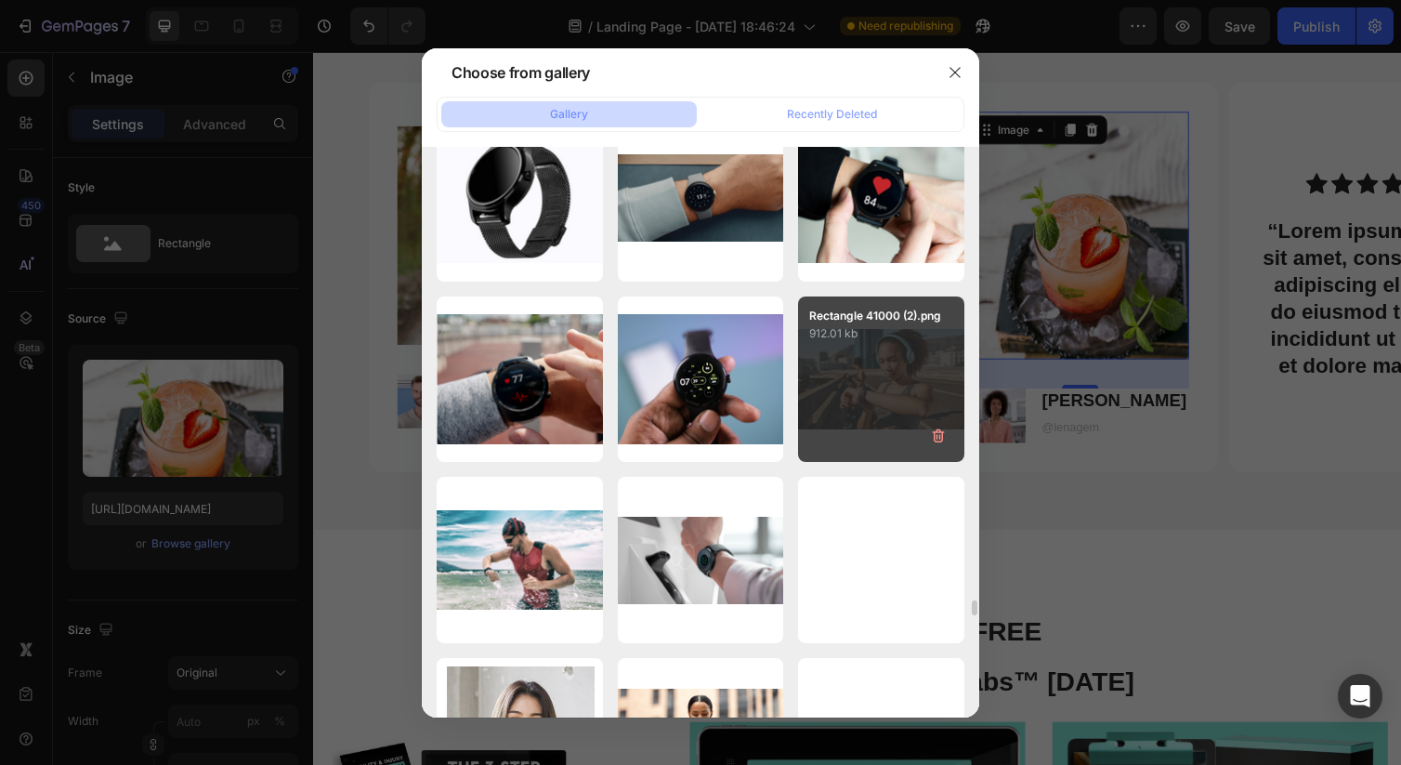
scroll to position [16868, 0]
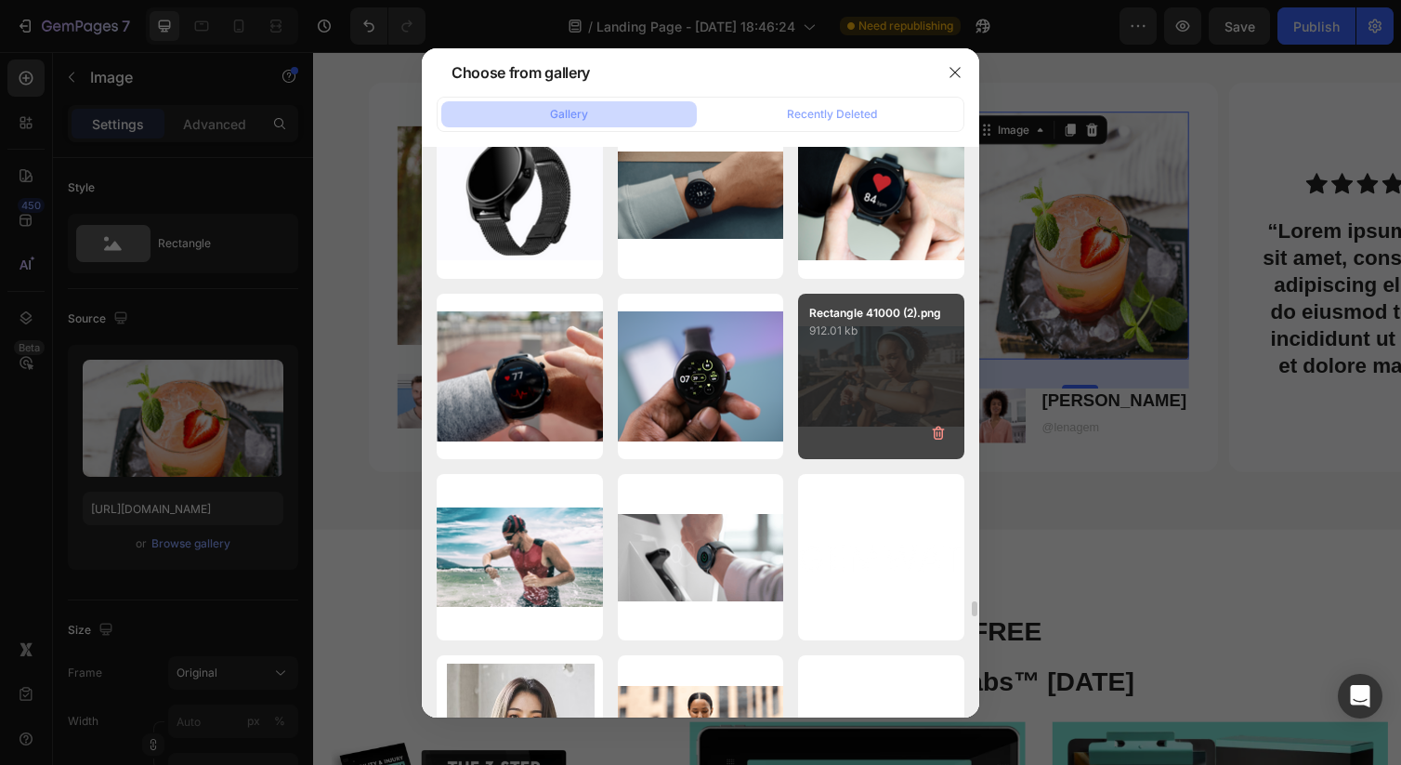
click at [857, 377] on div "Rectangle 41000 (2).png 912.01 kb" at bounding box center [881, 377] width 166 height 166
type input "[URL][DOMAIN_NAME]"
click at [857, 377] on div "Rectangle 41000 (2).png 912.01 kb" at bounding box center [881, 377] width 166 height 166
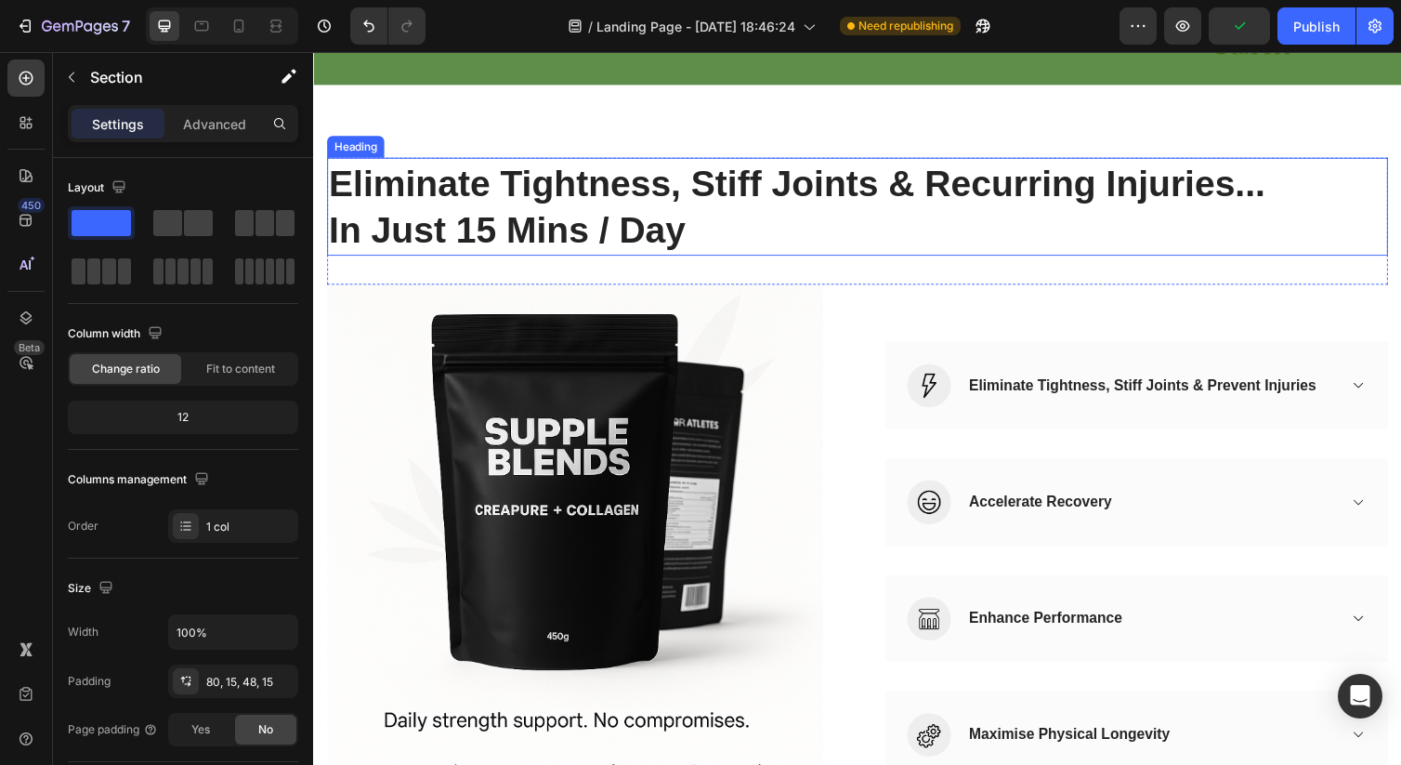
scroll to position [539, 0]
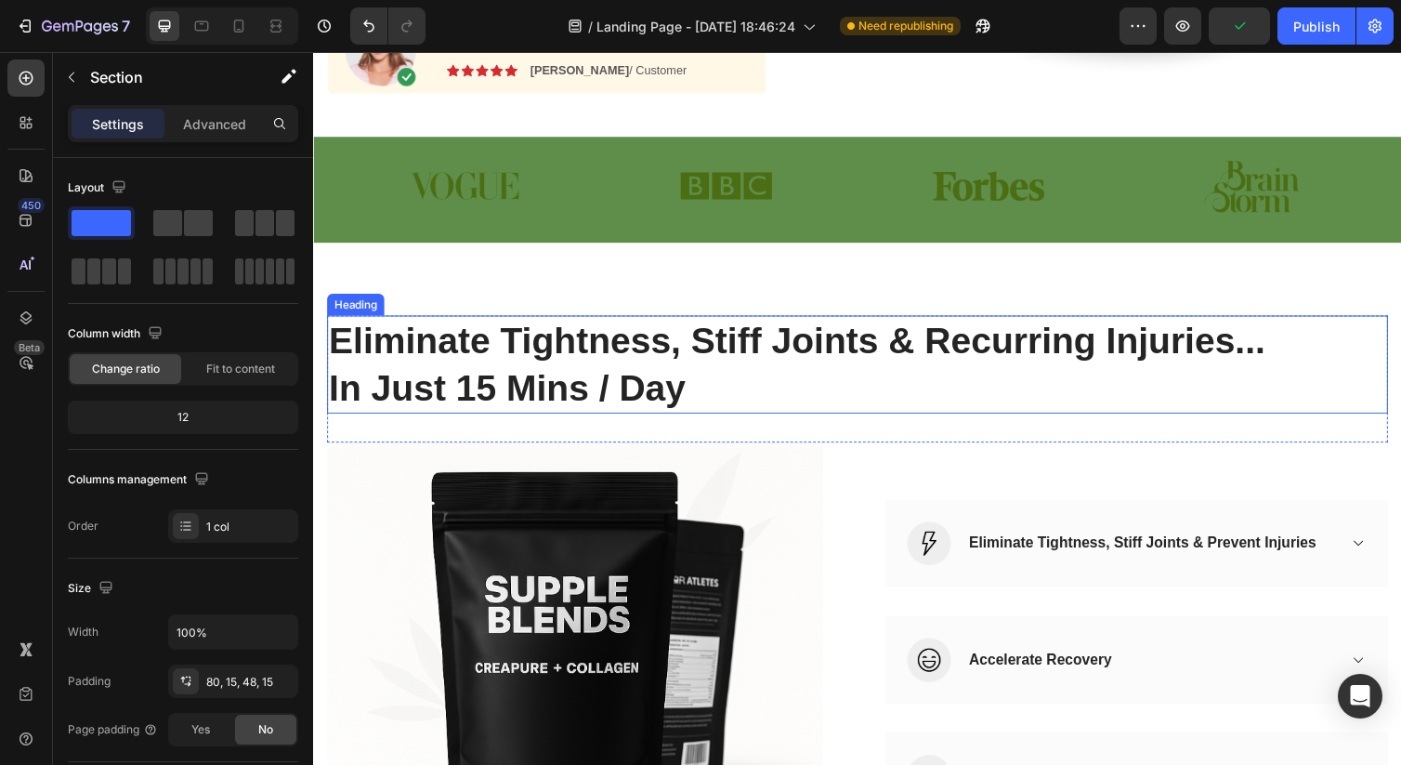
click at [646, 383] on h2 "Eliminate Tightness, Stiff Joints & Recurring Injuries... In Just 15 Mins / Day" at bounding box center [870, 371] width 1087 height 100
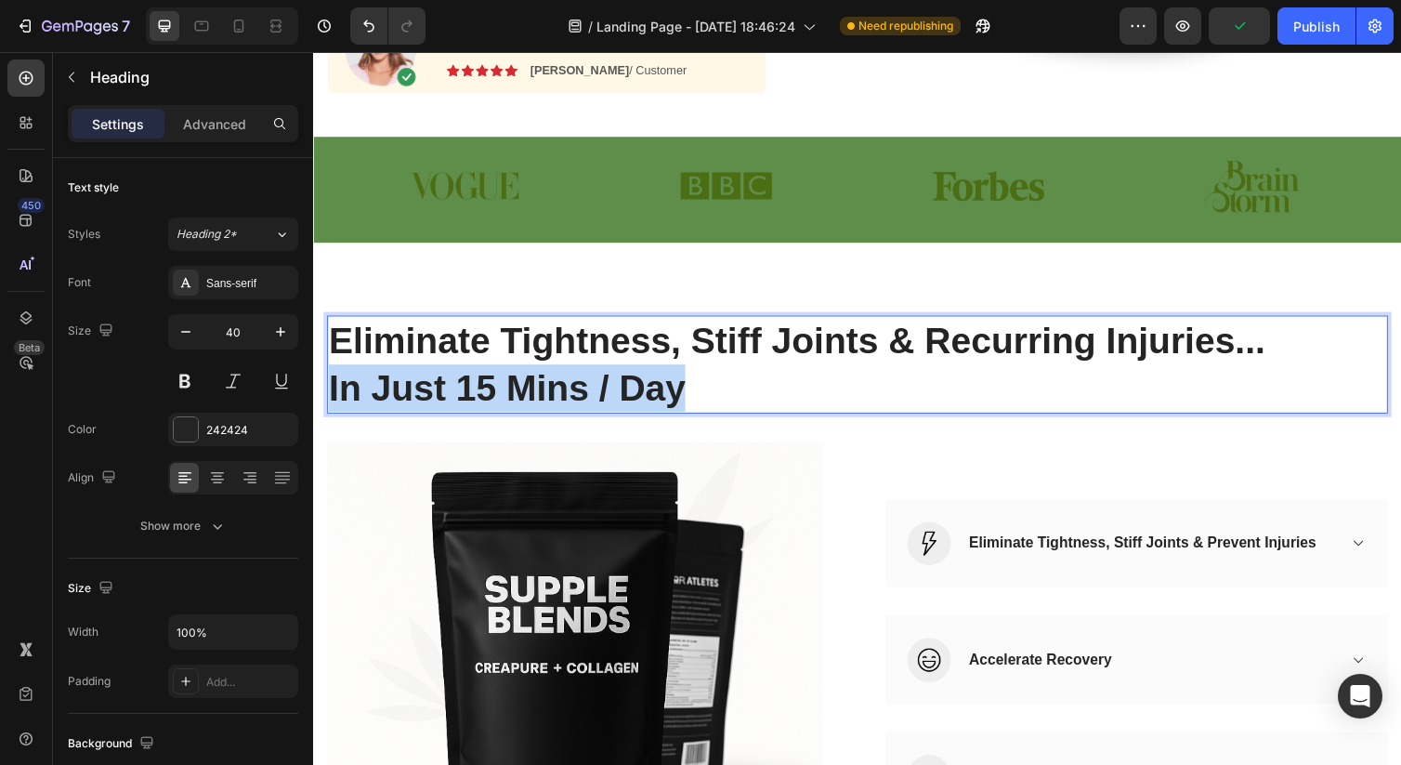
click at [646, 383] on p "Eliminate Tightness, Stiff Joints & Recurring Injuries... In Just 15 Mins / Day" at bounding box center [870, 371] width 1083 height 97
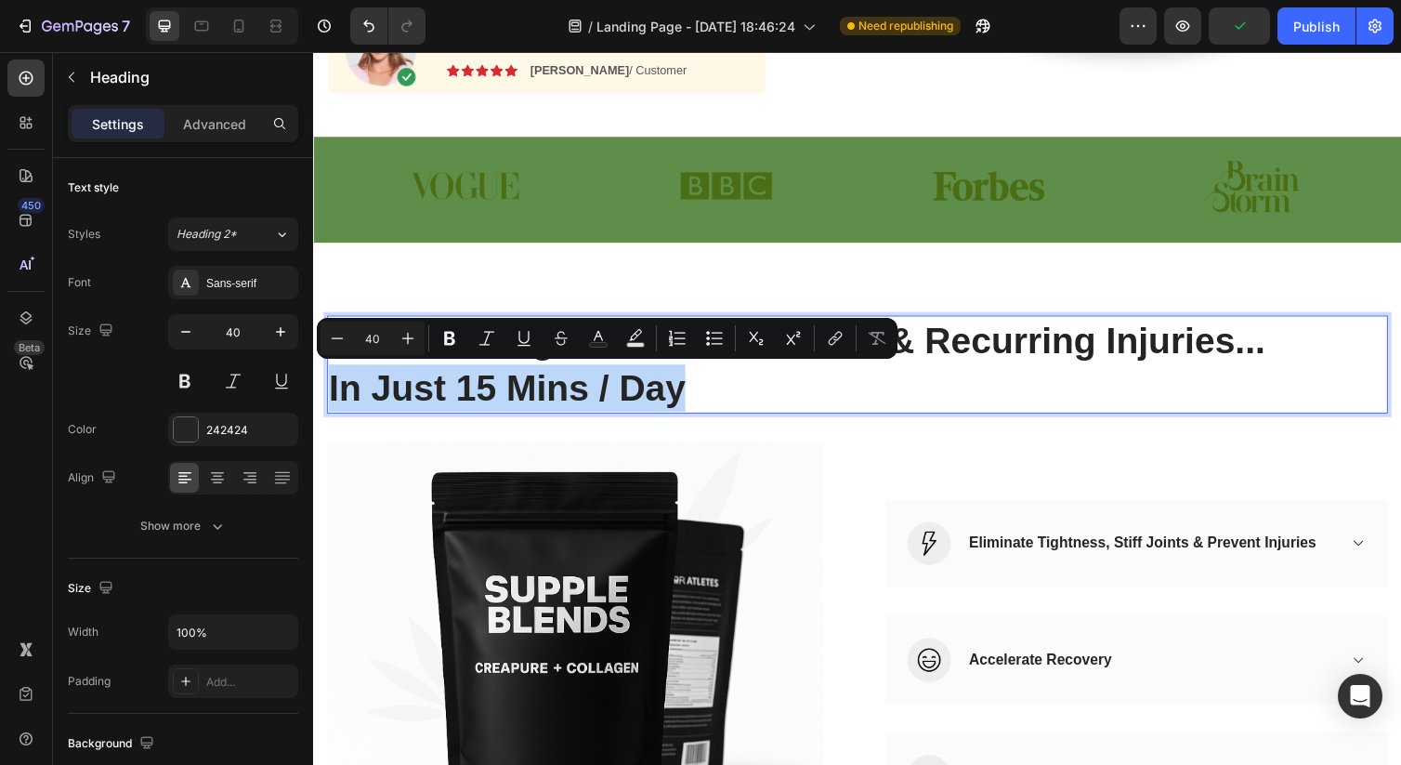
click at [646, 383] on p "Eliminate Tightness, Stiff Joints & Recurring Injuries... In Just 15 Mins / Day" at bounding box center [870, 371] width 1083 height 97
click at [711, 393] on p "Eliminate Tightness, Stiff Joints & Recurring Injuries... In Just 15 Mins / Day" at bounding box center [870, 371] width 1083 height 97
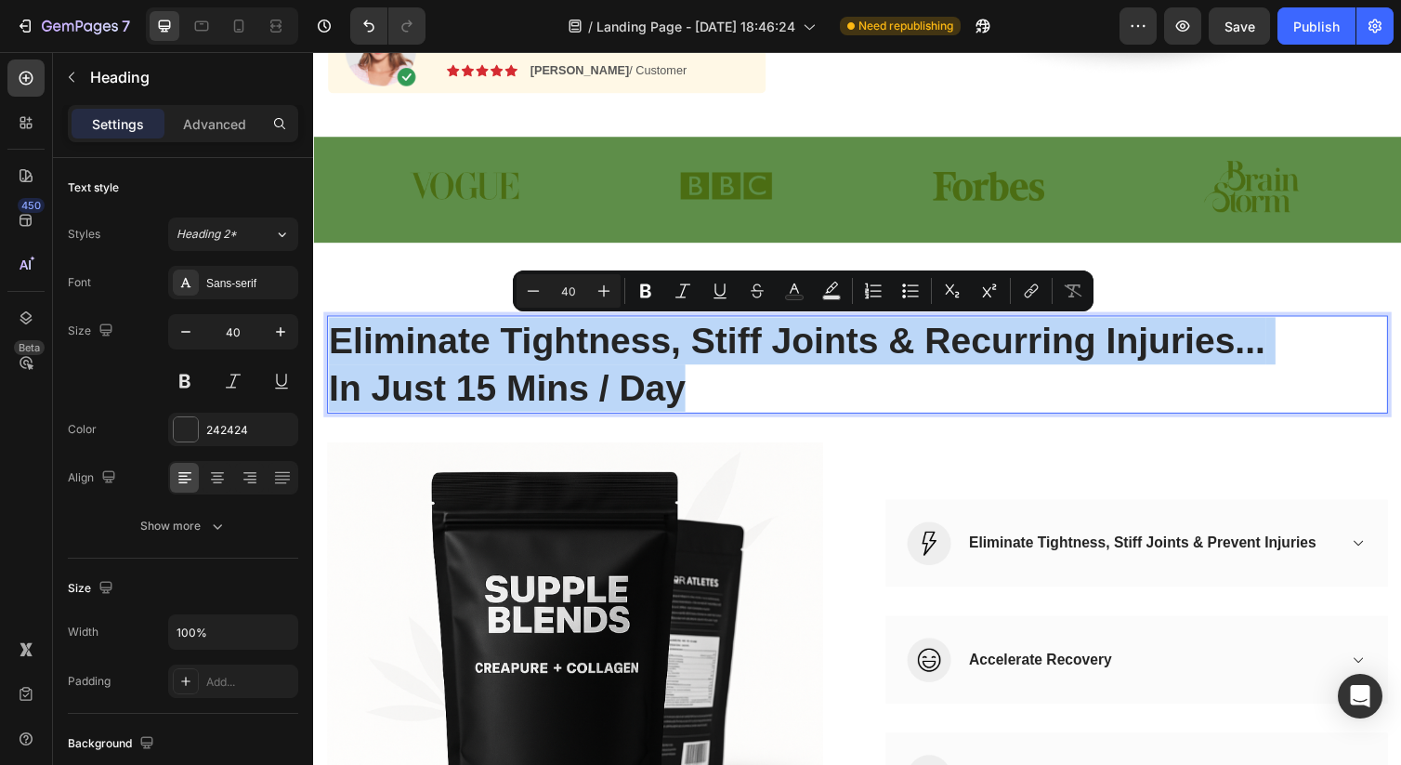
drag, startPoint x: 726, startPoint y: 393, endPoint x: 334, endPoint y: 337, distance: 396.9
click at [334, 337] on p "Eliminate Tightness, Stiff Joints & Recurring Injuries... In Just 15 Mins / Day" at bounding box center [870, 371] width 1083 height 97
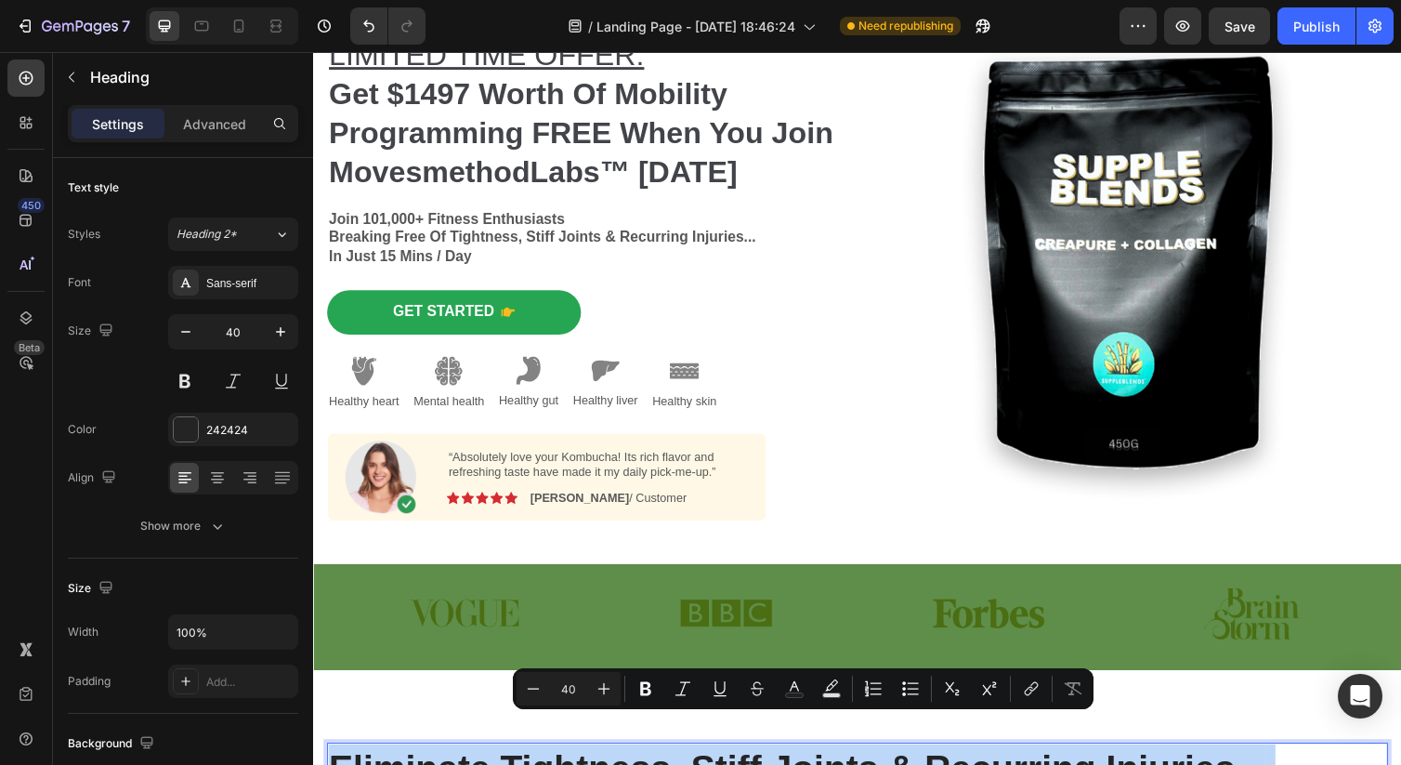
scroll to position [20, 0]
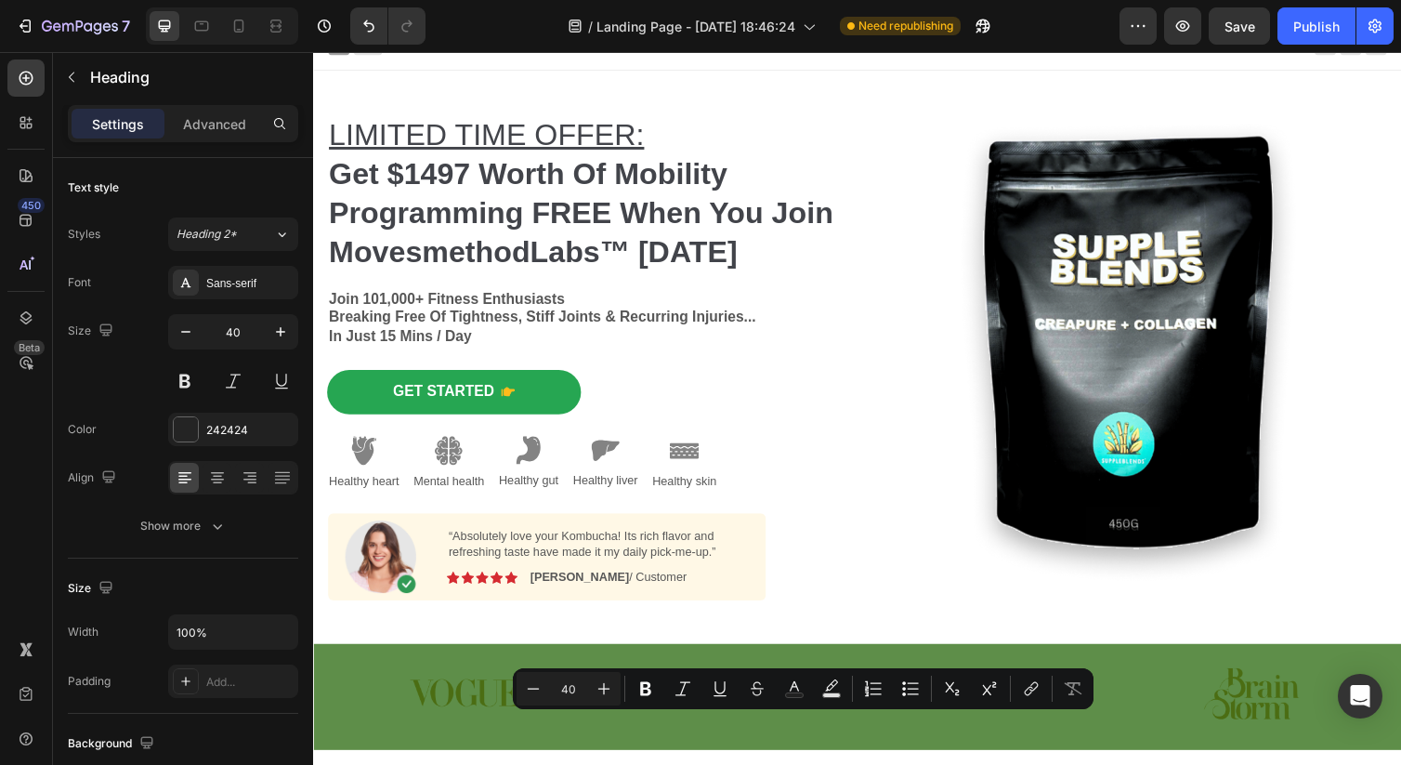
type input "16"
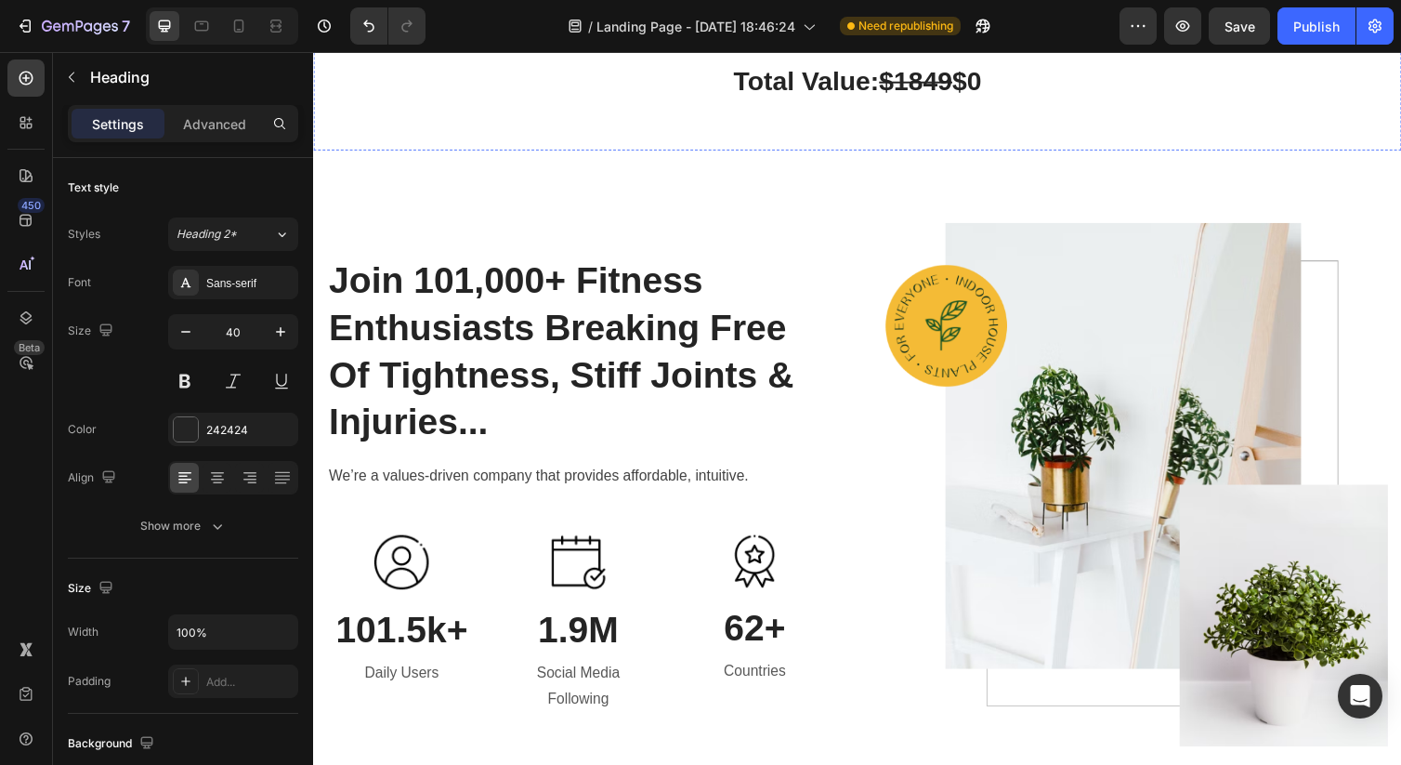
scroll to position [2806, 0]
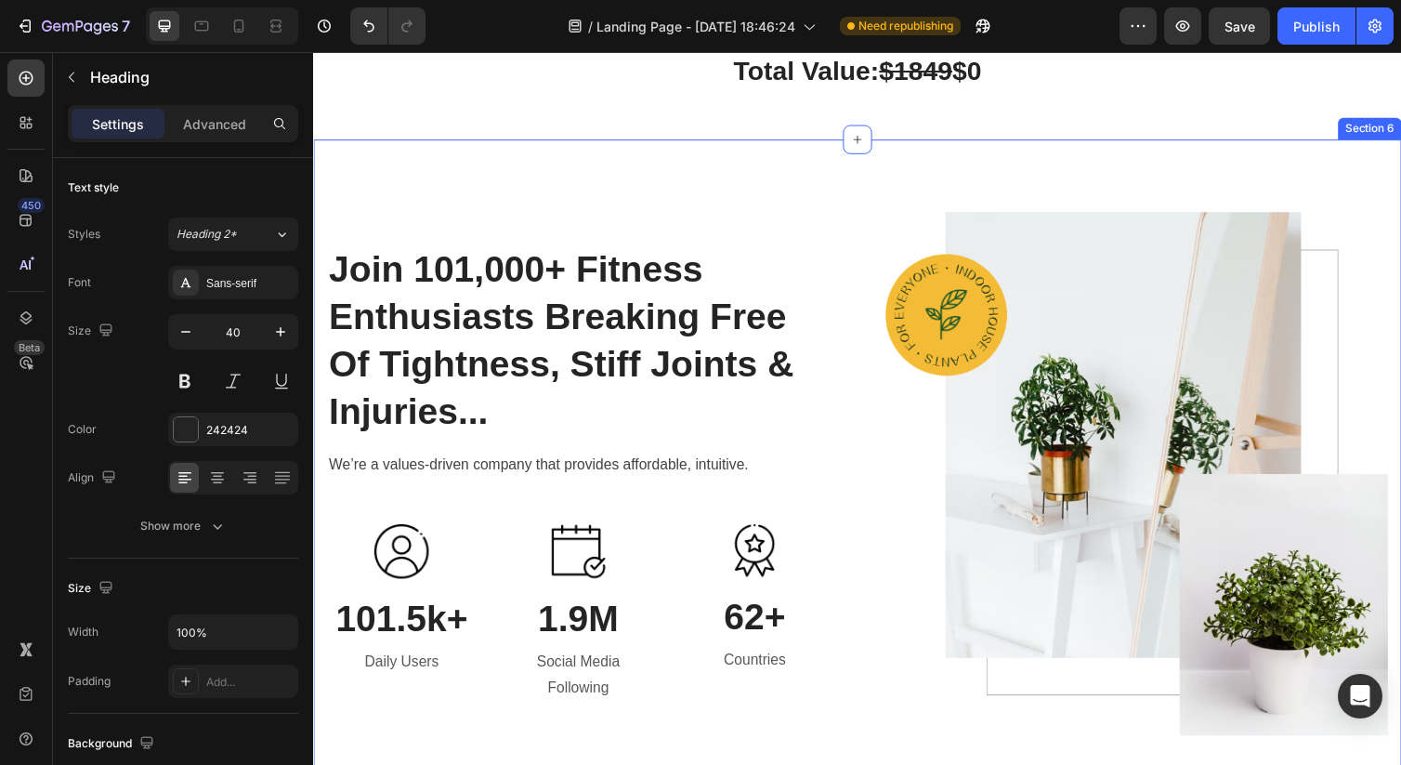
click at [840, 181] on div "Join 101,000+ Fitness Enthusiasts Breaking Free Of Tightness, Stiff Joints & In…" at bounding box center [870, 483] width 1115 height 685
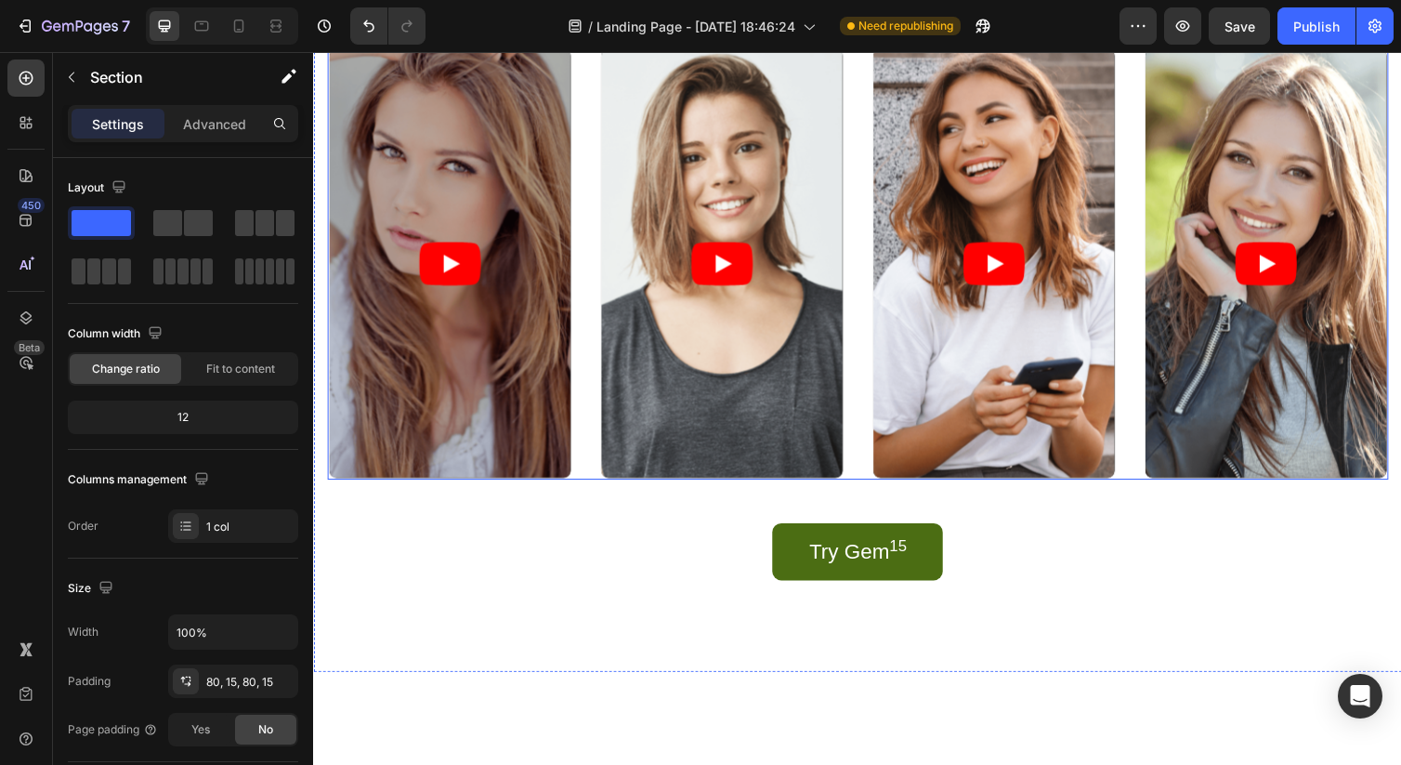
scroll to position [3489, 0]
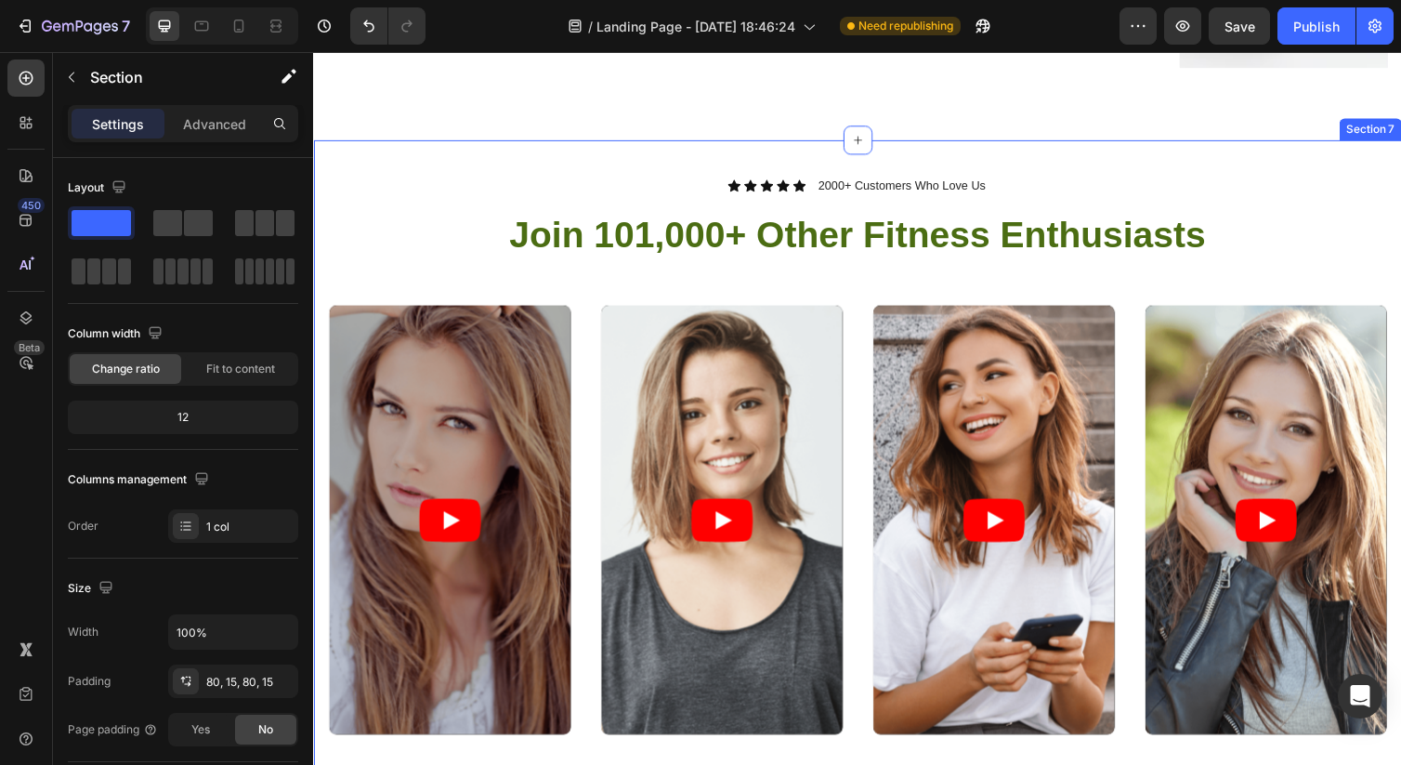
click at [861, 250] on h2 "Join 101,000+ Other Fitness Enthusiasts" at bounding box center [870, 239] width 1087 height 52
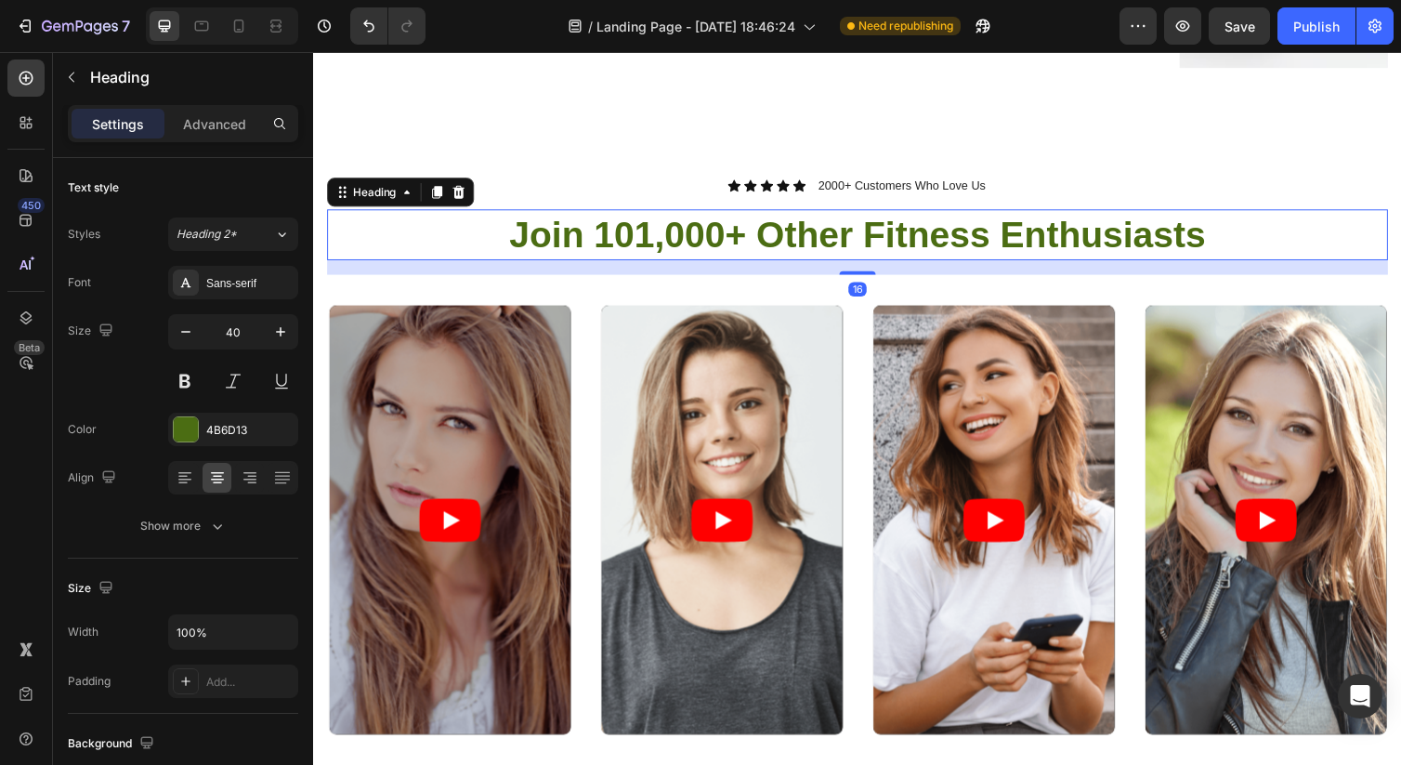
click at [861, 250] on h2 "Join 101,000+ Other Fitness Enthusiasts" at bounding box center [870, 239] width 1087 height 52
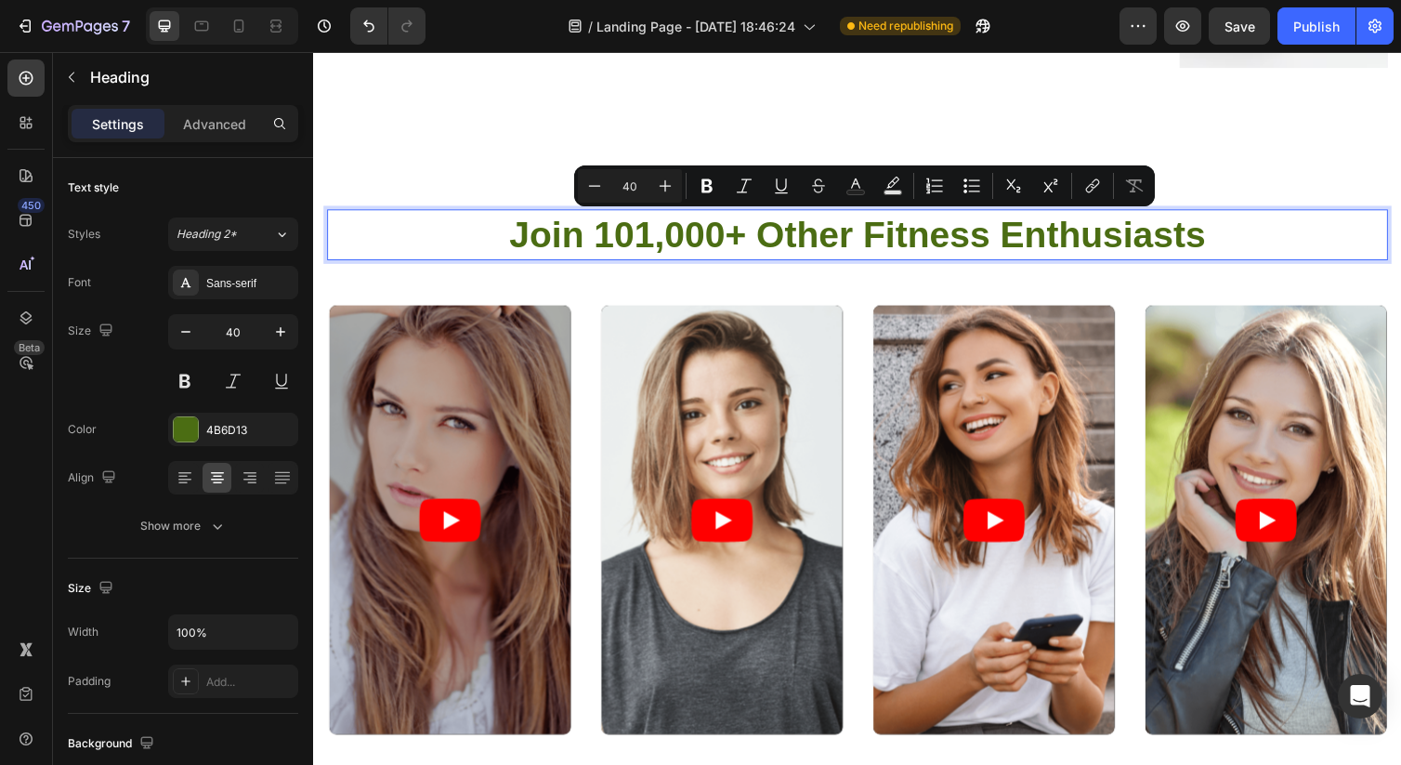
click at [867, 246] on p "Join 101,000+ Other Fitness Enthusiasts" at bounding box center [870, 239] width 1083 height 48
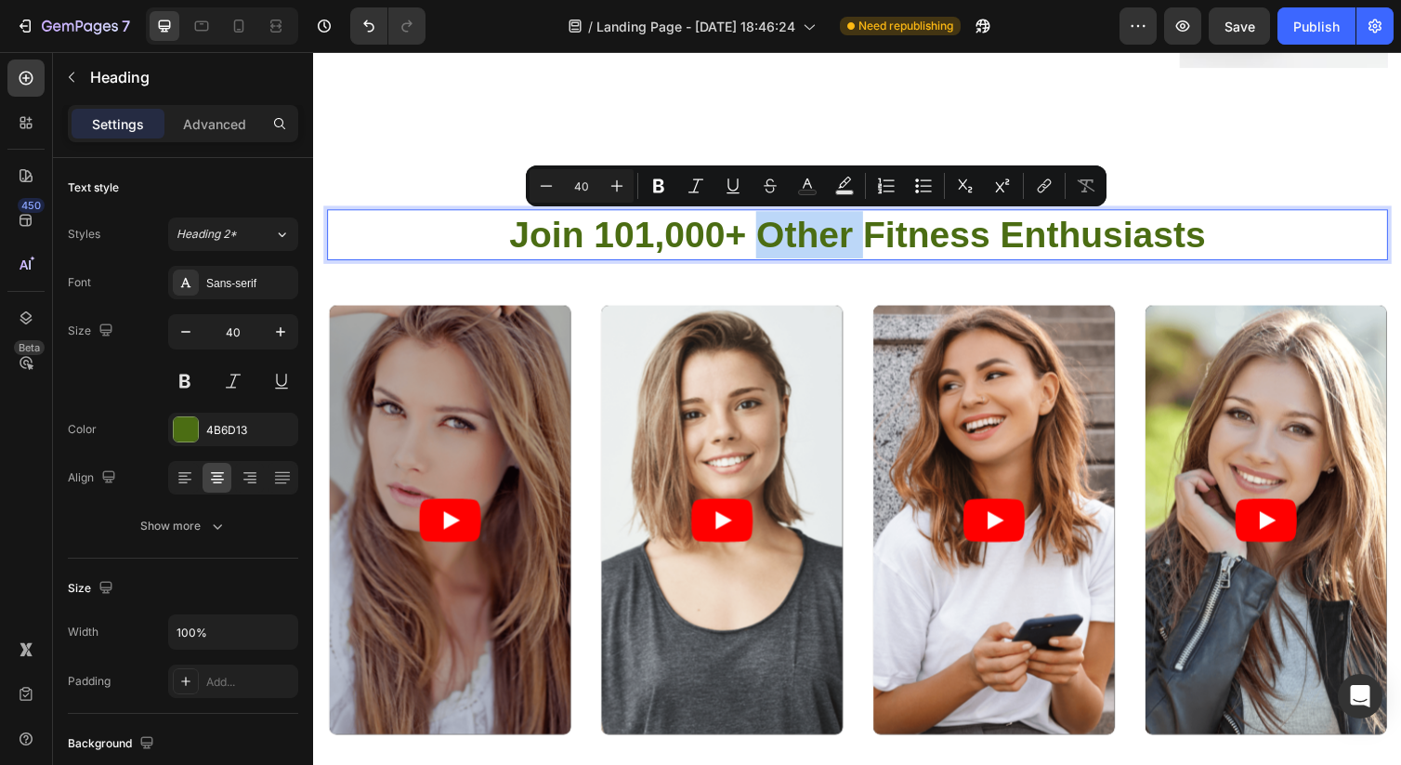
drag, startPoint x: 868, startPoint y: 246, endPoint x: 779, endPoint y: 245, distance: 89.2
click at [779, 245] on p "Join 101,000+ Other Fitness Enthusiasts" at bounding box center [870, 239] width 1083 height 48
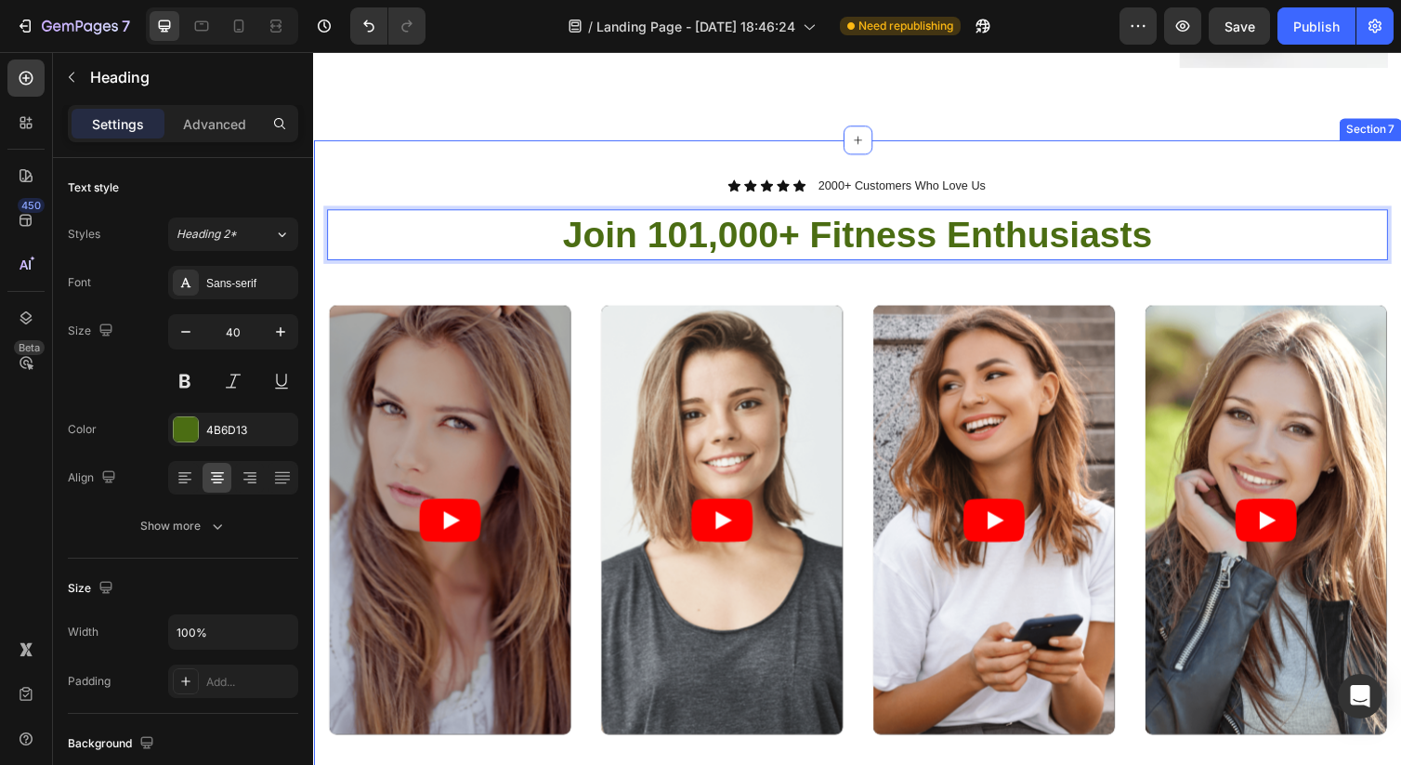
click at [672, 157] on div "Icon Icon Icon Icon Icon Icon List 2000+ Customers Who Love Us Text Block Row J…" at bounding box center [870, 546] width 1115 height 808
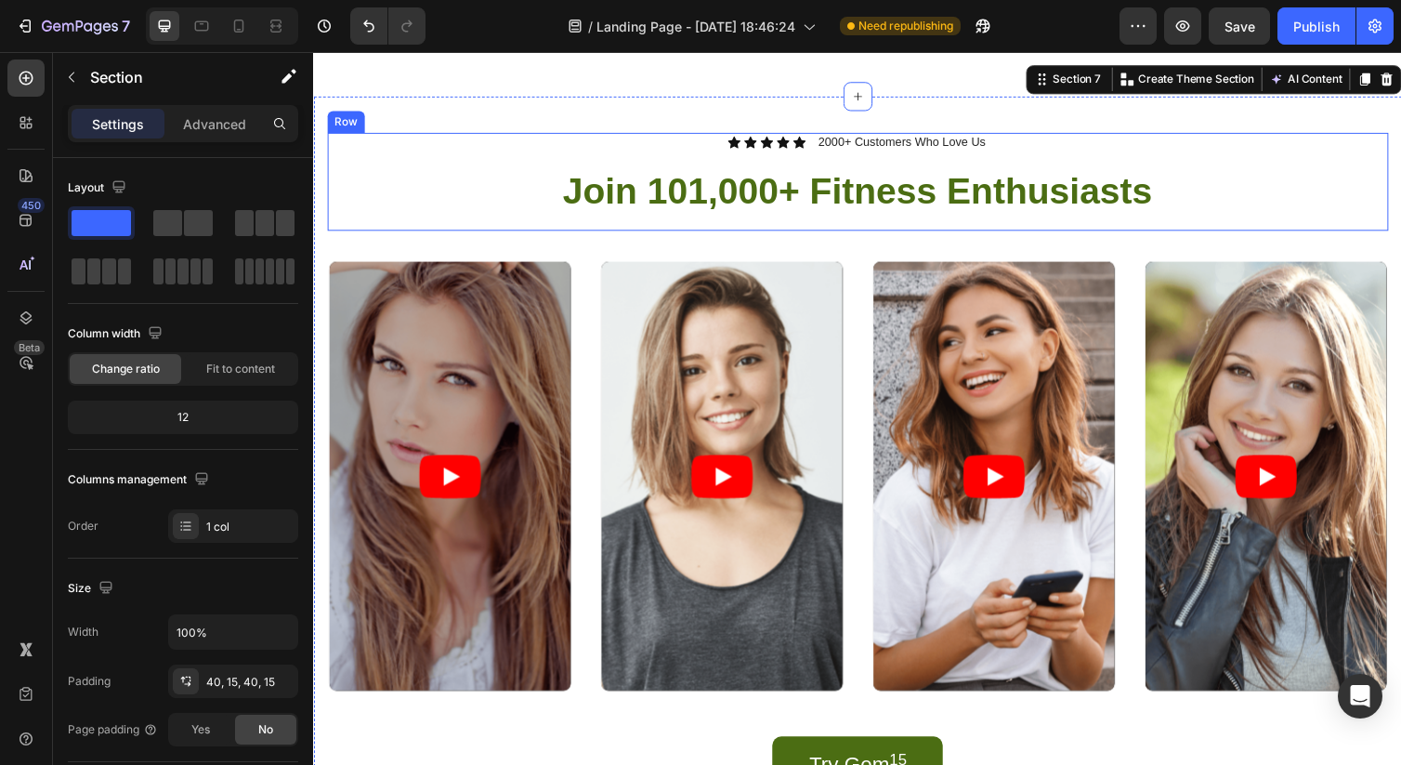
scroll to position [3543, 0]
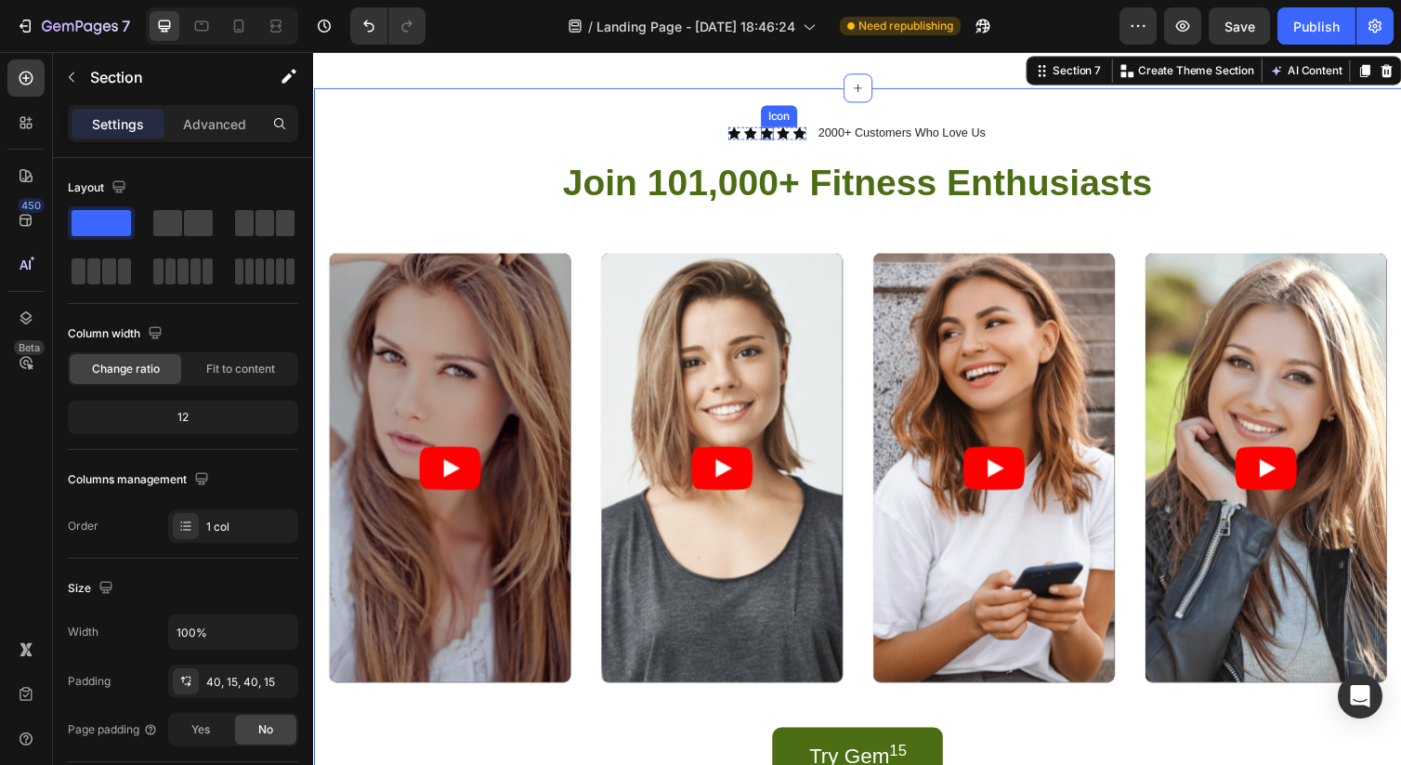
click at [777, 135] on icon at bounding box center [777, 134] width 13 height 12
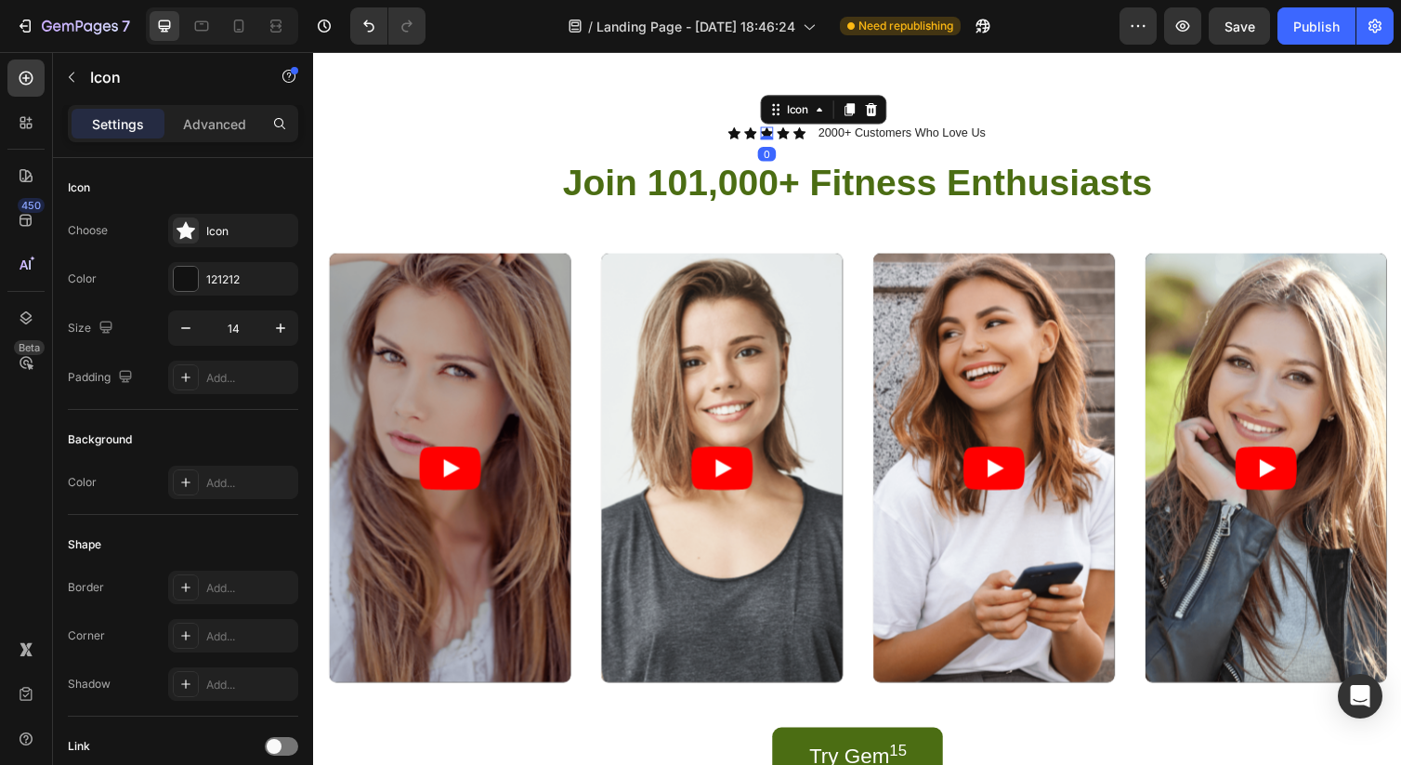
click at [777, 135] on icon at bounding box center [777, 134] width 13 height 12
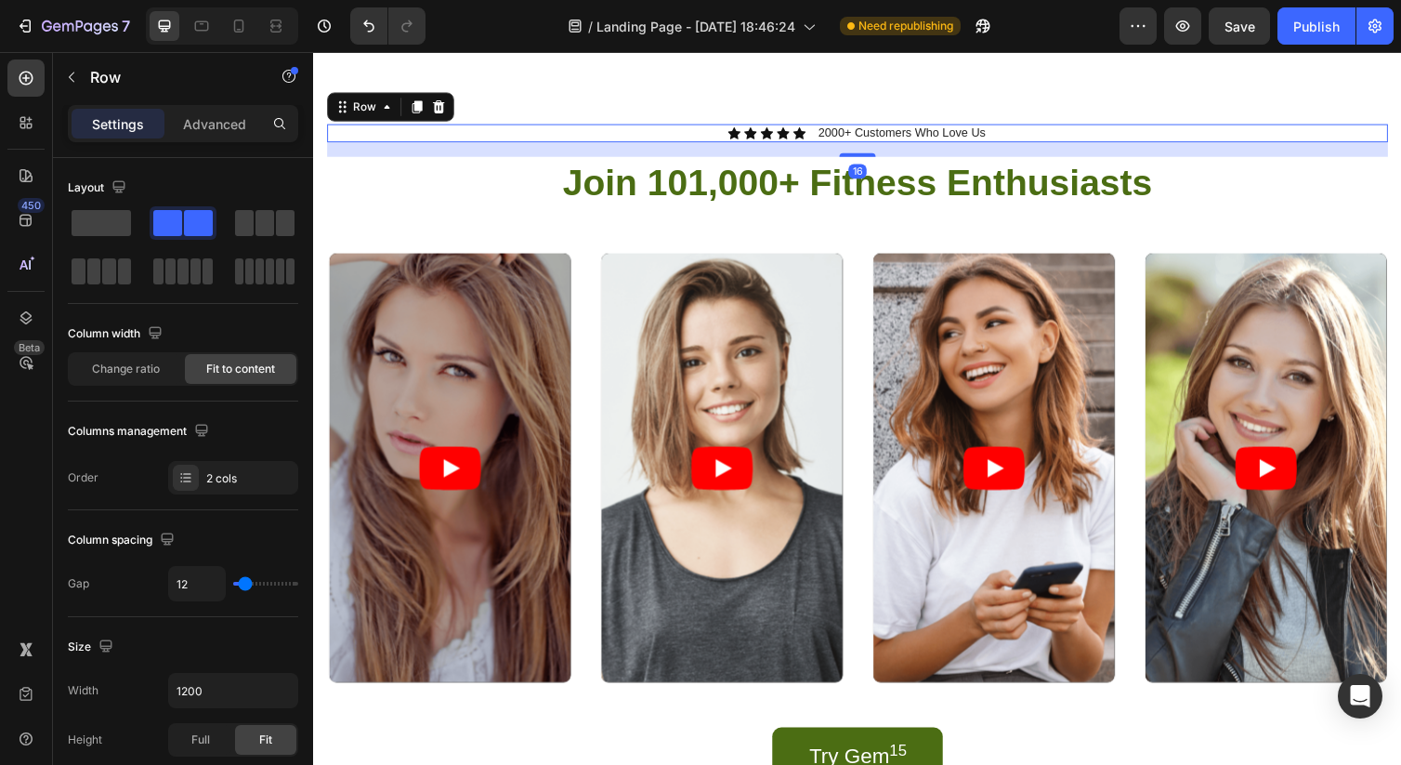
click at [665, 135] on div "Icon Icon Icon Icon Icon Icon List 2000+ Customers Who Love Us Text Block Row 16" at bounding box center [870, 135] width 1087 height 20
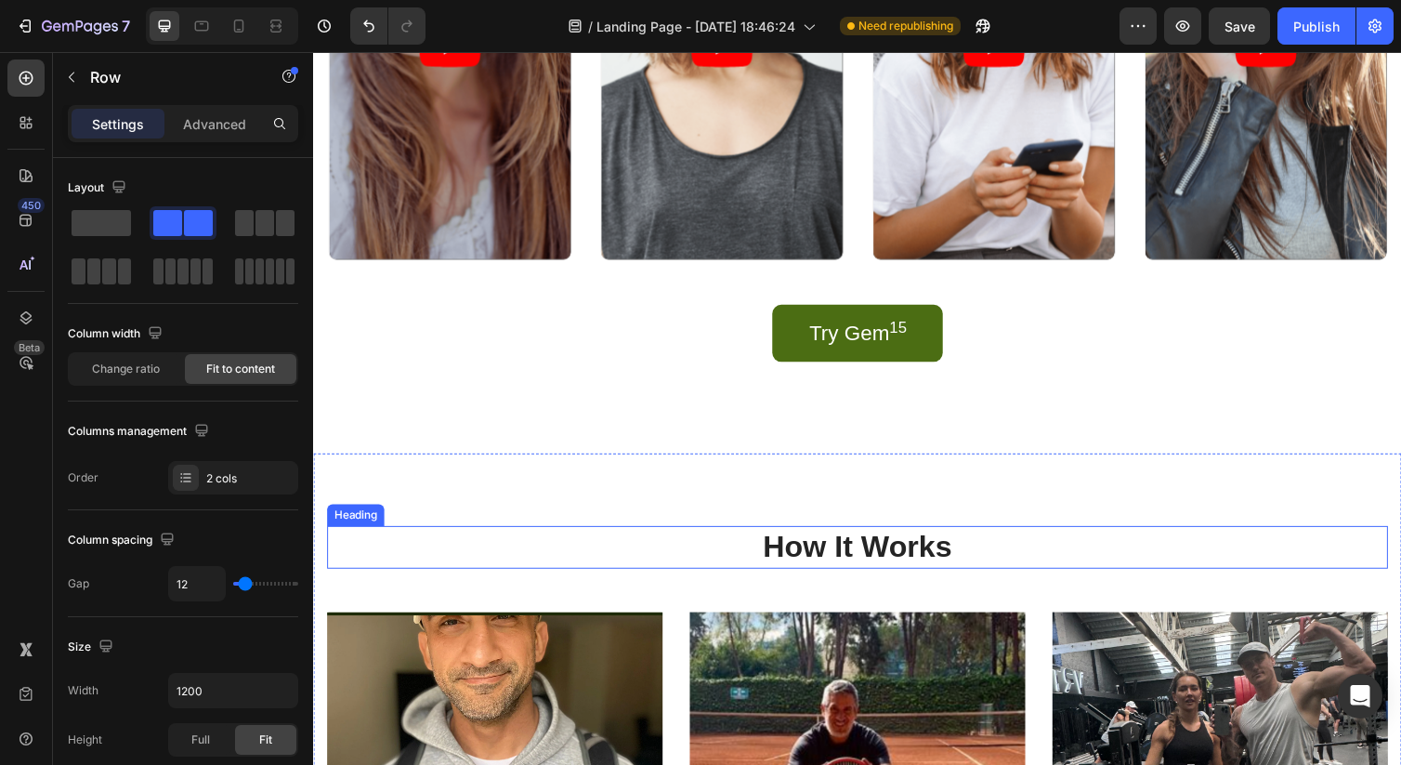
scroll to position [3954, 0]
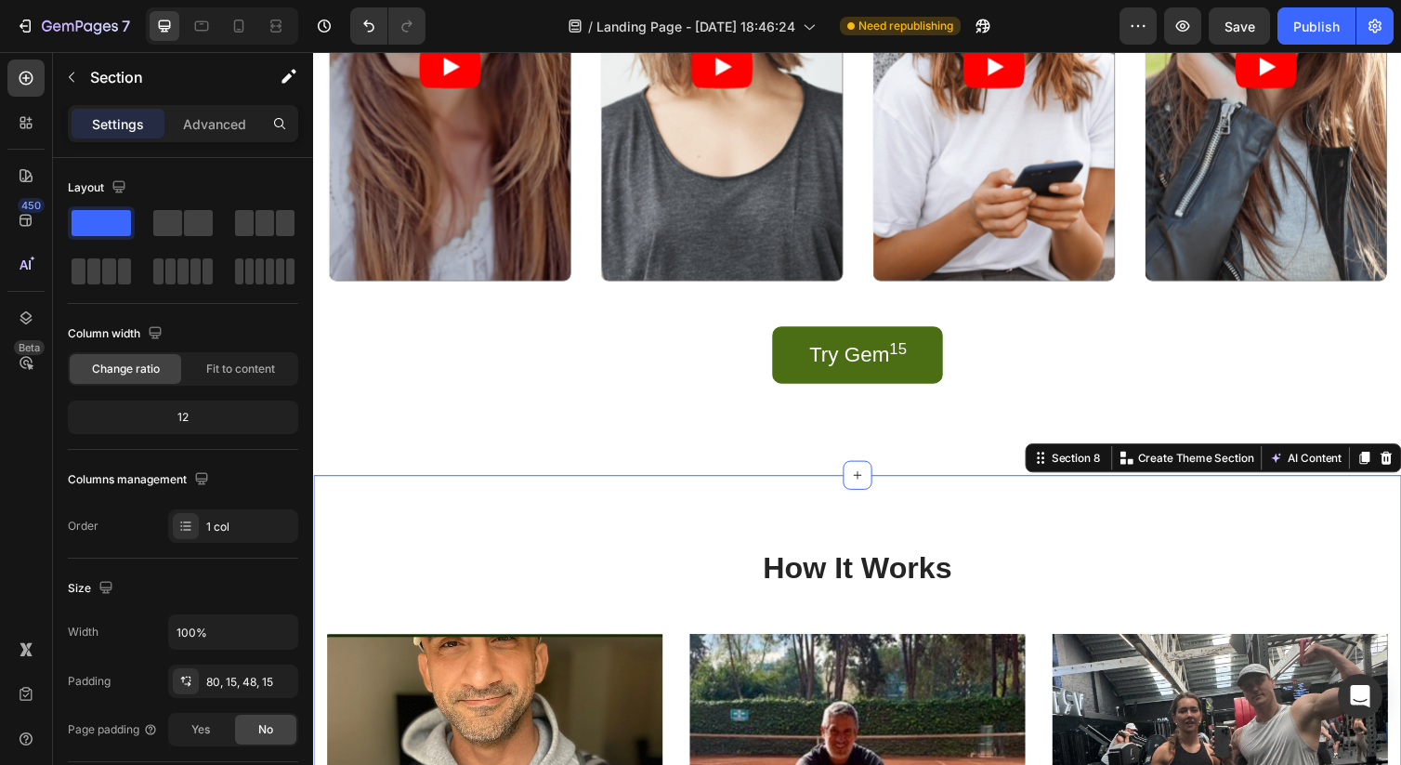
click at [1140, 564] on h2 "How It Works" at bounding box center [870, 581] width 1087 height 44
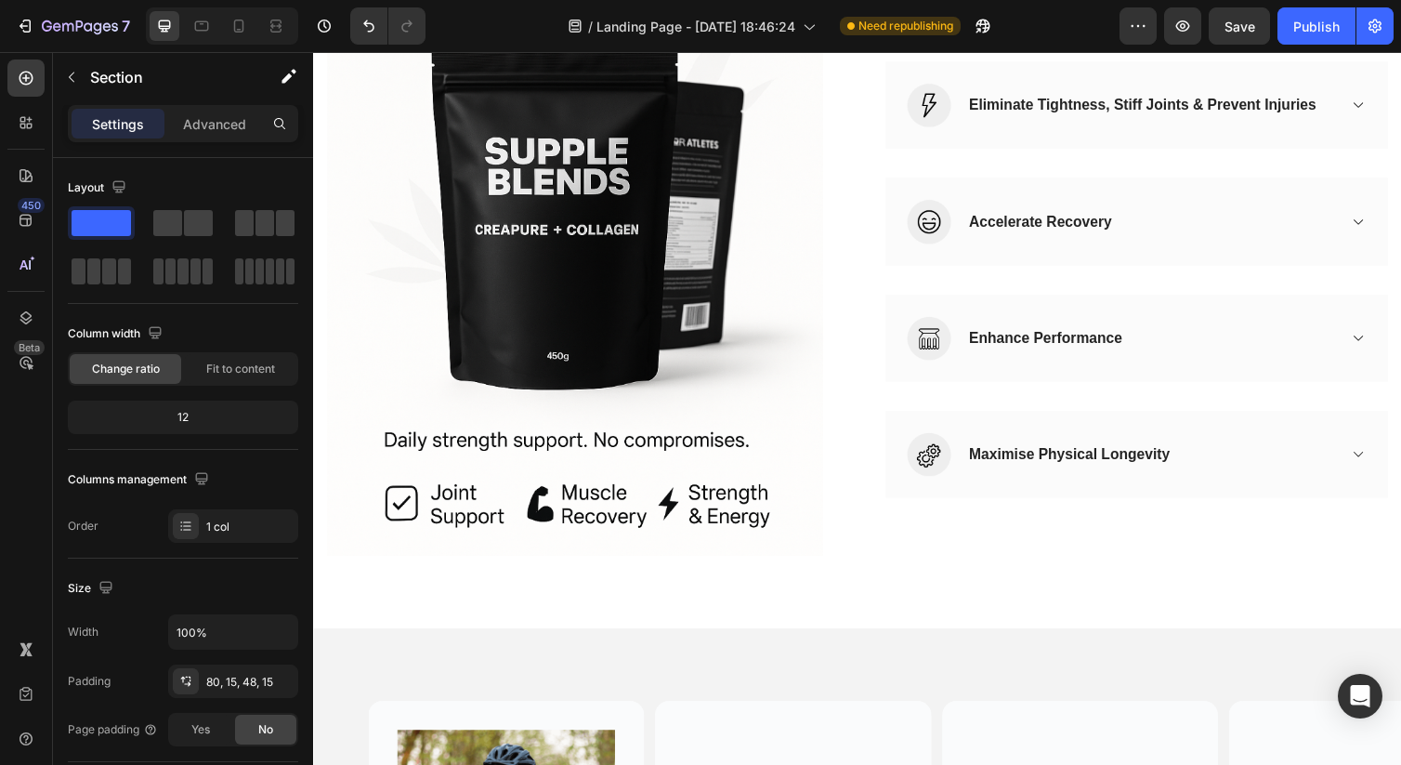
scroll to position [966, 0]
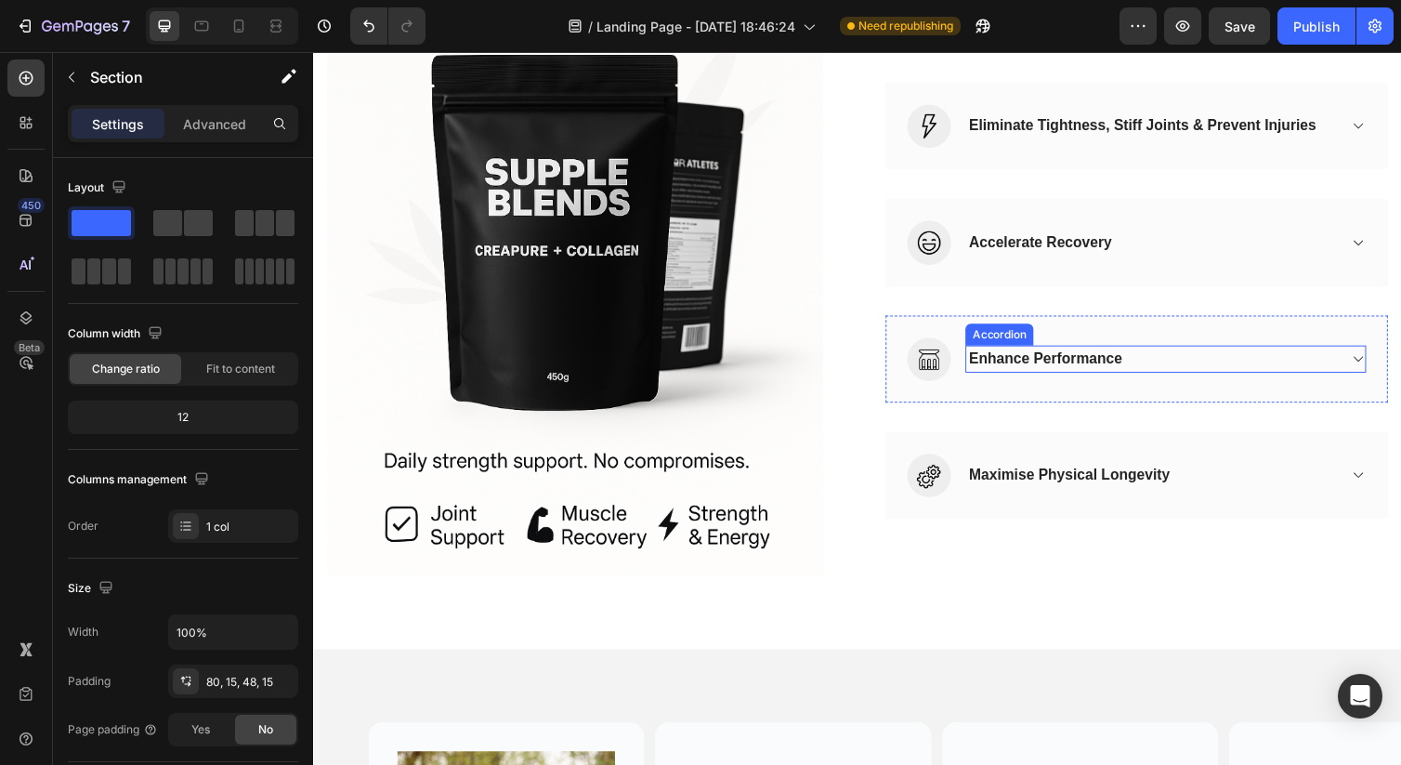
click at [1376, 366] on icon at bounding box center [1383, 366] width 14 height 15
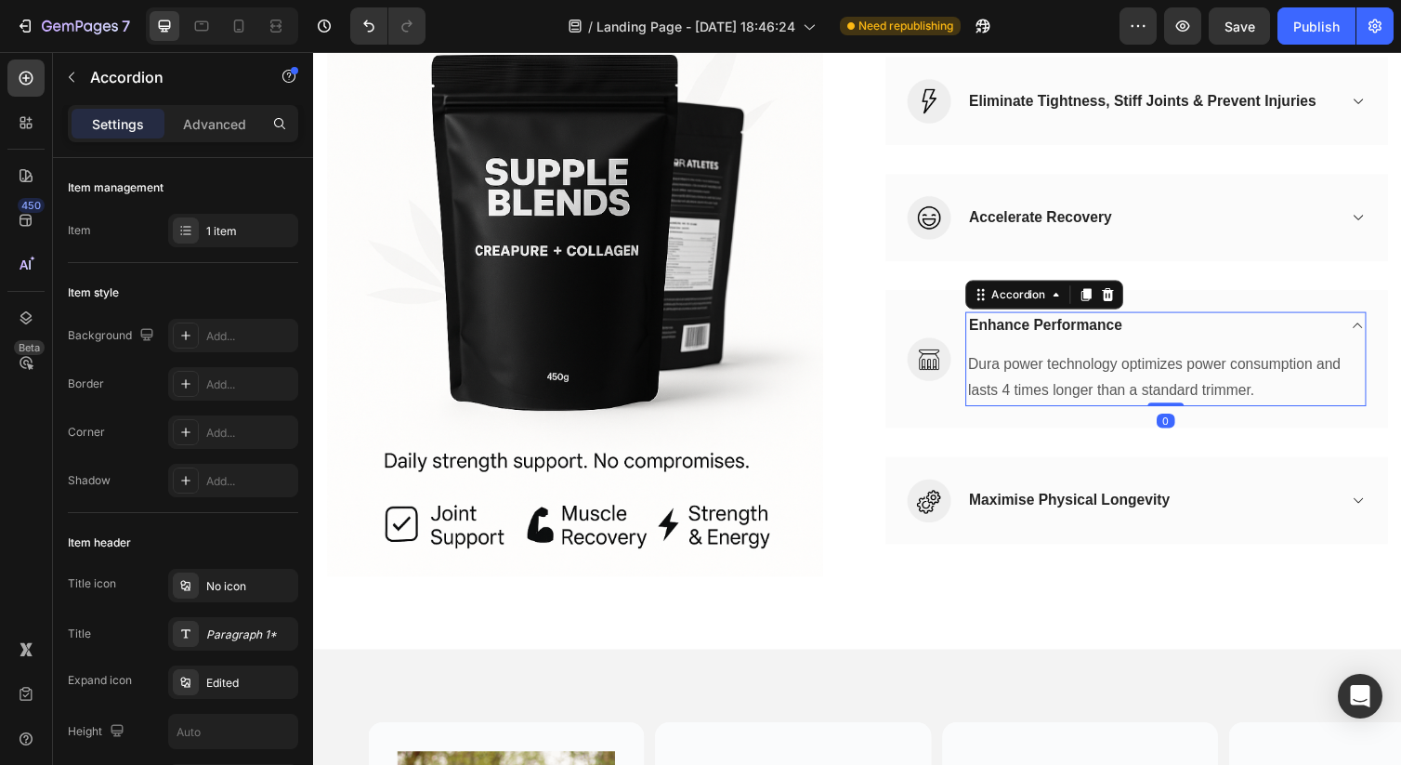
click at [1372, 330] on div "Enhance Performance" at bounding box center [1186, 332] width 409 height 28
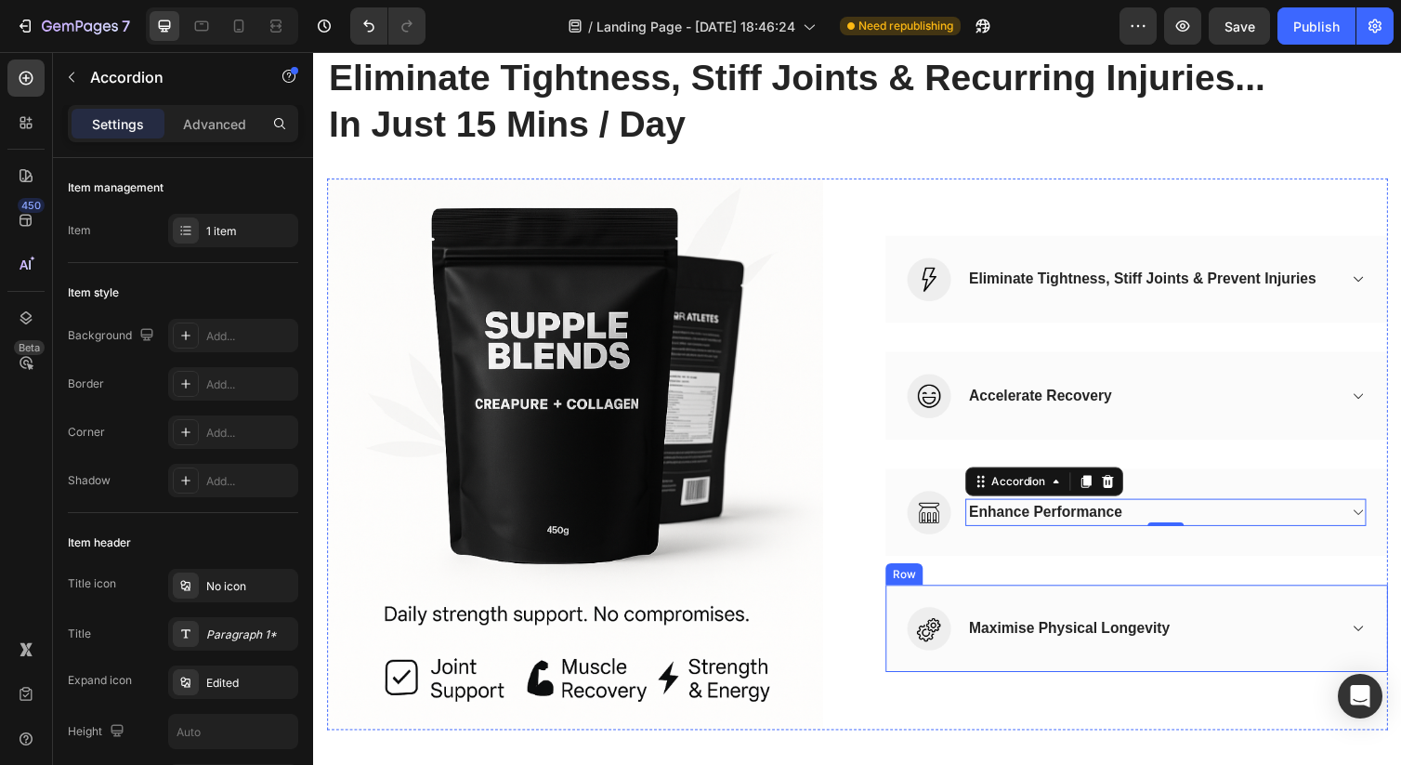
scroll to position [804, 0]
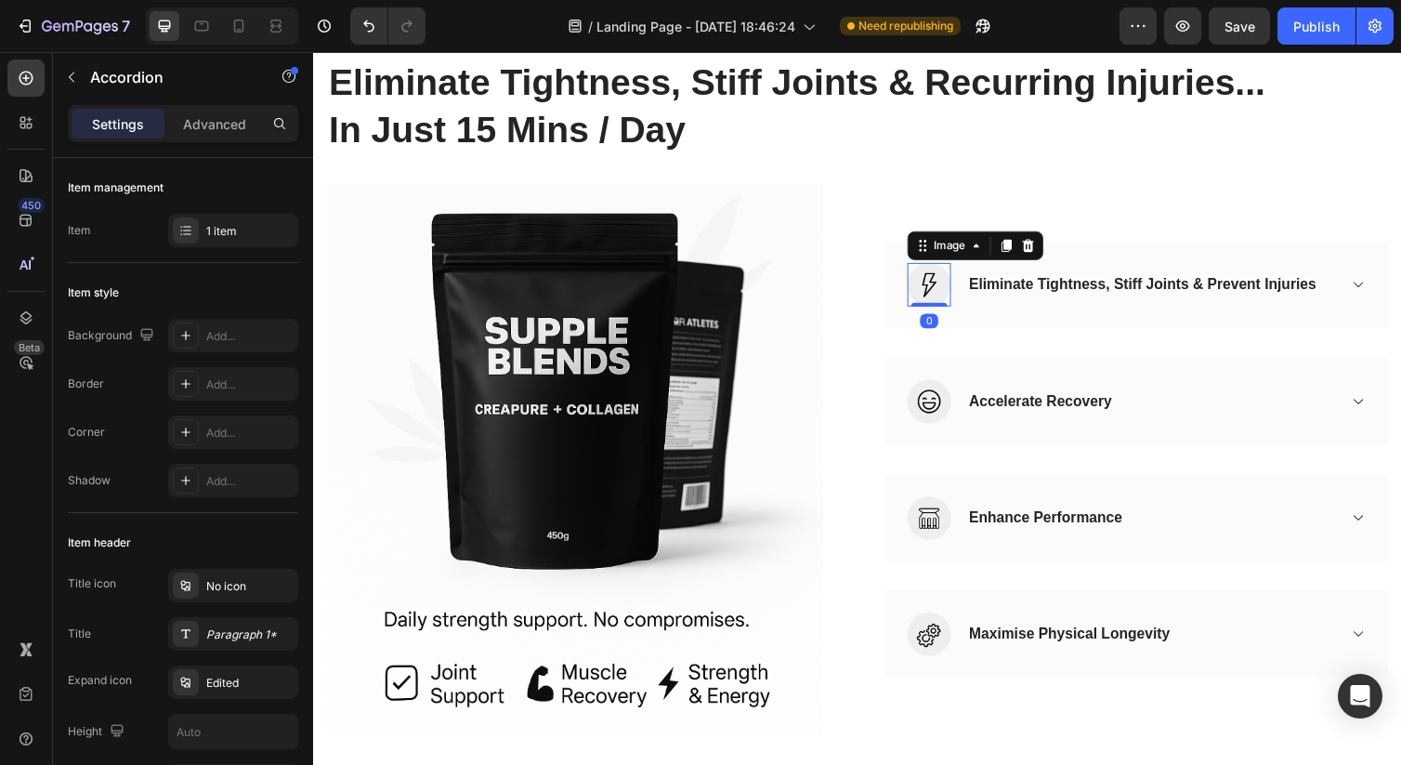
click at [948, 290] on img at bounding box center [944, 290] width 45 height 45
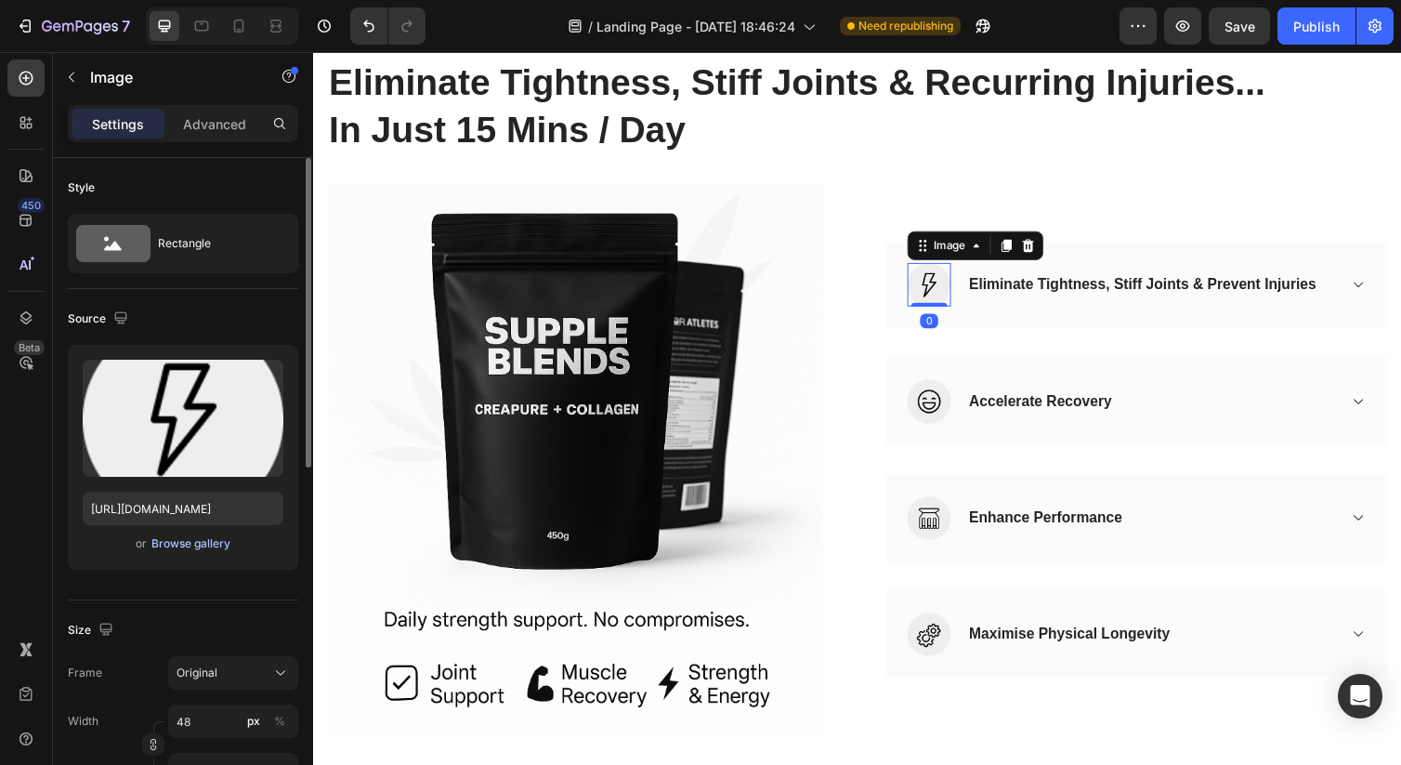
click at [188, 547] on div "Browse gallery" at bounding box center [190, 543] width 79 height 17
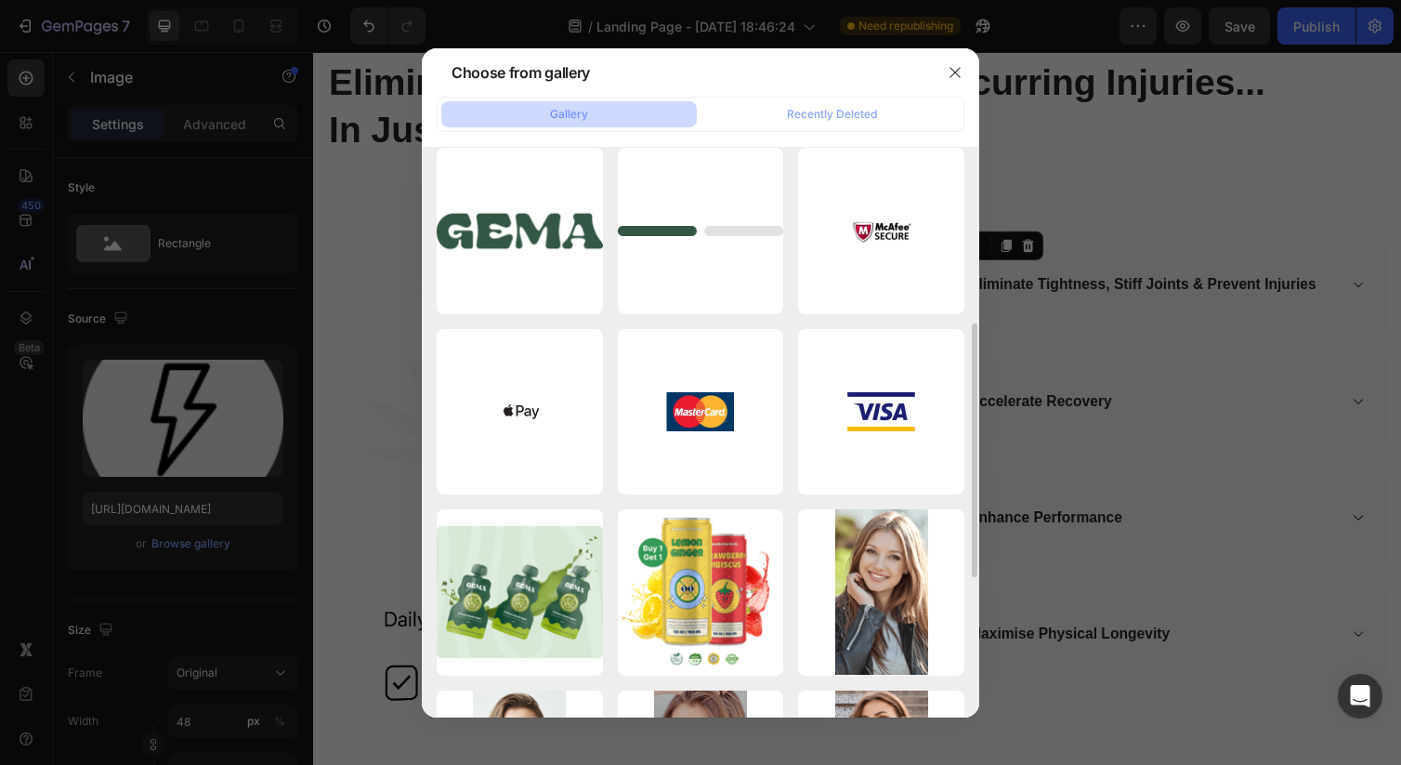
scroll to position [386, 0]
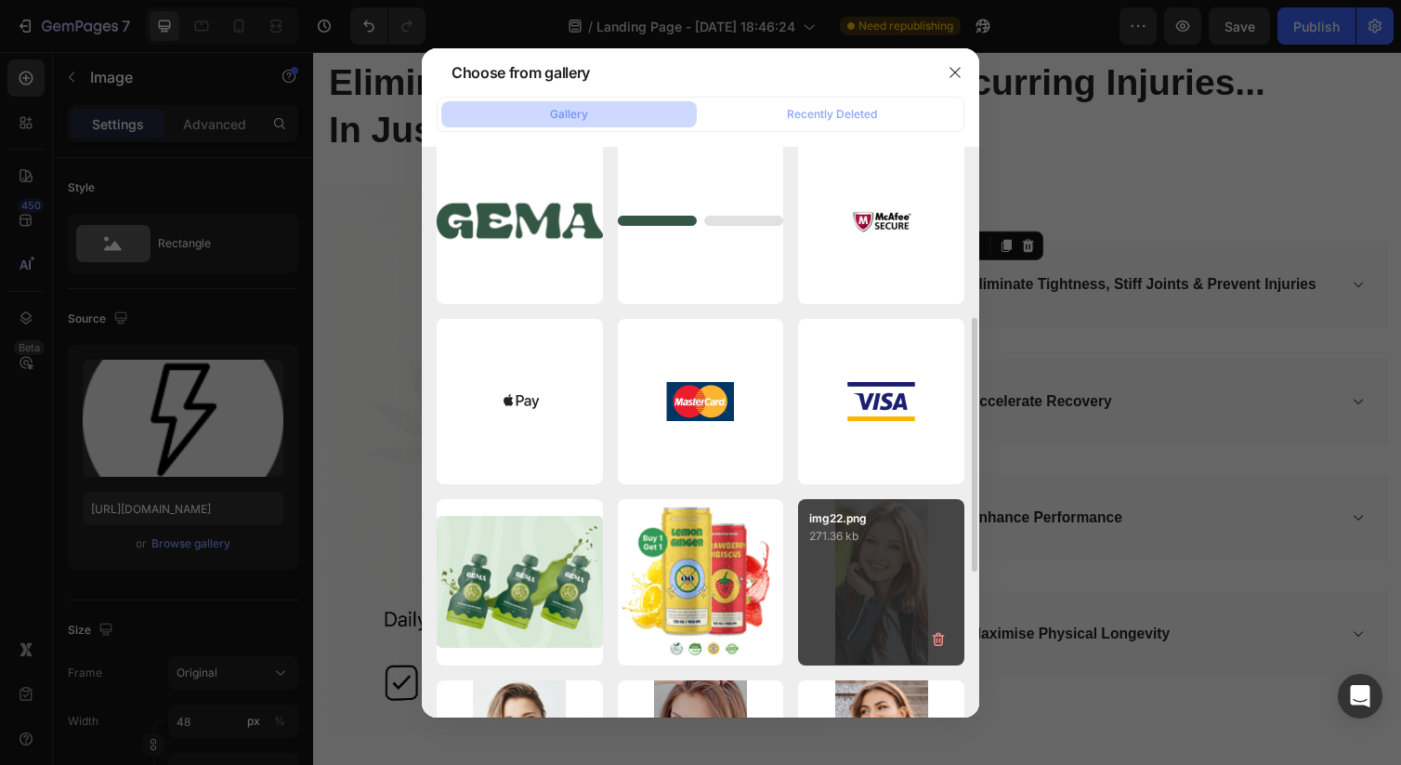
click at [857, 564] on div "img22.png 271.36 kb" at bounding box center [881, 582] width 166 height 166
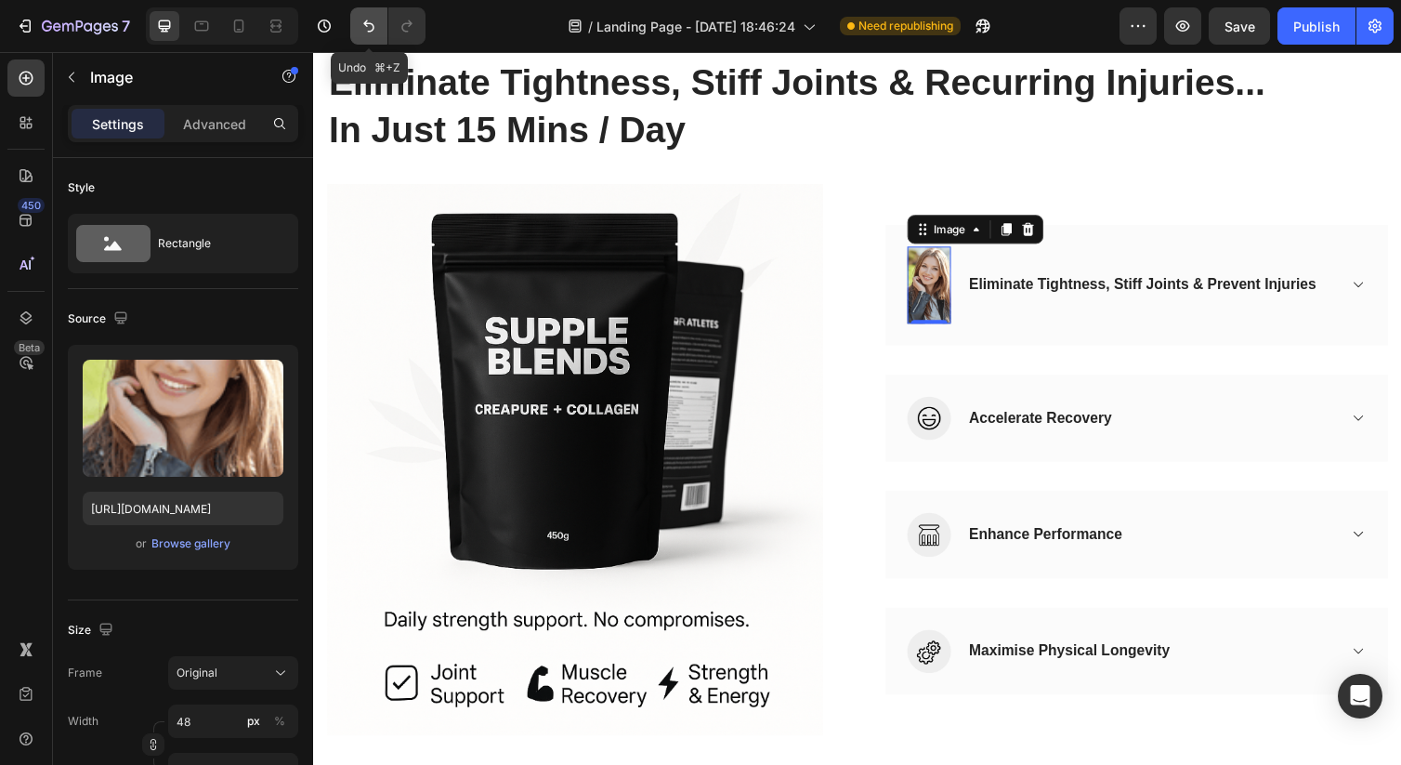
click at [373, 36] on button "Undo/Redo" at bounding box center [368, 25] width 37 height 37
click at [367, 25] on icon "Undo/Redo" at bounding box center [368, 26] width 11 height 12
type input "[URL][DOMAIN_NAME]"
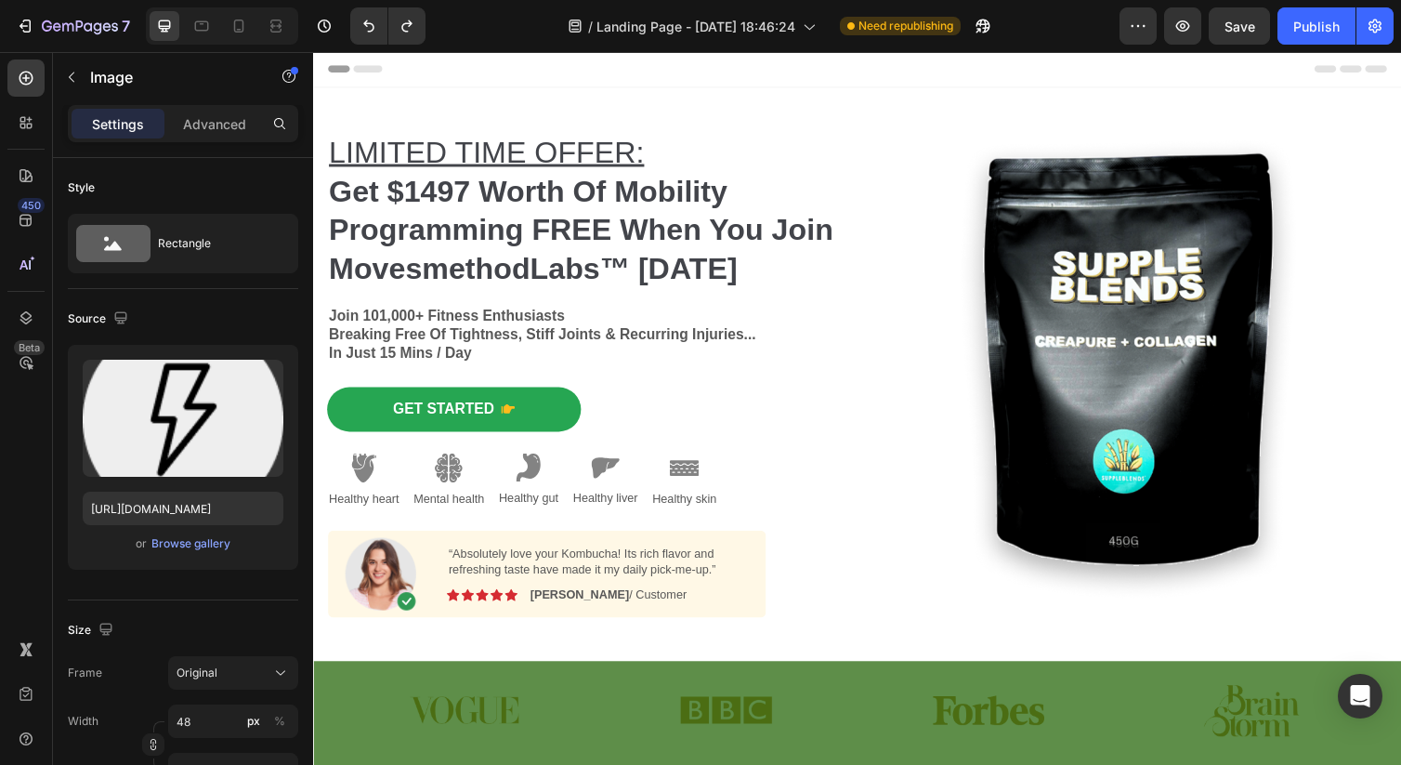
scroll to position [0, 0]
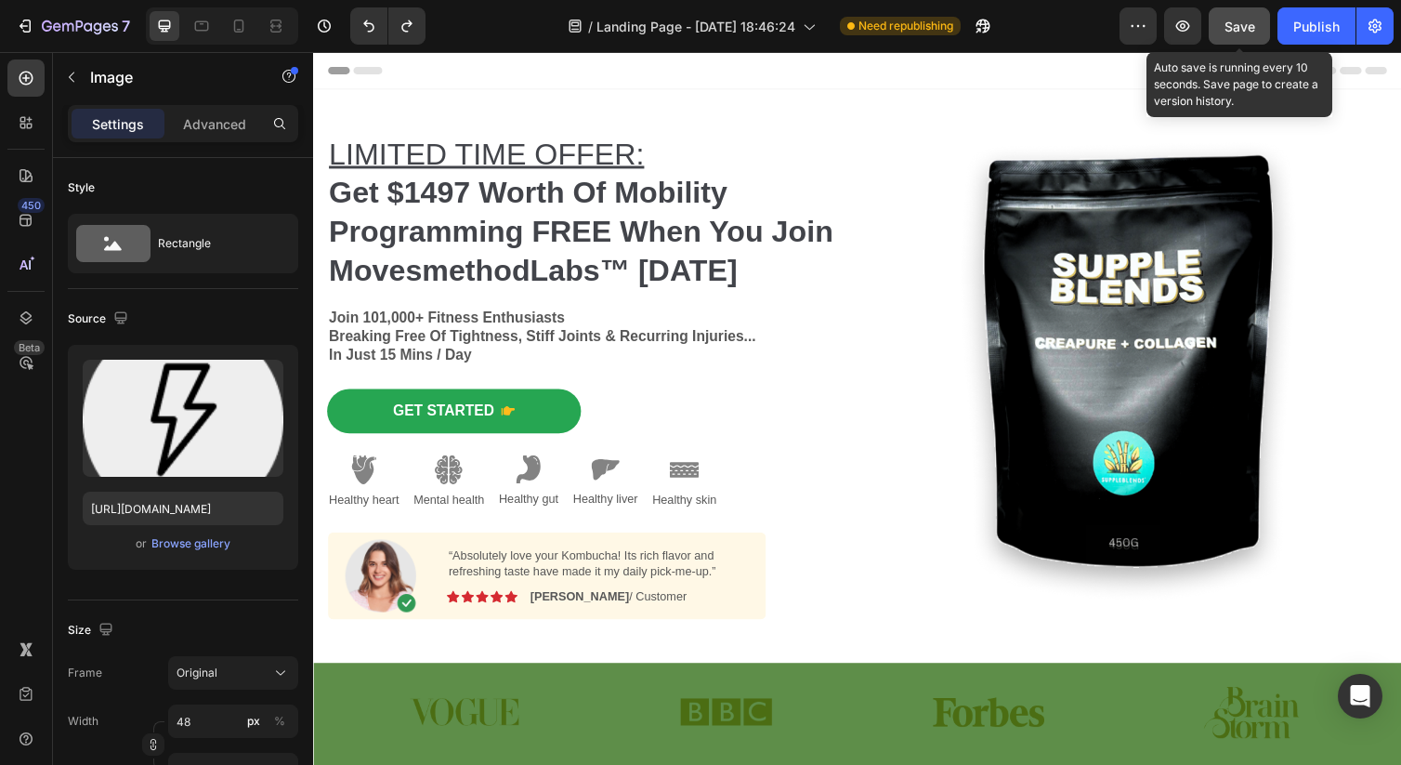
click at [1234, 28] on span "Save" at bounding box center [1239, 27] width 31 height 16
